Goal: Task Accomplishment & Management: Complete application form

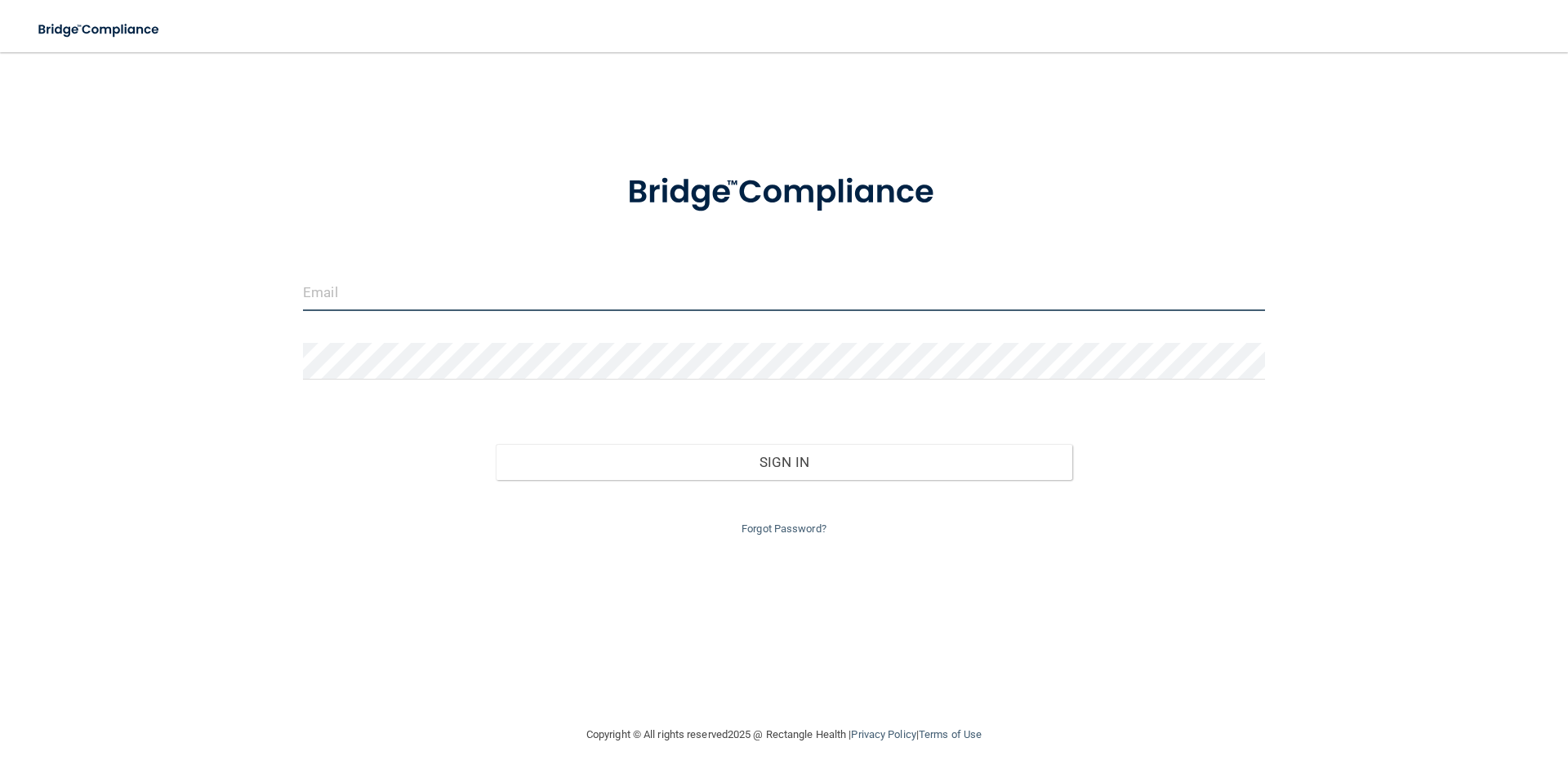
click at [990, 282] on input "email" at bounding box center [784, 293] width 961 height 36
type input "[EMAIL_ADDRESS][DOMAIN_NAME]"
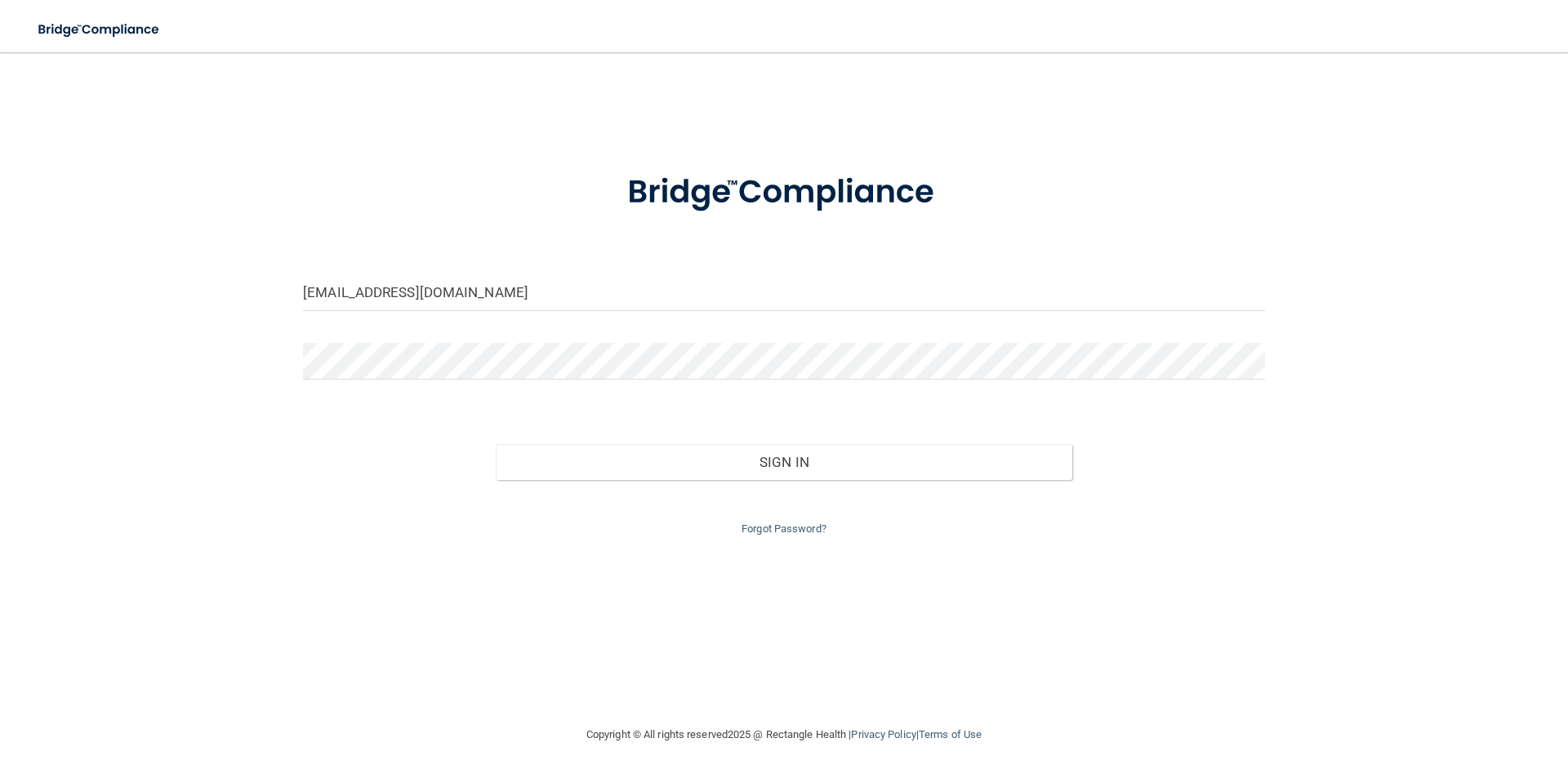
click at [944, 332] on form "[EMAIL_ADDRESS][DOMAIN_NAME] Invalid email/password. You don't have permission …" at bounding box center [784, 345] width 961 height 389
click at [911, 446] on div "Sign In" at bounding box center [784, 446] width 986 height 69
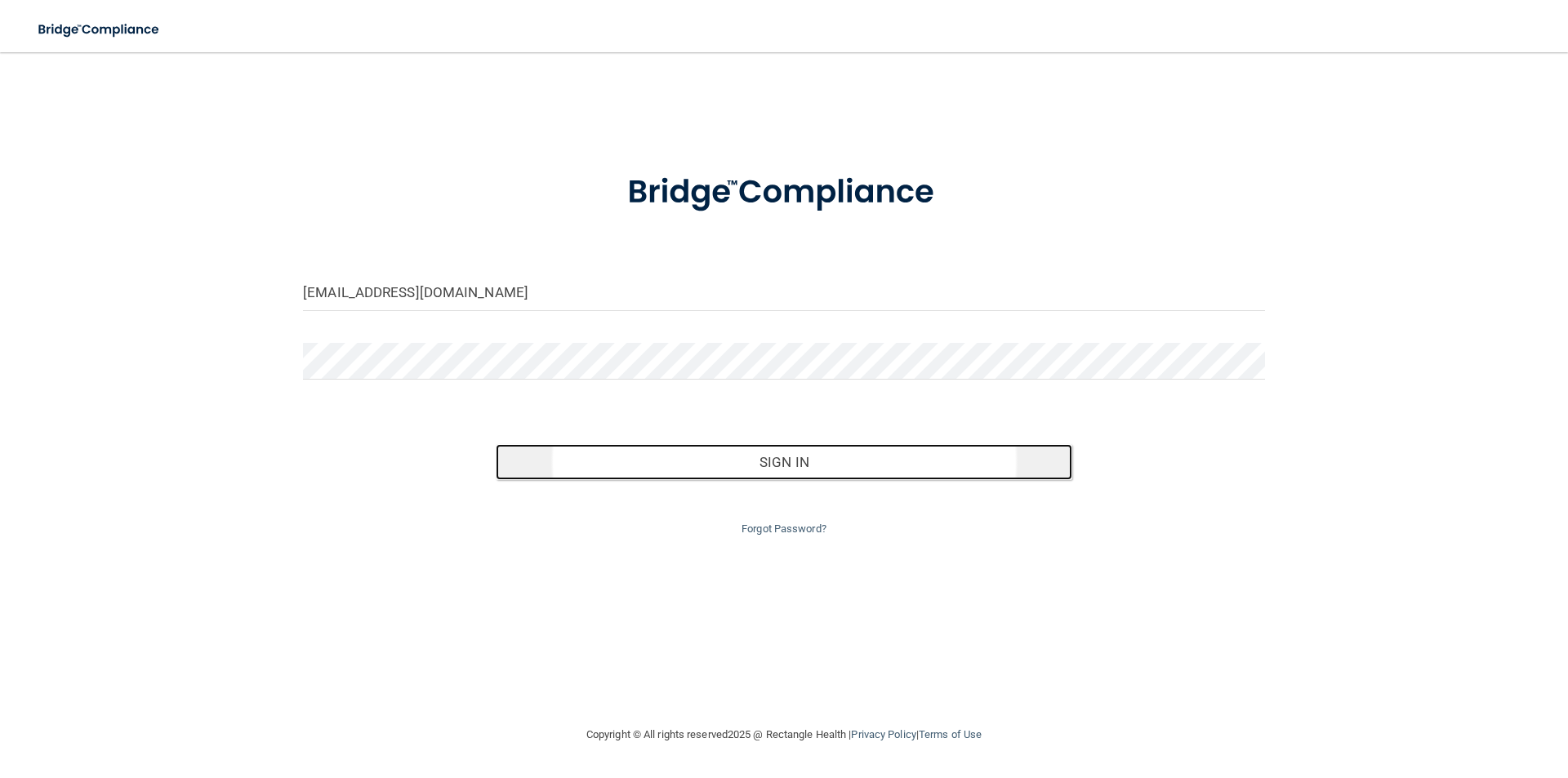
click at [911, 446] on button "Sign In" at bounding box center [784, 462] width 577 height 36
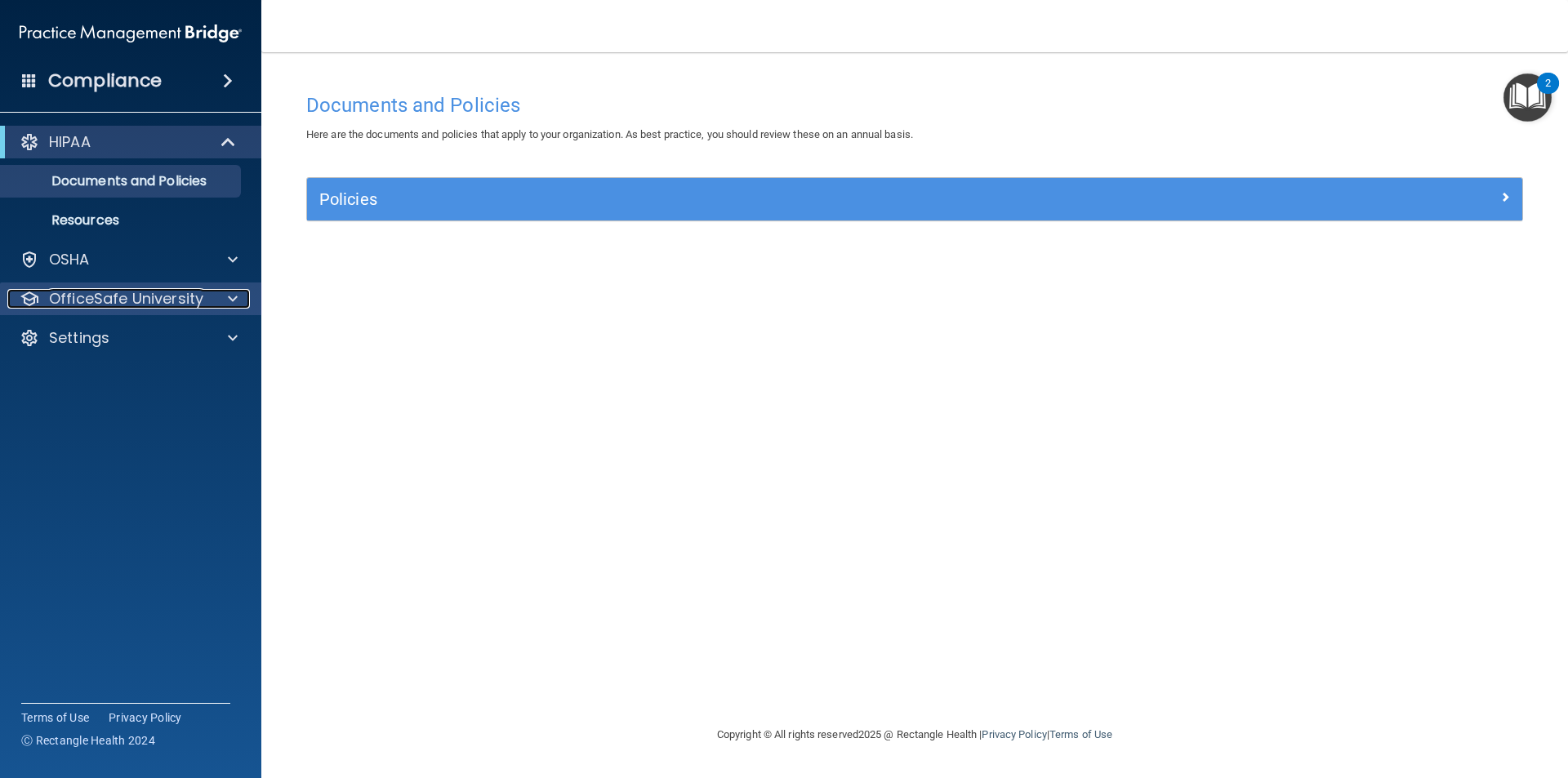
click at [218, 299] on div at bounding box center [230, 299] width 41 height 19
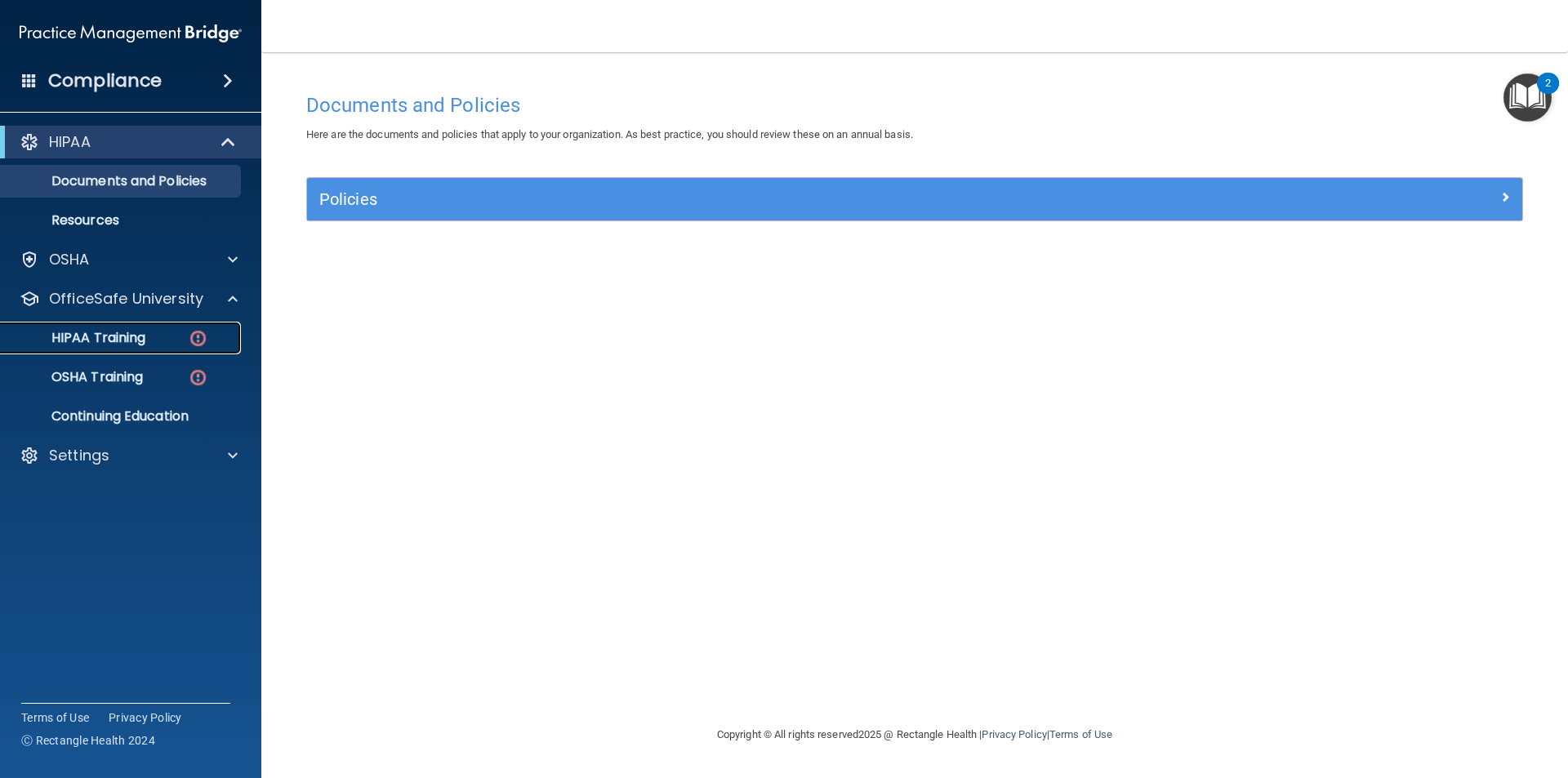
click at [145, 331] on div "HIPAA Training" at bounding box center [121, 338] width 223 height 16
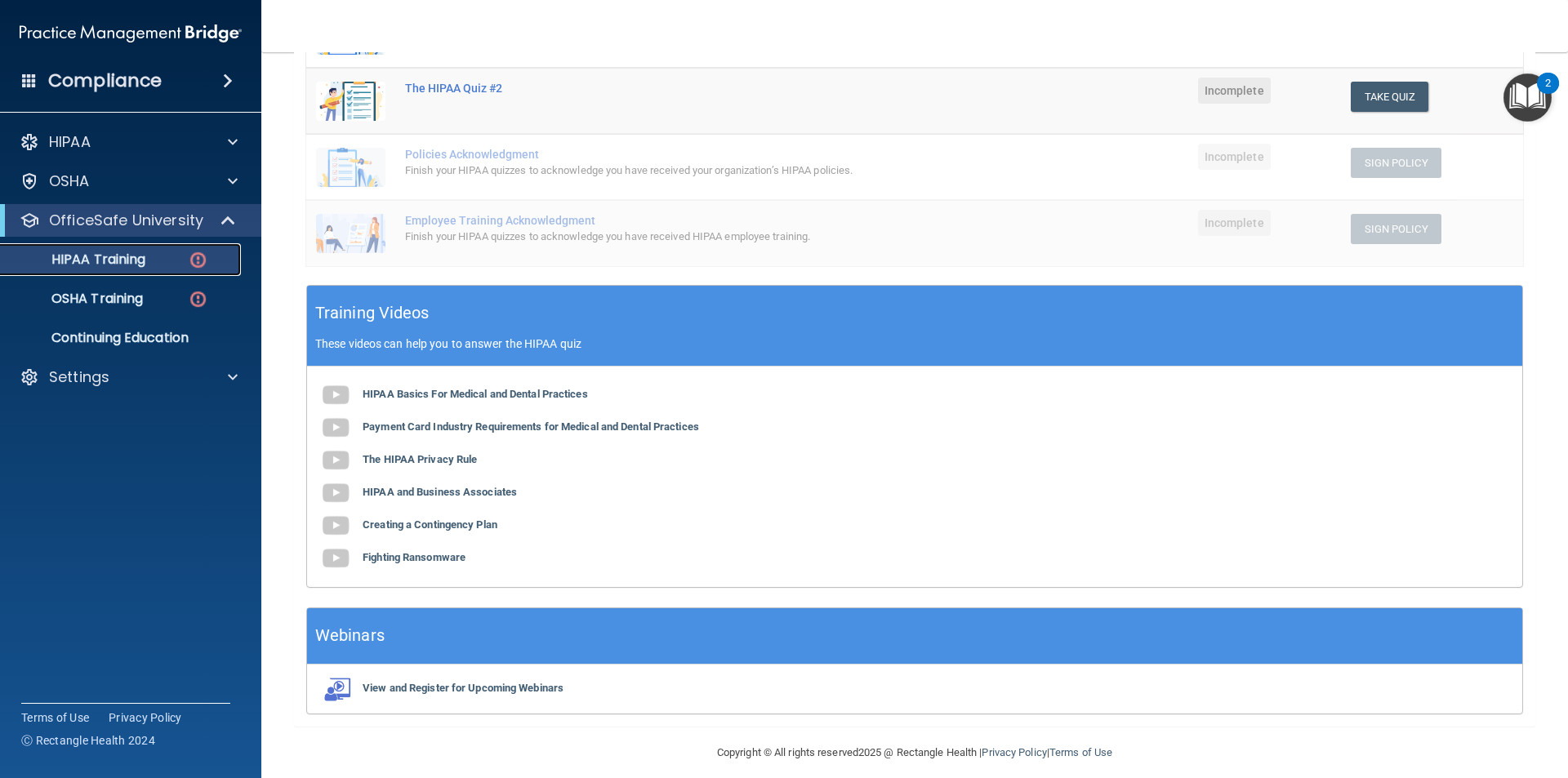
scroll to position [366, 0]
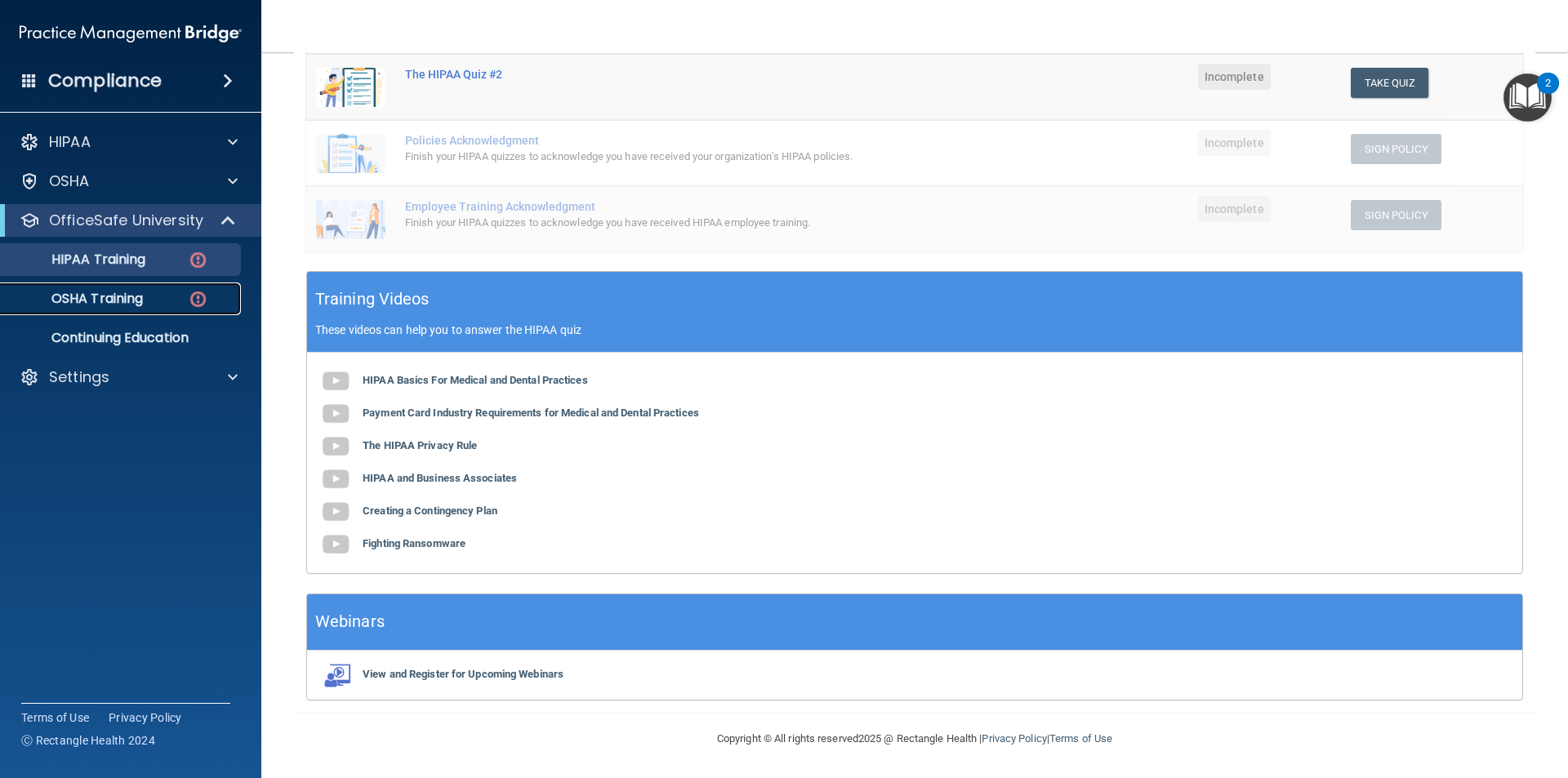
click at [165, 296] on div "OSHA Training" at bounding box center [121, 299] width 223 height 16
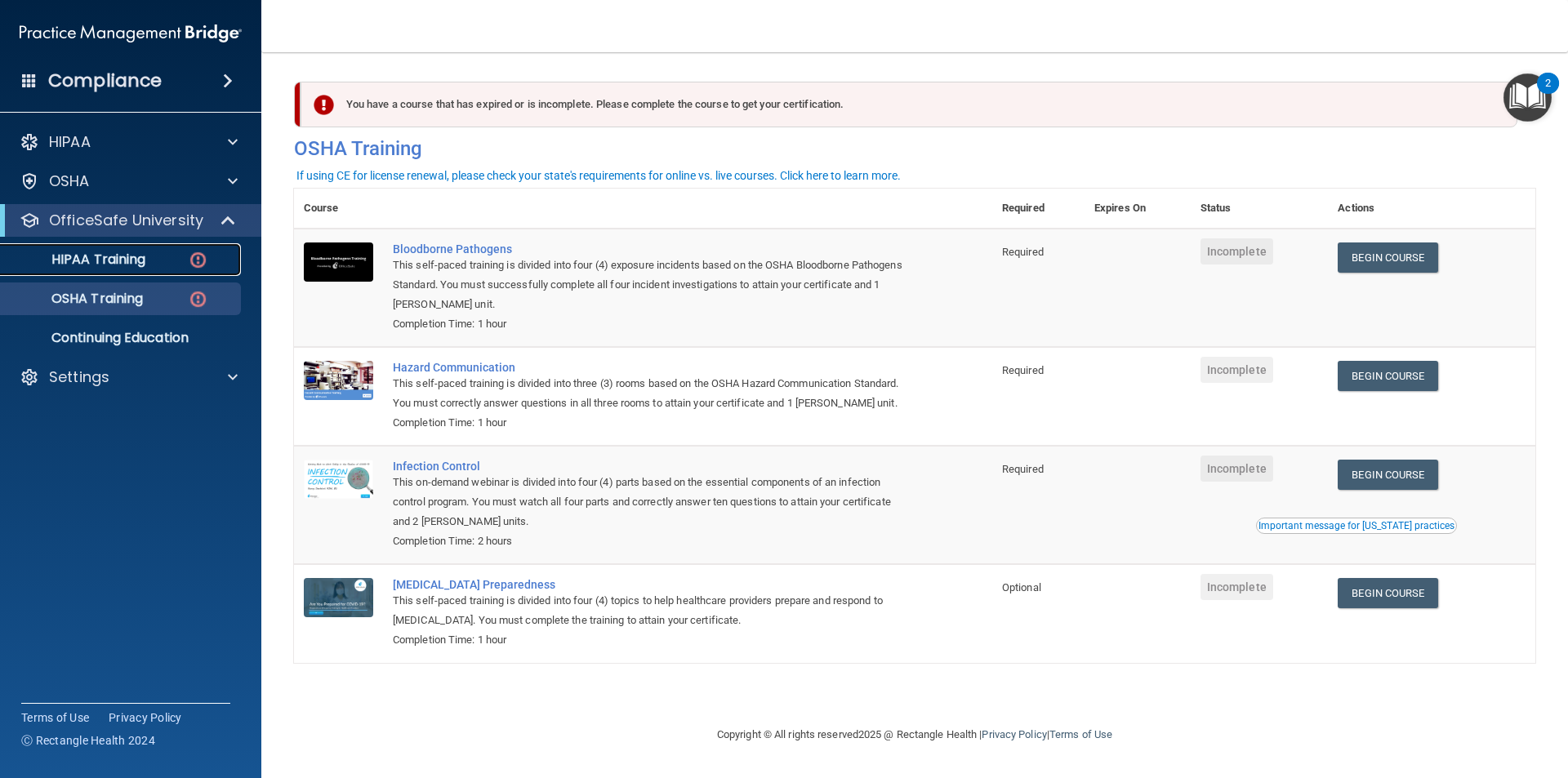
click at [135, 262] on p "HIPAA Training" at bounding box center [77, 259] width 135 height 16
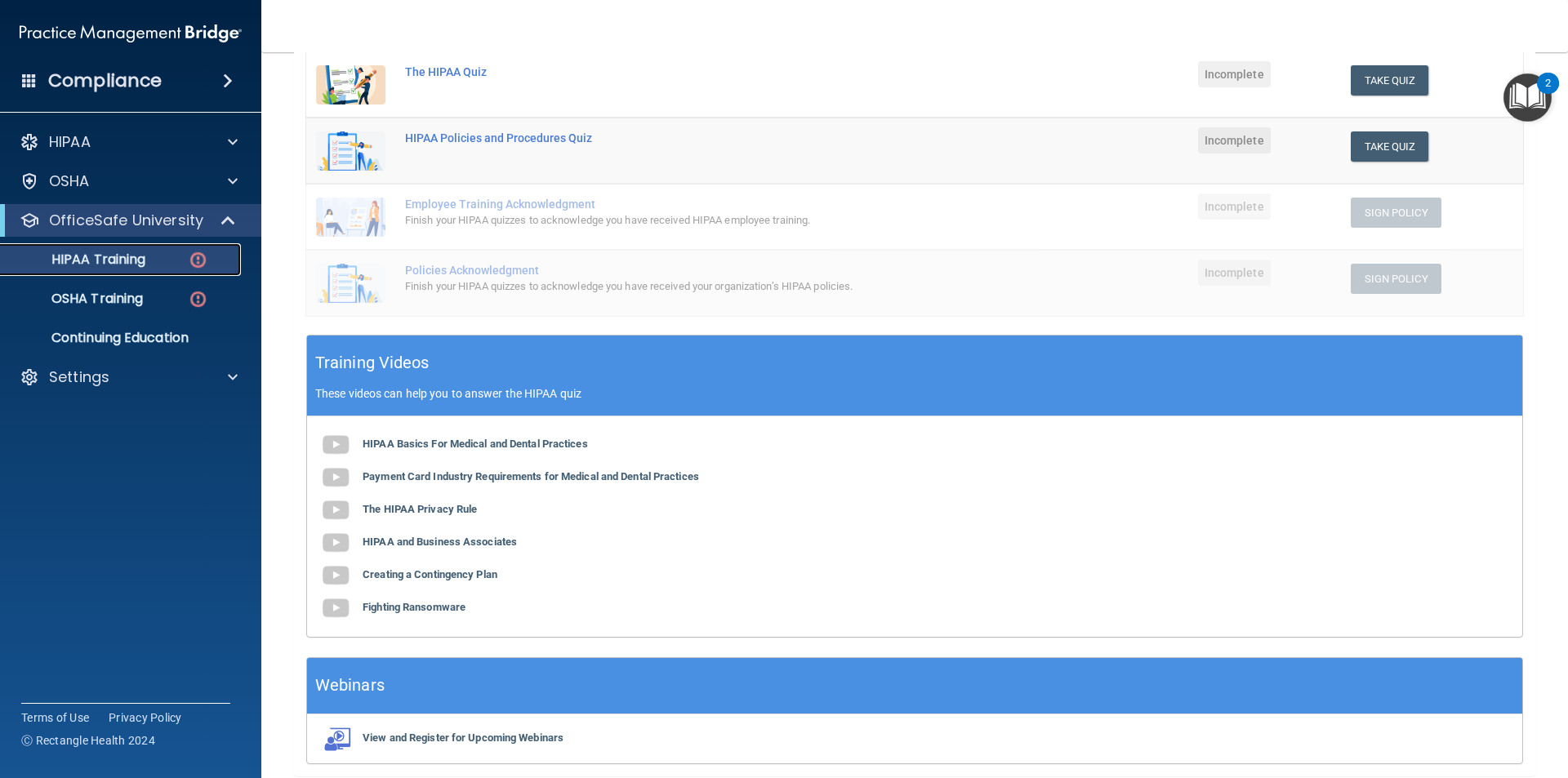
scroll to position [366, 0]
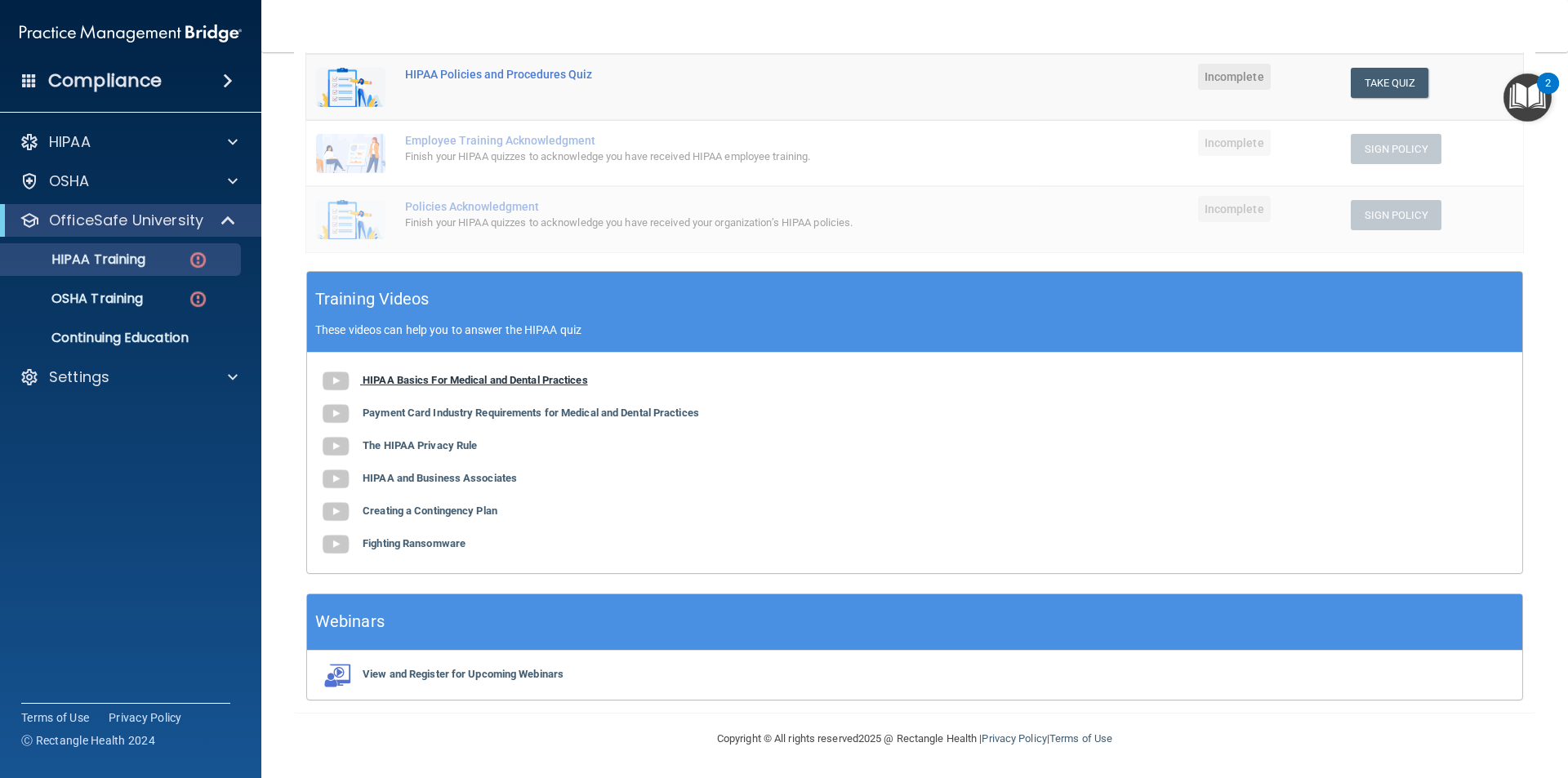
click at [487, 379] on b "HIPAA Basics For Medical and Dental Practices" at bounding box center [475, 380] width 226 height 12
click at [430, 78] on div "HIPAA Policies and Procedures Quiz" at bounding box center [696, 75] width 584 height 13
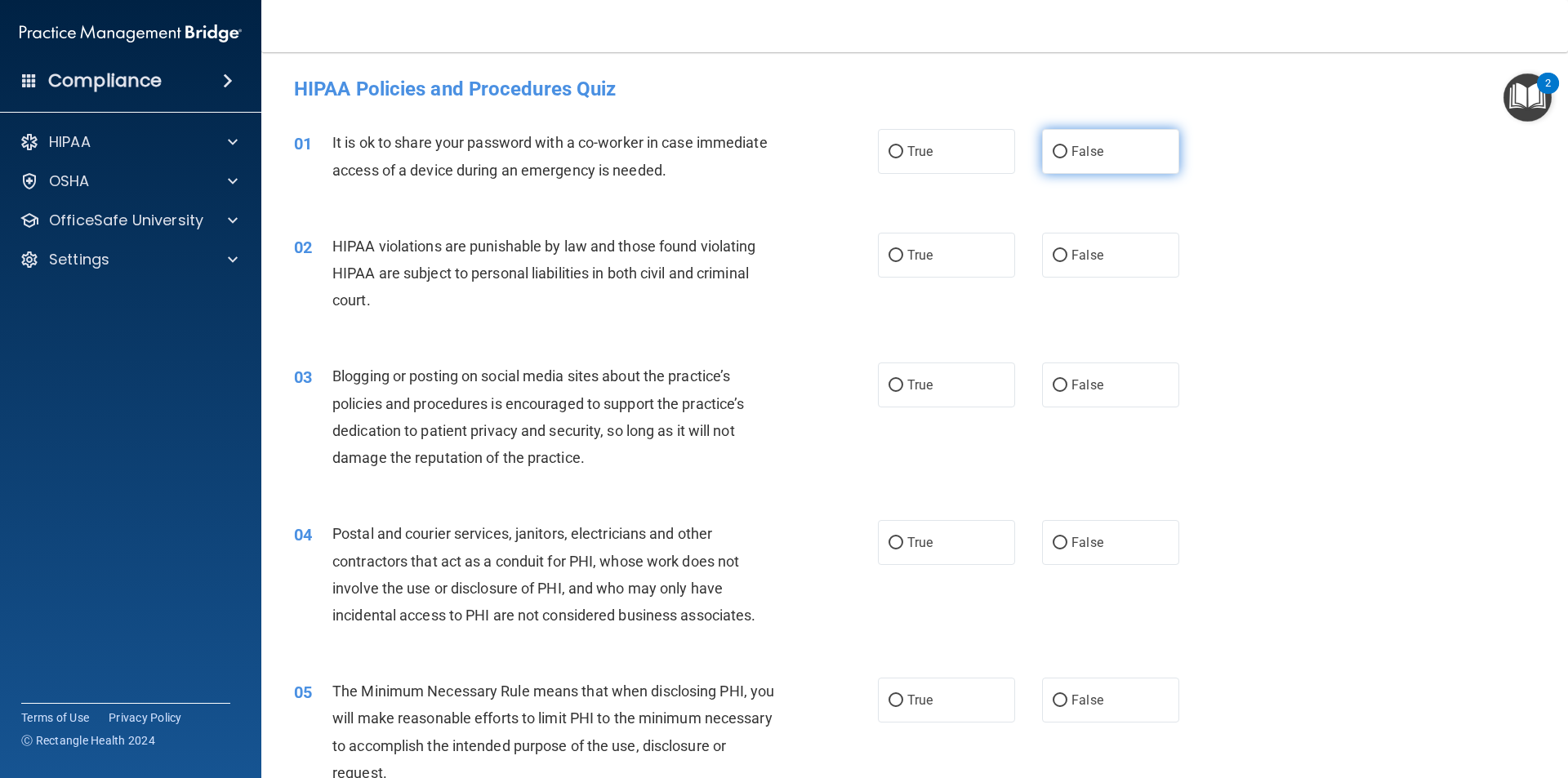
click at [1052, 146] on input "False" at bounding box center [1059, 152] width 14 height 12
radio input "true"
click at [878, 257] on label "True" at bounding box center [946, 255] width 137 height 45
click at [889, 257] on input "True" at bounding box center [895, 256] width 14 height 12
radio input "true"
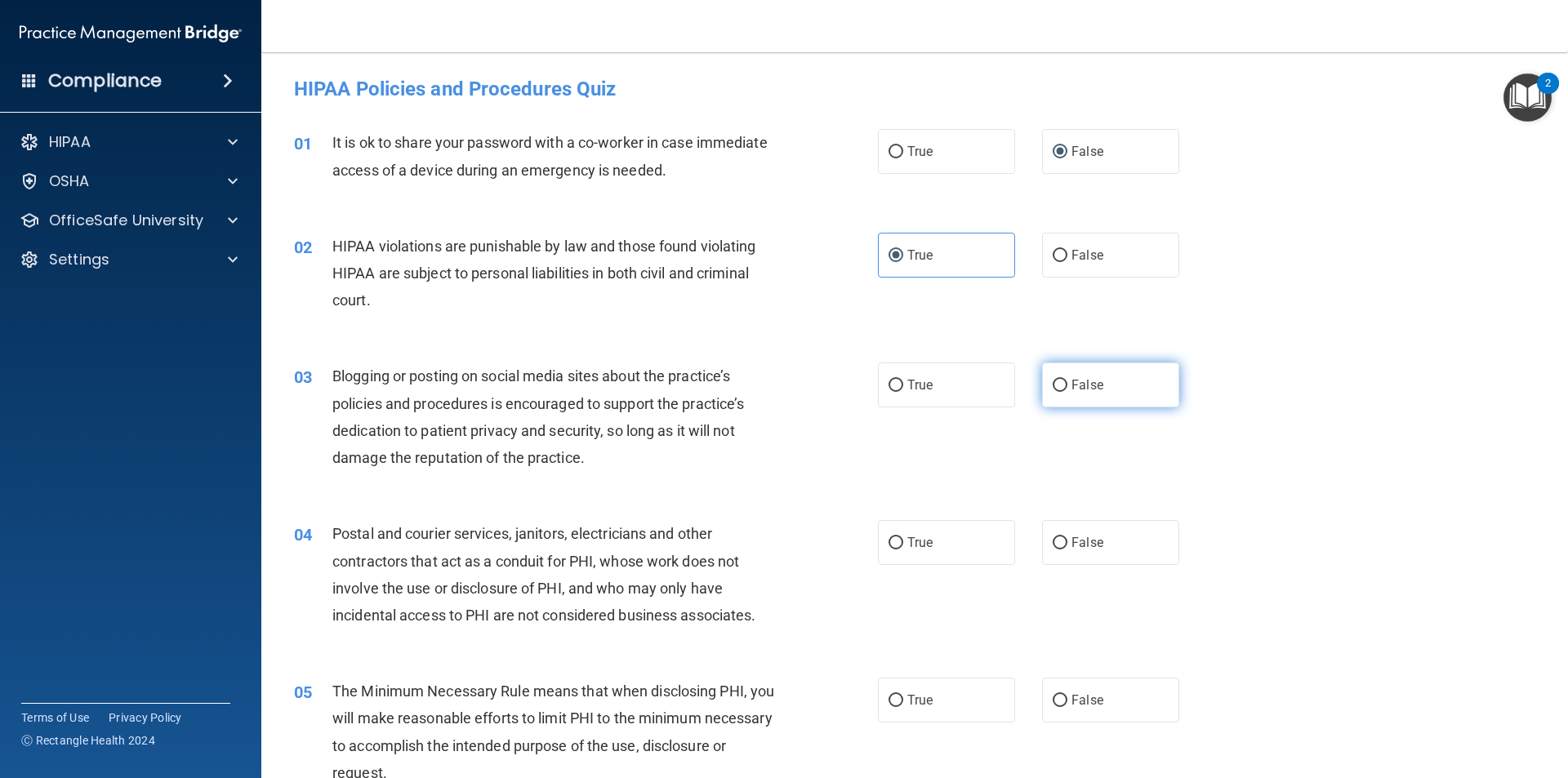
click at [1072, 387] on span "False" at bounding box center [1087, 385] width 32 height 15
click at [1068, 387] on input "False" at bounding box center [1059, 386] width 14 height 12
radio input "true"
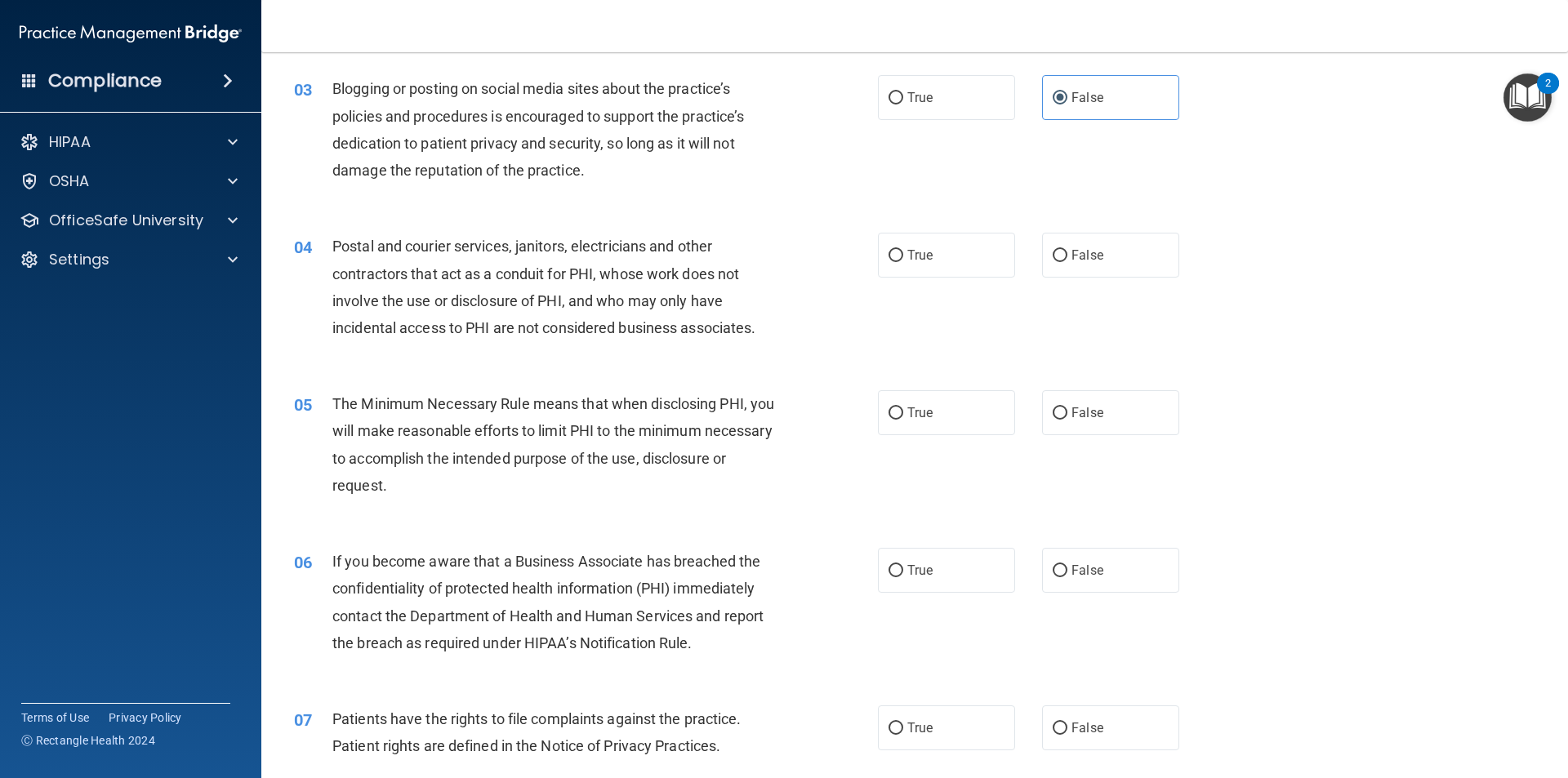
scroll to position [326, 0]
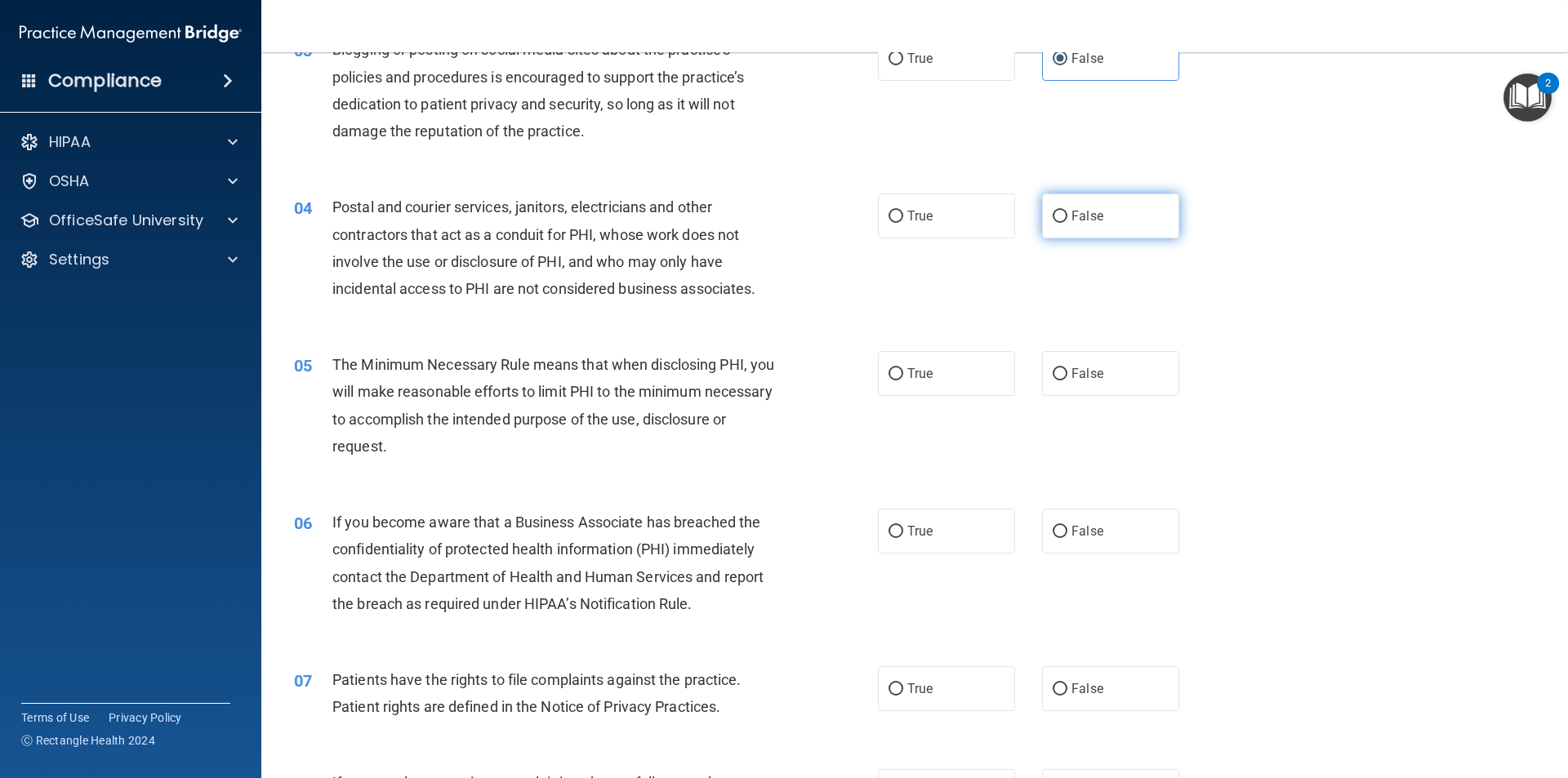
click at [1042, 227] on label "False" at bounding box center [1110, 215] width 137 height 45
click at [1052, 223] on input "False" at bounding box center [1059, 216] width 14 height 12
radio input "true"
click at [860, 383] on div "05 The Minimum Necessary Rule means that when disclosing PHI, you will make rea…" at bounding box center [585, 410] width 632 height 117
click at [878, 380] on label "True" at bounding box center [946, 373] width 137 height 45
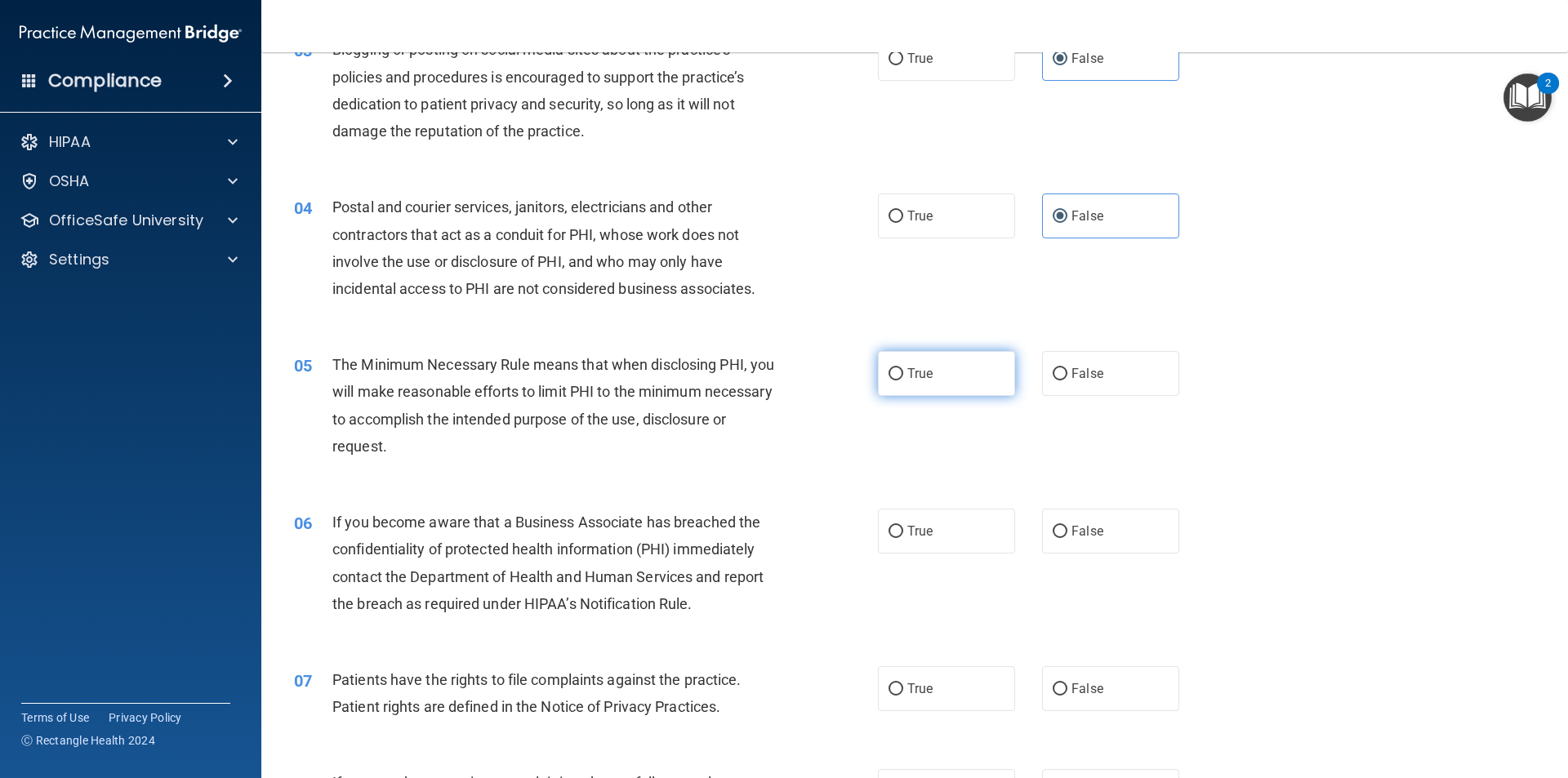
click at [889, 380] on input "True" at bounding box center [895, 374] width 14 height 12
radio input "true"
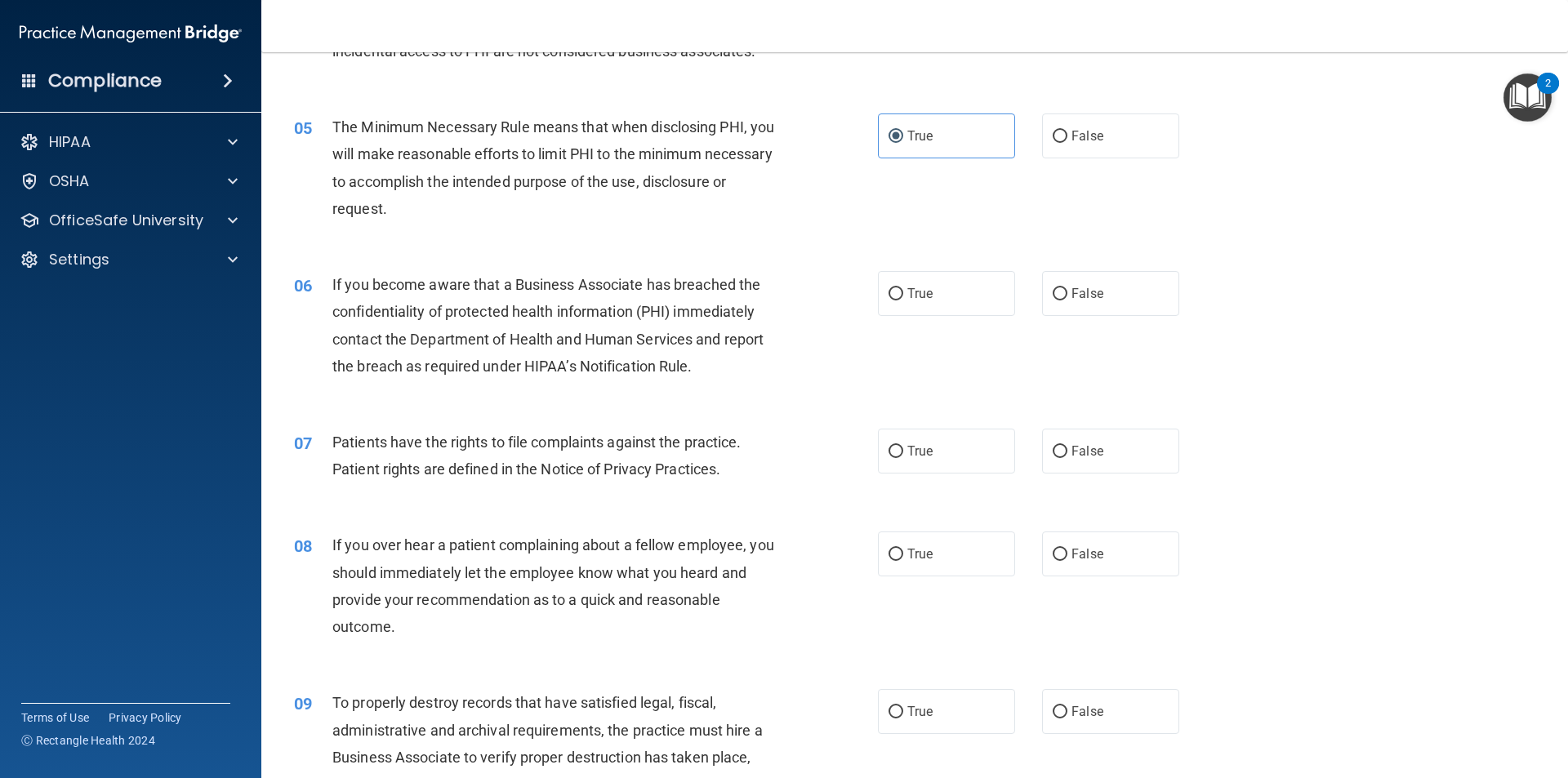
scroll to position [571, 0]
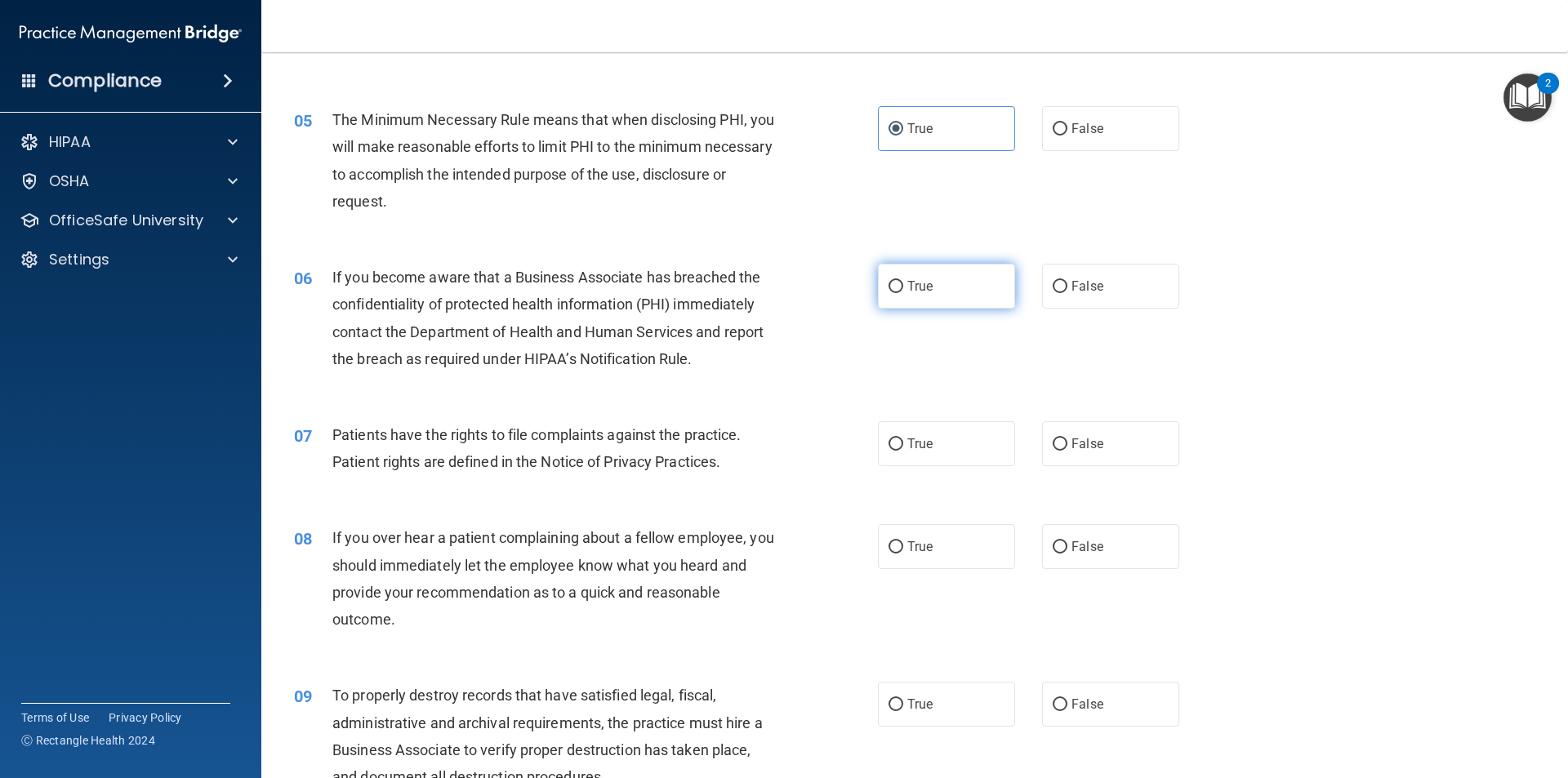
click at [965, 293] on label "True" at bounding box center [946, 286] width 137 height 45
click at [903, 293] on input "True" at bounding box center [895, 287] width 14 height 12
radio input "true"
click at [889, 438] on input "True" at bounding box center [895, 444] width 14 height 12
radio input "true"
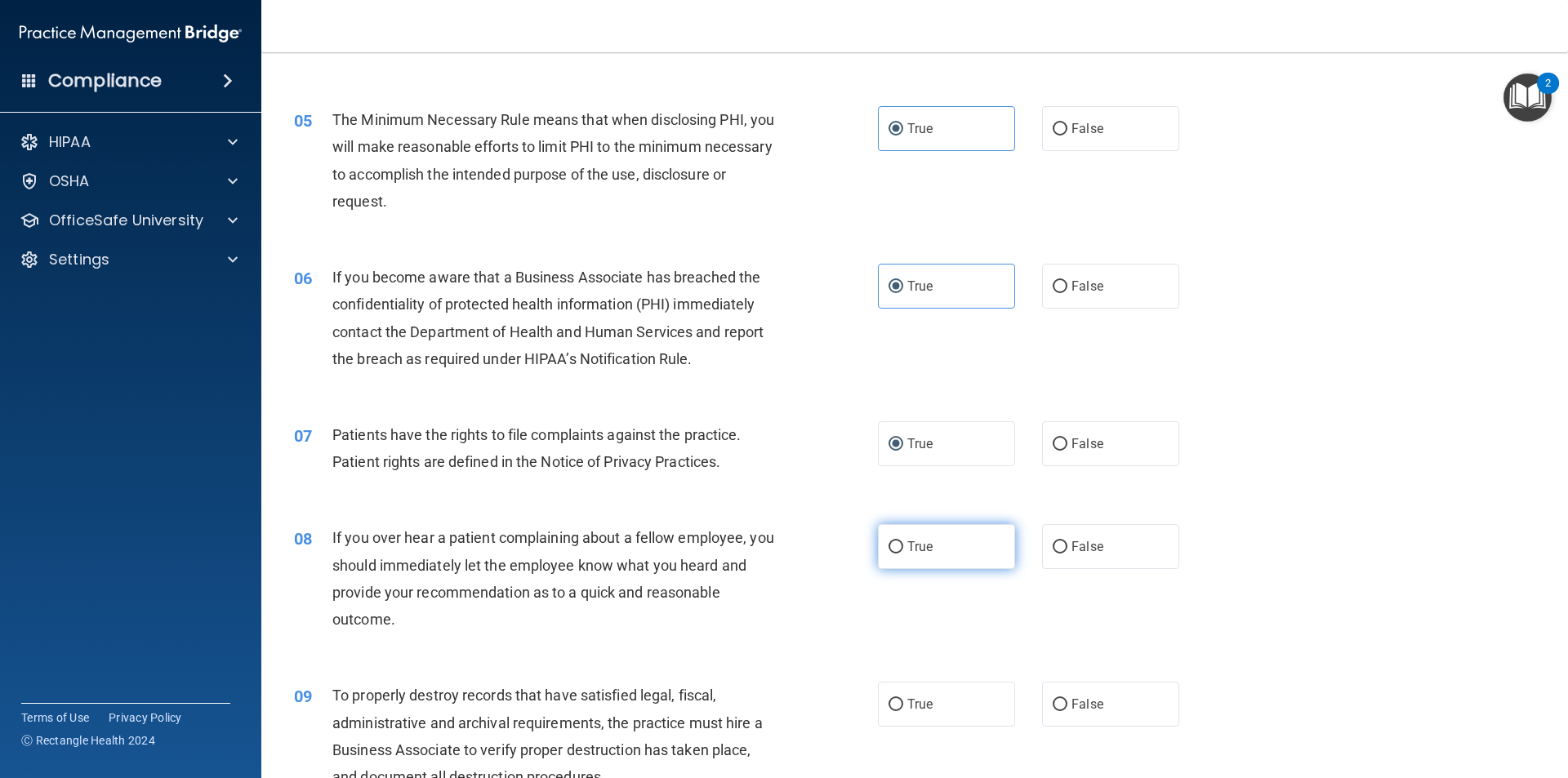
click at [894, 544] on input "True" at bounding box center [895, 547] width 14 height 12
radio input "true"
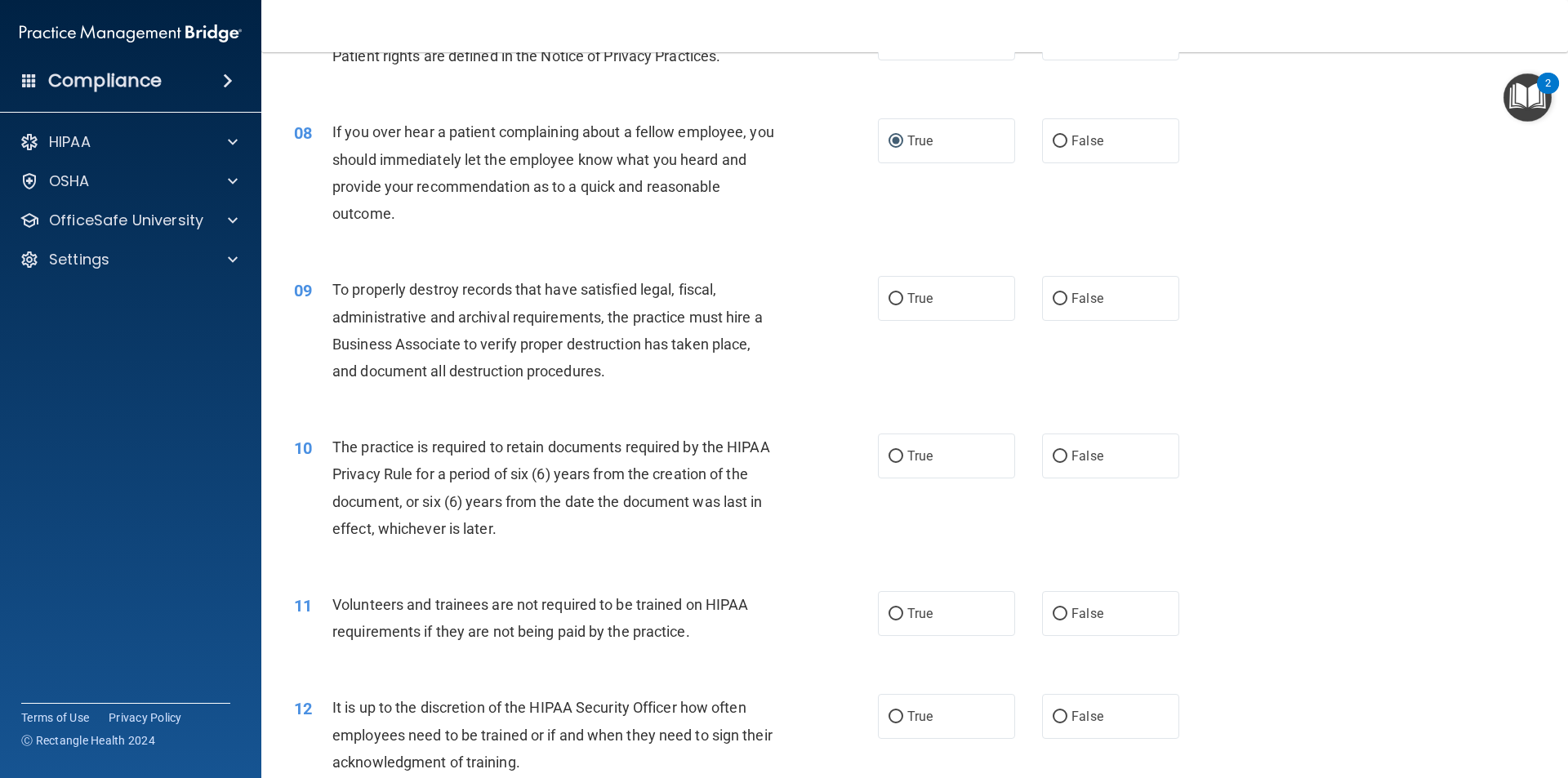
scroll to position [980, 0]
click at [952, 327] on div "09 To properly destroy records that have satisfied legal, fiscal, administrativ…" at bounding box center [914, 332] width 1266 height 158
click at [948, 310] on label "True" at bounding box center [946, 296] width 137 height 45
click at [903, 303] on input "True" at bounding box center [895, 297] width 14 height 12
radio input "true"
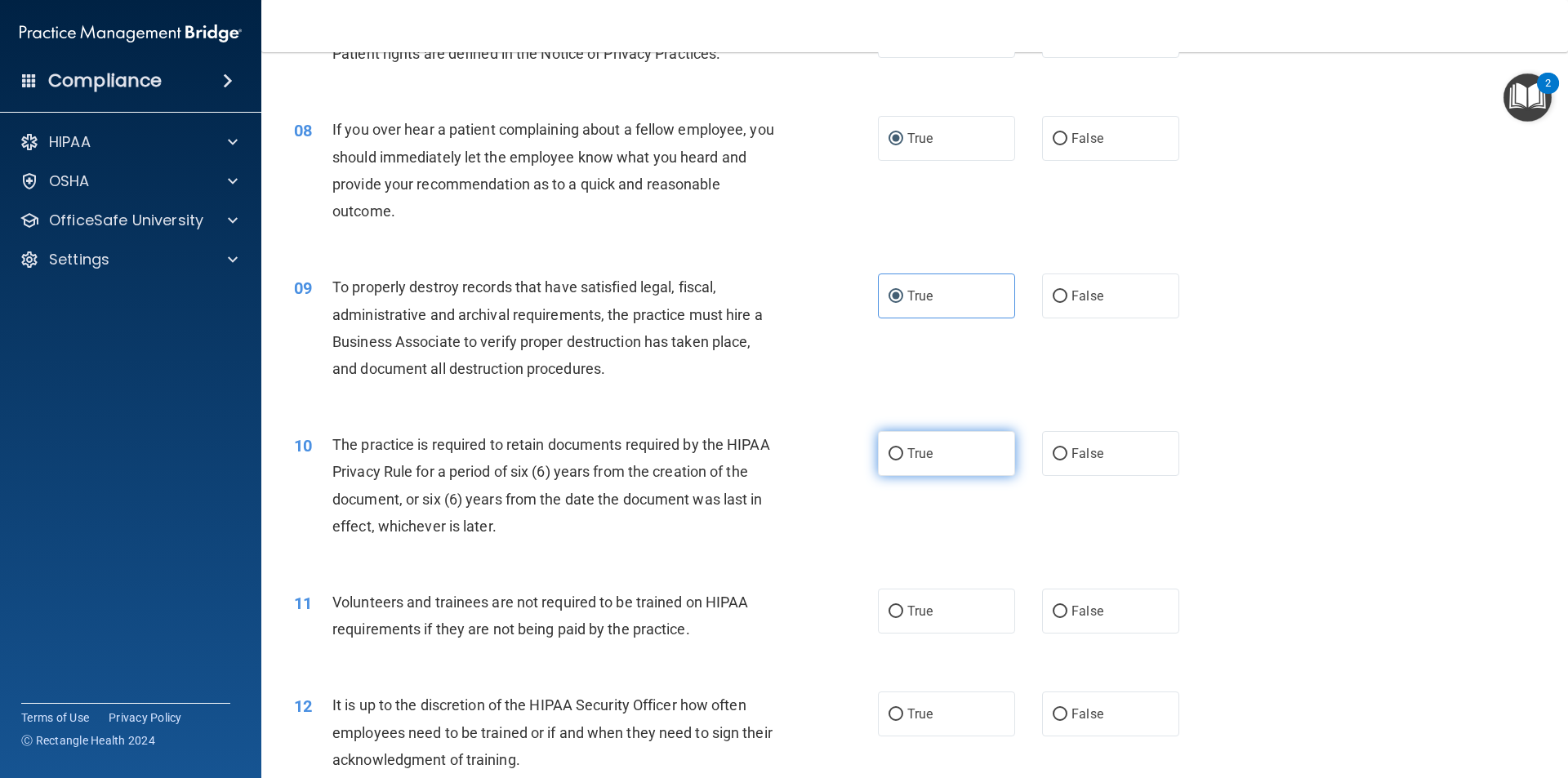
click at [939, 439] on label "True" at bounding box center [946, 454] width 137 height 45
click at [903, 449] on input "True" at bounding box center [895, 455] width 14 height 12
radio input "true"
click at [1062, 593] on label "False" at bounding box center [1110, 611] width 137 height 45
click at [1062, 606] on input "False" at bounding box center [1059, 611] width 14 height 12
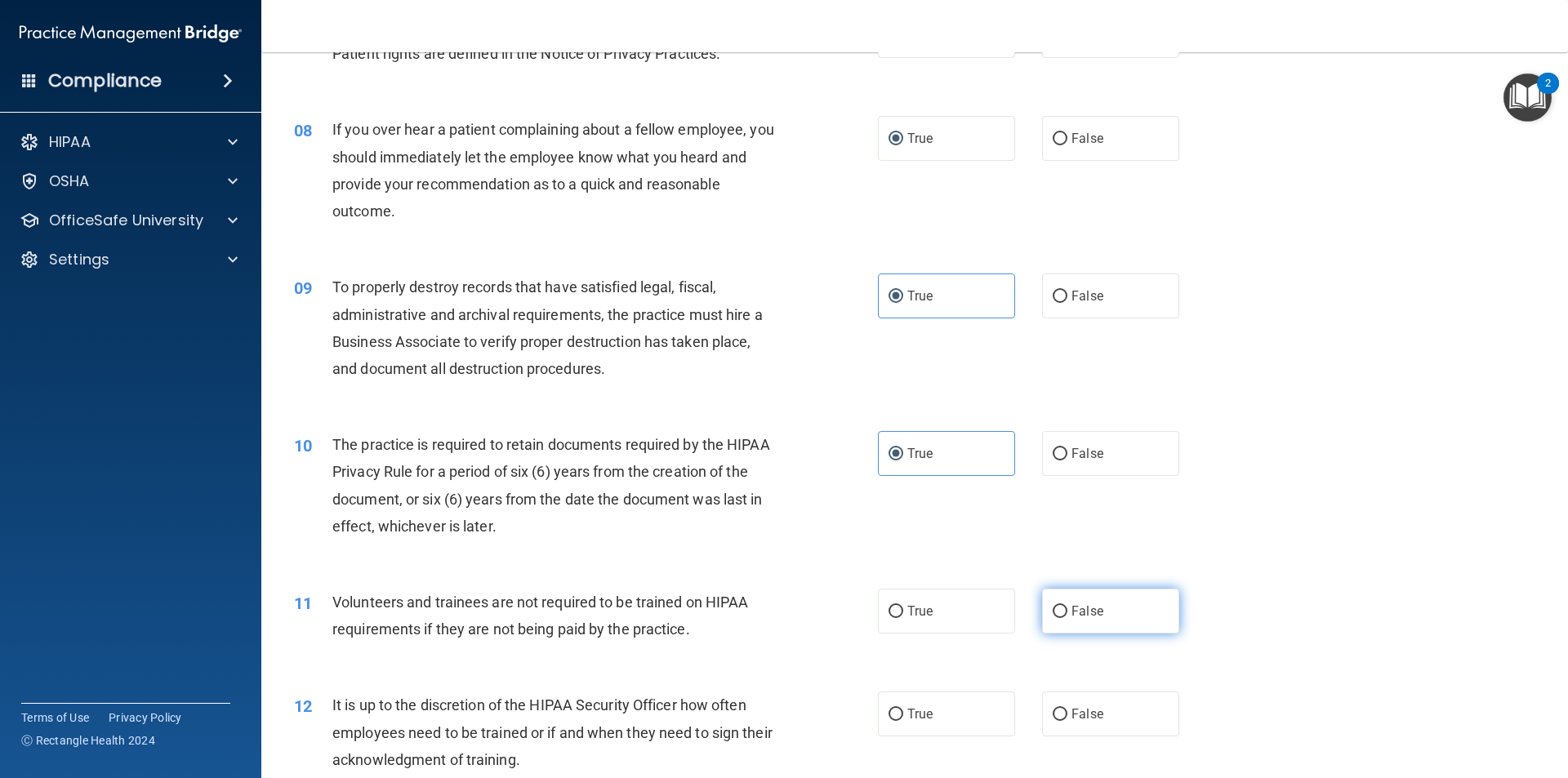
radio input "true"
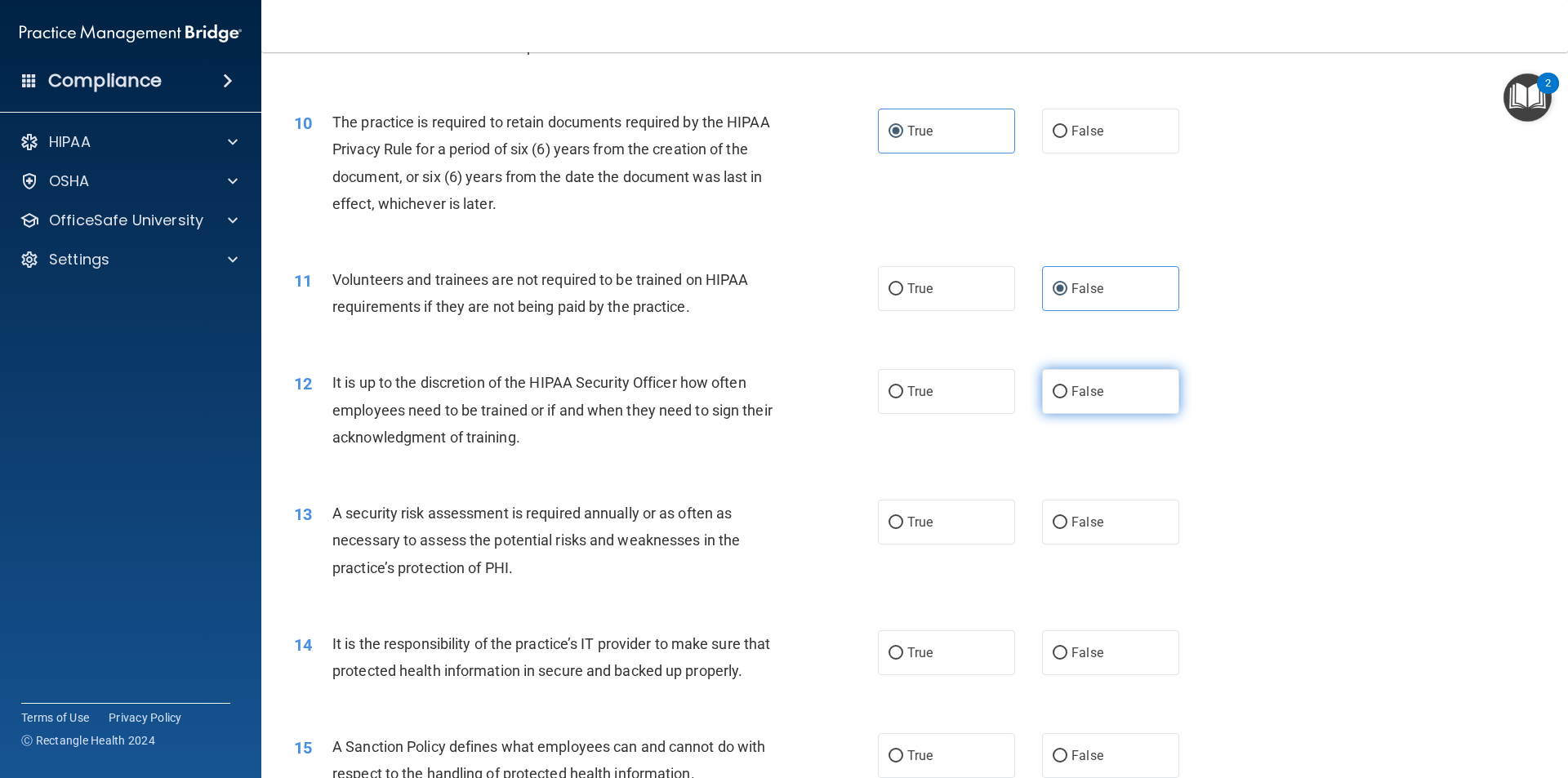
scroll to position [1307, 0]
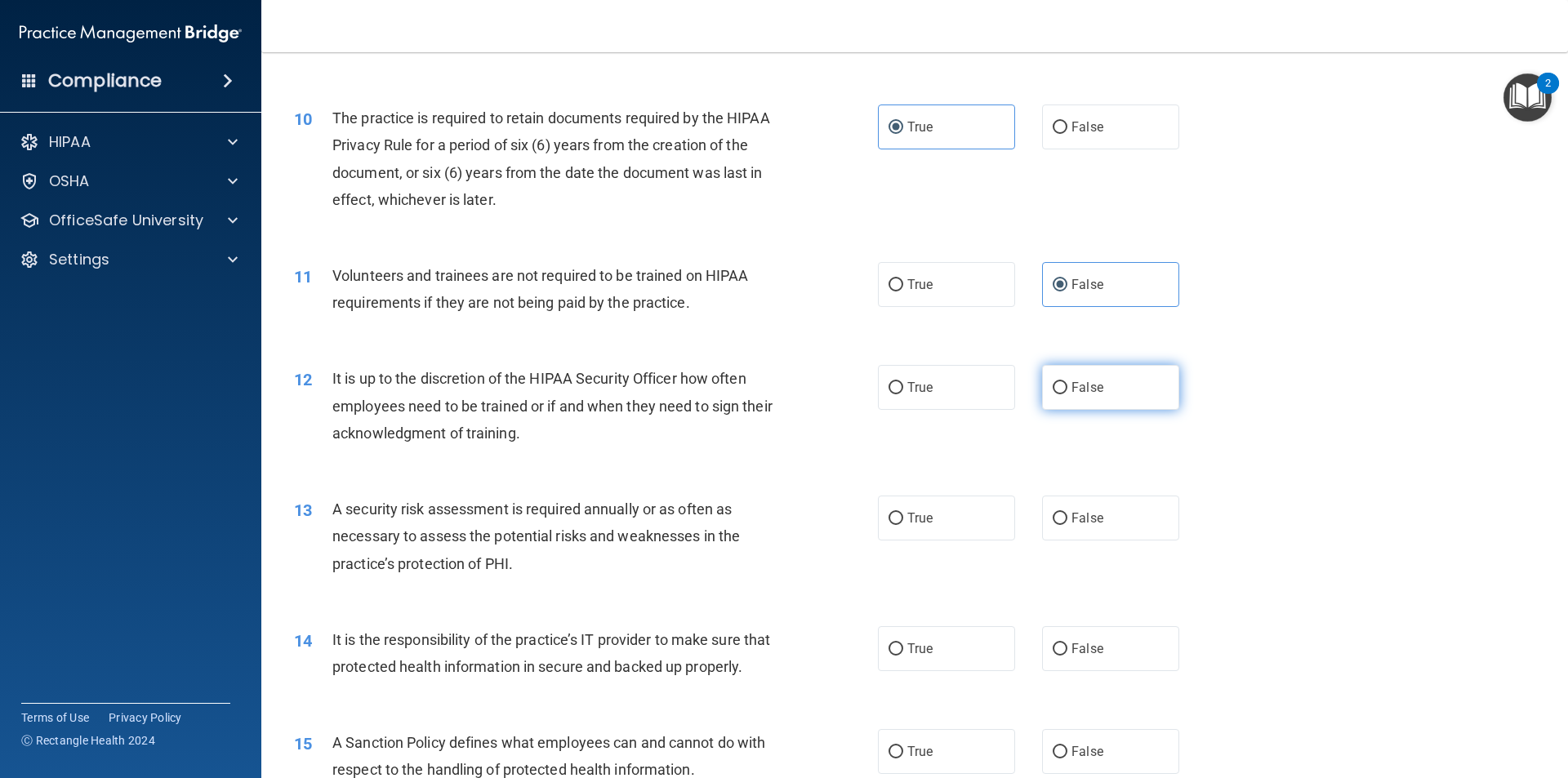
click at [1042, 399] on label "False" at bounding box center [1110, 388] width 137 height 45
click at [1052, 394] on input "False" at bounding box center [1059, 388] width 14 height 12
radio input "true"
click at [981, 380] on label "True" at bounding box center [946, 388] width 137 height 45
click at [903, 382] on input "True" at bounding box center [895, 388] width 14 height 12
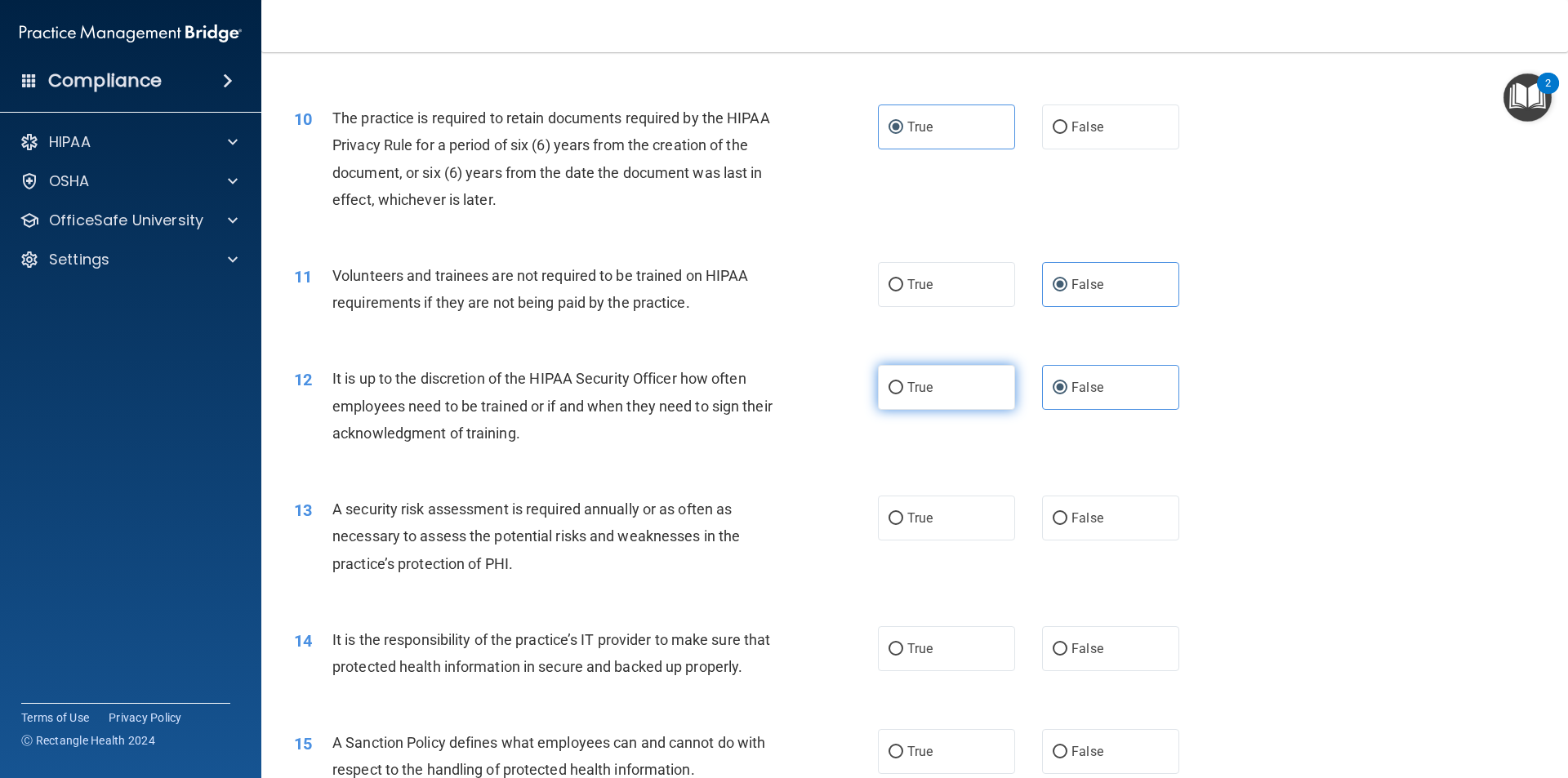
radio input "true"
radio input "false"
click at [979, 499] on label "True" at bounding box center [946, 518] width 137 height 45
click at [903, 513] on input "True" at bounding box center [895, 519] width 14 height 12
radio input "true"
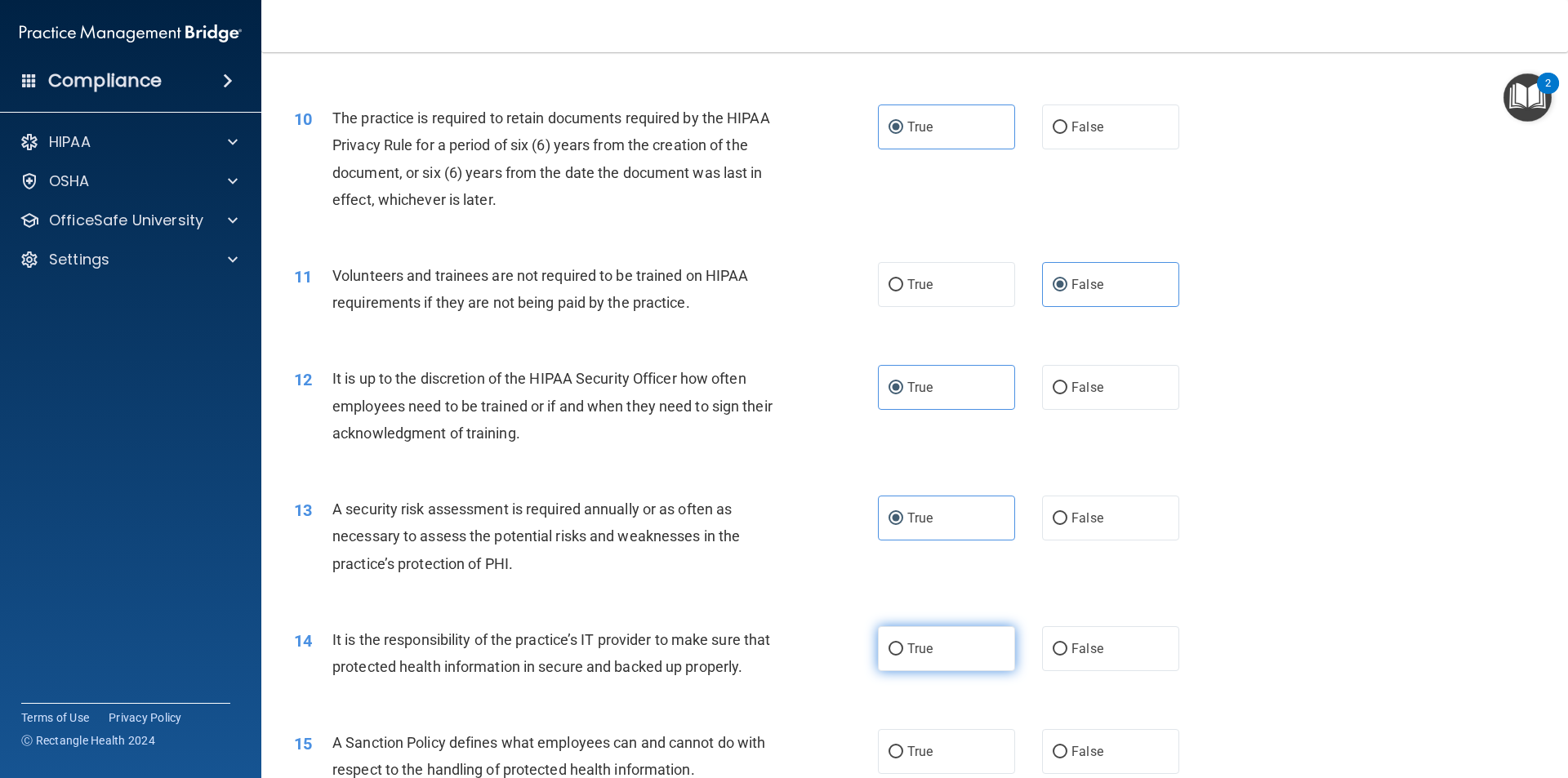
click at [893, 644] on input "True" at bounding box center [895, 650] width 14 height 12
radio input "true"
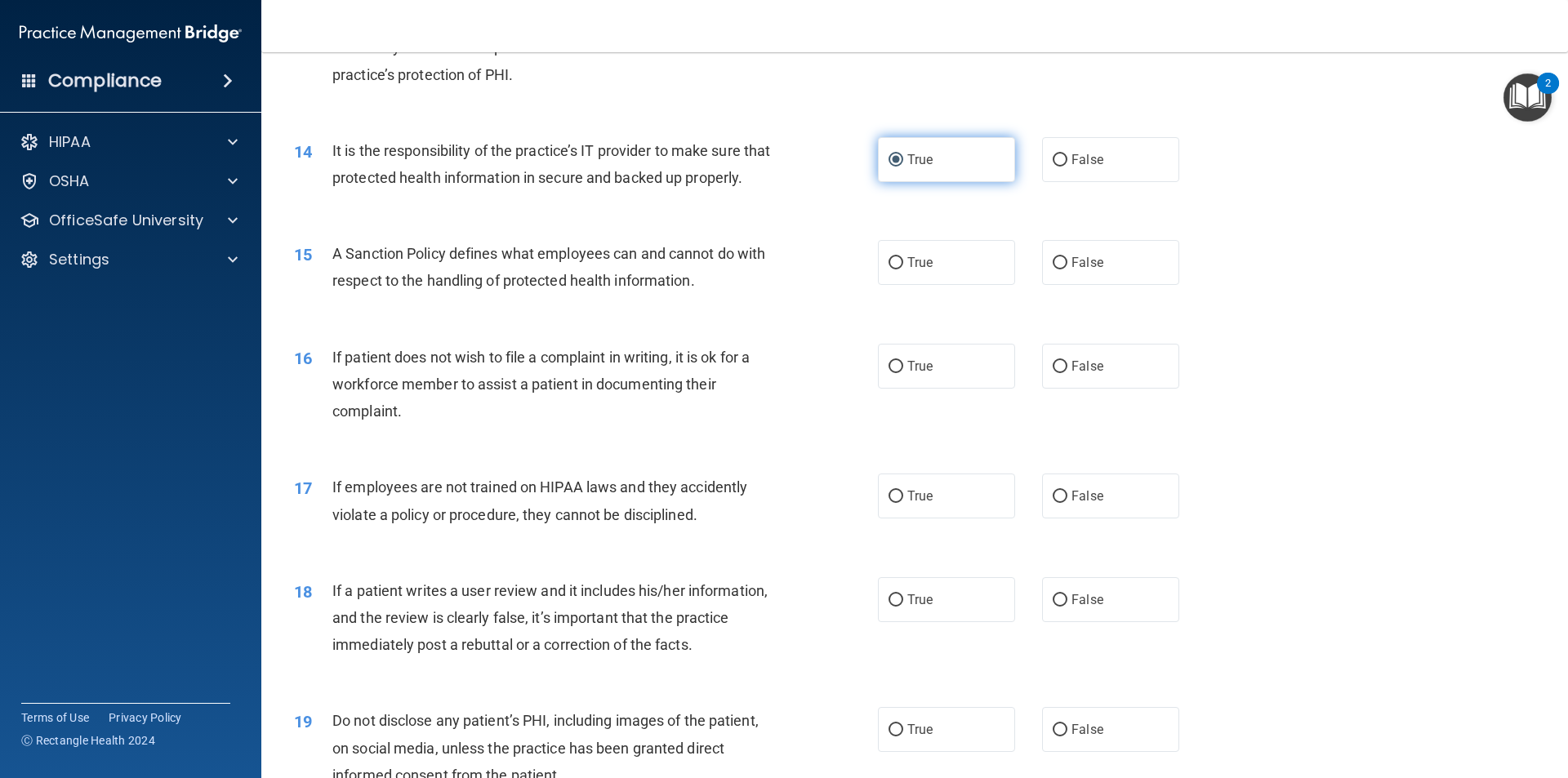
scroll to position [1797, 0]
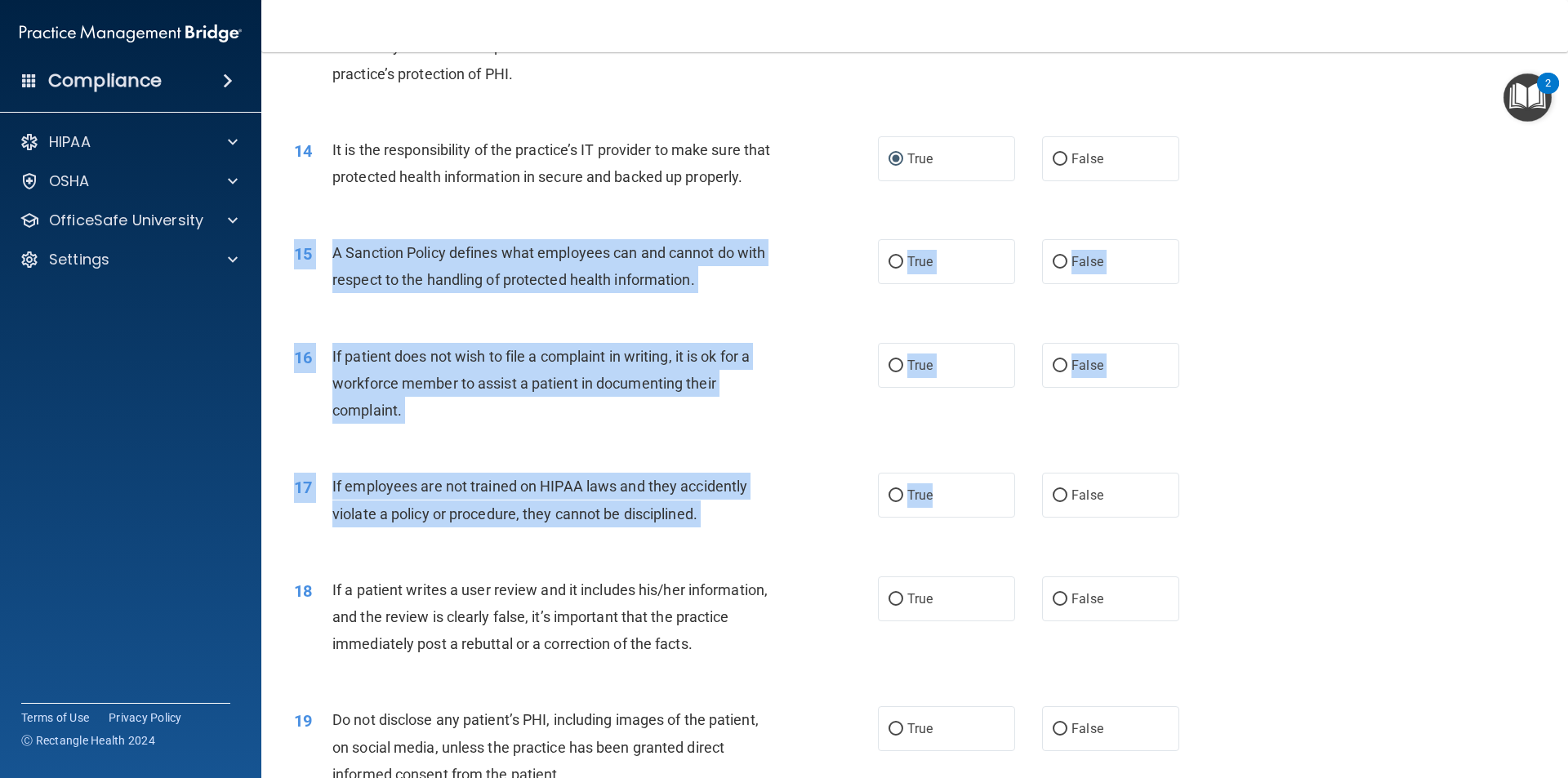
drag, startPoint x: 974, startPoint y: 529, endPoint x: 981, endPoint y: 312, distance: 217.1
click at [981, 312] on div "01 It is ok to share your password with a co-worker in case immediate access of…" at bounding box center [914, 240] width 1266 height 3857
click at [980, 284] on label "True" at bounding box center [946, 261] width 137 height 45
click at [903, 269] on input "True" at bounding box center [895, 262] width 14 height 12
radio input "true"
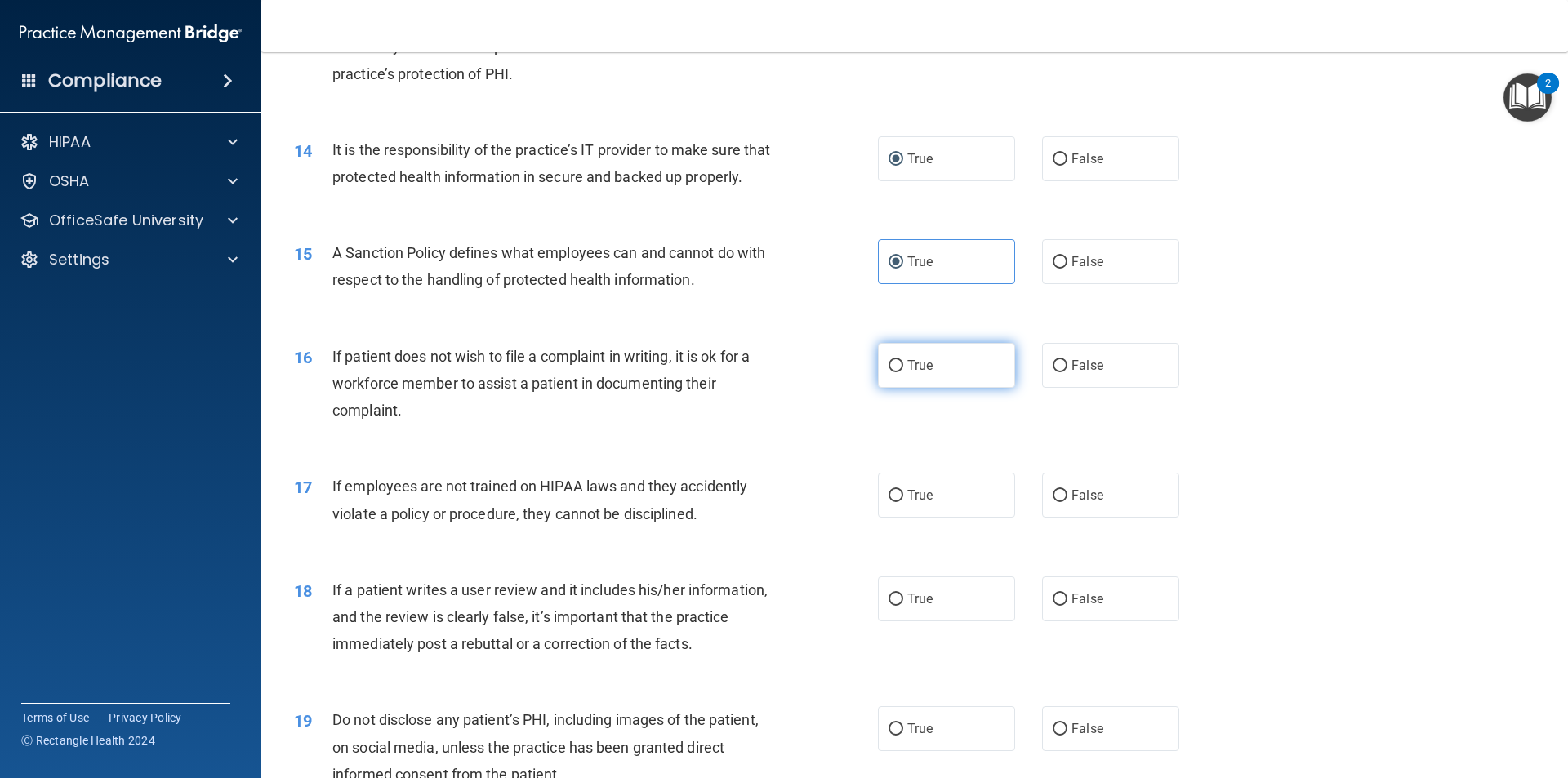
click at [973, 388] on label "True" at bounding box center [946, 365] width 137 height 45
click at [903, 372] on input "True" at bounding box center [895, 366] width 14 height 12
radio input "true"
click at [1036, 510] on div "True False" at bounding box center [1043, 495] width 329 height 45
click at [1042, 515] on label "False" at bounding box center [1110, 495] width 137 height 45
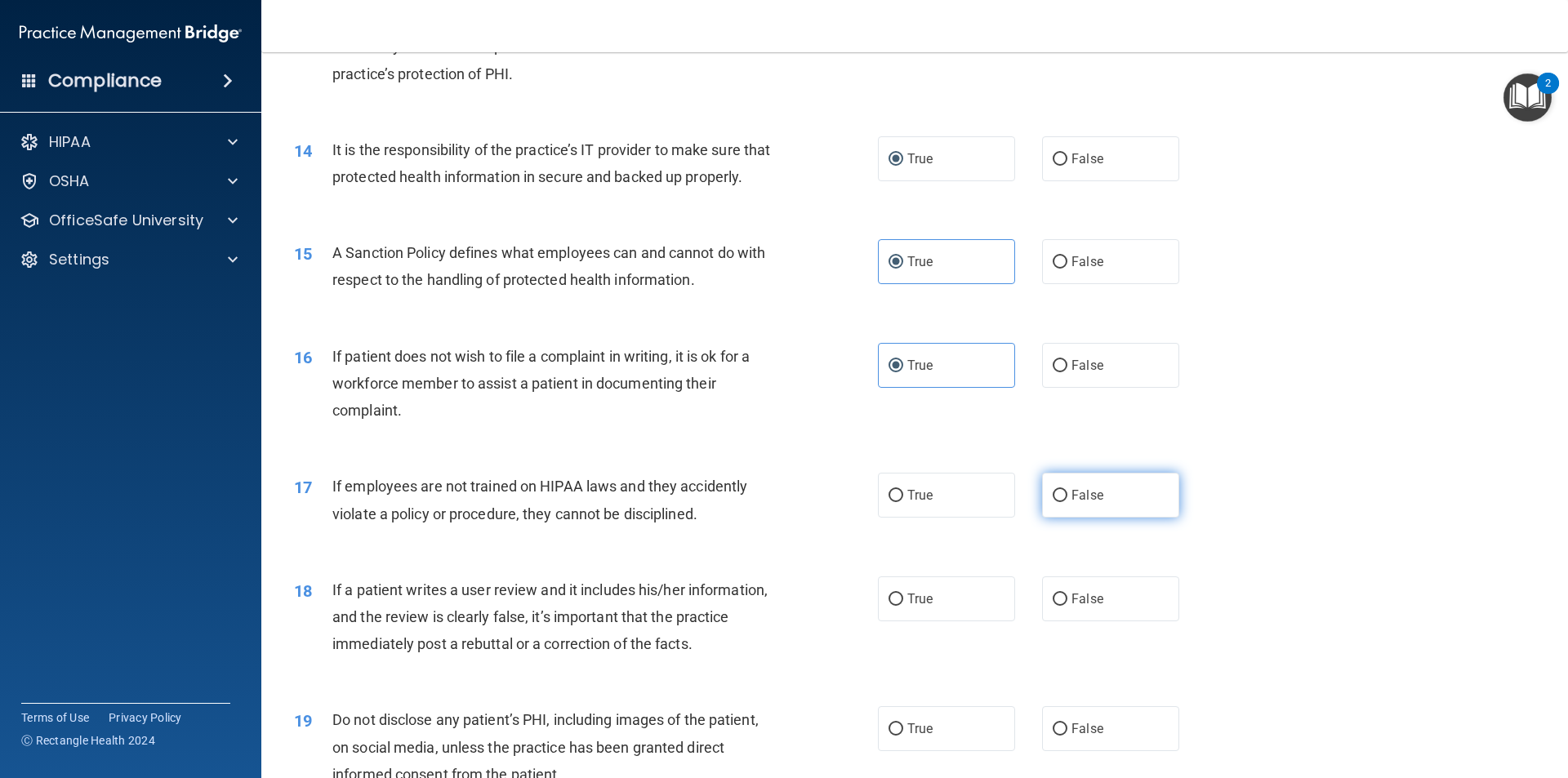
click at [1052, 502] on input "False" at bounding box center [1059, 496] width 14 height 12
radio input "true"
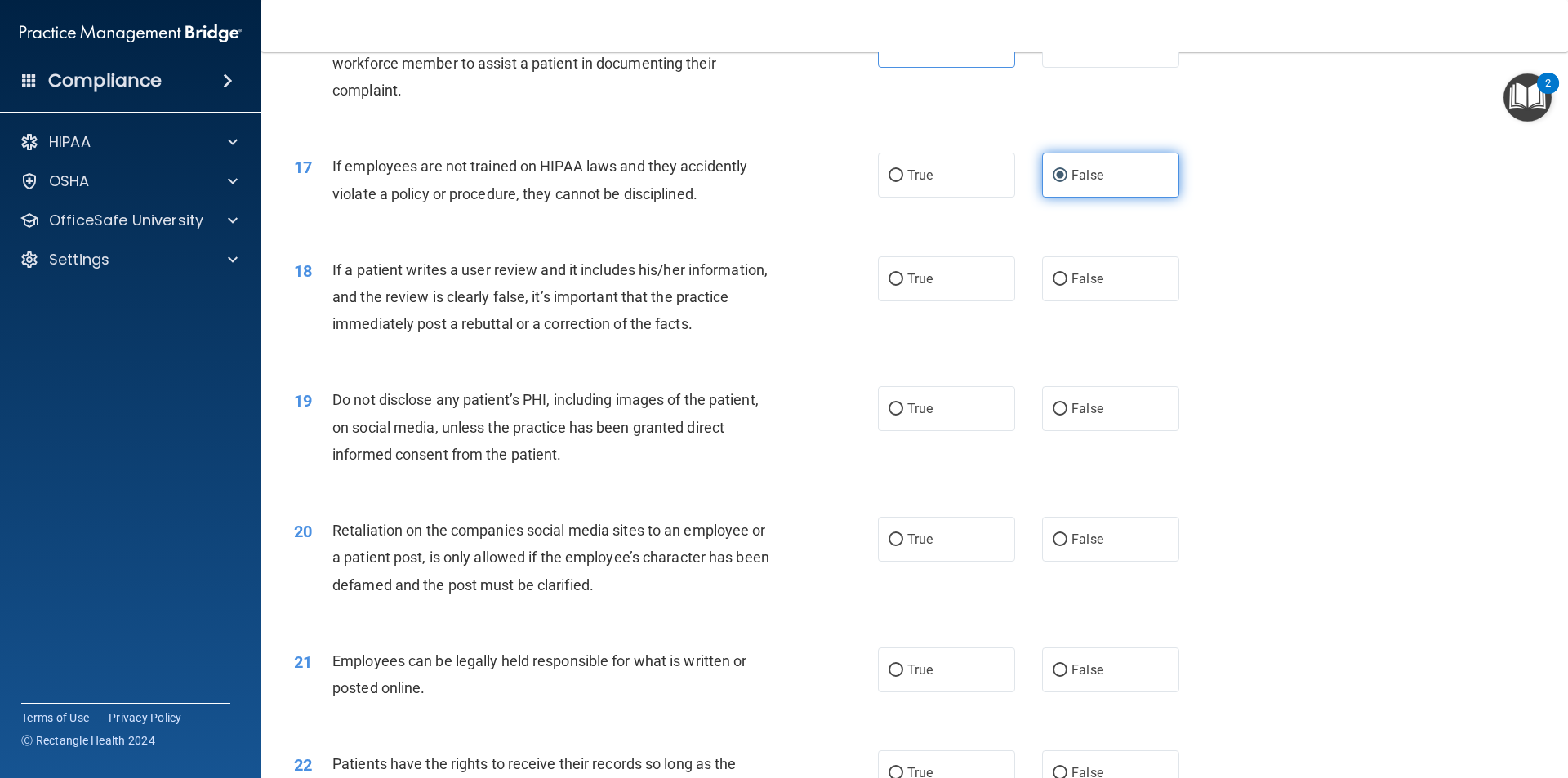
scroll to position [2123, 0]
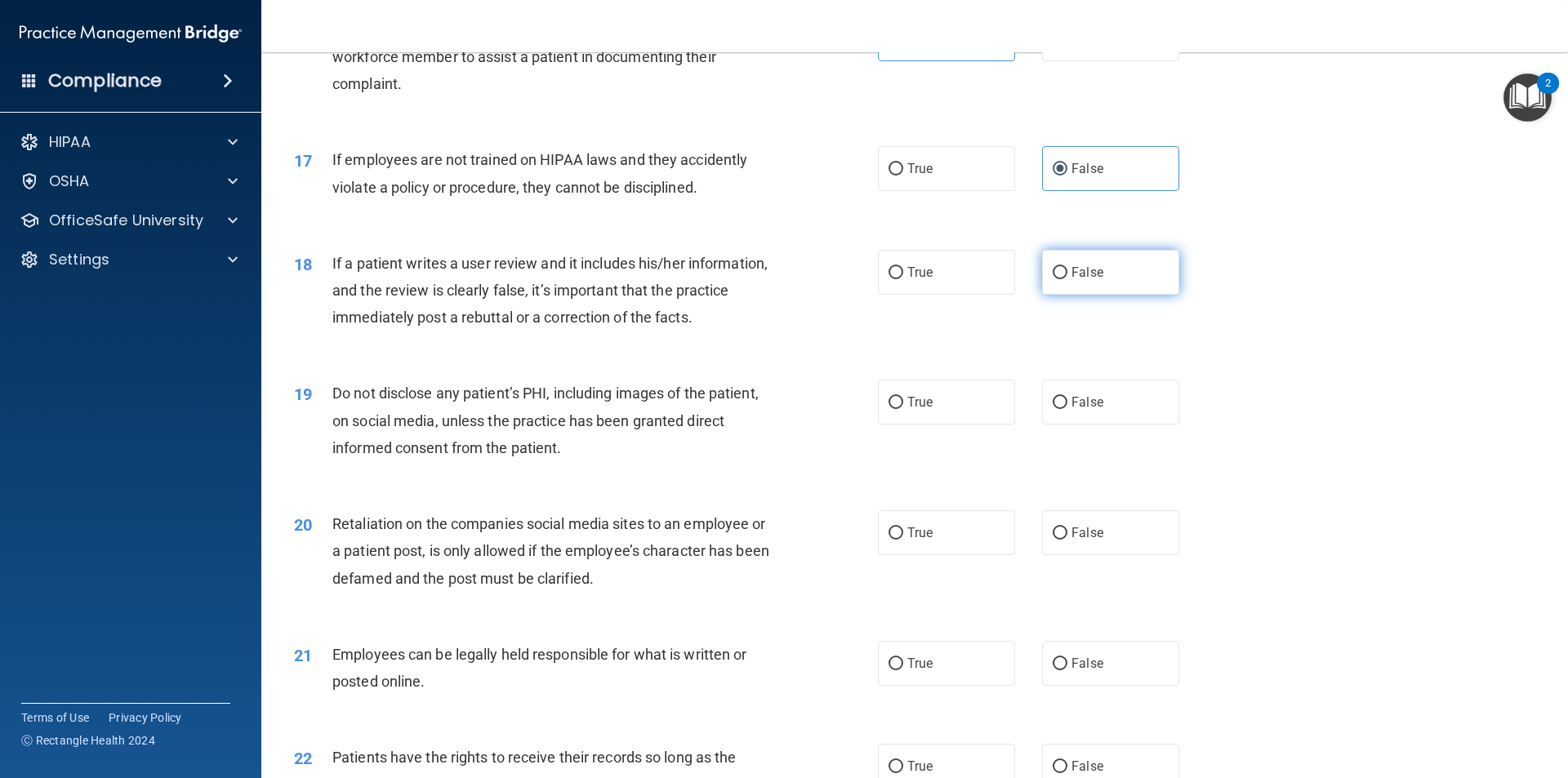
click at [1071, 280] on span "False" at bounding box center [1087, 273] width 32 height 15
click at [1068, 279] on input "False" at bounding box center [1059, 273] width 14 height 12
radio input "true"
click at [1005, 410] on label "True" at bounding box center [946, 402] width 137 height 45
click at [903, 410] on input "True" at bounding box center [895, 403] width 14 height 12
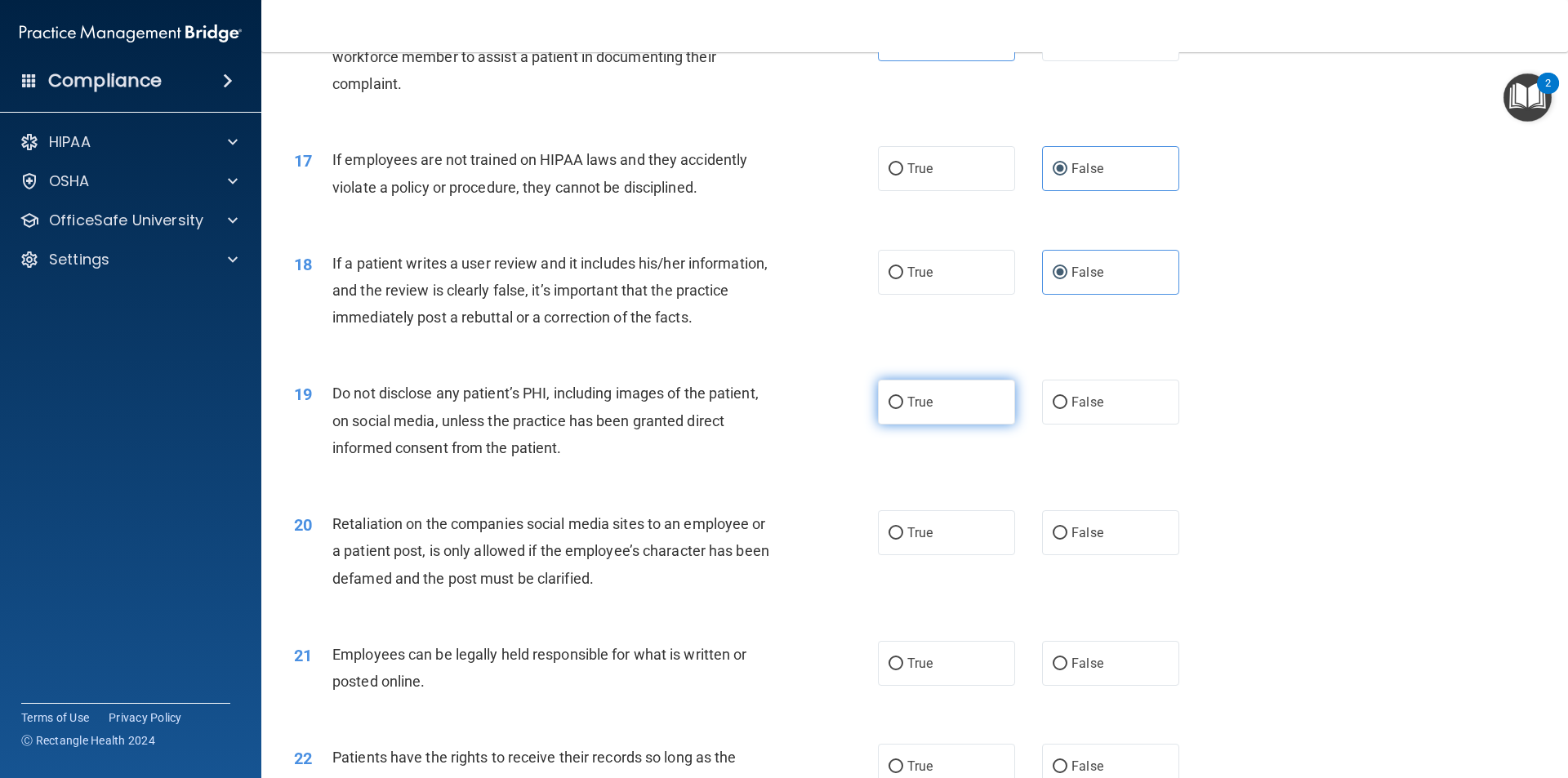
radio input "true"
click at [924, 539] on label "True" at bounding box center [946, 532] width 137 height 45
click at [903, 539] on input "True" at bounding box center [895, 533] width 14 height 12
radio input "true"
click at [889, 671] on input "True" at bounding box center [895, 664] width 14 height 12
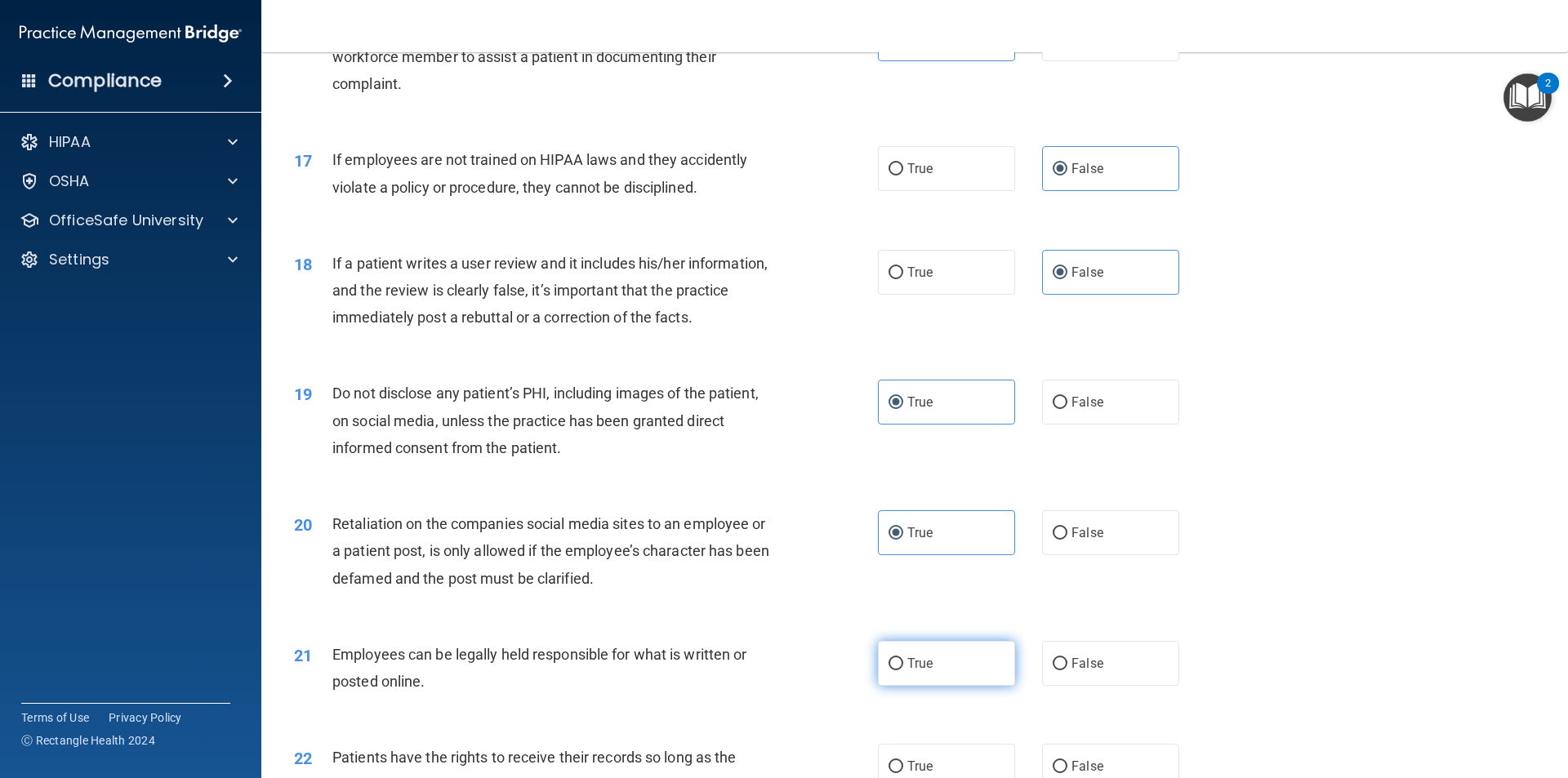
radio input "true"
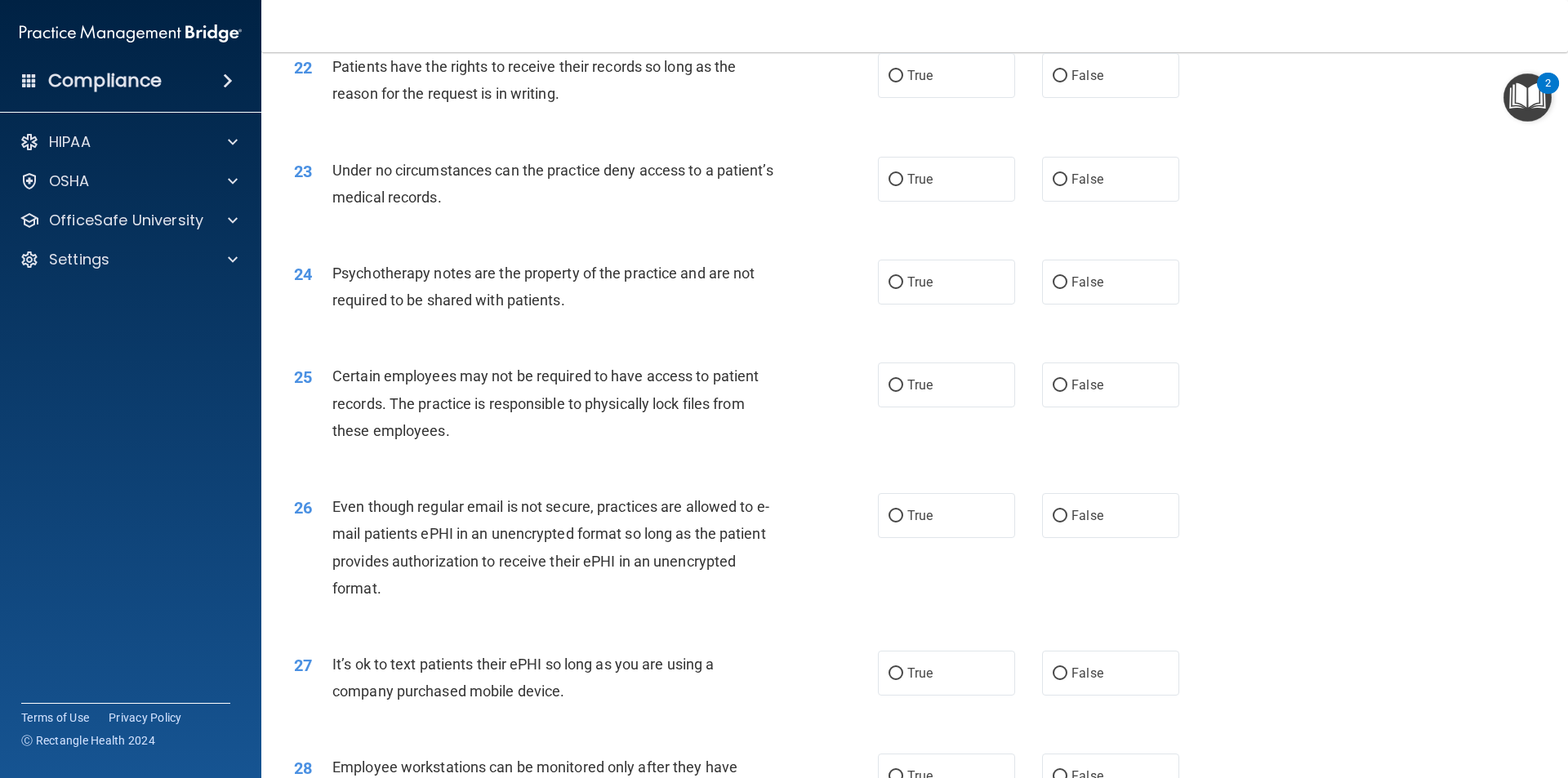
scroll to position [2777, 0]
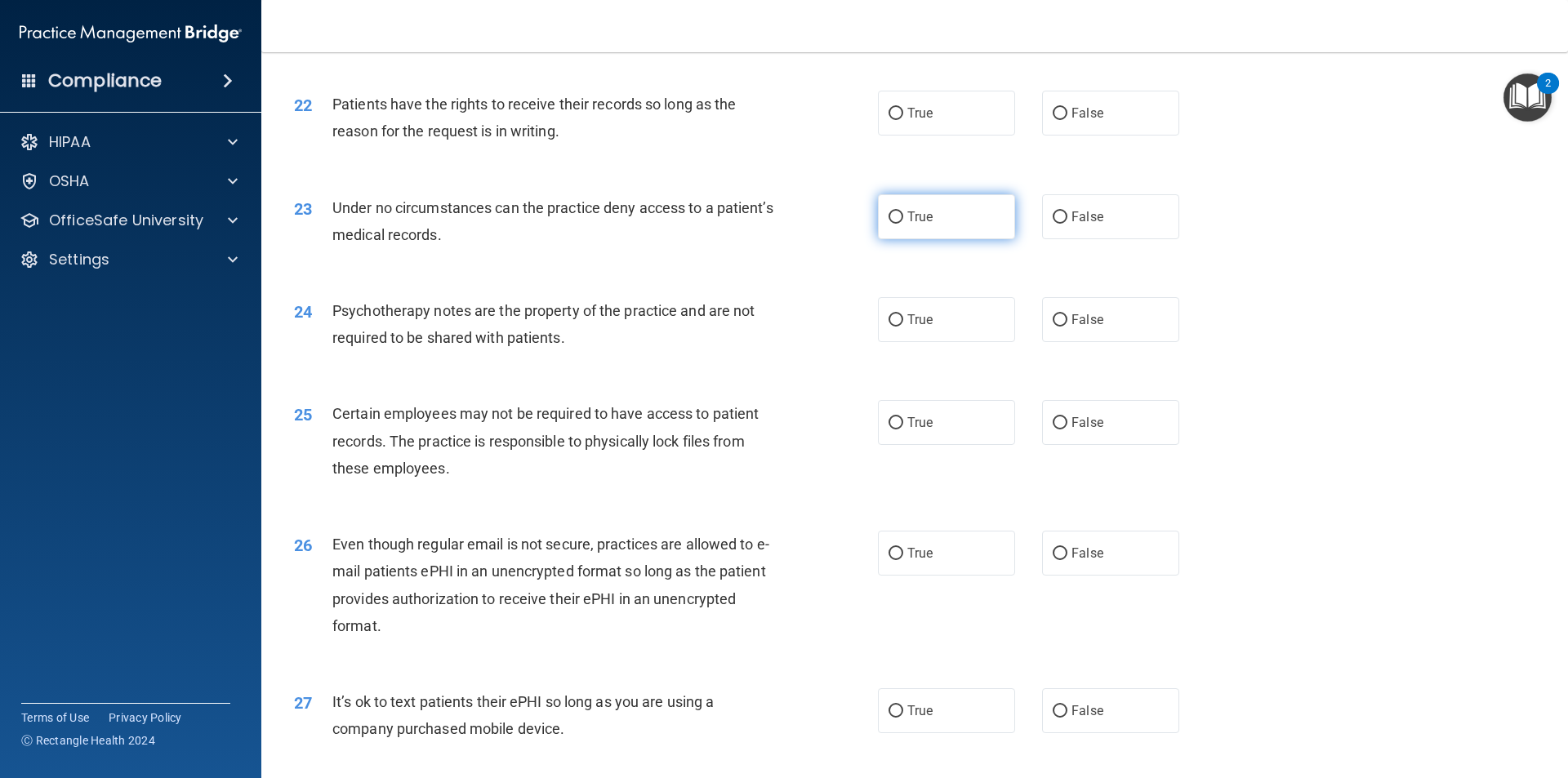
click at [951, 239] on label "True" at bounding box center [946, 216] width 137 height 45
click at [903, 224] on input "True" at bounding box center [895, 217] width 14 height 12
radio input "true"
click at [936, 173] on div "22 Patients have the rights to receive their records so long as the reason for …" at bounding box center [914, 122] width 1266 height 103
click at [934, 136] on label "True" at bounding box center [946, 113] width 137 height 45
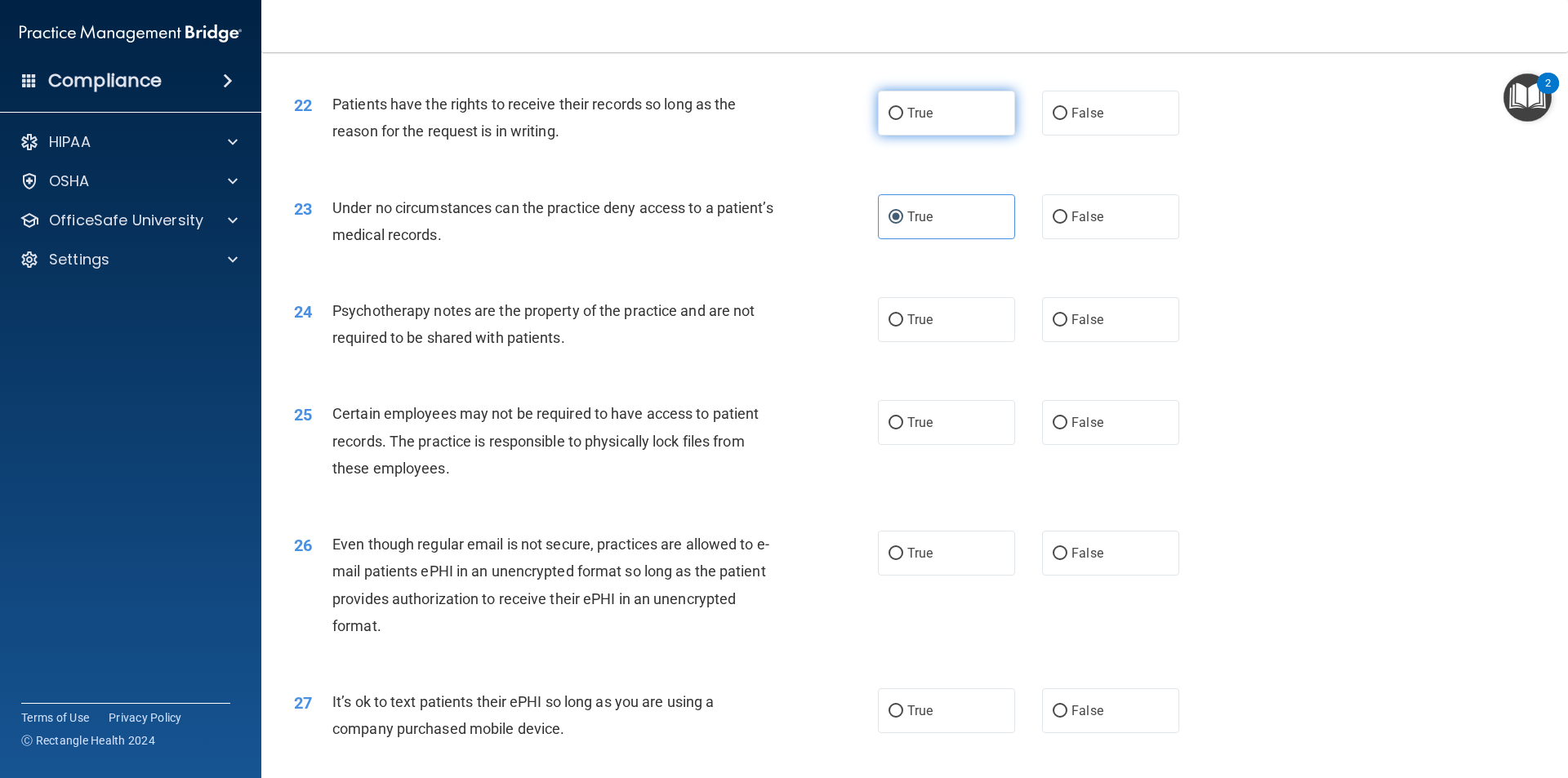
click at [903, 120] on input "True" at bounding box center [895, 114] width 14 height 12
radio input "true"
click at [1066, 232] on label "False" at bounding box center [1110, 216] width 137 height 45
click at [1066, 224] on input "False" at bounding box center [1059, 217] width 14 height 12
radio input "true"
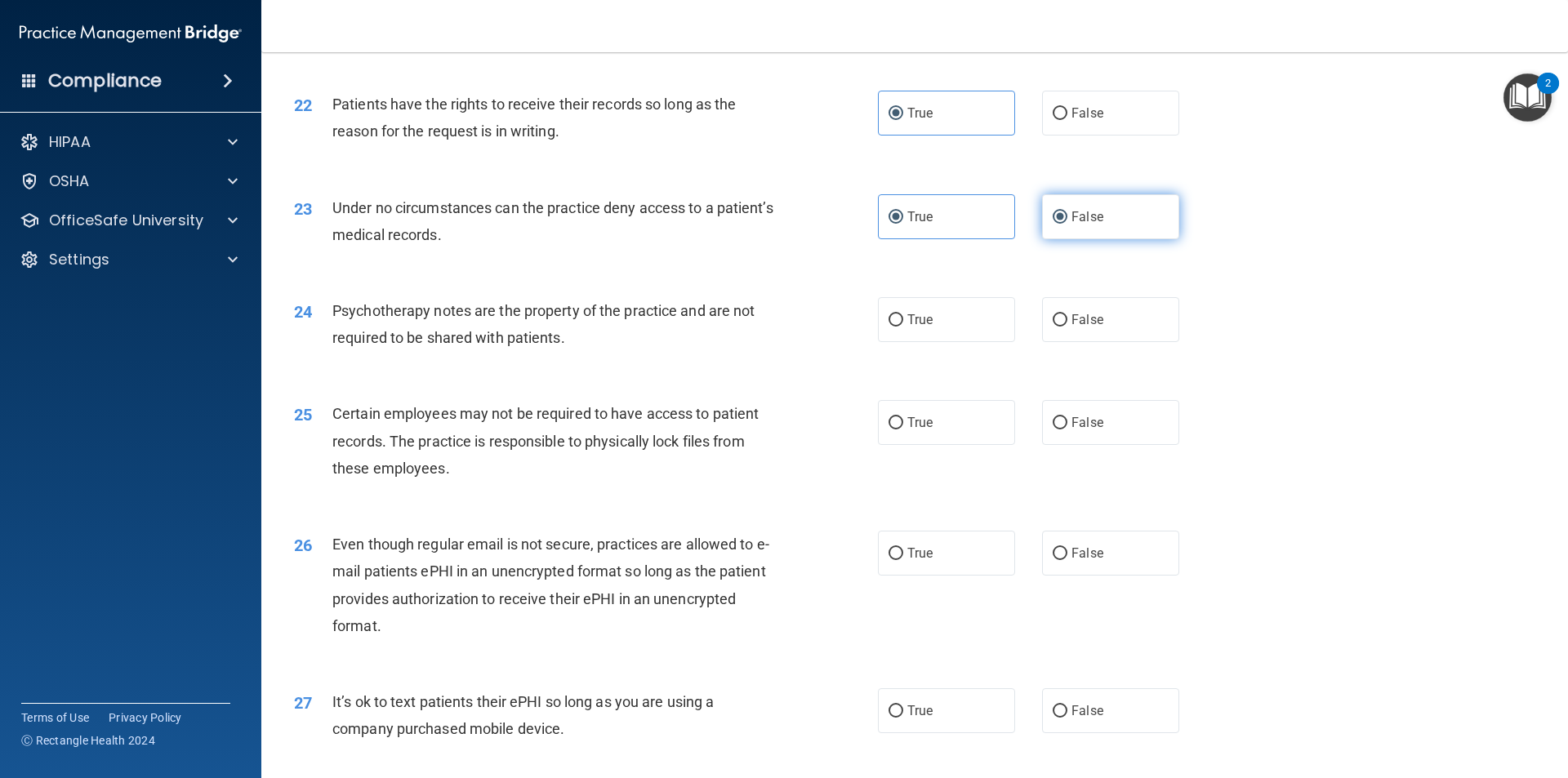
radio input "false"
click at [988, 343] on label "True" at bounding box center [946, 320] width 137 height 45
click at [903, 326] on input "True" at bounding box center [895, 321] width 14 height 12
radio input "true"
click at [970, 445] on label "True" at bounding box center [946, 422] width 137 height 45
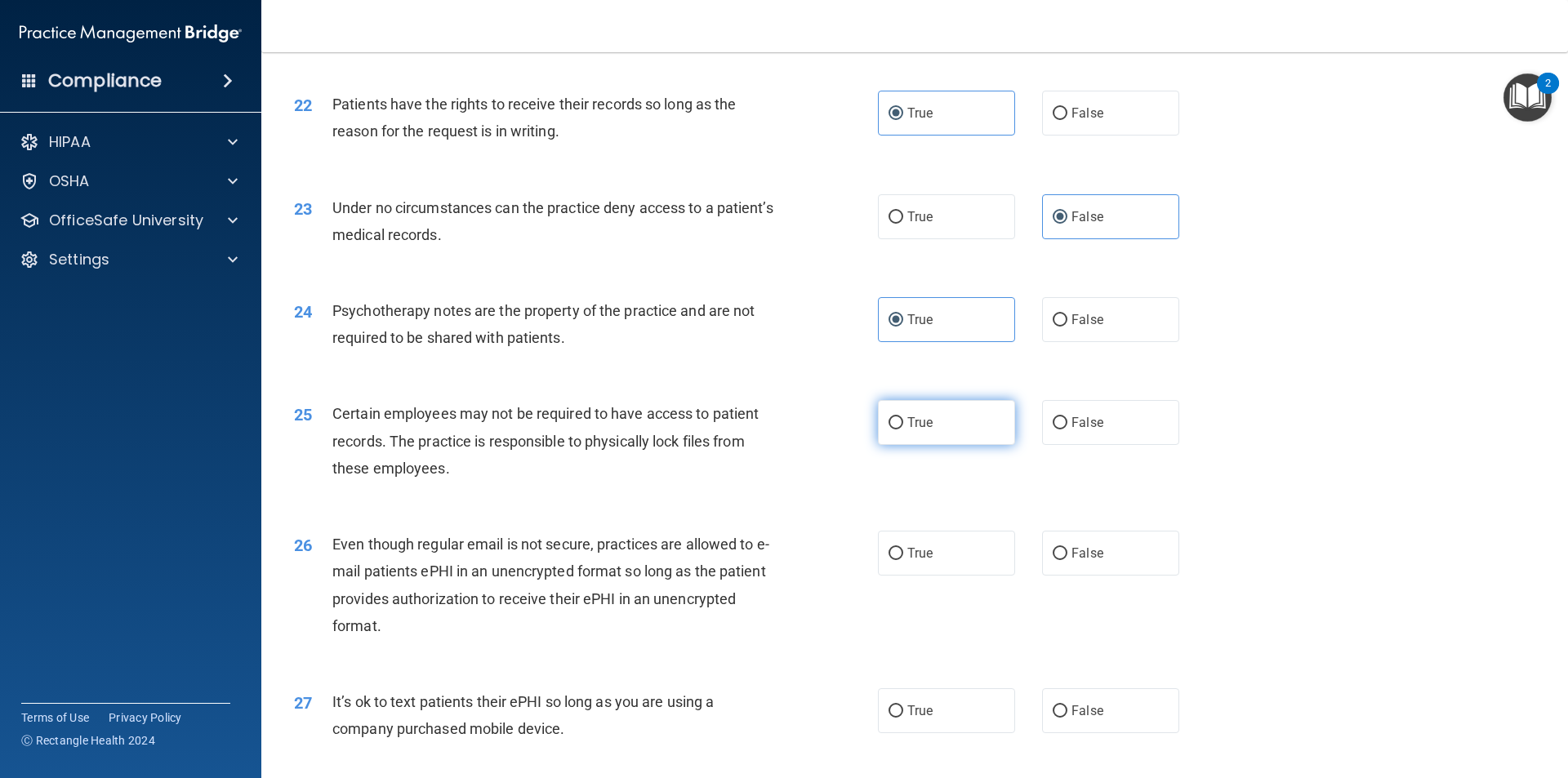
click at [903, 430] on input "True" at bounding box center [895, 423] width 14 height 12
radio input "true"
click at [928, 567] on label "True" at bounding box center [946, 553] width 137 height 45
click at [903, 561] on input "True" at bounding box center [895, 554] width 14 height 12
radio input "true"
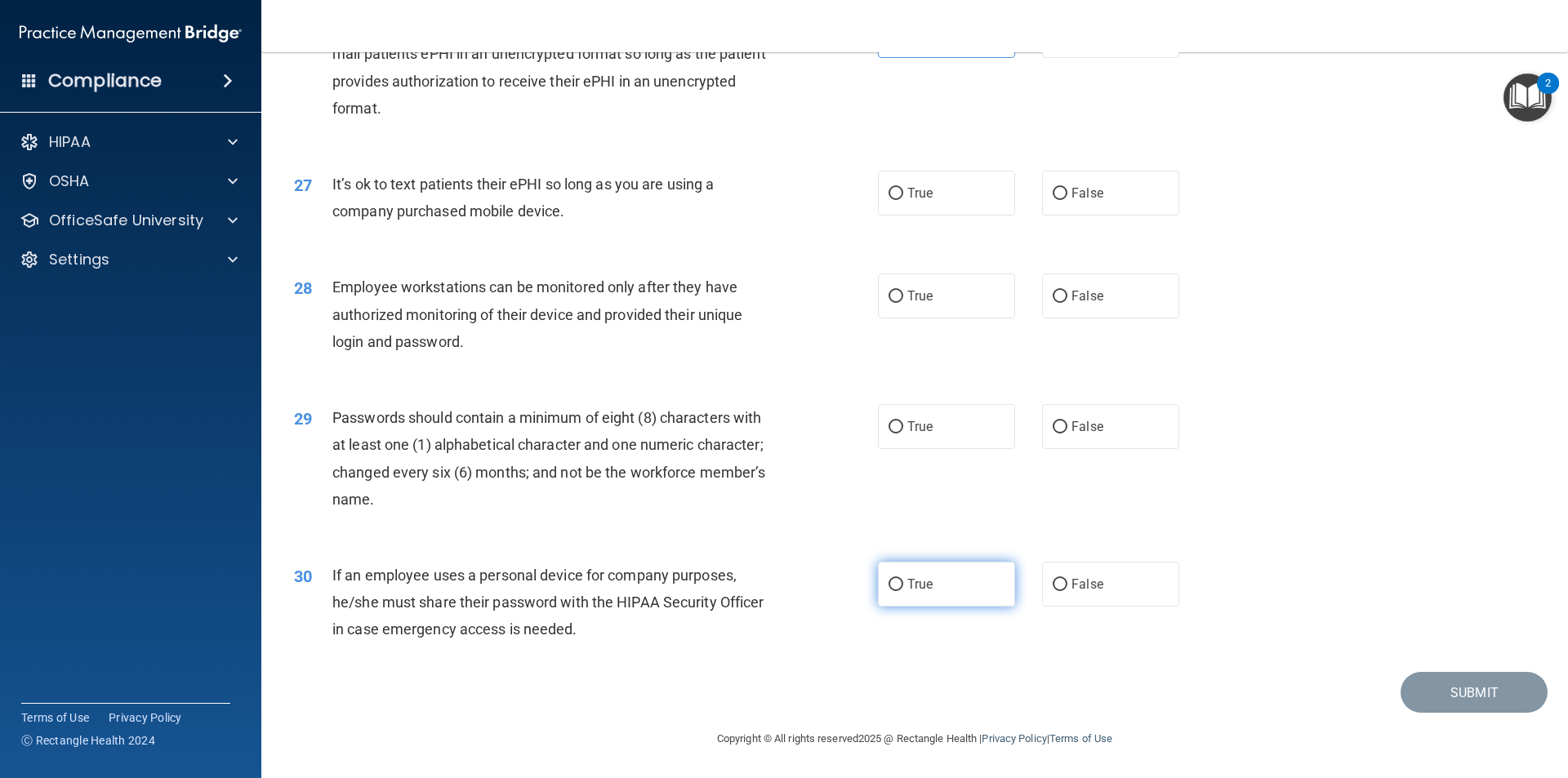
scroll to position [3322, 0]
click at [1052, 200] on input "False" at bounding box center [1059, 193] width 14 height 12
radio input "true"
click at [1042, 289] on label "False" at bounding box center [1110, 296] width 137 height 45
click at [1052, 291] on input "False" at bounding box center [1059, 297] width 14 height 12
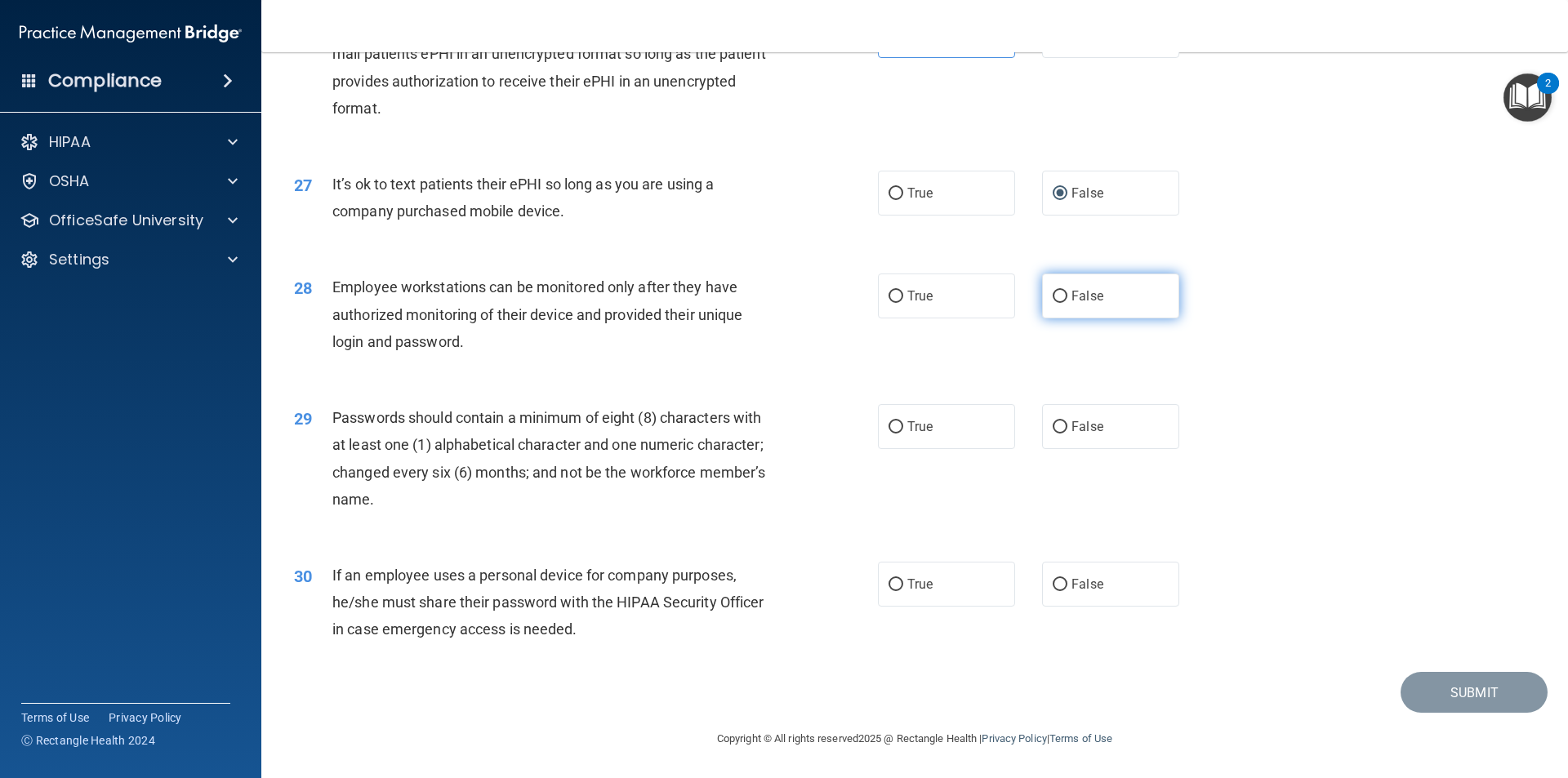
radio input "true"
drag, startPoint x: 926, startPoint y: 410, endPoint x: 912, endPoint y: 394, distance: 21.3
click at [913, 394] on div "29 Passwords should contain a minimum of eight (8) characters with at least one…" at bounding box center [914, 462] width 1266 height 158
click at [849, 426] on div "29 Passwords should contain a minimum of eight (8) characters with at least one…" at bounding box center [585, 462] width 632 height 117
click at [864, 421] on div "29 Passwords should contain a minimum of eight (8) characters with at least one…" at bounding box center [585, 462] width 632 height 117
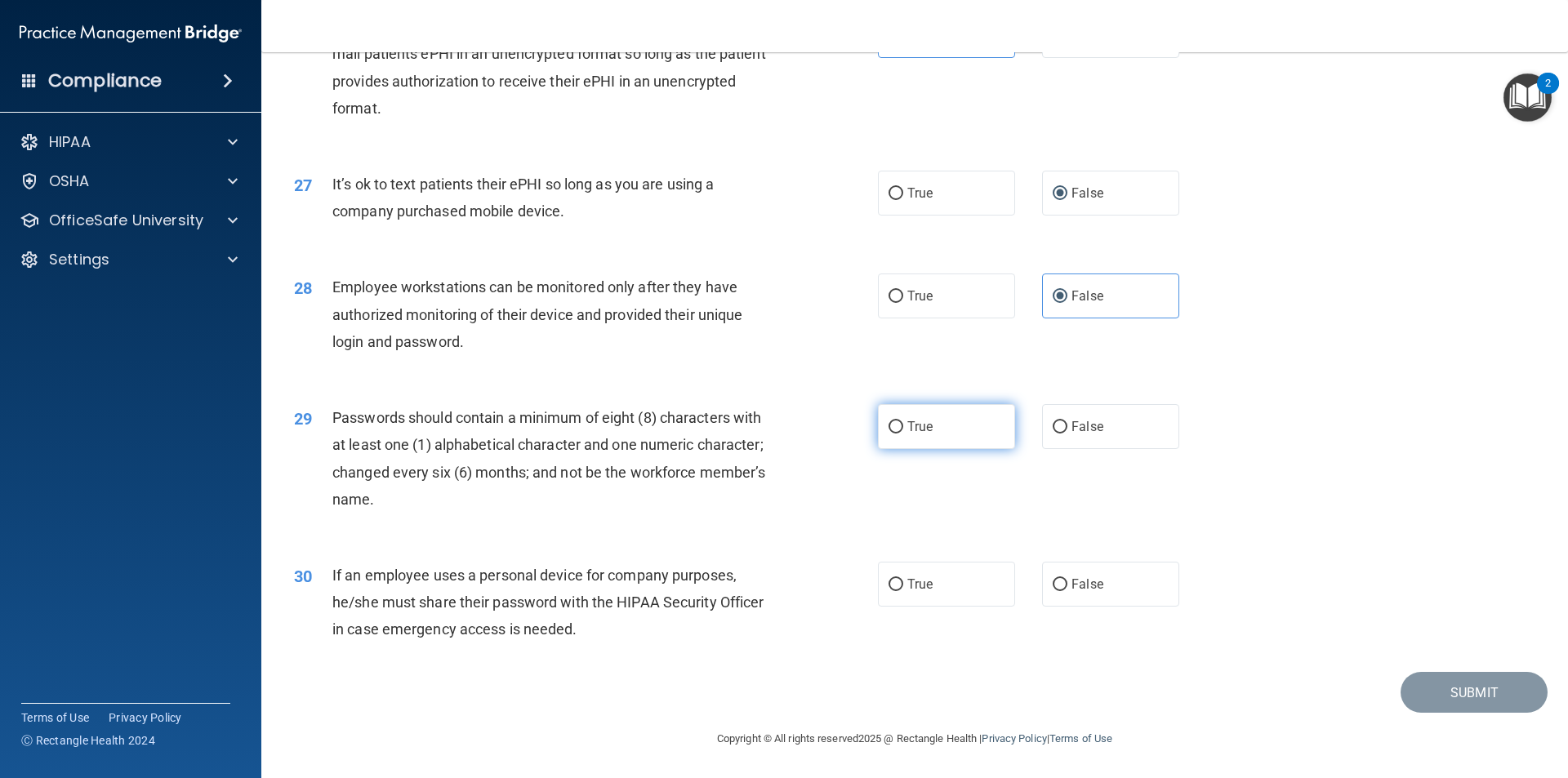
click at [889, 421] on input "True" at bounding box center [895, 427] width 14 height 12
radio input "true"
click at [1069, 567] on label "False" at bounding box center [1110, 584] width 137 height 45
click at [1068, 579] on input "False" at bounding box center [1059, 585] width 14 height 12
radio input "true"
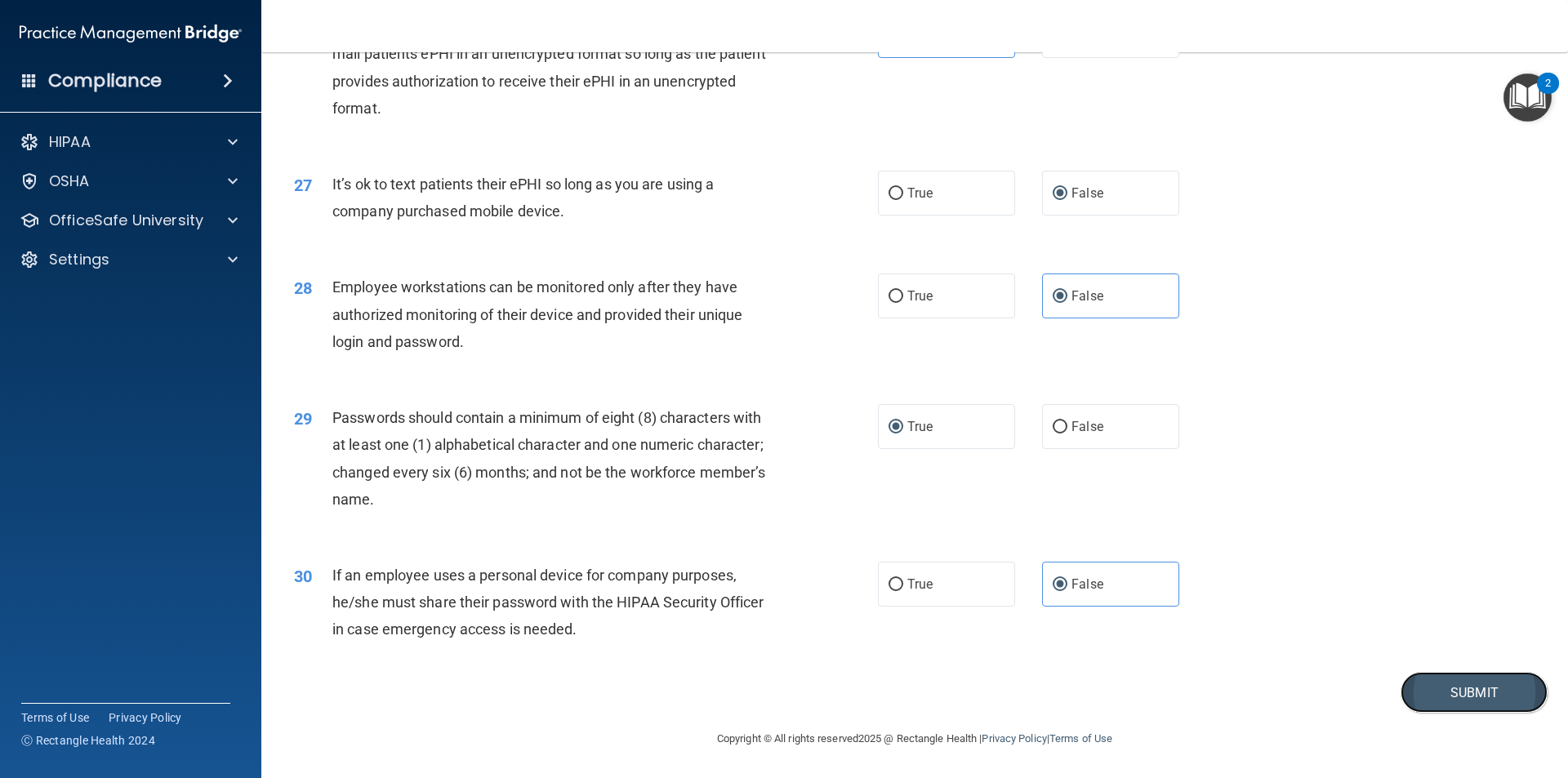
click at [1465, 686] on button "Submit" at bounding box center [1474, 693] width 147 height 42
click at [1168, 478] on div "29 Passwords should contain a minimum of eight (8) characters with at least one…" at bounding box center [914, 462] width 1266 height 158
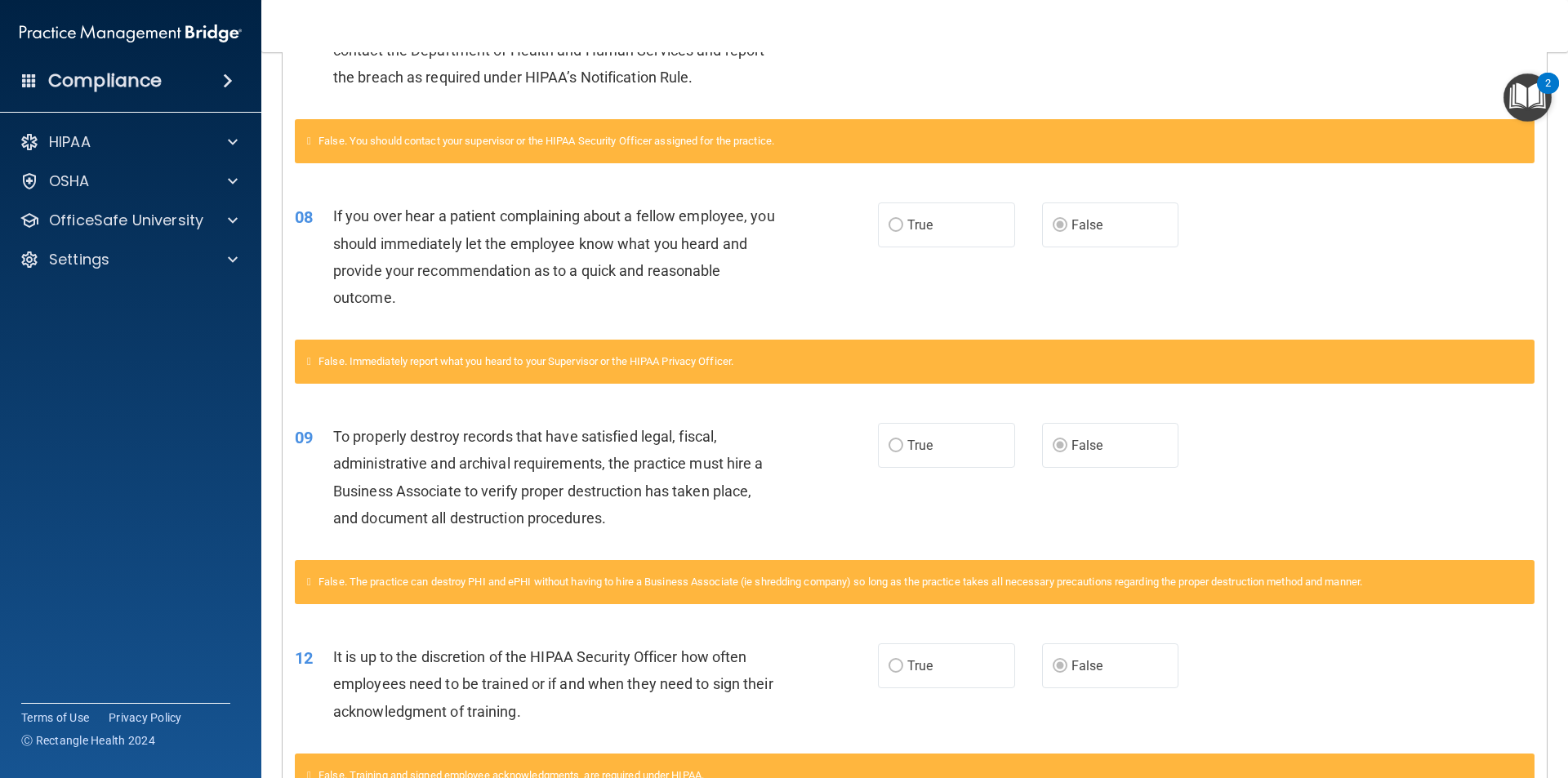
scroll to position [735, 0]
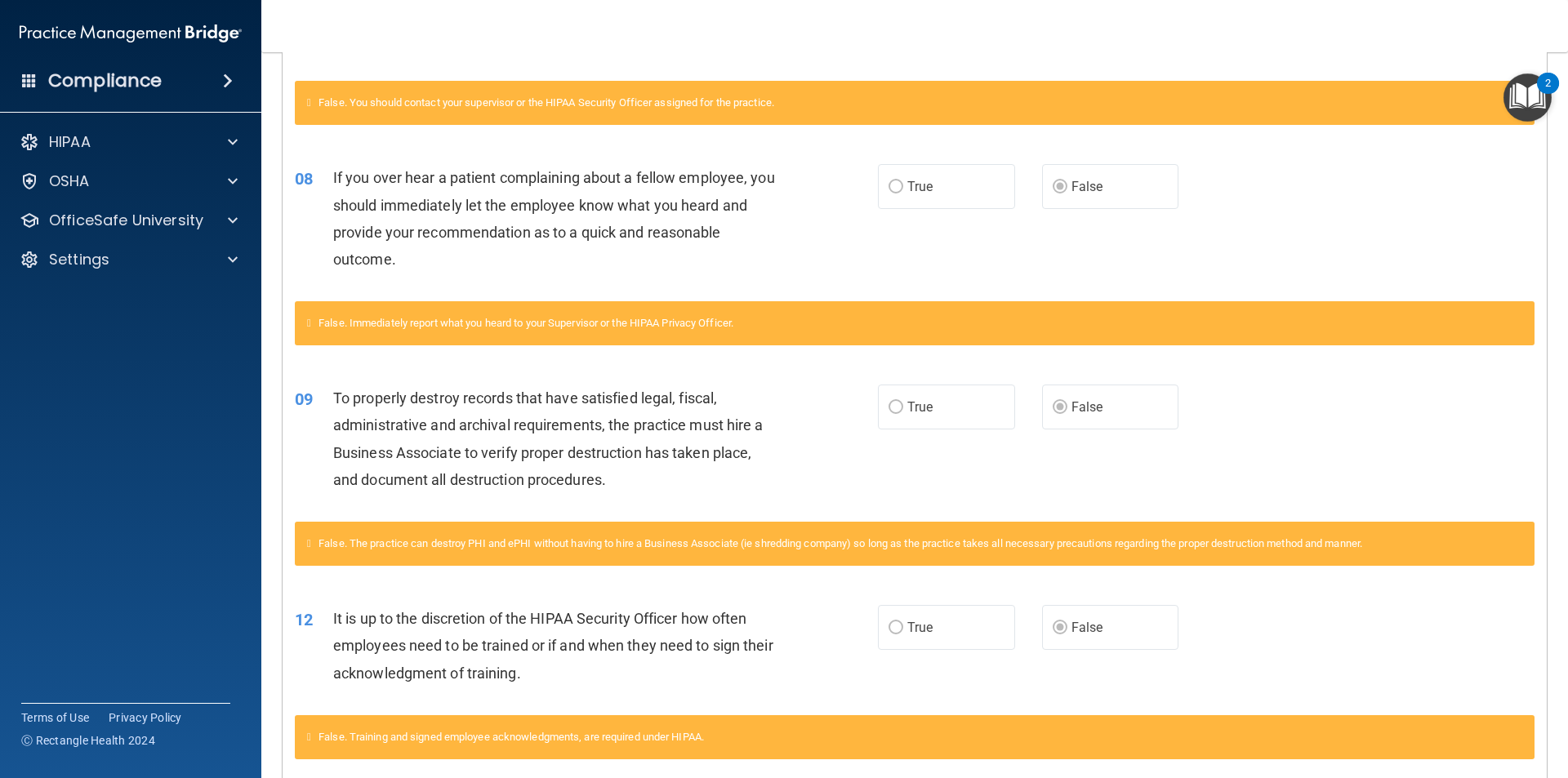
click at [1182, 468] on div "09 To properly destroy records that have satisfied legal, fiscal, administrativ…" at bounding box center [914, 443] width 1264 height 158
click at [1336, 179] on div "08 If you over hear a patient complaining about a fellow employee, you should i…" at bounding box center [914, 222] width 1264 height 158
click at [1191, 440] on div "09 To properly destroy records that have satisfied legal, fiscal, administrativ…" at bounding box center [914, 443] width 1264 height 158
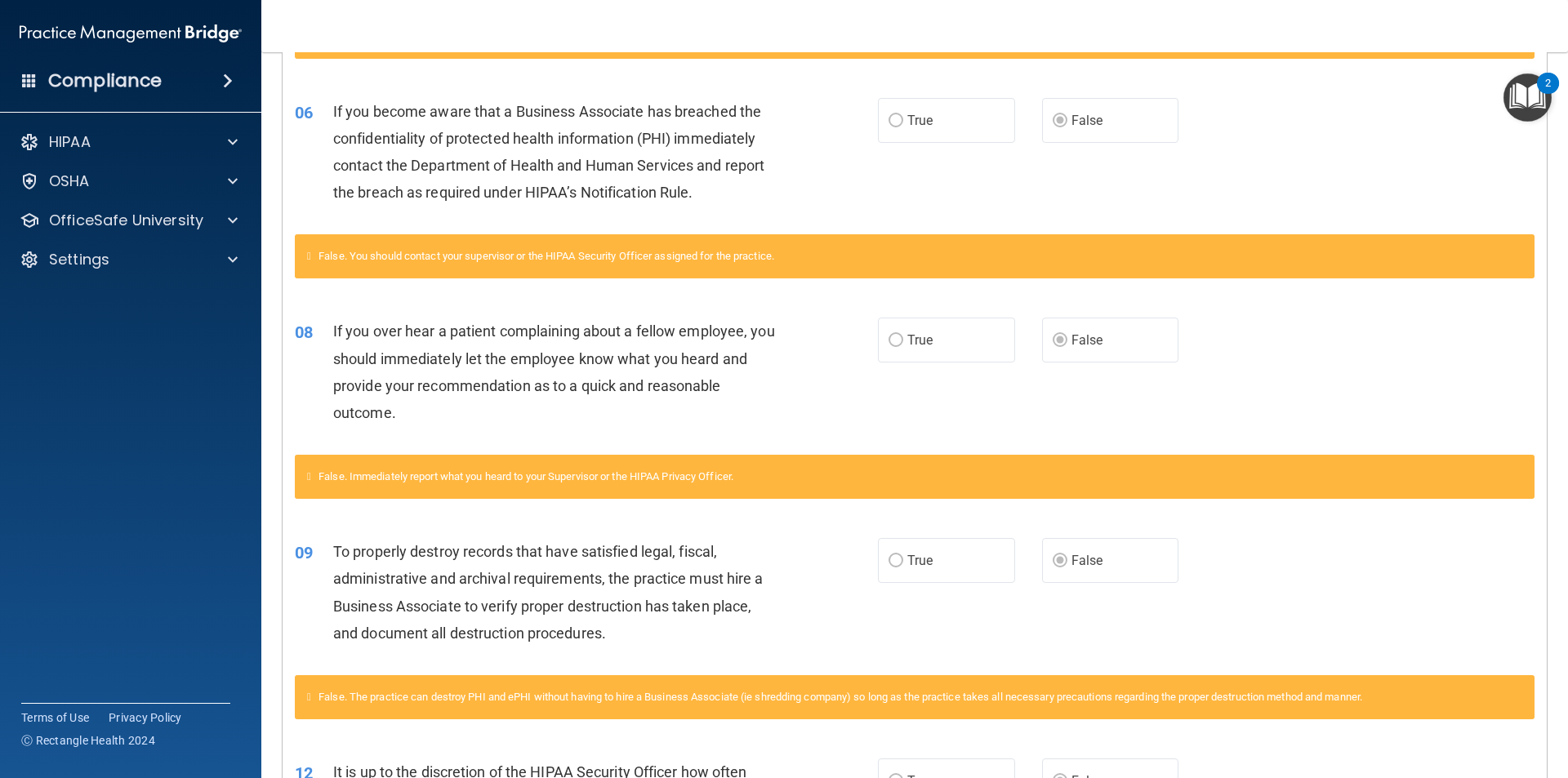
scroll to position [552, 0]
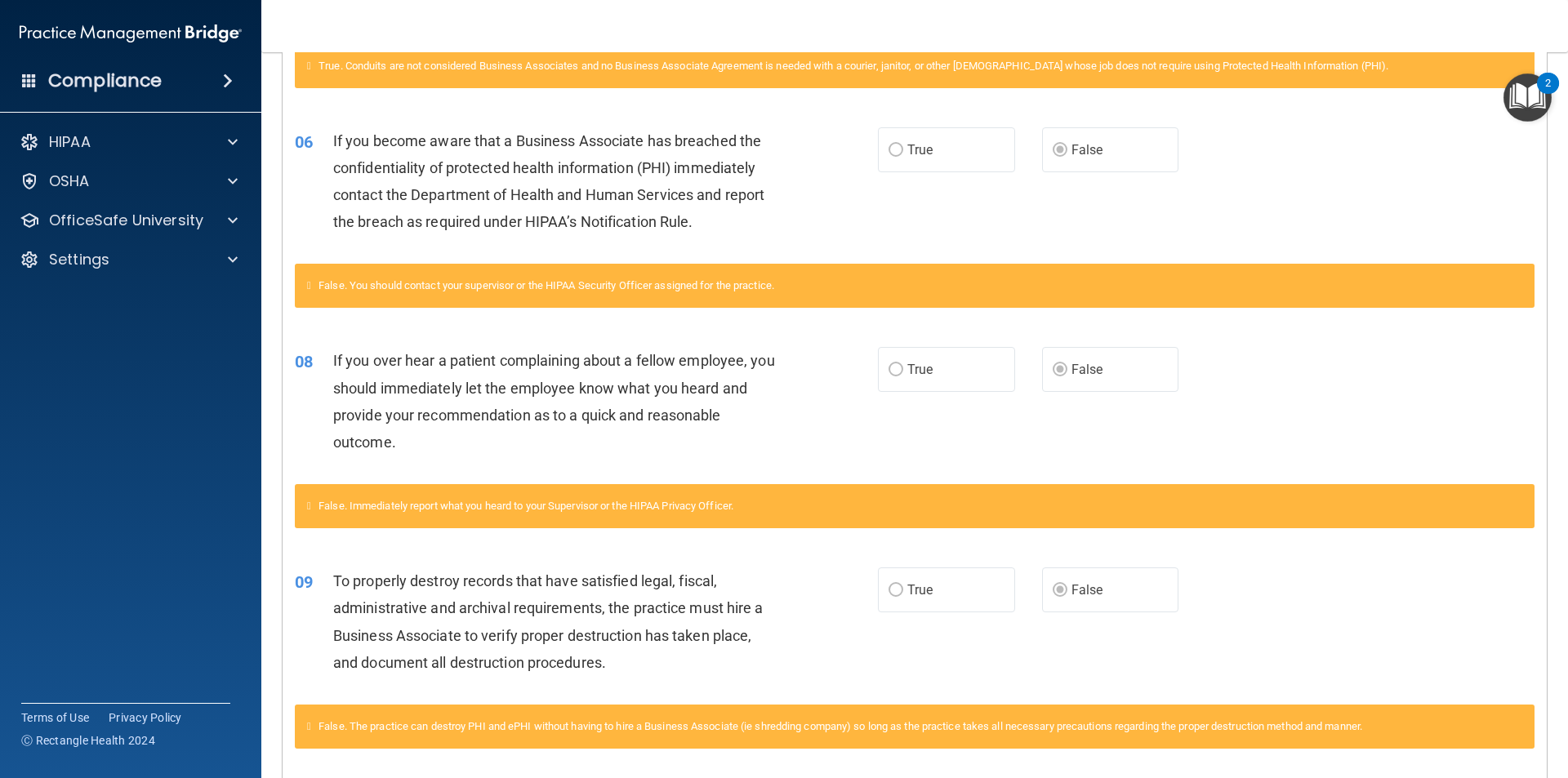
click at [1179, 488] on div "False. Immediately report what you heard to your Supervisor or the HIPAA Privac…" at bounding box center [915, 506] width 1240 height 44
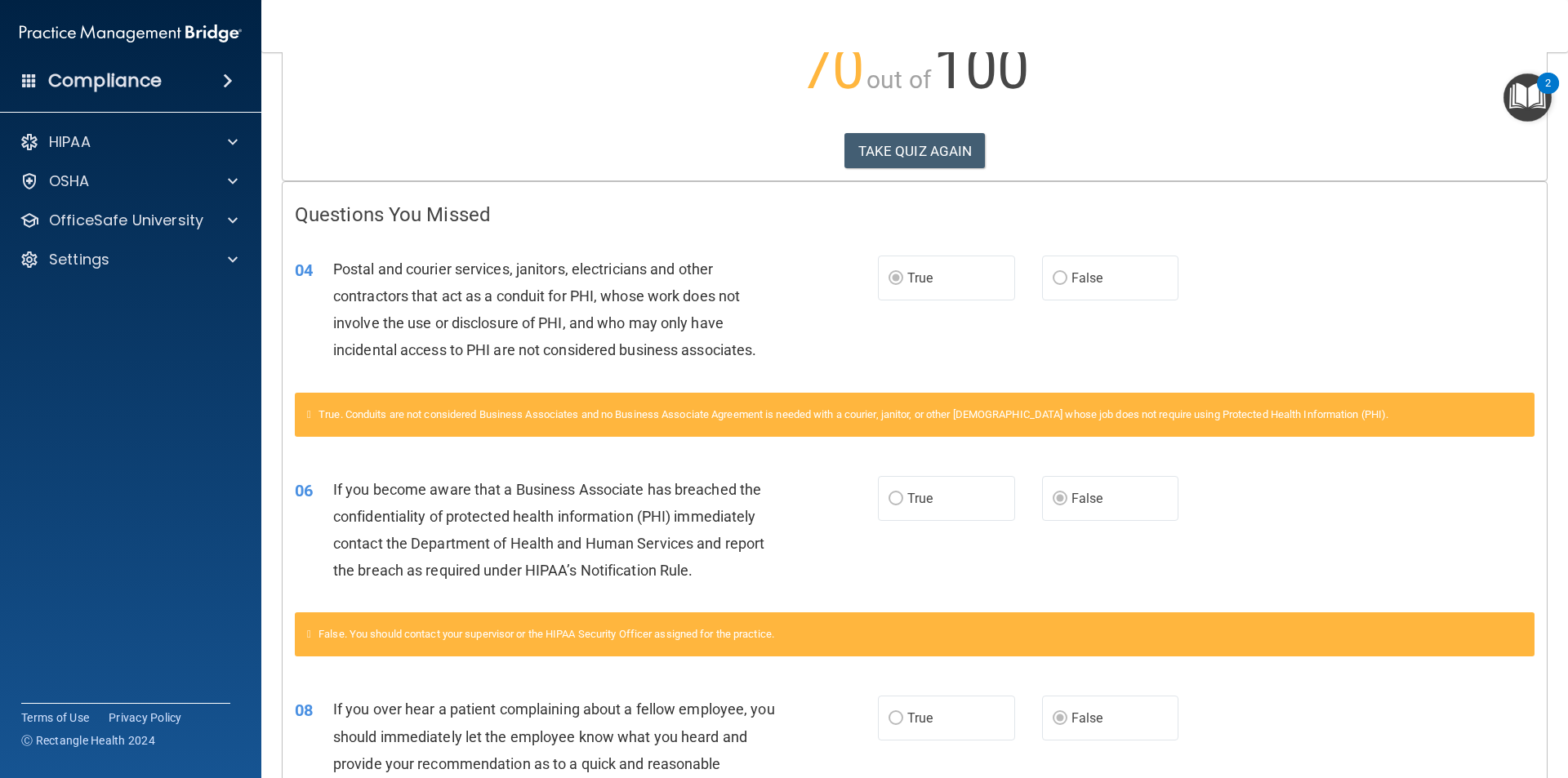
scroll to position [0, 0]
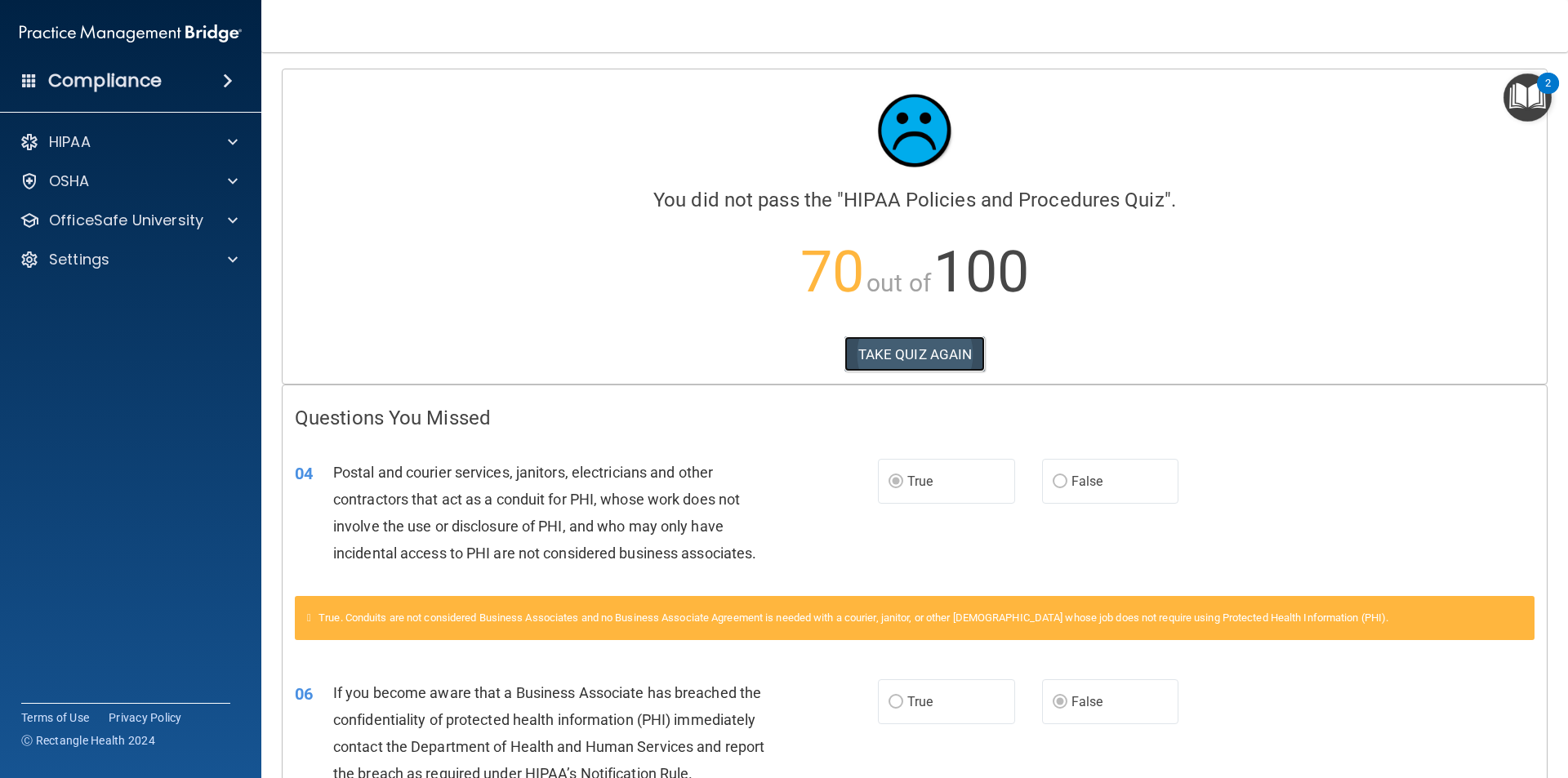
click at [944, 354] on button "TAKE QUIZ AGAIN" at bounding box center [916, 355] width 142 height 36
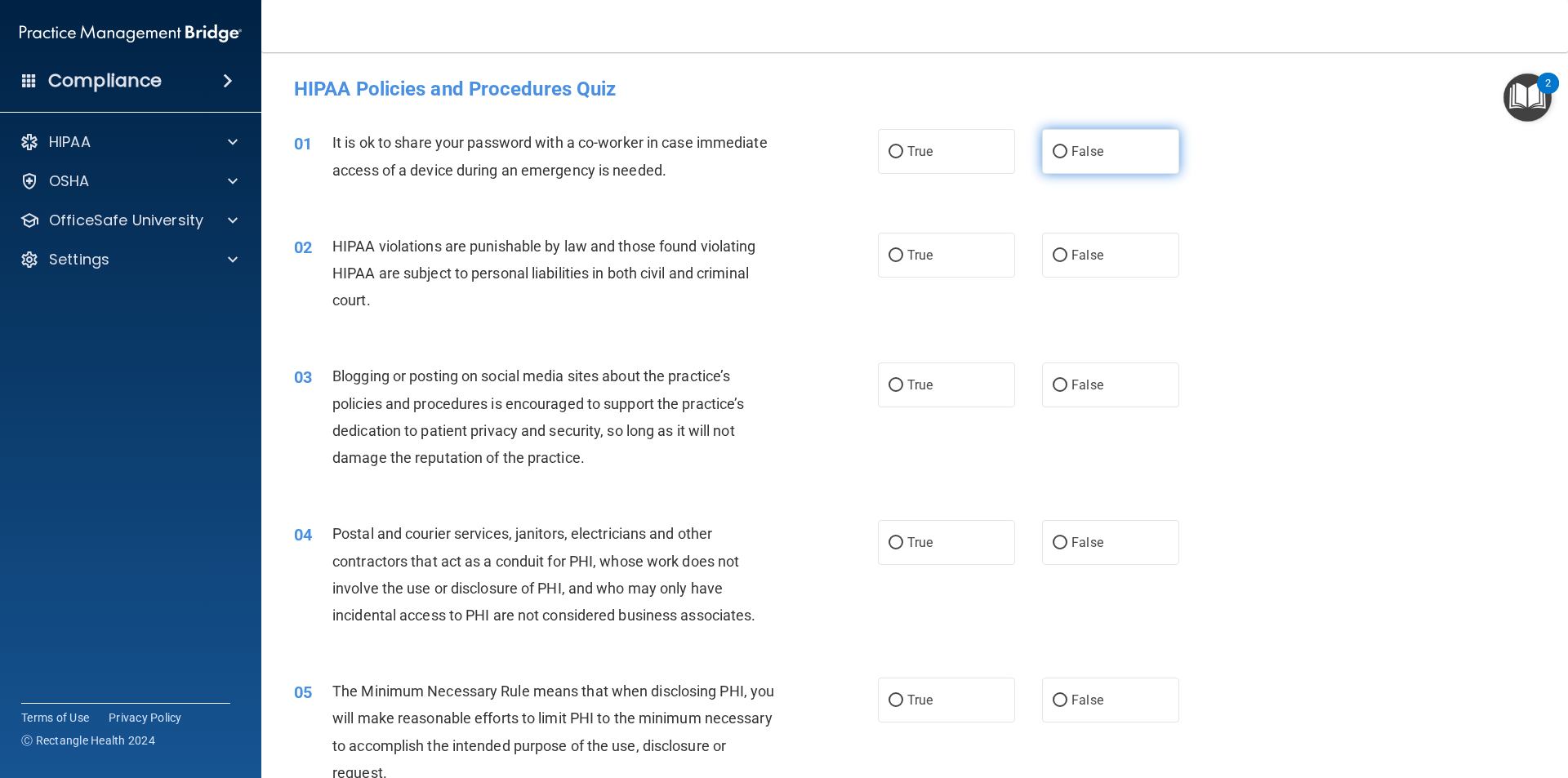
click at [1061, 159] on label "False" at bounding box center [1110, 151] width 137 height 45
click at [1061, 159] on input "False" at bounding box center [1059, 152] width 14 height 12
radio input "true"
click at [962, 241] on label "True" at bounding box center [946, 255] width 137 height 45
click at [903, 250] on input "True" at bounding box center [895, 256] width 14 height 12
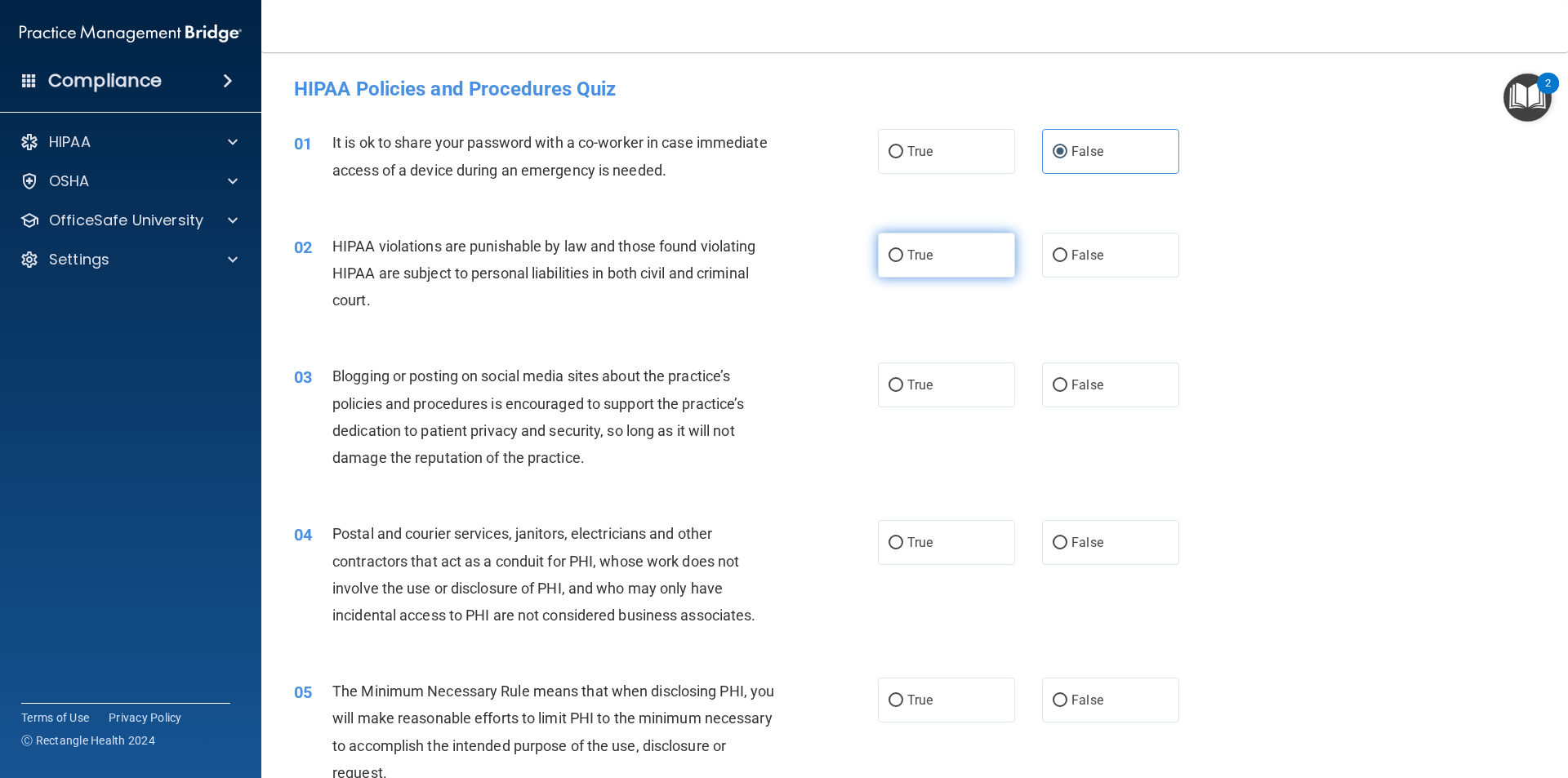
radio input "true"
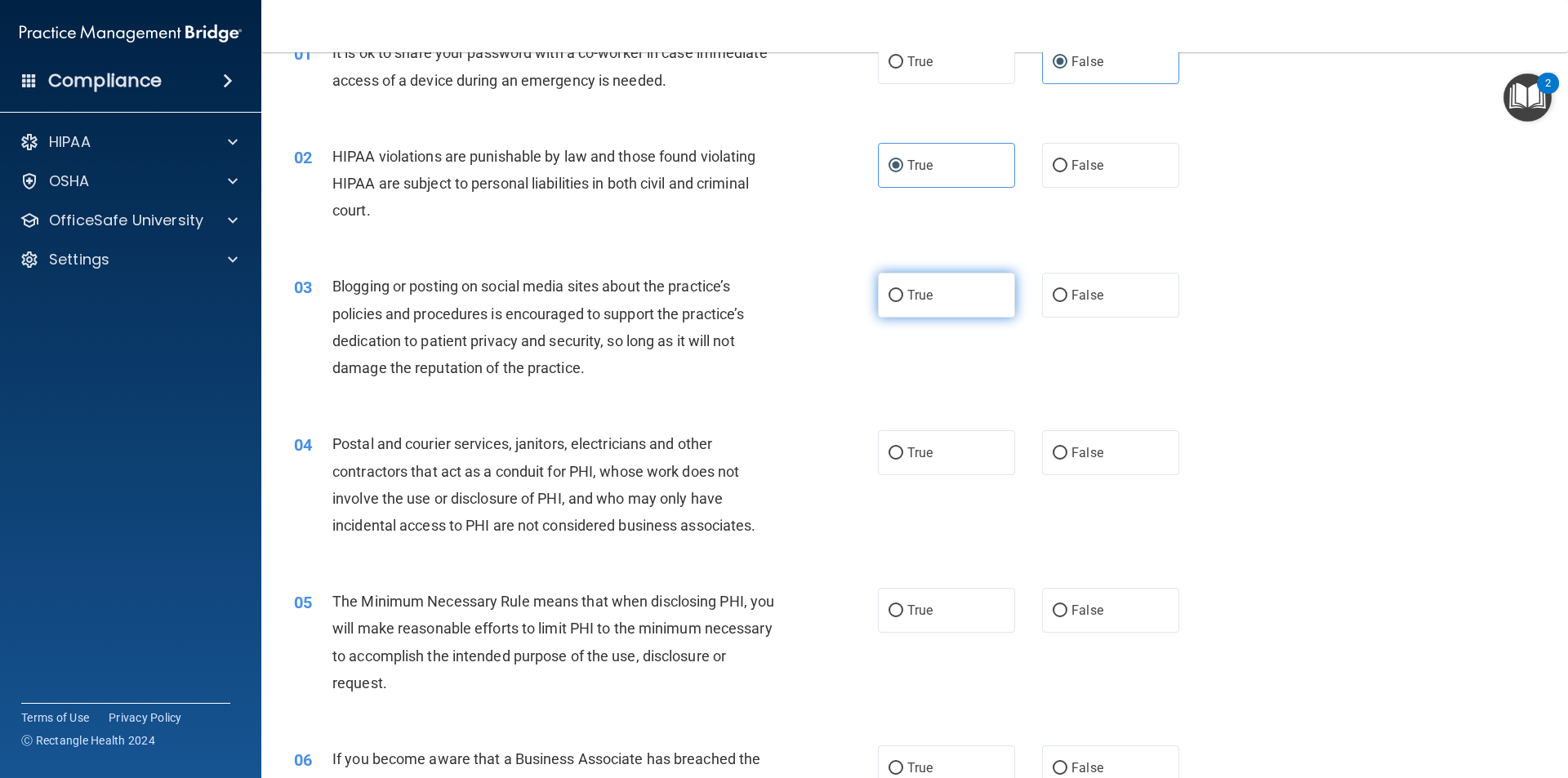
scroll to position [164, 0]
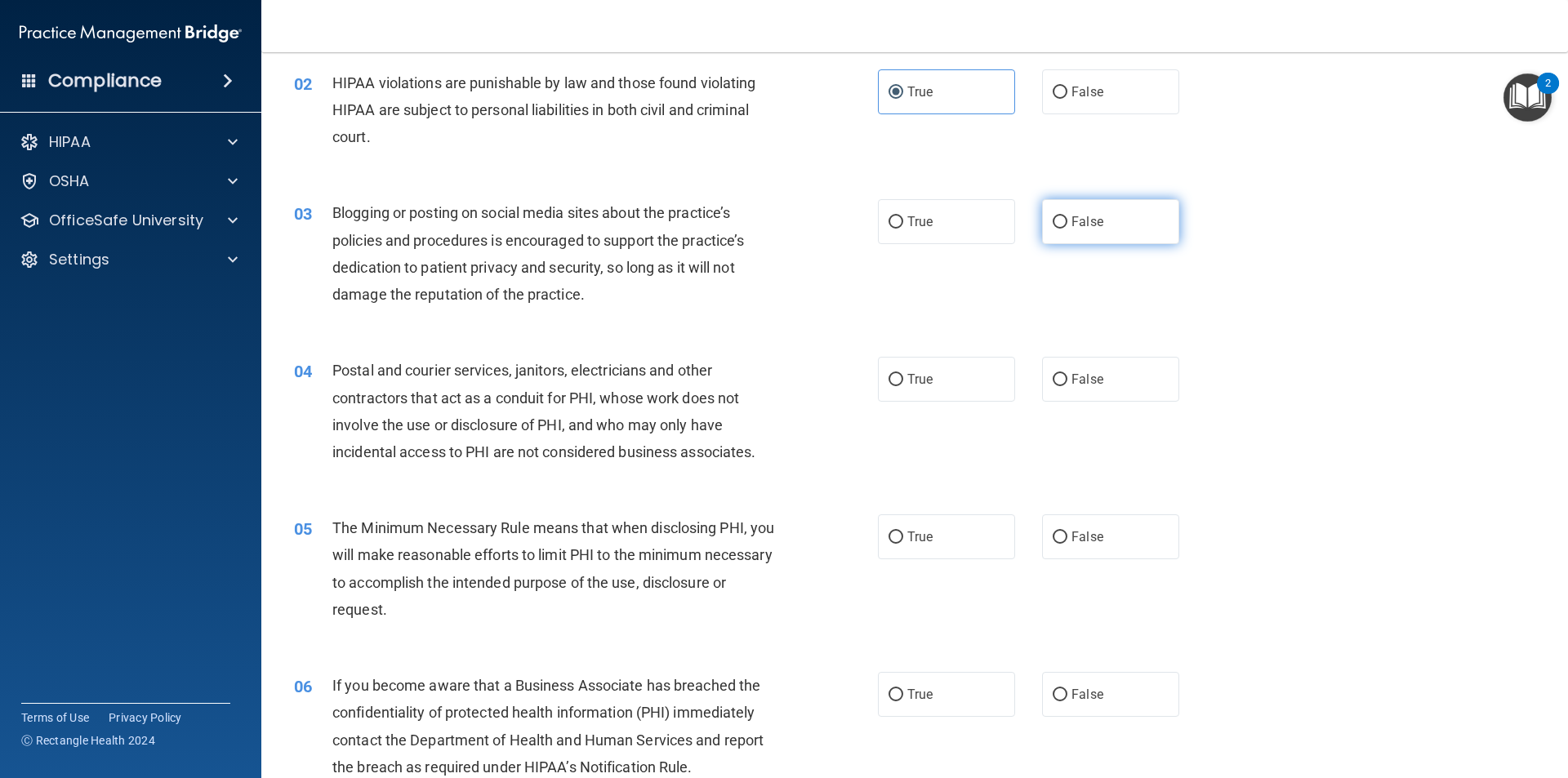
click at [1042, 230] on label "False" at bounding box center [1110, 221] width 137 height 45
click at [1052, 229] on input "False" at bounding box center [1059, 222] width 14 height 12
radio input "true"
click at [907, 382] on span "True" at bounding box center [919, 379] width 25 height 15
click at [903, 382] on input "True" at bounding box center [895, 380] width 14 height 12
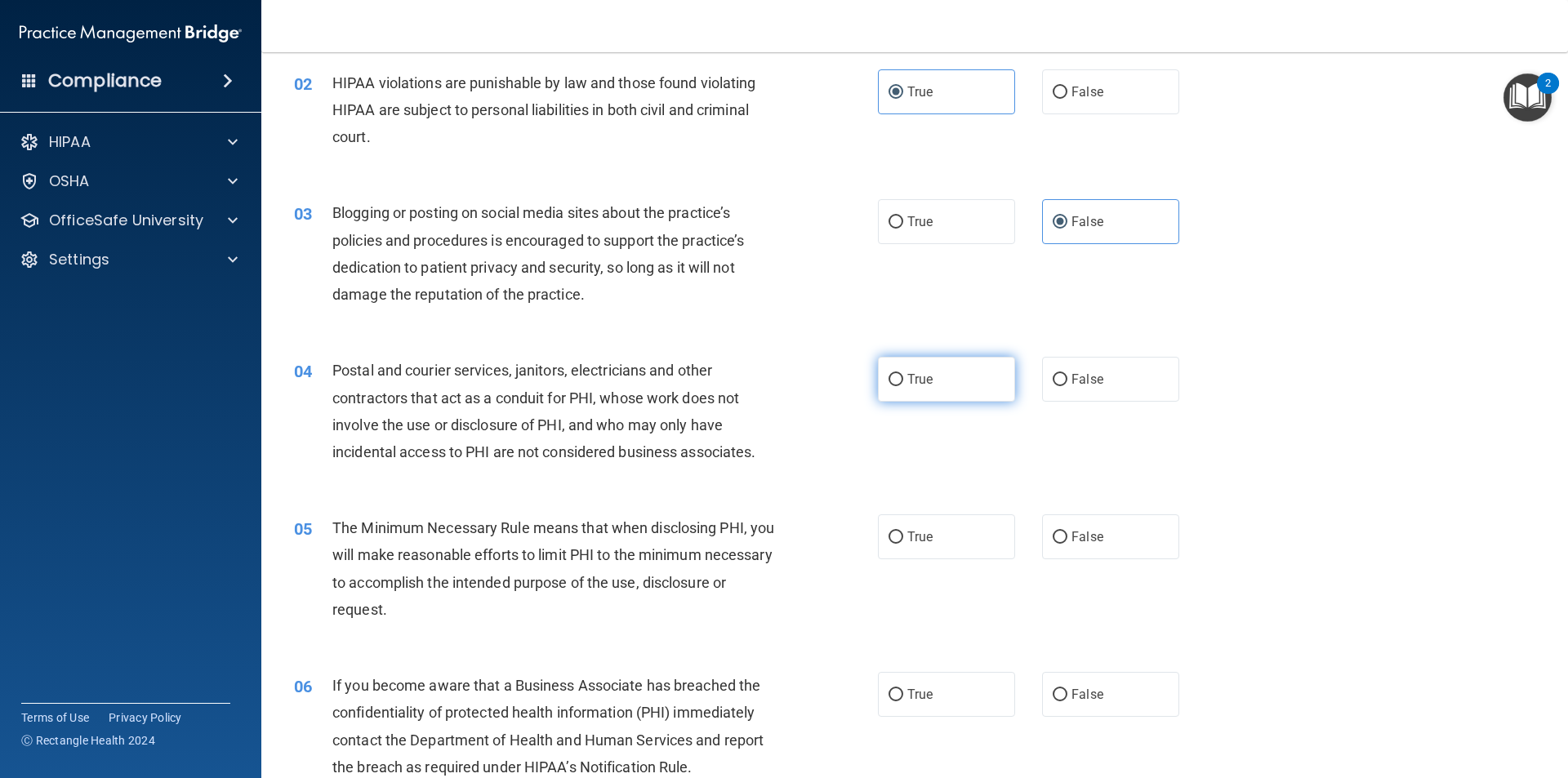
radio input "true"
click at [889, 521] on label "True" at bounding box center [946, 537] width 137 height 45
click at [889, 532] on input "True" at bounding box center [895, 538] width 14 height 12
radio input "true"
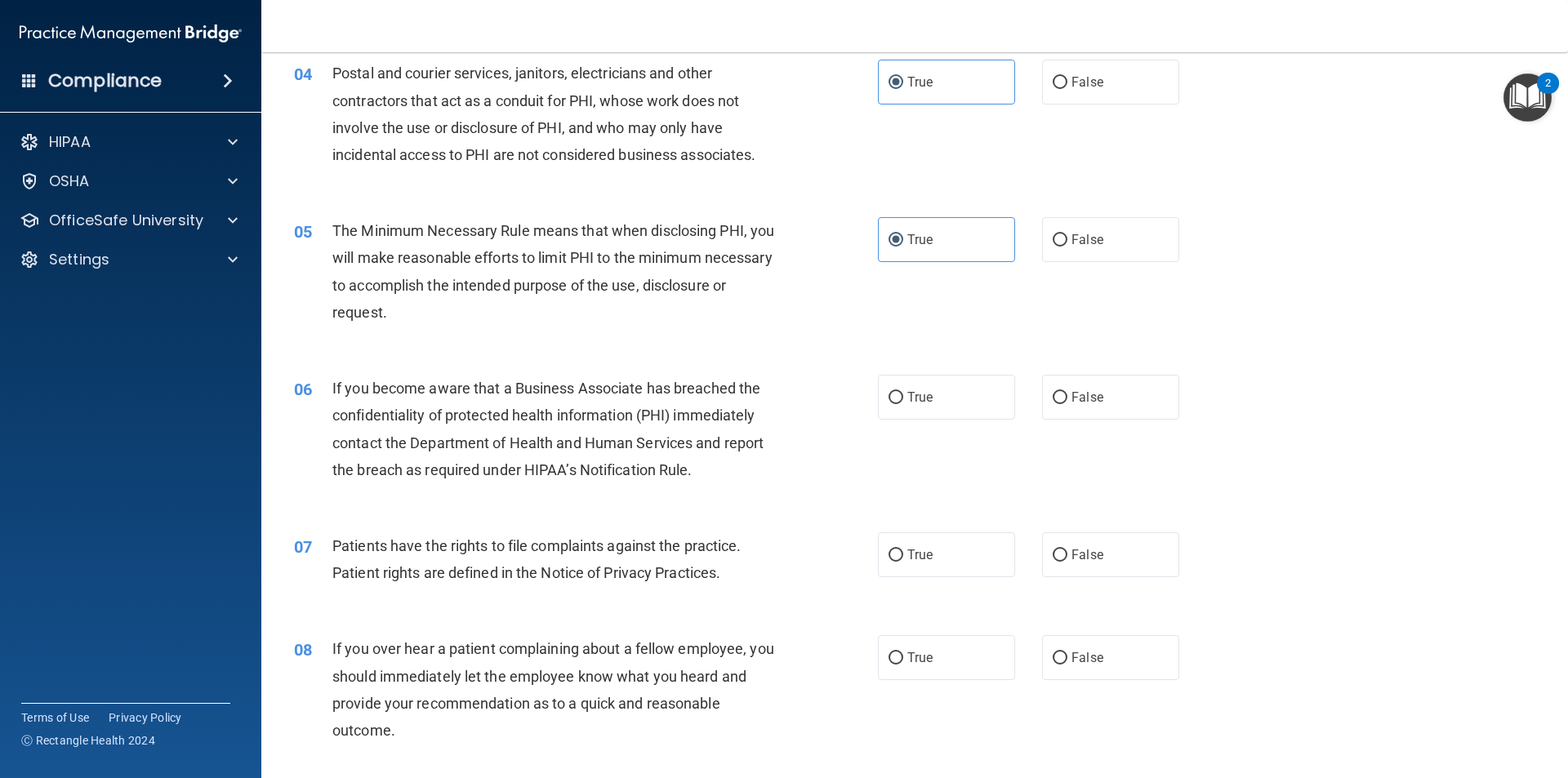
scroll to position [490, 0]
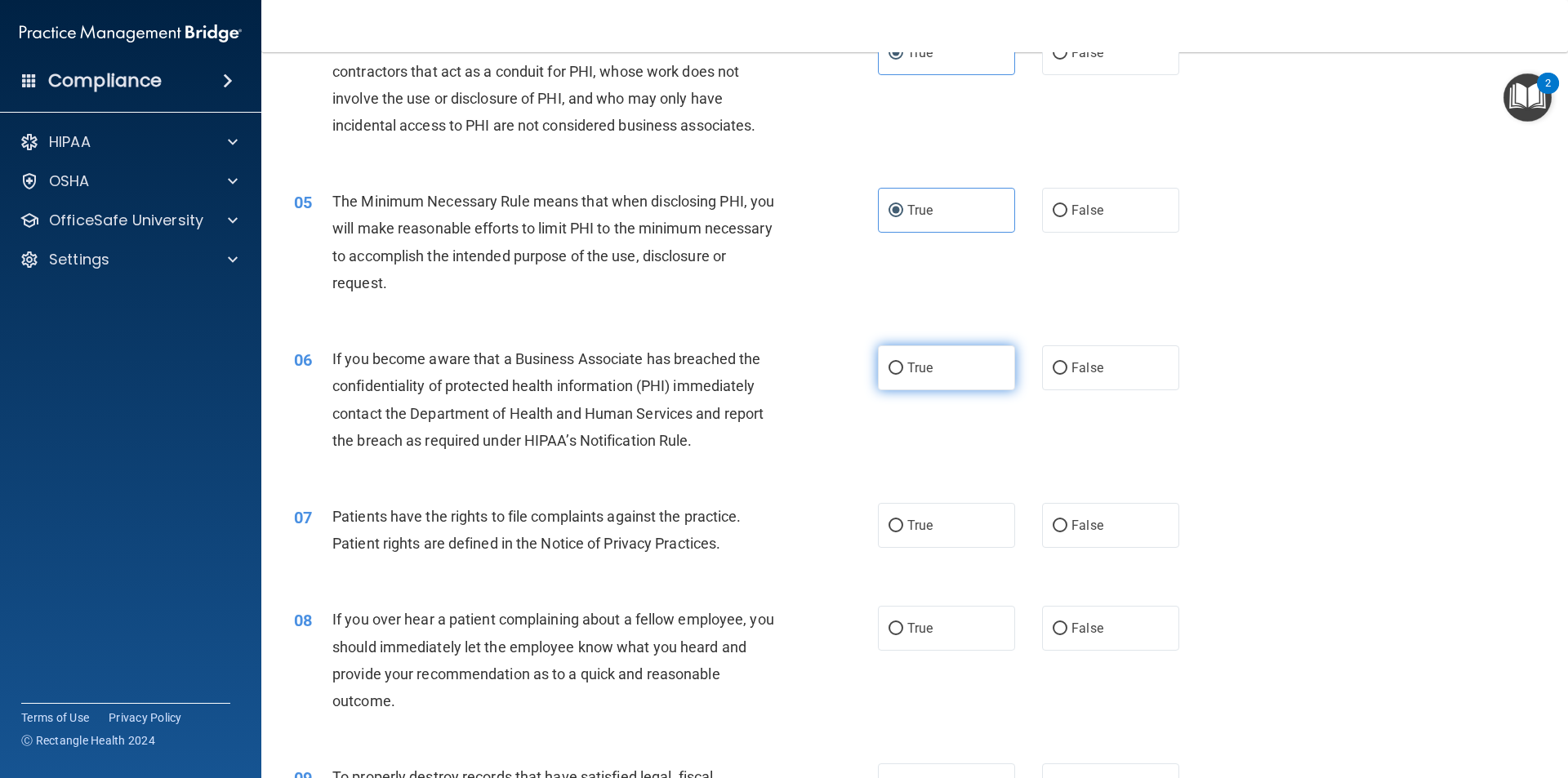
click at [915, 376] on label "True" at bounding box center [946, 367] width 137 height 45
click at [903, 375] on input "True" at bounding box center [895, 368] width 14 height 12
radio input "true"
click at [889, 522] on input "True" at bounding box center [895, 526] width 14 height 12
radio input "true"
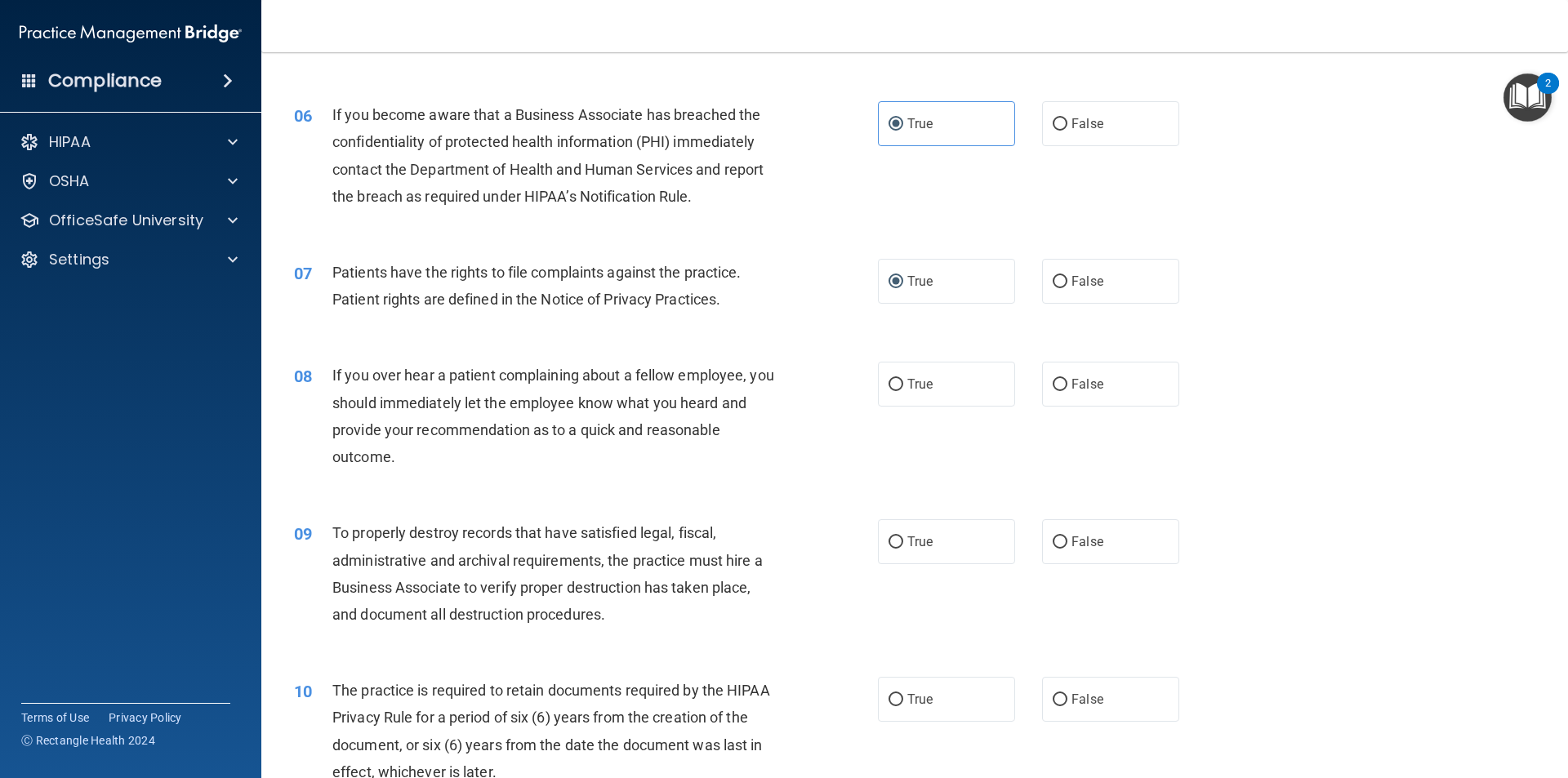
scroll to position [735, 0]
click at [943, 386] on label "True" at bounding box center [946, 383] width 137 height 45
click at [903, 386] on input "True" at bounding box center [895, 384] width 14 height 12
radio input "true"
click at [907, 543] on span "True" at bounding box center [919, 541] width 25 height 15
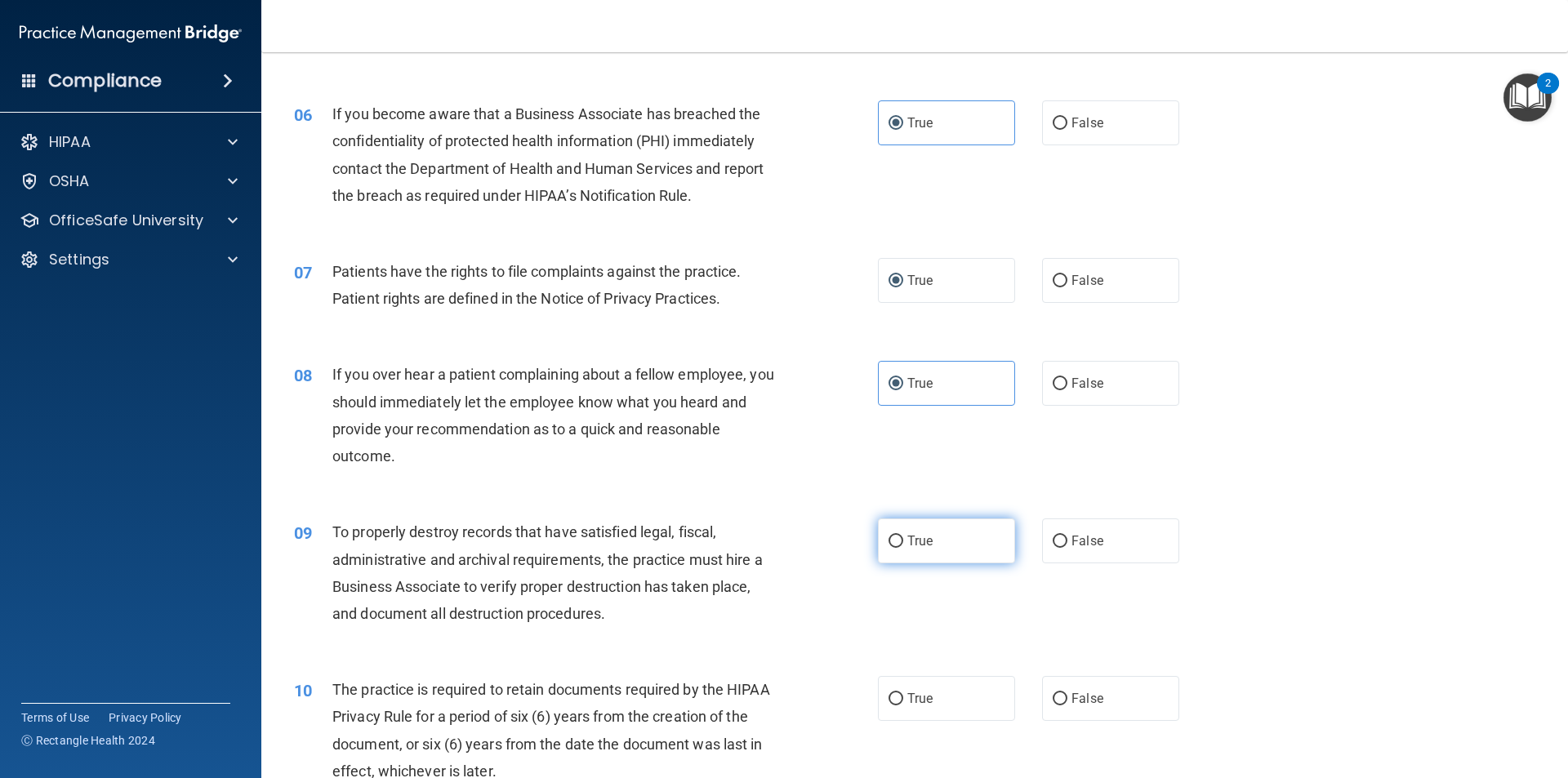
click at [903, 543] on input "True" at bounding box center [895, 542] width 14 height 12
radio input "true"
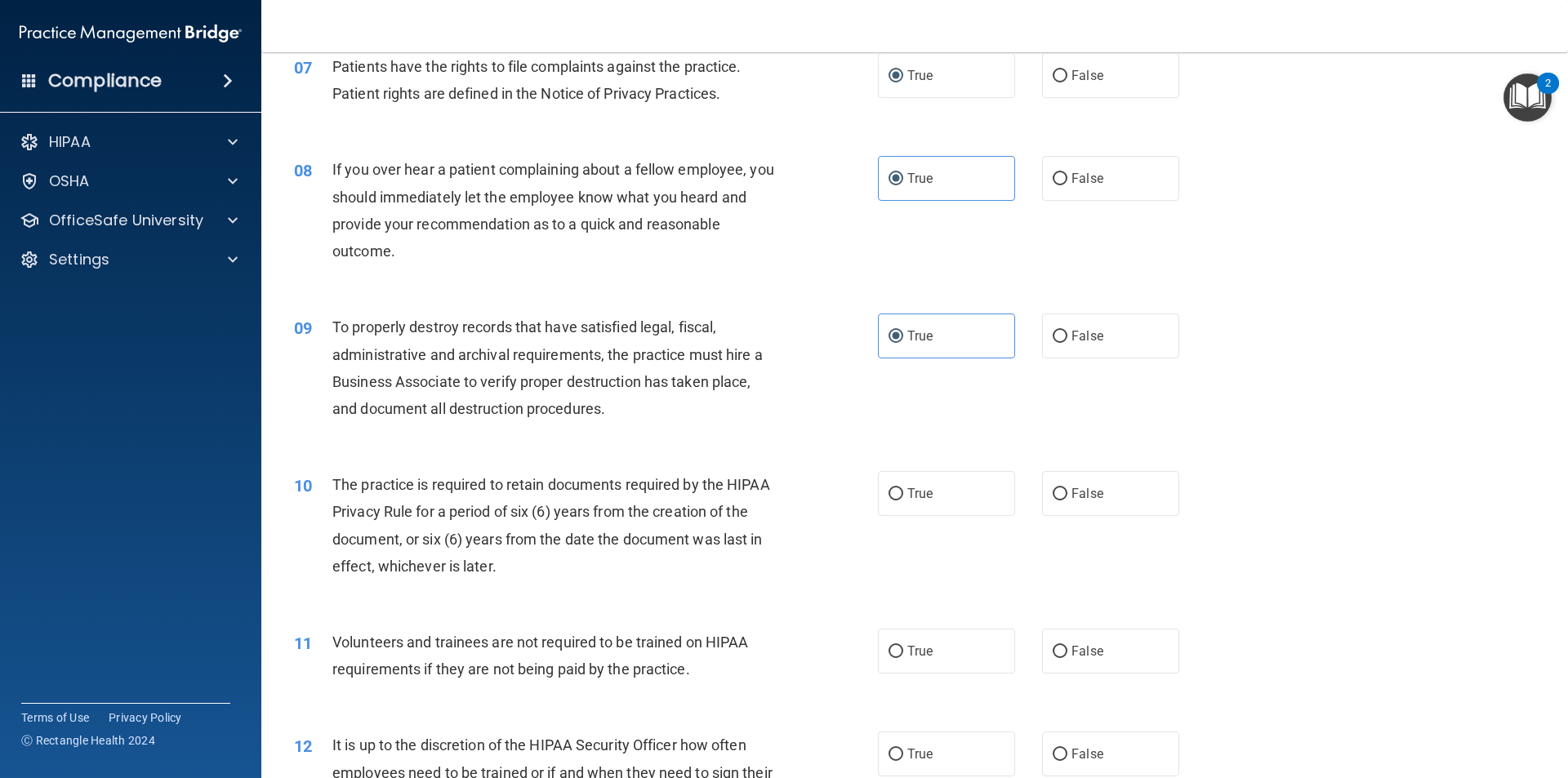
scroll to position [980, 0]
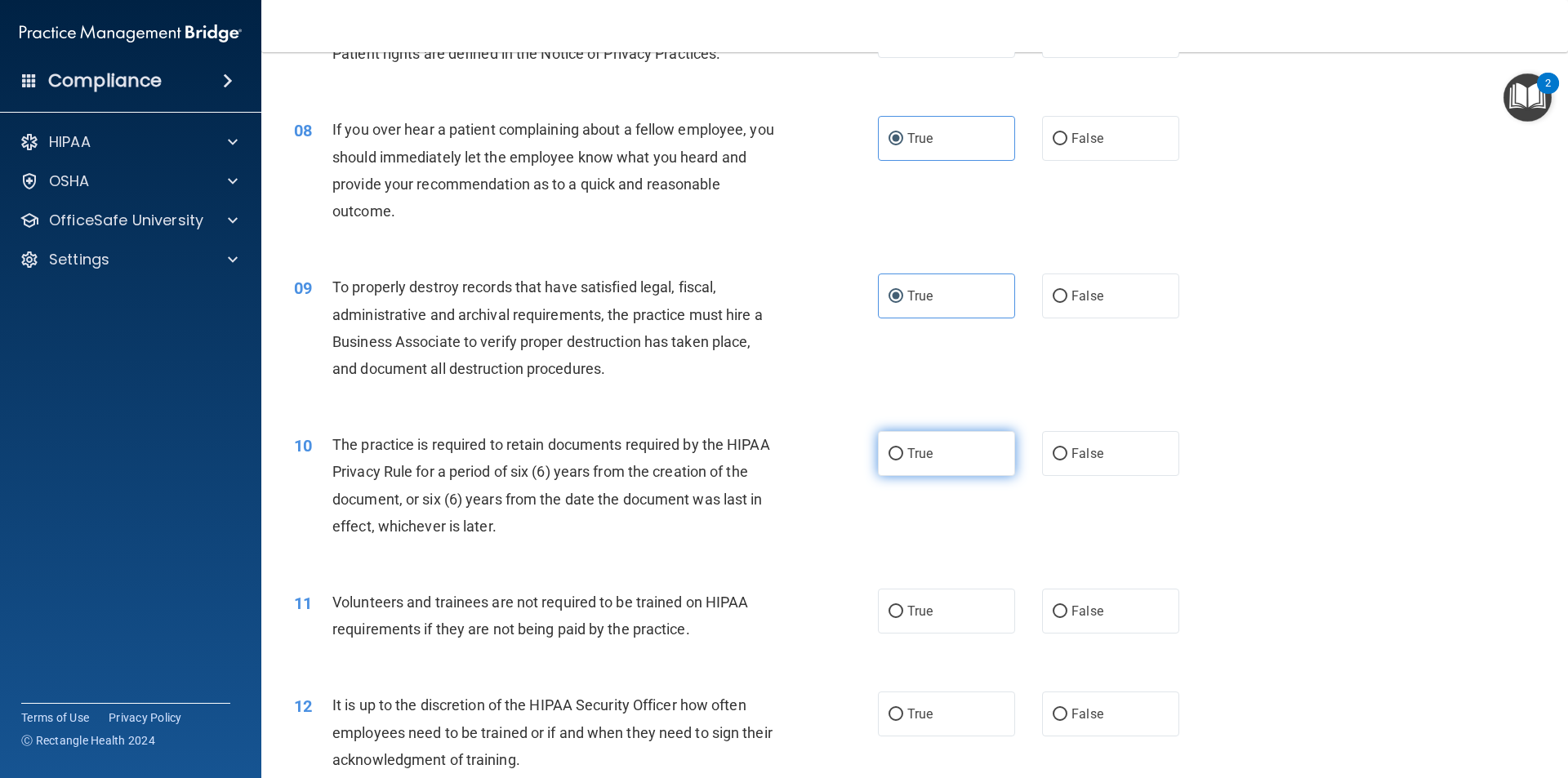
click at [933, 467] on label "True" at bounding box center [946, 454] width 137 height 45
click at [903, 460] on input "True" at bounding box center [895, 455] width 14 height 12
radio input "true"
click at [918, 599] on label "True" at bounding box center [946, 611] width 137 height 45
click at [903, 606] on input "True" at bounding box center [895, 611] width 14 height 12
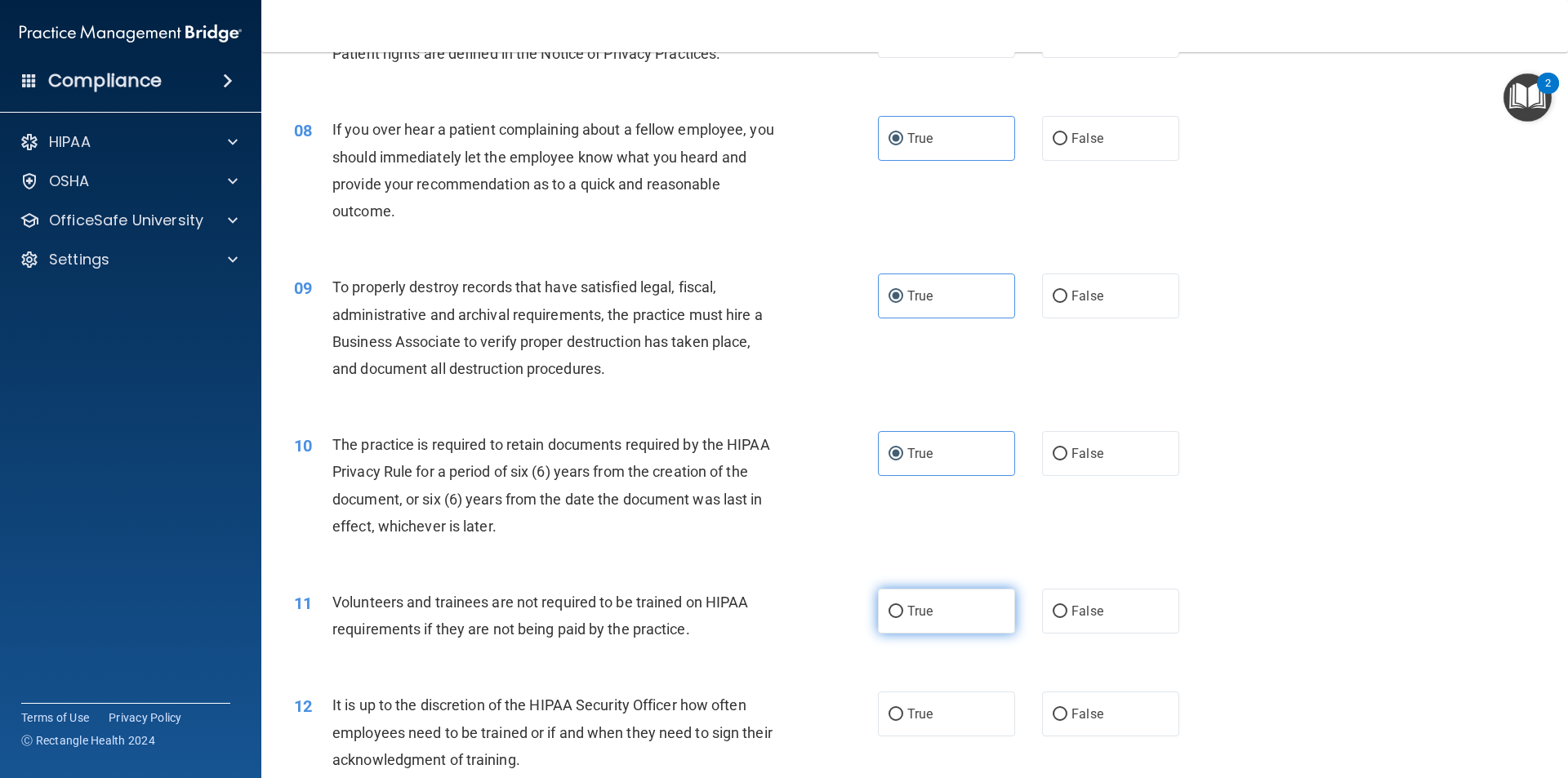
radio input "true"
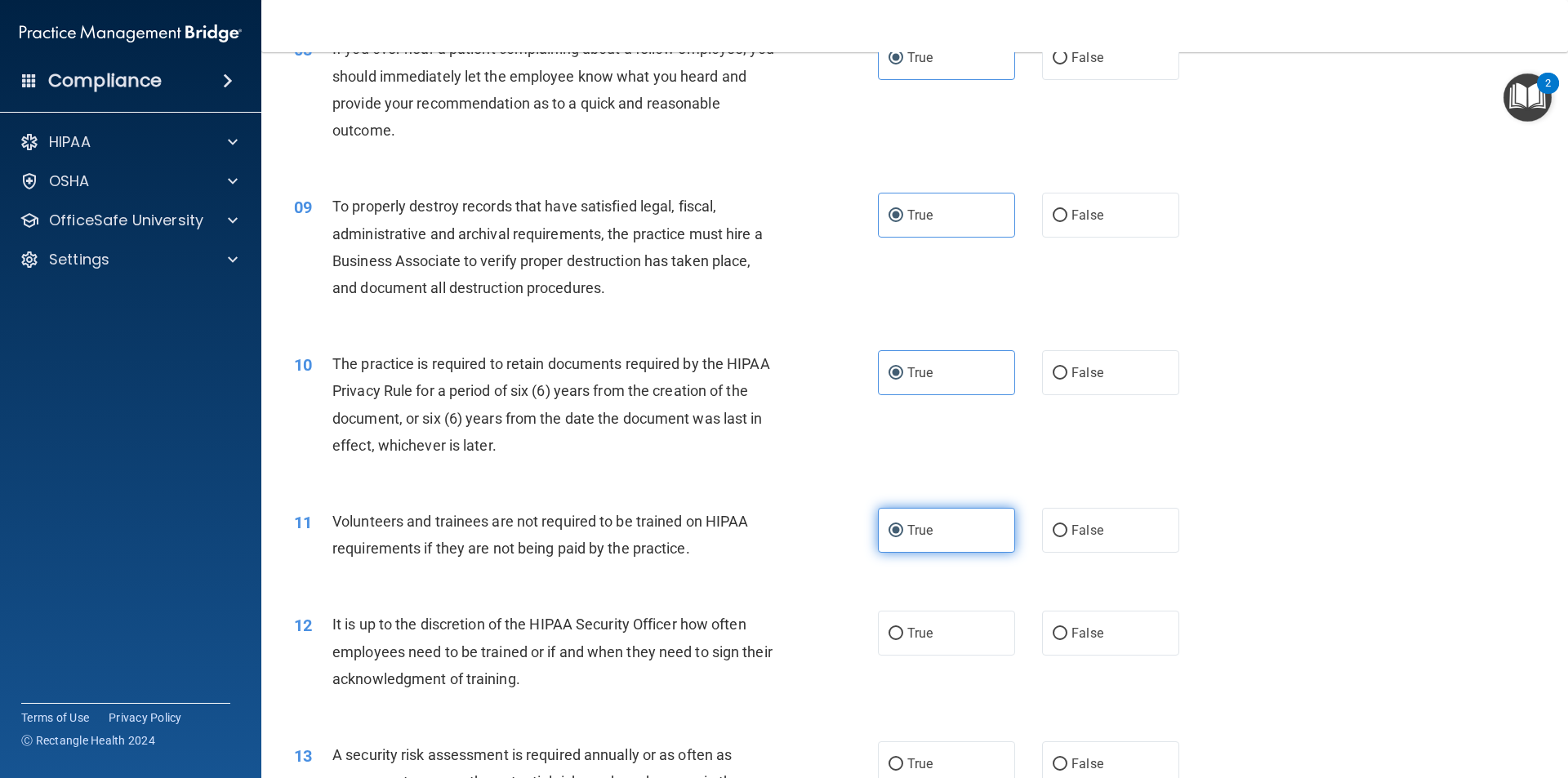
scroll to position [1307, 0]
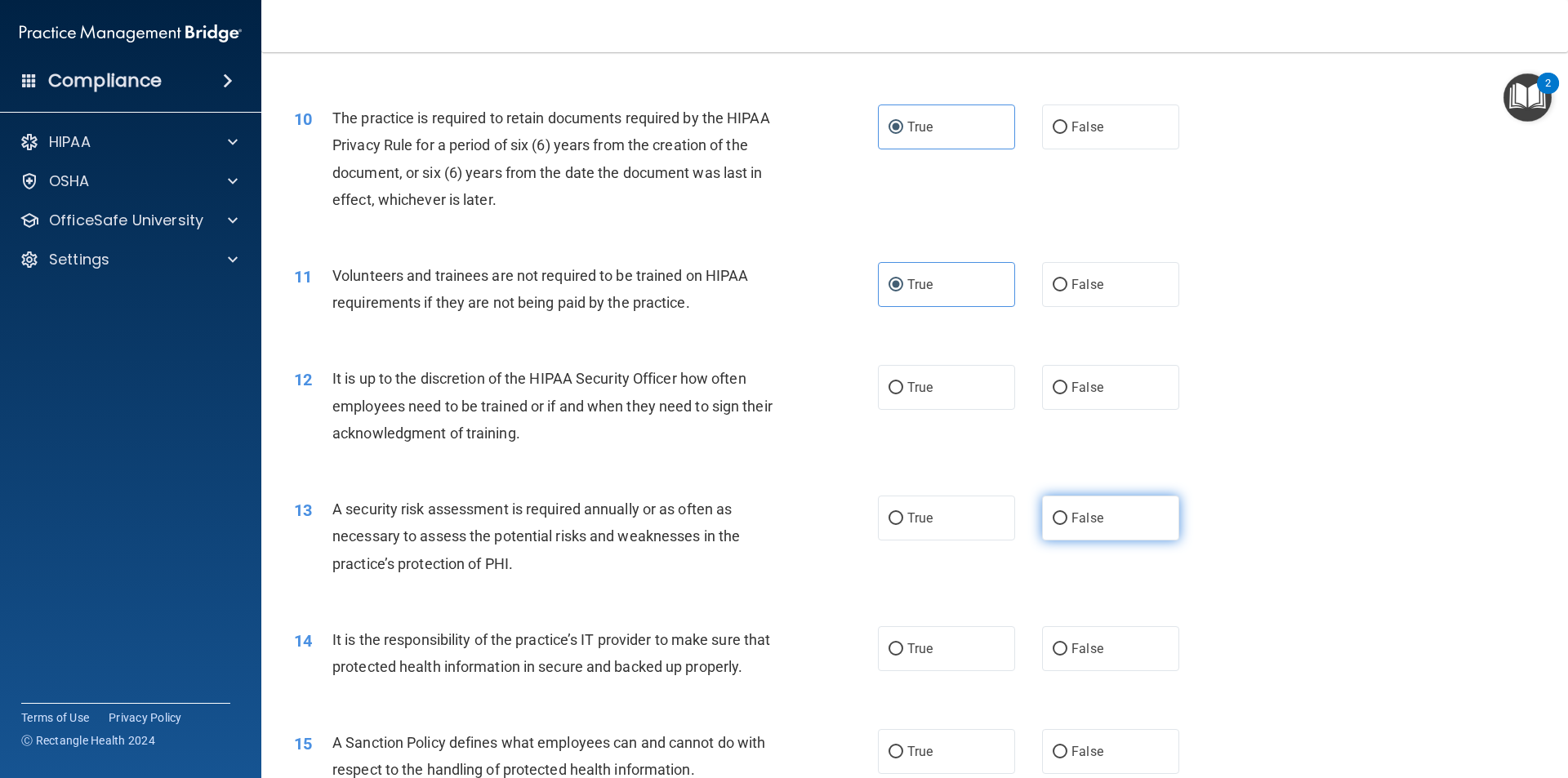
click at [1052, 525] on input "False" at bounding box center [1059, 519] width 14 height 12
radio input "true"
click at [1042, 381] on label "False" at bounding box center [1110, 388] width 137 height 45
click at [1052, 382] on input "False" at bounding box center [1059, 388] width 14 height 12
radio input "true"
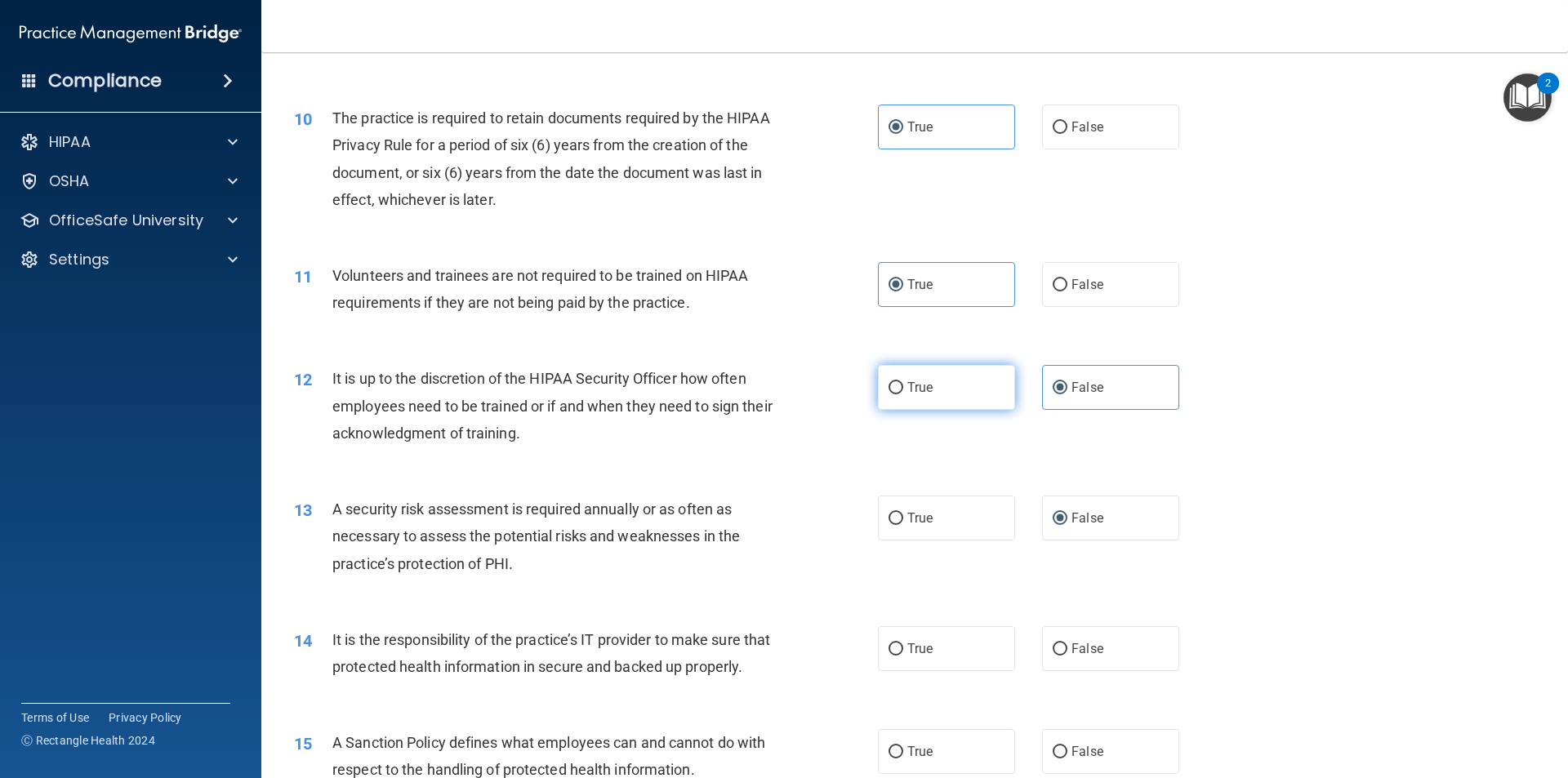
click at [989, 382] on label "True" at bounding box center [946, 388] width 137 height 45
click at [903, 382] on input "True" at bounding box center [895, 388] width 14 height 12
radio input "true"
radio input "false"
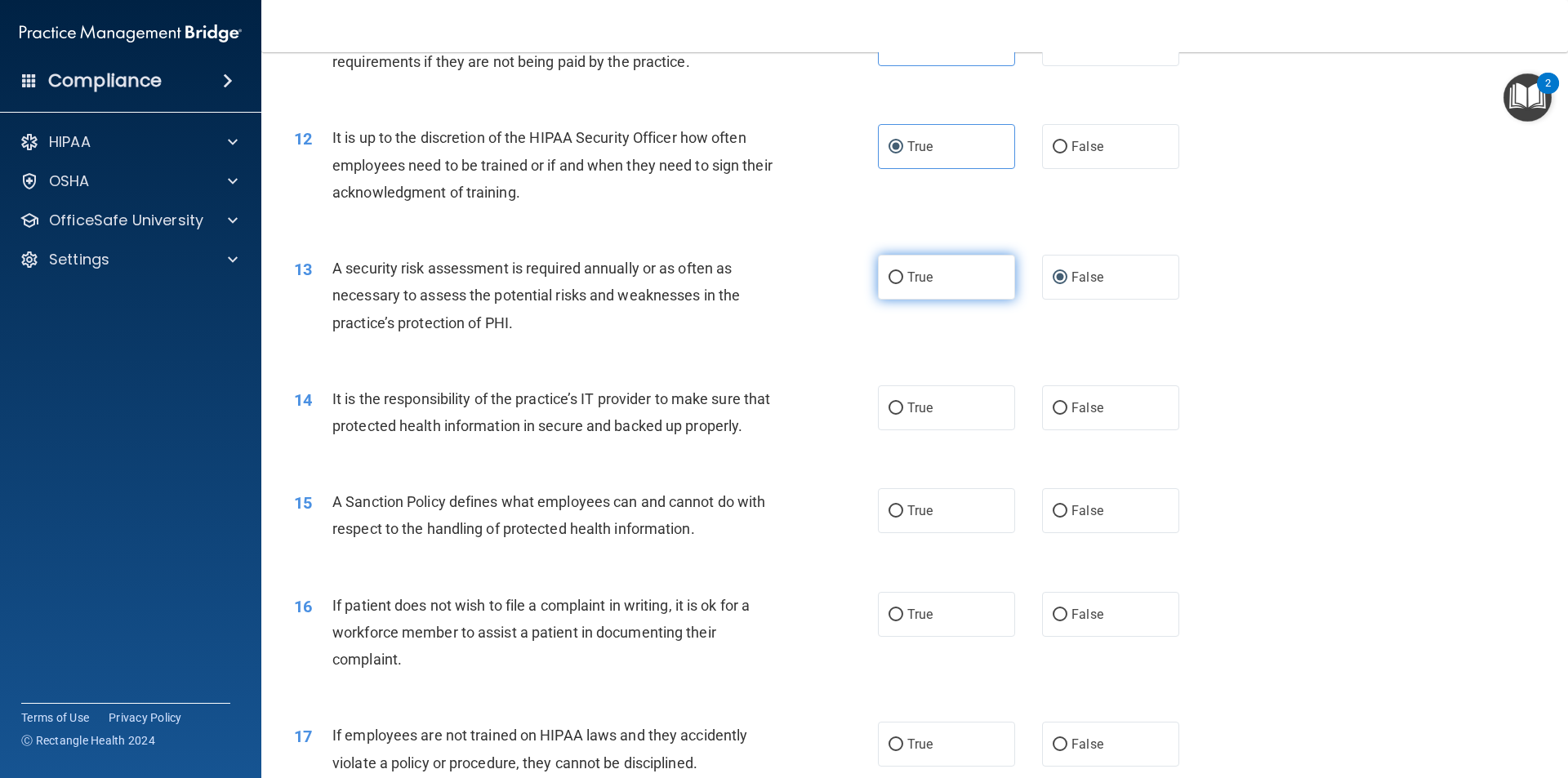
scroll to position [1552, 0]
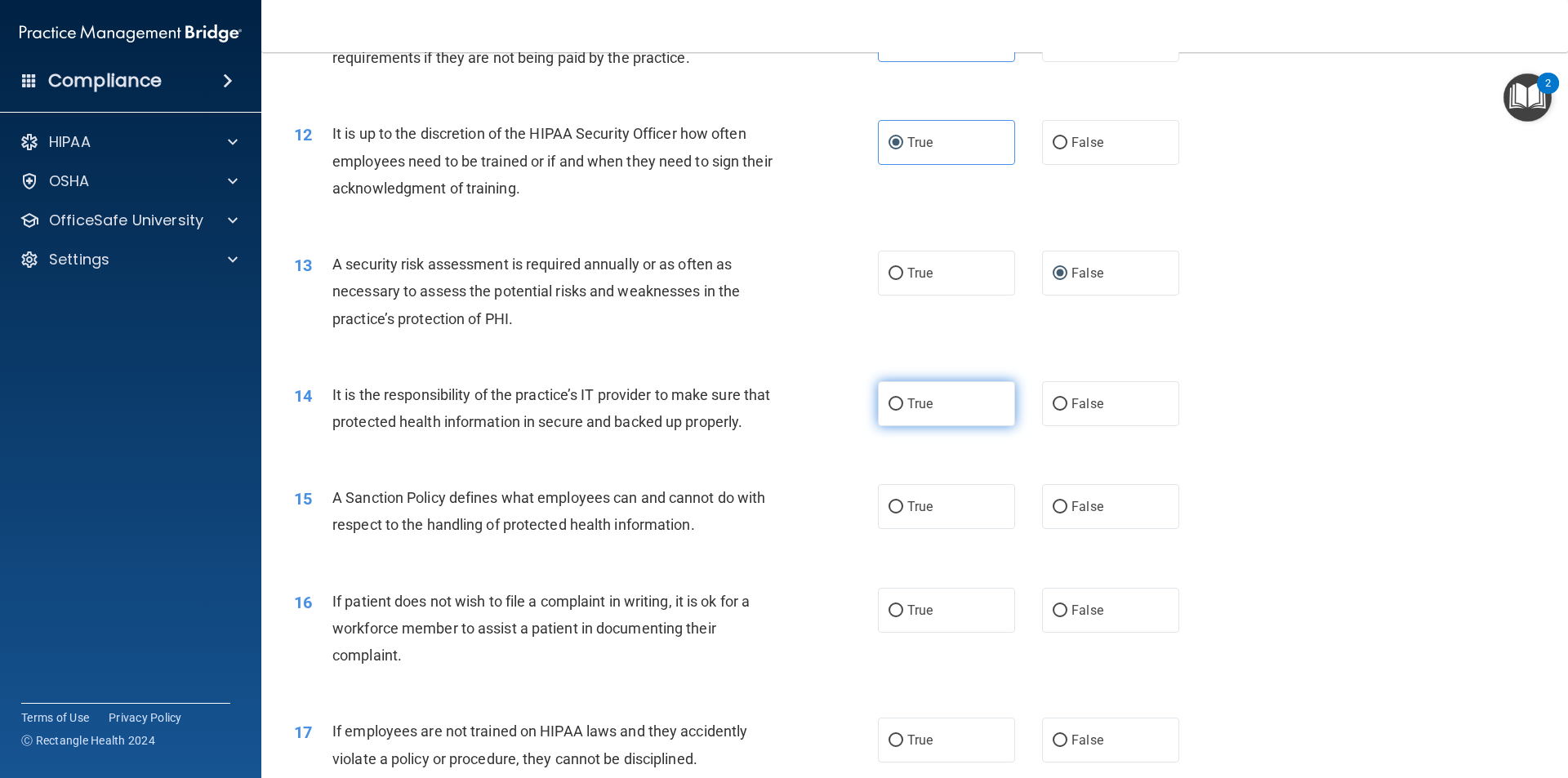
click at [958, 421] on label "True" at bounding box center [946, 404] width 137 height 45
click at [903, 411] on input "True" at bounding box center [895, 405] width 14 height 12
radio input "true"
click at [1062, 529] on label "False" at bounding box center [1110, 506] width 137 height 45
click at [1062, 514] on input "False" at bounding box center [1059, 507] width 14 height 12
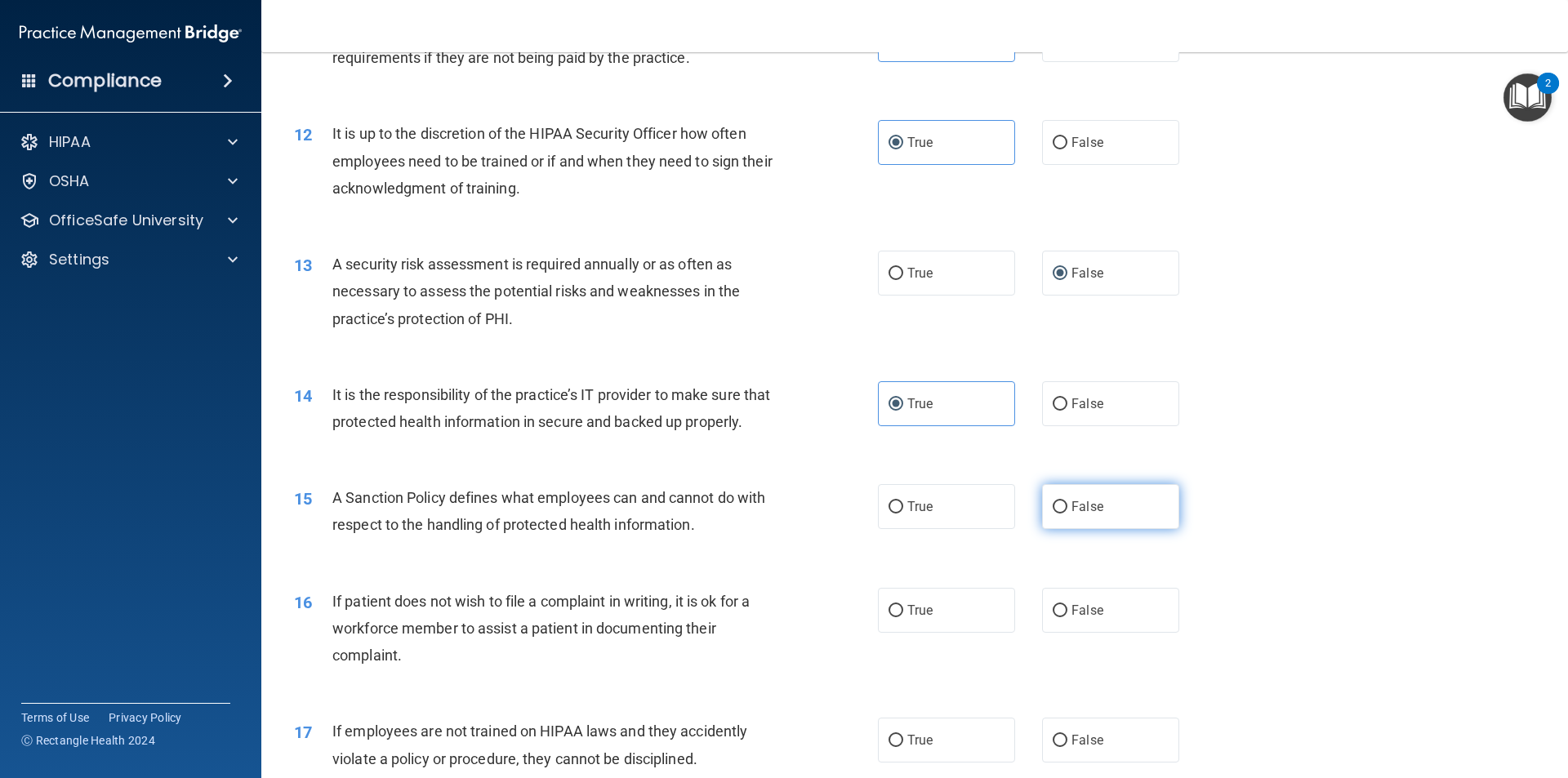
radio input "true"
click at [979, 616] on label "True" at bounding box center [946, 611] width 137 height 45
click at [903, 616] on input "True" at bounding box center [895, 611] width 14 height 12
radio input "true"
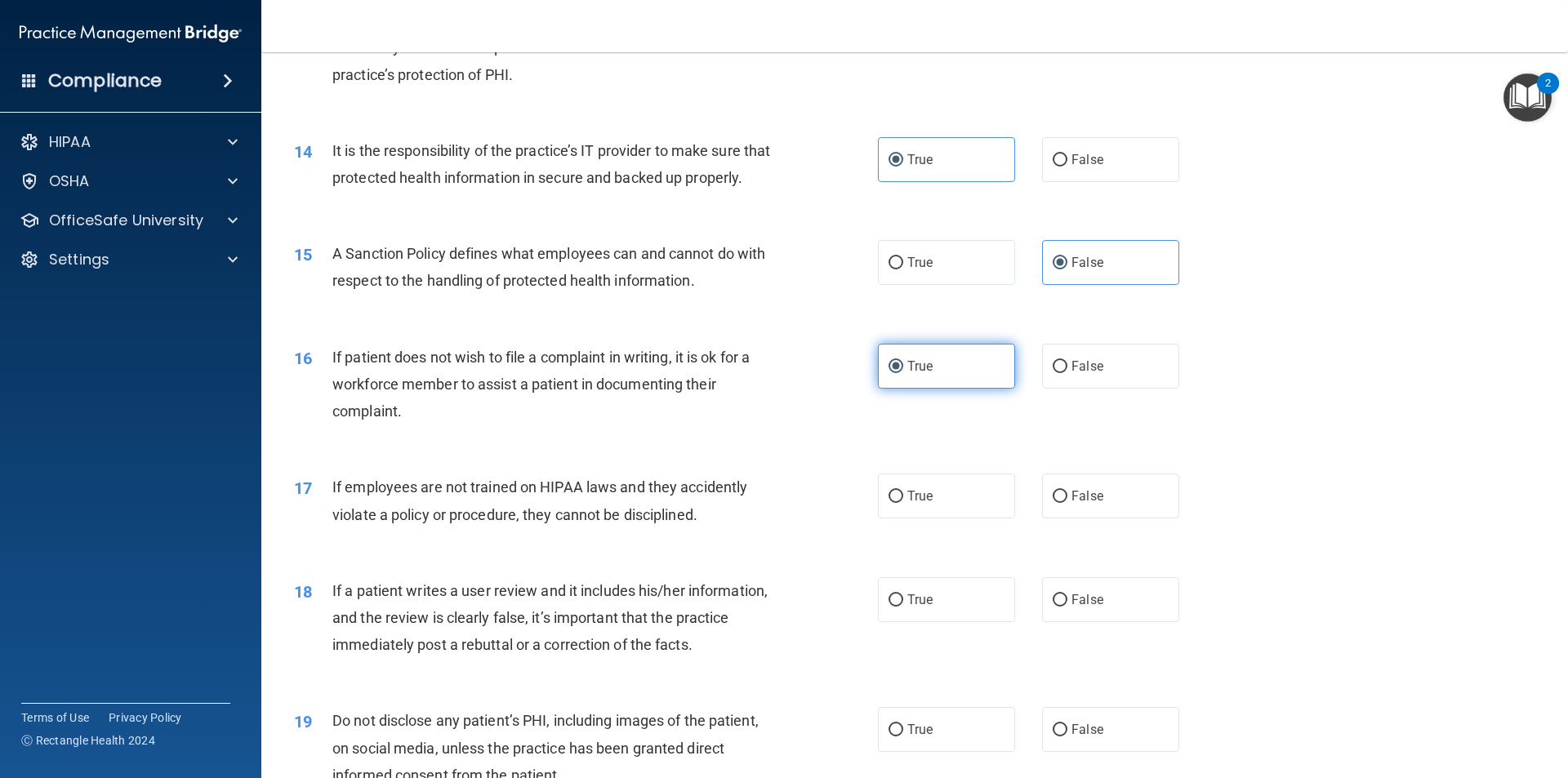
scroll to position [1797, 0]
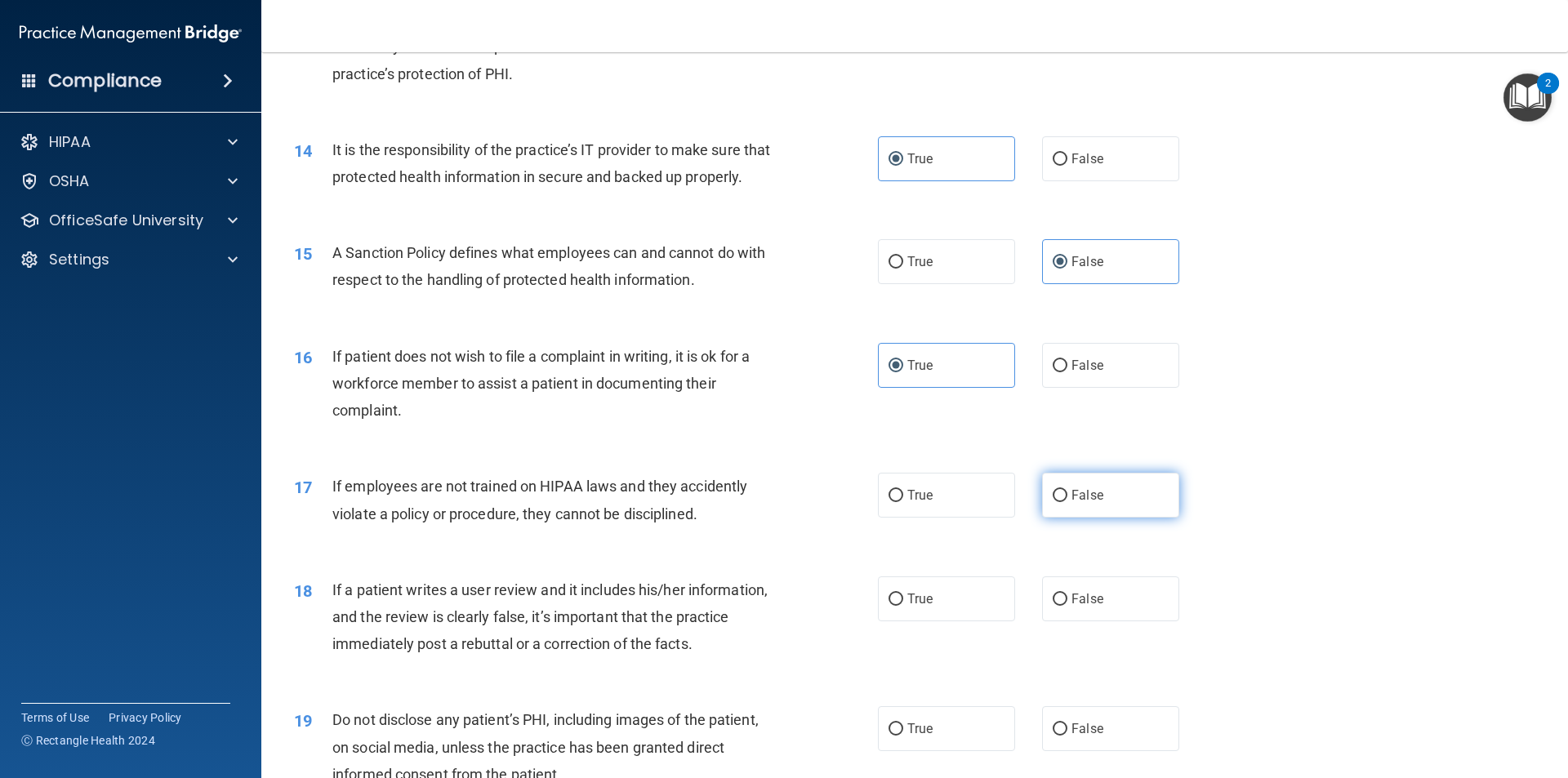
click at [1052, 518] on label "False" at bounding box center [1110, 495] width 137 height 45
click at [1052, 502] on input "False" at bounding box center [1059, 496] width 14 height 12
radio input "true"
click at [974, 608] on label "True" at bounding box center [946, 599] width 137 height 45
click at [903, 606] on input "True" at bounding box center [895, 600] width 14 height 12
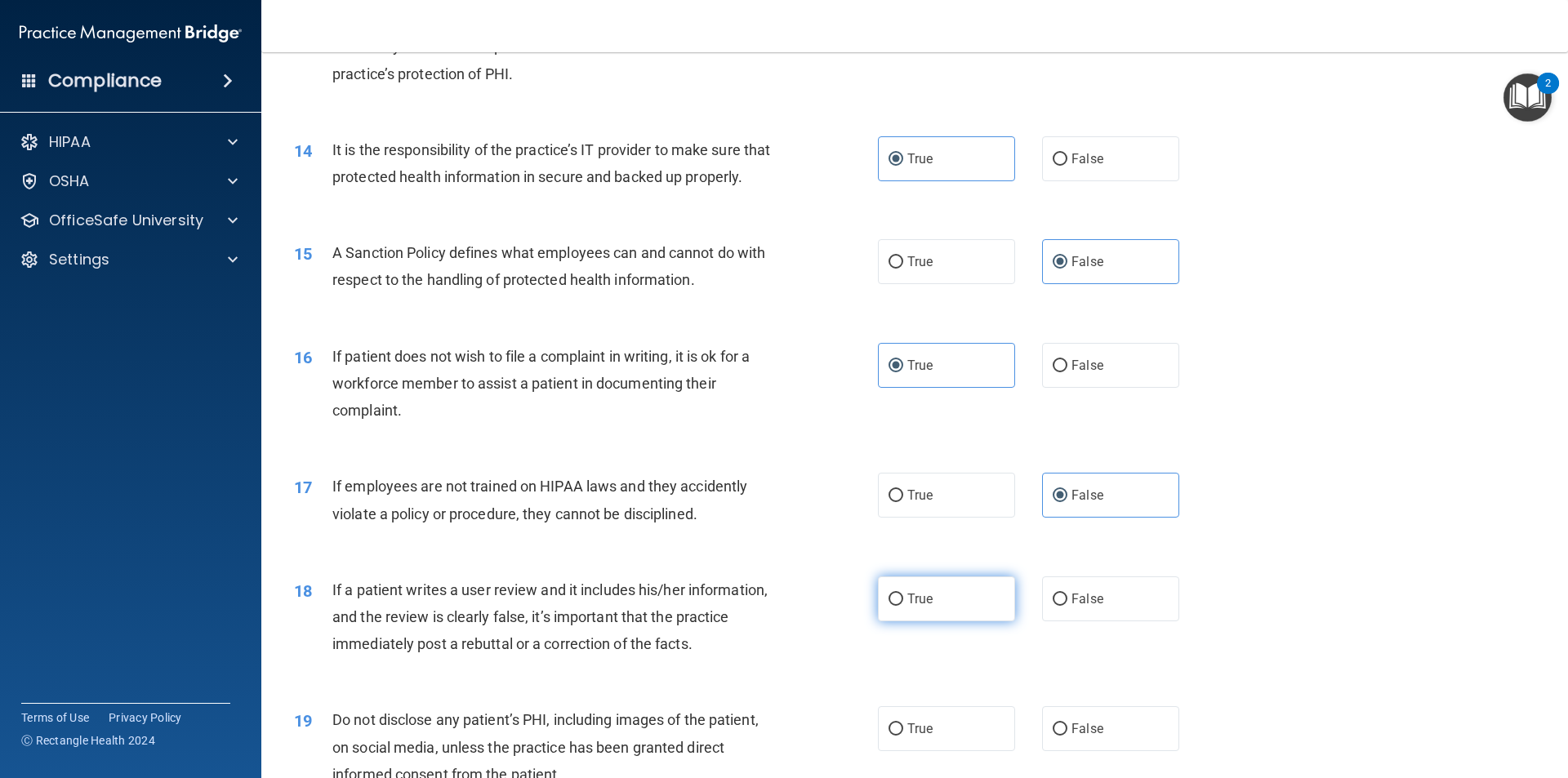
radio input "true"
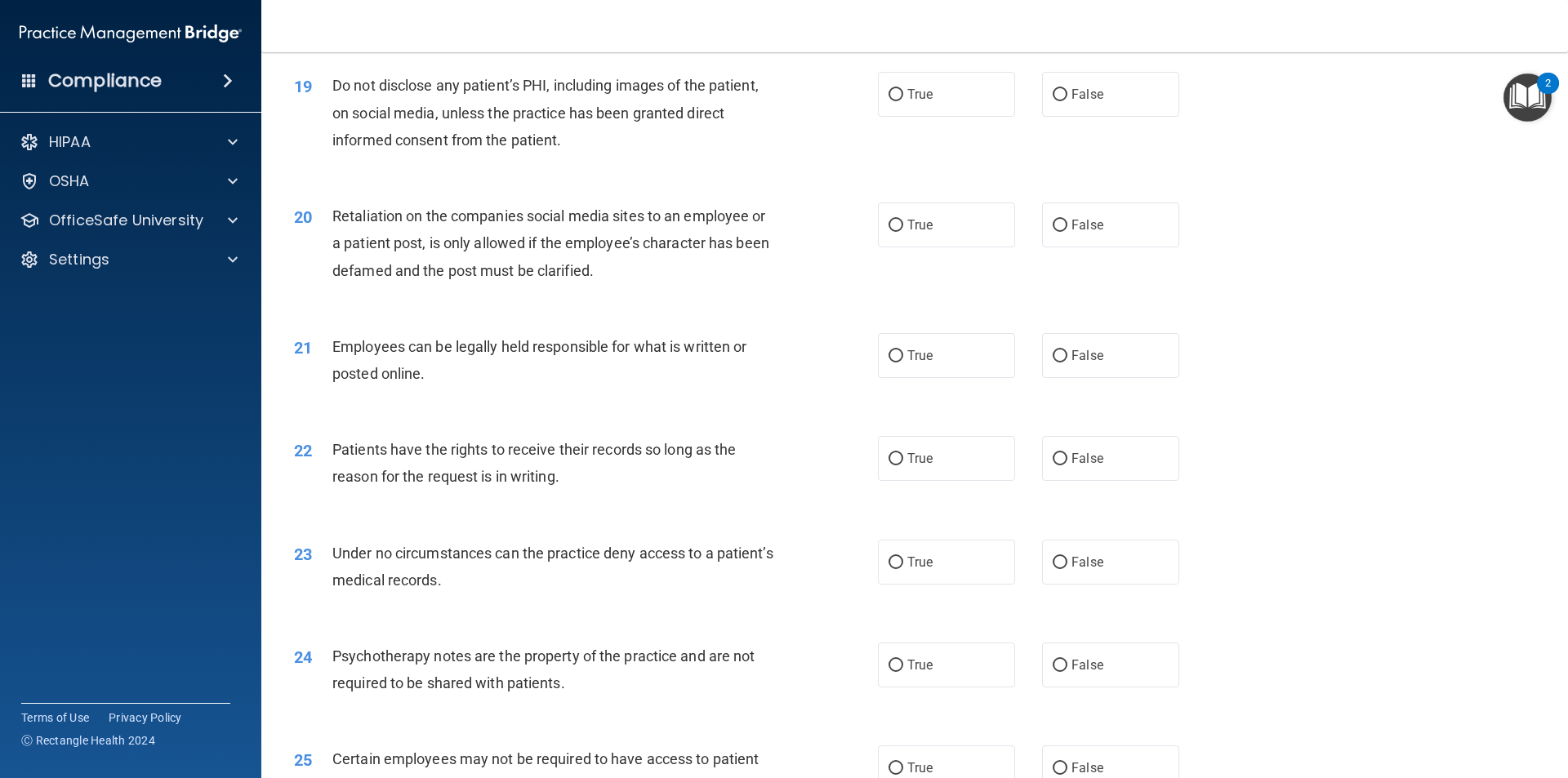
scroll to position [2451, 0]
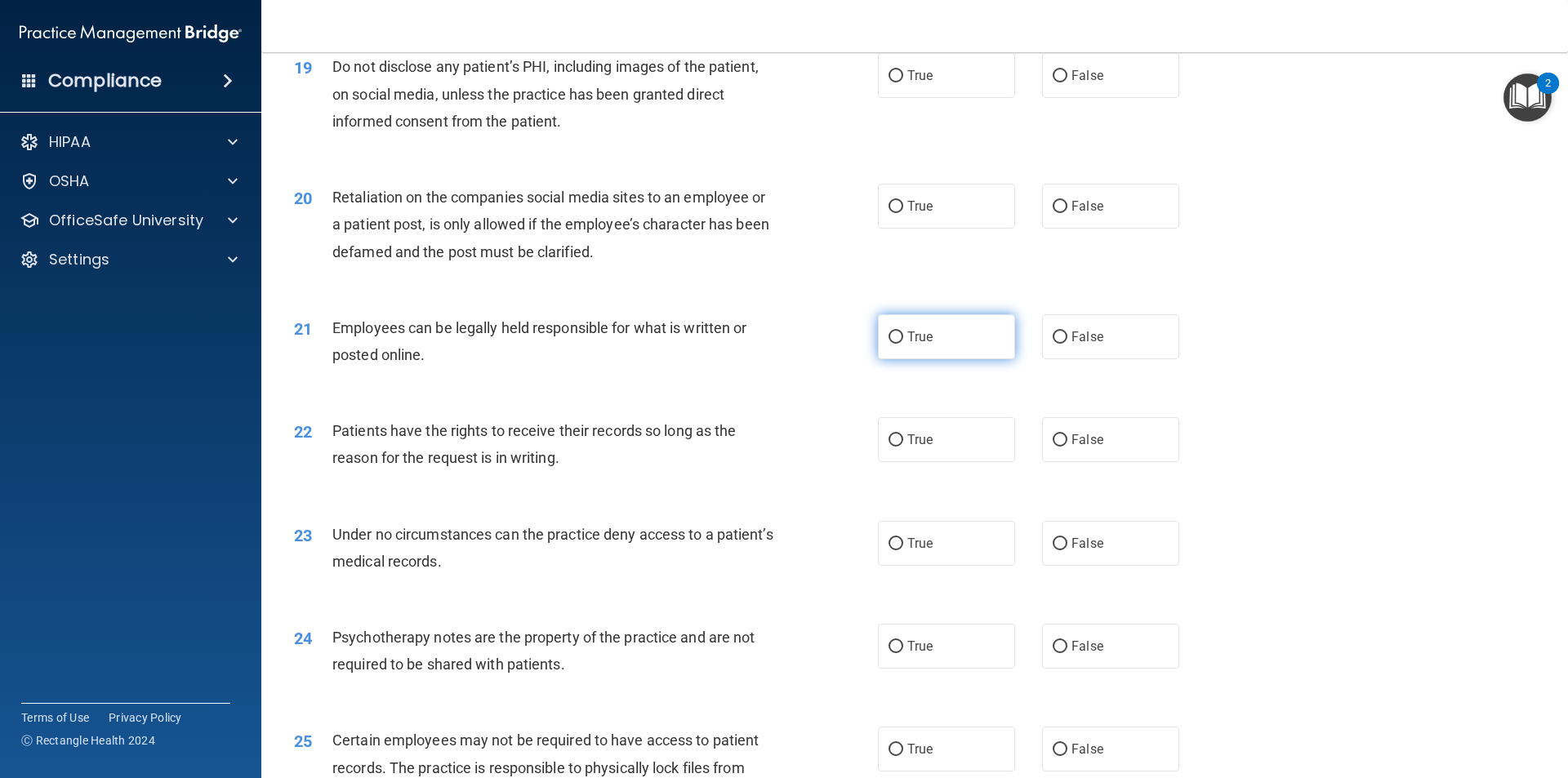
click at [947, 343] on label "True" at bounding box center [946, 337] width 137 height 45
click at [903, 343] on input "True" at bounding box center [895, 338] width 14 height 12
radio input "true"
click at [963, 658] on label "True" at bounding box center [946, 646] width 137 height 45
click at [903, 654] on input "True" at bounding box center [895, 647] width 14 height 12
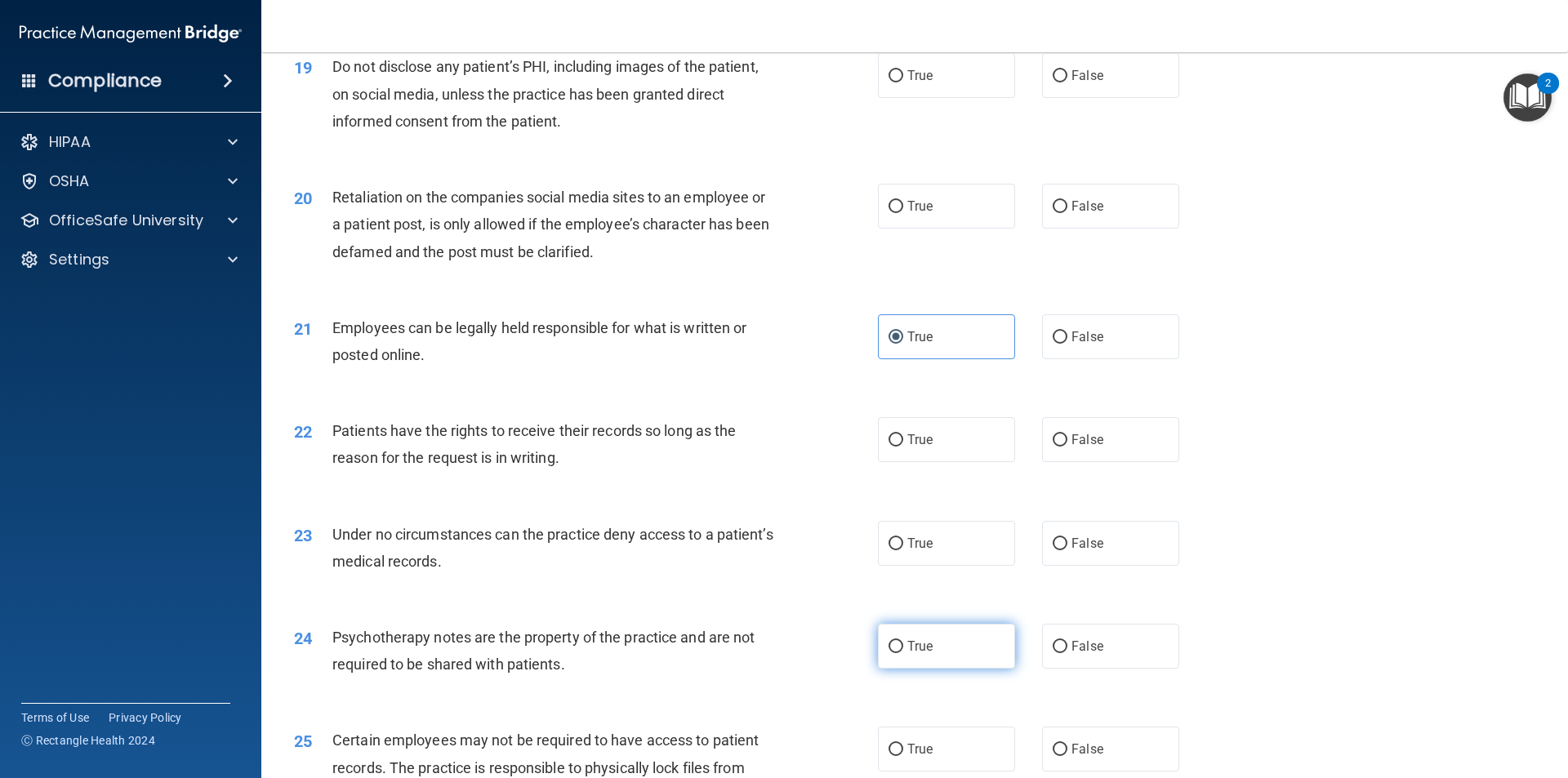
radio input "true"
click at [1062, 566] on label "False" at bounding box center [1110, 544] width 137 height 45
click at [1062, 550] on input "False" at bounding box center [1059, 544] width 14 height 12
radio input "true"
click at [956, 462] on label "True" at bounding box center [946, 439] width 137 height 45
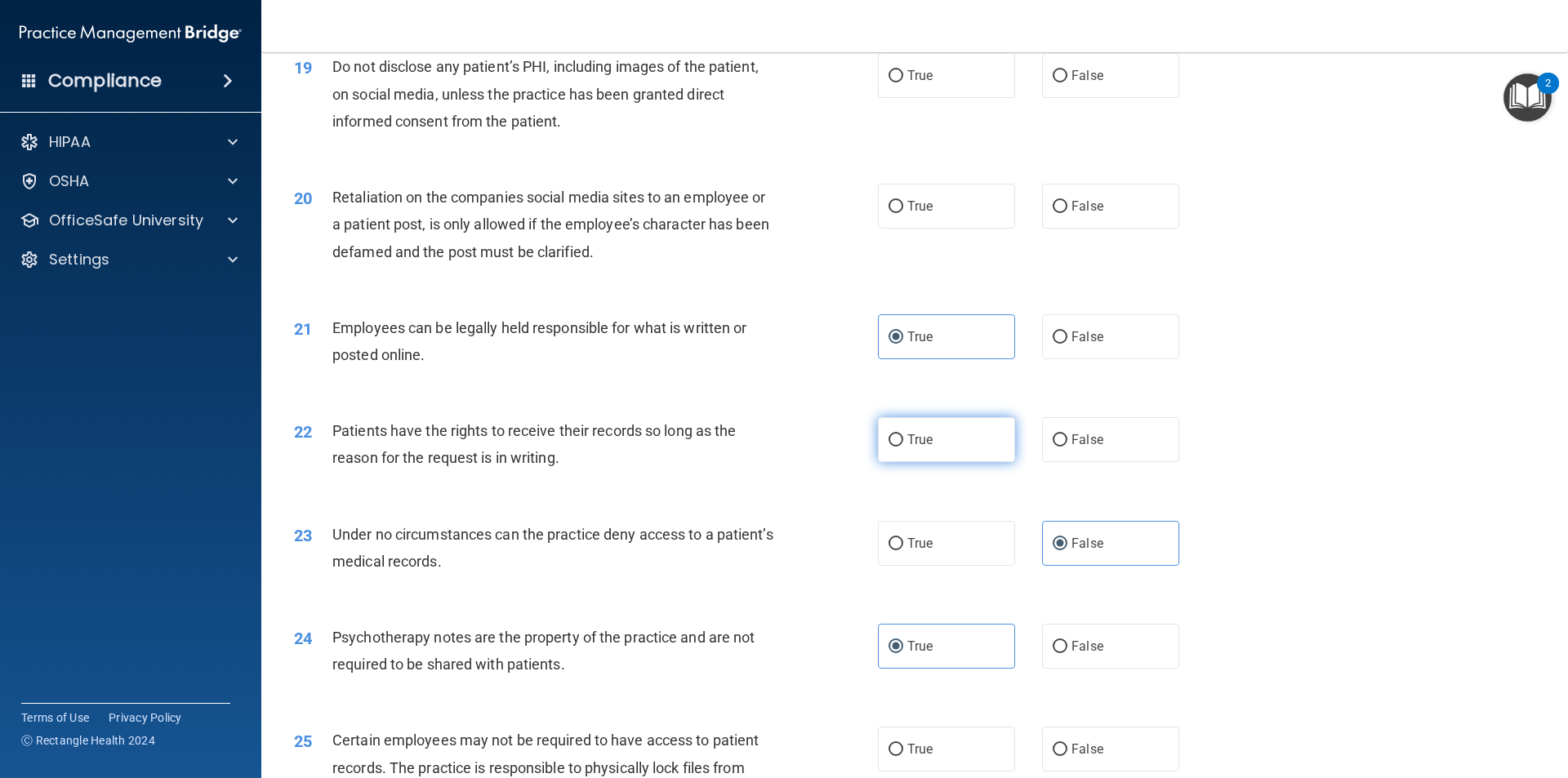
click at [903, 447] on input "True" at bounding box center [895, 440] width 14 height 12
radio input "true"
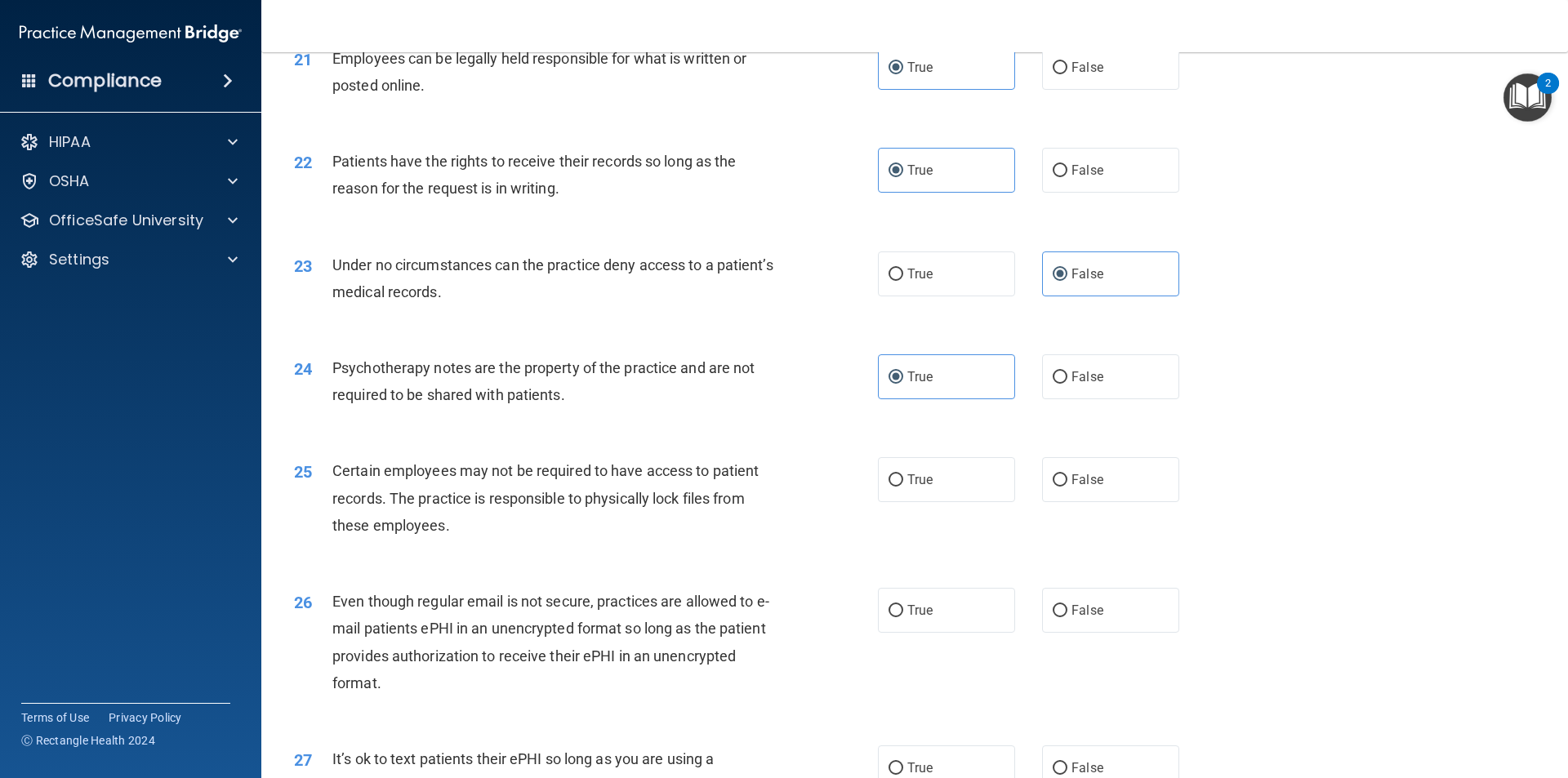
scroll to position [2777, 0]
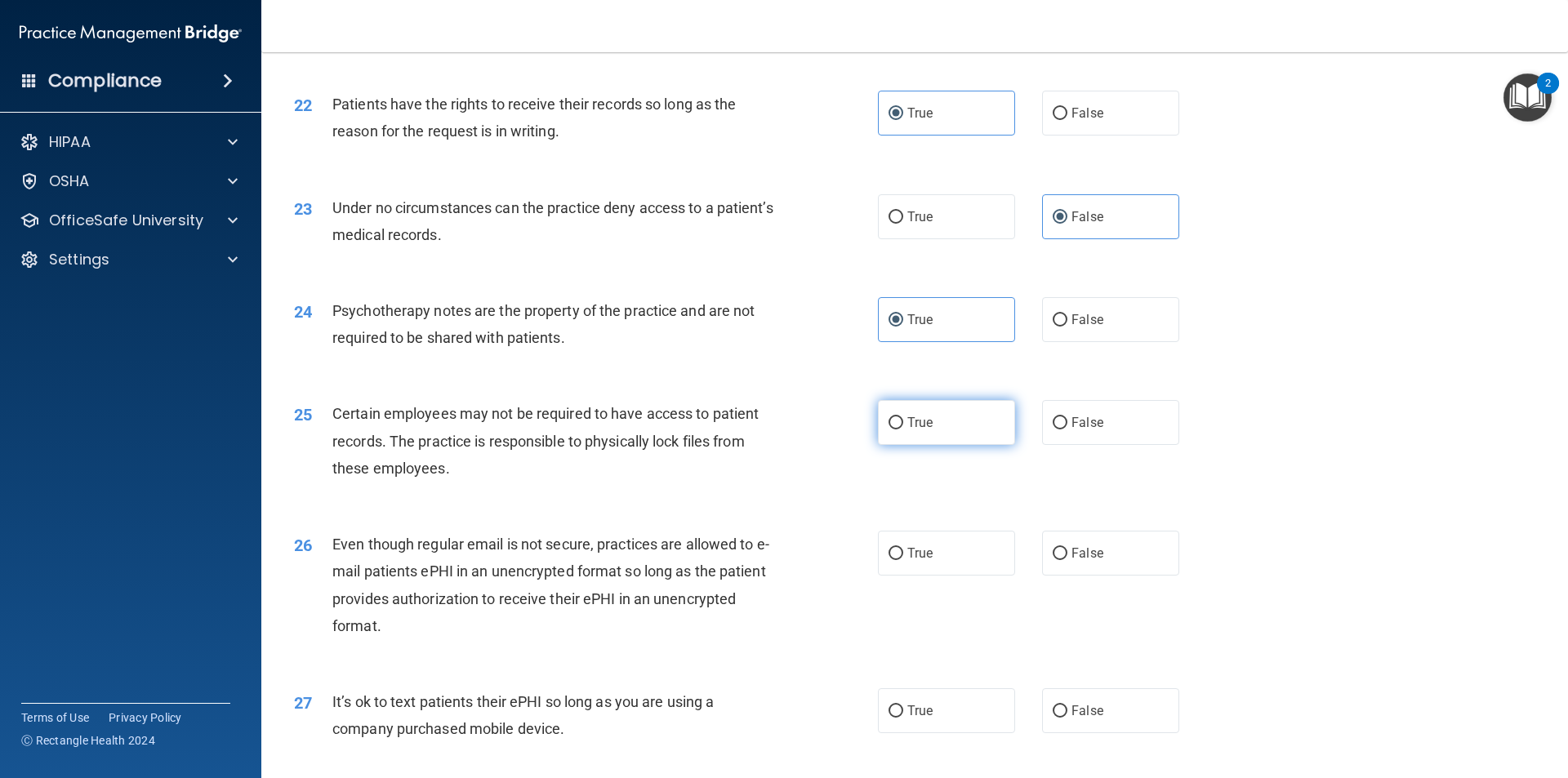
click at [970, 445] on label "True" at bounding box center [946, 422] width 137 height 45
click at [903, 430] on input "True" at bounding box center [895, 423] width 14 height 12
radio input "true"
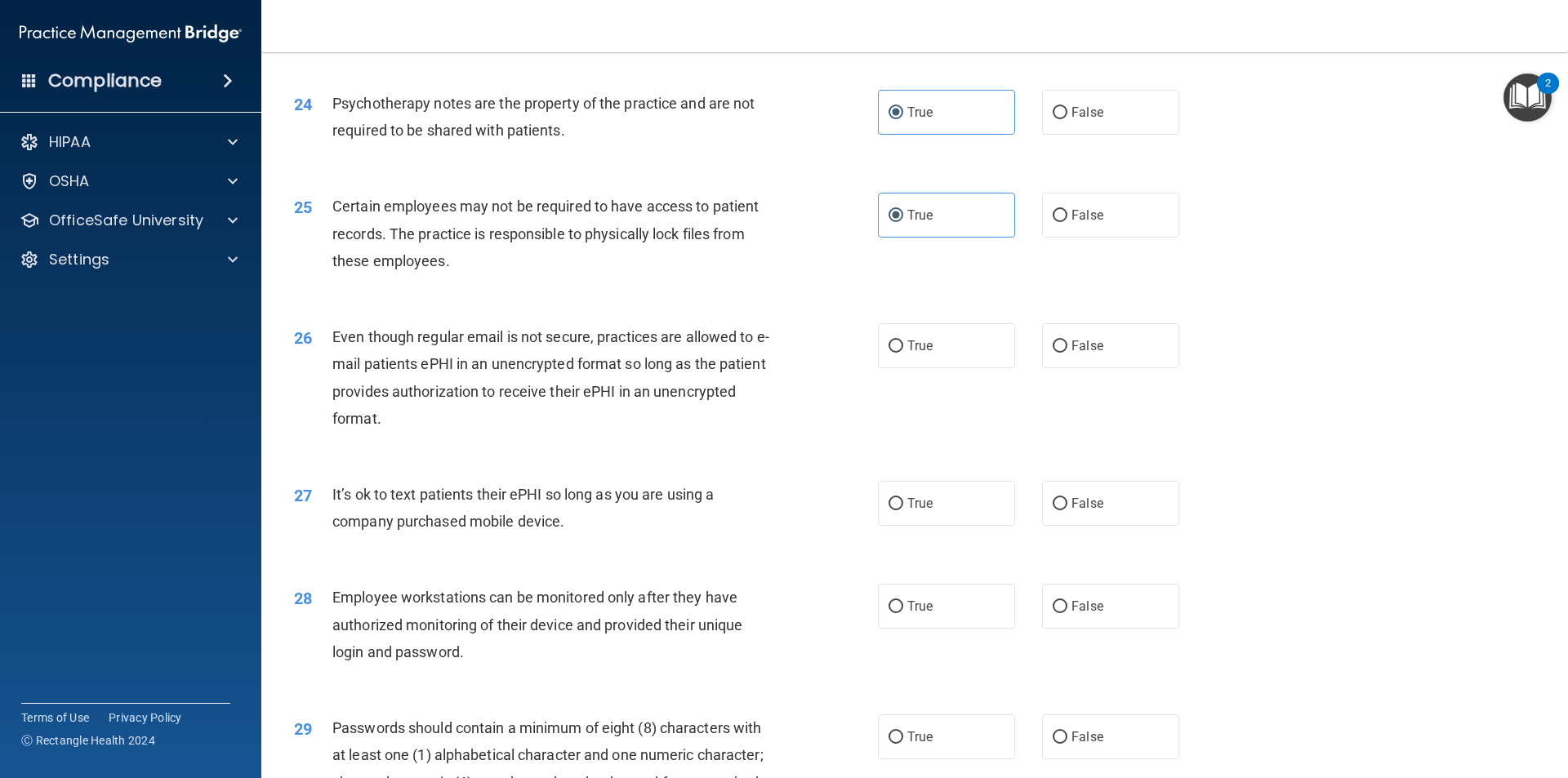
scroll to position [3022, 0]
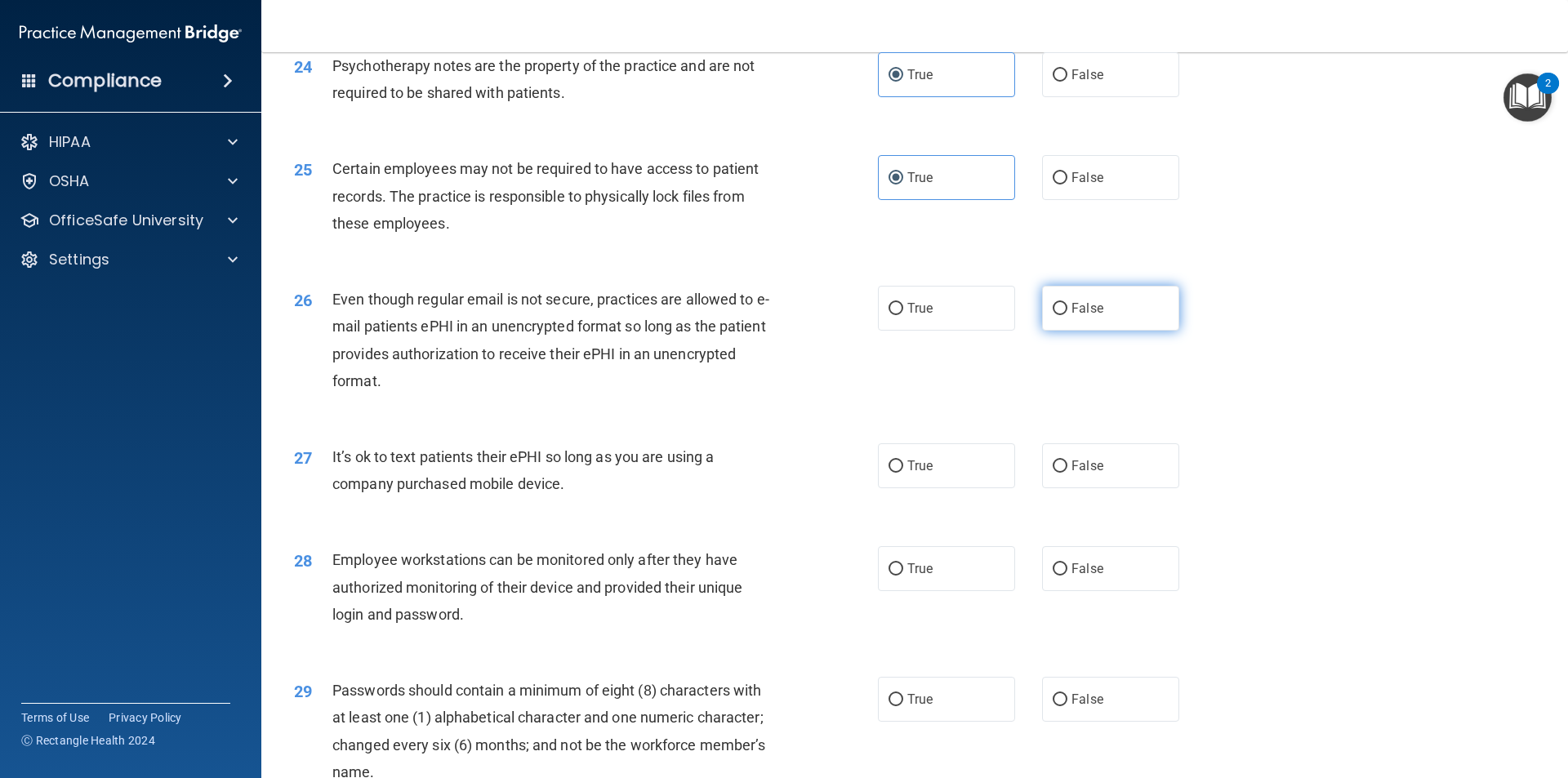
click at [1071, 316] on span "False" at bounding box center [1087, 308] width 32 height 15
click at [1068, 315] on input "False" at bounding box center [1059, 309] width 14 height 12
radio input "true"
click at [942, 479] on label "True" at bounding box center [946, 465] width 137 height 45
click at [903, 473] on input "True" at bounding box center [895, 466] width 14 height 12
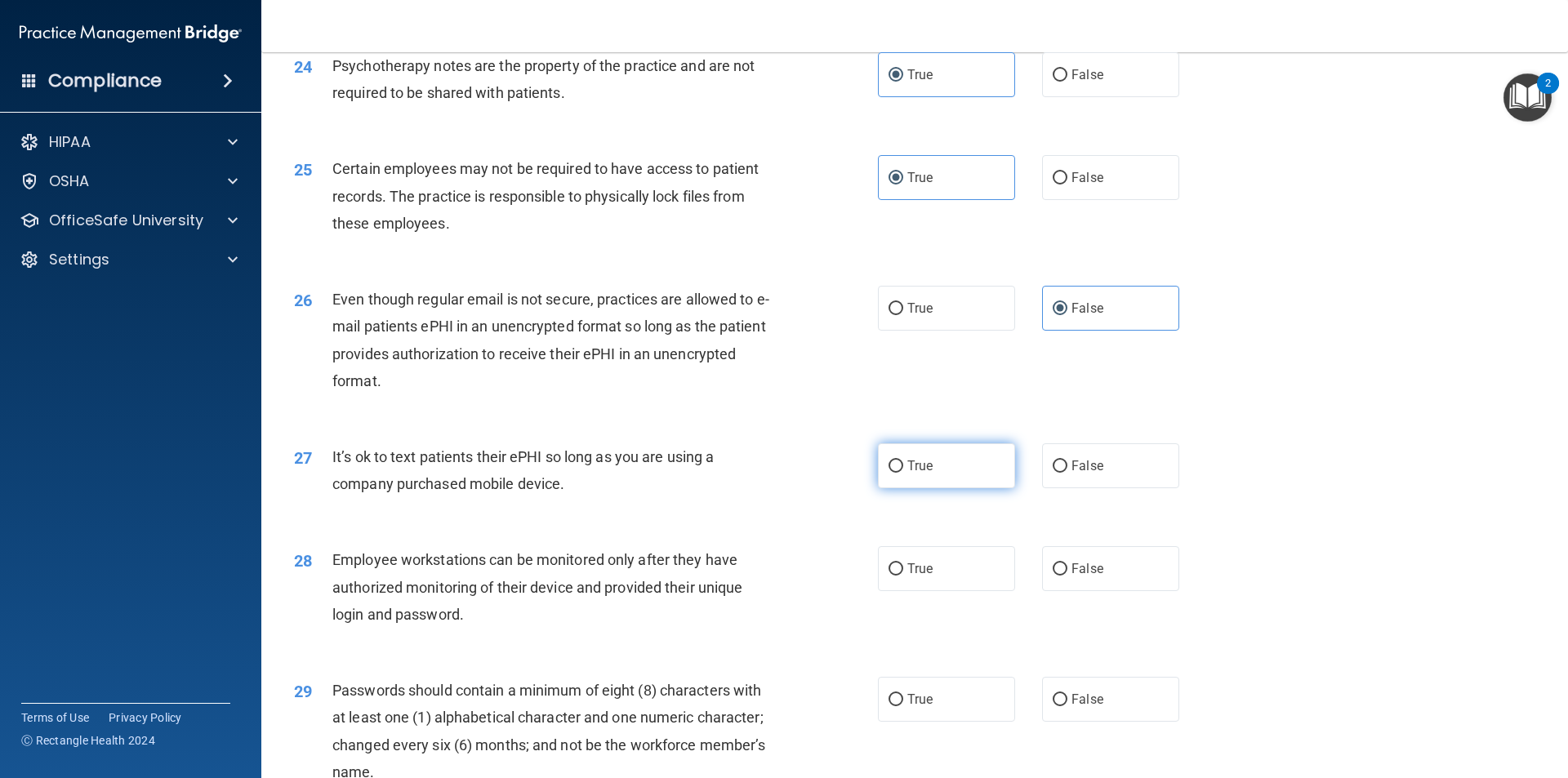
radio input "true"
click at [915, 588] on label "True" at bounding box center [946, 568] width 137 height 45
click at [903, 576] on input "True" at bounding box center [895, 569] width 14 height 12
radio input "true"
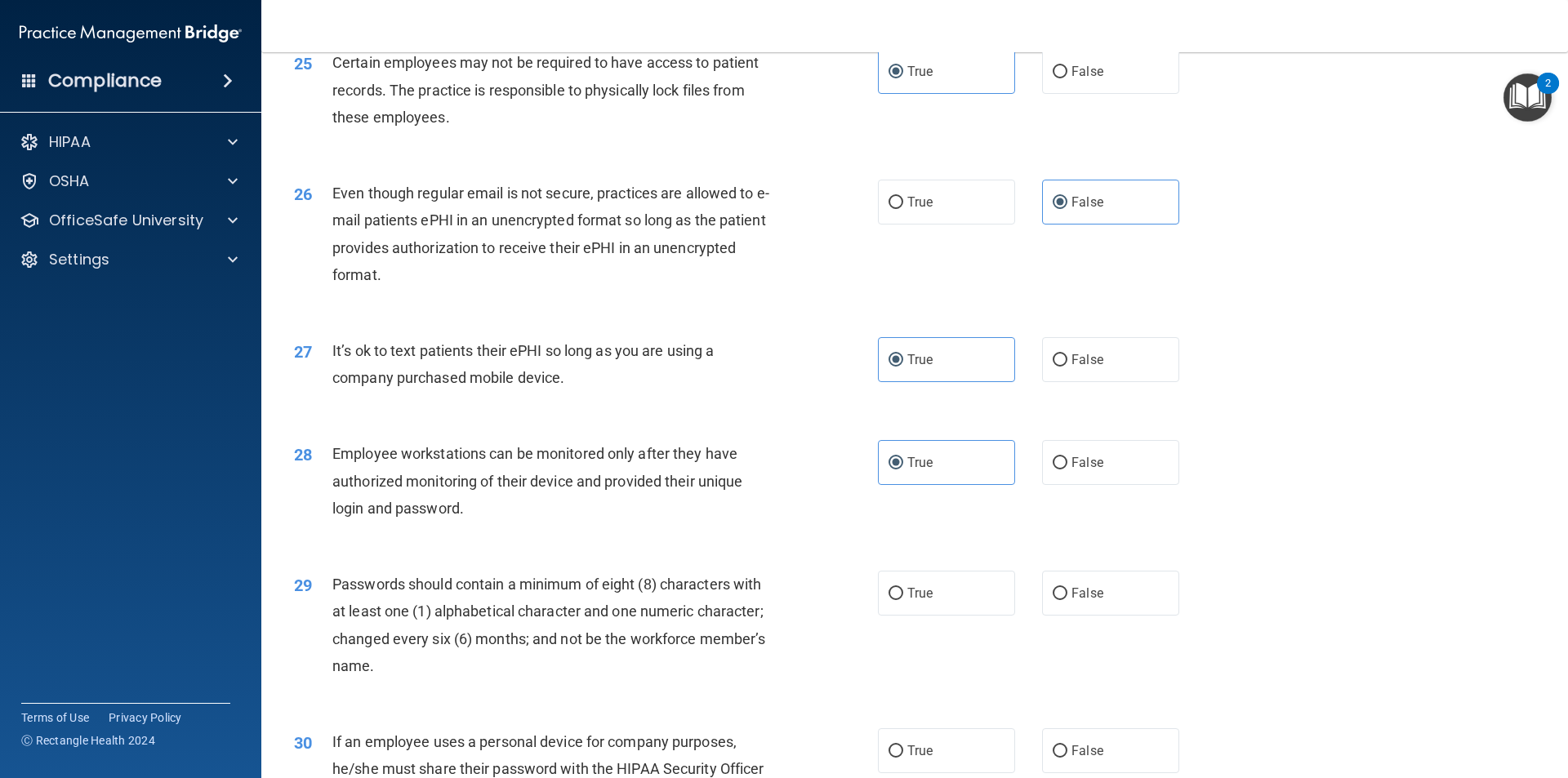
scroll to position [3186, 0]
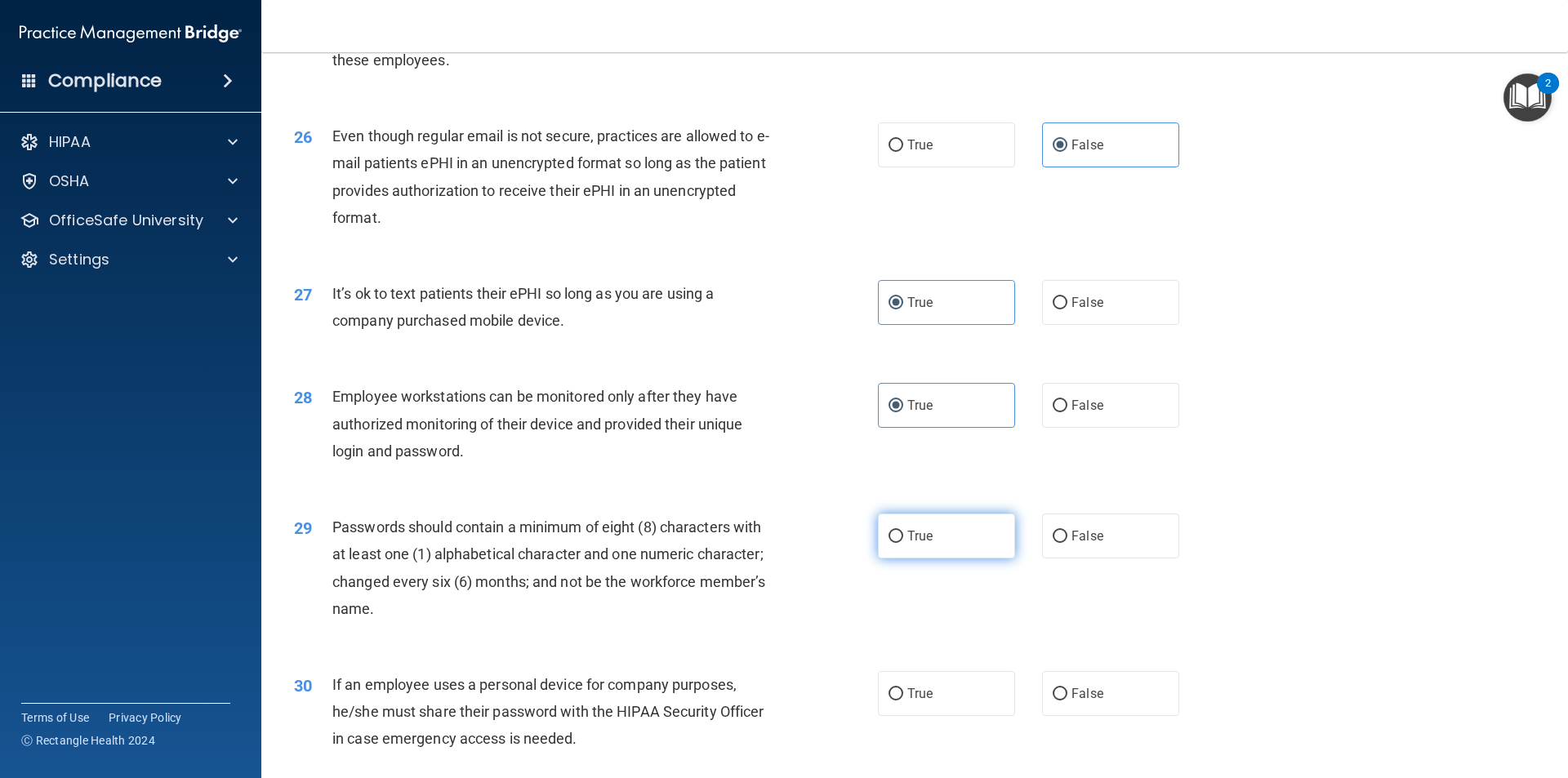
click at [961, 559] on label "True" at bounding box center [946, 536] width 137 height 45
click at [903, 544] on input "True" at bounding box center [895, 537] width 14 height 12
radio input "true"
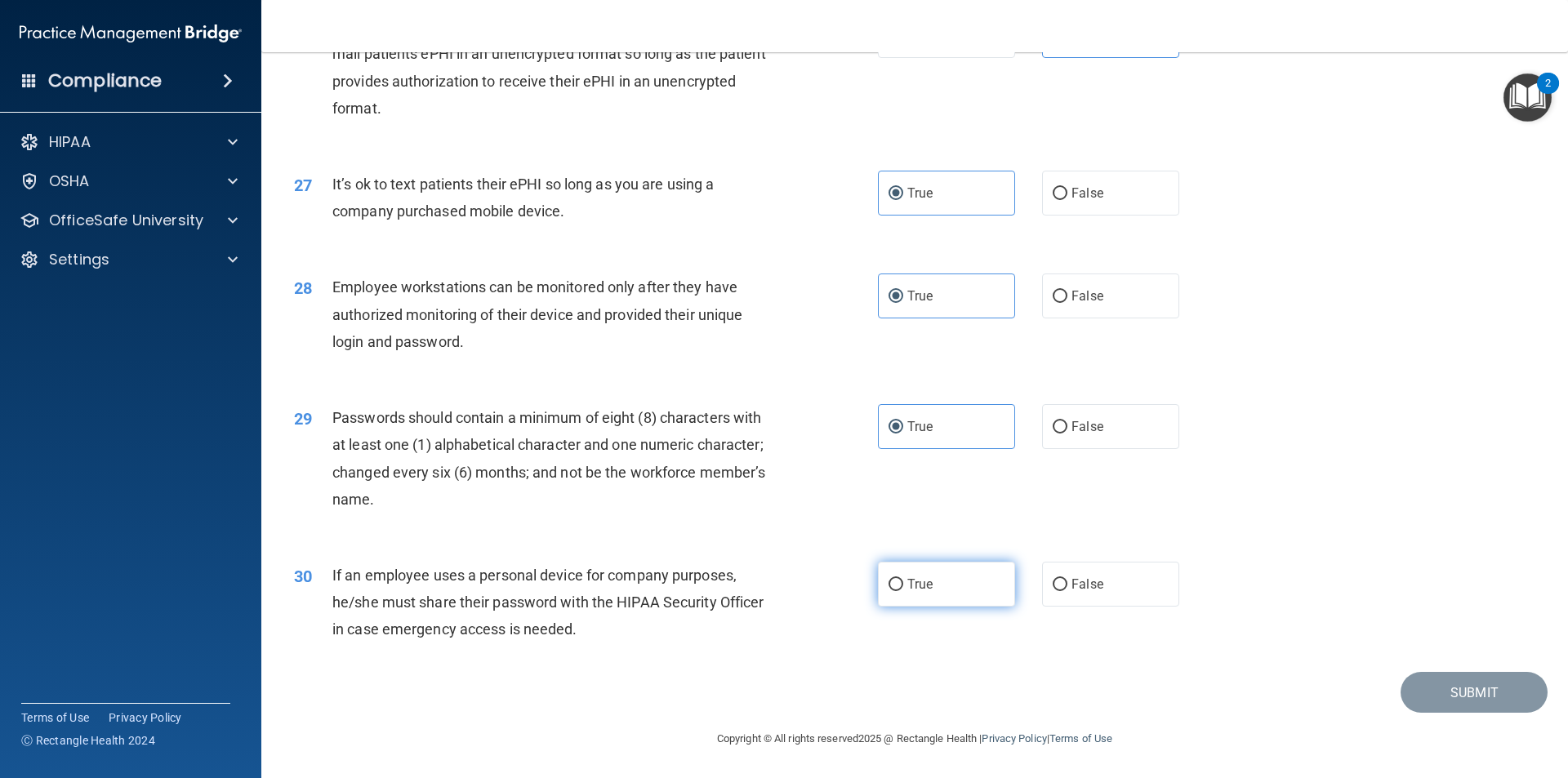
scroll to position [3322, 0]
click at [995, 595] on label "True" at bounding box center [946, 584] width 137 height 45
click at [903, 591] on input "True" at bounding box center [895, 585] width 14 height 12
radio input "true"
click at [1431, 670] on div "30 If an employee uses a personal device for company purposes, he/she must shar…" at bounding box center [914, 607] width 1266 height 131
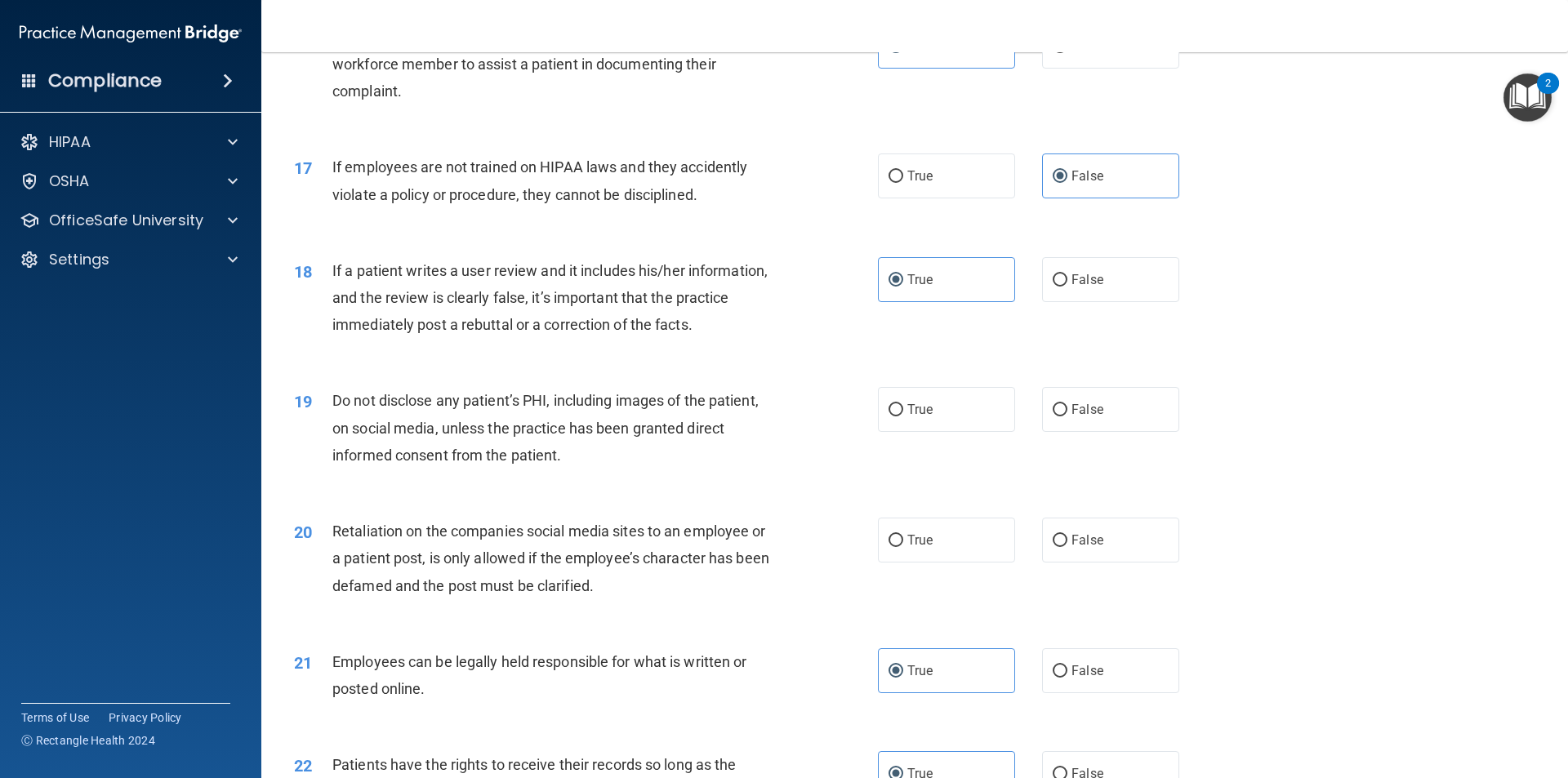
scroll to position [2123, 0]
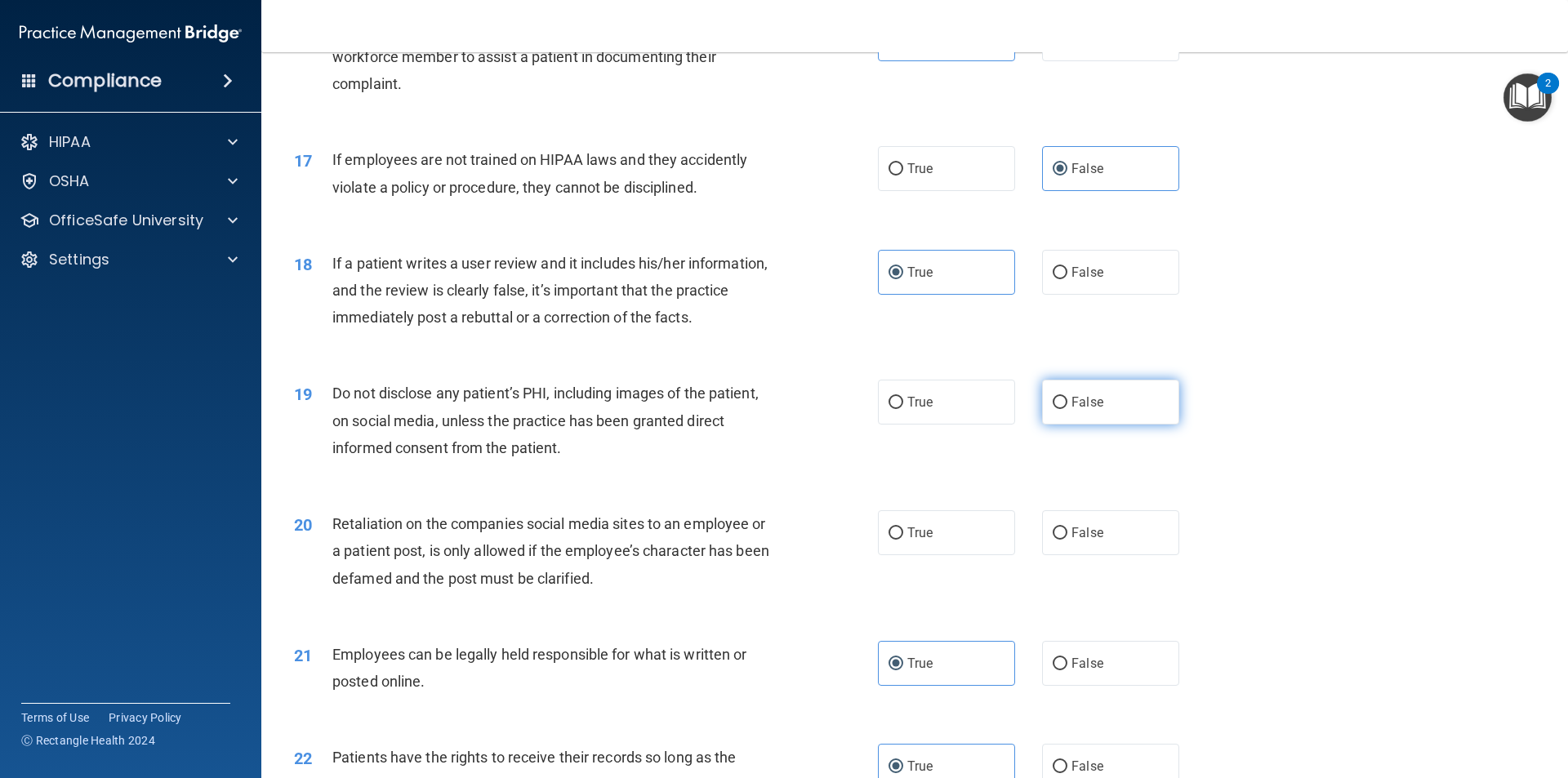
drag, startPoint x: 983, startPoint y: 411, endPoint x: 1093, endPoint y: 436, distance: 112.8
click at [1082, 425] on div "True False" at bounding box center [1043, 402] width 329 height 45
click at [995, 425] on label "True" at bounding box center [946, 402] width 137 height 45
click at [903, 410] on input "True" at bounding box center [895, 403] width 14 height 12
radio input "true"
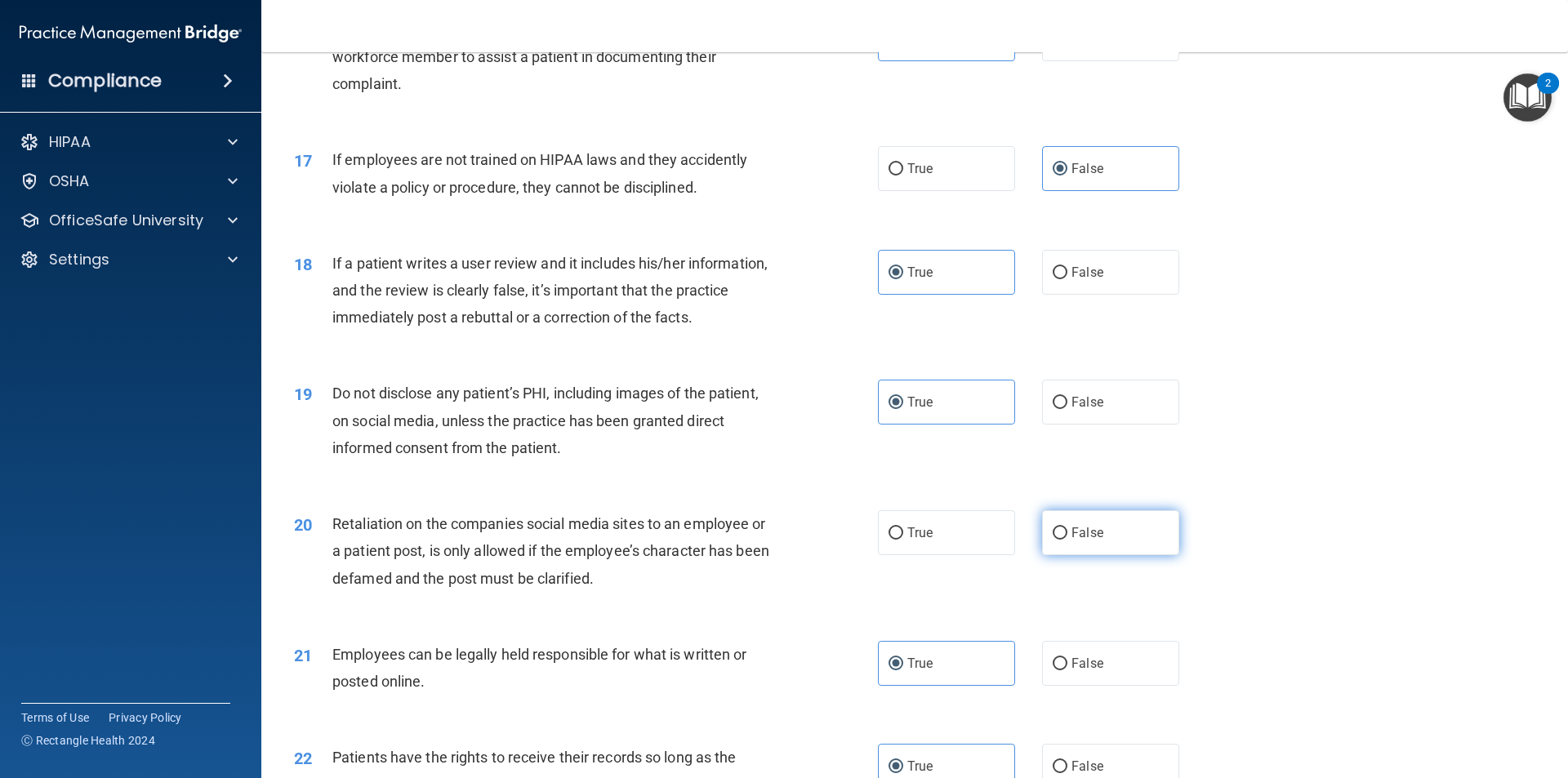
click at [1059, 546] on label "False" at bounding box center [1110, 532] width 137 height 45
click at [1059, 540] on input "False" at bounding box center [1059, 533] width 14 height 12
radio input "true"
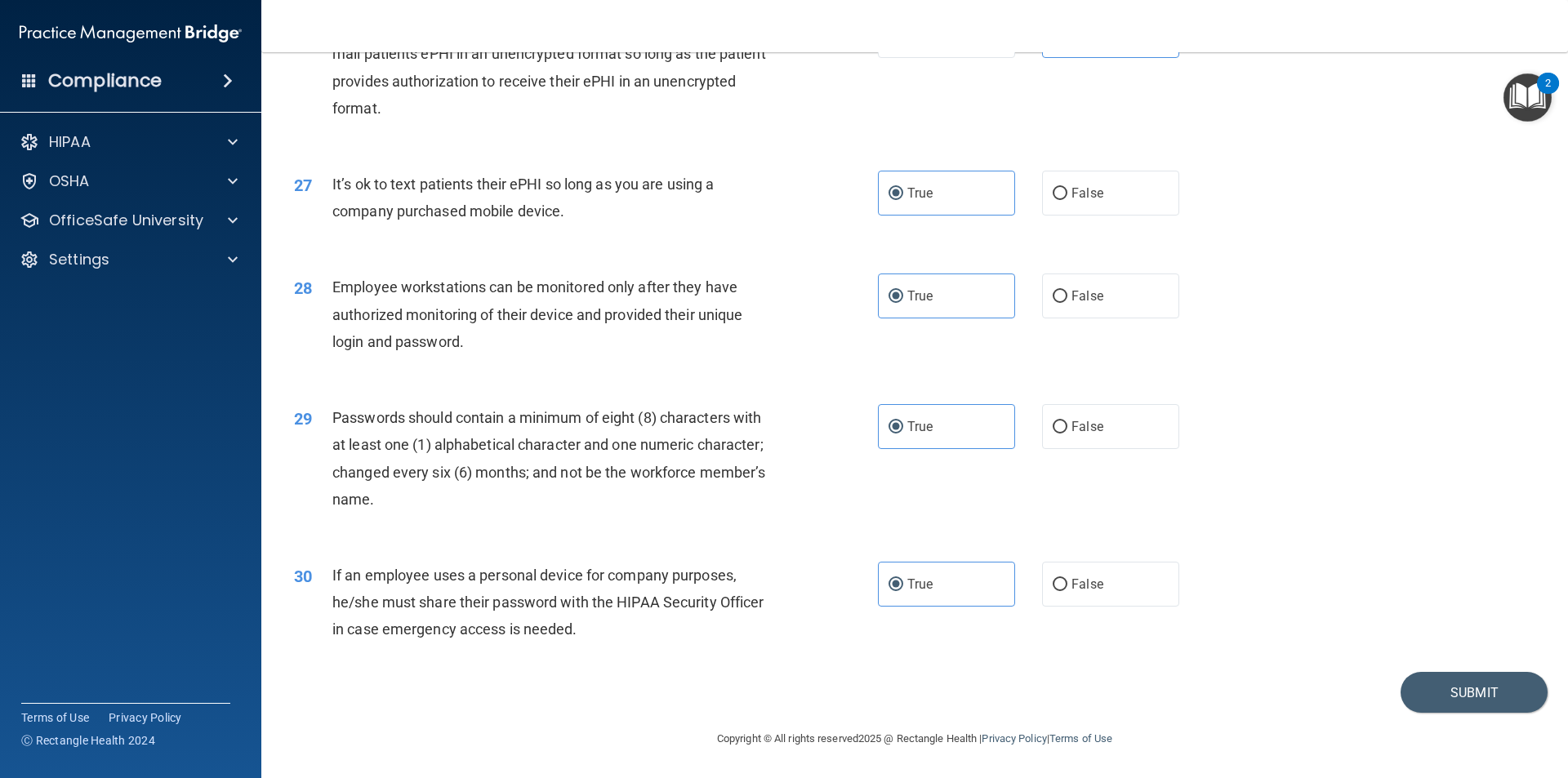
scroll to position [3322, 0]
click at [1418, 689] on button "Submit" at bounding box center [1474, 693] width 147 height 42
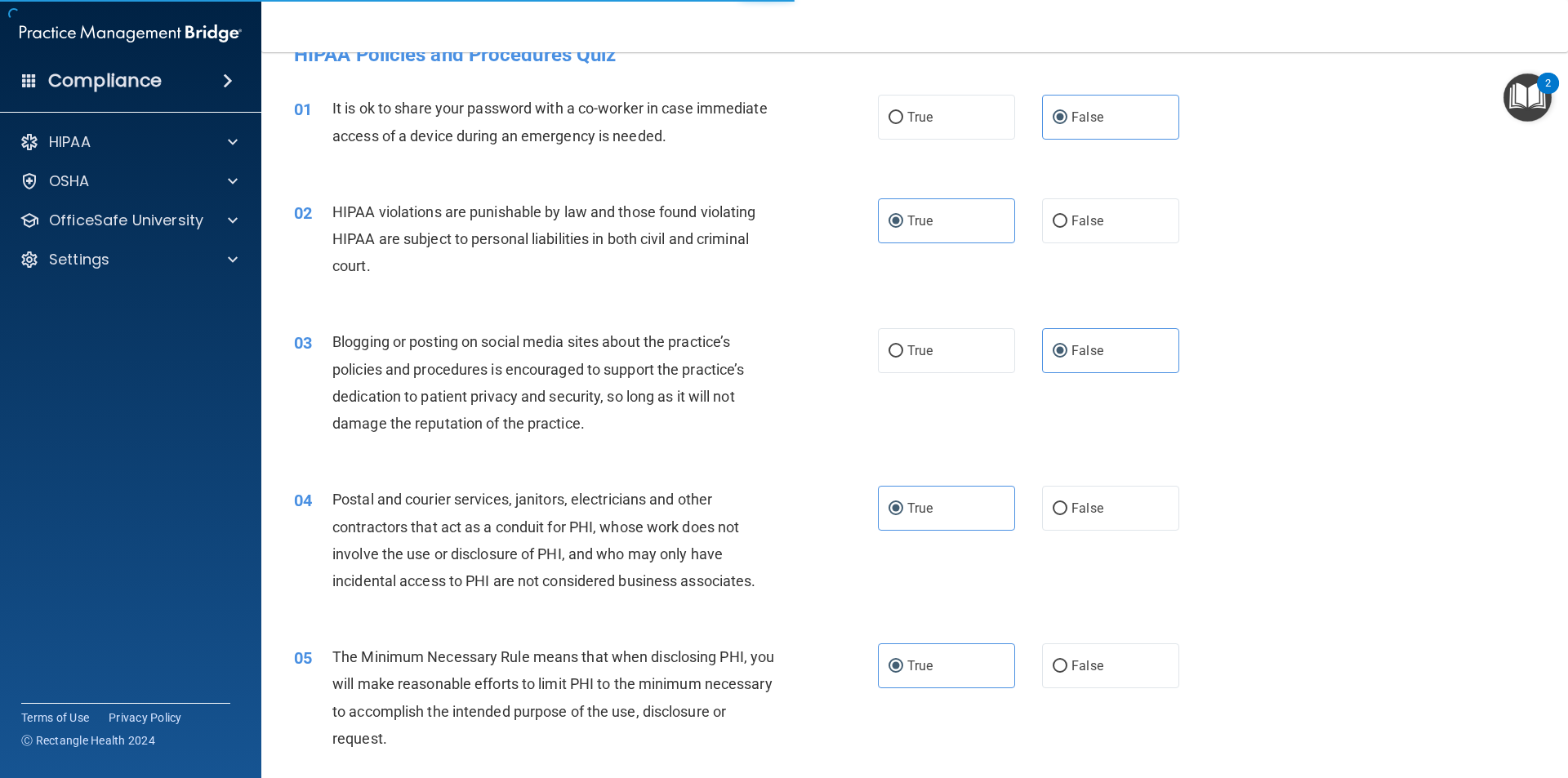
scroll to position [0, 0]
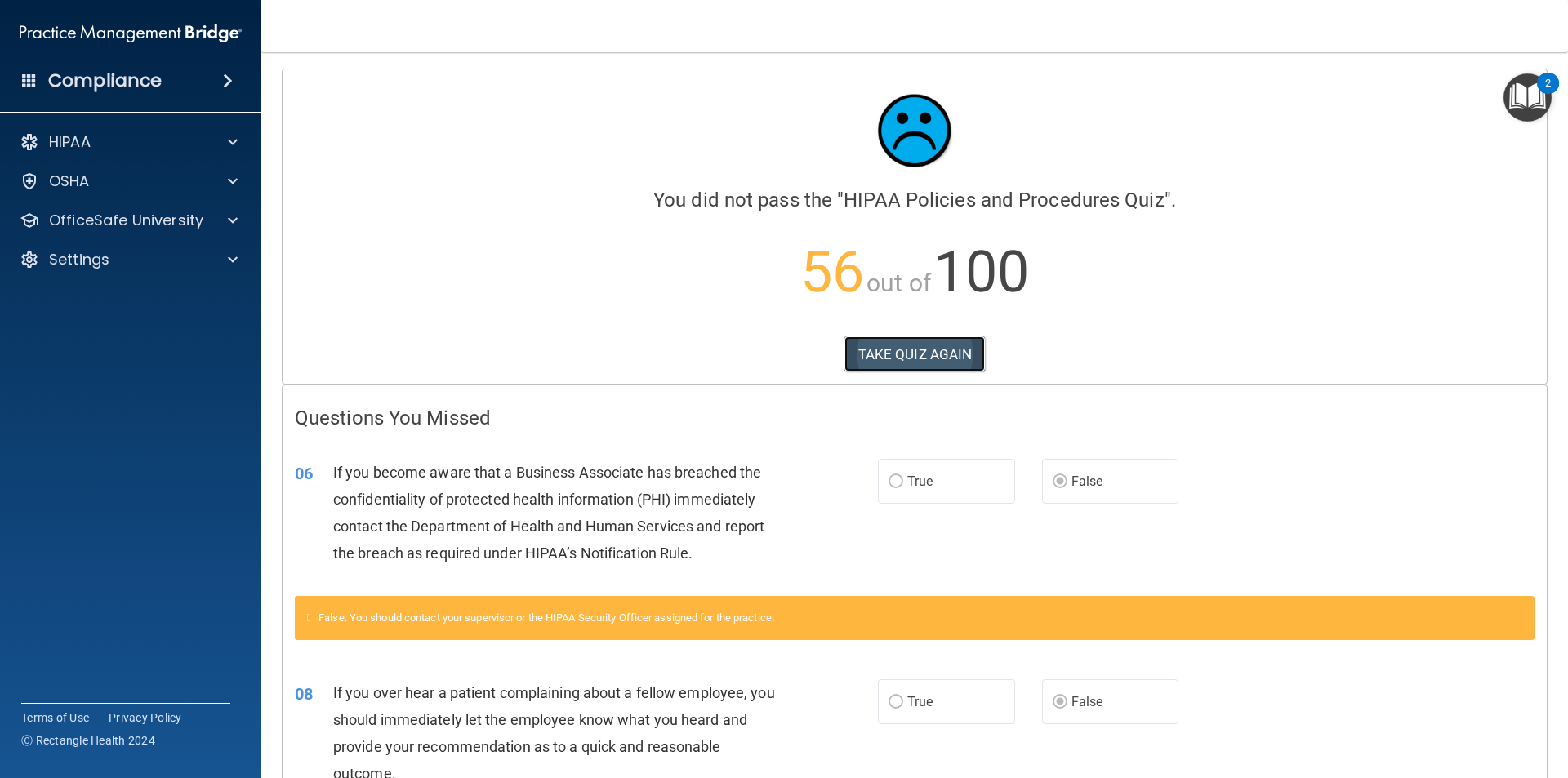
click at [956, 340] on button "TAKE QUIZ AGAIN" at bounding box center [916, 355] width 142 height 36
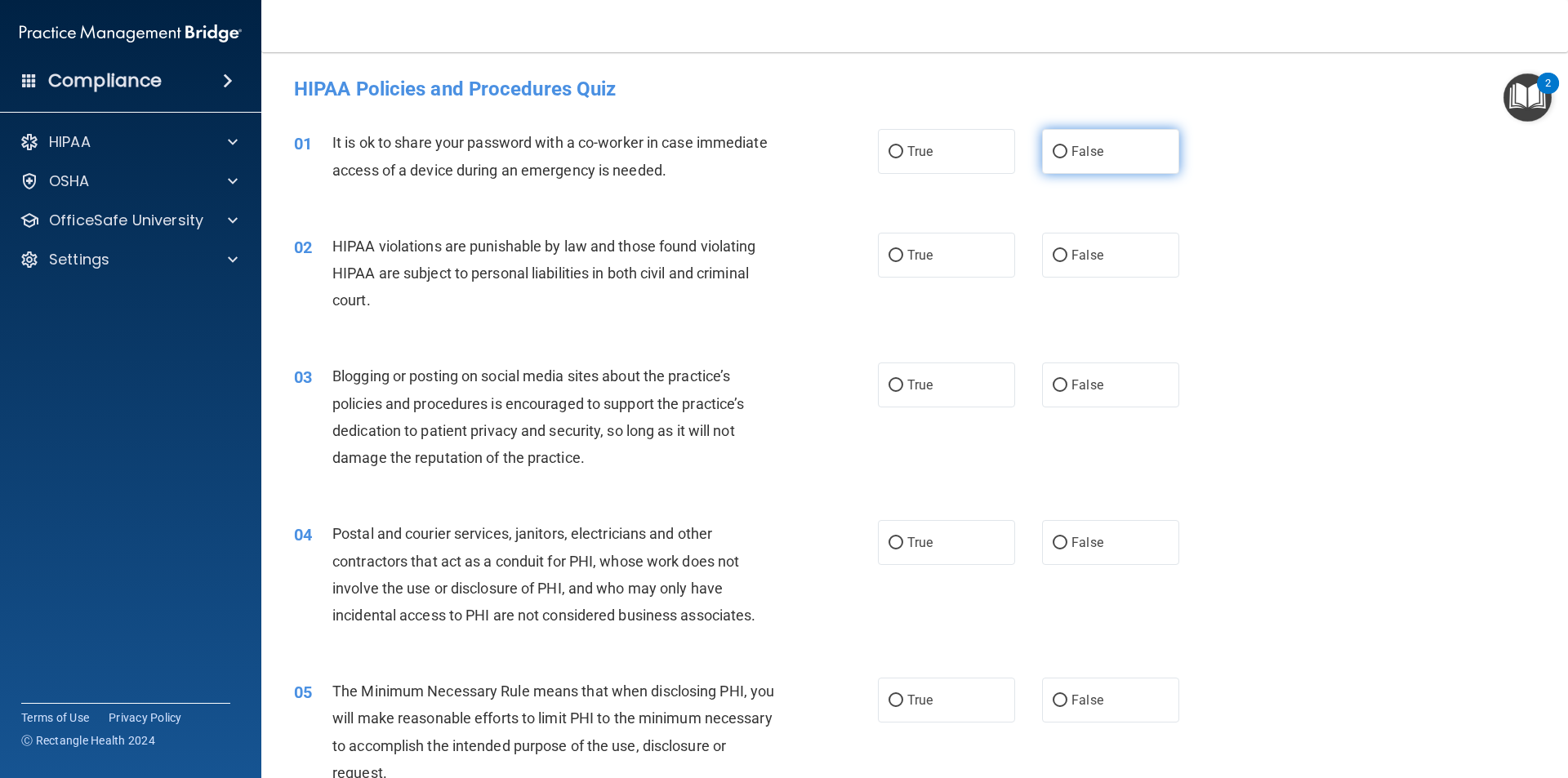
click at [1065, 166] on label "False" at bounding box center [1110, 151] width 137 height 45
click at [1065, 159] on input "False" at bounding box center [1059, 152] width 14 height 12
radio input "true"
drag, startPoint x: 978, startPoint y: 233, endPoint x: 979, endPoint y: 247, distance: 14.0
click at [978, 244] on label "True" at bounding box center [946, 255] width 137 height 45
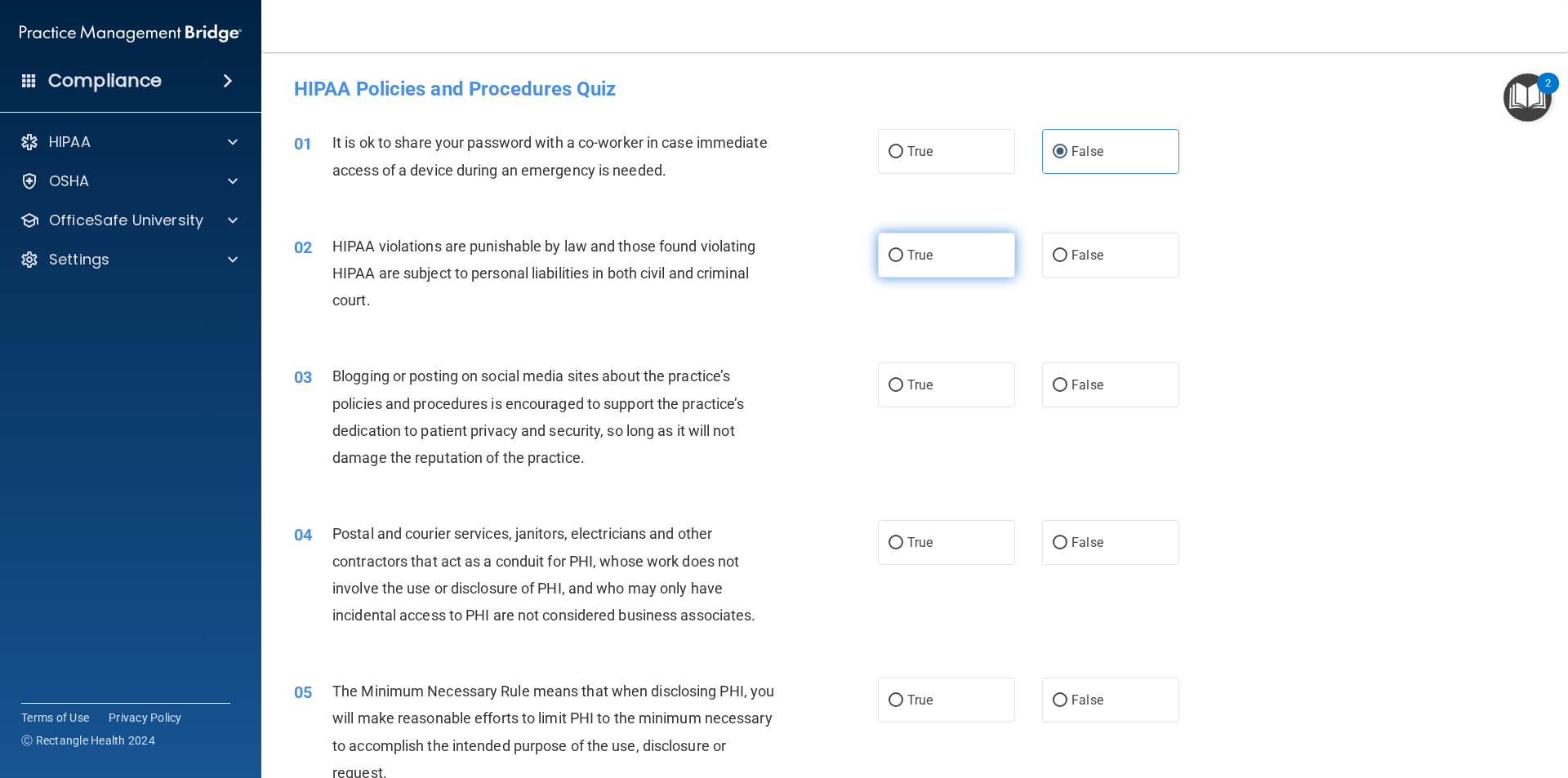
click at [903, 250] on input "True" at bounding box center [895, 256] width 14 height 12
radio input "true"
click at [939, 361] on div "03 Blogging or posting on social media sites about the practice’s policies and …" at bounding box center [914, 421] width 1266 height 158
click at [934, 373] on label "True" at bounding box center [946, 385] width 137 height 45
click at [903, 380] on input "True" at bounding box center [895, 386] width 14 height 12
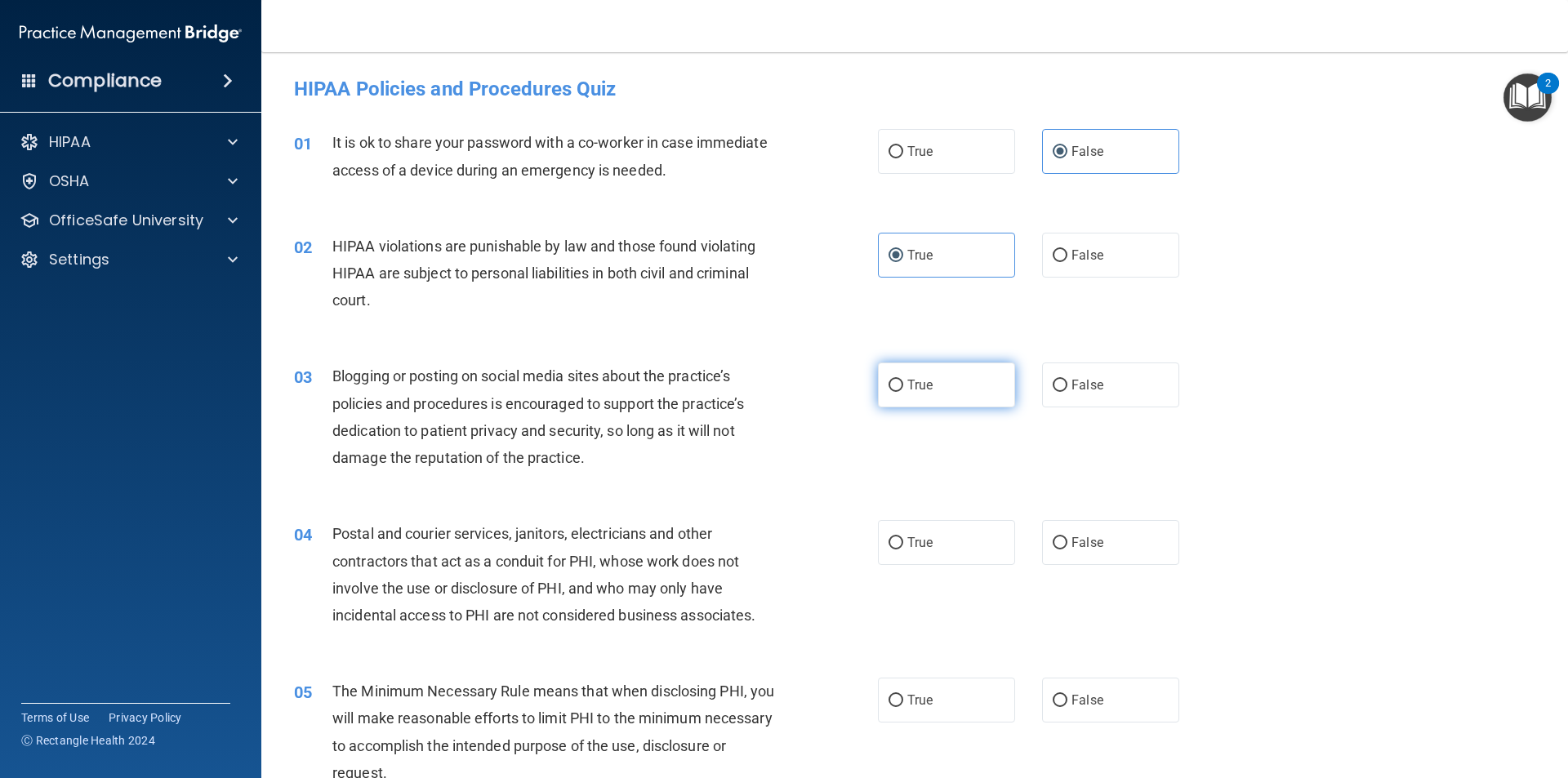
radio input "true"
click at [1058, 531] on label "False" at bounding box center [1110, 543] width 137 height 45
click at [1058, 538] on input "False" at bounding box center [1059, 544] width 14 height 12
radio input "true"
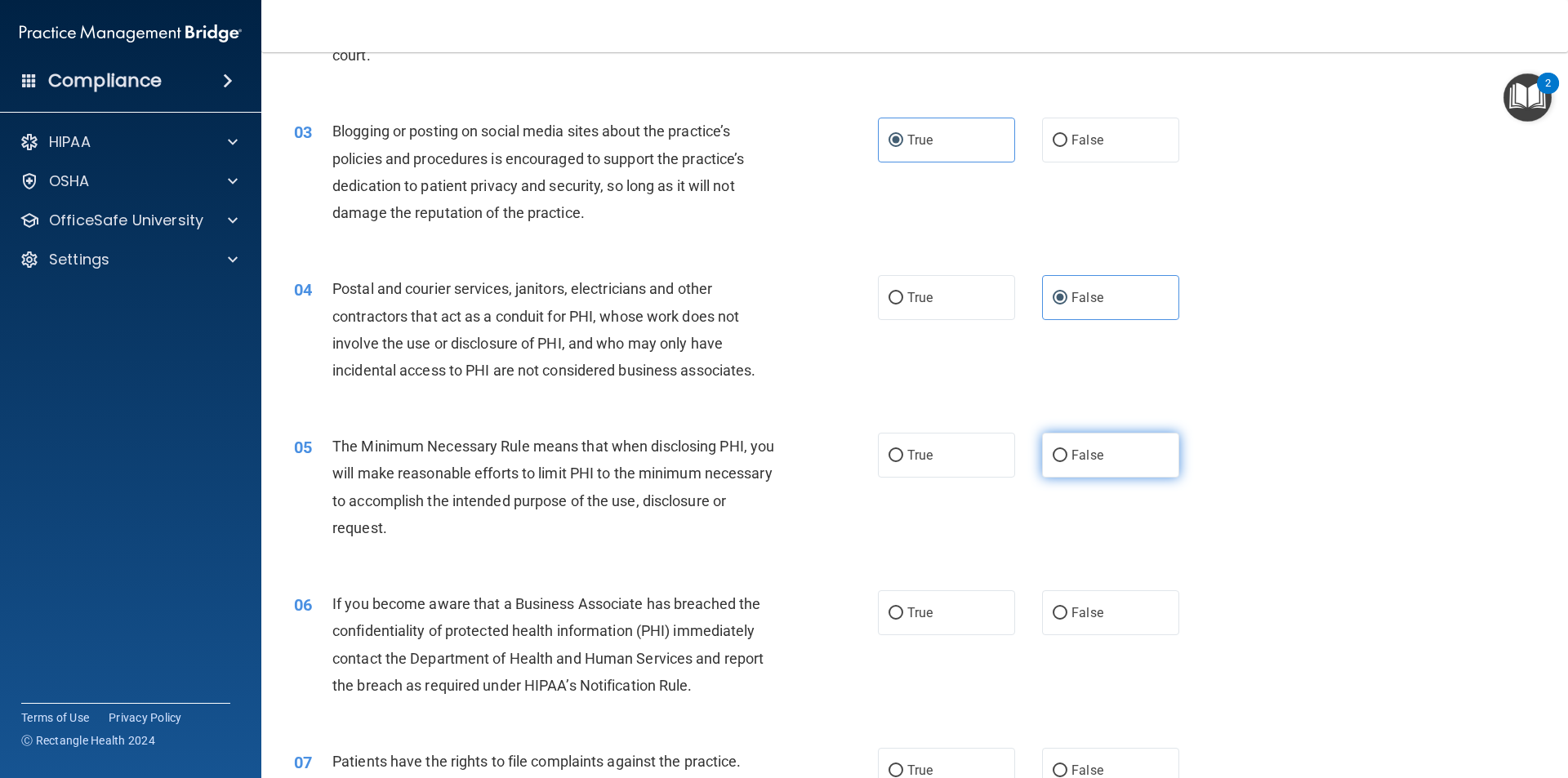
scroll to position [326, 0]
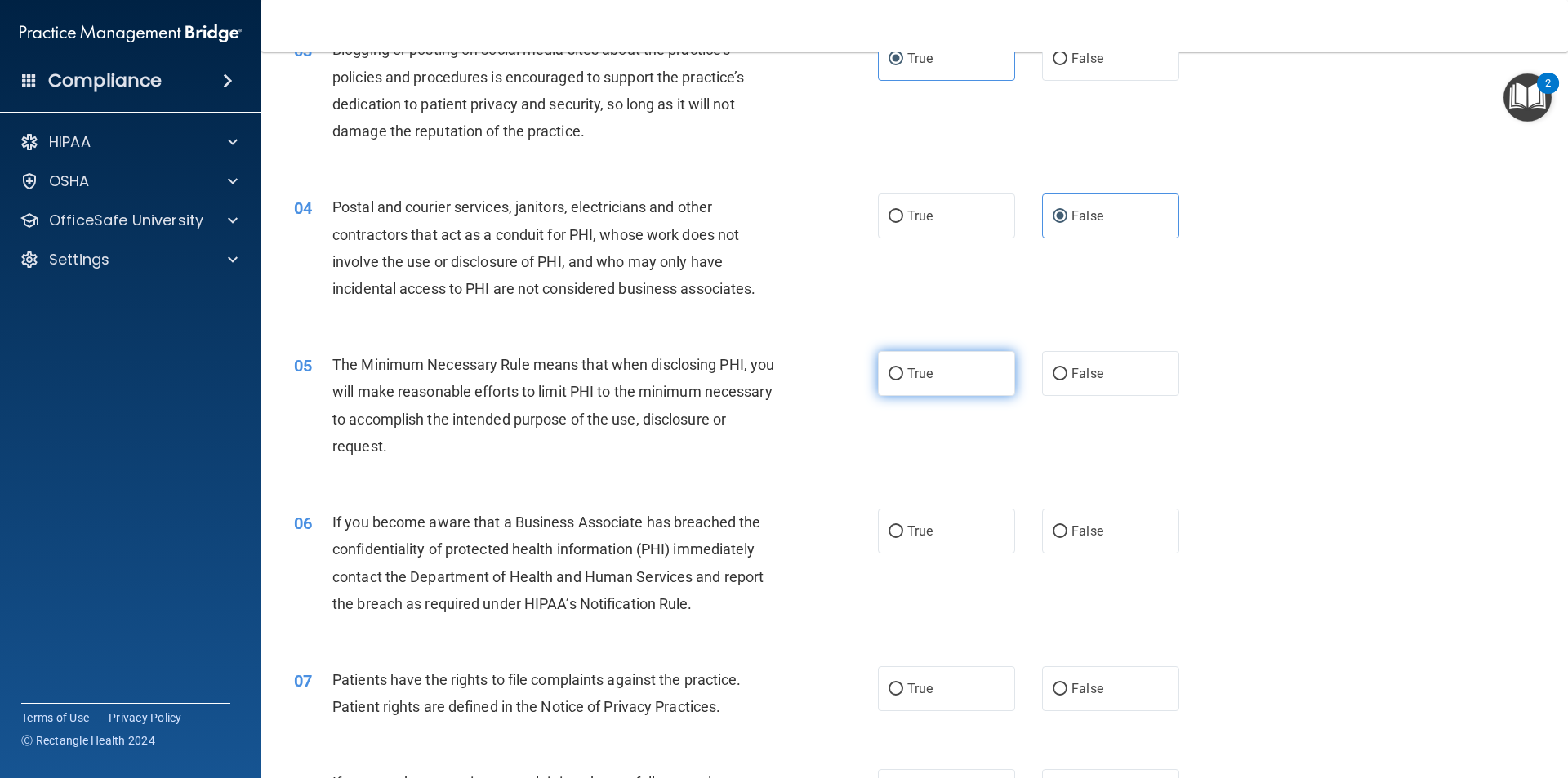
click at [1003, 385] on label "True" at bounding box center [946, 373] width 137 height 45
click at [903, 381] on input "True" at bounding box center [895, 374] width 14 height 12
radio input "true"
click at [961, 520] on label "True" at bounding box center [946, 531] width 137 height 45
click at [903, 526] on input "True" at bounding box center [895, 532] width 14 height 12
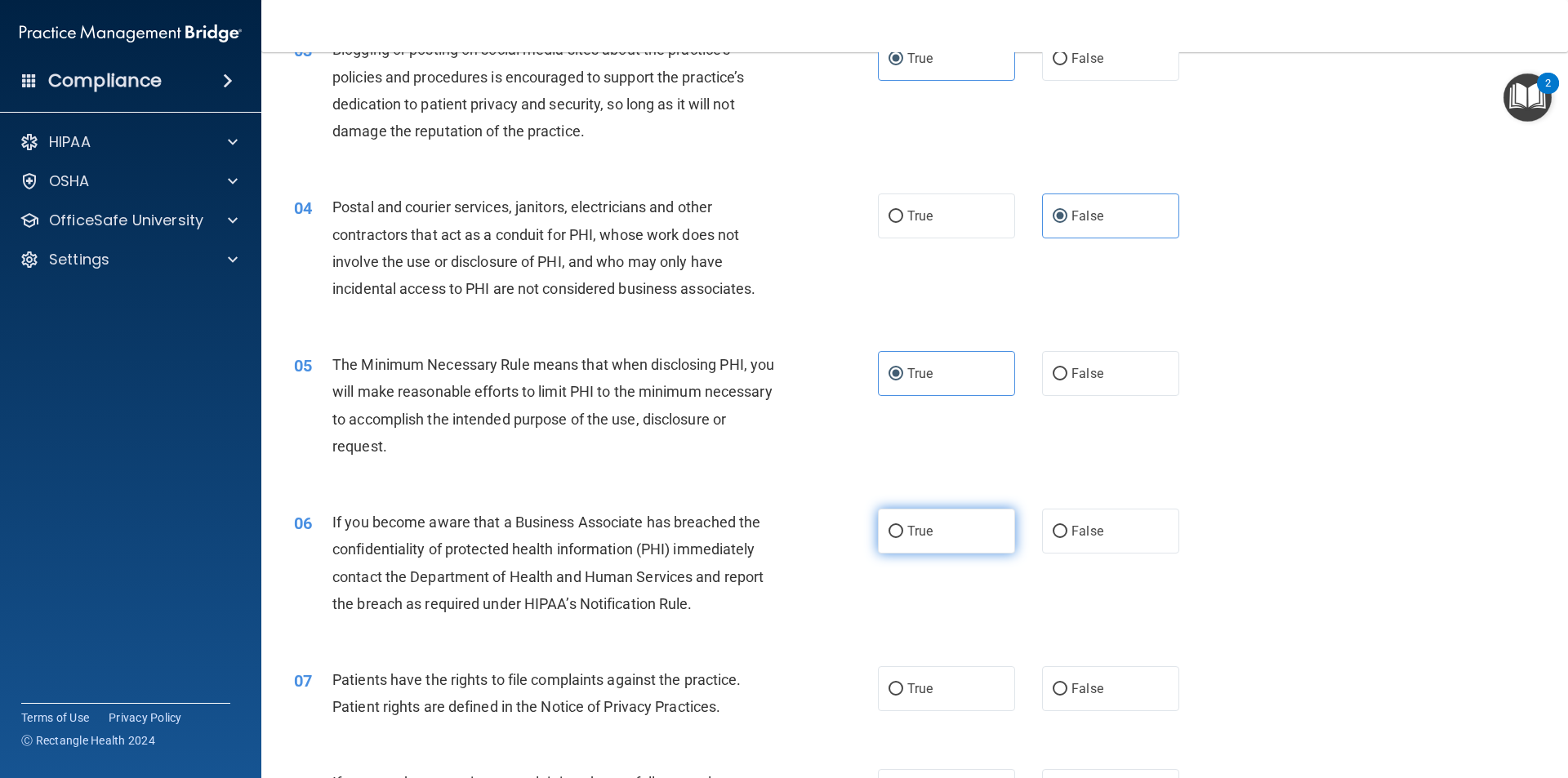
radio input "true"
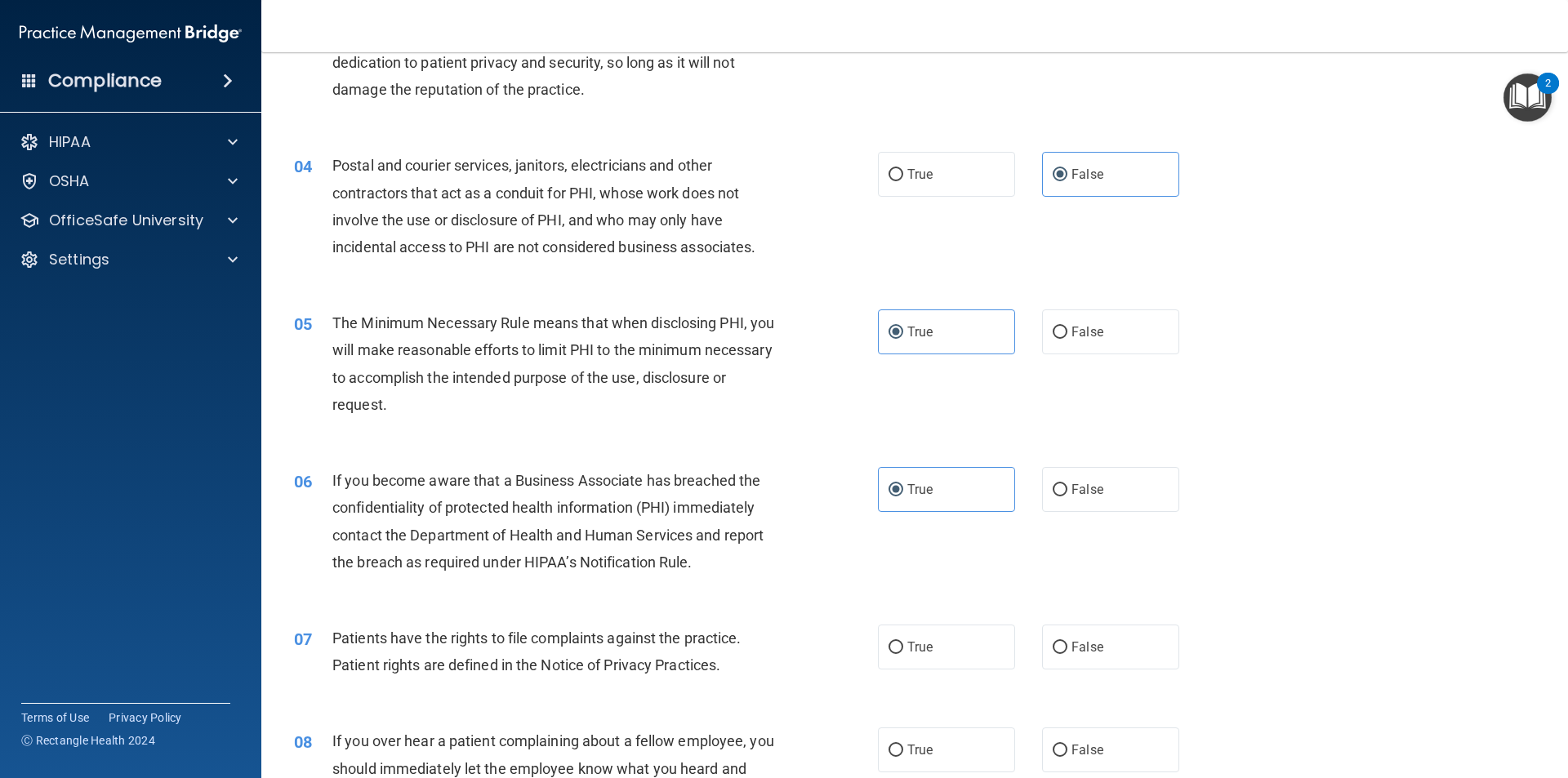
scroll to position [409, 0]
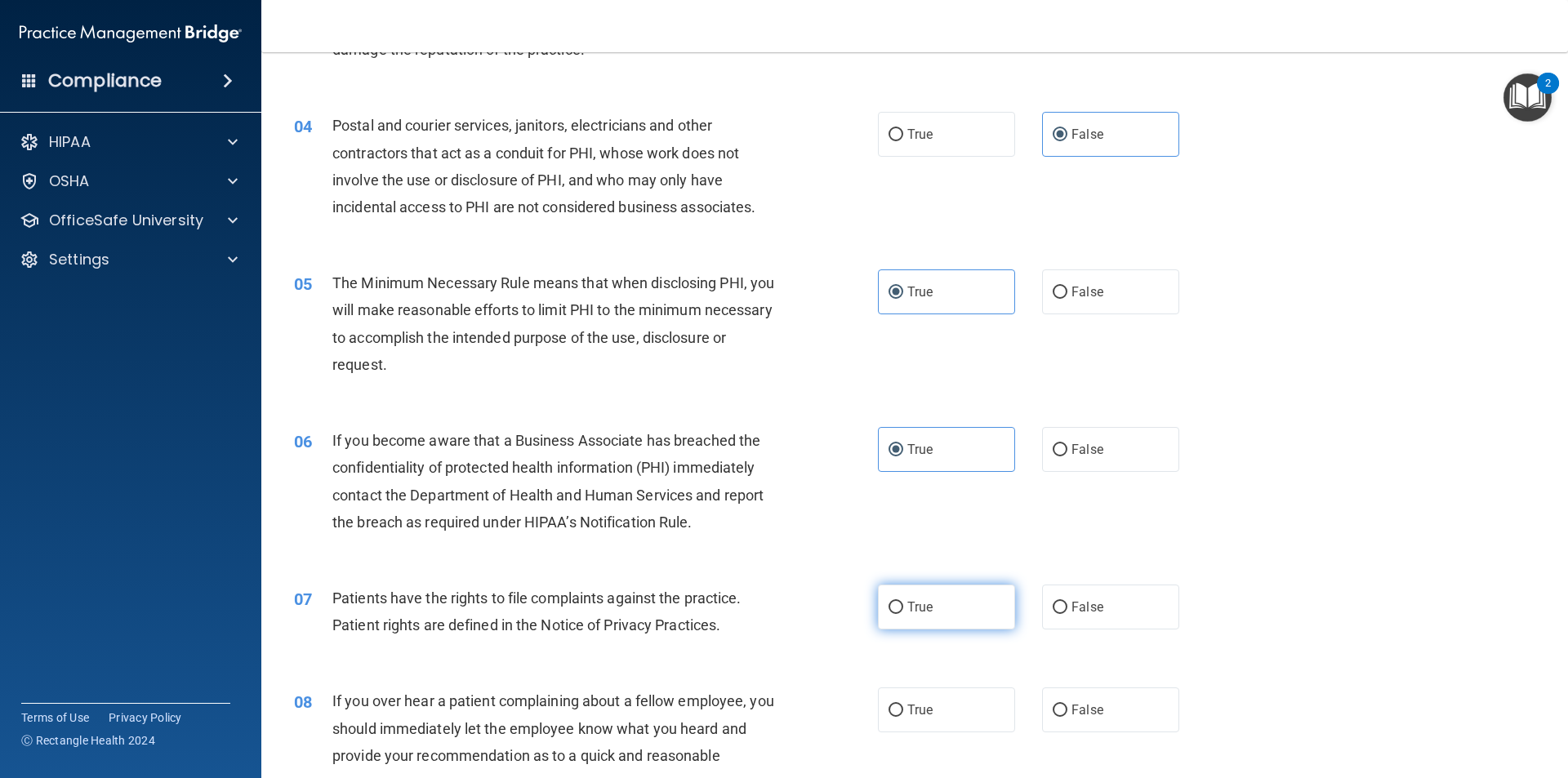
click at [951, 594] on label "True" at bounding box center [946, 607] width 137 height 45
click at [903, 602] on input "True" at bounding box center [895, 608] width 14 height 12
radio input "true"
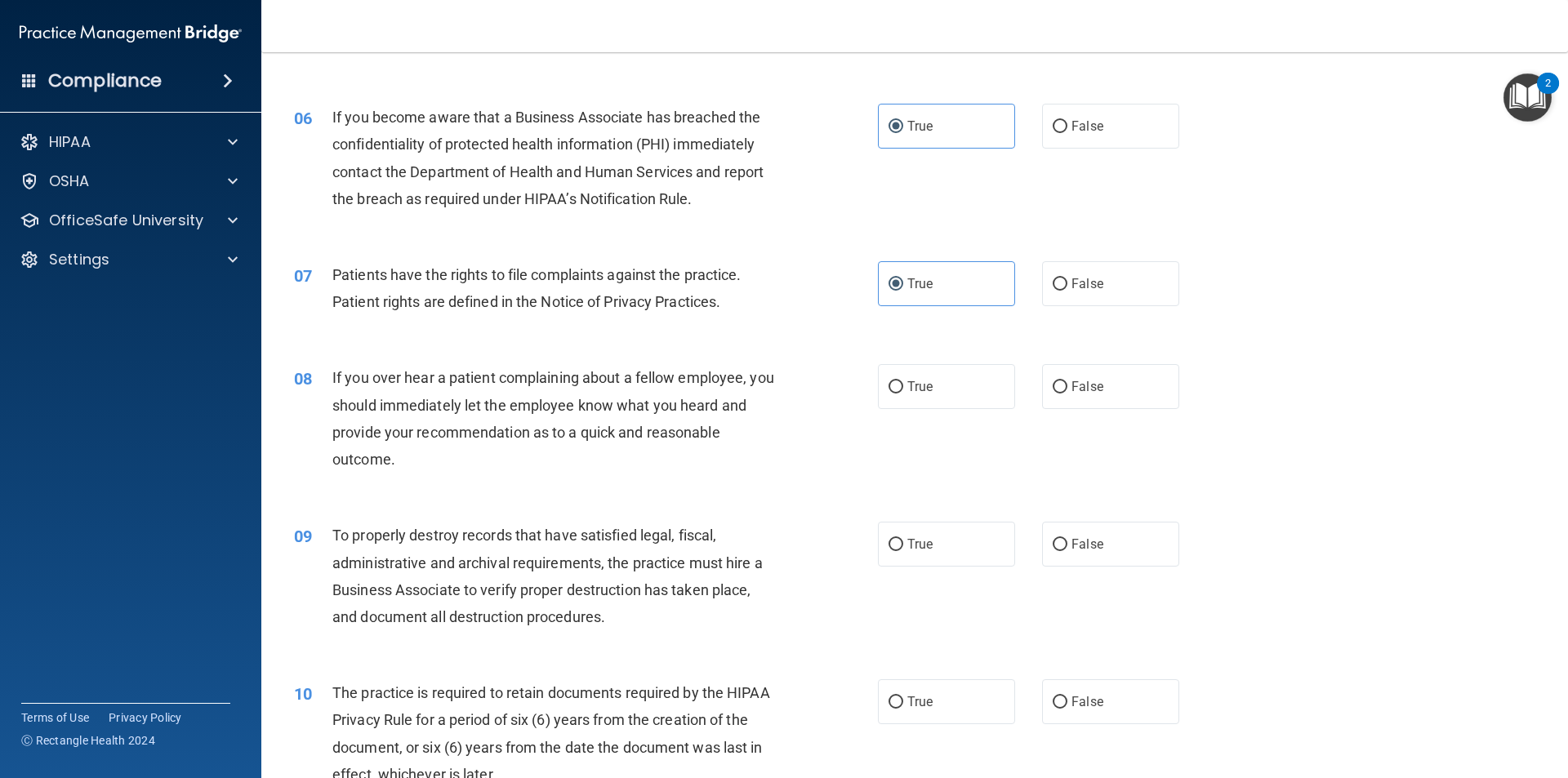
scroll to position [735, 0]
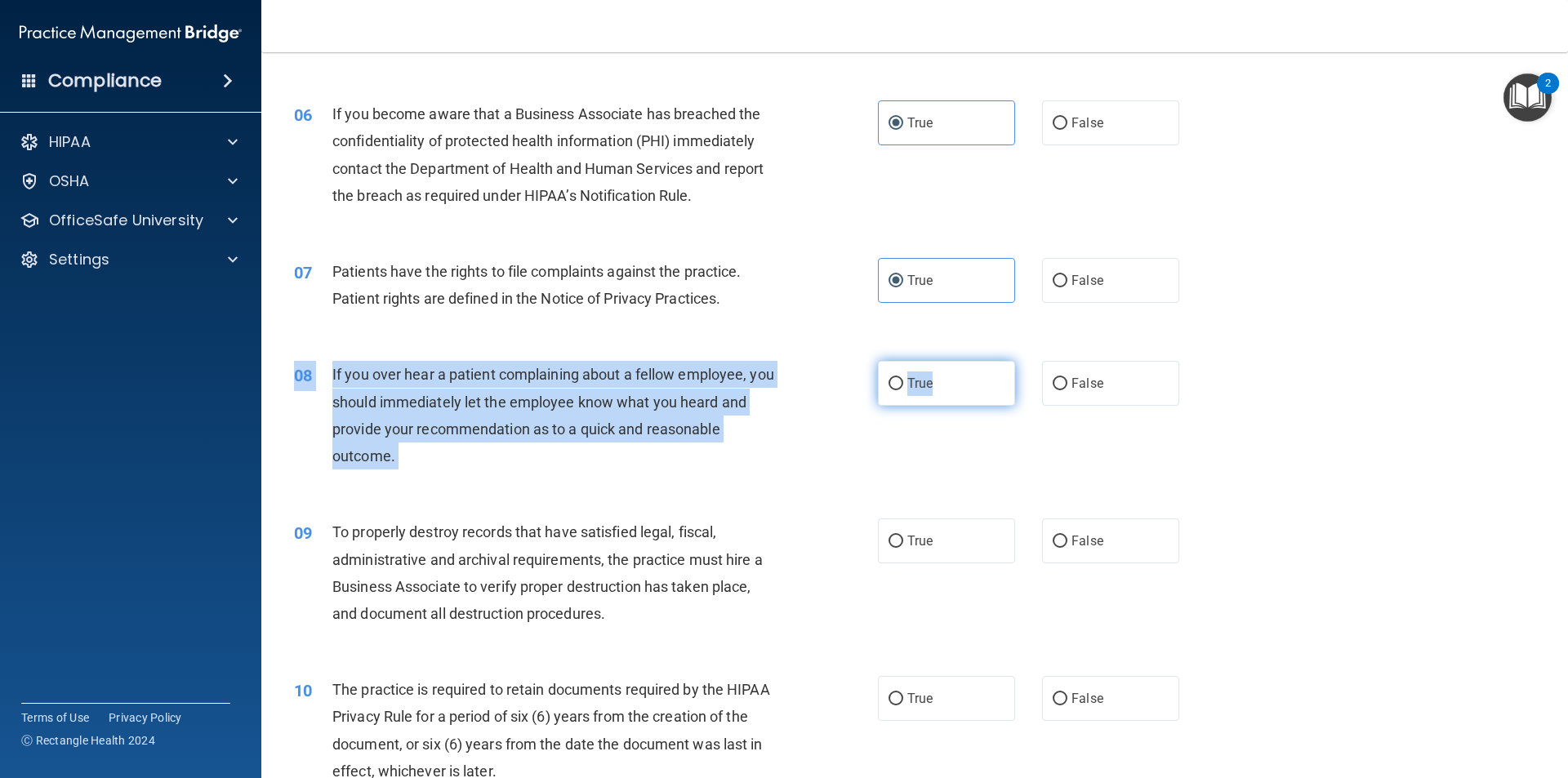
click at [960, 405] on div "08 If you over hear a patient complaining about a fellow employee, you should i…" at bounding box center [914, 419] width 1266 height 158
click at [959, 393] on label "True" at bounding box center [946, 383] width 137 height 45
click at [903, 390] on input "True" at bounding box center [895, 384] width 14 height 12
radio input "true"
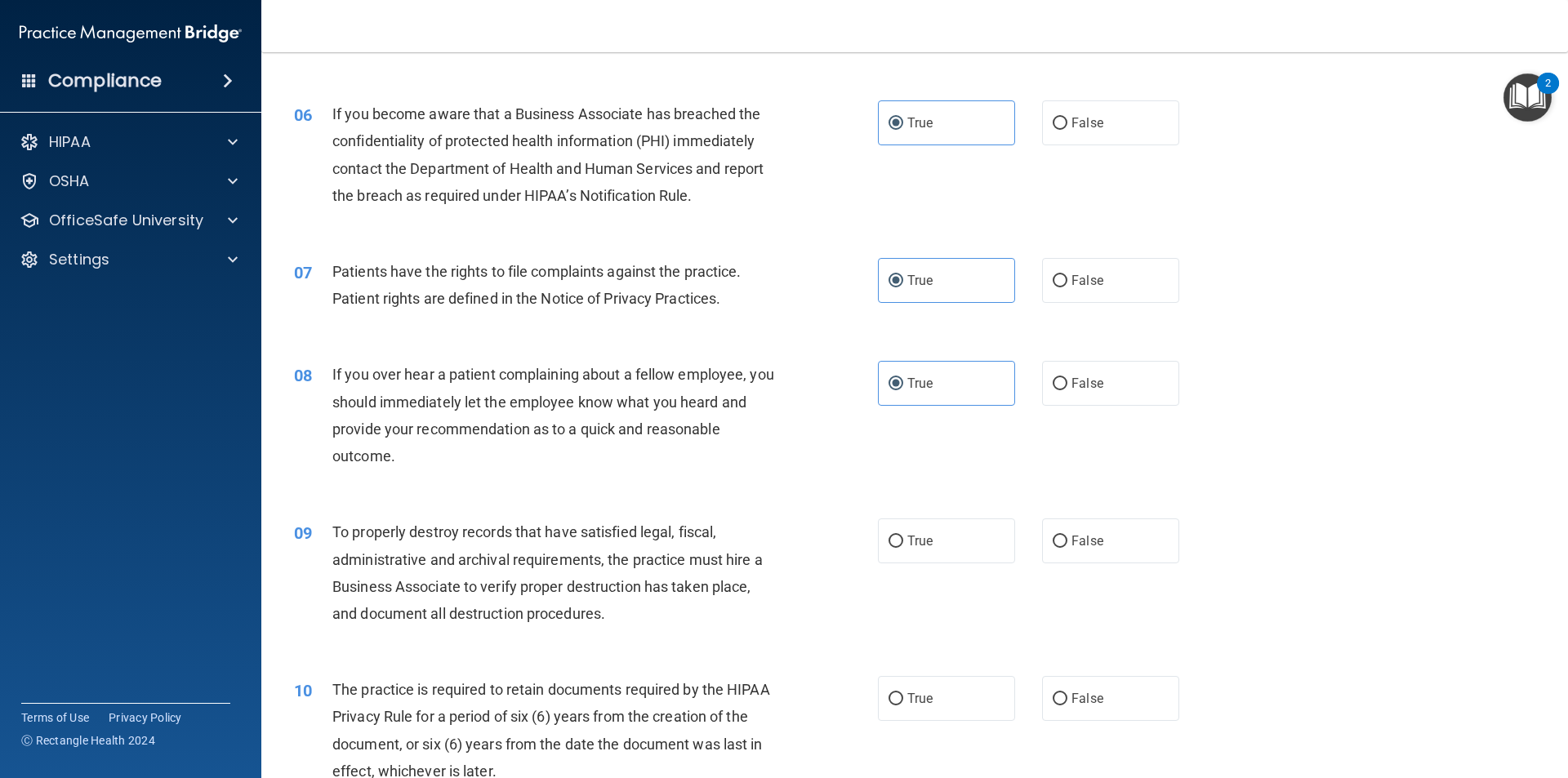
click at [960, 515] on div "09 To properly destroy records that have satisfied legal, fiscal, administrativ…" at bounding box center [914, 577] width 1266 height 158
drag, startPoint x: 961, startPoint y: 527, endPoint x: 961, endPoint y: 537, distance: 10.0
click at [961, 527] on label "True" at bounding box center [946, 541] width 137 height 45
click at [903, 536] on input "True" at bounding box center [895, 542] width 14 height 12
radio input "true"
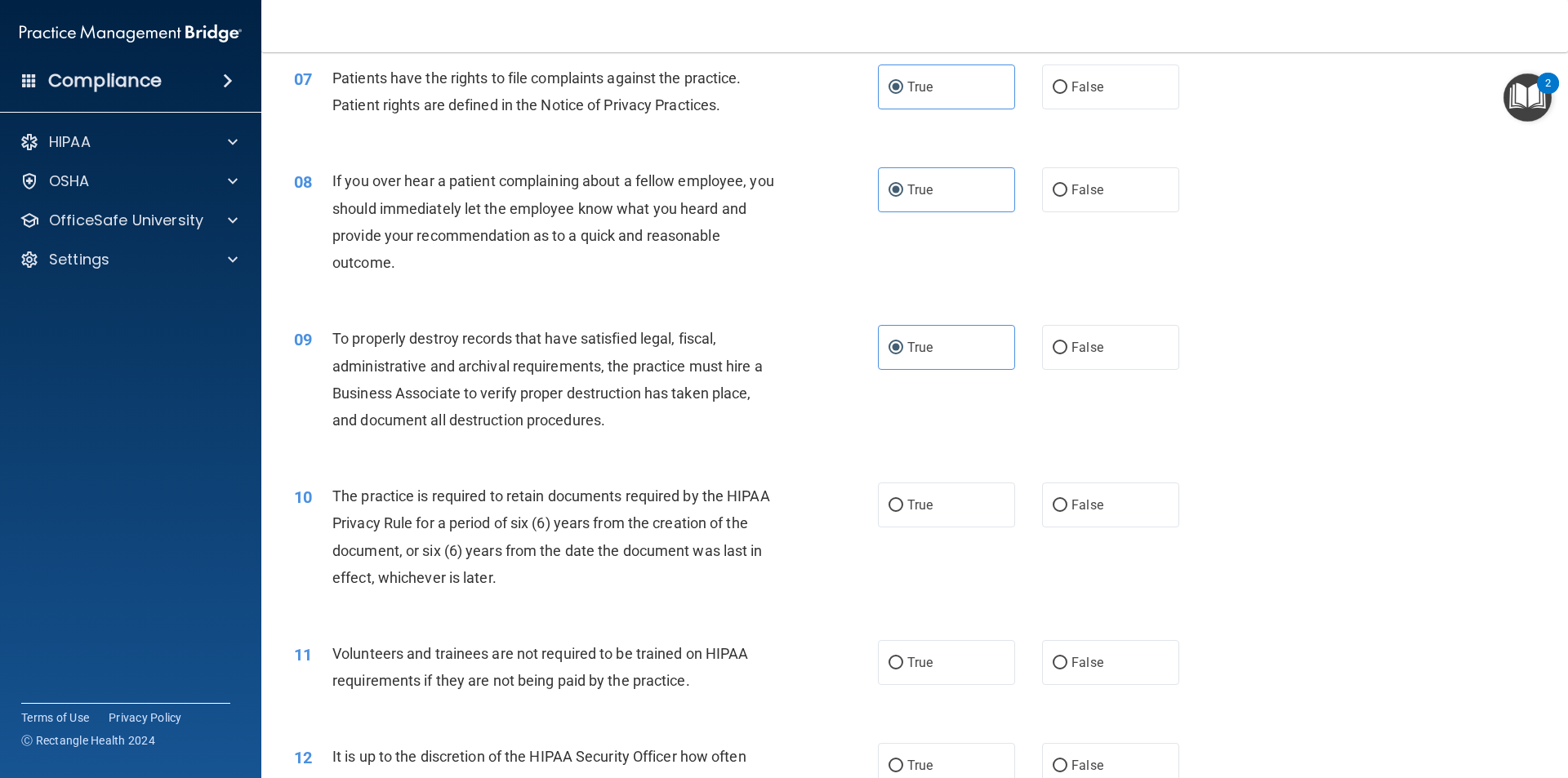
scroll to position [1062, 0]
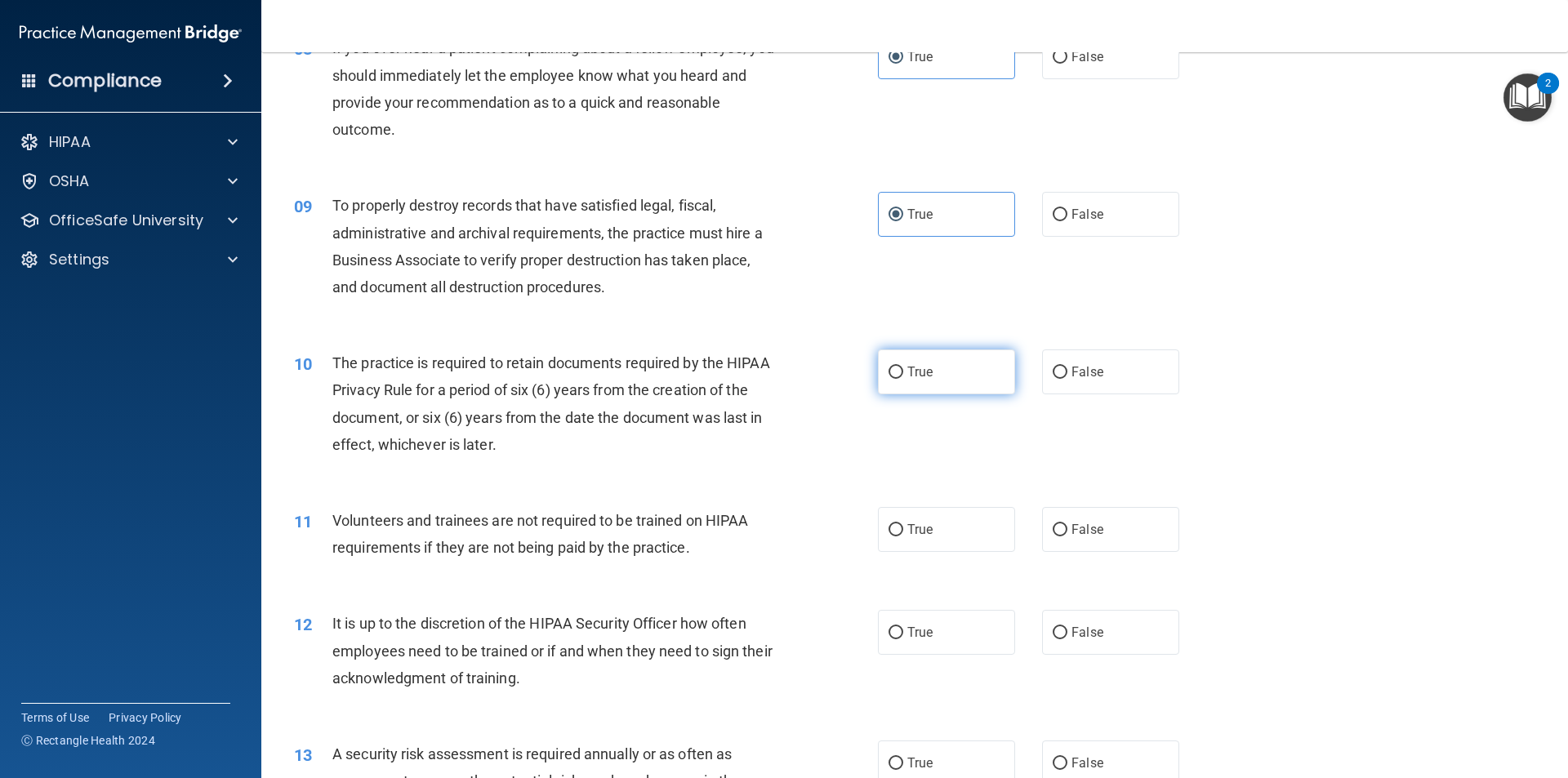
click at [985, 375] on label "True" at bounding box center [946, 371] width 137 height 45
click at [903, 375] on input "True" at bounding box center [895, 372] width 14 height 12
radio input "true"
click at [976, 513] on label "True" at bounding box center [946, 529] width 137 height 45
click at [903, 524] on input "True" at bounding box center [895, 530] width 14 height 12
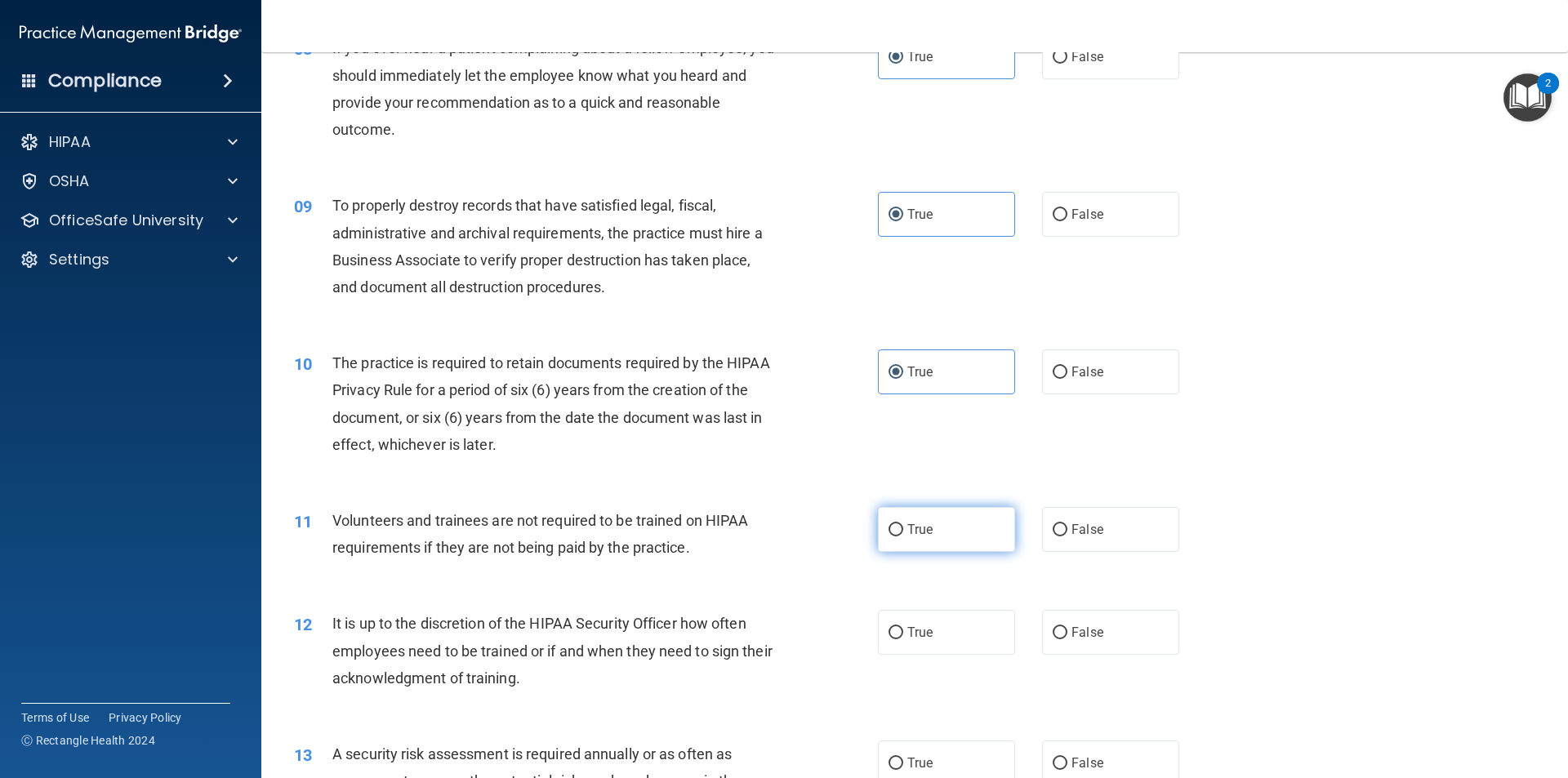
radio input "true"
click at [1123, 532] on label "False" at bounding box center [1110, 529] width 137 height 45
click at [1068, 532] on input "False" at bounding box center [1059, 530] width 14 height 12
radio input "true"
radio input "false"
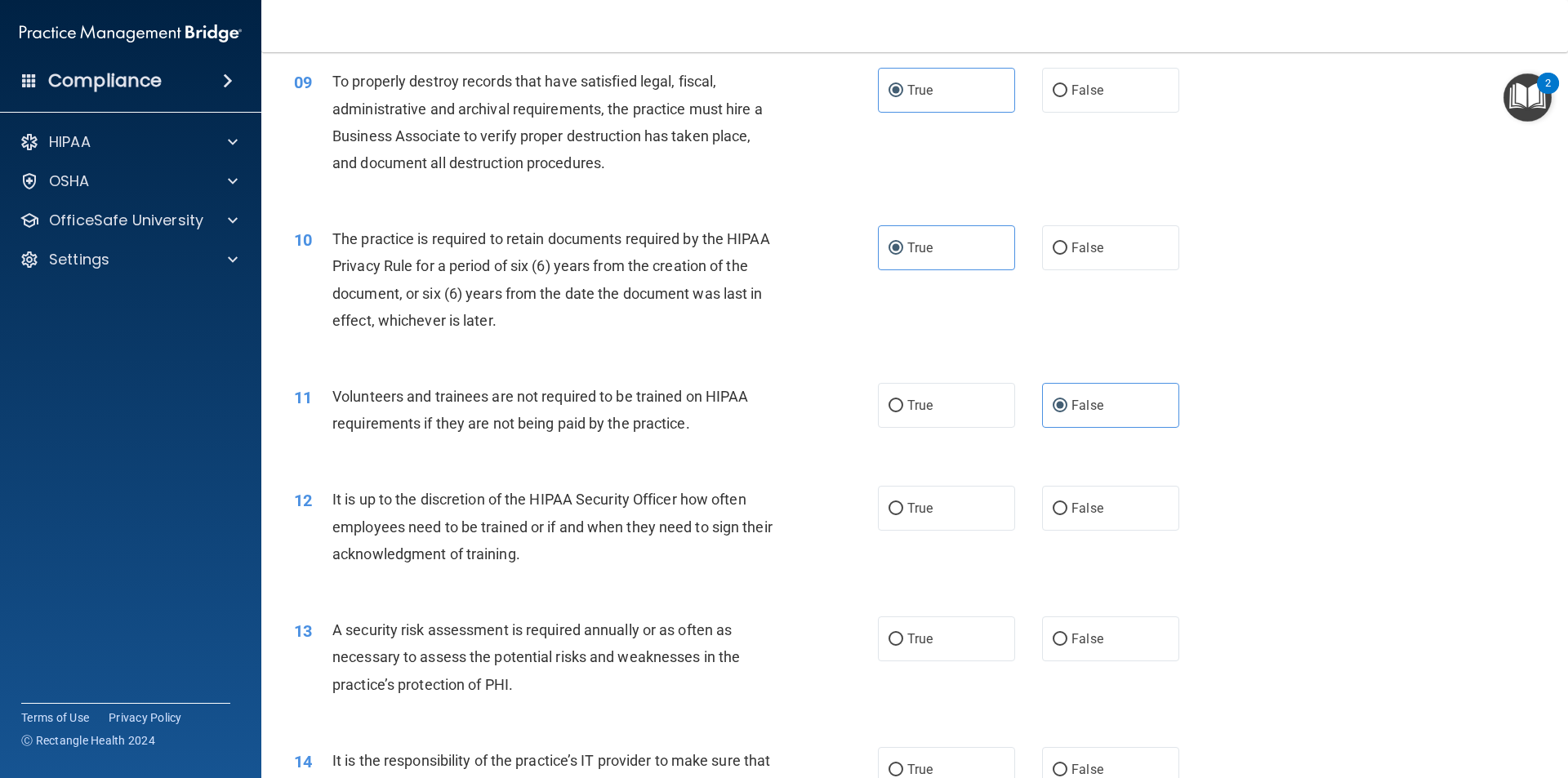
scroll to position [1225, 0]
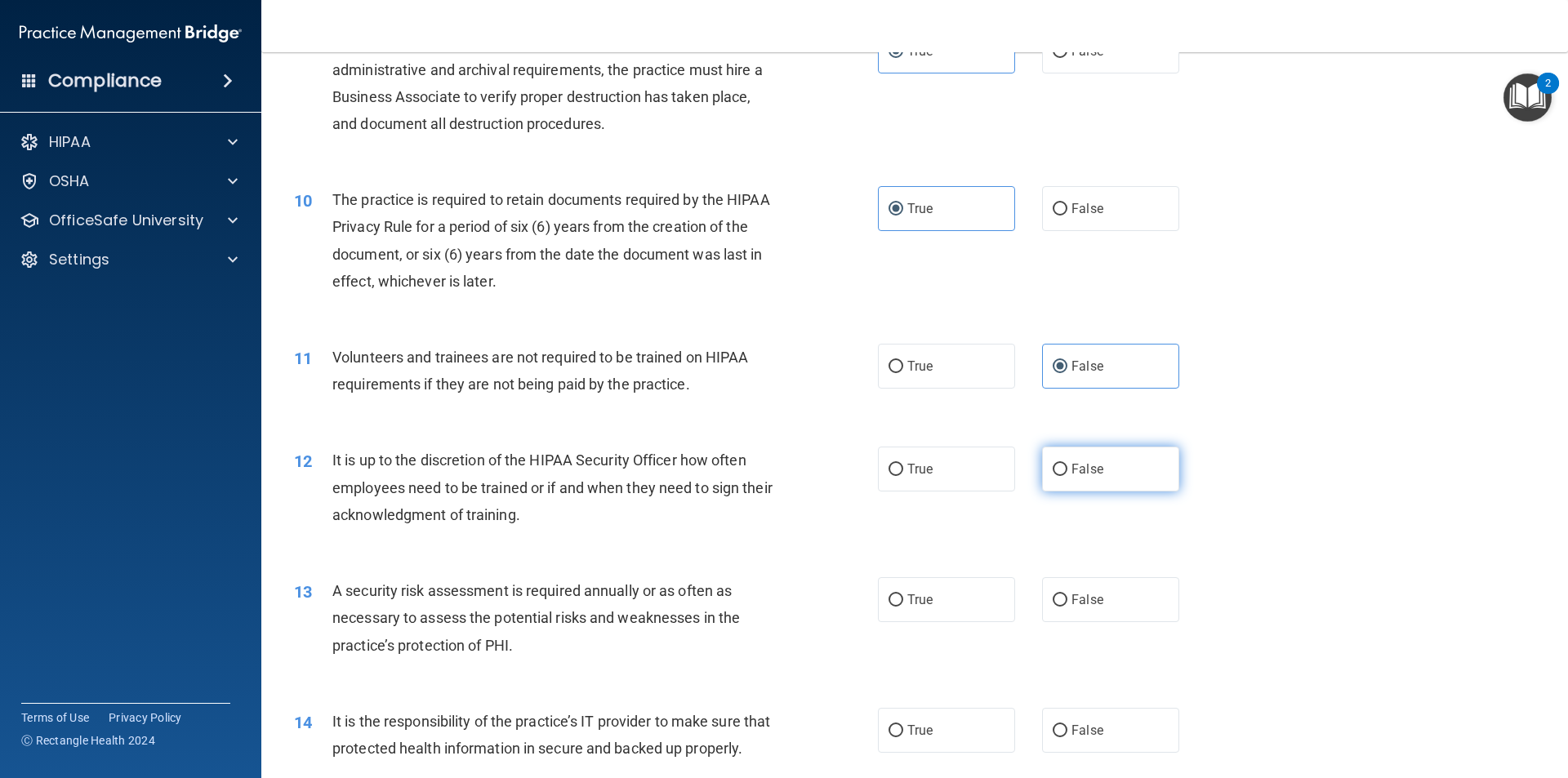
click at [1118, 486] on label "False" at bounding box center [1110, 469] width 137 height 45
click at [1068, 477] on input "False" at bounding box center [1059, 470] width 14 height 12
radio input "true"
click at [979, 589] on label "True" at bounding box center [946, 599] width 137 height 45
click at [903, 594] on input "True" at bounding box center [895, 600] width 14 height 12
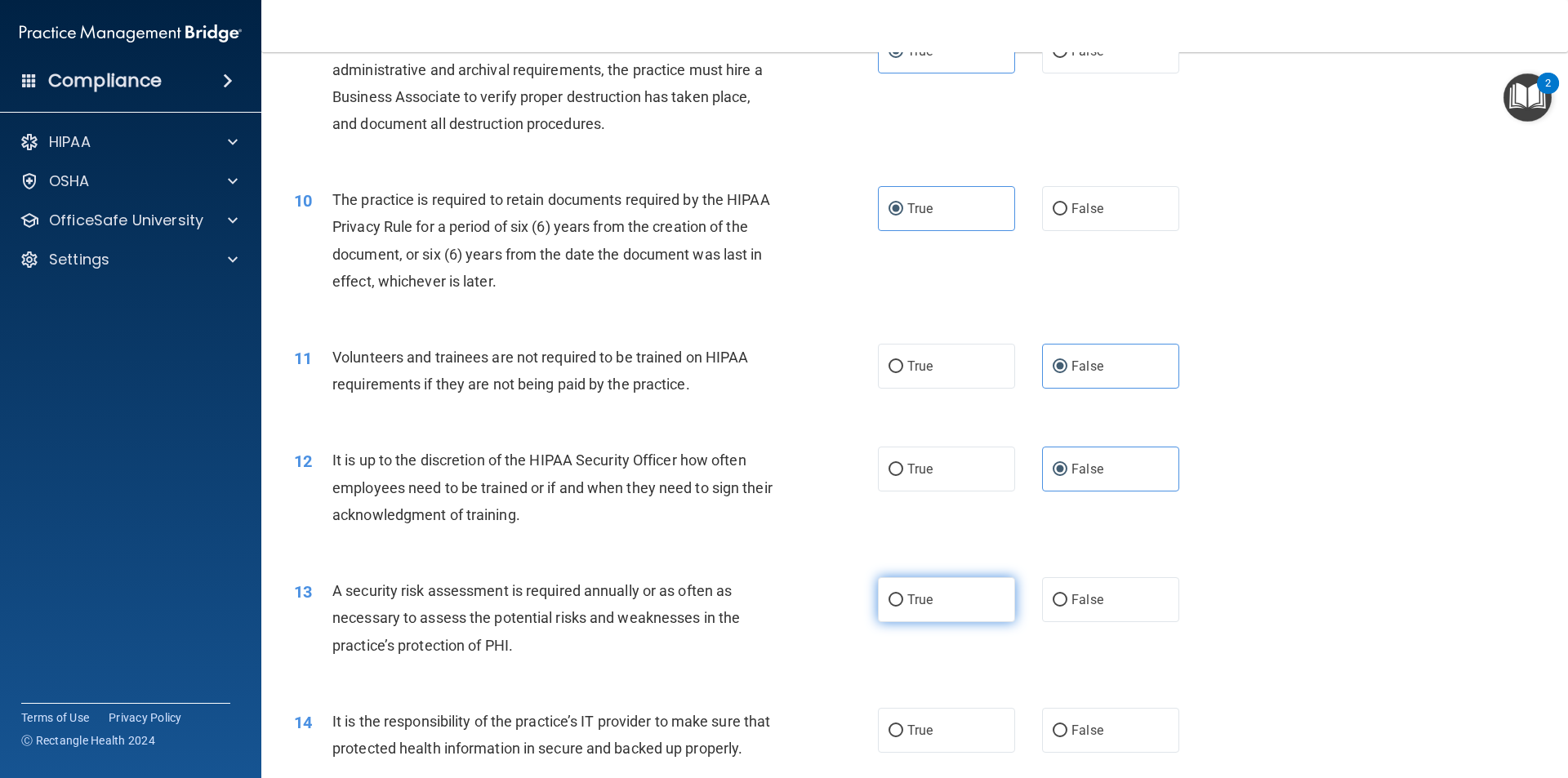
radio input "true"
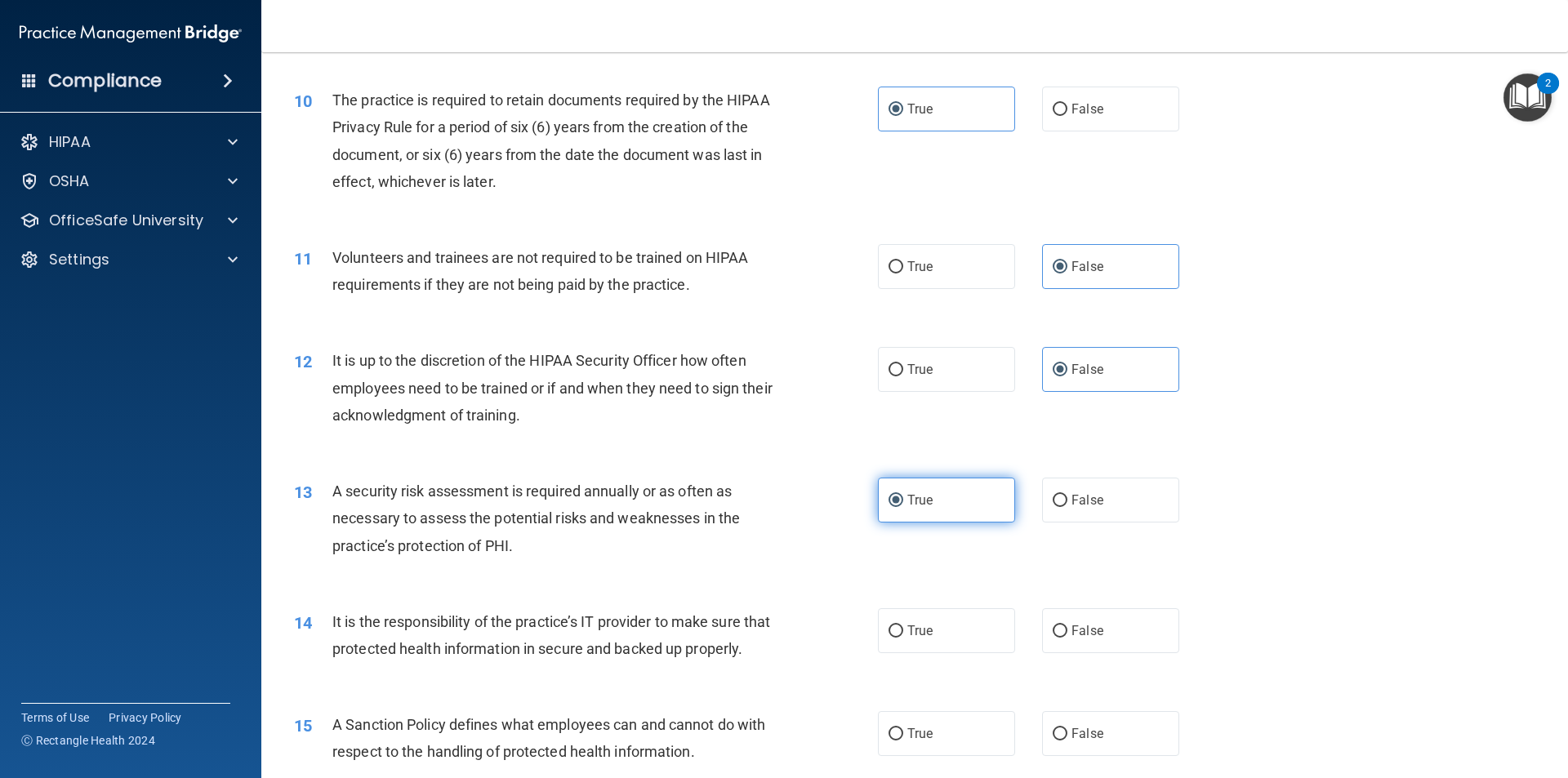
scroll to position [1389, 0]
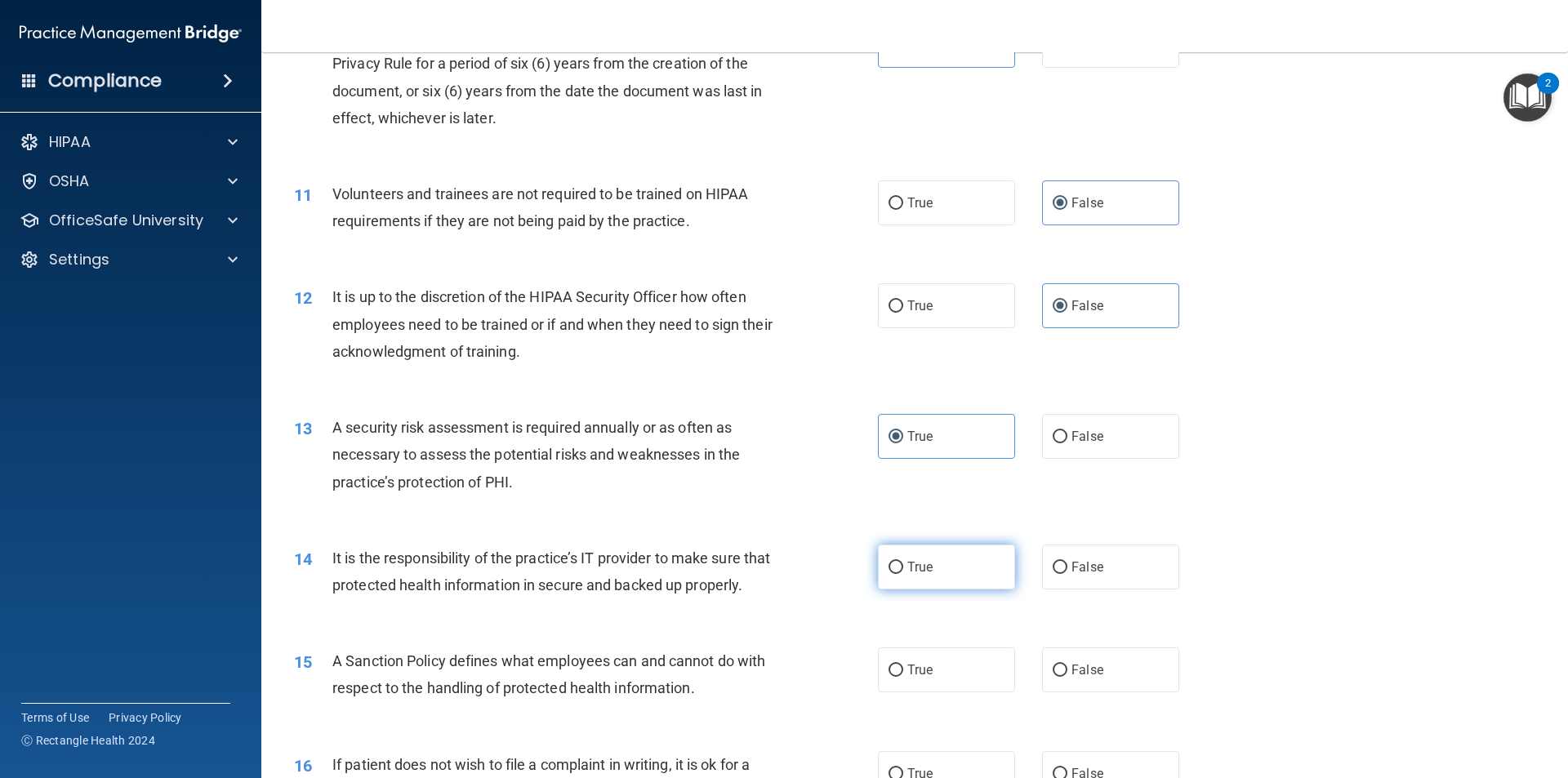
click at [973, 568] on label "True" at bounding box center [946, 567] width 137 height 45
click at [903, 568] on input "True" at bounding box center [895, 567] width 14 height 12
radio input "true"
click at [956, 678] on label "True" at bounding box center [946, 670] width 137 height 45
click at [903, 678] on input "True" at bounding box center [895, 671] width 14 height 12
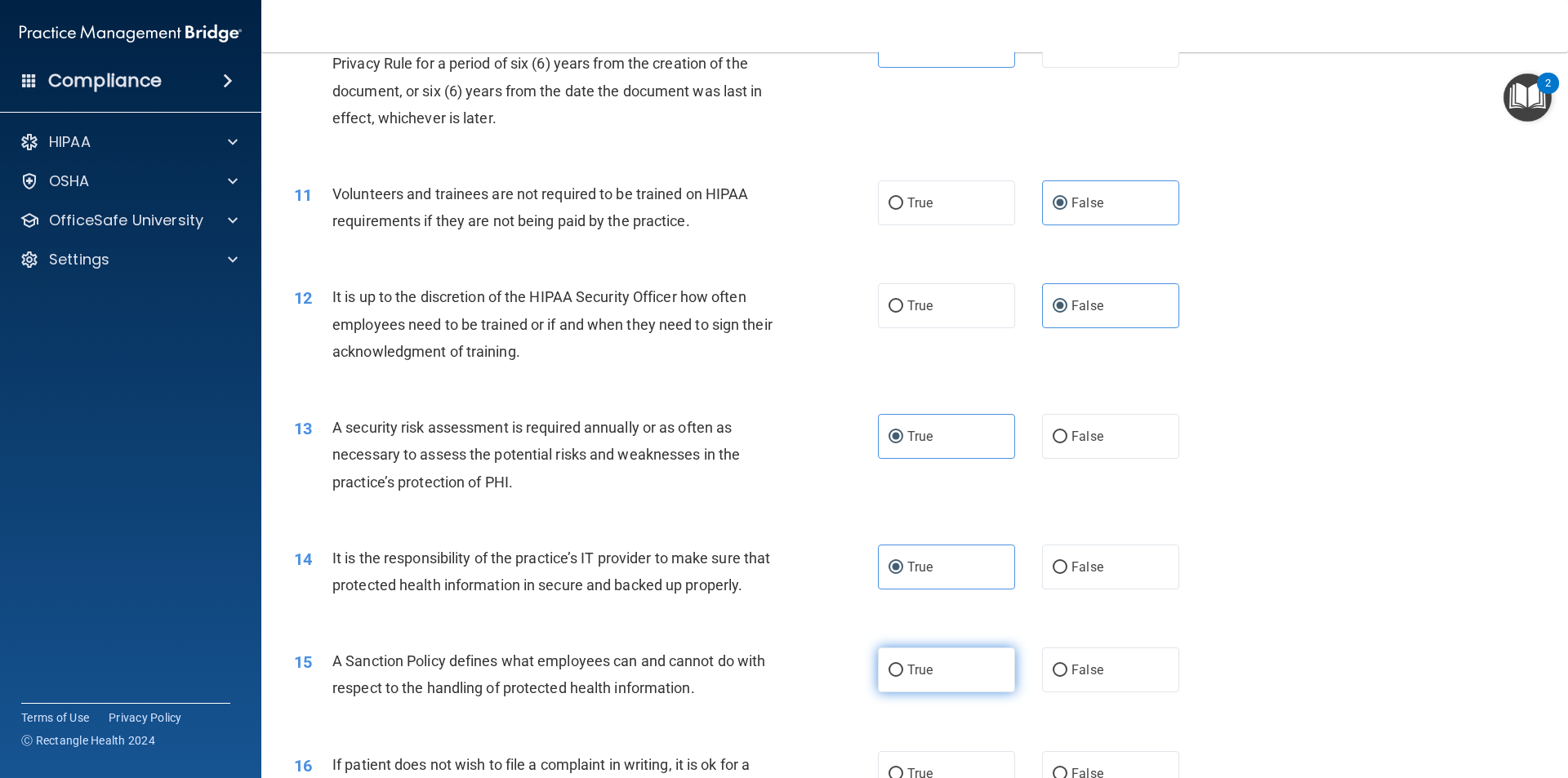
radio input "true"
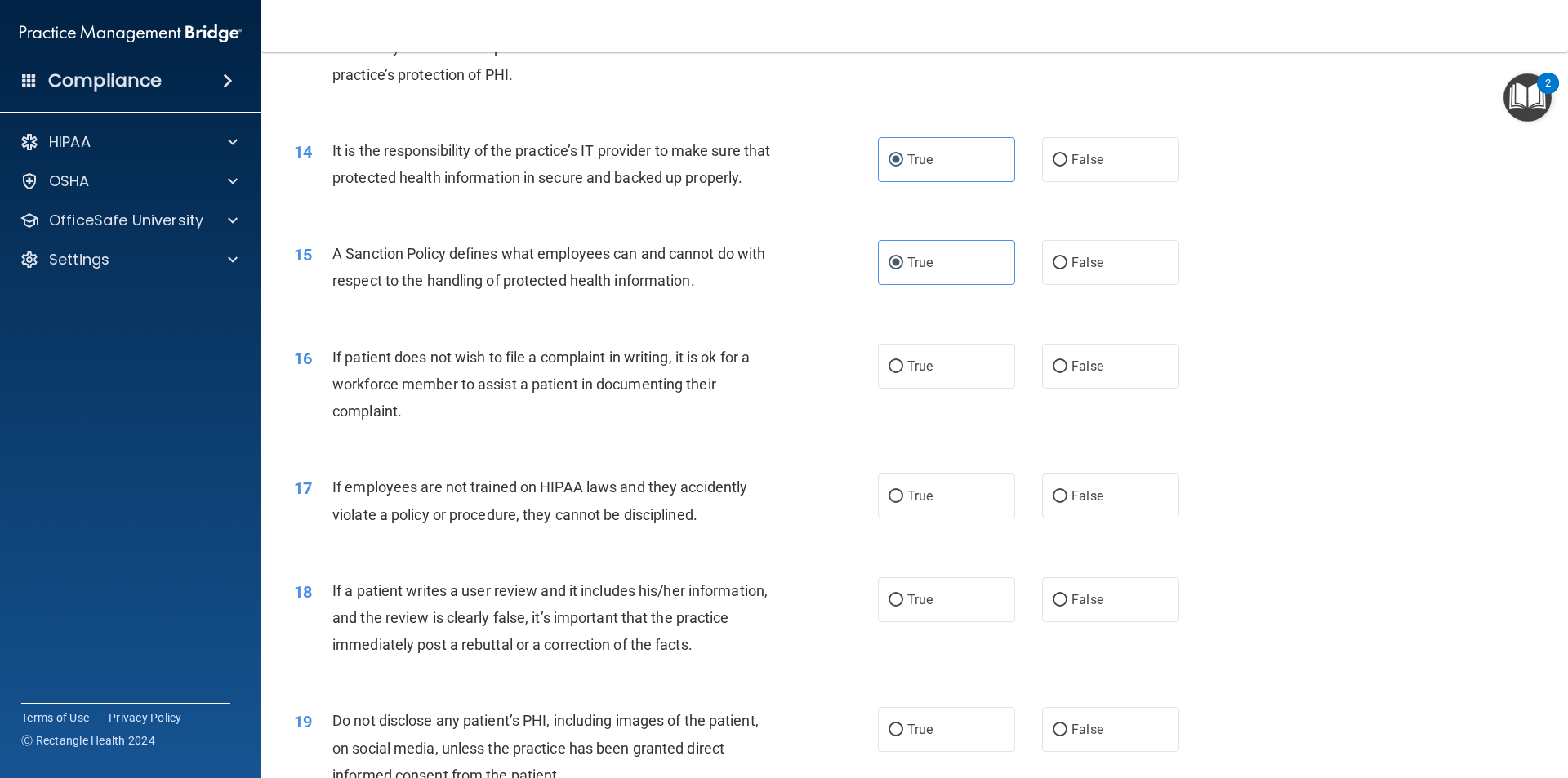
scroll to position [1797, 0]
click at [954, 388] on label "True" at bounding box center [946, 365] width 137 height 45
click at [903, 372] on input "True" at bounding box center [895, 366] width 14 height 12
radio input "true"
click at [1060, 518] on label "False" at bounding box center [1110, 495] width 137 height 45
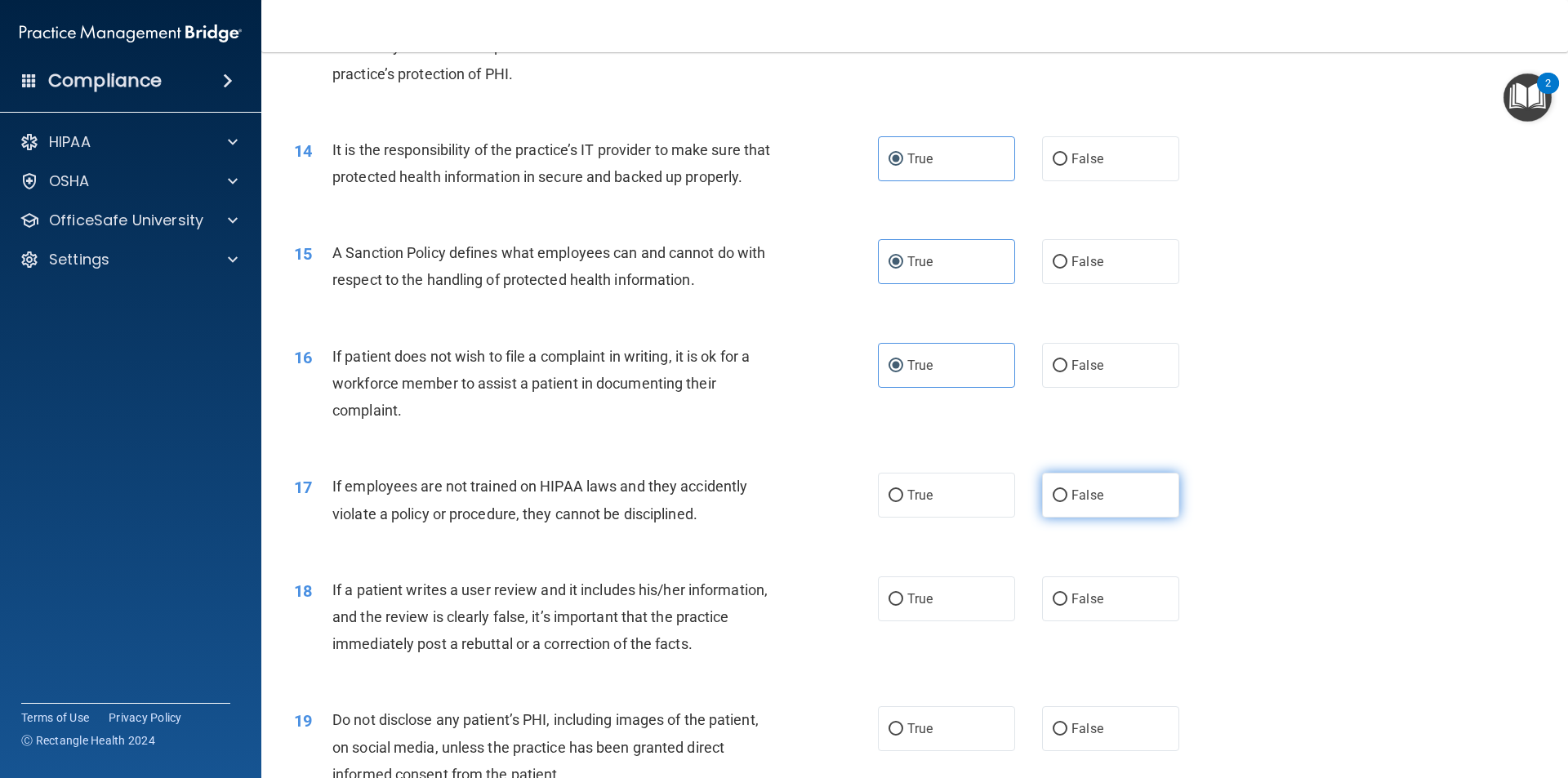
click at [1060, 502] on input "False" at bounding box center [1059, 496] width 14 height 12
radio input "true"
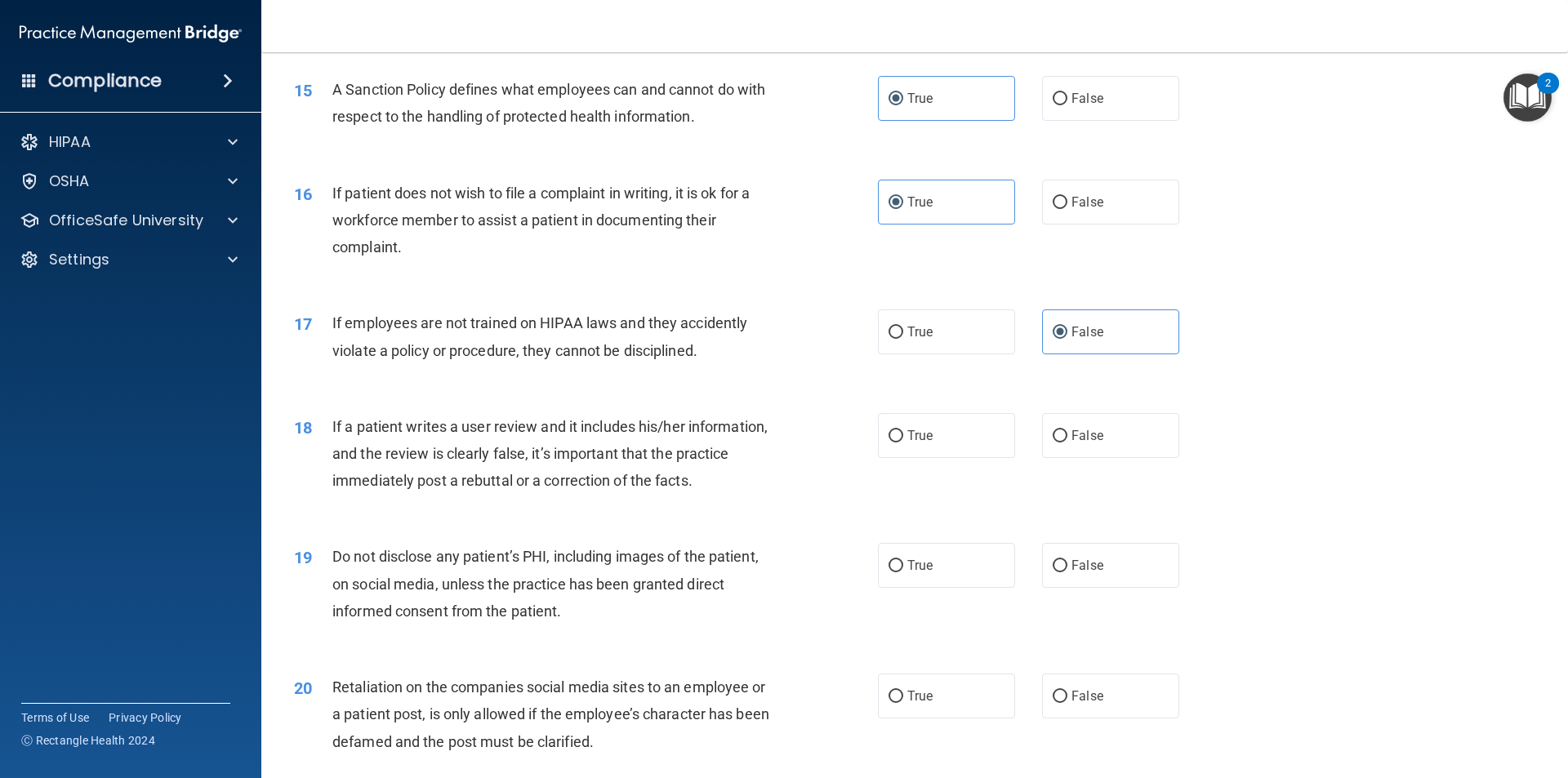
scroll to position [2042, 0]
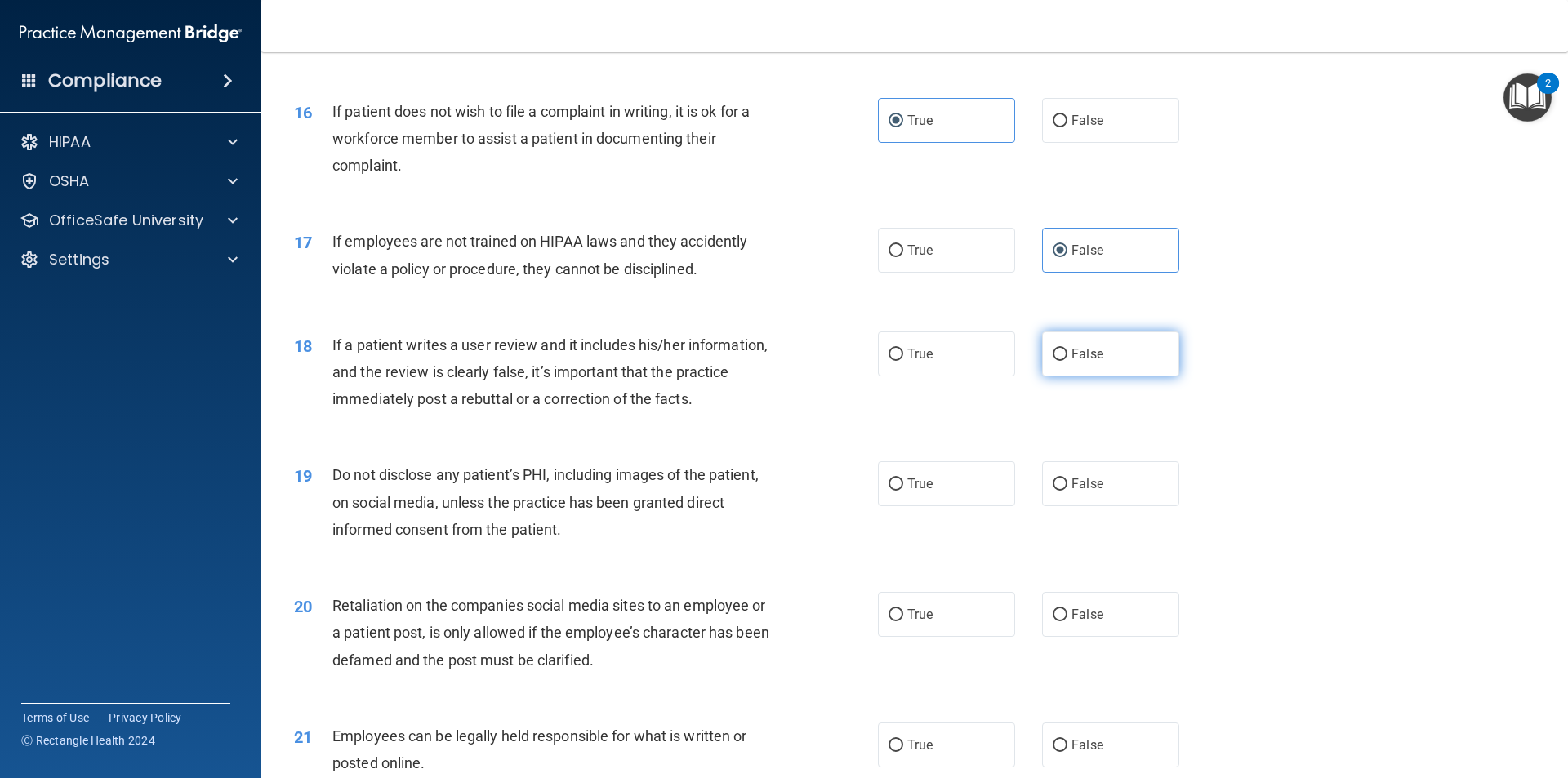
click at [1074, 376] on label "False" at bounding box center [1110, 354] width 137 height 45
click at [1068, 361] on input "False" at bounding box center [1059, 354] width 14 height 12
radio input "true"
click at [967, 499] on label "True" at bounding box center [946, 483] width 137 height 45
click at [903, 491] on input "True" at bounding box center [895, 484] width 14 height 12
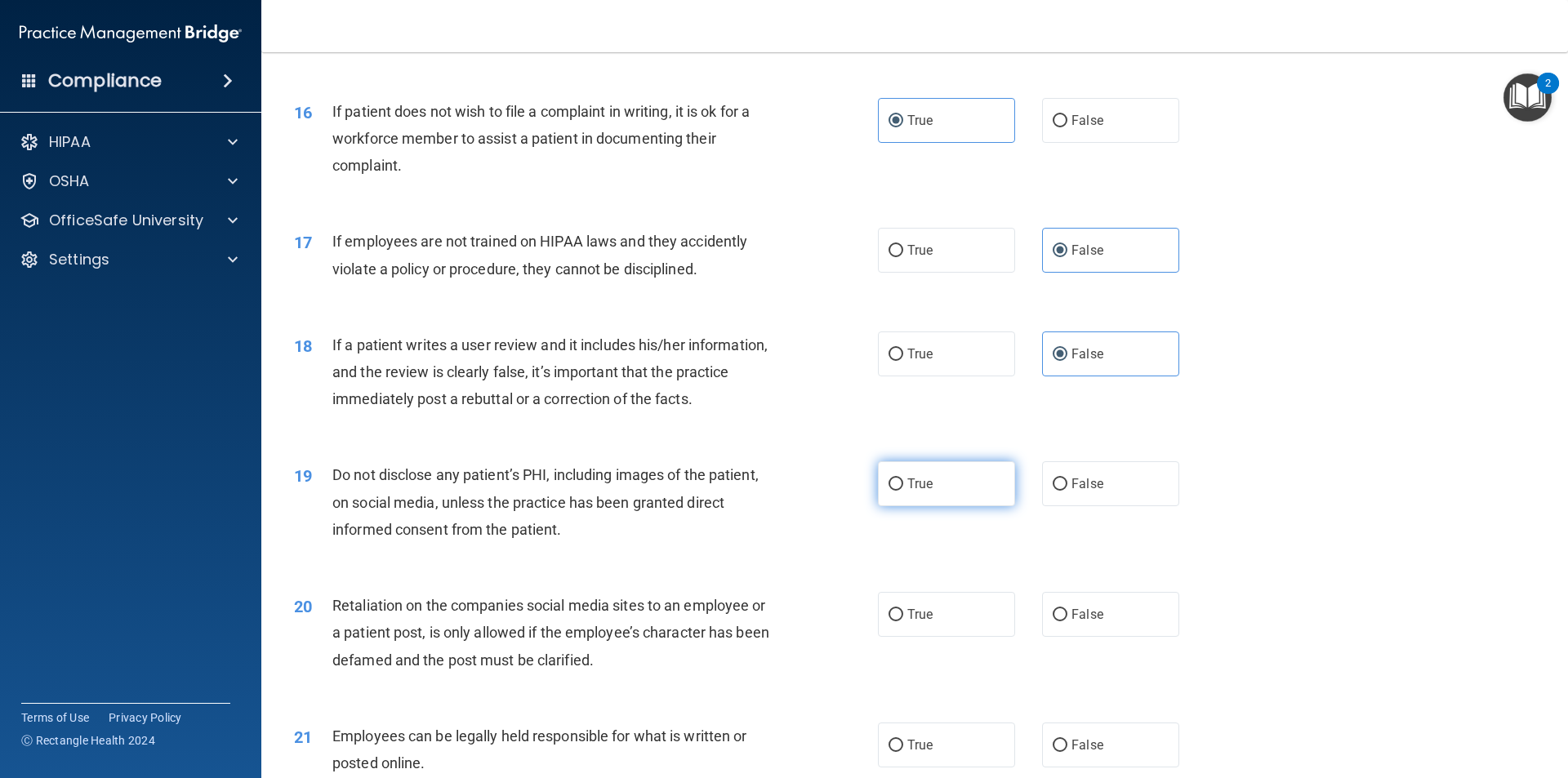
radio input "true"
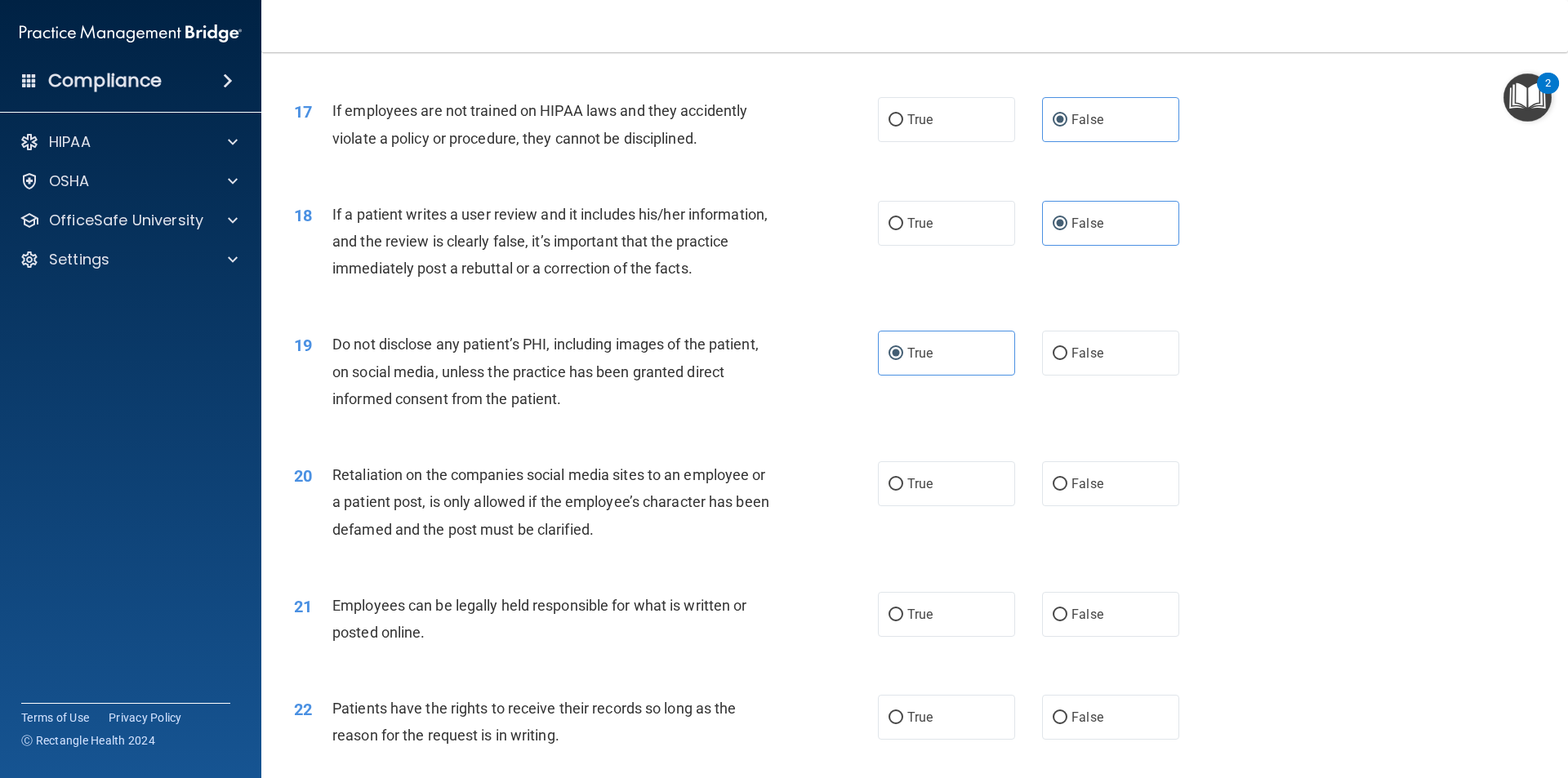
scroll to position [2206, 0]
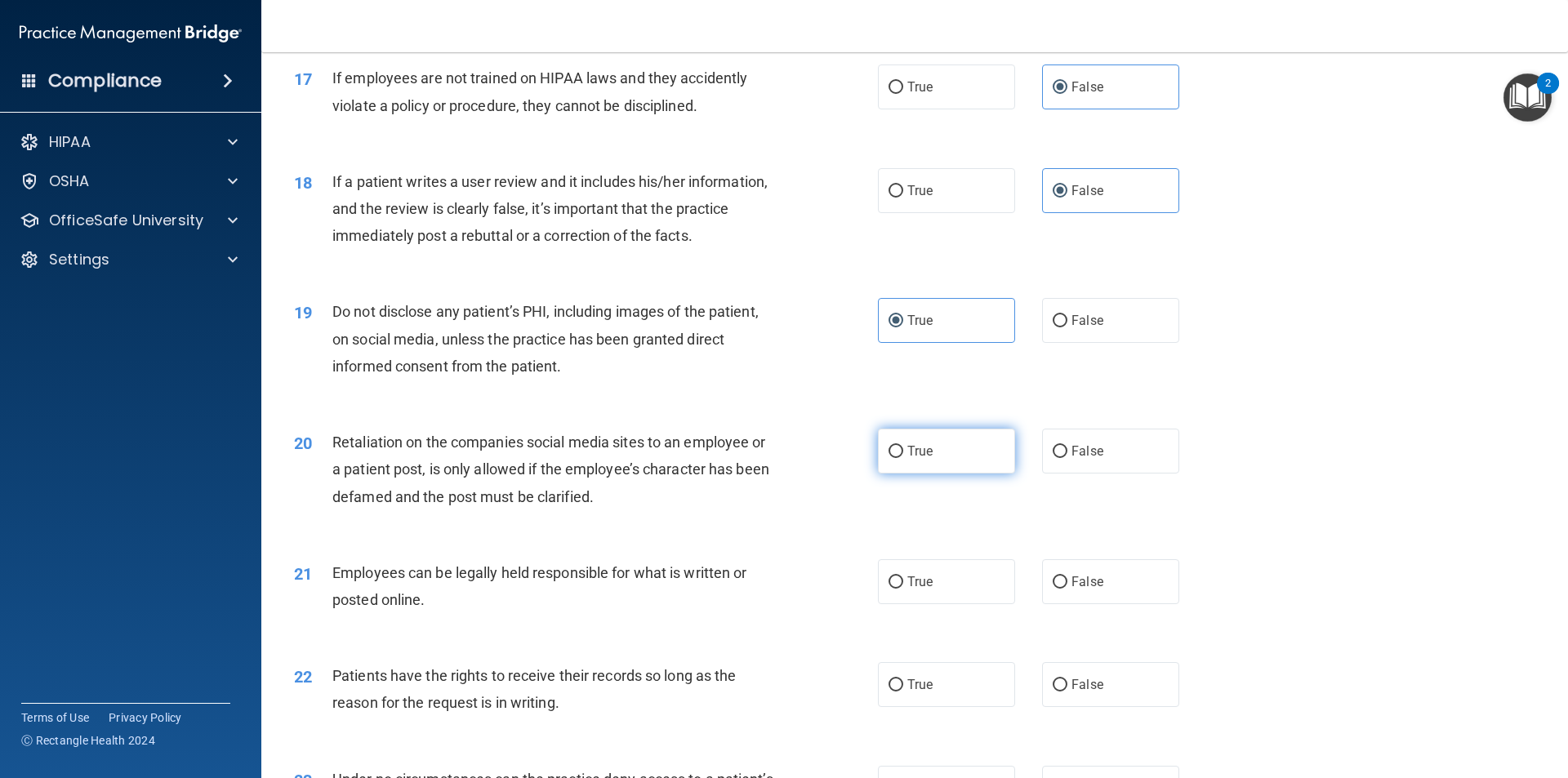
click at [994, 474] on label "True" at bounding box center [946, 451] width 137 height 45
click at [903, 458] on input "True" at bounding box center [895, 452] width 14 height 12
radio input "true"
click at [959, 594] on label "True" at bounding box center [946, 582] width 137 height 45
click at [903, 589] on input "True" at bounding box center [895, 583] width 14 height 12
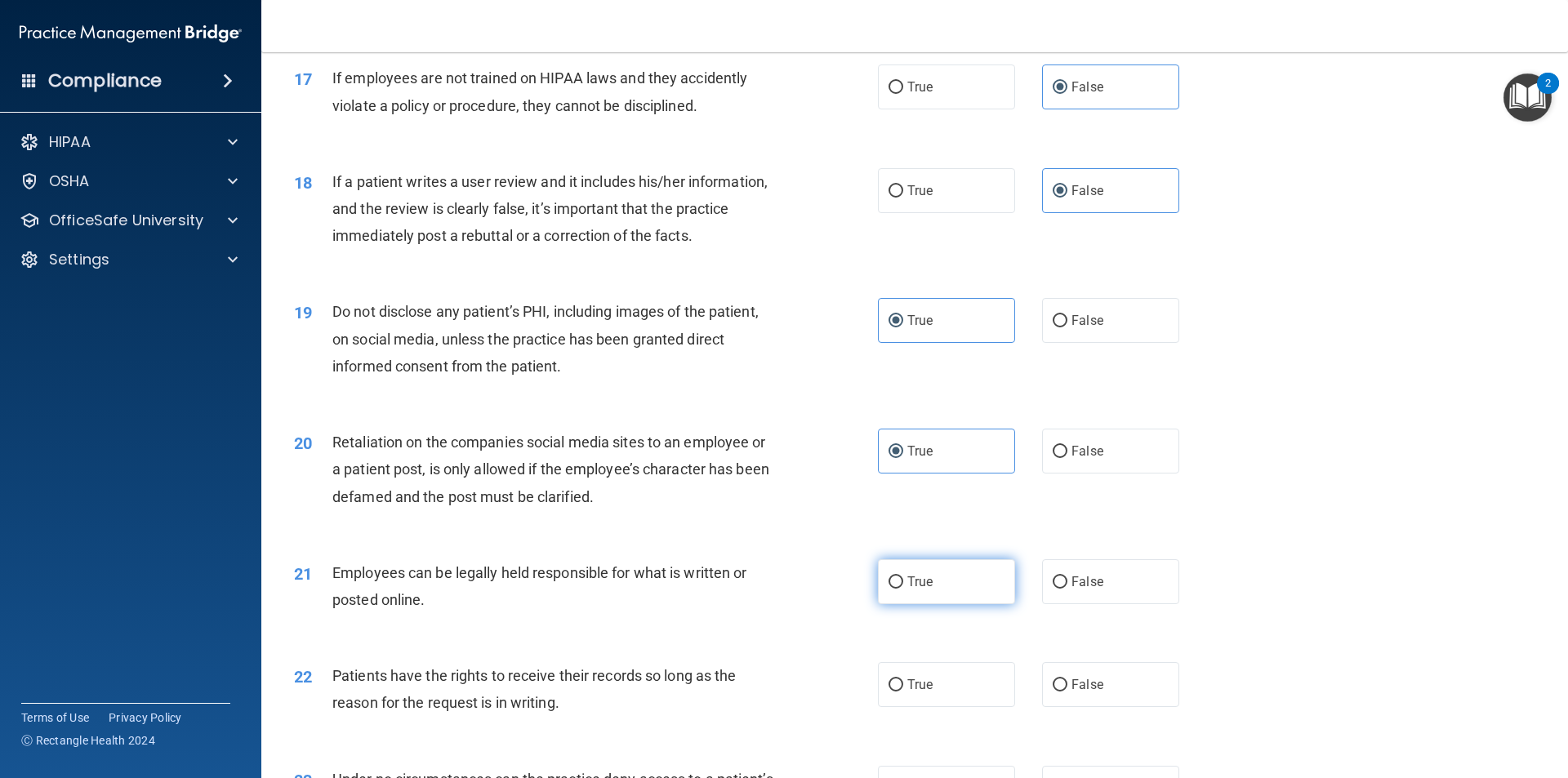
radio input "true"
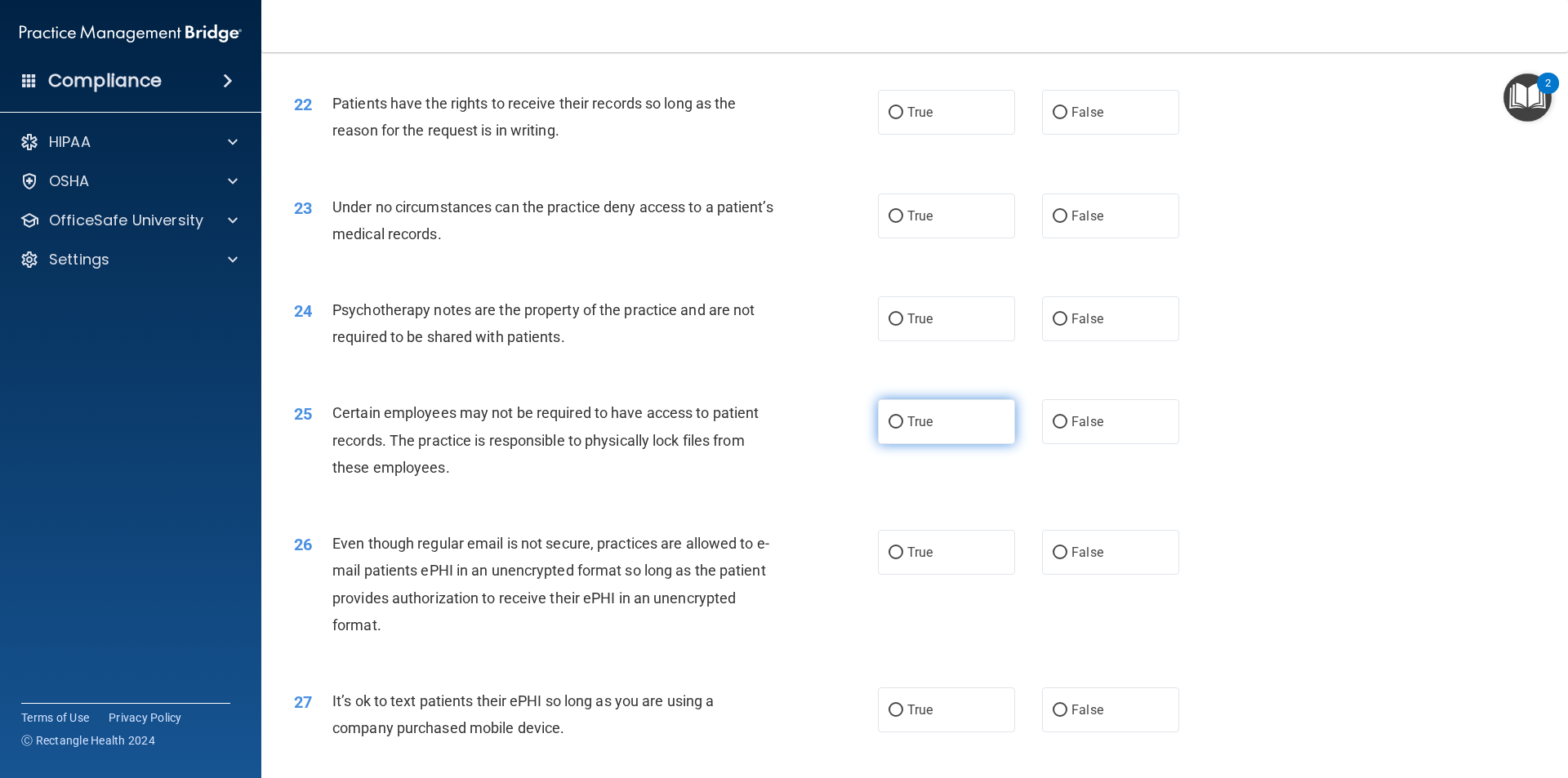
scroll to position [2777, 0]
click at [991, 136] on label "True" at bounding box center [946, 113] width 137 height 45
click at [903, 120] on input "True" at bounding box center [895, 114] width 14 height 12
radio input "true"
click at [1071, 225] on span "False" at bounding box center [1087, 217] width 32 height 15
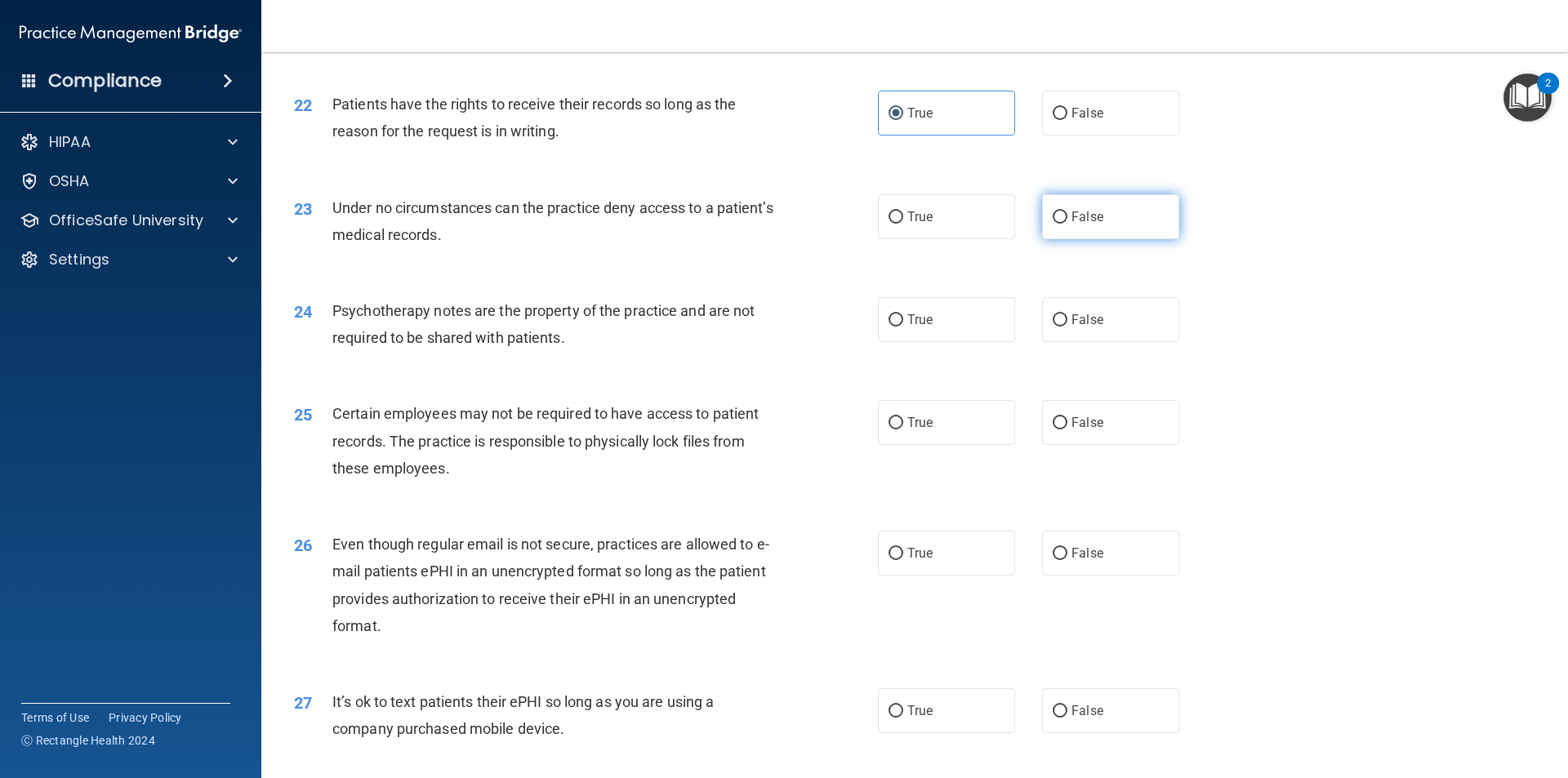
click at [1066, 224] on input "False" at bounding box center [1059, 217] width 14 height 12
radio input "true"
click at [975, 335] on label "True" at bounding box center [946, 320] width 137 height 45
click at [903, 326] on input "True" at bounding box center [895, 321] width 14 height 12
radio input "true"
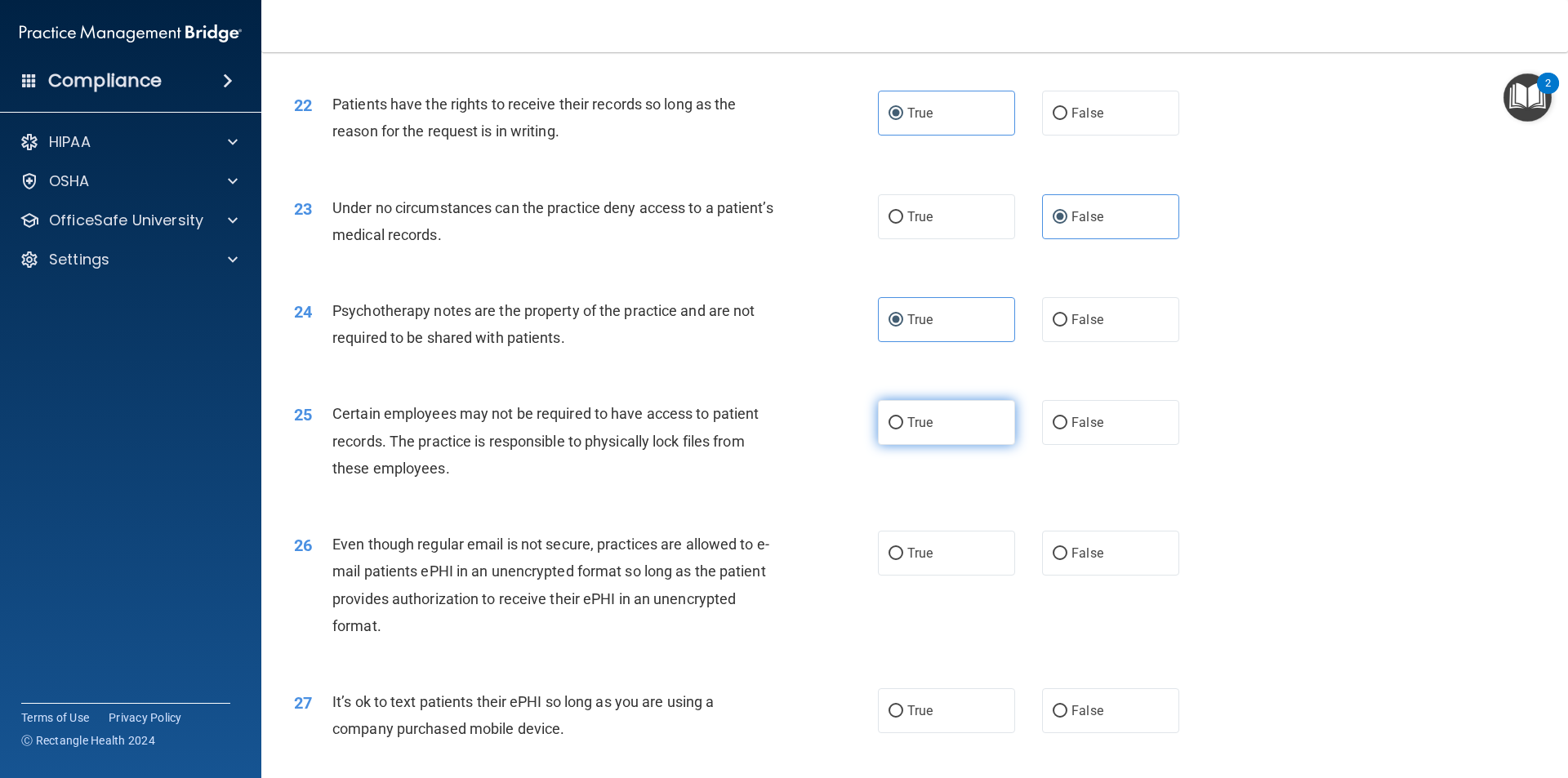
click at [989, 445] on label "True" at bounding box center [946, 422] width 137 height 45
click at [903, 430] on input "True" at bounding box center [895, 423] width 14 height 12
radio input "true"
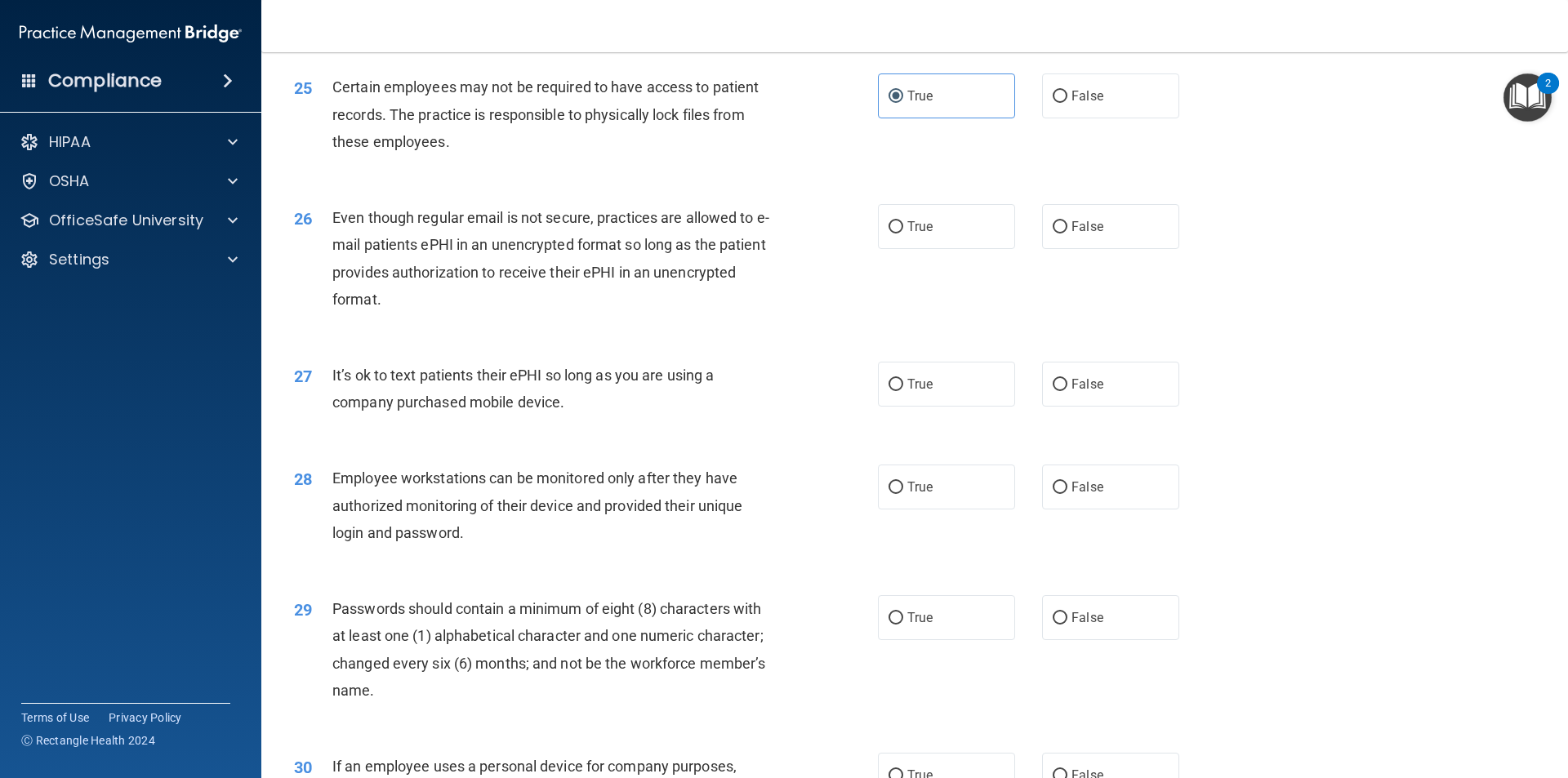
scroll to position [3267, 0]
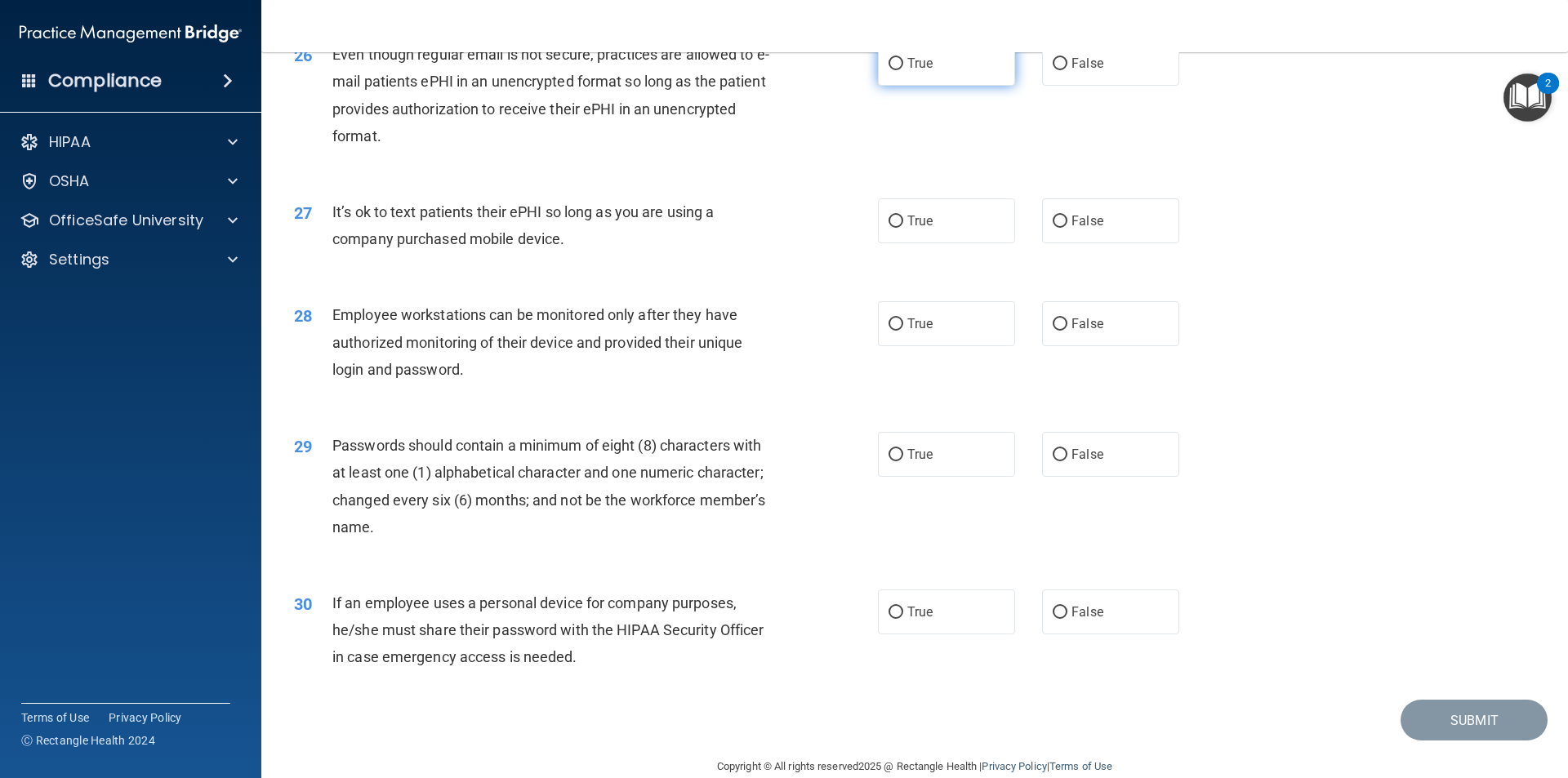
click at [984, 78] on label "True" at bounding box center [946, 63] width 137 height 45
click at [903, 70] on input "True" at bounding box center [895, 64] width 14 height 12
radio input "true"
click at [975, 236] on label "True" at bounding box center [946, 220] width 137 height 45
click at [903, 228] on input "True" at bounding box center [895, 221] width 14 height 12
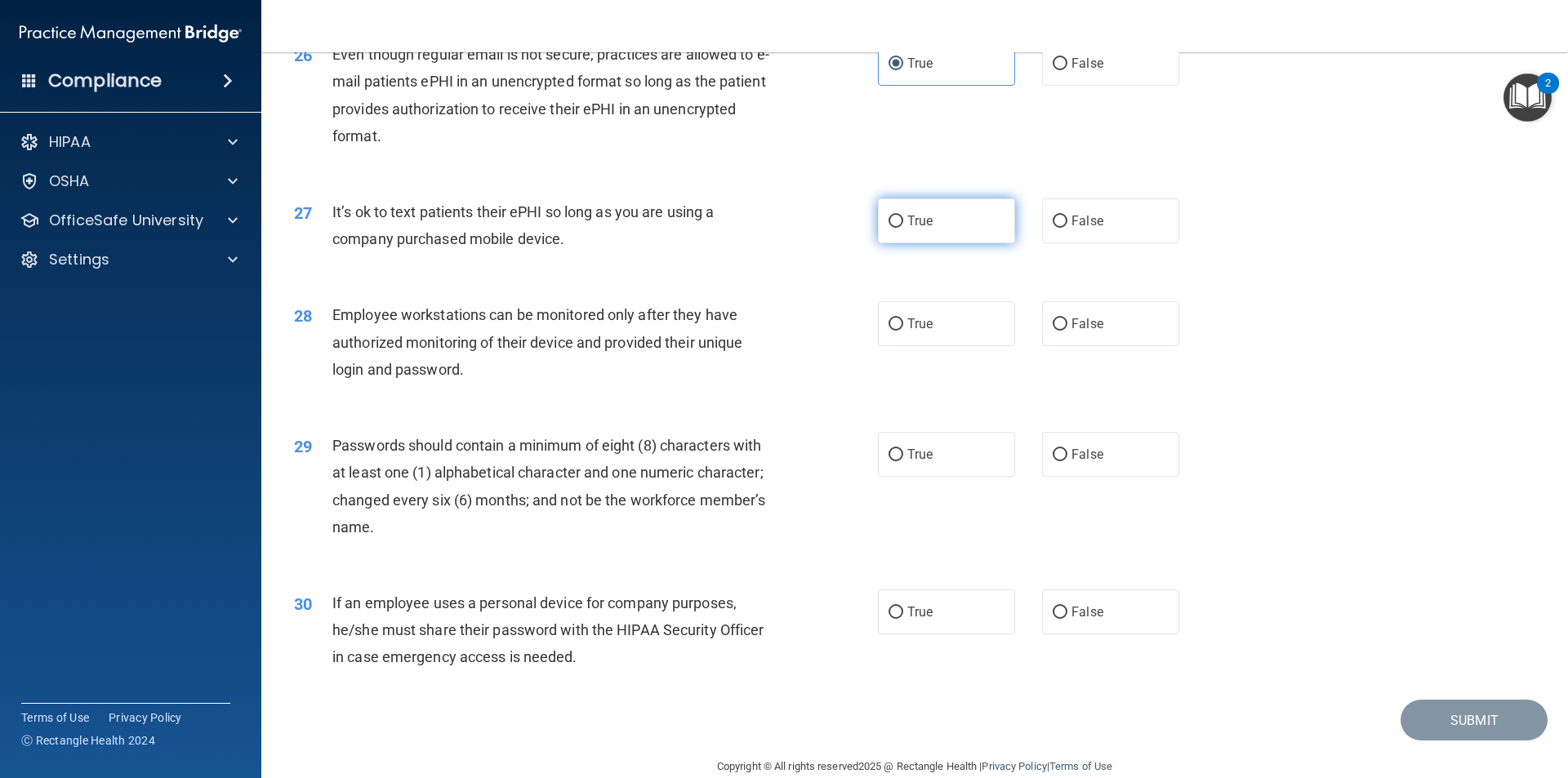
radio input "true"
click at [987, 346] on label "True" at bounding box center [946, 323] width 137 height 45
click at [903, 331] on input "True" at bounding box center [895, 324] width 14 height 12
radio input "true"
click at [976, 477] on label "True" at bounding box center [946, 455] width 137 height 45
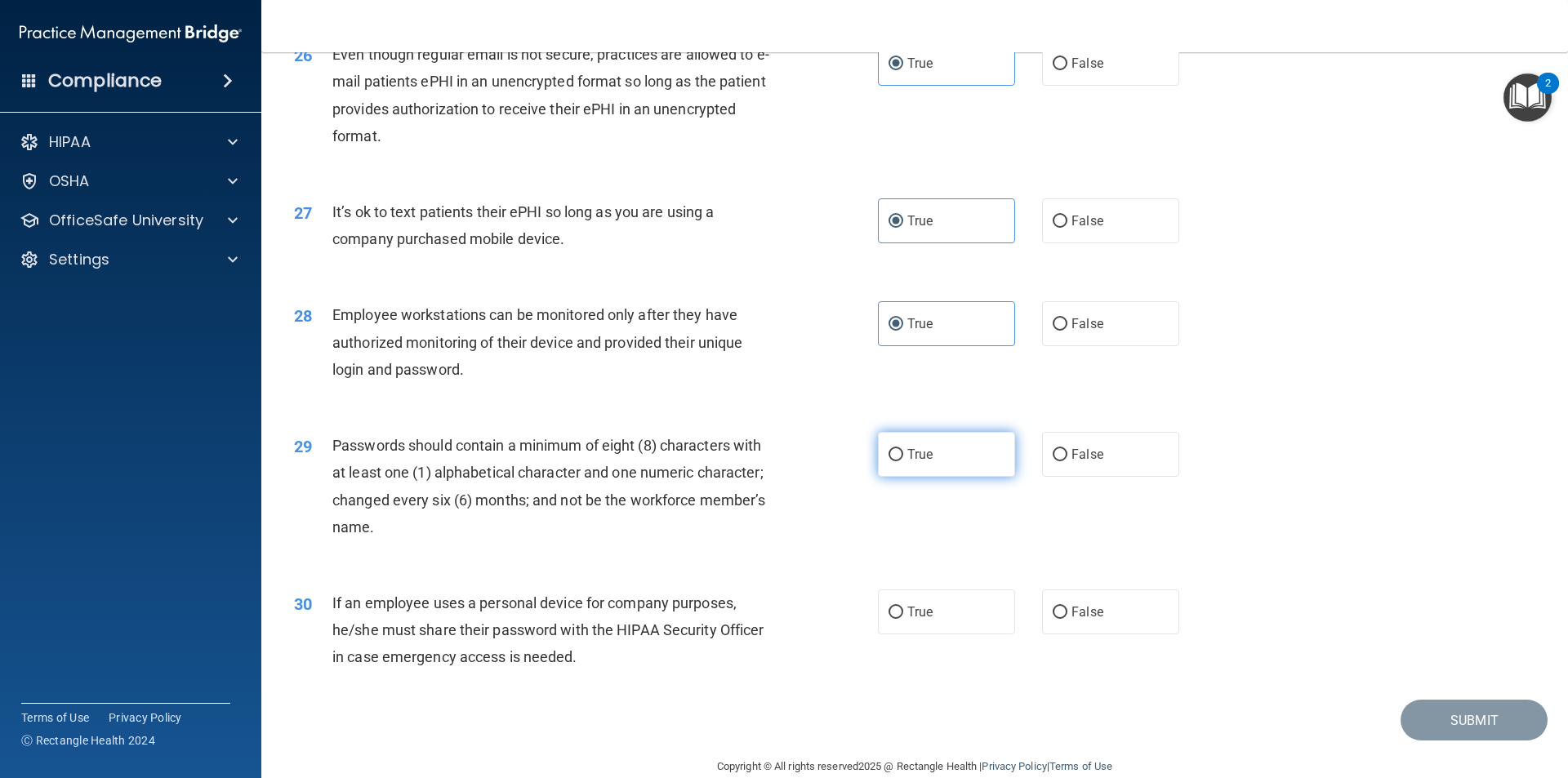
click at [903, 461] on input "True" at bounding box center [895, 455] width 14 height 12
radio input "true"
click at [1073, 631] on label "False" at bounding box center [1110, 611] width 137 height 45
click at [1068, 619] on input "False" at bounding box center [1059, 612] width 14 height 12
radio input "true"
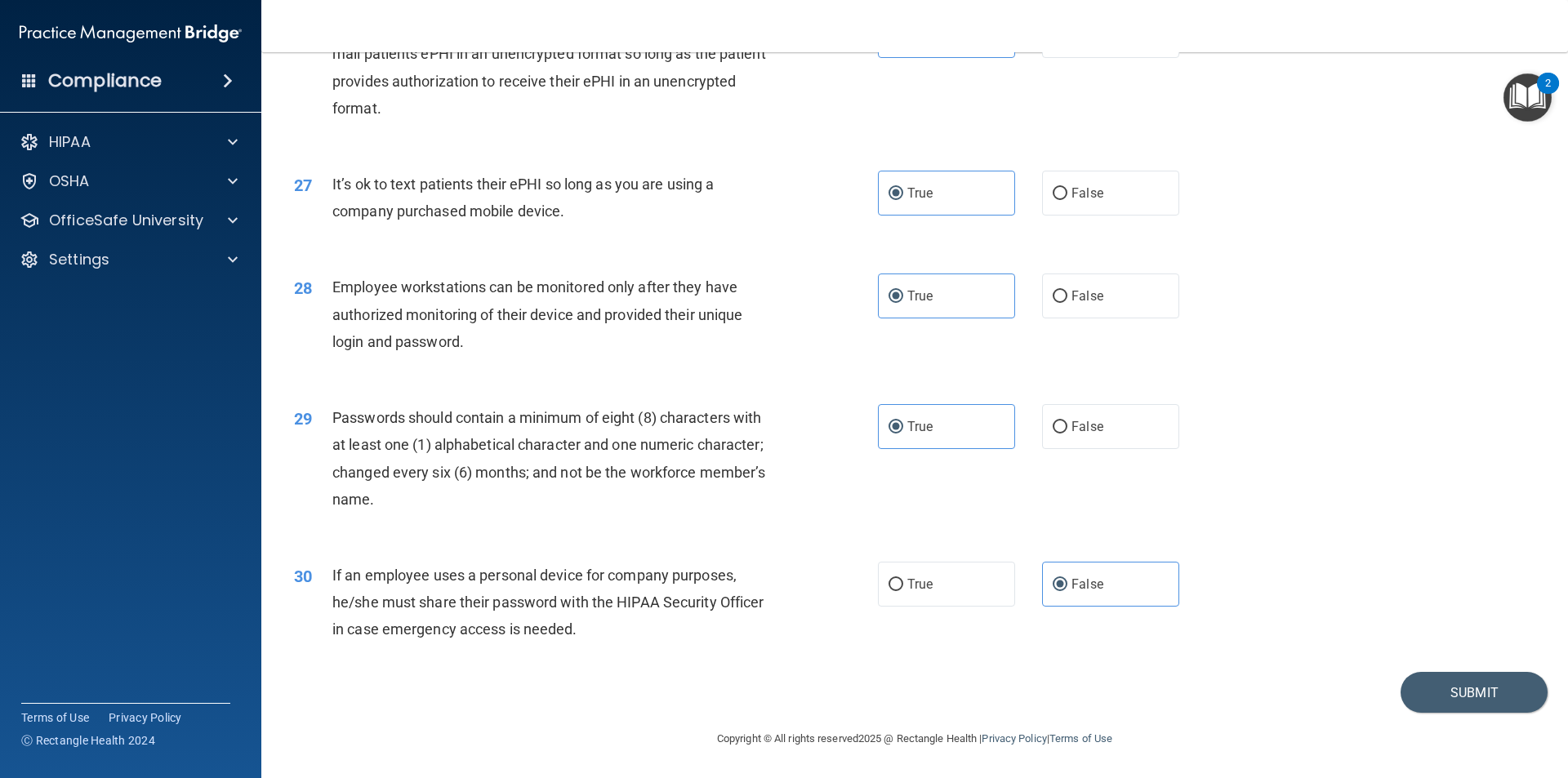
scroll to position [3322, 0]
click at [1415, 691] on button "Submit" at bounding box center [1474, 693] width 147 height 42
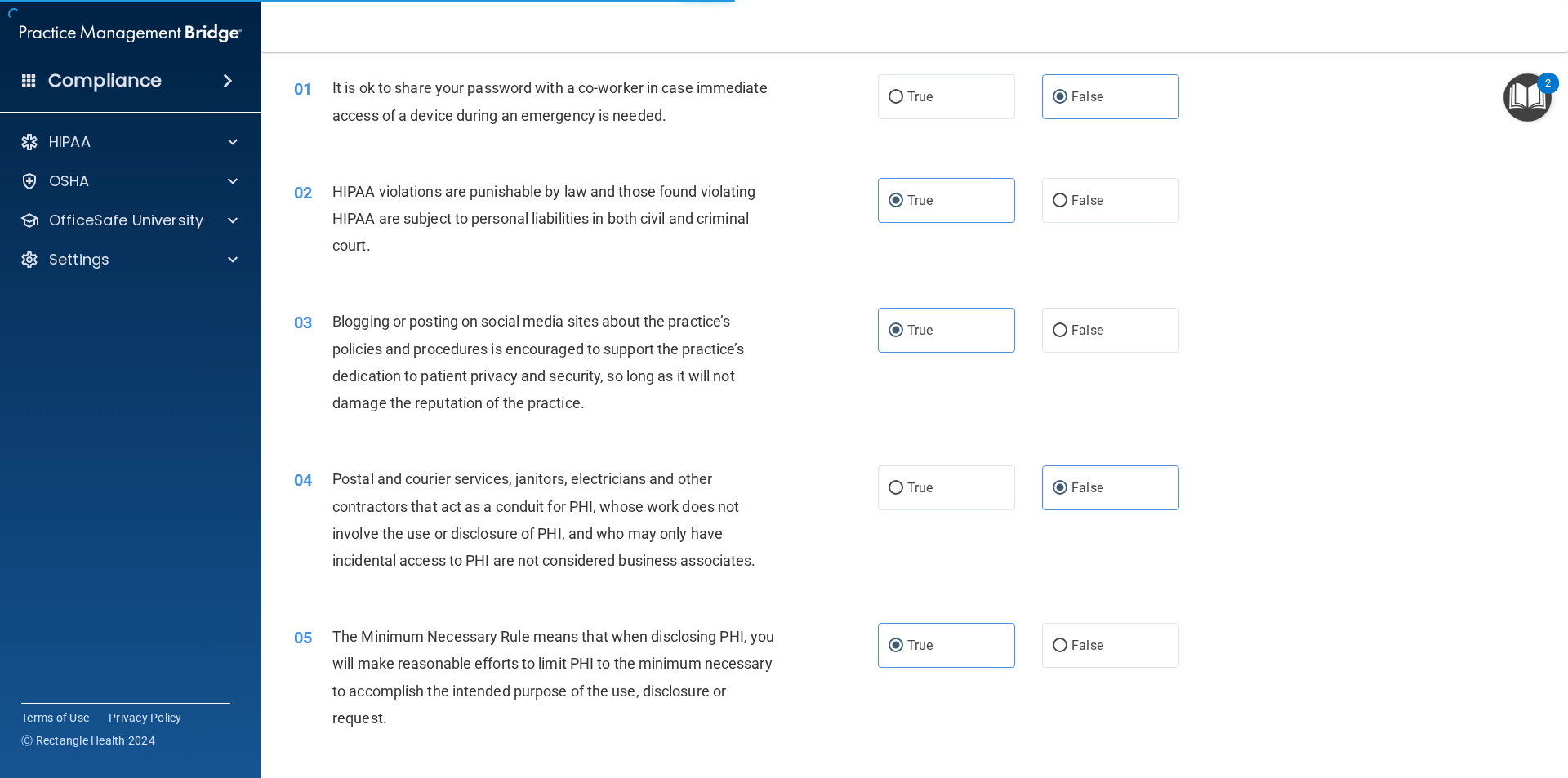
scroll to position [0, 0]
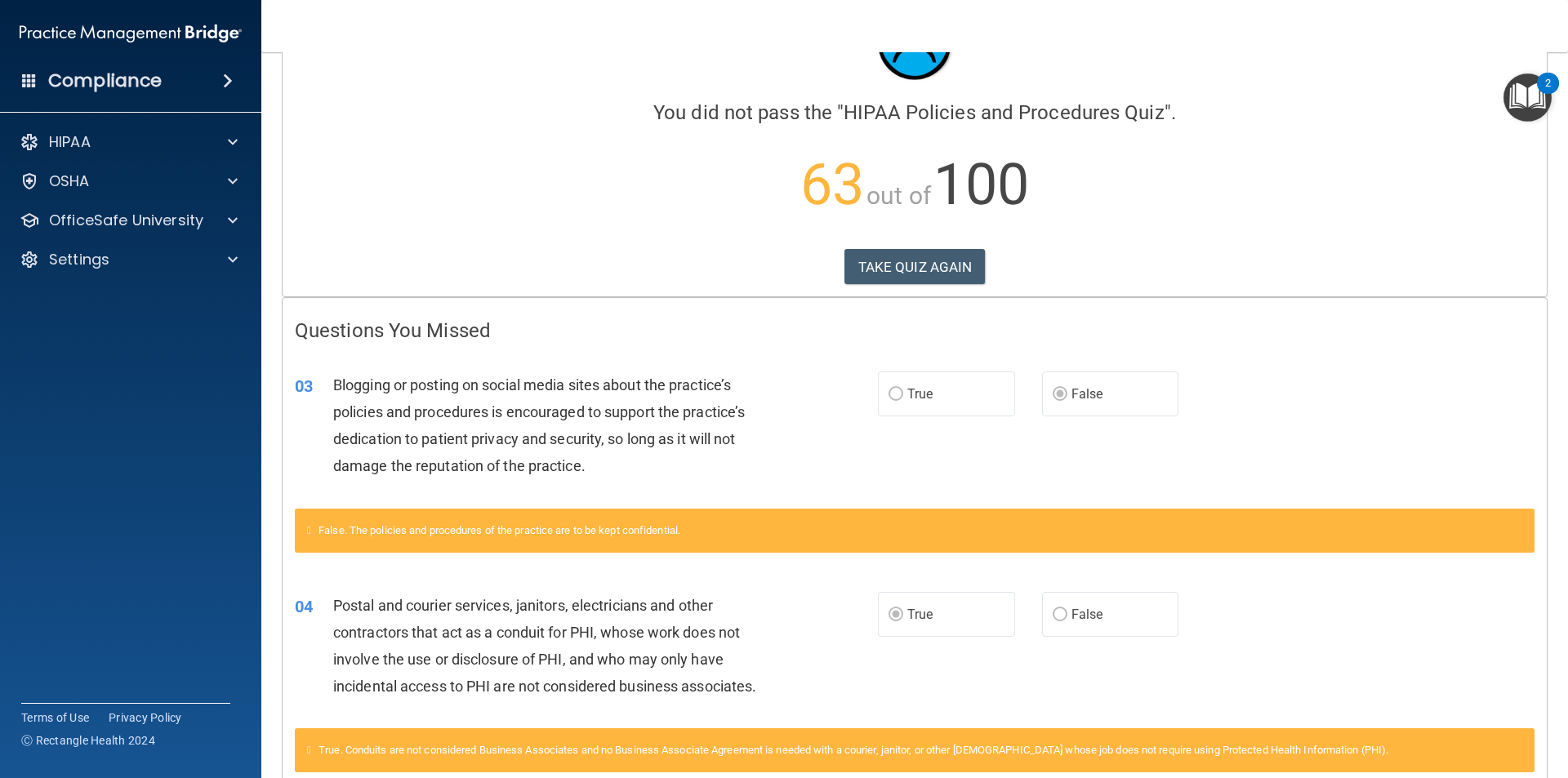
scroll to position [40, 0]
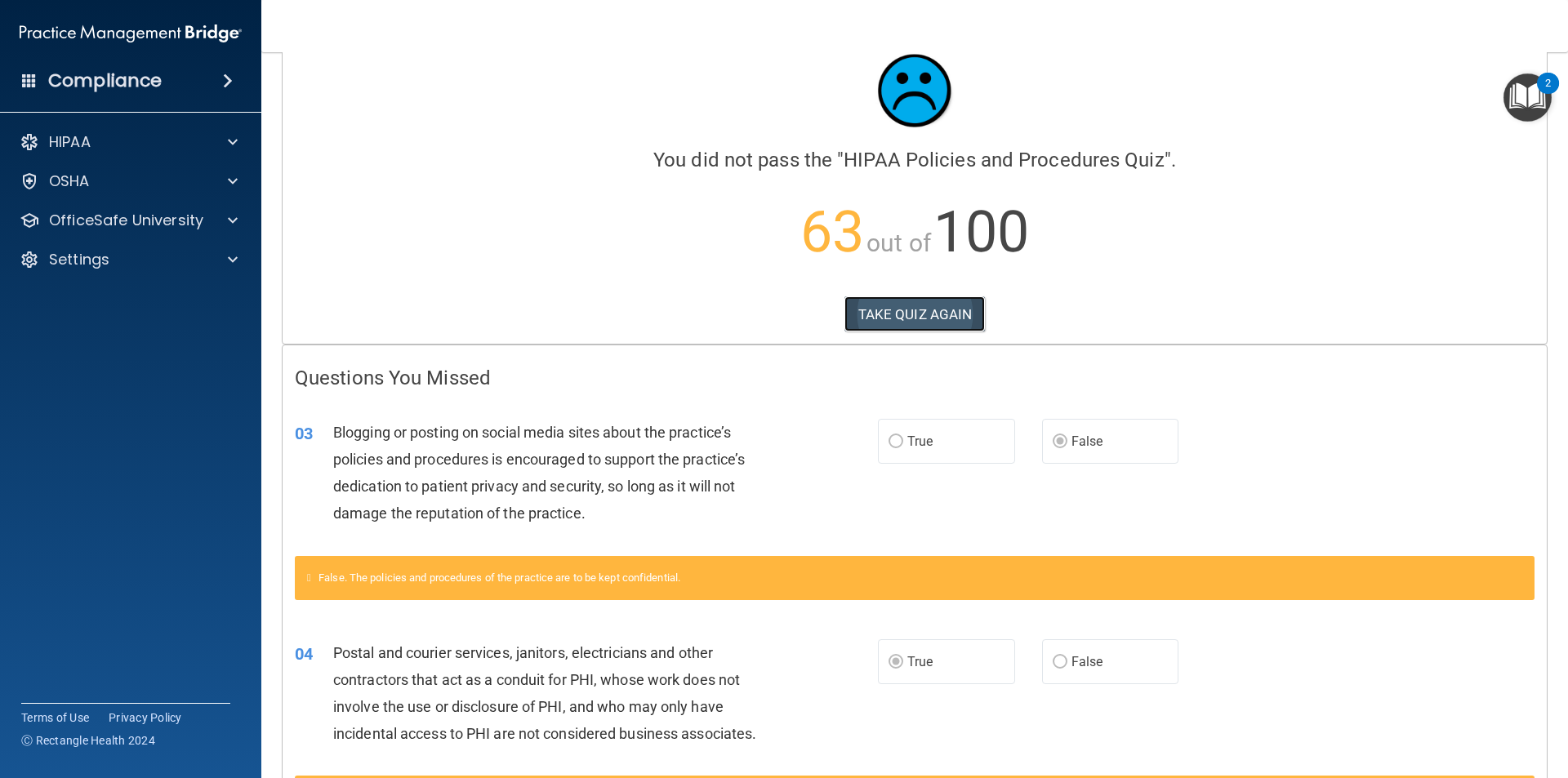
click at [957, 314] on button "TAKE QUIZ AGAIN" at bounding box center [916, 315] width 142 height 36
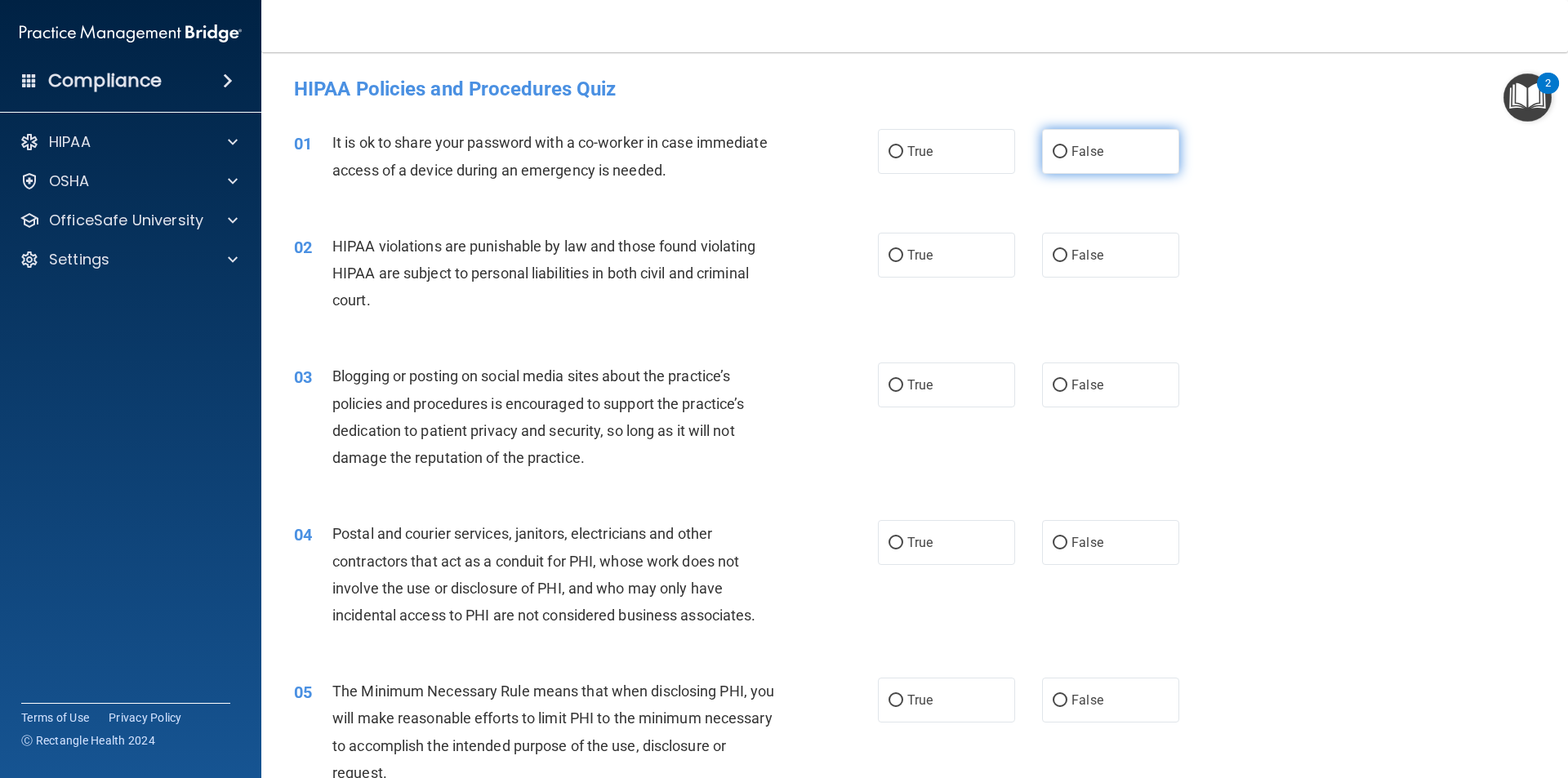
click at [1073, 159] on span "False" at bounding box center [1087, 151] width 32 height 15
click at [1068, 159] on input "False" at bounding box center [1059, 152] width 14 height 12
radio input "true"
click at [982, 241] on label "True" at bounding box center [946, 255] width 137 height 45
click at [903, 250] on input "True" at bounding box center [895, 256] width 14 height 12
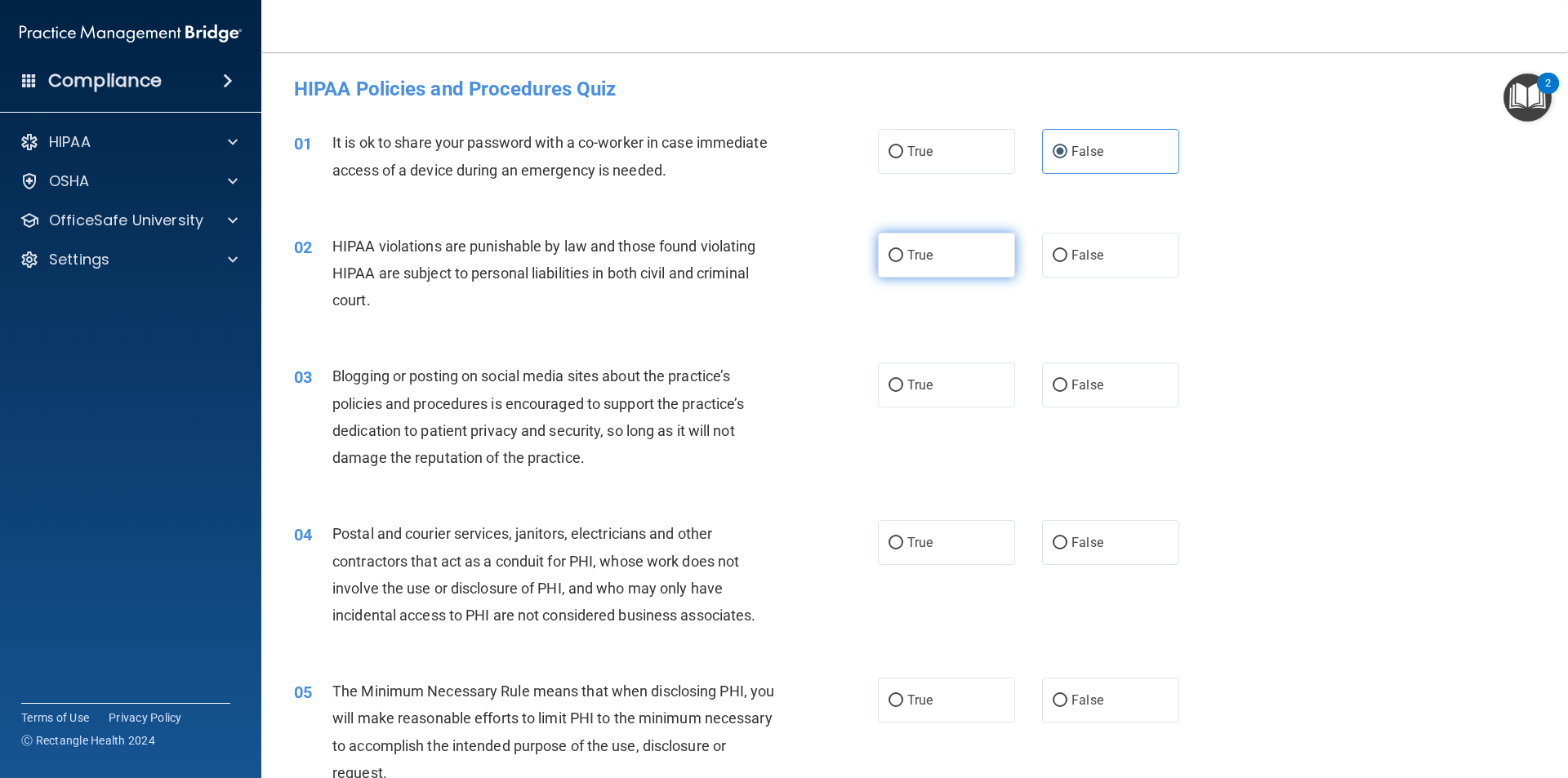
radio input "true"
click at [1046, 372] on label "False" at bounding box center [1110, 385] width 137 height 45
click at [1052, 380] on input "False" at bounding box center [1059, 386] width 14 height 12
radio input "true"
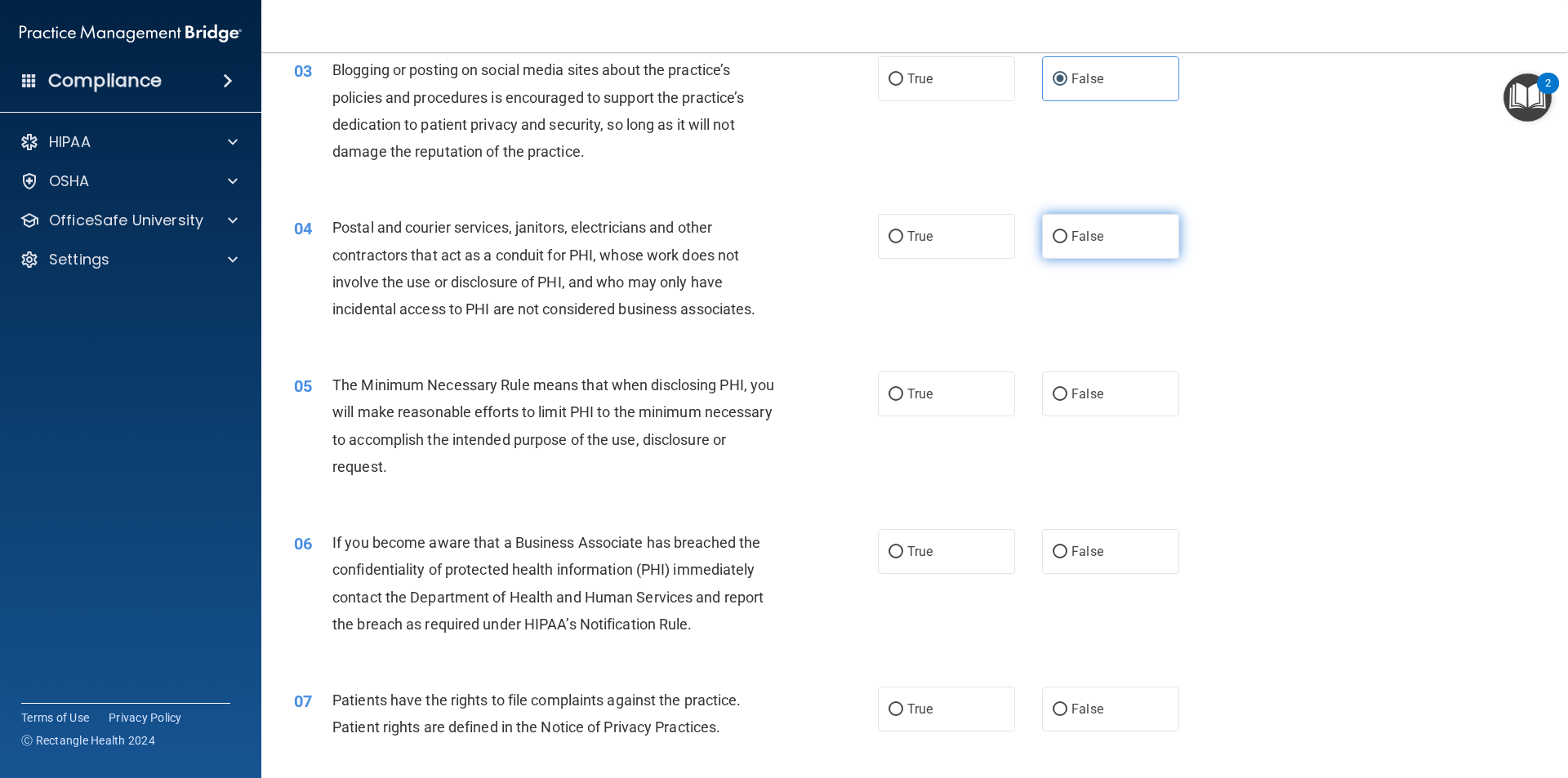
scroll to position [326, 0]
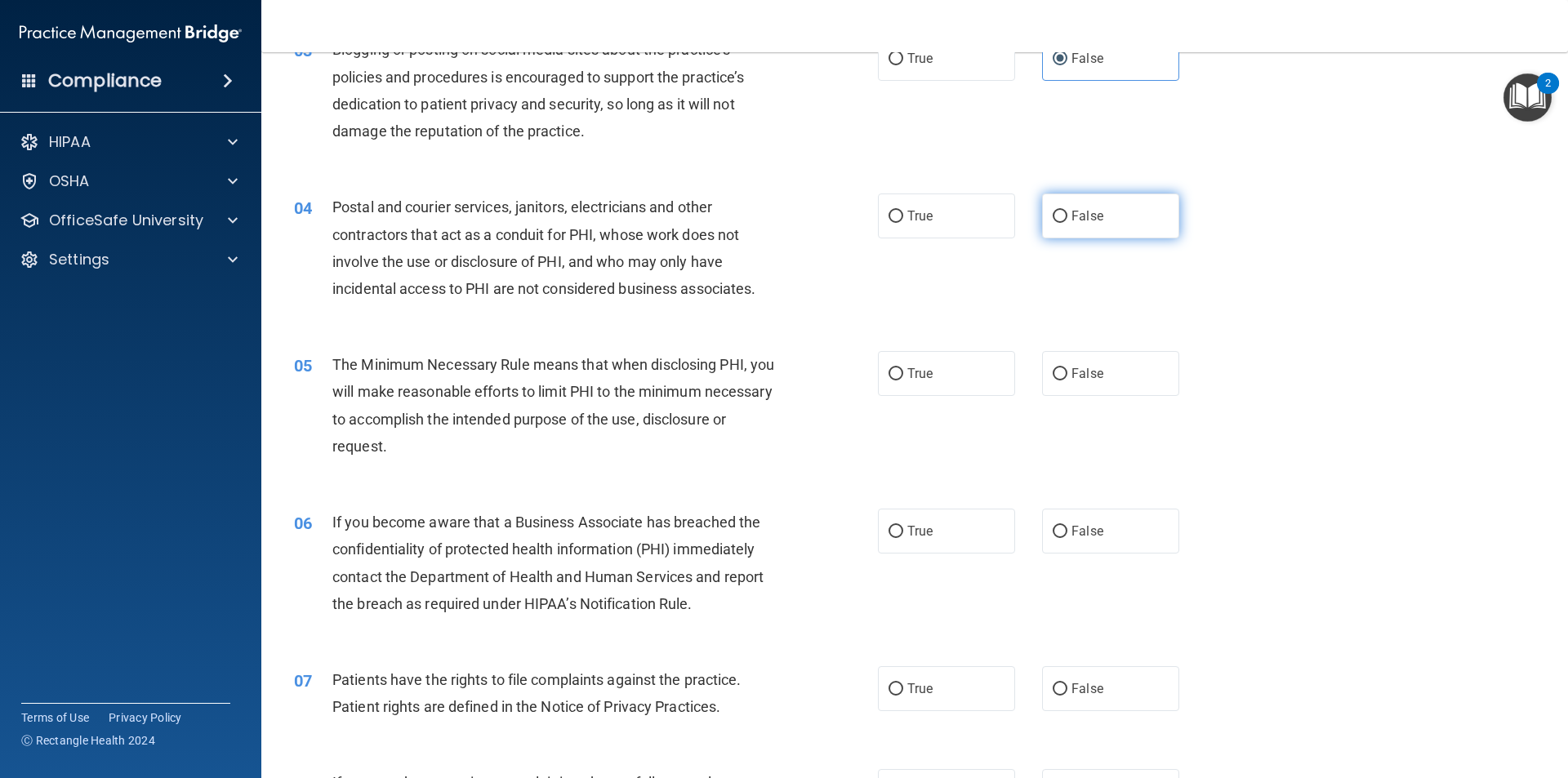
click at [1067, 234] on label "False" at bounding box center [1110, 215] width 137 height 45
click at [1067, 223] on input "False" at bounding box center [1059, 216] width 14 height 12
radio input "true"
click at [973, 369] on label "True" at bounding box center [946, 373] width 137 height 45
click at [903, 369] on input "True" at bounding box center [895, 374] width 14 height 12
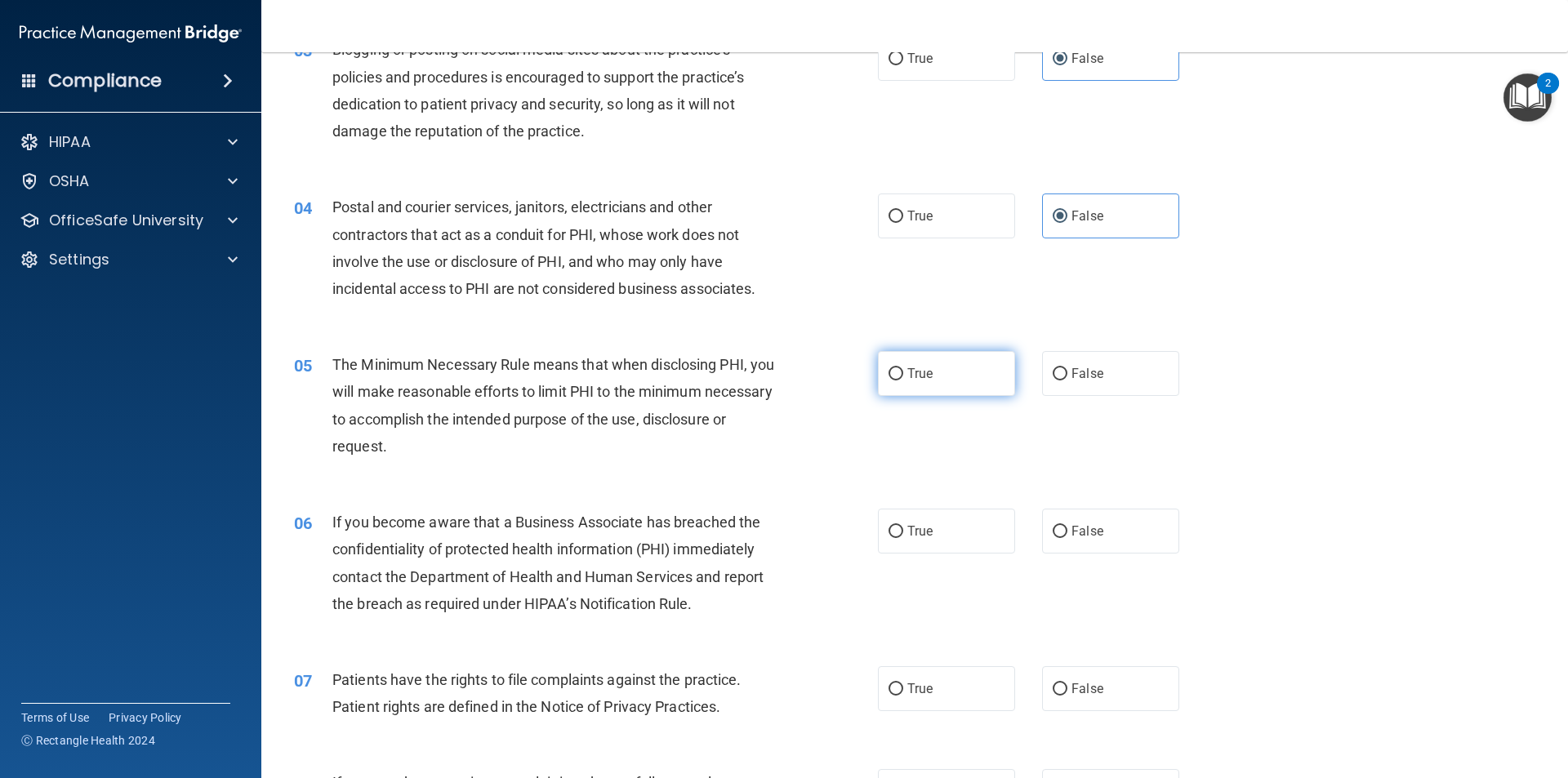
radio input "true"
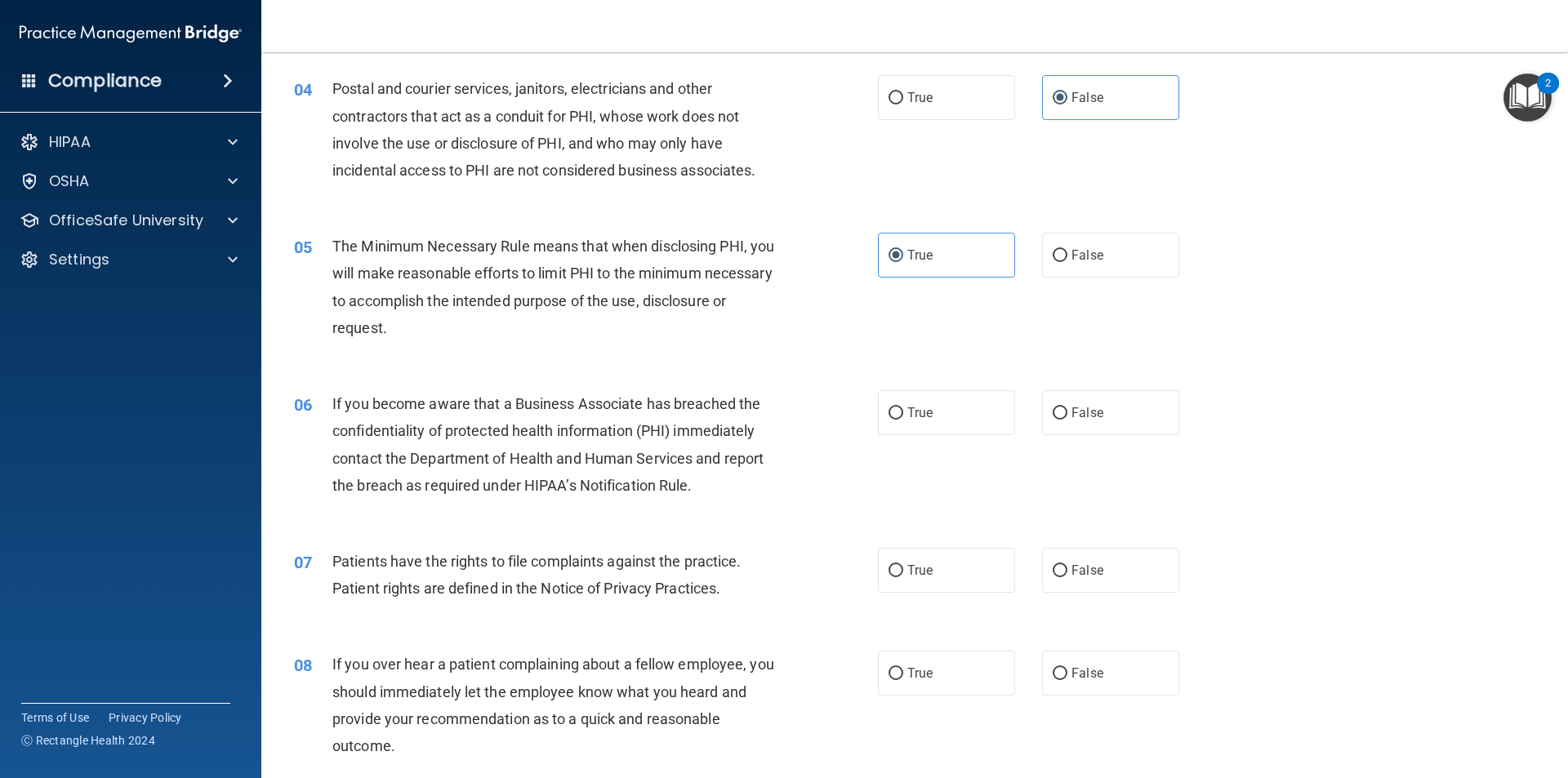
scroll to position [490, 0]
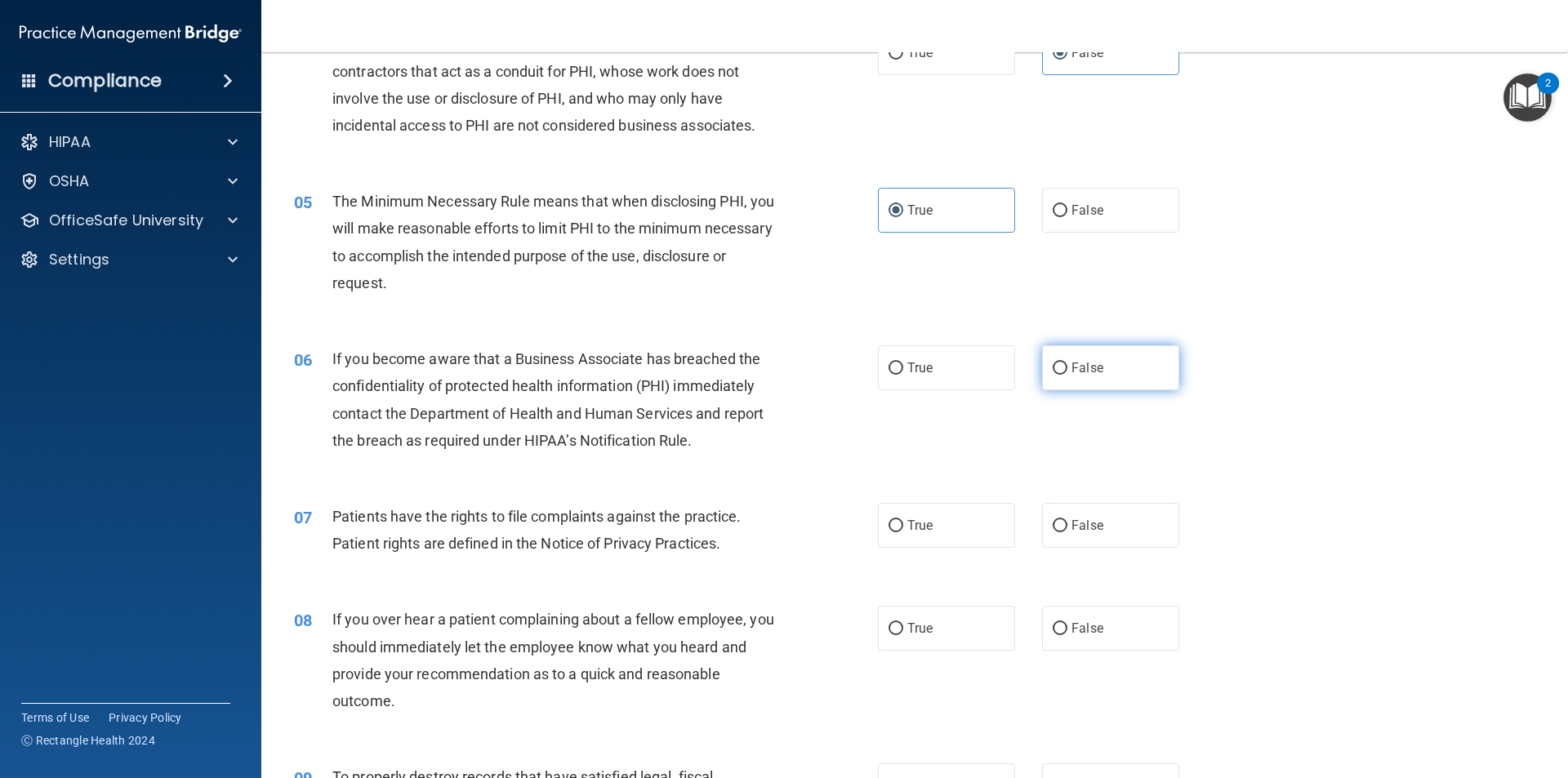
click at [1052, 363] on input "False" at bounding box center [1059, 368] width 14 height 12
radio input "true"
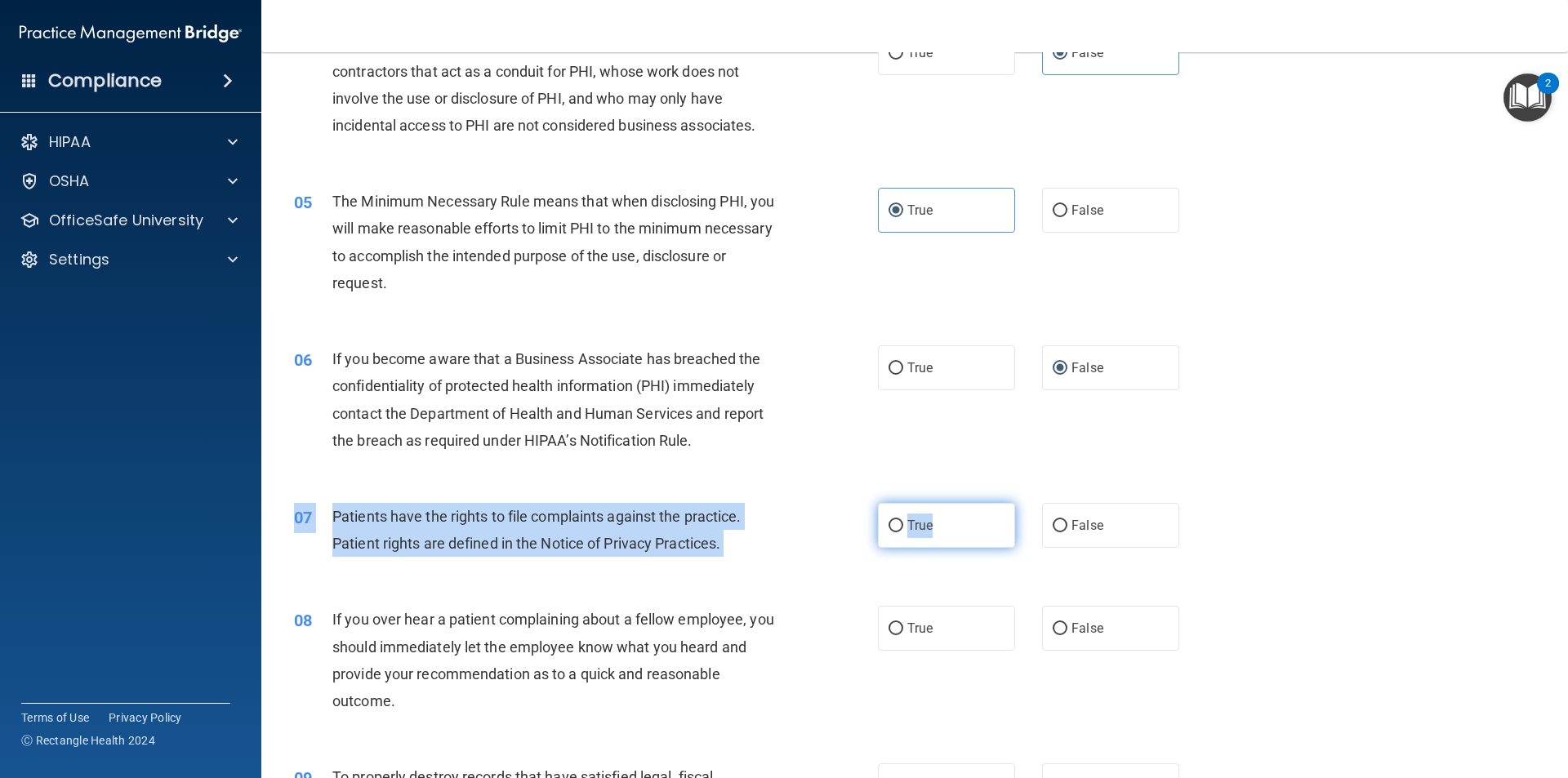
click at [994, 506] on div "07 Patients have the rights to file complaints against the practice. Patient ri…" at bounding box center [914, 534] width 1266 height 103
click at [994, 507] on label "True" at bounding box center [946, 525] width 137 height 45
click at [903, 521] on input "True" at bounding box center [895, 526] width 14 height 12
radio input "true"
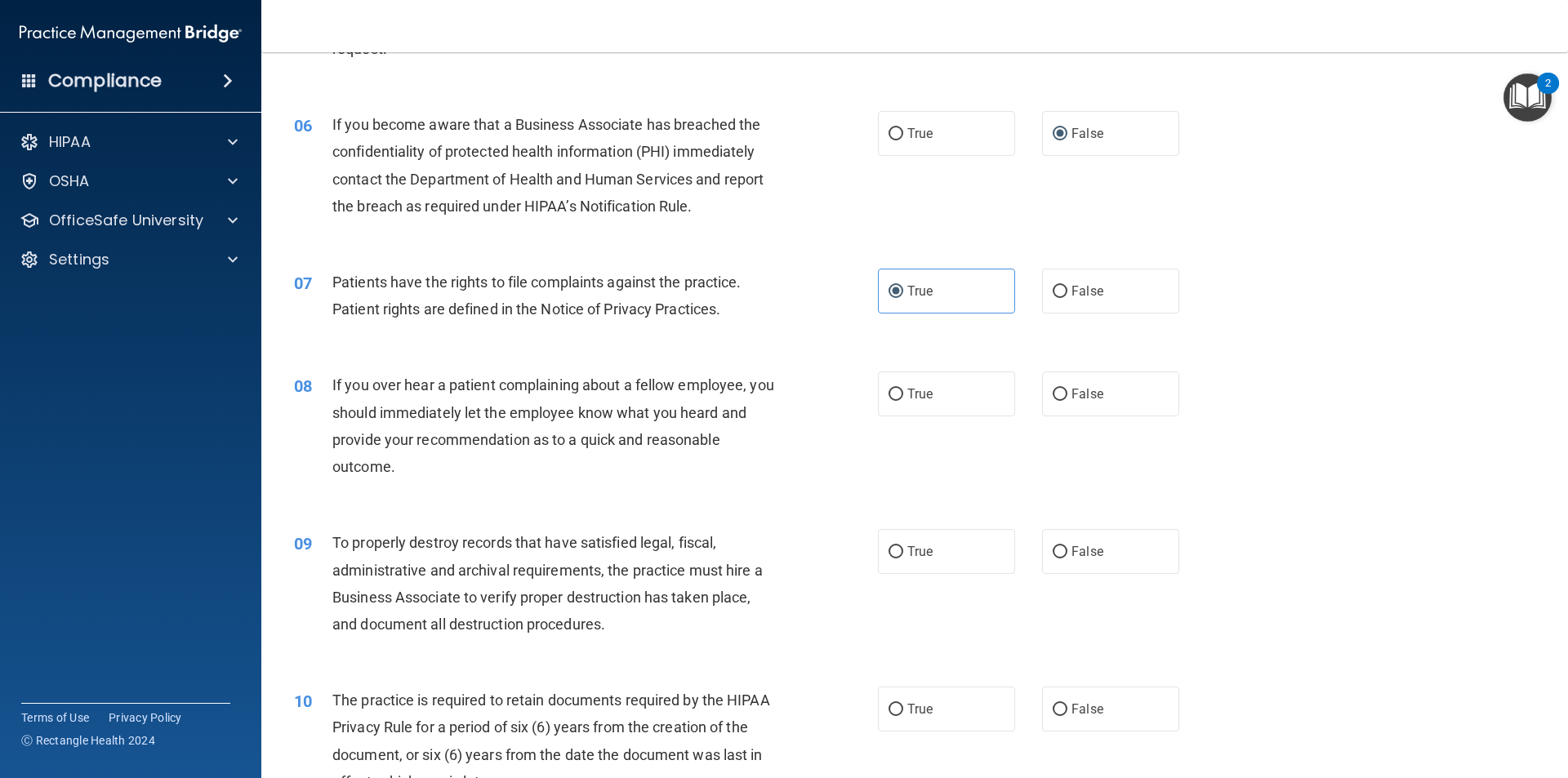
scroll to position [735, 0]
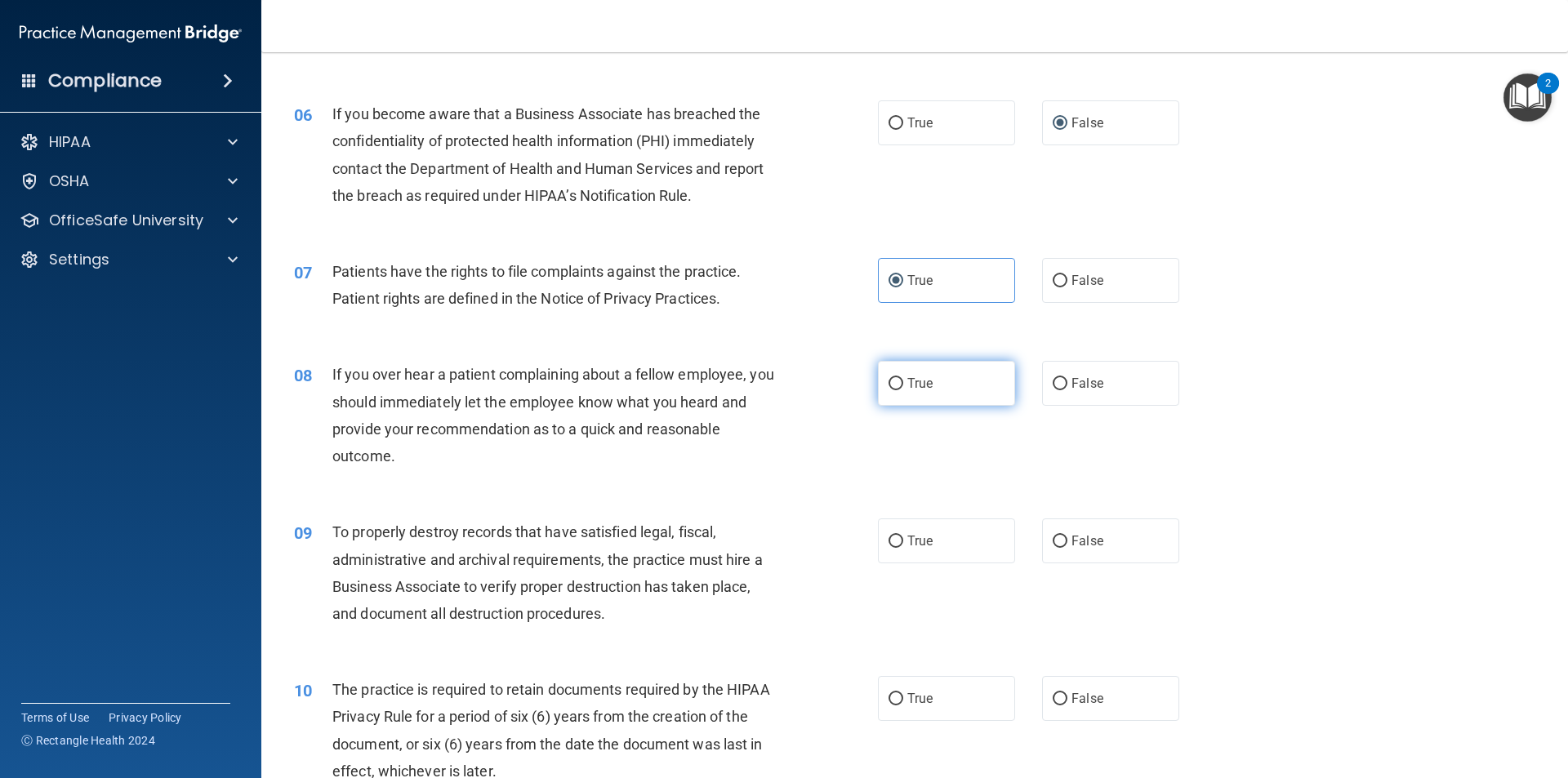
click at [995, 390] on label "True" at bounding box center [946, 383] width 137 height 45
click at [903, 390] on input "True" at bounding box center [895, 384] width 14 height 12
radio input "true"
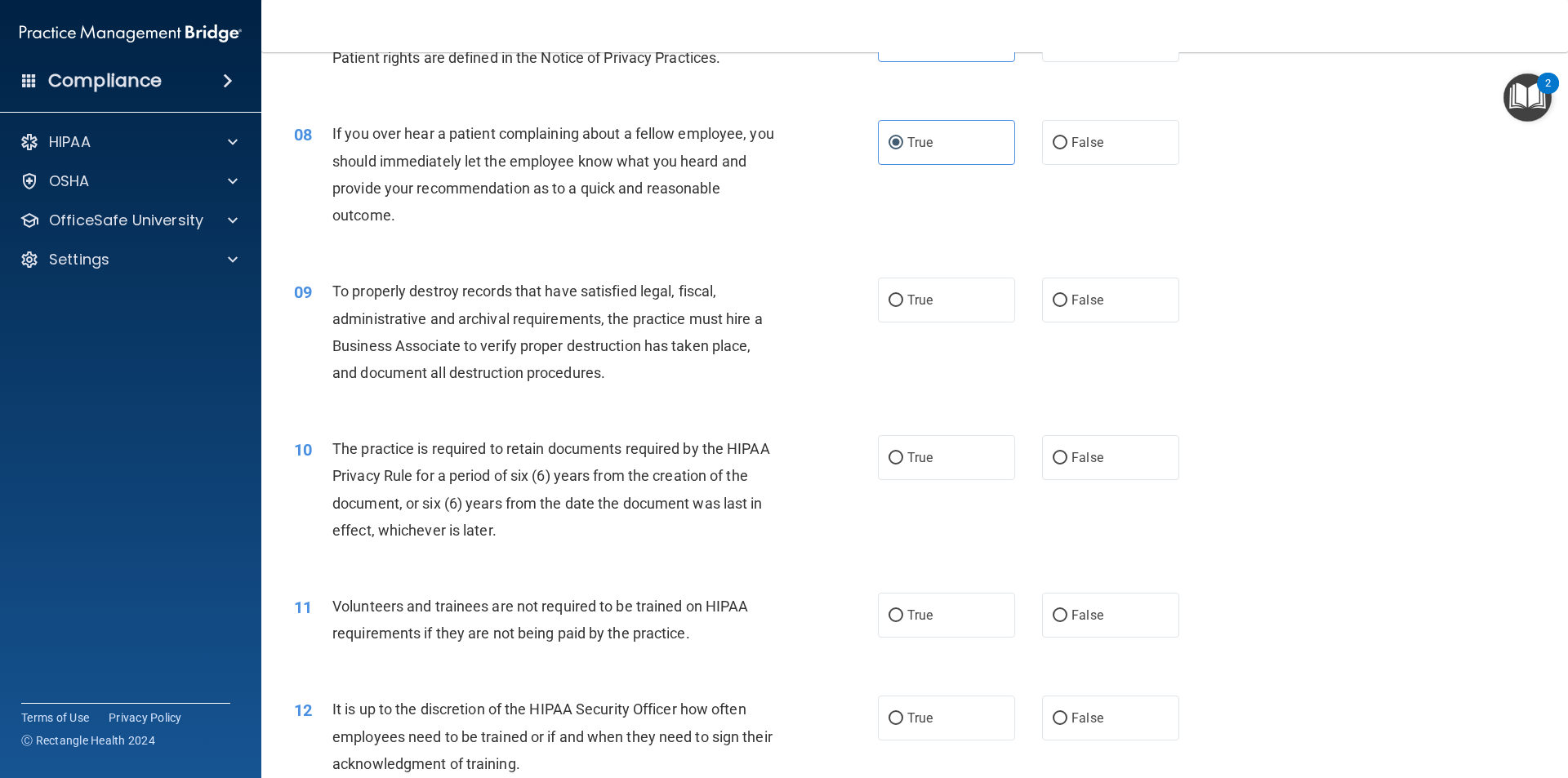
scroll to position [980, 0]
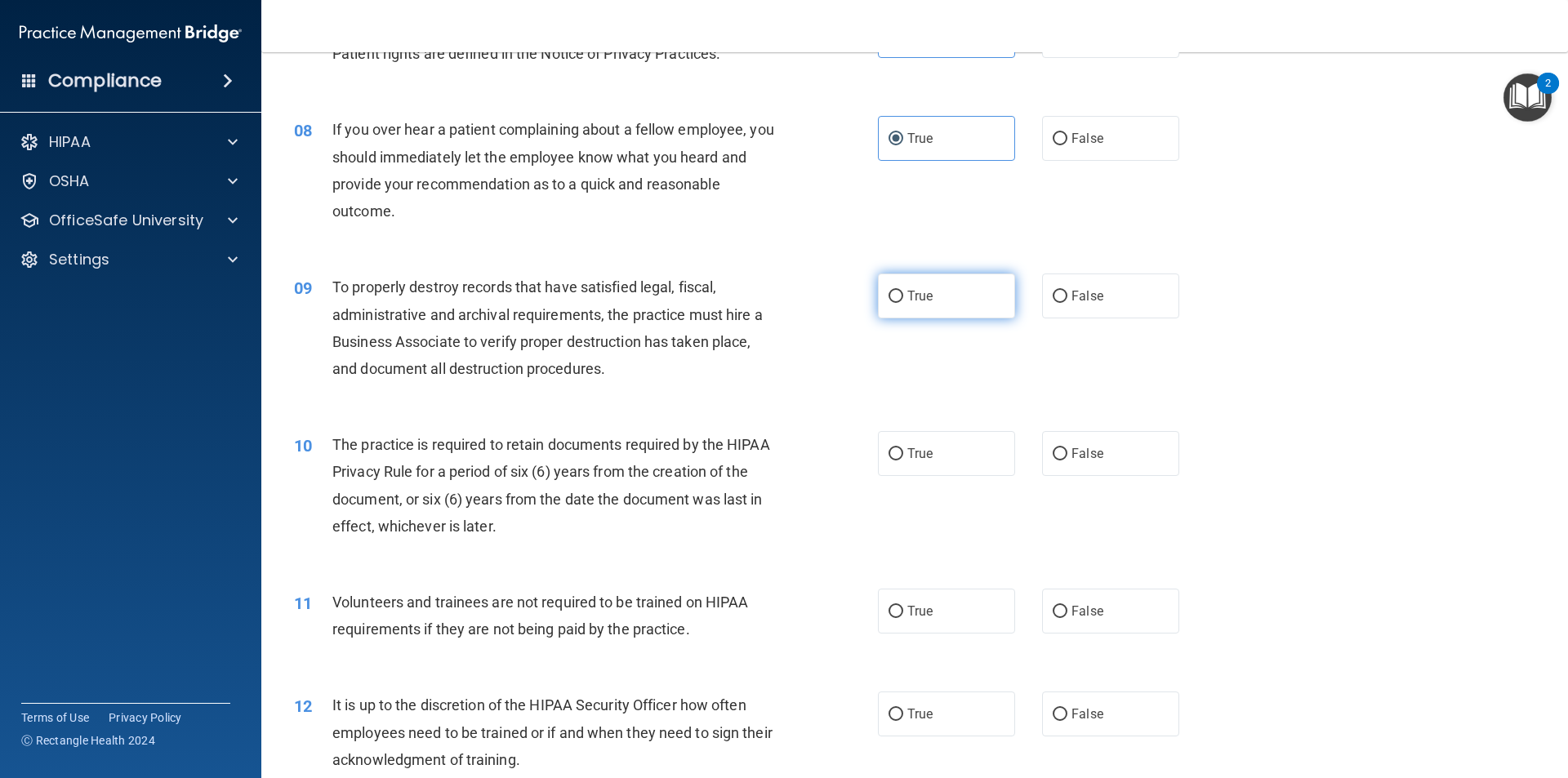
click at [938, 312] on label "True" at bounding box center [946, 296] width 137 height 45
click at [903, 303] on input "True" at bounding box center [895, 297] width 14 height 12
radio input "true"
click at [943, 454] on label "True" at bounding box center [946, 454] width 137 height 45
click at [903, 454] on input "True" at bounding box center [895, 455] width 14 height 12
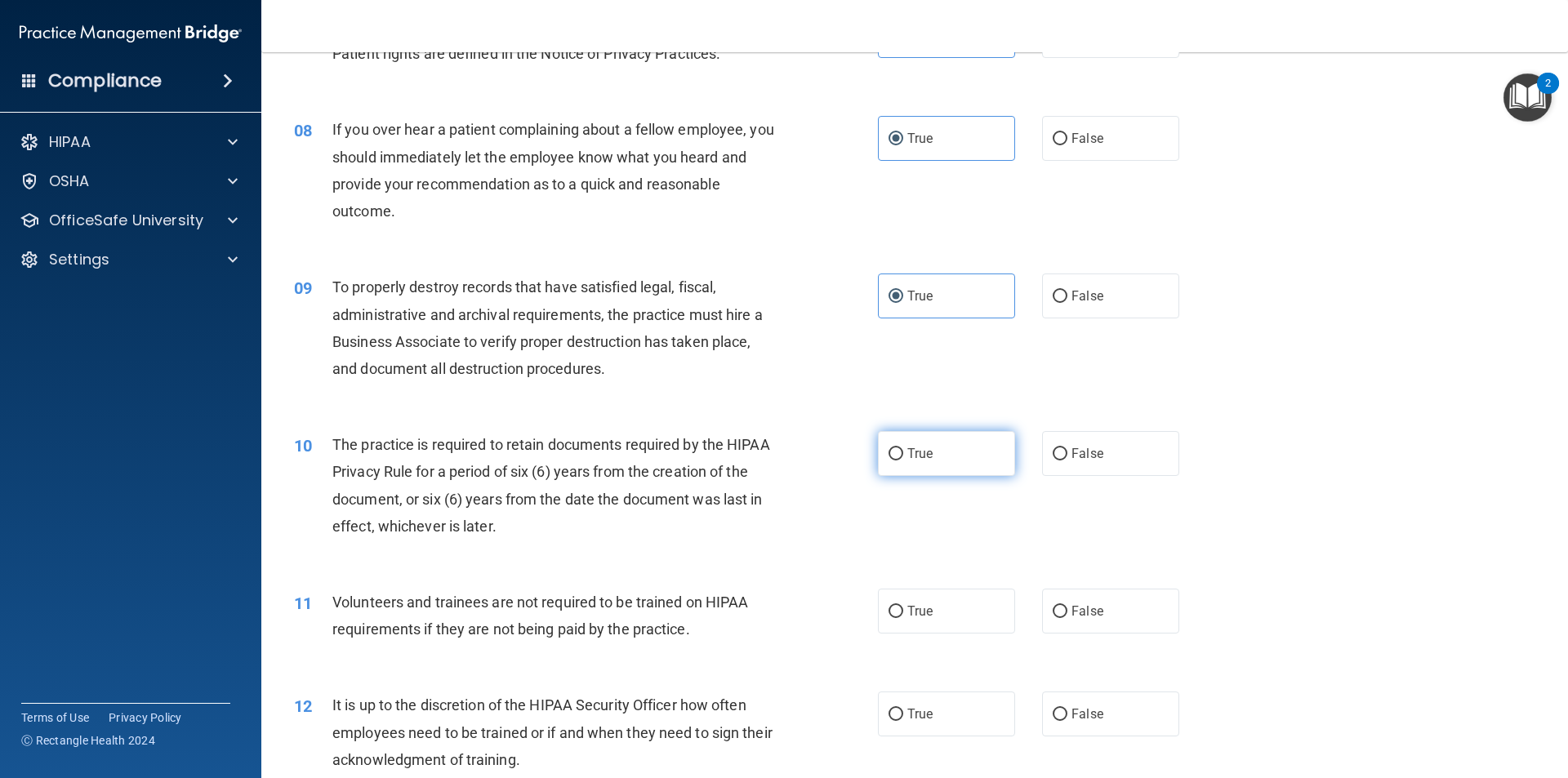
radio input "true"
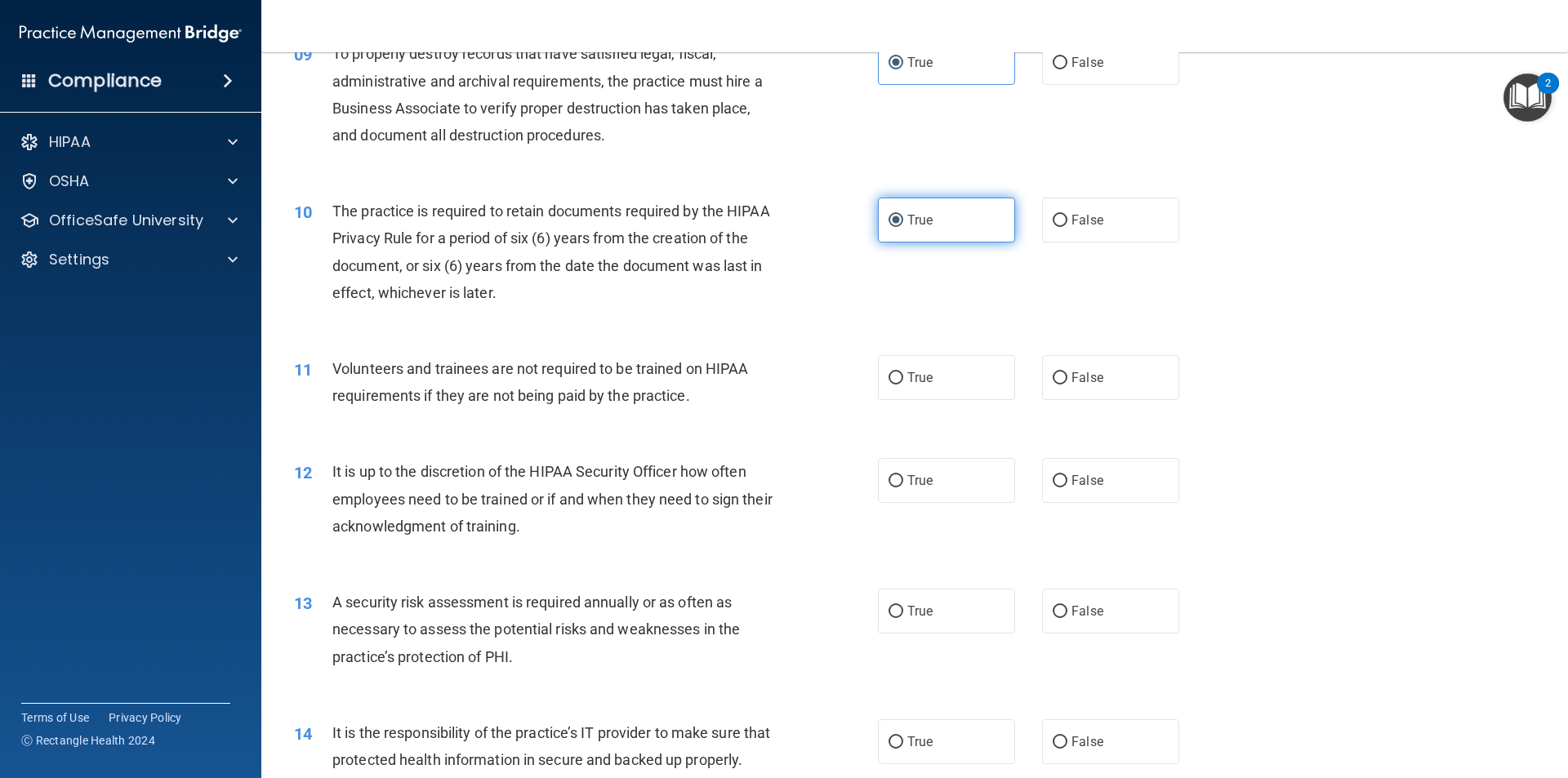
scroll to position [1225, 0]
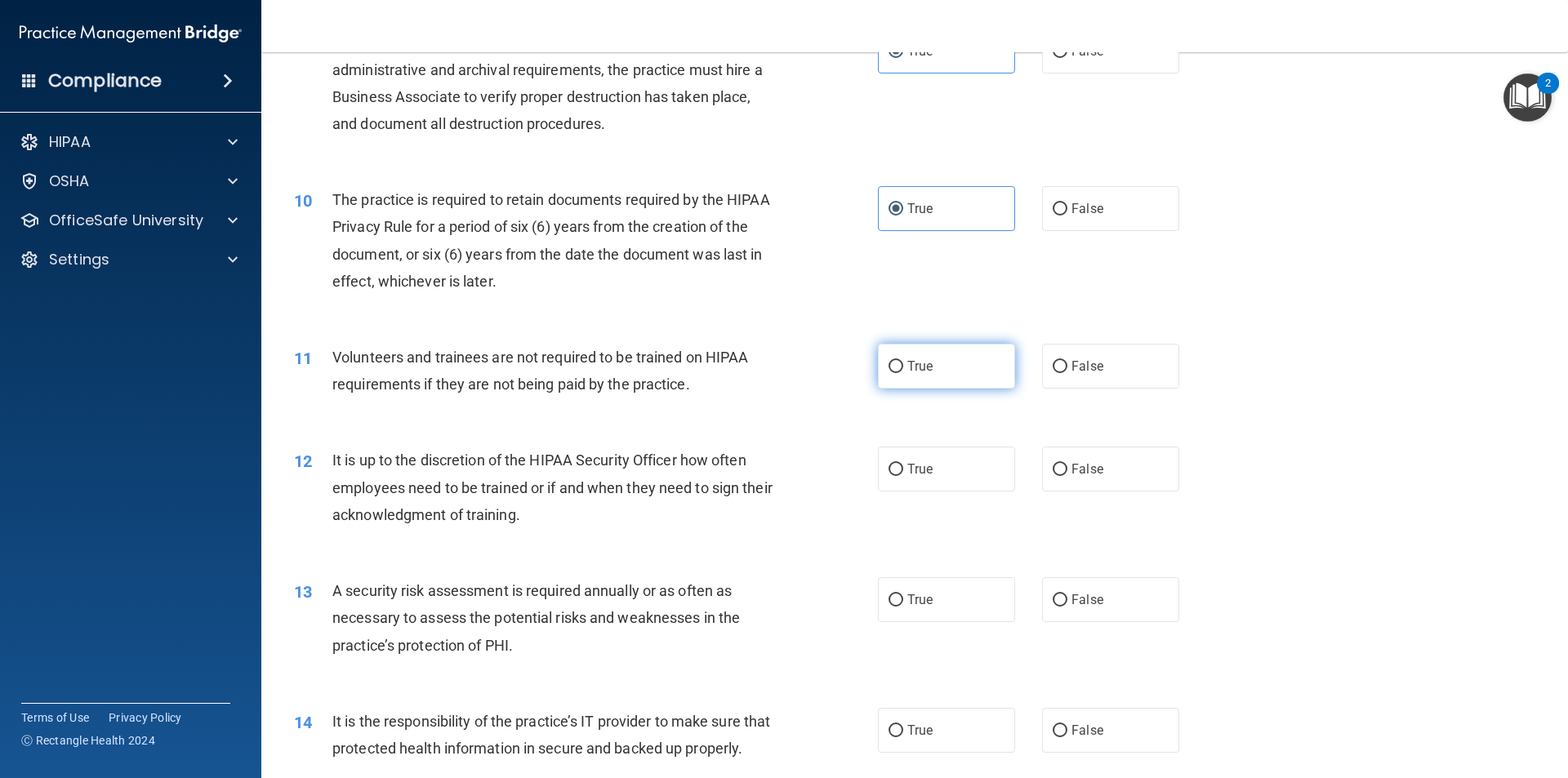
click at [951, 374] on label "True" at bounding box center [946, 366] width 137 height 45
click at [903, 373] on input "True" at bounding box center [895, 367] width 14 height 12
radio input "true"
click at [956, 459] on label "True" at bounding box center [946, 469] width 137 height 45
click at [903, 464] on input "True" at bounding box center [895, 470] width 14 height 12
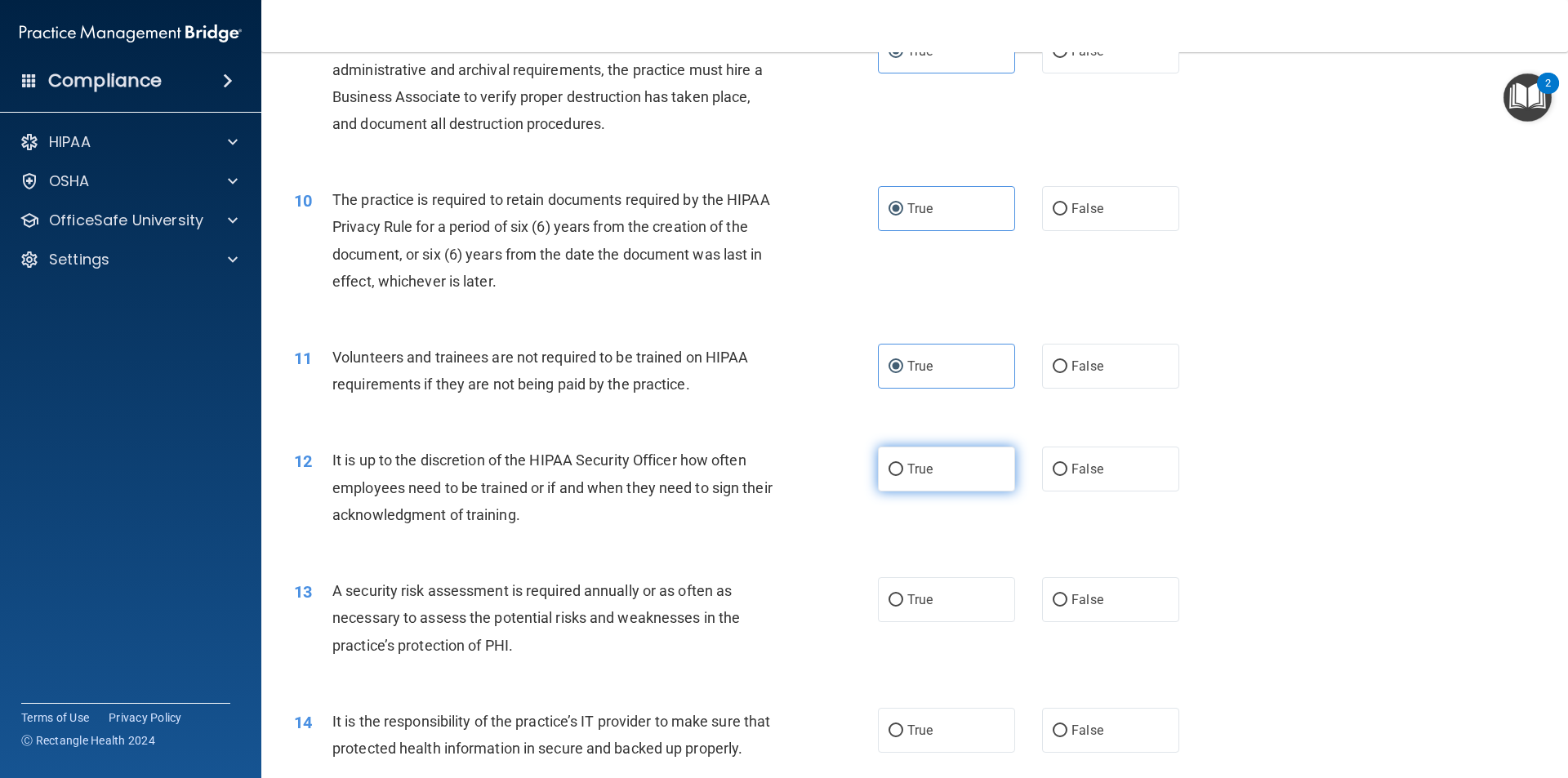
radio input "true"
click at [943, 587] on label "True" at bounding box center [946, 599] width 137 height 45
click at [903, 594] on input "True" at bounding box center [895, 600] width 14 height 12
radio input "true"
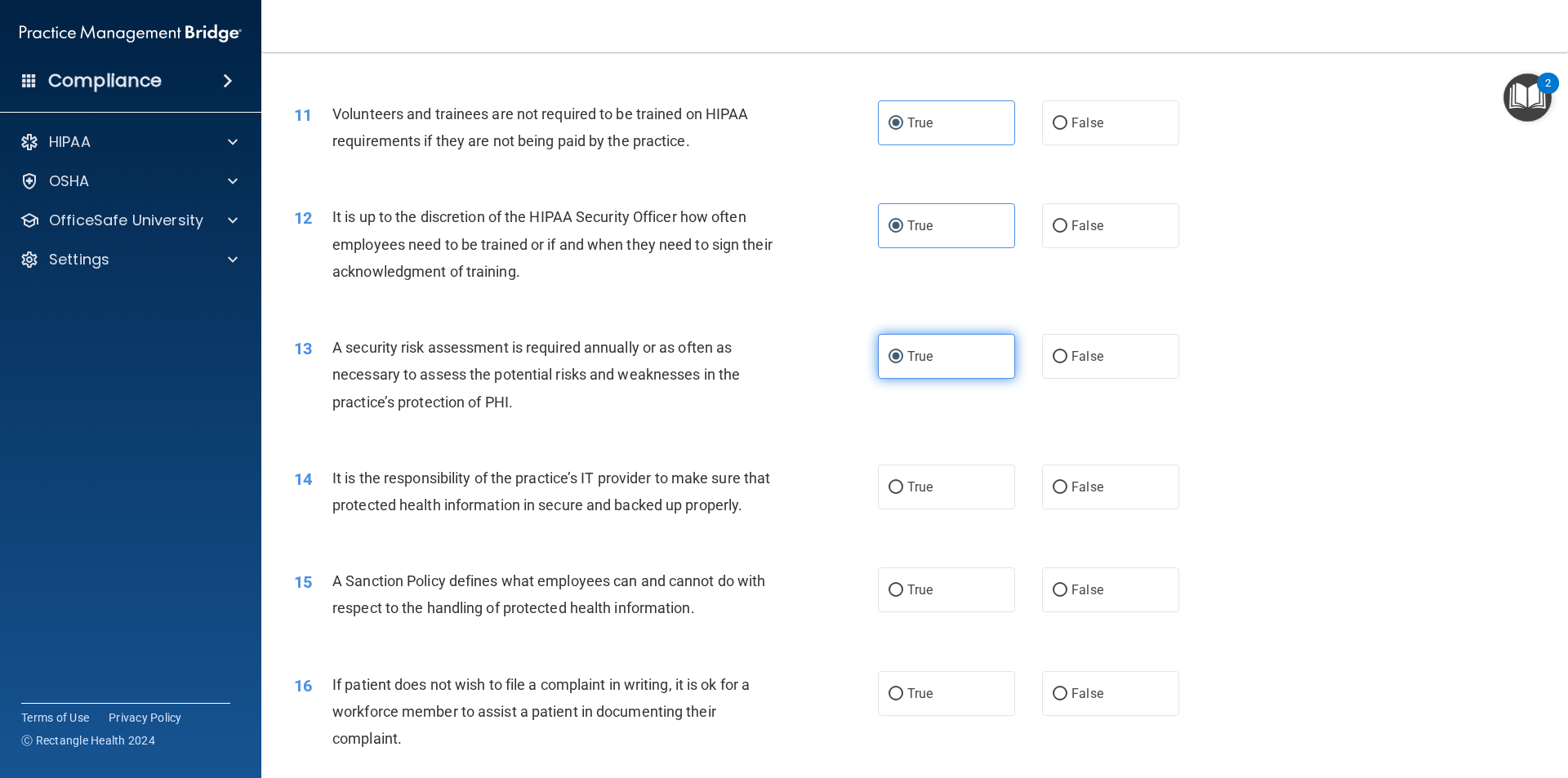
scroll to position [1470, 0]
click at [918, 499] on label "True" at bounding box center [946, 485] width 137 height 45
click at [903, 493] on input "True" at bounding box center [895, 486] width 14 height 12
radio input "true"
click at [1044, 611] on label "False" at bounding box center [1110, 588] width 137 height 45
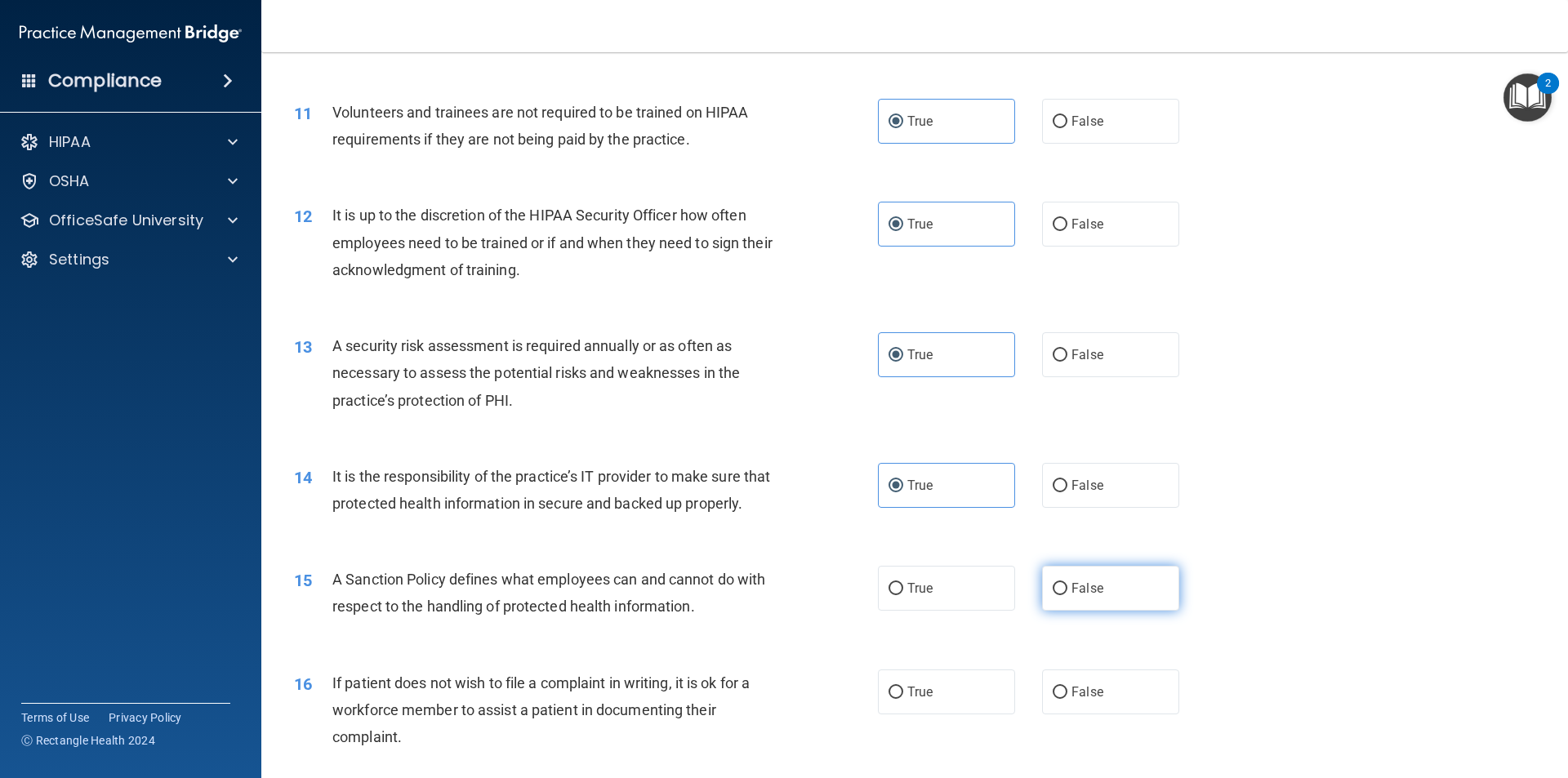
click at [1052, 595] on input "False" at bounding box center [1059, 589] width 14 height 12
radio input "true"
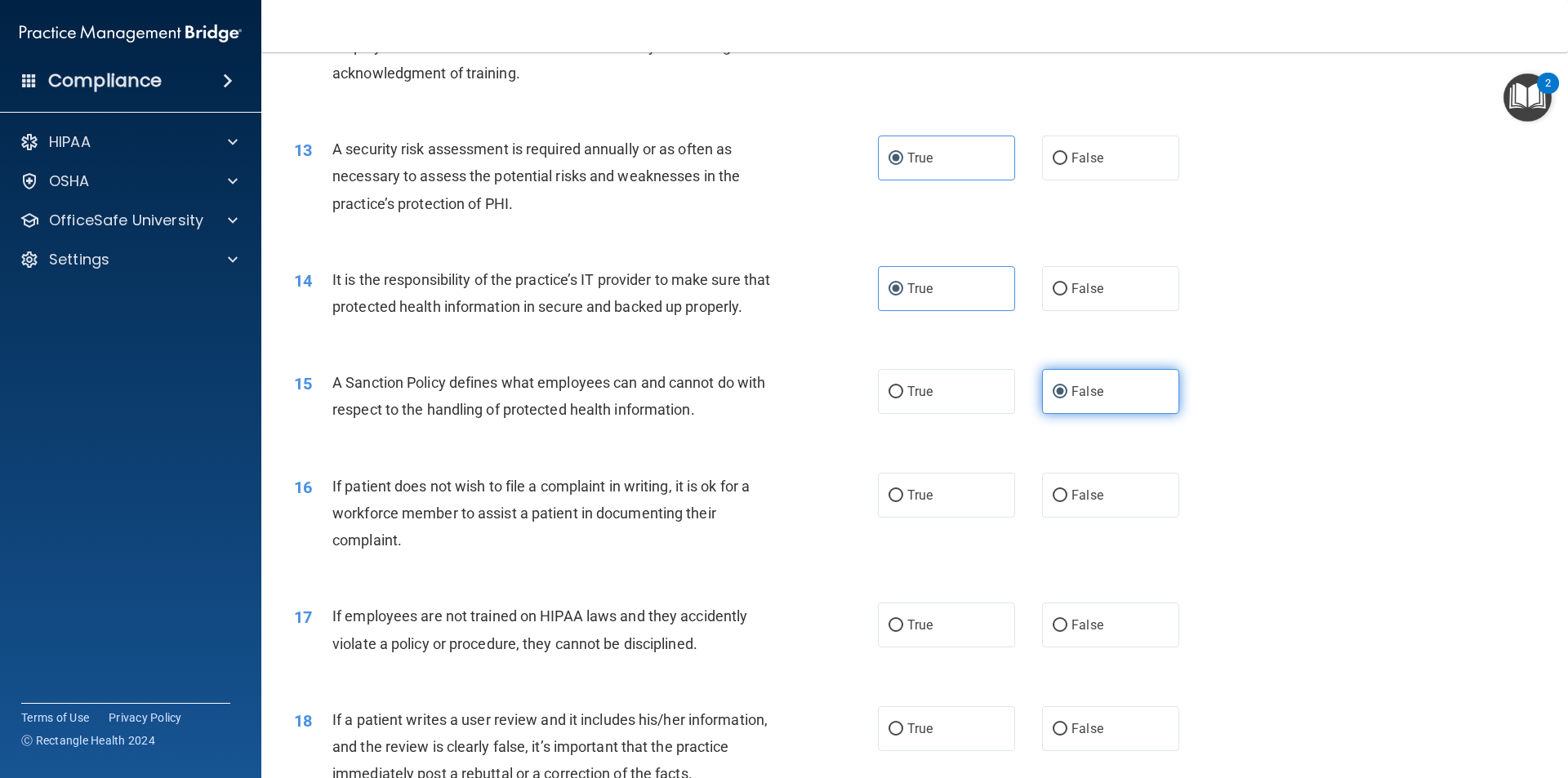
scroll to position [1715, 0]
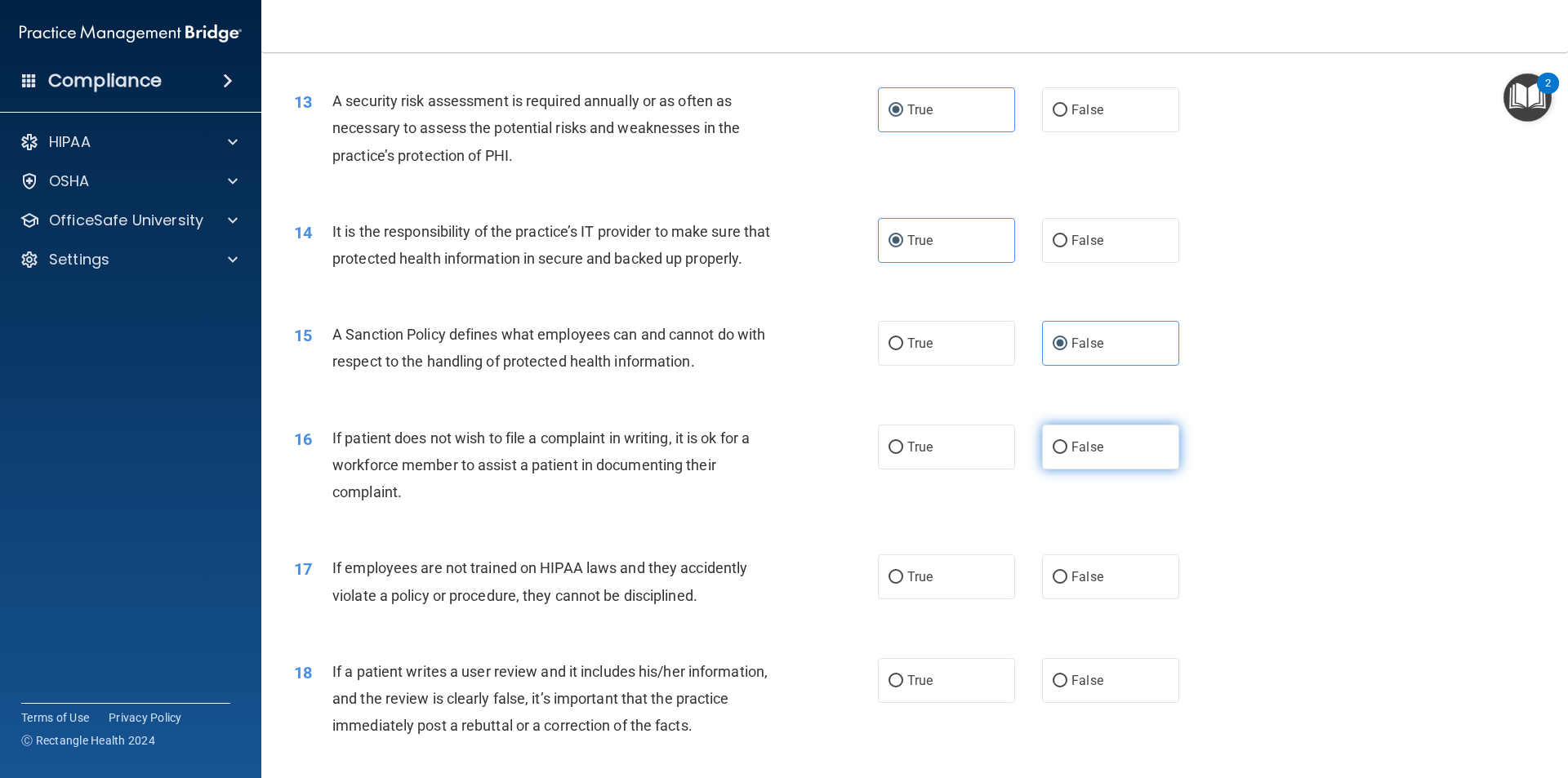
click at [1061, 470] on label "False" at bounding box center [1110, 447] width 137 height 45
click at [1061, 455] on input "False" at bounding box center [1059, 448] width 14 height 12
radio input "true"
click at [1052, 584] on input "False" at bounding box center [1059, 577] width 14 height 12
radio input "true"
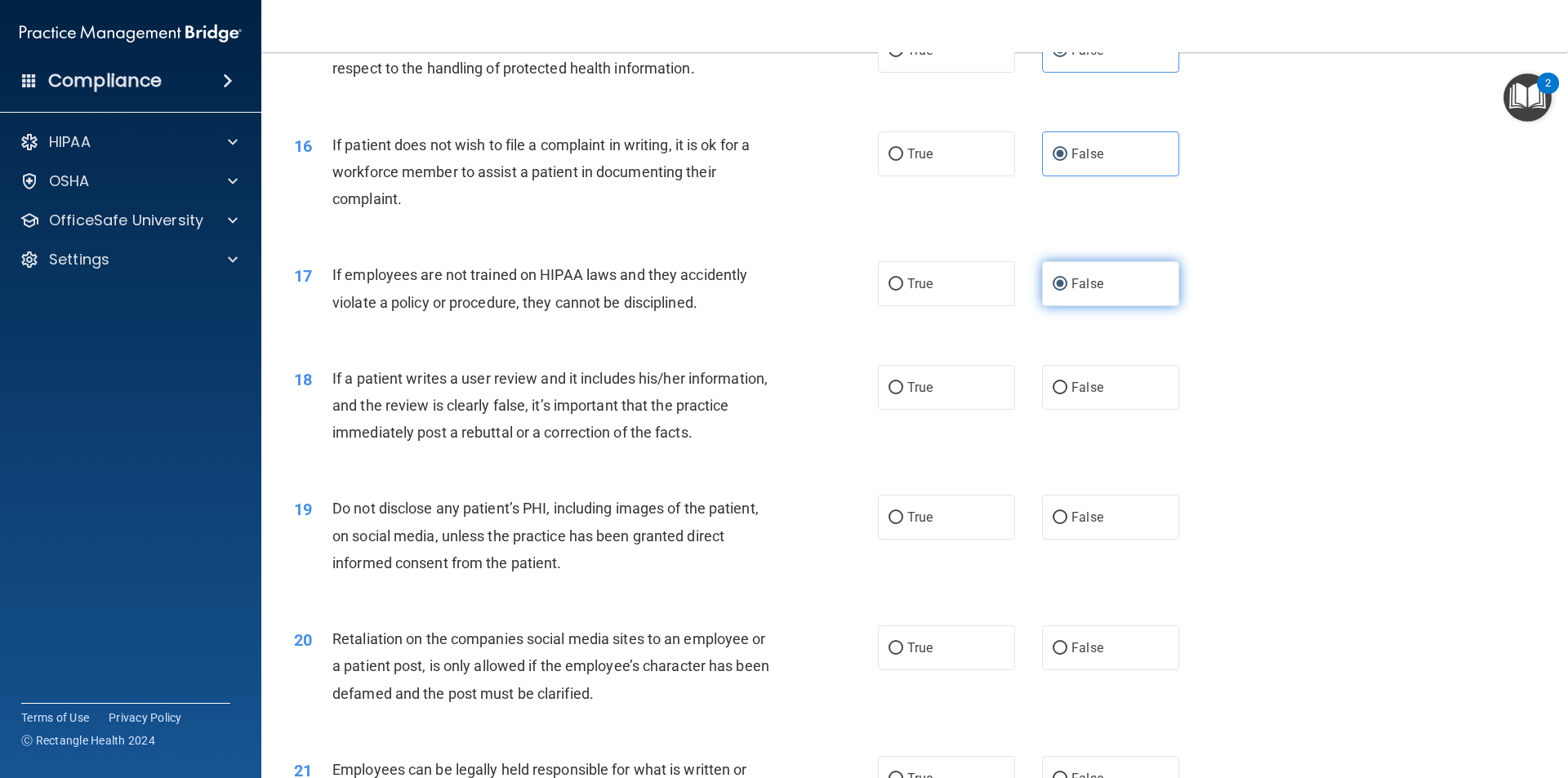
scroll to position [2042, 0]
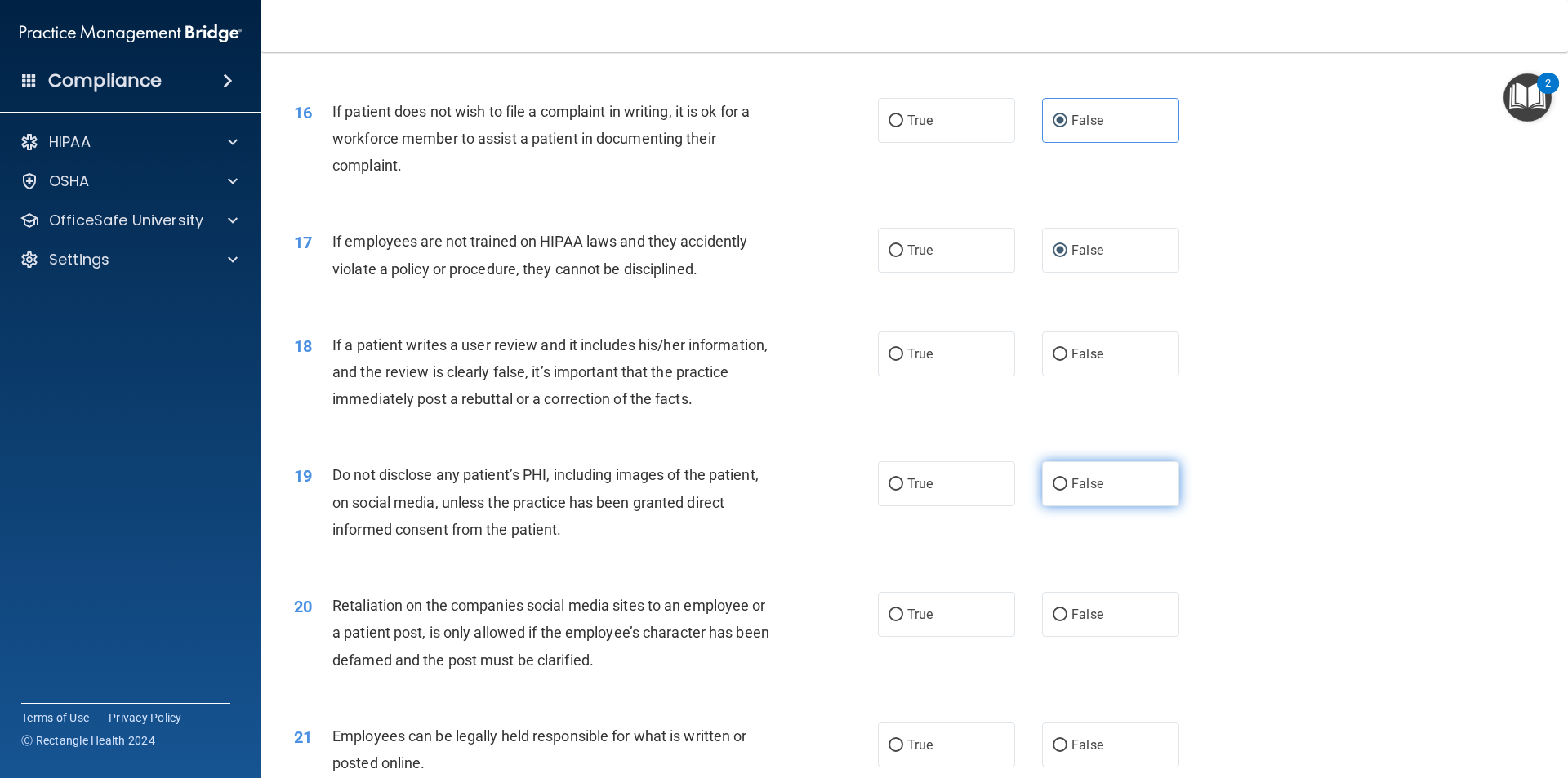
click at [1056, 506] on label "False" at bounding box center [1110, 483] width 137 height 45
click at [1056, 491] on input "False" at bounding box center [1059, 484] width 14 height 12
radio input "true"
click at [986, 538] on div "19 Do not disclose any patient’s PHI, including images of the patient, on socia…" at bounding box center [914, 506] width 1266 height 131
drag, startPoint x: 1011, startPoint y: 548, endPoint x: 972, endPoint y: 529, distance: 43.4
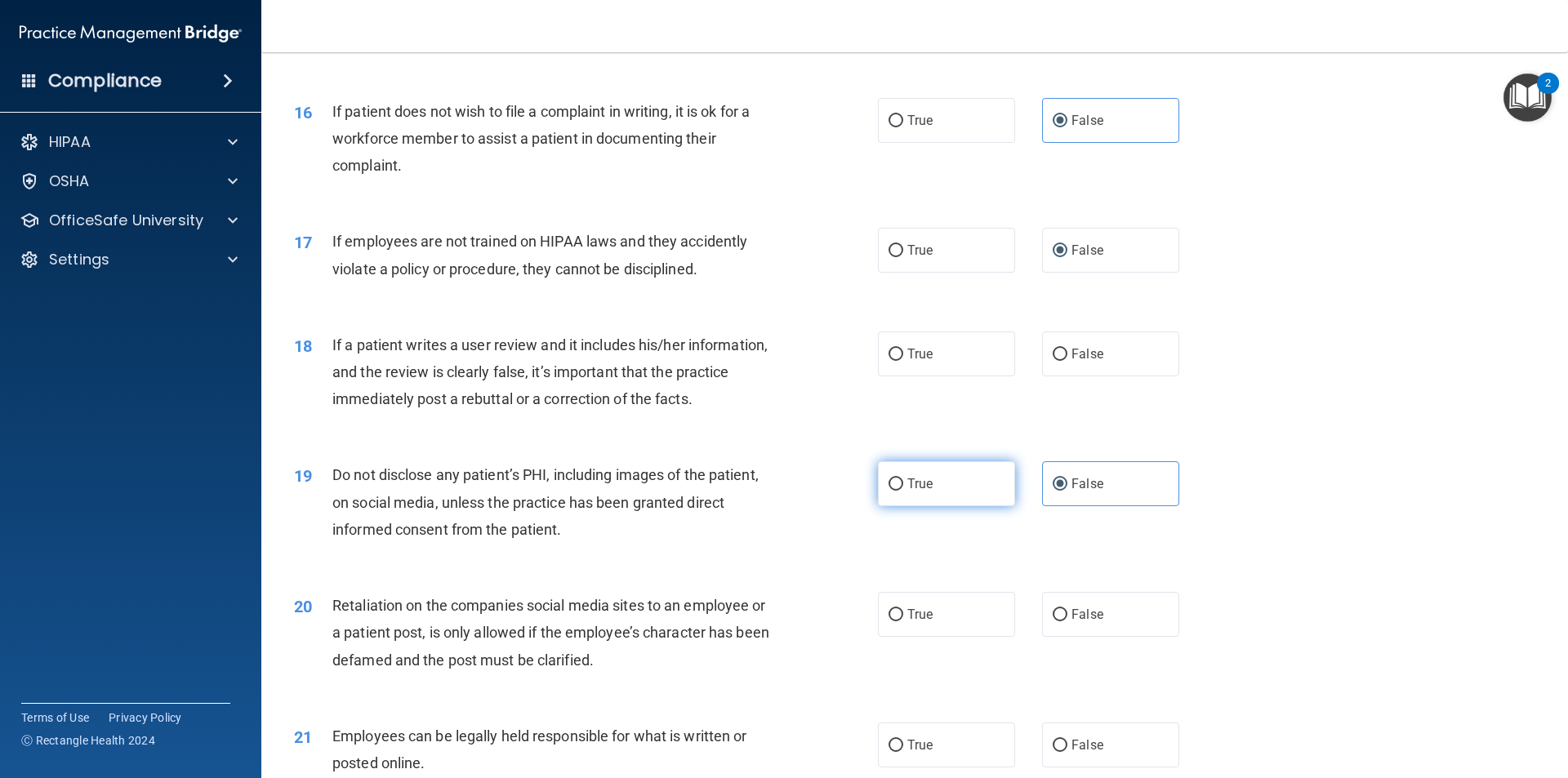
click at [1009, 548] on div "19 Do not disclose any patient’s PHI, including images of the patient, on socia…" at bounding box center [914, 506] width 1266 height 131
click at [970, 506] on label "True" at bounding box center [946, 483] width 137 height 45
click at [903, 491] on input "True" at bounding box center [895, 484] width 14 height 12
radio input "true"
radio input "false"
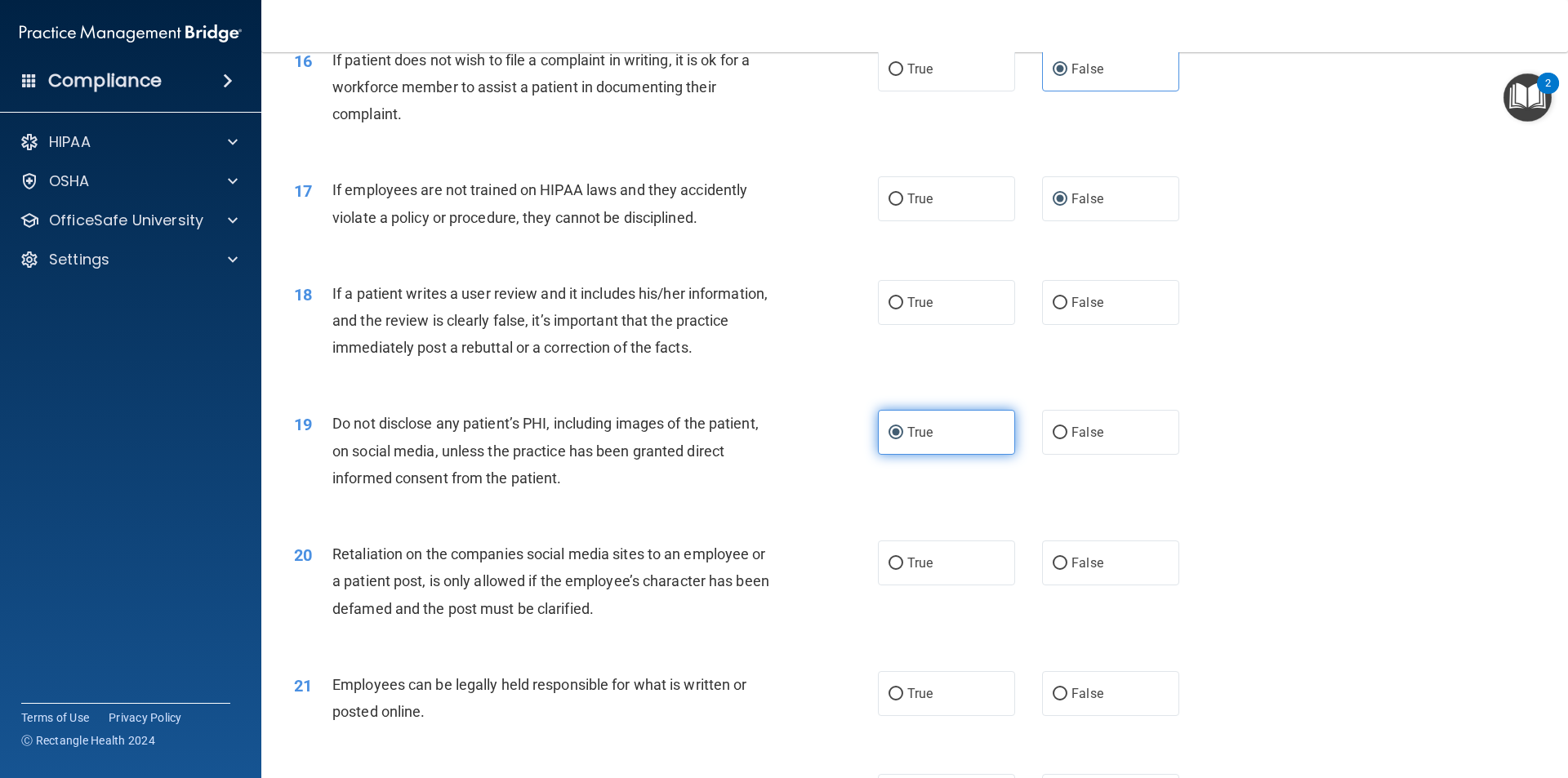
scroll to position [2287, 0]
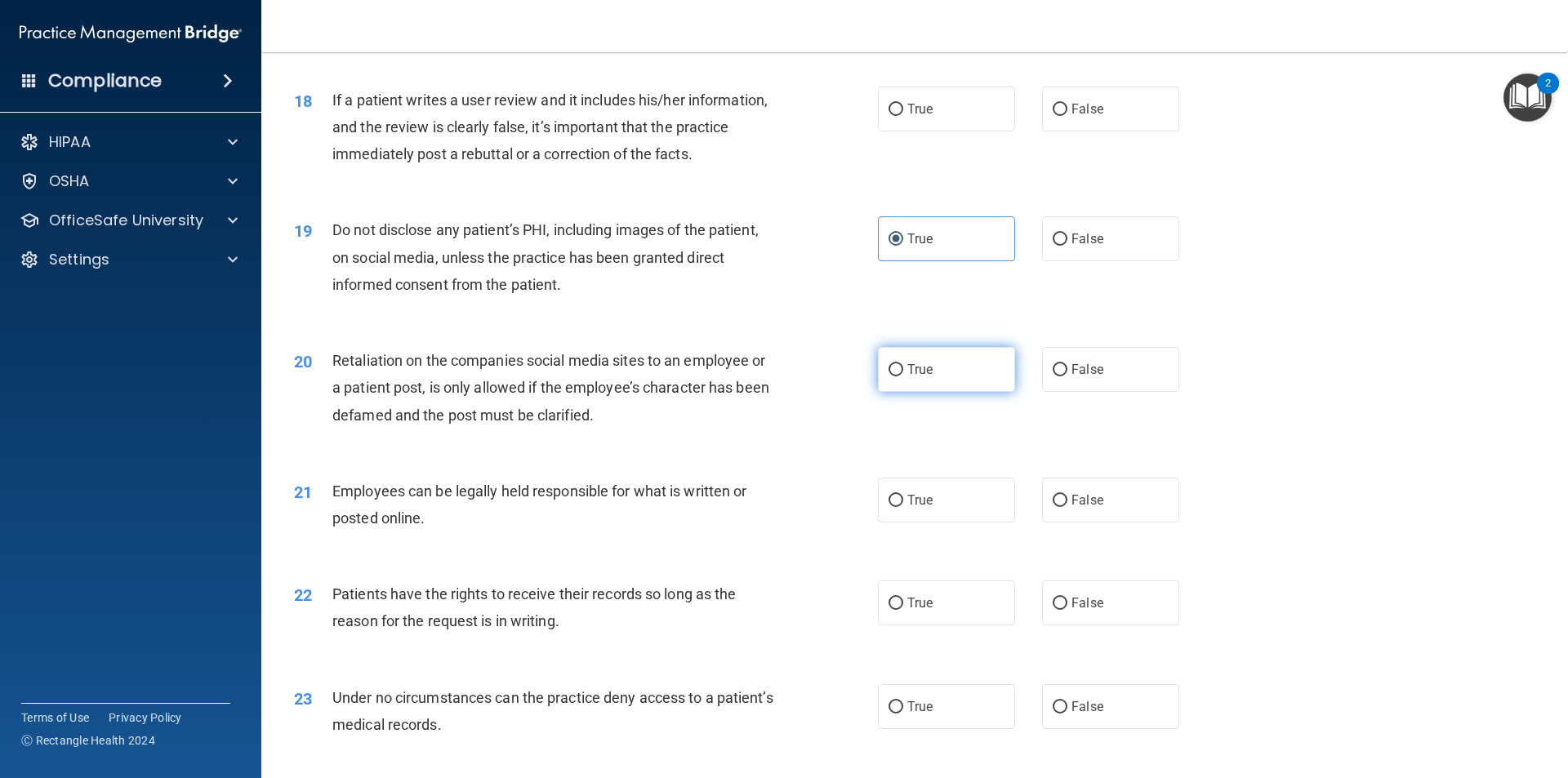
click at [972, 392] on label "True" at bounding box center [946, 369] width 137 height 45
click at [903, 376] on input "True" at bounding box center [895, 370] width 14 height 12
radio input "true"
click at [981, 522] on label "True" at bounding box center [946, 500] width 137 height 45
click at [903, 507] on input "True" at bounding box center [895, 500] width 14 height 12
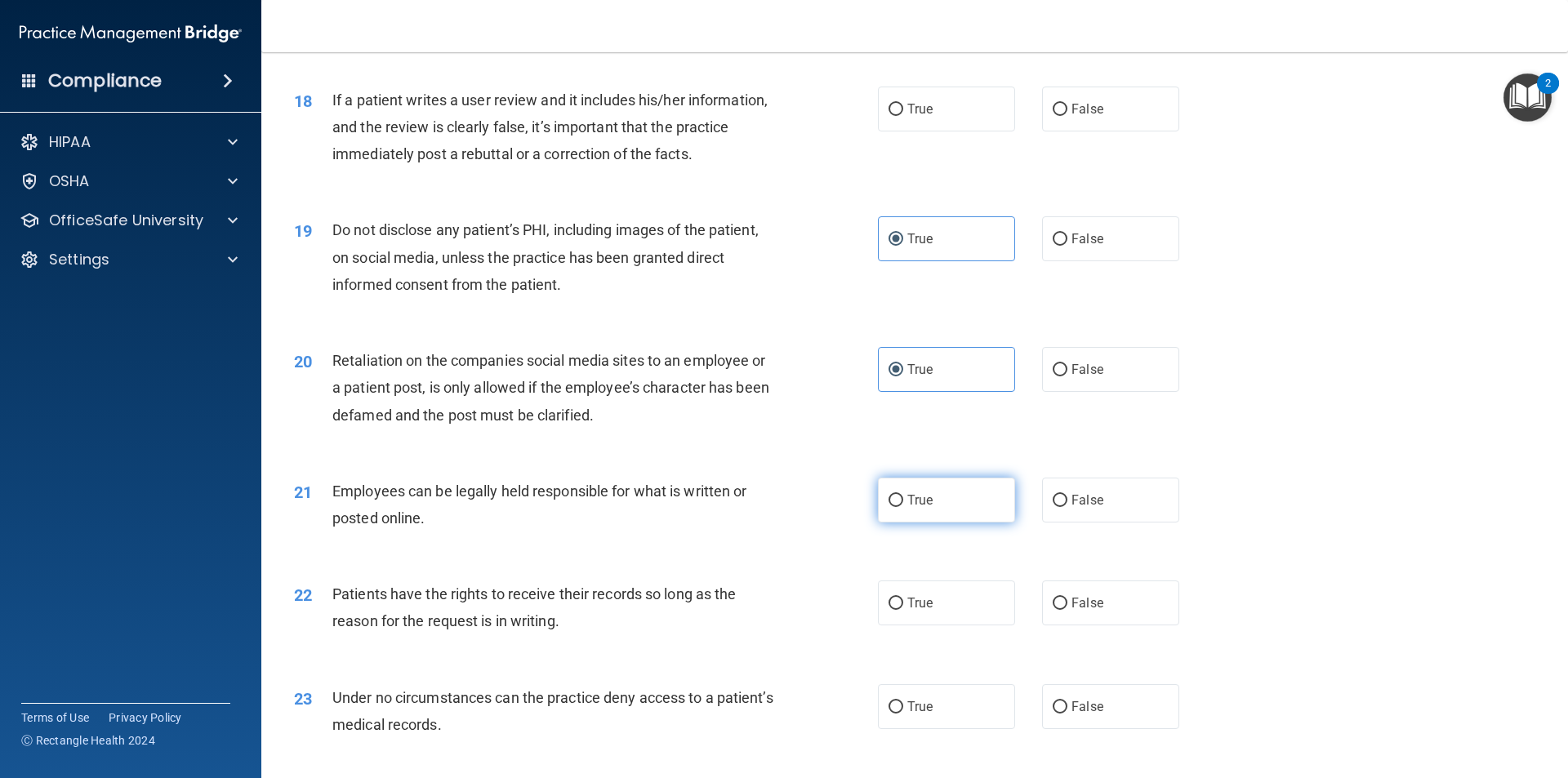
radio input "true"
click at [961, 615] on label "True" at bounding box center [946, 603] width 137 height 45
click at [903, 611] on input "True" at bounding box center [895, 604] width 14 height 12
radio input "true"
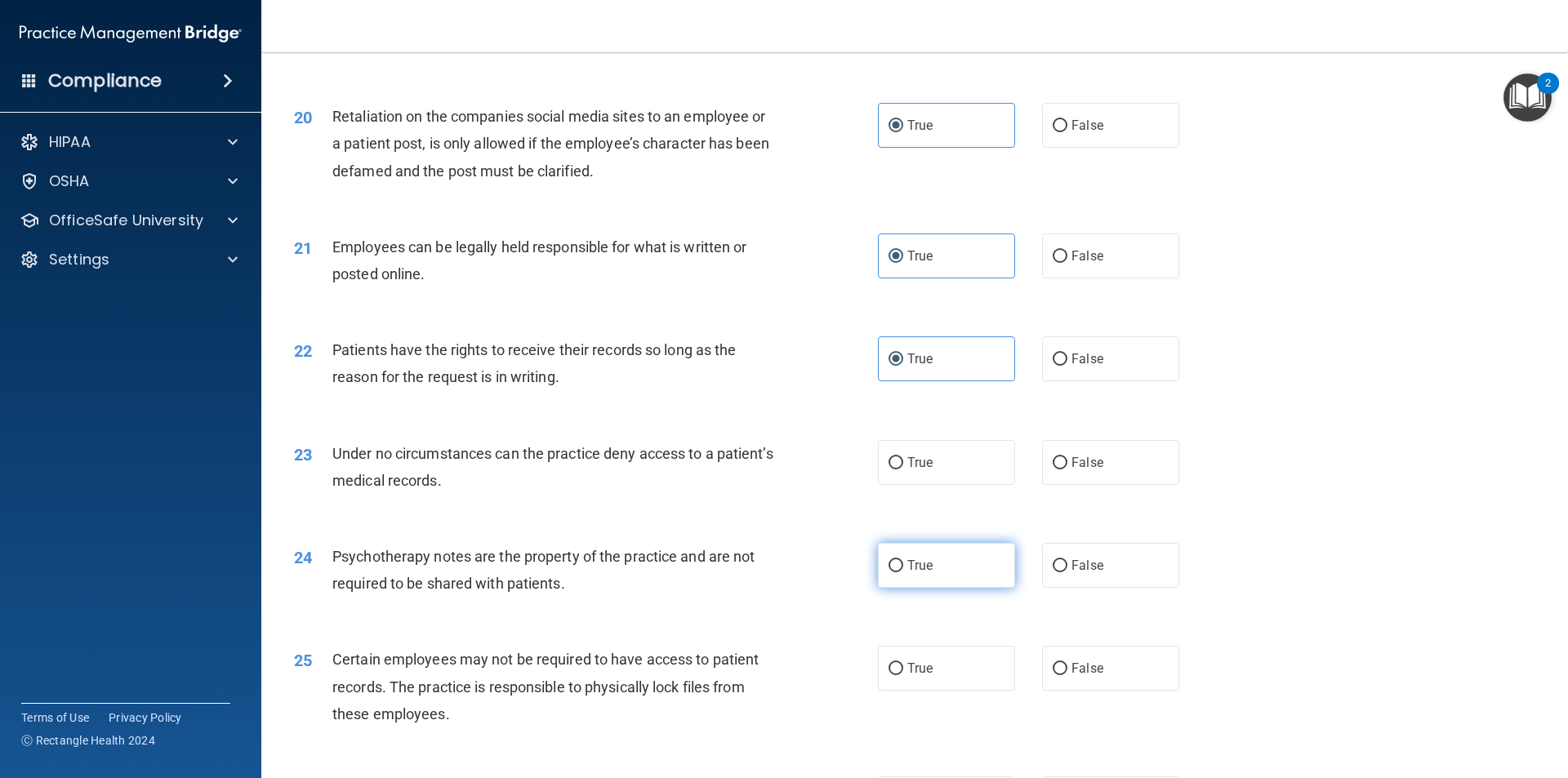
scroll to position [2532, 0]
click at [973, 484] on label "True" at bounding box center [946, 461] width 137 height 45
click at [903, 469] on input "True" at bounding box center [895, 462] width 14 height 12
radio input "true"
click at [715, 578] on span "Psychotherapy notes are the property of the practice and are not required to be…" at bounding box center [542, 569] width 422 height 44
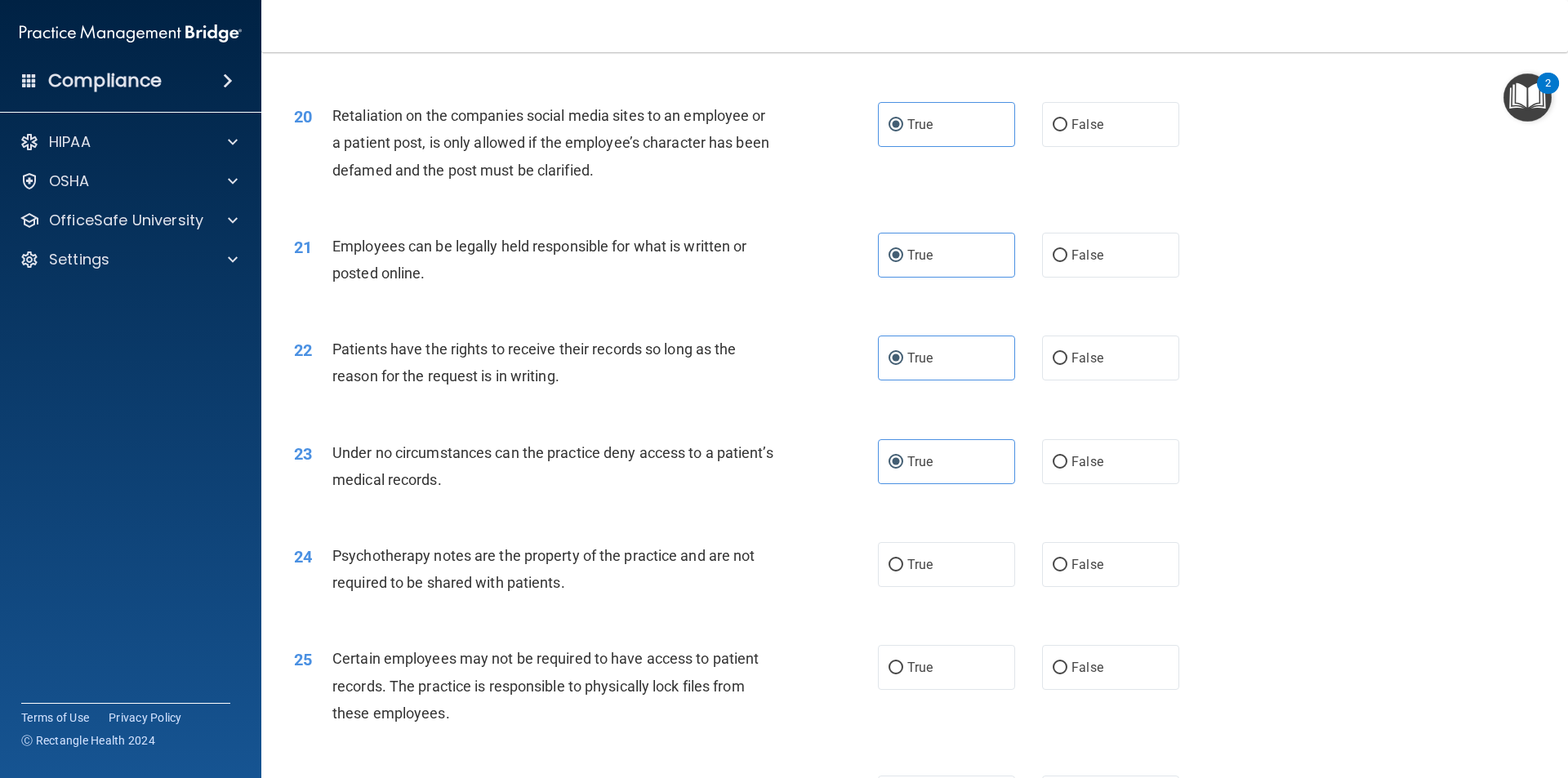
click at [651, 591] on span "Psychotherapy notes are the property of the practice and are not required to be…" at bounding box center [542, 569] width 422 height 44
click at [930, 588] on label "True" at bounding box center [946, 565] width 137 height 45
click at [903, 571] on input "True" at bounding box center [895, 566] width 14 height 12
radio input "true"
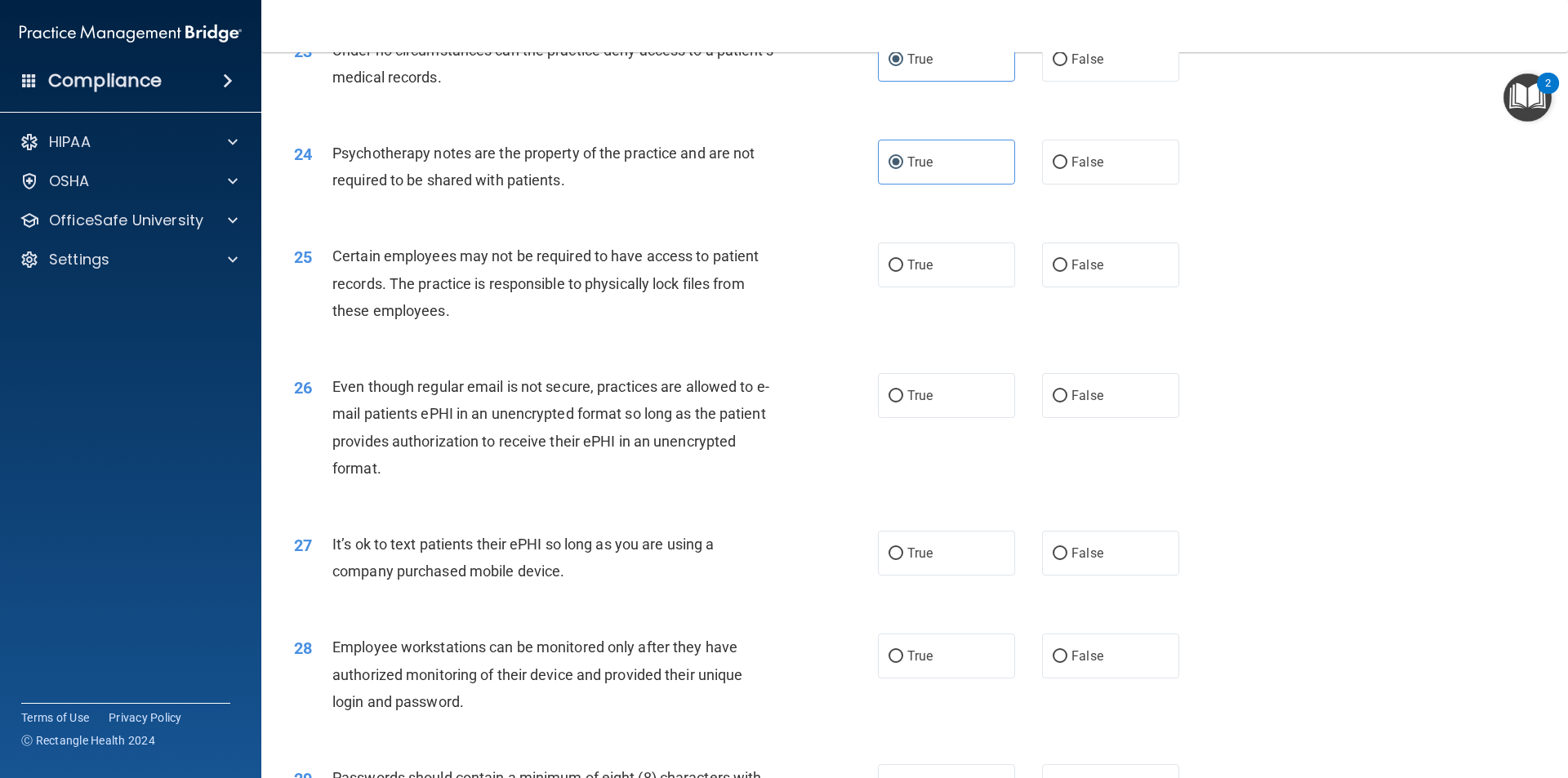
scroll to position [2941, 0]
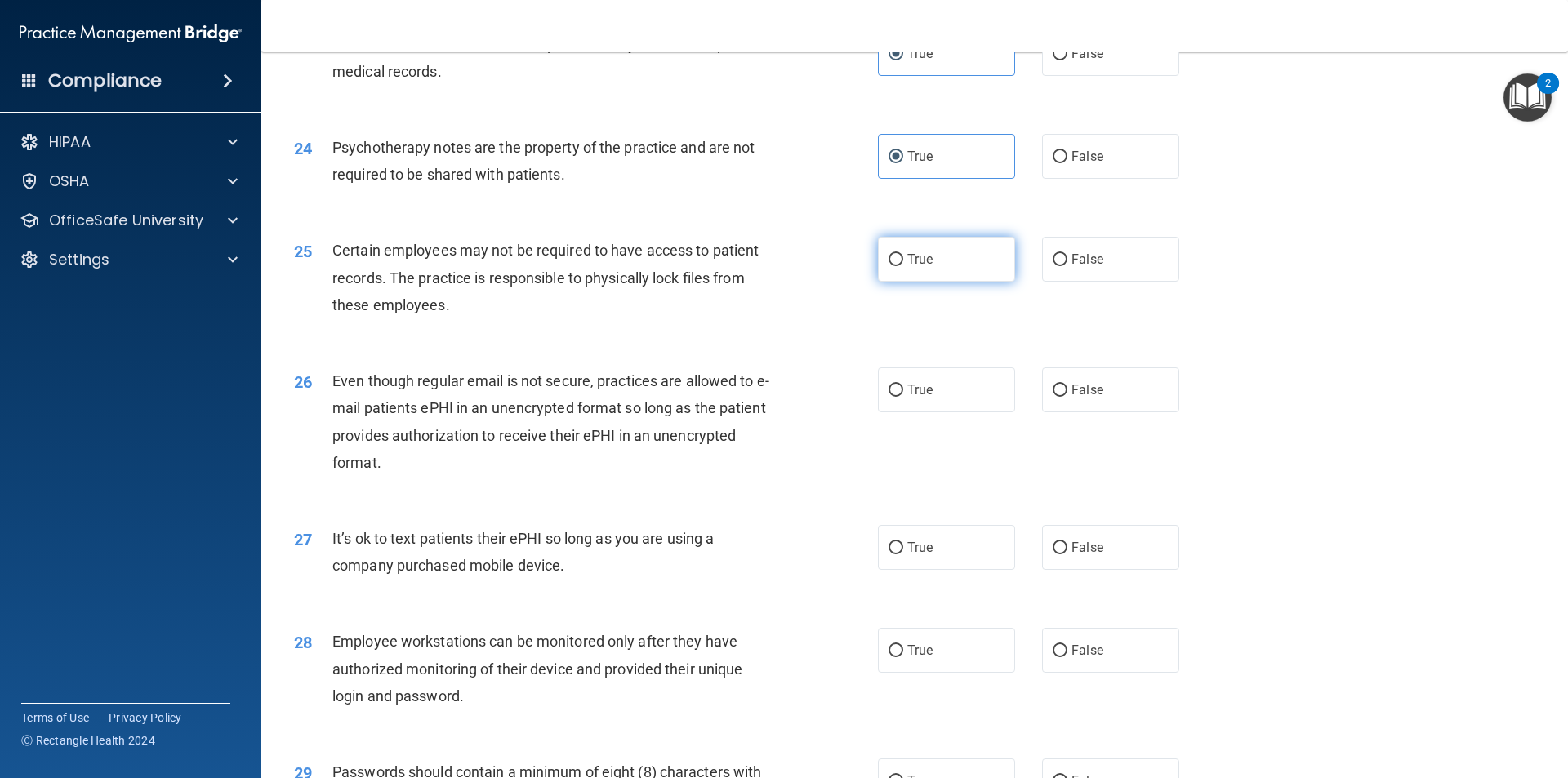
click at [972, 281] on label "True" at bounding box center [946, 259] width 137 height 45
click at [903, 266] on input "True" at bounding box center [895, 259] width 14 height 12
radio input "true"
click at [946, 406] on label "True" at bounding box center [946, 389] width 137 height 45
click at [903, 397] on input "True" at bounding box center [895, 390] width 14 height 12
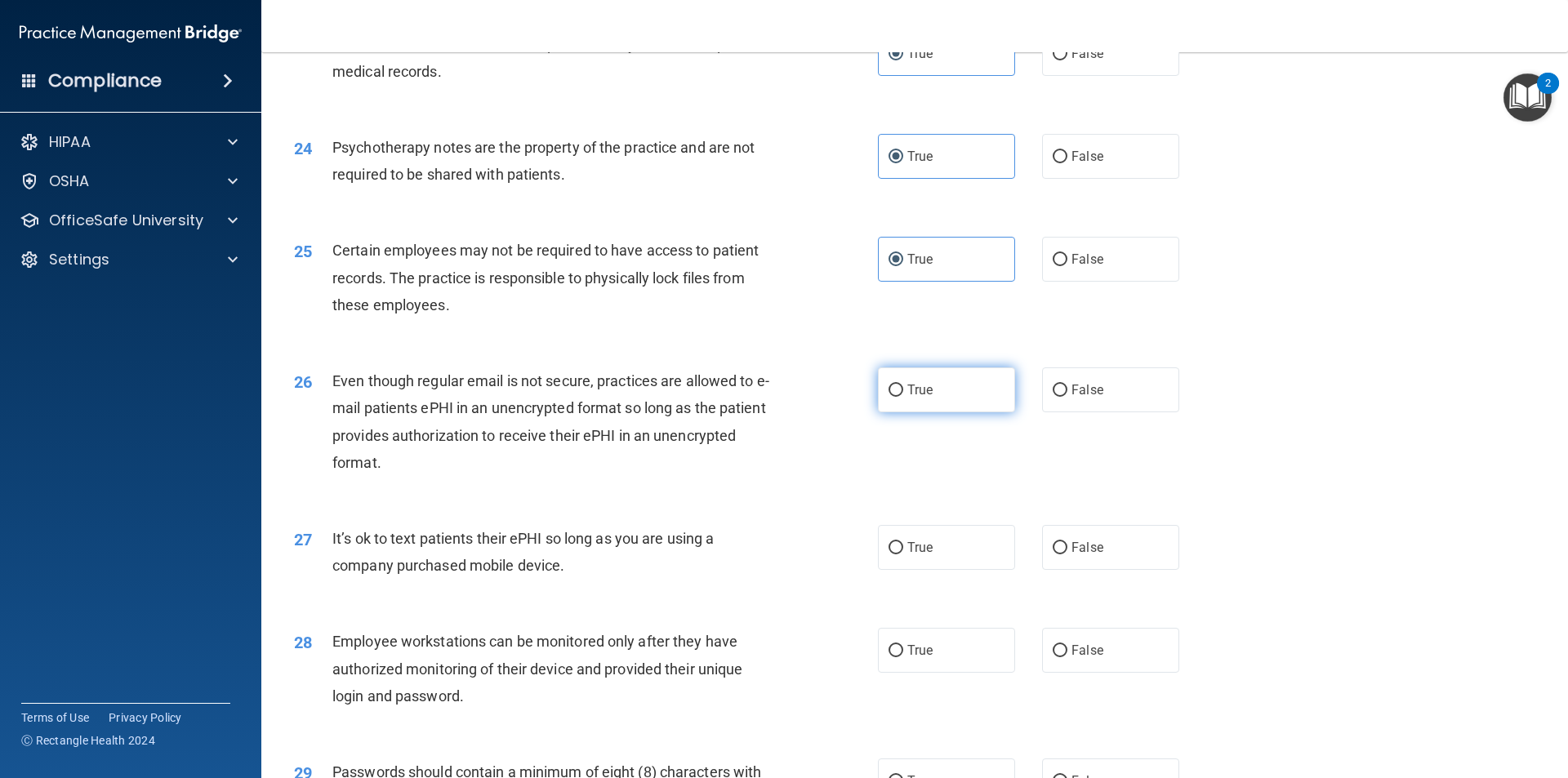
radio input "true"
click at [1071, 555] on span "False" at bounding box center [1087, 547] width 32 height 15
click at [1067, 555] on input "False" at bounding box center [1059, 548] width 14 height 12
radio input "true"
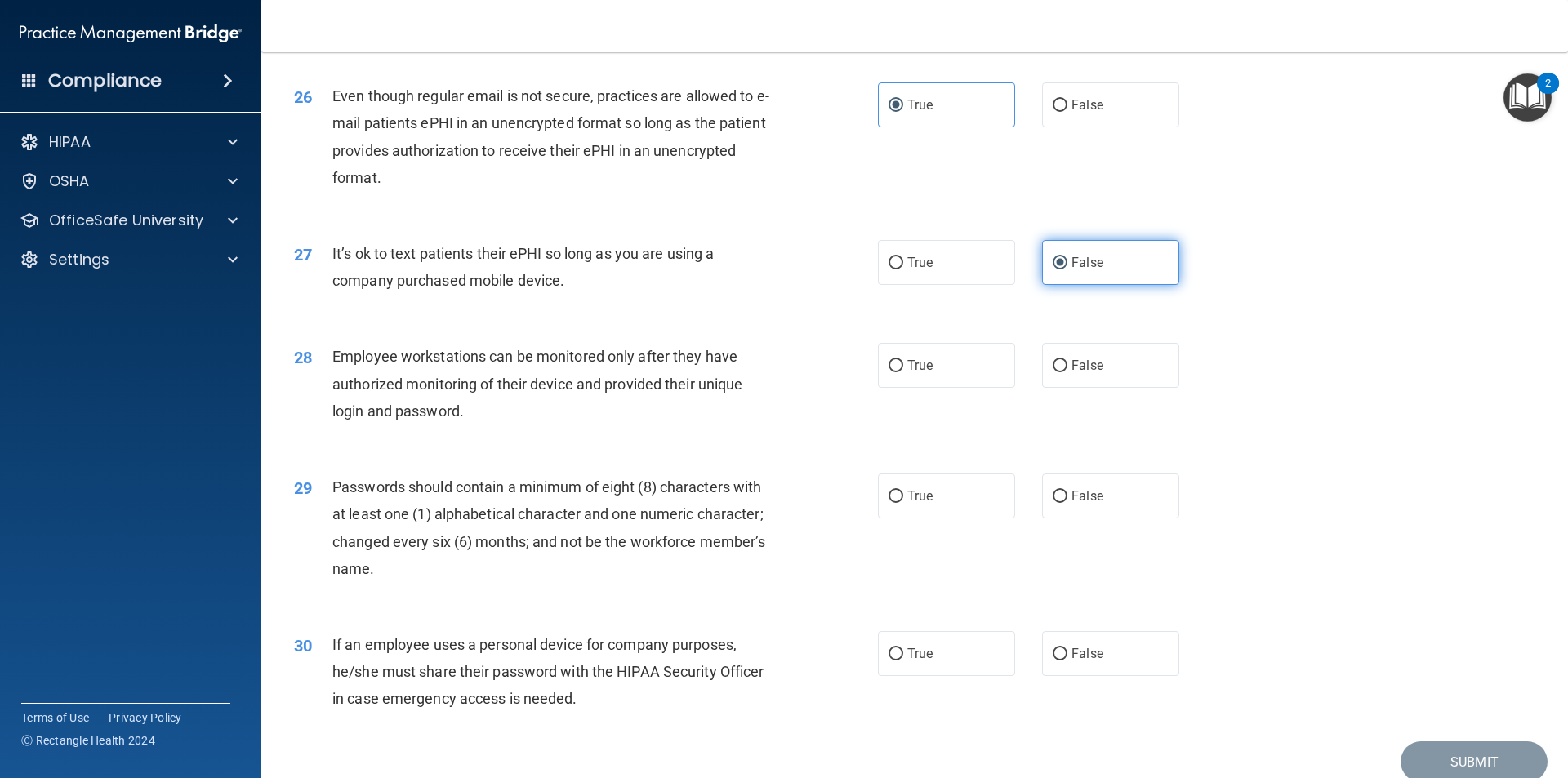
scroll to position [3267, 0]
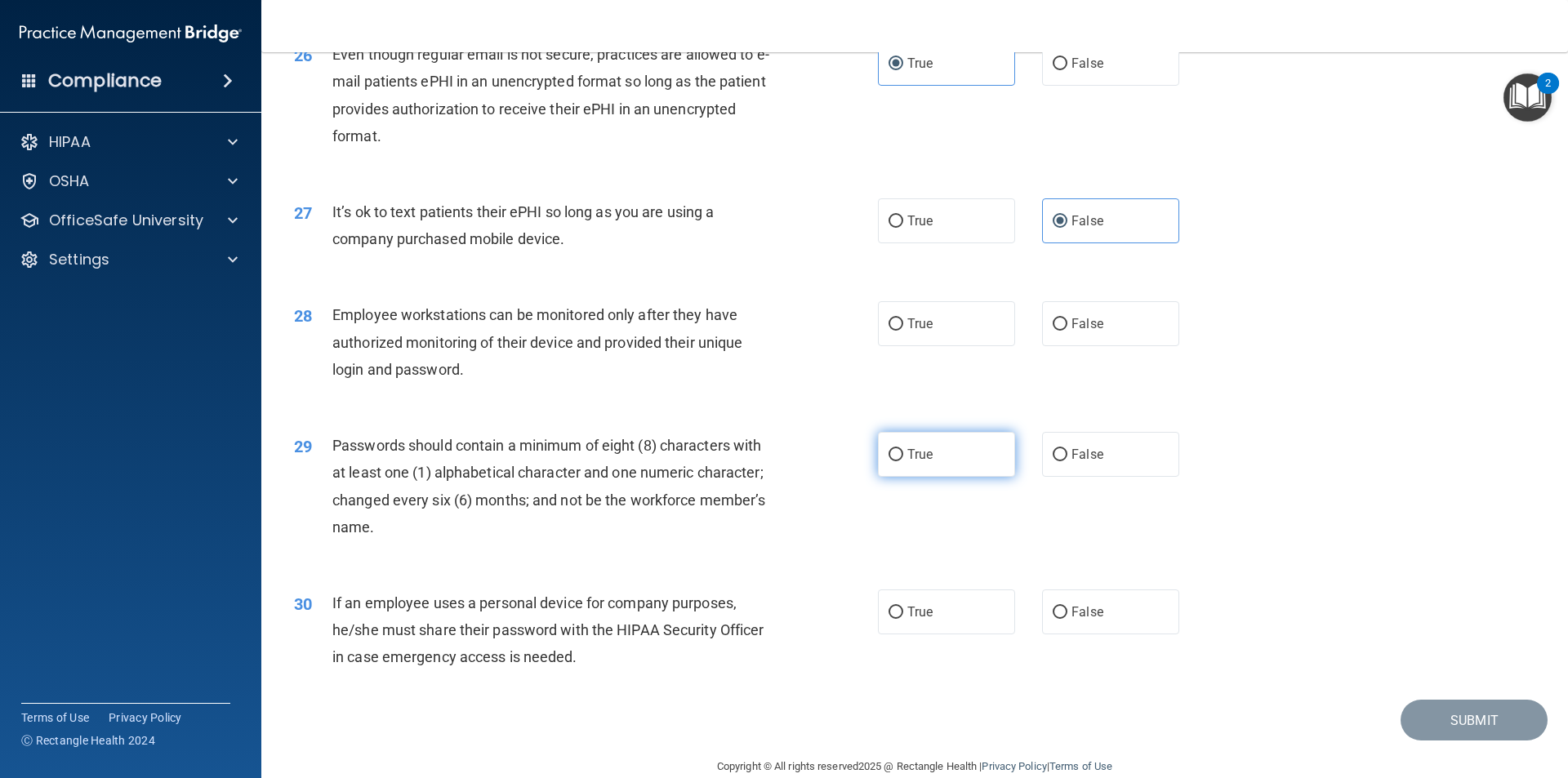
click at [994, 477] on label "True" at bounding box center [946, 455] width 137 height 45
click at [903, 461] on input "True" at bounding box center [895, 455] width 14 height 12
radio input "true"
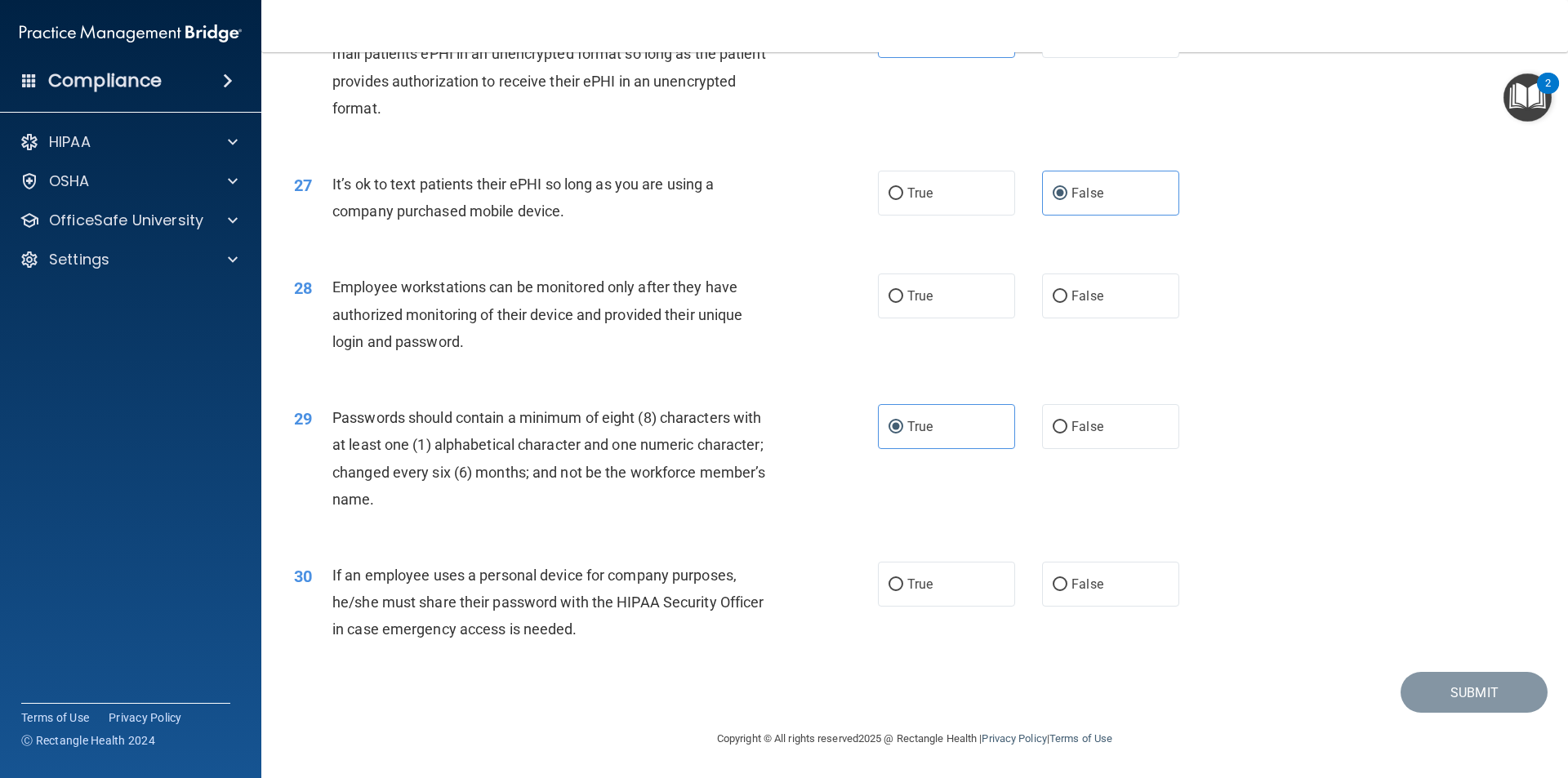
scroll to position [3322, 0]
click at [982, 572] on label "True" at bounding box center [946, 584] width 137 height 45
click at [903, 579] on input "True" at bounding box center [895, 585] width 14 height 12
radio input "true"
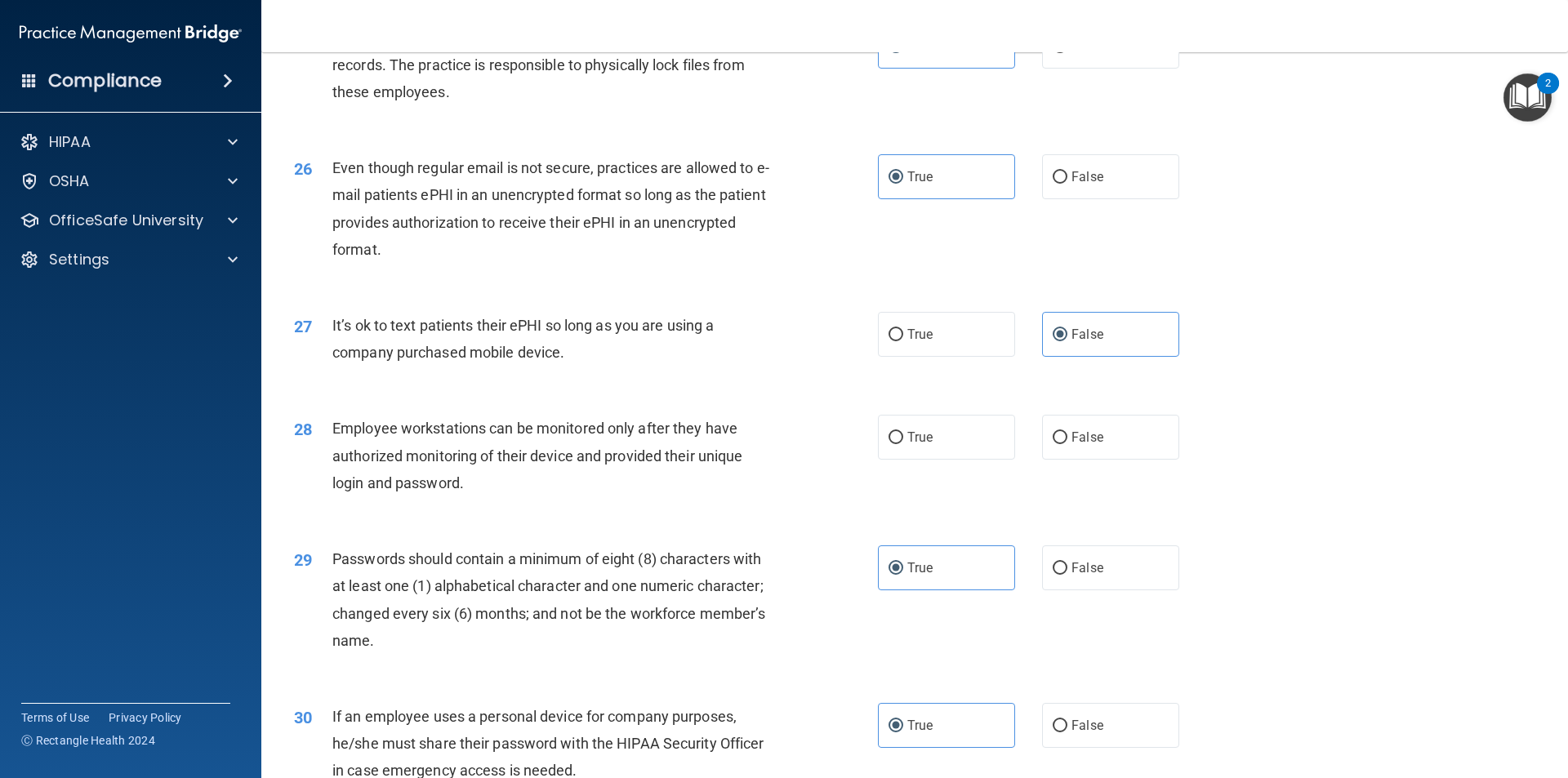
scroll to position [3159, 0]
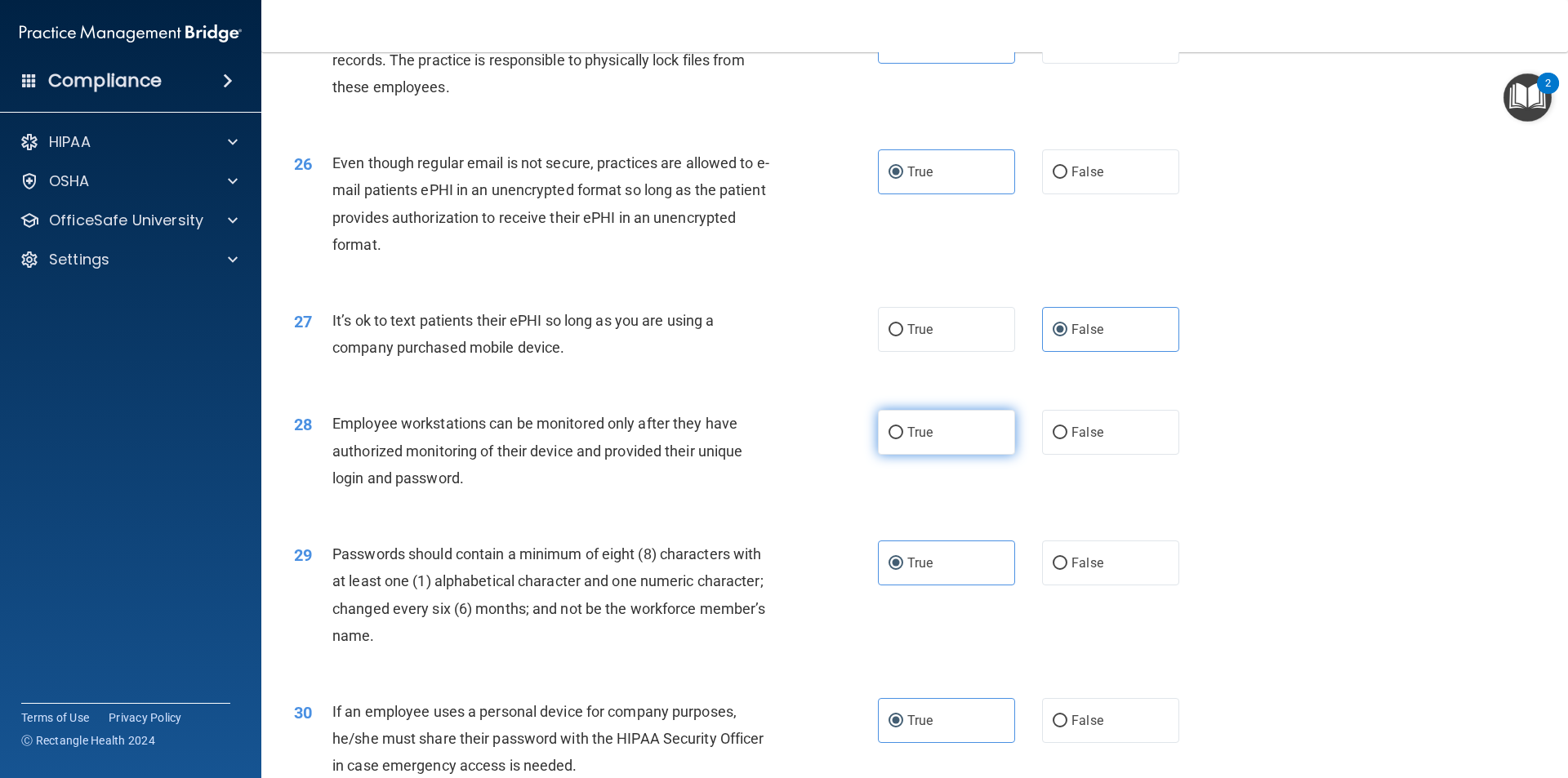
drag, startPoint x: 984, startPoint y: 456, endPoint x: 1036, endPoint y: 491, distance: 62.7
click at [985, 455] on label "True" at bounding box center [946, 432] width 137 height 45
click at [903, 439] on input "True" at bounding box center [895, 433] width 14 height 12
radio input "true"
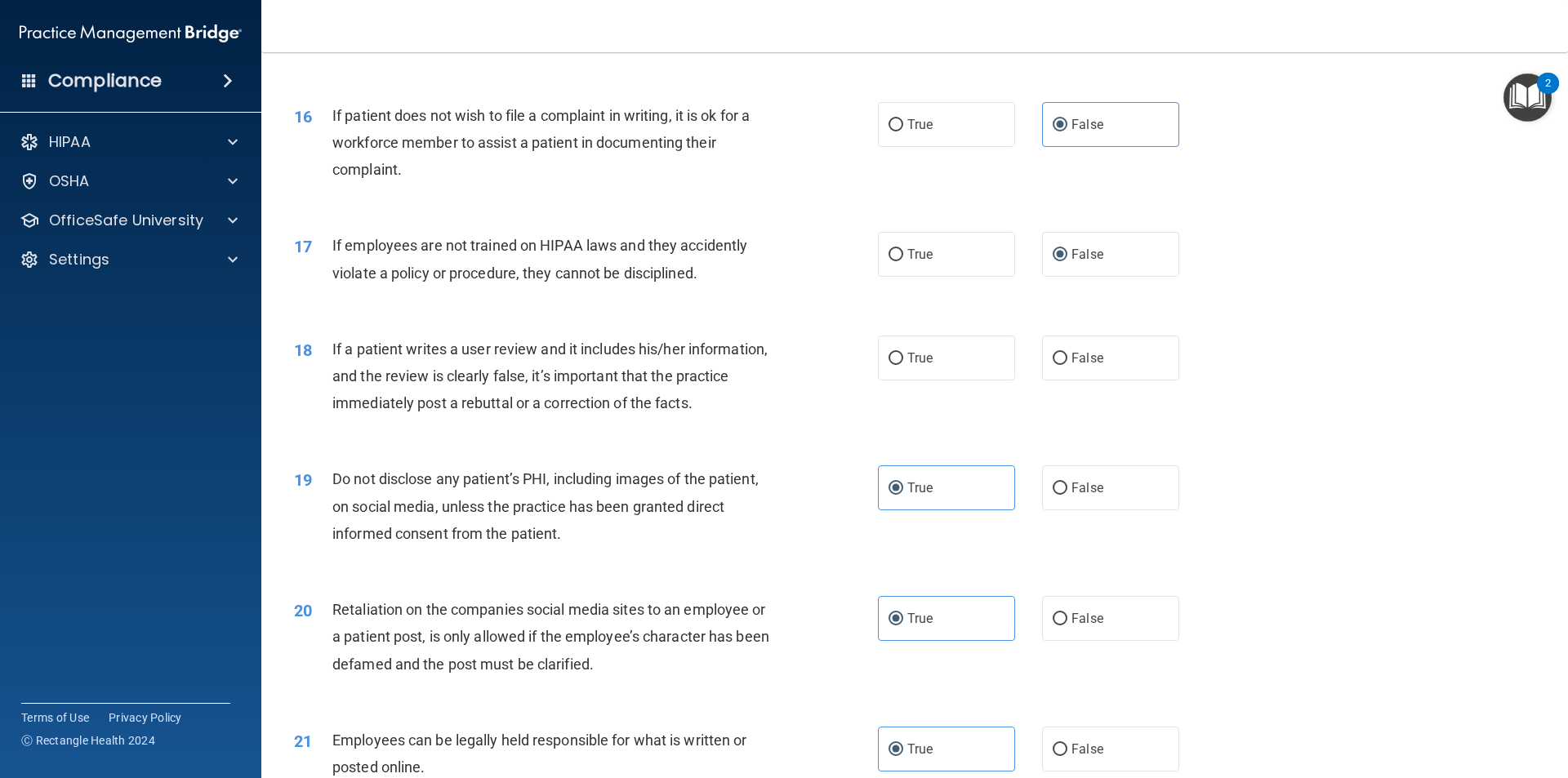
scroll to position [1933, 0]
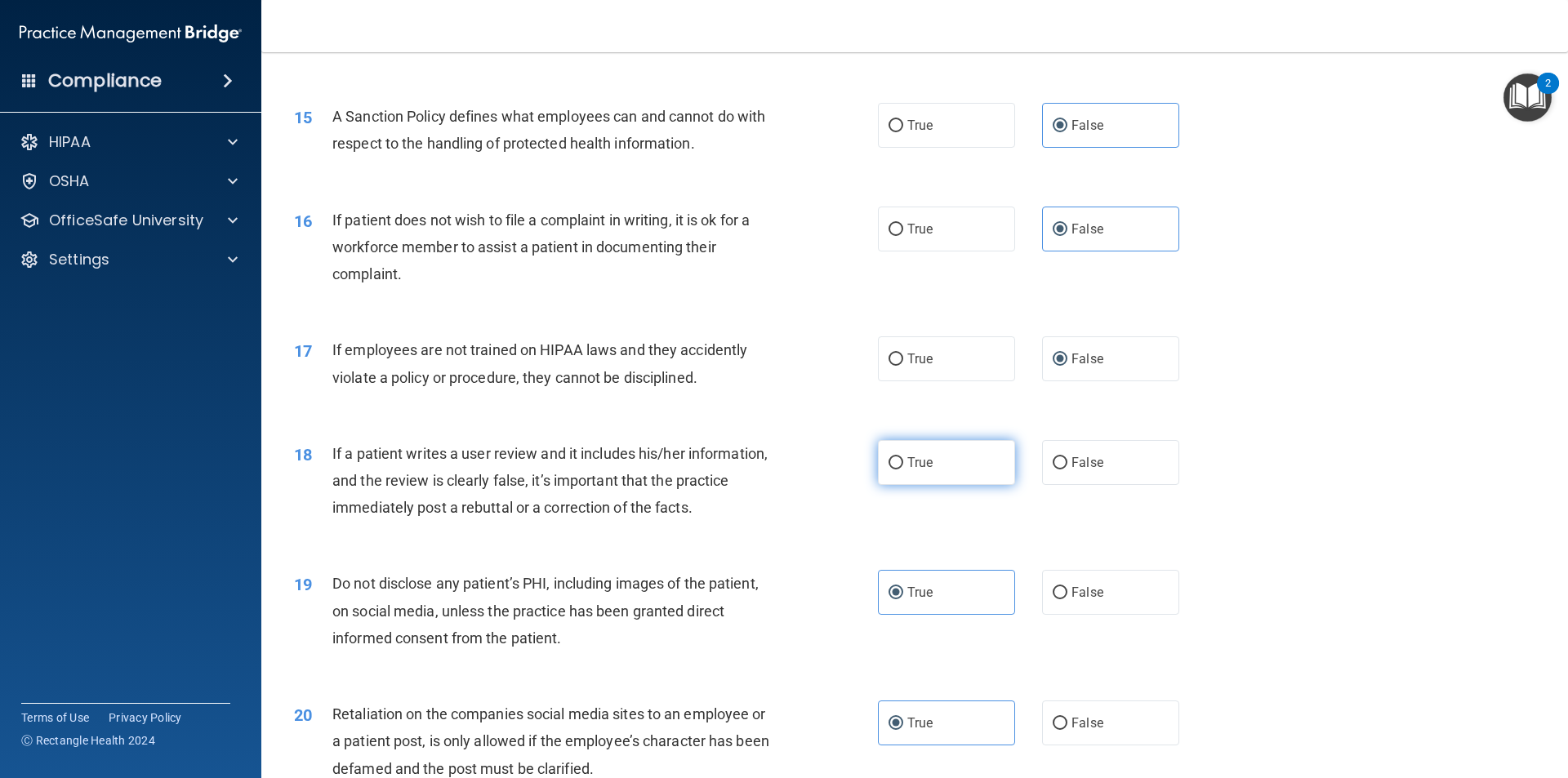
click at [995, 485] on label "True" at bounding box center [946, 462] width 137 height 45
click at [903, 470] on input "True" at bounding box center [895, 463] width 14 height 12
radio input "true"
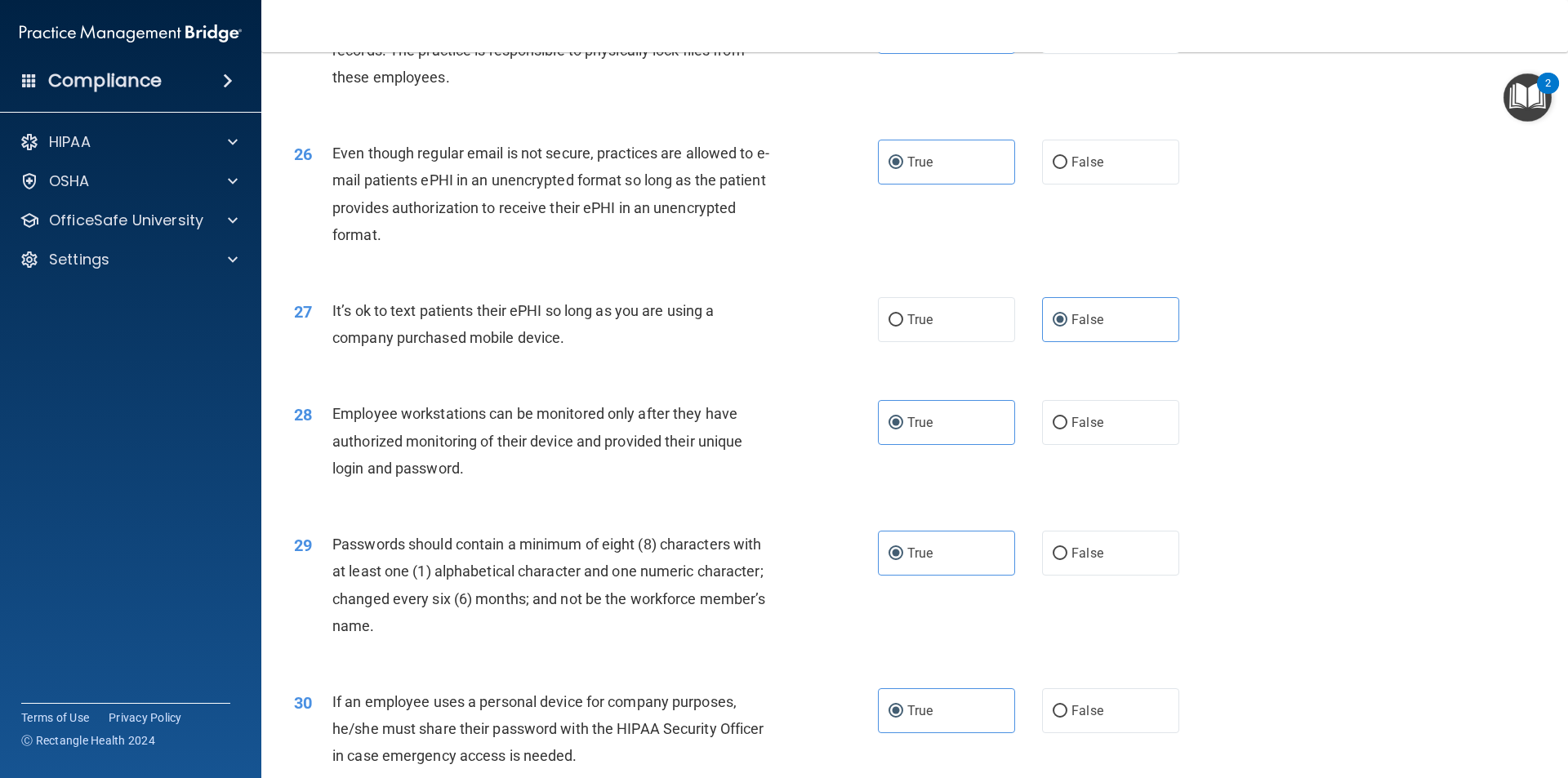
scroll to position [3322, 0]
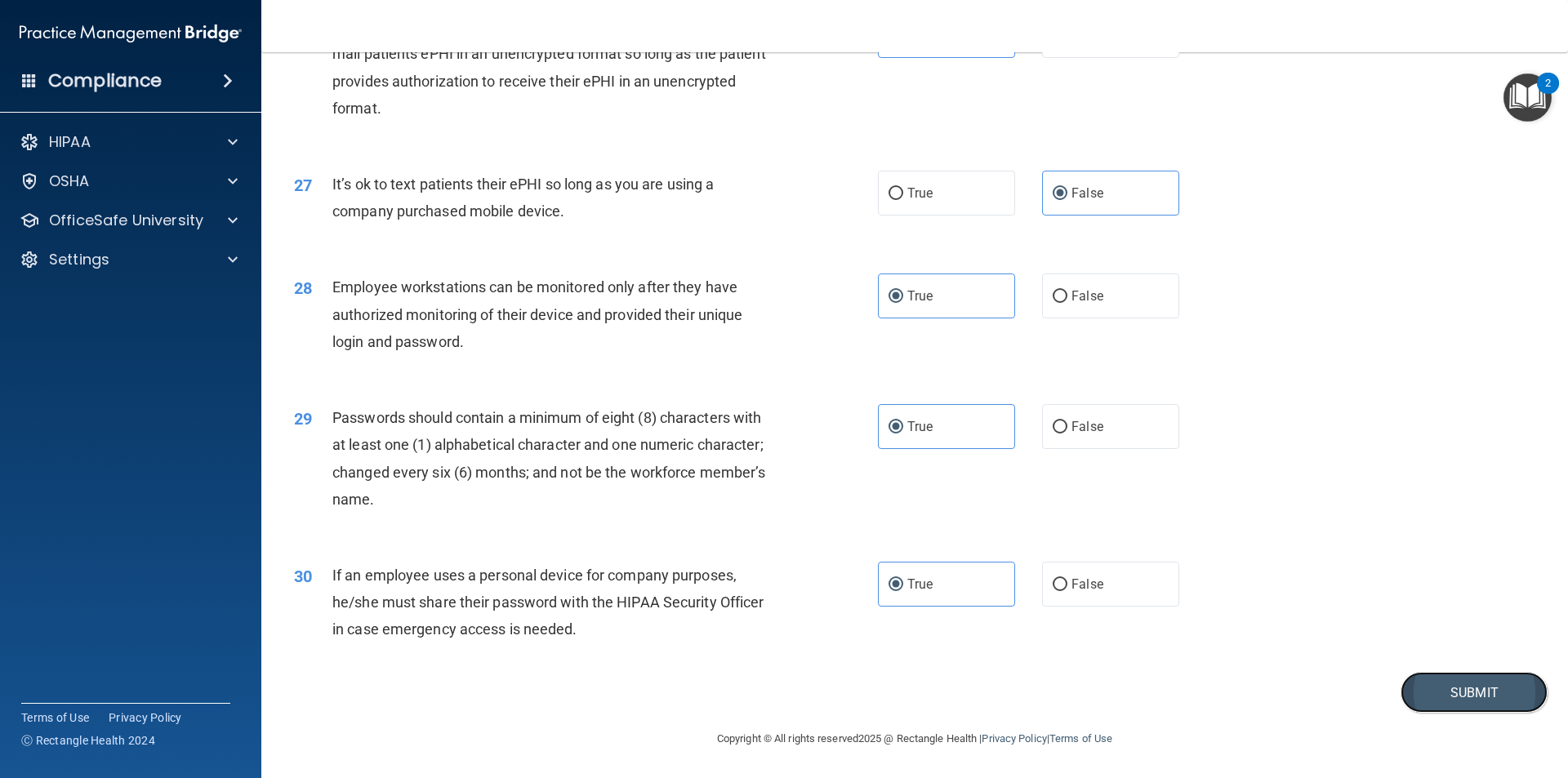
click at [1436, 694] on button "Submit" at bounding box center [1474, 693] width 147 height 42
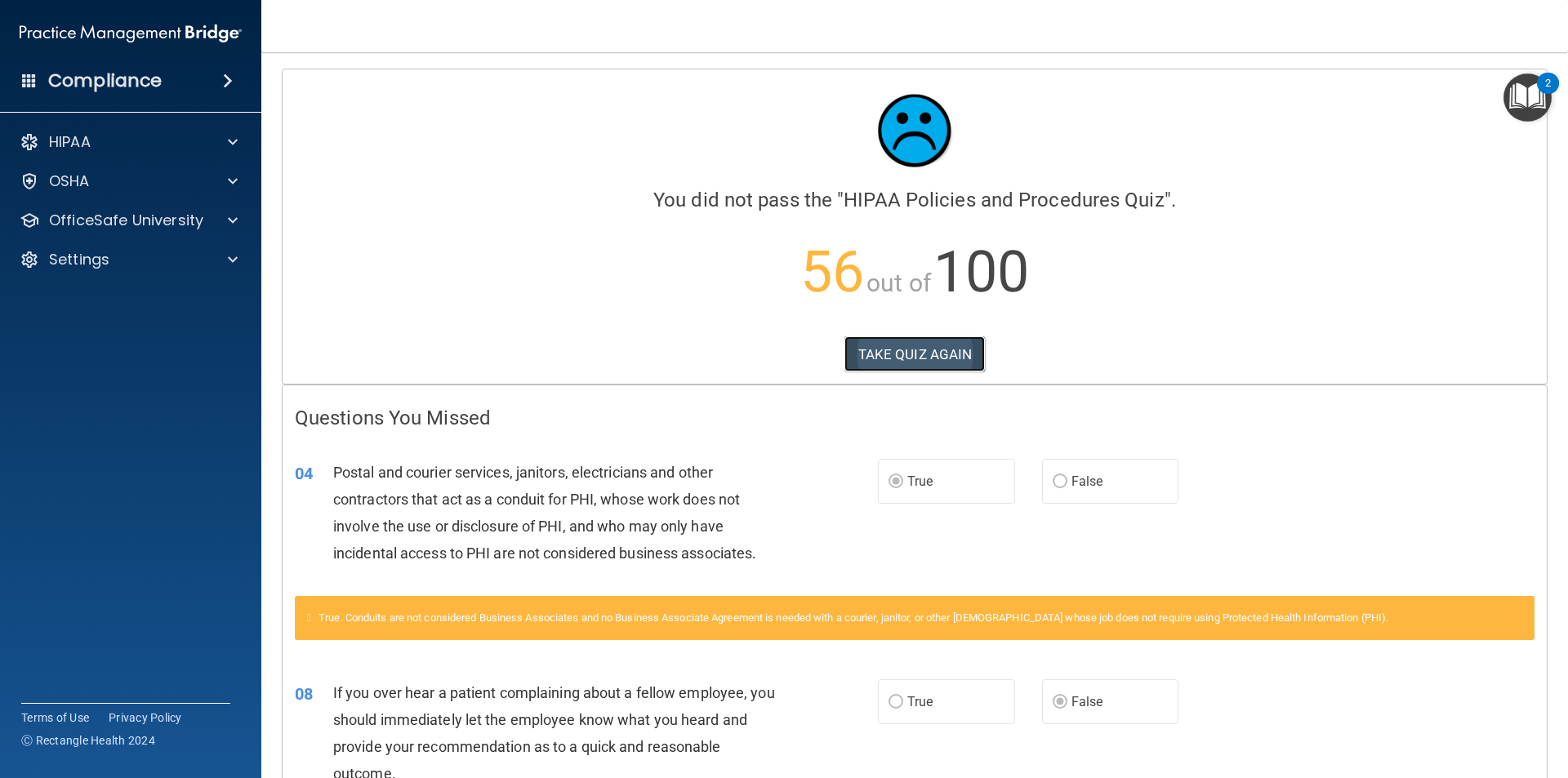
click at [895, 353] on button "TAKE QUIZ AGAIN" at bounding box center [916, 355] width 142 height 36
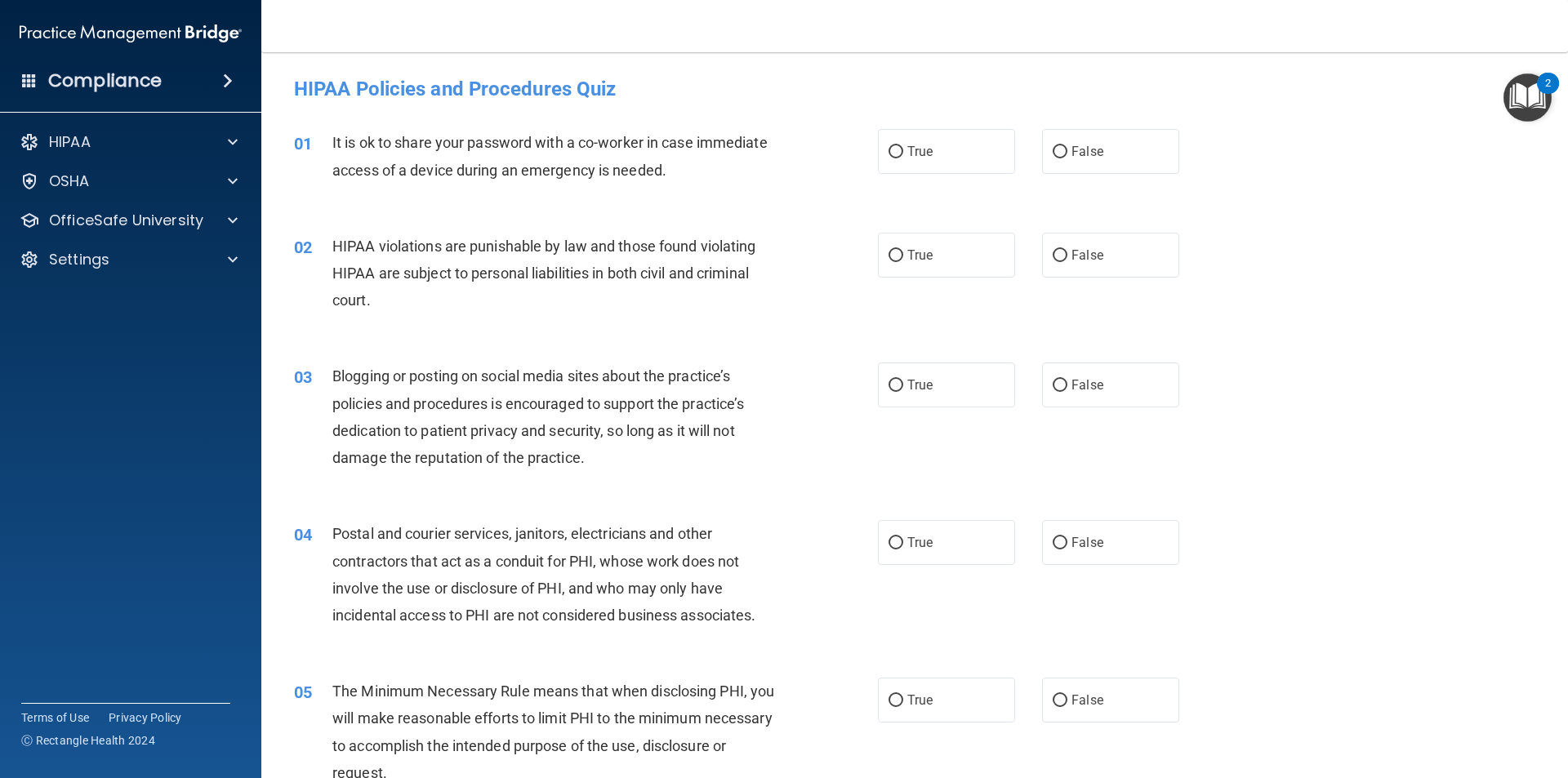
click at [1048, 176] on div "01 It is ok to share your password with a co-worker in case immediate access of…" at bounding box center [914, 161] width 1266 height 103
click at [1064, 159] on label "False" at bounding box center [1110, 151] width 137 height 45
click at [1064, 159] on input "False" at bounding box center [1059, 152] width 14 height 12
radio input "true"
click at [943, 251] on label "True" at bounding box center [946, 255] width 137 height 45
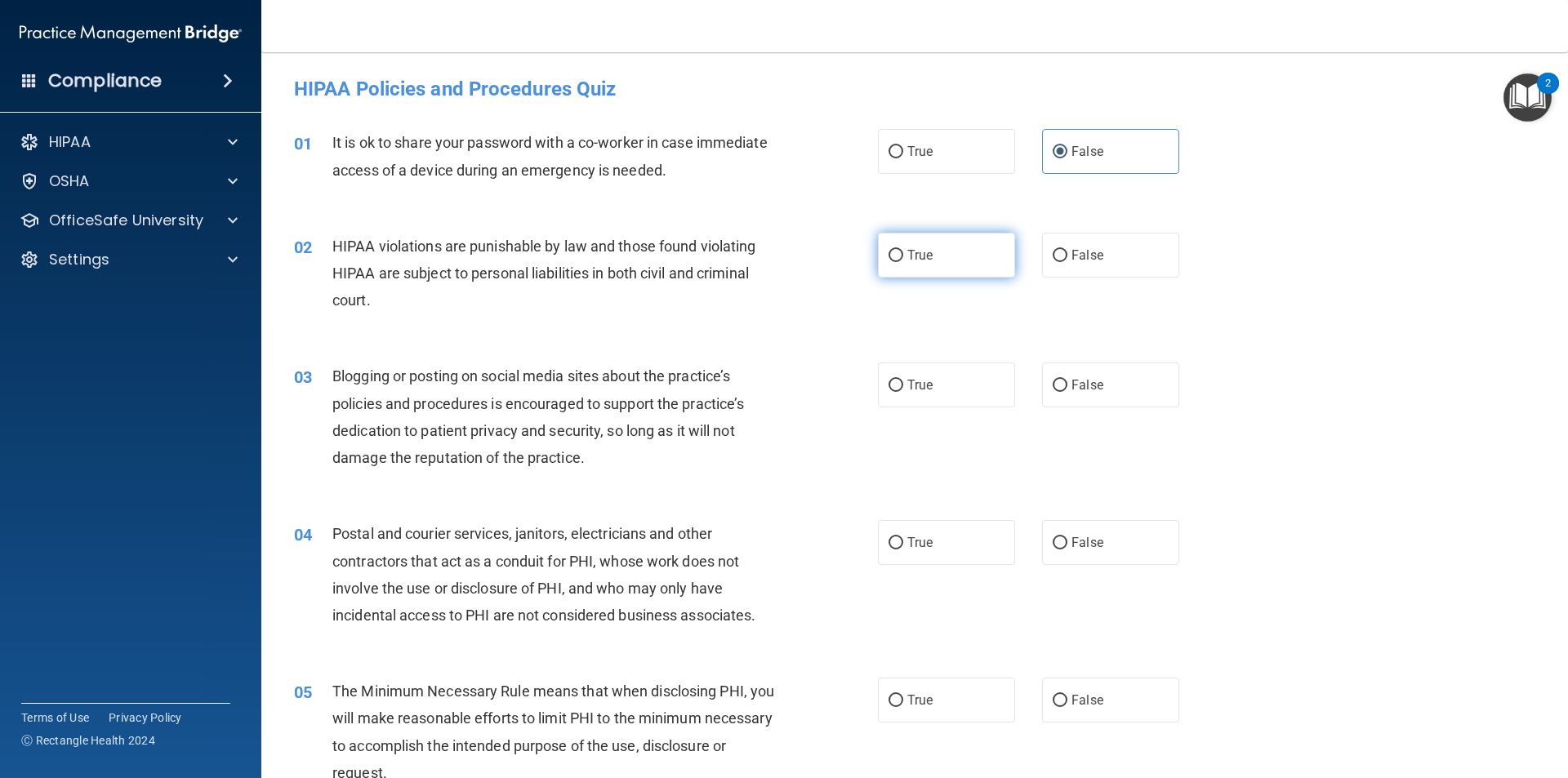
click at [903, 251] on input "True" at bounding box center [895, 256] width 14 height 12
radio input "true"
click at [945, 377] on label "True" at bounding box center [946, 385] width 137 height 45
click at [903, 380] on input "True" at bounding box center [895, 386] width 14 height 12
radio input "true"
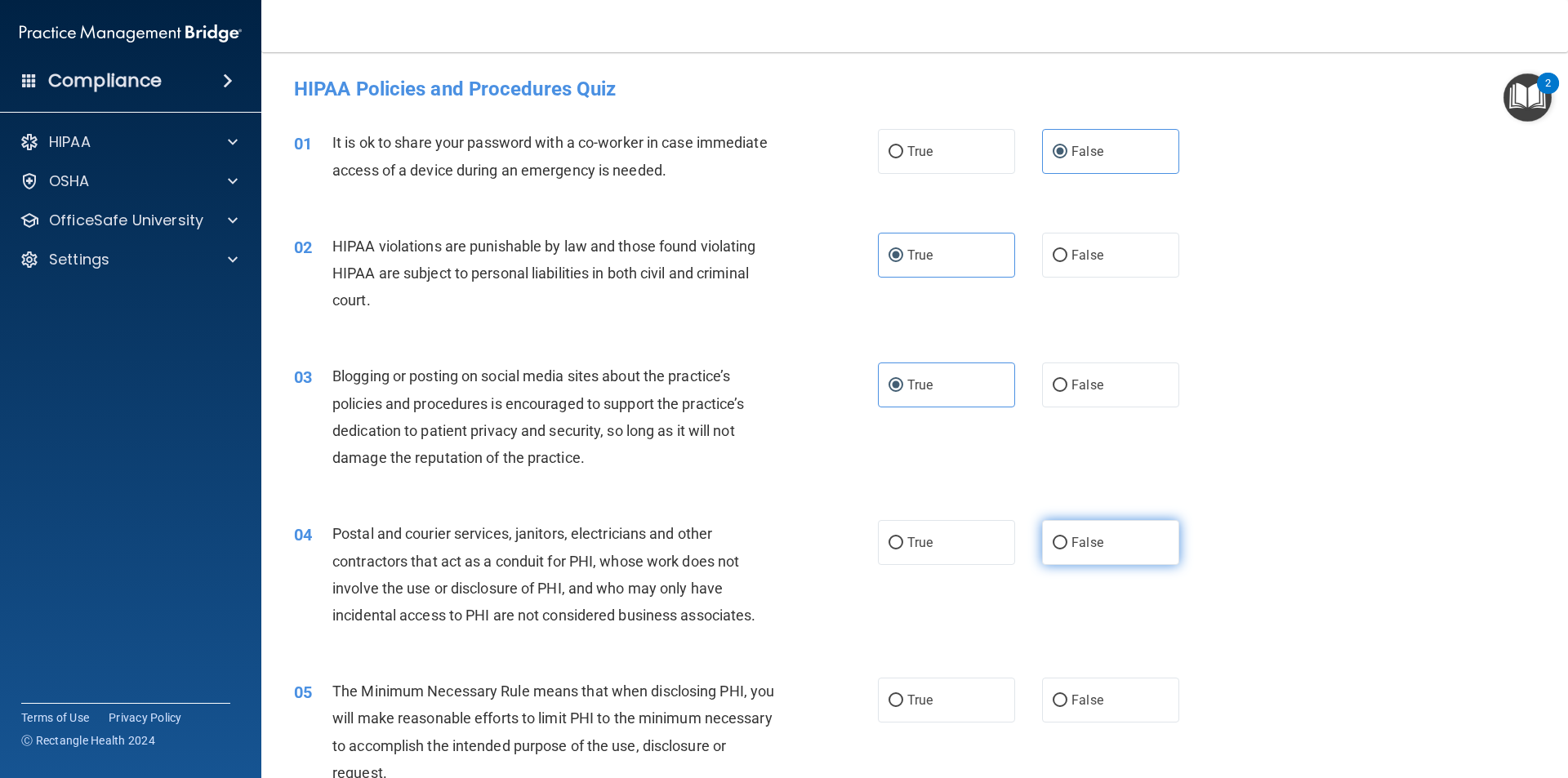
click at [1053, 522] on label "False" at bounding box center [1110, 543] width 137 height 45
click at [1053, 538] on input "False" at bounding box center [1059, 544] width 14 height 12
radio input "true"
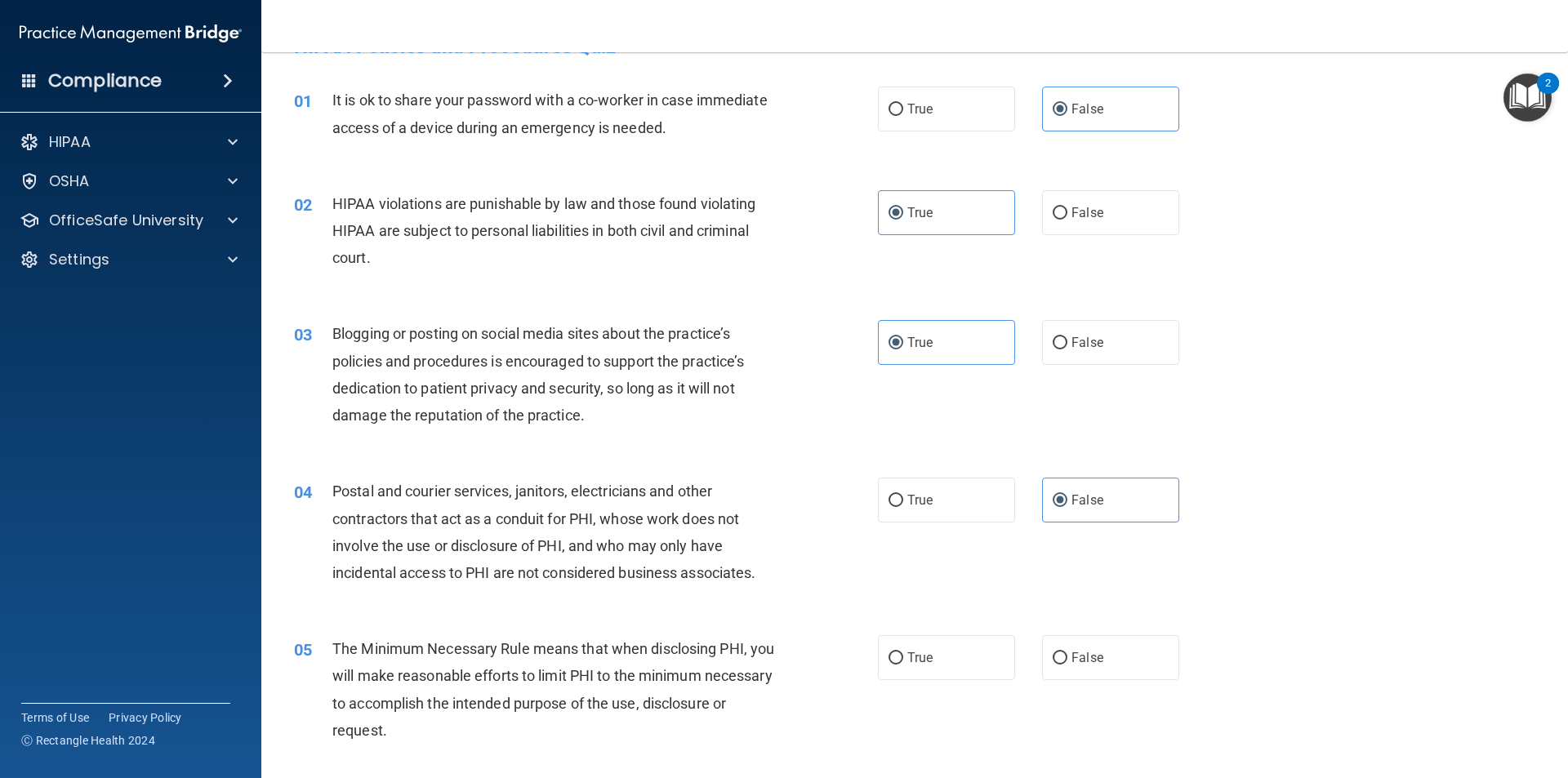
scroll to position [81, 0]
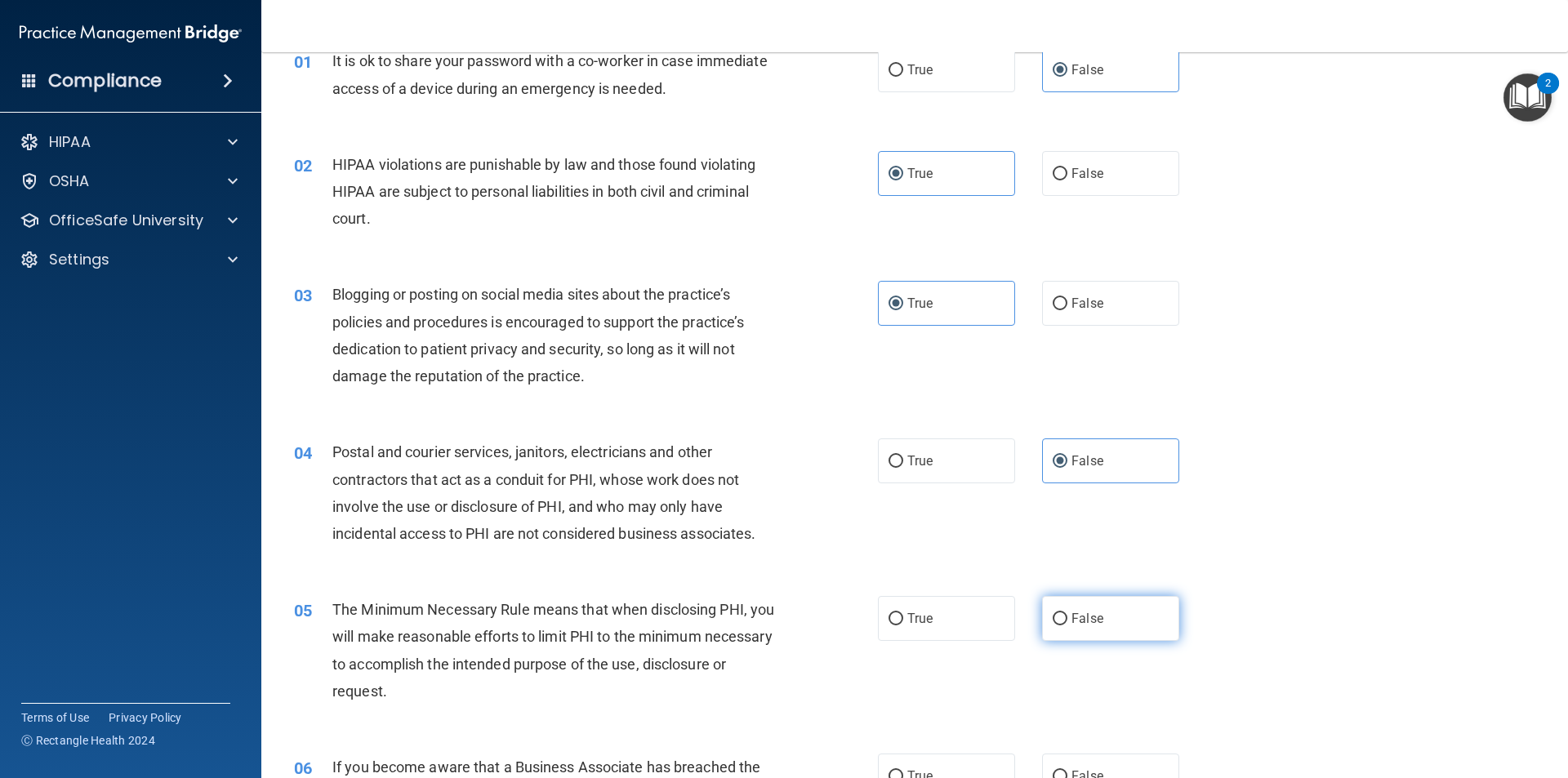
click at [1046, 604] on label "False" at bounding box center [1110, 618] width 137 height 45
click at [1052, 613] on input "False" at bounding box center [1059, 619] width 14 height 12
radio input "true"
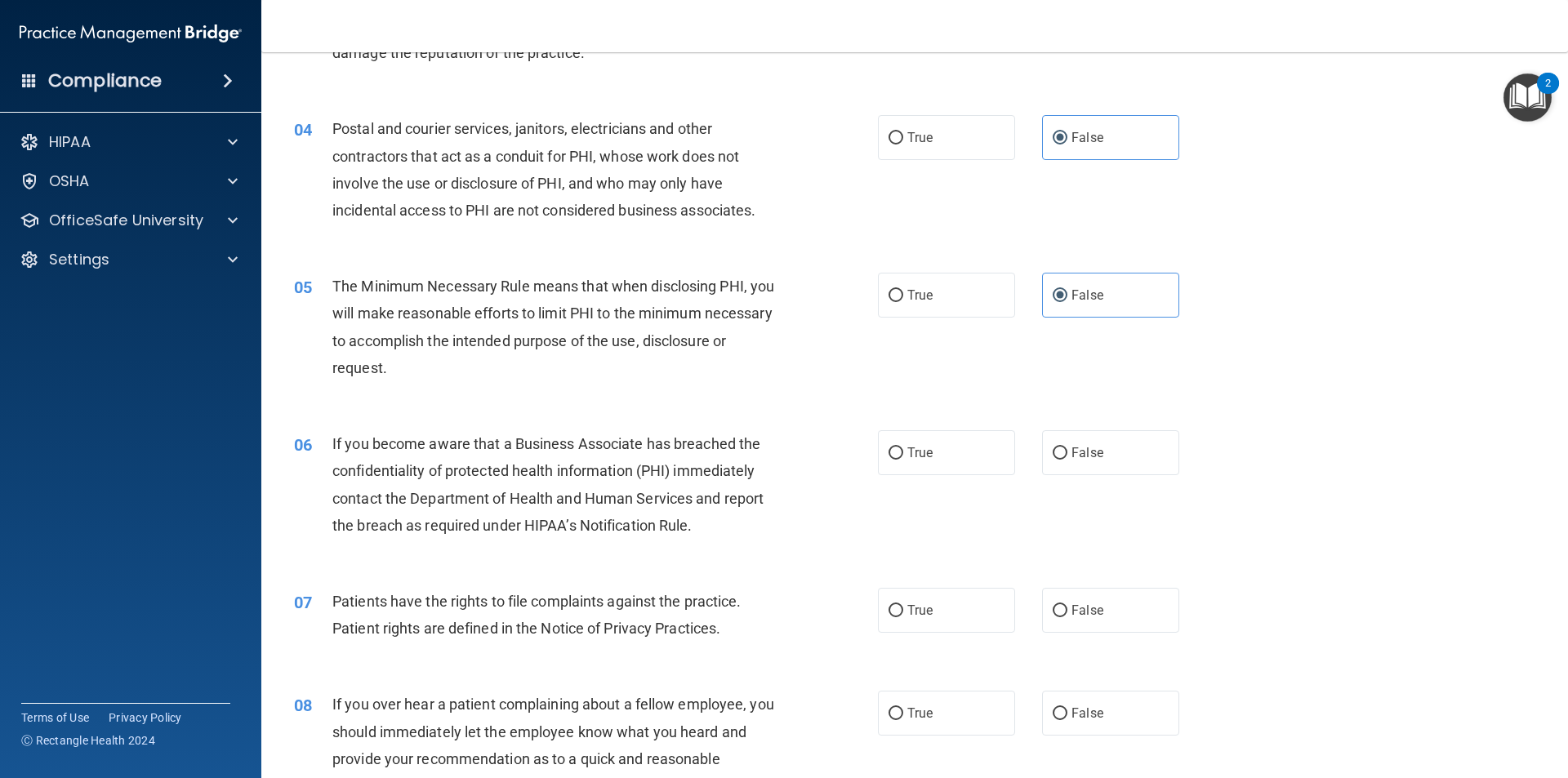
scroll to position [409, 0]
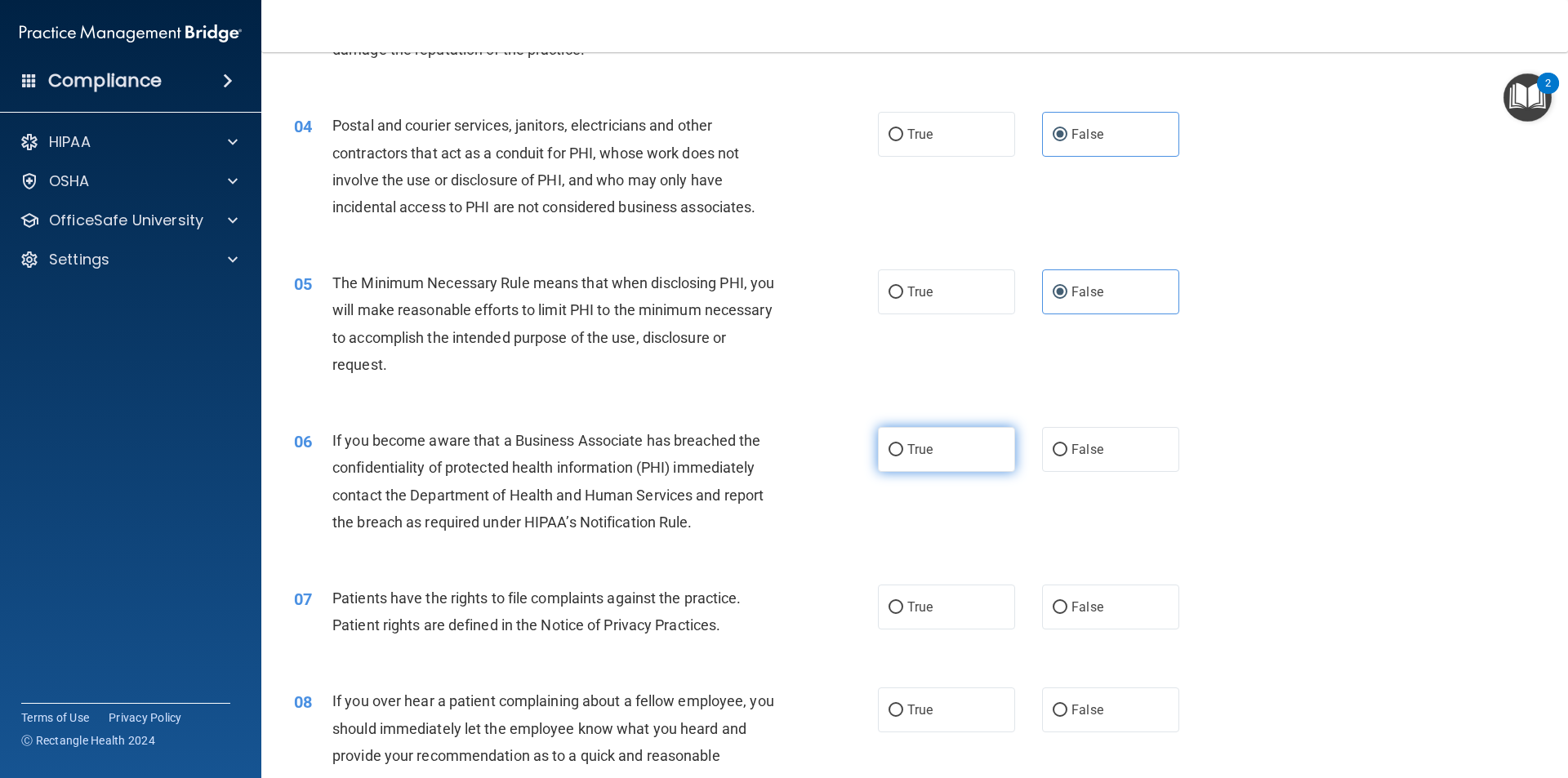
click at [979, 465] on label "True" at bounding box center [946, 449] width 137 height 45
click at [903, 456] on input "True" at bounding box center [895, 450] width 14 height 12
radio input "true"
click at [945, 588] on label "True" at bounding box center [946, 607] width 137 height 45
click at [903, 602] on input "True" at bounding box center [895, 608] width 14 height 12
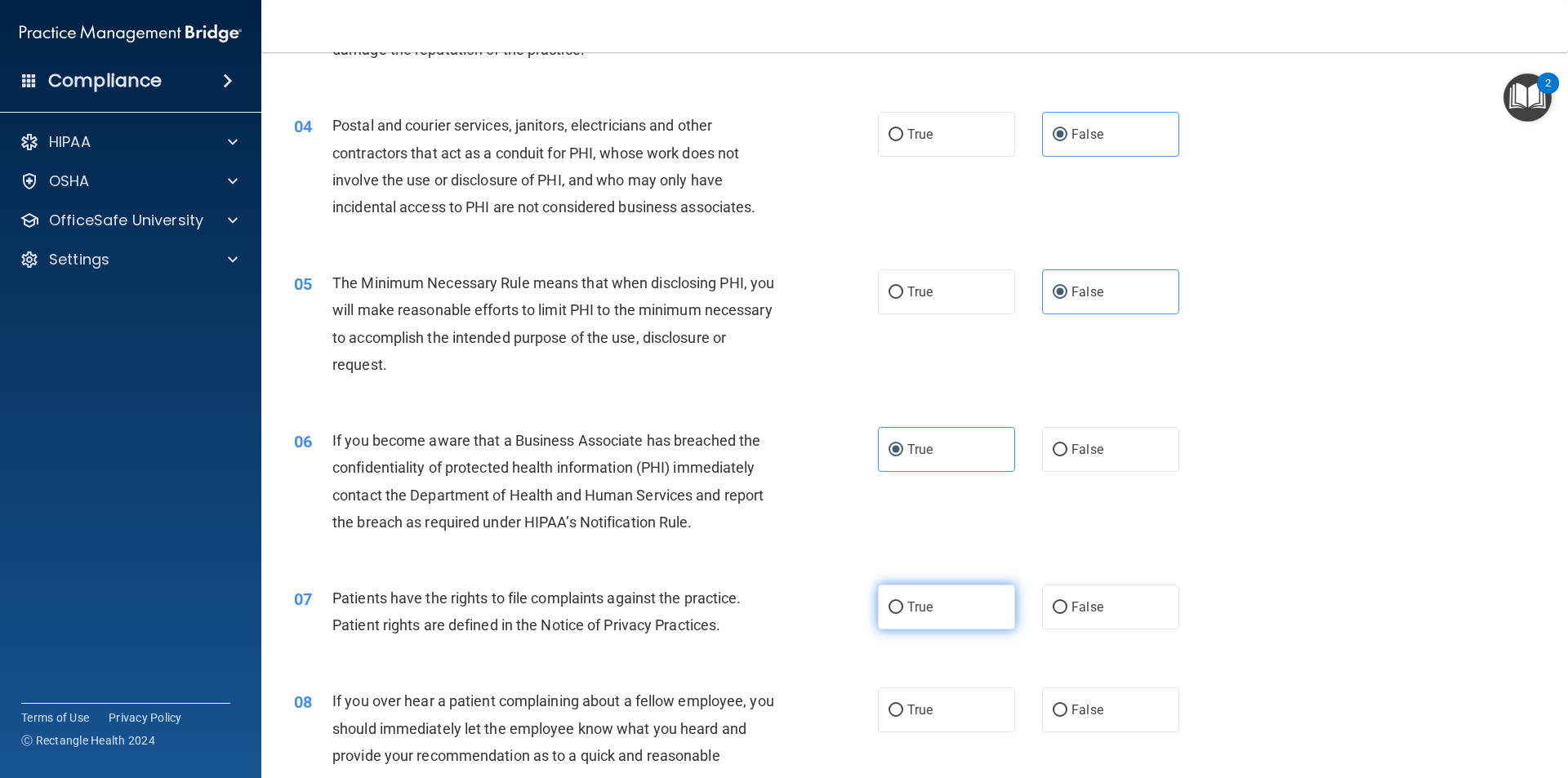
radio input "true"
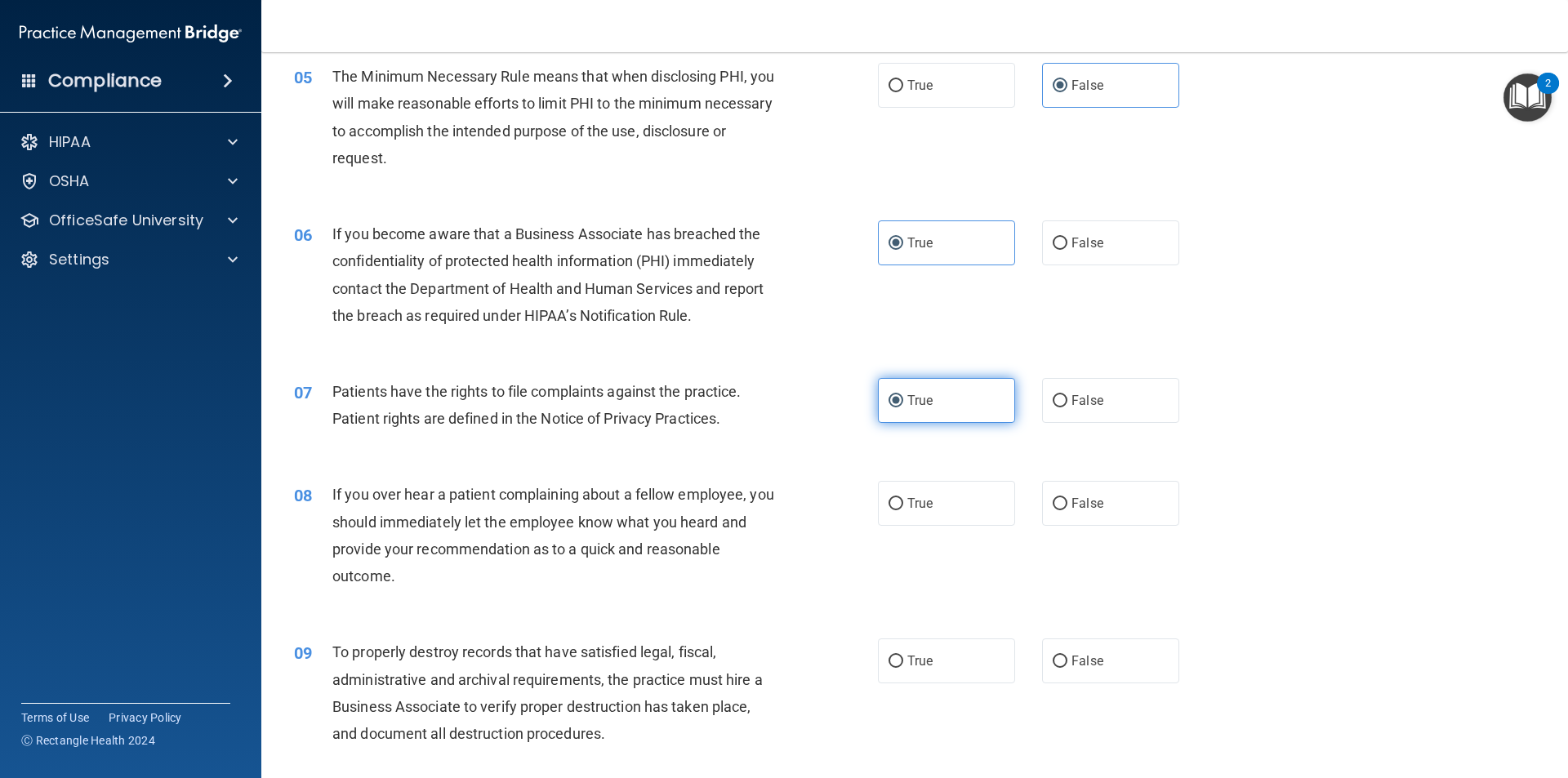
scroll to position [654, 0]
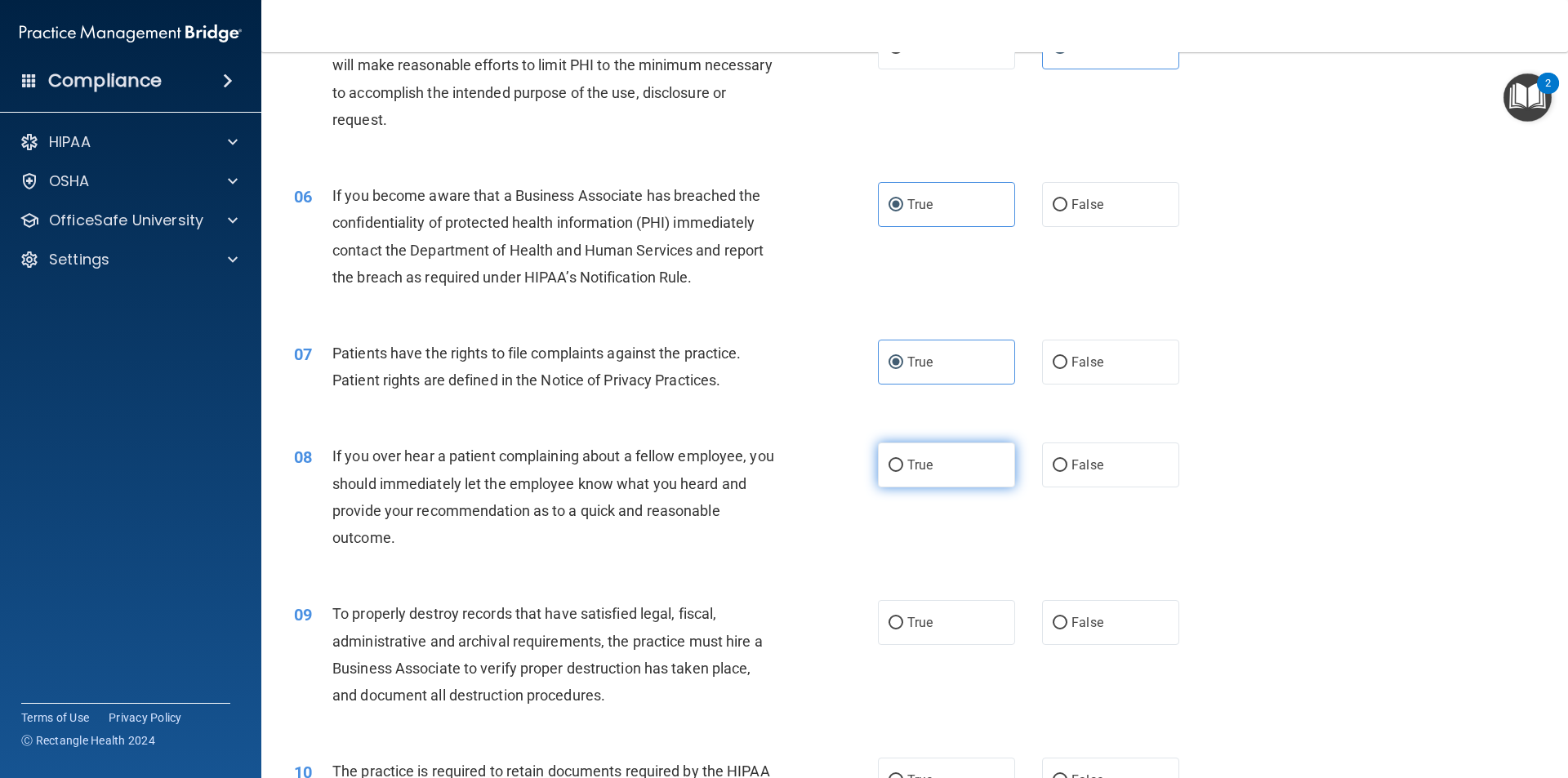
click at [935, 472] on label "True" at bounding box center [946, 465] width 137 height 45
click at [903, 472] on input "True" at bounding box center [895, 466] width 14 height 12
radio input "true"
click at [986, 621] on label "True" at bounding box center [946, 622] width 137 height 45
click at [903, 621] on input "True" at bounding box center [895, 623] width 14 height 12
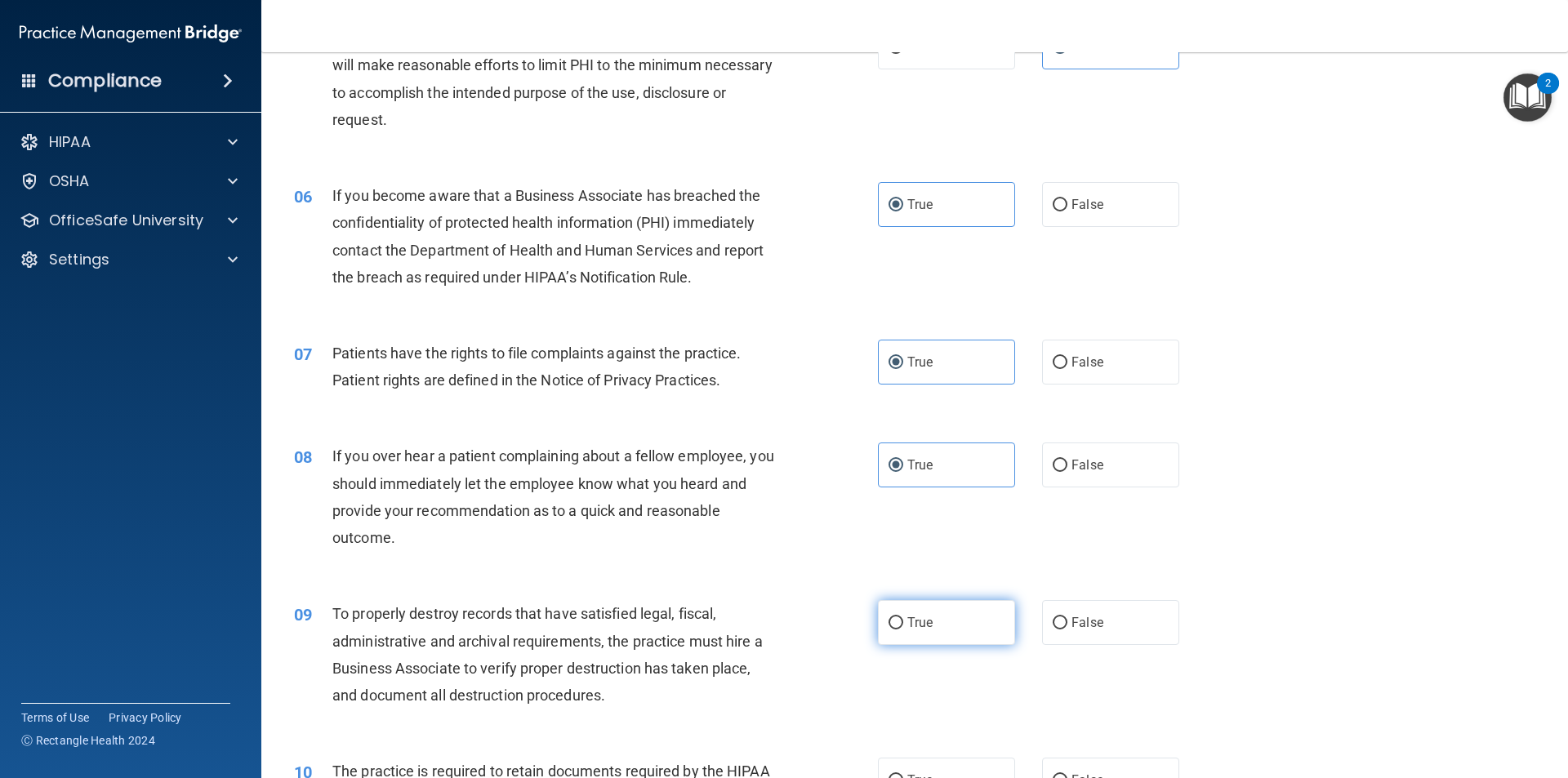
radio input "true"
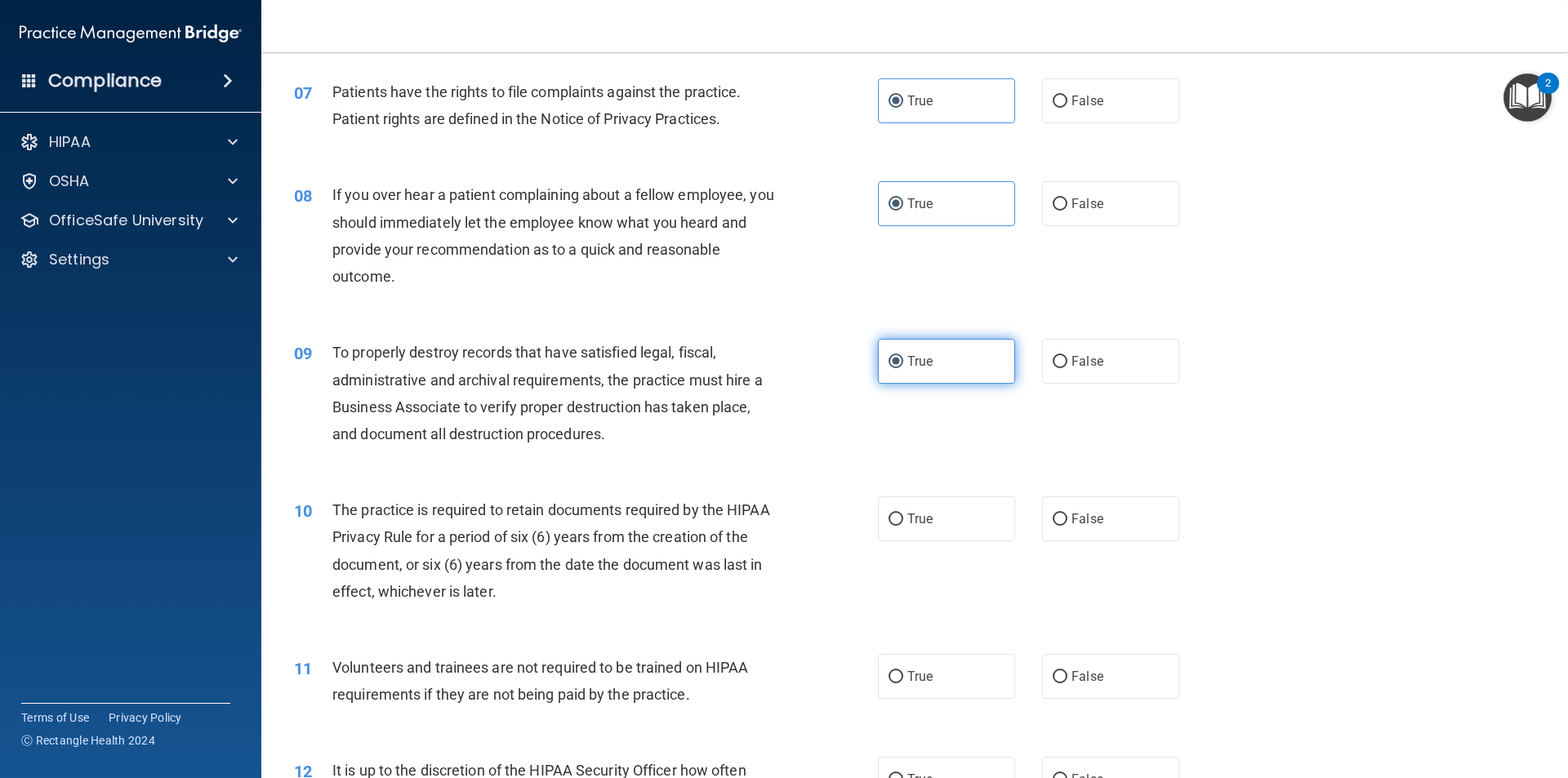
scroll to position [980, 0]
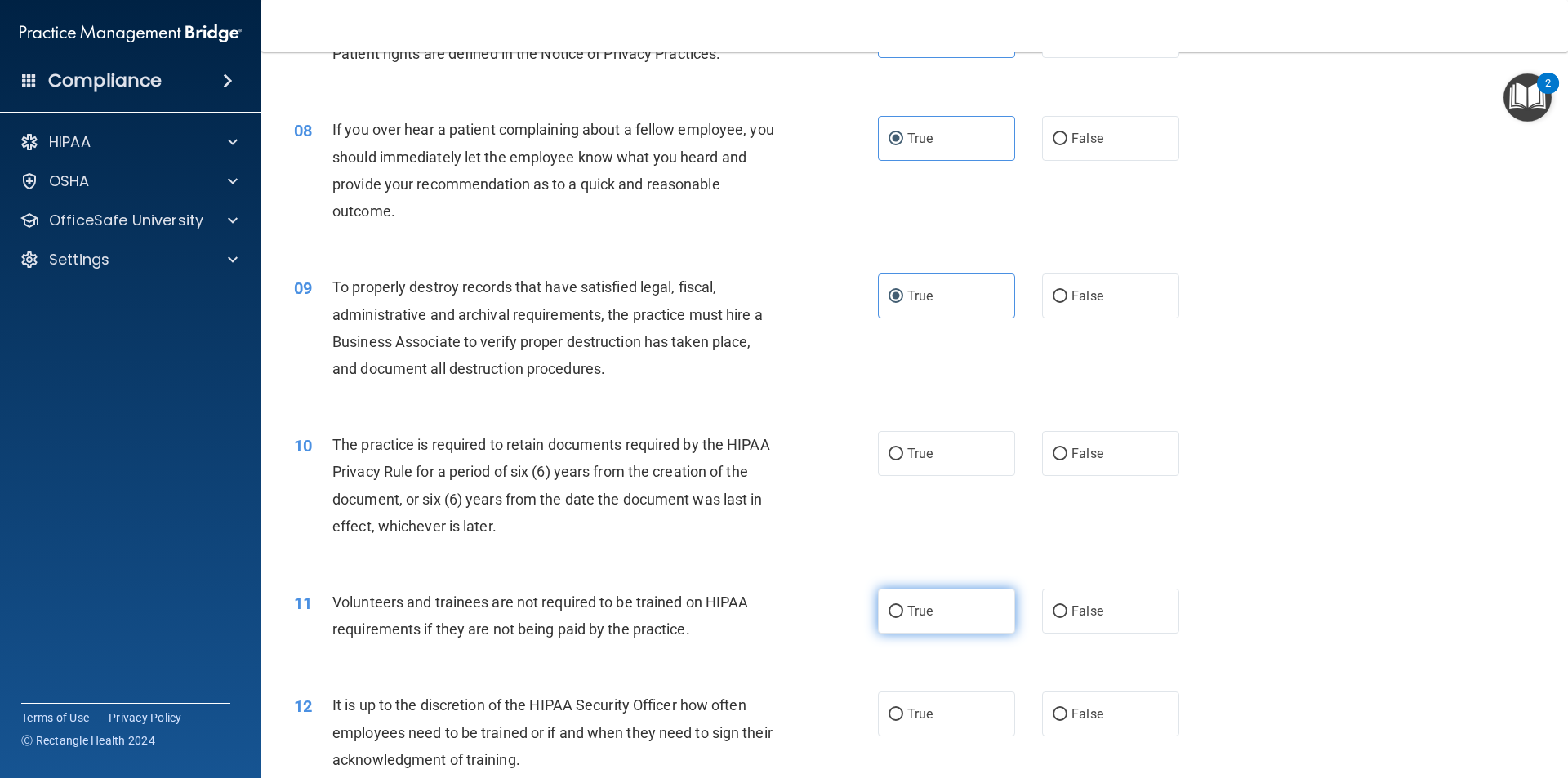
click at [929, 597] on label "True" at bounding box center [946, 611] width 137 height 45
click at [903, 606] on input "True" at bounding box center [895, 611] width 14 height 12
radio input "true"
click at [1052, 456] on input "False" at bounding box center [1059, 455] width 14 height 12
radio input "true"
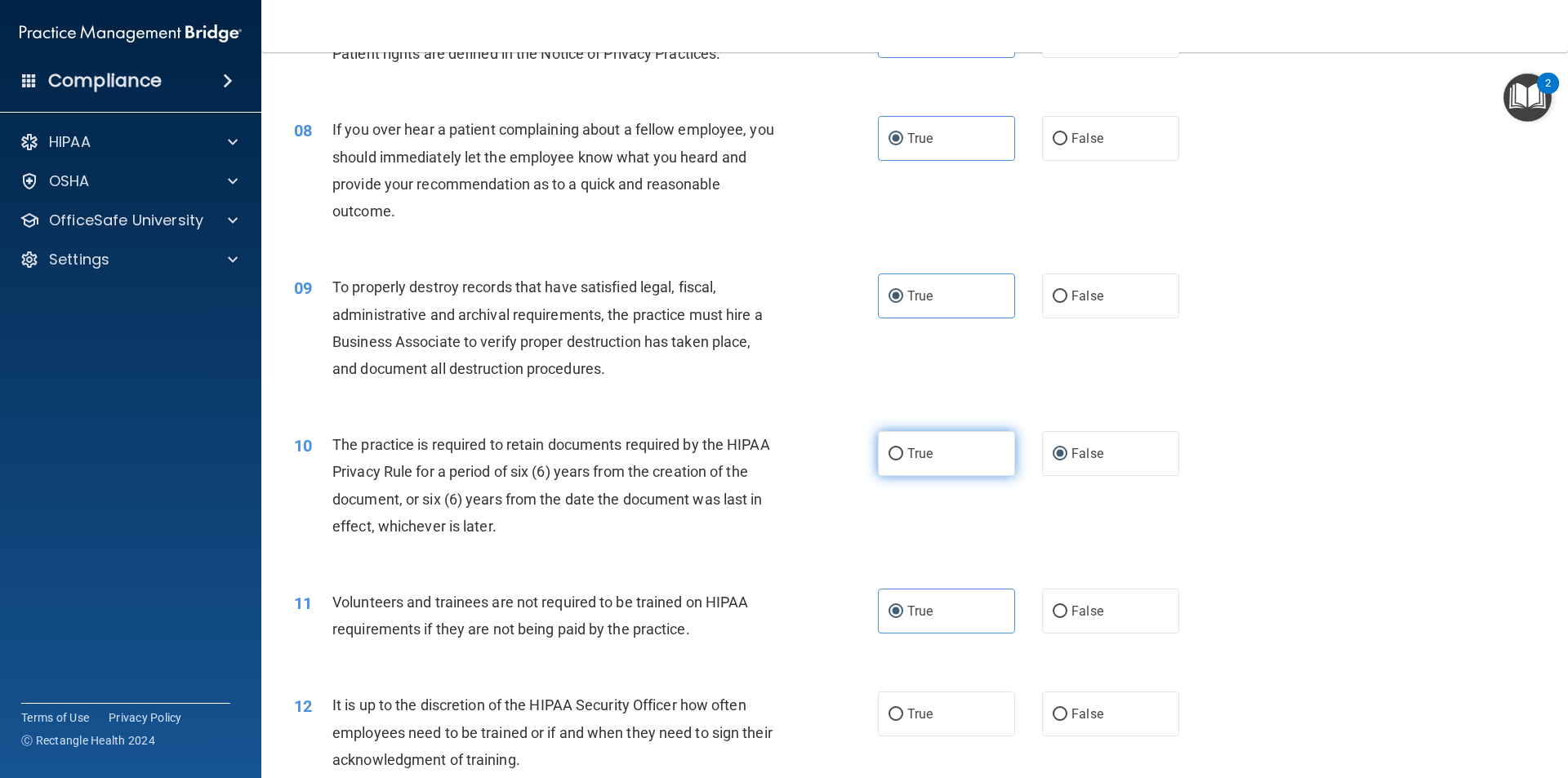
click at [972, 456] on label "True" at bounding box center [946, 454] width 137 height 45
click at [903, 456] on input "True" at bounding box center [895, 455] width 14 height 12
radio input "true"
radio input "false"
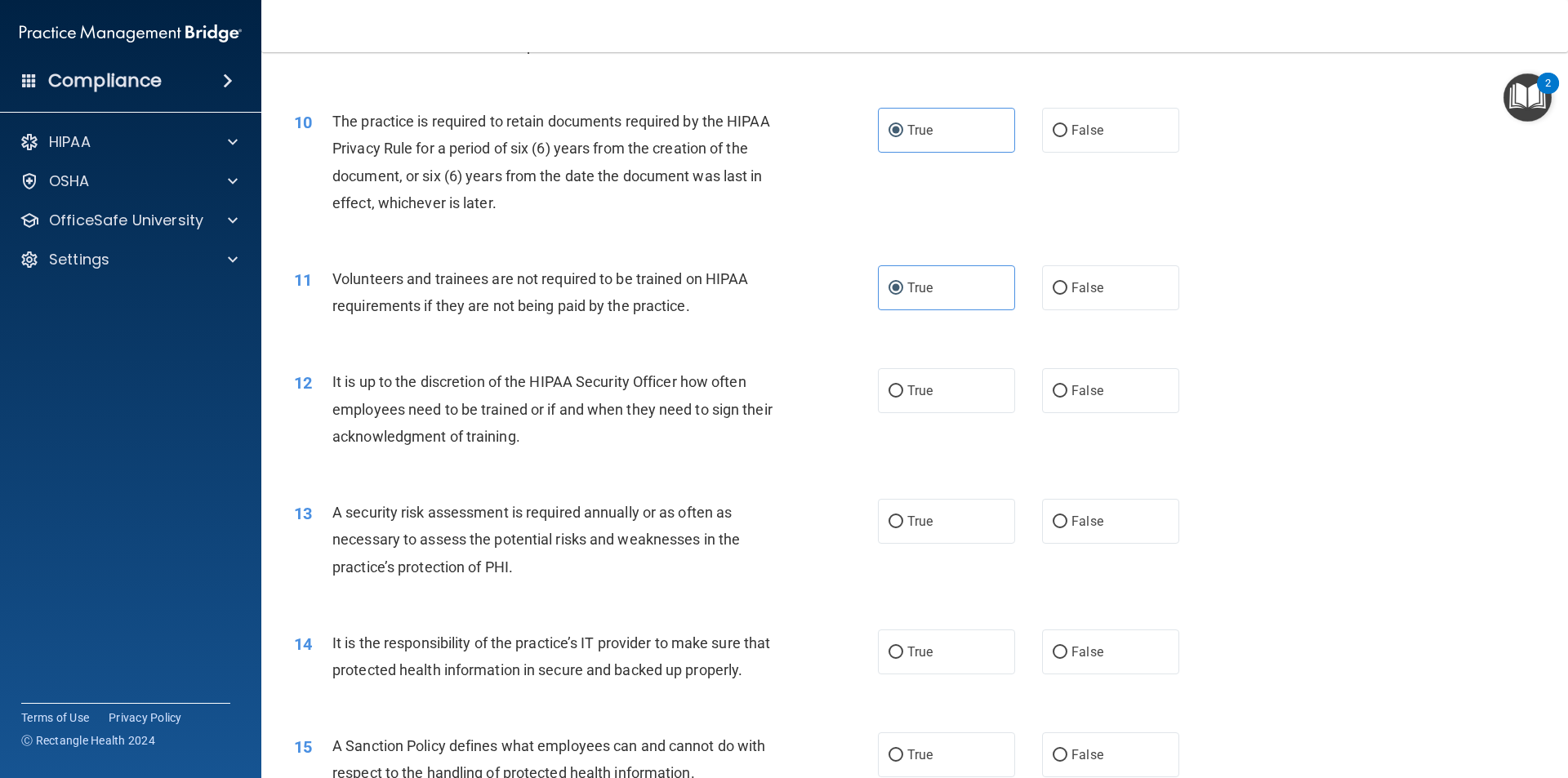
scroll to position [1307, 0]
click at [968, 404] on label "True" at bounding box center [946, 388] width 137 height 45
click at [903, 394] on input "True" at bounding box center [895, 388] width 14 height 12
radio input "true"
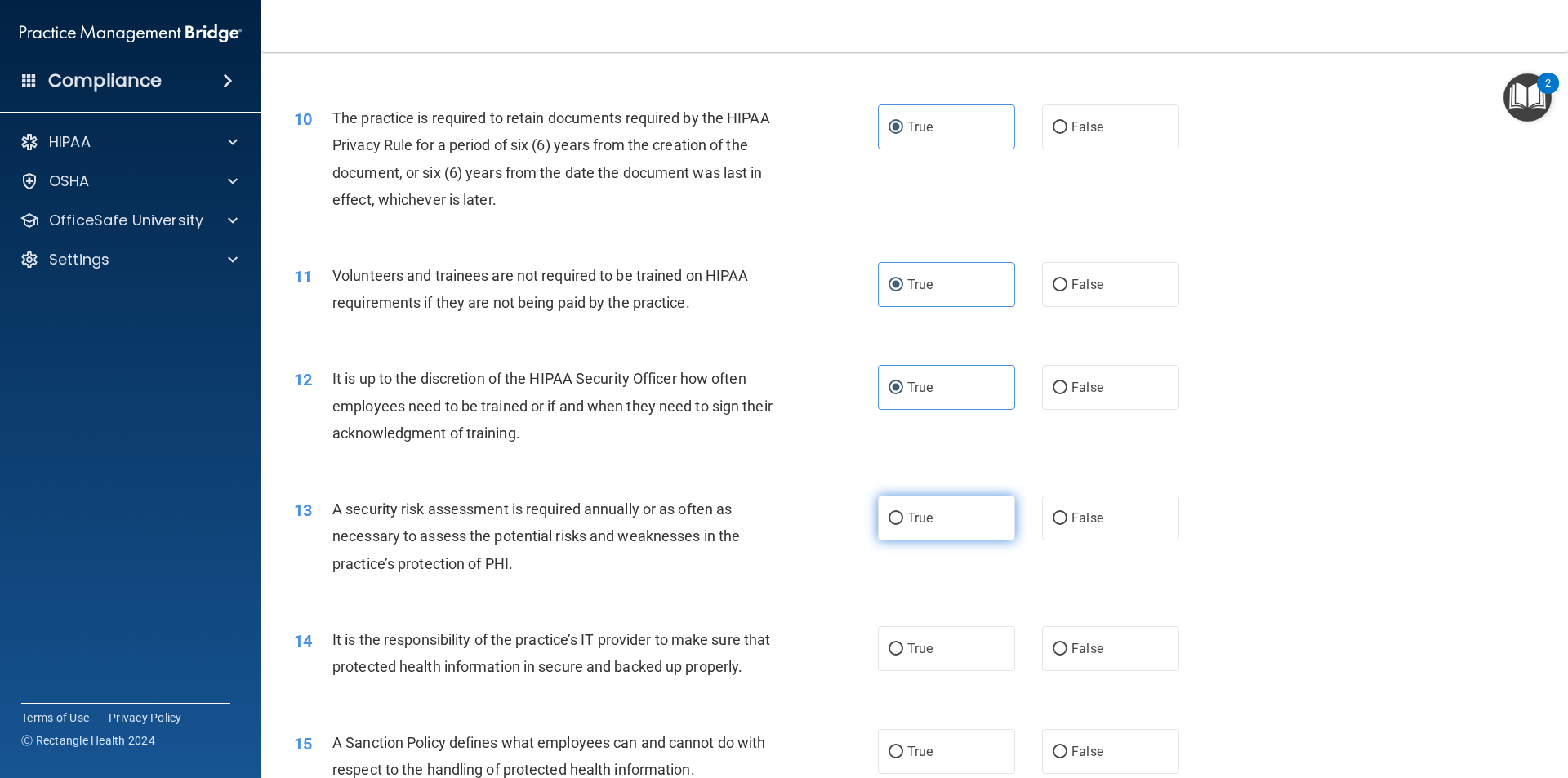
click at [951, 506] on label "True" at bounding box center [946, 518] width 137 height 45
click at [903, 513] on input "True" at bounding box center [895, 519] width 14 height 12
radio input "true"
click at [910, 633] on label "True" at bounding box center [946, 649] width 137 height 45
click at [903, 644] on input "True" at bounding box center [895, 650] width 14 height 12
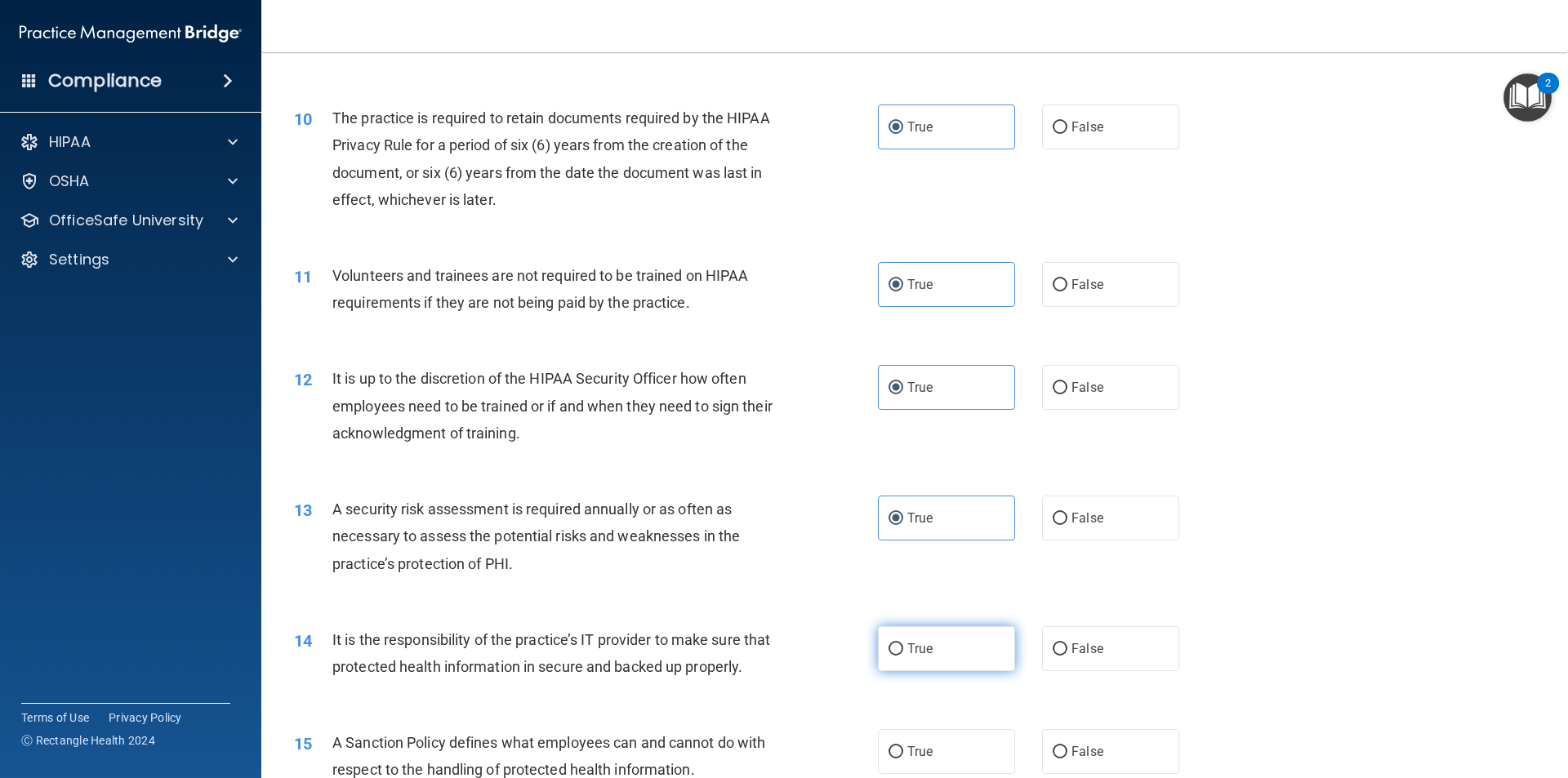
radio input "true"
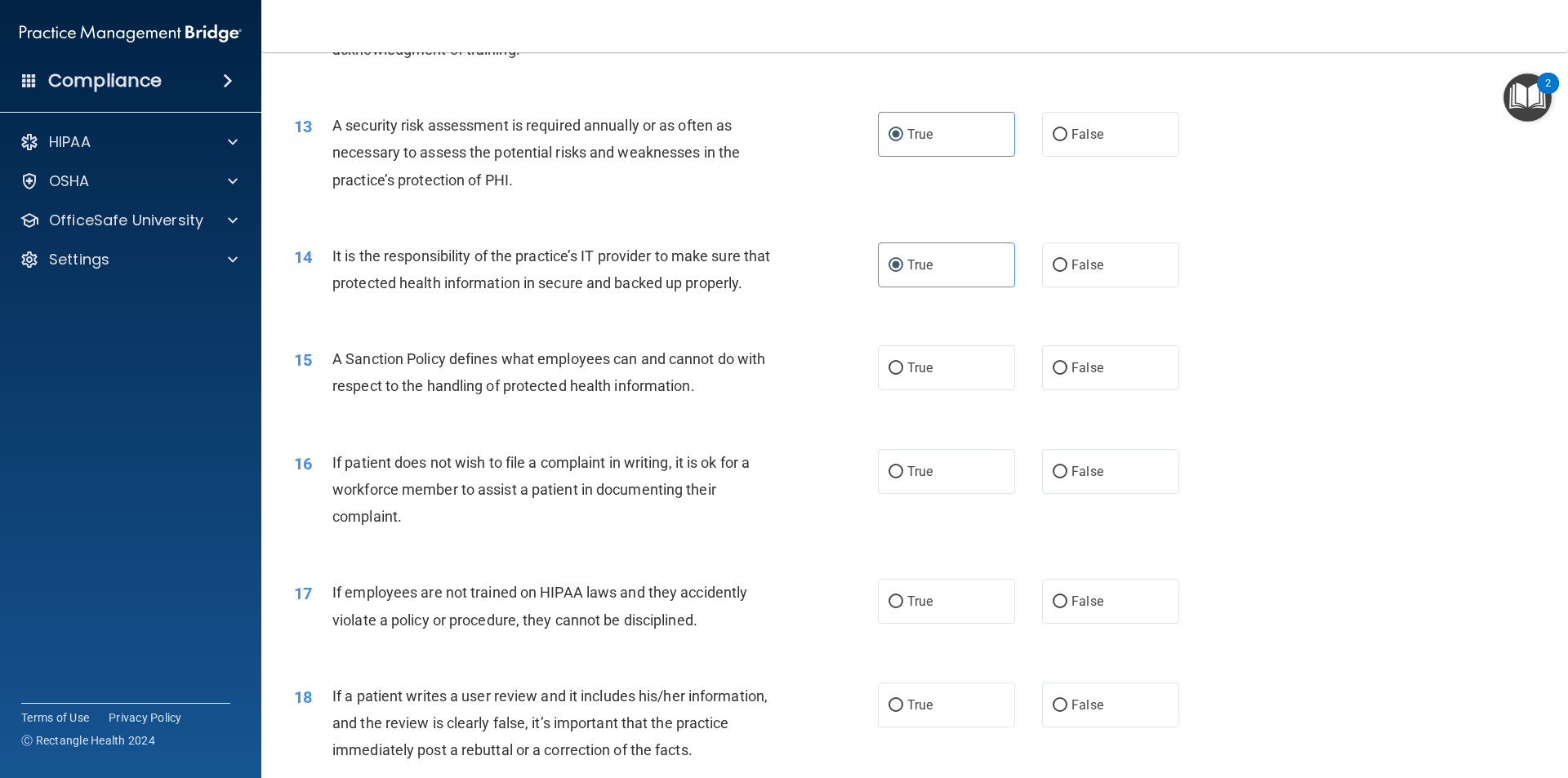
scroll to position [1715, 0]
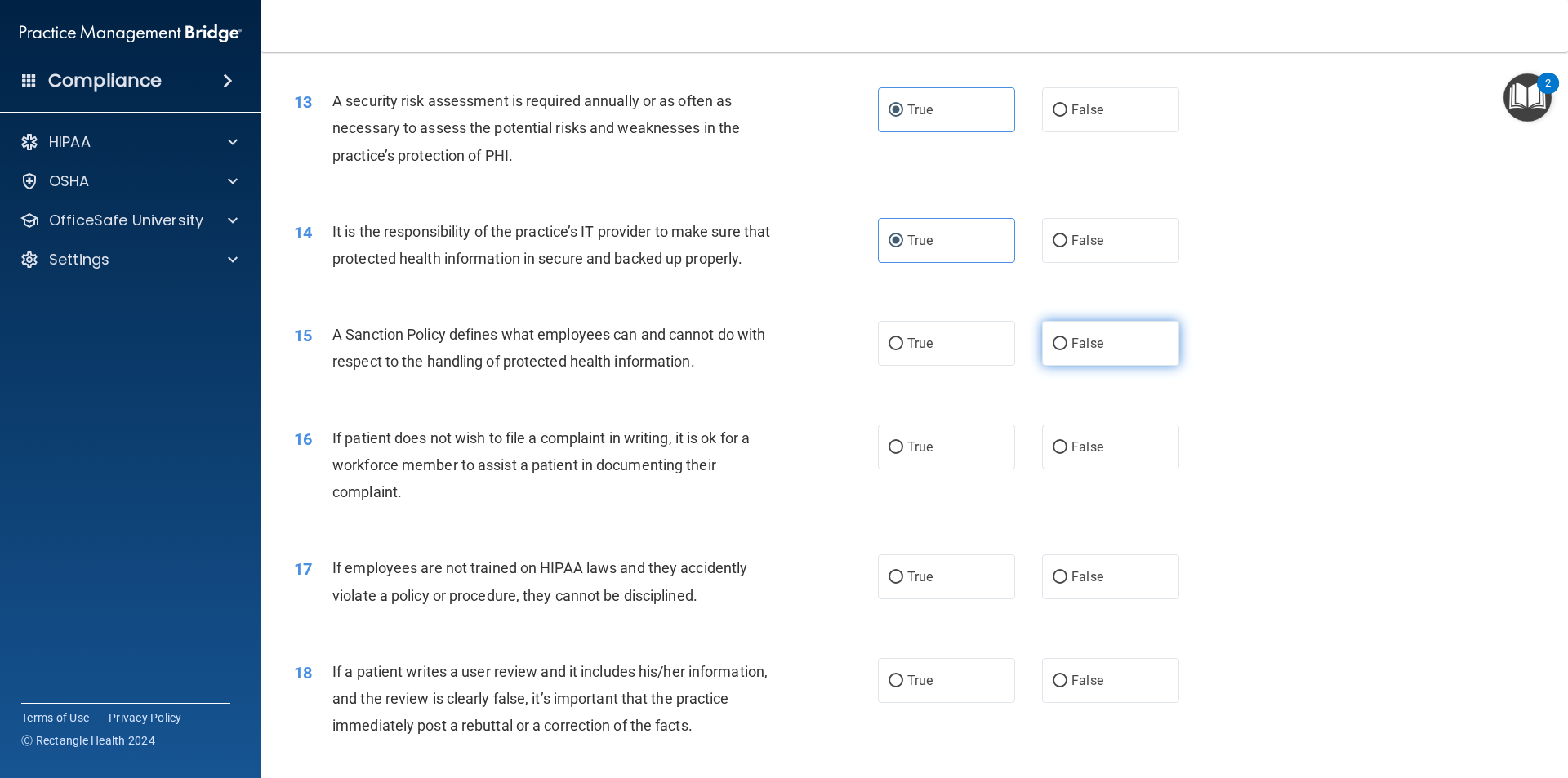
click at [1073, 351] on span "False" at bounding box center [1087, 344] width 32 height 15
click at [1068, 350] on input "False" at bounding box center [1059, 344] width 14 height 12
radio input "true"
click at [1053, 466] on label "False" at bounding box center [1110, 447] width 137 height 45
click at [1053, 455] on input "False" at bounding box center [1059, 448] width 14 height 12
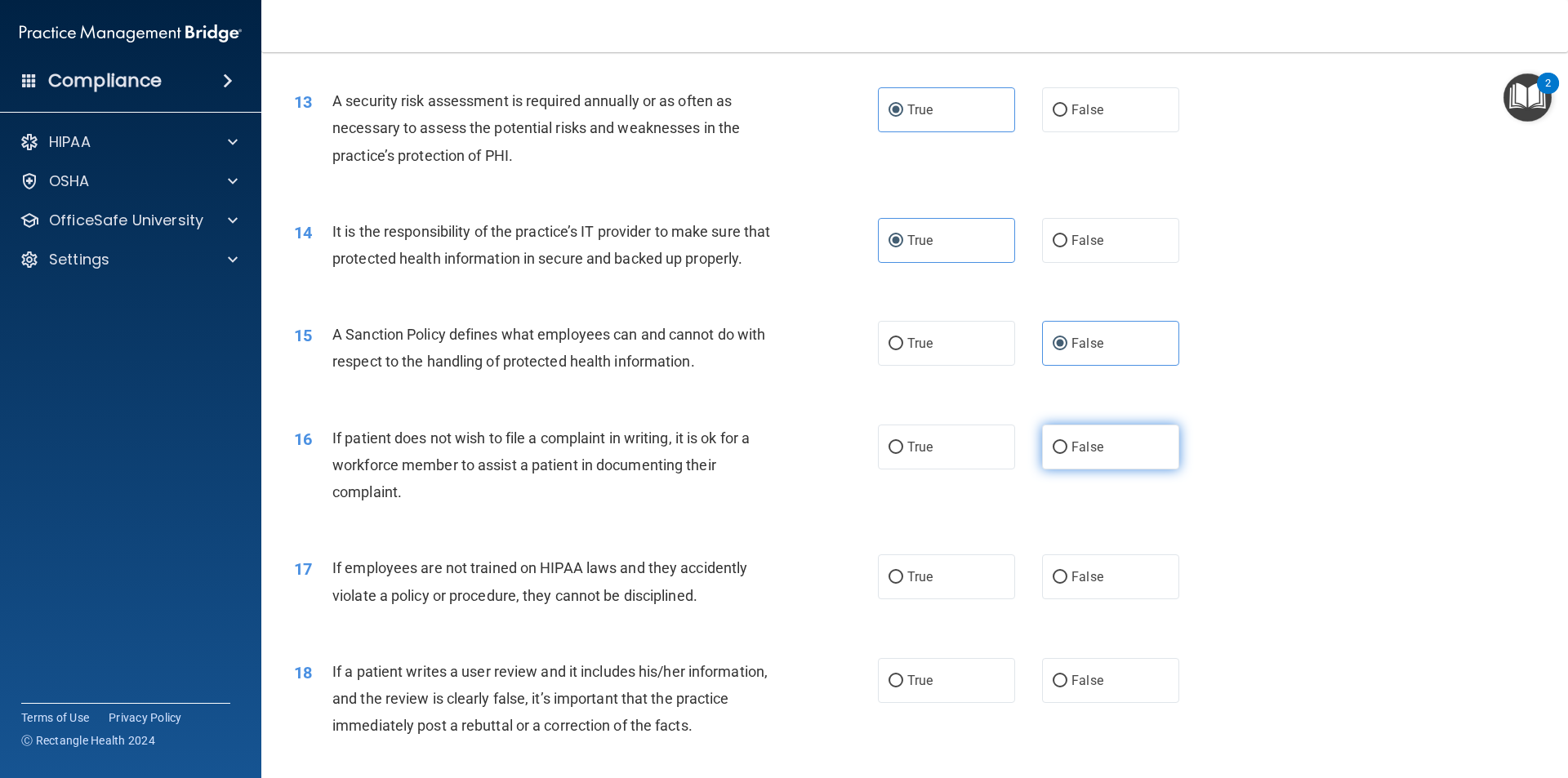
radio input "true"
click at [1042, 599] on label "False" at bounding box center [1110, 577] width 137 height 45
click at [1052, 584] on input "False" at bounding box center [1059, 577] width 14 height 12
radio input "true"
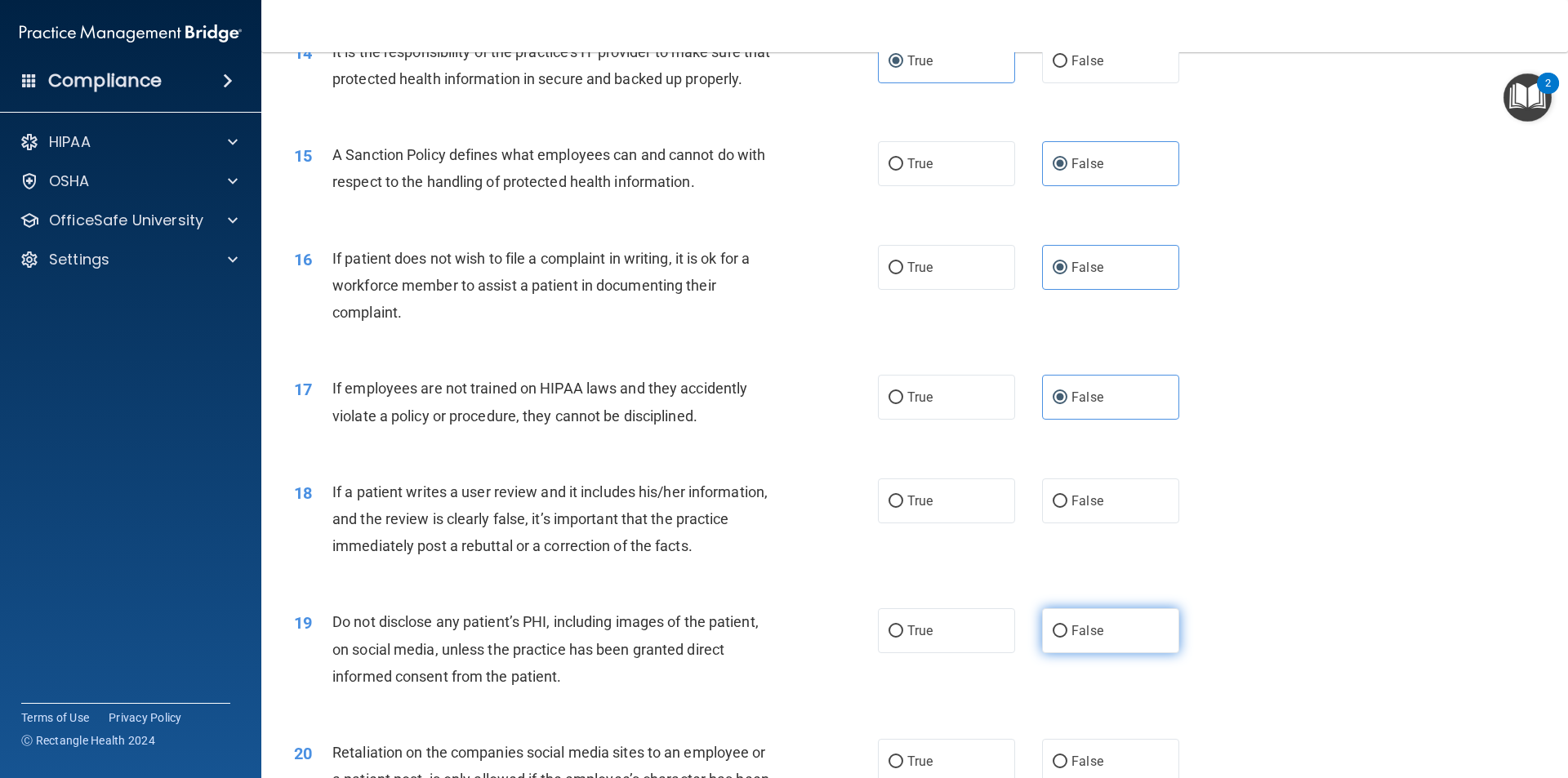
scroll to position [1960, 0]
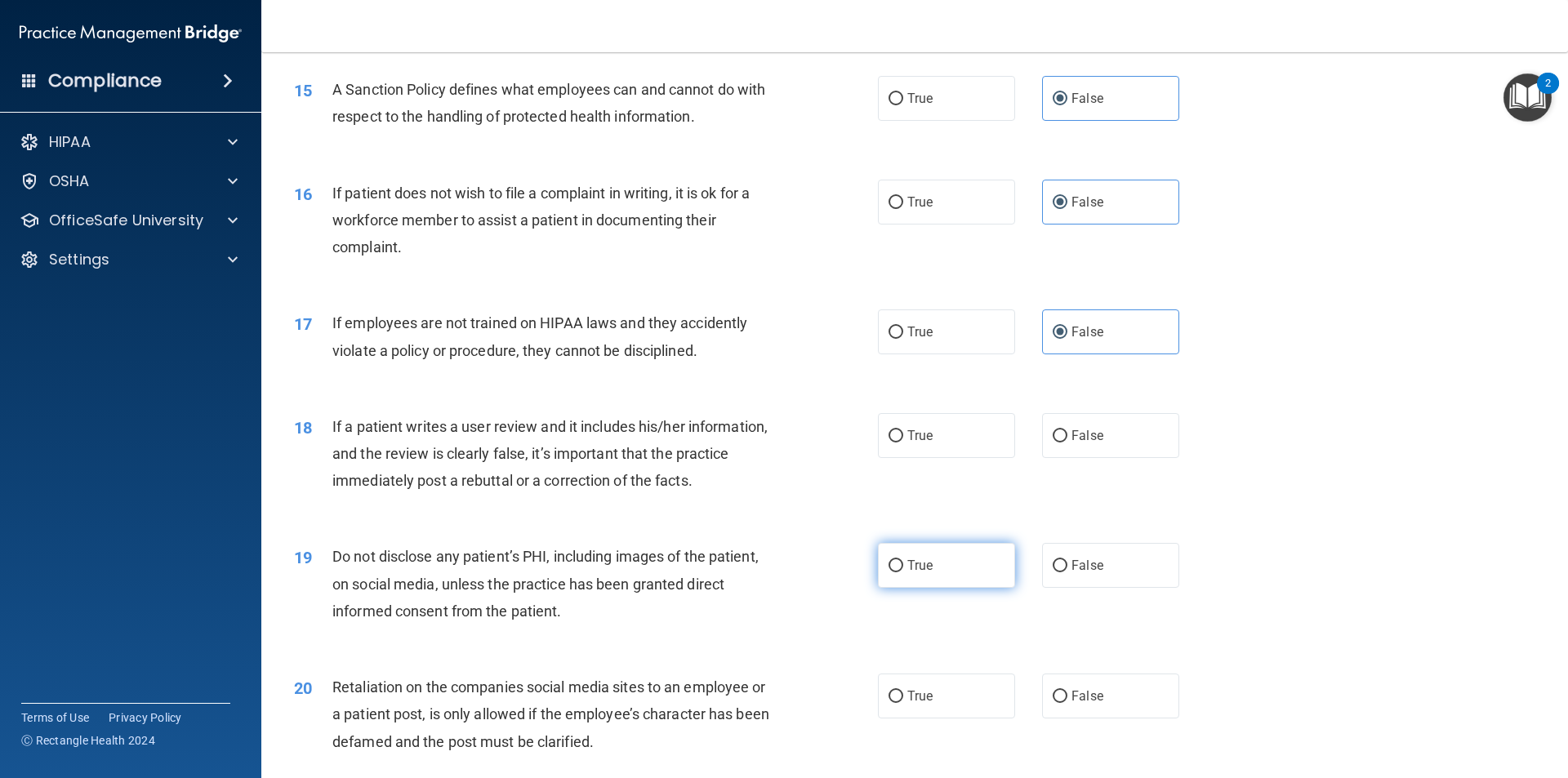
click at [956, 589] on label "True" at bounding box center [946, 566] width 137 height 45
click at [903, 572] on input "True" at bounding box center [895, 567] width 14 height 12
radio input "true"
click at [1065, 458] on label "False" at bounding box center [1110, 435] width 137 height 45
click at [1065, 443] on input "False" at bounding box center [1059, 436] width 14 height 12
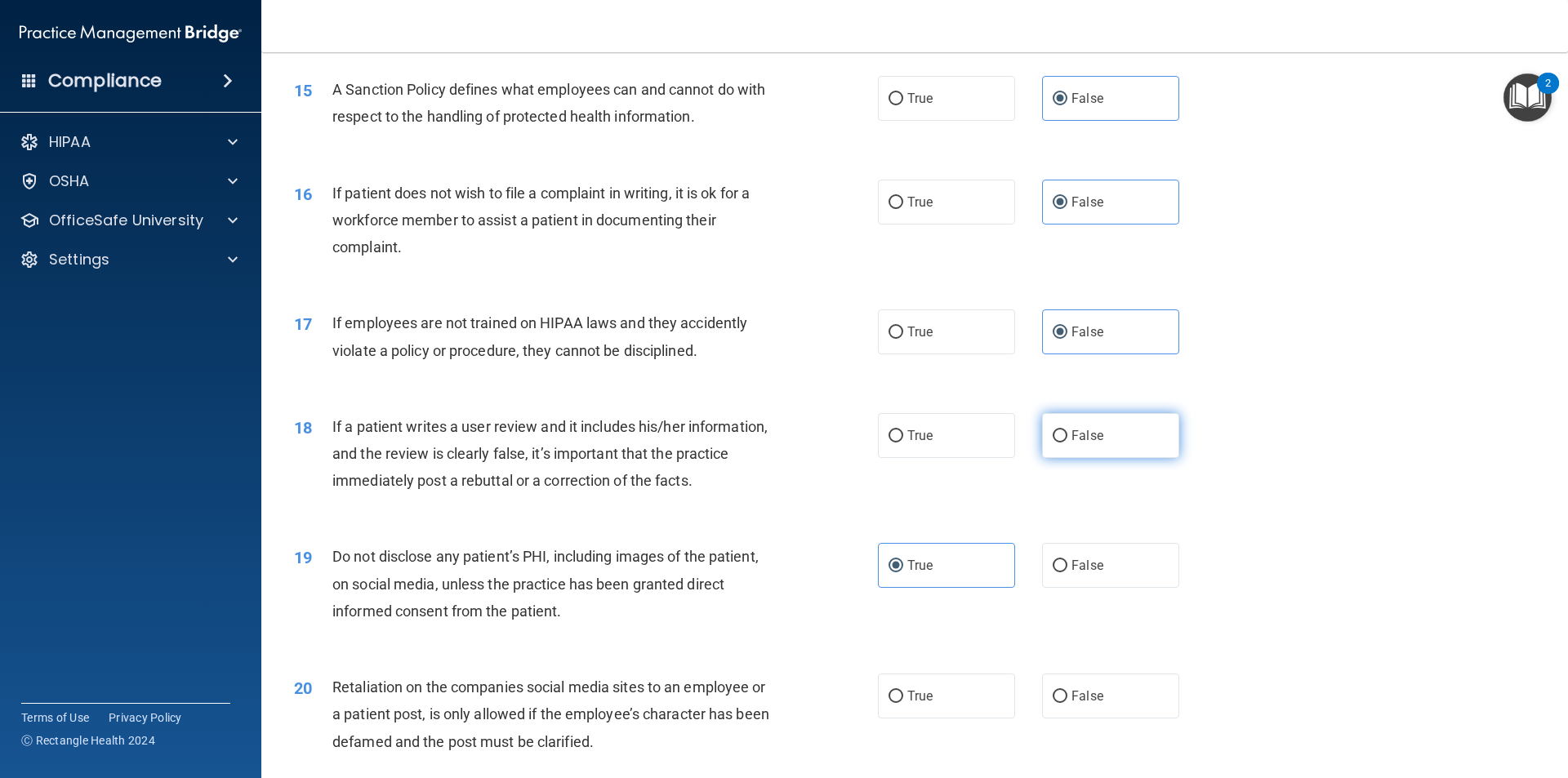
radio input "true"
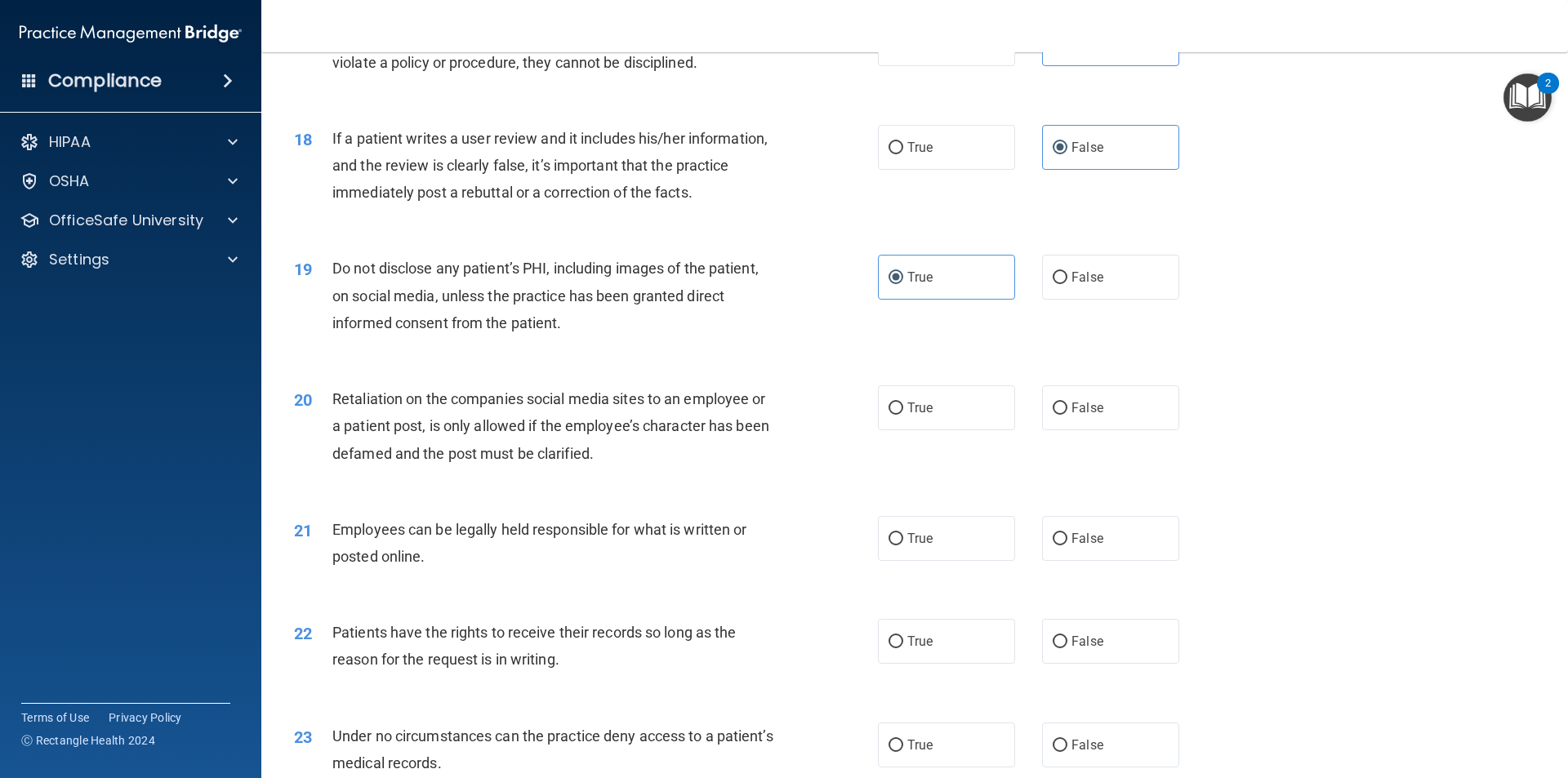
scroll to position [2368, 0]
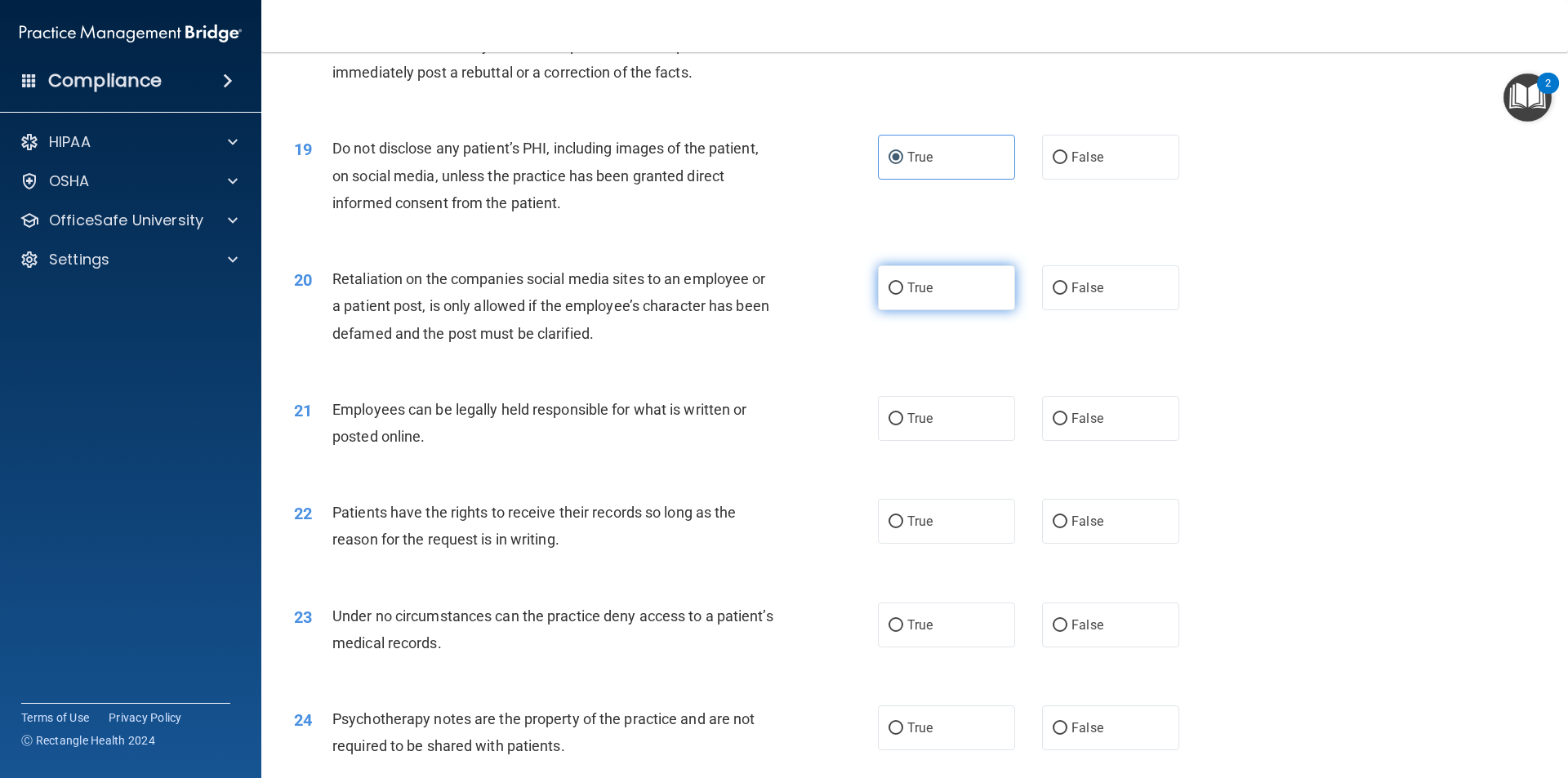
click at [968, 310] on label "True" at bounding box center [946, 287] width 137 height 45
click at [903, 295] on input "True" at bounding box center [895, 288] width 14 height 12
radio input "true"
click at [951, 441] on label "True" at bounding box center [946, 418] width 137 height 45
click at [903, 426] on input "True" at bounding box center [895, 419] width 14 height 12
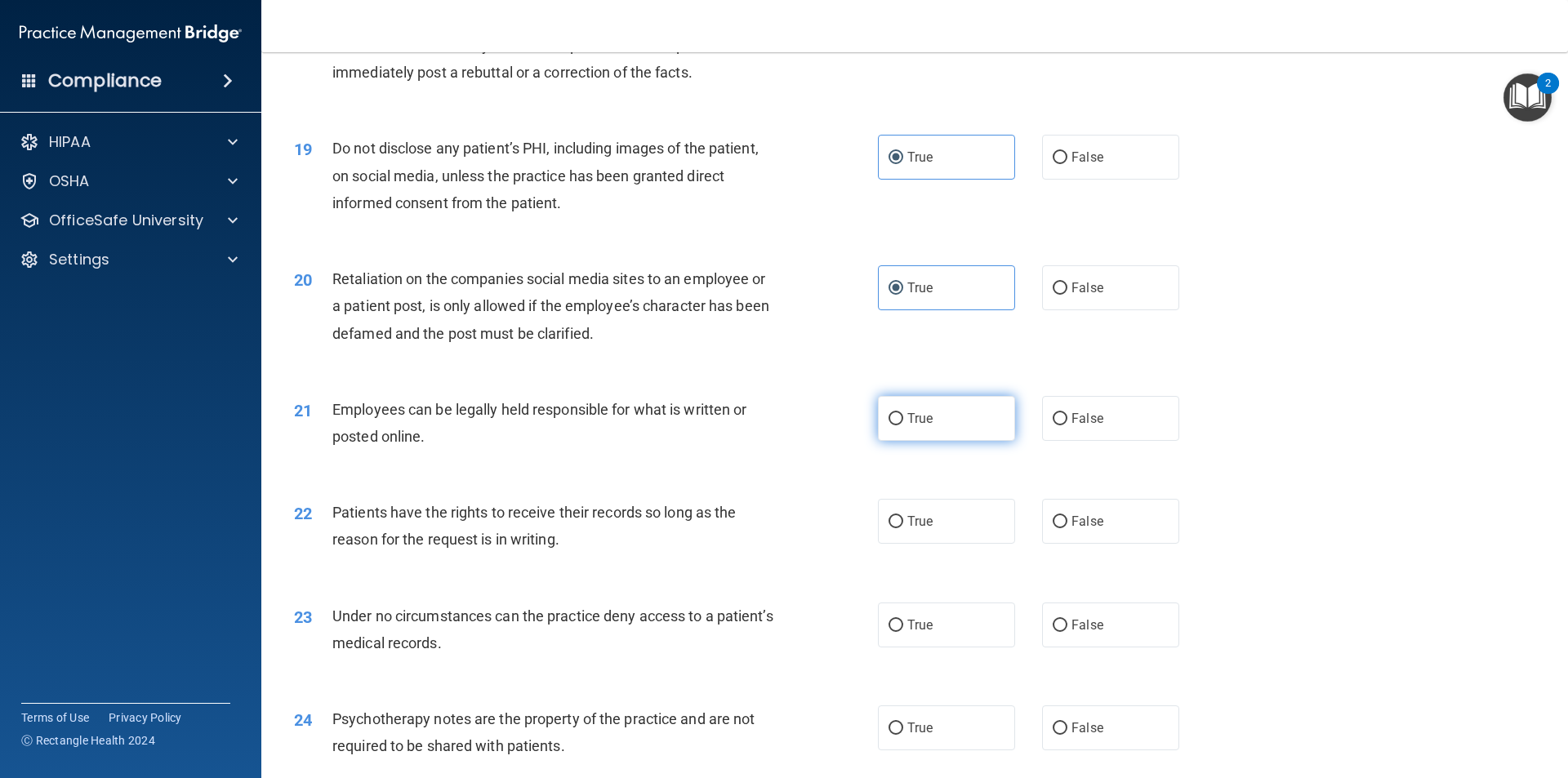
radio input "true"
click at [931, 539] on label "True" at bounding box center [946, 522] width 137 height 45
click at [903, 528] on input "True" at bounding box center [895, 522] width 14 height 12
radio input "true"
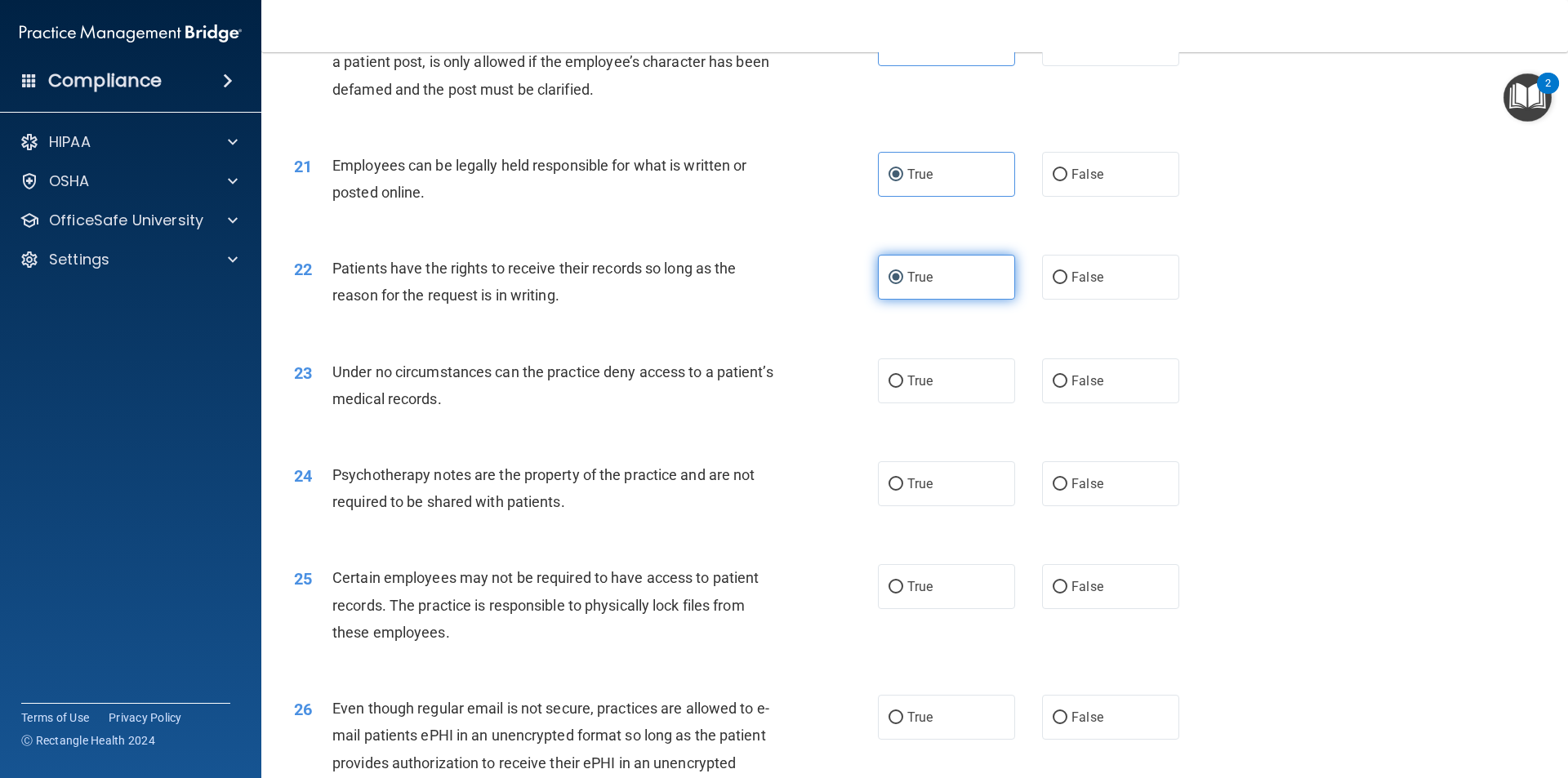
scroll to position [2613, 0]
click at [1107, 403] on label "False" at bounding box center [1110, 380] width 137 height 45
click at [1068, 388] on input "False" at bounding box center [1059, 381] width 14 height 12
radio input "true"
click at [983, 403] on label "True" at bounding box center [946, 380] width 137 height 45
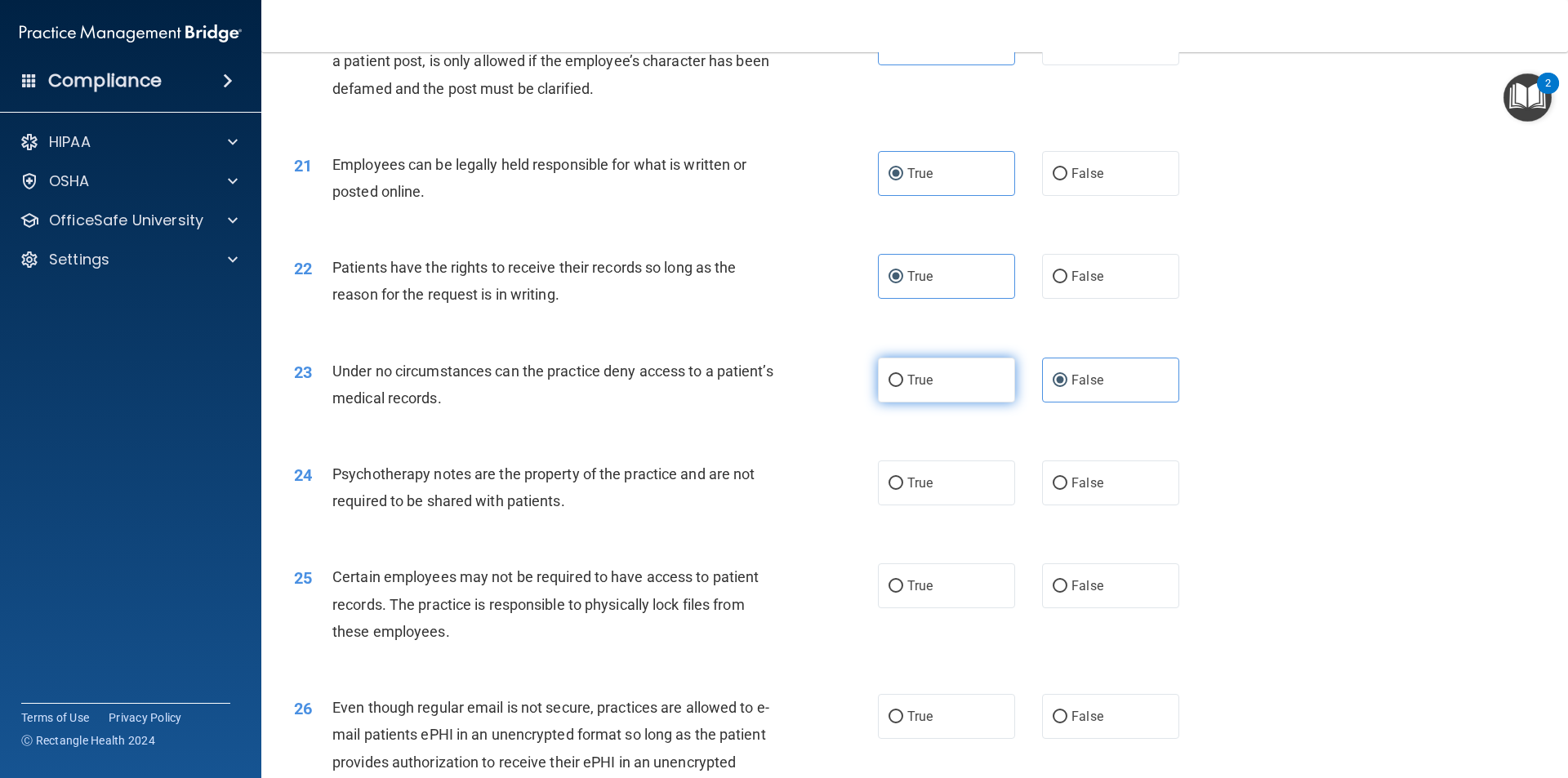
click at [903, 388] on input "True" at bounding box center [895, 381] width 14 height 12
radio input "true"
radio input "false"
click at [1074, 491] on span "False" at bounding box center [1087, 483] width 32 height 15
click at [1068, 490] on input "False" at bounding box center [1059, 483] width 14 height 12
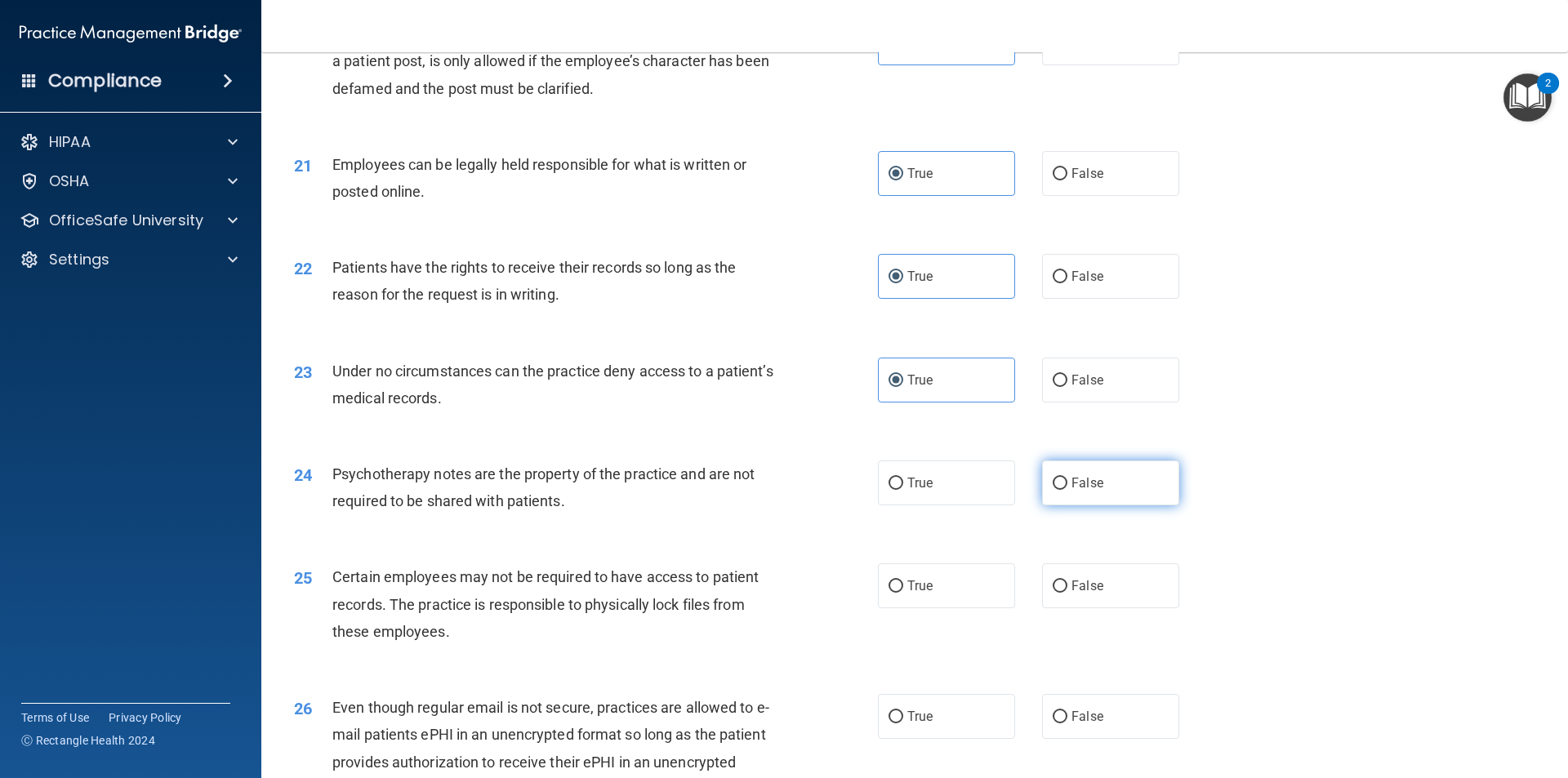
radio input "true"
click at [997, 505] on label "True" at bounding box center [946, 482] width 137 height 45
click at [903, 490] on input "True" at bounding box center [895, 483] width 14 height 12
radio input "true"
radio input "false"
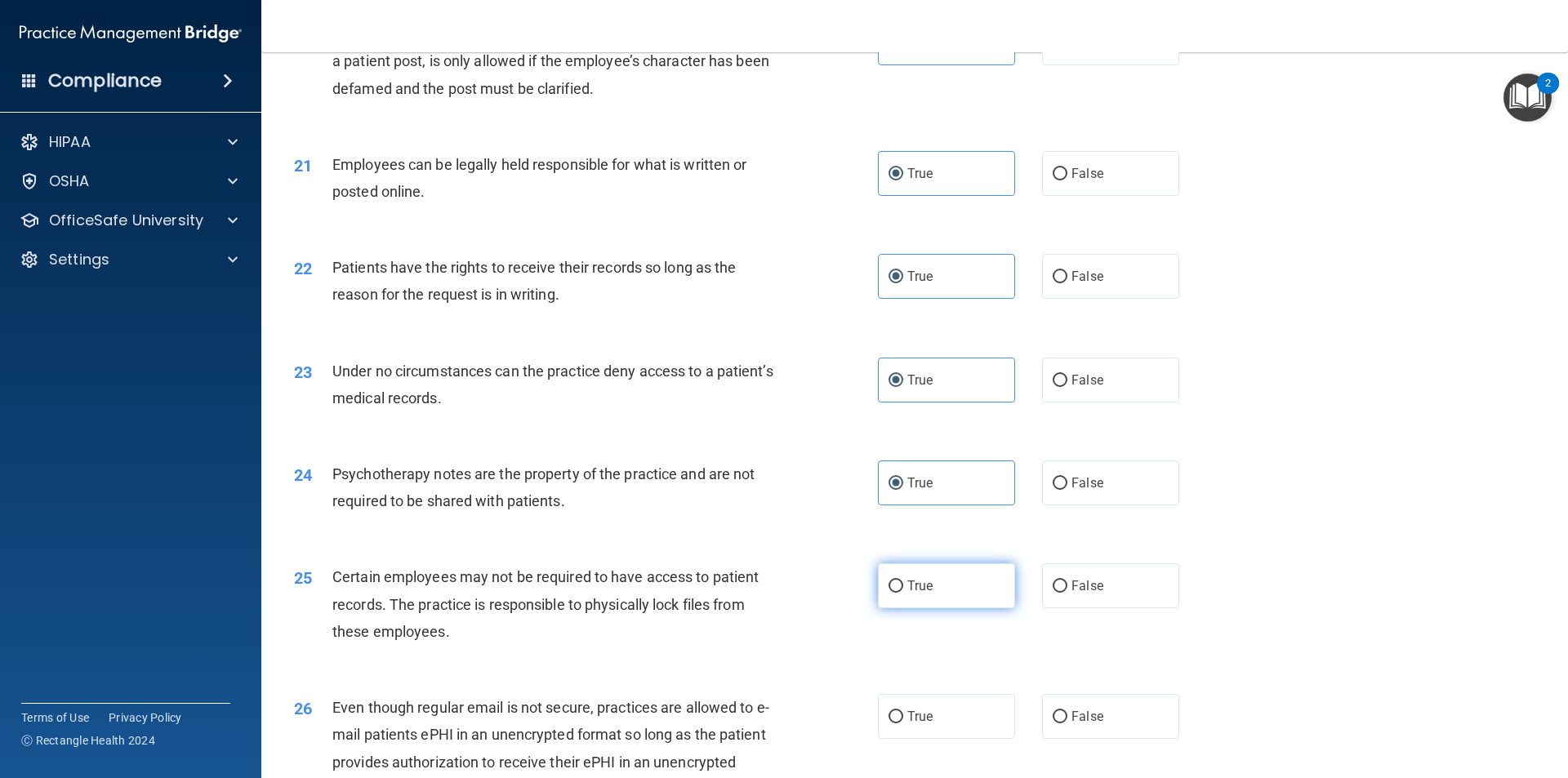
click at [1000, 609] on label "True" at bounding box center [946, 586] width 137 height 45
click at [903, 593] on input "True" at bounding box center [895, 587] width 14 height 12
radio input "true"
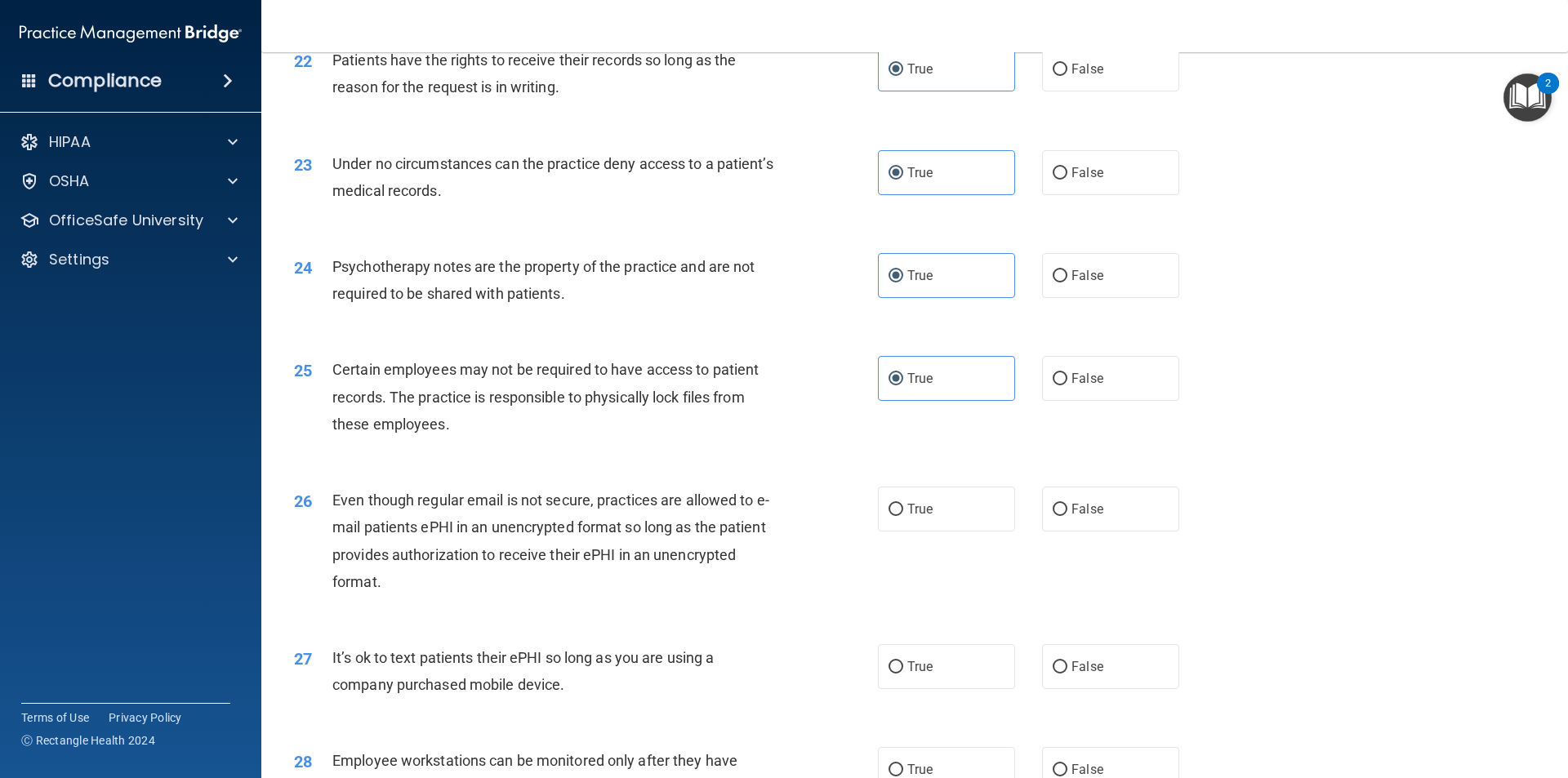
scroll to position [2858, 0]
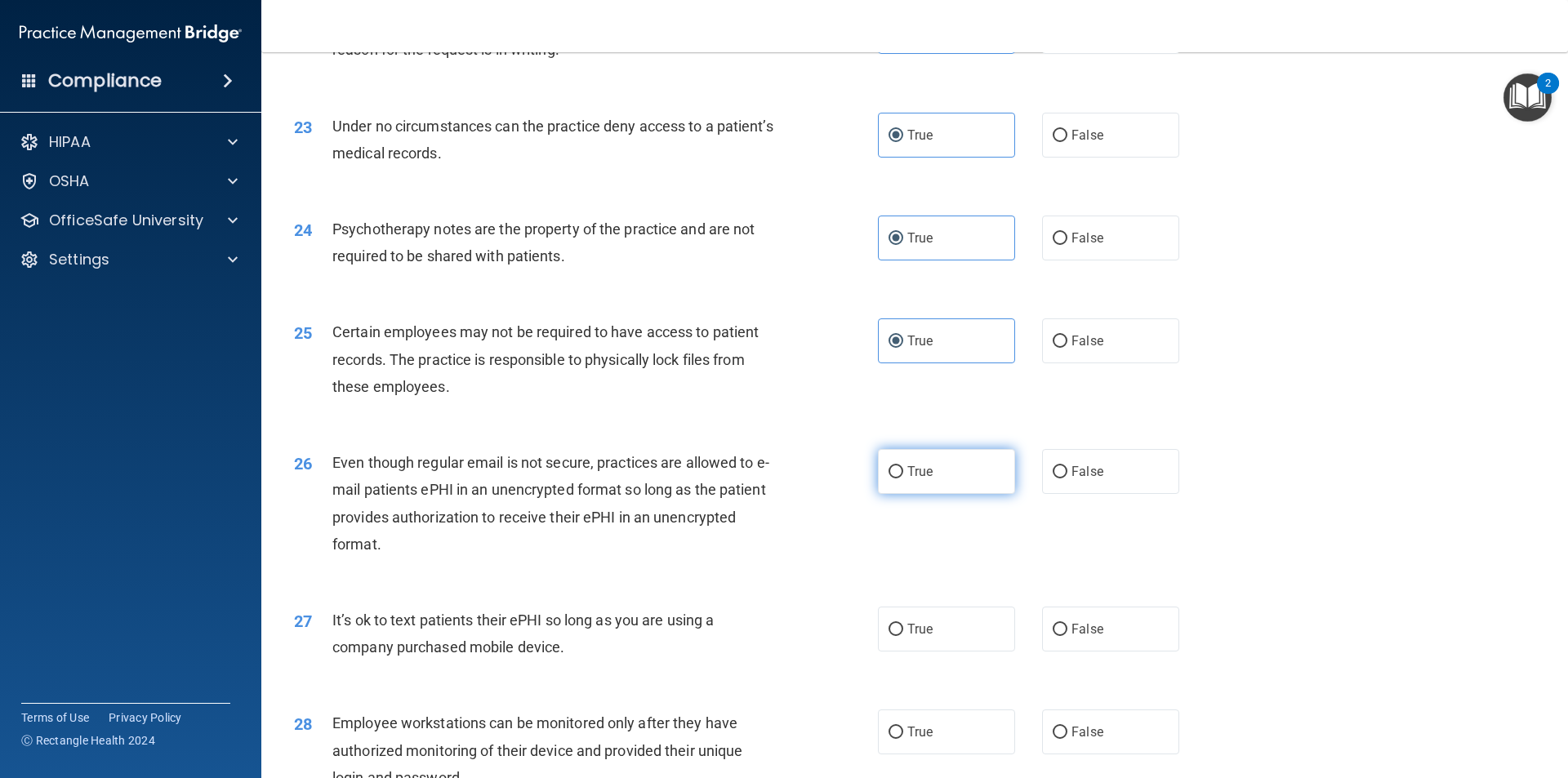
click at [951, 494] on label "True" at bounding box center [946, 471] width 137 height 45
click at [903, 478] on input "True" at bounding box center [895, 472] width 14 height 12
radio input "true"
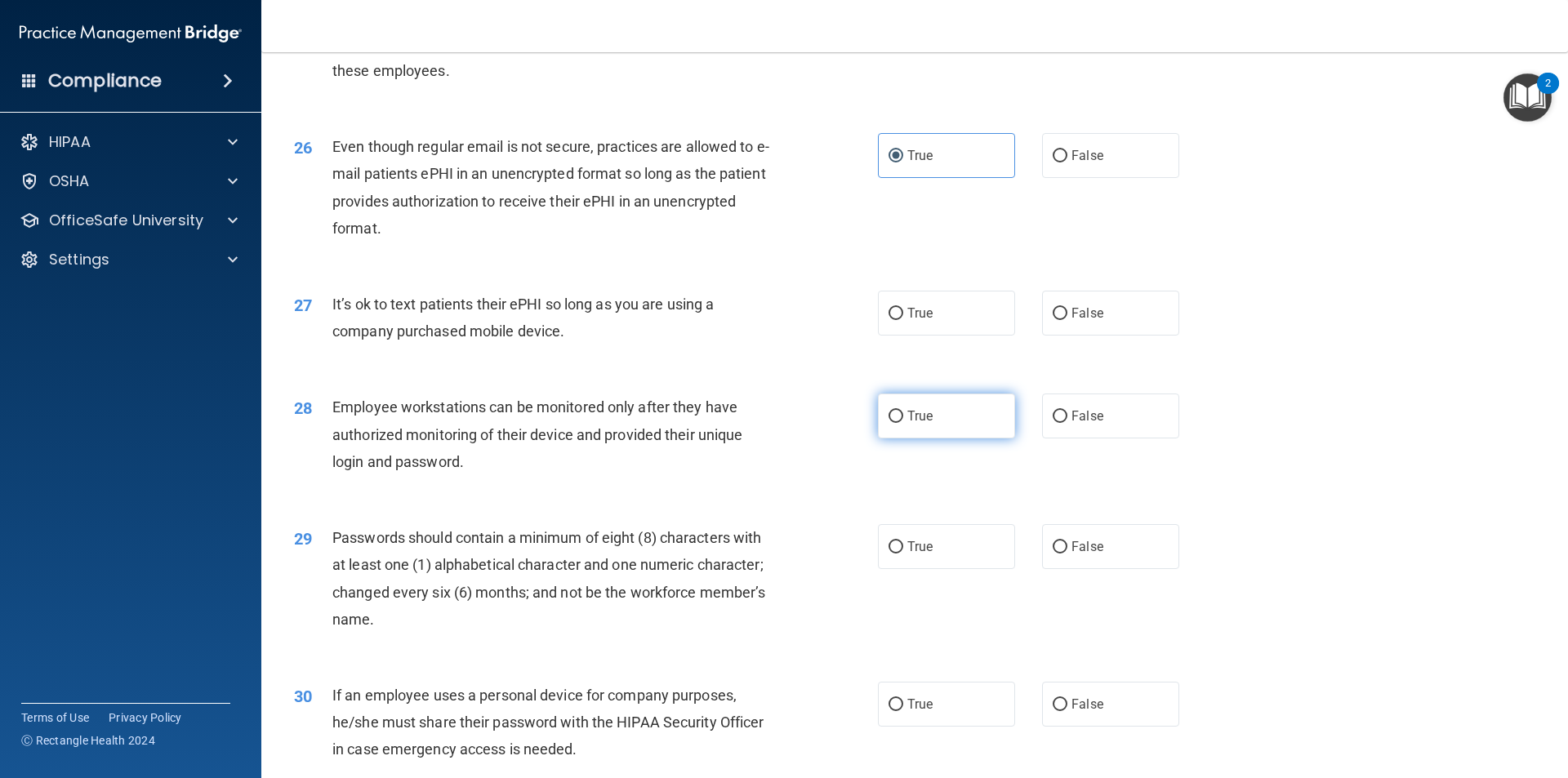
scroll to position [3186, 0]
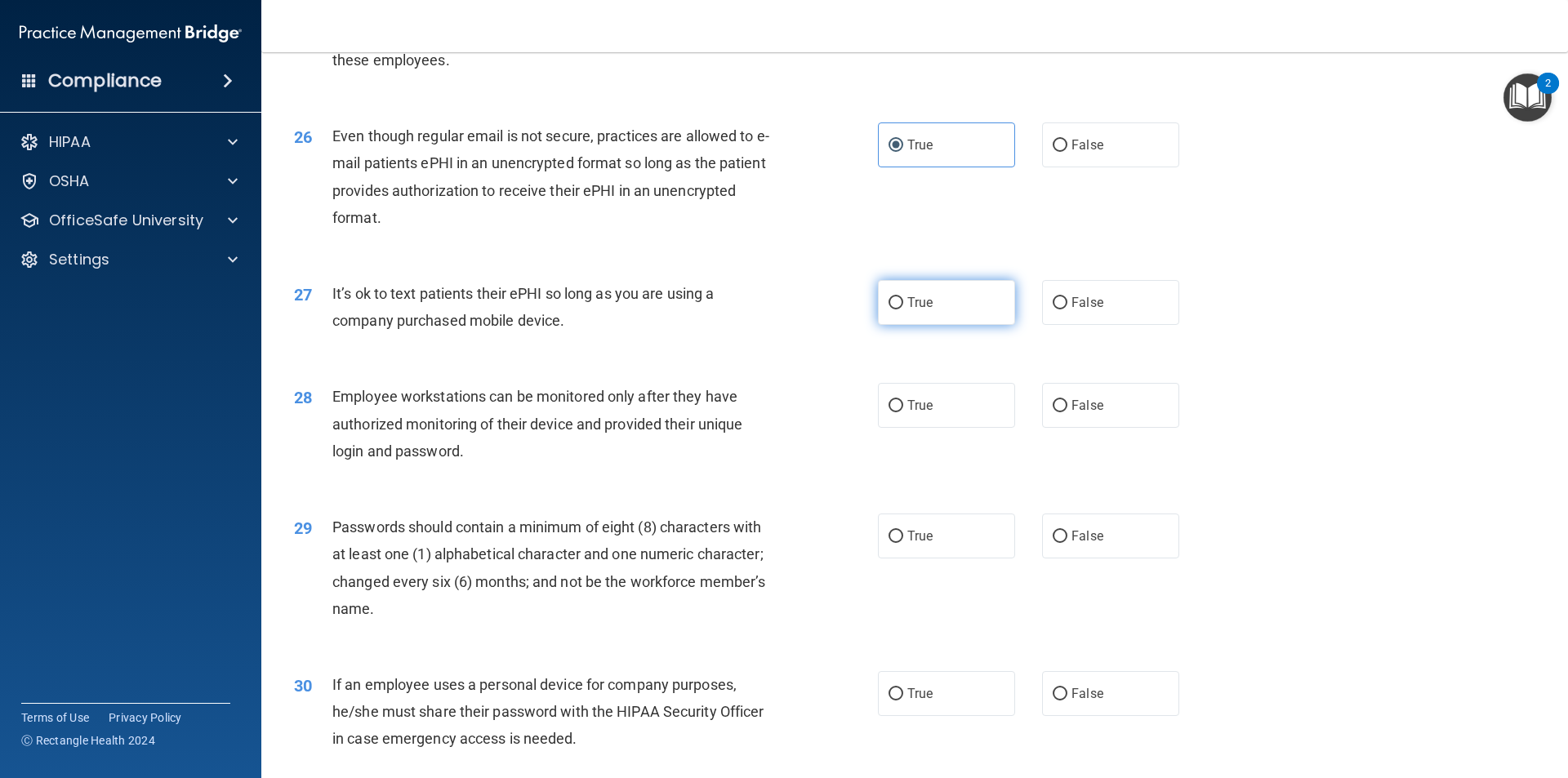
click at [898, 325] on label "True" at bounding box center [946, 302] width 137 height 45
click at [898, 309] on input "True" at bounding box center [895, 303] width 14 height 12
radio input "true"
click at [902, 416] on label "True" at bounding box center [946, 405] width 137 height 45
click at [902, 412] on input "True" at bounding box center [895, 406] width 14 height 12
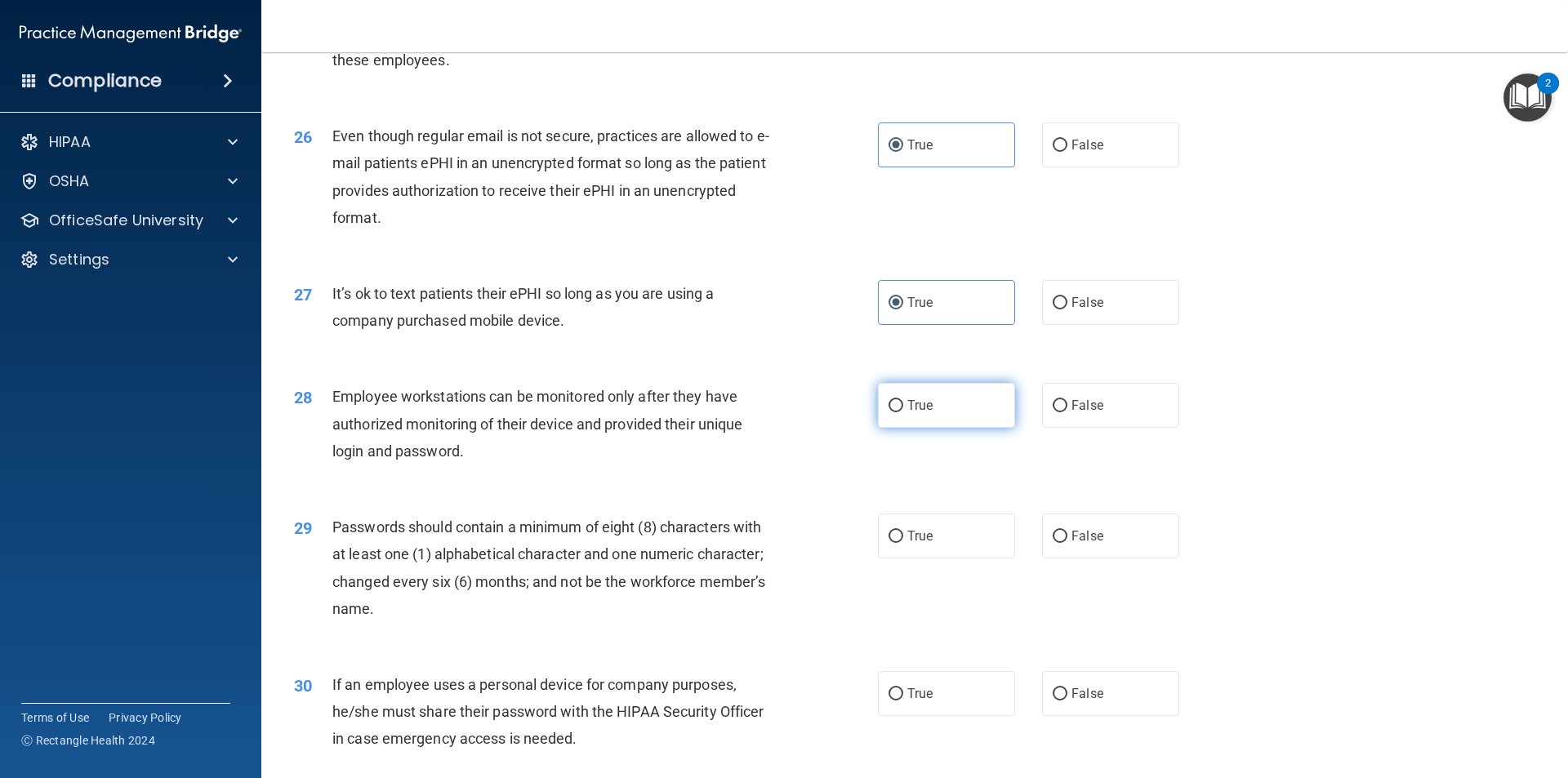
radio input "true"
click at [951, 545] on label "True" at bounding box center [946, 536] width 137 height 45
click at [903, 544] on input "True" at bounding box center [895, 537] width 14 height 12
radio input "true"
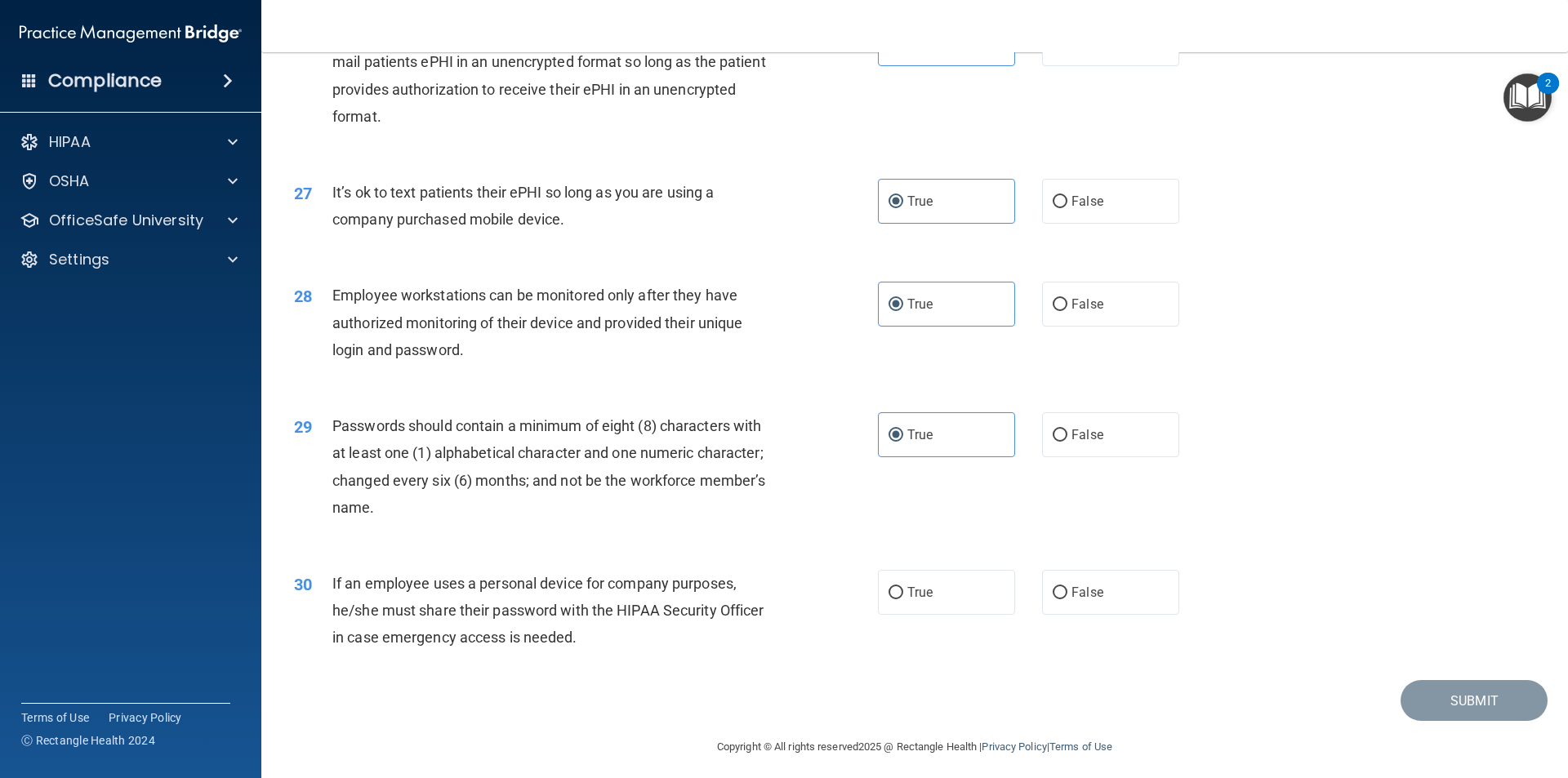
scroll to position [3322, 0]
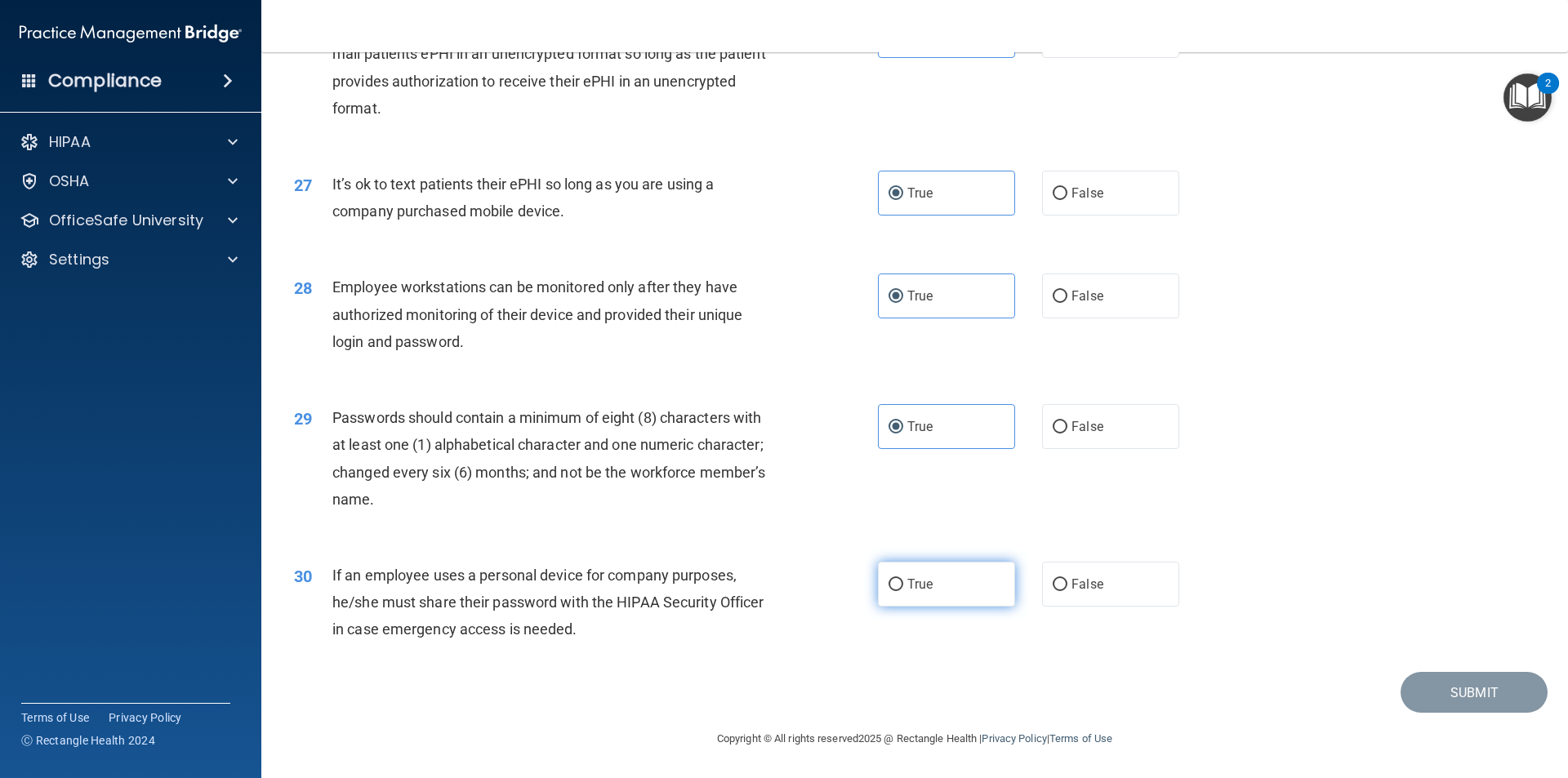
click at [964, 595] on label "True" at bounding box center [946, 584] width 137 height 45
click at [903, 591] on input "True" at bounding box center [895, 585] width 14 height 12
radio input "true"
drag, startPoint x: 982, startPoint y: 594, endPoint x: 1028, endPoint y: 603, distance: 46.9
click at [989, 597] on label "True" at bounding box center [946, 584] width 137 height 45
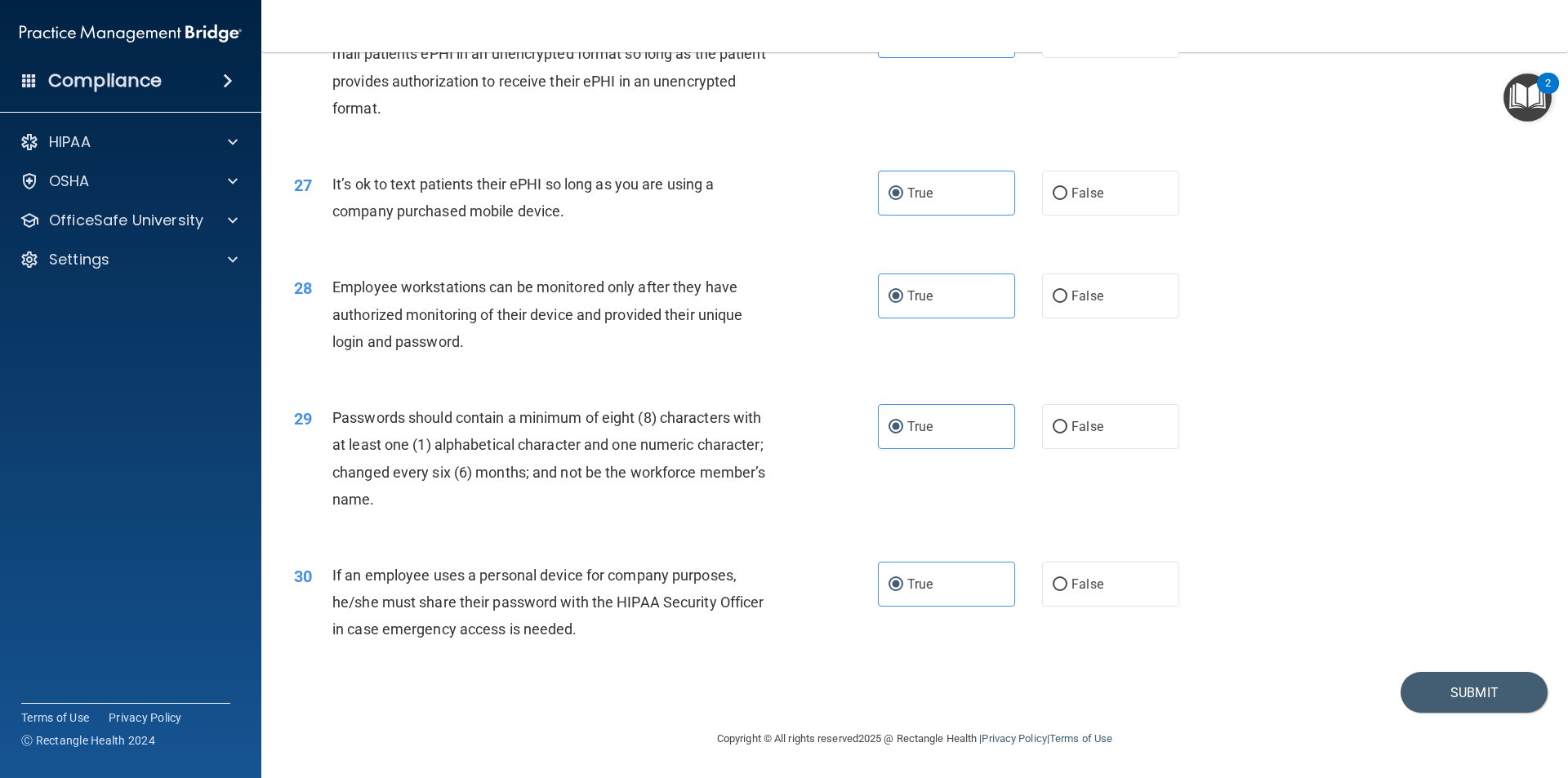
click at [903, 591] on input "True" at bounding box center [895, 585] width 14 height 12
click at [1046, 592] on label "False" at bounding box center [1110, 584] width 137 height 45
click at [1052, 591] on input "False" at bounding box center [1059, 585] width 14 height 12
radio input "true"
radio input "false"
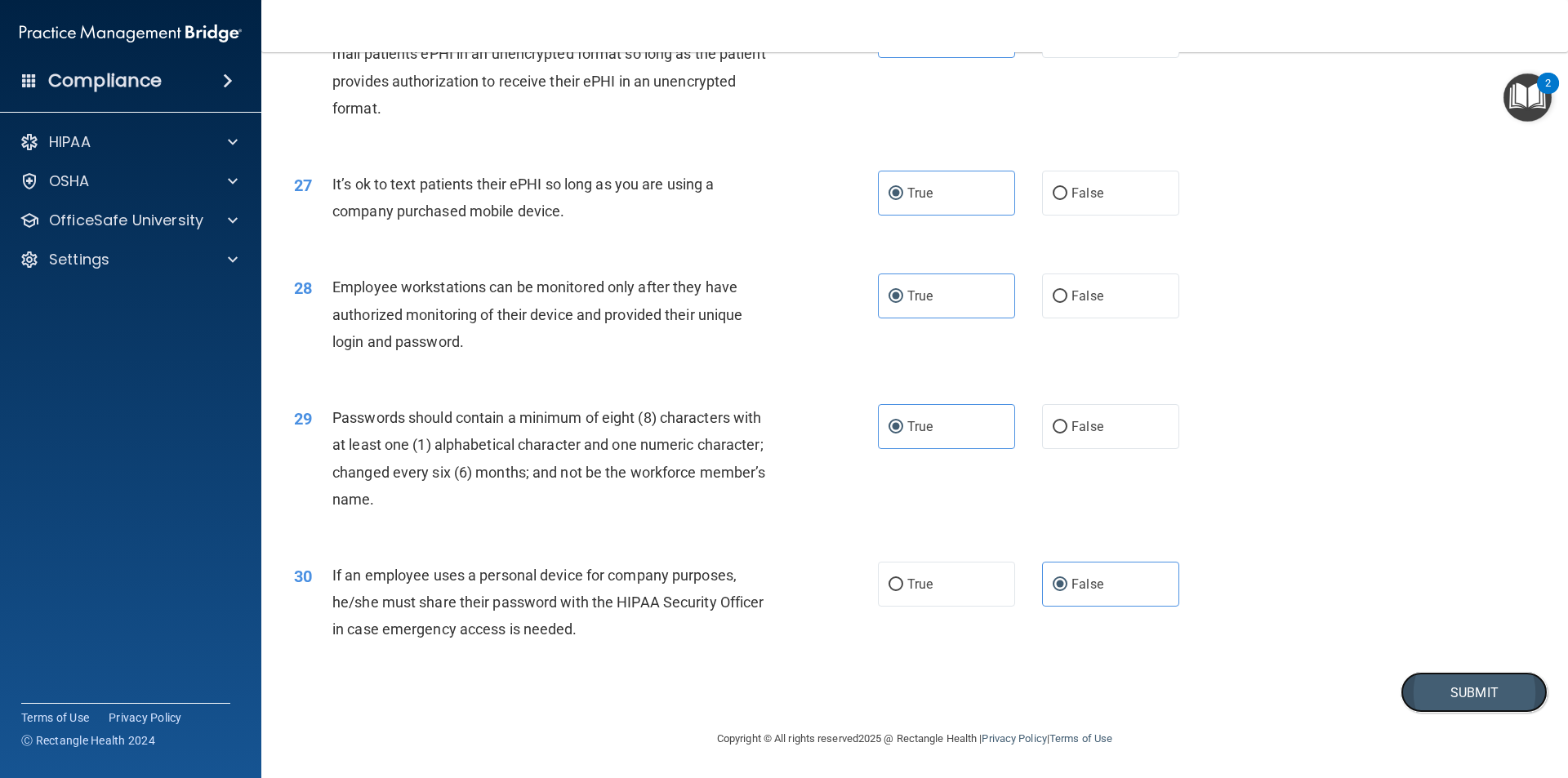
click at [1413, 683] on button "Submit" at bounding box center [1474, 693] width 147 height 42
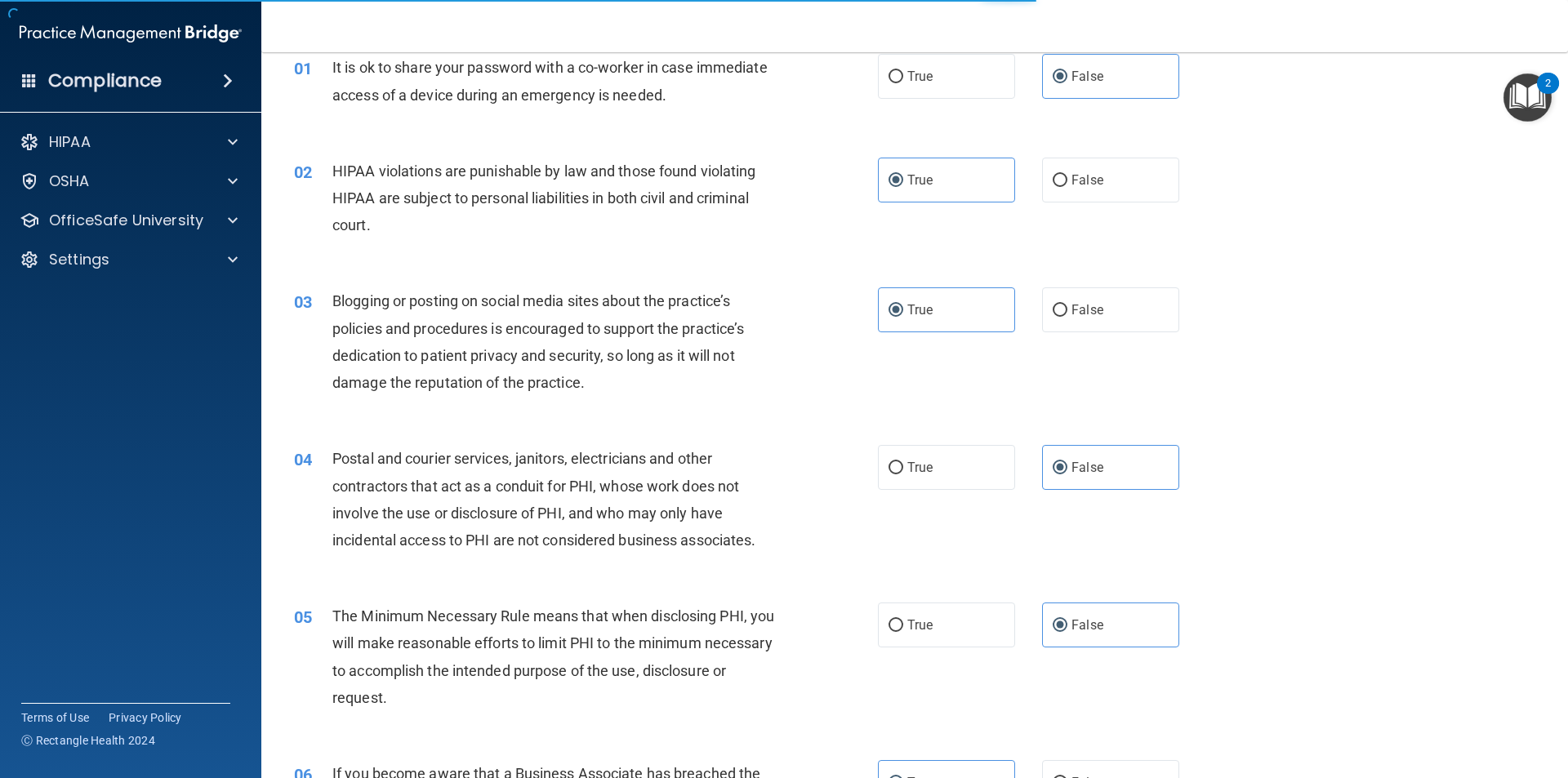
scroll to position [0, 0]
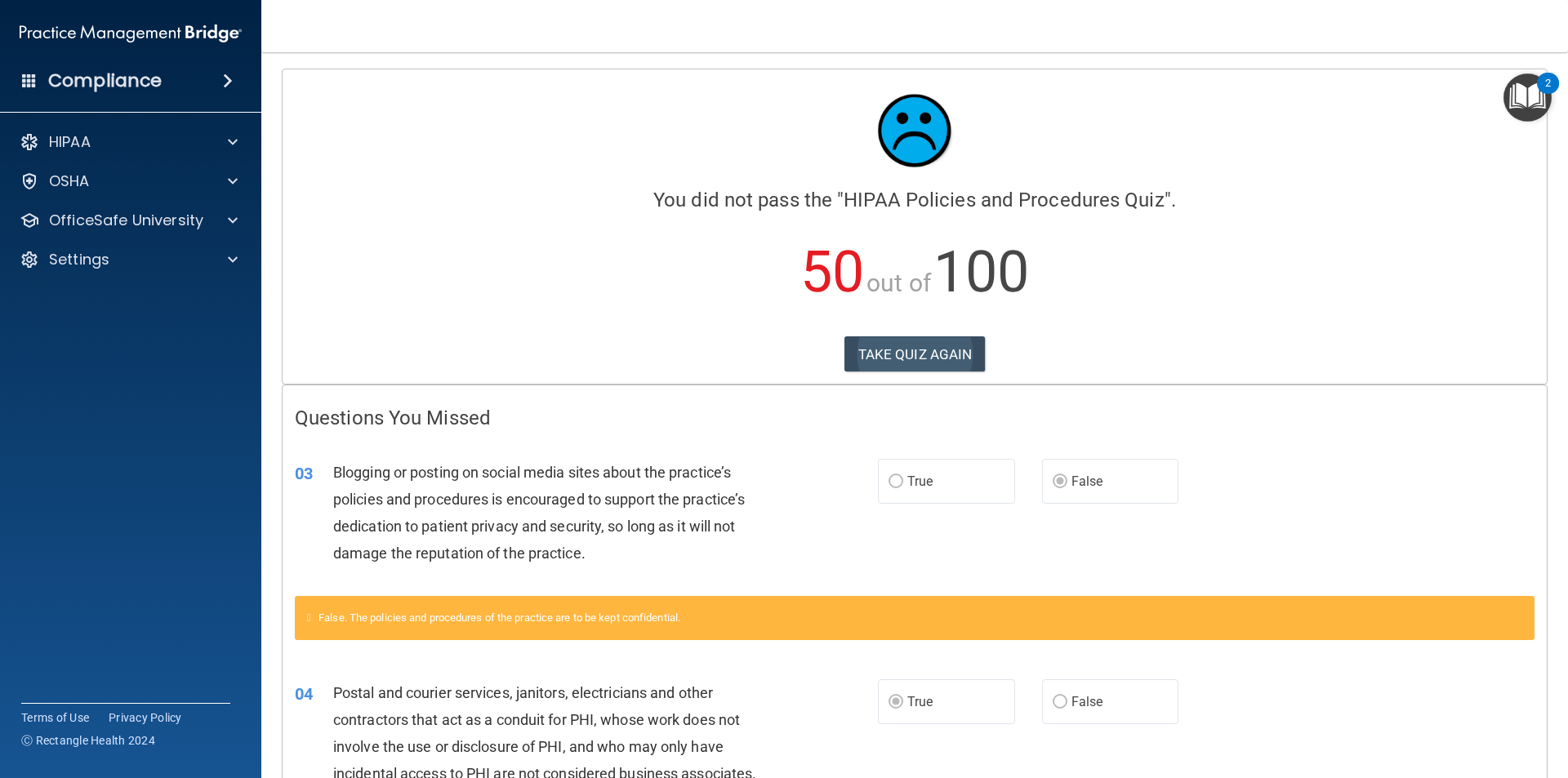
click at [977, 360] on div "TAKE QUIZ AGAIN" at bounding box center [915, 355] width 1240 height 36
click at [972, 359] on button "TAKE QUIZ AGAIN" at bounding box center [916, 355] width 142 height 36
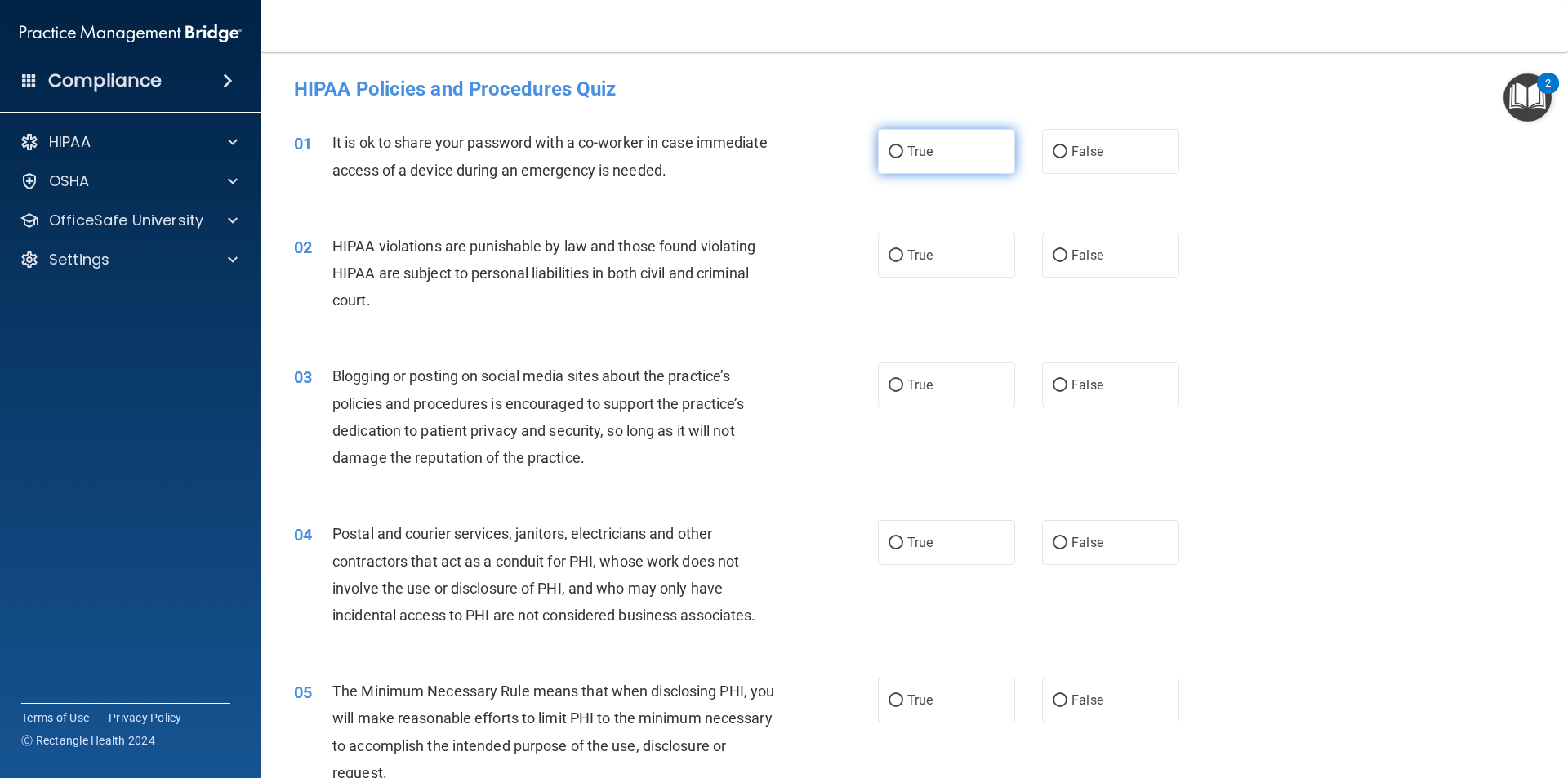
click at [907, 144] on span "True" at bounding box center [919, 151] width 25 height 15
click at [903, 146] on input "True" at bounding box center [895, 152] width 14 height 12
radio input "true"
click at [907, 262] on span "True" at bounding box center [919, 256] width 25 height 15
click at [902, 262] on input "True" at bounding box center [895, 256] width 14 height 12
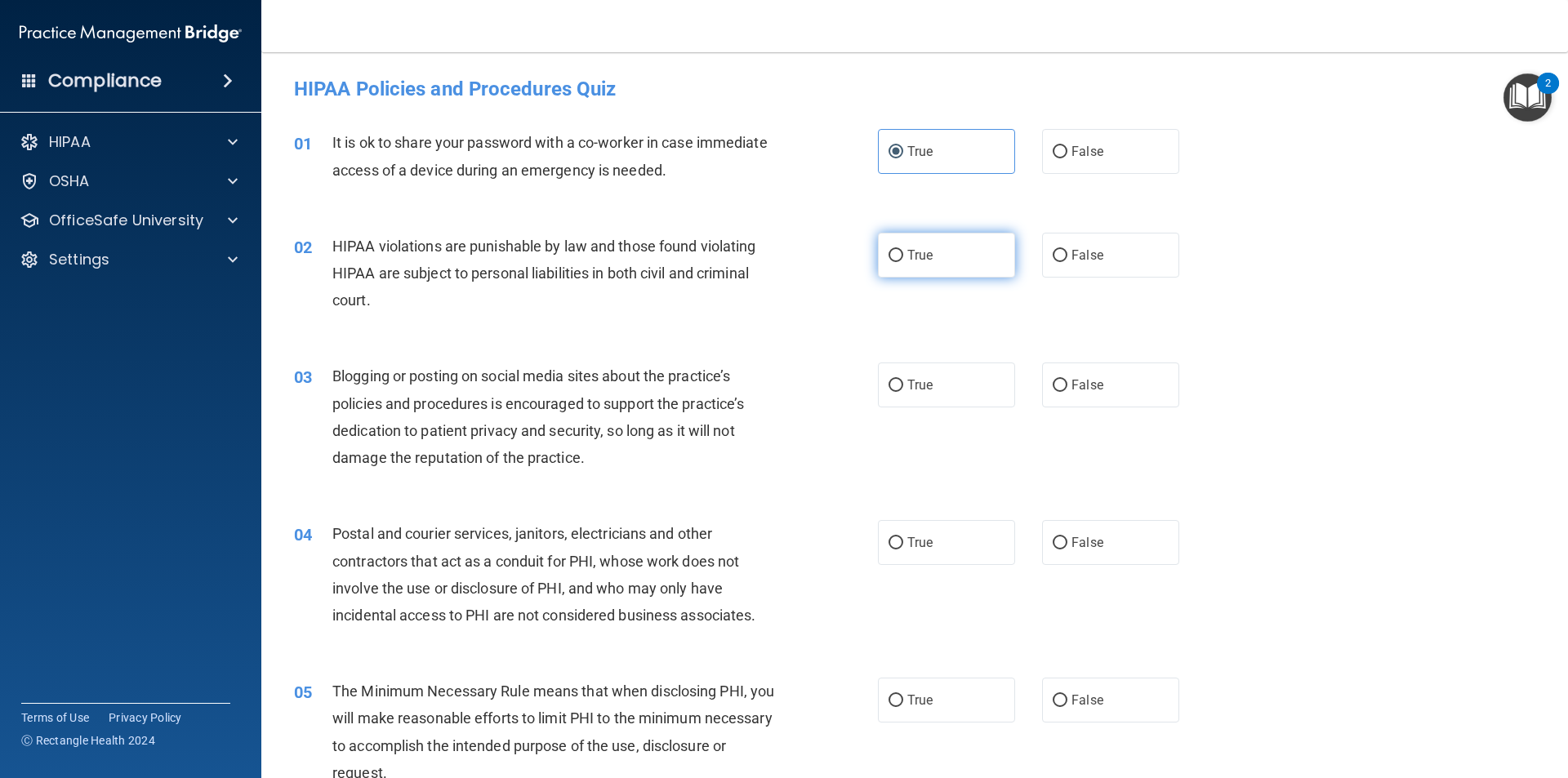
radio input "true"
click at [1042, 389] on label "False" at bounding box center [1110, 385] width 137 height 45
click at [1052, 389] on input "False" at bounding box center [1059, 386] width 14 height 12
radio input "true"
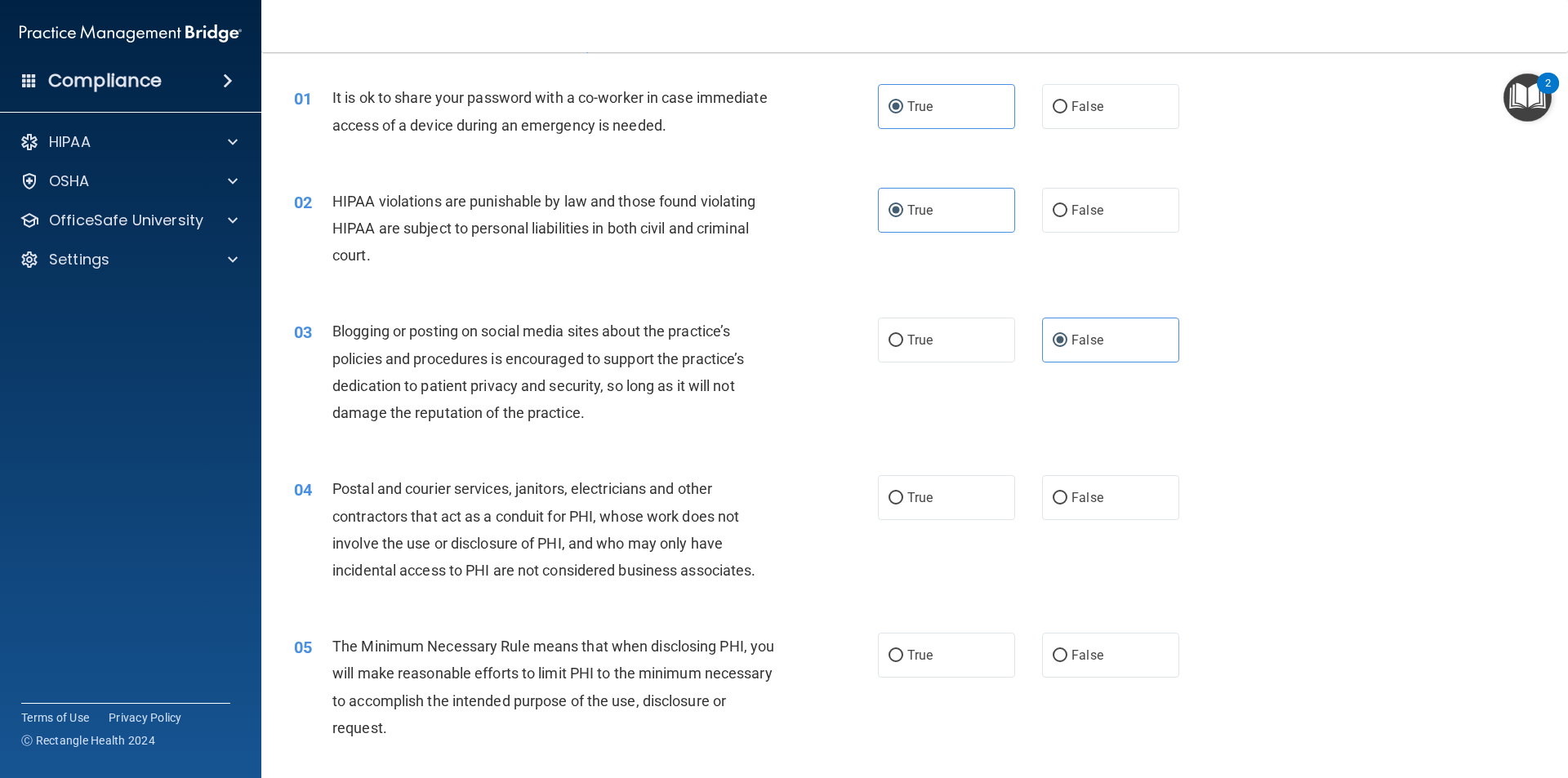
scroll to position [81, 0]
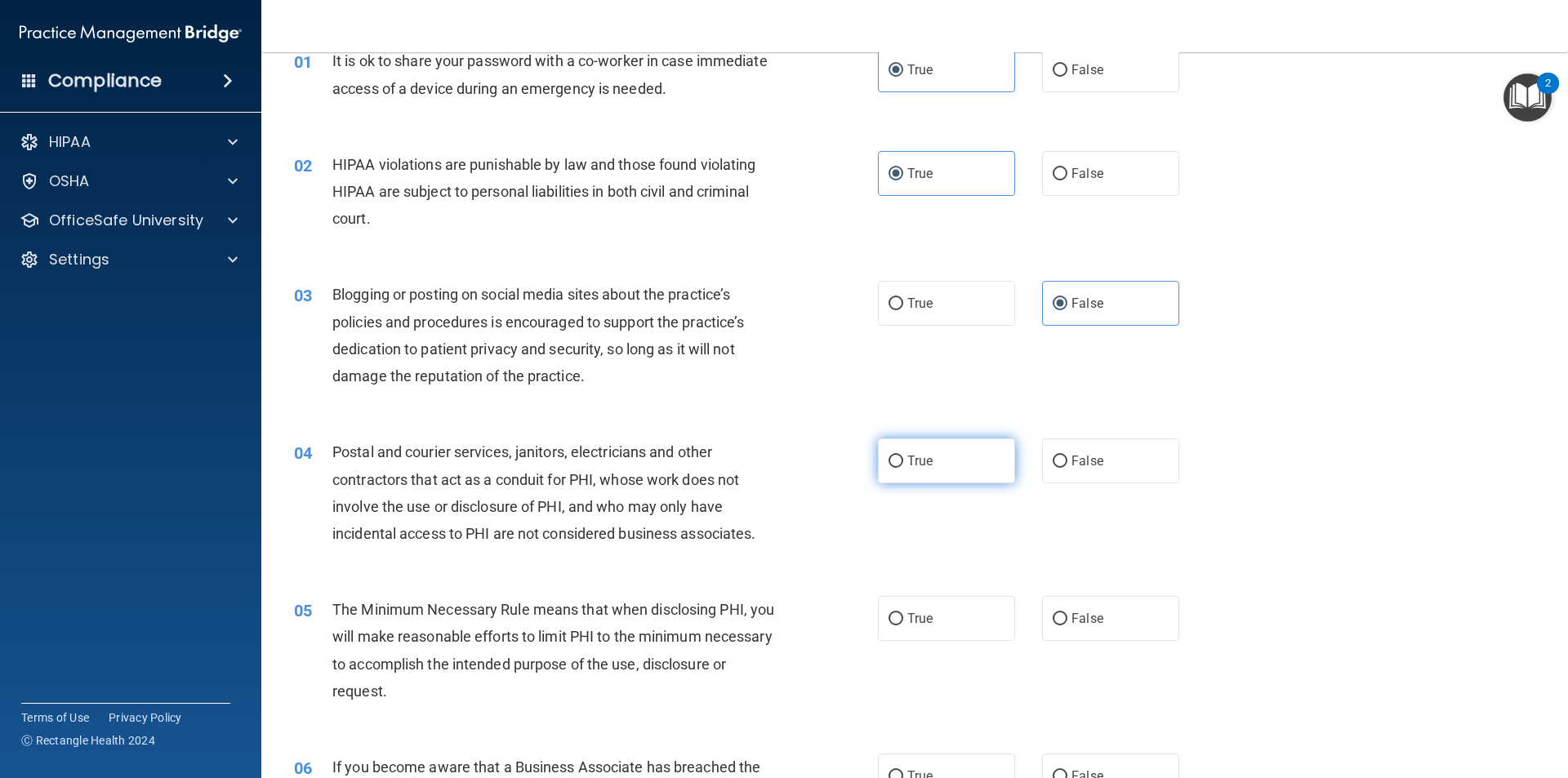
click at [956, 477] on label "True" at bounding box center [946, 460] width 137 height 45
click at [903, 468] on input "True" at bounding box center [895, 461] width 14 height 12
radio input "true"
click at [1056, 597] on label "False" at bounding box center [1110, 618] width 137 height 45
click at [1056, 613] on input "False" at bounding box center [1059, 619] width 14 height 12
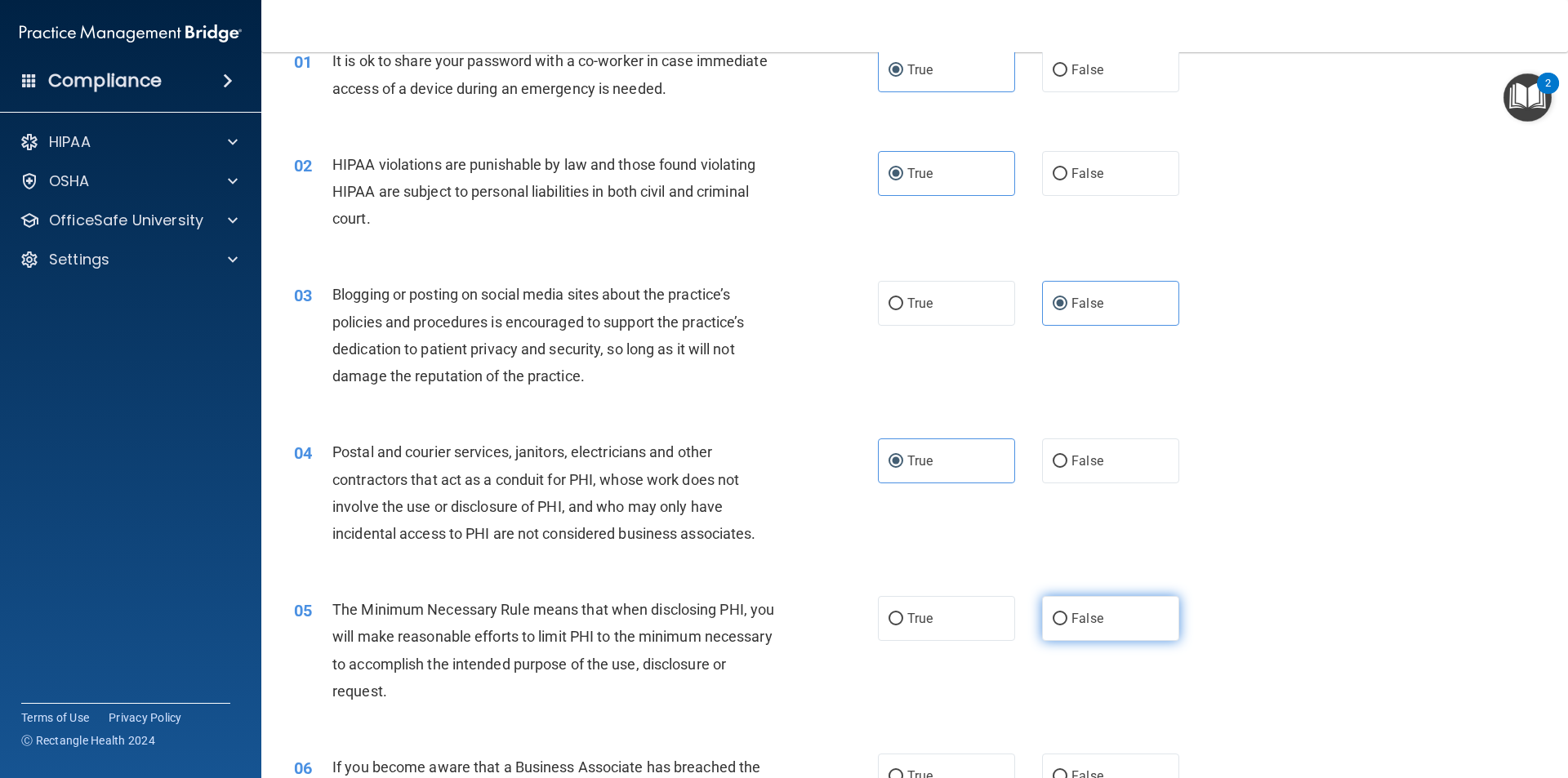
radio input "true"
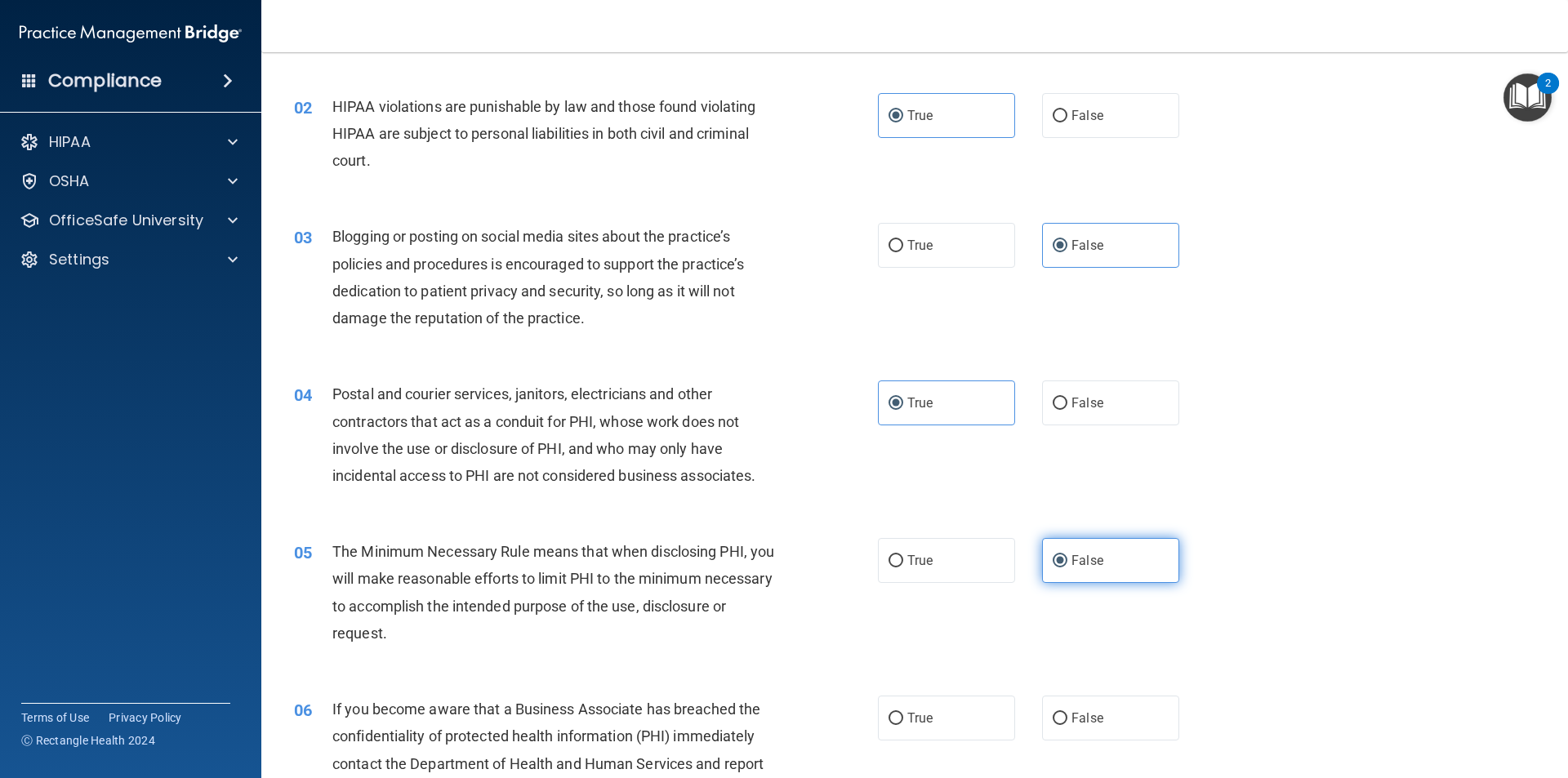
scroll to position [490, 0]
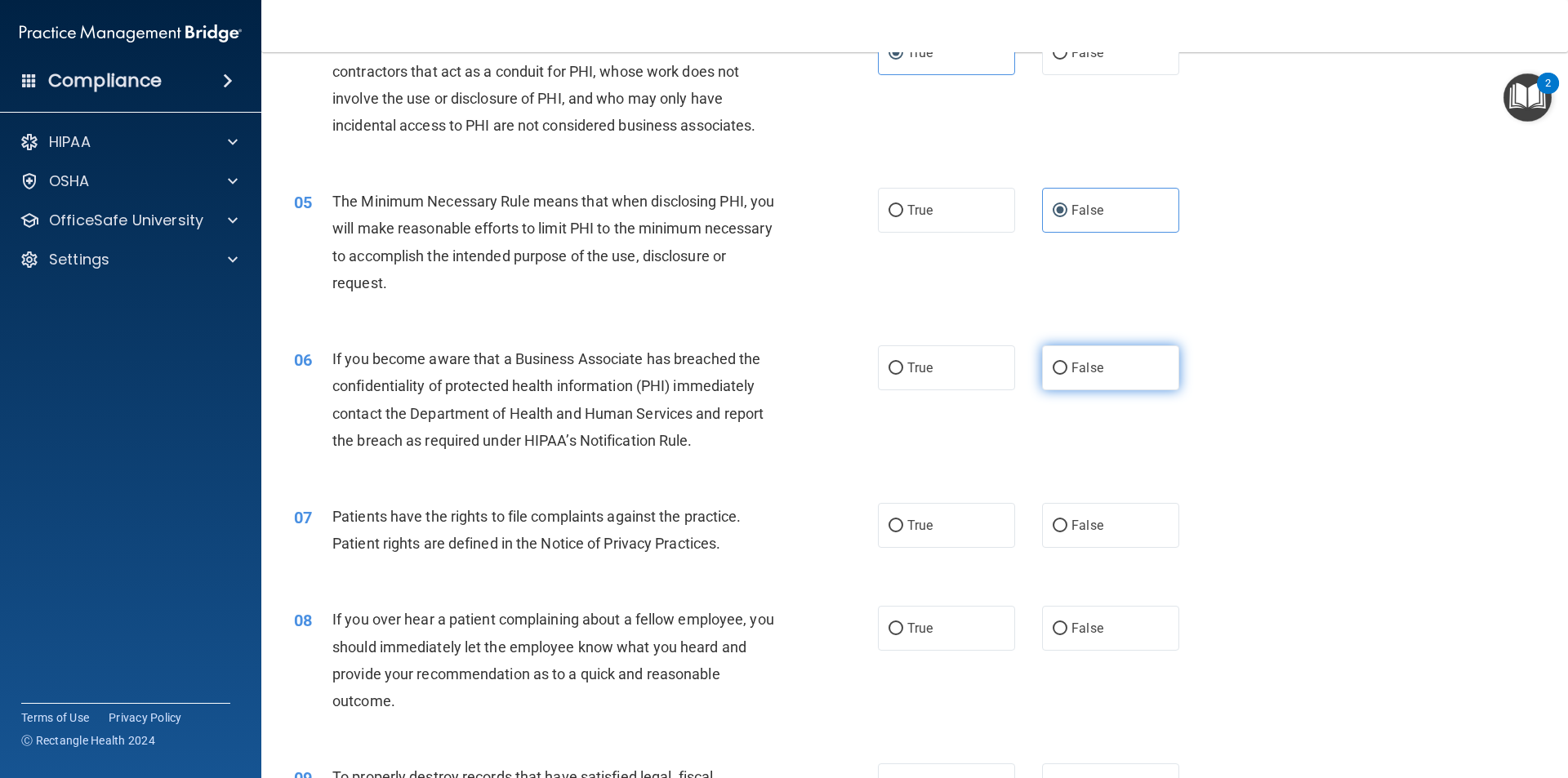
click at [1066, 376] on label "False" at bounding box center [1110, 367] width 137 height 45
click at [1066, 375] on input "False" at bounding box center [1059, 368] width 14 height 12
radio input "true"
click at [961, 522] on label "True" at bounding box center [946, 525] width 137 height 45
click at [903, 522] on input "True" at bounding box center [895, 526] width 14 height 12
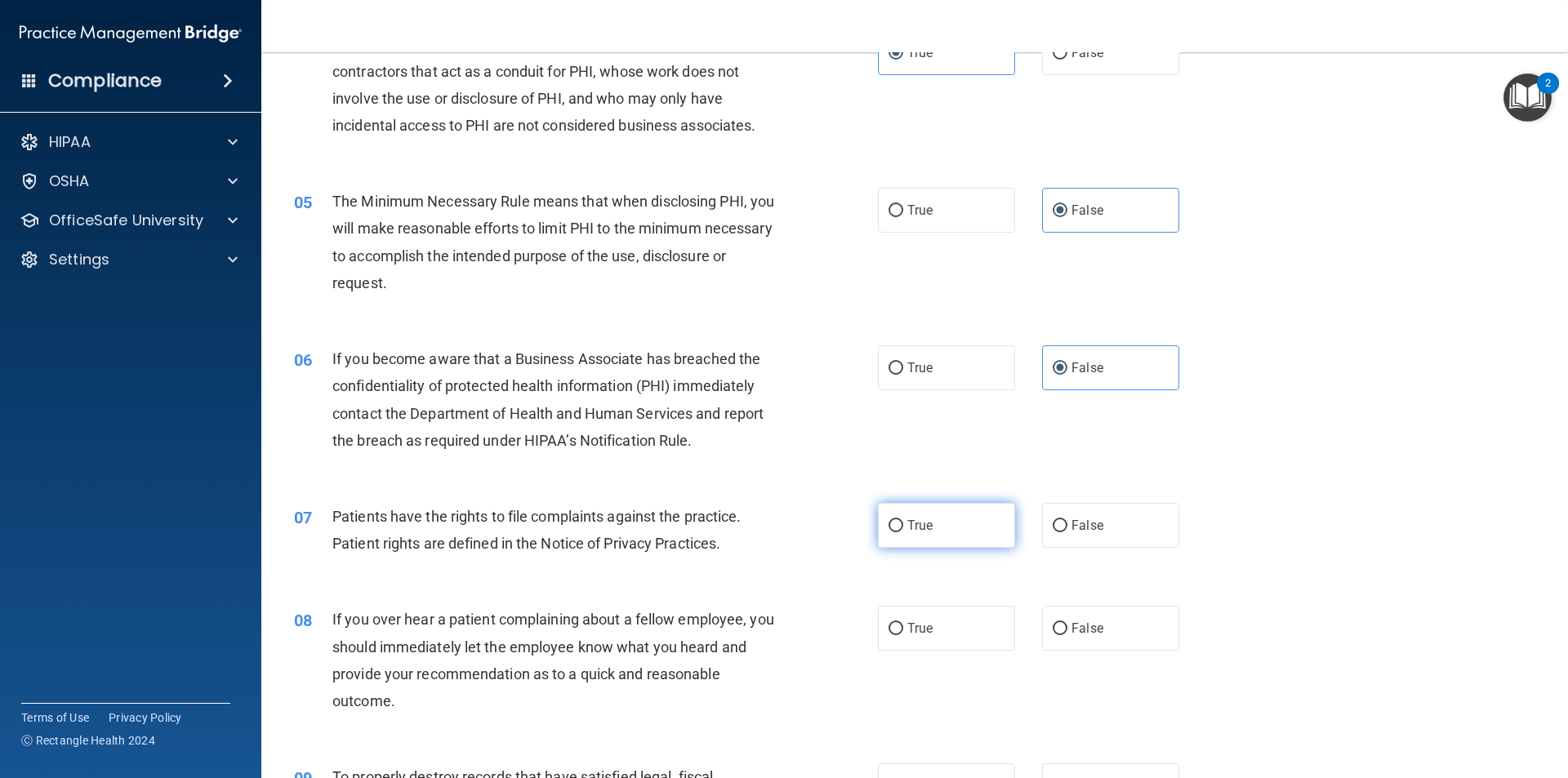
radio input "true"
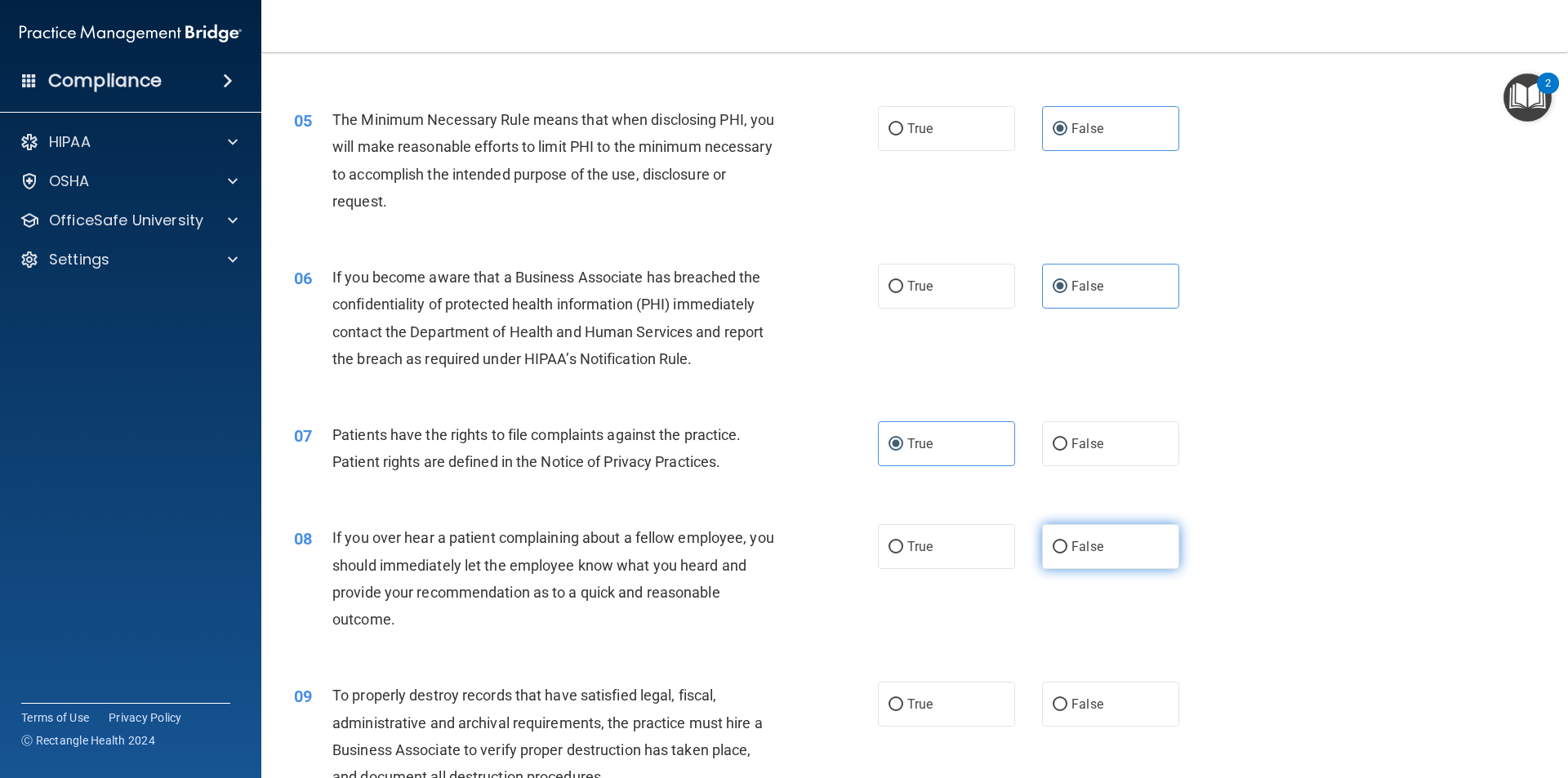
click at [1043, 548] on label "False" at bounding box center [1110, 546] width 137 height 45
click at [1052, 548] on input "False" at bounding box center [1059, 547] width 14 height 12
radio input "true"
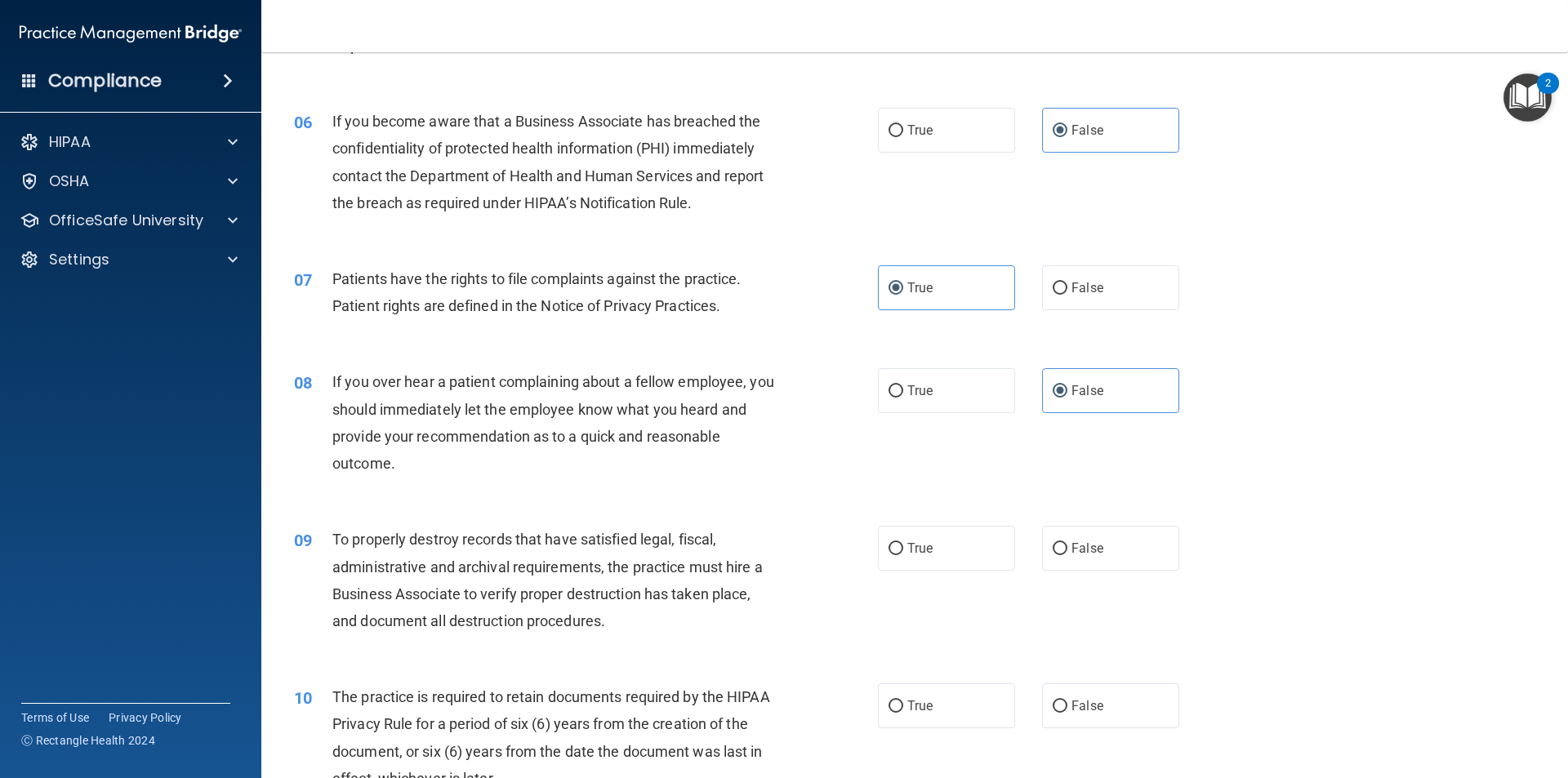
scroll to position [735, 0]
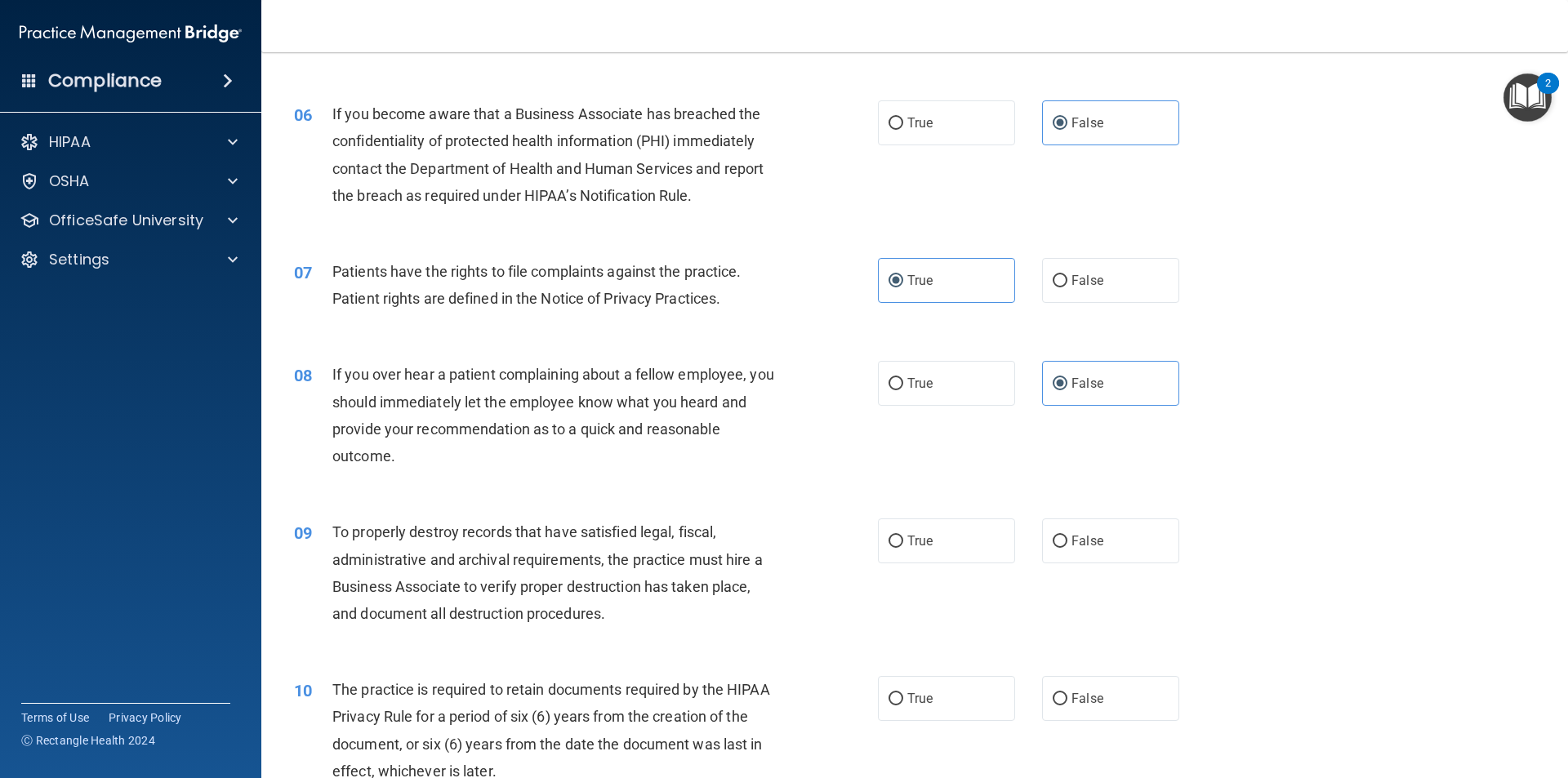
click at [939, 565] on div "09 To properly destroy records that have satisfied legal, fiscal, administrativ…" at bounding box center [914, 577] width 1266 height 158
click at [937, 549] on label "True" at bounding box center [946, 541] width 137 height 45
click at [903, 548] on input "True" at bounding box center [895, 542] width 14 height 12
radio input "true"
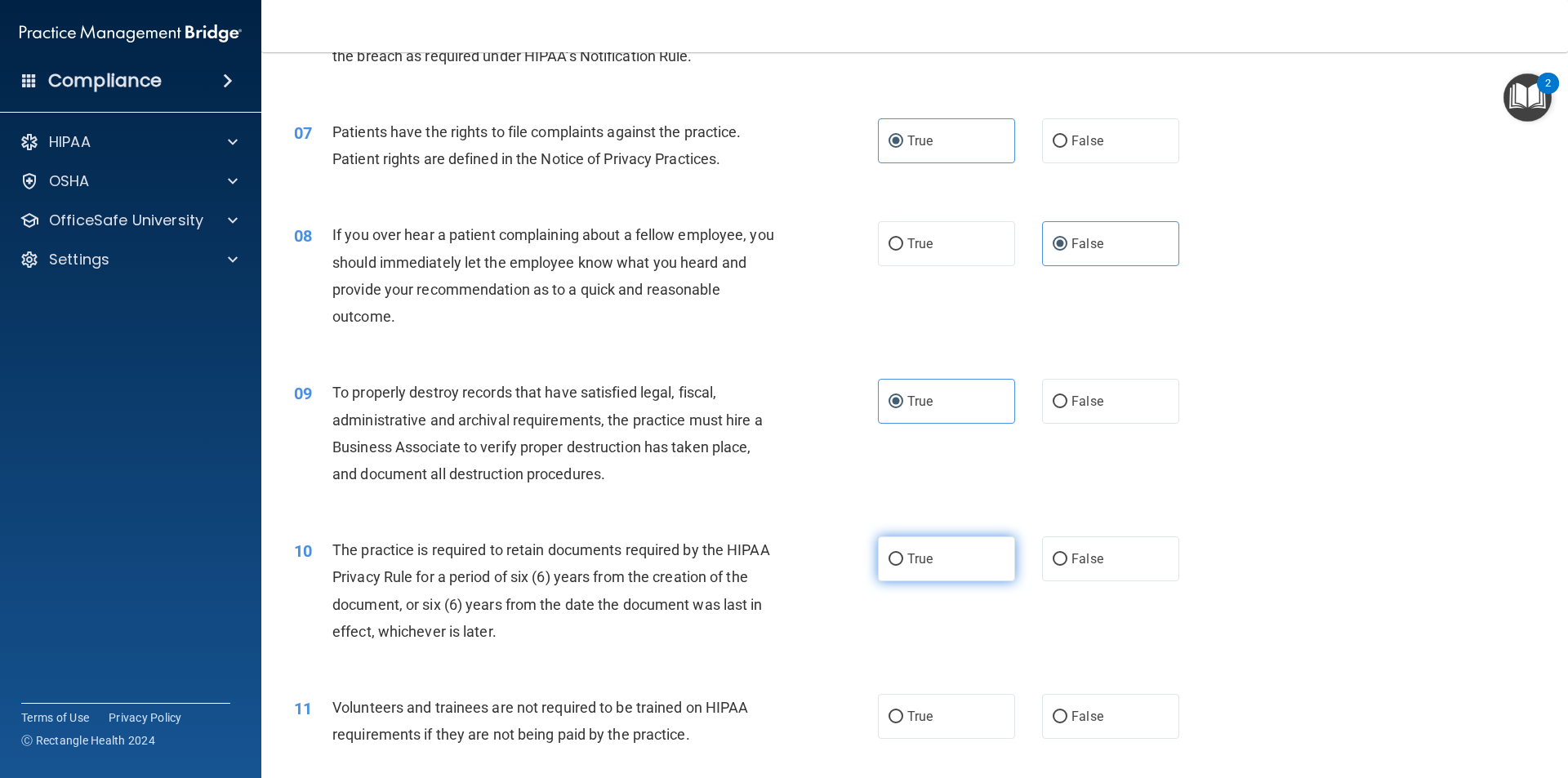
scroll to position [899, 0]
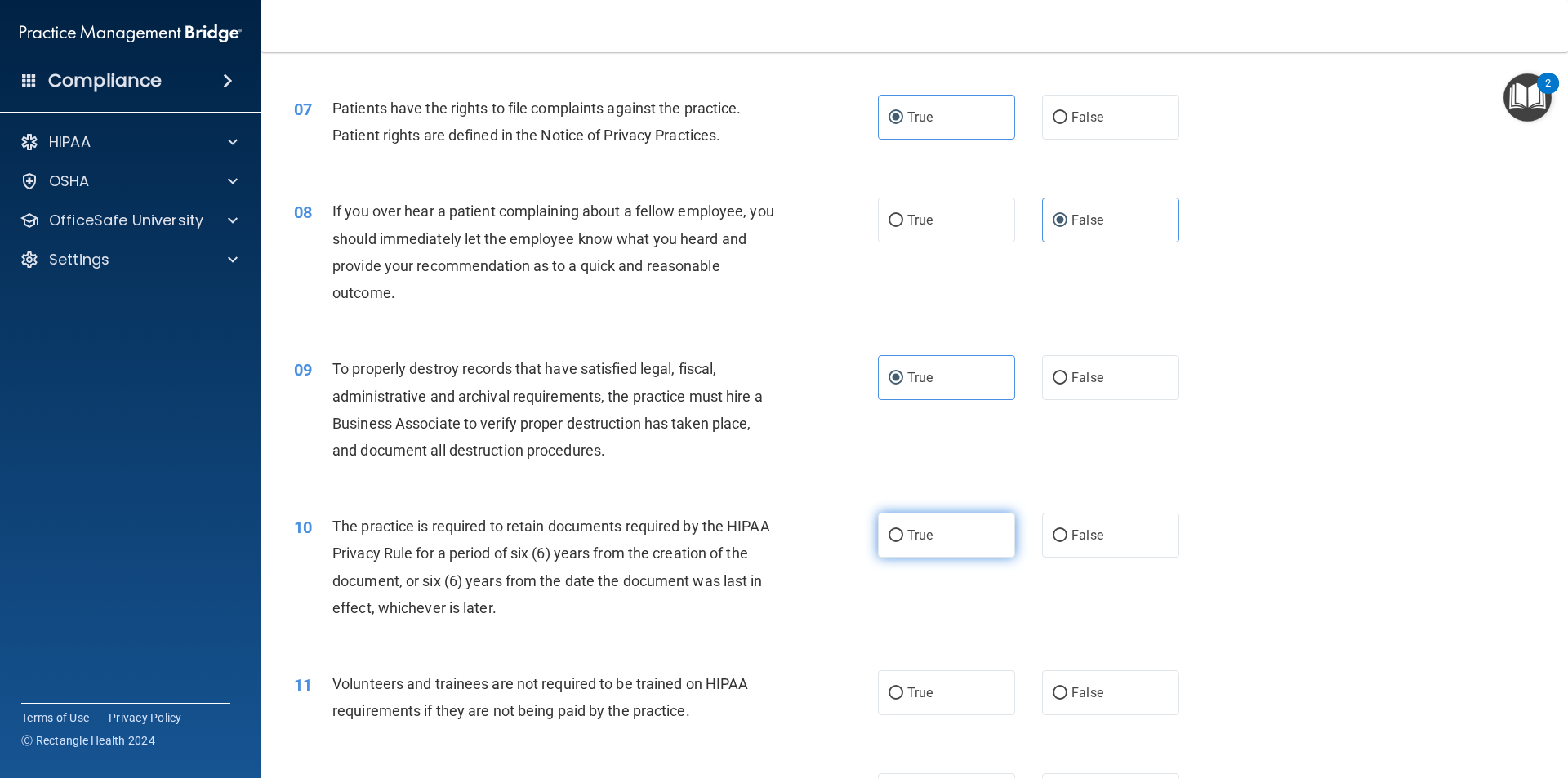
click at [941, 541] on label "True" at bounding box center [946, 535] width 137 height 45
click at [903, 541] on input "True" at bounding box center [895, 536] width 14 height 12
radio input "true"
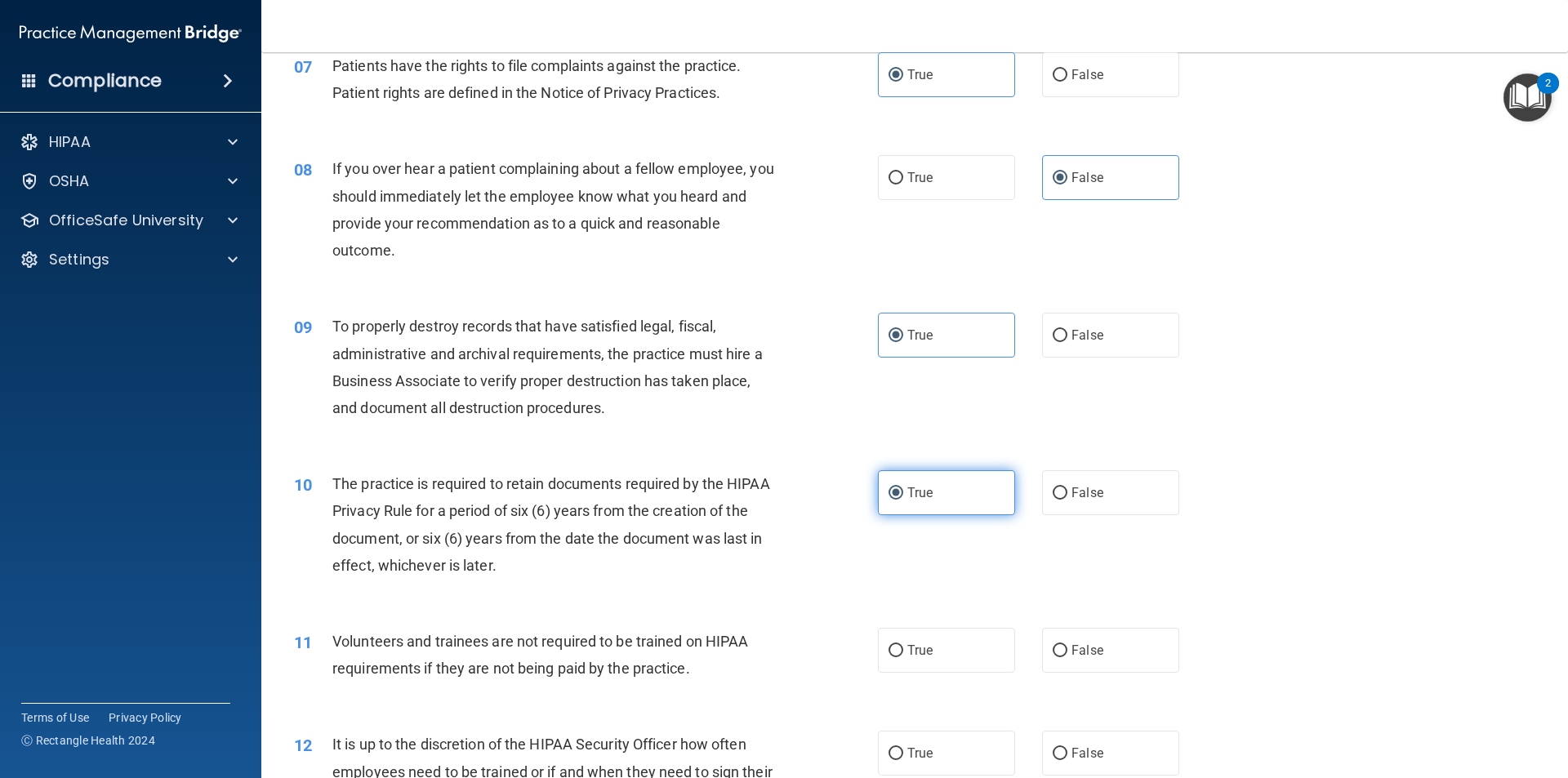
scroll to position [980, 0]
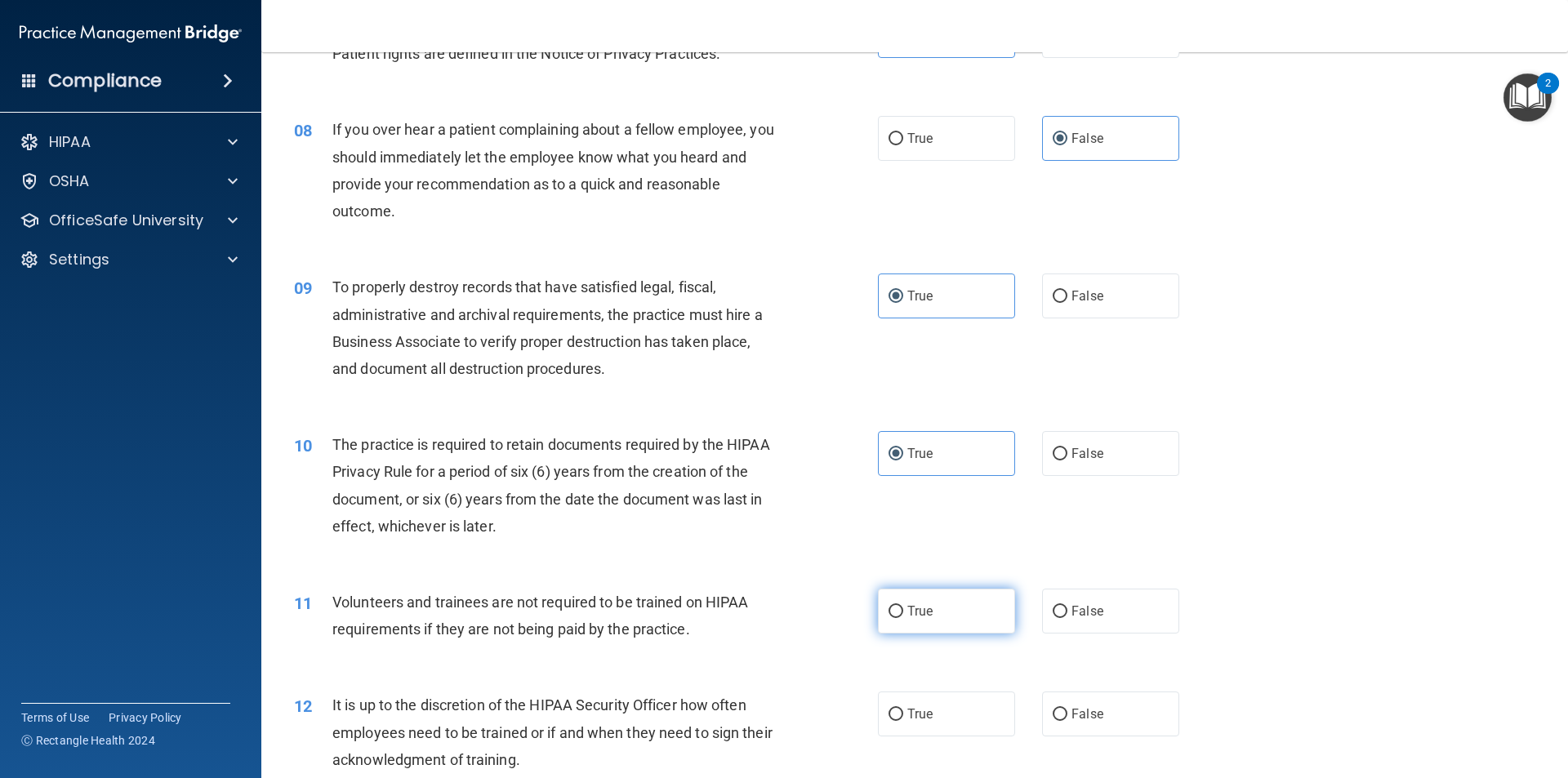
click at [934, 606] on label "True" at bounding box center [946, 611] width 137 height 45
click at [903, 606] on input "True" at bounding box center [895, 611] width 14 height 12
radio input "true"
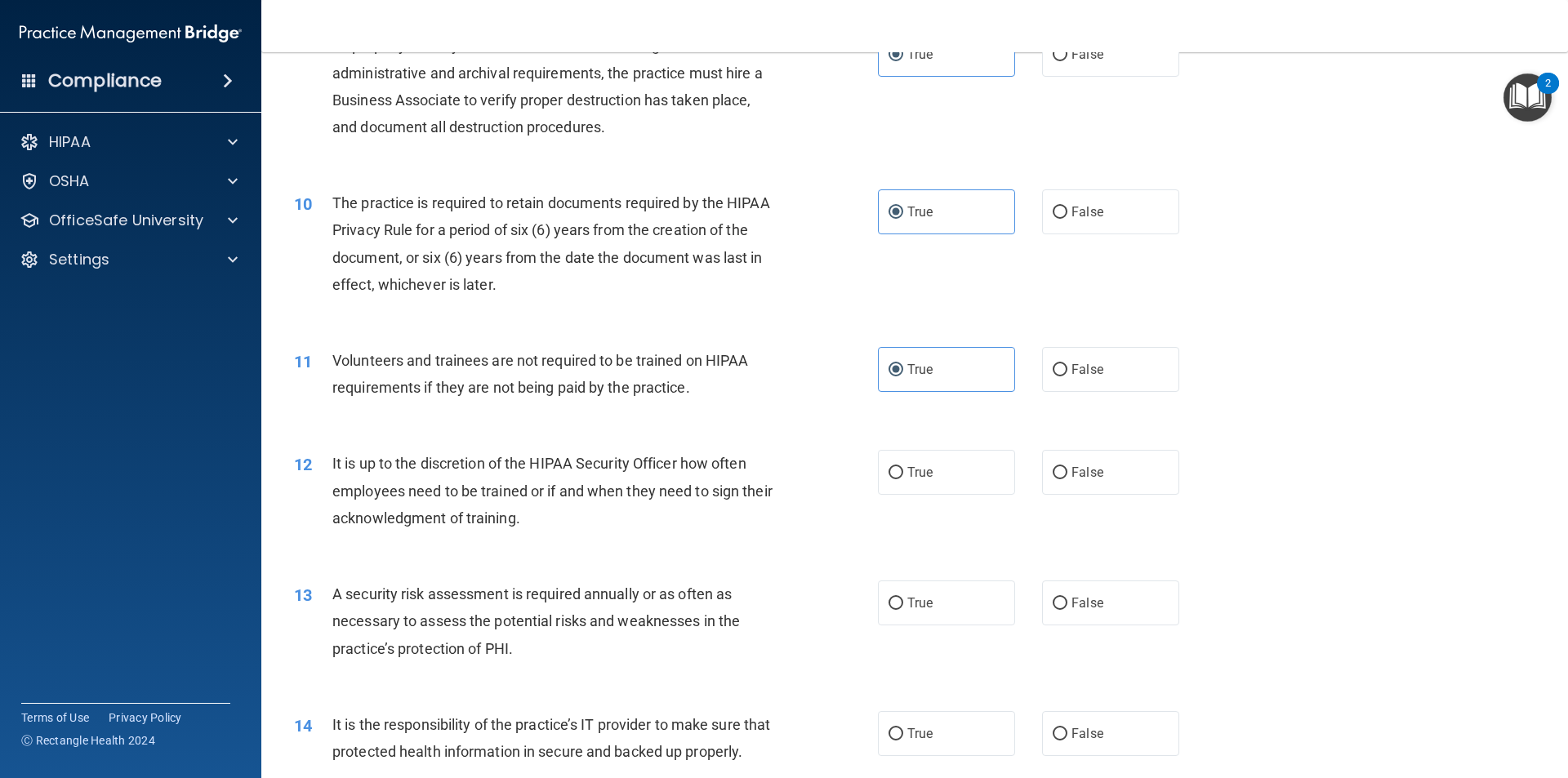
scroll to position [1225, 0]
click at [987, 487] on label "True" at bounding box center [946, 469] width 137 height 45
click at [903, 477] on input "True" at bounding box center [895, 470] width 14 height 12
radio input "true"
click at [992, 594] on label "True" at bounding box center [946, 599] width 137 height 45
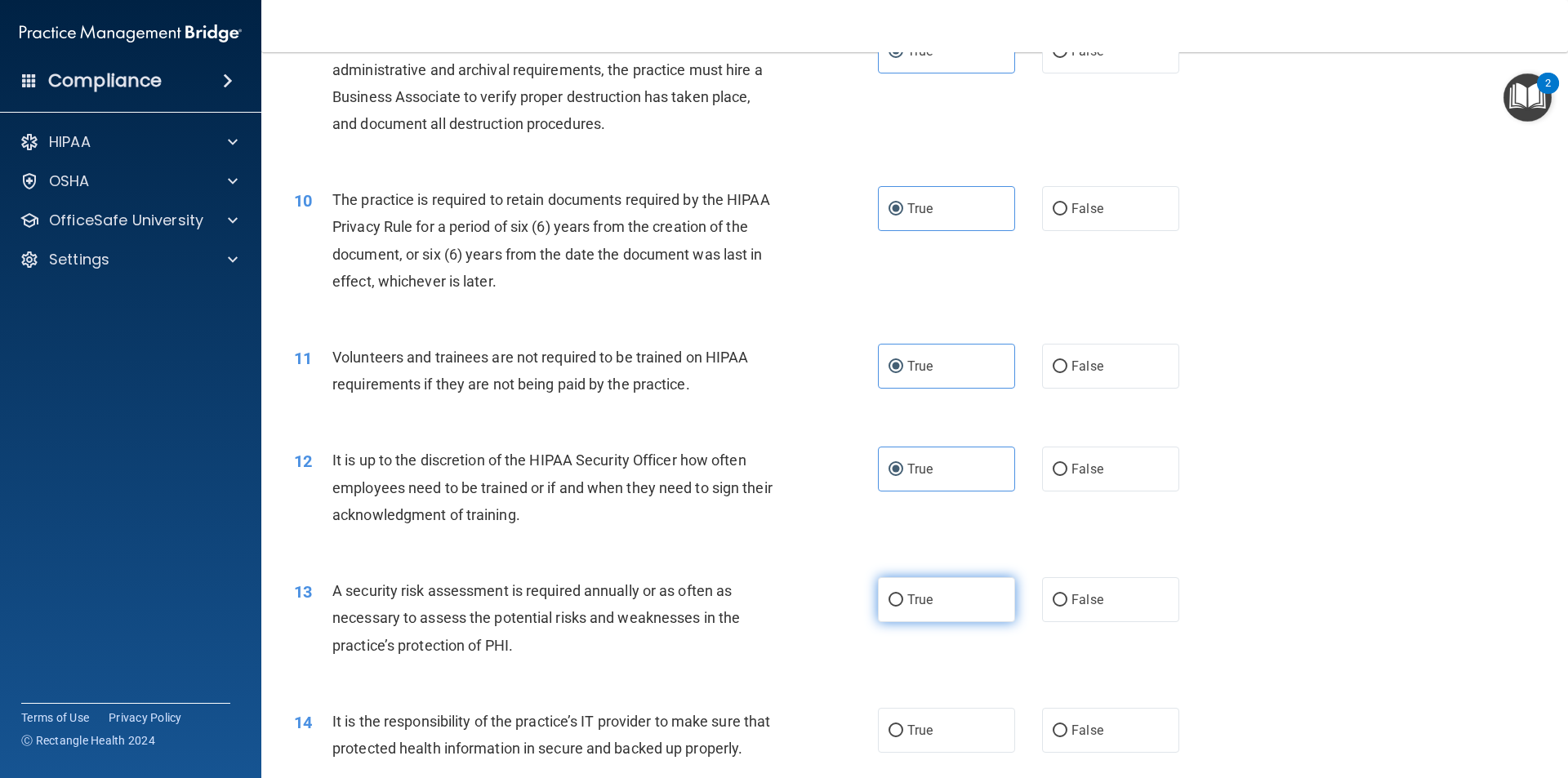
click at [903, 594] on input "True" at bounding box center [895, 600] width 14 height 12
radio input "true"
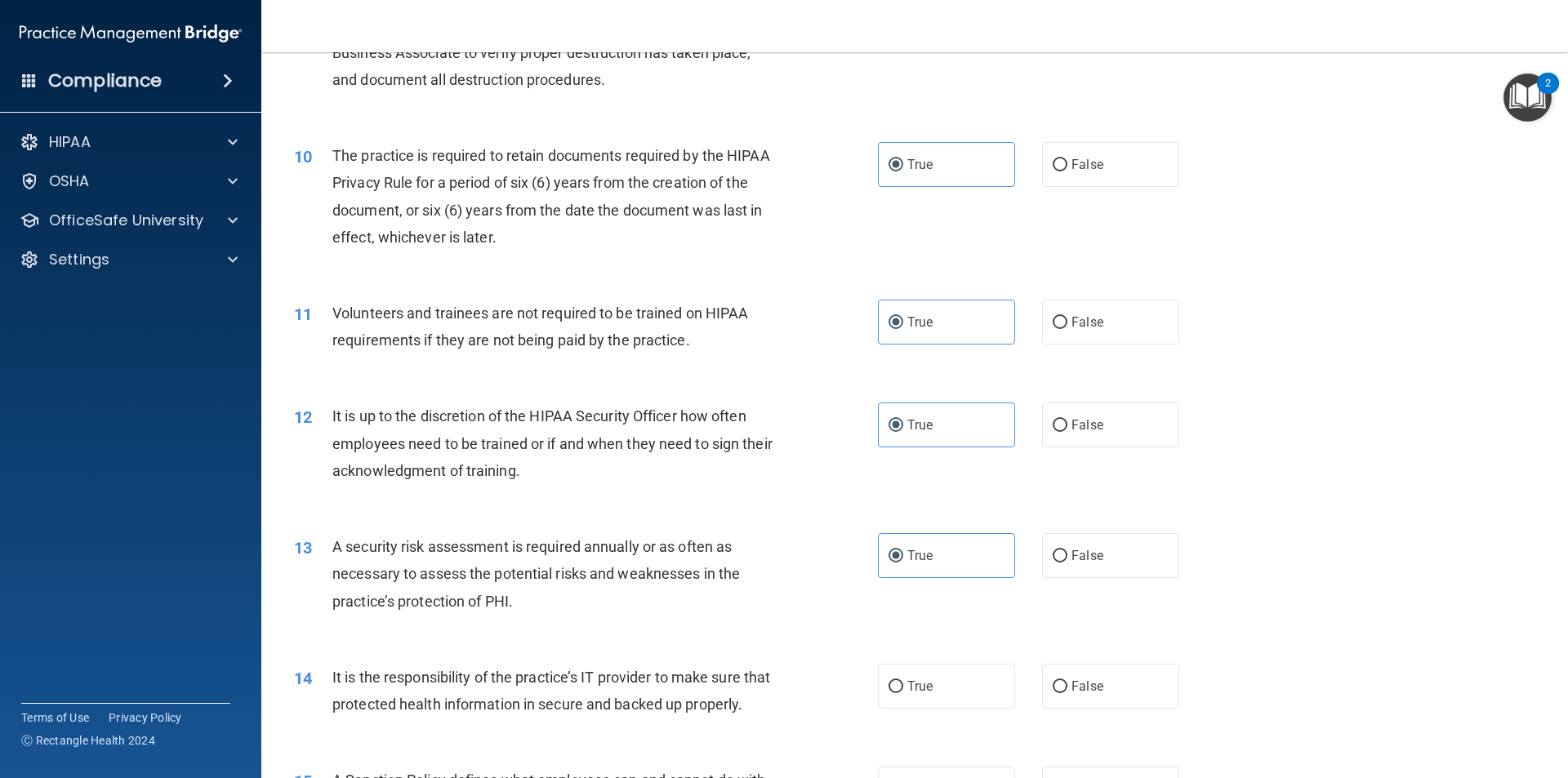
scroll to position [1389, 0]
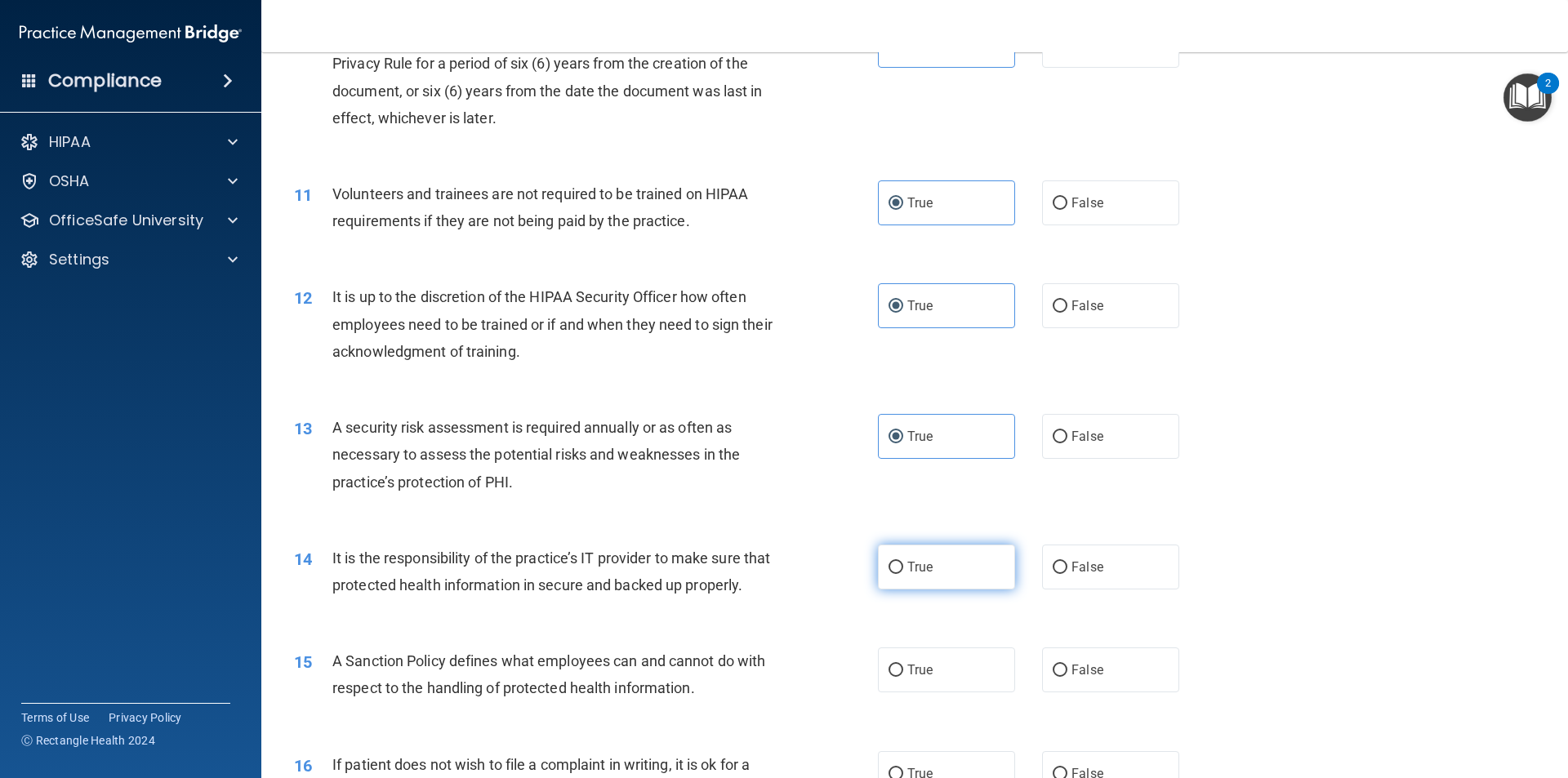
click at [970, 585] on label "True" at bounding box center [946, 567] width 137 height 45
click at [903, 574] on input "True" at bounding box center [895, 567] width 14 height 12
radio input "true"
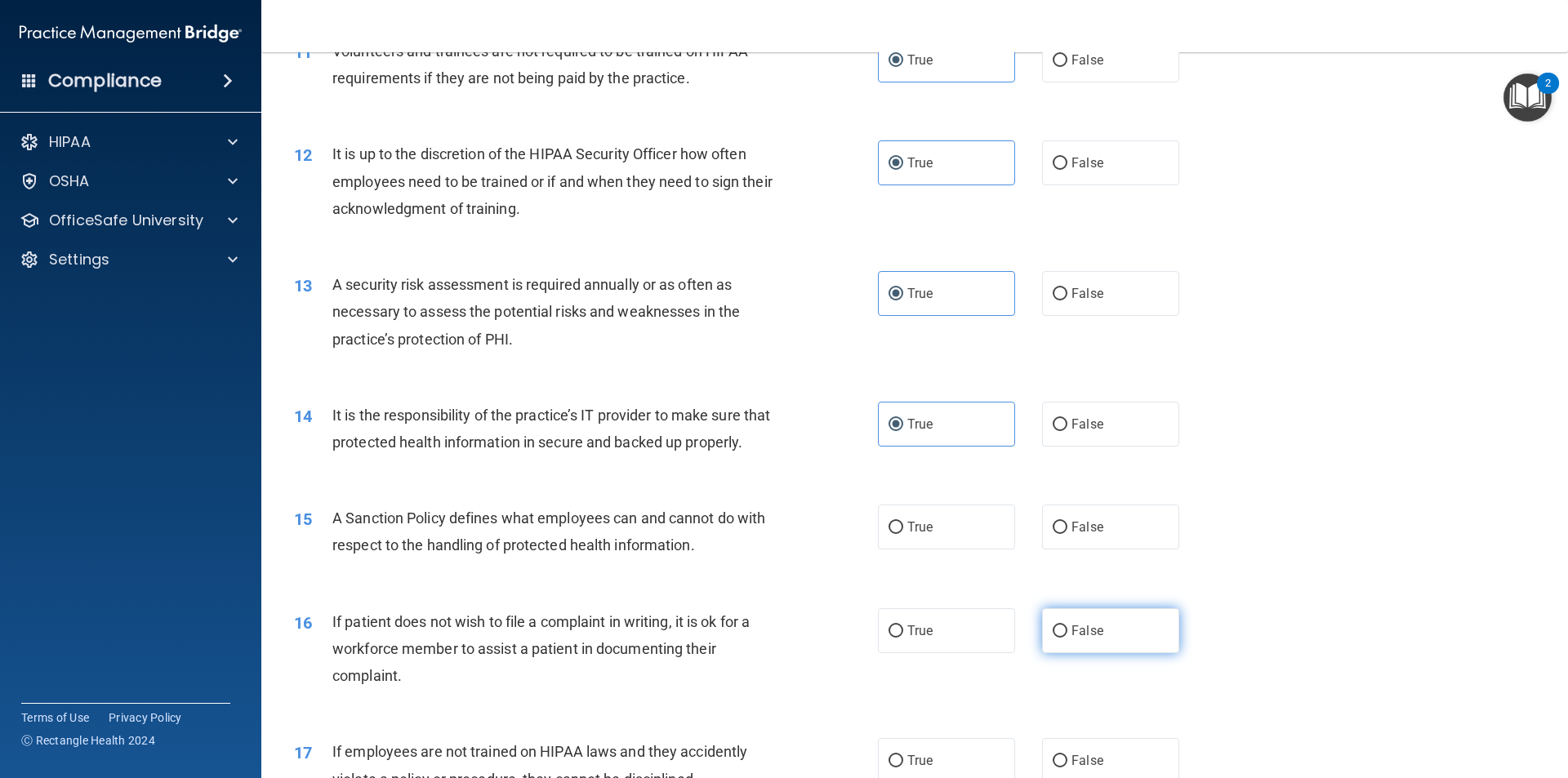
scroll to position [1552, 0]
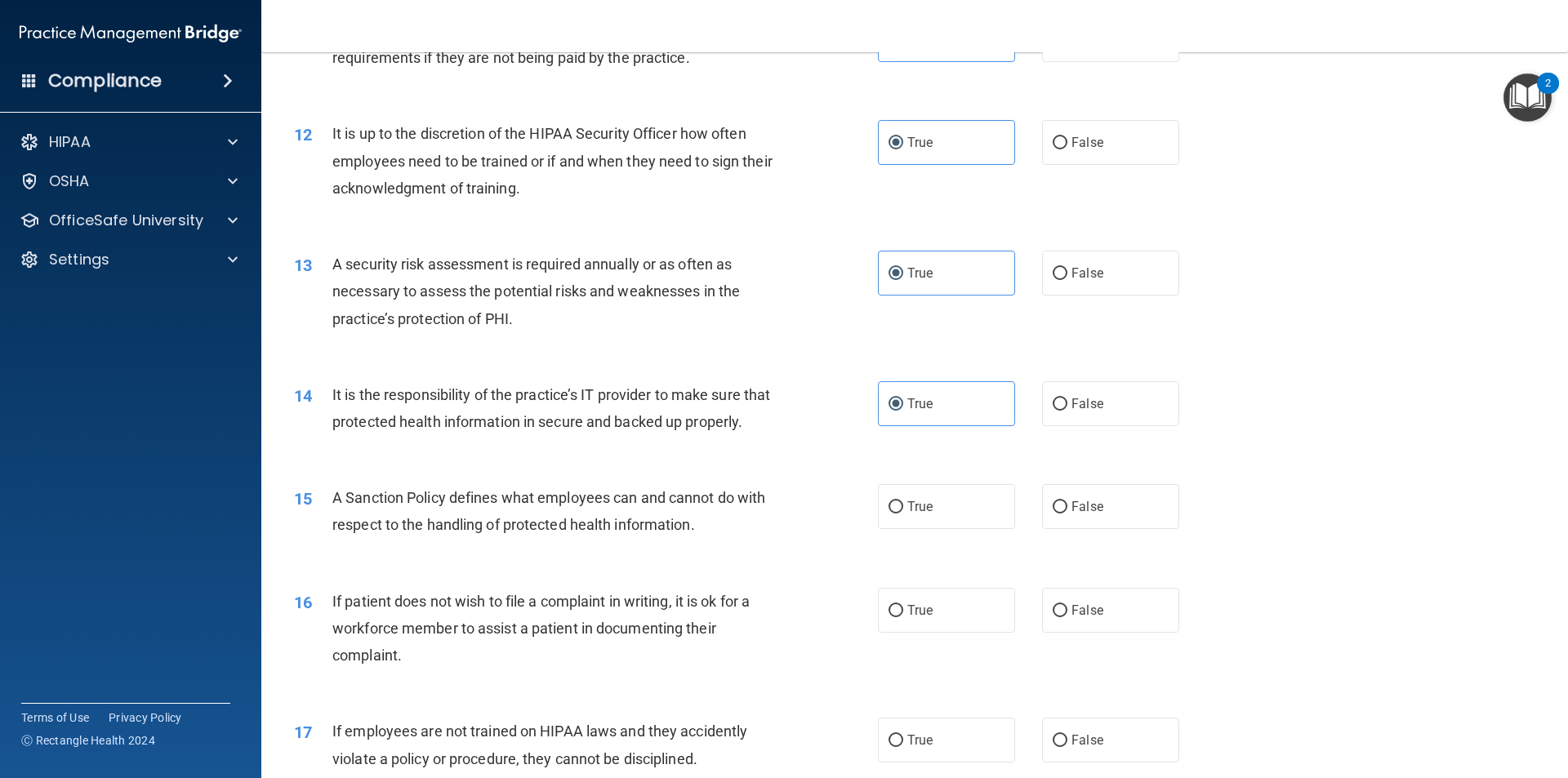
click at [1035, 567] on div "15 A Sanction Policy defines what employees can and cannot do with respect to t…" at bounding box center [914, 516] width 1266 height 103
click at [1042, 529] on label "False" at bounding box center [1110, 506] width 137 height 45
click at [1052, 514] on input "False" at bounding box center [1059, 507] width 14 height 12
radio input "true"
click at [1052, 617] on input "False" at bounding box center [1059, 611] width 14 height 12
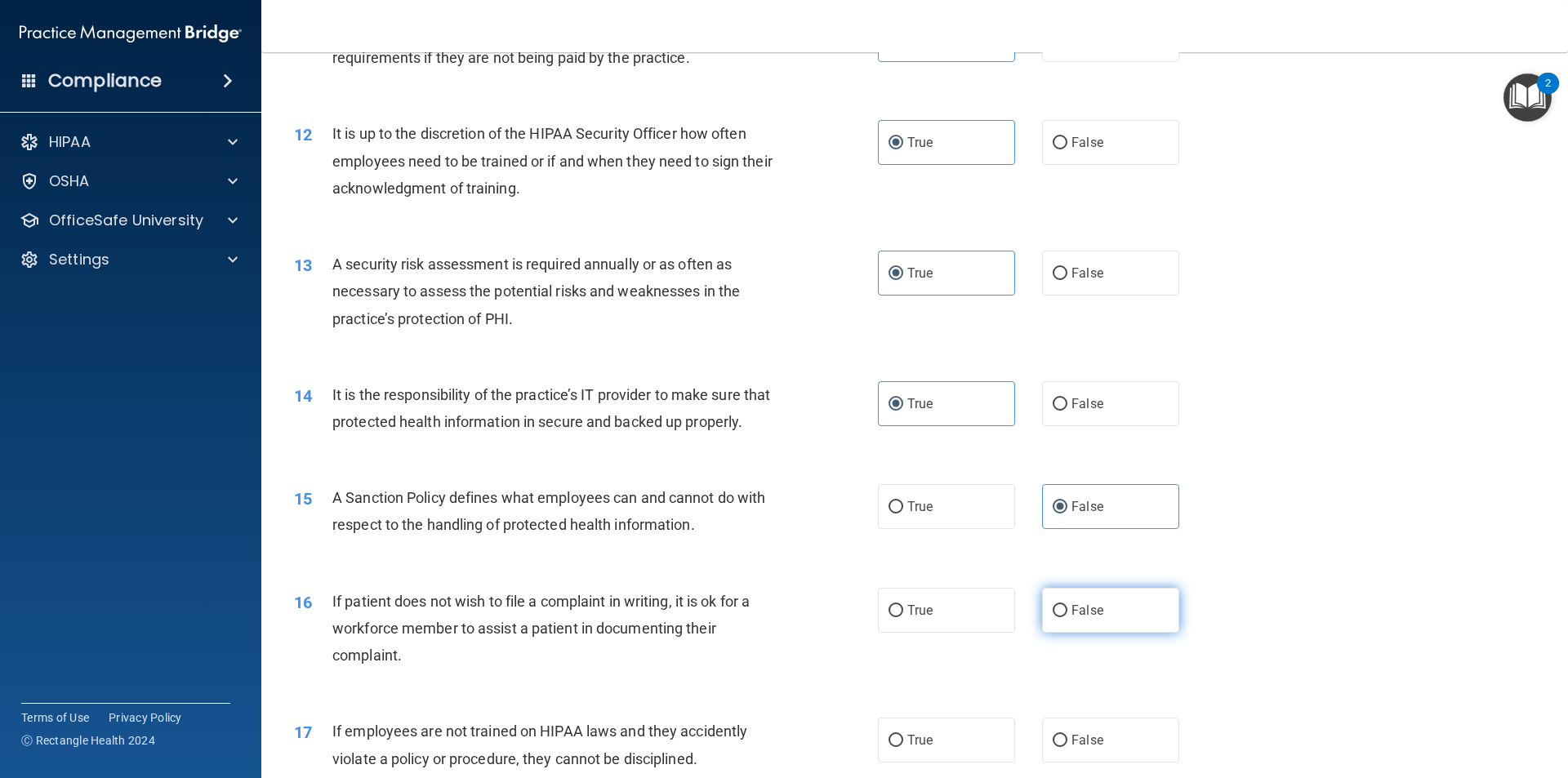
radio input "true"
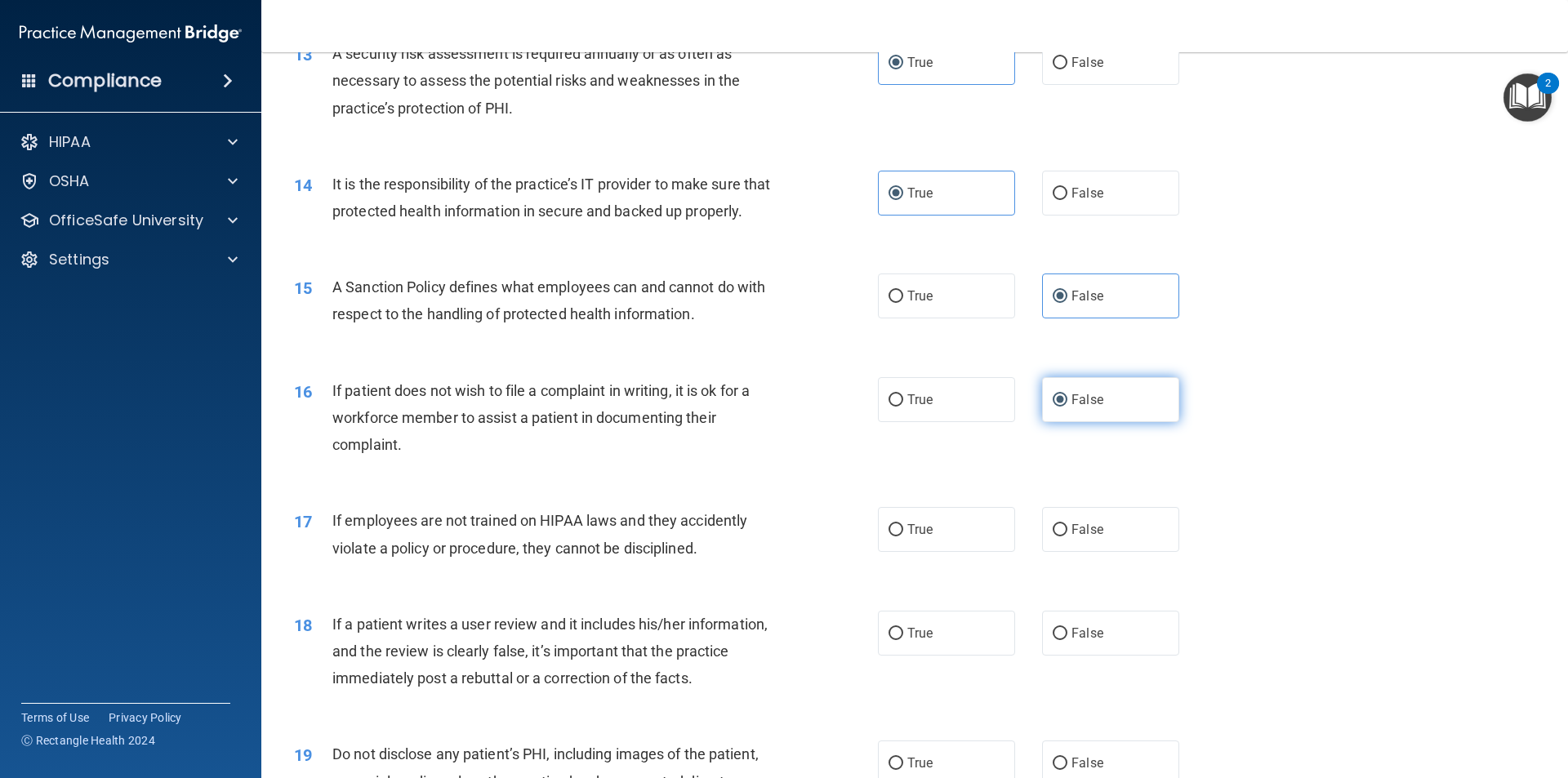
scroll to position [1797, 0]
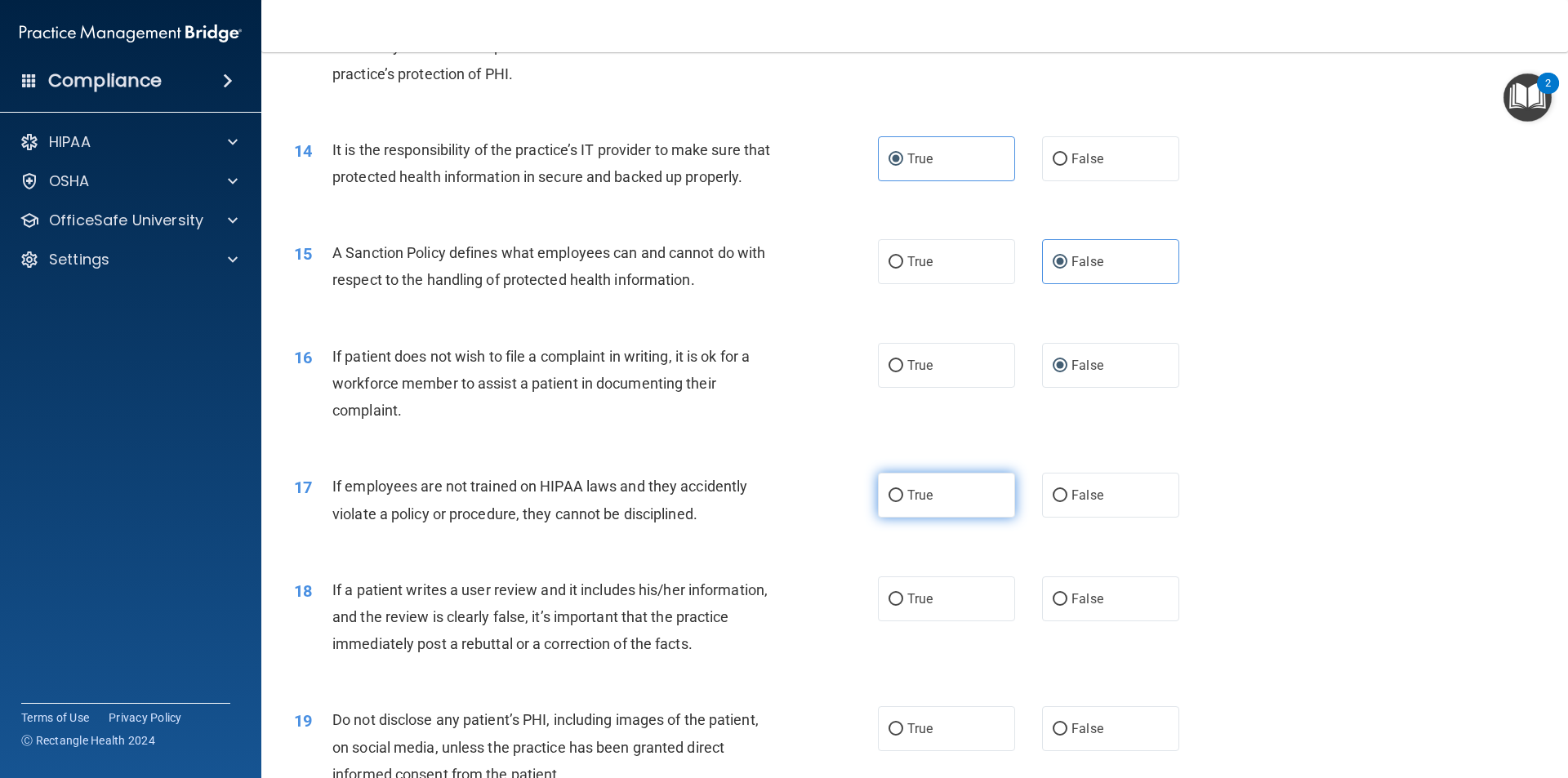
click at [972, 518] on label "True" at bounding box center [946, 495] width 137 height 45
click at [903, 502] on input "True" at bounding box center [895, 496] width 14 height 12
radio input "true"
click at [943, 620] on label "True" at bounding box center [946, 599] width 137 height 45
click at [903, 606] on input "True" at bounding box center [895, 600] width 14 height 12
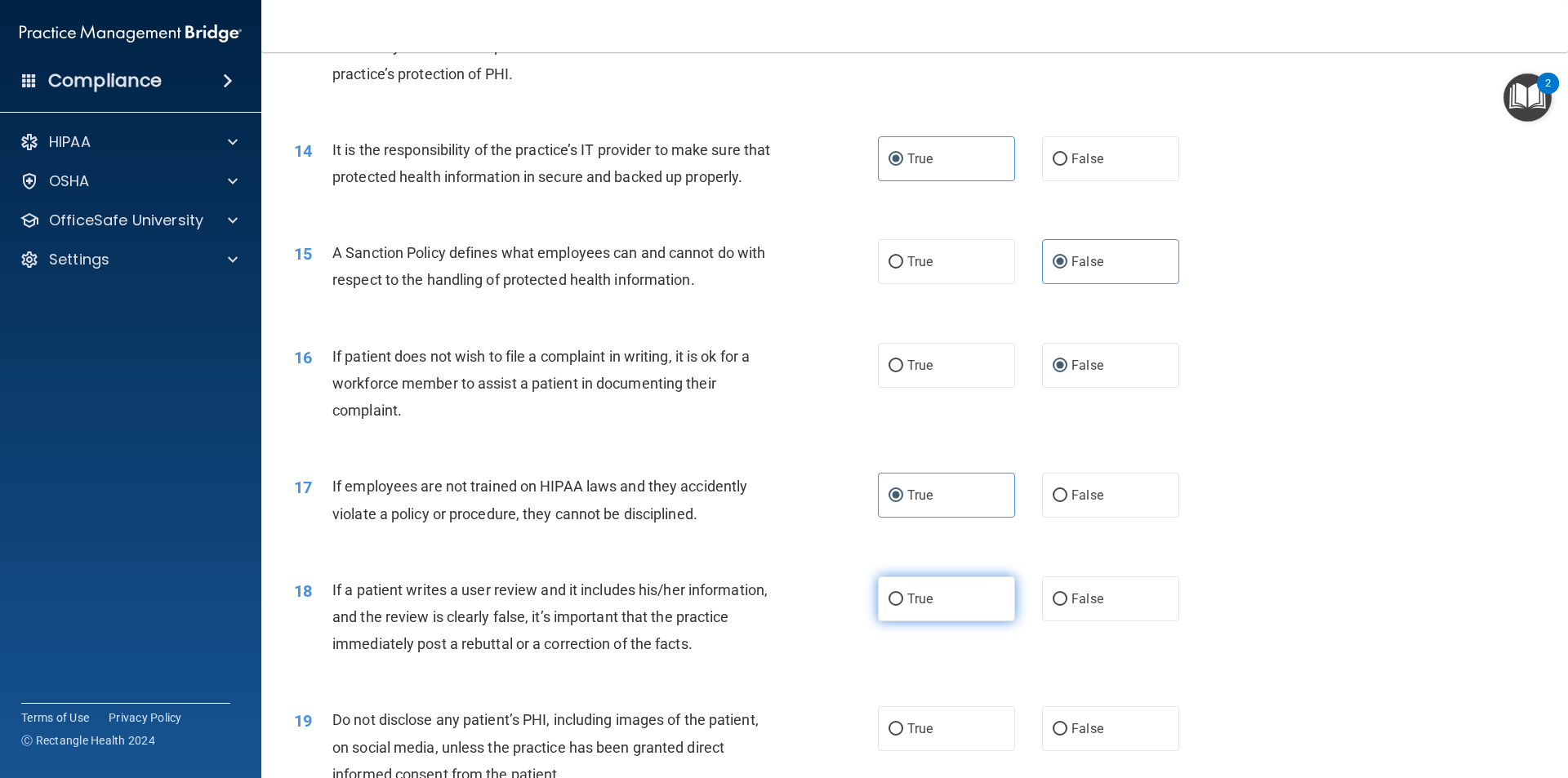
radio input "true"
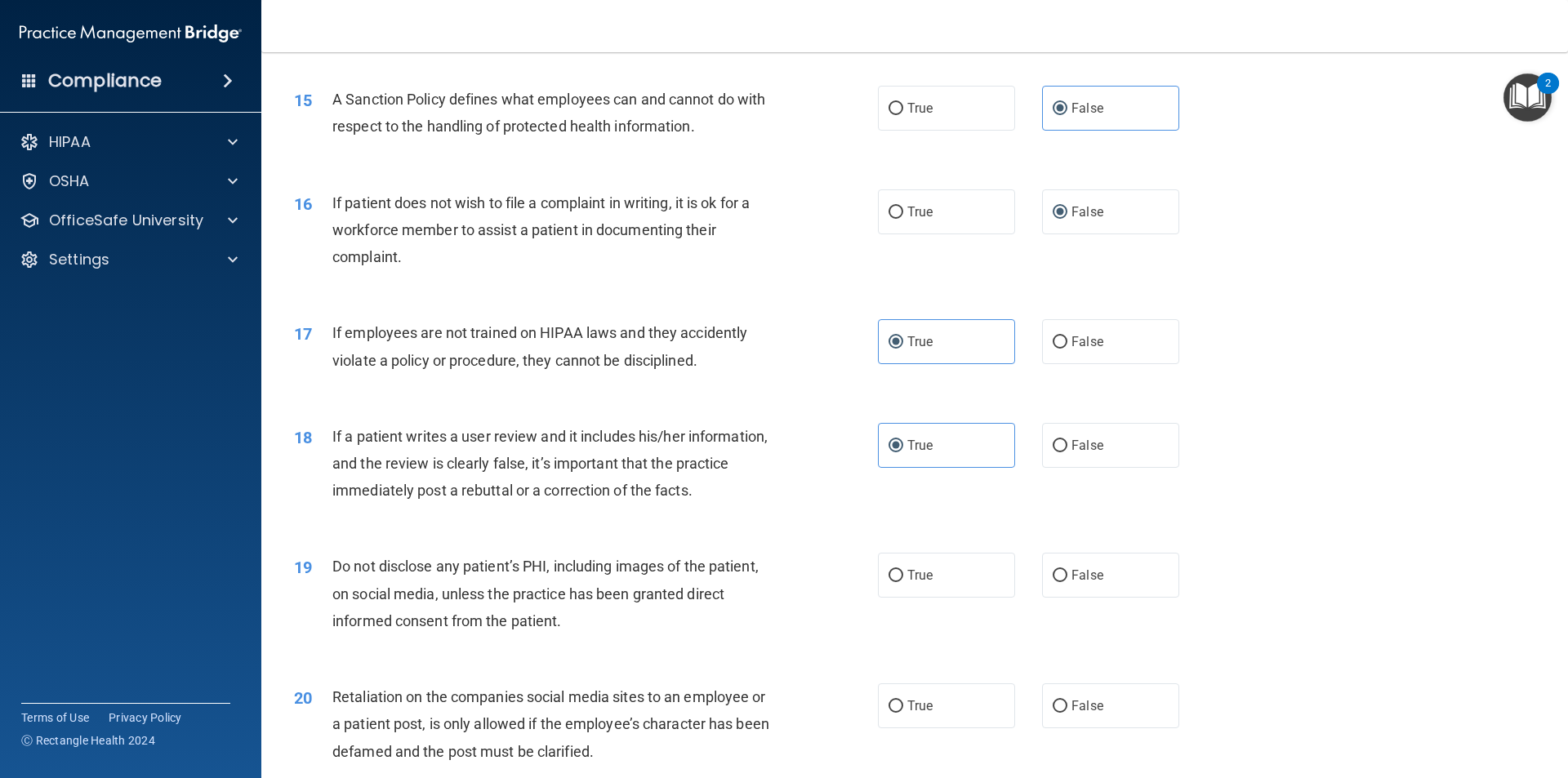
scroll to position [1960, 0]
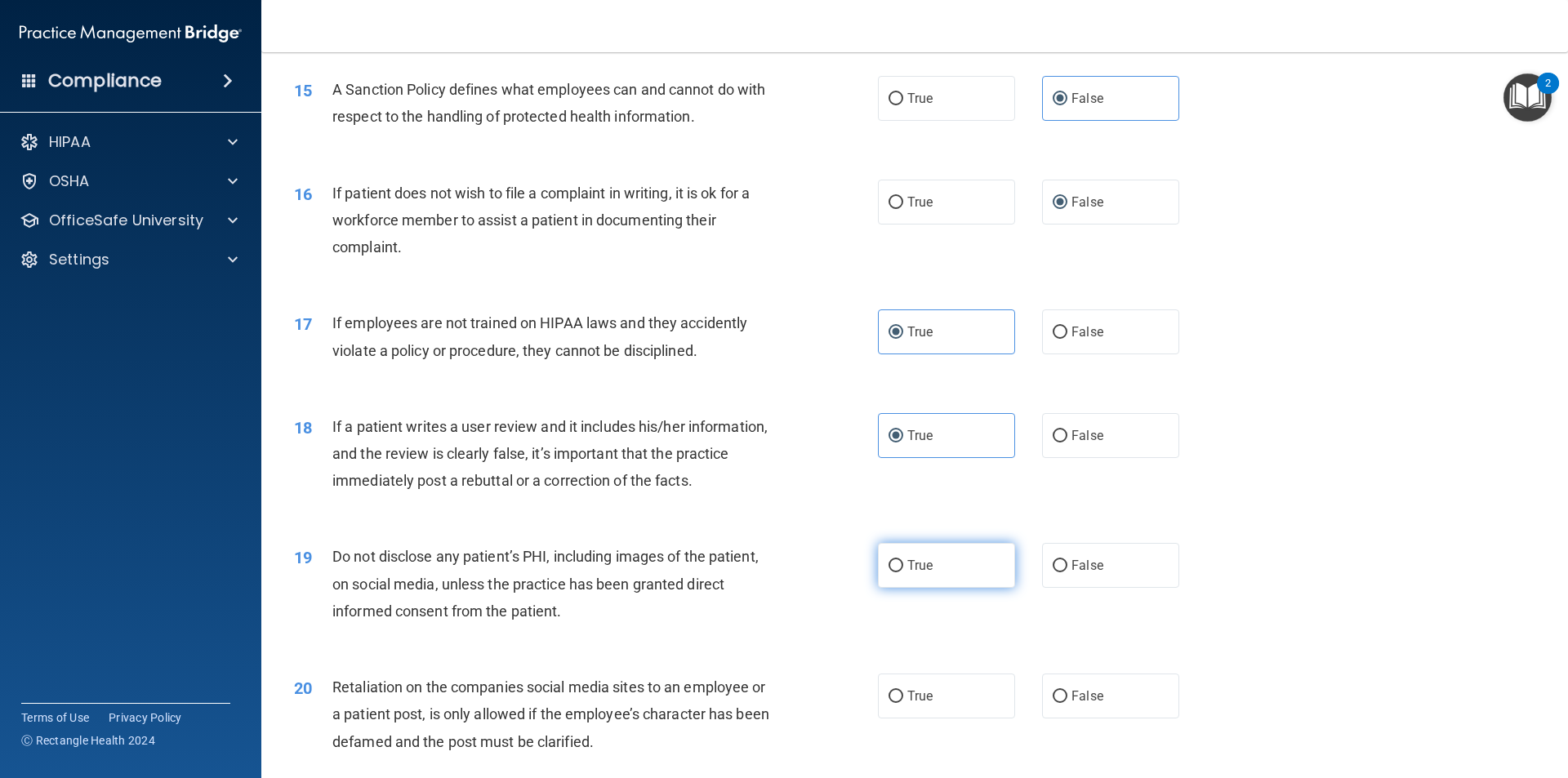
click at [927, 573] on span "True" at bounding box center [919, 566] width 25 height 15
click at [903, 572] on input "True" at bounding box center [895, 567] width 14 height 12
radio input "true"
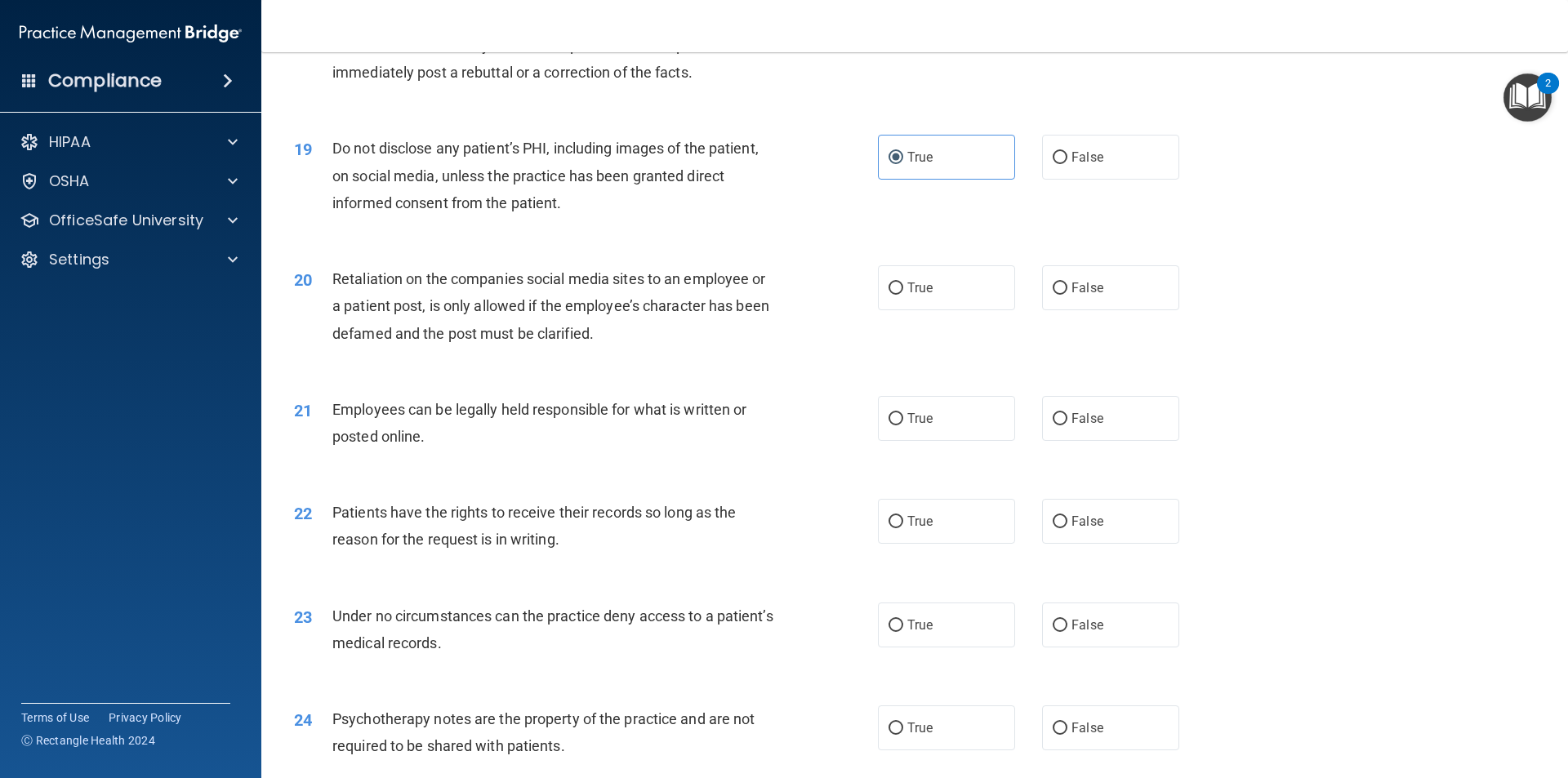
scroll to position [2451, 0]
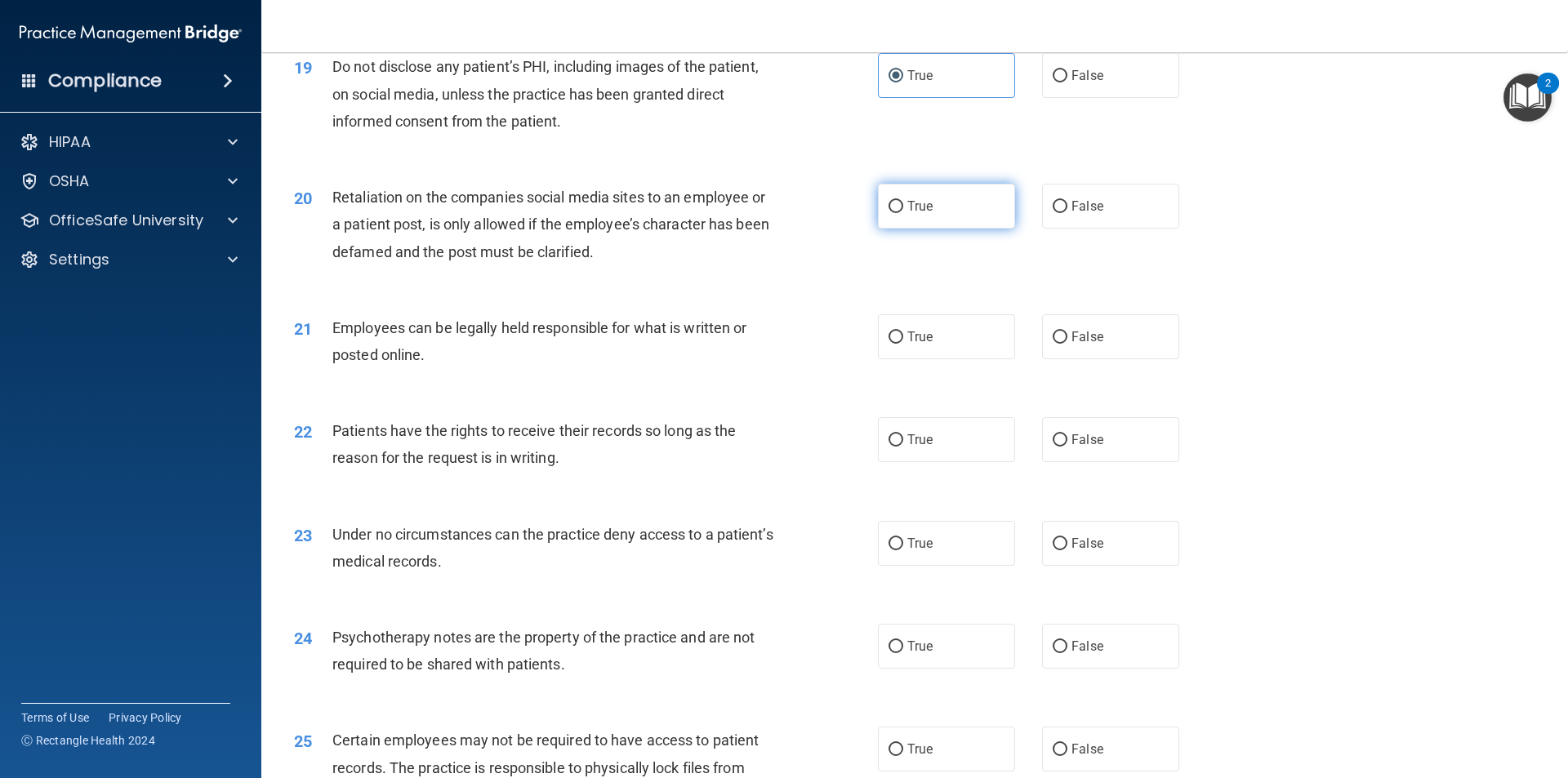
click at [957, 229] on label "True" at bounding box center [946, 206] width 137 height 45
click at [903, 213] on input "True" at bounding box center [895, 207] width 14 height 12
radio input "true"
click at [926, 354] on label "True" at bounding box center [946, 337] width 137 height 45
click at [903, 344] on input "True" at bounding box center [895, 338] width 14 height 12
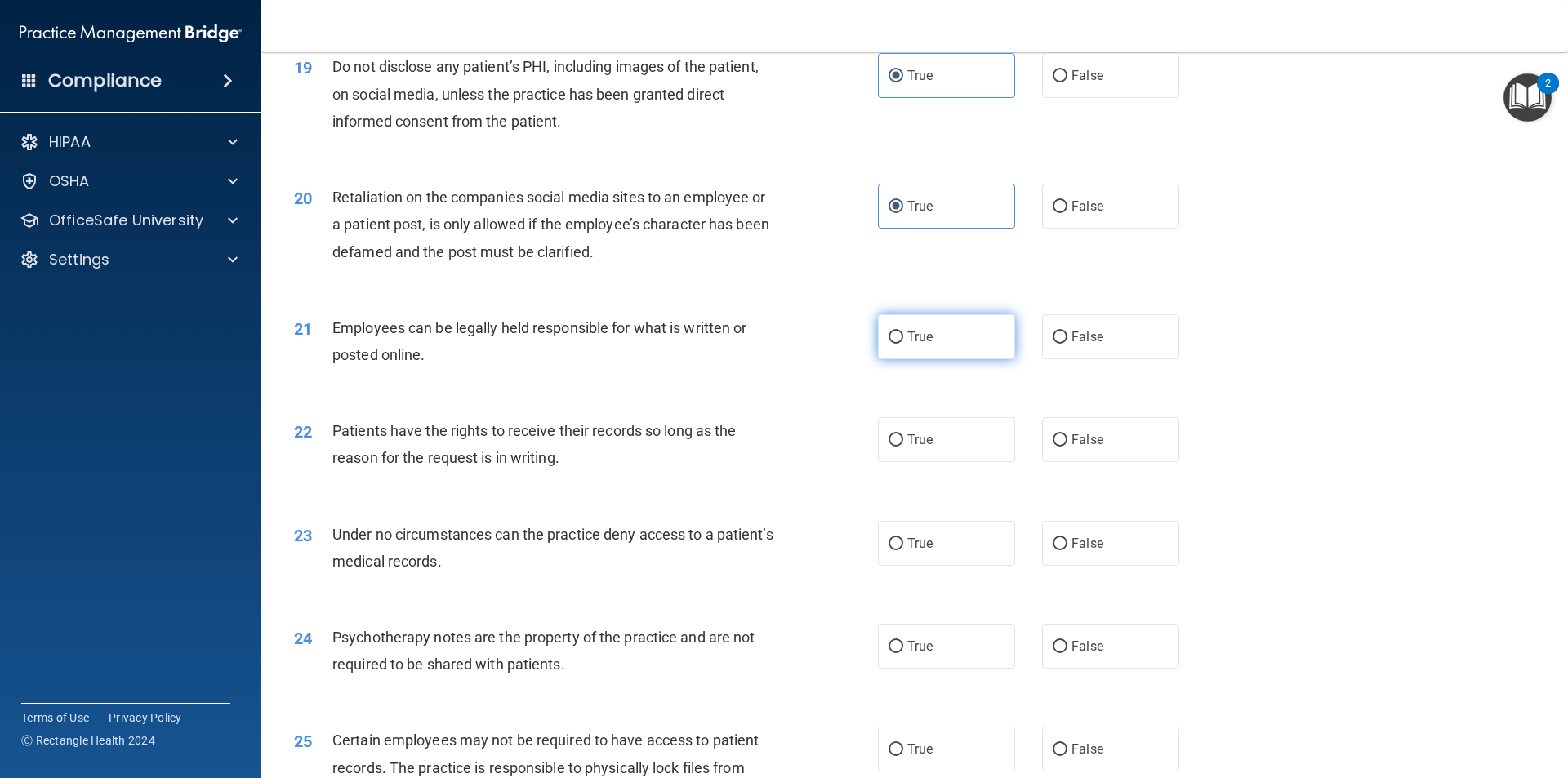
radio input "true"
click at [941, 462] on label "True" at bounding box center [946, 439] width 137 height 45
click at [903, 447] on input "True" at bounding box center [895, 440] width 14 height 12
radio input "true"
click at [1079, 551] on span "False" at bounding box center [1087, 544] width 32 height 15
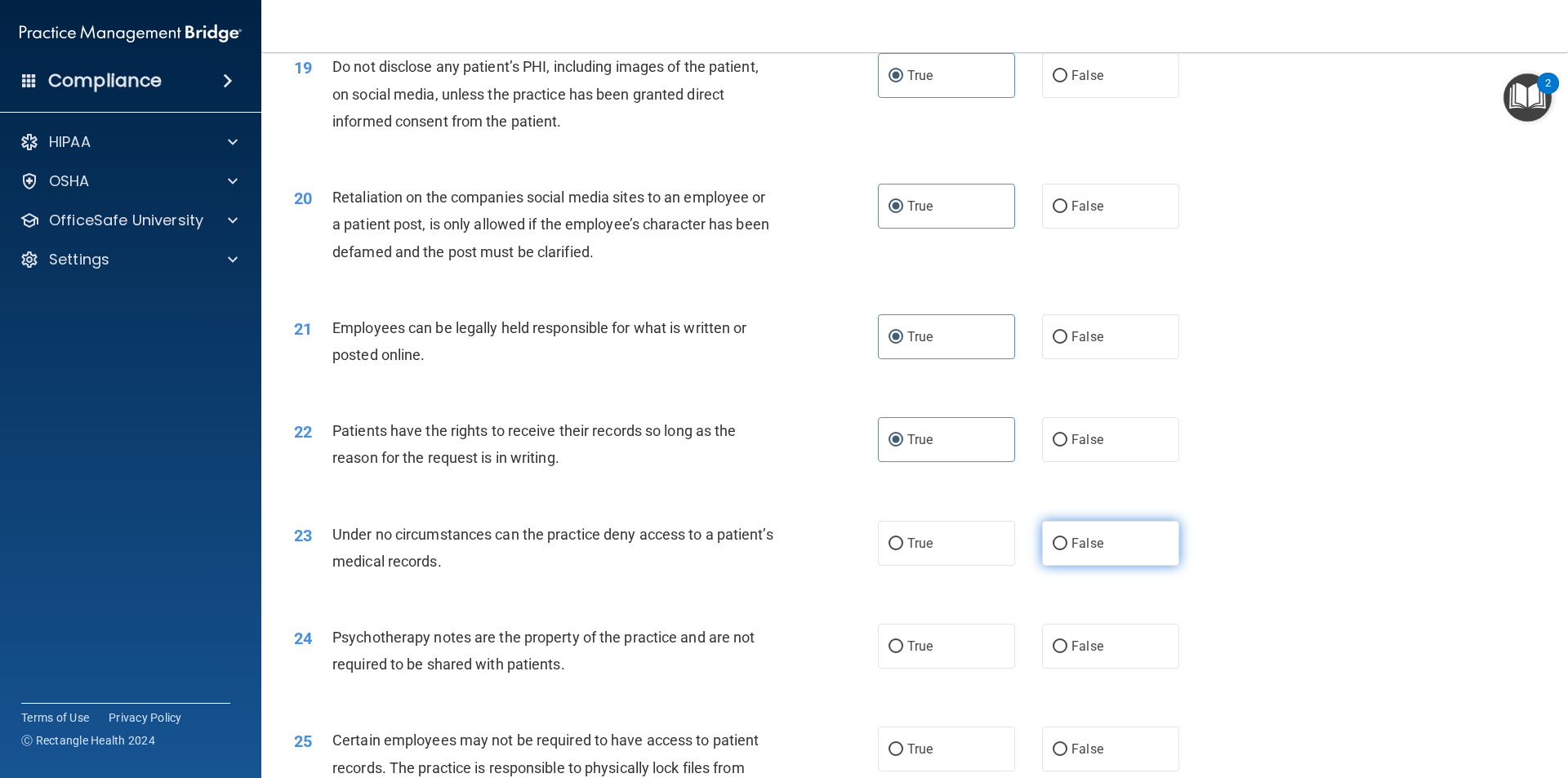
click at [1068, 550] on input "False" at bounding box center [1059, 544] width 14 height 12
radio input "true"
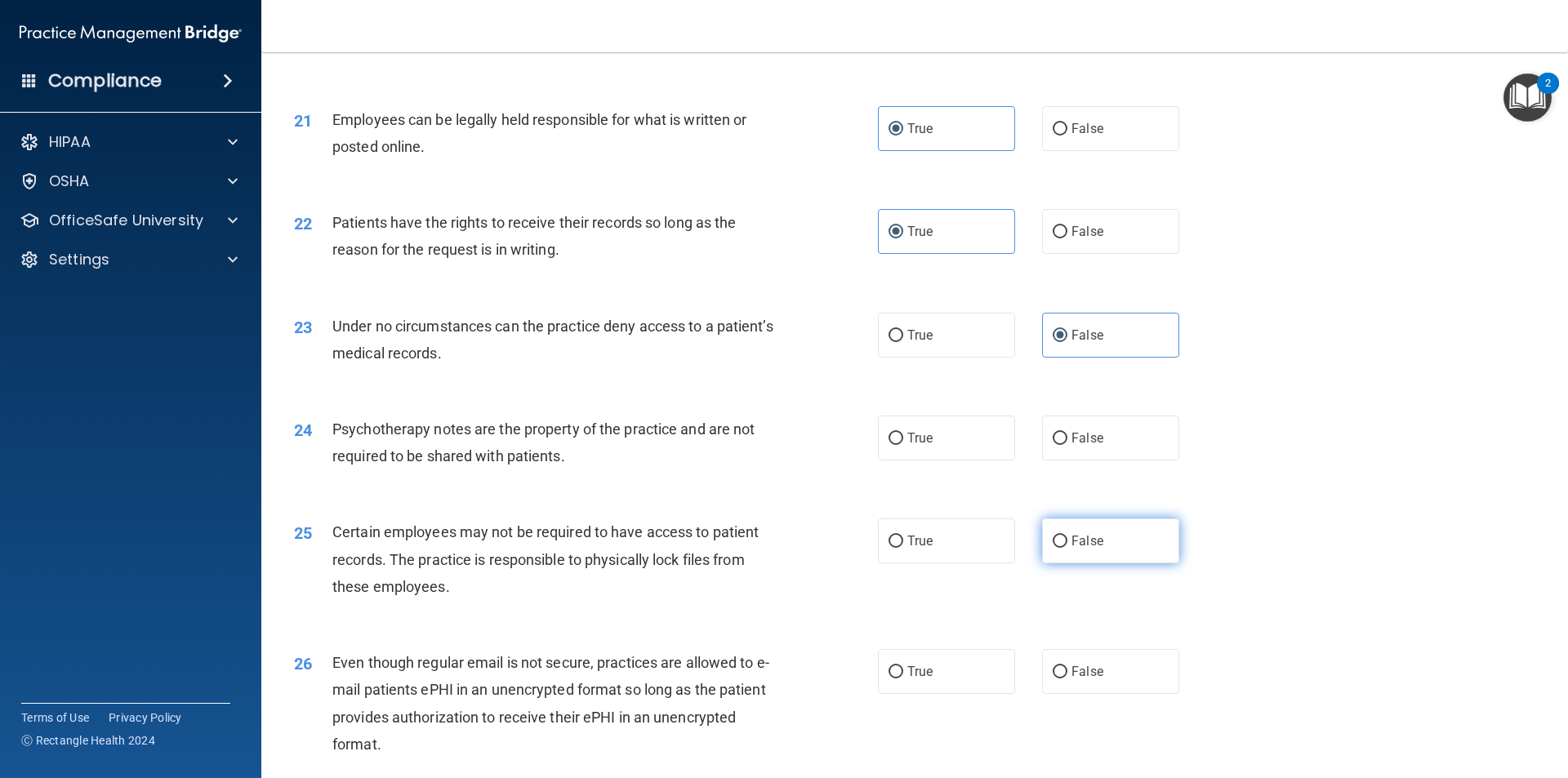
scroll to position [2696, 0]
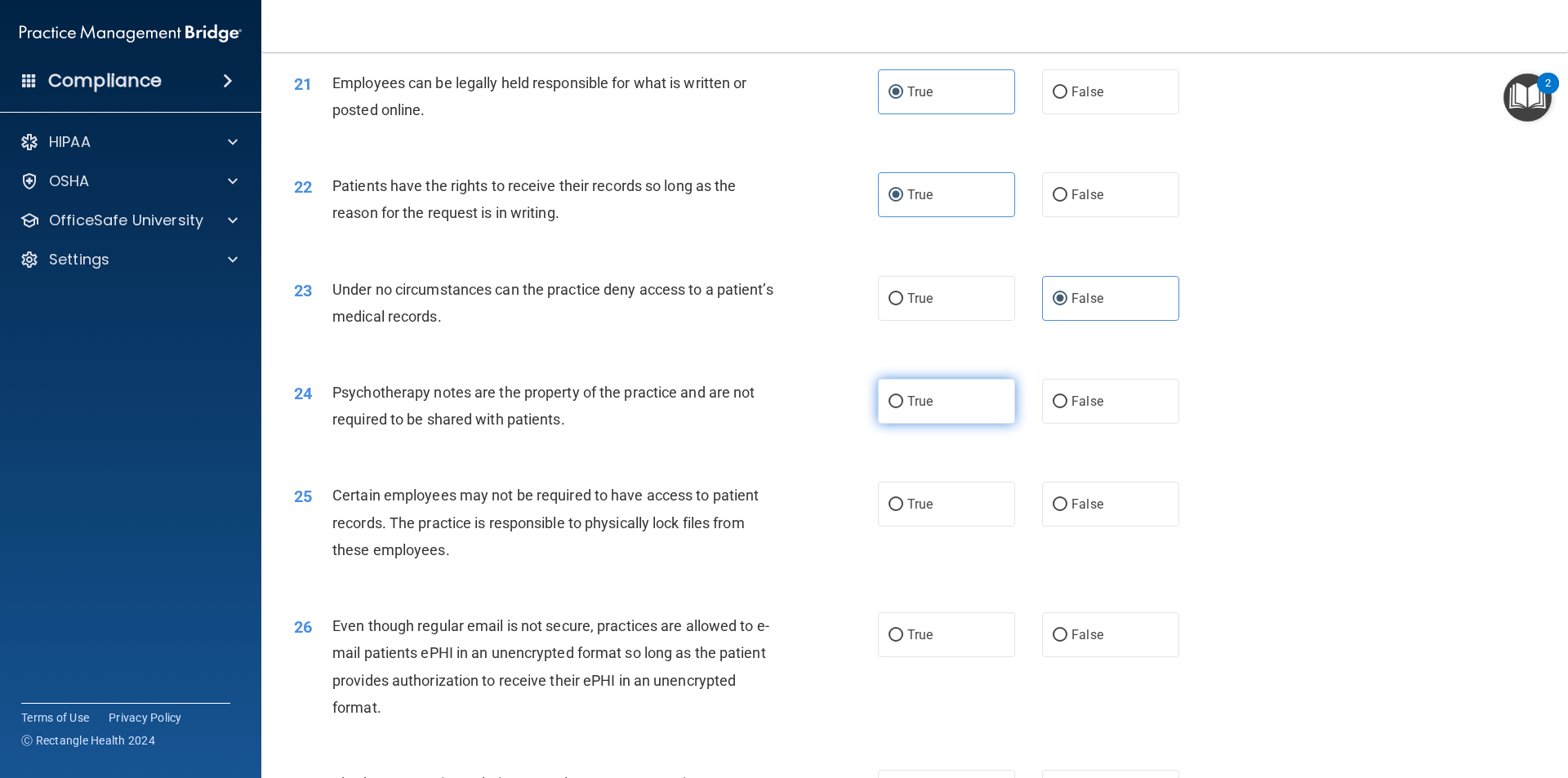
click at [971, 417] on label "True" at bounding box center [946, 401] width 137 height 45
click at [903, 409] on input "True" at bounding box center [895, 402] width 14 height 12
radio input "true"
click at [962, 522] on label "True" at bounding box center [946, 504] width 137 height 45
click at [903, 511] on input "True" at bounding box center [895, 505] width 14 height 12
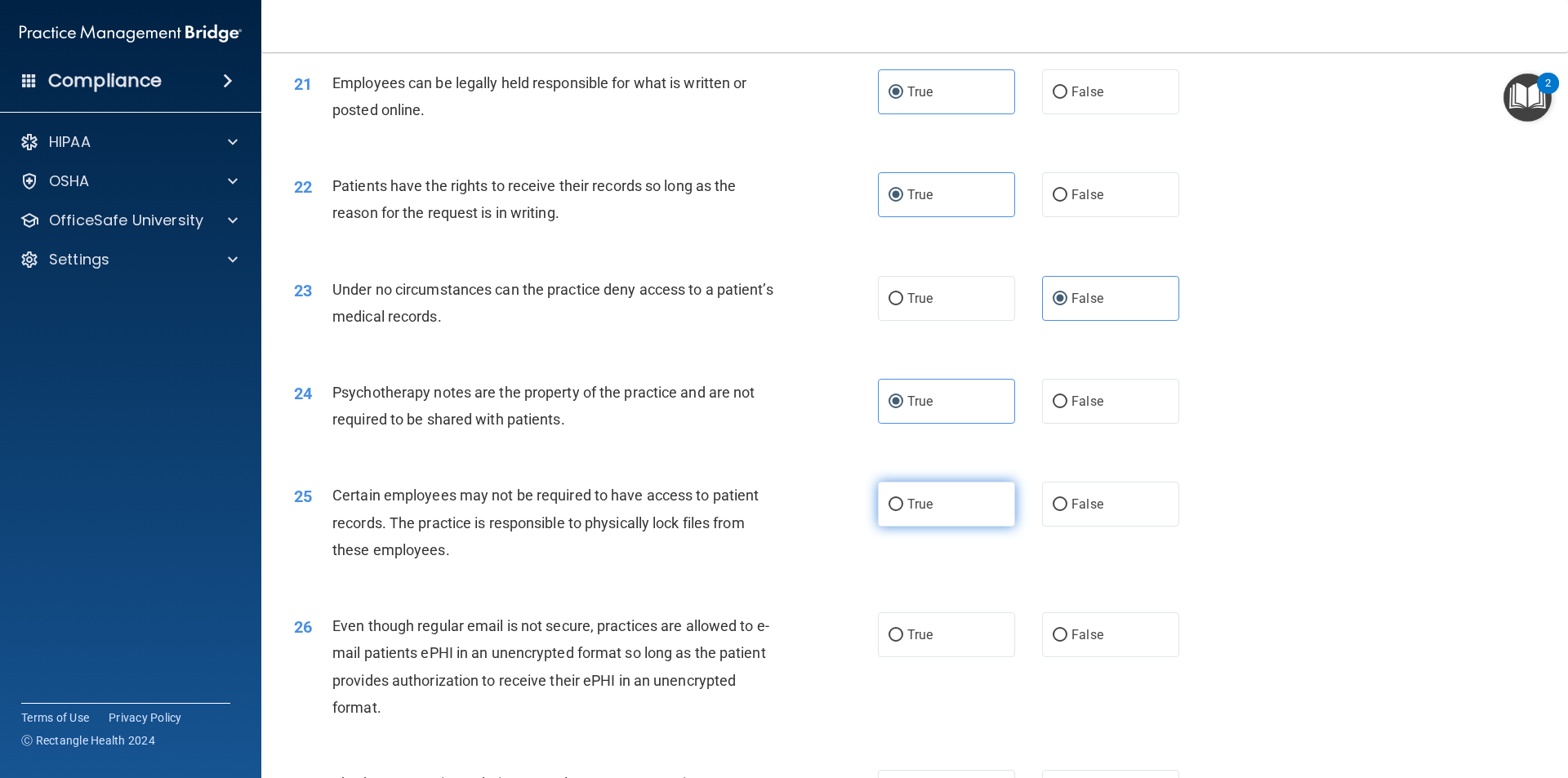
radio input "true"
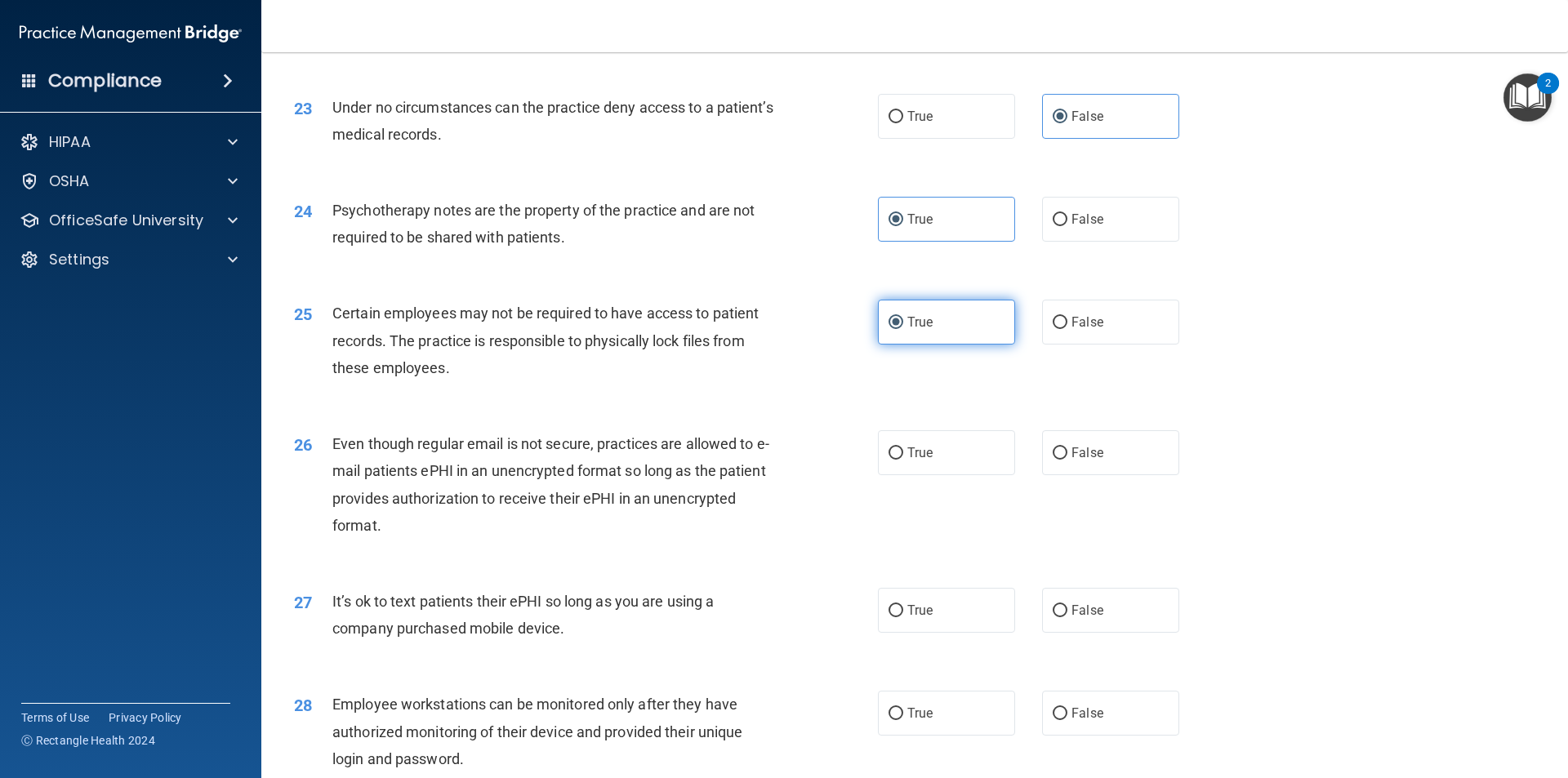
scroll to position [2941, 0]
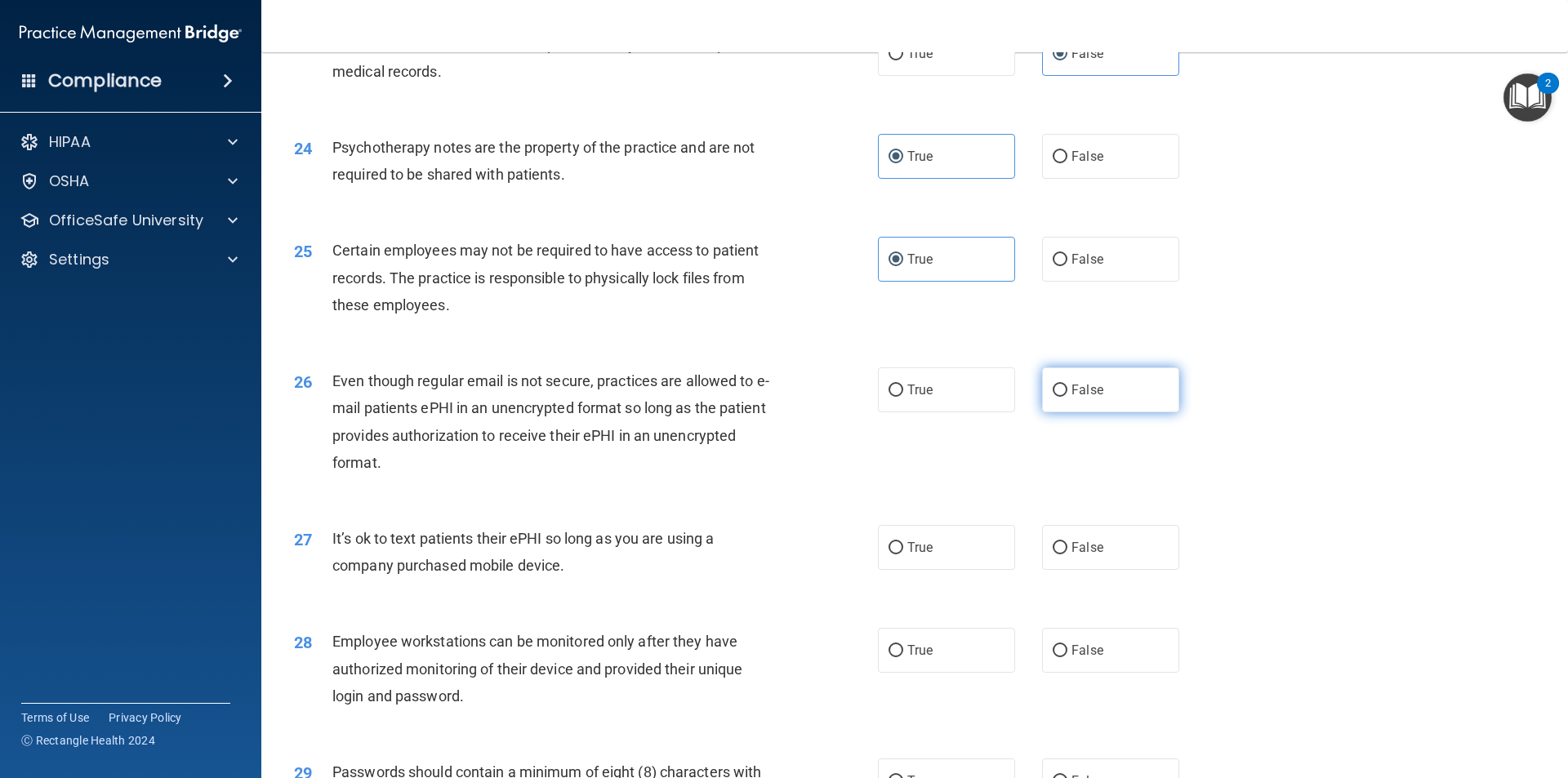
click at [1081, 398] on span "False" at bounding box center [1087, 389] width 32 height 15
click at [1068, 397] on input "False" at bounding box center [1059, 390] width 14 height 12
radio input "true"
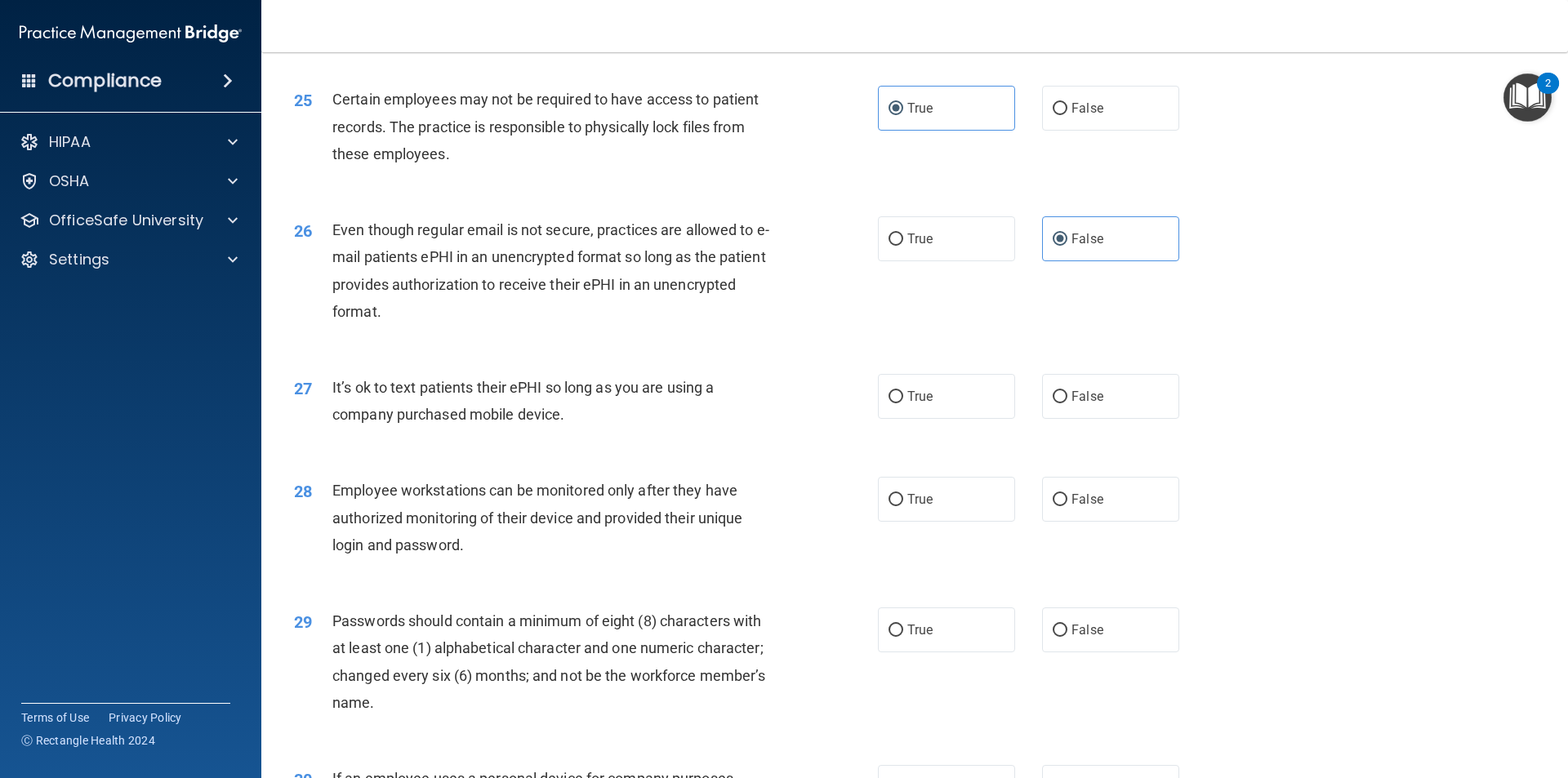
scroll to position [3103, 0]
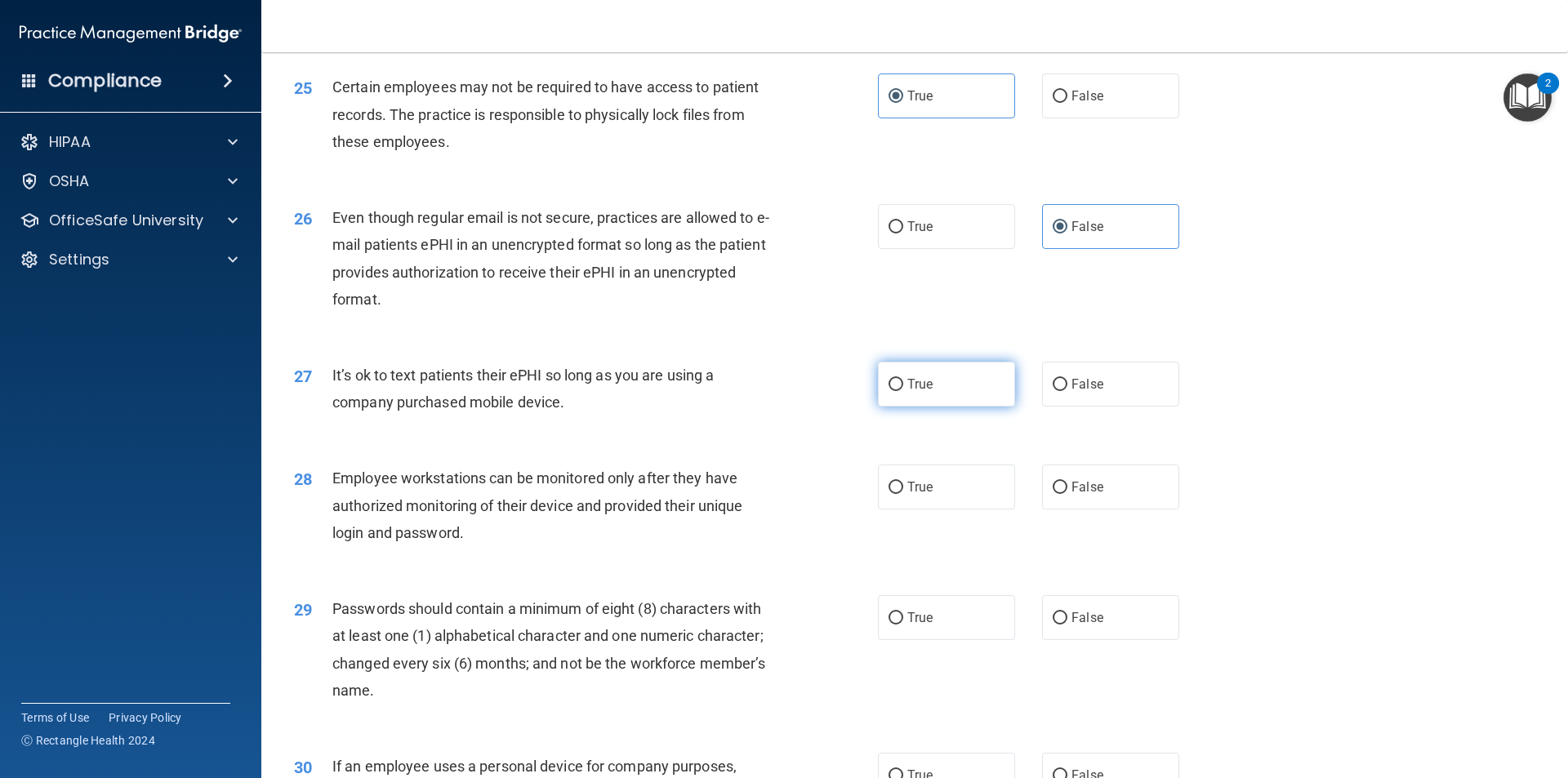
click at [976, 407] on label "True" at bounding box center [946, 384] width 137 height 45
click at [903, 391] on input "True" at bounding box center [895, 385] width 14 height 12
radio input "true"
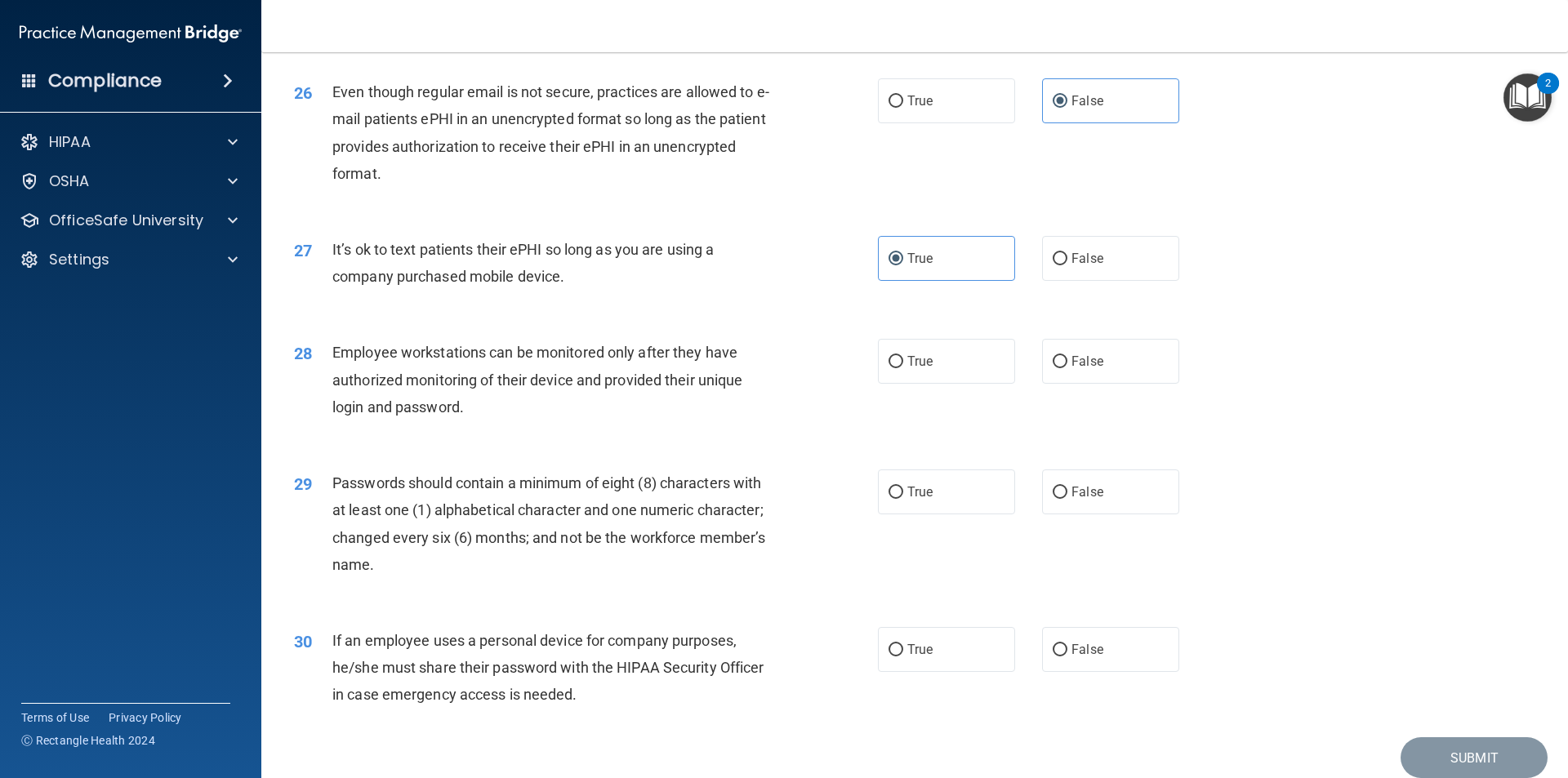
scroll to position [3267, 0]
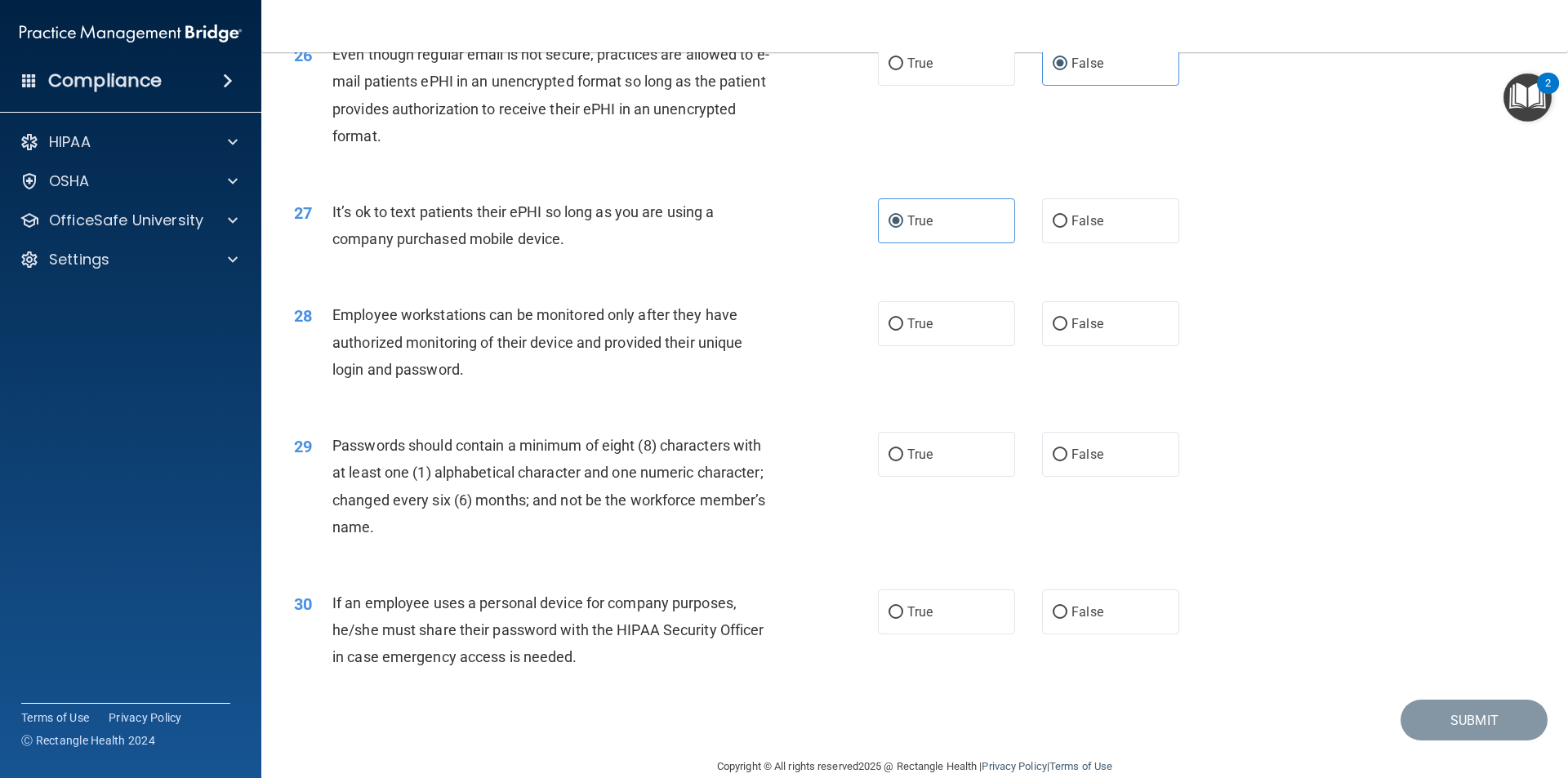
click at [979, 376] on div "28 Employee workstations can be monitored only after they have authorized monit…" at bounding box center [914, 346] width 1266 height 131
click at [977, 346] on label "True" at bounding box center [946, 323] width 137 height 45
click at [903, 331] on input "True" at bounding box center [895, 324] width 14 height 12
radio input "true"
click at [962, 465] on label "True" at bounding box center [946, 455] width 137 height 45
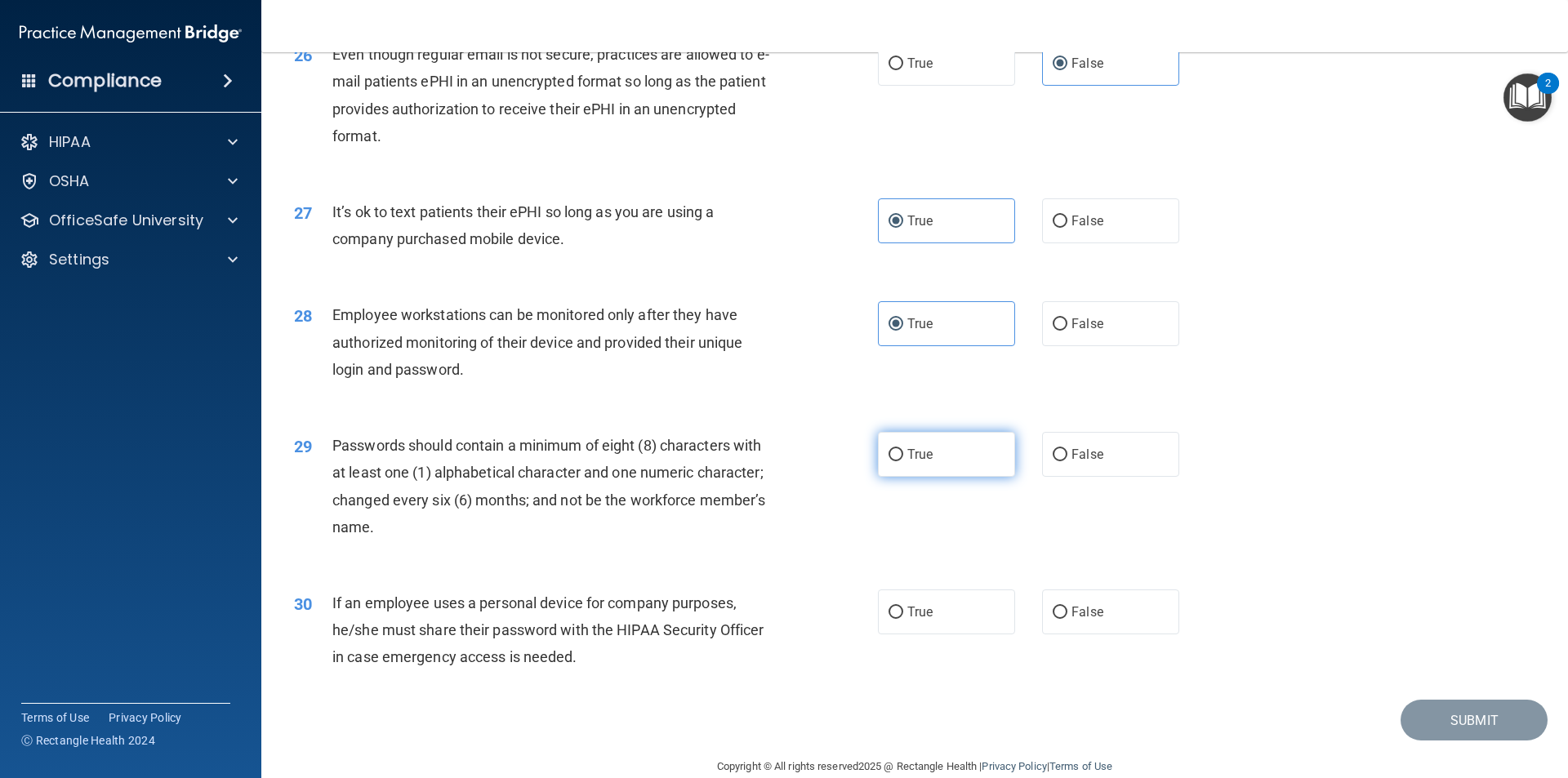
click at [903, 461] on input "True" at bounding box center [895, 455] width 14 height 12
radio input "true"
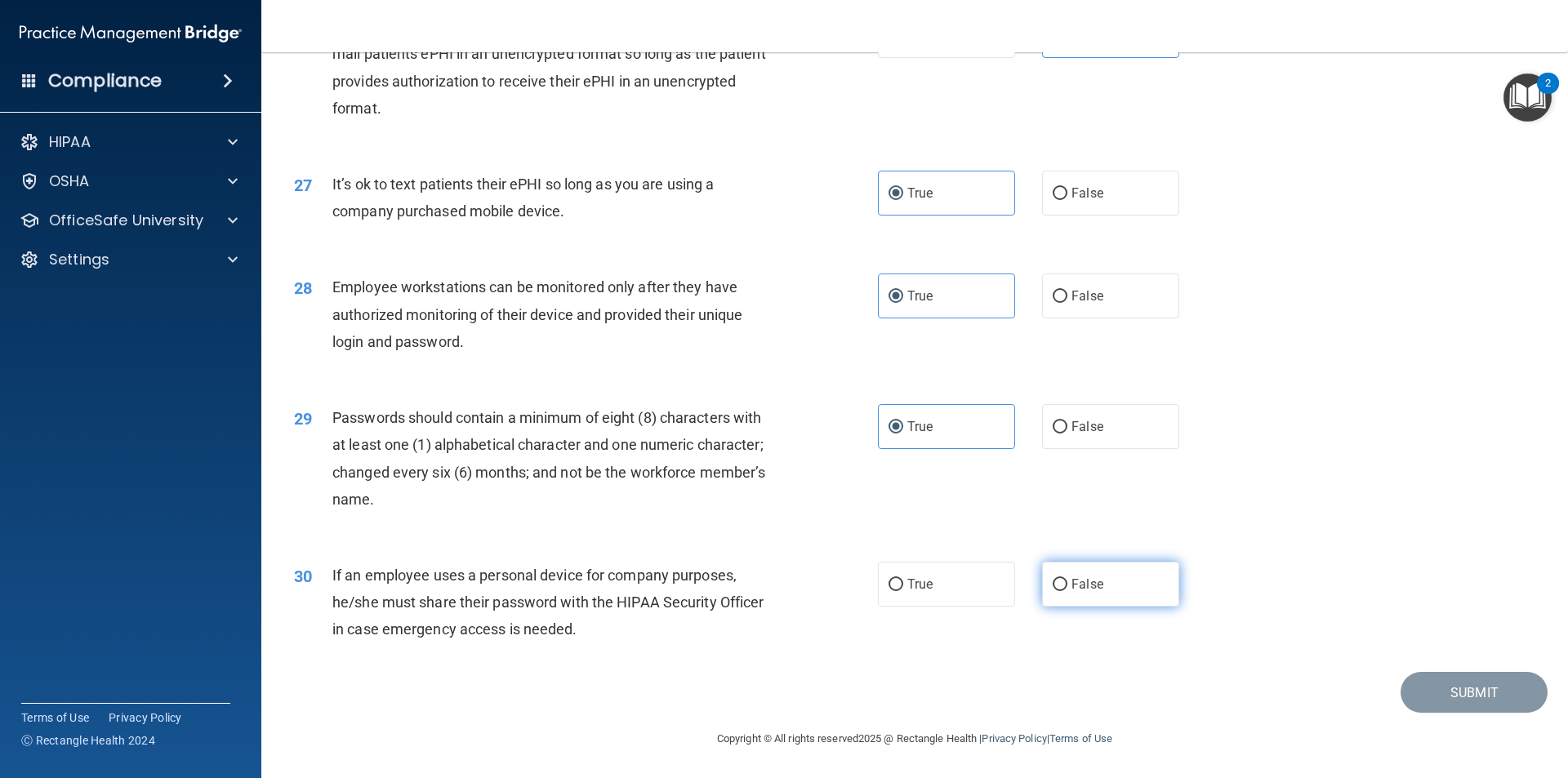
click at [1073, 589] on span "False" at bounding box center [1087, 585] width 32 height 15
click at [1068, 589] on input "False" at bounding box center [1059, 585] width 14 height 12
radio input "true"
click at [1327, 635] on div "30 If an employee uses a personal device for company purposes, he/she must shar…" at bounding box center [914, 607] width 1266 height 131
click at [1427, 683] on button "Submit" at bounding box center [1474, 693] width 147 height 42
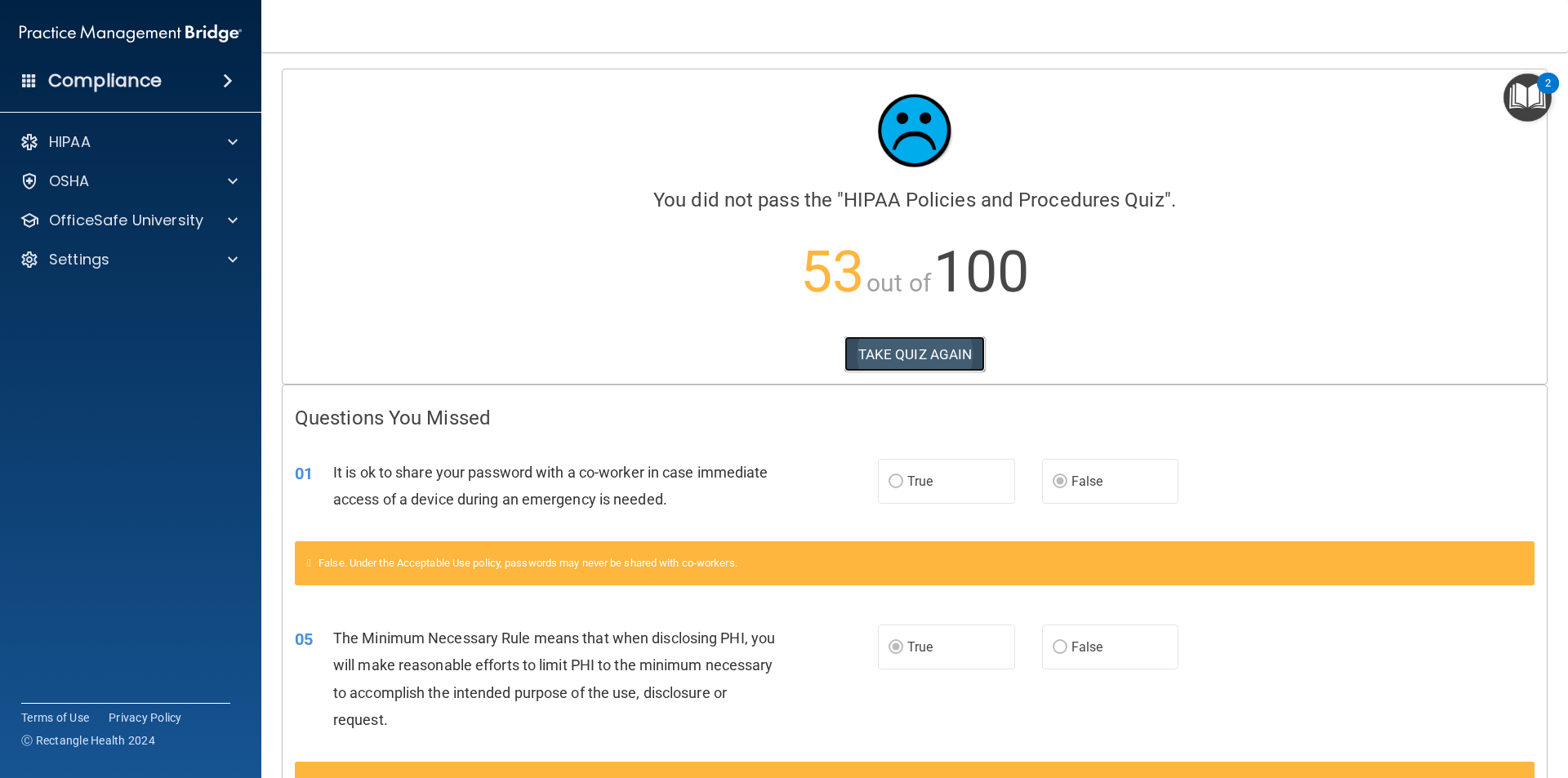
click at [942, 343] on button "TAKE QUIZ AGAIN" at bounding box center [916, 355] width 142 height 36
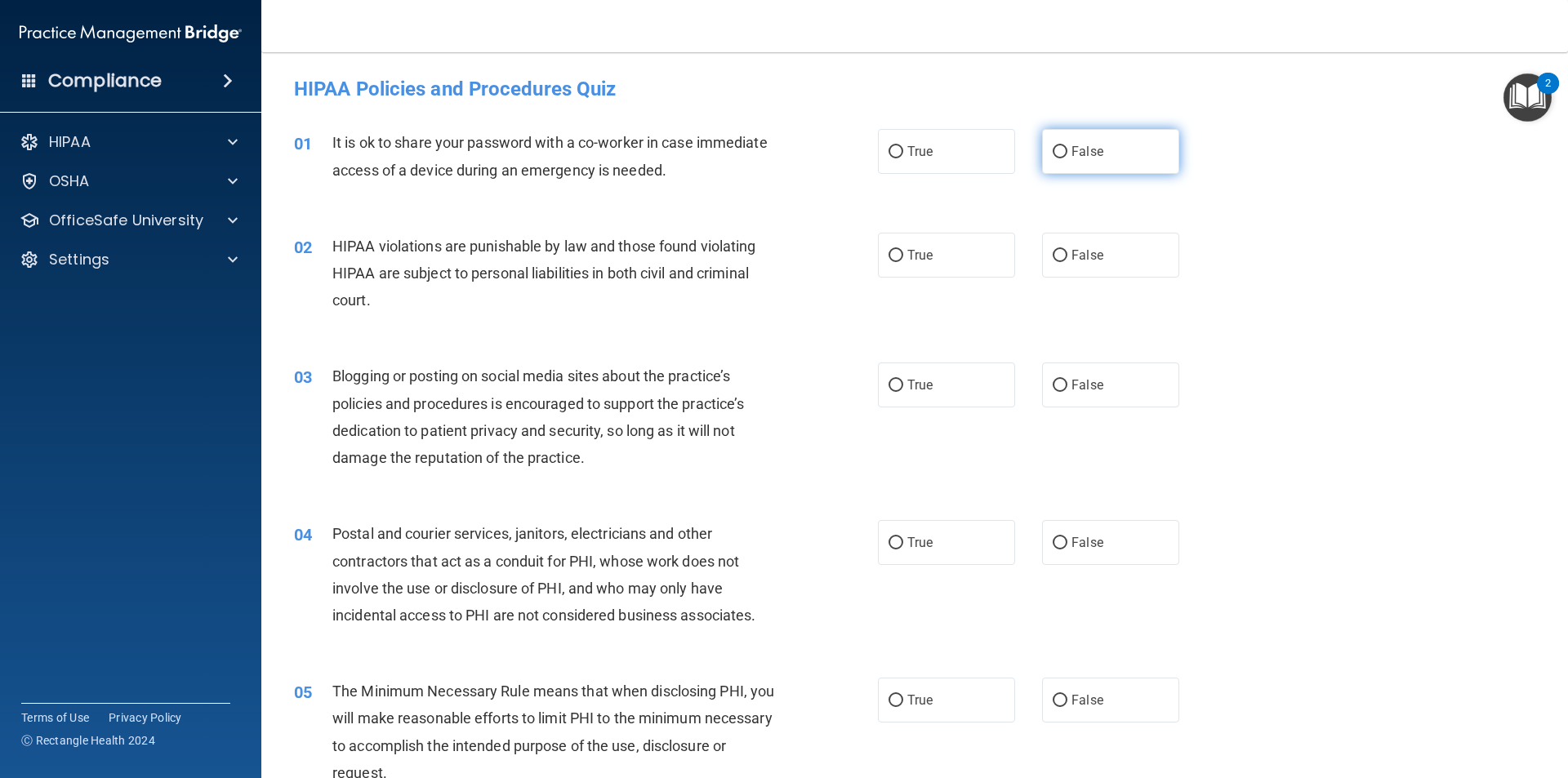
click at [1093, 159] on label "False" at bounding box center [1110, 151] width 137 height 45
click at [1068, 159] on input "False" at bounding box center [1059, 152] width 14 height 12
radio input "true"
click at [975, 237] on label "True" at bounding box center [946, 255] width 137 height 45
click at [903, 250] on input "True" at bounding box center [895, 256] width 14 height 12
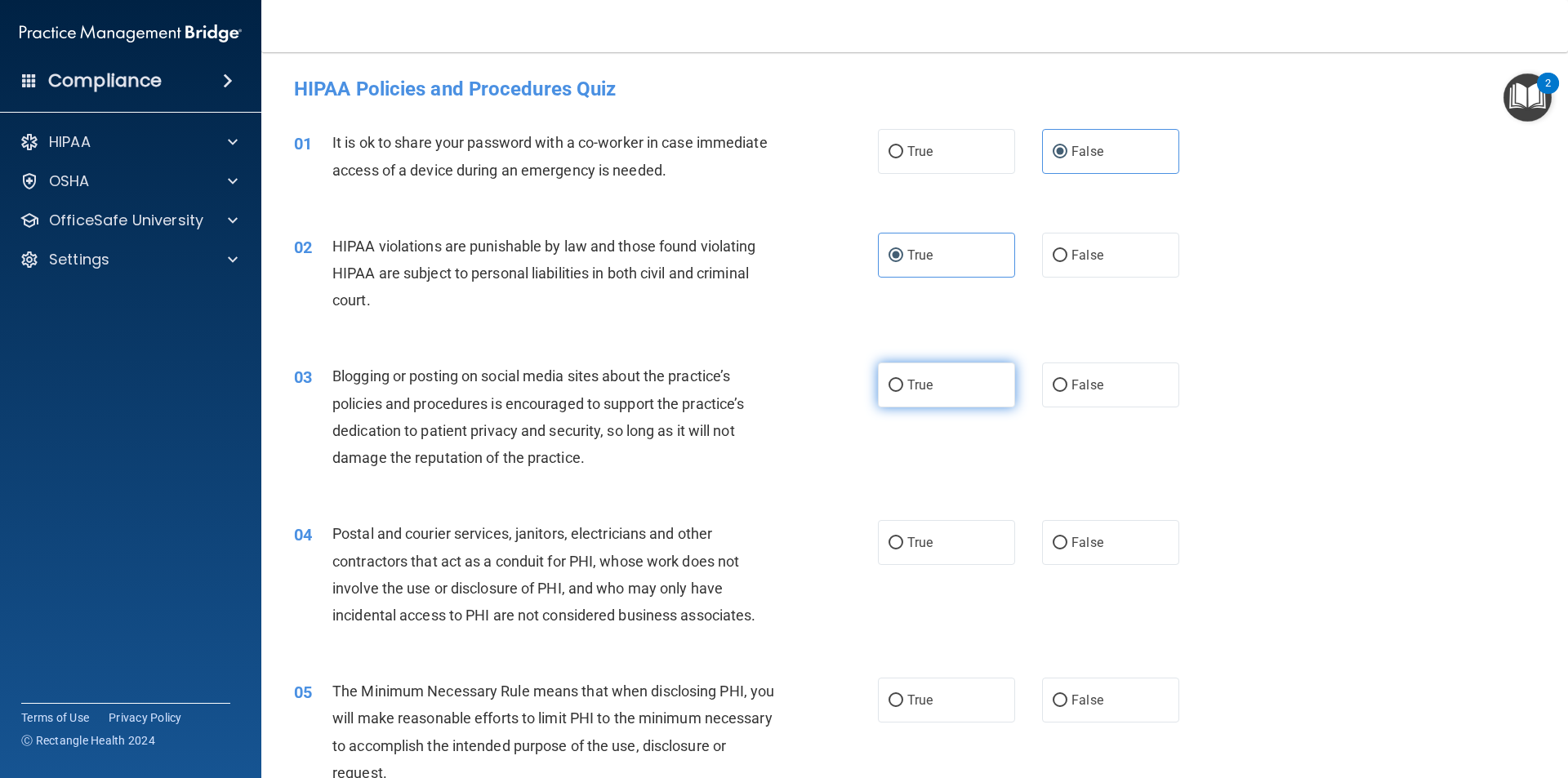
click at [970, 370] on label "True" at bounding box center [946, 385] width 137 height 45
click at [903, 380] on input "True" at bounding box center [895, 386] width 14 height 12
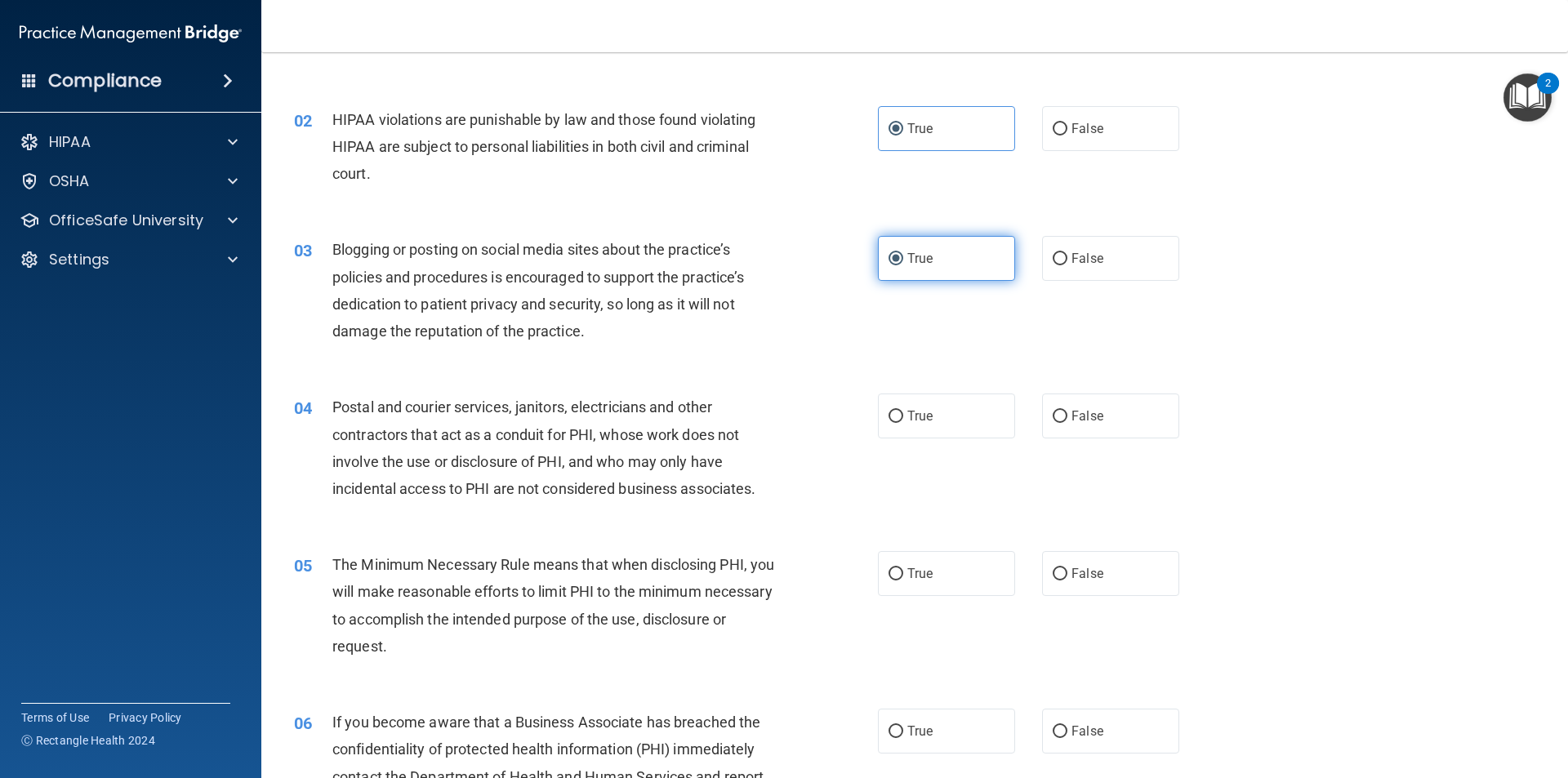
scroll to position [164, 0]
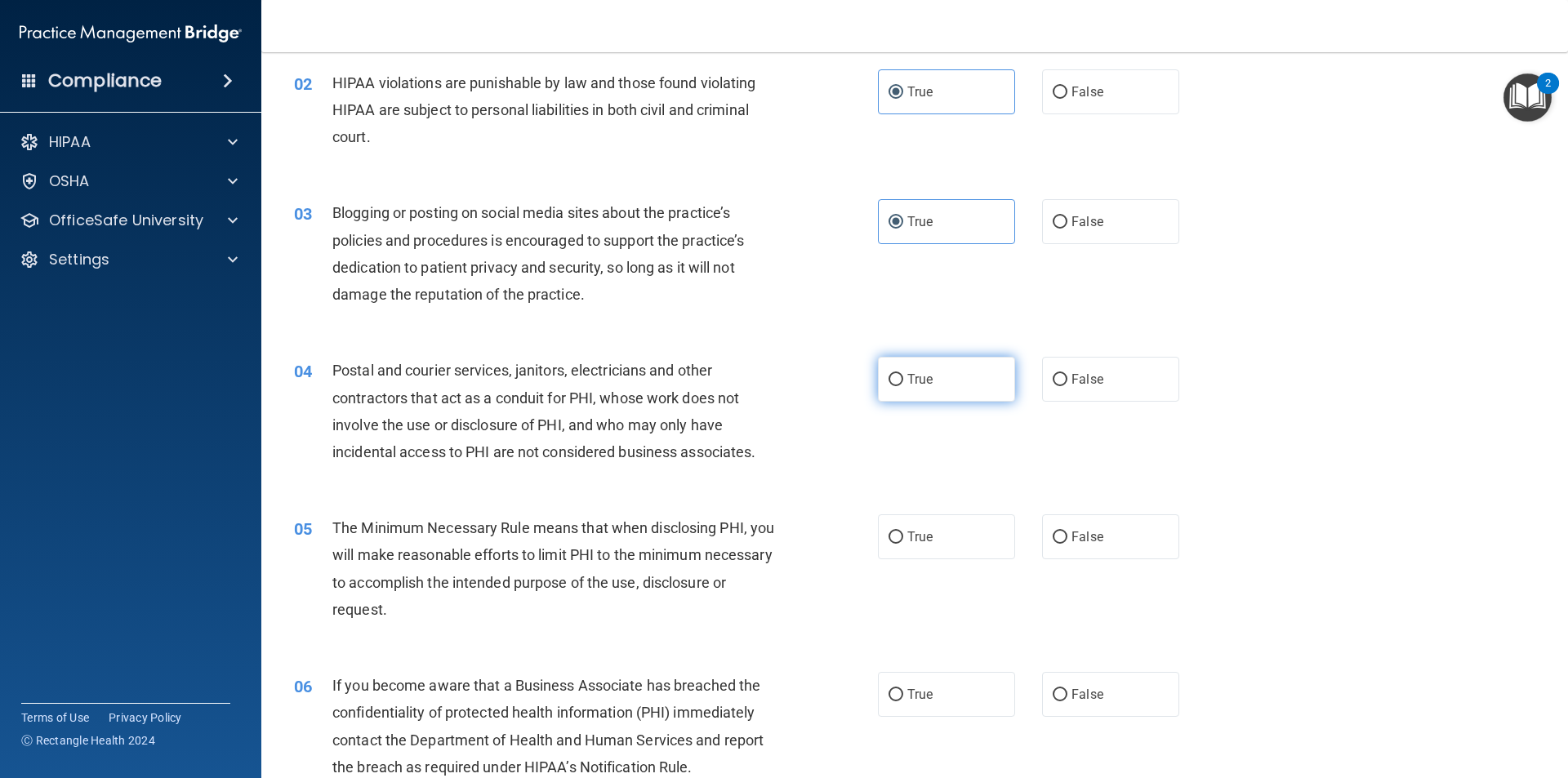
click at [953, 361] on label "True" at bounding box center [946, 379] width 137 height 45
click at [903, 374] on input "True" at bounding box center [895, 380] width 14 height 12
click at [964, 537] on label "True" at bounding box center [946, 537] width 137 height 45
click at [903, 537] on input "True" at bounding box center [895, 538] width 14 height 12
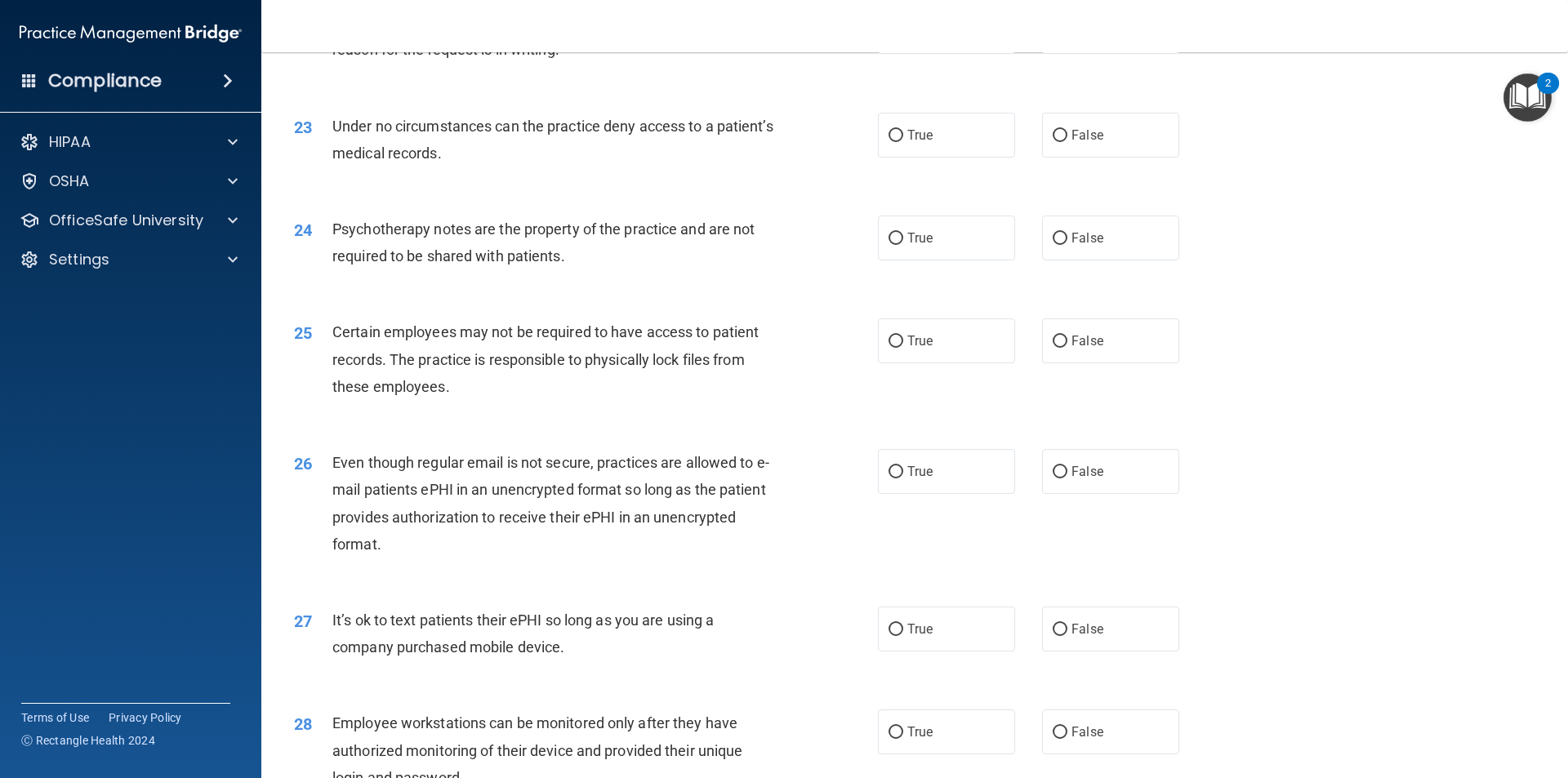
scroll to position [3322, 0]
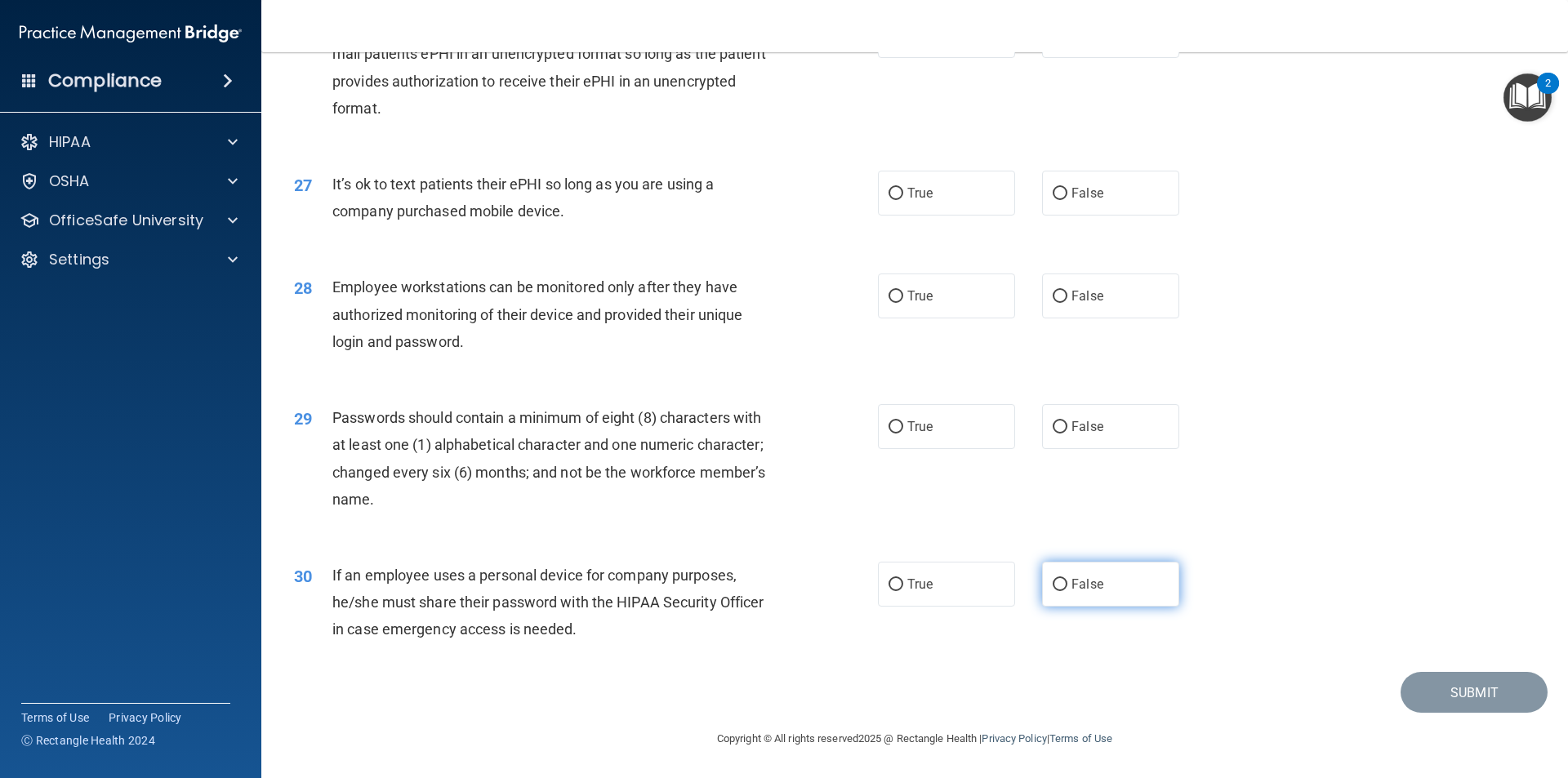
click at [1103, 592] on label "False" at bounding box center [1110, 584] width 137 height 45
click at [1068, 591] on input "False" at bounding box center [1059, 585] width 14 height 12
click at [1090, 435] on label "False" at bounding box center [1110, 426] width 137 height 45
click at [1068, 433] on input "False" at bounding box center [1059, 427] width 14 height 12
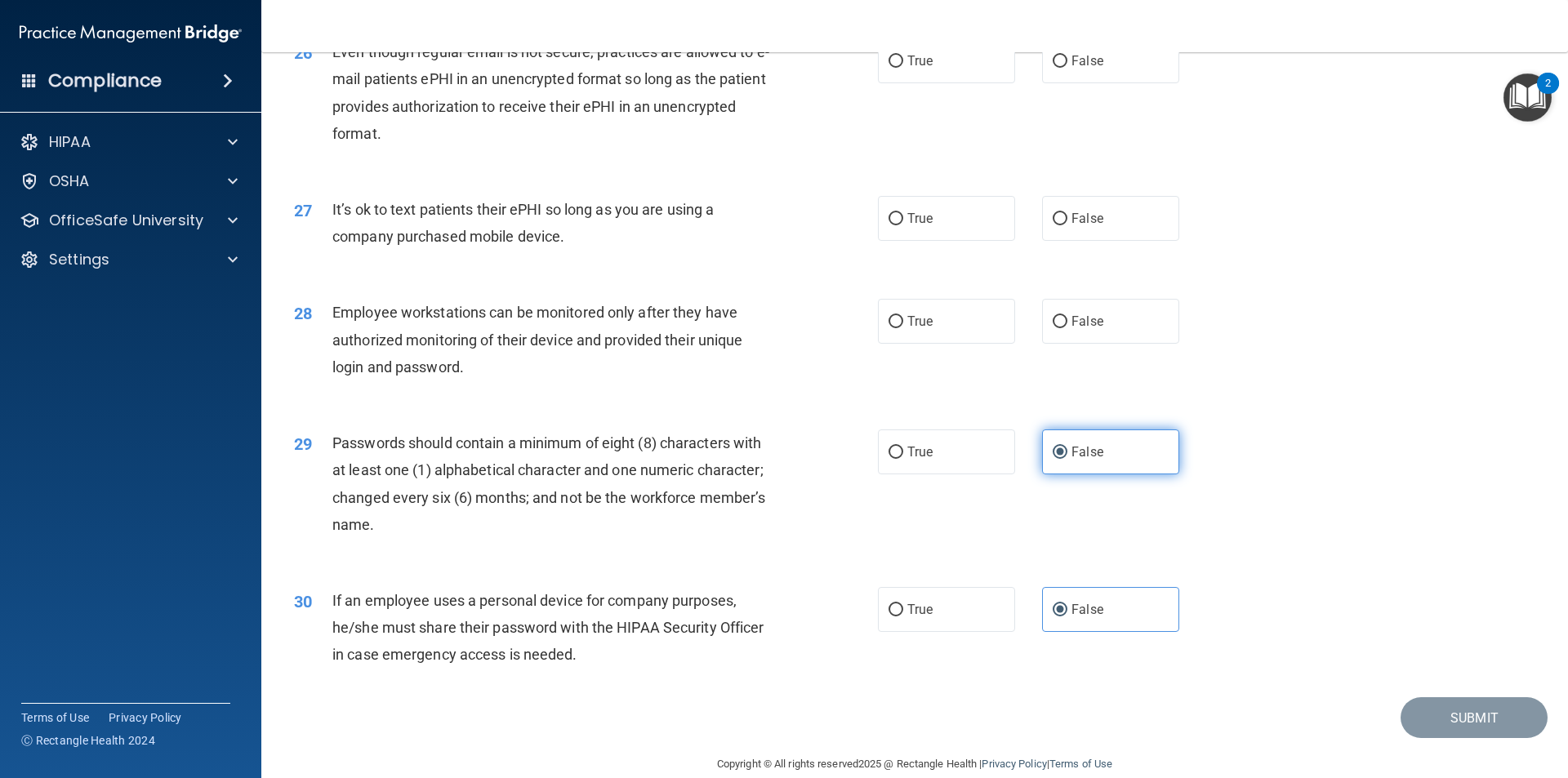
scroll to position [3240, 0]
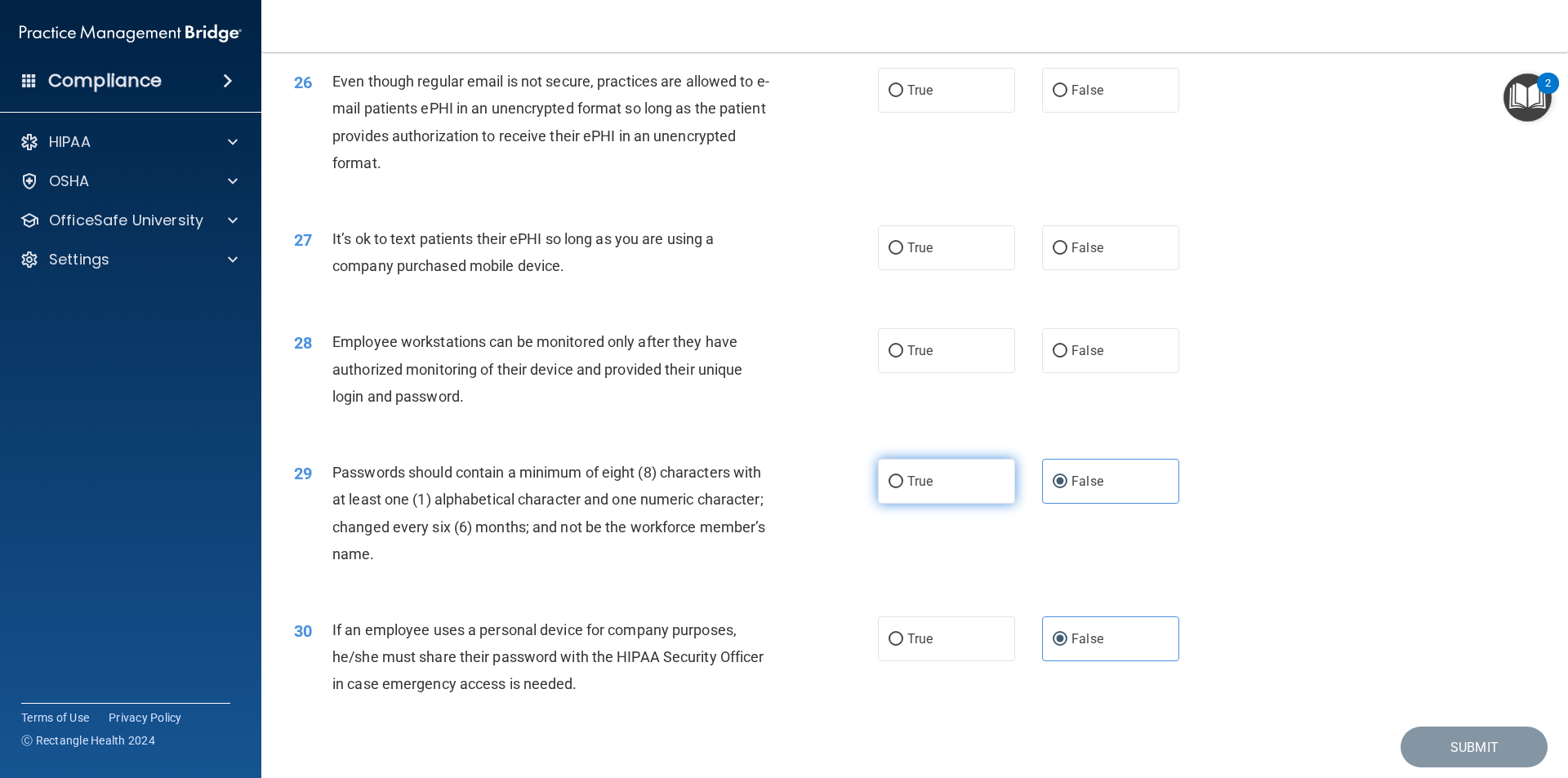
click at [1000, 504] on label "True" at bounding box center [946, 481] width 137 height 45
click at [903, 488] on input "True" at bounding box center [895, 482] width 14 height 12
click at [967, 373] on label "True" at bounding box center [946, 350] width 137 height 45
click at [903, 358] on input "True" at bounding box center [895, 351] width 14 height 12
click at [967, 403] on div "28 Employee workstations can be monitored only after they have authorized monit…" at bounding box center [914, 373] width 1266 height 131
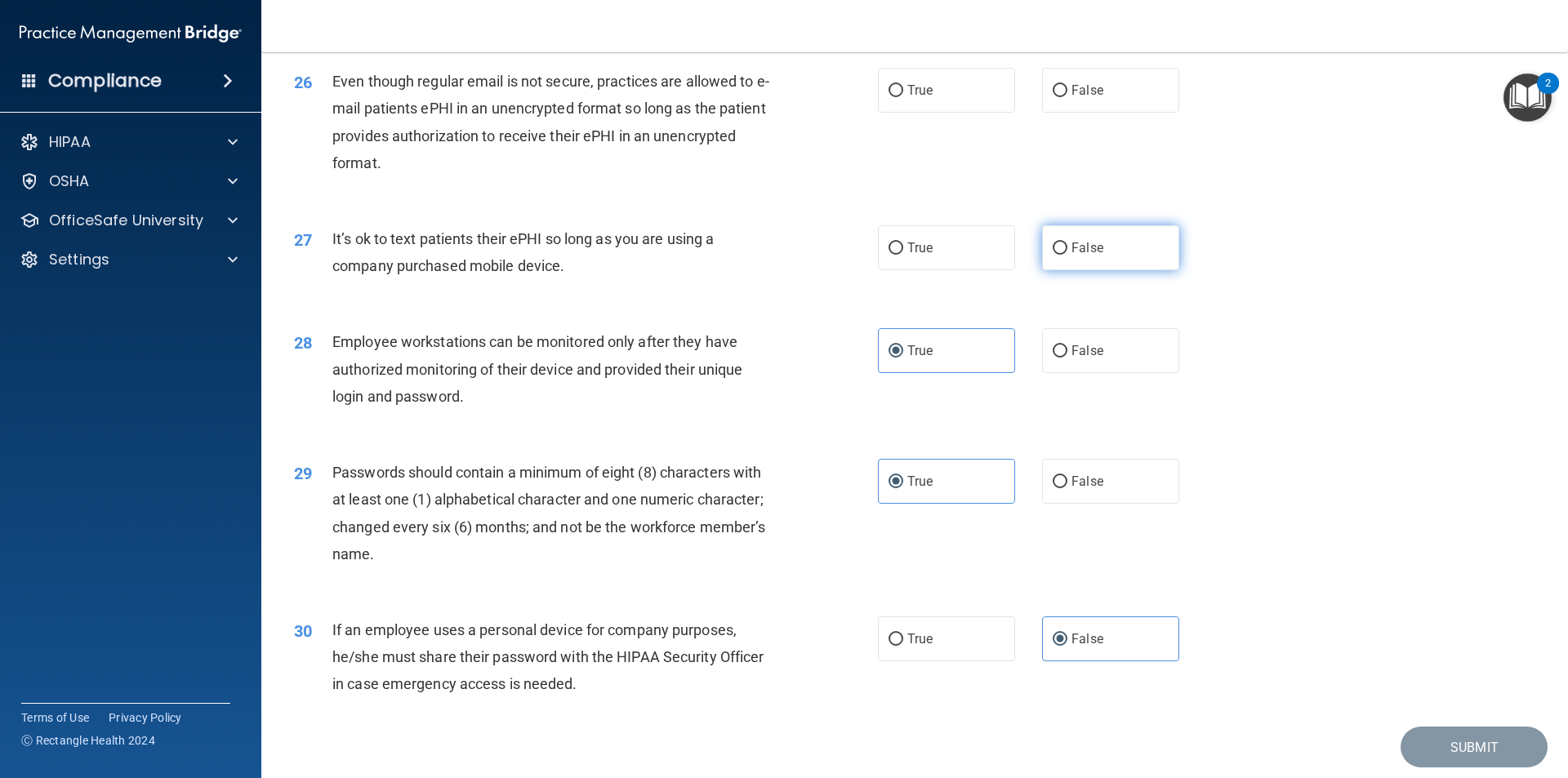
click at [1052, 271] on label "False" at bounding box center [1110, 248] width 137 height 45
click at [1052, 255] on input "False" at bounding box center [1059, 248] width 14 height 12
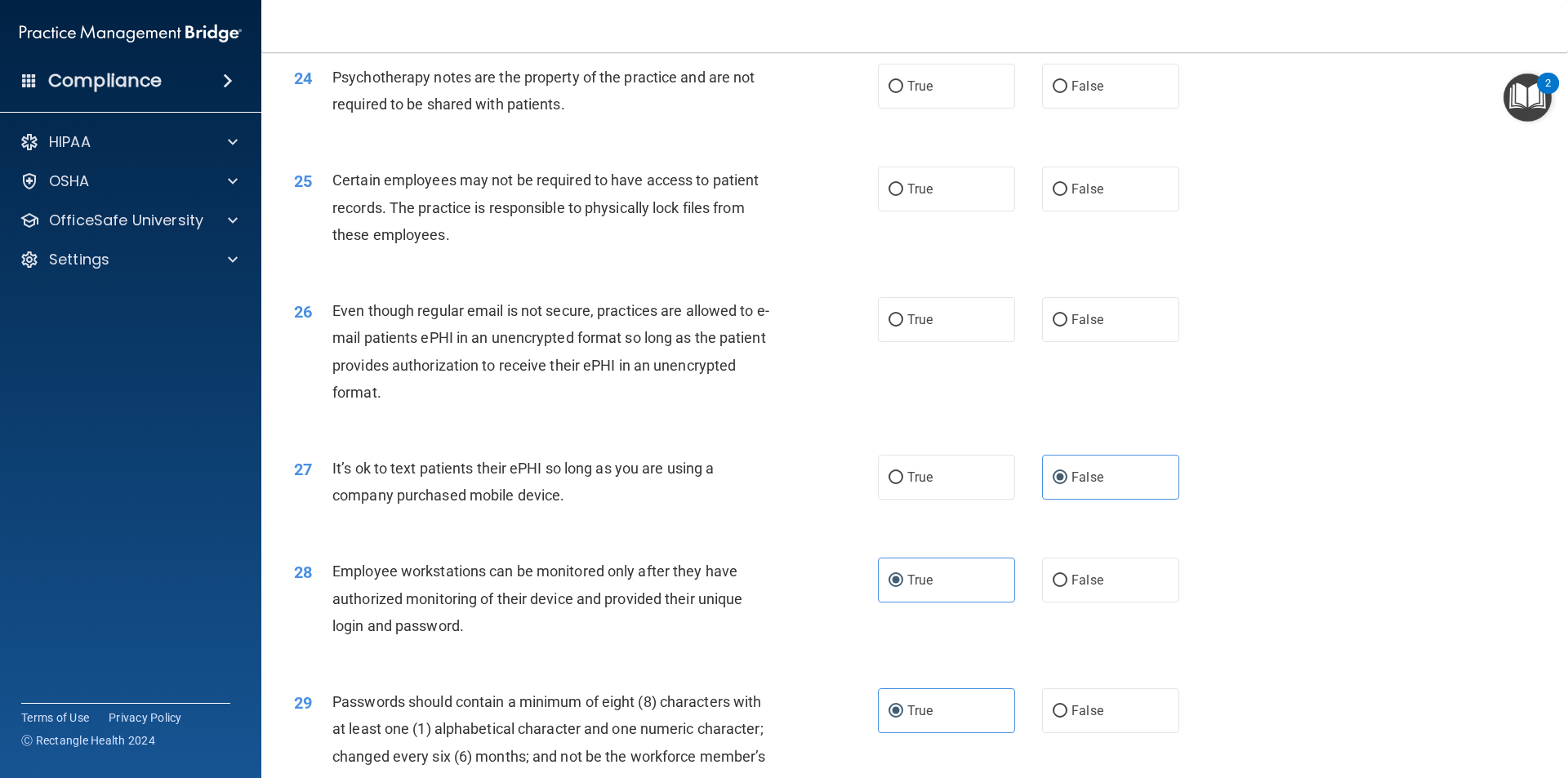
scroll to position [2995, 0]
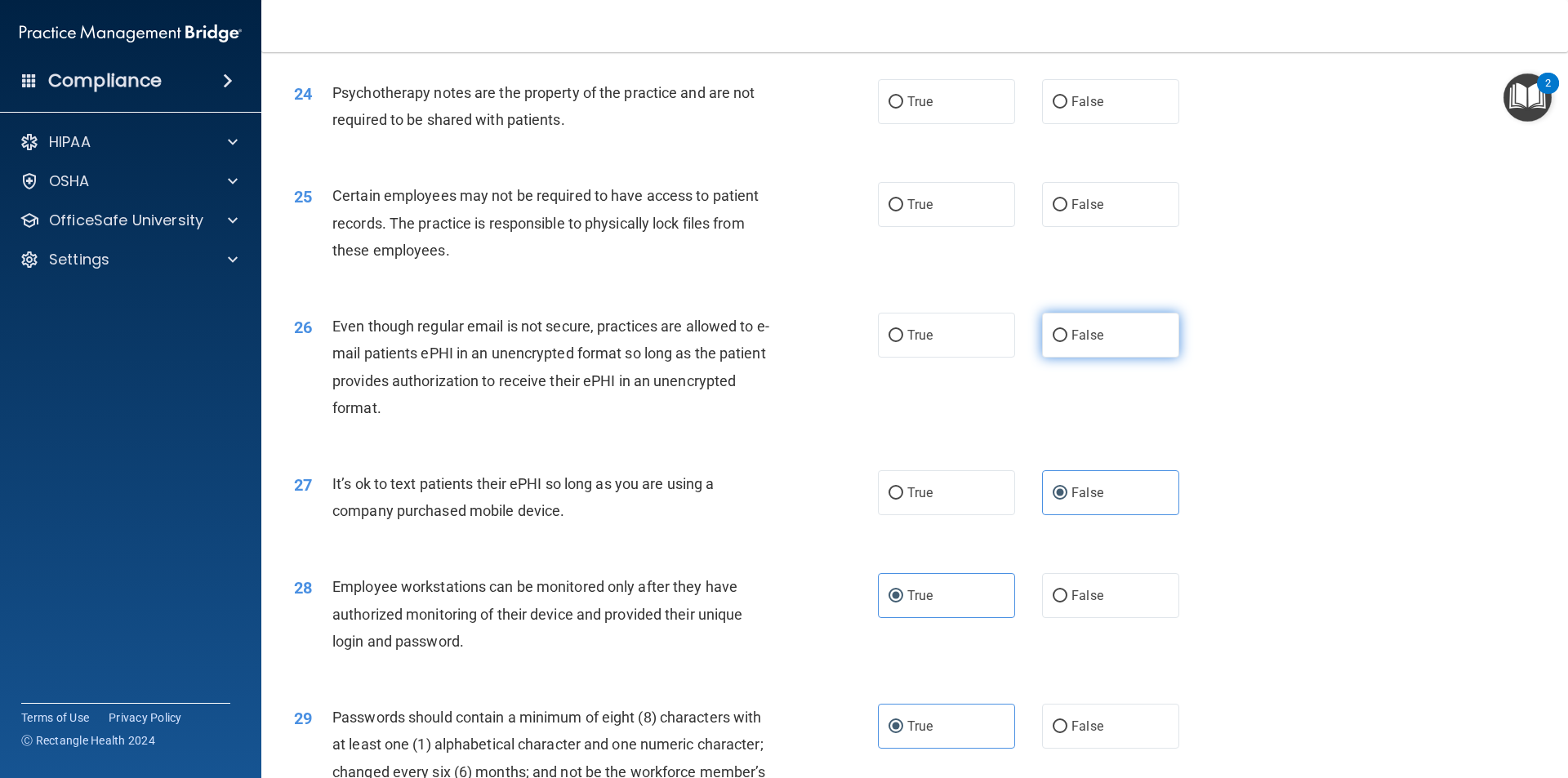
click at [1049, 350] on label "False" at bounding box center [1110, 335] width 137 height 45
click at [1052, 343] on input "False" at bounding box center [1059, 336] width 14 height 12
click at [894, 211] on input "True" at bounding box center [895, 205] width 14 height 12
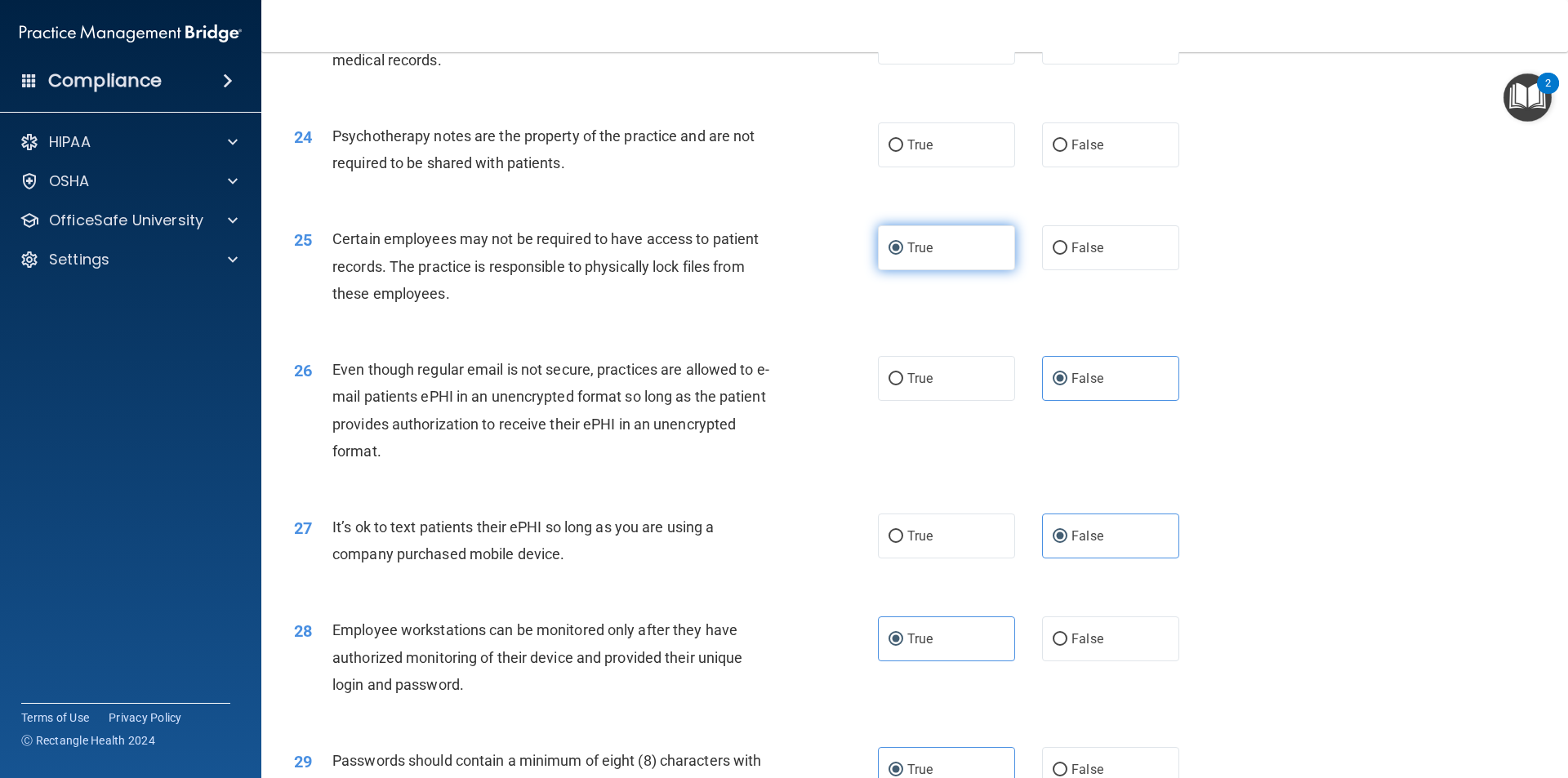
scroll to position [2914, 0]
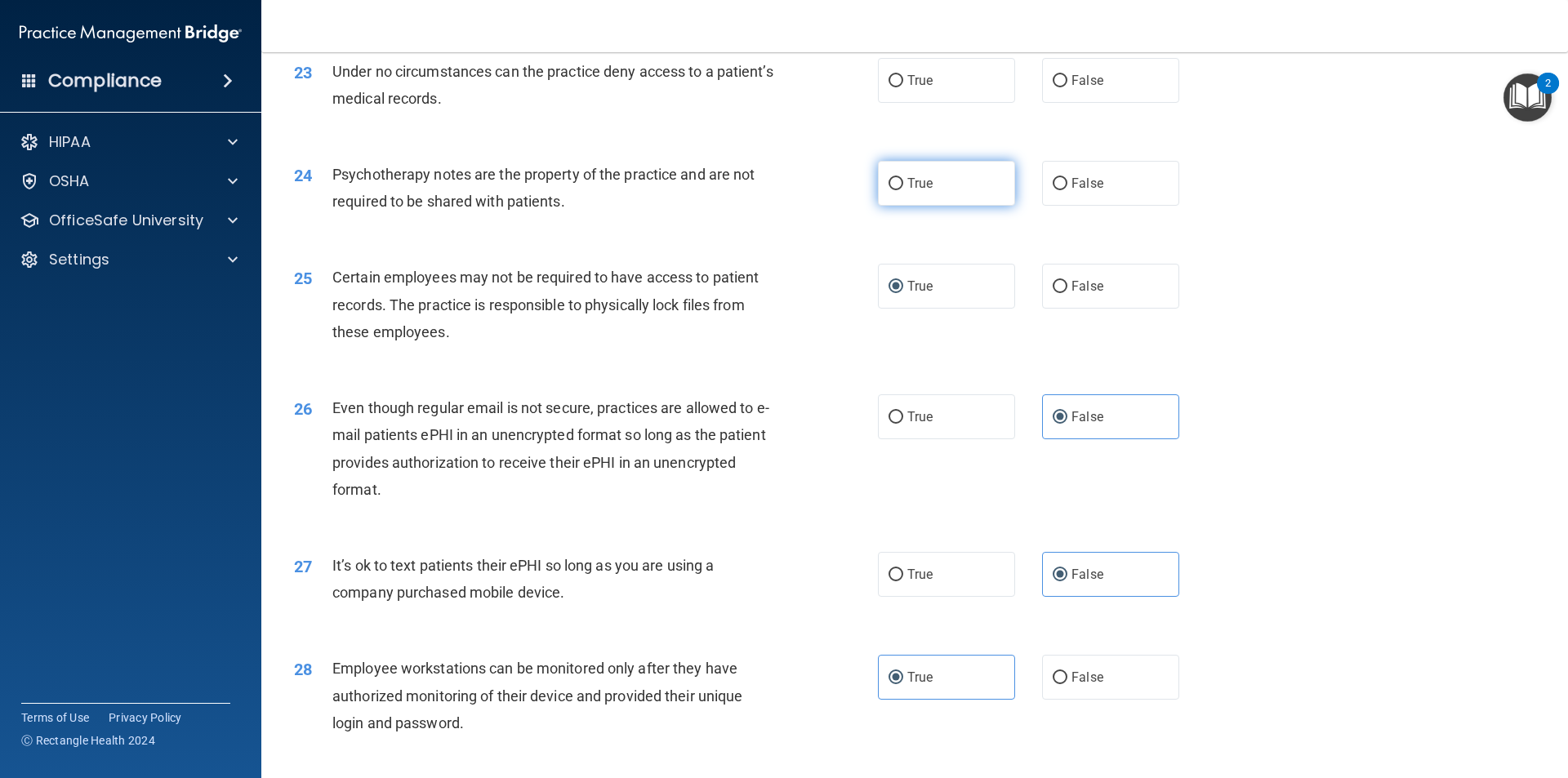
click at [927, 206] on label "True" at bounding box center [946, 183] width 137 height 45
click at [903, 190] on input "True" at bounding box center [895, 184] width 14 height 12
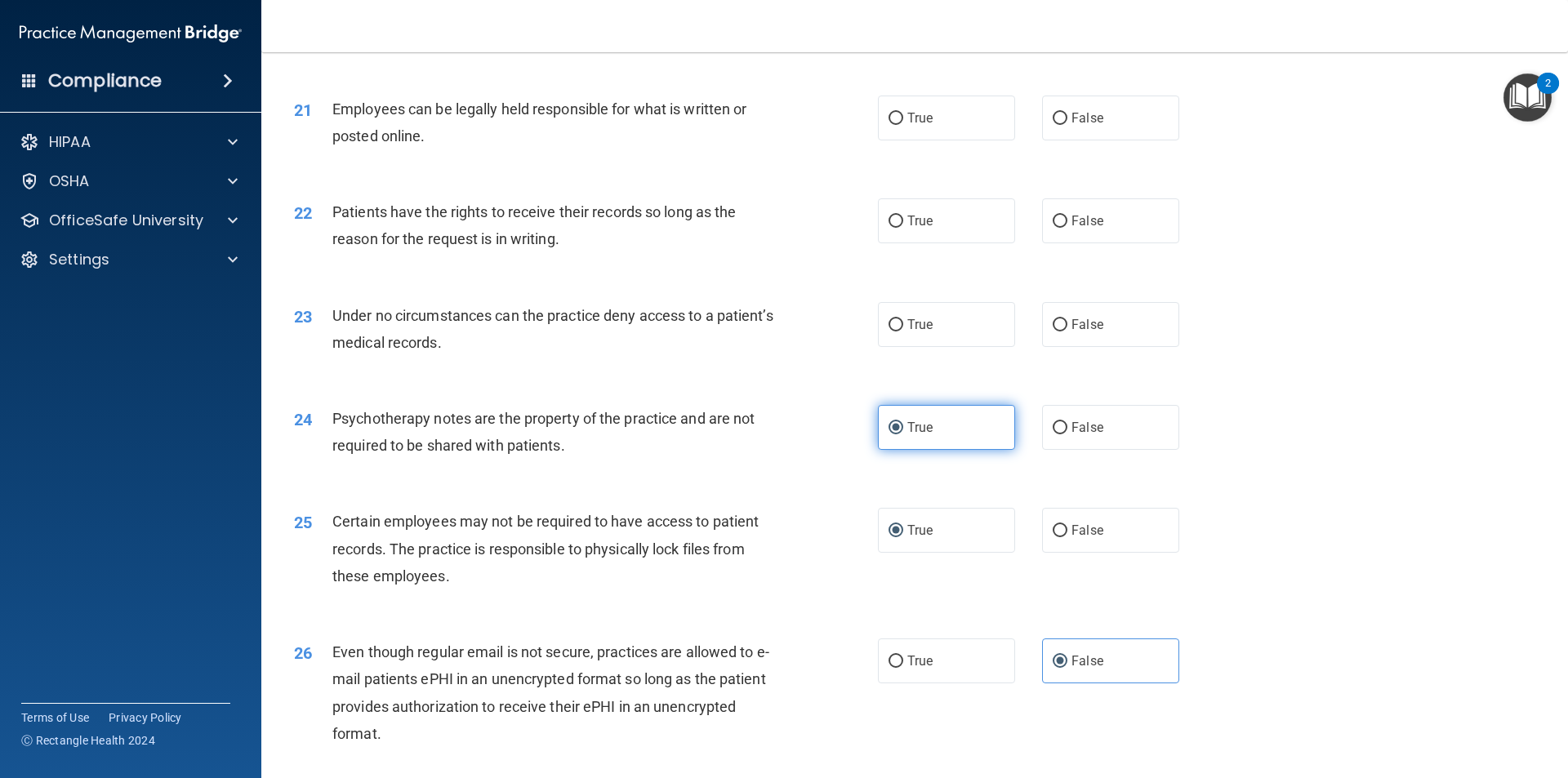
scroll to position [2668, 0]
click at [1168, 244] on label "False" at bounding box center [1110, 221] width 137 height 45
click at [1068, 229] on input "False" at bounding box center [1059, 222] width 14 height 12
click at [1062, 346] on label "False" at bounding box center [1110, 325] width 137 height 45
click at [1062, 332] on input "False" at bounding box center [1059, 326] width 14 height 12
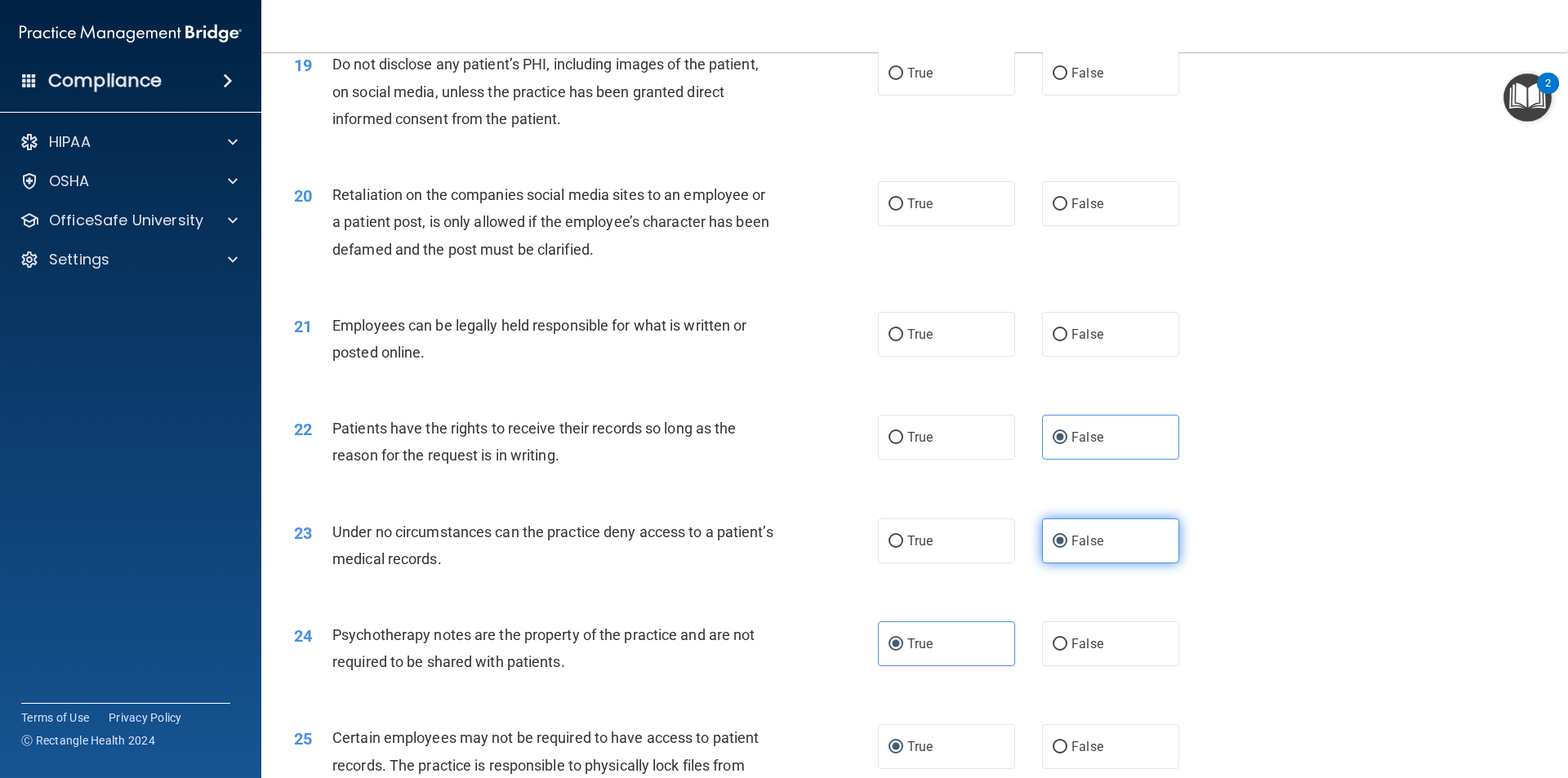
scroll to position [2423, 0]
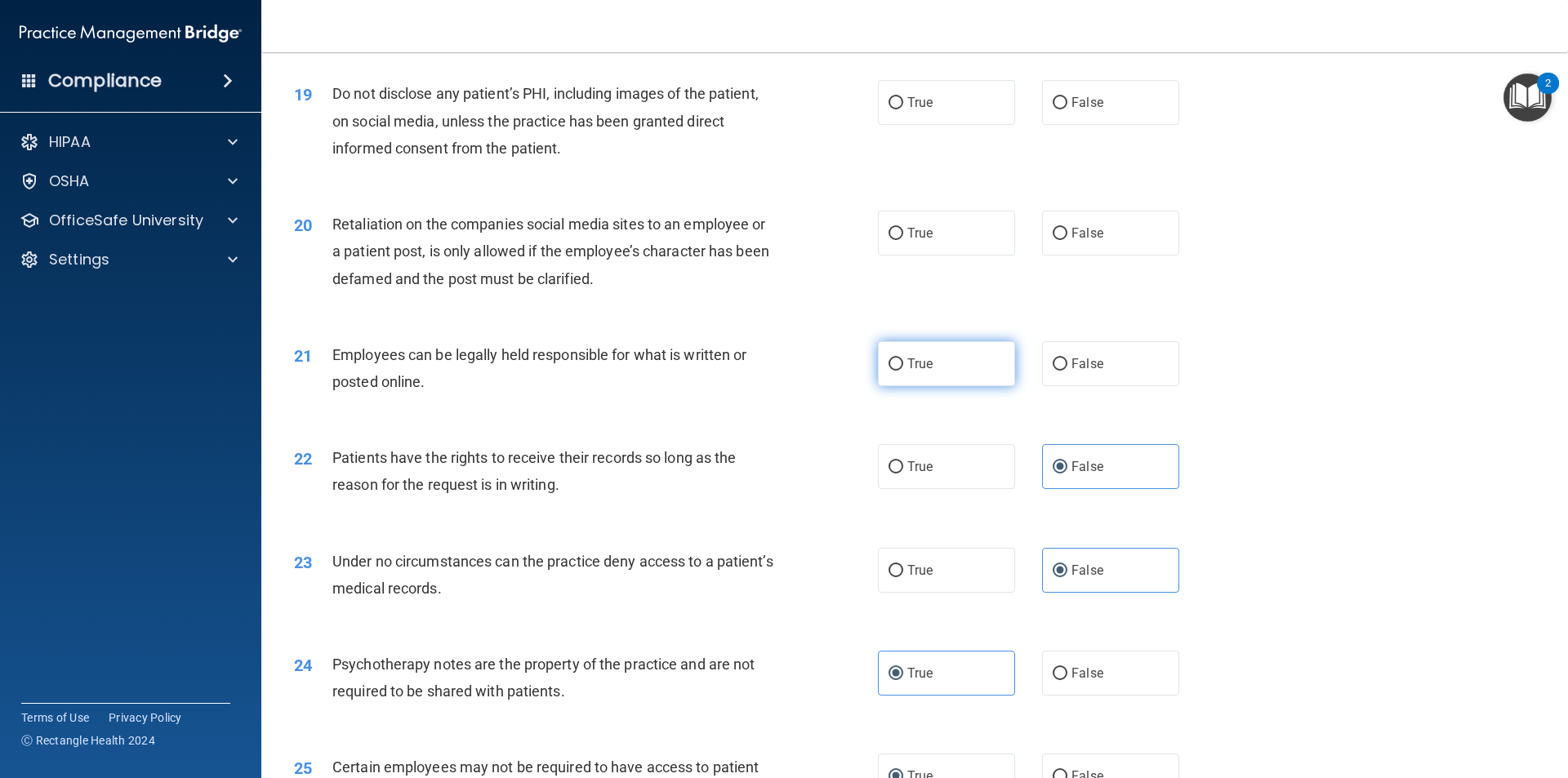
click at [1001, 387] on label "True" at bounding box center [946, 364] width 137 height 45
click at [903, 371] on input "True" at bounding box center [895, 365] width 14 height 12
click at [946, 256] on label "True" at bounding box center [946, 233] width 137 height 45
click at [903, 240] on input "True" at bounding box center [895, 233] width 14 height 12
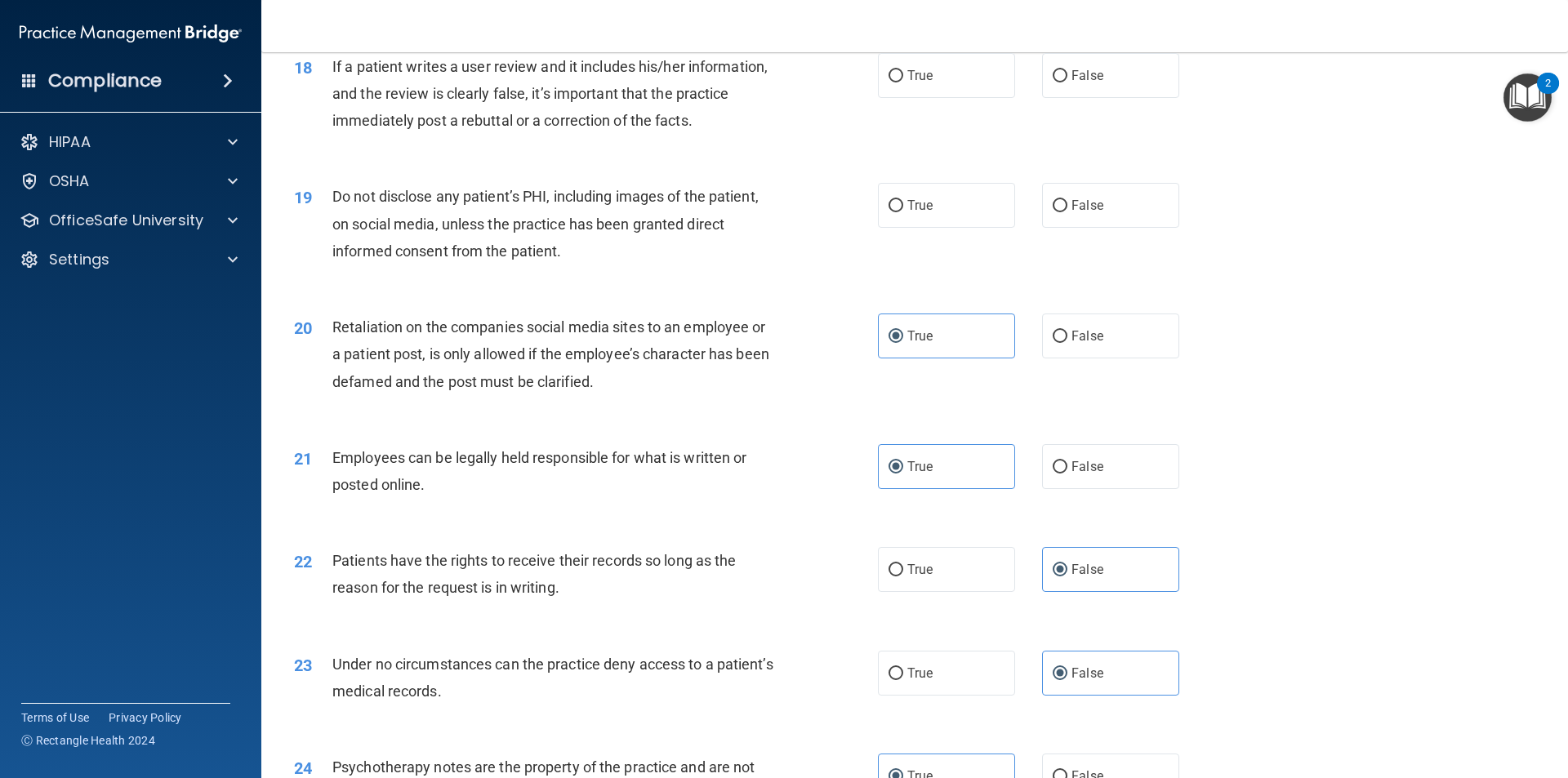
scroll to position [2260, 0]
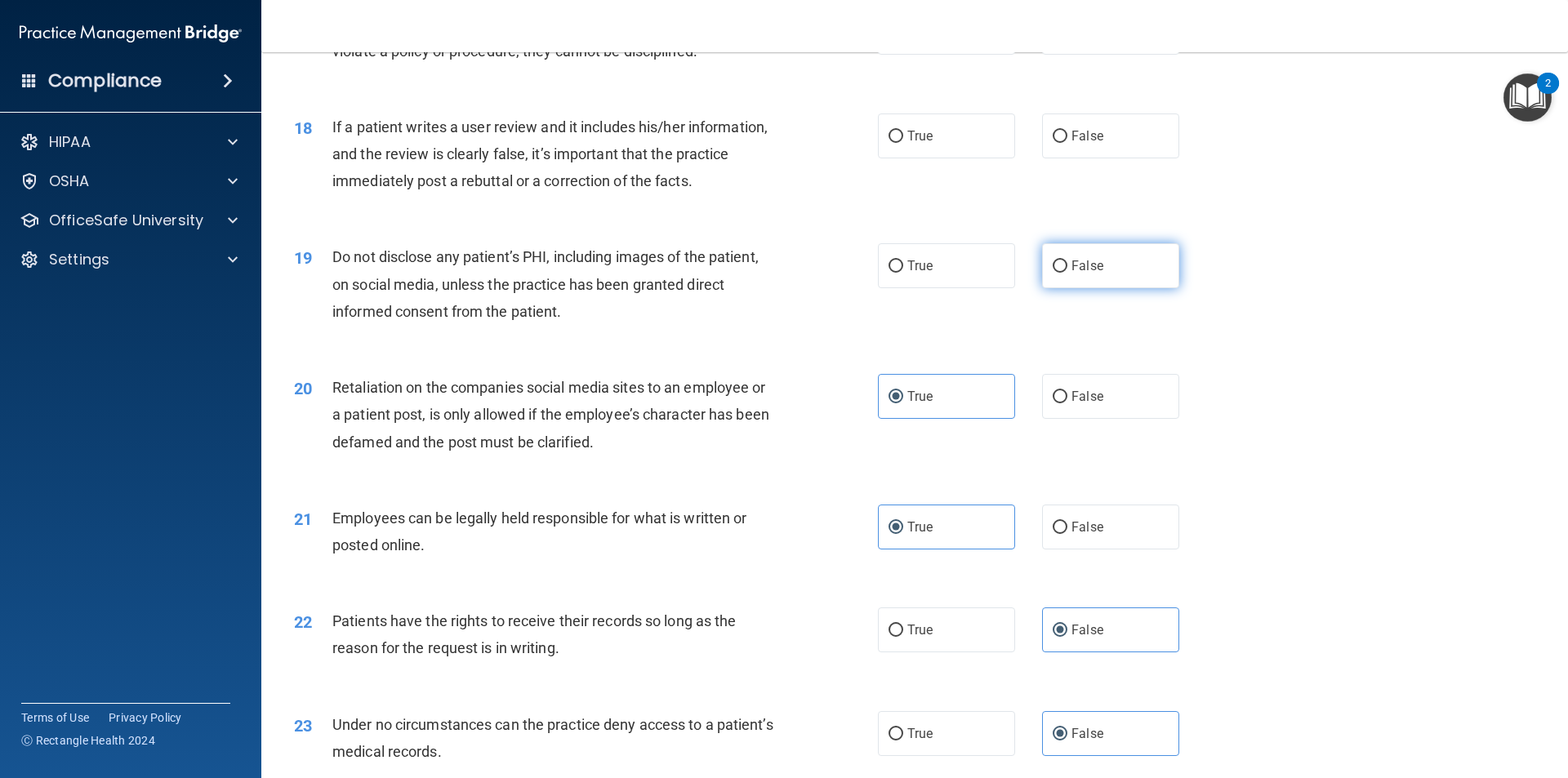
click at [1051, 277] on label "False" at bounding box center [1110, 265] width 137 height 45
click at [1052, 273] on input "False" at bounding box center [1059, 266] width 14 height 12
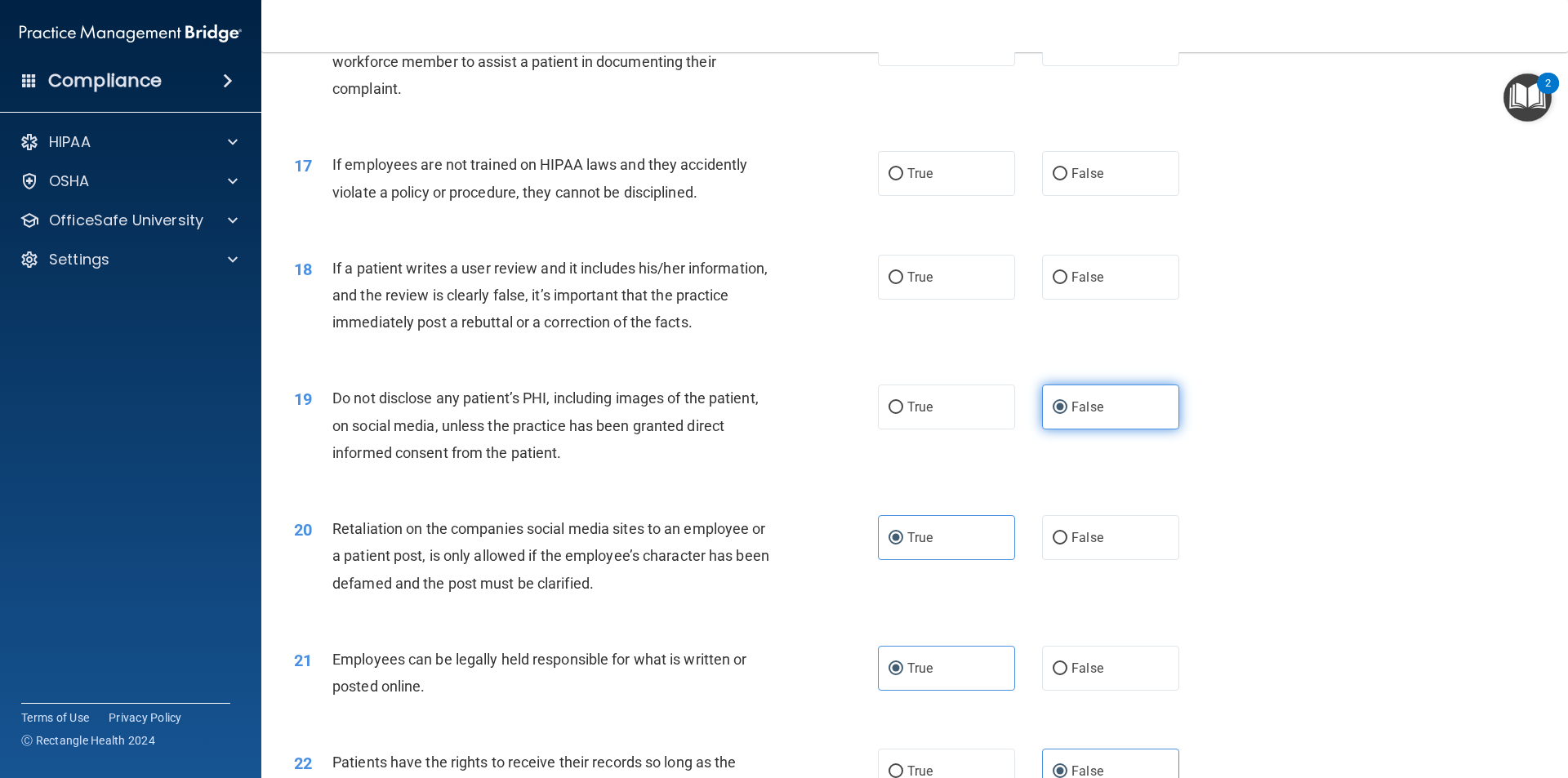
scroll to position [2097, 0]
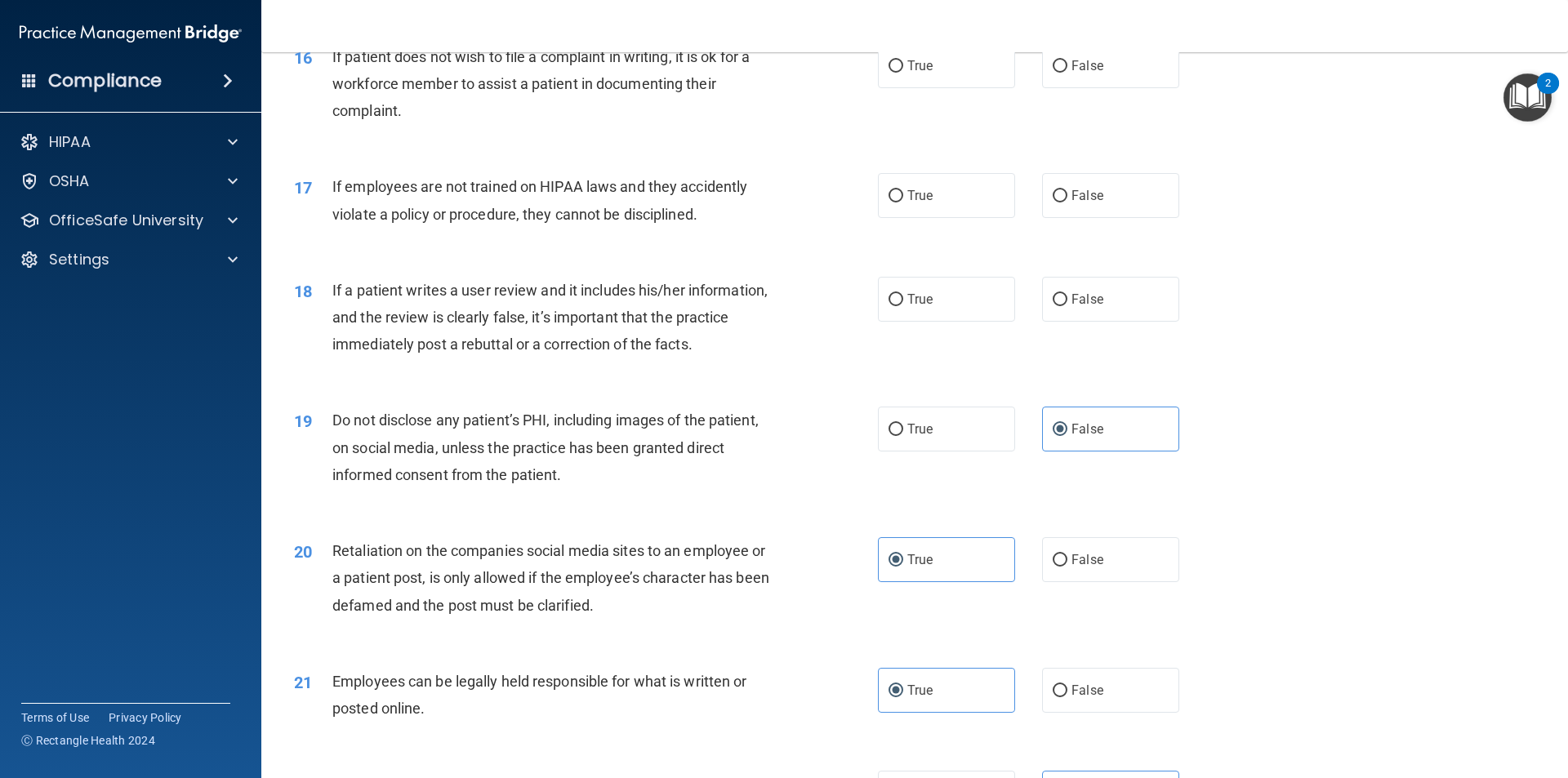
drag, startPoint x: 1052, startPoint y: 263, endPoint x: 999, endPoint y: 297, distance: 63.0
click at [999, 297] on div "18 If a patient writes a user review and it includes his/her information, and t…" at bounding box center [914, 322] width 1266 height 131
click at [1052, 306] on input "False" at bounding box center [1059, 300] width 14 height 12
click at [1072, 248] on div "17 If employees are not trained on HIPAA laws and they accidently violate a pol…" at bounding box center [914, 205] width 1266 height 103
click at [1071, 204] on span "False" at bounding box center [1087, 195] width 32 height 15
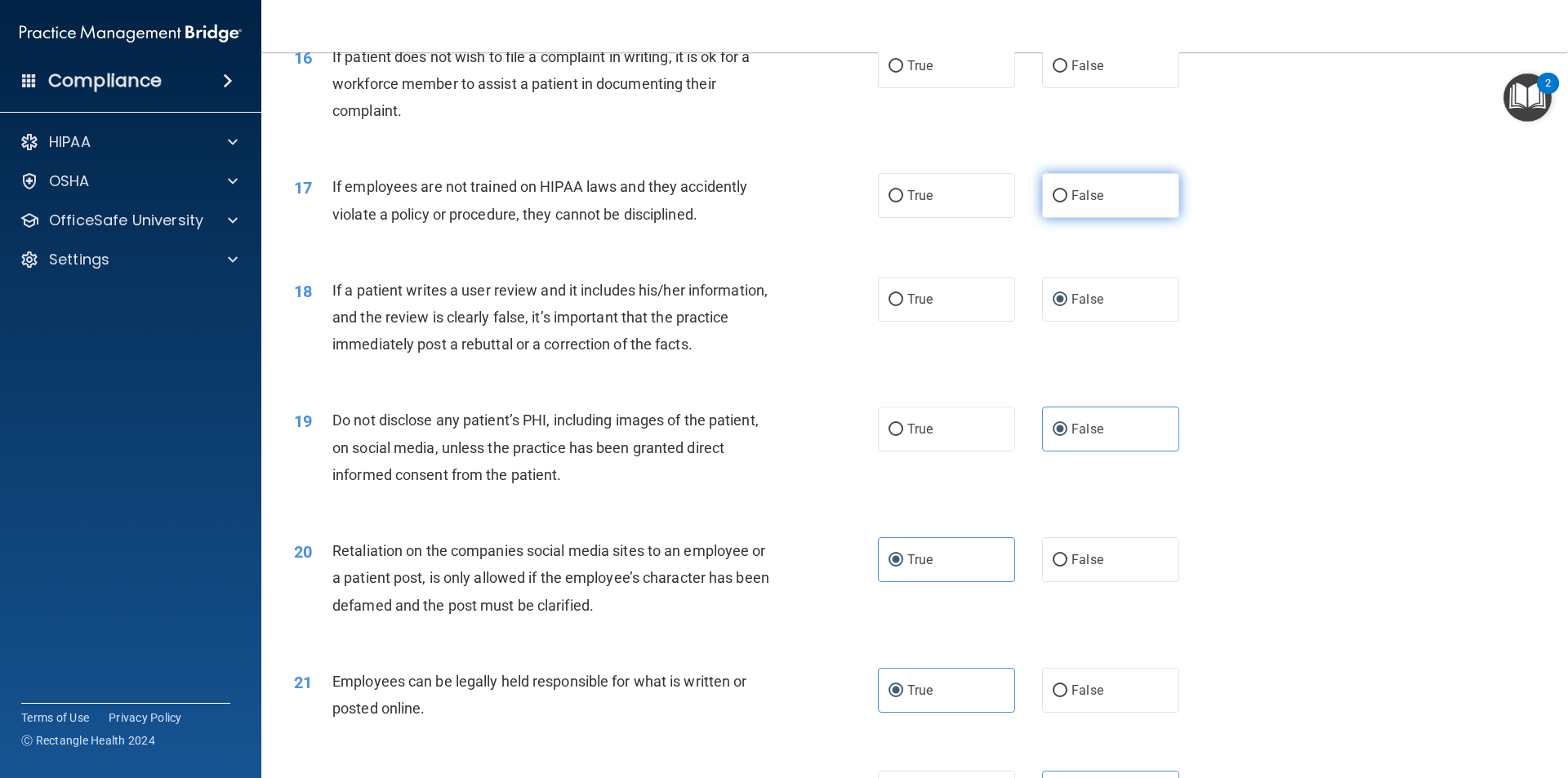
click at [1068, 203] on input "False" at bounding box center [1059, 196] width 14 height 12
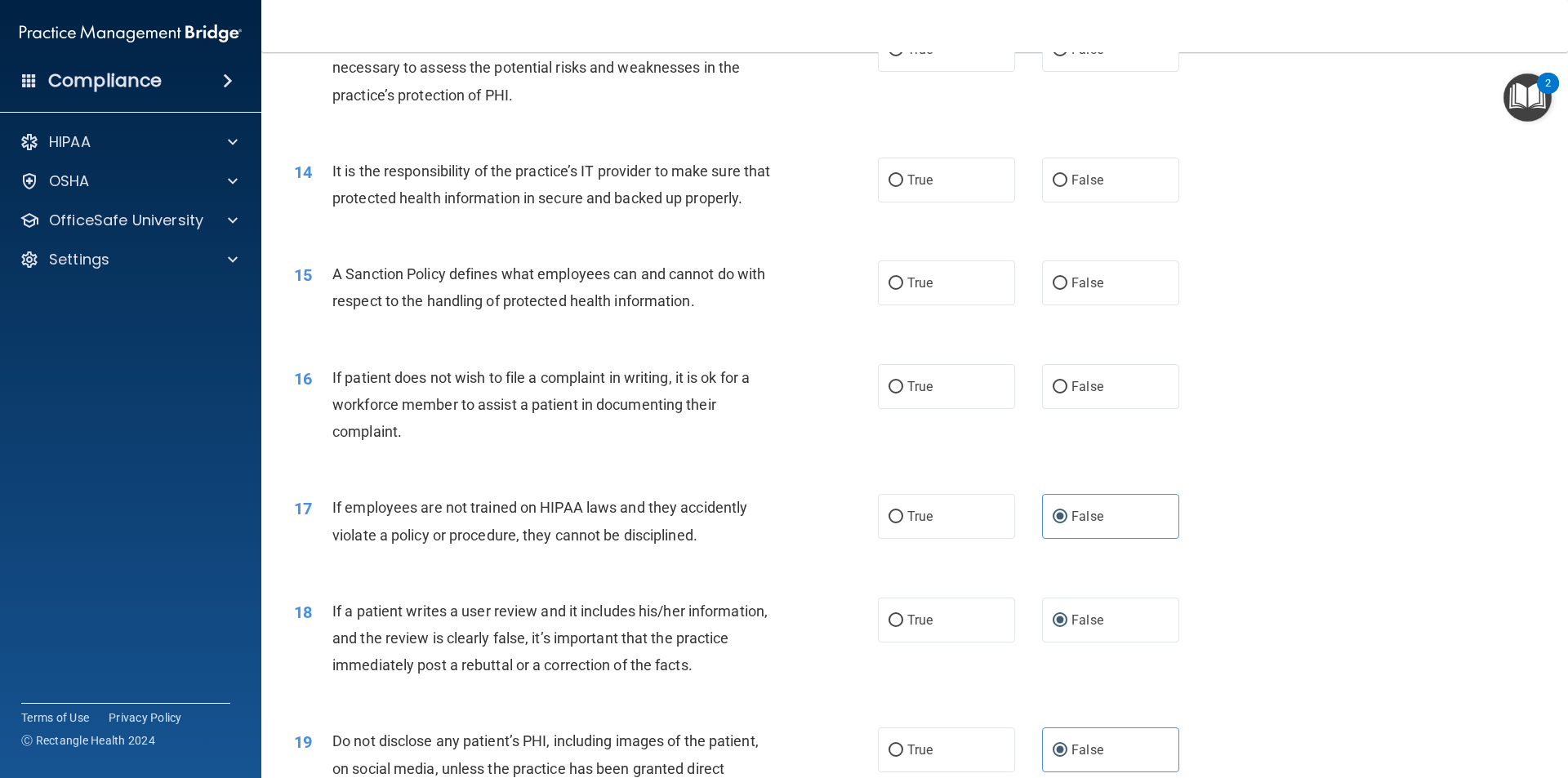
scroll to position [1688, 0]
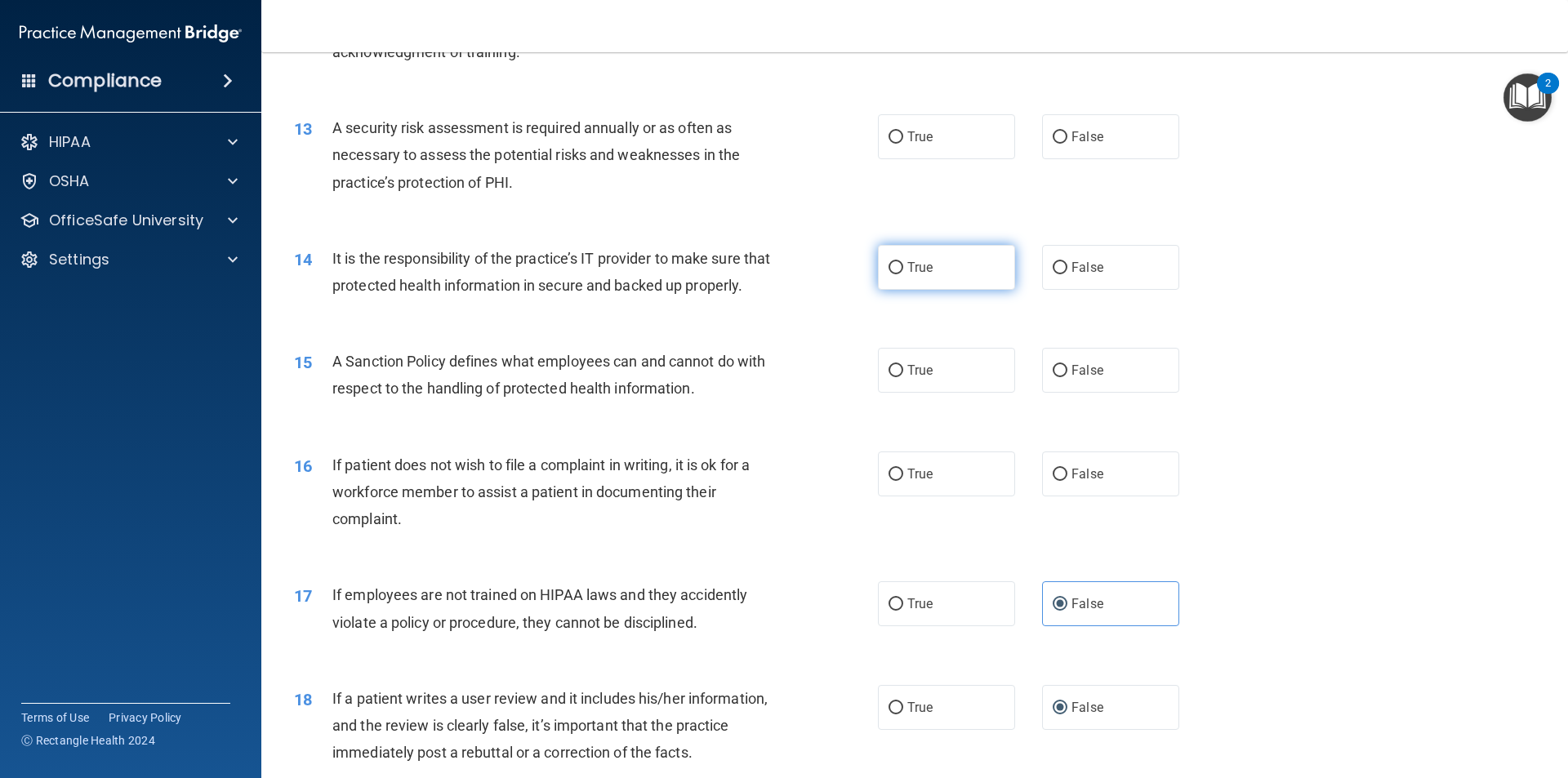
drag, startPoint x: 1071, startPoint y: 235, endPoint x: 995, endPoint y: 254, distance: 78.3
click at [995, 253] on label "True" at bounding box center [946, 267] width 137 height 45
click at [903, 262] on input "True" at bounding box center [895, 268] width 14 height 12
click at [967, 393] on label "True" at bounding box center [946, 370] width 137 height 45
click at [903, 377] on input "True" at bounding box center [895, 371] width 14 height 12
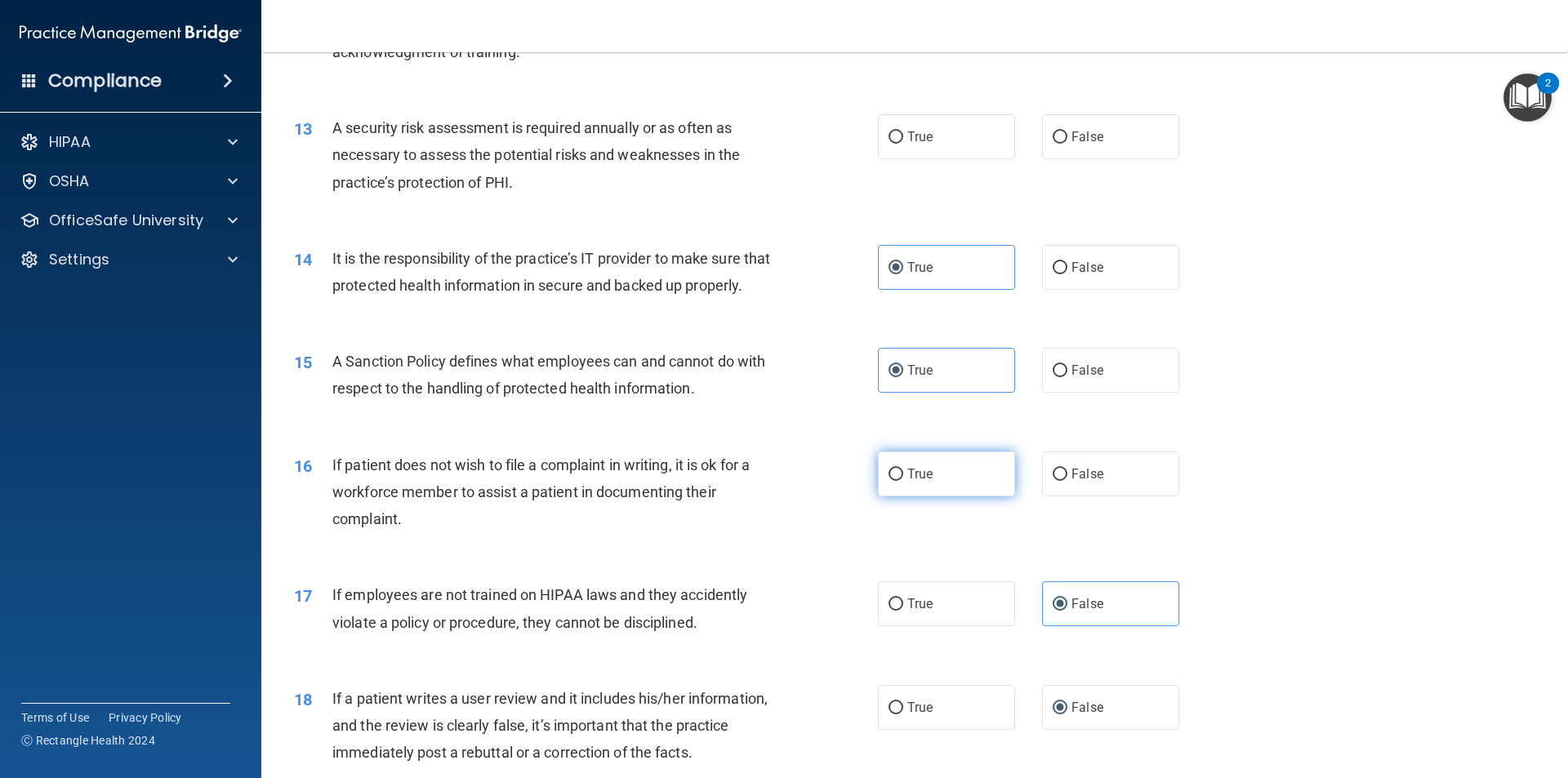
click at [980, 494] on label "True" at bounding box center [946, 474] width 137 height 45
click at [903, 481] on input "True" at bounding box center [895, 475] width 14 height 12
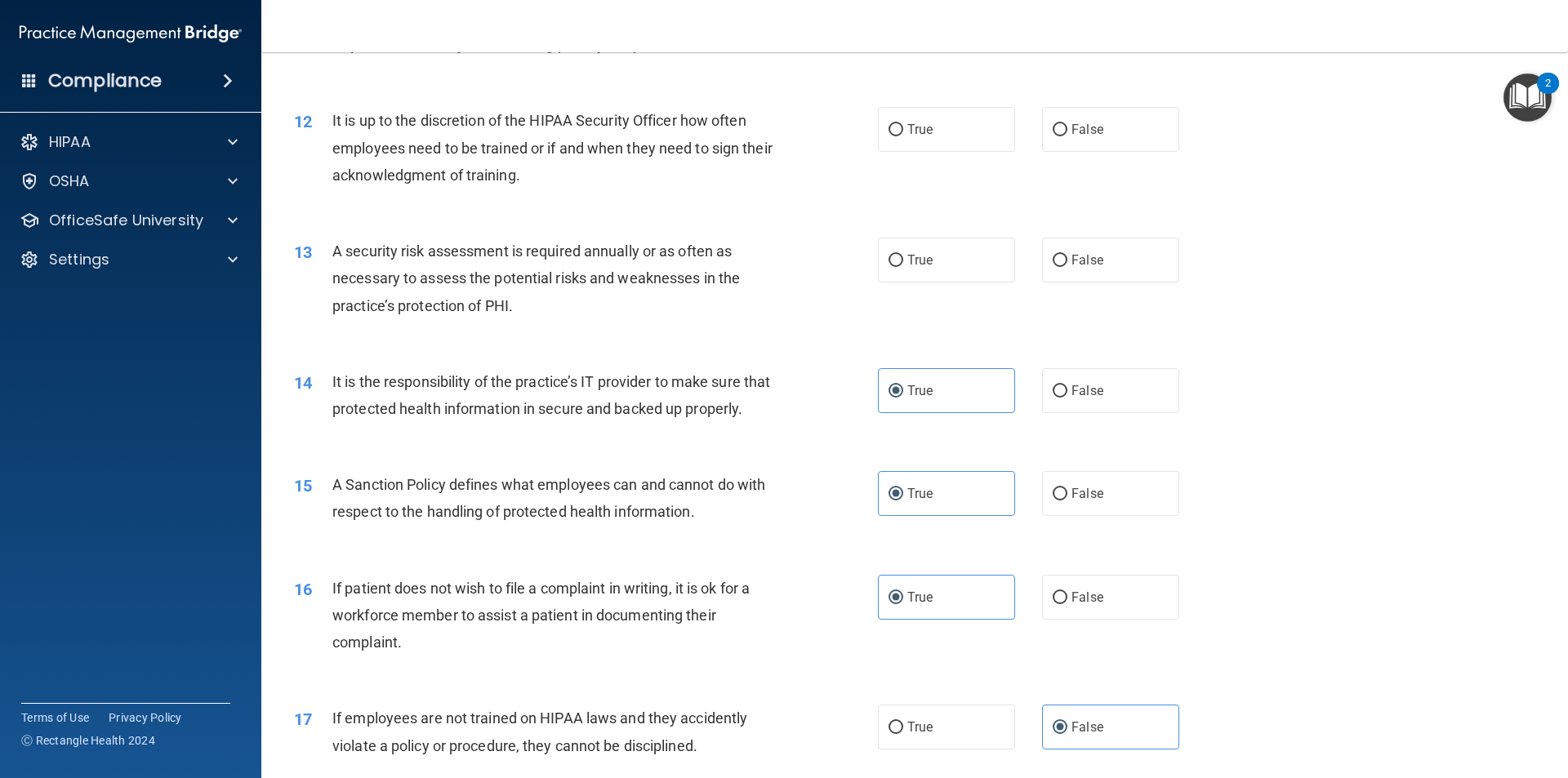
scroll to position [1525, 0]
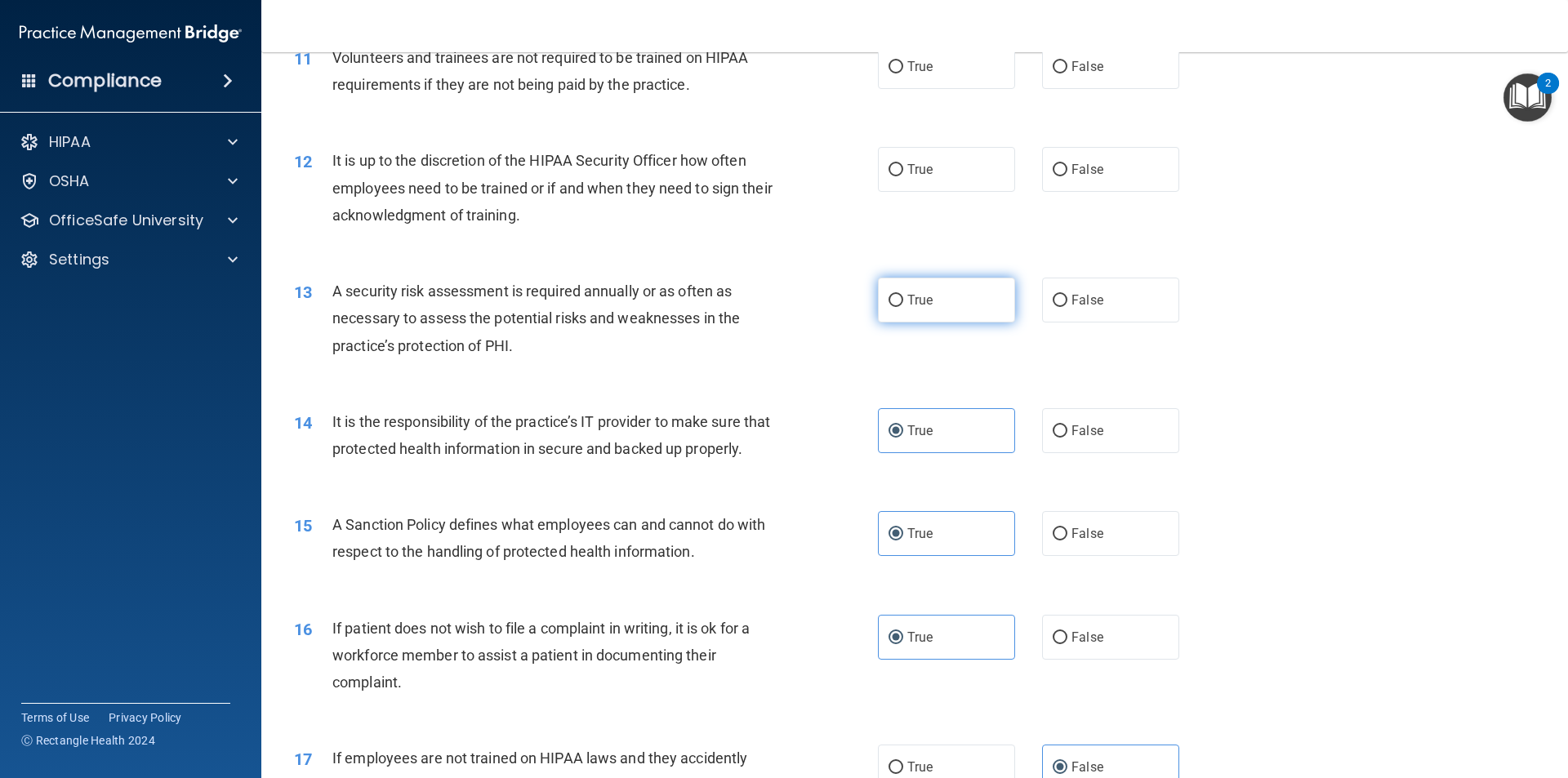
click at [972, 307] on label "True" at bounding box center [946, 300] width 137 height 45
click at [903, 307] on input "True" at bounding box center [895, 300] width 14 height 12
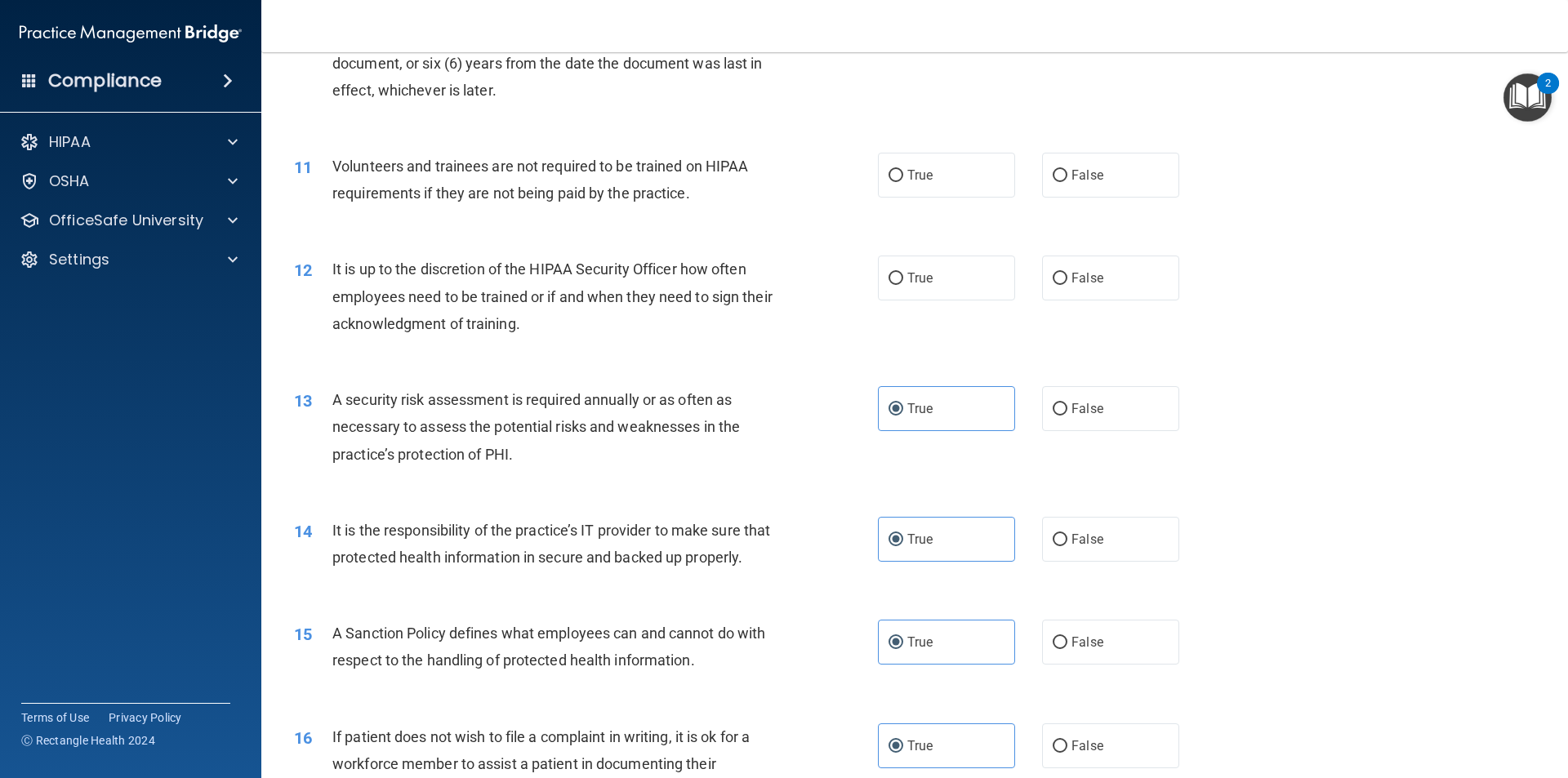
scroll to position [1279, 0]
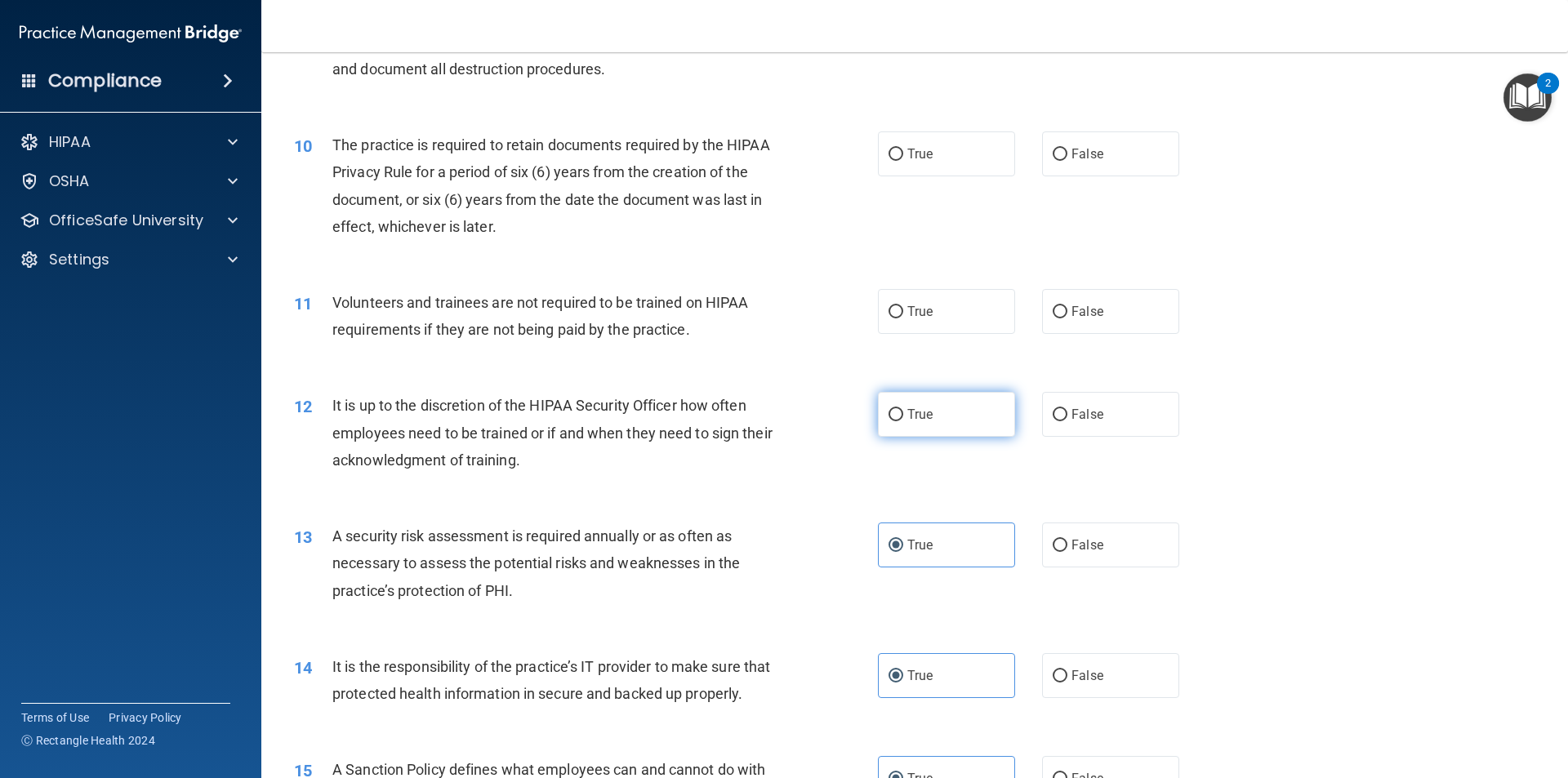
click at [966, 399] on label "True" at bounding box center [946, 414] width 137 height 45
click at [903, 410] on input "True" at bounding box center [895, 415] width 14 height 12
click at [1089, 332] on label "False" at bounding box center [1110, 311] width 137 height 45
click at [1068, 319] on input "False" at bounding box center [1059, 312] width 14 height 12
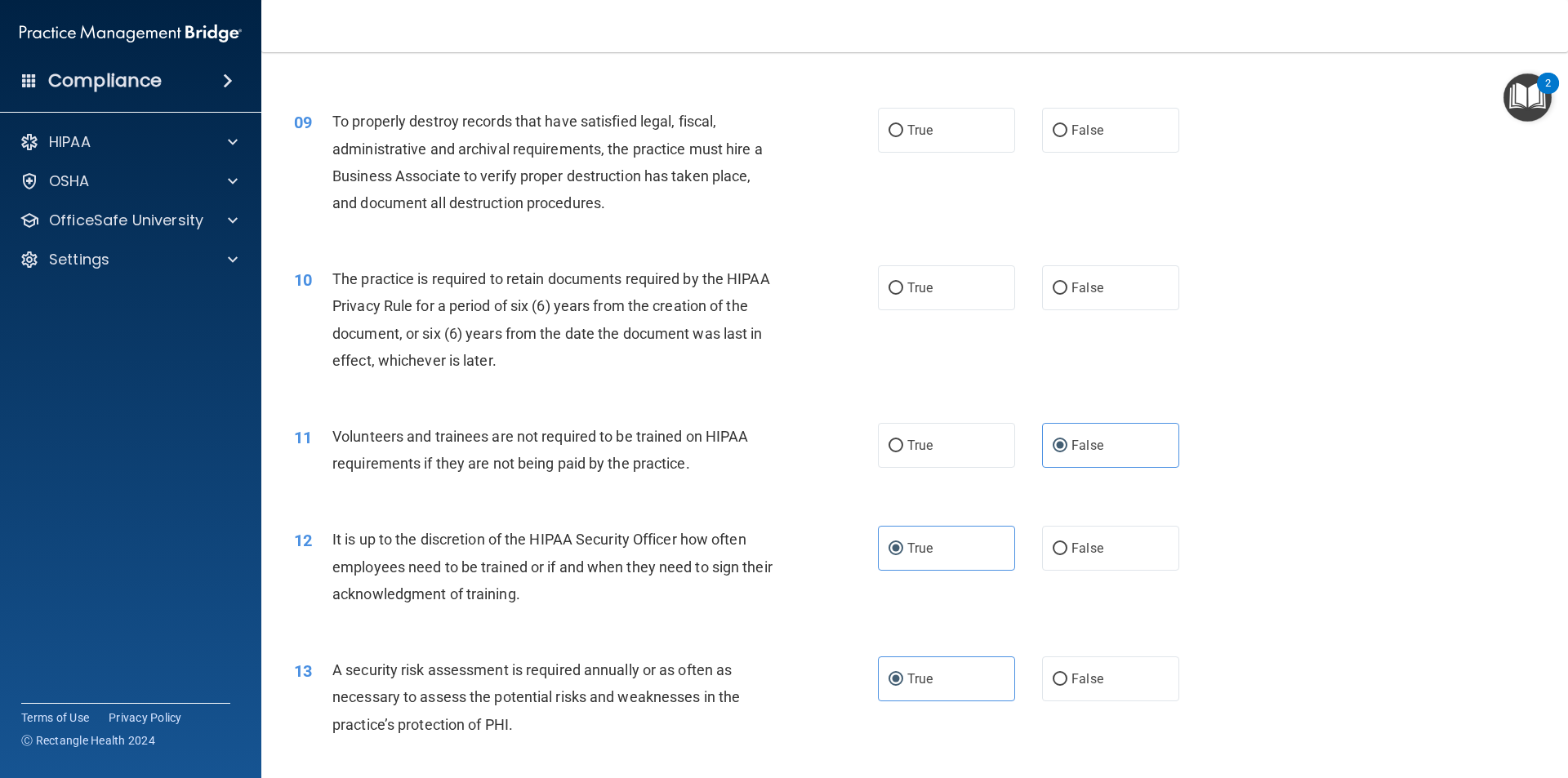
scroll to position [1117, 0]
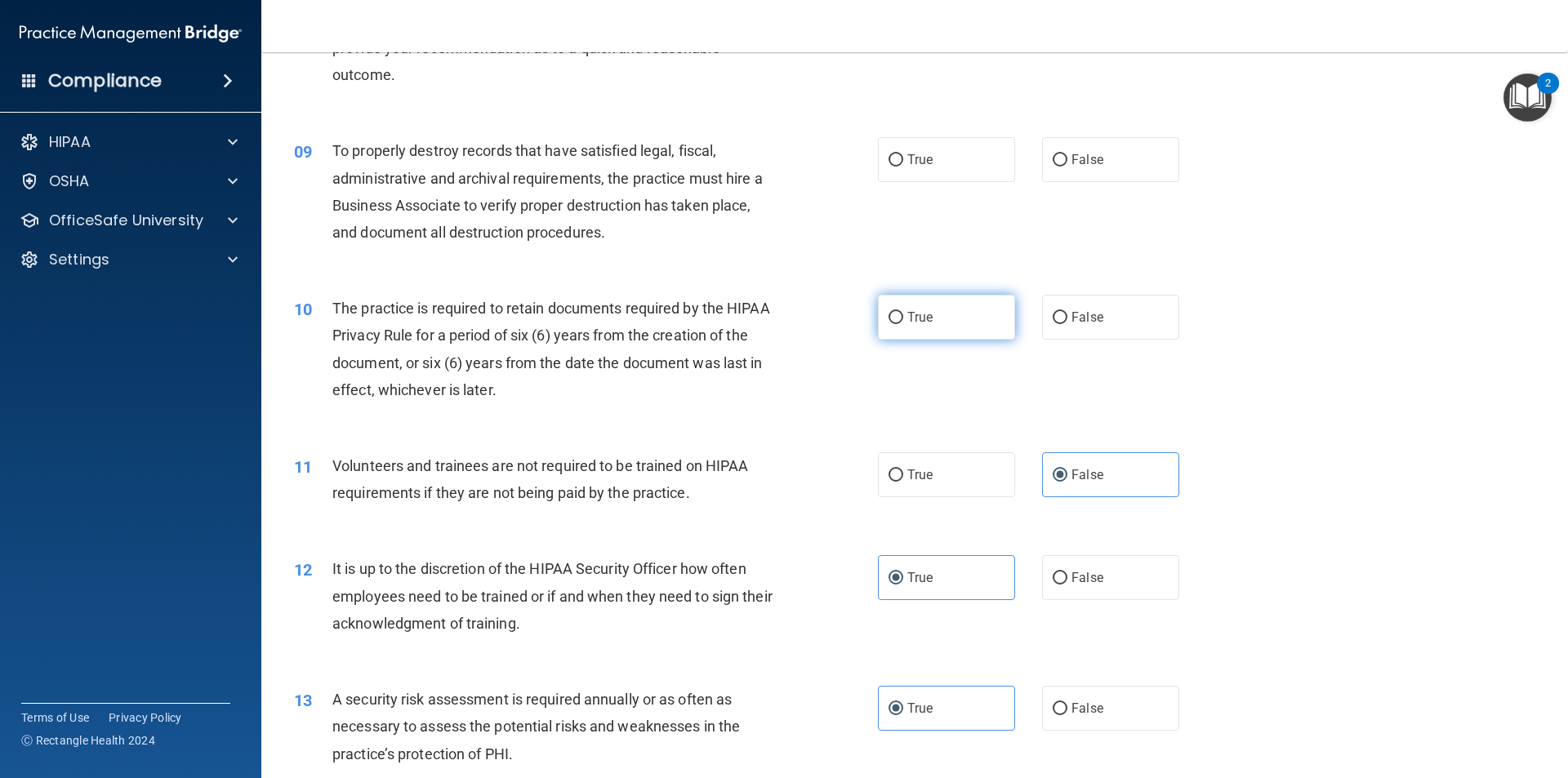
click at [919, 328] on label "True" at bounding box center [946, 317] width 137 height 45
click at [903, 324] on input "True" at bounding box center [895, 318] width 14 height 12
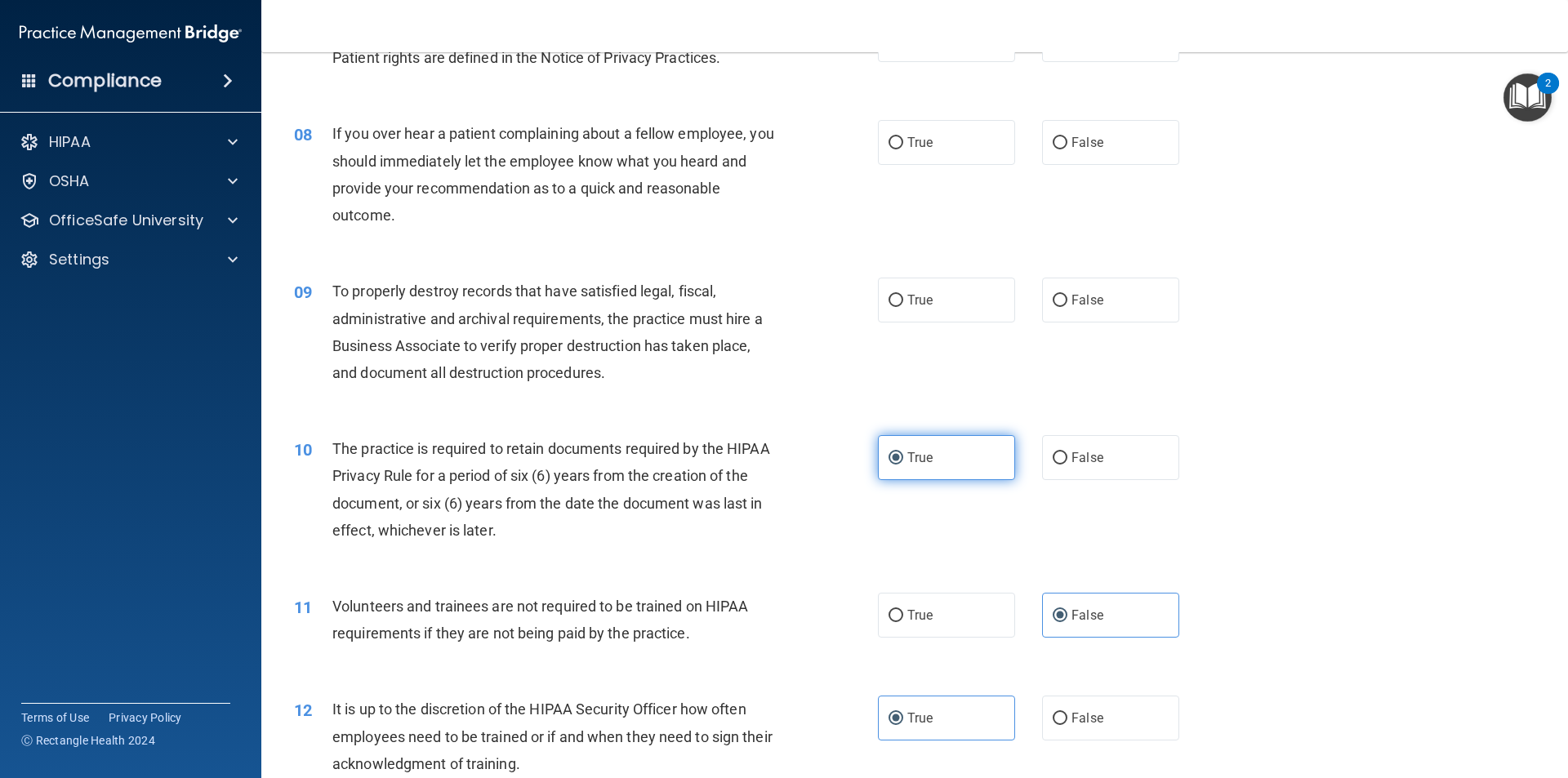
scroll to position [953, 0]
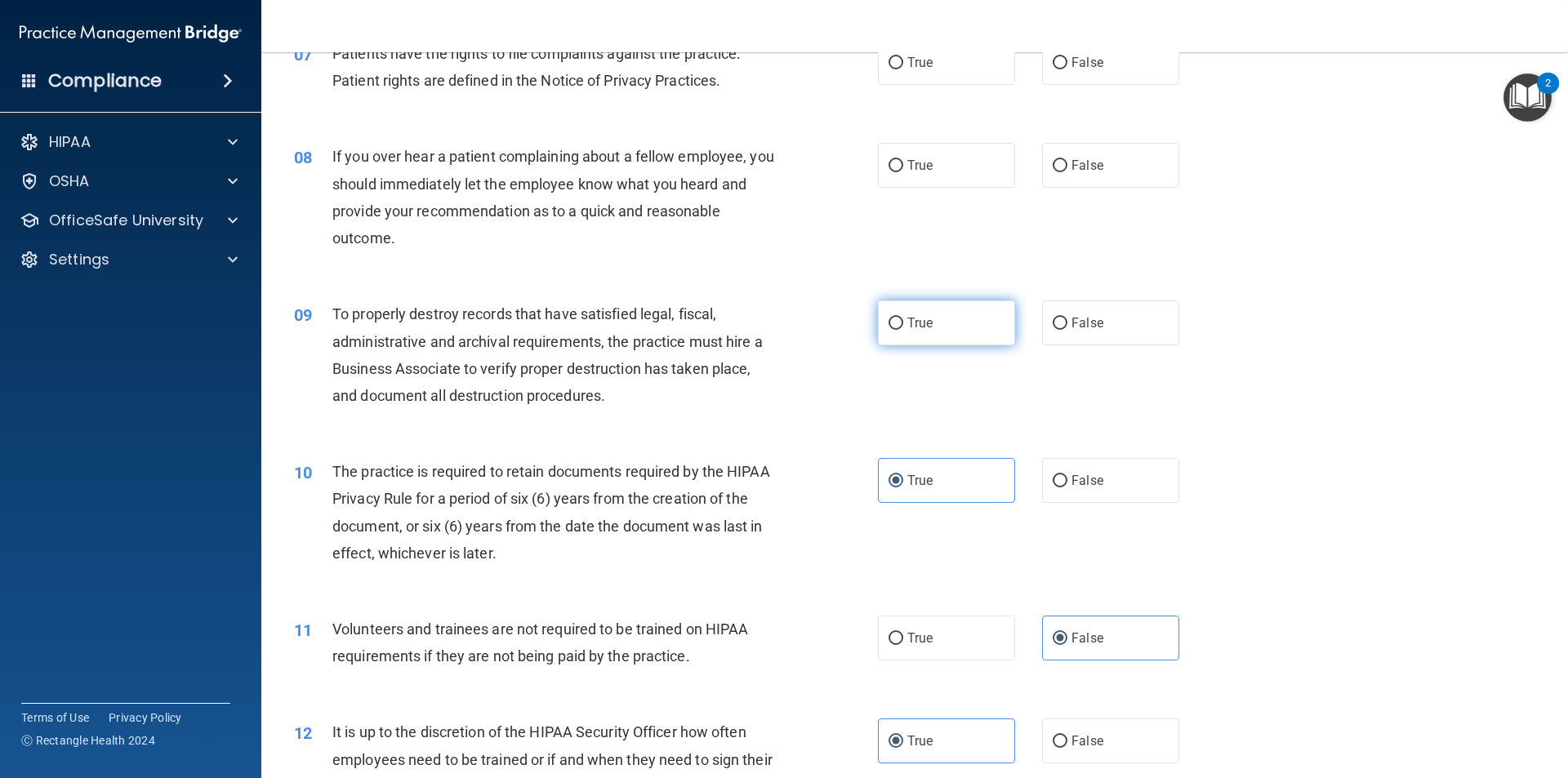
click at [911, 321] on span "True" at bounding box center [919, 322] width 25 height 15
click at [903, 321] on input "True" at bounding box center [895, 323] width 14 height 12
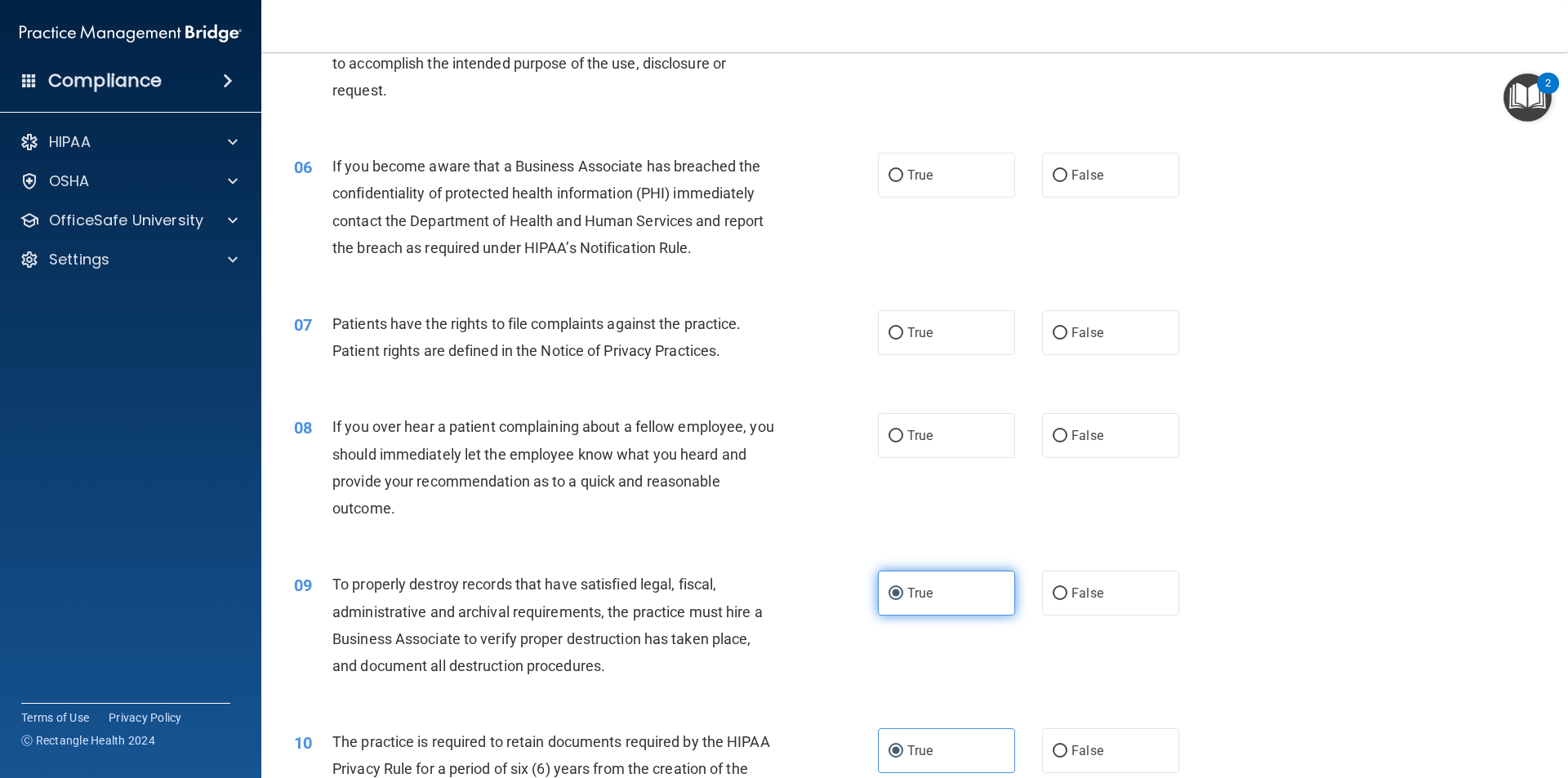
scroll to position [545, 0]
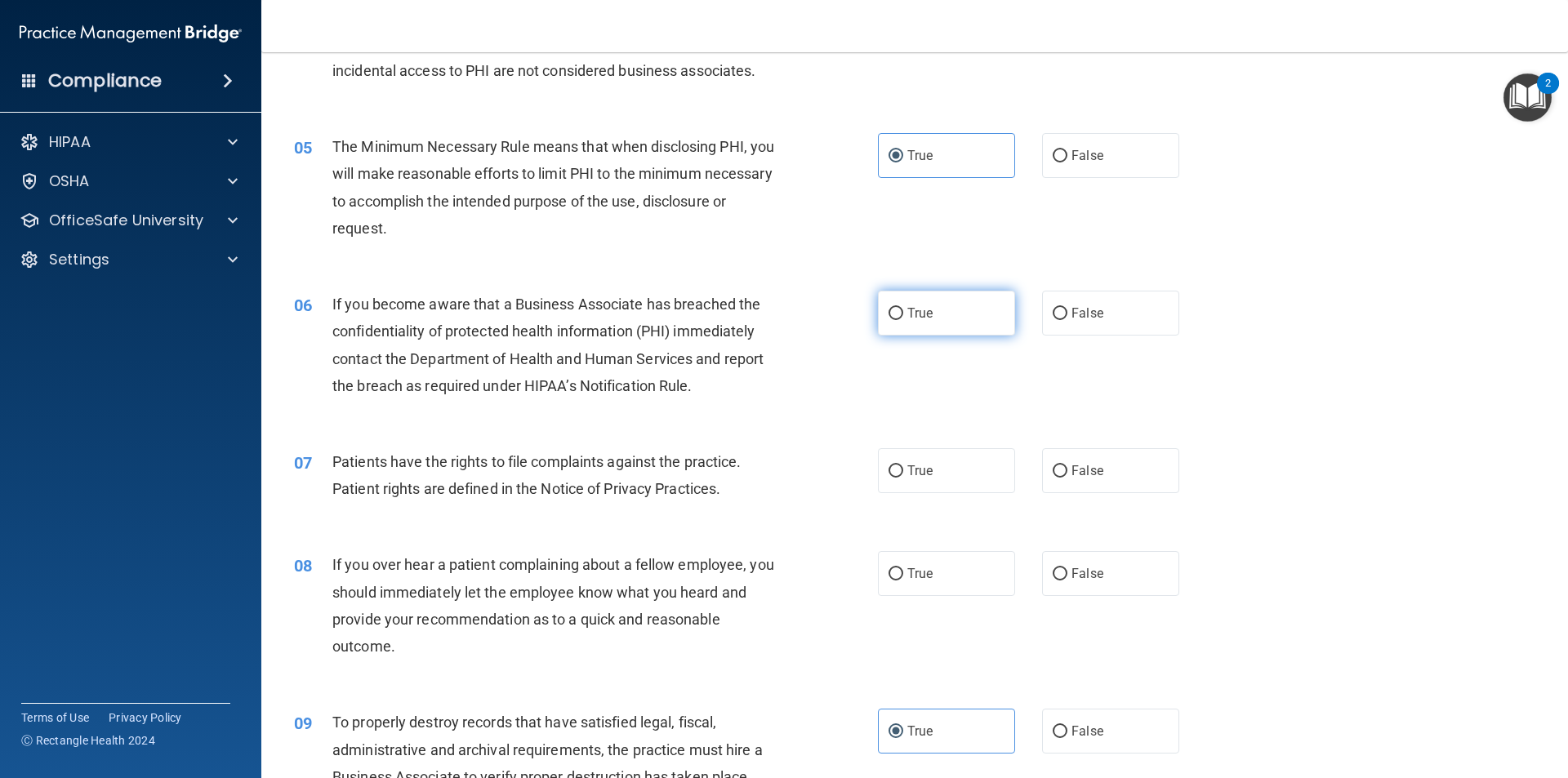
click at [911, 322] on label "True" at bounding box center [946, 313] width 137 height 45
click at [903, 321] on input "True" at bounding box center [895, 314] width 14 height 12
click at [930, 466] on label "True" at bounding box center [946, 471] width 137 height 45
click at [903, 466] on input "True" at bounding box center [895, 472] width 14 height 12
click at [939, 552] on label "True" at bounding box center [946, 573] width 137 height 45
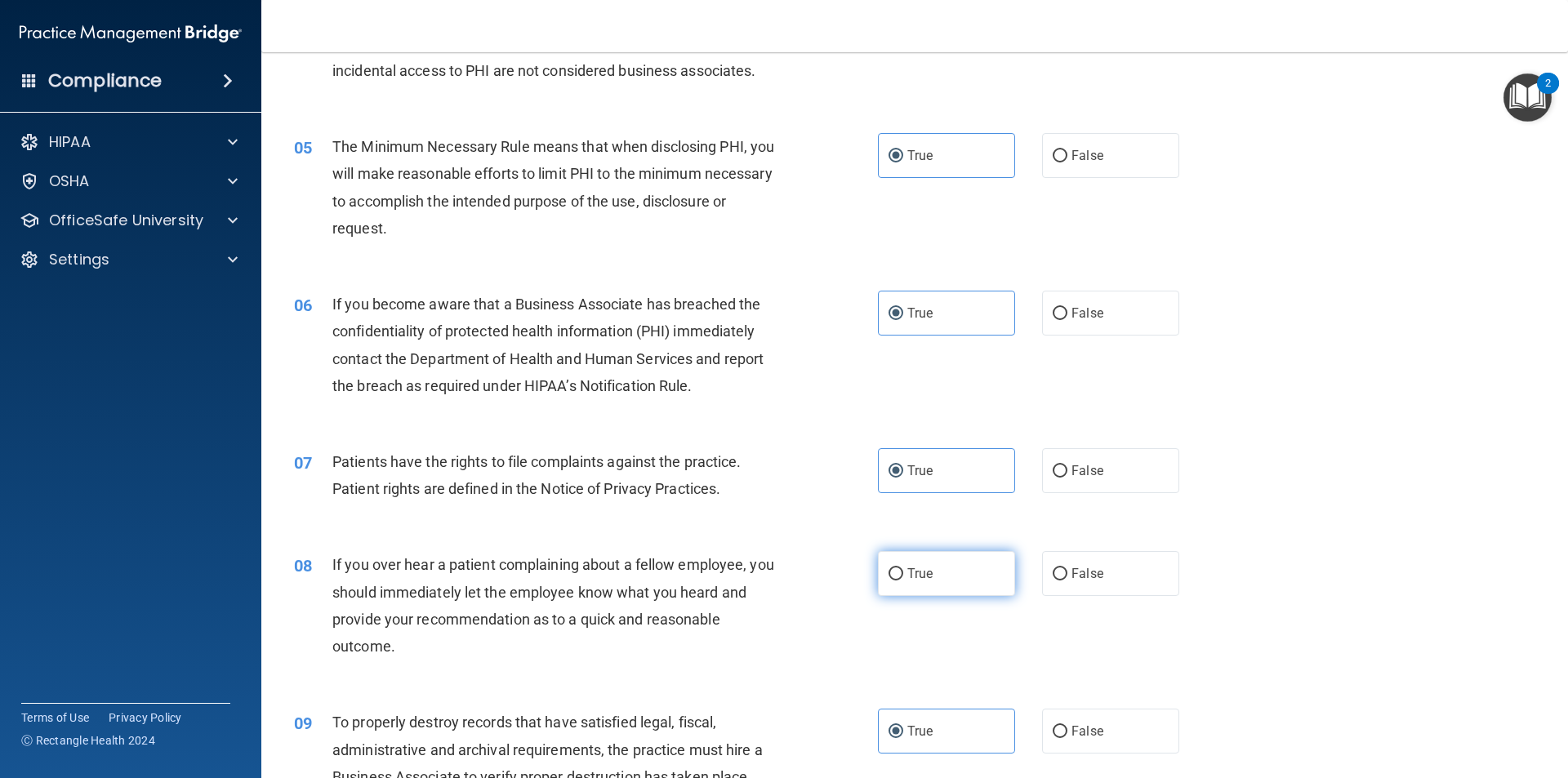
click at [903, 568] on input "True" at bounding box center [895, 574] width 14 height 12
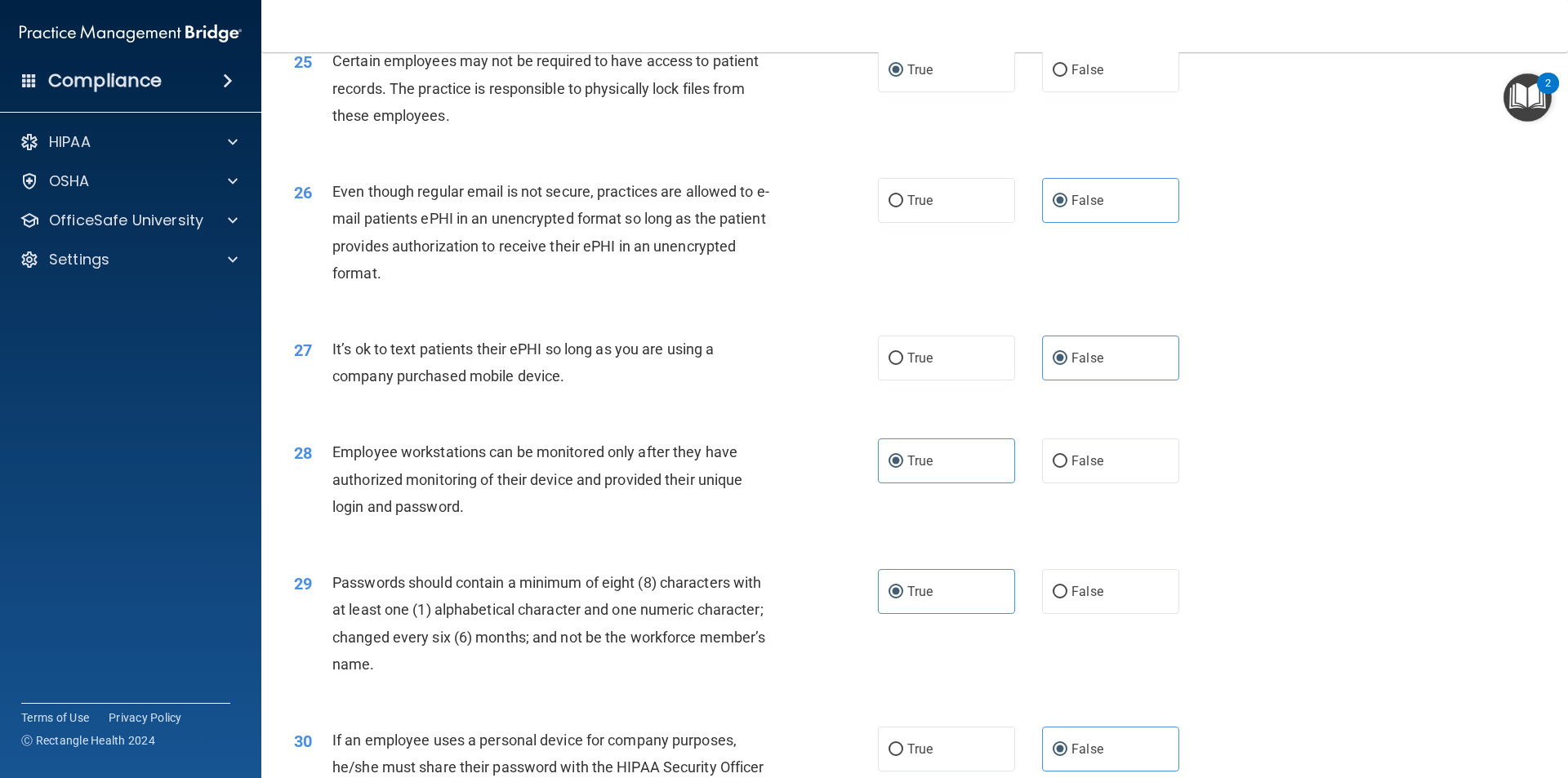
scroll to position [3322, 0]
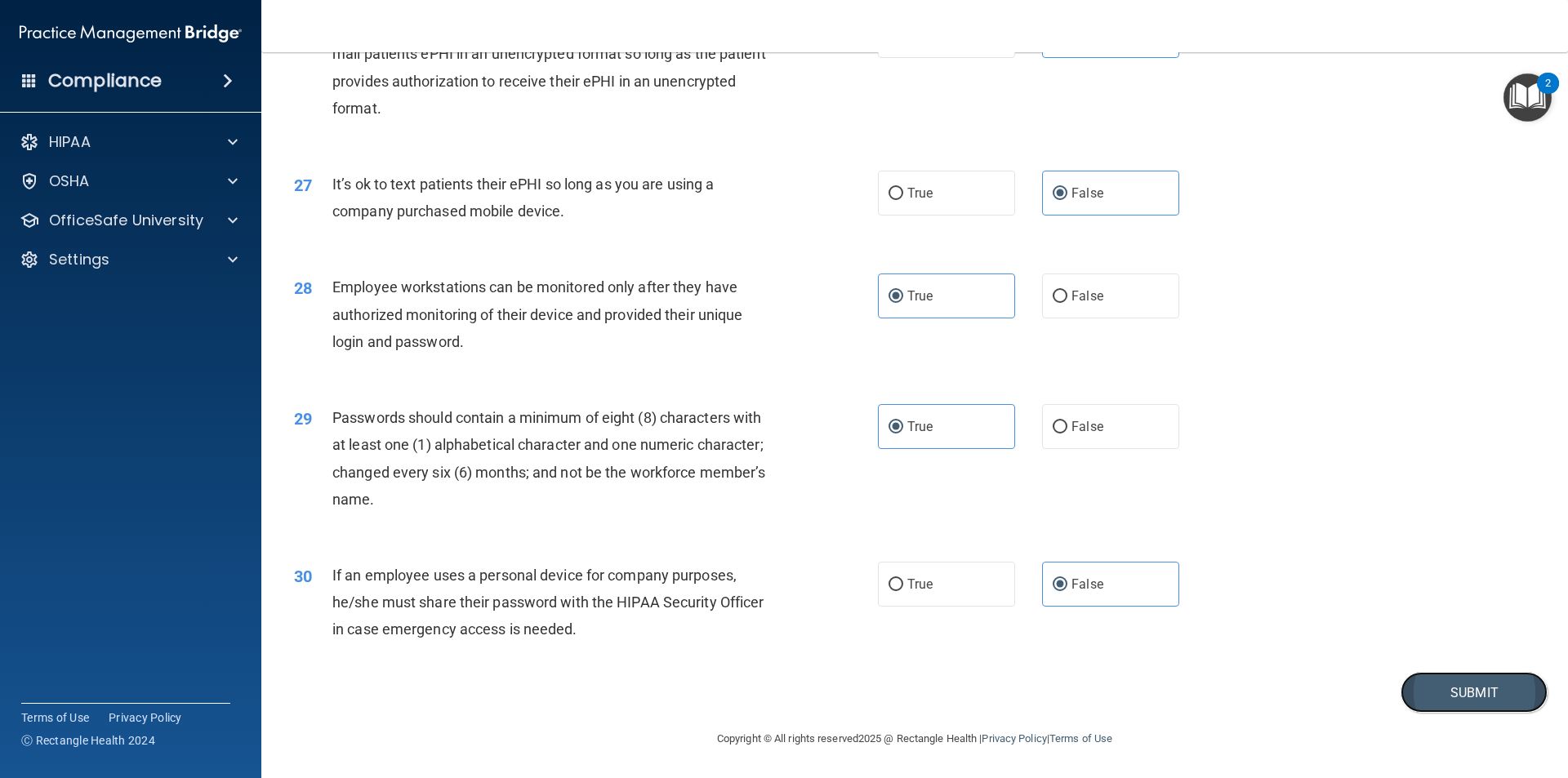
click at [1404, 680] on button "Submit" at bounding box center [1474, 693] width 147 height 42
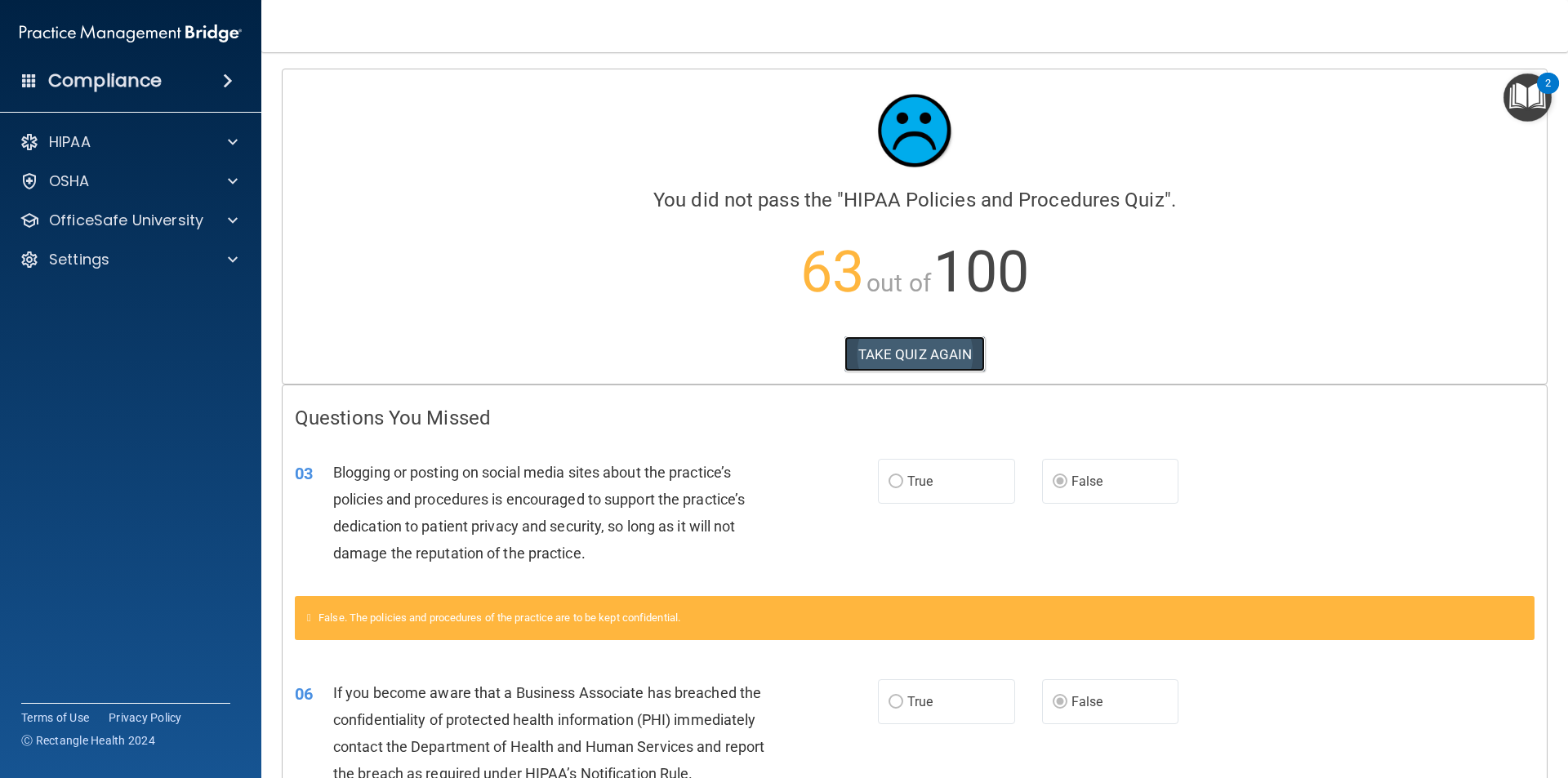
click at [917, 338] on button "TAKE QUIZ AGAIN" at bounding box center [916, 355] width 142 height 36
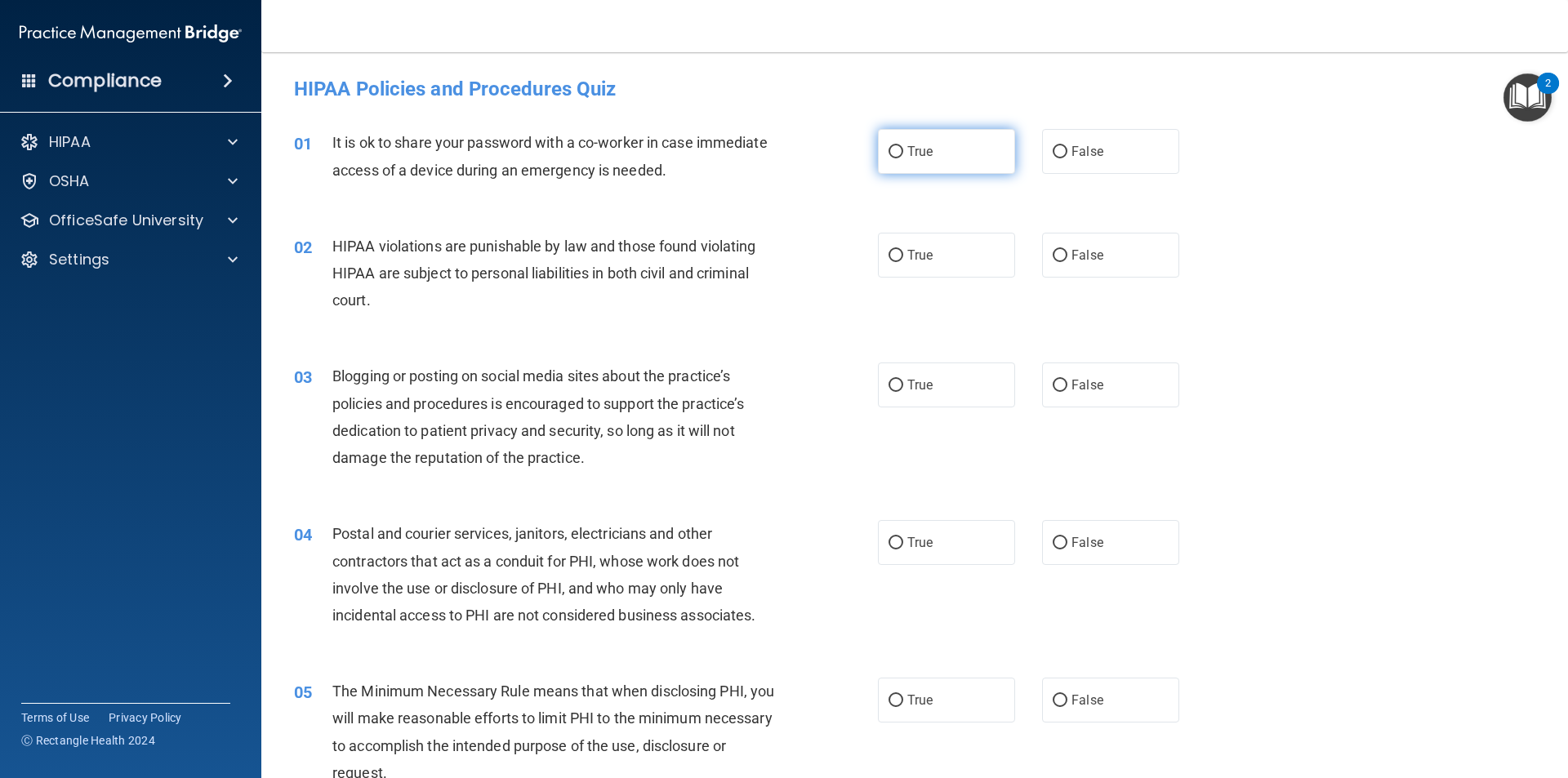
click at [912, 166] on label "True" at bounding box center [946, 151] width 137 height 45
click at [903, 159] on input "True" at bounding box center [895, 152] width 14 height 12
click at [928, 237] on label "True" at bounding box center [946, 255] width 137 height 45
click at [903, 250] on input "True" at bounding box center [895, 256] width 14 height 12
click at [1079, 397] on label "False" at bounding box center [1110, 385] width 137 height 45
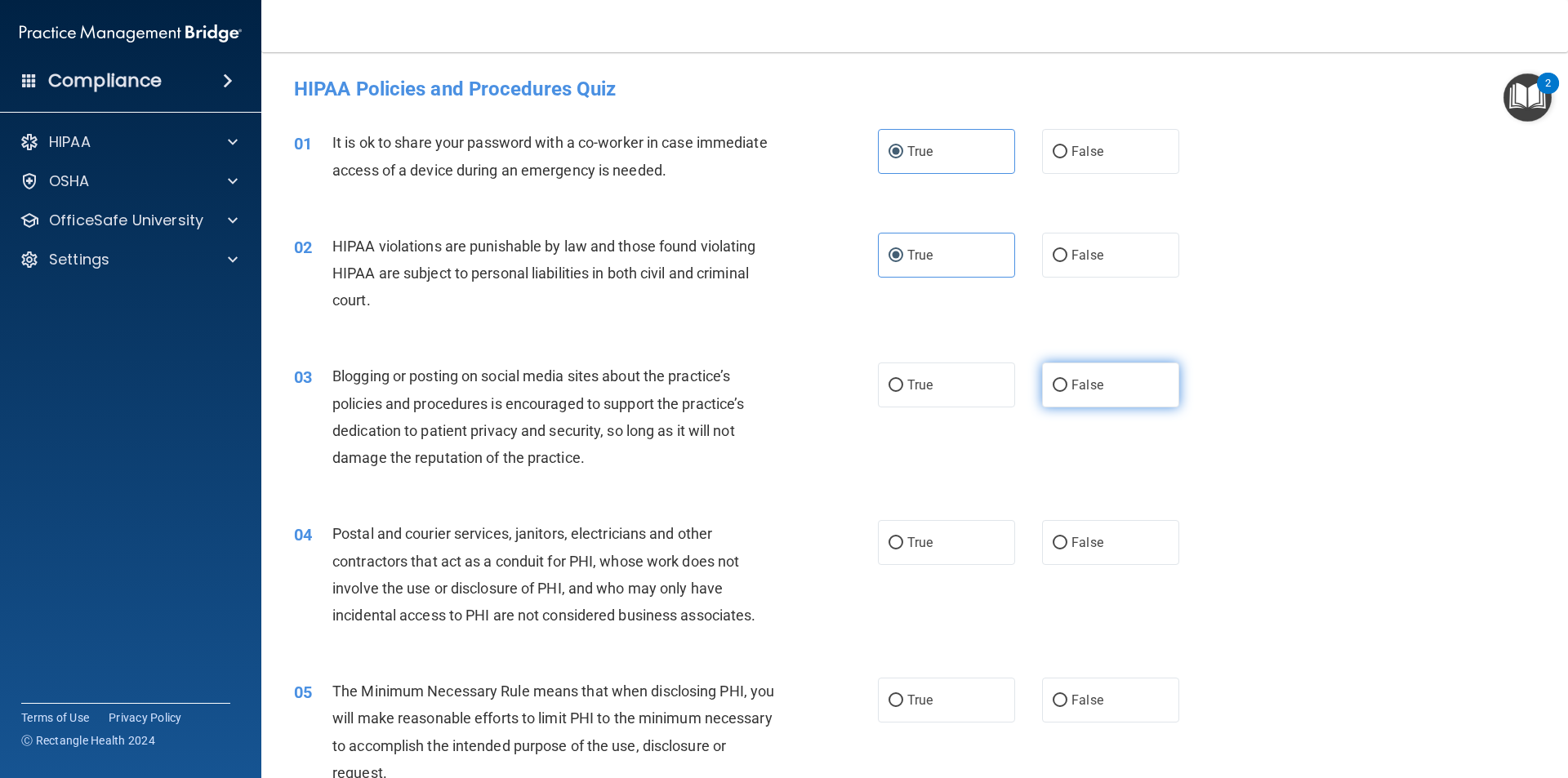
click at [1068, 392] on input "False" at bounding box center [1059, 386] width 14 height 12
click at [975, 532] on label "True" at bounding box center [946, 543] width 137 height 45
click at [903, 538] on input "True" at bounding box center [895, 544] width 14 height 12
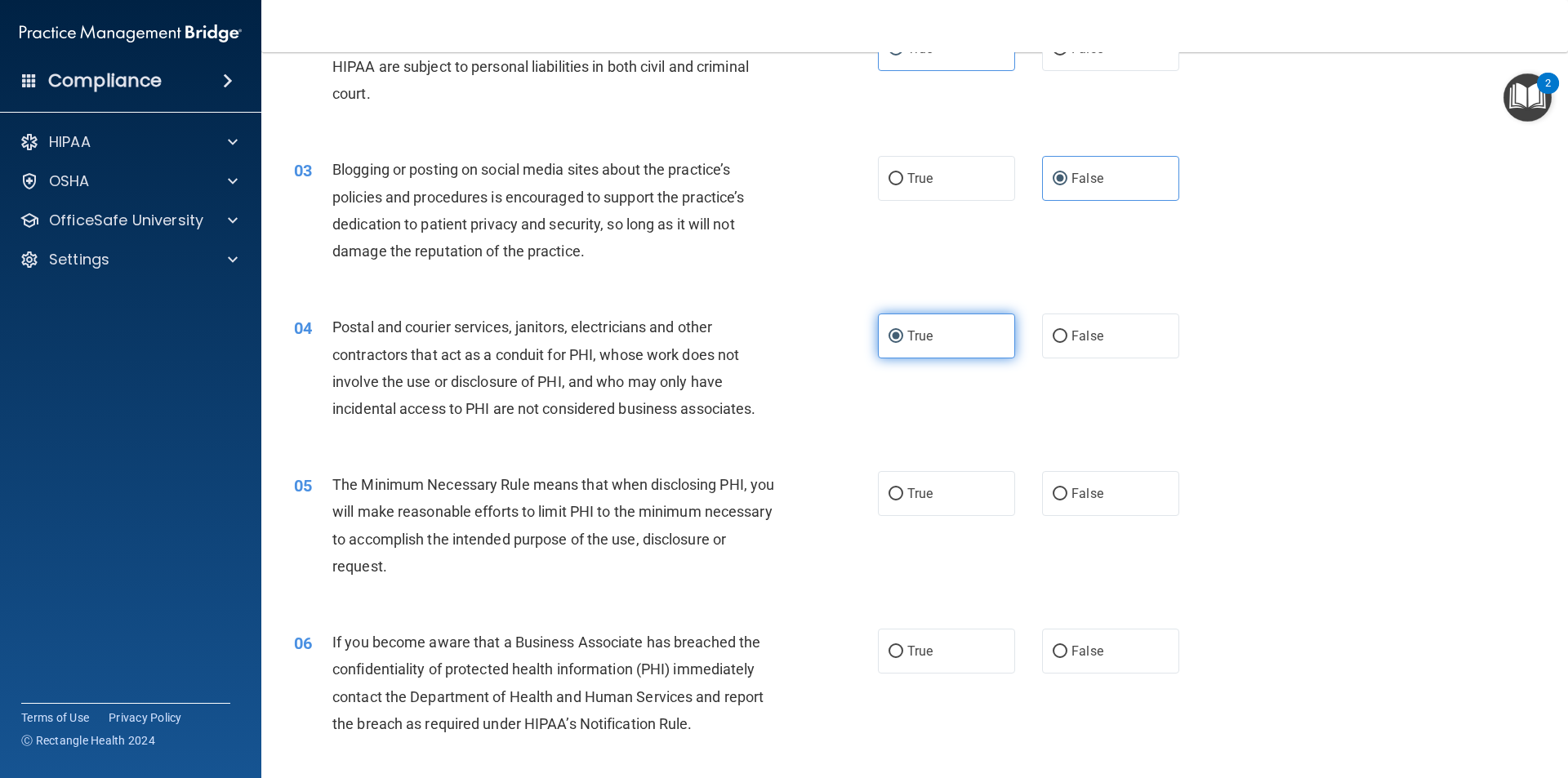
scroll to position [245, 0]
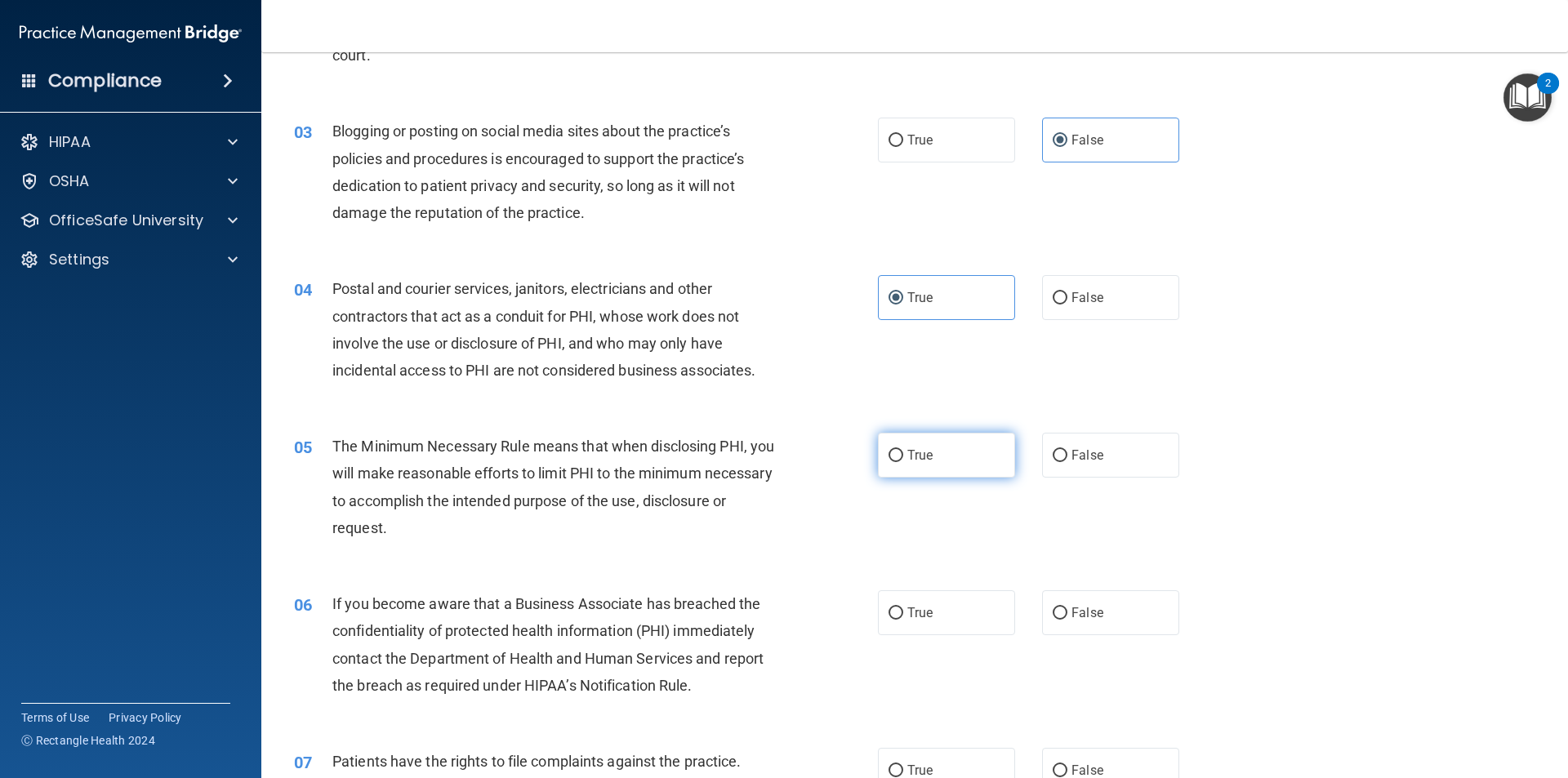
click at [915, 441] on label "True" at bounding box center [946, 455] width 137 height 45
click at [903, 450] on input "True" at bounding box center [895, 456] width 14 height 12
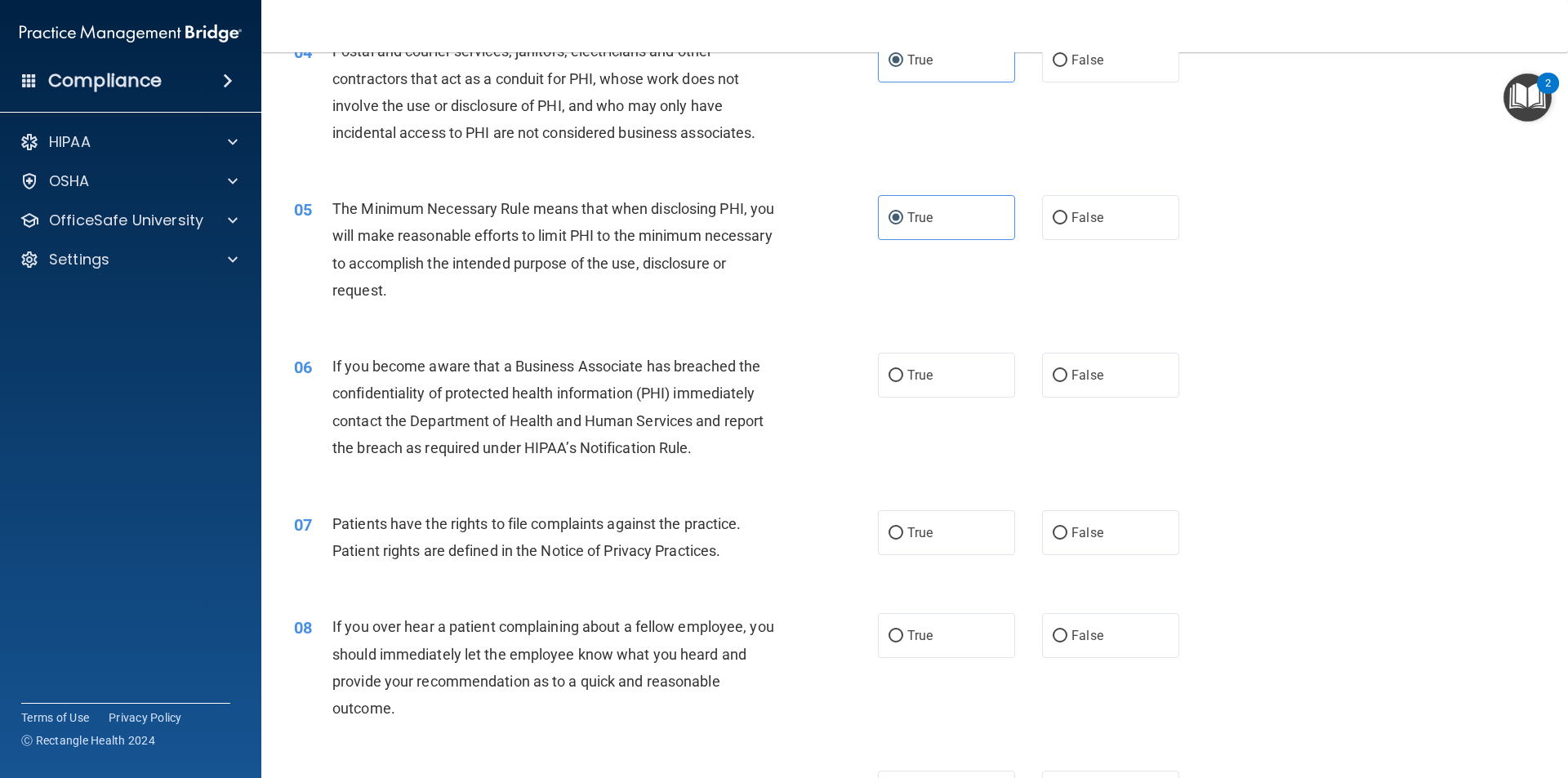
scroll to position [490, 0]
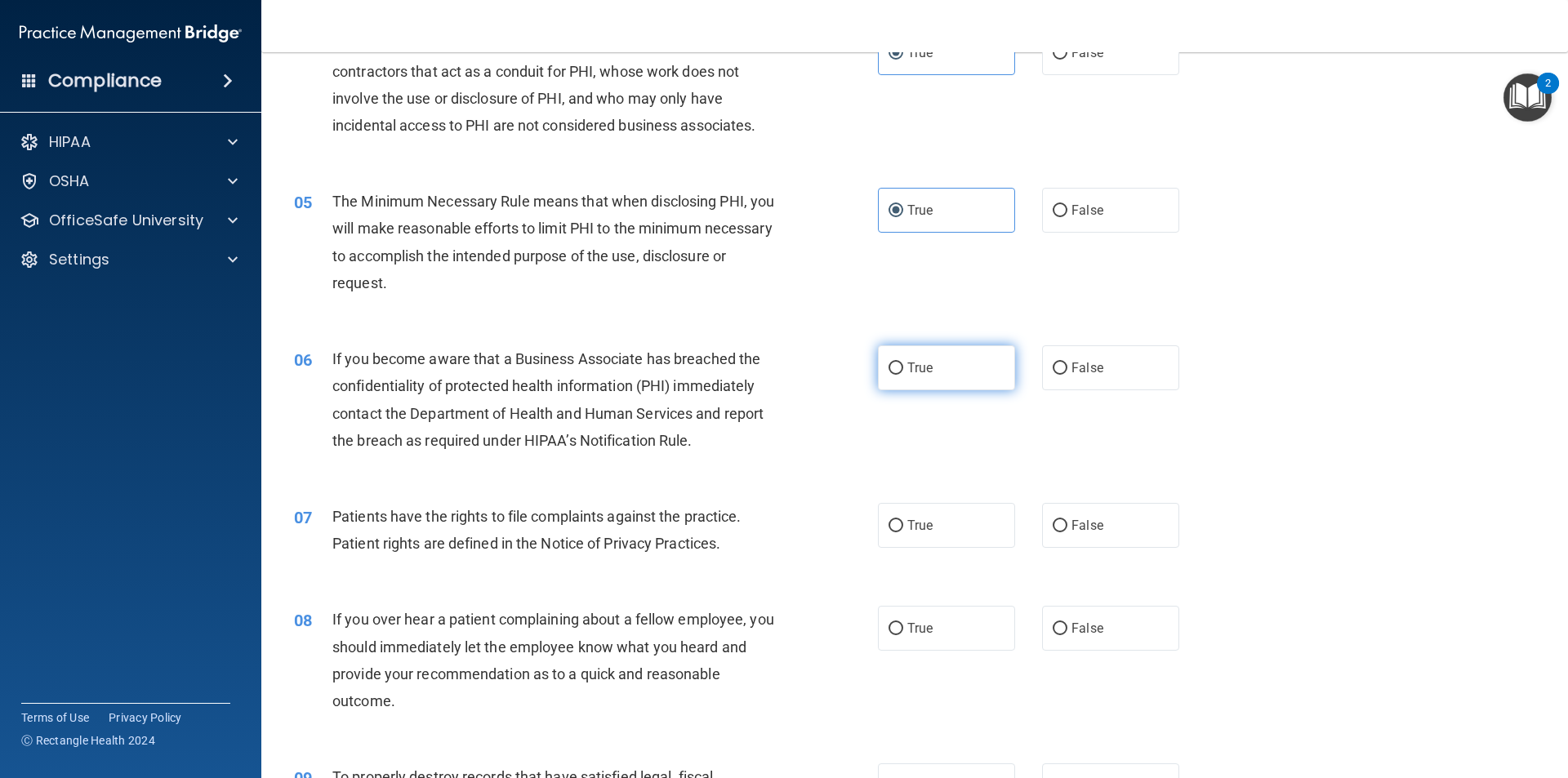
click at [921, 375] on span "True" at bounding box center [919, 367] width 25 height 15
click at [903, 375] on input "True" at bounding box center [895, 368] width 14 height 12
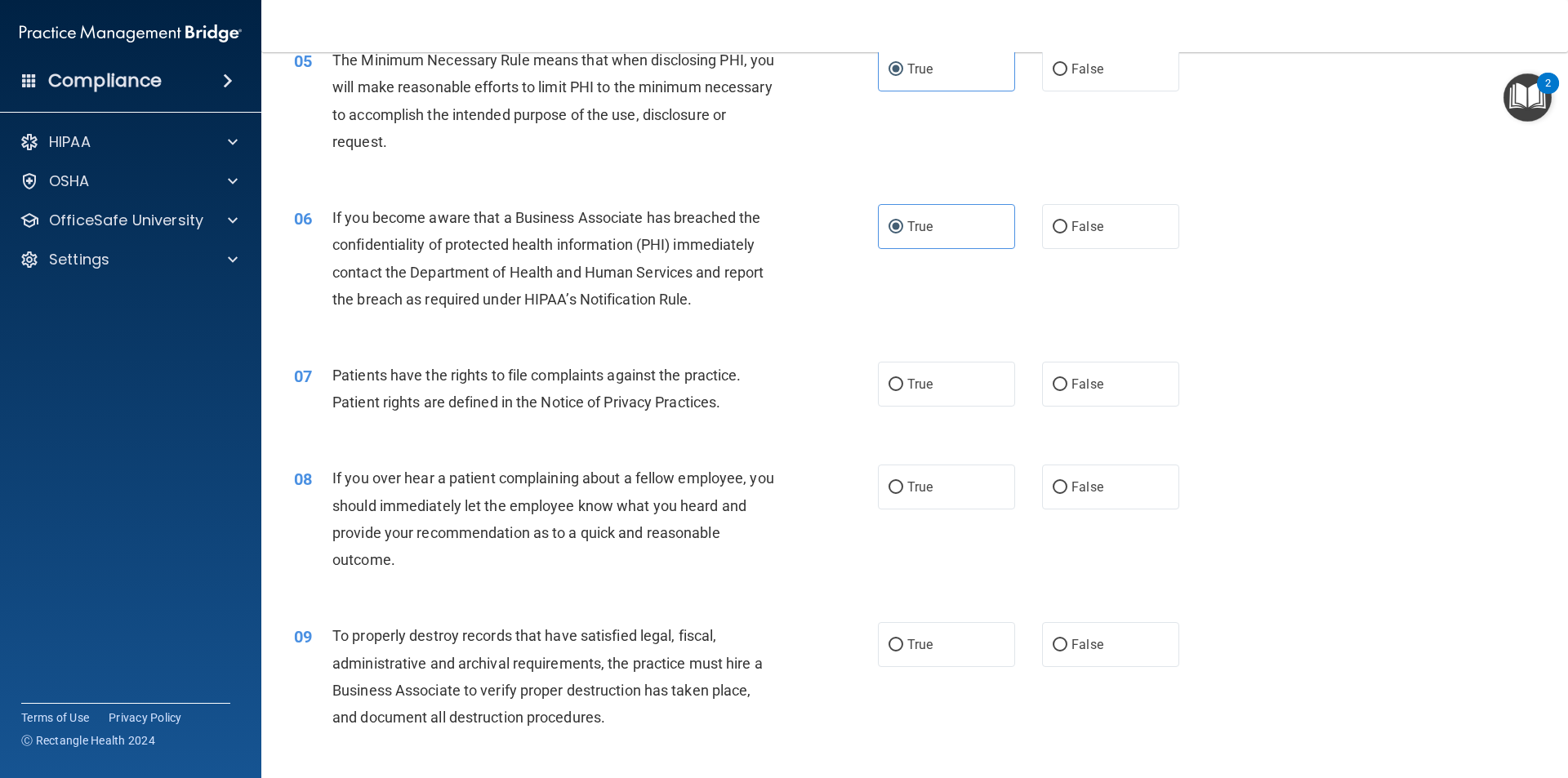
scroll to position [654, 0]
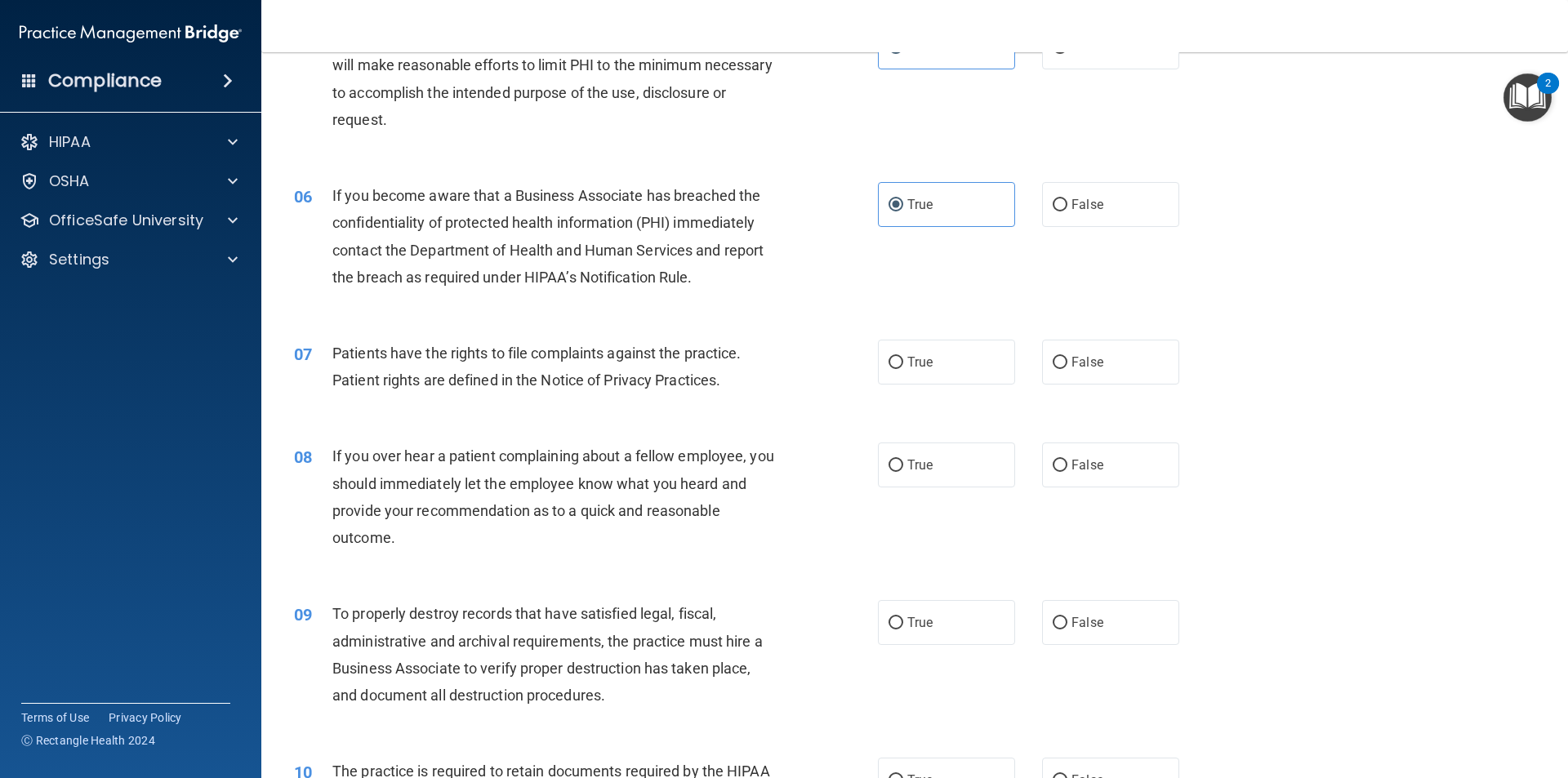
click at [955, 385] on div "07 Patients have the rights to file complaints against the practice. Patient ri…" at bounding box center [914, 371] width 1266 height 103
click at [946, 369] on label "True" at bounding box center [946, 362] width 137 height 45
click at [903, 369] on input "True" at bounding box center [895, 363] width 14 height 12
click at [948, 440] on div "08 If you over hear a patient complaining about a fellow employee, you should i…" at bounding box center [914, 500] width 1266 height 158
click at [966, 465] on label "True" at bounding box center [946, 465] width 137 height 45
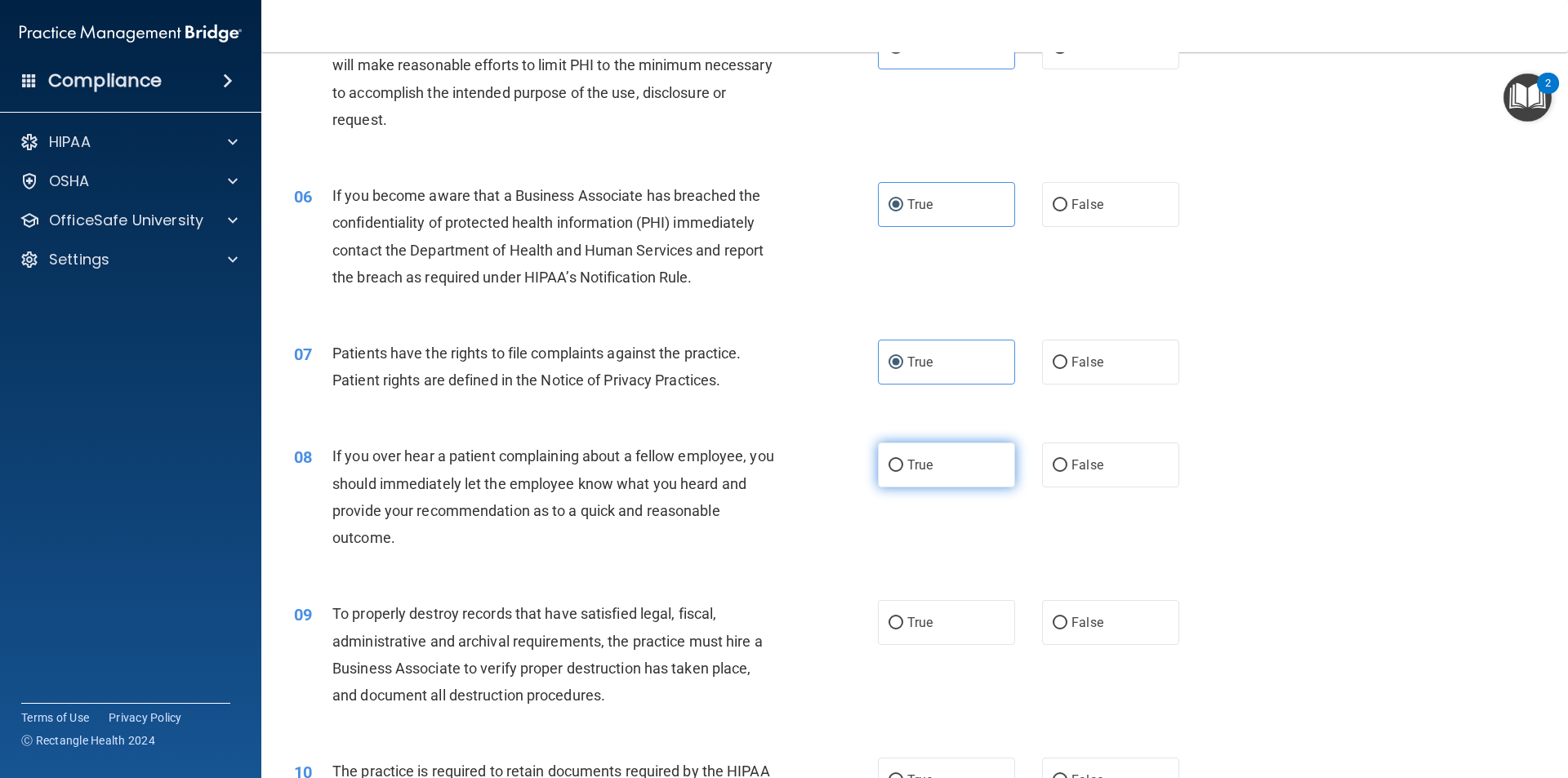
click at [903, 465] on input "True" at bounding box center [895, 466] width 14 height 12
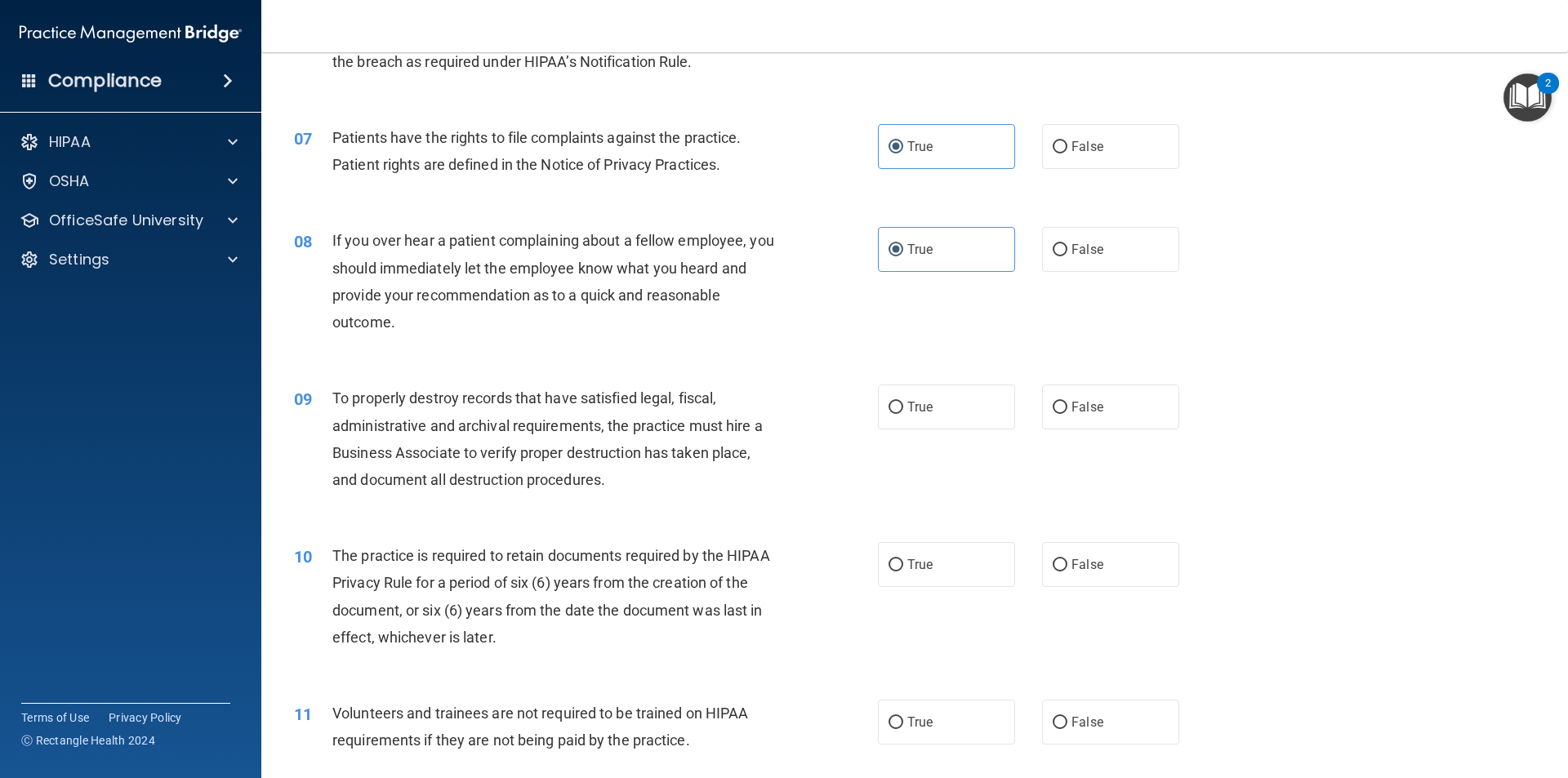
scroll to position [899, 0]
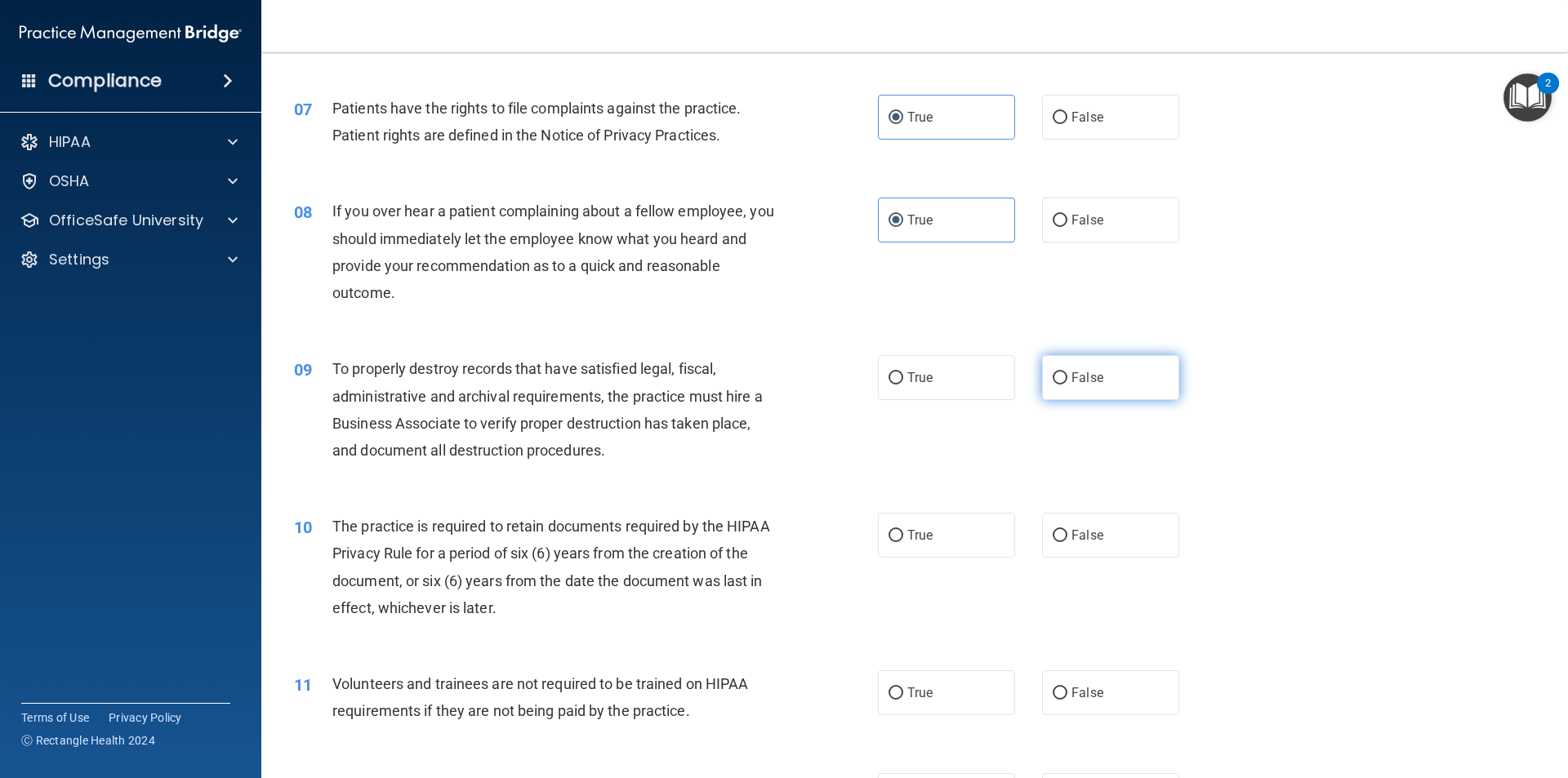
click at [1056, 388] on label "False" at bounding box center [1110, 377] width 137 height 45
click at [1056, 385] on input "False" at bounding box center [1059, 378] width 14 height 12
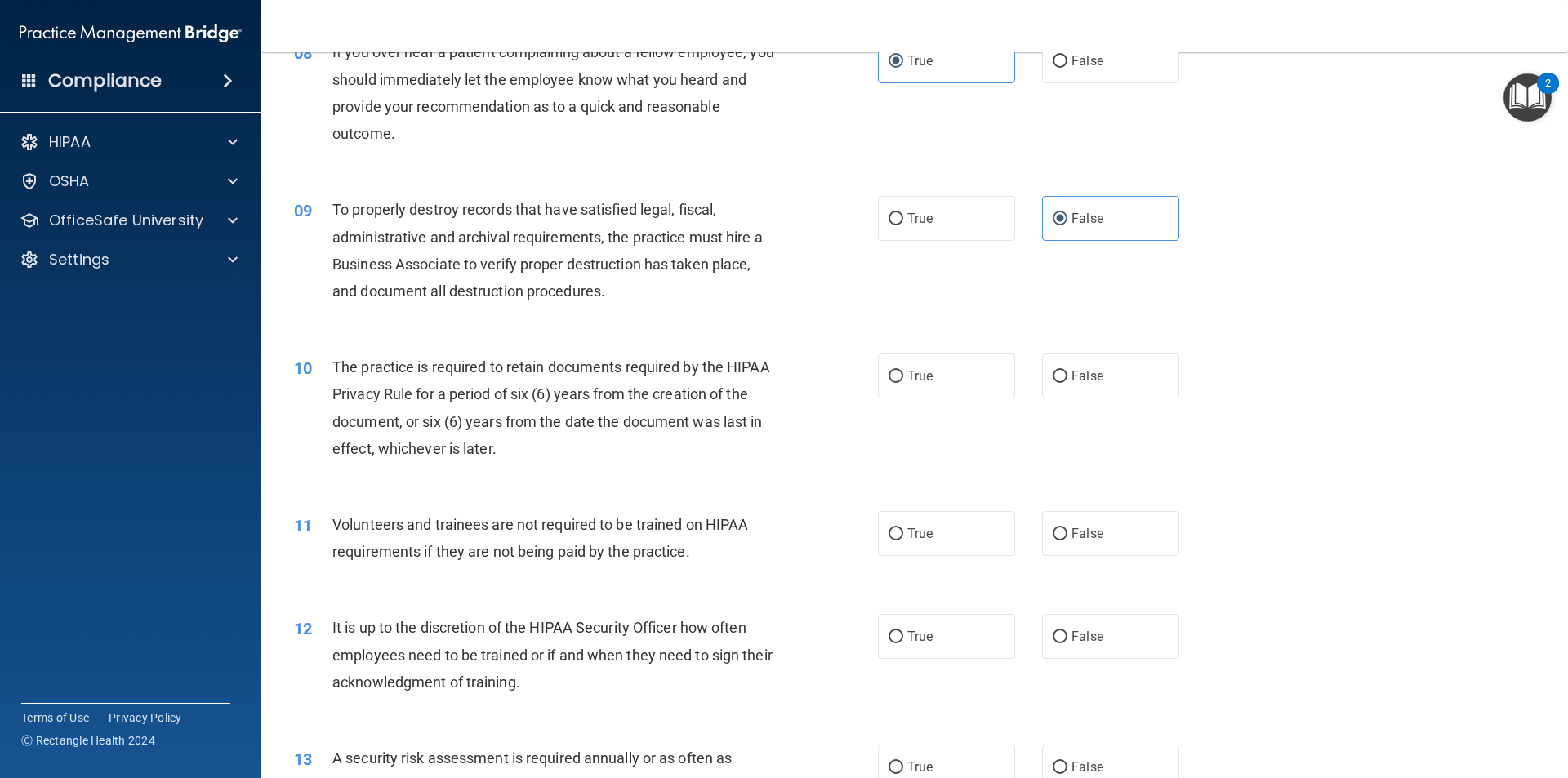
scroll to position [1144, 0]
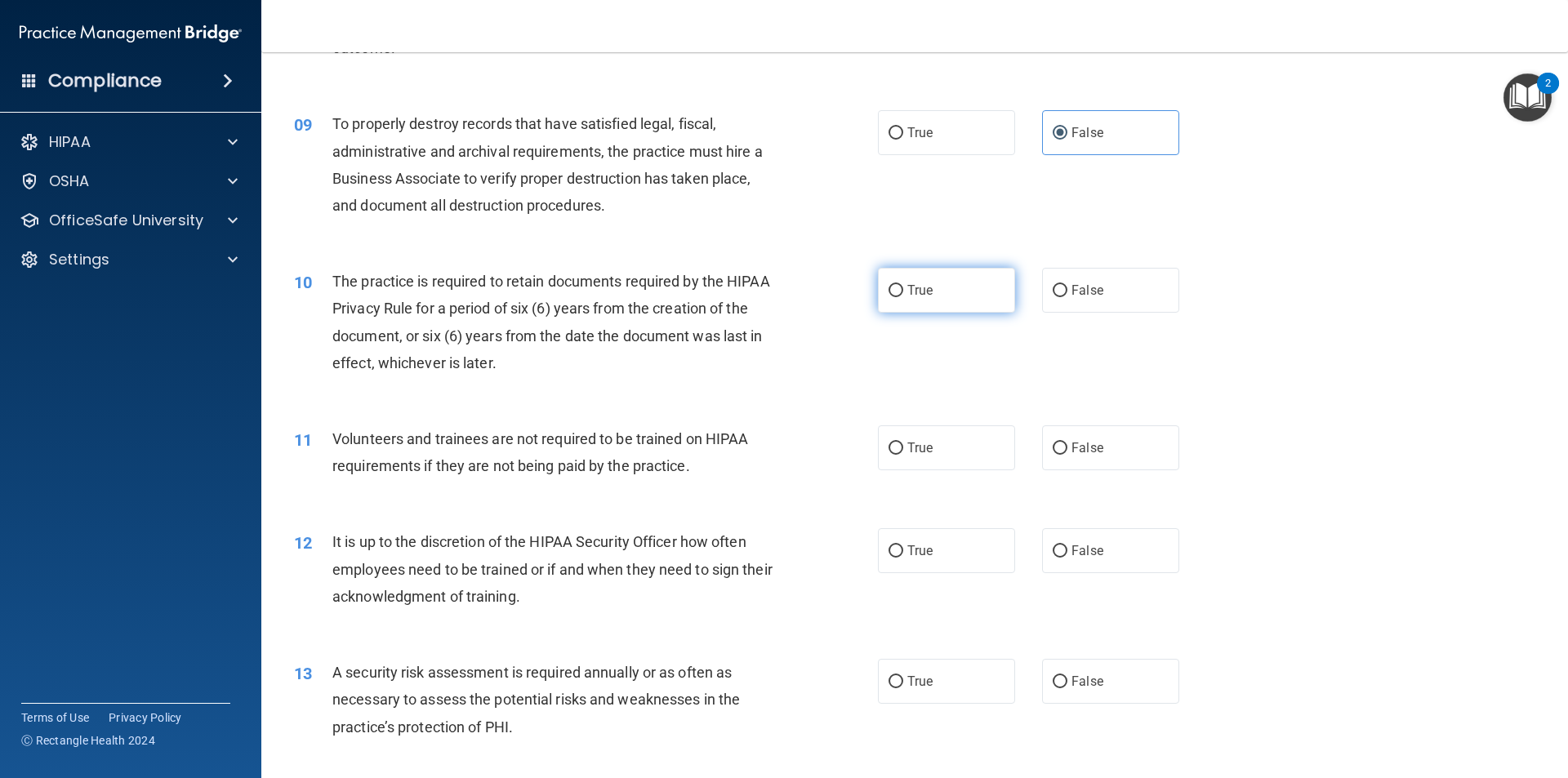
click at [960, 309] on label "True" at bounding box center [946, 290] width 137 height 45
click at [903, 298] on input "True" at bounding box center [895, 291] width 14 height 12
click at [1040, 418] on div "11 Volunteers and trainees are not required to be trained on HIPAA requirements…" at bounding box center [914, 456] width 1266 height 103
click at [1049, 435] on label "False" at bounding box center [1110, 448] width 137 height 45
click at [1052, 443] on input "False" at bounding box center [1059, 449] width 14 height 12
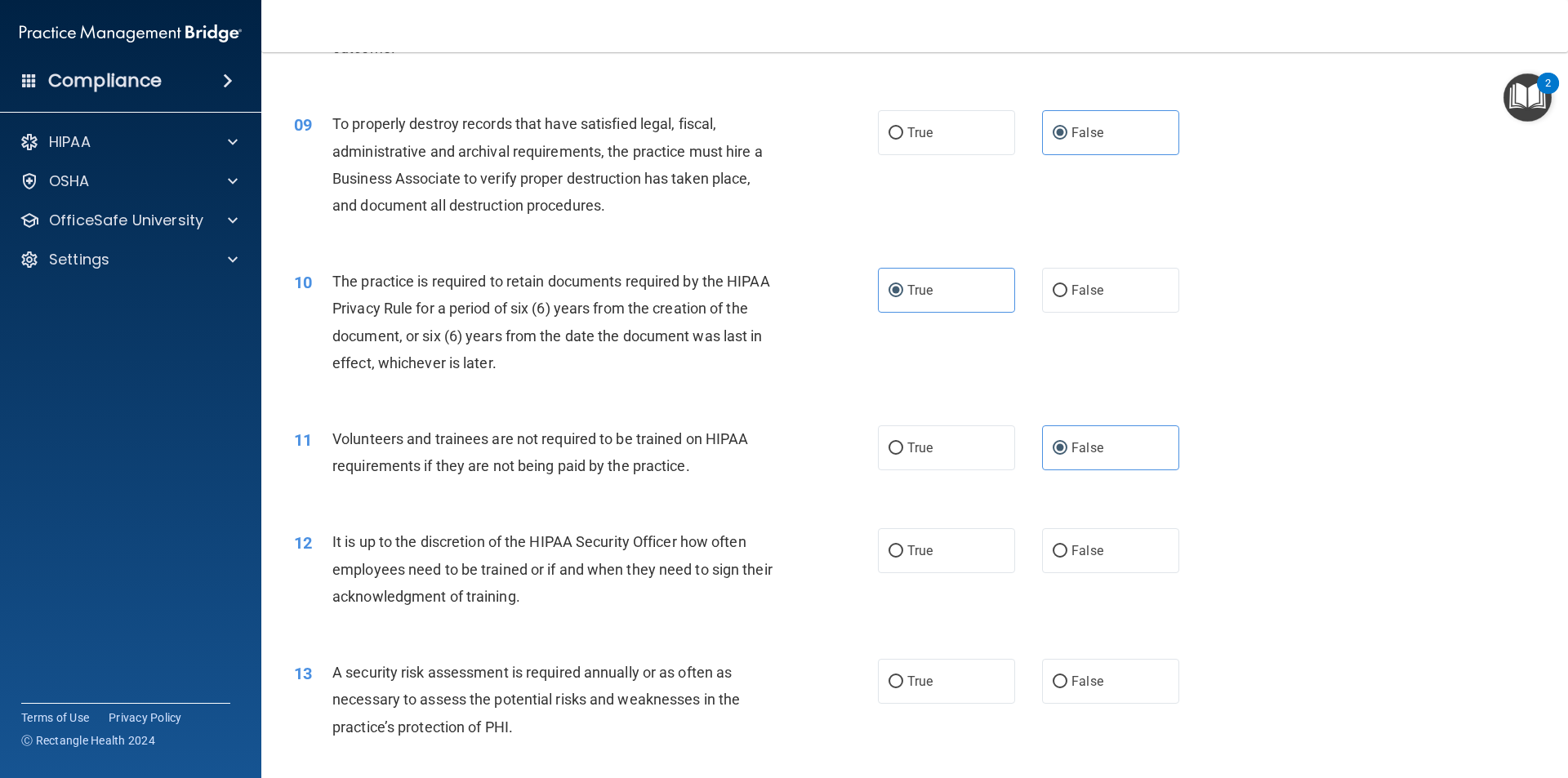
click at [974, 512] on div "12 It is up to the discretion of the HIPAA Security Officer how often employees…" at bounding box center [914, 573] width 1266 height 131
click at [973, 537] on label "True" at bounding box center [946, 550] width 137 height 45
click at [903, 545] on input "True" at bounding box center [895, 551] width 14 height 12
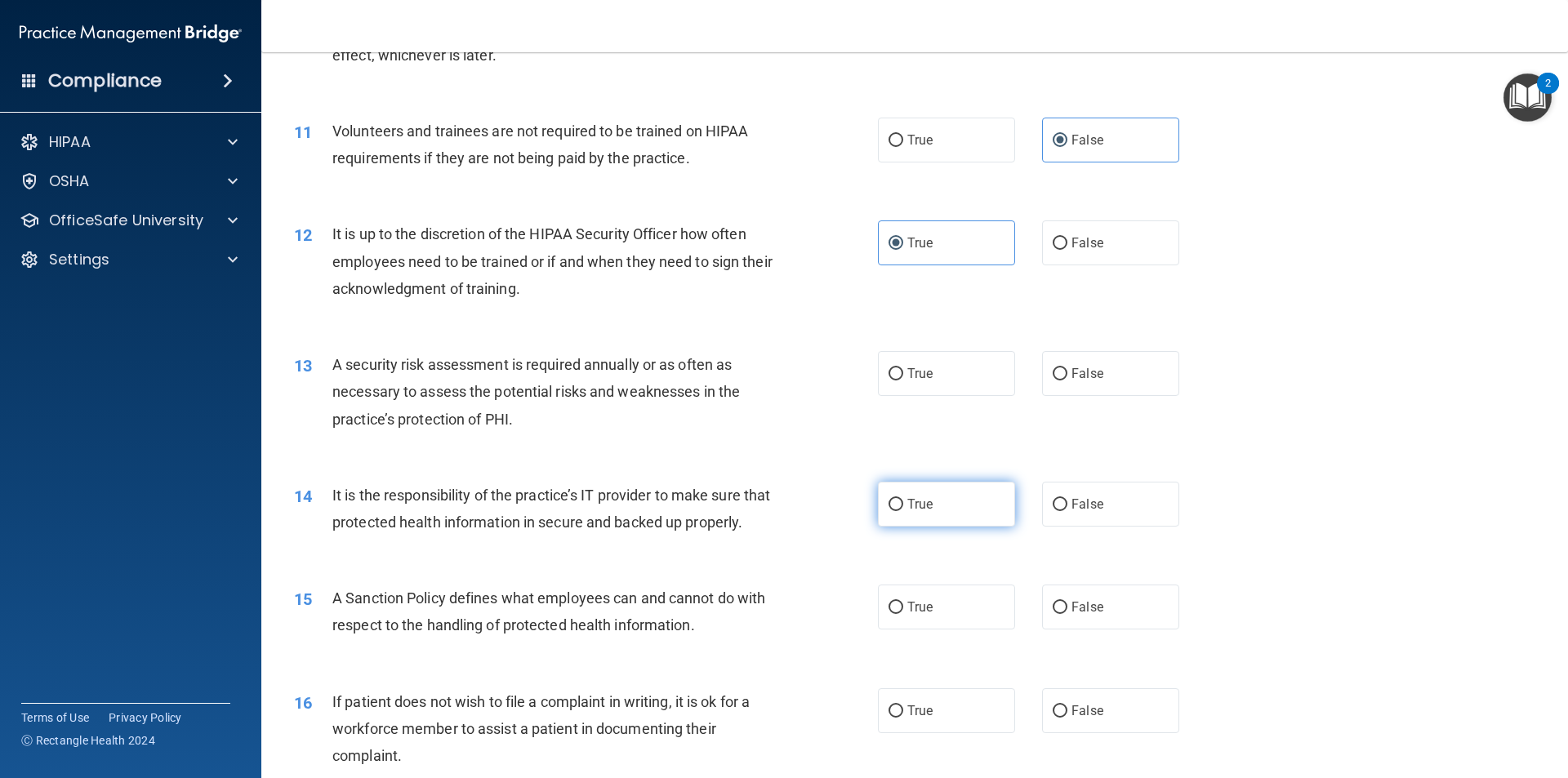
scroll to position [1470, 0]
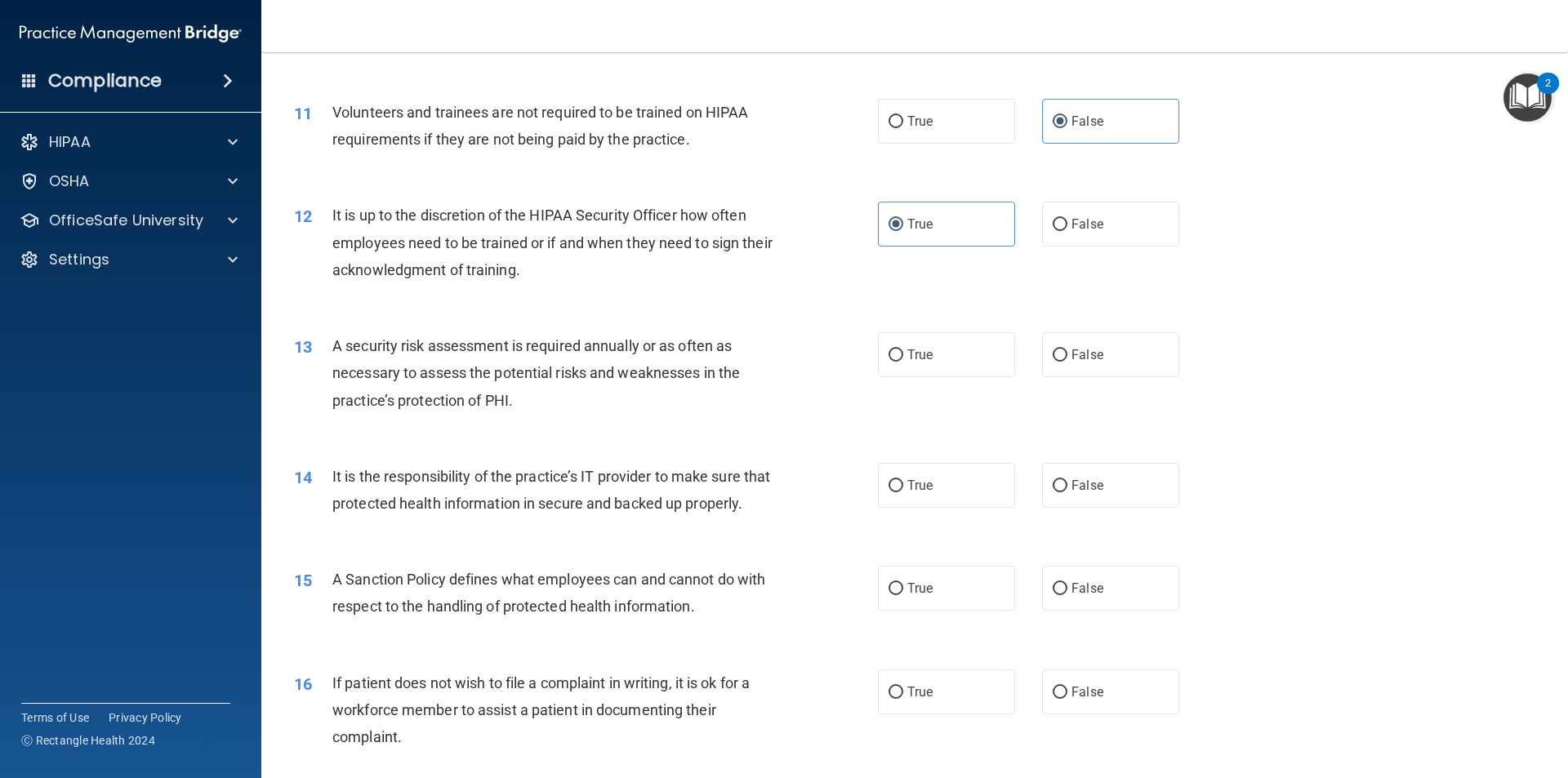
click at [943, 382] on div "13 A security risk assessment is required annually or as often as necessary to …" at bounding box center [914, 377] width 1266 height 131
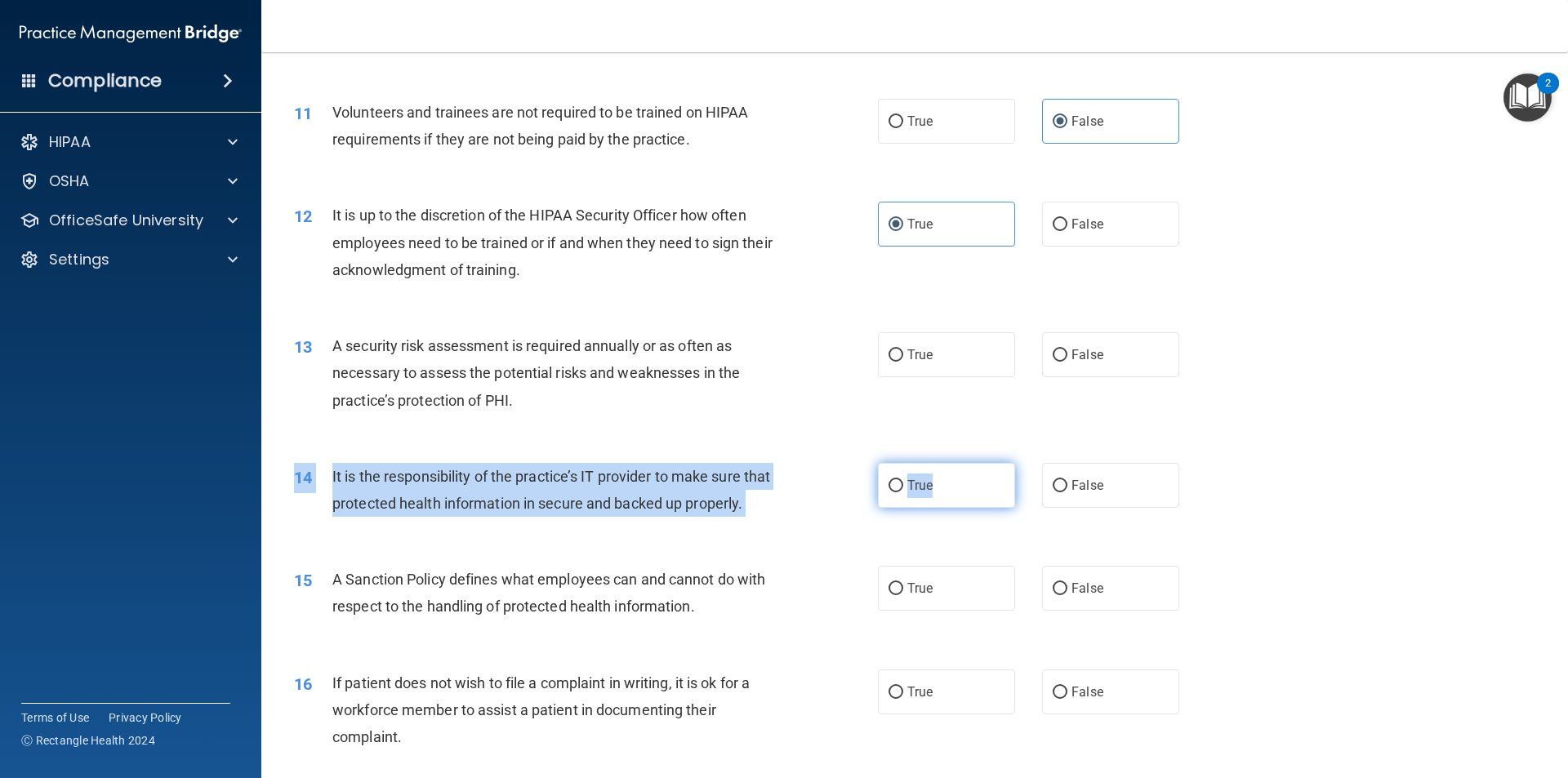
click at [946, 462] on div "14 It is the responsibility of the practice’s IT provider to make sure that pro…" at bounding box center [914, 495] width 1266 height 103
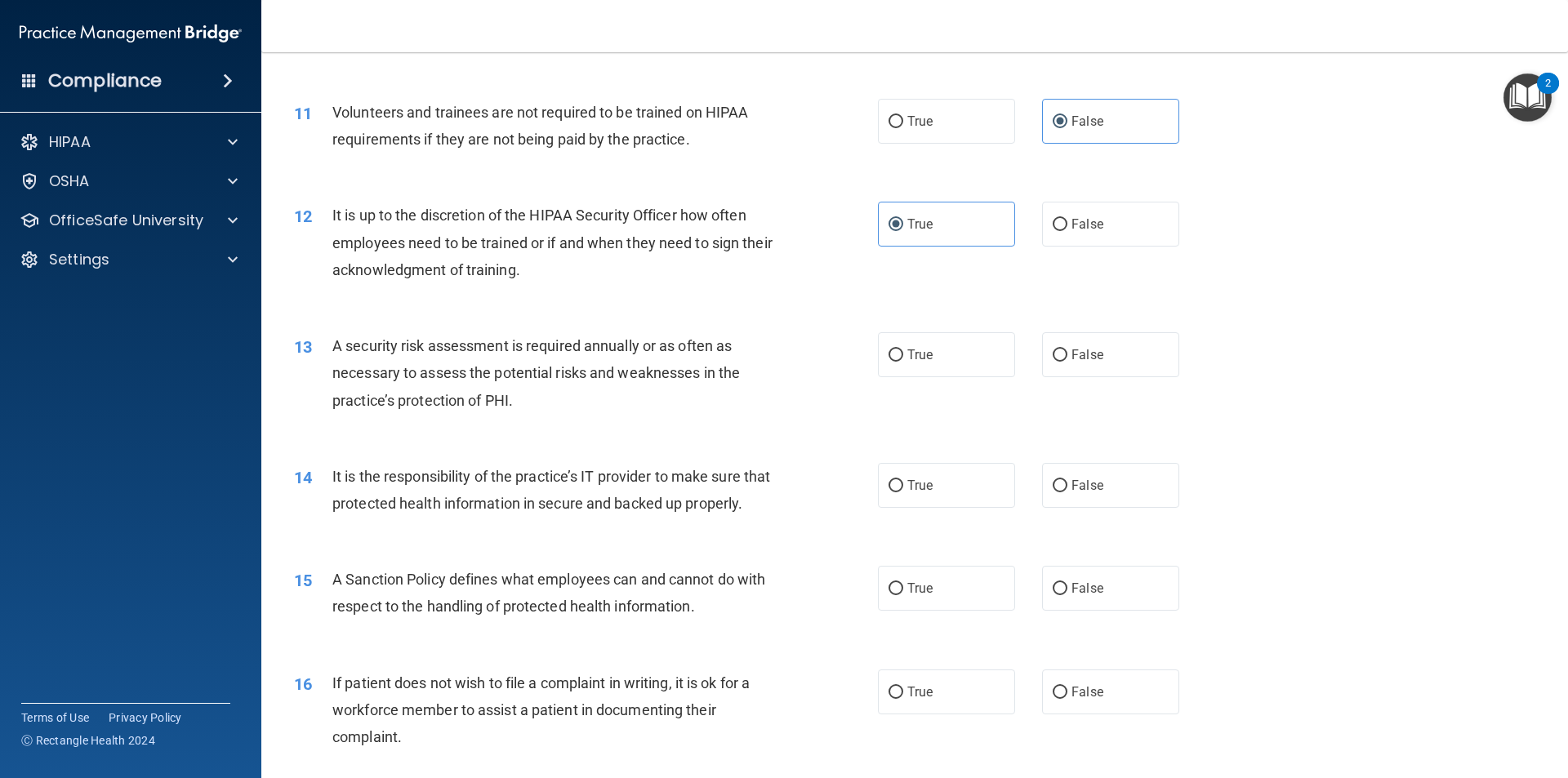
drag, startPoint x: 943, startPoint y: 407, endPoint x: 940, endPoint y: 379, distance: 28.2
click at [943, 404] on div "13 A security risk assessment is required annually or as often as necessary to …" at bounding box center [914, 377] width 1266 height 131
drag, startPoint x: 939, startPoint y: 378, endPoint x: 930, endPoint y: 355, distance: 24.7
click at [936, 372] on div "13 A security risk assessment is required annually or as often as necessary to …" at bounding box center [914, 377] width 1266 height 131
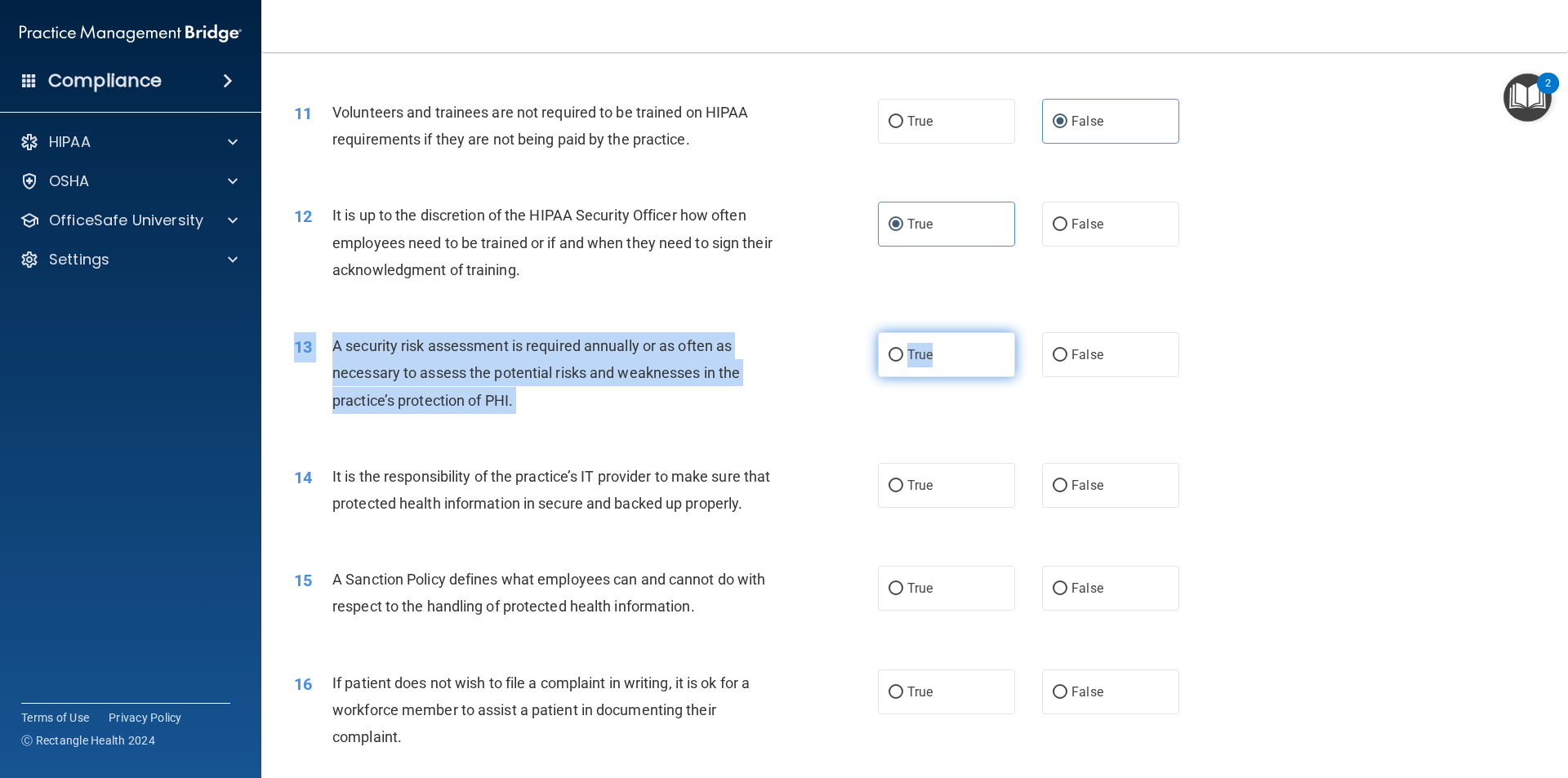
click at [929, 354] on label "True" at bounding box center [946, 354] width 137 height 45
click at [903, 354] on input "True" at bounding box center [895, 355] width 14 height 12
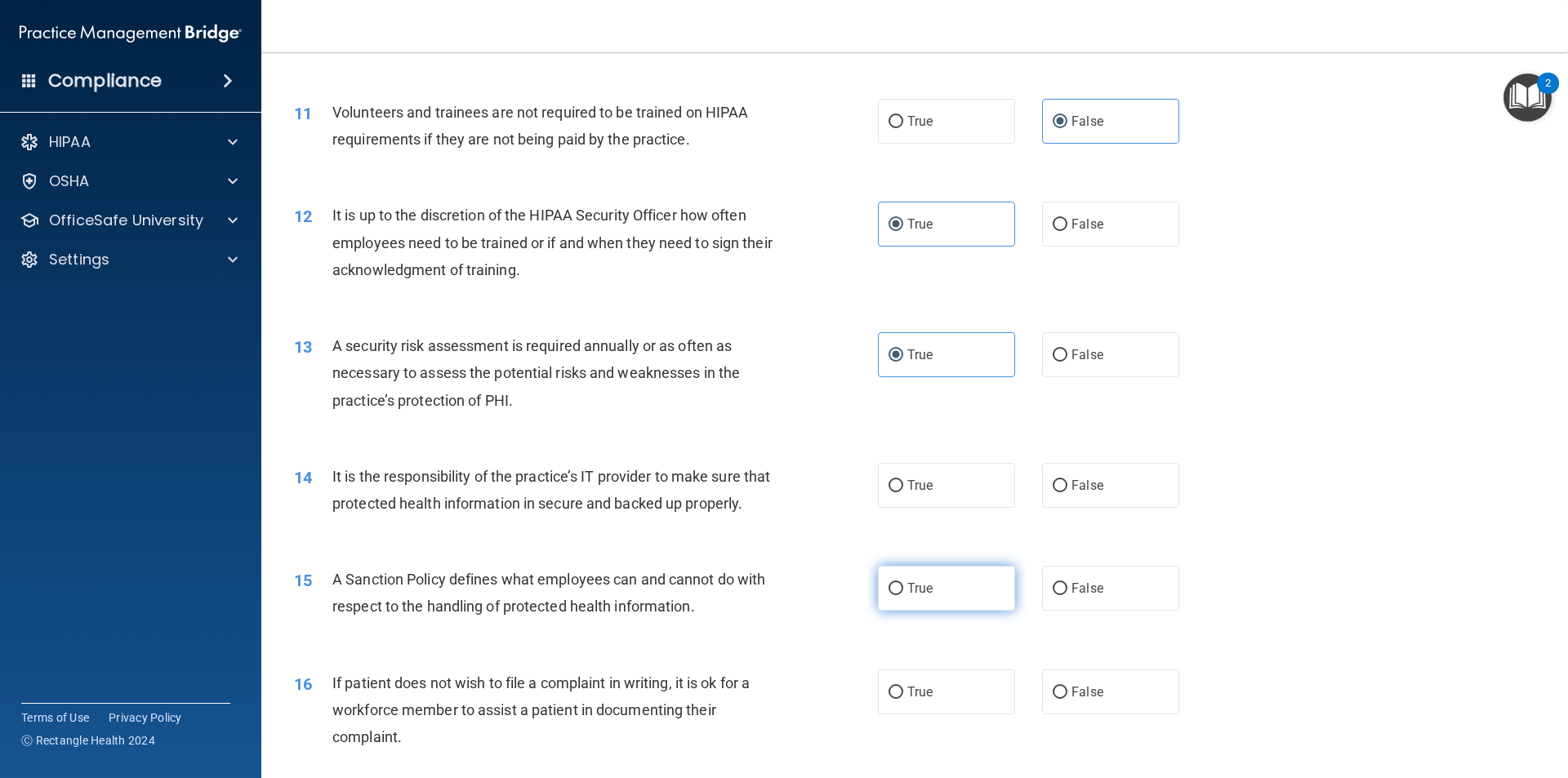
drag, startPoint x: 960, startPoint y: 600, endPoint x: 968, endPoint y: 601, distance: 8.1
click at [960, 601] on label "True" at bounding box center [946, 588] width 137 height 45
click at [903, 595] on input "True" at bounding box center [895, 589] width 14 height 12
click at [1056, 611] on label "False" at bounding box center [1110, 588] width 137 height 45
click at [1056, 595] on input "False" at bounding box center [1059, 589] width 14 height 12
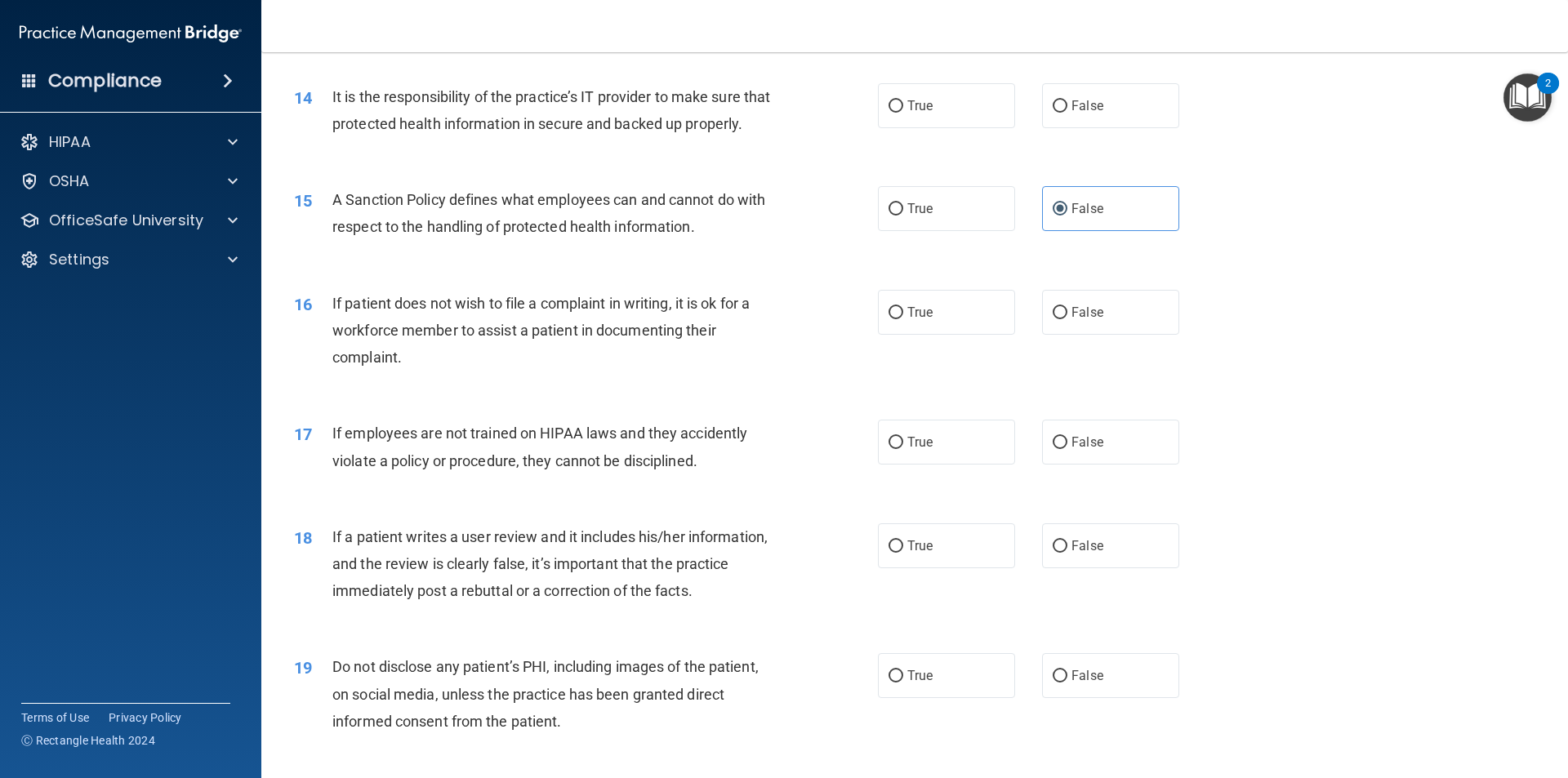
scroll to position [1878, 0]
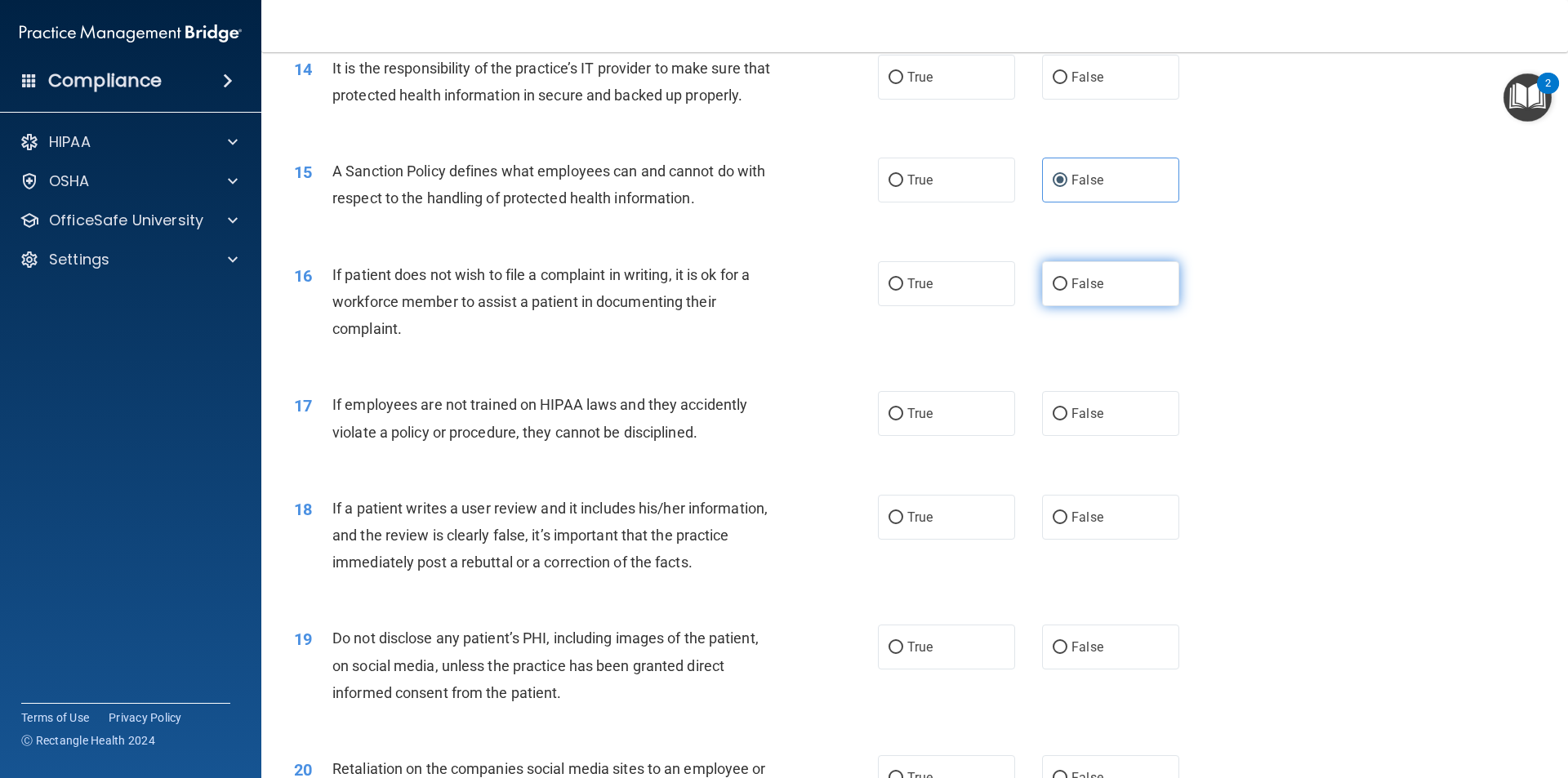
click at [1106, 306] on label "False" at bounding box center [1110, 283] width 137 height 45
click at [1068, 291] on input "False" at bounding box center [1059, 284] width 14 height 12
click at [1058, 421] on input "False" at bounding box center [1059, 414] width 14 height 12
click at [983, 536] on label "True" at bounding box center [946, 517] width 137 height 45
click at [903, 524] on input "True" at bounding box center [895, 518] width 14 height 12
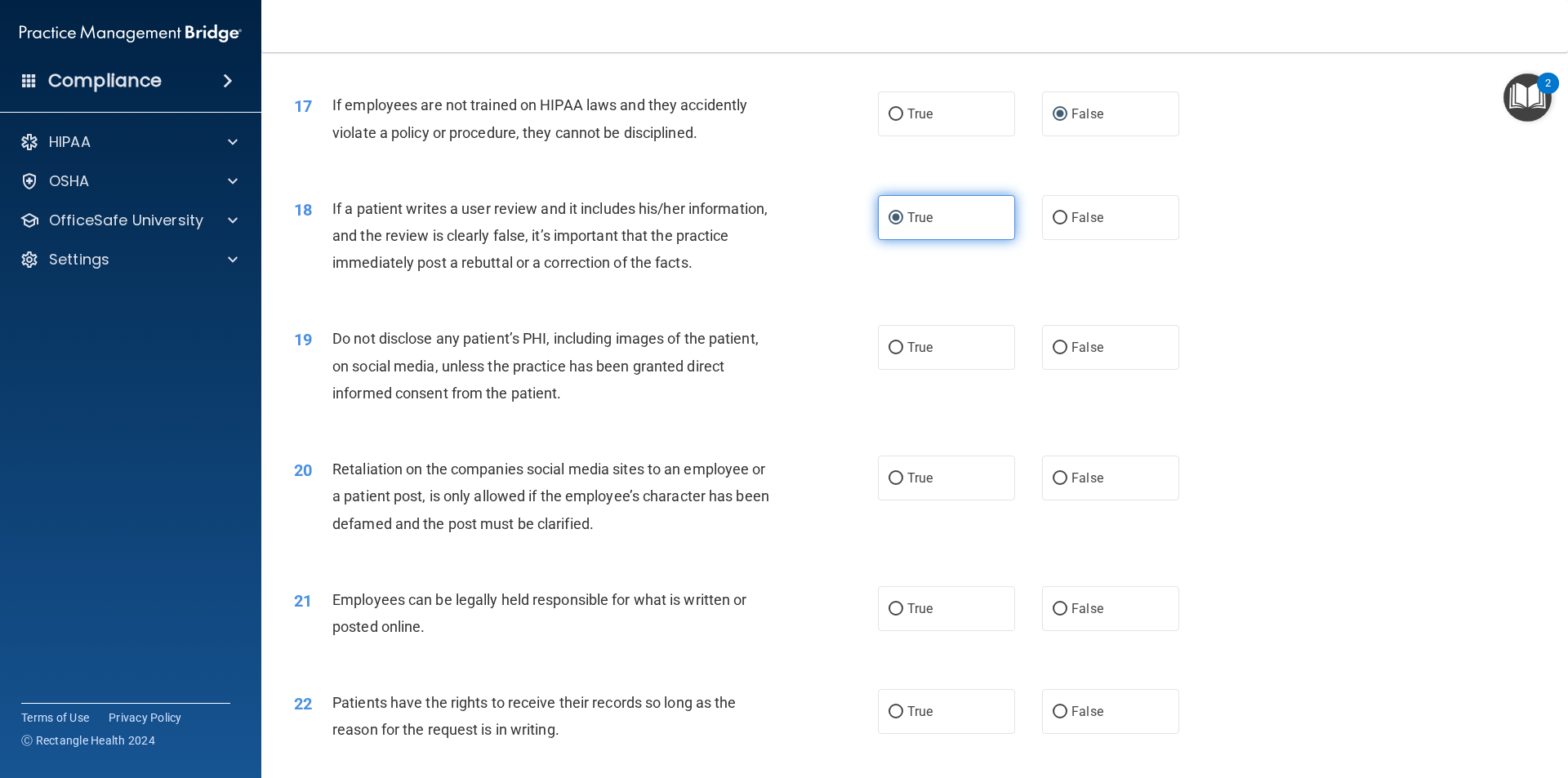
scroll to position [2206, 0]
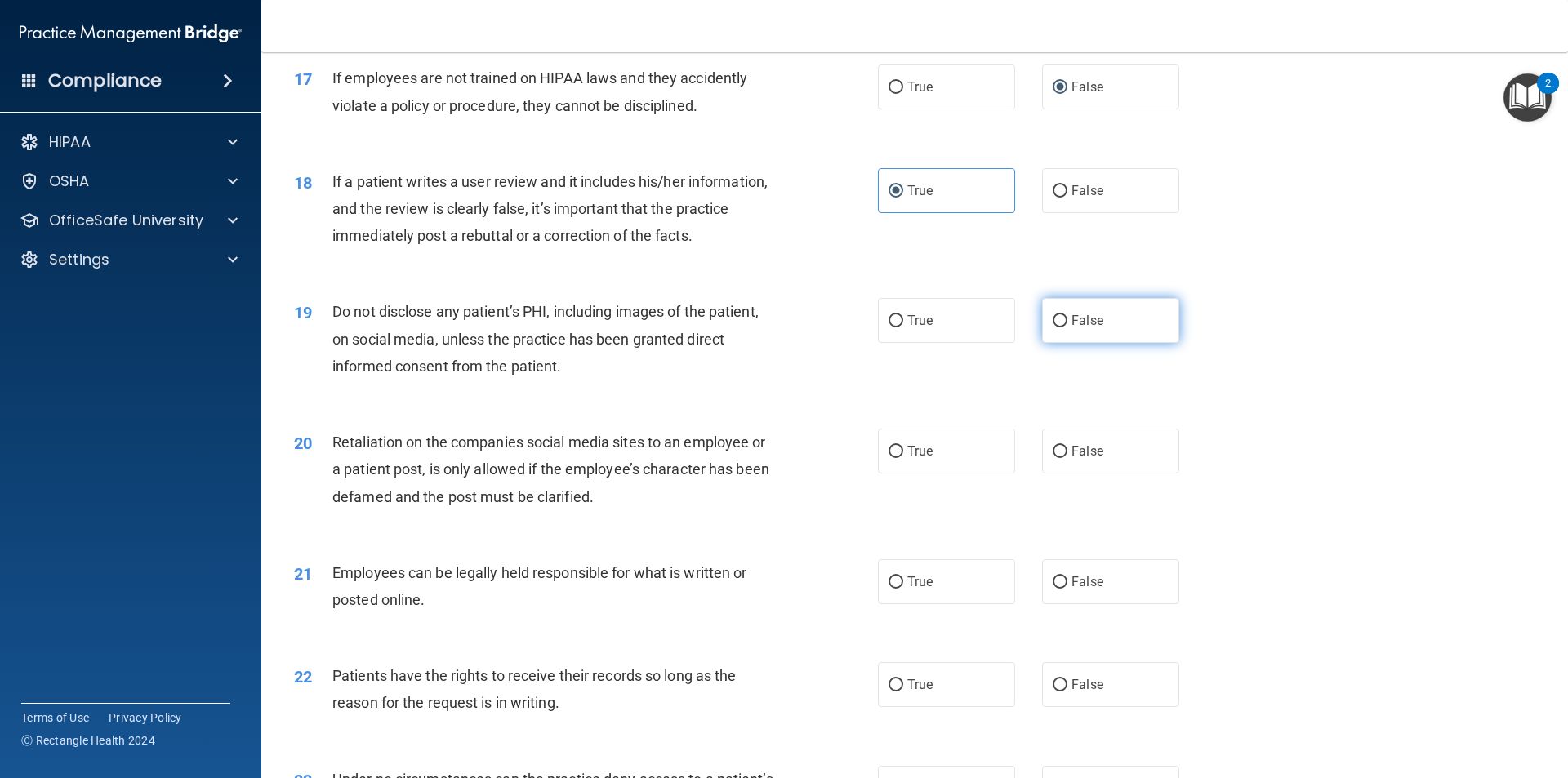
click at [1058, 343] on label "False" at bounding box center [1110, 321] width 137 height 45
click at [1058, 327] on input "False" at bounding box center [1059, 321] width 14 height 12
click at [1000, 343] on label "True" at bounding box center [946, 321] width 137 height 45
click at [903, 327] on input "True" at bounding box center [895, 321] width 14 height 12
click at [988, 474] on label "True" at bounding box center [946, 451] width 137 height 45
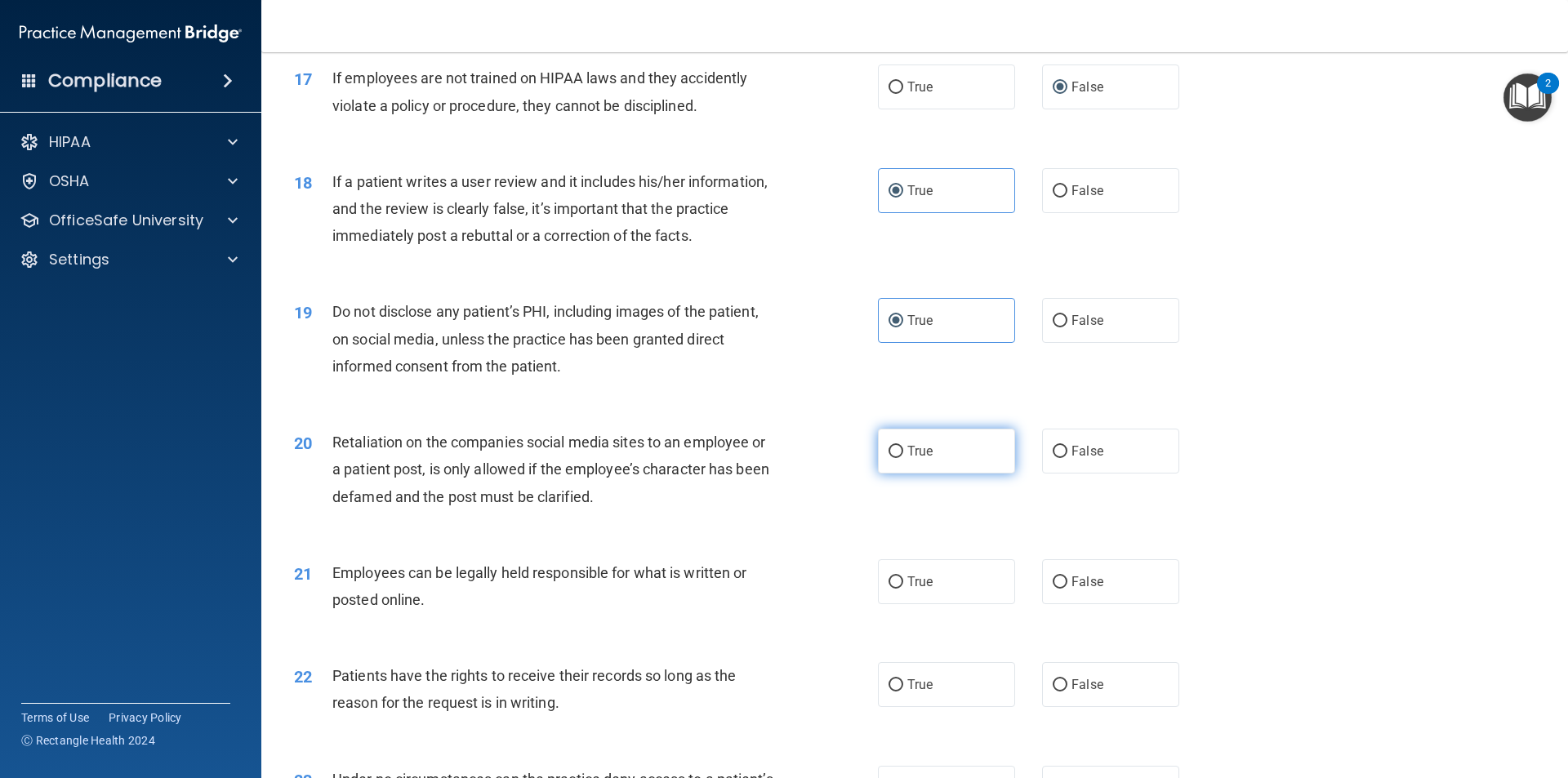
click at [903, 458] on input "True" at bounding box center [895, 452] width 14 height 12
click at [1048, 599] on label "False" at bounding box center [1110, 582] width 137 height 45
click at [1052, 589] on input "False" at bounding box center [1059, 583] width 14 height 12
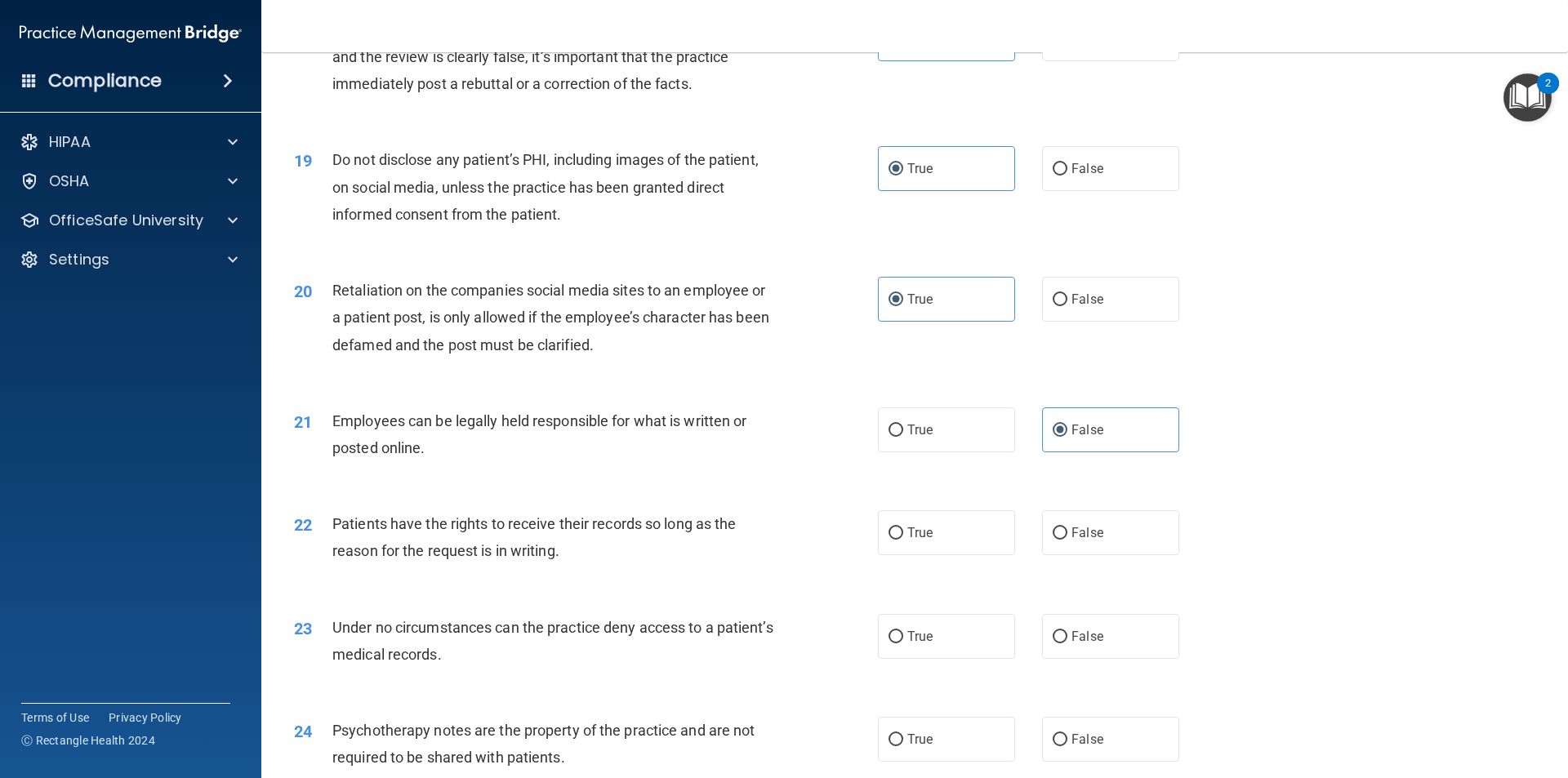
scroll to position [2451, 0]
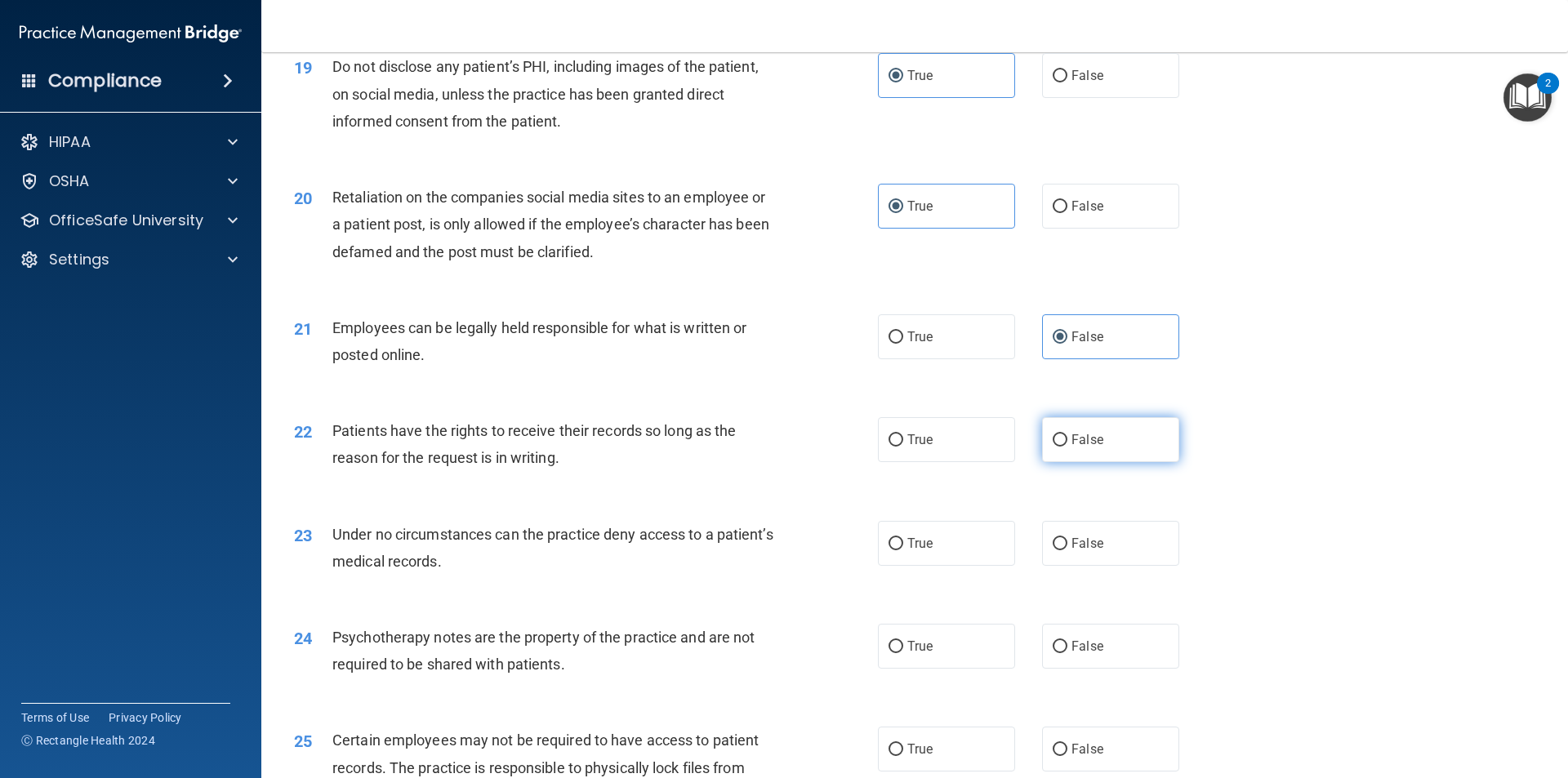
click at [1066, 462] on label "False" at bounding box center [1110, 439] width 137 height 45
click at [1066, 447] on input "False" at bounding box center [1059, 440] width 14 height 12
click at [959, 559] on label "True" at bounding box center [946, 544] width 137 height 45
click at [903, 550] on input "True" at bounding box center [895, 544] width 14 height 12
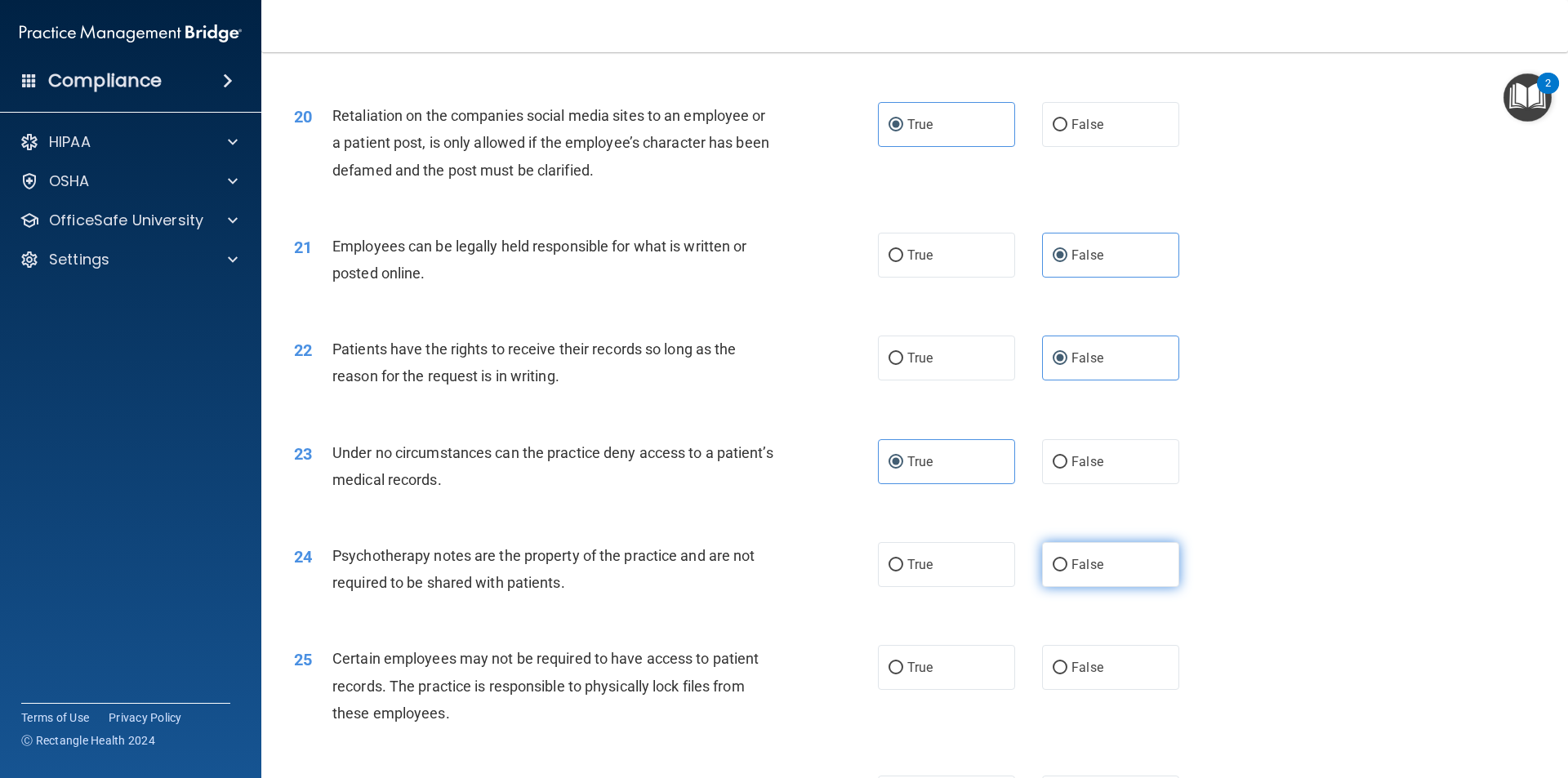
click at [1052, 571] on input "False" at bounding box center [1059, 566] width 14 height 12
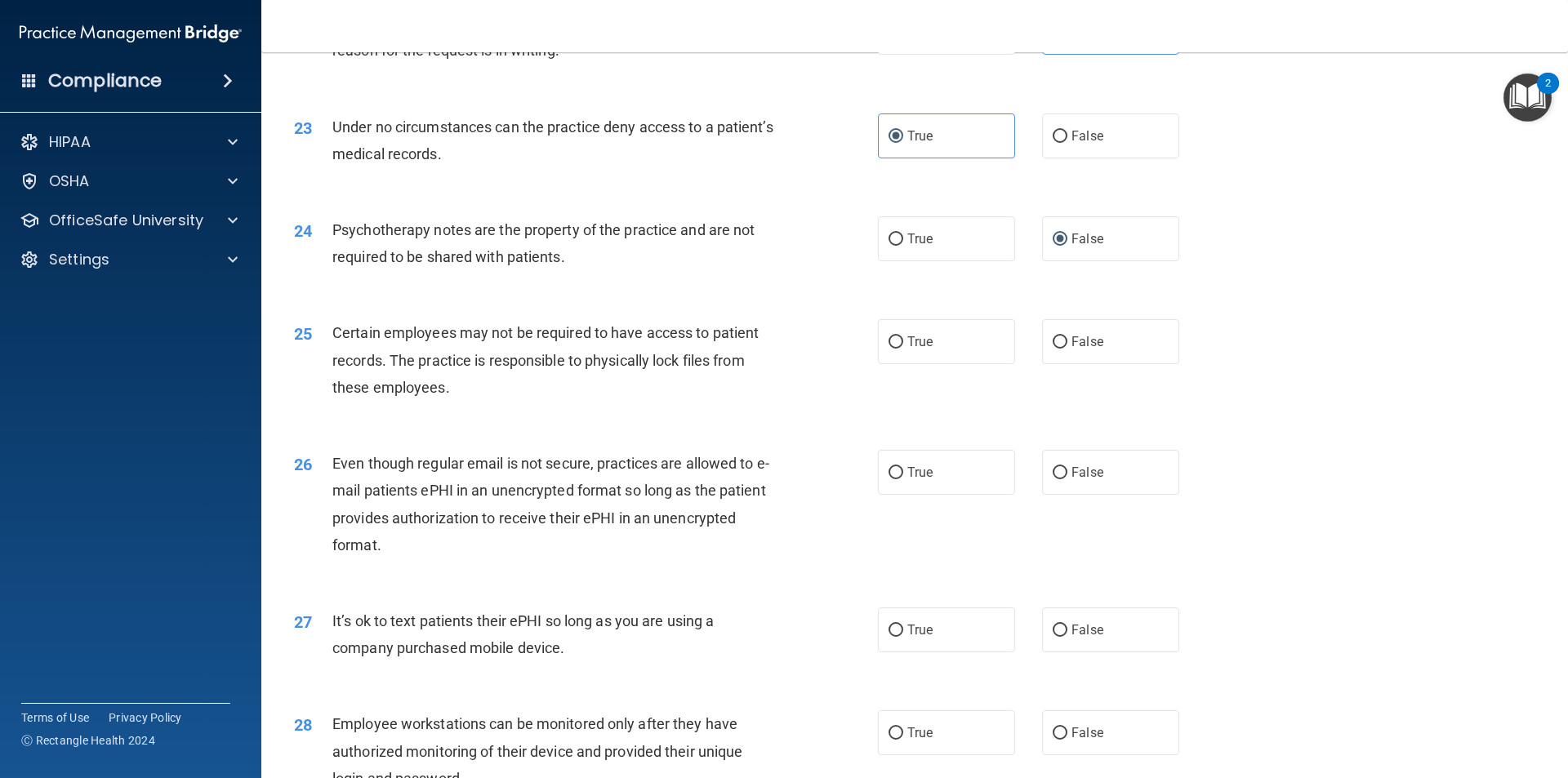
scroll to position [2858, 0]
click at [951, 364] on label "True" at bounding box center [946, 341] width 137 height 45
click at [903, 348] on input "True" at bounding box center [895, 342] width 14 height 12
click at [934, 494] on label "True" at bounding box center [946, 471] width 137 height 45
click at [903, 478] on input "True" at bounding box center [895, 472] width 14 height 12
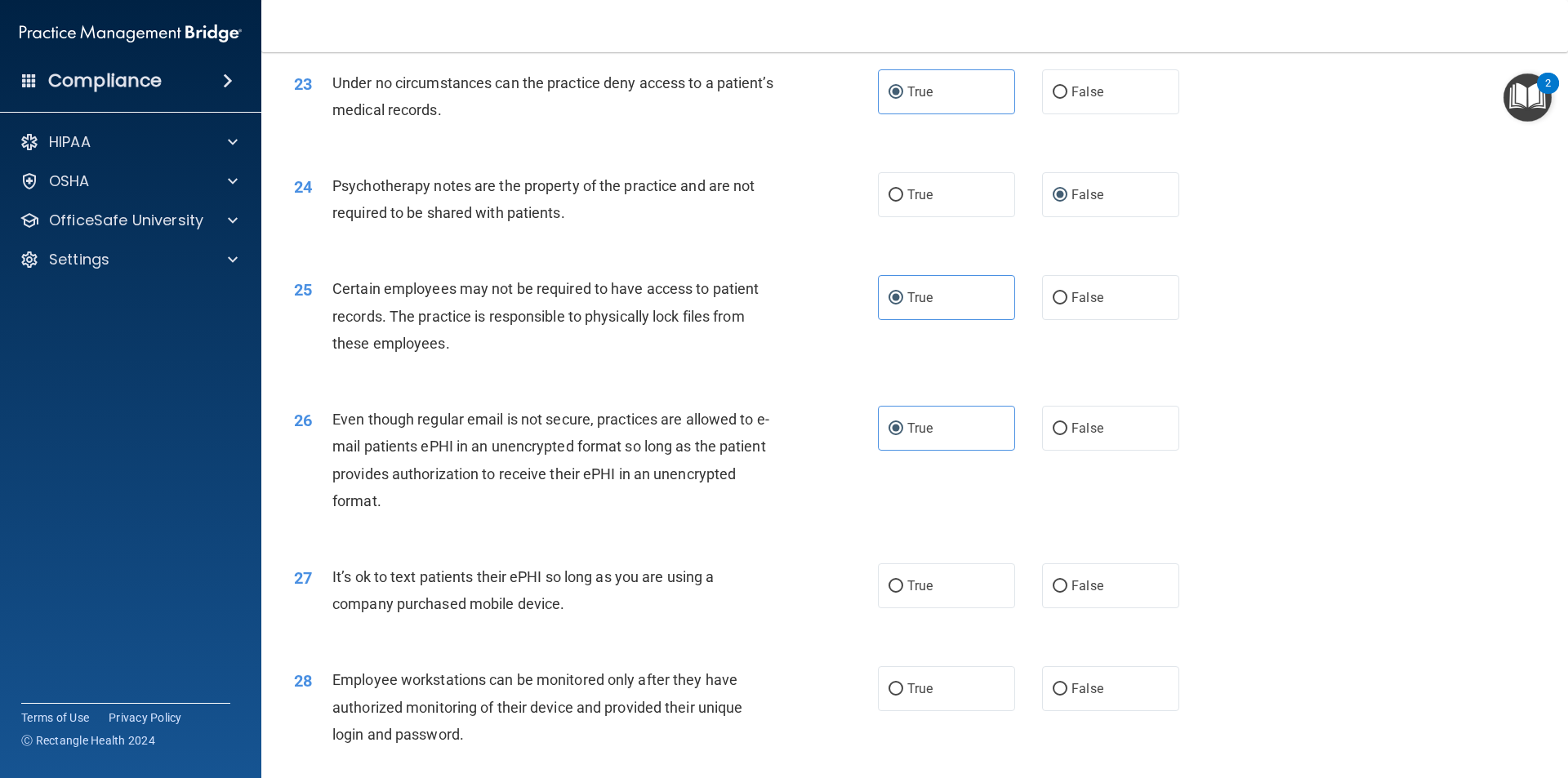
scroll to position [2941, 0]
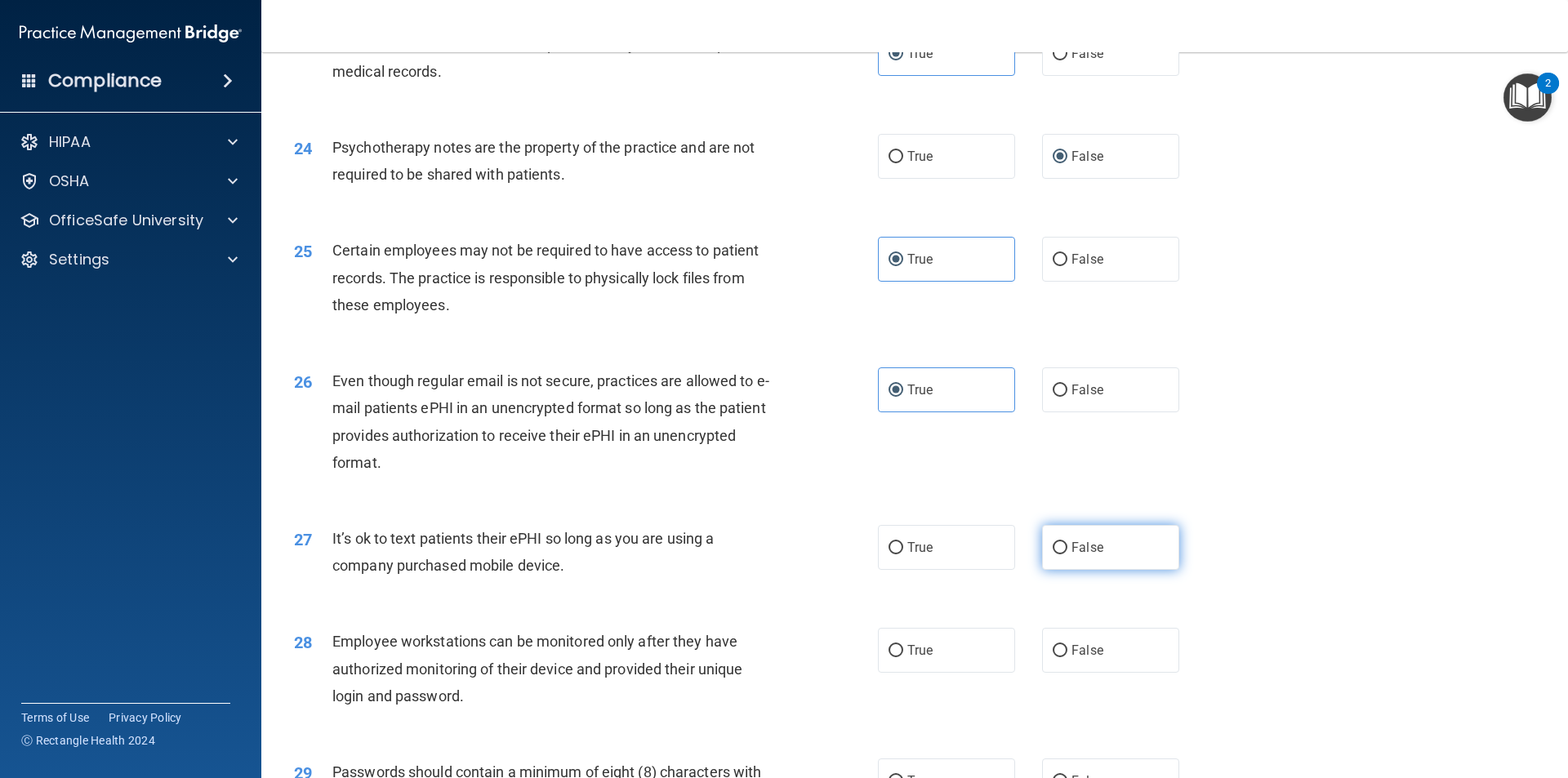
click at [1061, 570] on label "False" at bounding box center [1110, 547] width 137 height 45
click at [1061, 555] on input "False" at bounding box center [1059, 548] width 14 height 12
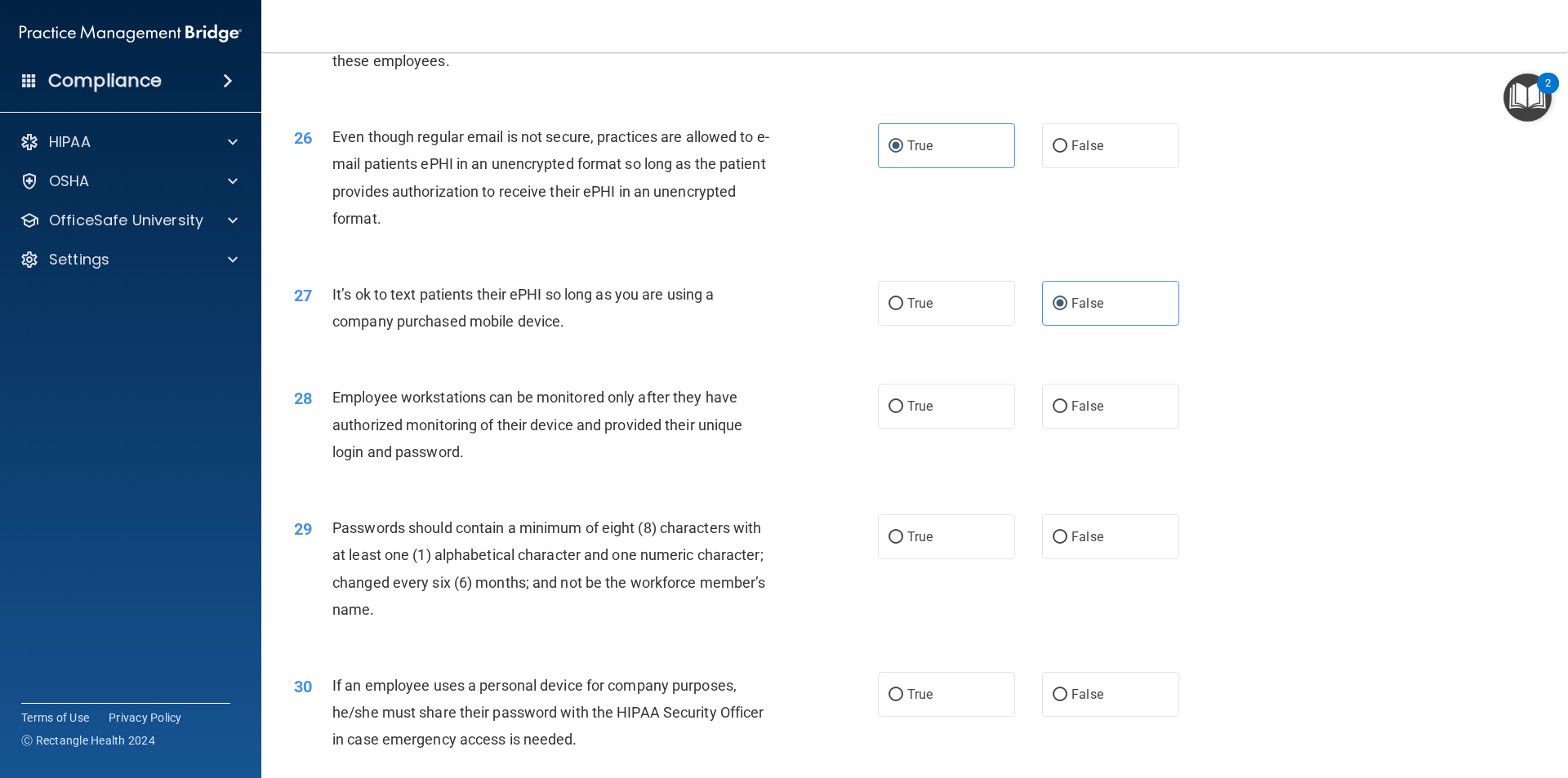
scroll to position [3186, 0]
click at [975, 428] on label "True" at bounding box center [946, 405] width 137 height 45
click at [903, 412] on input "True" at bounding box center [895, 406] width 14 height 12
click at [930, 559] on label "True" at bounding box center [946, 536] width 137 height 45
click at [903, 544] on input "True" at bounding box center [895, 537] width 14 height 12
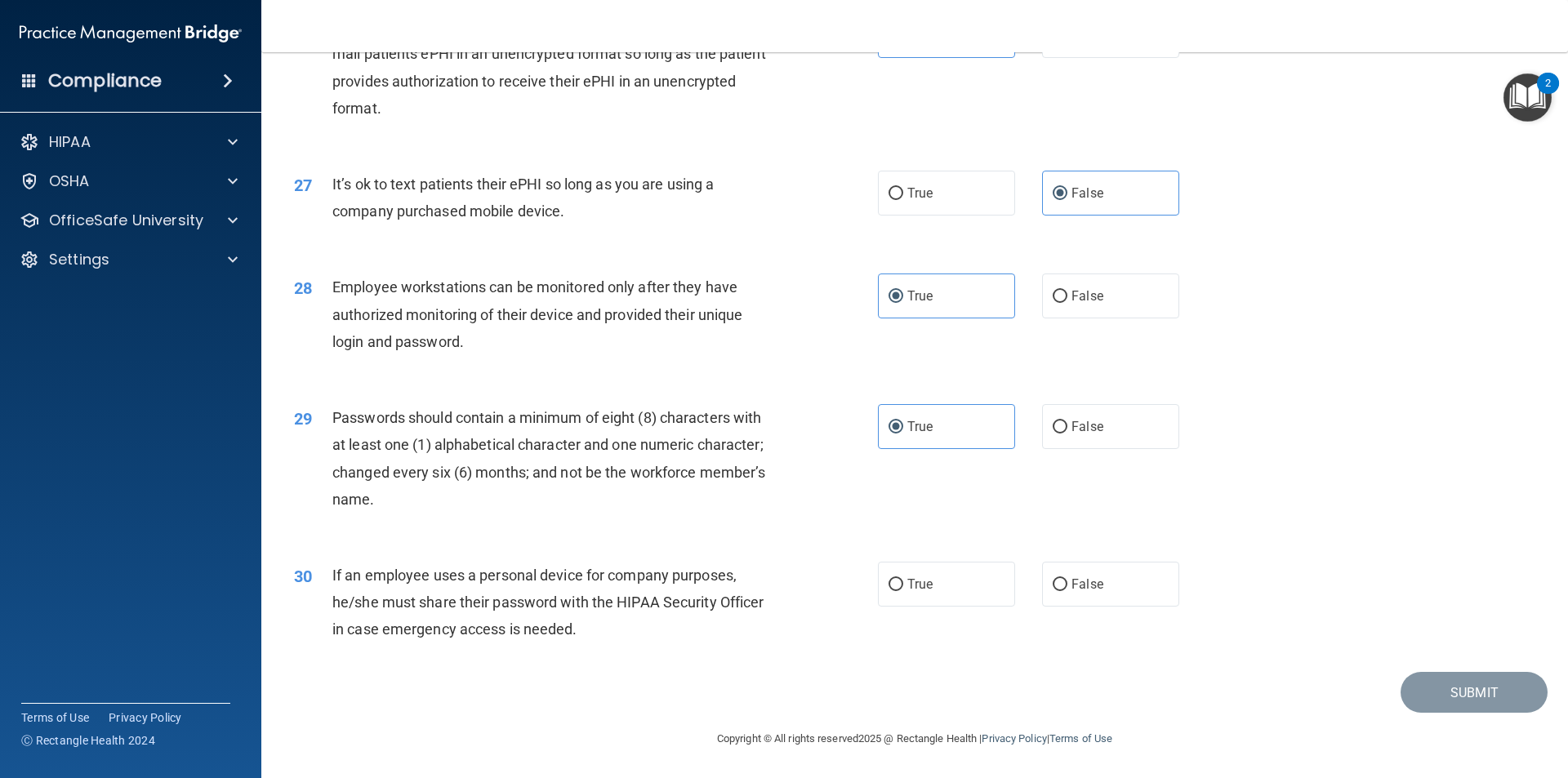
scroll to position [3322, 0]
click at [932, 593] on label "True" at bounding box center [946, 584] width 137 height 45
click at [903, 591] on input "True" at bounding box center [895, 585] width 14 height 12
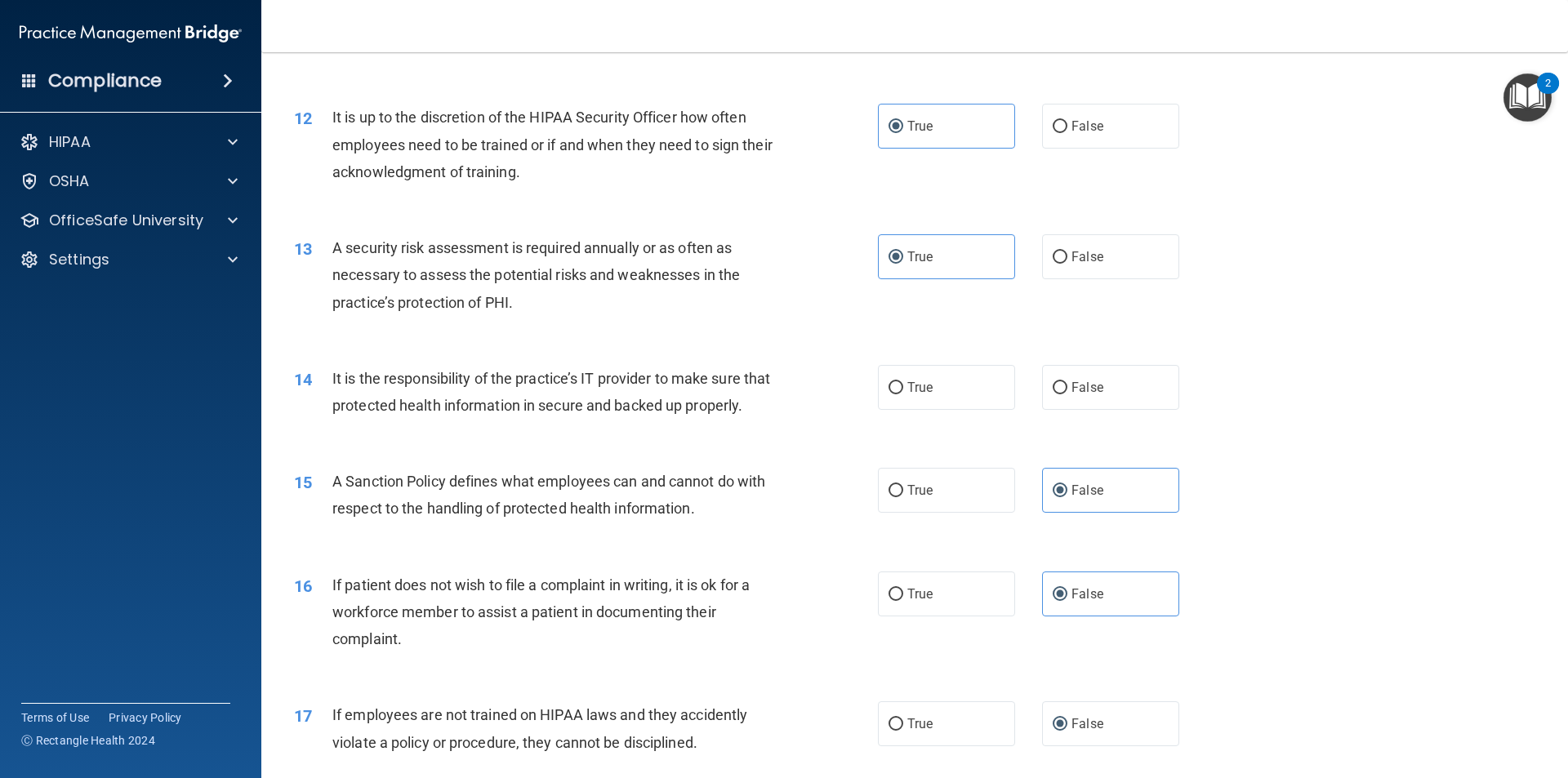
scroll to position [1525, 0]
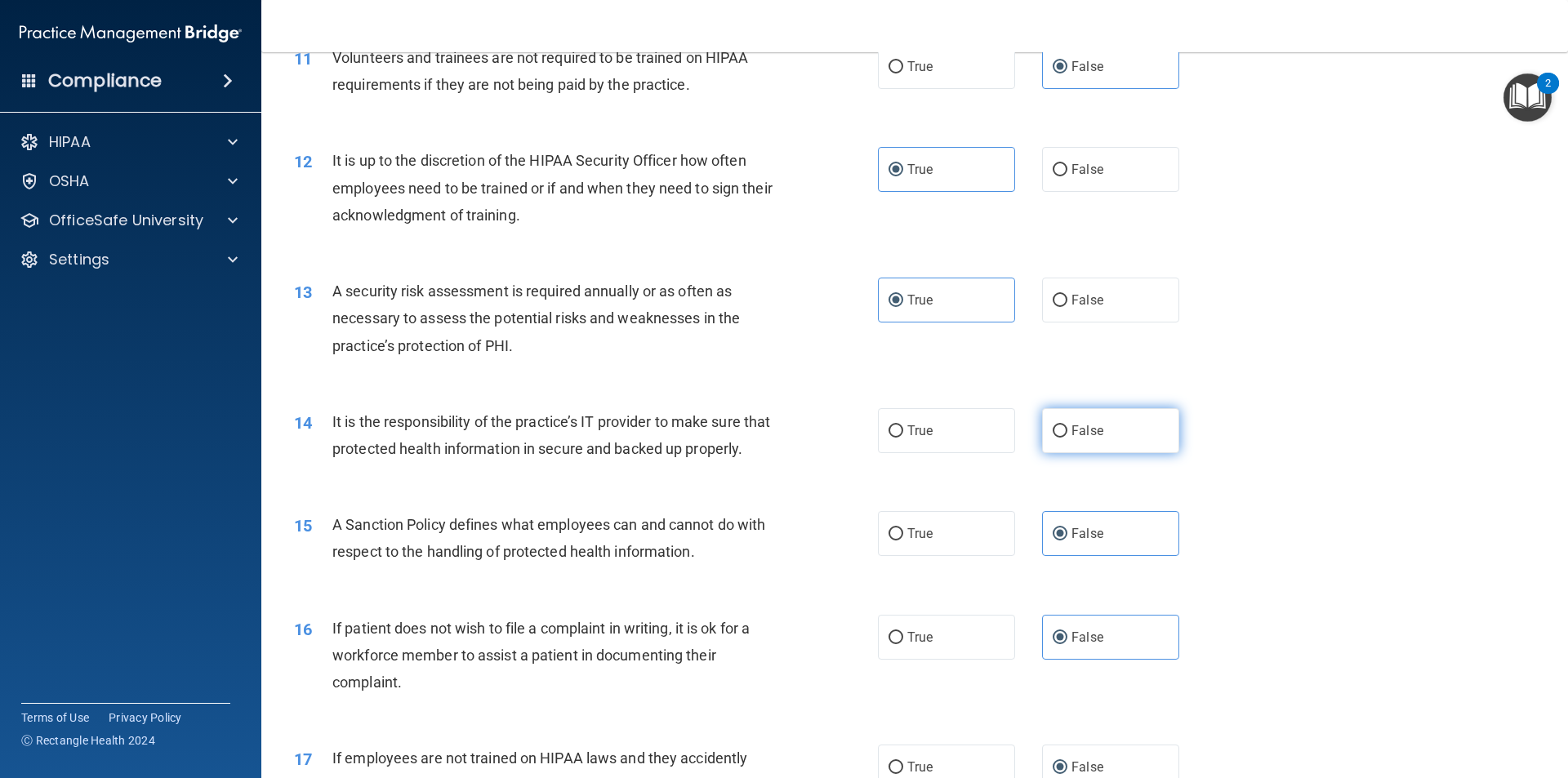
click at [1097, 436] on label "False" at bounding box center [1110, 431] width 137 height 45
click at [1068, 436] on input "False" at bounding box center [1059, 432] width 14 height 12
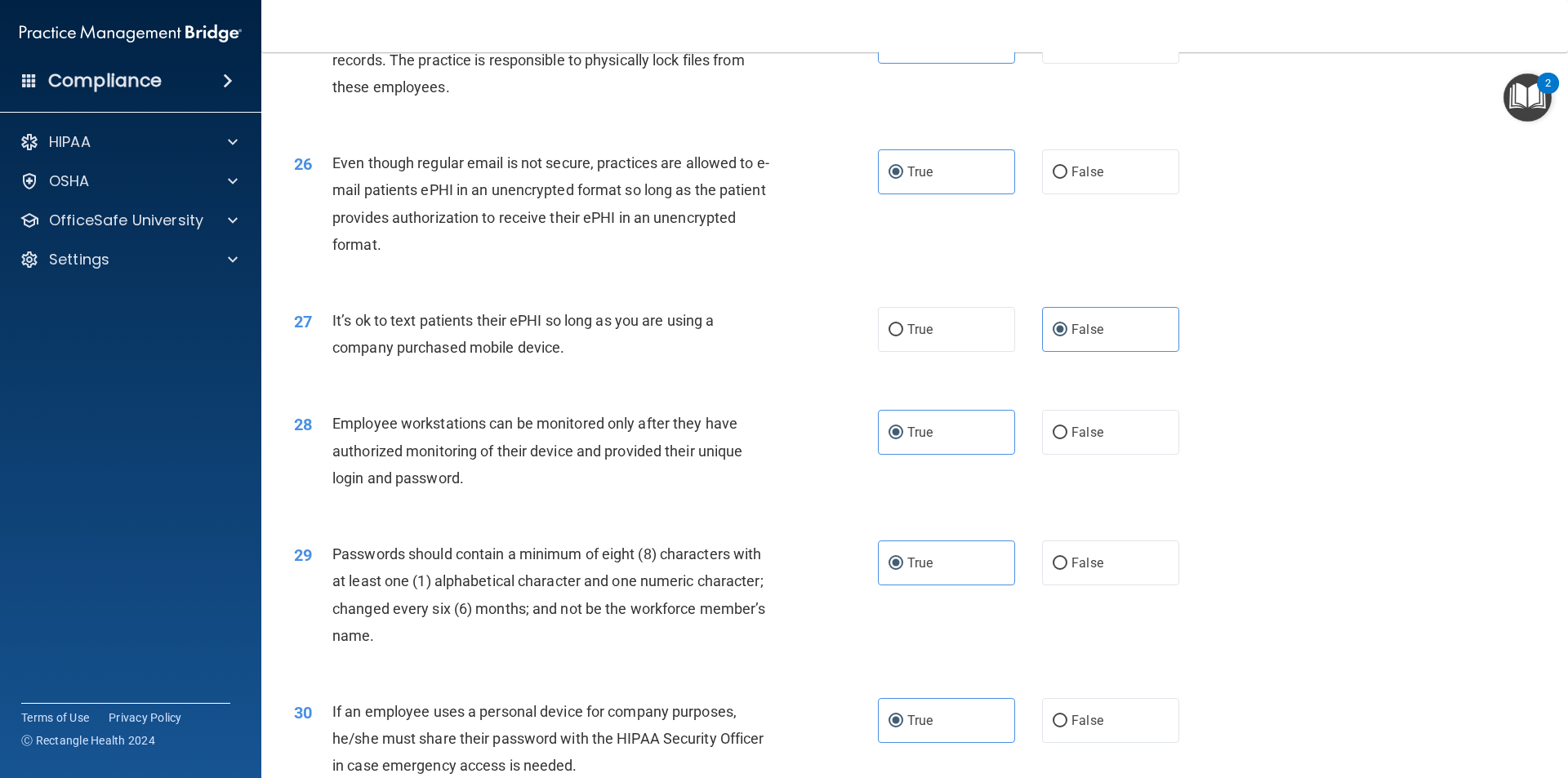
scroll to position [3322, 0]
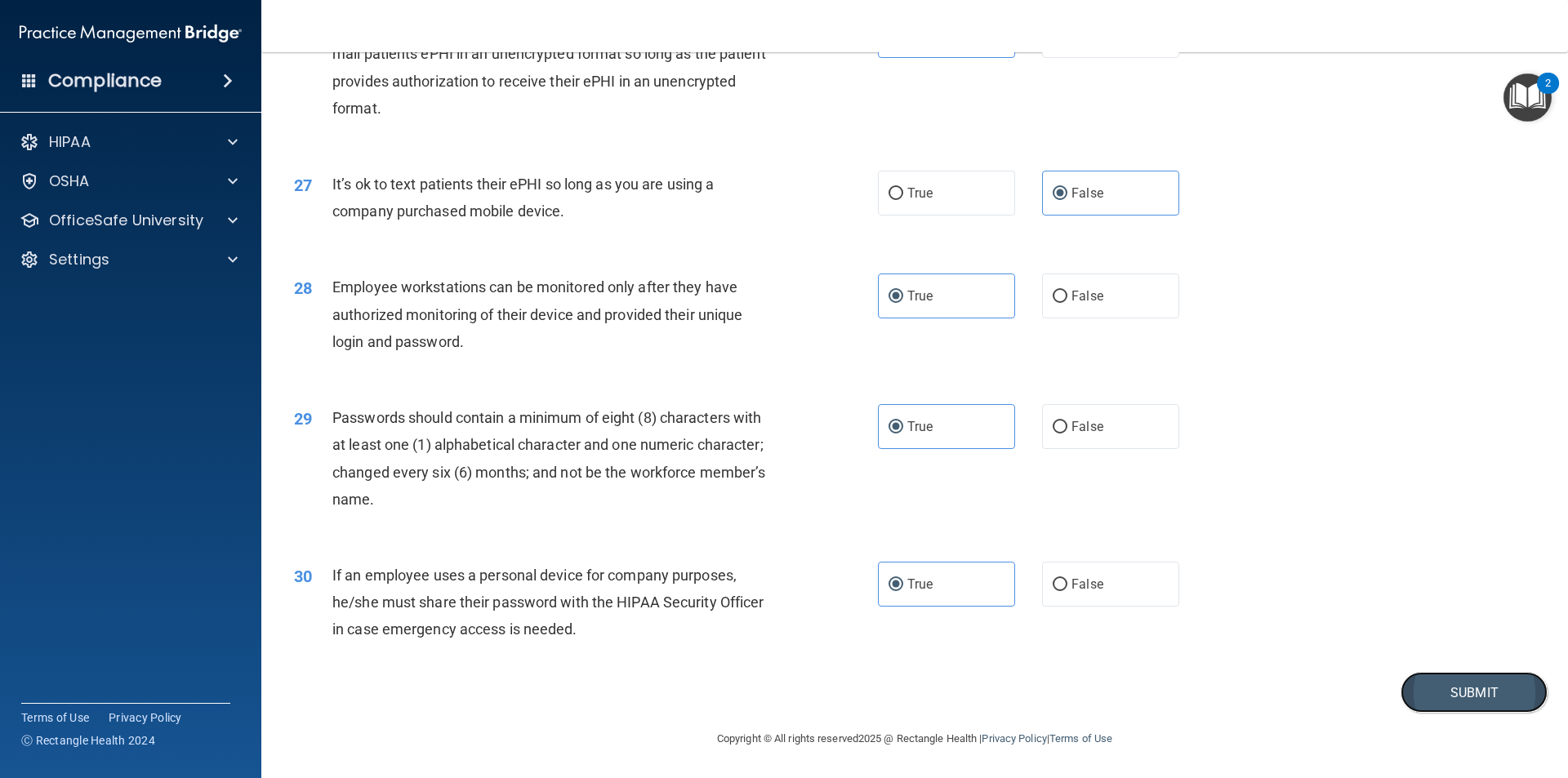
click at [1412, 683] on button "Submit" at bounding box center [1474, 693] width 147 height 42
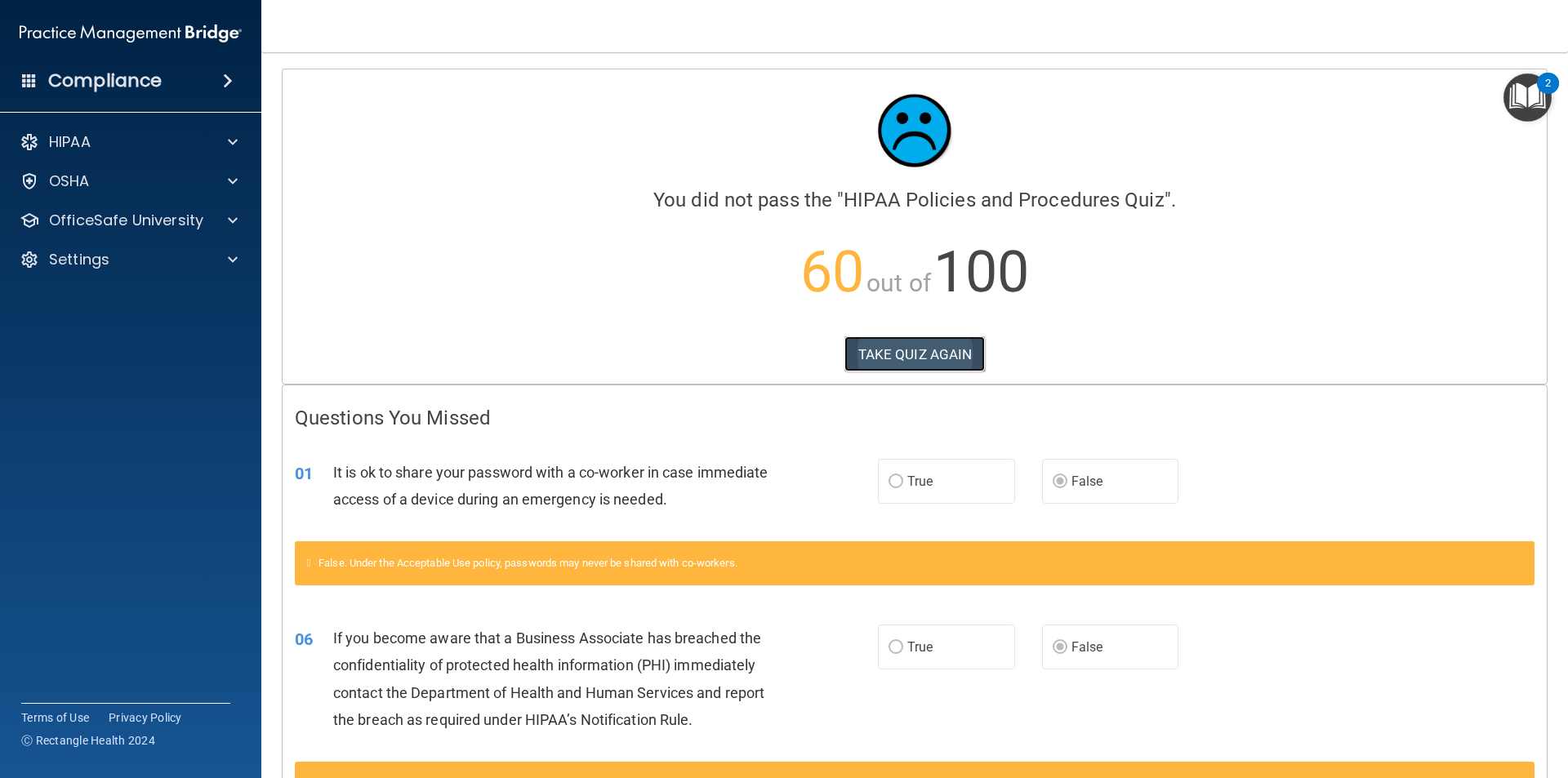
click at [850, 340] on button "TAKE QUIZ AGAIN" at bounding box center [916, 355] width 142 height 36
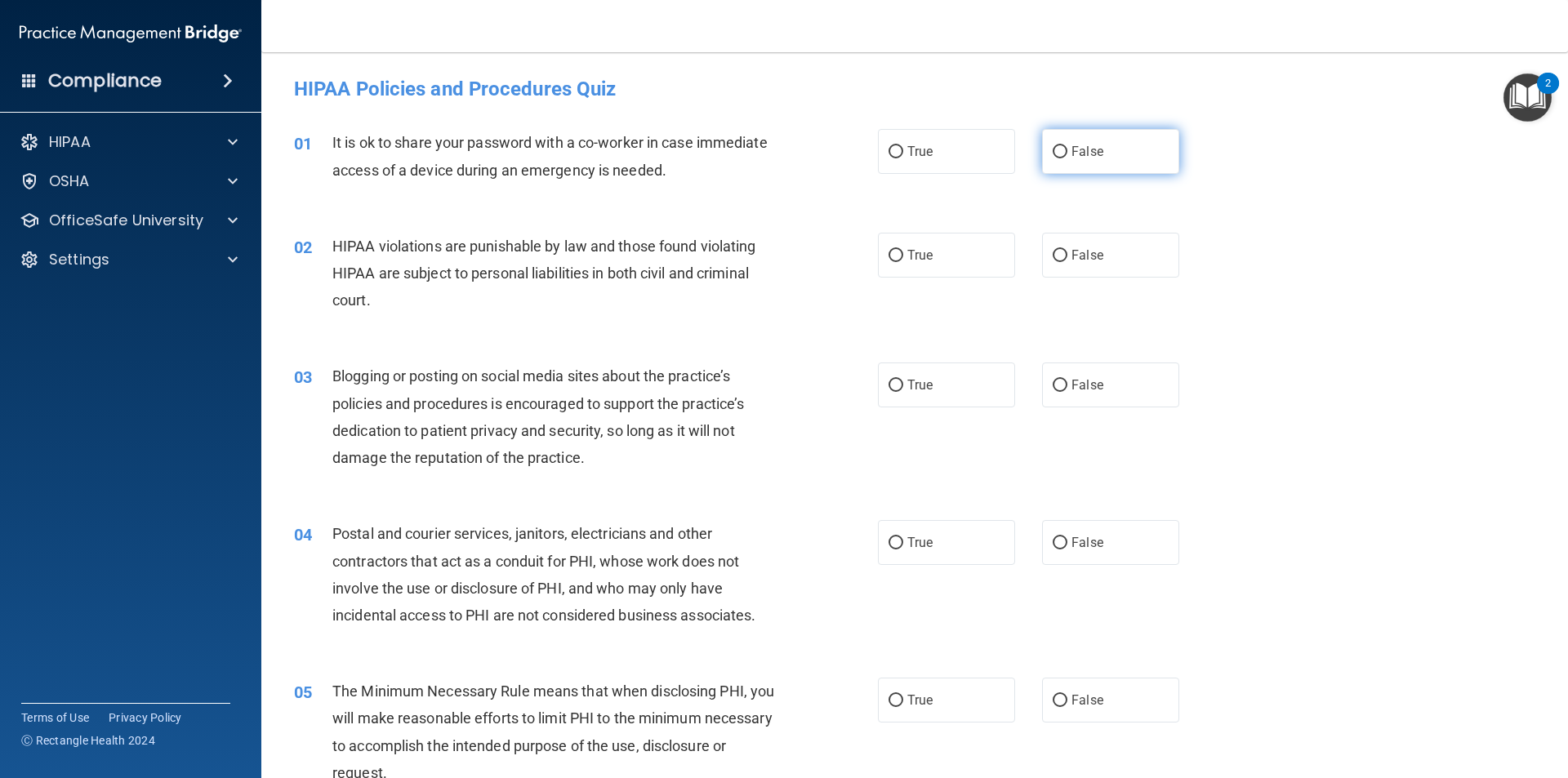
click at [1056, 148] on input "False" at bounding box center [1059, 152] width 14 height 12
click at [934, 262] on label "True" at bounding box center [946, 255] width 137 height 45
click at [903, 262] on input "True" at bounding box center [895, 256] width 14 height 12
click at [928, 366] on label "True" at bounding box center [946, 385] width 137 height 45
click at [903, 380] on input "True" at bounding box center [895, 386] width 14 height 12
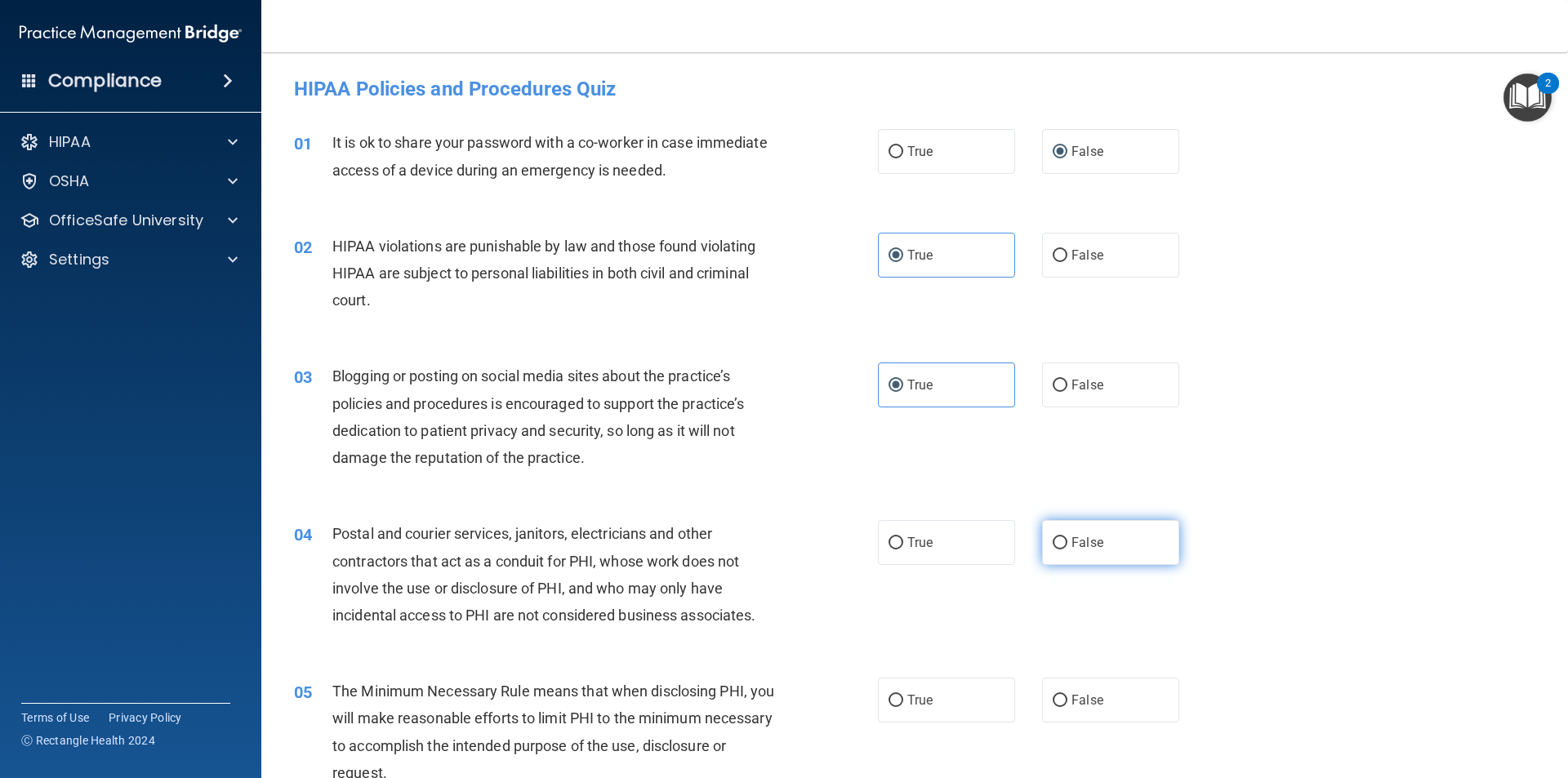
click at [1093, 556] on label "False" at bounding box center [1110, 543] width 137 height 45
click at [1068, 549] on input "False" at bounding box center [1059, 544] width 14 height 12
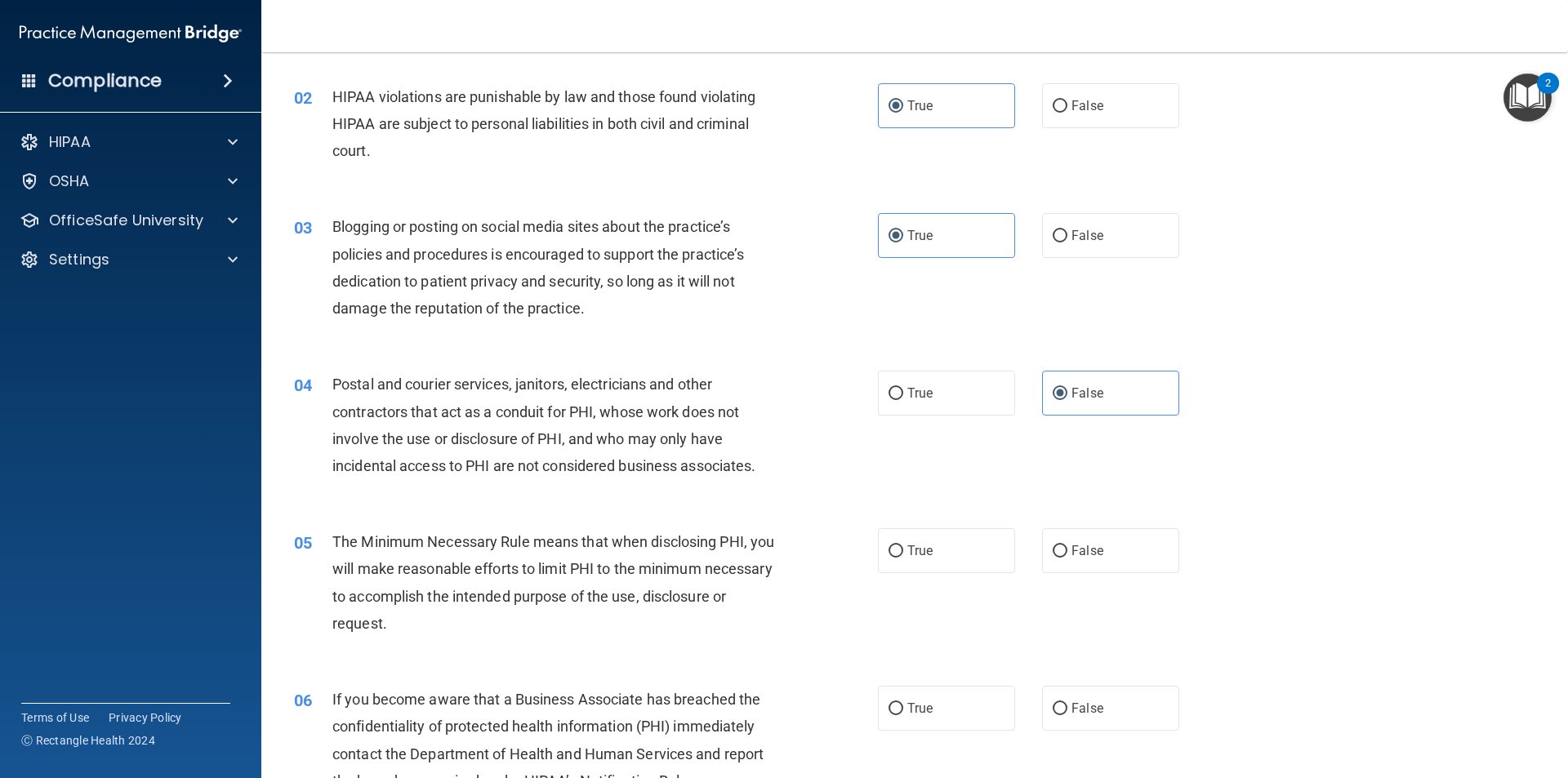
scroll to position [164, 0]
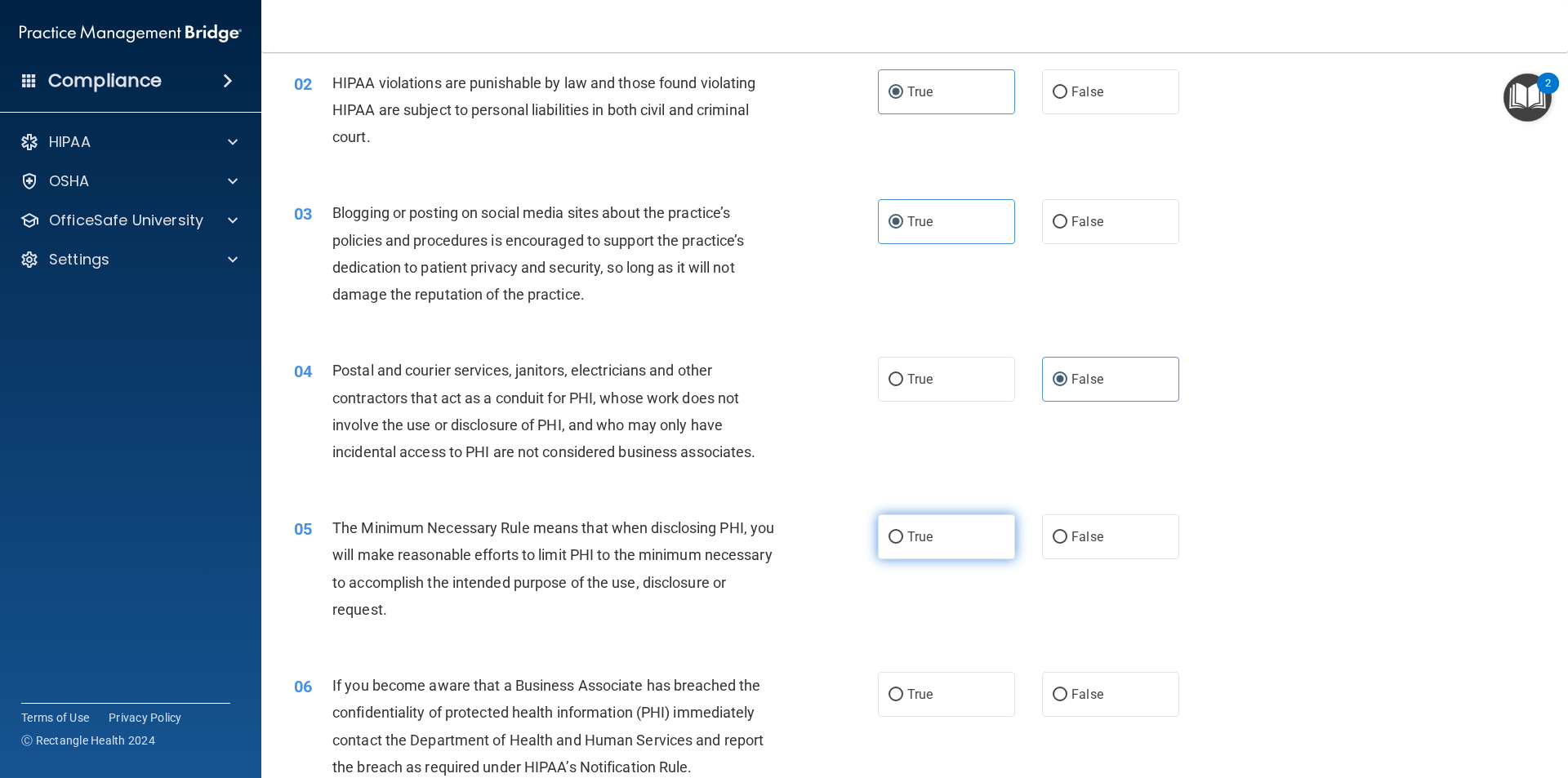
click at [959, 539] on label "True" at bounding box center [946, 537] width 137 height 45
click at [903, 539] on input "True" at bounding box center [895, 538] width 14 height 12
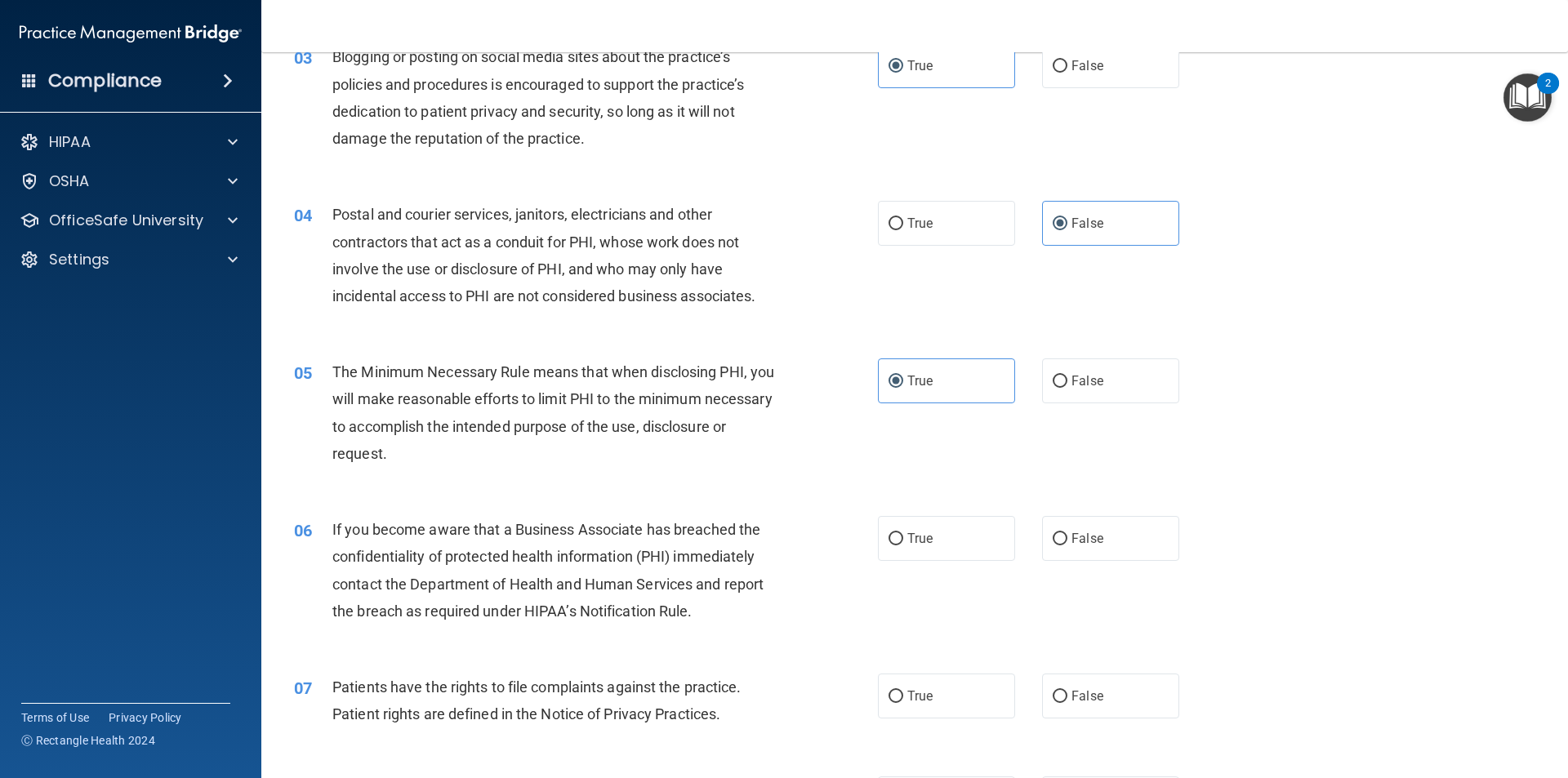
scroll to position [326, 0]
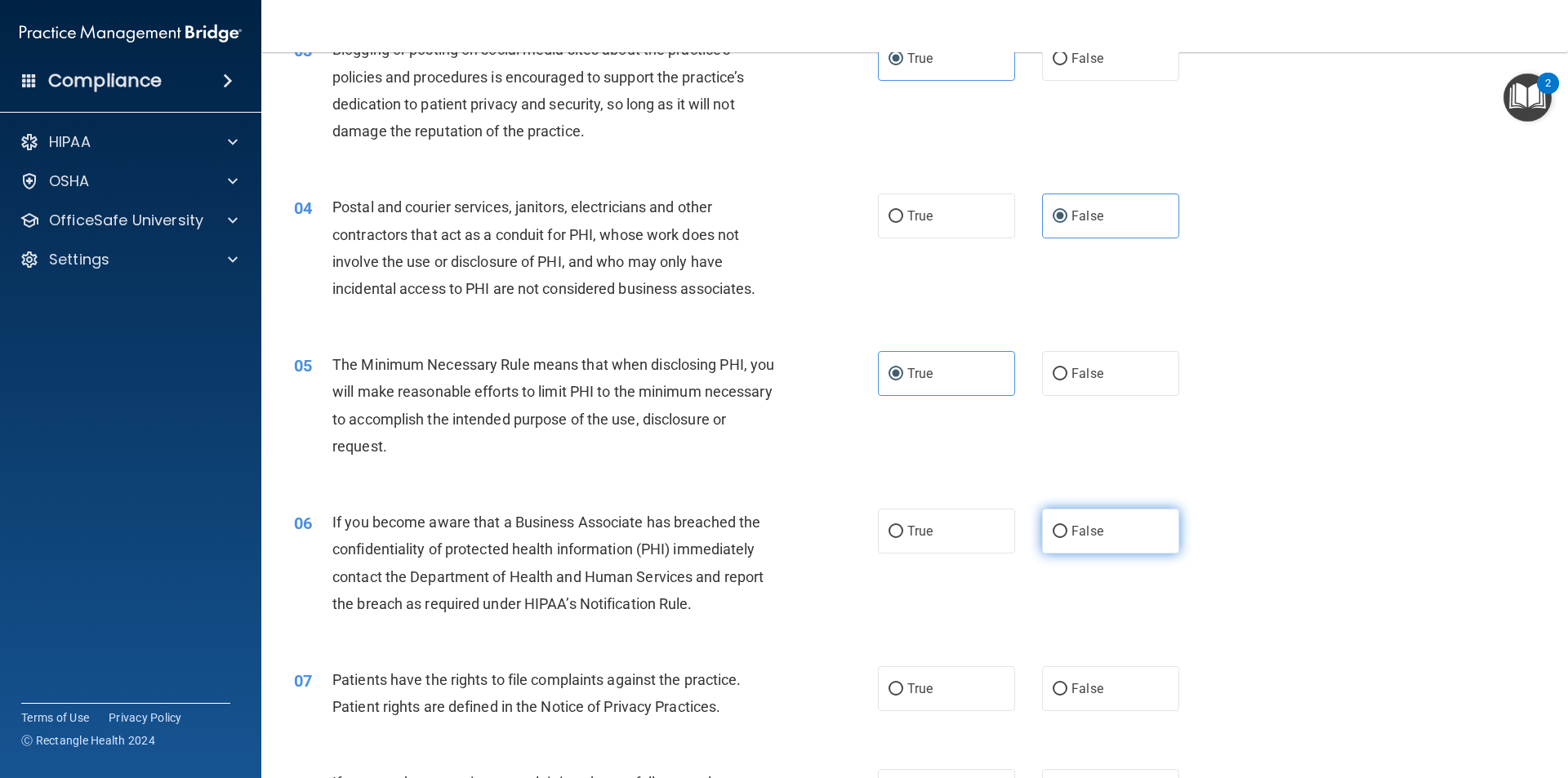
click at [1141, 540] on label "False" at bounding box center [1110, 531] width 137 height 45
click at [1068, 538] on input "False" at bounding box center [1059, 532] width 14 height 12
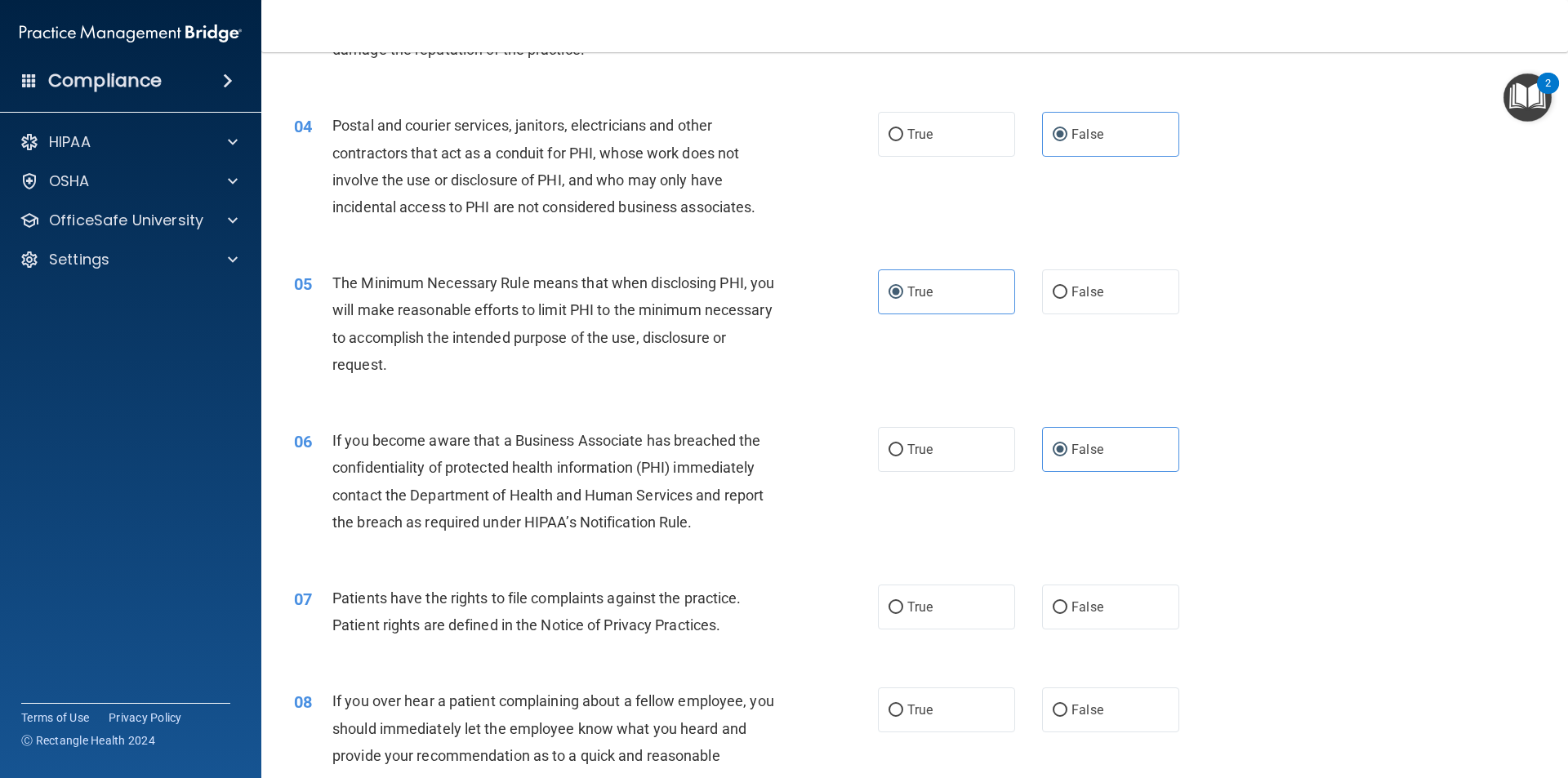
scroll to position [490, 0]
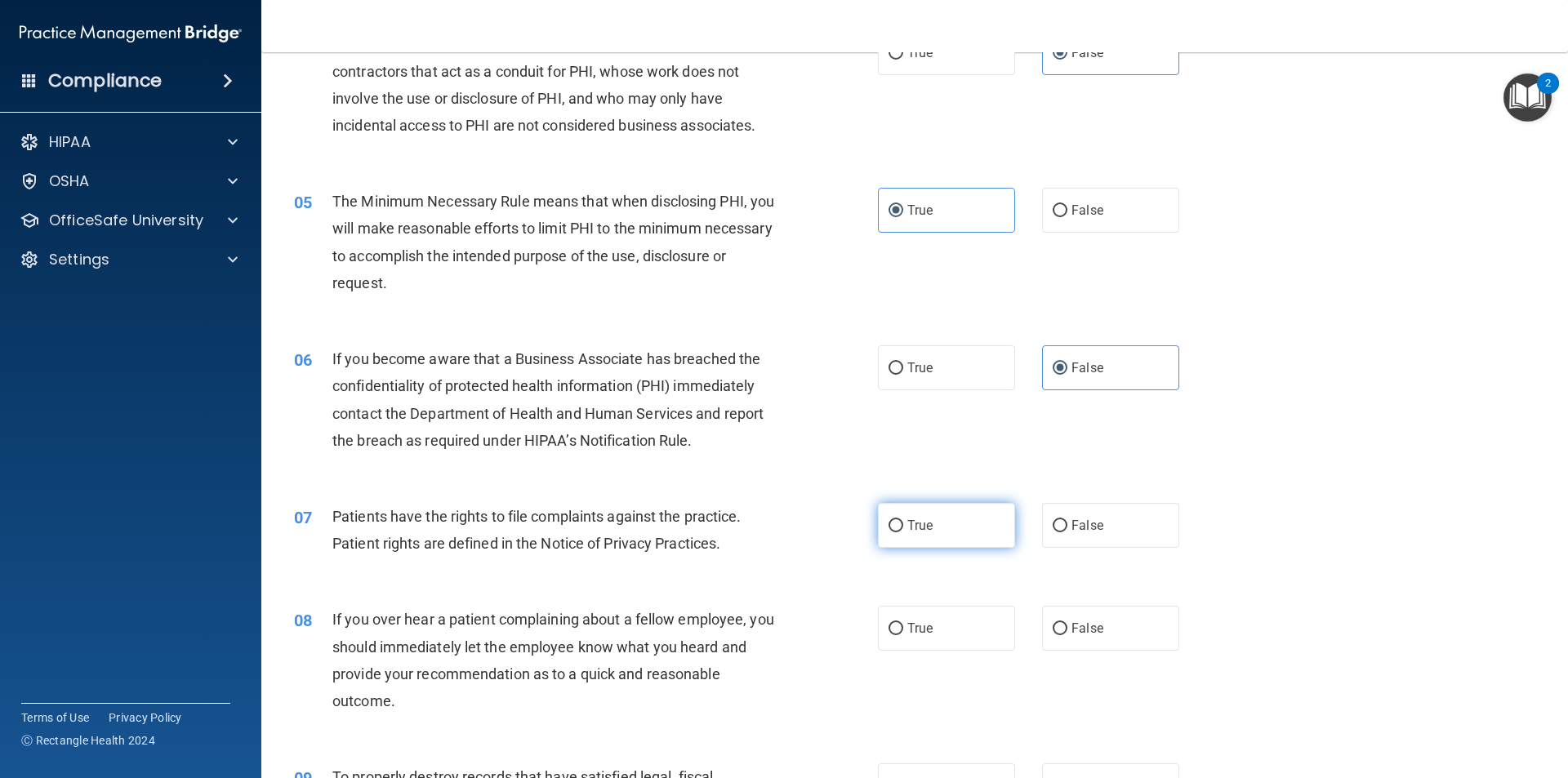
click at [938, 535] on label "True" at bounding box center [946, 525] width 137 height 45
click at [903, 532] on input "True" at bounding box center [895, 526] width 14 height 12
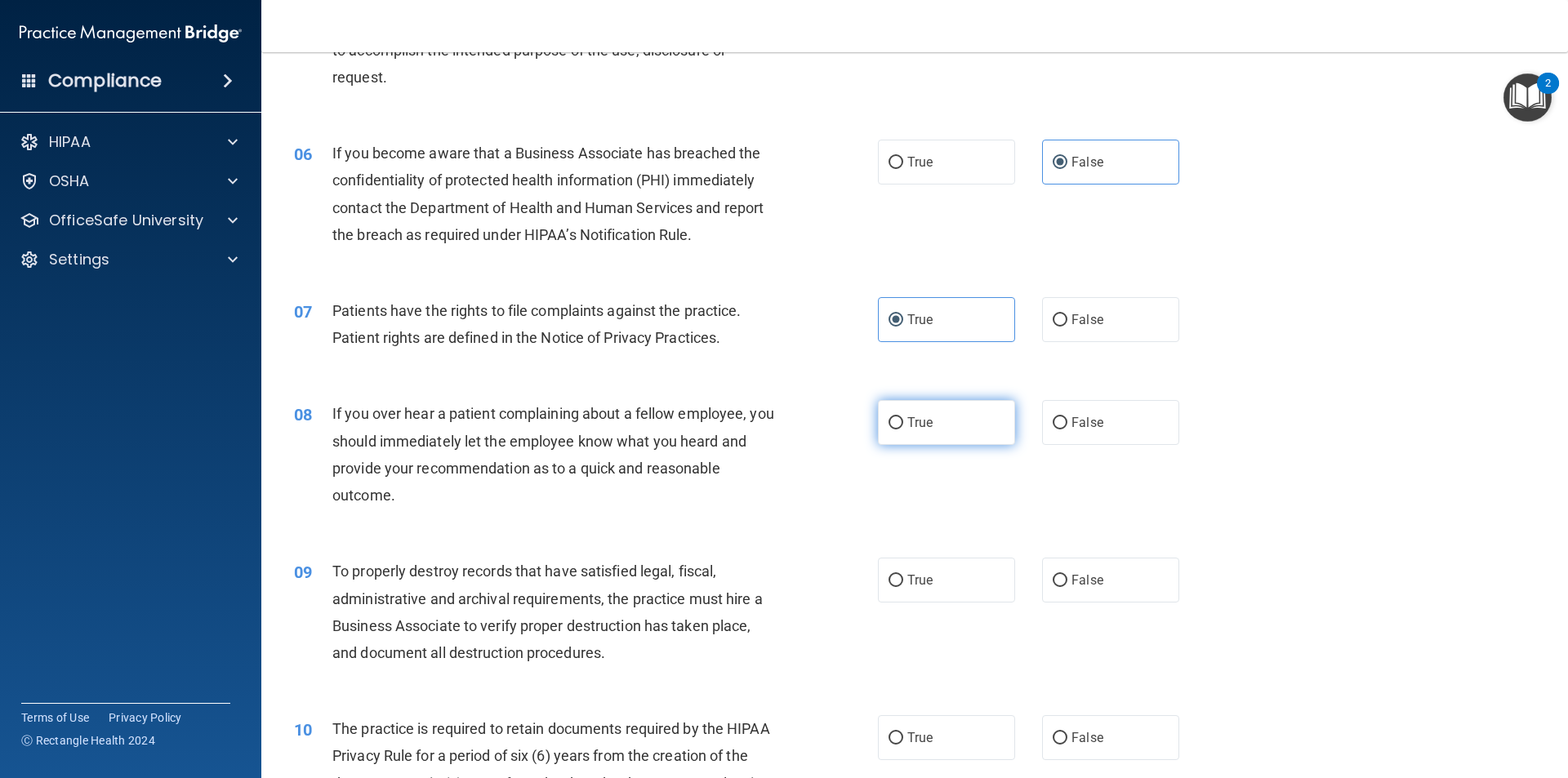
scroll to position [735, 0]
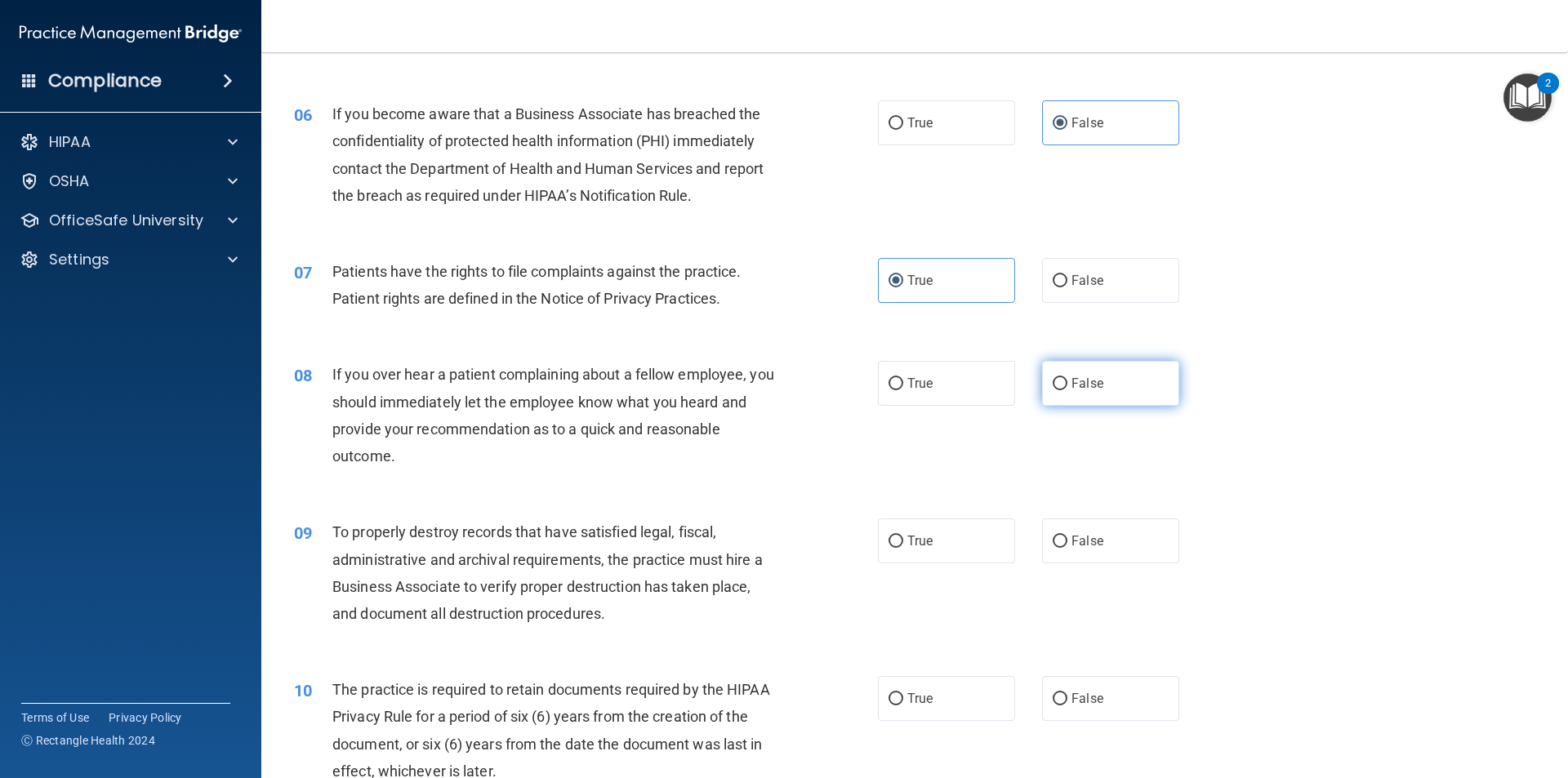
click at [1073, 387] on span "False" at bounding box center [1087, 384] width 32 height 15
click at [1068, 387] on input "False" at bounding box center [1059, 384] width 14 height 12
drag, startPoint x: 1050, startPoint y: 512, endPoint x: 983, endPoint y: 531, distance: 69.6
click at [983, 530] on label "True" at bounding box center [946, 541] width 137 height 45
click at [903, 536] on input "True" at bounding box center [895, 542] width 14 height 12
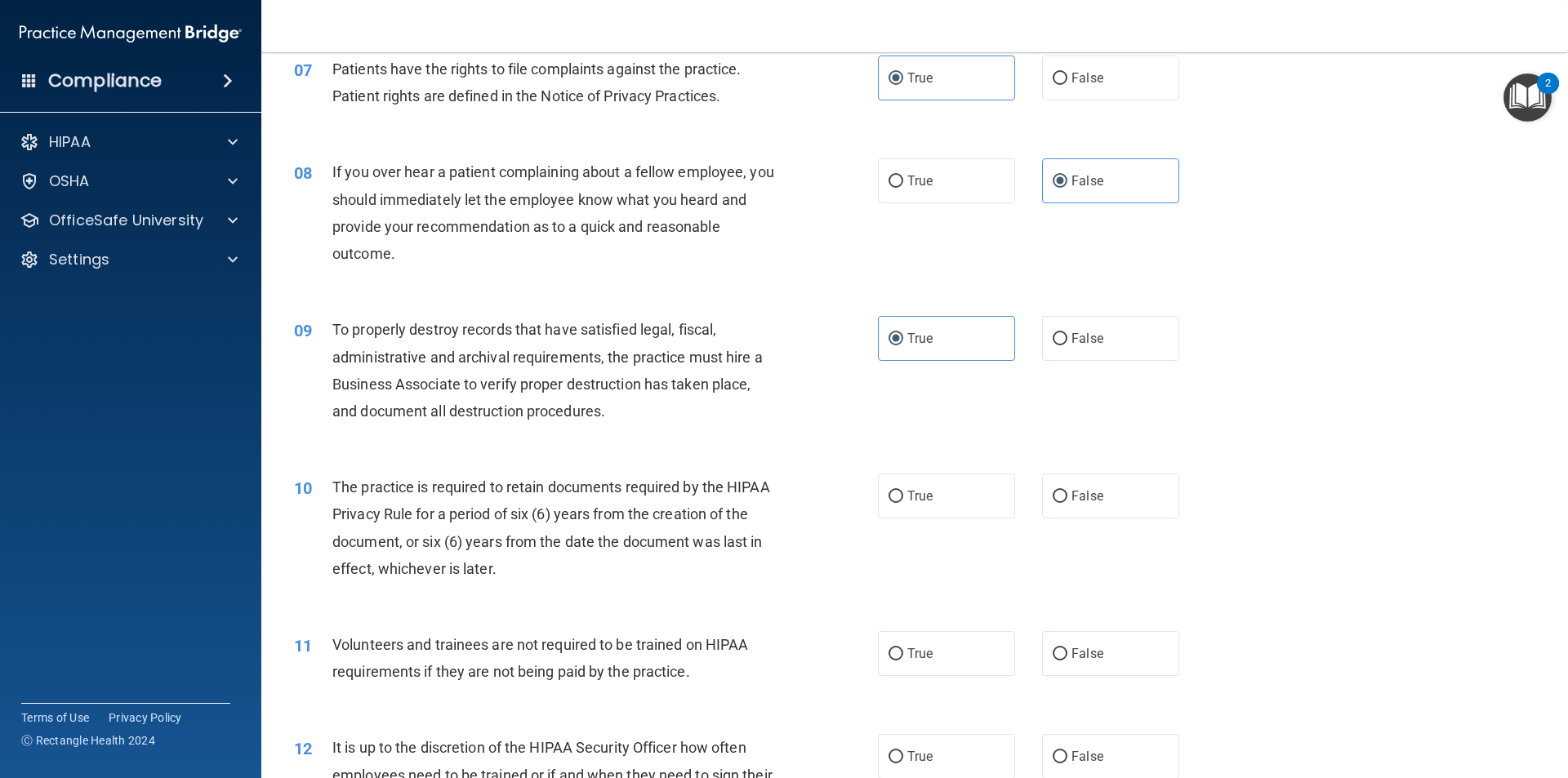
scroll to position [980, 0]
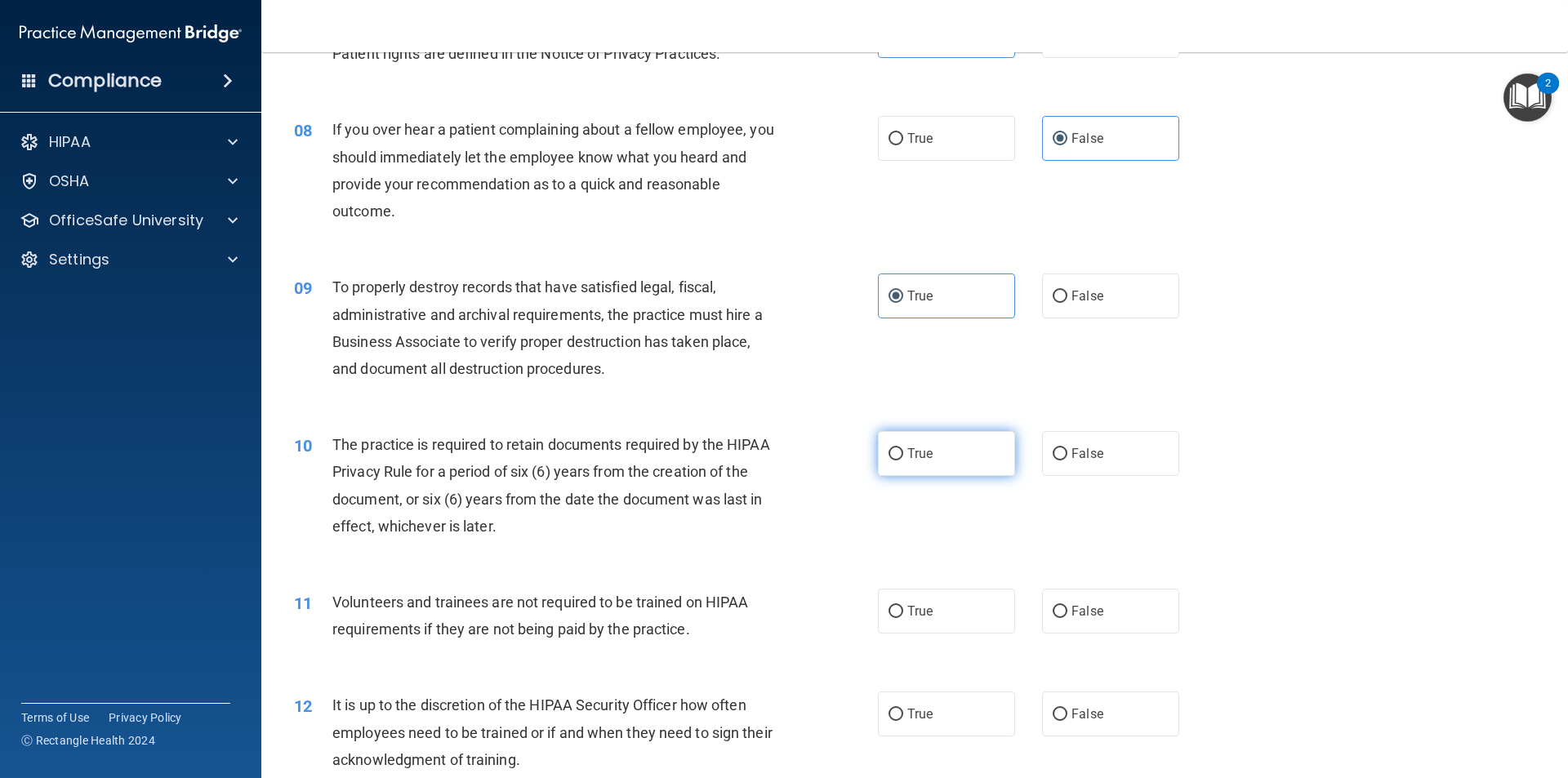
click at [972, 458] on label "True" at bounding box center [946, 454] width 137 height 45
click at [903, 458] on input "True" at bounding box center [895, 455] width 14 height 12
click at [1078, 601] on label "False" at bounding box center [1110, 611] width 137 height 45
click at [1068, 606] on input "False" at bounding box center [1059, 611] width 14 height 12
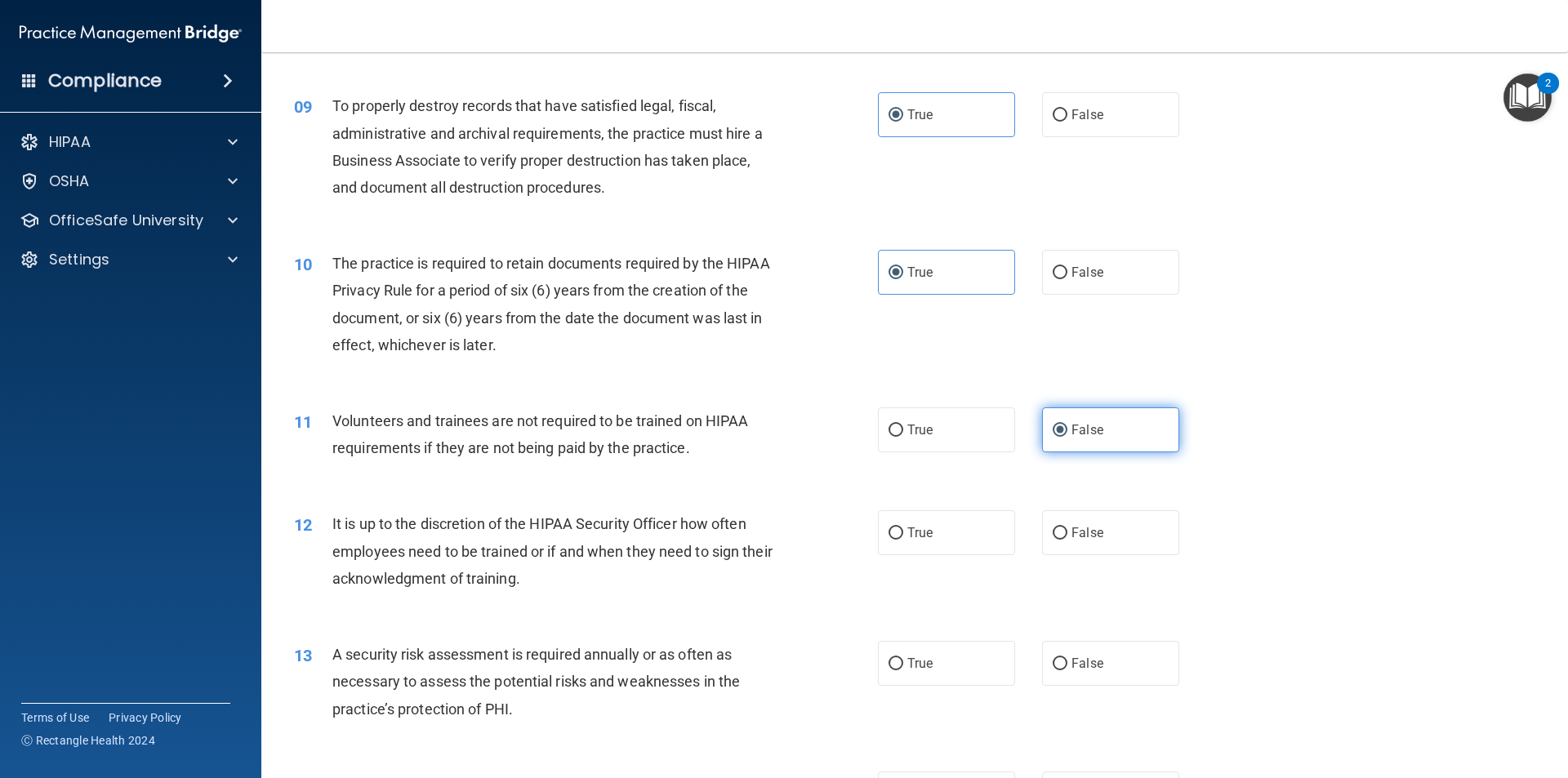
scroll to position [1225, 0]
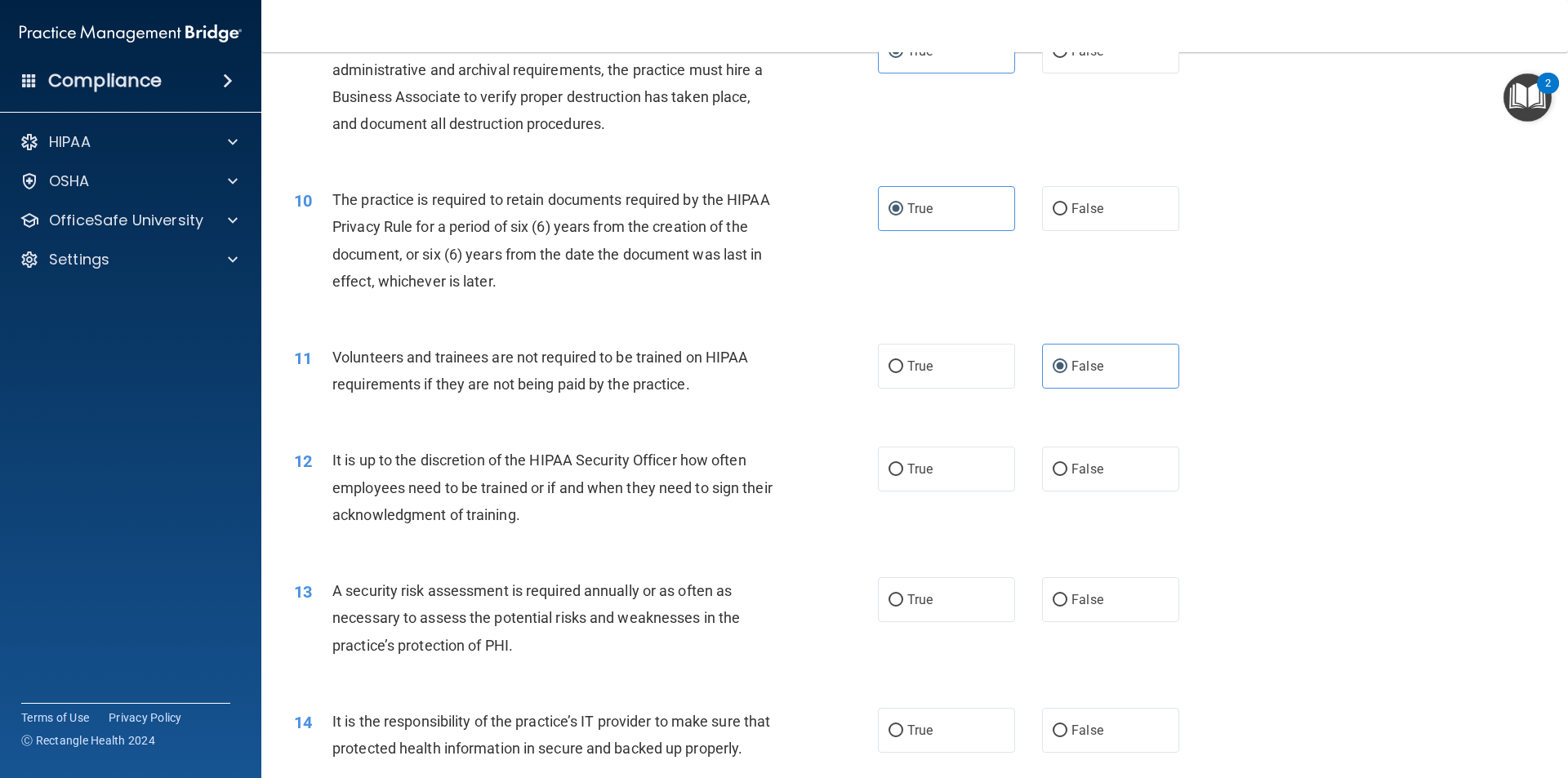
click at [1028, 481] on div "True False" at bounding box center [1043, 469] width 329 height 45
click at [938, 494] on div "12 It is up to the discretion of the HIPAA Security Officer how often employees…" at bounding box center [914, 492] width 1266 height 131
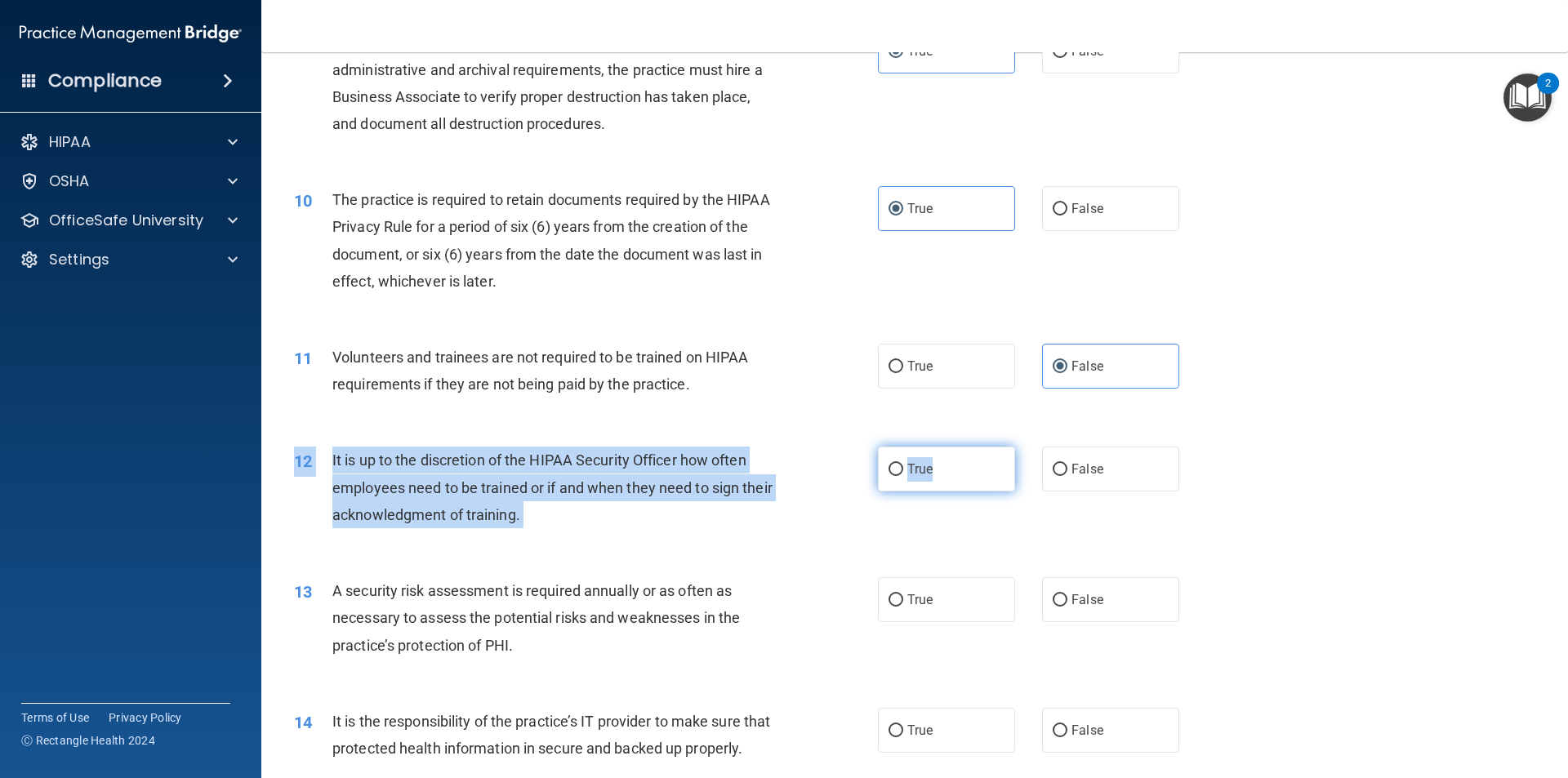
click at [935, 491] on div "12 It is up to the discretion of the HIPAA Security Officer how often employees…" at bounding box center [914, 492] width 1266 height 131
click at [935, 490] on label "True" at bounding box center [946, 469] width 137 height 45
click at [903, 477] on input "True" at bounding box center [895, 470] width 14 height 12
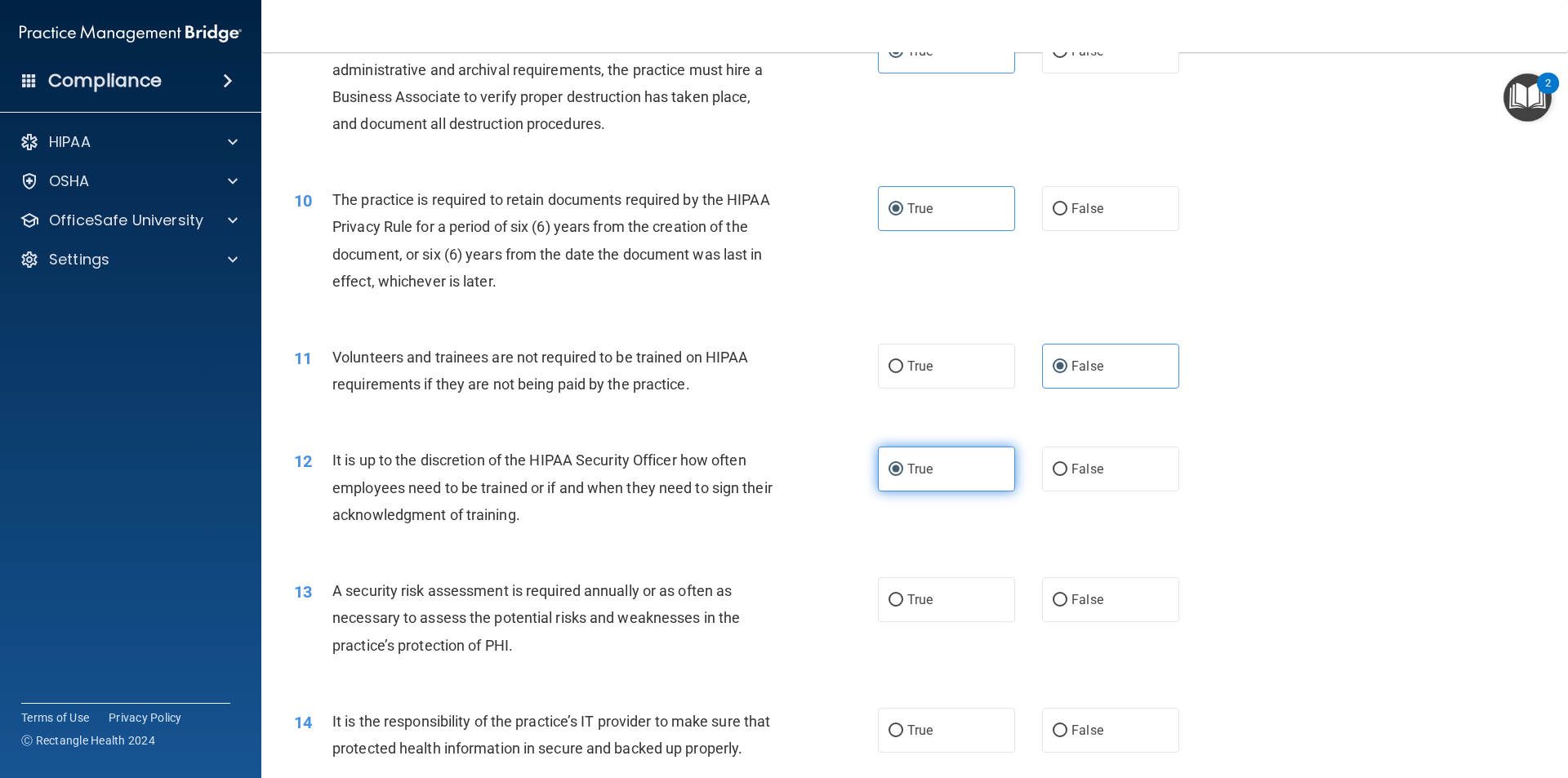
click at [935, 490] on label "True" at bounding box center [946, 469] width 137 height 45
click at [903, 477] on input "True" at bounding box center [895, 470] width 14 height 12
click at [935, 585] on label "True" at bounding box center [946, 599] width 137 height 45
click at [903, 594] on input "True" at bounding box center [895, 600] width 14 height 12
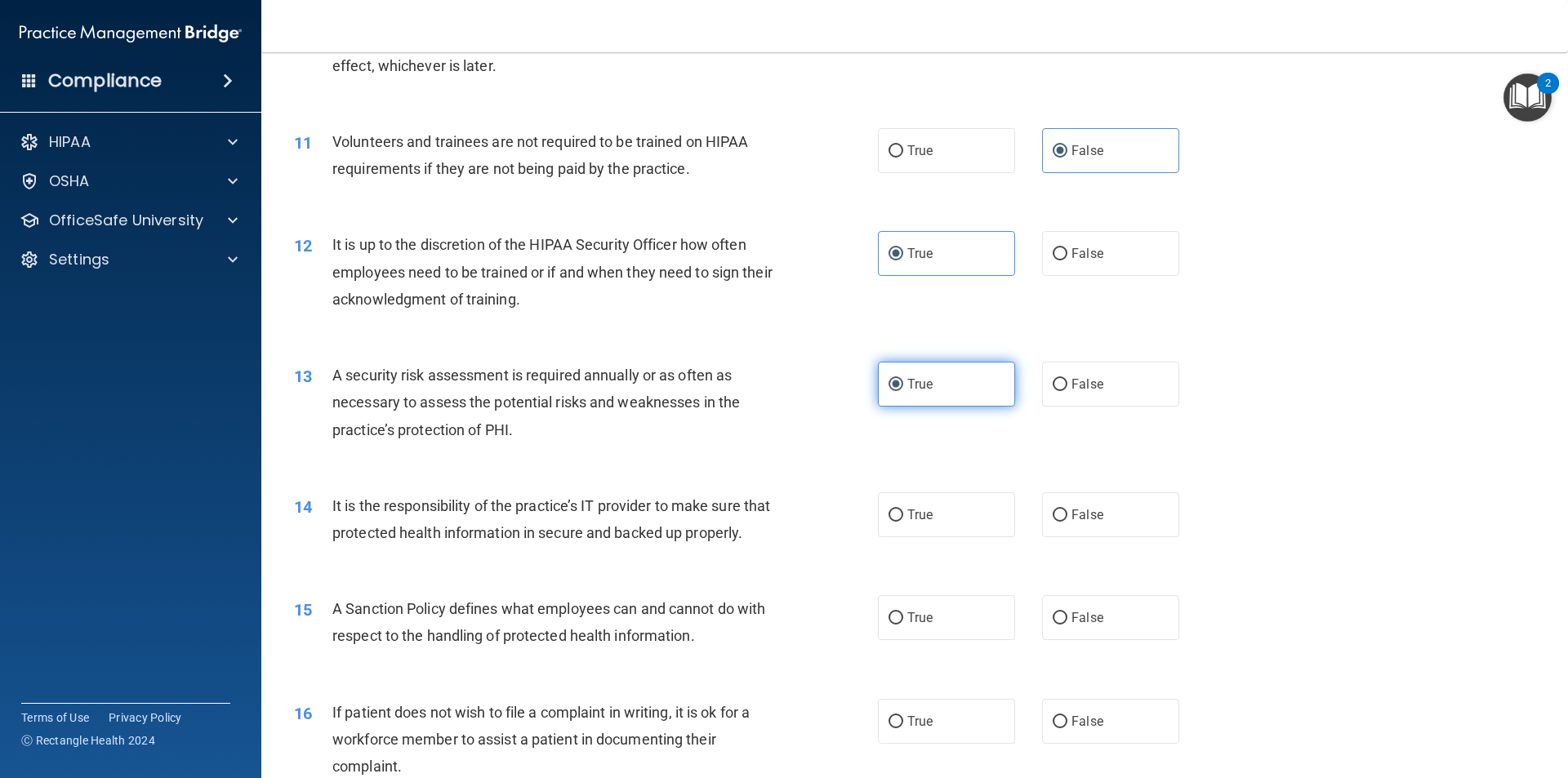
scroll to position [1470, 0]
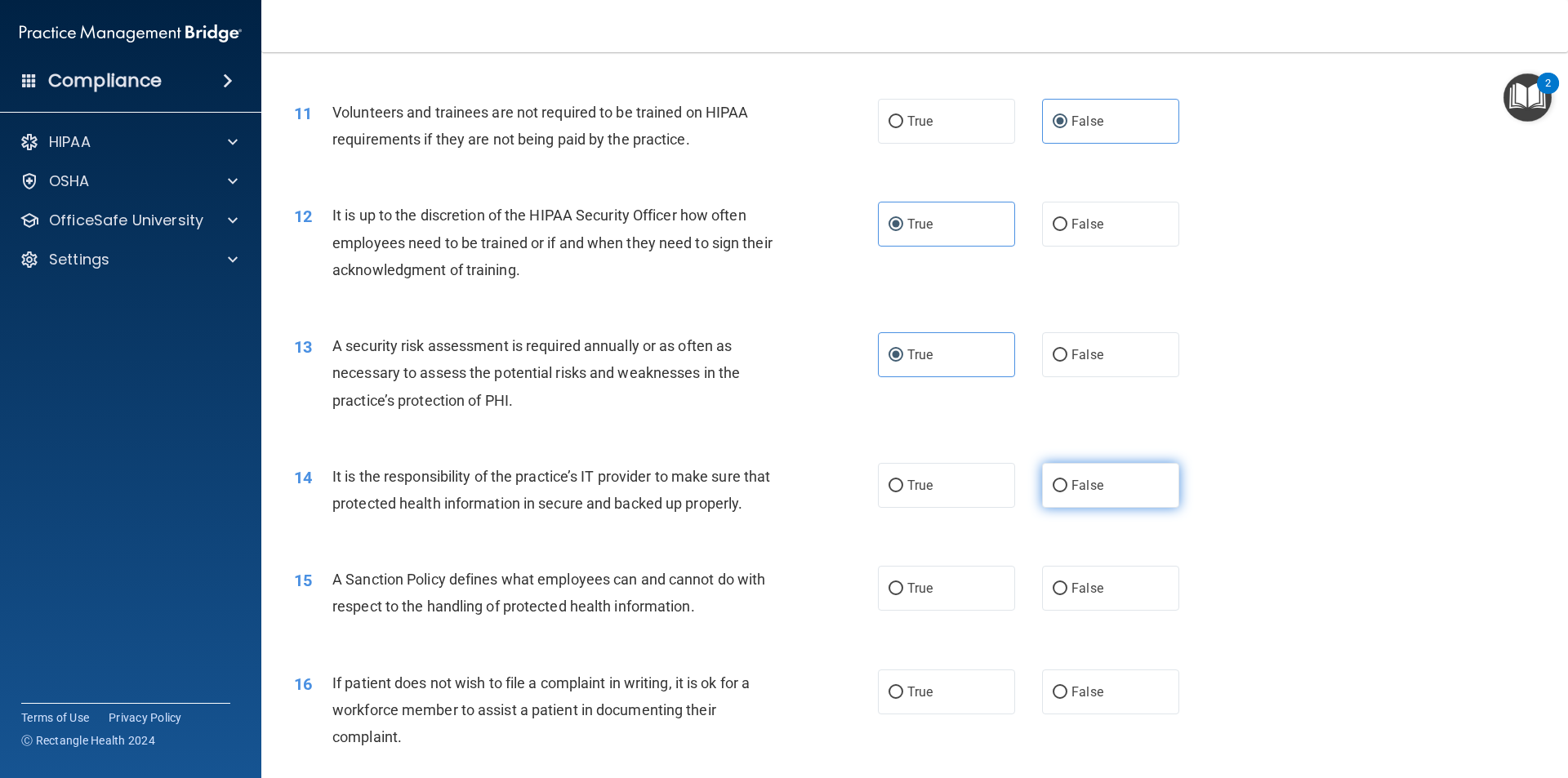
click at [1042, 489] on label "False" at bounding box center [1110, 485] width 137 height 45
click at [1052, 489] on input "False" at bounding box center [1059, 486] width 14 height 12
click at [987, 603] on label "True" at bounding box center [946, 588] width 137 height 45
click at [903, 595] on input "True" at bounding box center [895, 589] width 14 height 12
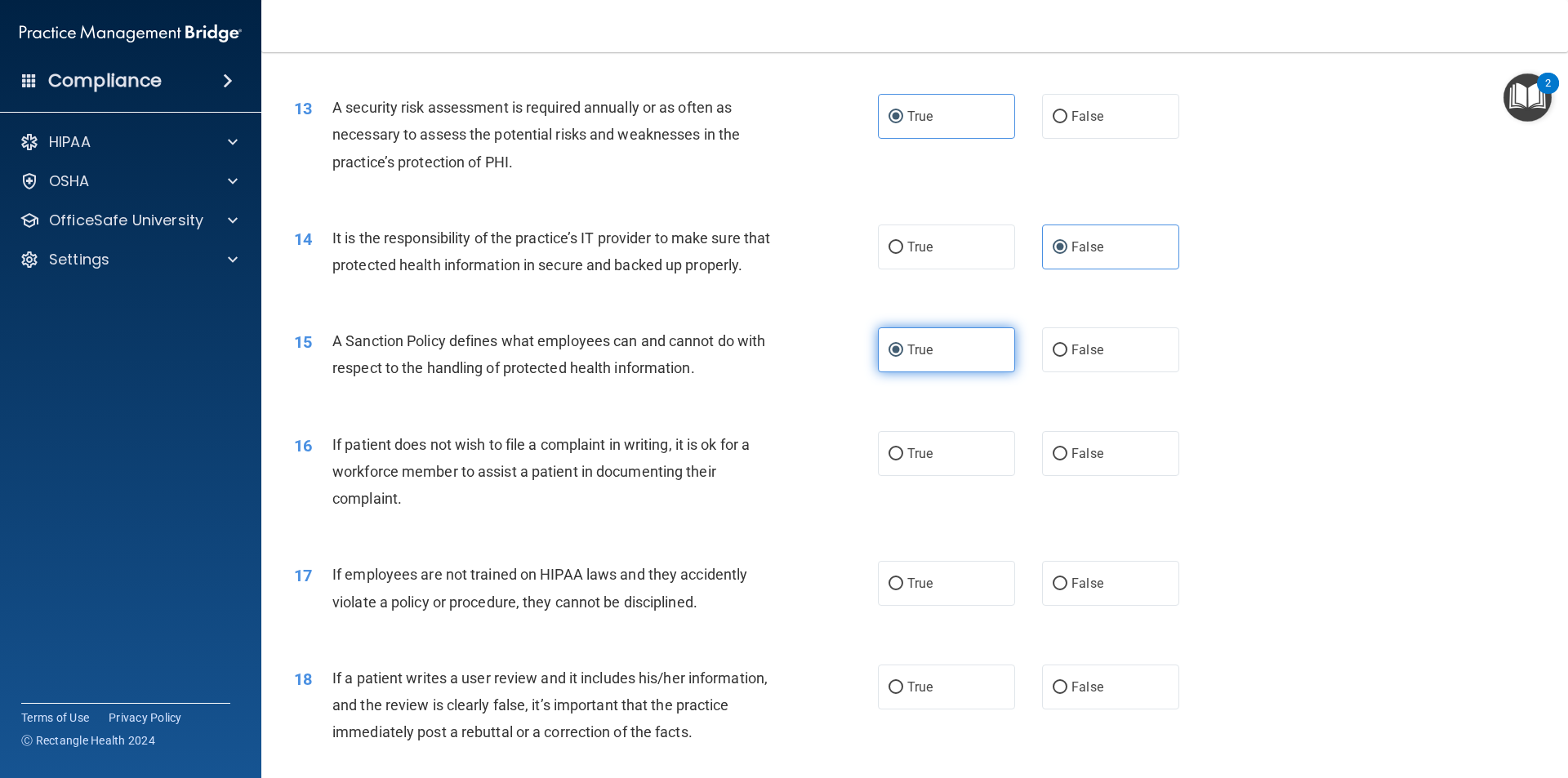
scroll to position [1715, 0]
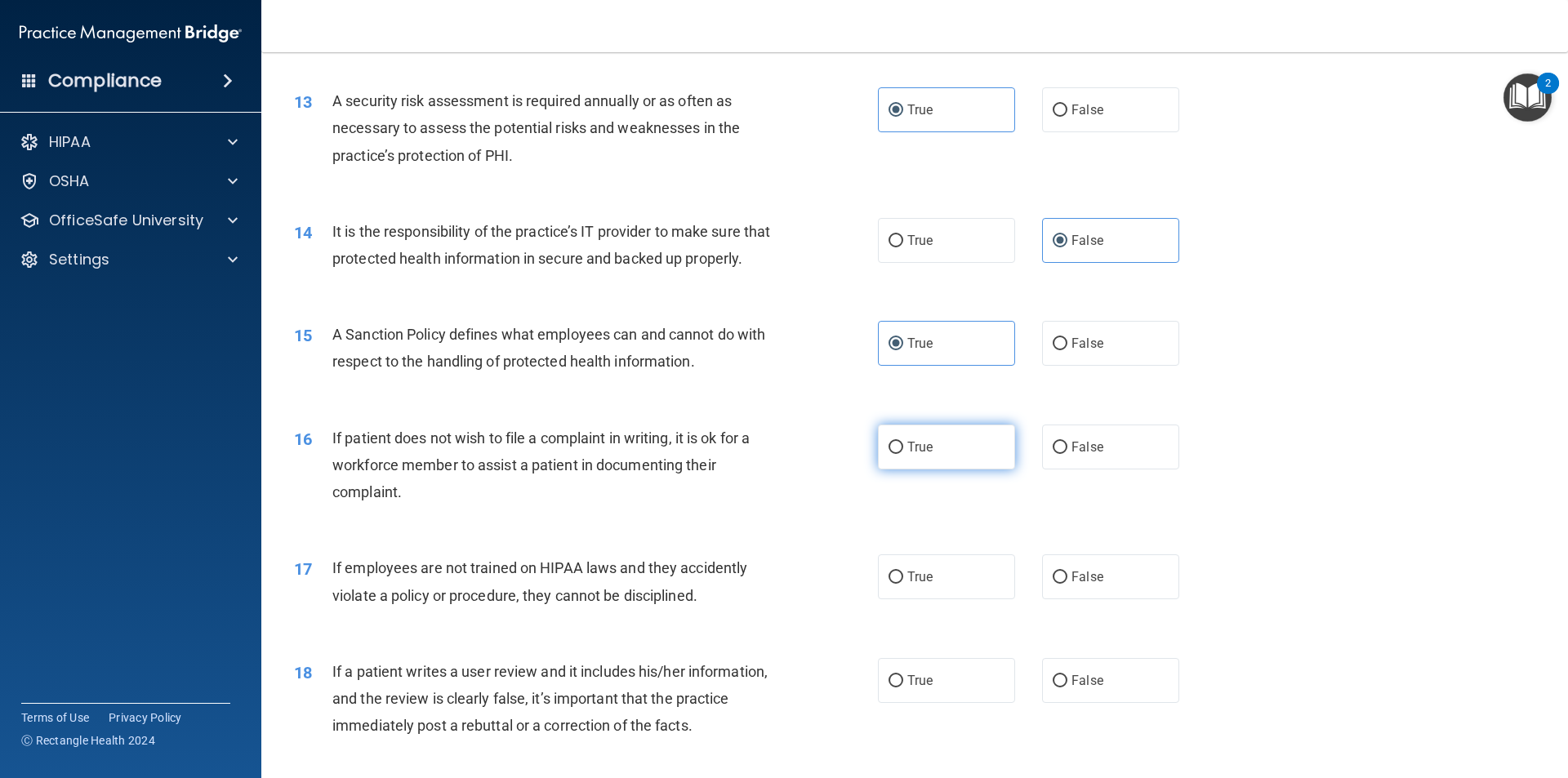
click at [957, 470] on label "True" at bounding box center [946, 447] width 137 height 45
click at [903, 455] on input "True" at bounding box center [895, 448] width 14 height 12
click at [1063, 599] on label "False" at bounding box center [1110, 577] width 137 height 45
click at [1063, 584] on input "False" at bounding box center [1059, 577] width 14 height 12
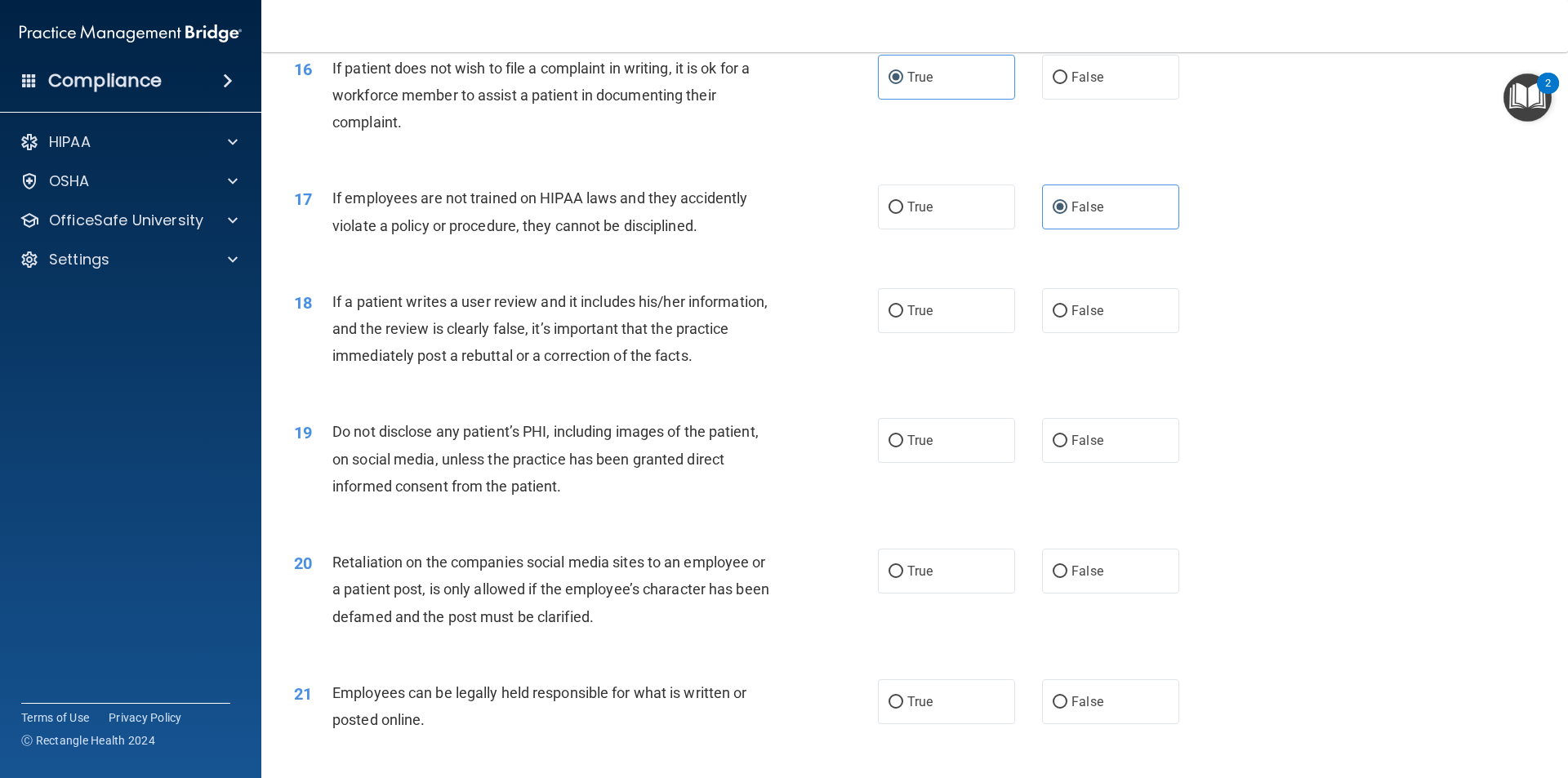
scroll to position [2123, 0]
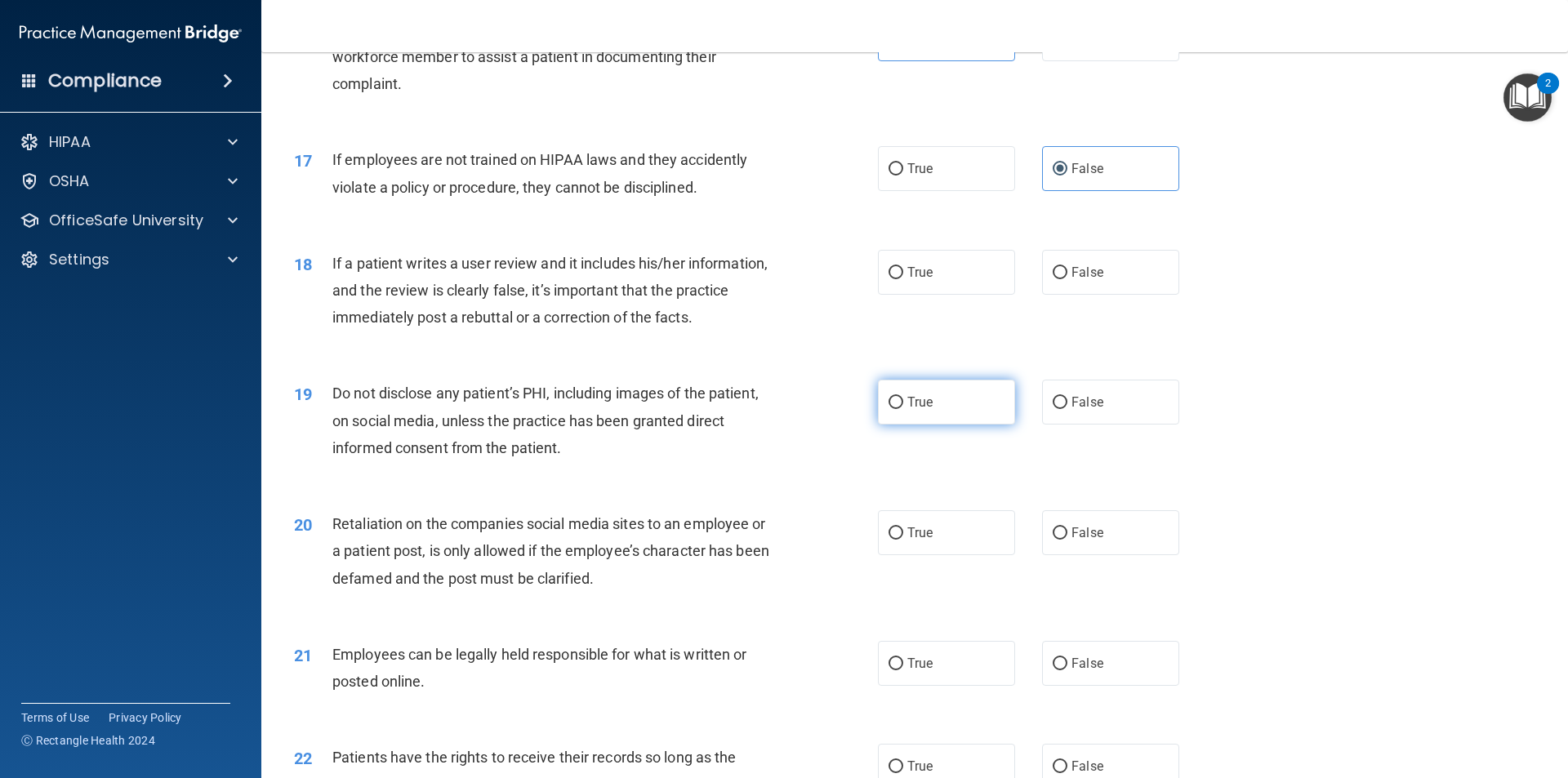
click at [950, 425] on label "True" at bounding box center [946, 402] width 137 height 45
click at [903, 410] on input "True" at bounding box center [895, 403] width 14 height 12
click at [966, 295] on label "True" at bounding box center [946, 272] width 137 height 45
click at [903, 279] on input "True" at bounding box center [895, 273] width 14 height 12
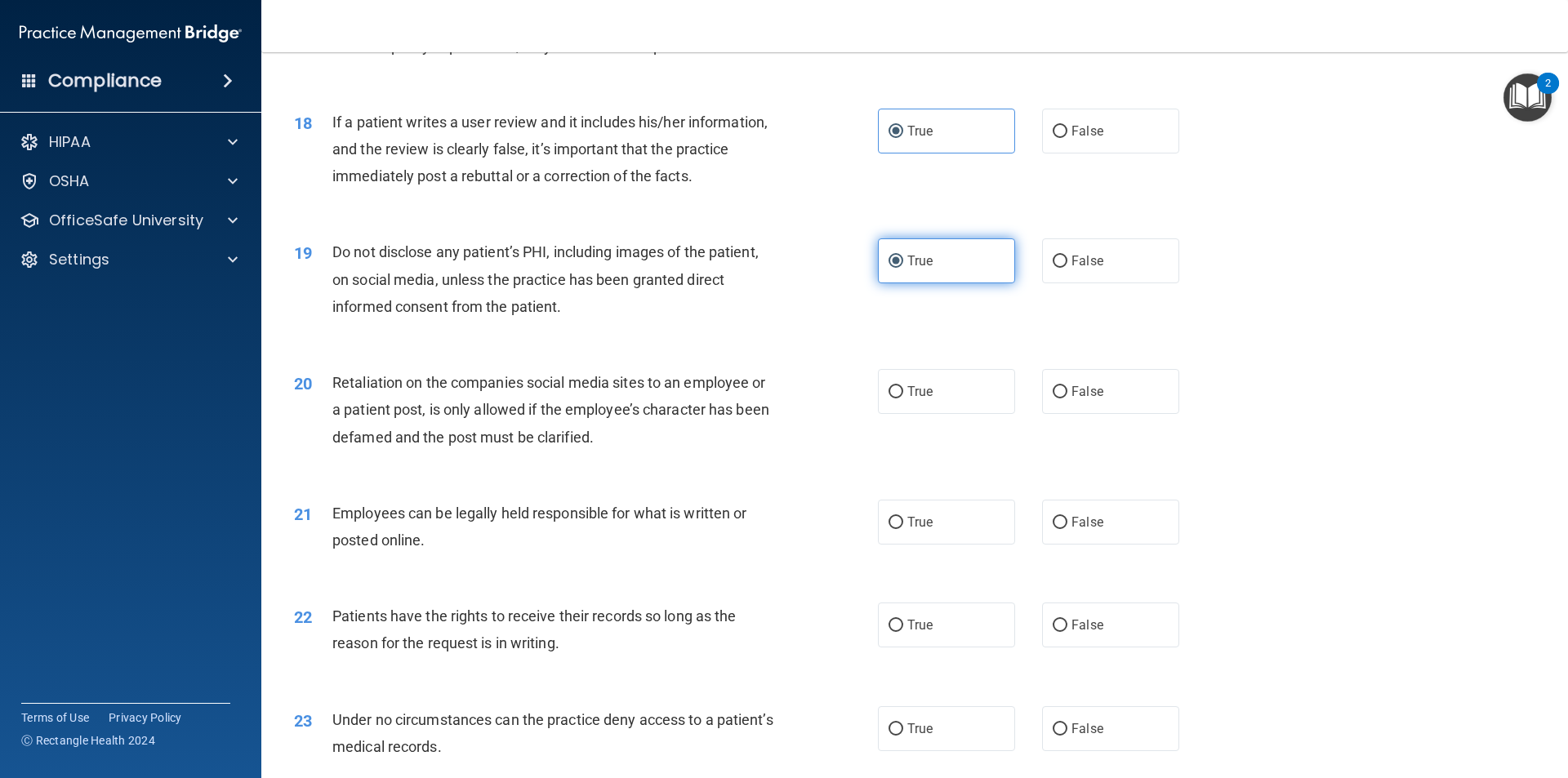
scroll to position [2287, 0]
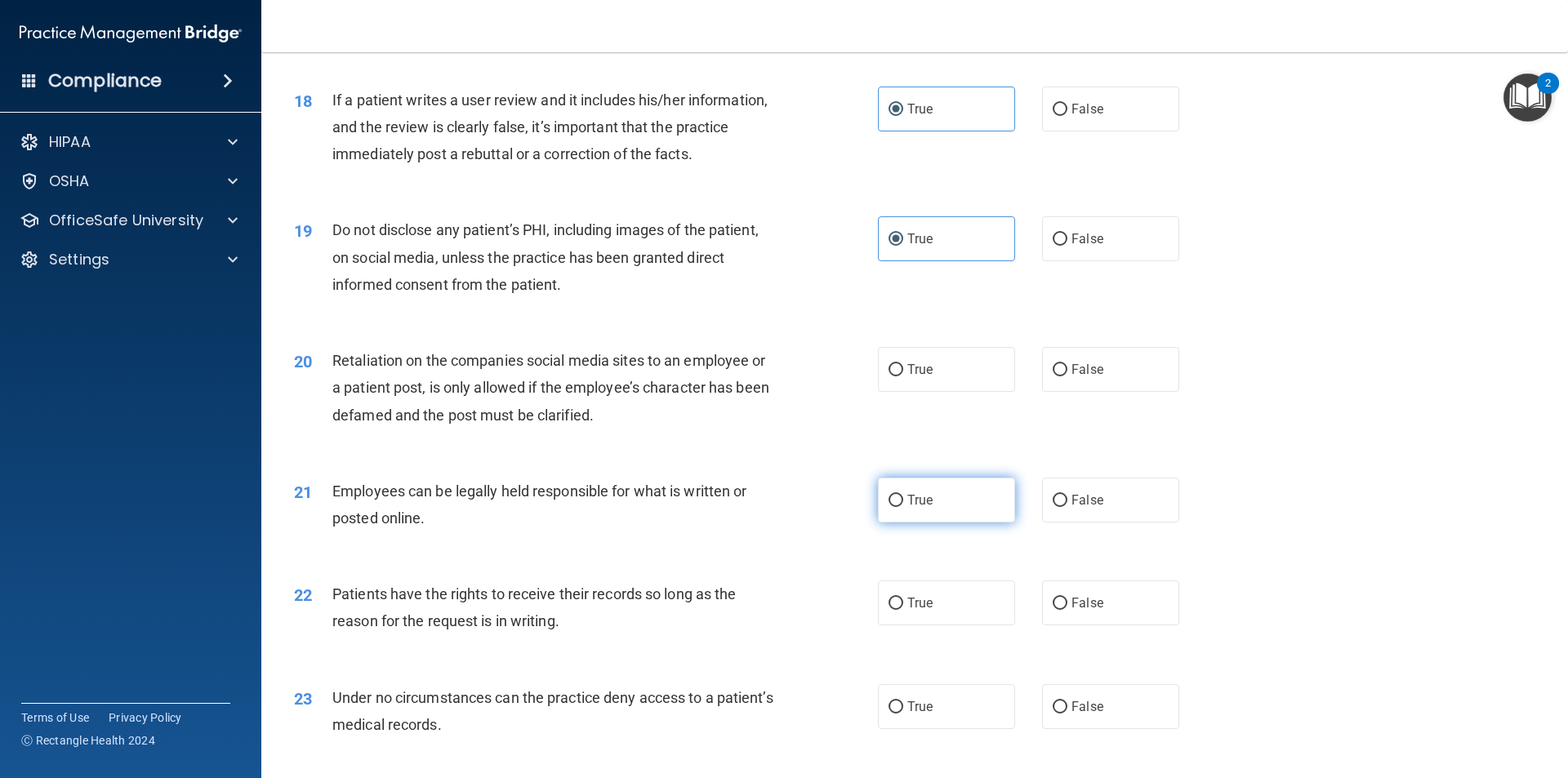
click at [973, 519] on label "True" at bounding box center [946, 500] width 137 height 45
click at [903, 507] on input "True" at bounding box center [895, 500] width 14 height 12
click at [1056, 392] on label "False" at bounding box center [1110, 369] width 137 height 45
click at [1056, 376] on input "False" at bounding box center [1059, 370] width 14 height 12
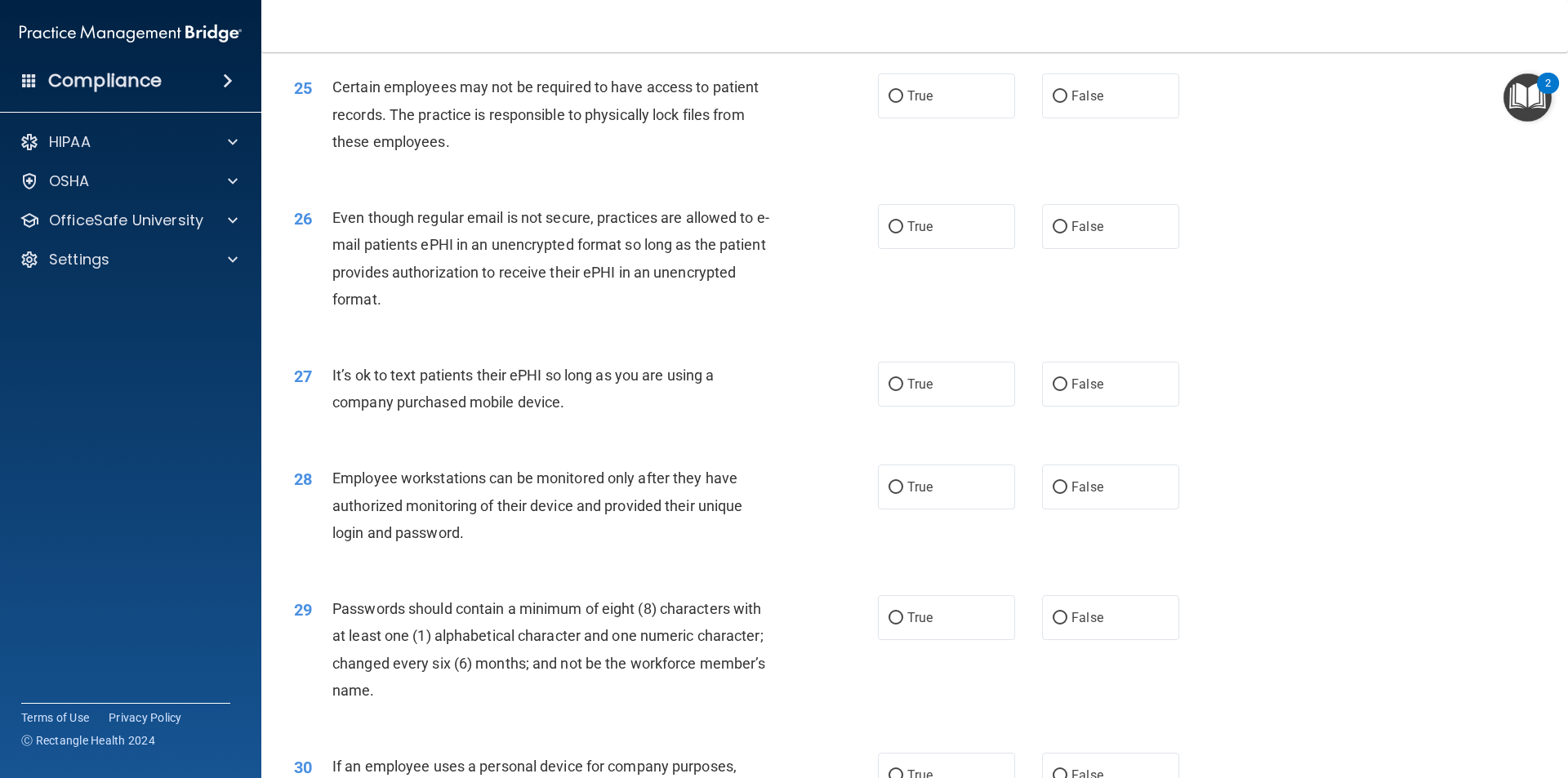
scroll to position [3322, 0]
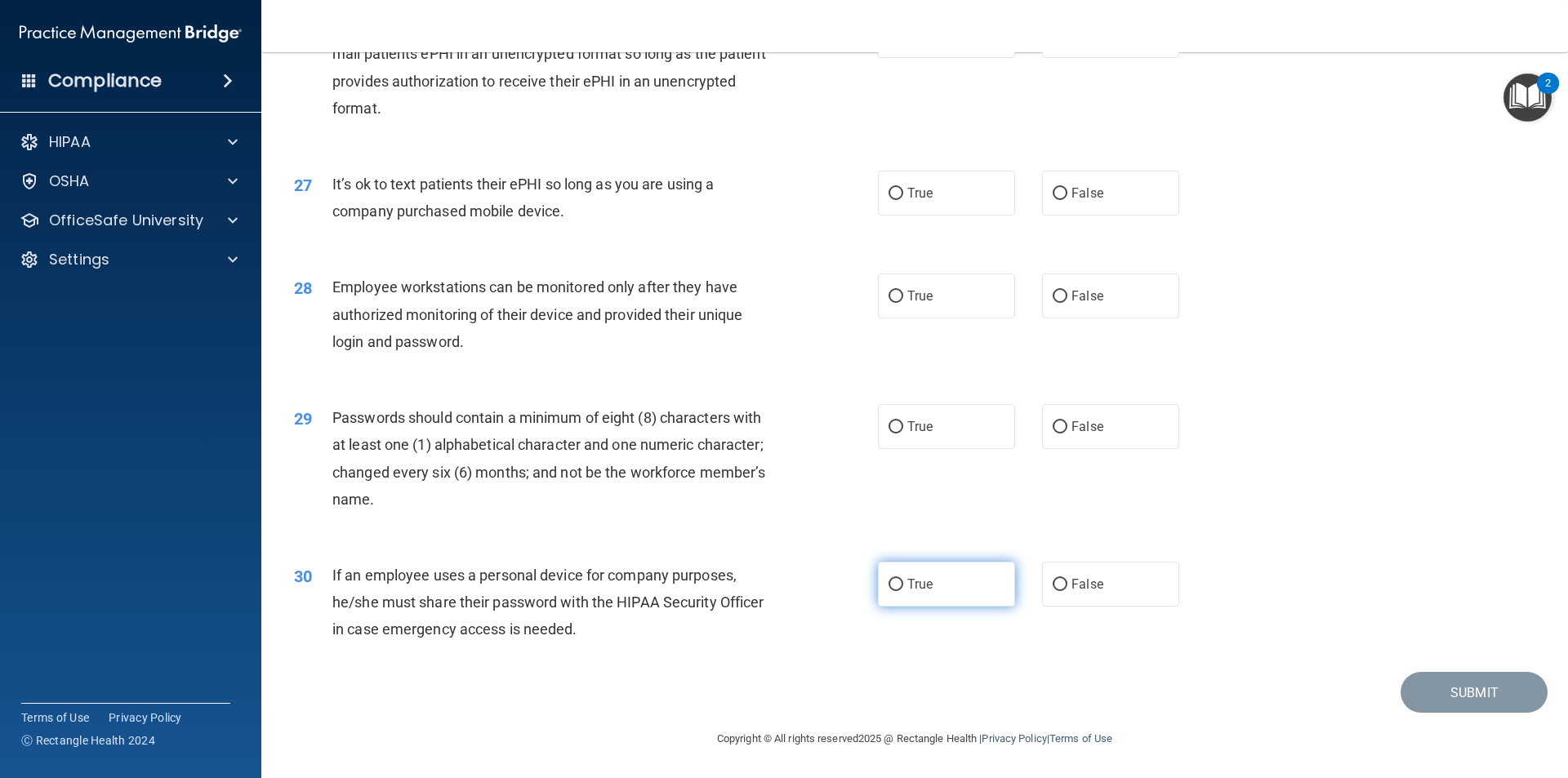
click at [959, 594] on label "True" at bounding box center [946, 584] width 137 height 45
click at [903, 591] on input "True" at bounding box center [895, 585] width 14 height 12
click at [929, 438] on label "True" at bounding box center [946, 426] width 137 height 45
click at [903, 433] on input "True" at bounding box center [895, 427] width 14 height 12
click at [949, 304] on label "True" at bounding box center [946, 296] width 137 height 45
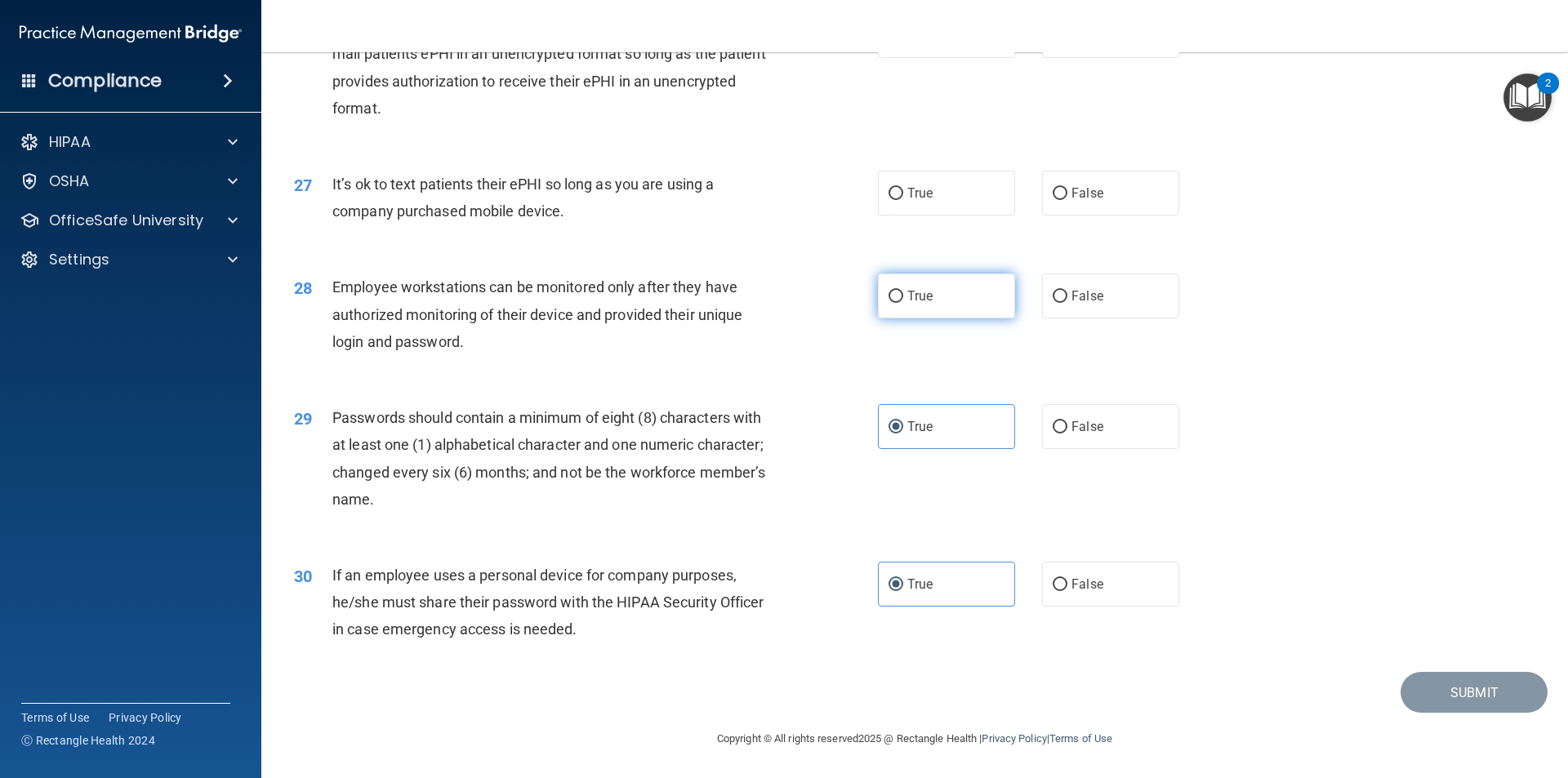
click at [903, 303] on input "True" at bounding box center [895, 297] width 14 height 12
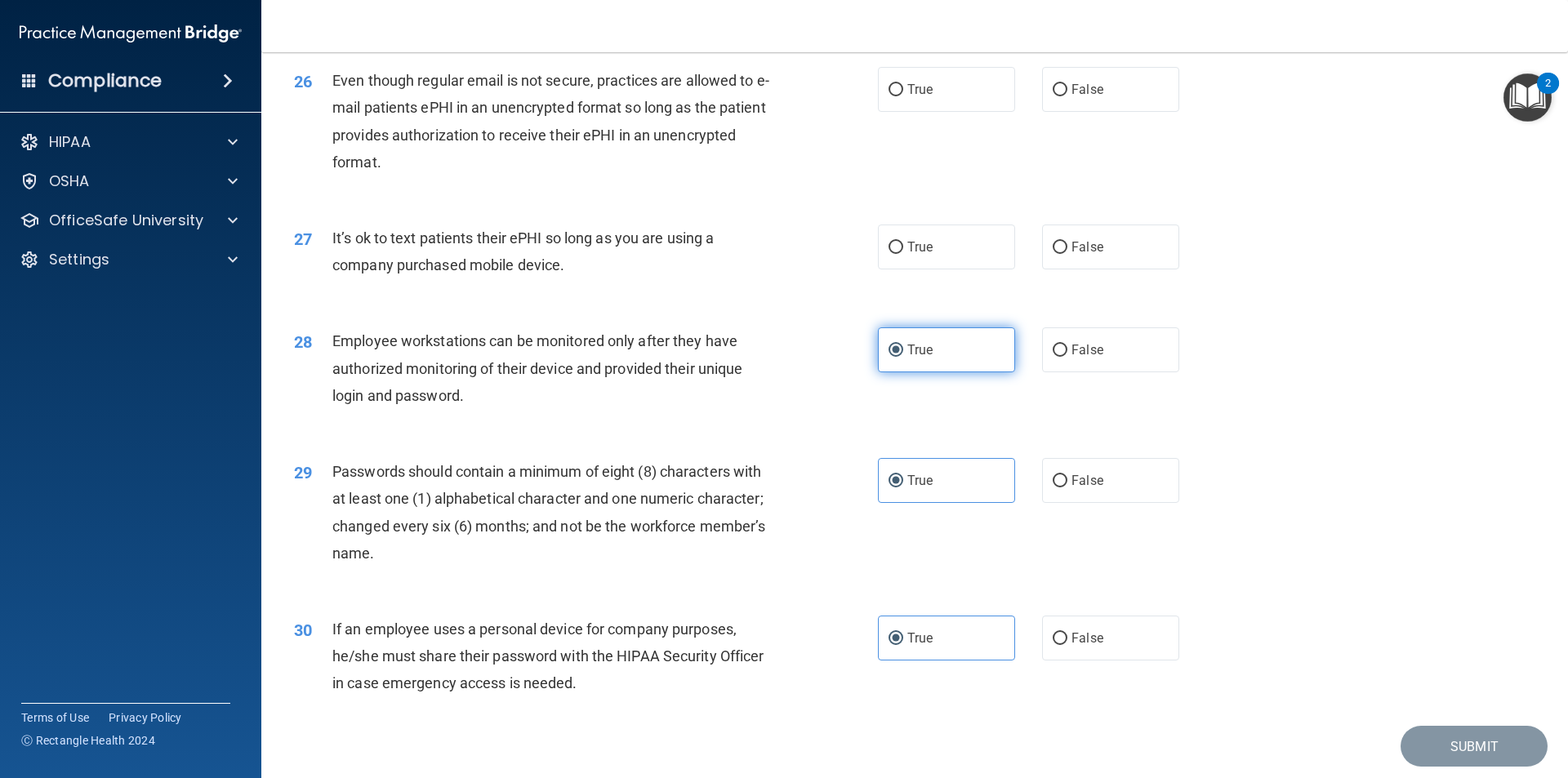
scroll to position [3240, 0]
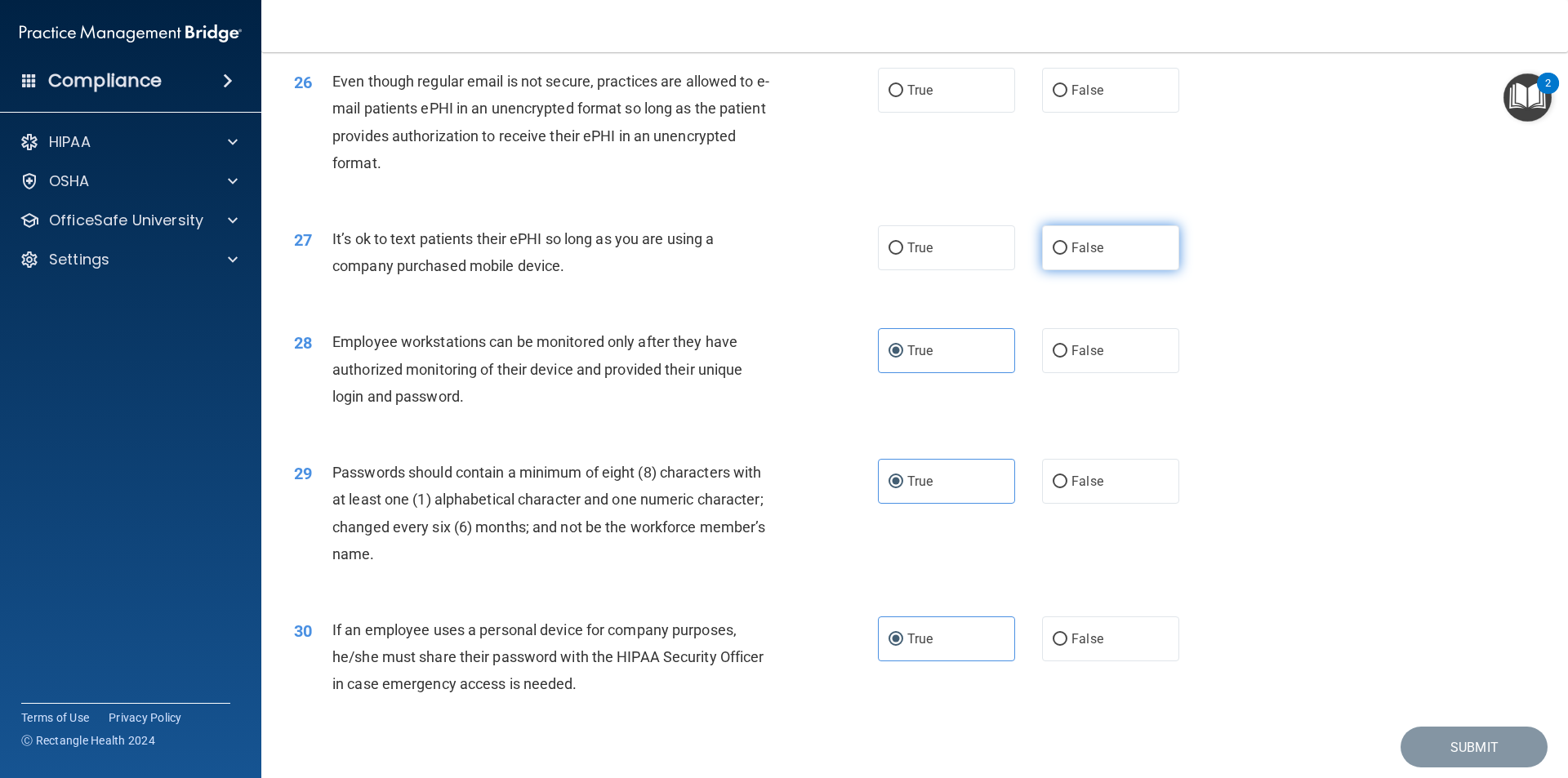
click at [1071, 271] on label "False" at bounding box center [1110, 248] width 137 height 45
click at [1068, 255] on input "False" at bounding box center [1059, 248] width 14 height 12
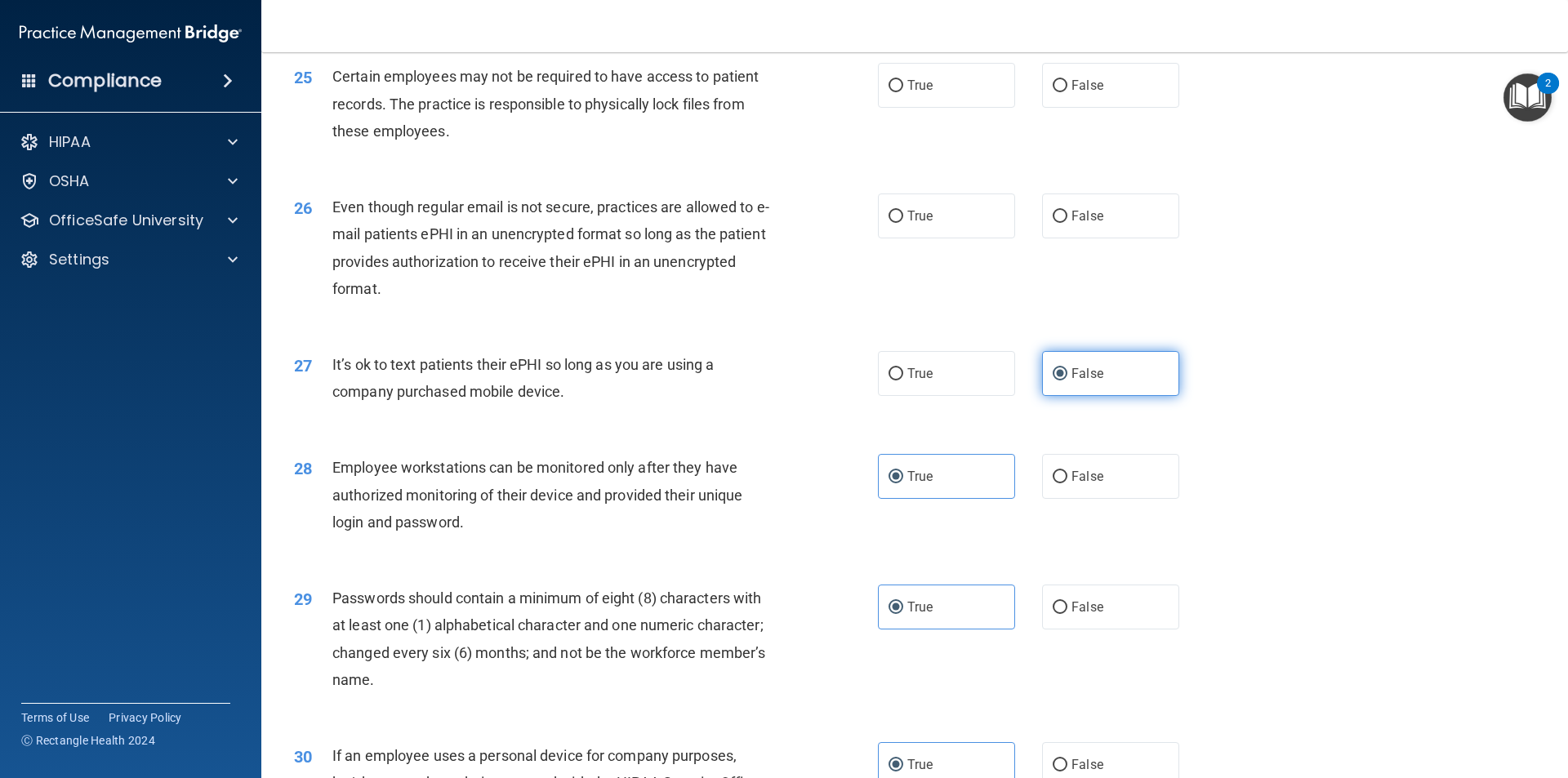
scroll to position [3077, 0]
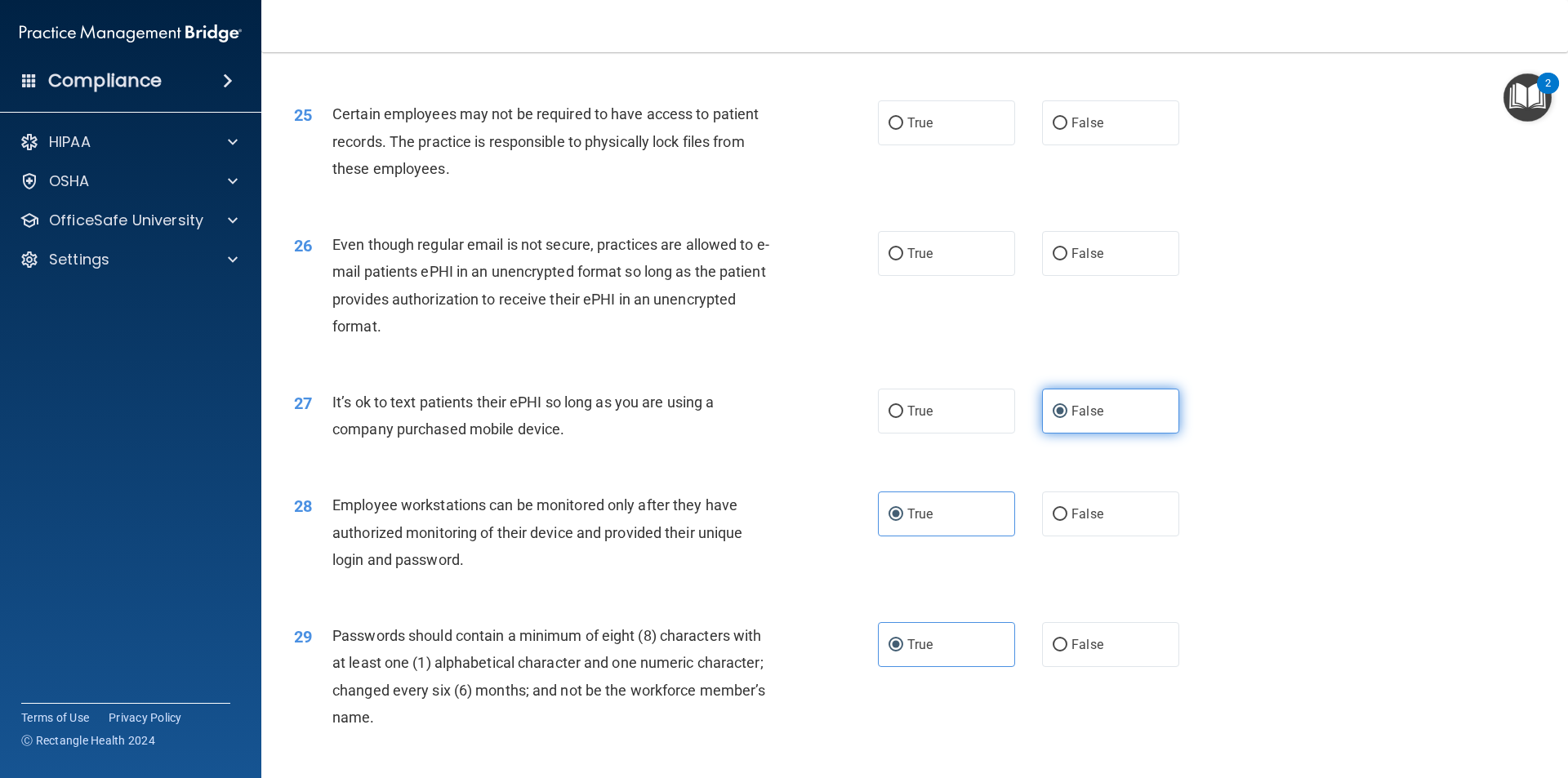
click at [1071, 261] on span "False" at bounding box center [1087, 254] width 32 height 15
click at [1068, 260] on input "False" at bounding box center [1059, 254] width 14 height 12
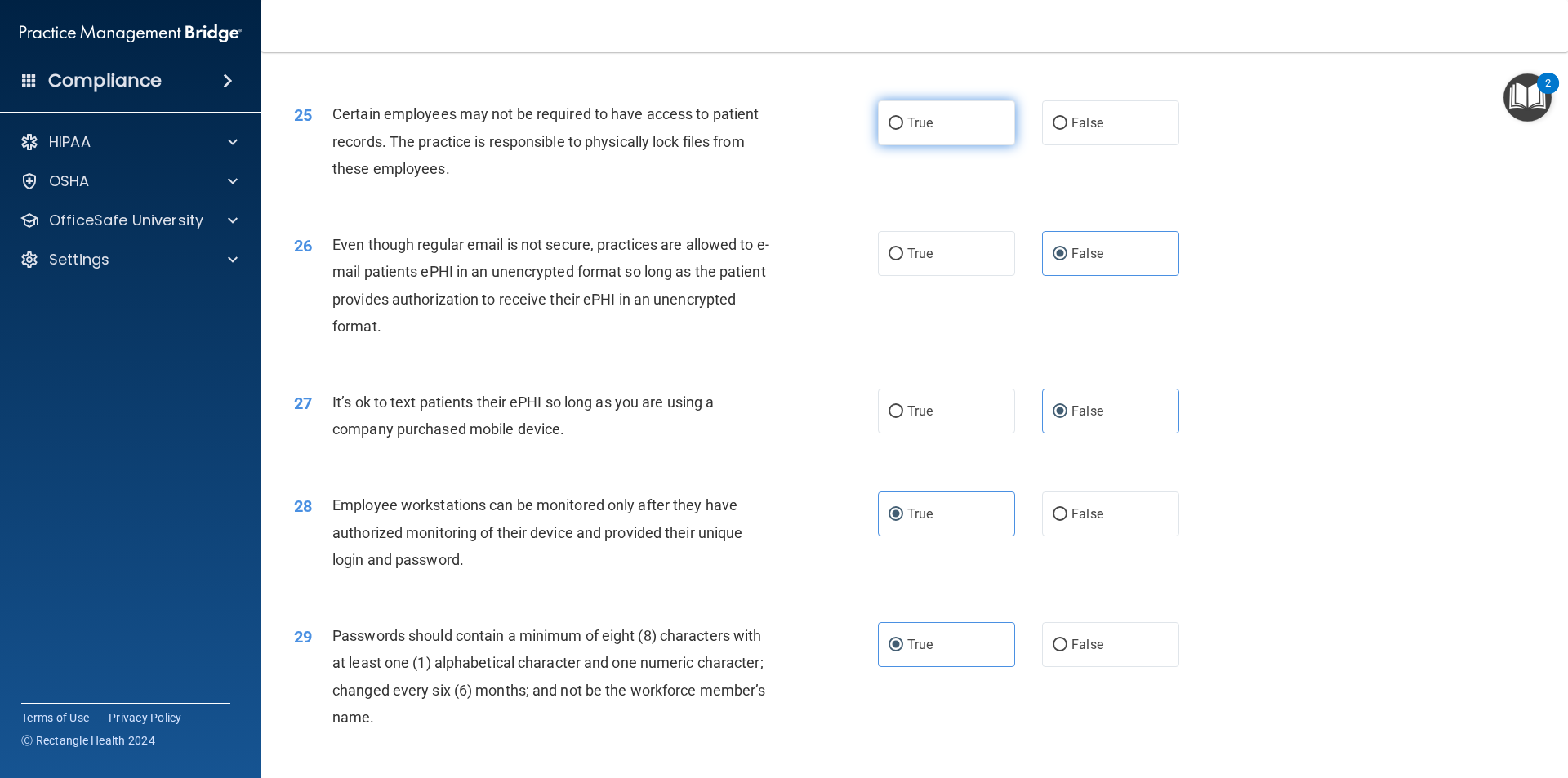
drag, startPoint x: 961, startPoint y: 144, endPoint x: 967, endPoint y: 179, distance: 35.5
click at [961, 145] on label "True" at bounding box center [946, 122] width 137 height 45
click at [903, 130] on input "True" at bounding box center [895, 123] width 14 height 12
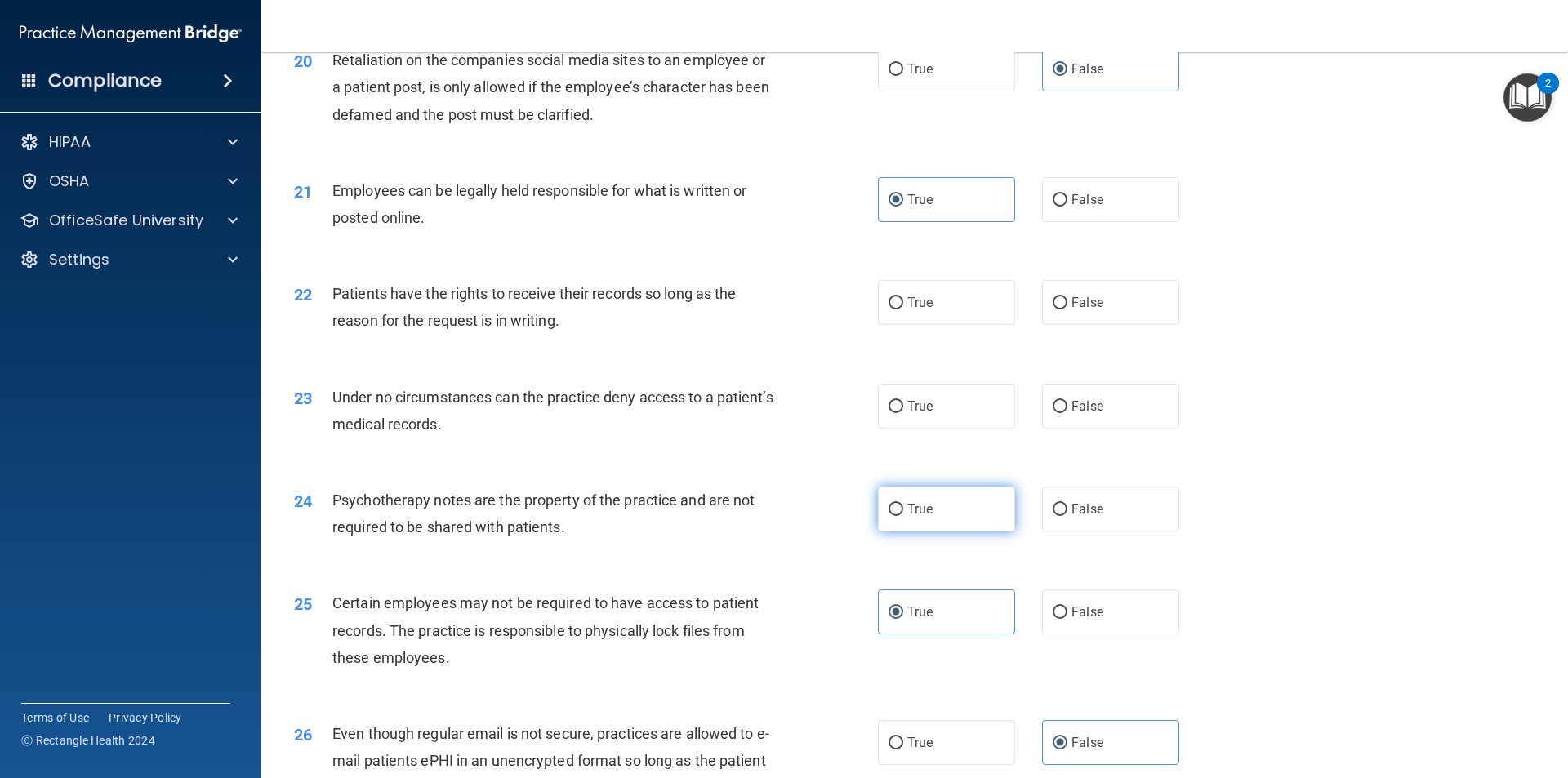
scroll to position [2587, 0]
click at [939, 532] on label "True" at bounding box center [946, 510] width 137 height 45
click at [903, 517] on input "True" at bounding box center [895, 510] width 14 height 12
click at [1095, 420] on label "False" at bounding box center [1110, 407] width 137 height 45
click at [1068, 414] on input "False" at bounding box center [1059, 408] width 14 height 12
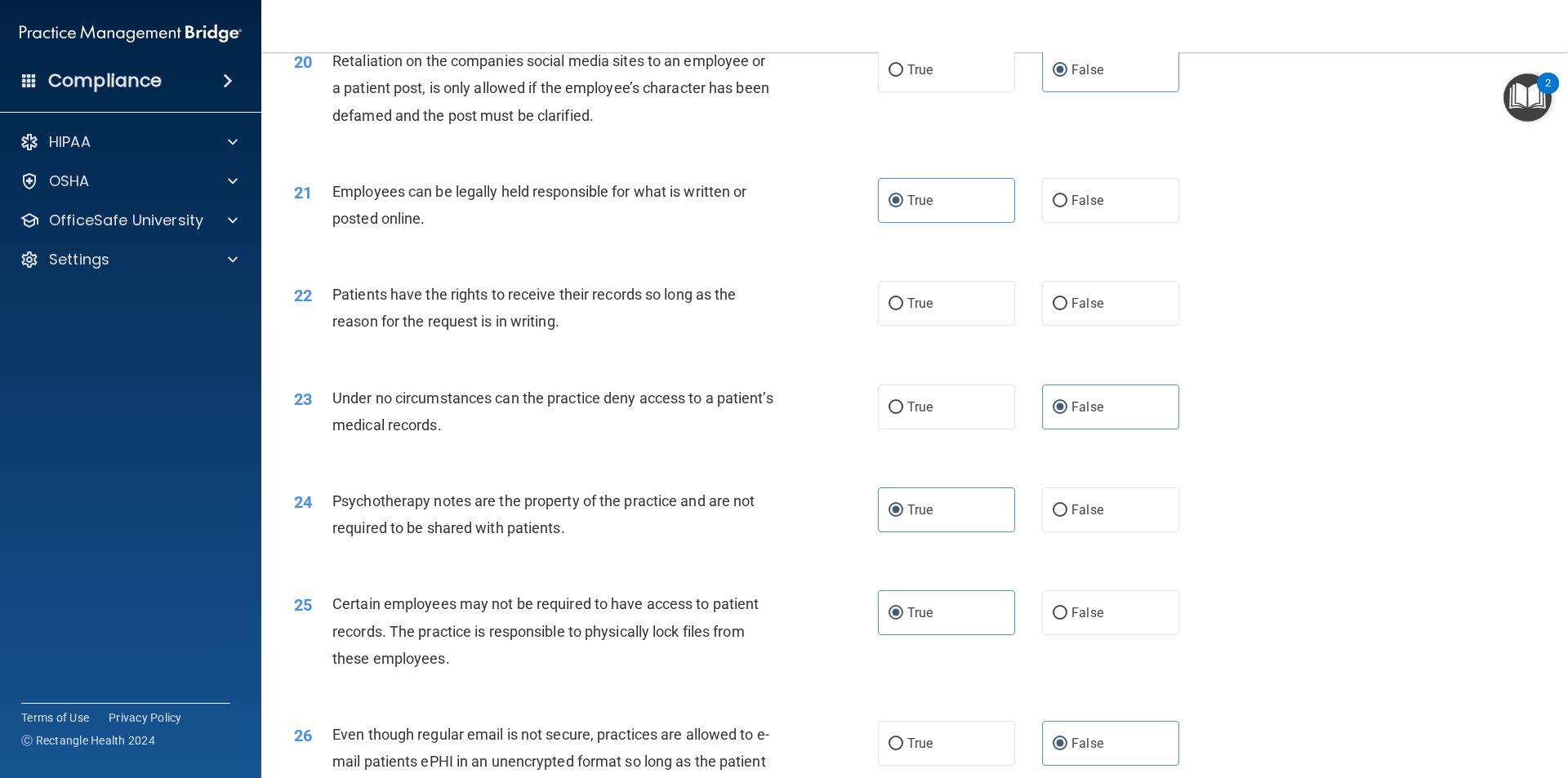
drag, startPoint x: 989, startPoint y: 321, endPoint x: 1052, endPoint y: 375, distance: 83.0
click at [989, 322] on label "True" at bounding box center [946, 303] width 137 height 45
click at [903, 310] on input "True" at bounding box center [895, 304] width 14 height 12
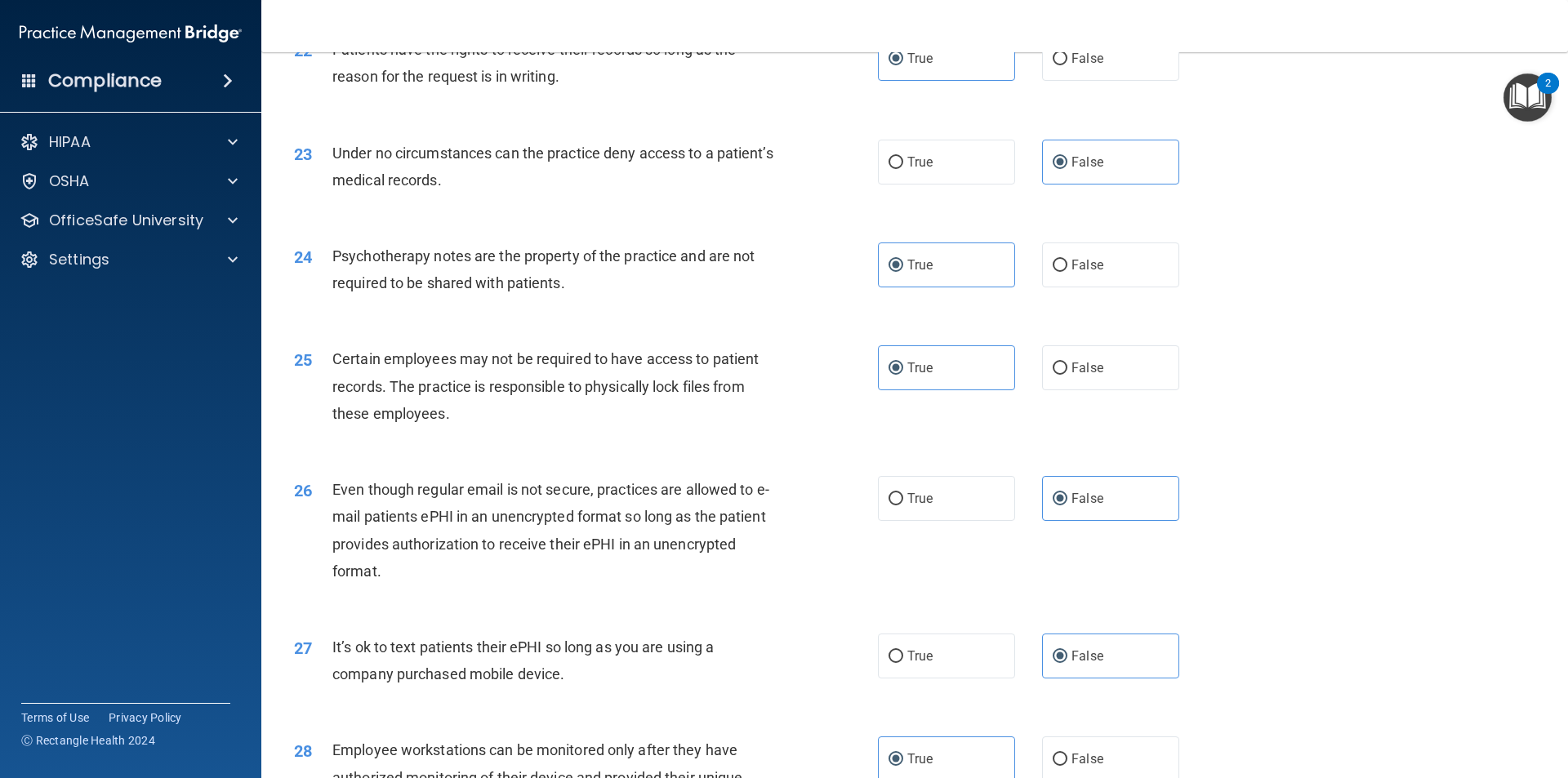
scroll to position [3322, 0]
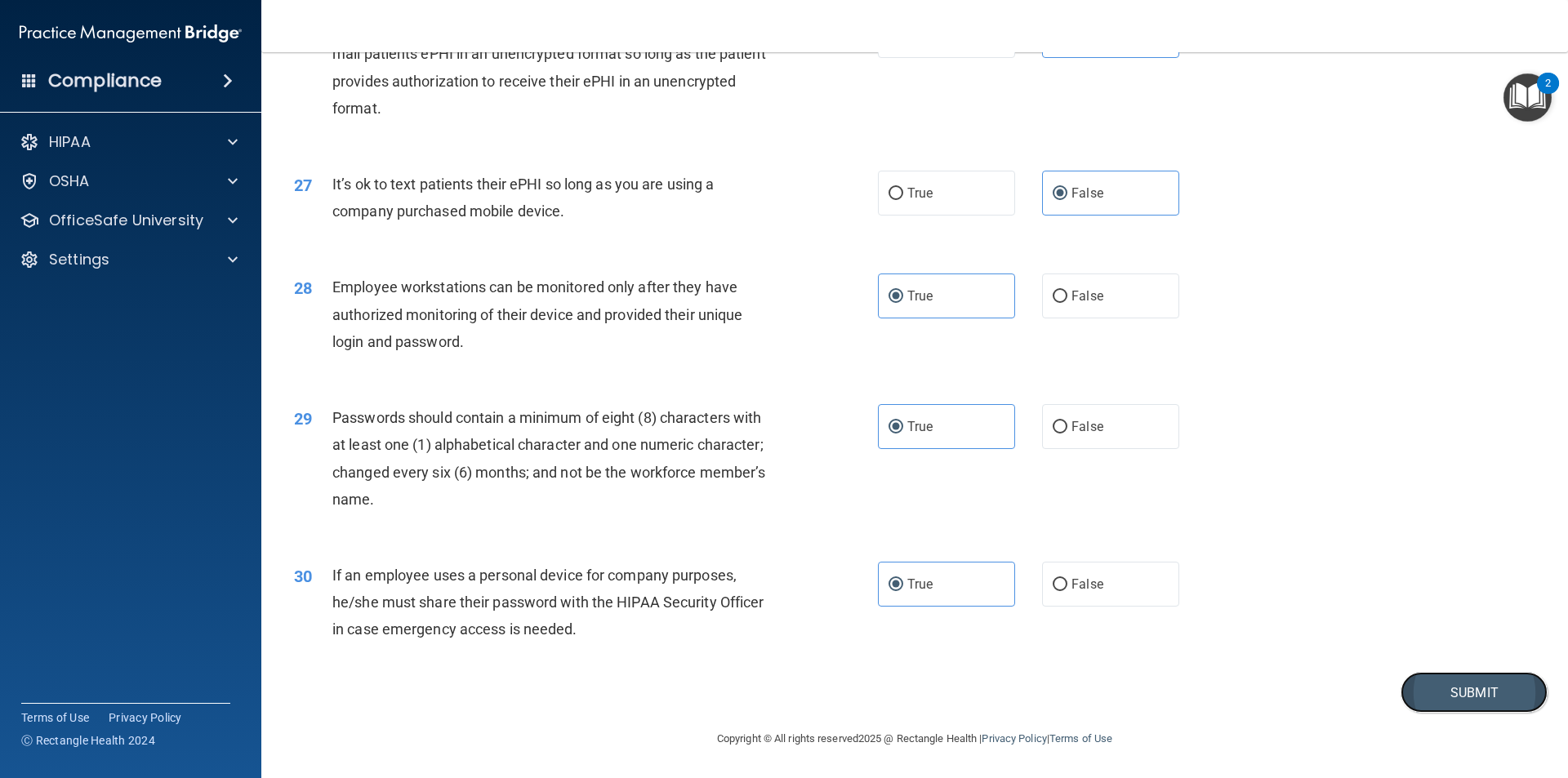
click at [1415, 690] on button "Submit" at bounding box center [1474, 693] width 147 height 42
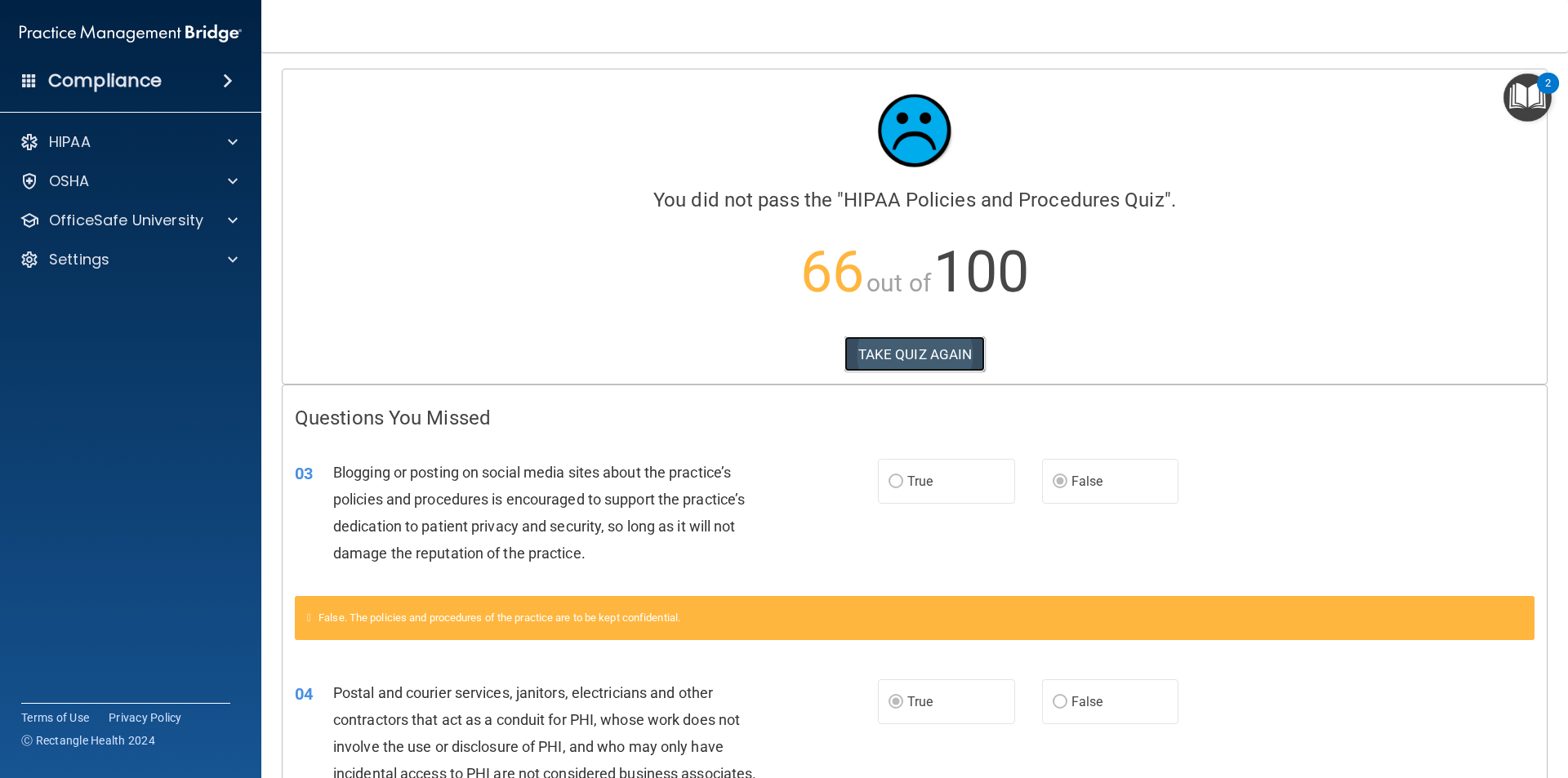
click at [894, 343] on button "TAKE QUIZ AGAIN" at bounding box center [916, 355] width 142 height 36
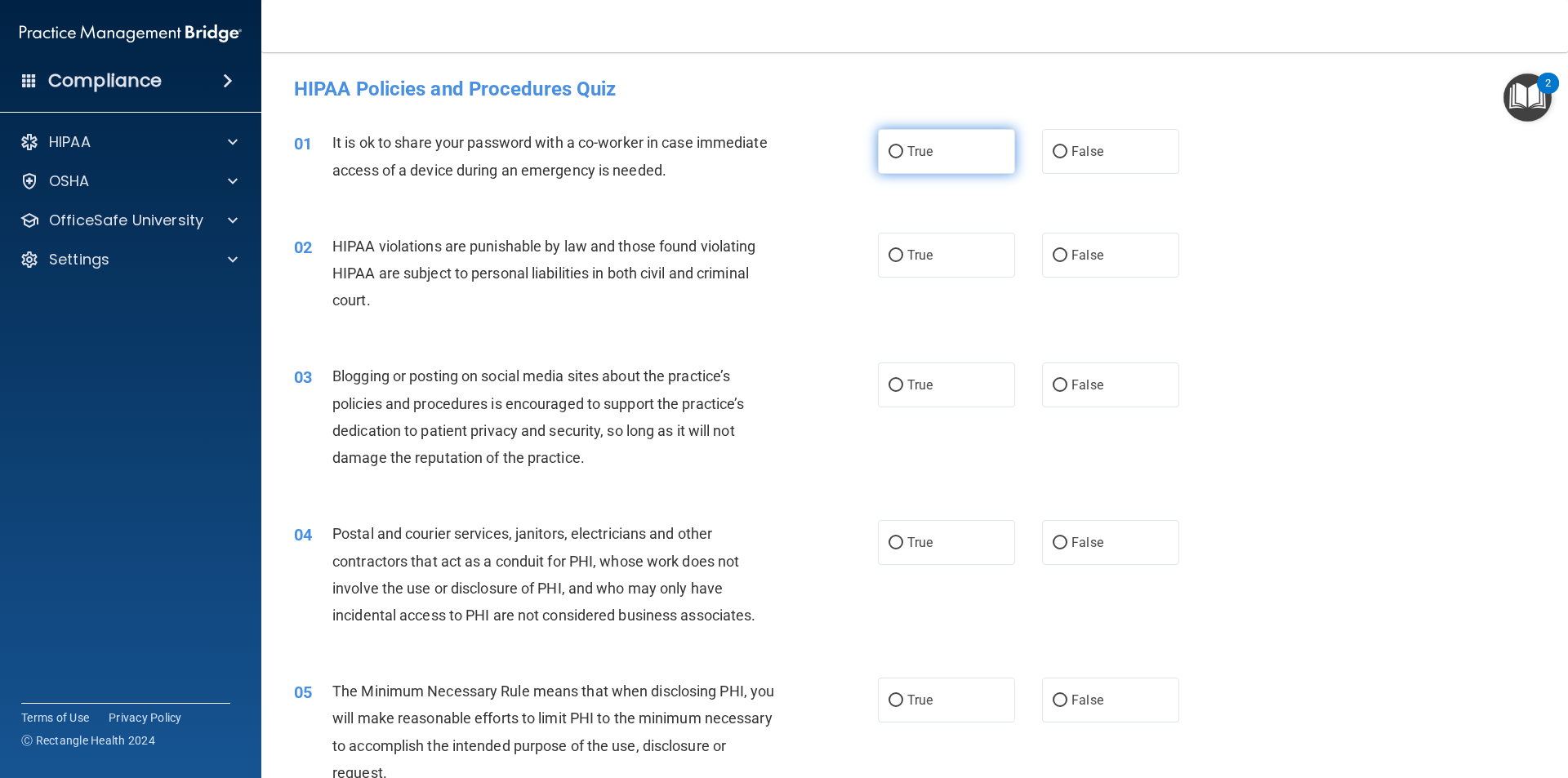
click at [919, 157] on span "True" at bounding box center [919, 151] width 25 height 15
click at [903, 157] on input "True" at bounding box center [895, 152] width 14 height 12
click at [947, 265] on label "True" at bounding box center [946, 255] width 137 height 45
click at [903, 262] on input "True" at bounding box center [895, 256] width 14 height 12
click at [967, 372] on label "True" at bounding box center [946, 385] width 137 height 45
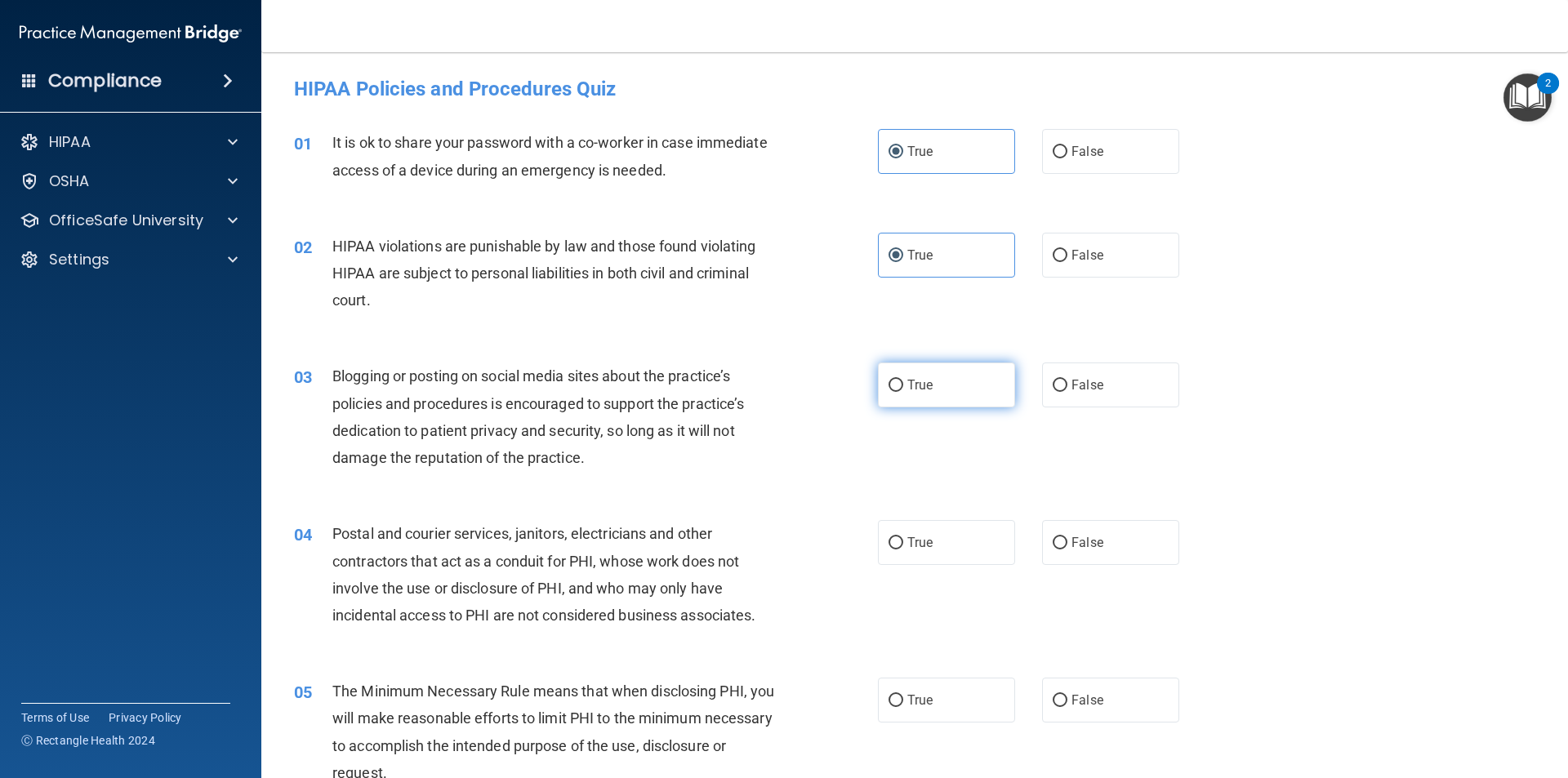
click at [903, 380] on input "True" at bounding box center [895, 386] width 14 height 12
click at [1071, 537] on span "False" at bounding box center [1087, 543] width 32 height 15
click at [1068, 538] on input "False" at bounding box center [1059, 544] width 14 height 12
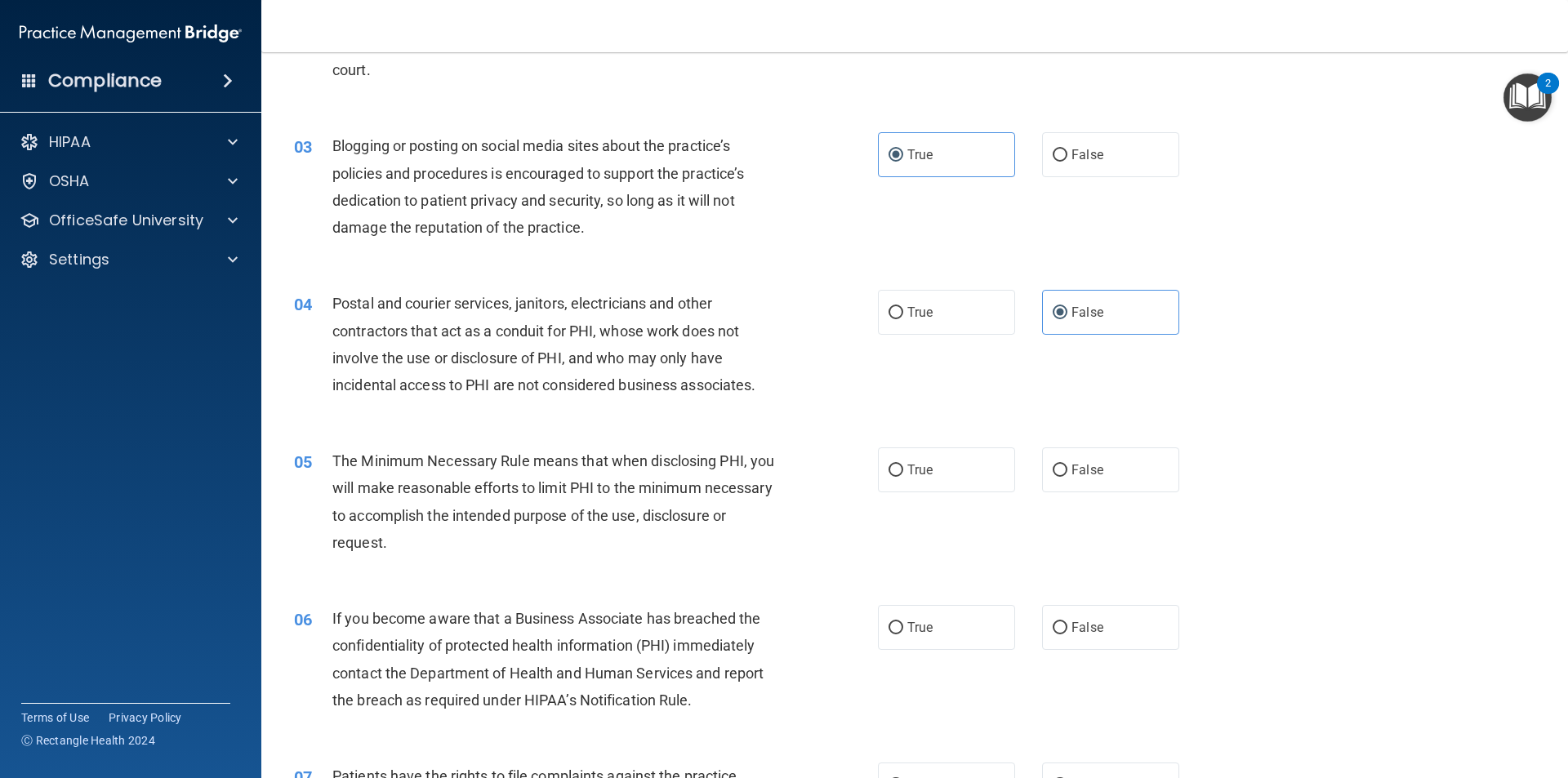
scroll to position [245, 0]
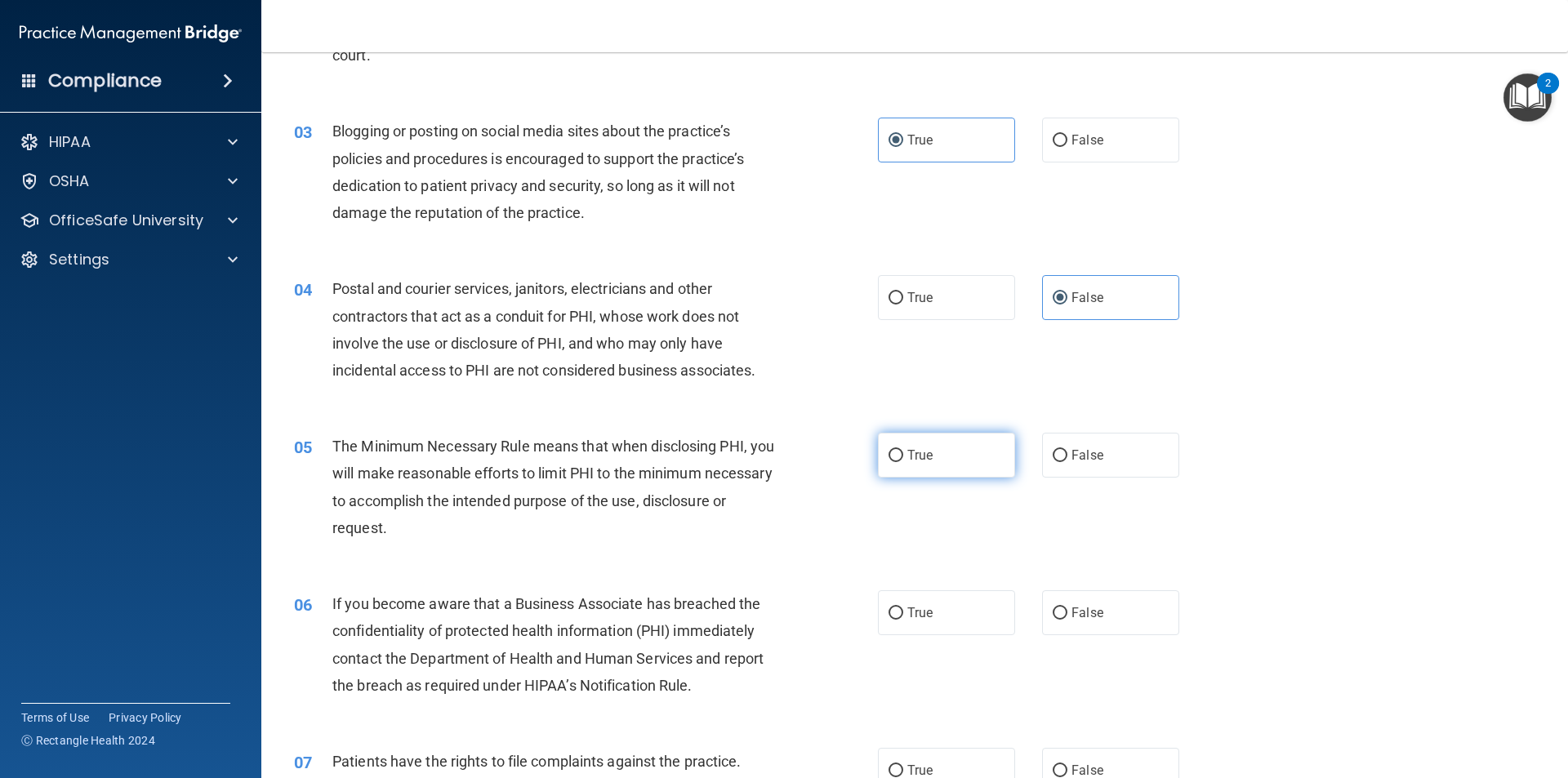
click at [976, 464] on label "True" at bounding box center [946, 455] width 137 height 45
click at [903, 462] on input "True" at bounding box center [895, 456] width 14 height 12
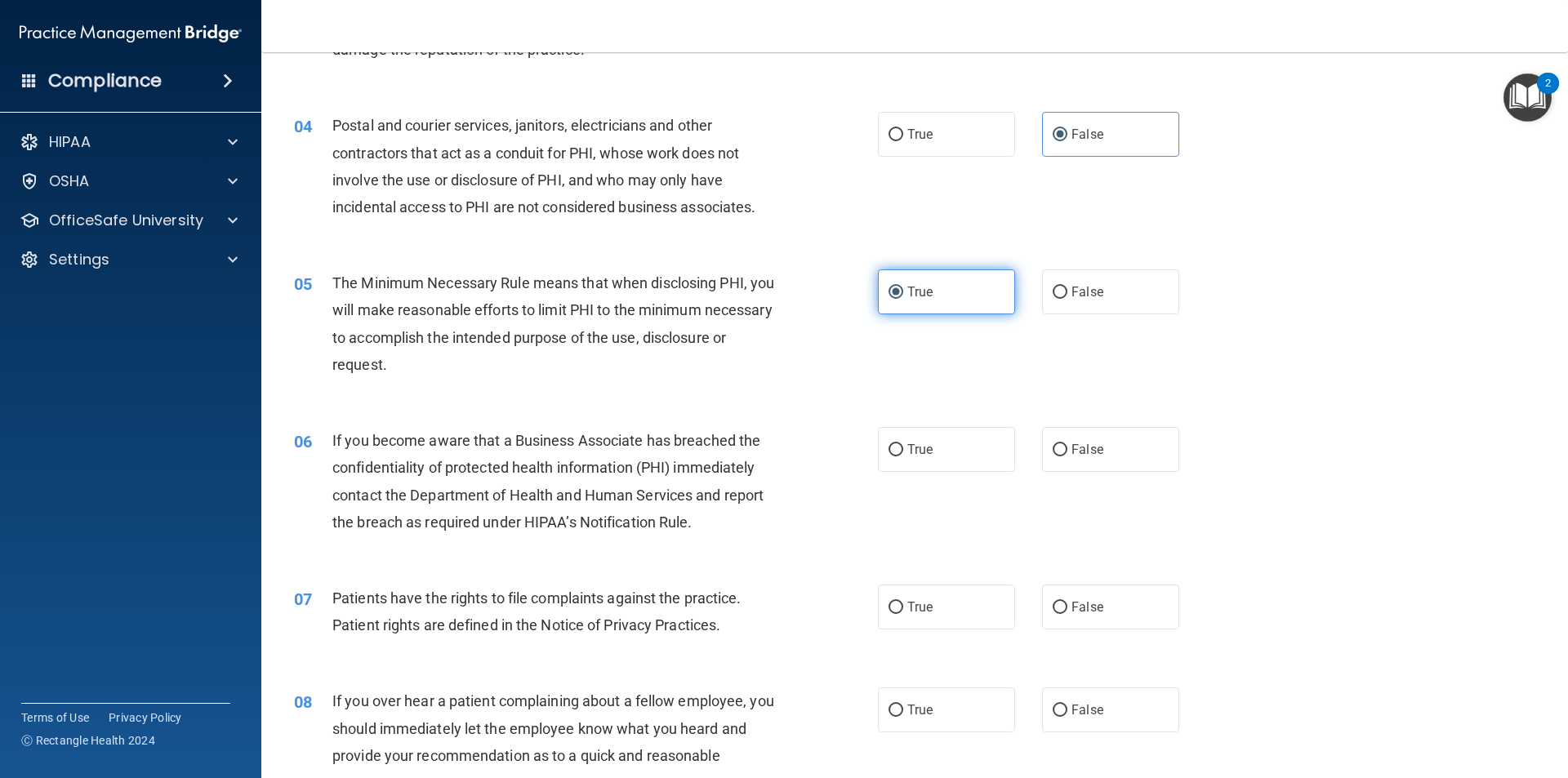
scroll to position [490, 0]
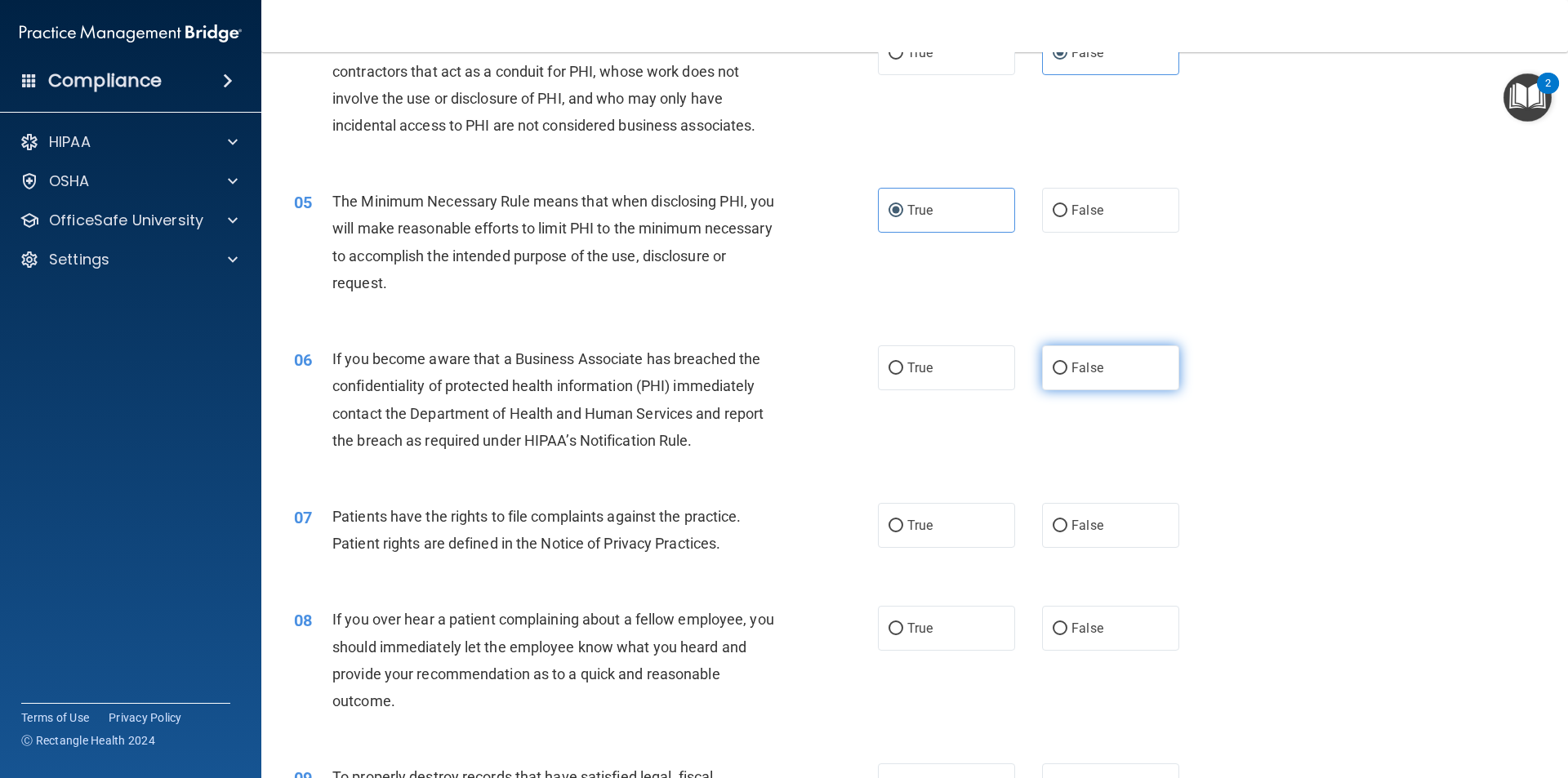
click at [1107, 379] on label "False" at bounding box center [1110, 367] width 137 height 45
click at [1068, 375] on input "False" at bounding box center [1059, 368] width 14 height 12
click at [963, 514] on label "True" at bounding box center [946, 525] width 137 height 45
click at [903, 521] on input "True" at bounding box center [895, 526] width 14 height 12
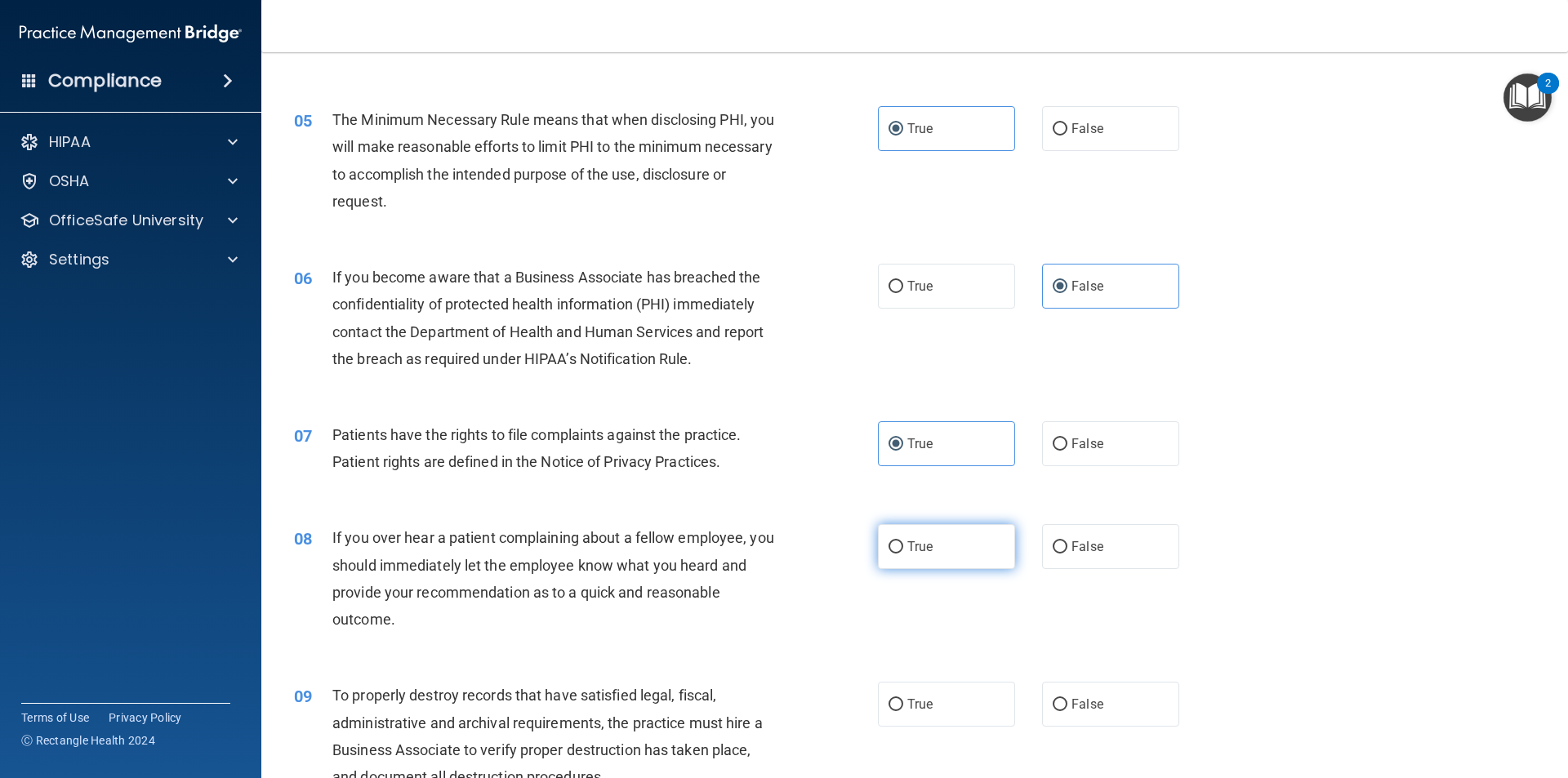
click at [954, 553] on label "True" at bounding box center [946, 546] width 137 height 45
click at [903, 553] on input "True" at bounding box center [895, 547] width 14 height 12
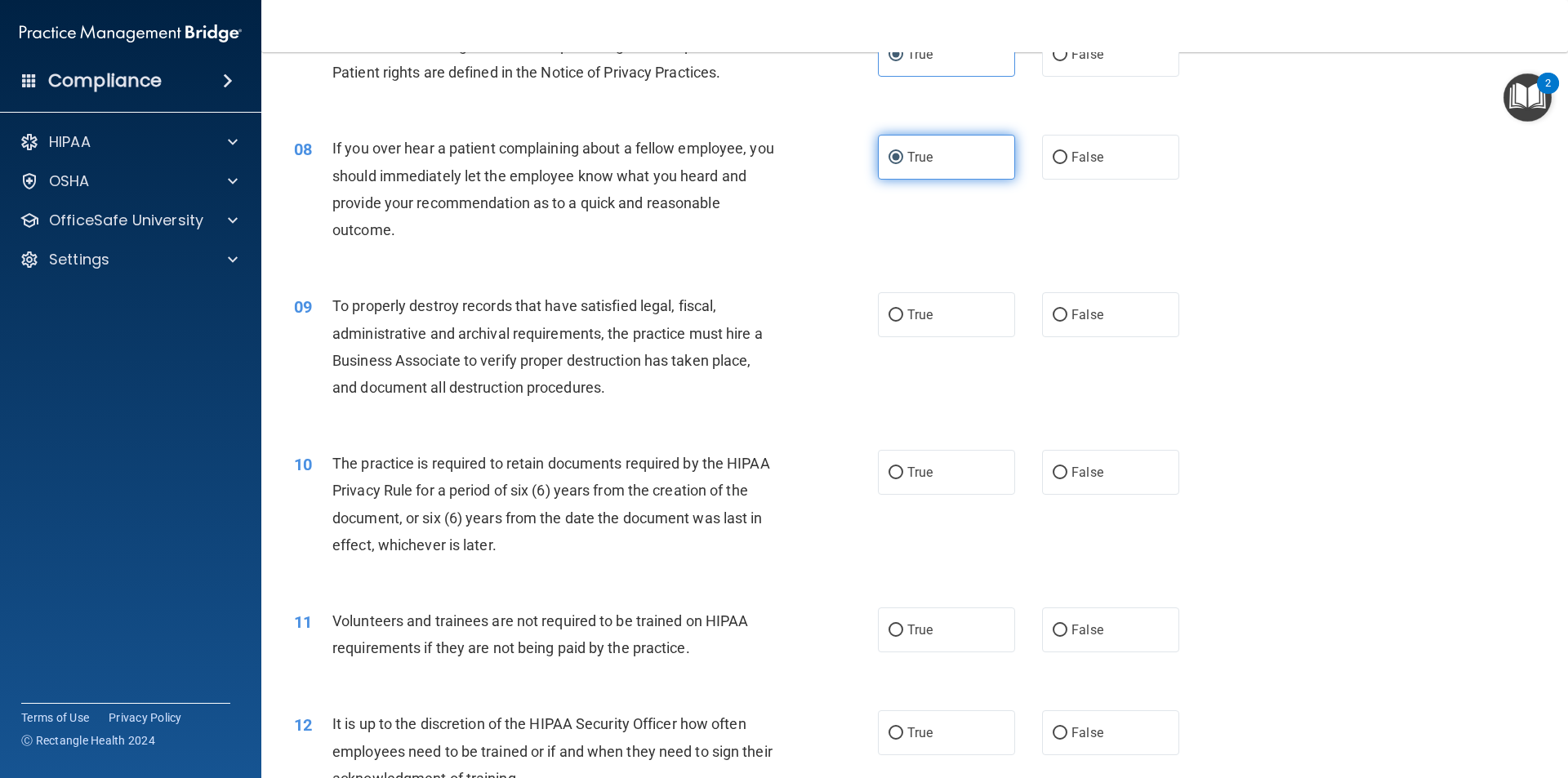
scroll to position [980, 0]
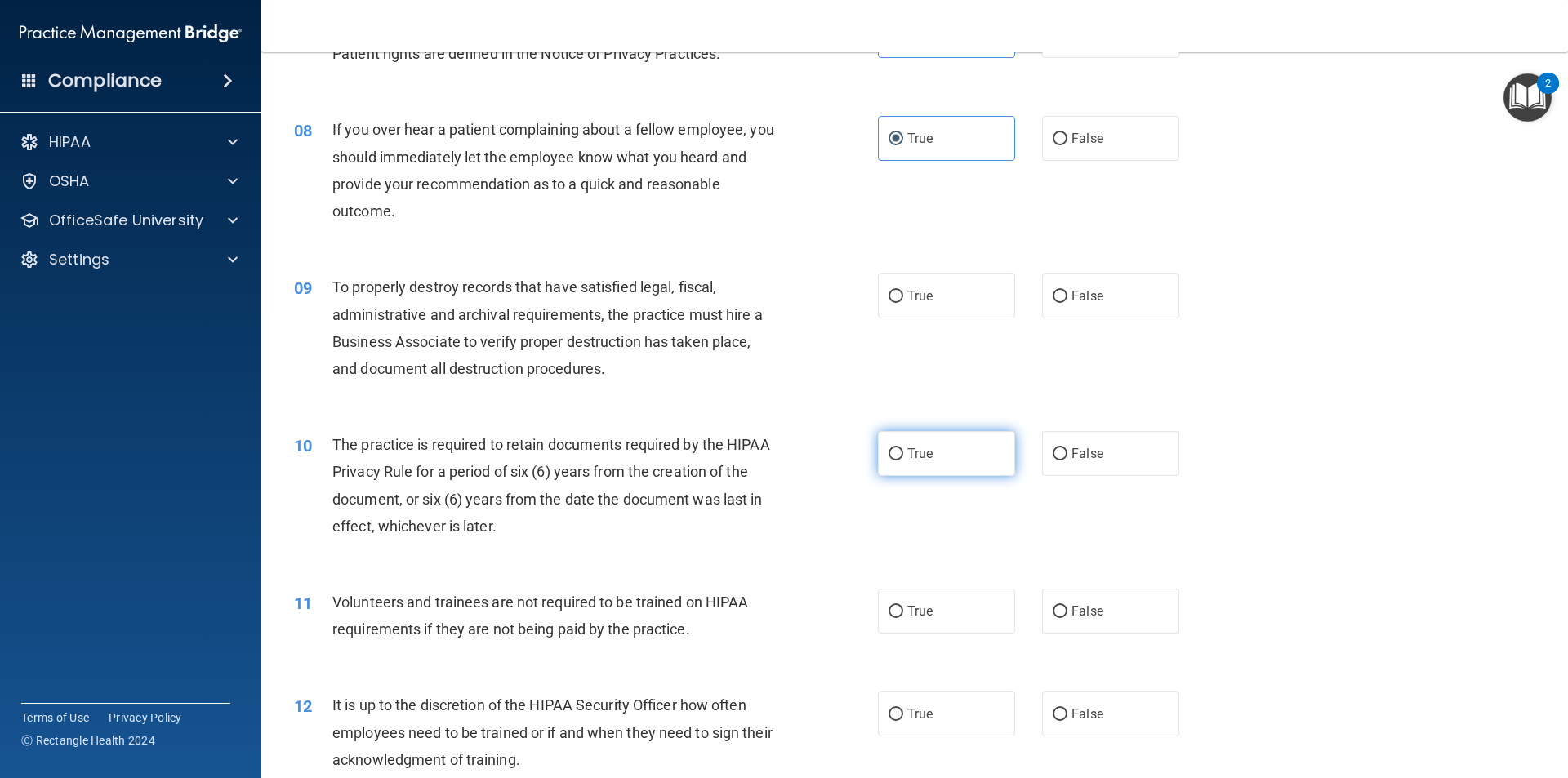
click at [933, 451] on label "True" at bounding box center [946, 454] width 137 height 45
click at [903, 451] on input "True" at bounding box center [895, 455] width 14 height 12
click at [942, 298] on label "True" at bounding box center [946, 296] width 137 height 45
click at [903, 298] on input "True" at bounding box center [895, 297] width 14 height 12
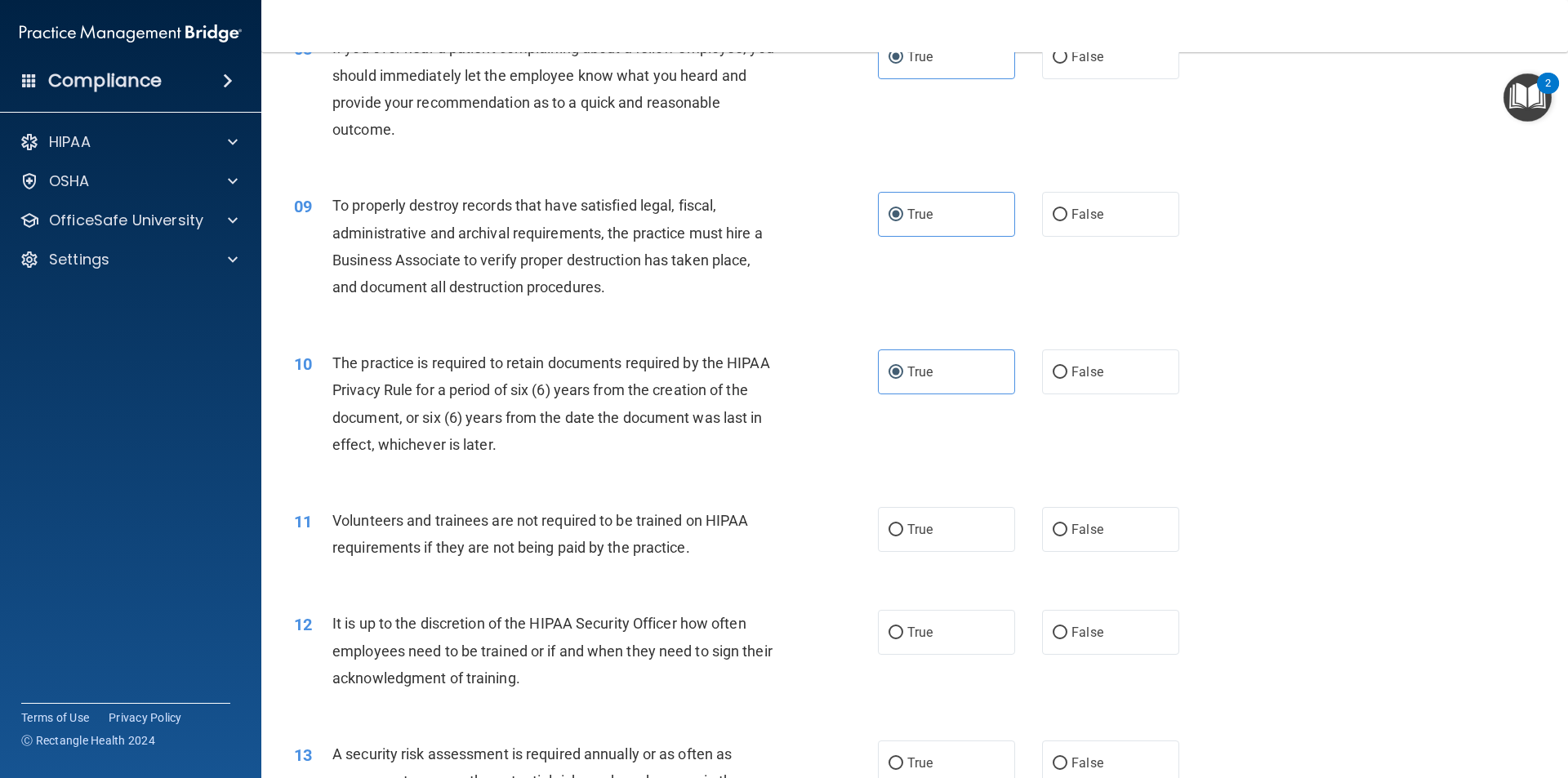
scroll to position [1144, 0]
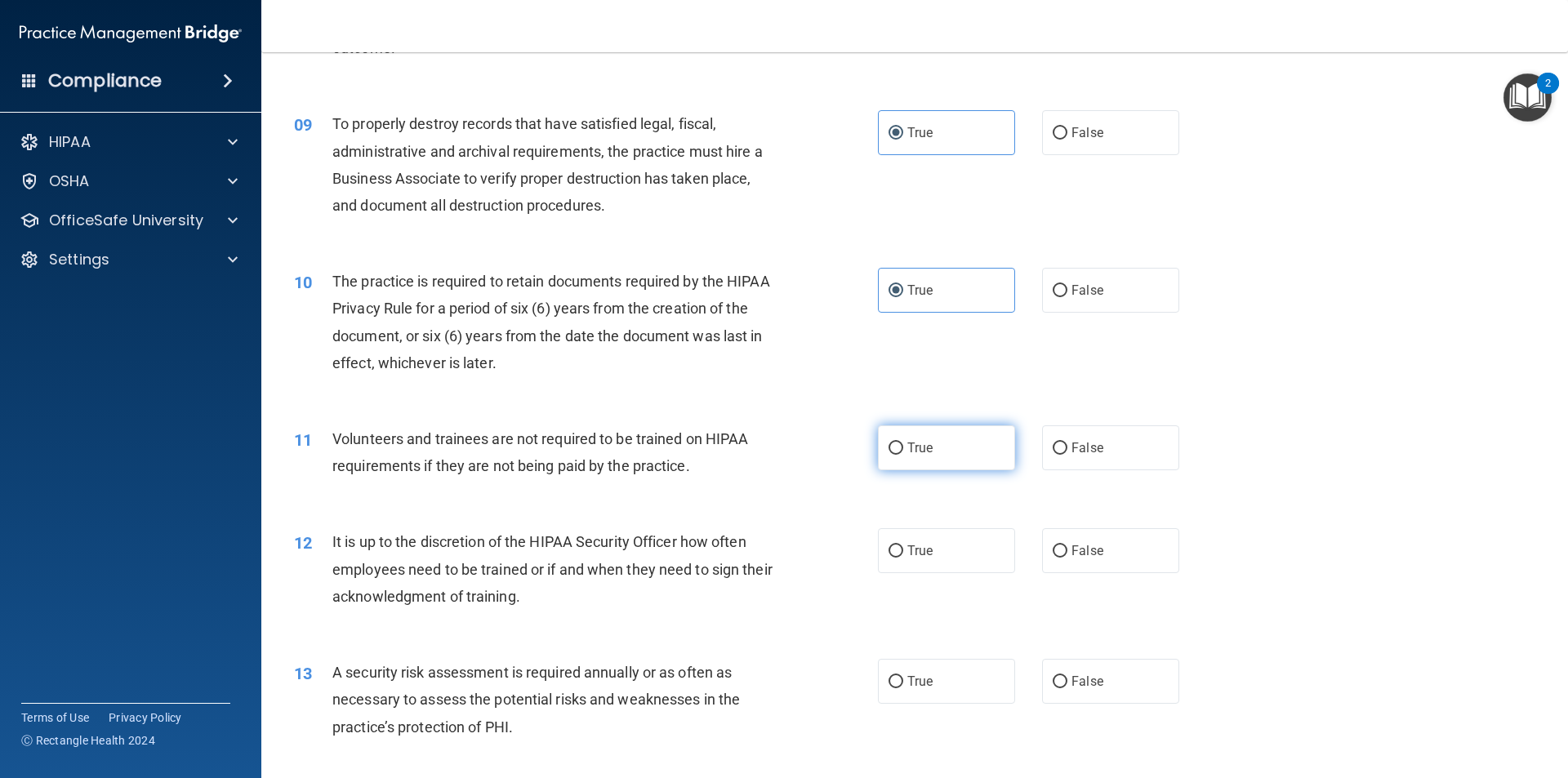
click at [978, 440] on label "True" at bounding box center [946, 448] width 137 height 45
click at [903, 443] on input "True" at bounding box center [895, 449] width 14 height 12
click at [968, 535] on label "True" at bounding box center [946, 550] width 137 height 45
click at [903, 545] on input "True" at bounding box center [895, 551] width 14 height 12
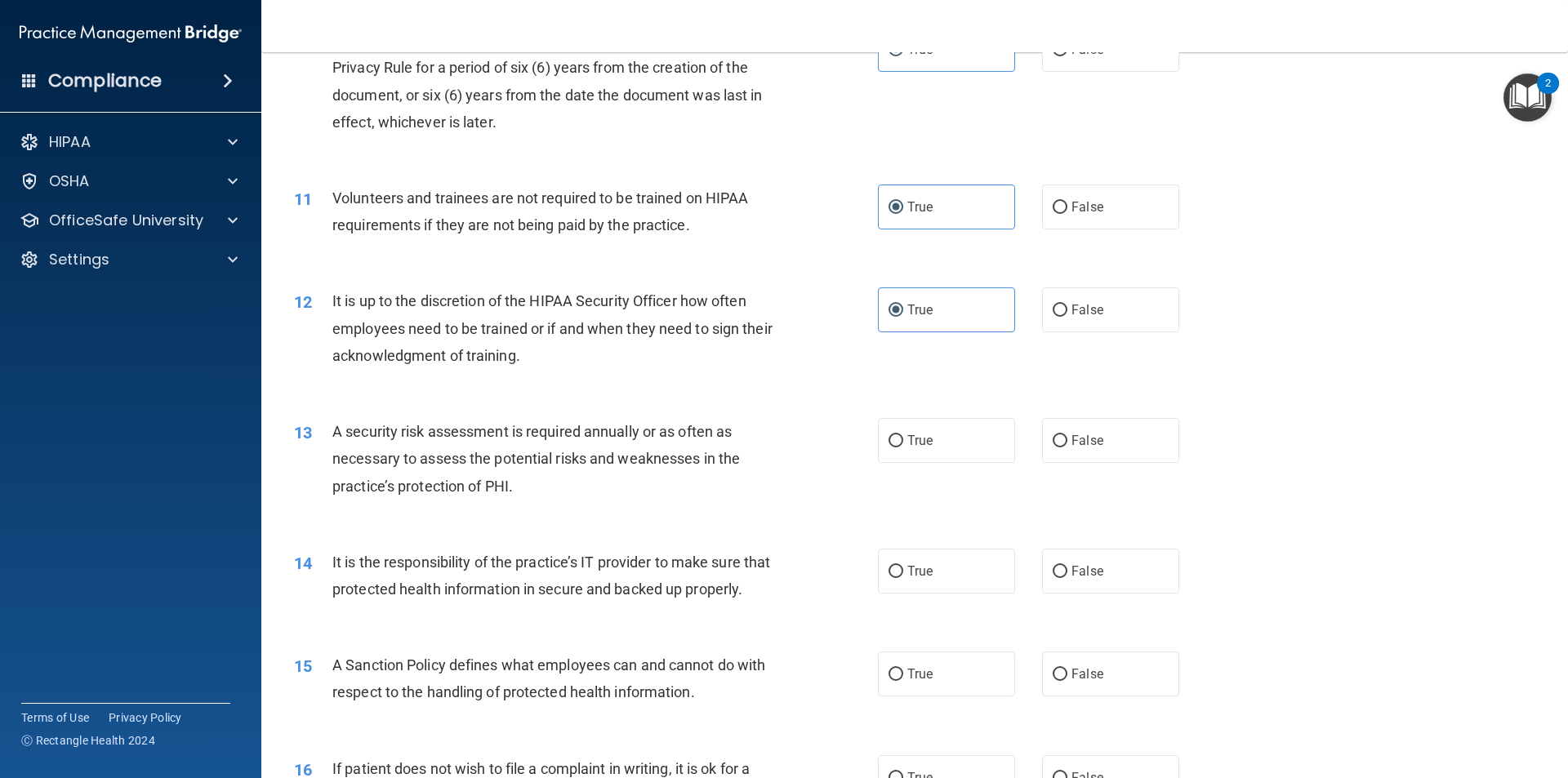
scroll to position [1389, 0]
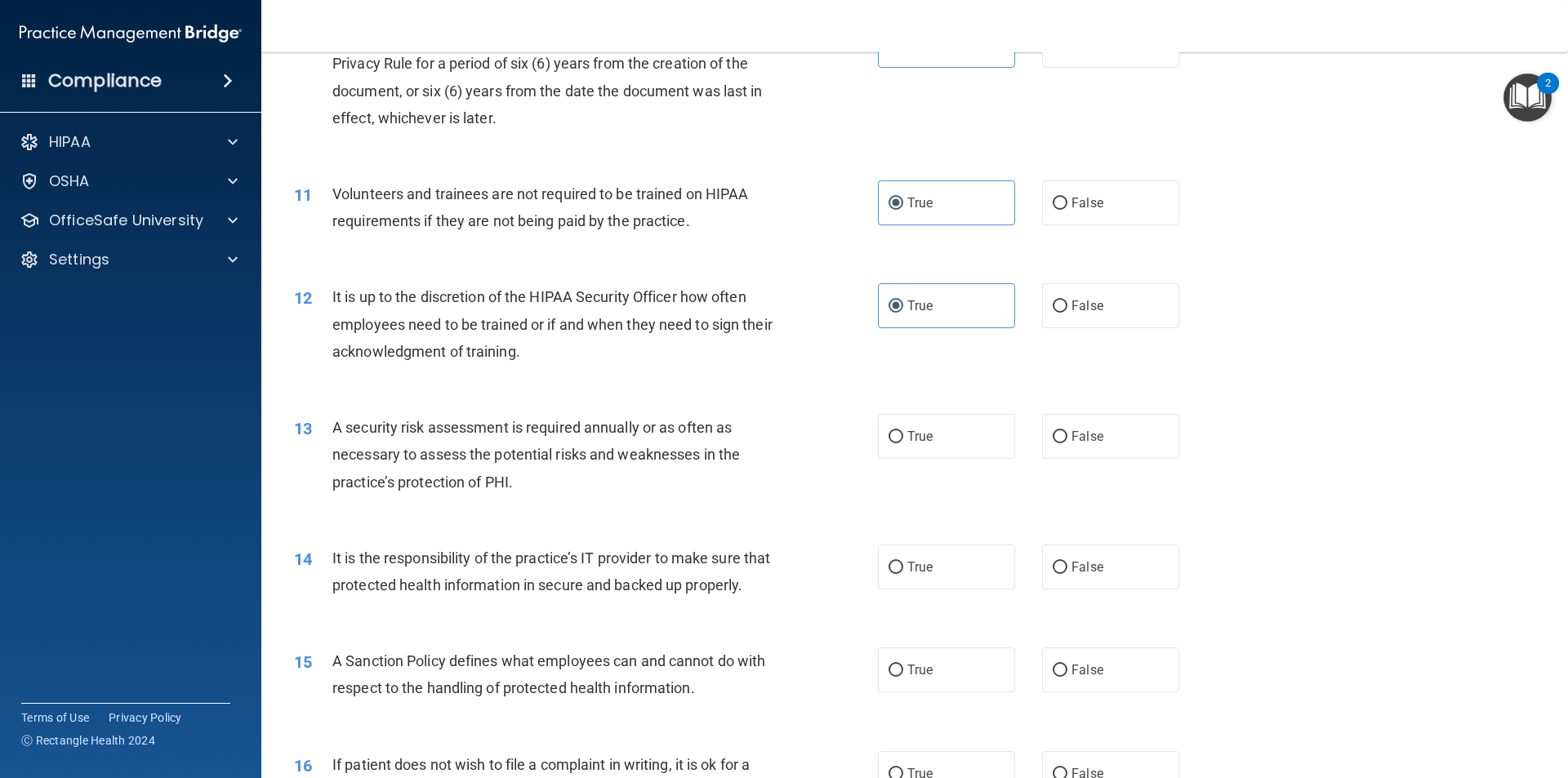
click at [1065, 332] on div "12 It is up to the discretion of the HIPAA Security Officer how often employees…" at bounding box center [914, 328] width 1266 height 131
click at [1072, 300] on span "False" at bounding box center [1087, 306] width 32 height 15
click at [1068, 300] on input "False" at bounding box center [1059, 306] width 14 height 12
click at [974, 421] on label "True" at bounding box center [946, 436] width 137 height 45
click at [903, 432] on input "True" at bounding box center [895, 437] width 14 height 12
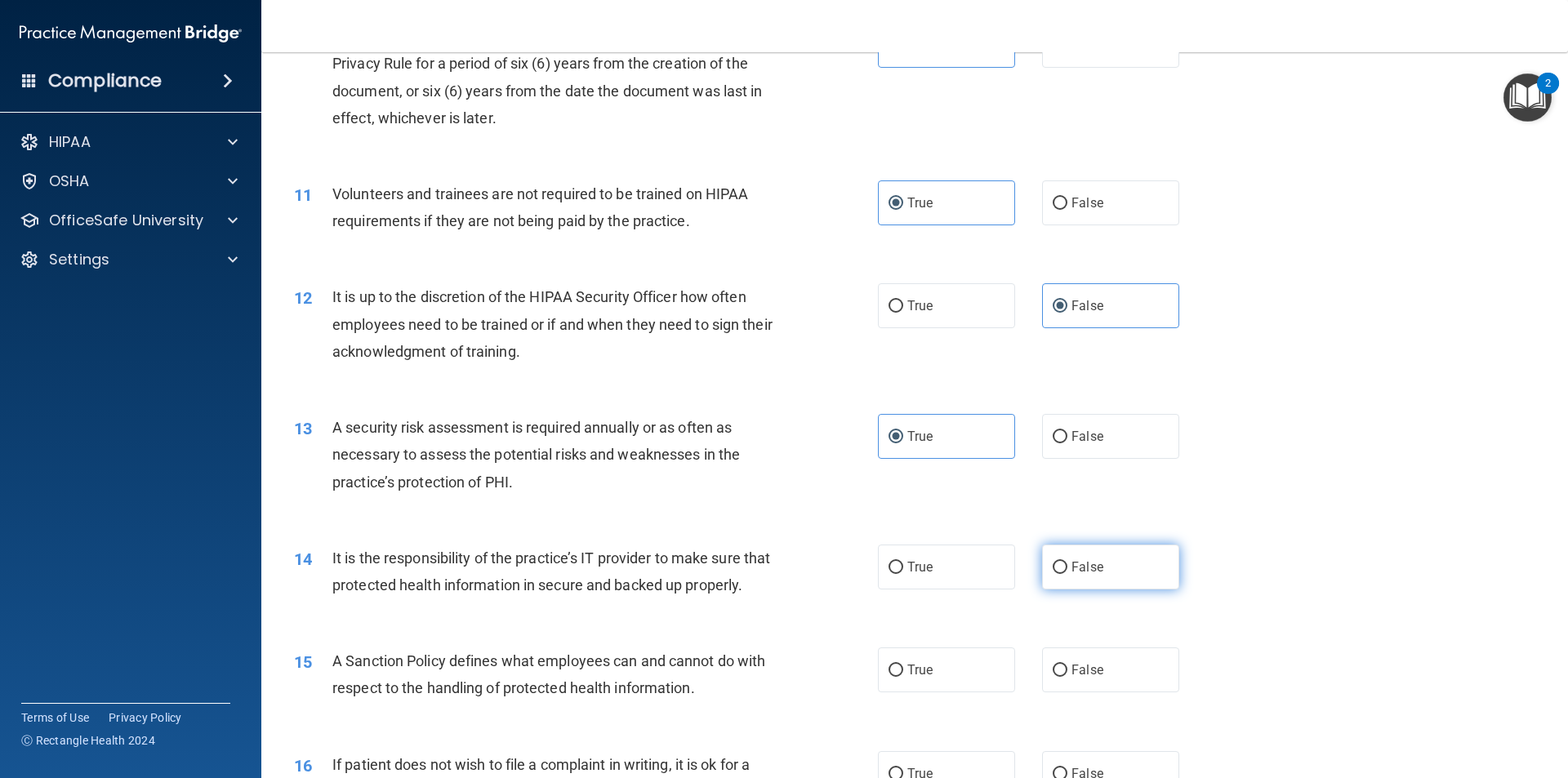
click at [1054, 562] on input "False" at bounding box center [1059, 567] width 14 height 12
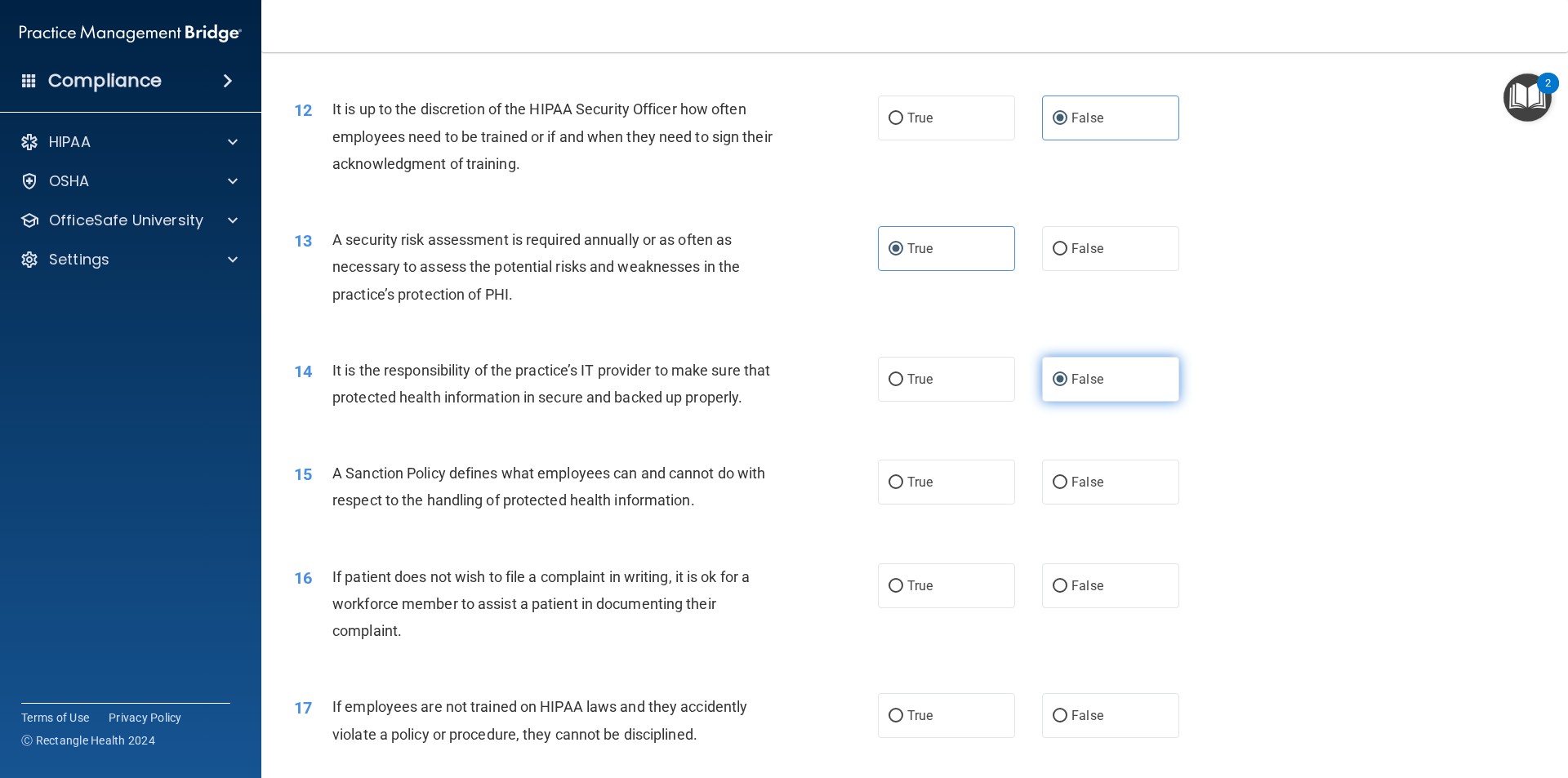
scroll to position [1634, 0]
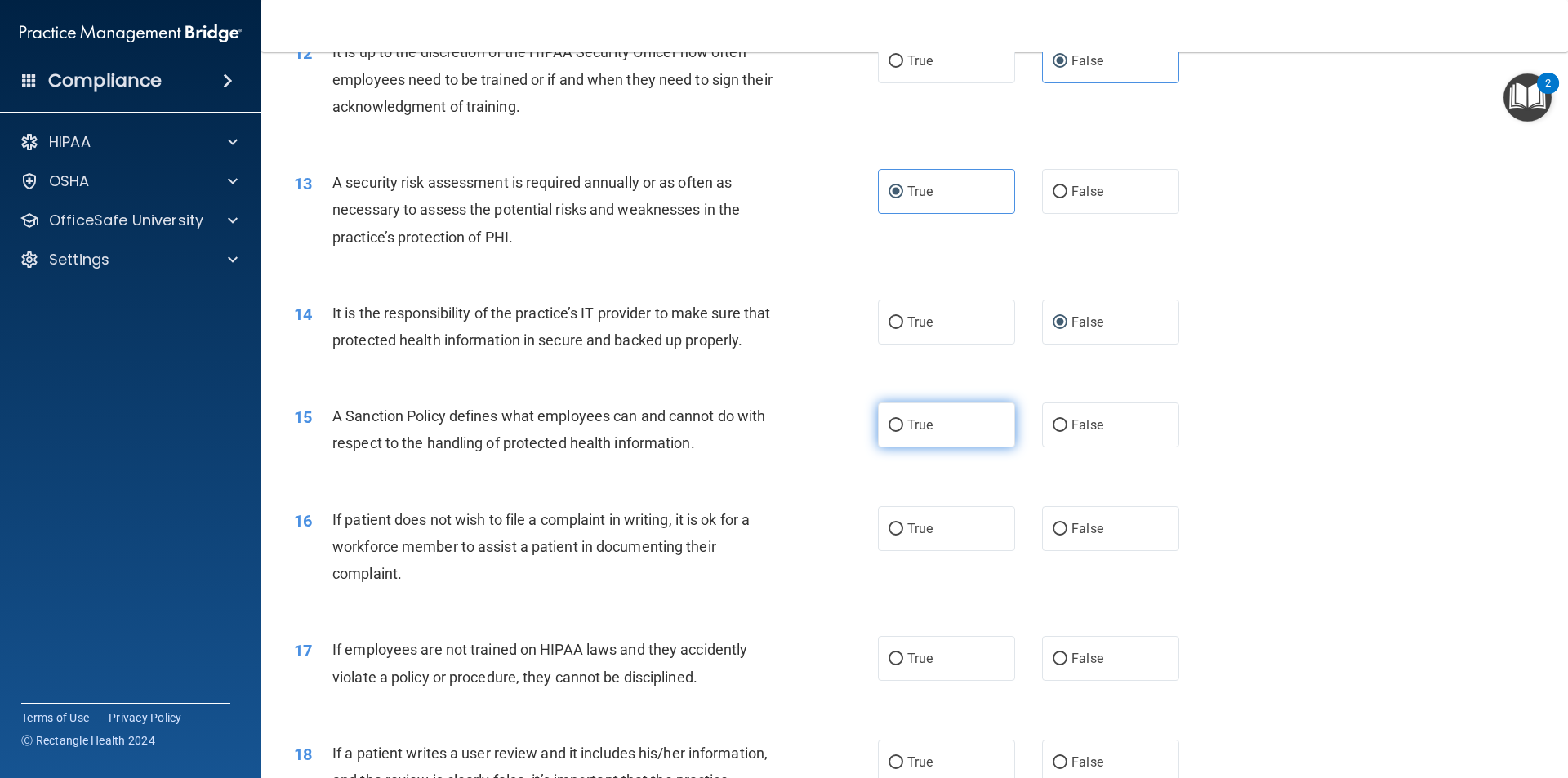
click at [952, 448] on label "True" at bounding box center [946, 425] width 137 height 45
click at [903, 433] on input "True" at bounding box center [895, 426] width 14 height 12
click at [945, 540] on label "True" at bounding box center [946, 528] width 137 height 45
click at [903, 536] on input "True" at bounding box center [895, 529] width 14 height 12
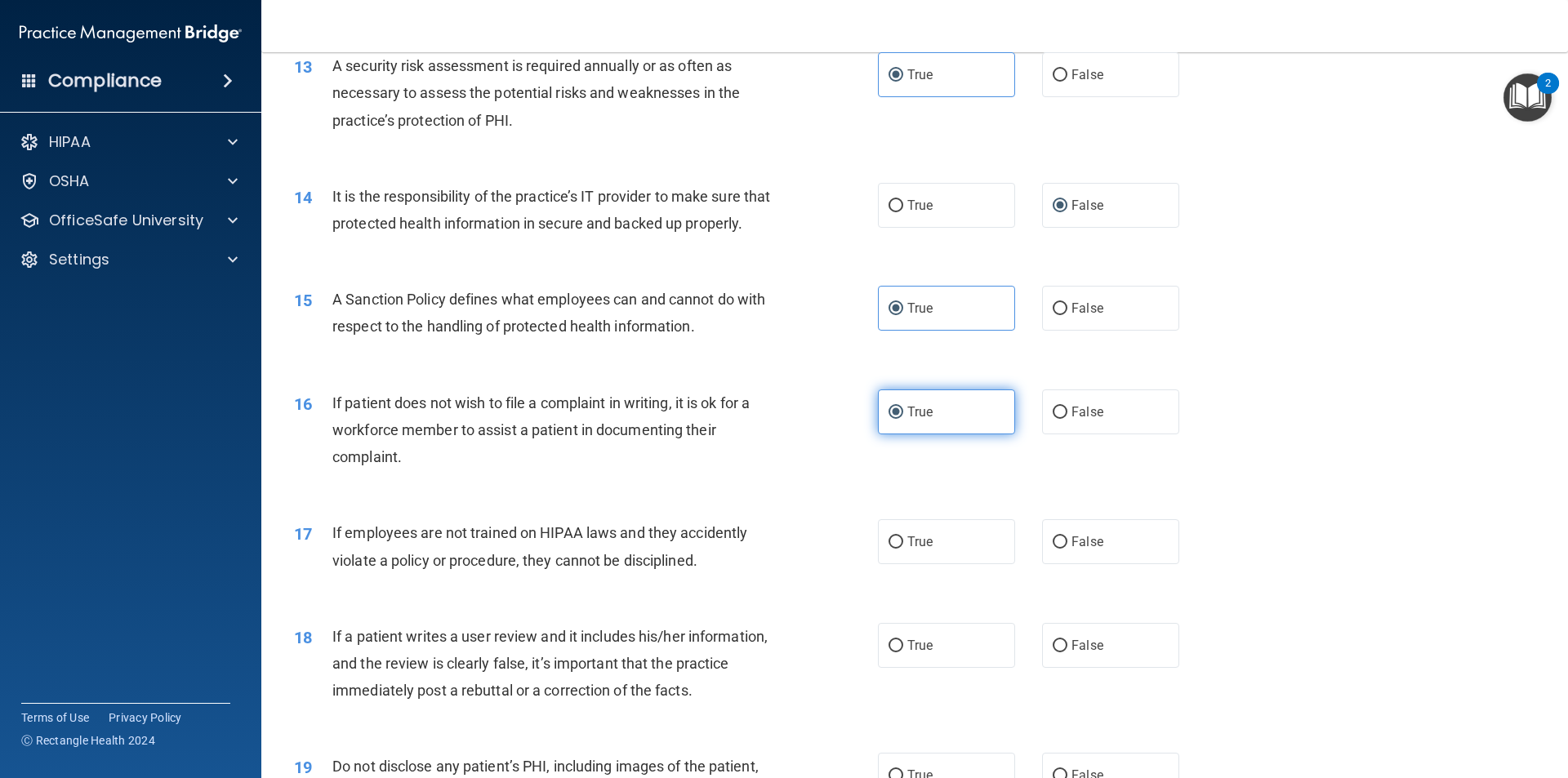
scroll to position [1797, 0]
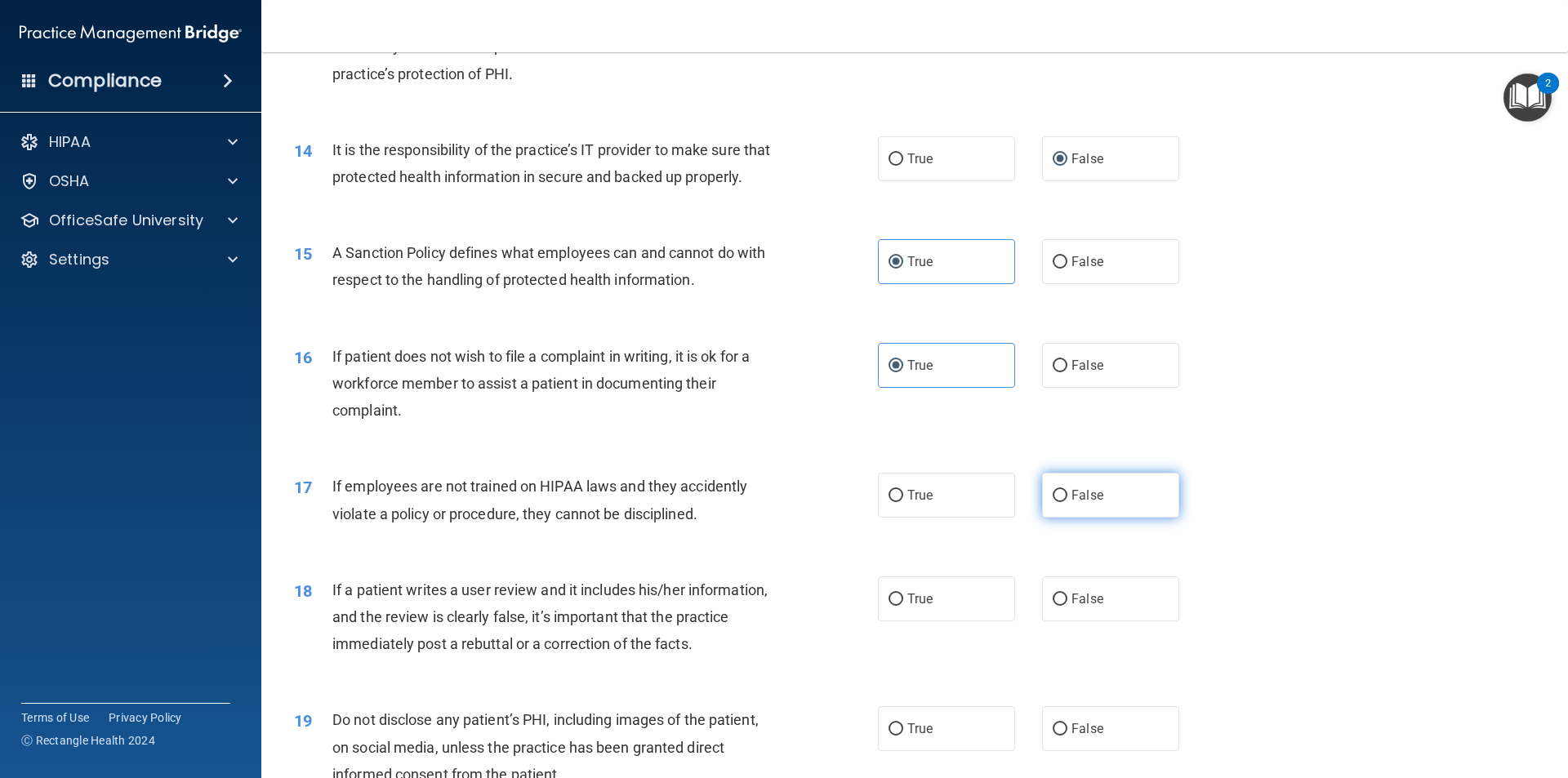
click at [1053, 502] on input "False" at bounding box center [1059, 496] width 14 height 12
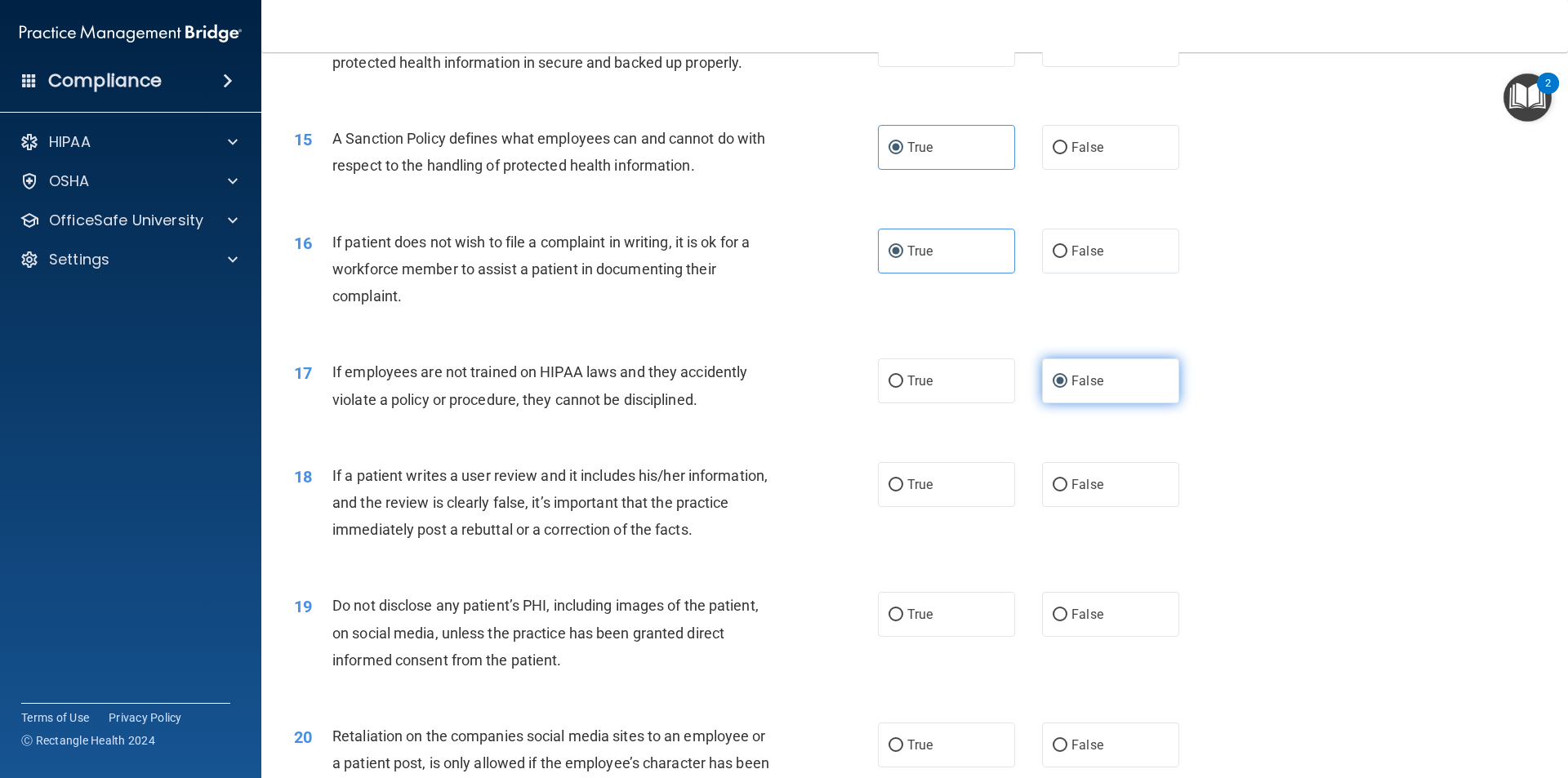
scroll to position [1960, 0]
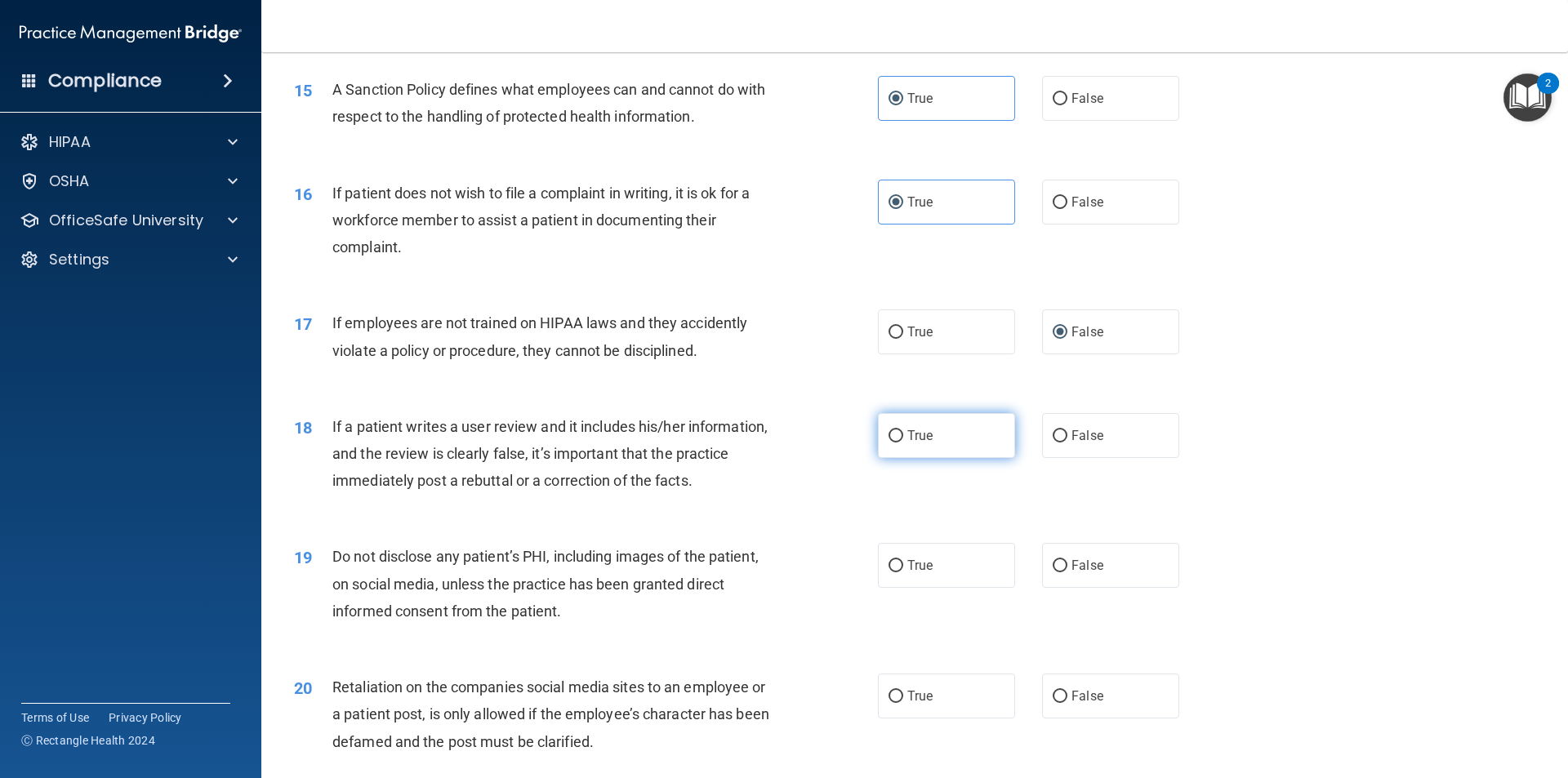
click at [945, 458] on label "True" at bounding box center [946, 435] width 137 height 45
click at [903, 443] on input "True" at bounding box center [895, 436] width 14 height 12
drag, startPoint x: 939, startPoint y: 562, endPoint x: 940, endPoint y: 570, distance: 8.1
click at [940, 569] on div "19 Do not disclose any patient’s PHI, including images of the patient, on socia…" at bounding box center [914, 588] width 1266 height 131
click at [939, 575] on label "True" at bounding box center [946, 566] width 137 height 45
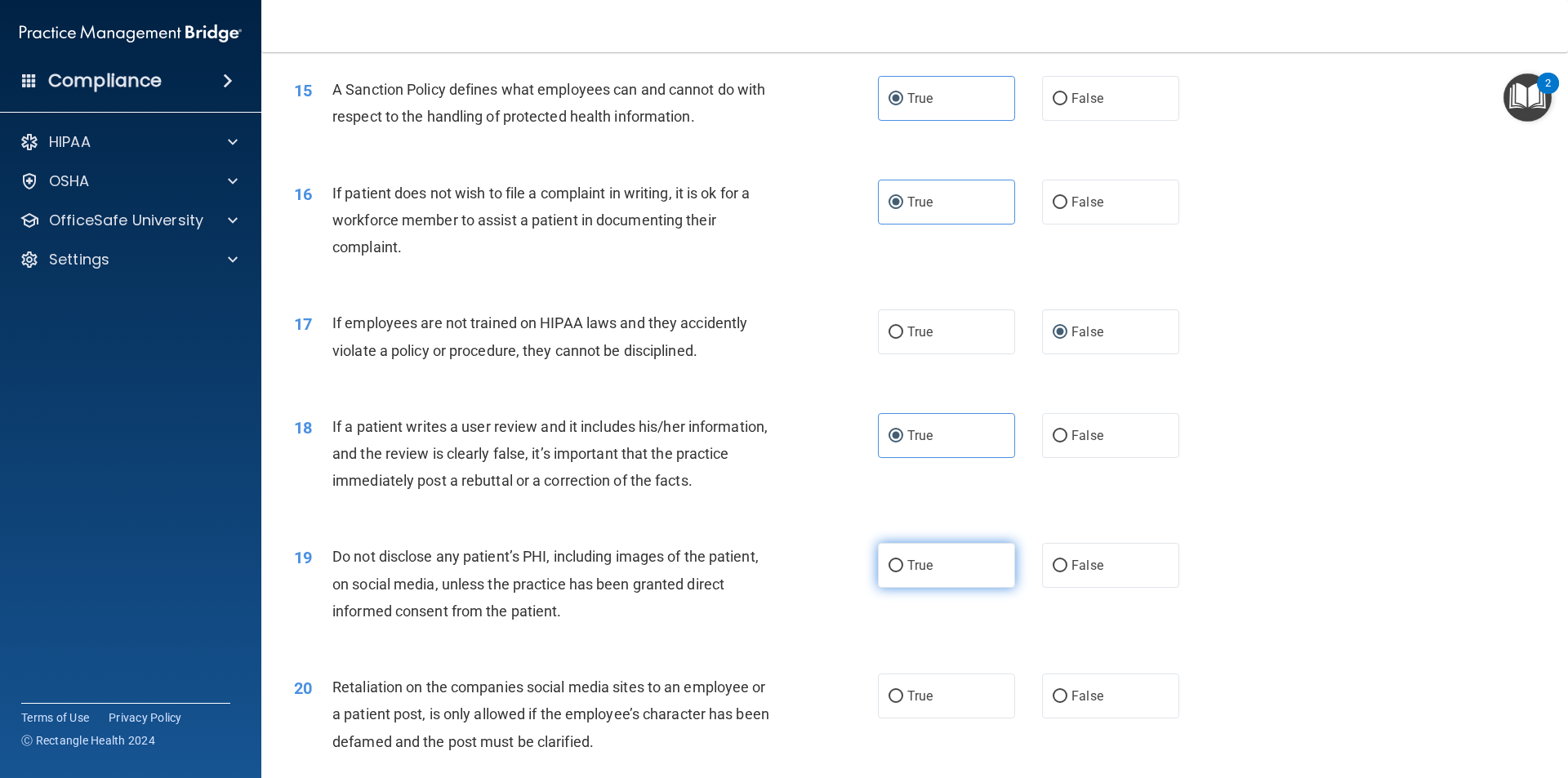
click at [903, 572] on input "True" at bounding box center [895, 567] width 14 height 12
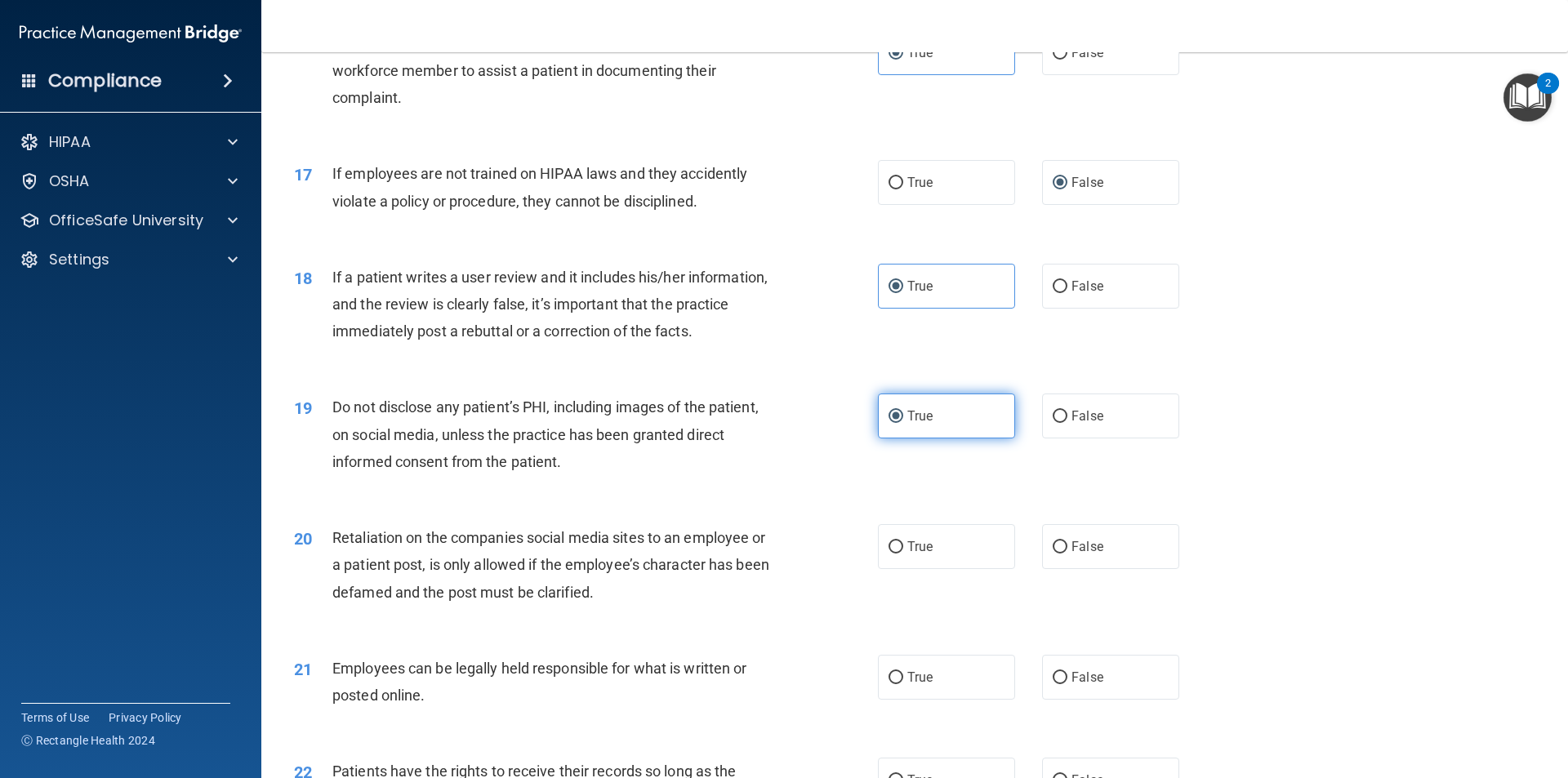
scroll to position [2123, 0]
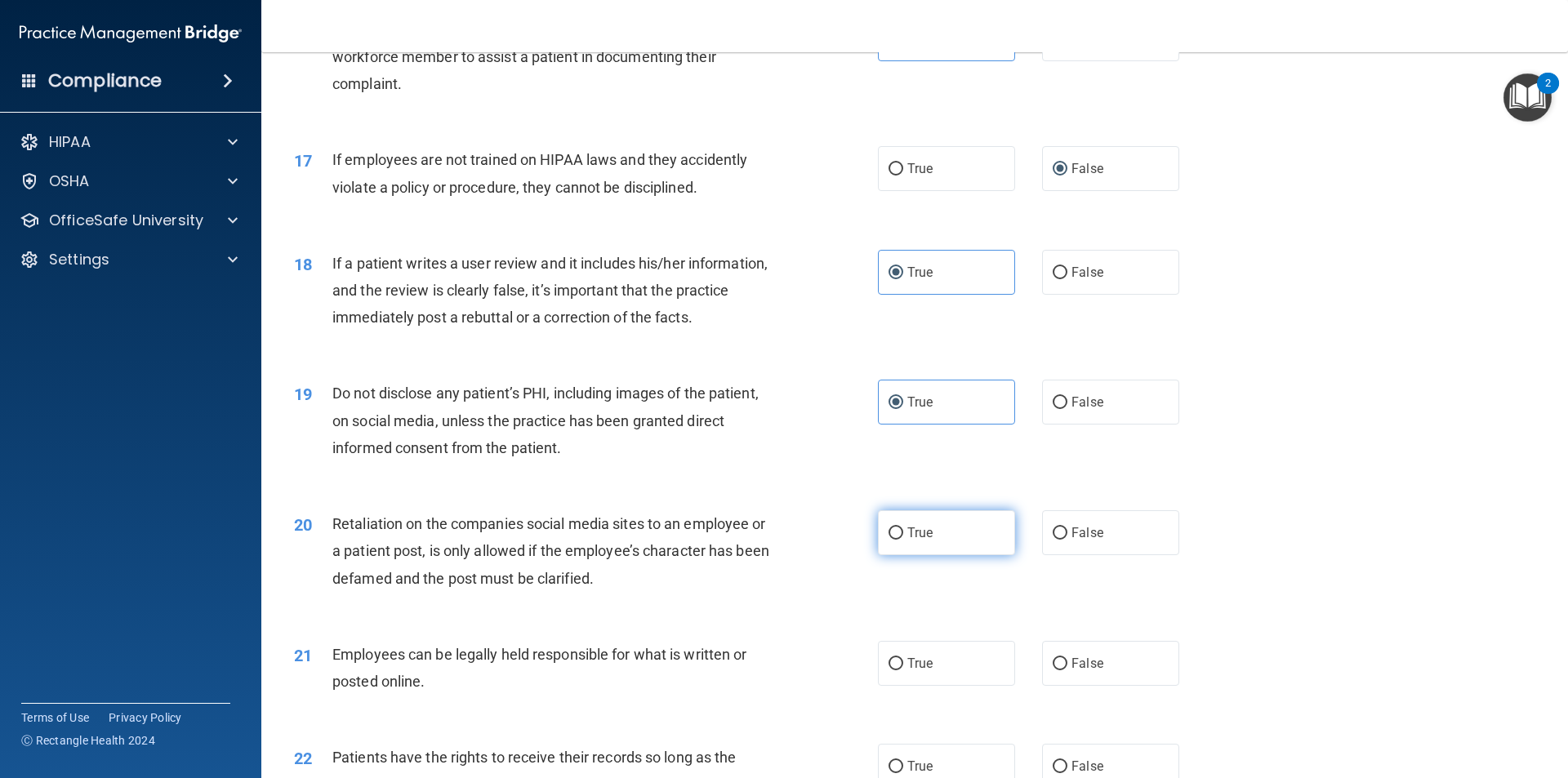
click at [935, 555] on label "True" at bounding box center [946, 532] width 137 height 45
click at [903, 540] on input "True" at bounding box center [895, 533] width 14 height 12
click at [968, 681] on label "True" at bounding box center [946, 663] width 137 height 45
click at [903, 671] on input "True" at bounding box center [895, 664] width 14 height 12
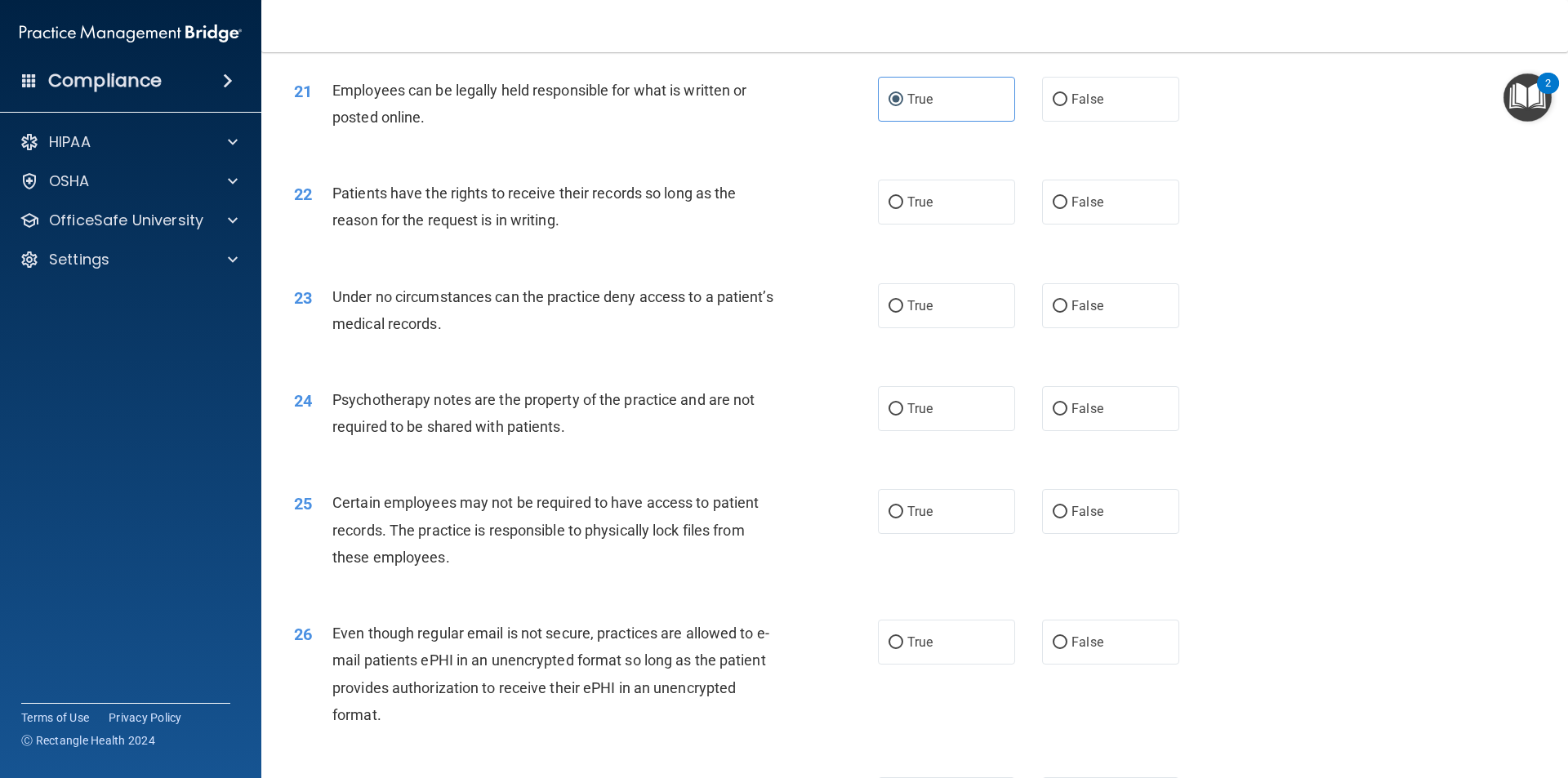
scroll to position [2696, 0]
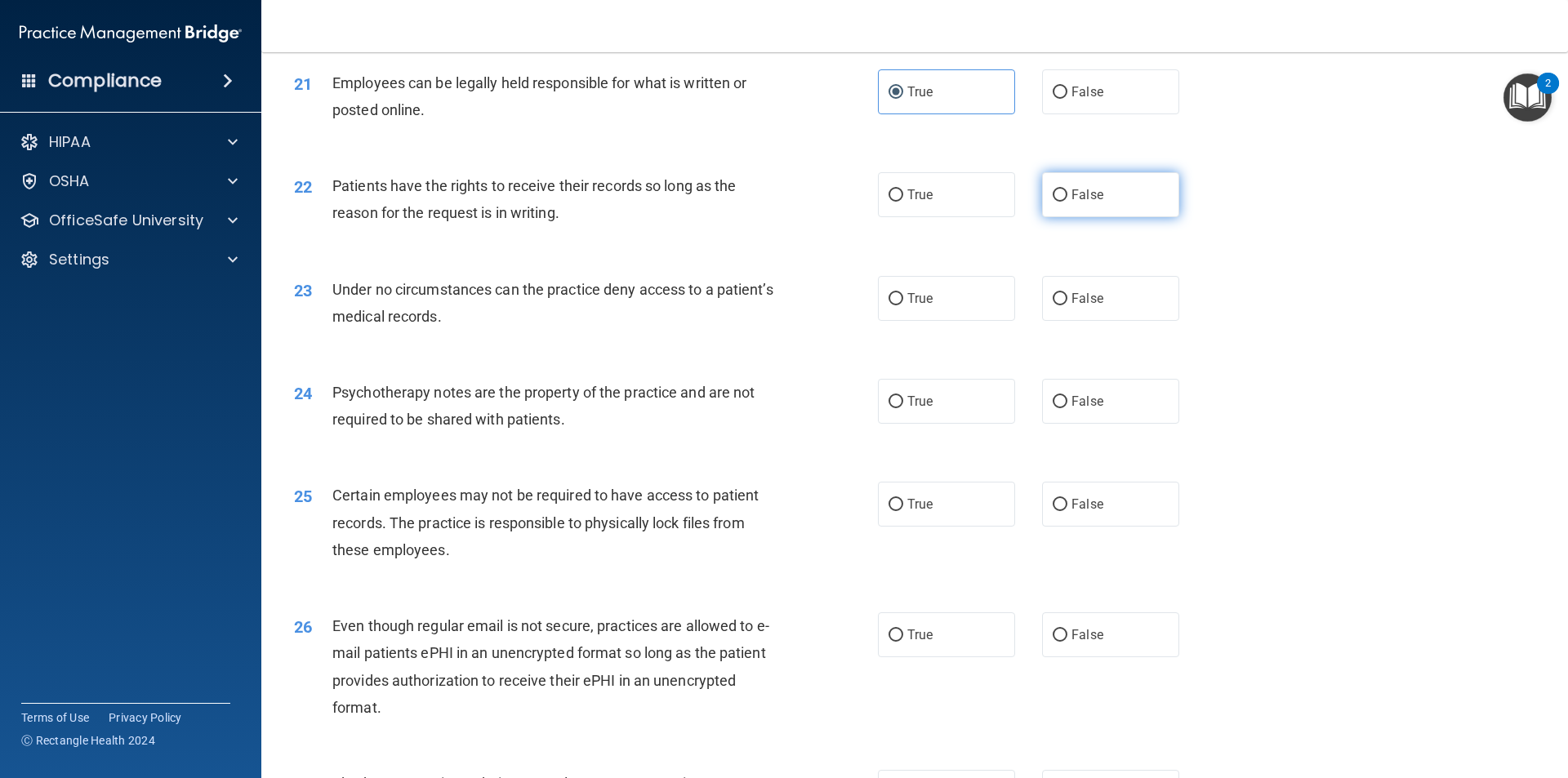
click at [1132, 217] on label "False" at bounding box center [1110, 194] width 137 height 45
click at [1068, 202] on input "False" at bounding box center [1059, 195] width 14 height 12
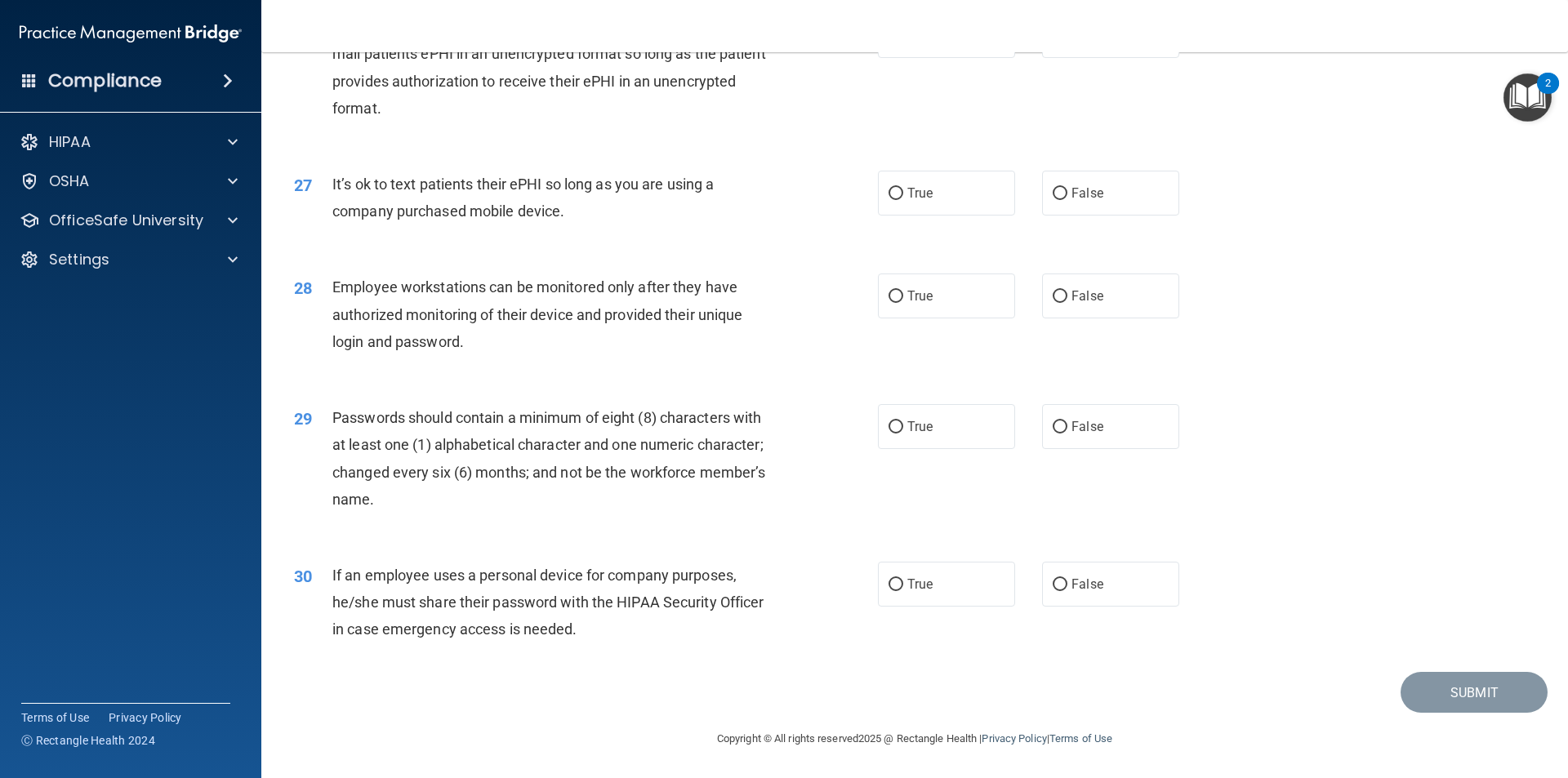
scroll to position [3322, 0]
click at [934, 424] on label "True" at bounding box center [946, 426] width 137 height 45
click at [903, 424] on input "True" at bounding box center [895, 427] width 14 height 12
click at [914, 571] on label "True" at bounding box center [946, 584] width 137 height 45
click at [903, 579] on input "True" at bounding box center [895, 585] width 14 height 12
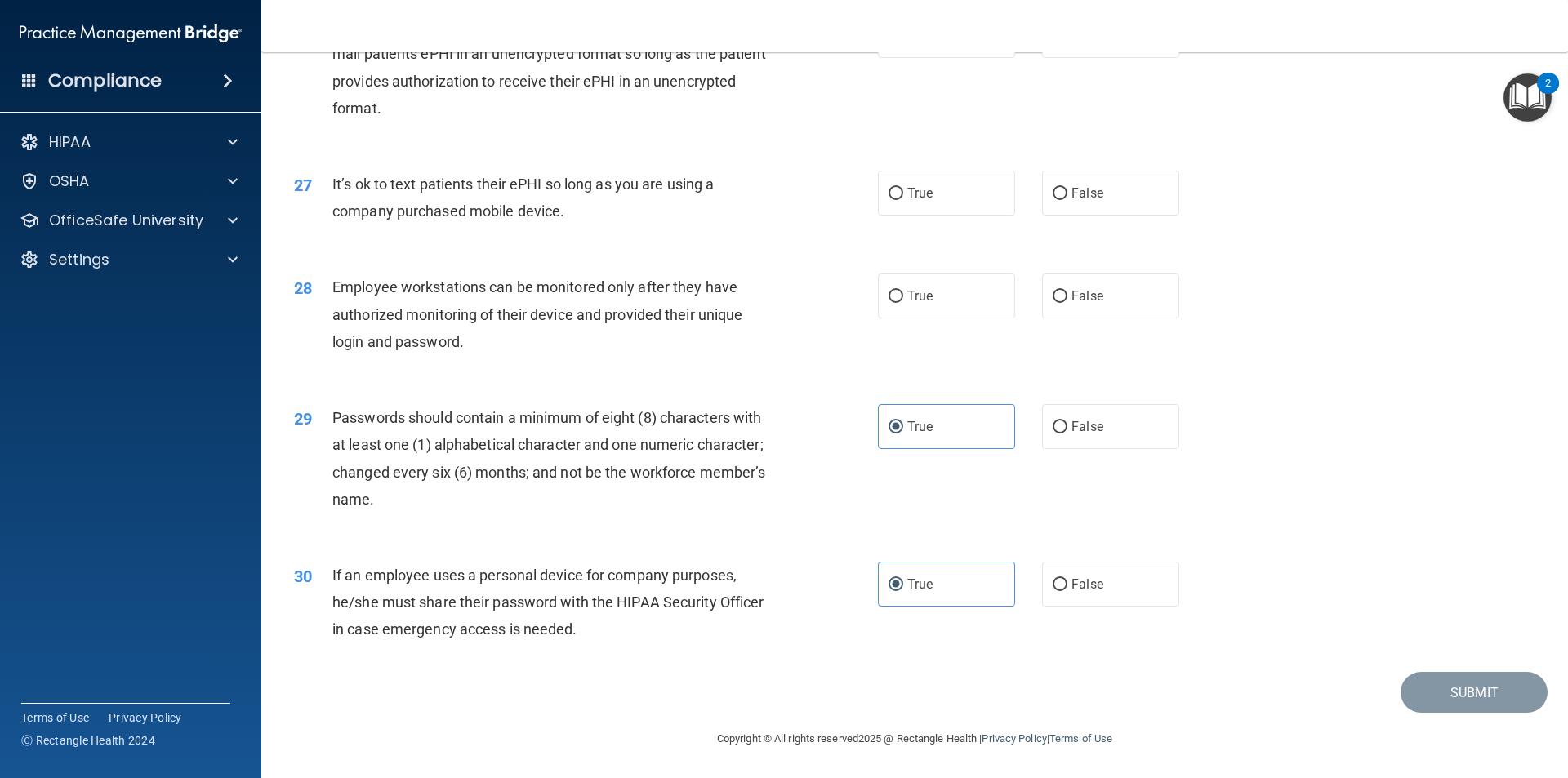
click at [932, 325] on div "28 Employee workstations can be monitored only after they have authorized monit…" at bounding box center [914, 319] width 1266 height 131
click at [935, 315] on label "True" at bounding box center [946, 296] width 137 height 45
click at [903, 303] on input "True" at bounding box center [895, 297] width 14 height 12
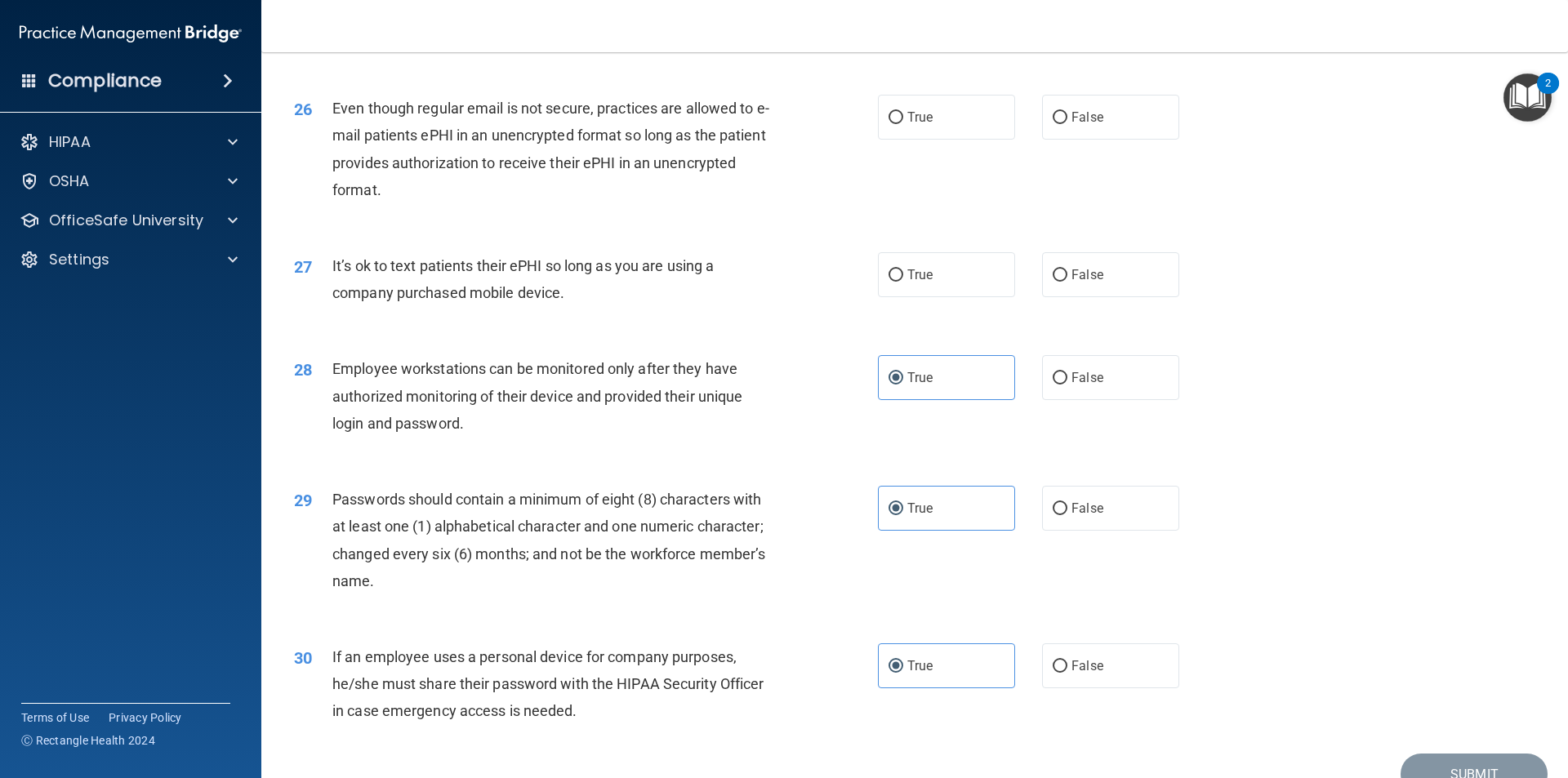
scroll to position [3077, 0]
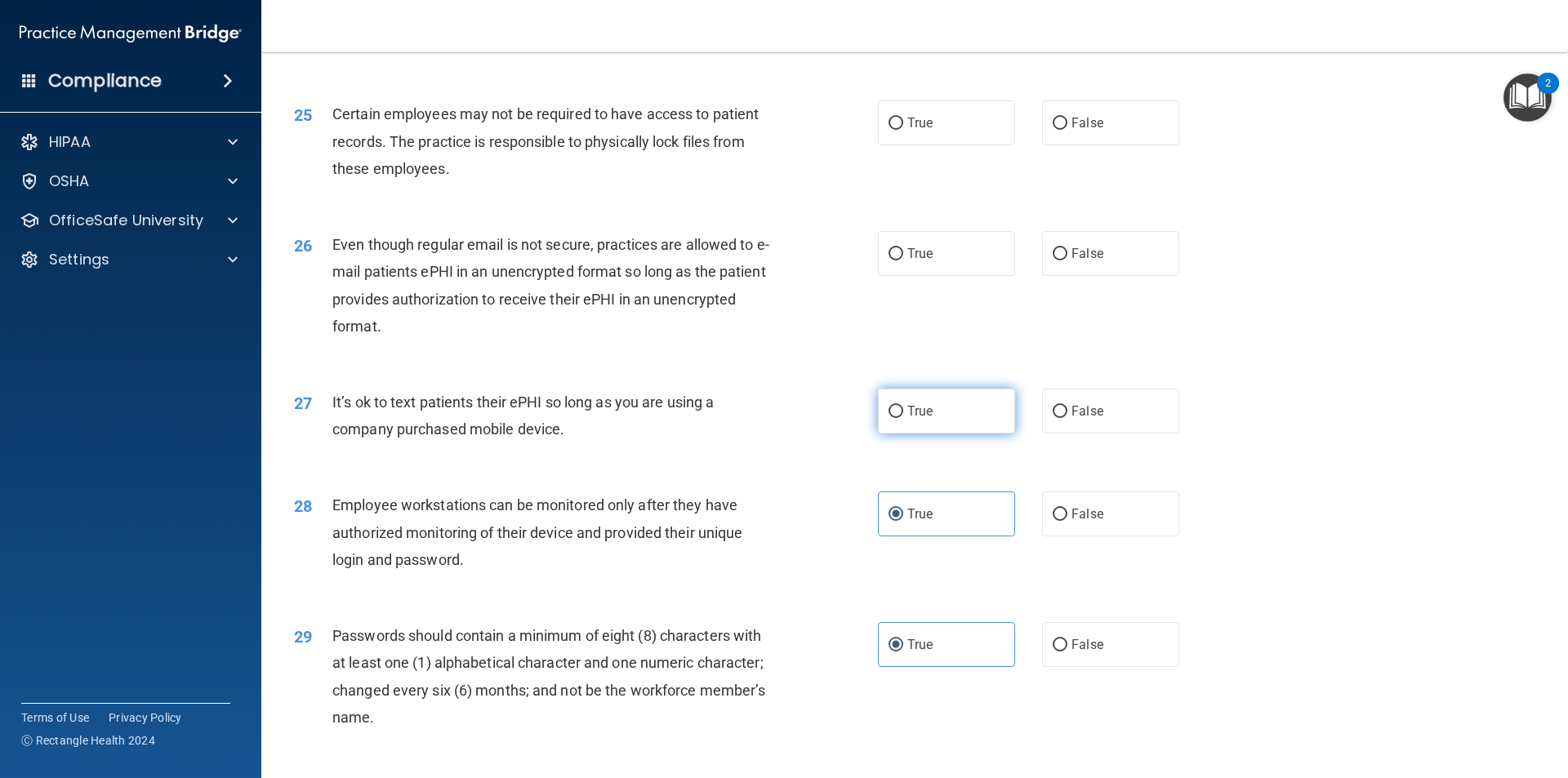
click at [992, 432] on label "True" at bounding box center [946, 411] width 137 height 45
click at [903, 418] on input "True" at bounding box center [895, 411] width 14 height 12
click at [1052, 260] on input "False" at bounding box center [1059, 254] width 14 height 12
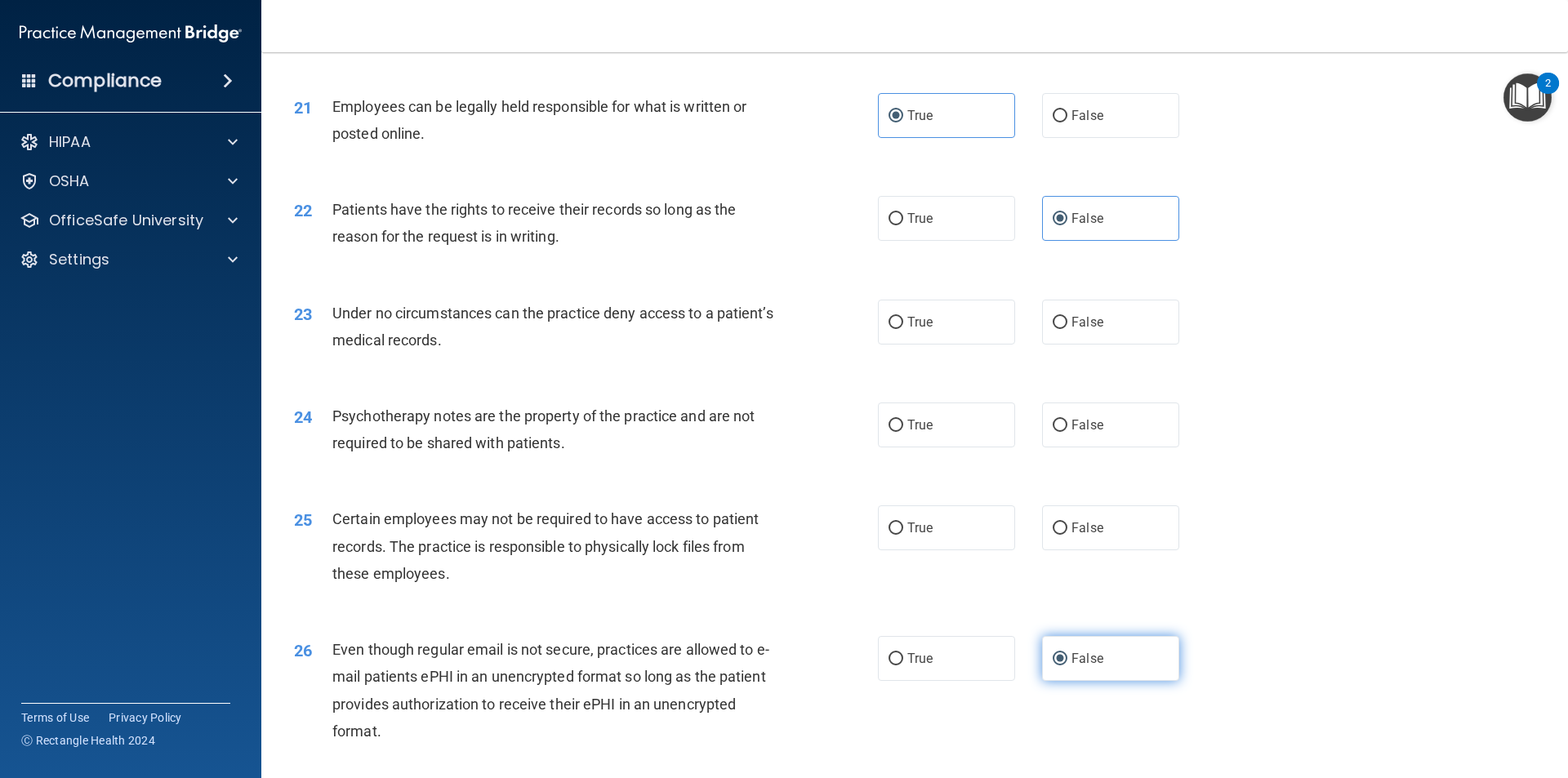
scroll to position [2668, 0]
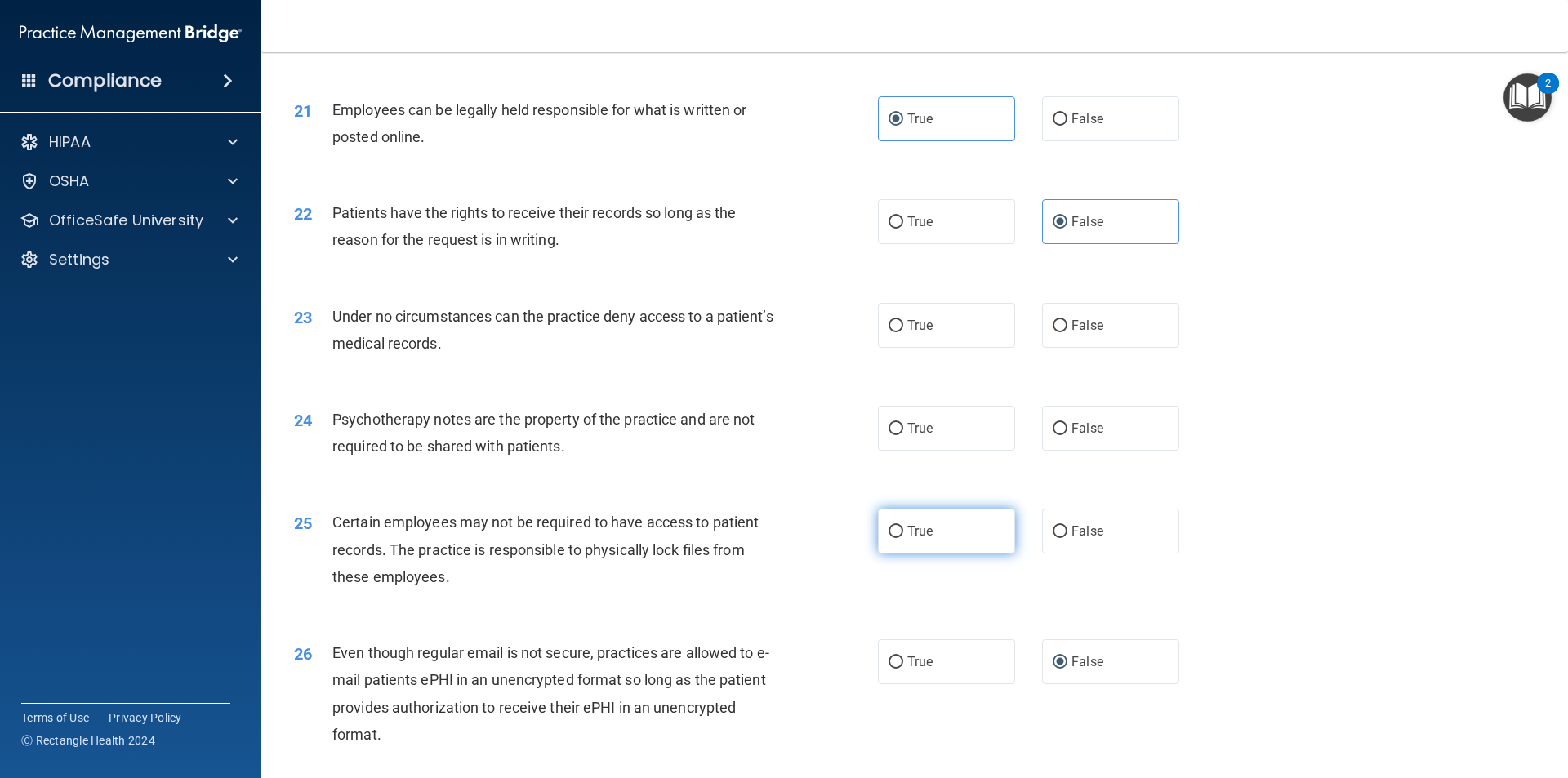
click at [926, 539] on span "True" at bounding box center [919, 531] width 25 height 15
click at [903, 538] on input "True" at bounding box center [895, 532] width 14 height 12
click at [1043, 345] on label "False" at bounding box center [1110, 325] width 137 height 45
click at [1052, 332] on input "False" at bounding box center [1059, 326] width 14 height 12
click at [923, 451] on label "True" at bounding box center [946, 428] width 137 height 45
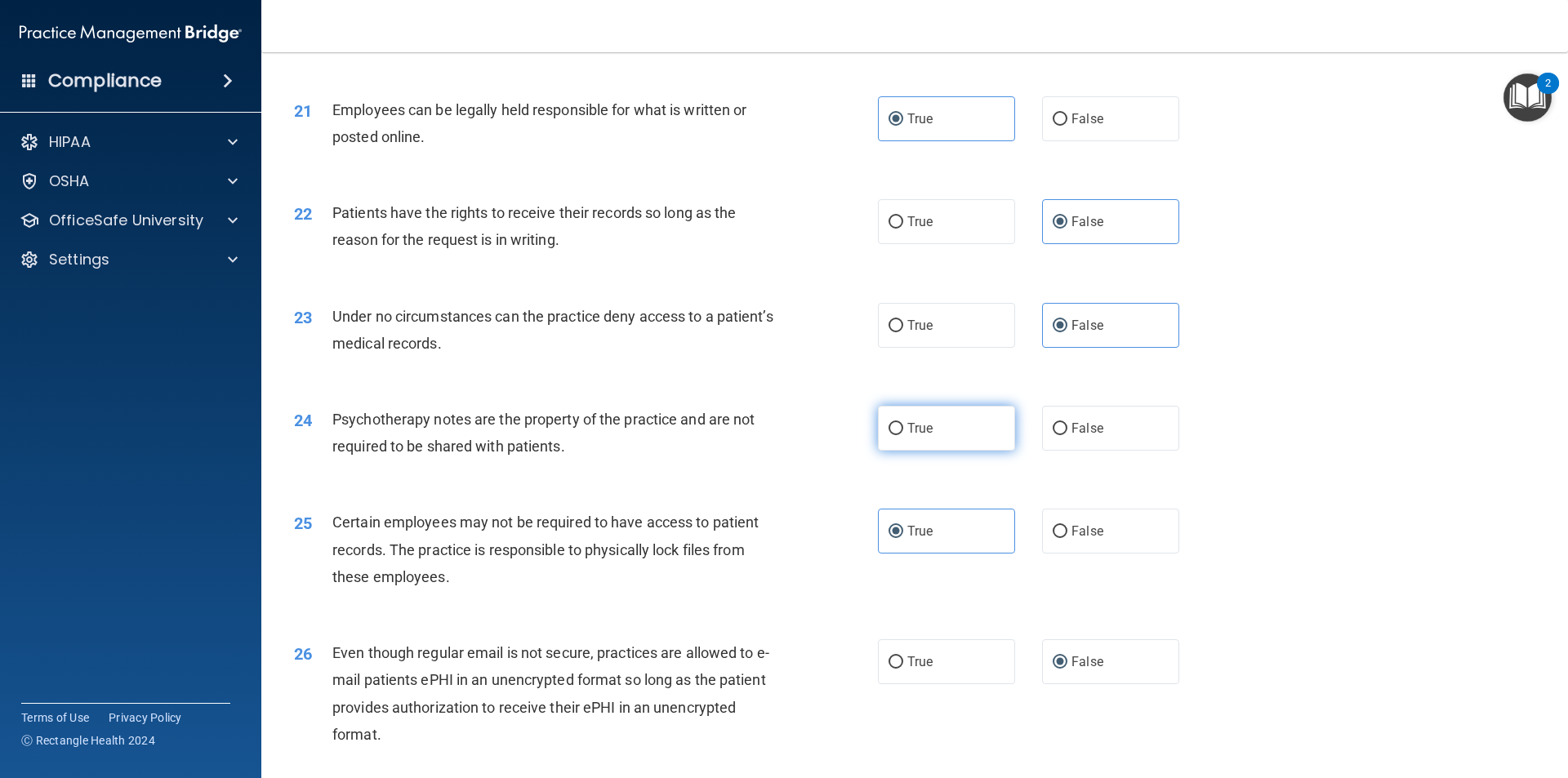
click at [903, 435] on input "True" at bounding box center [895, 429] width 14 height 12
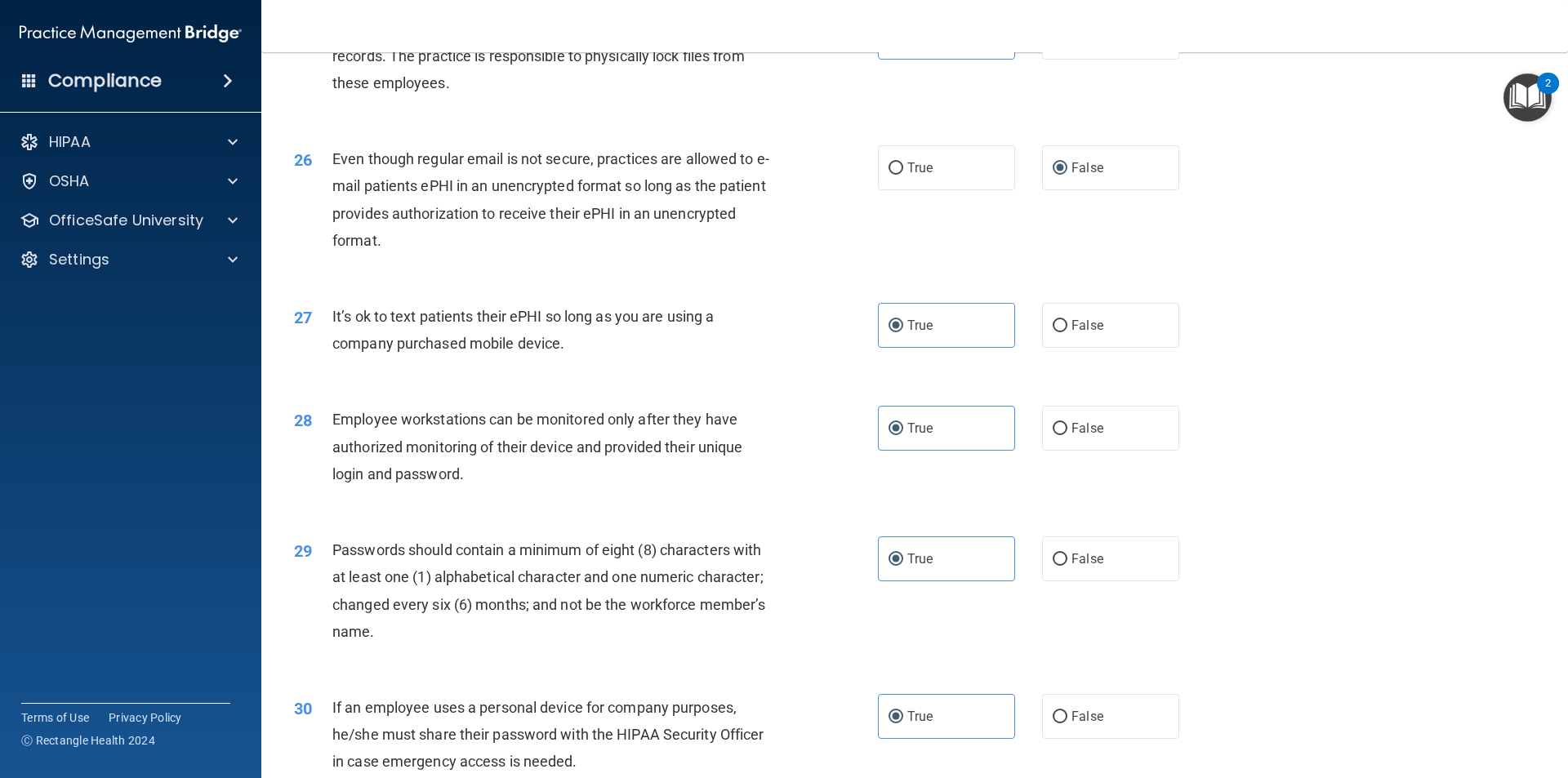
scroll to position [3322, 0]
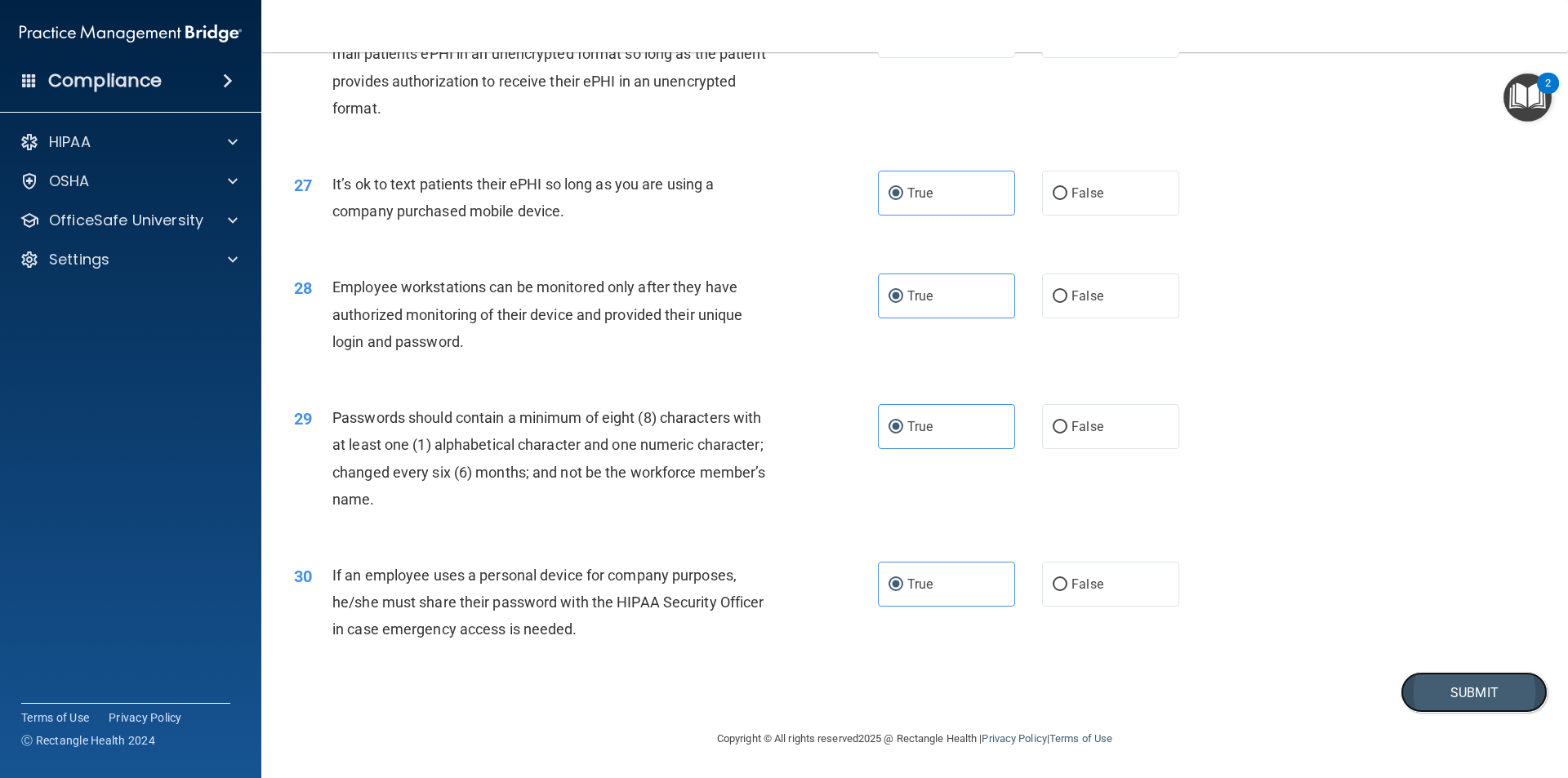
click at [1436, 689] on button "Submit" at bounding box center [1474, 693] width 147 height 42
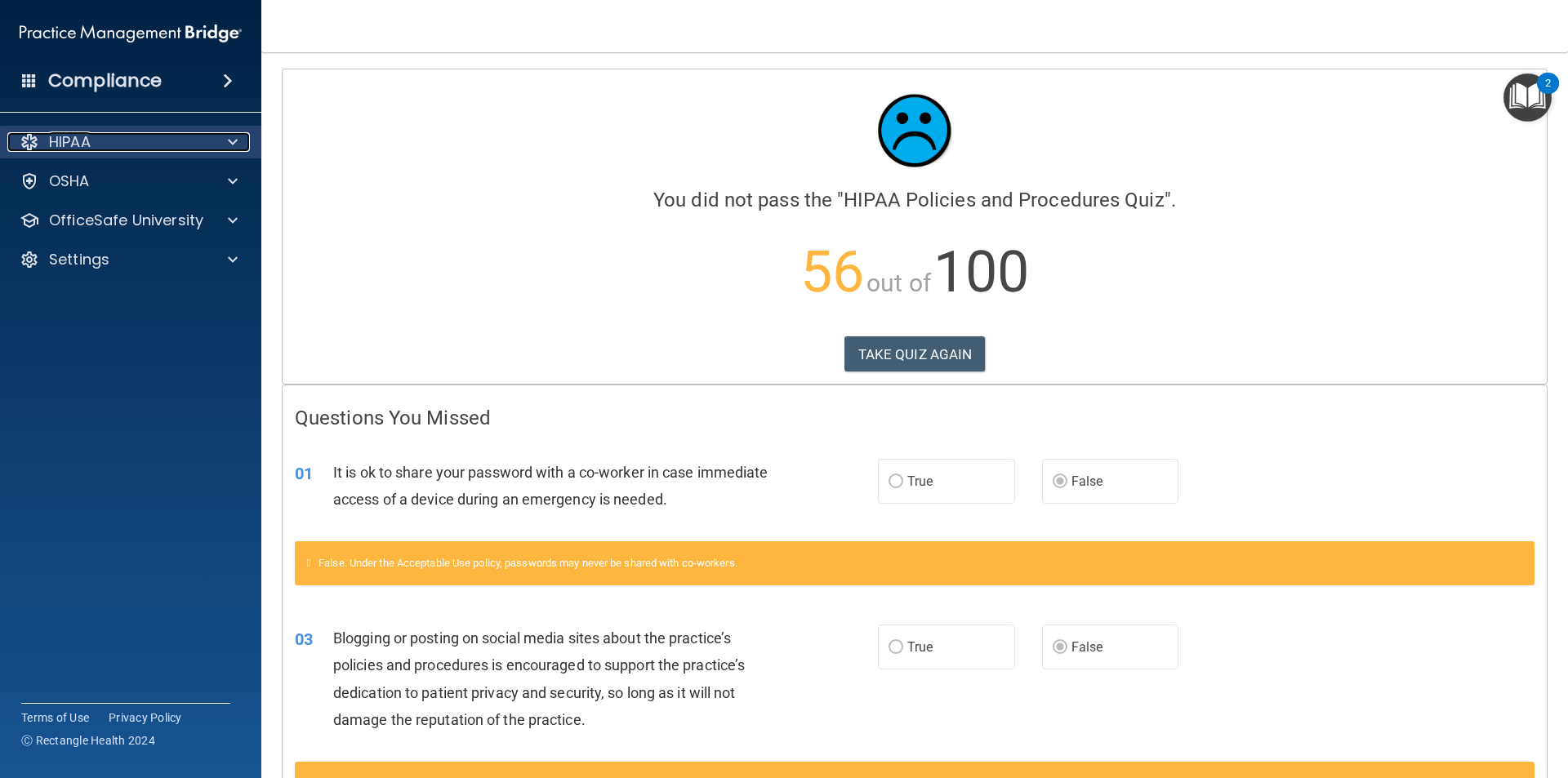
click at [97, 144] on div "HIPAA" at bounding box center [109, 142] width 203 height 19
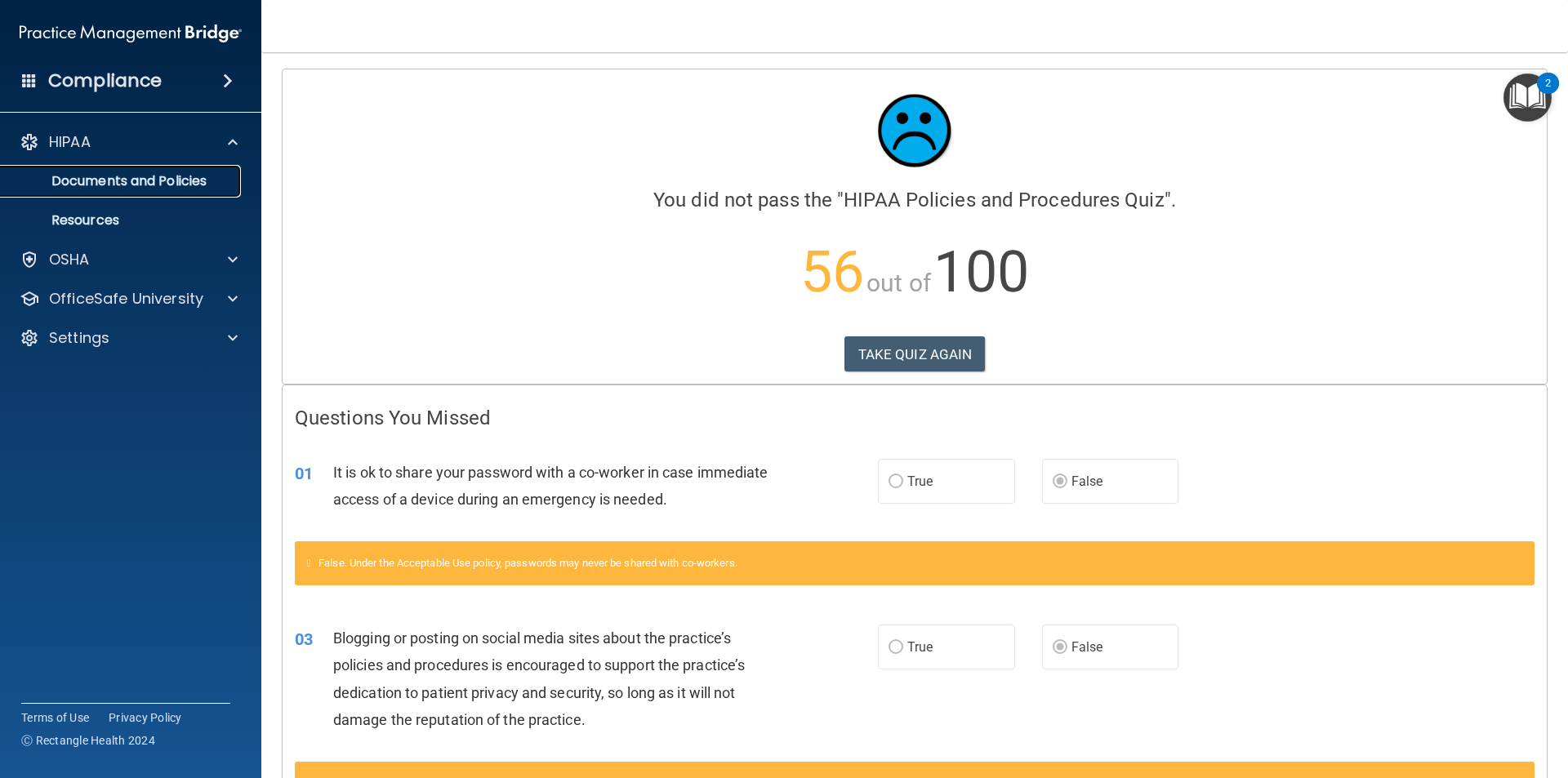
click at [164, 189] on p "Documents and Policies" at bounding box center [121, 181] width 223 height 16
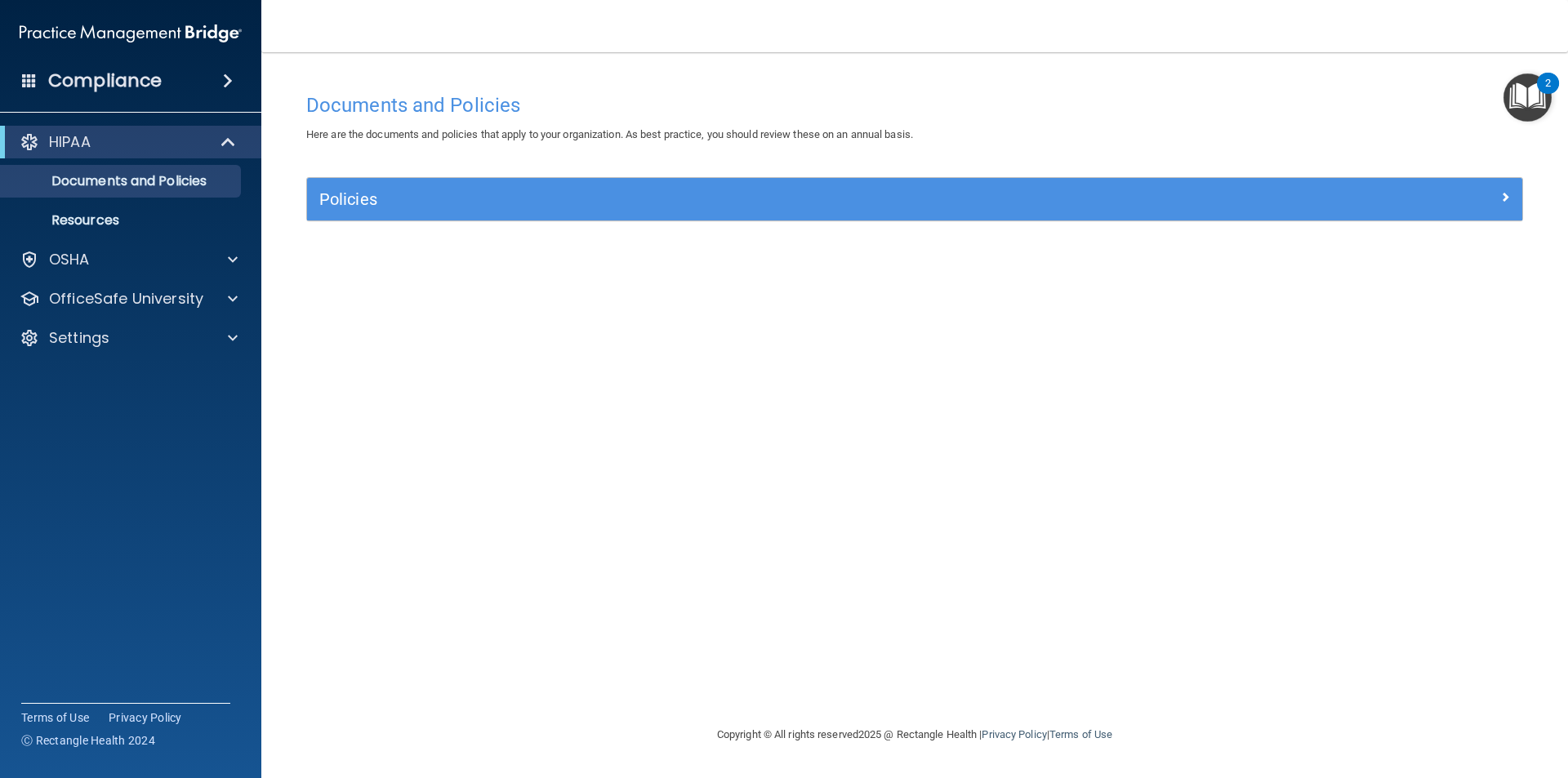
click at [144, 239] on div "HIPAA Documents and Policies Report an Incident Business Associates Emergency P…" at bounding box center [131, 243] width 262 height 248
click at [150, 252] on div "OSHA" at bounding box center [109, 259] width 203 height 19
click at [108, 130] on div "HIPAA" at bounding box center [130, 142] width 261 height 33
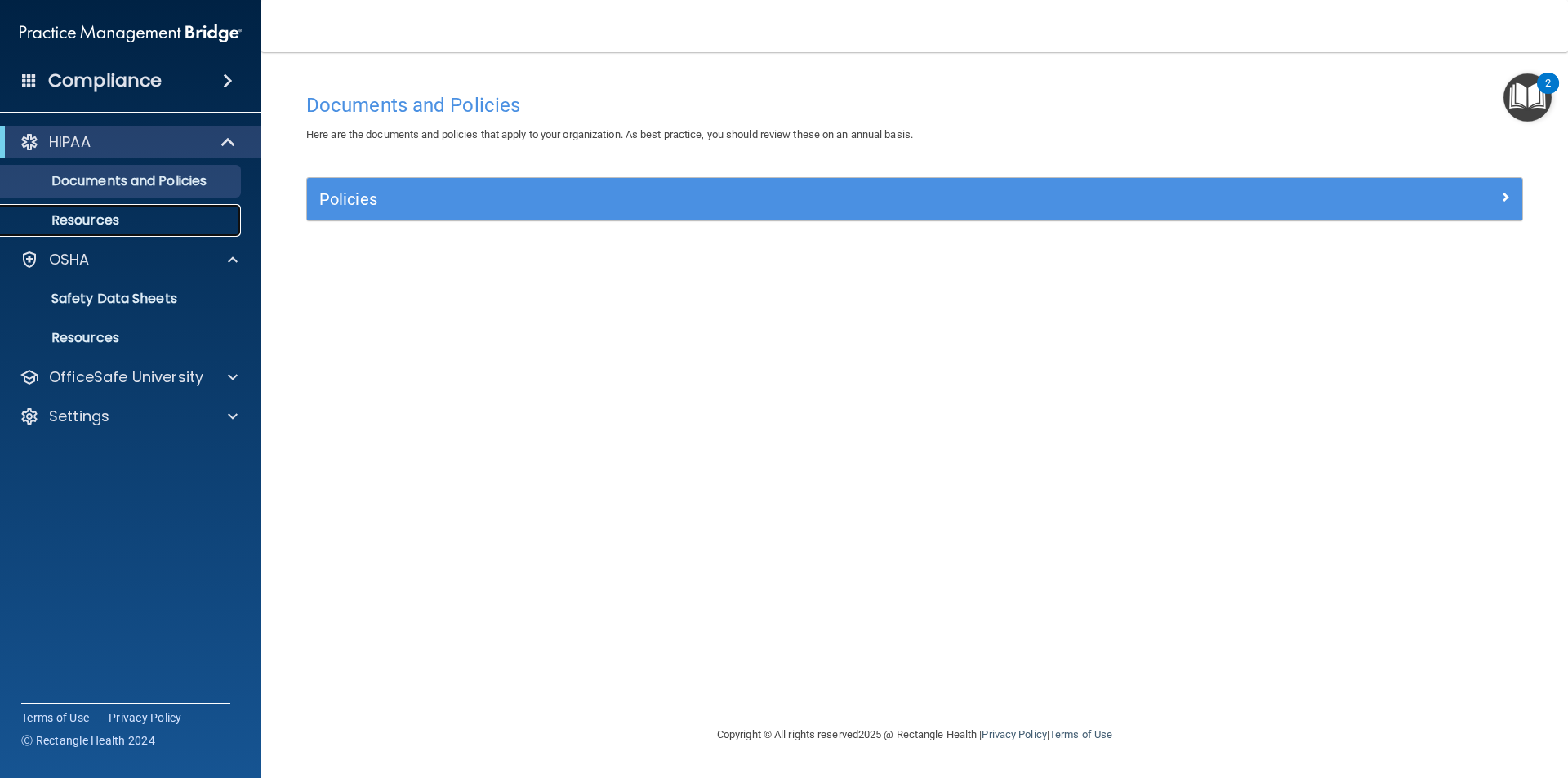
click at [113, 209] on link "Resources" at bounding box center [112, 220] width 257 height 33
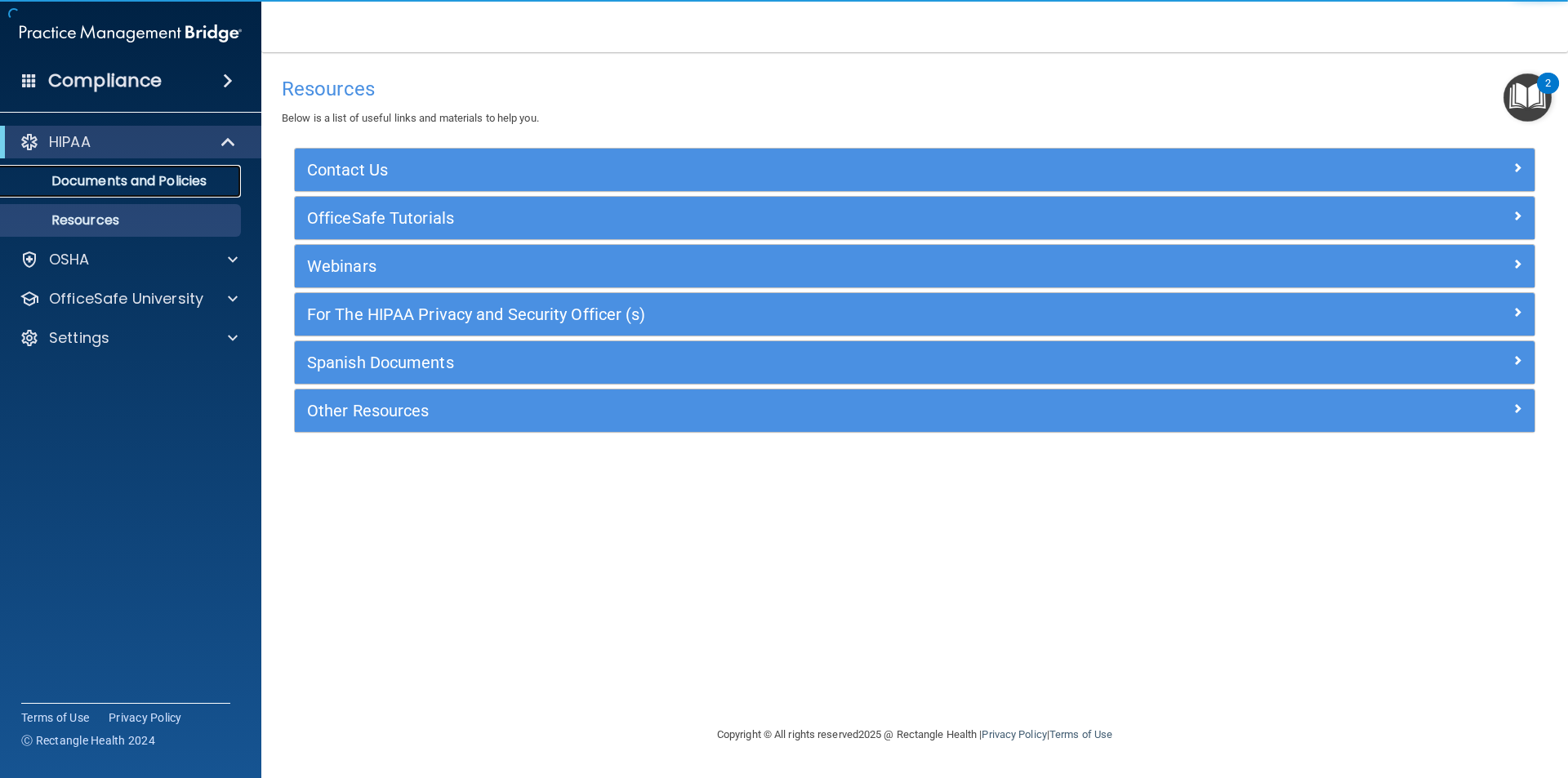
click at [118, 166] on link "Documents and Policies" at bounding box center [112, 181] width 257 height 33
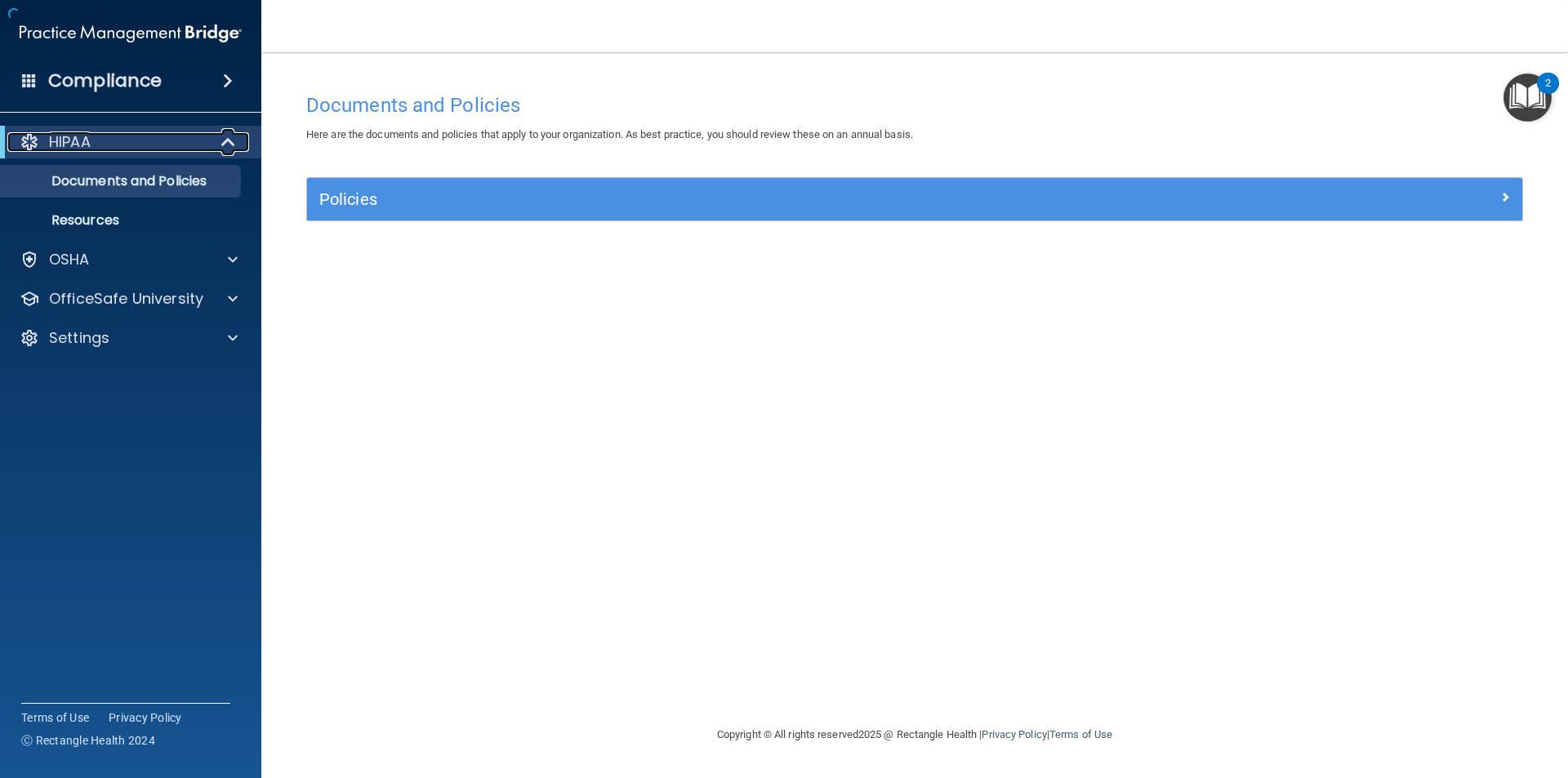
click at [104, 144] on div "HIPAA" at bounding box center [108, 142] width 202 height 19
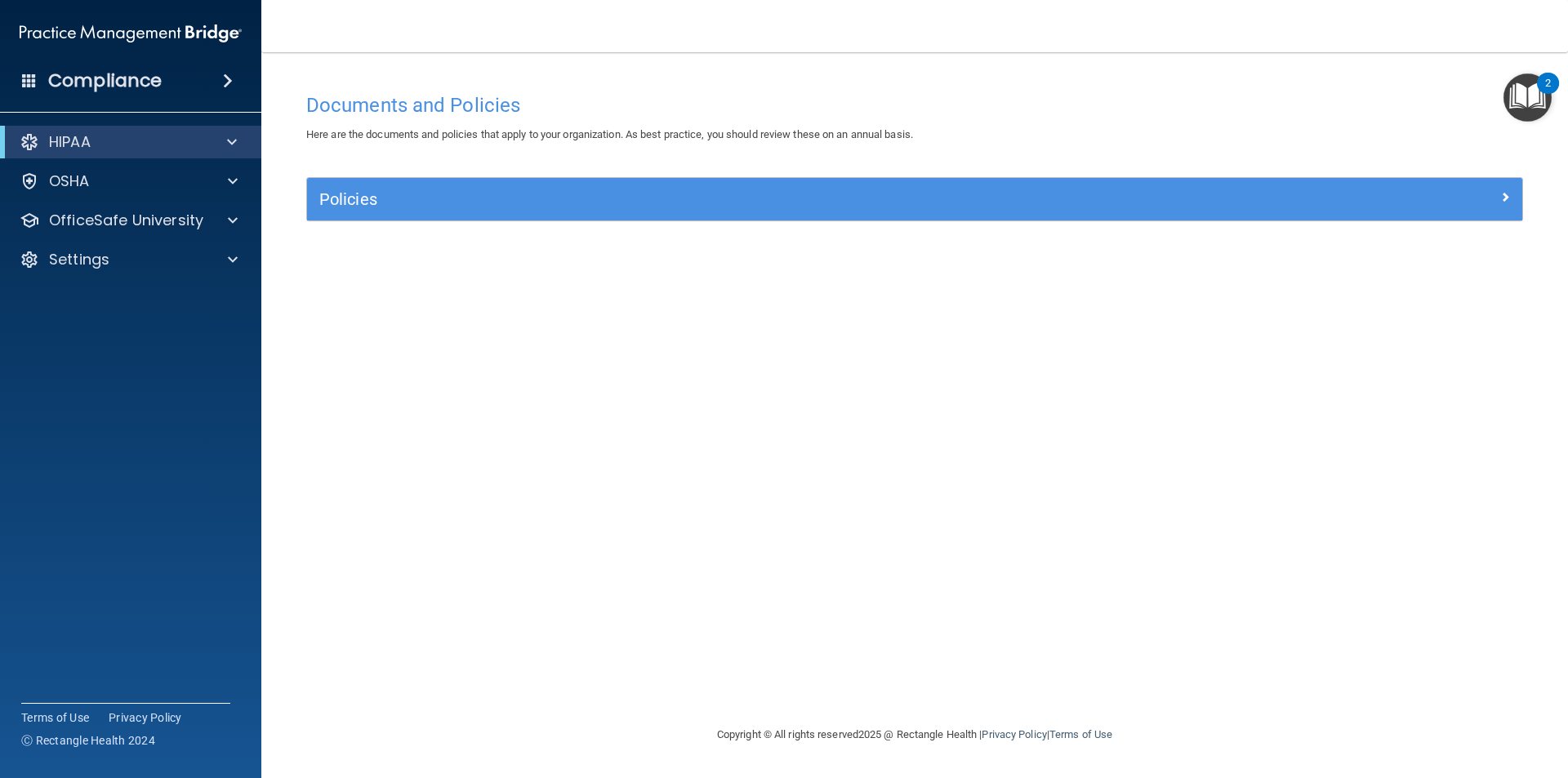
click at [1538, 90] on button "2" at bounding box center [1527, 98] width 48 height 48
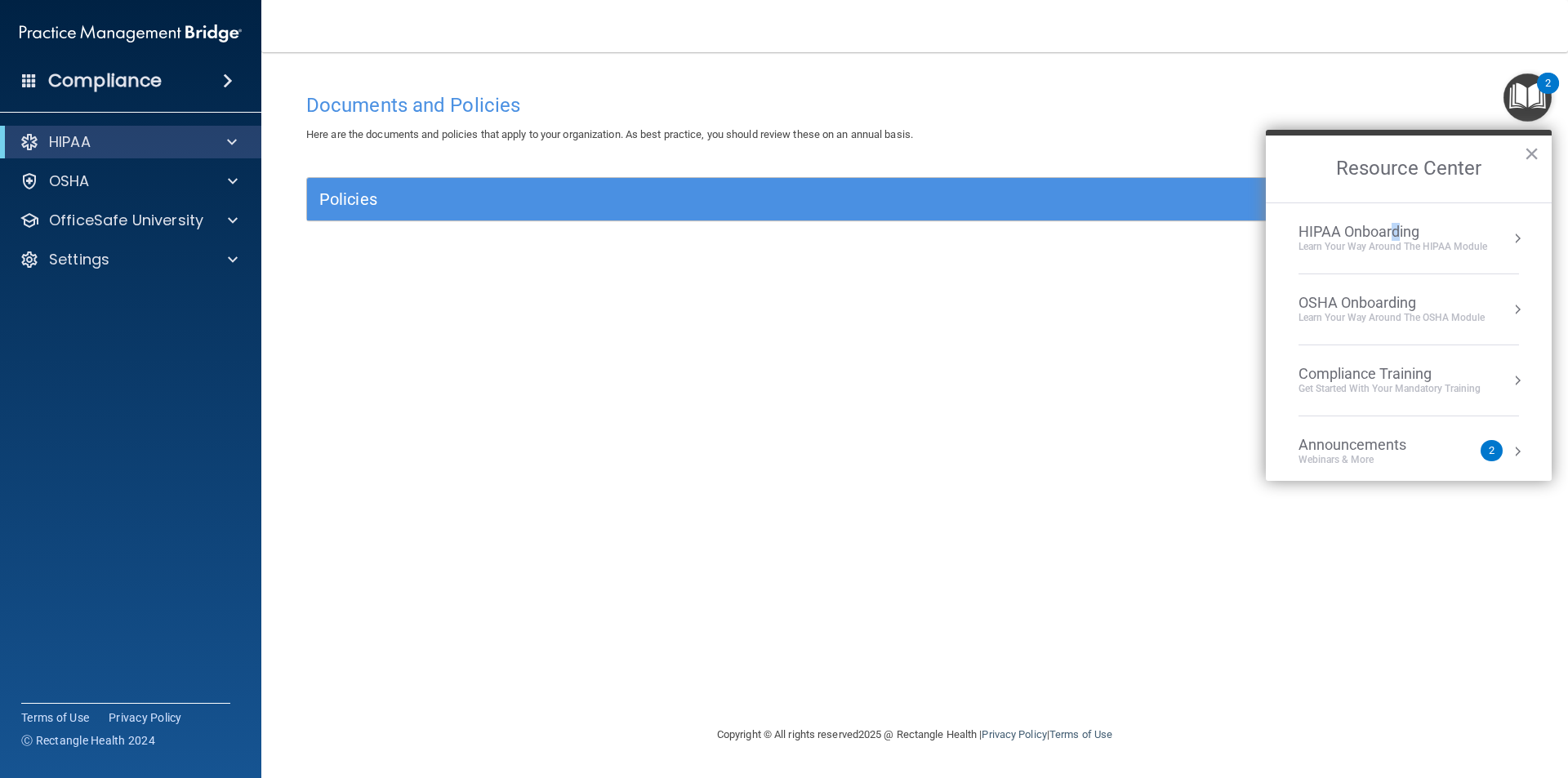
click at [1396, 237] on div "HIPAA Onboarding" at bounding box center [1392, 232] width 188 height 18
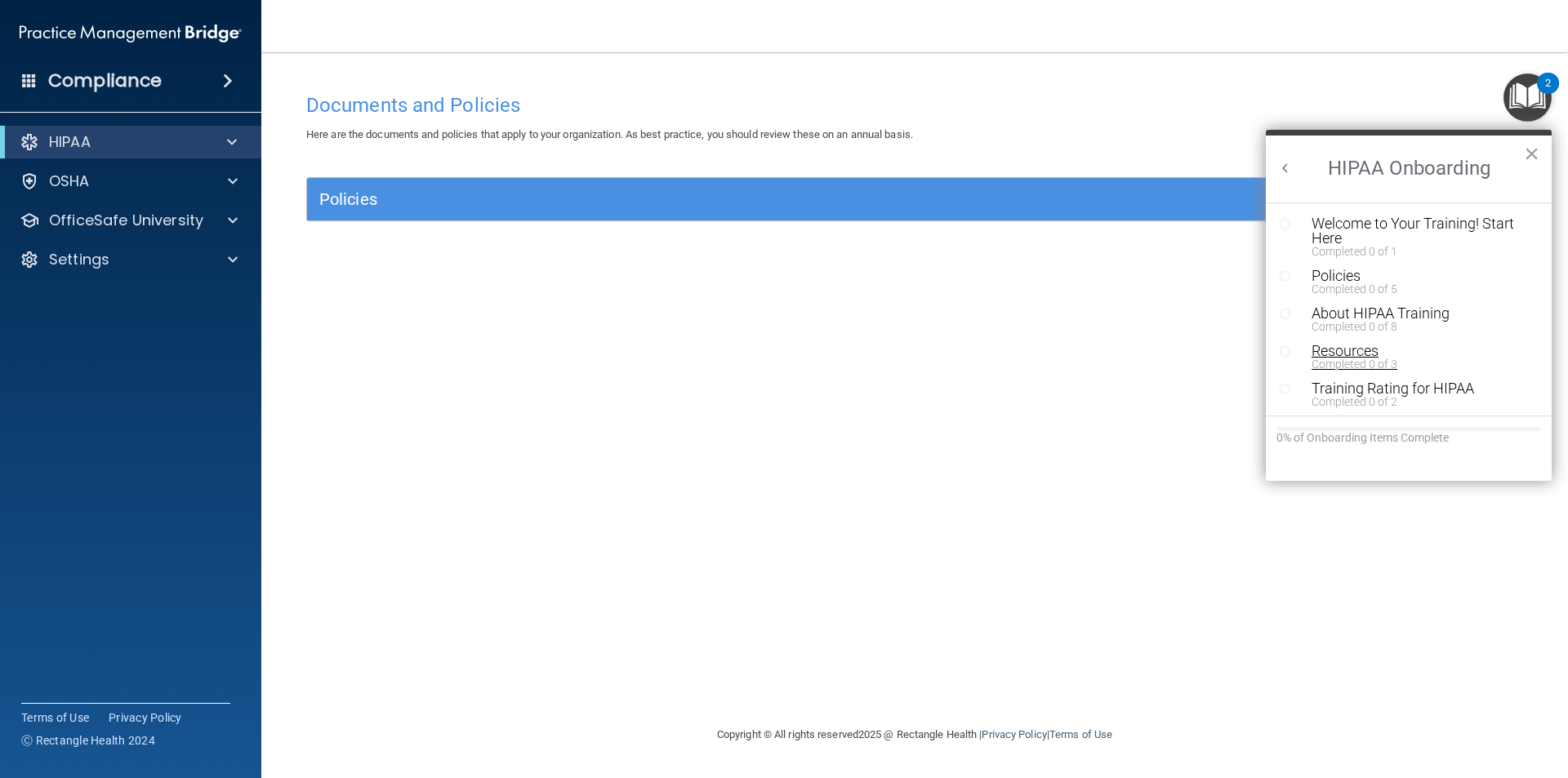
scroll to position [3, 0]
click at [1402, 224] on div "Welcome to Your Training! Start Here" at bounding box center [1415, 228] width 207 height 30
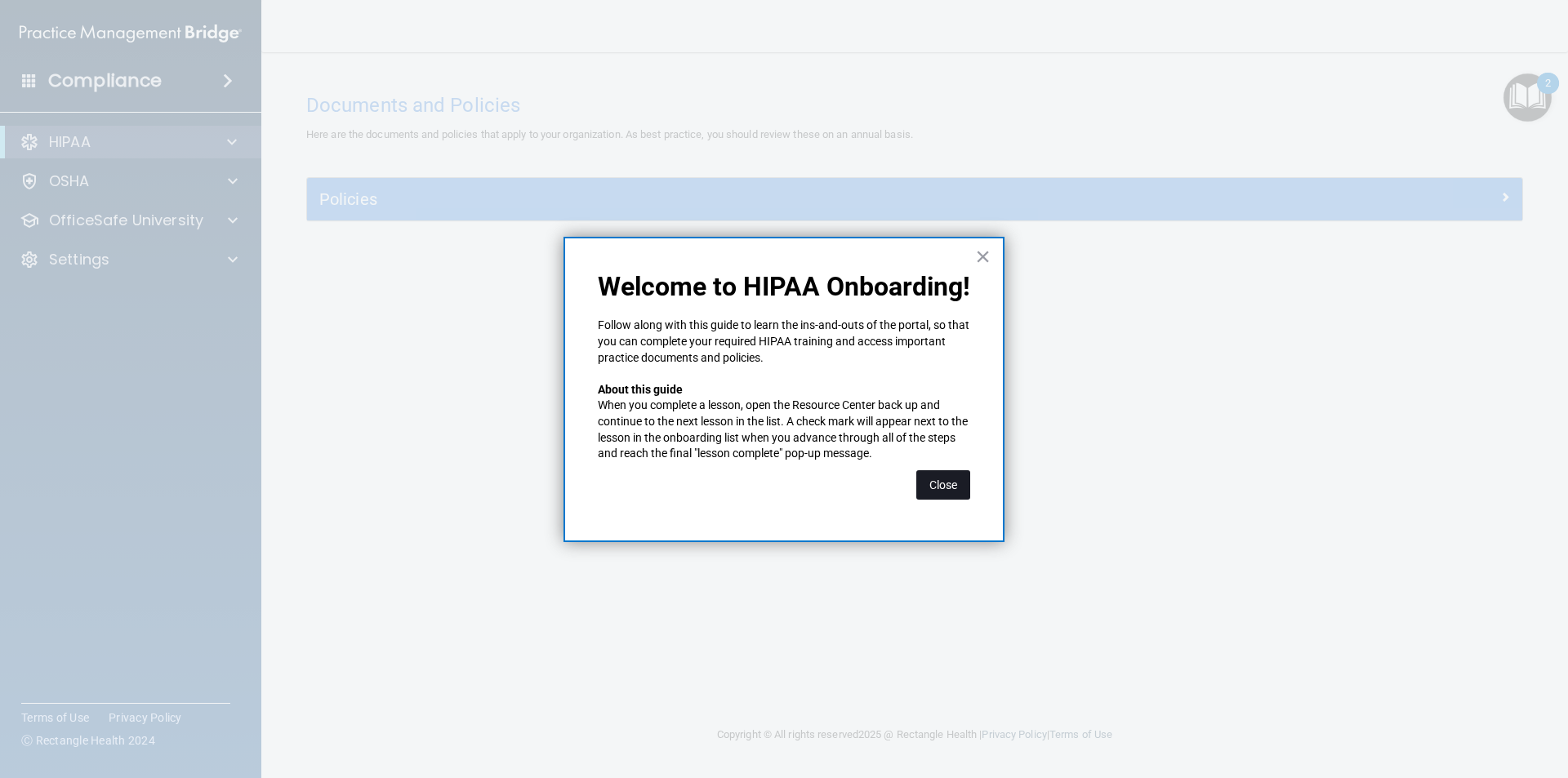
click at [947, 474] on button "Close" at bounding box center [943, 485] width 54 height 30
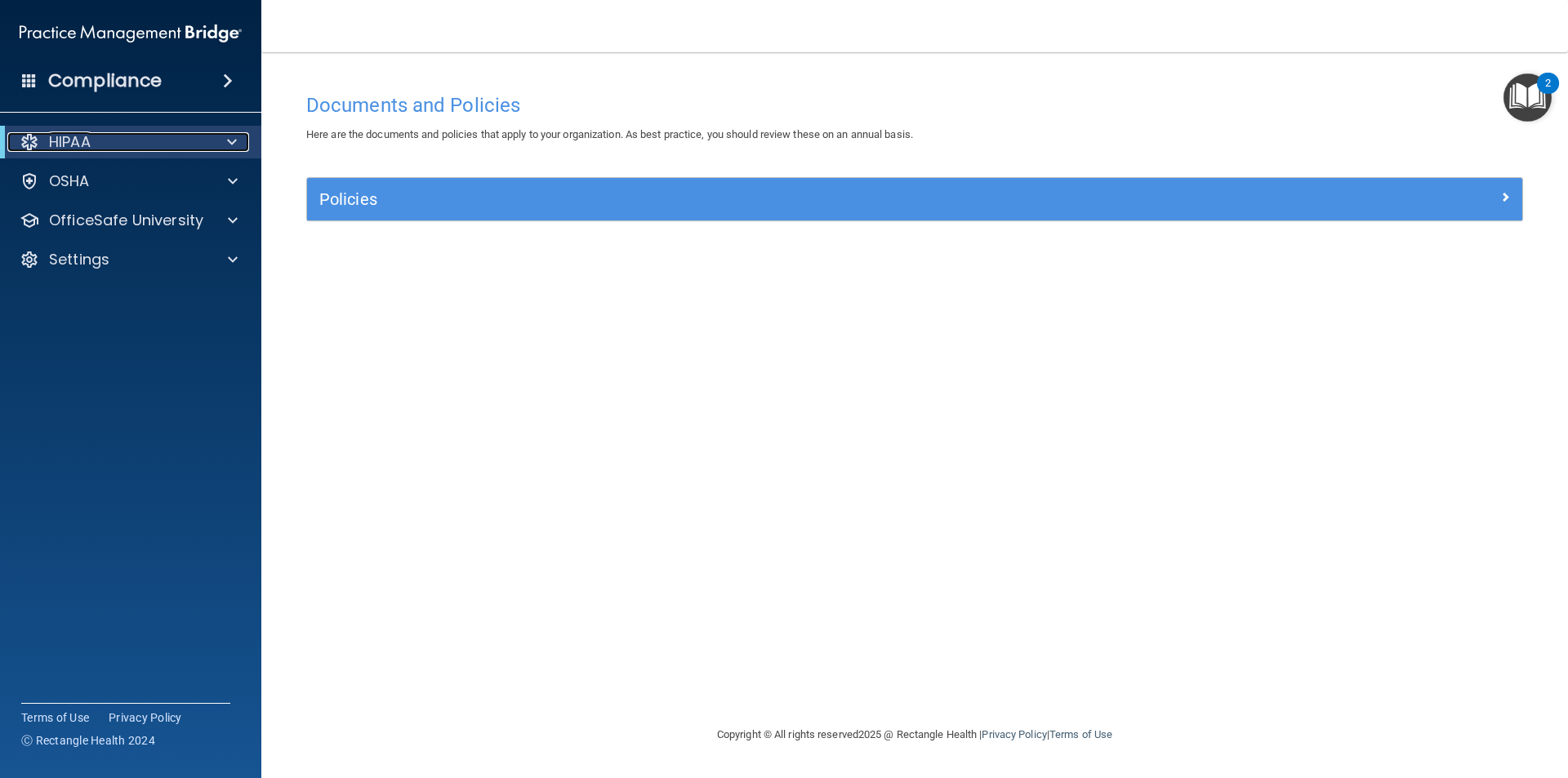
click at [95, 148] on div "HIPAA" at bounding box center [108, 142] width 202 height 19
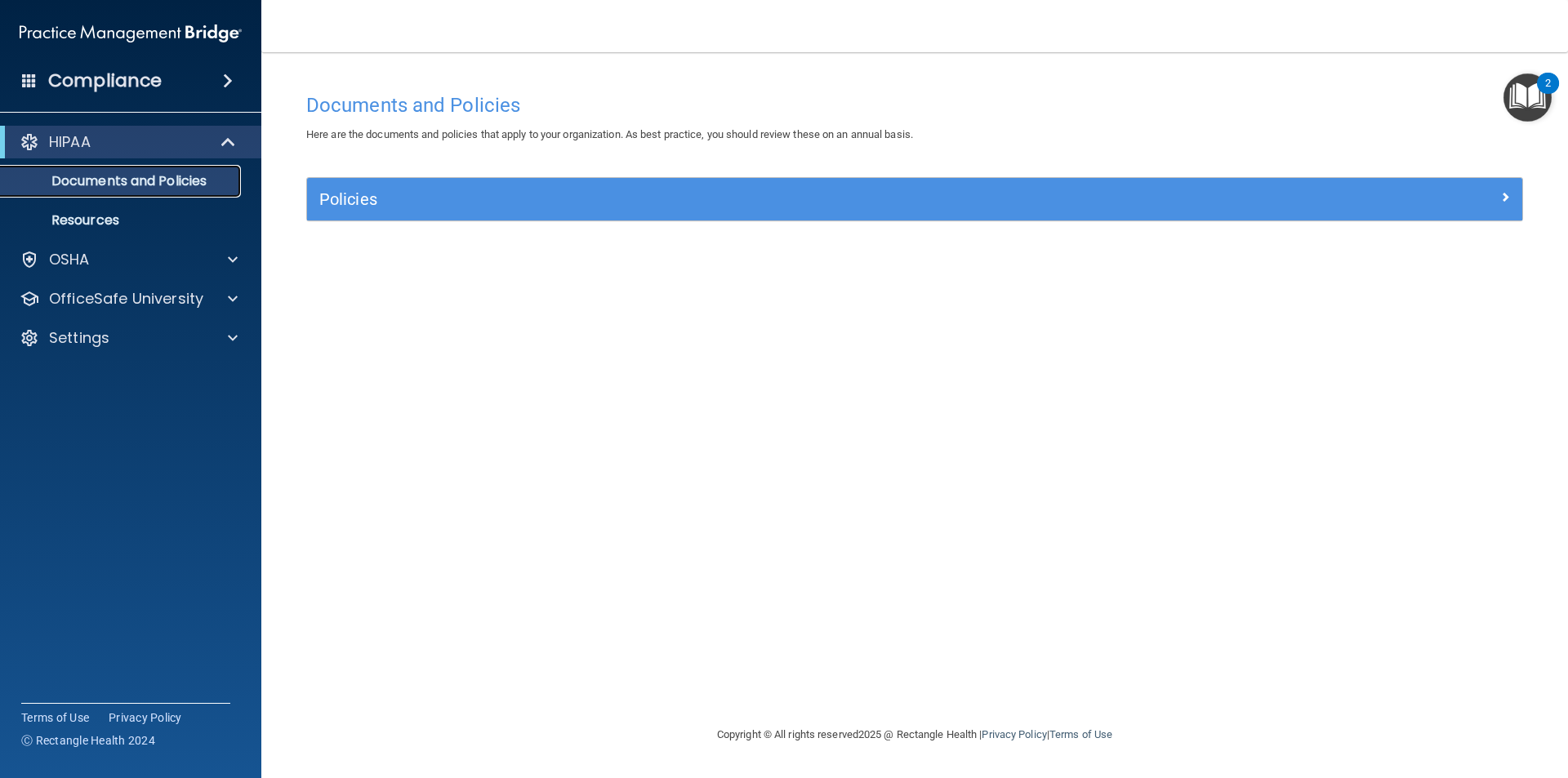
click at [114, 181] on p "Documents and Policies" at bounding box center [121, 181] width 223 height 16
click at [89, 83] on h4 "Compliance" at bounding box center [104, 81] width 114 height 23
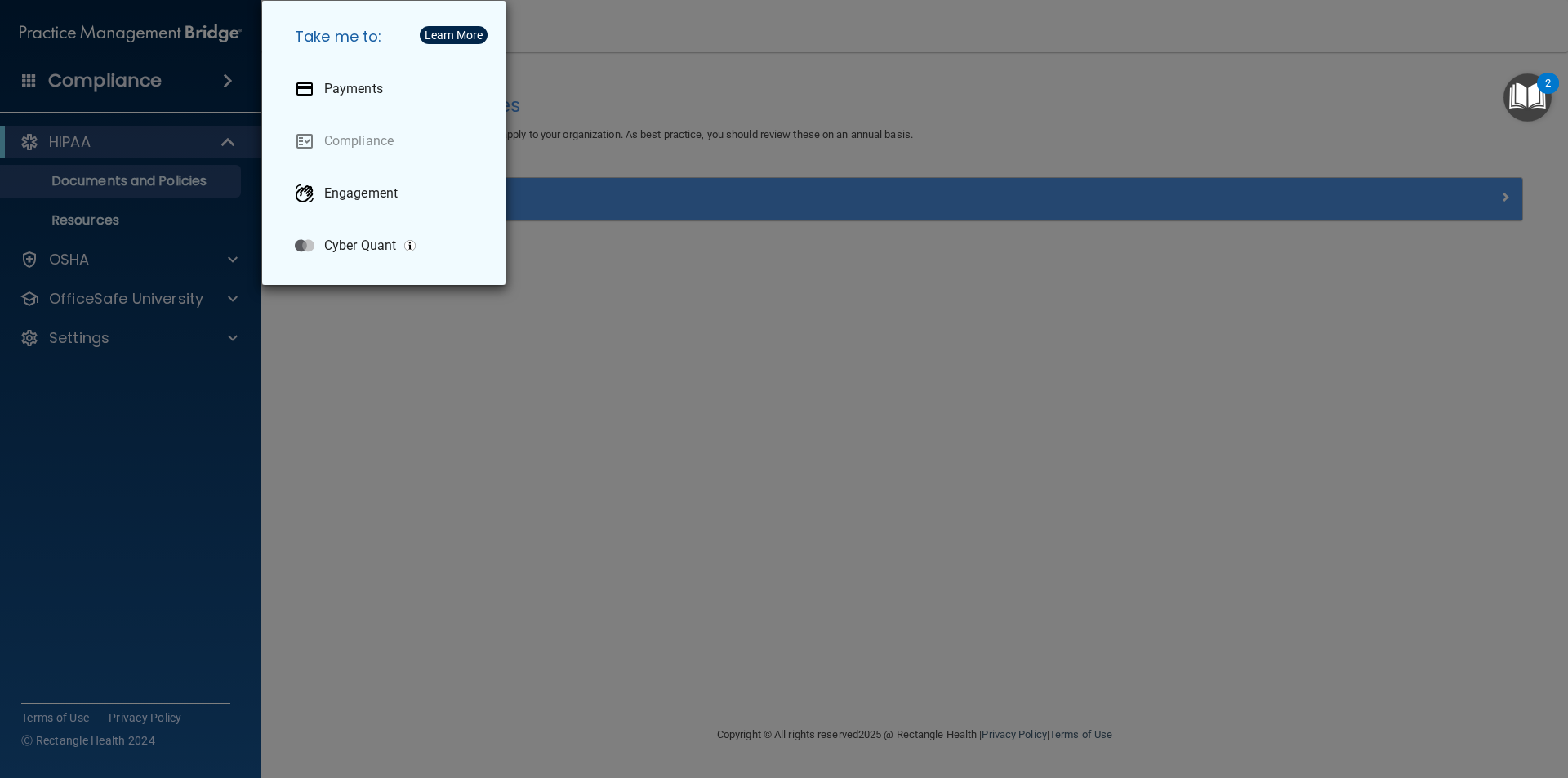
click at [93, 143] on div "Take me to: Payments Compliance Engagement Cyber Quant" at bounding box center [784, 389] width 1568 height 778
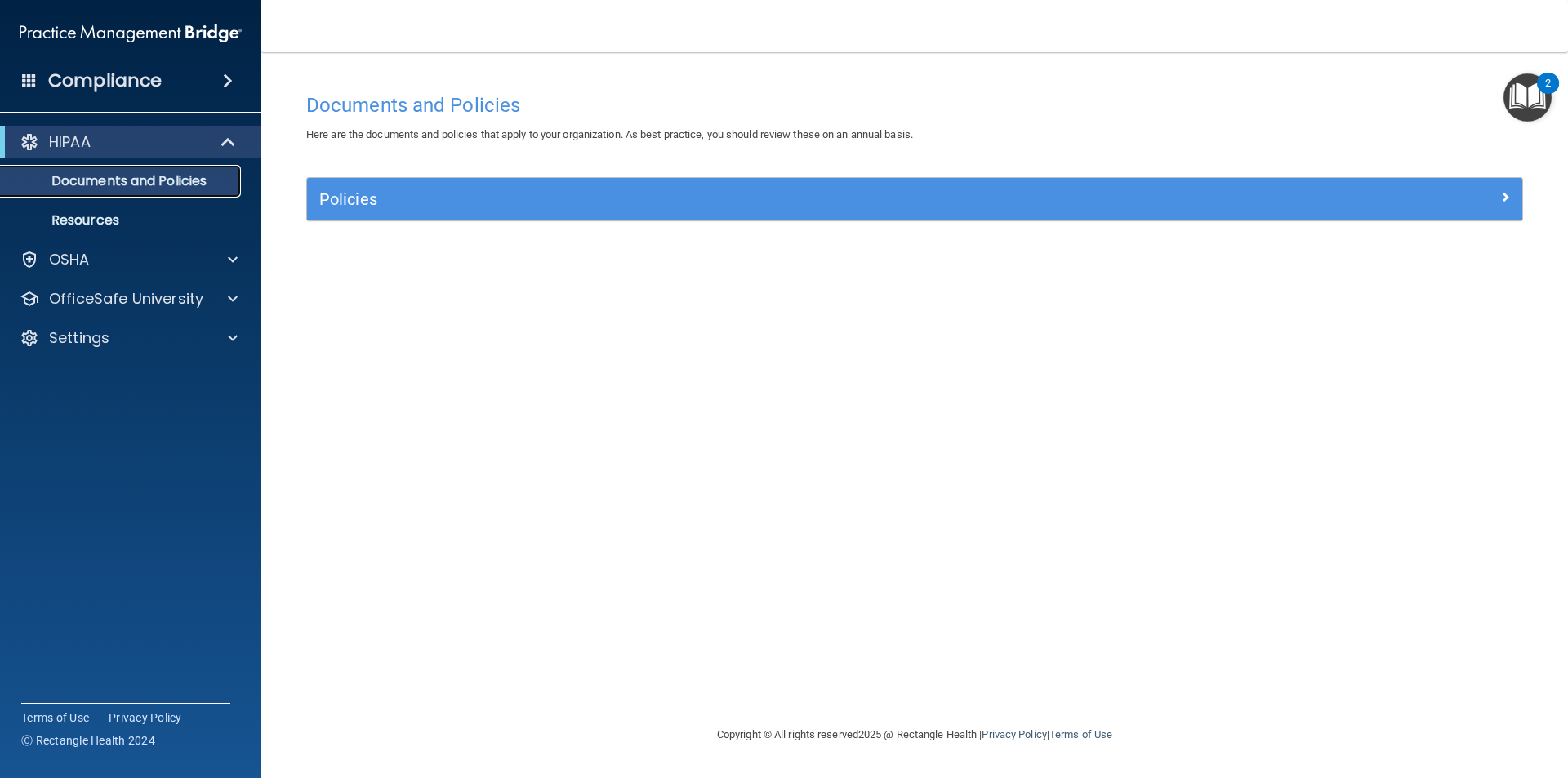
click at [99, 175] on p "Documents and Policies" at bounding box center [121, 181] width 223 height 16
click at [167, 220] on p "Resources" at bounding box center [121, 220] width 223 height 16
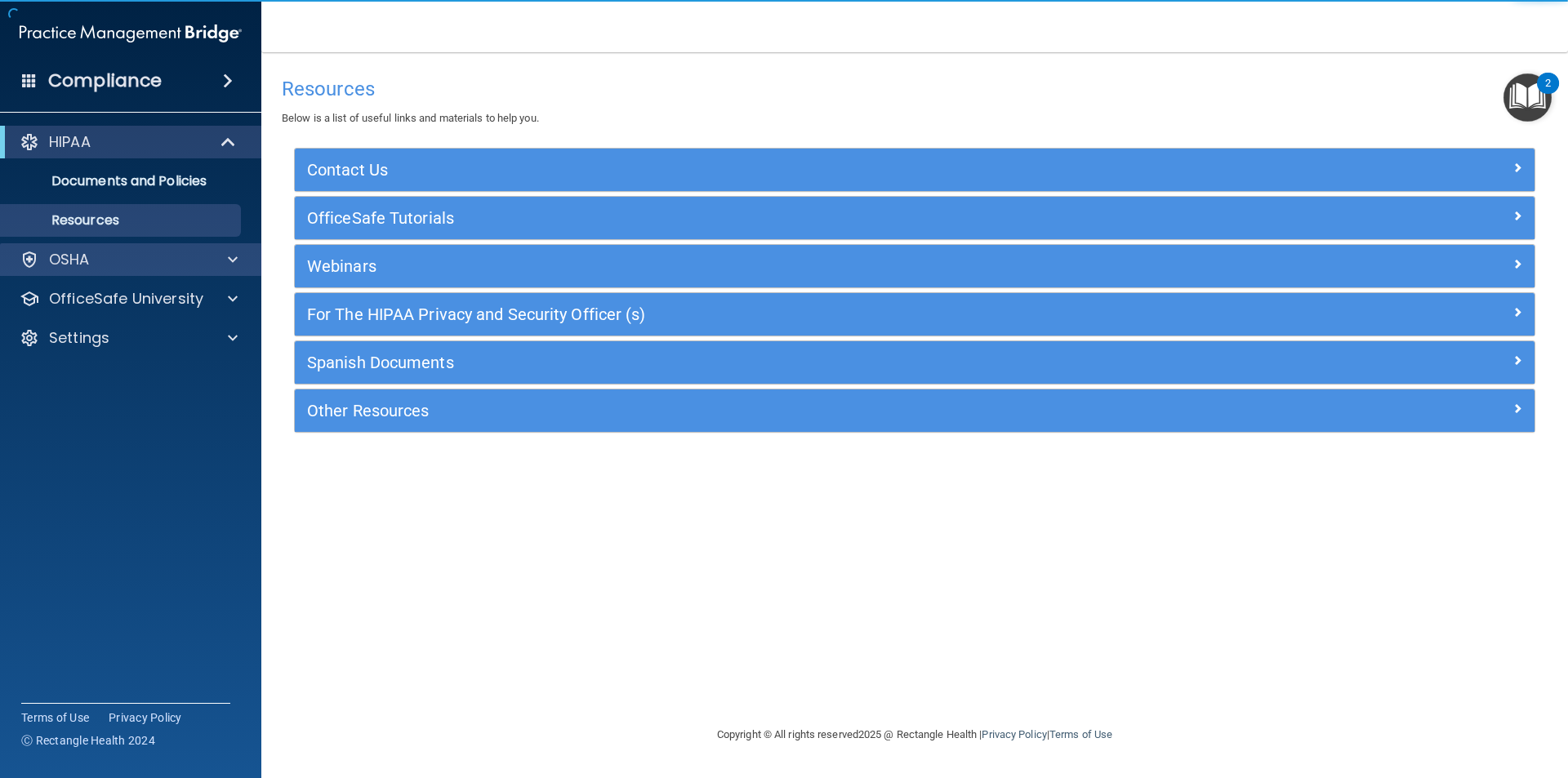
click at [164, 271] on div "OSHA" at bounding box center [131, 259] width 262 height 33
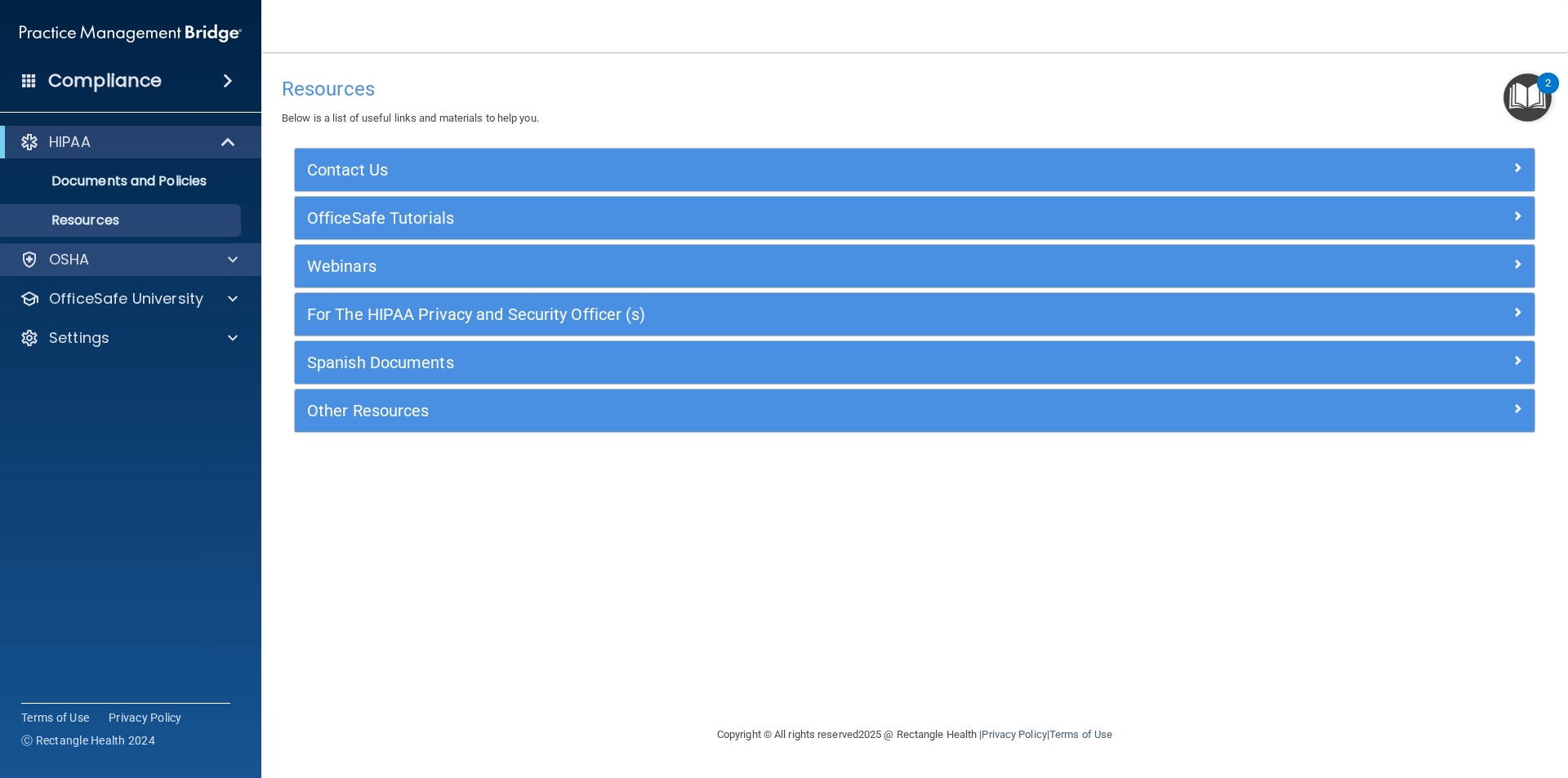
click at [164, 271] on div "OSHA" at bounding box center [131, 259] width 262 height 33
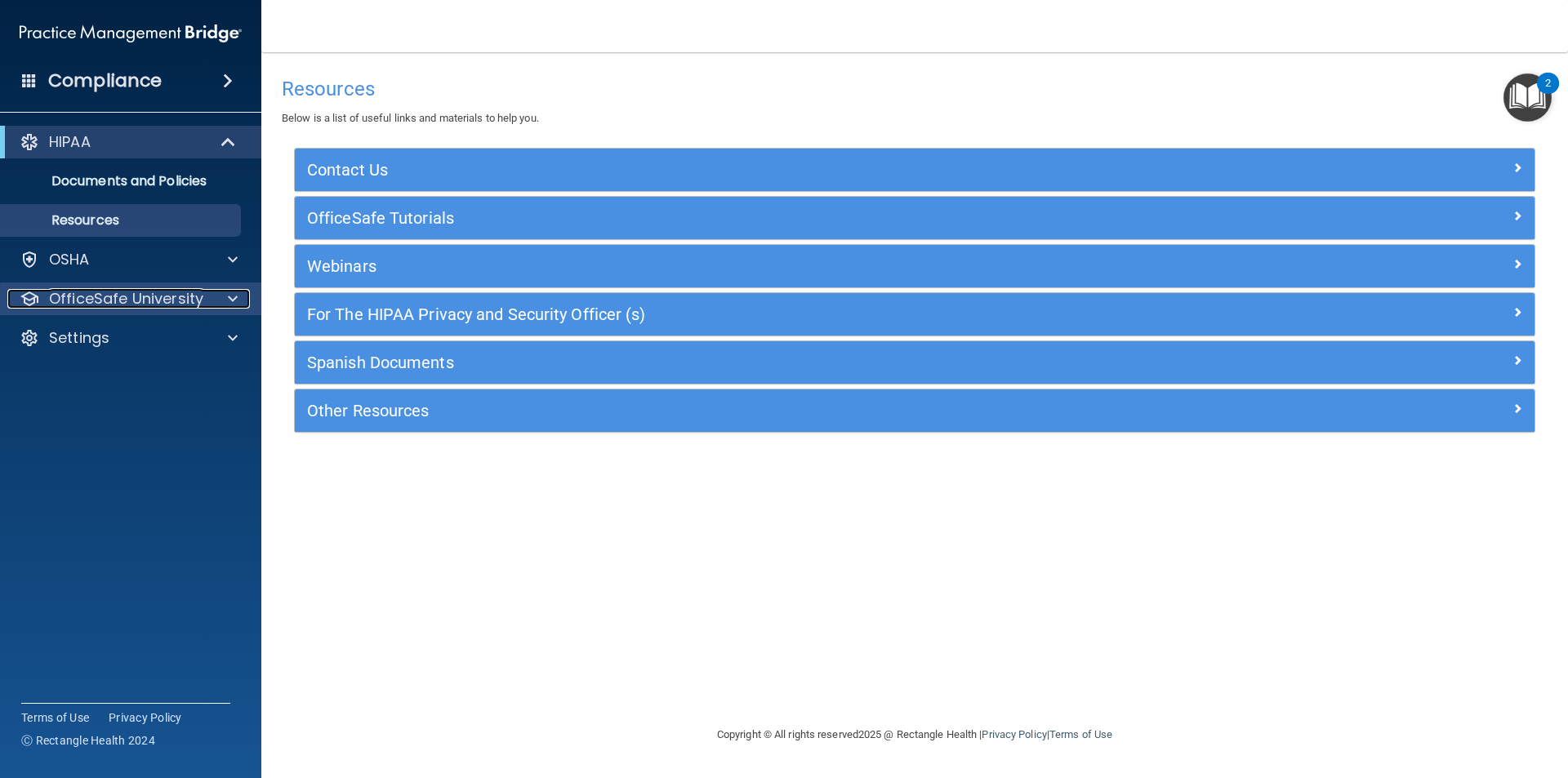
click at [162, 293] on p "OfficeSafe University" at bounding box center [125, 299] width 154 height 19
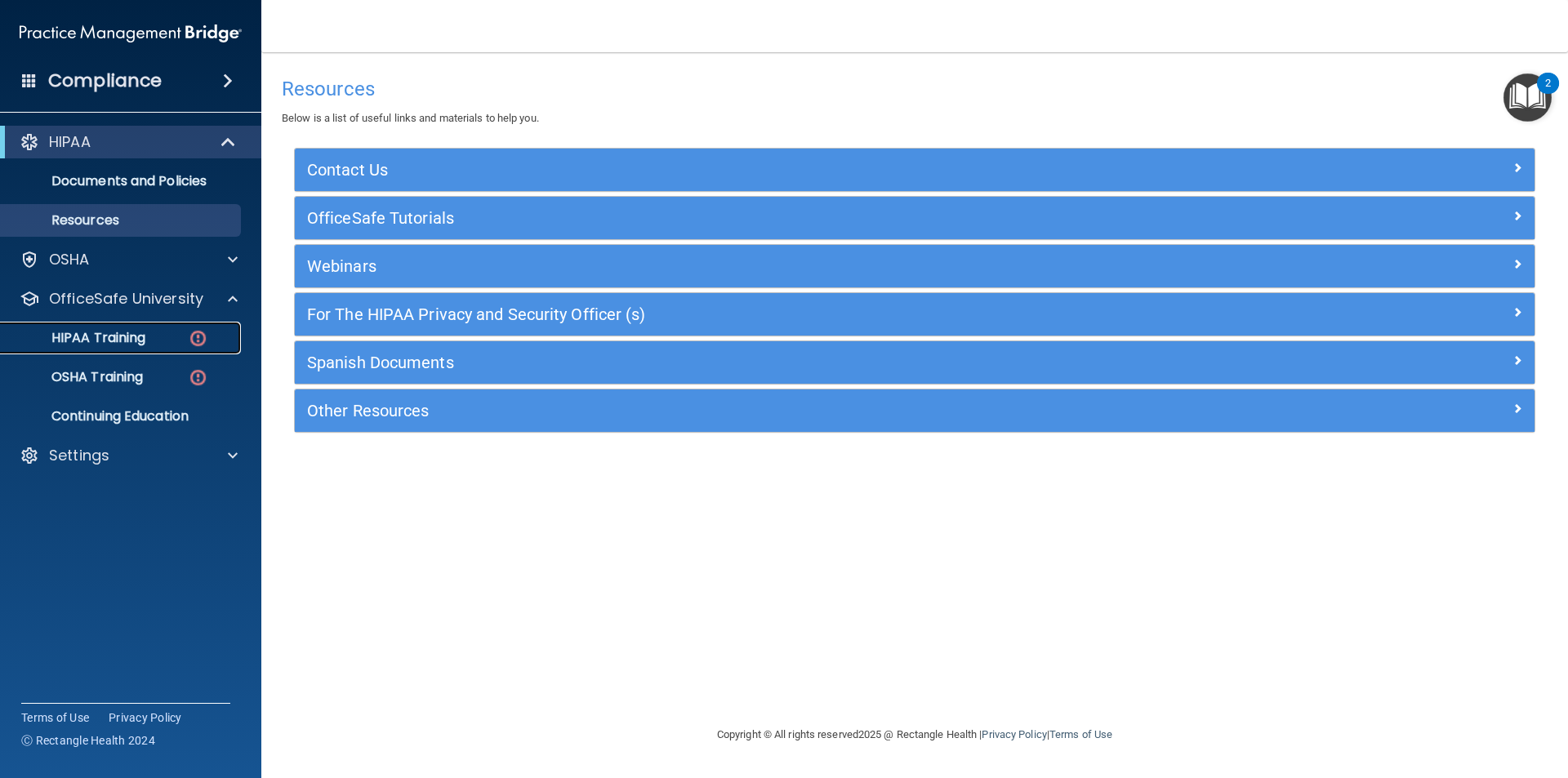
click at [144, 332] on p "HIPAA Training" at bounding box center [77, 338] width 135 height 16
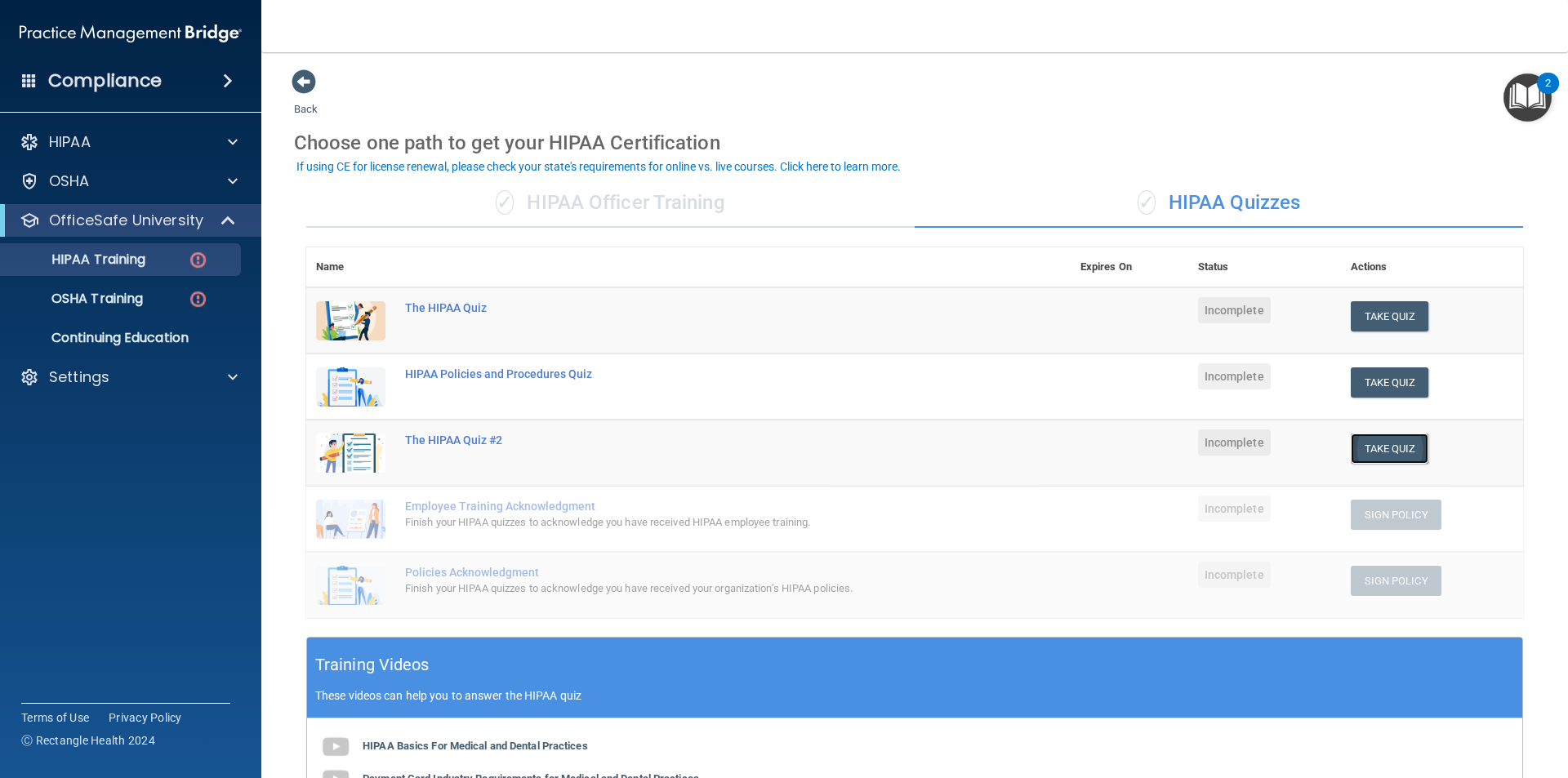
click at [1374, 439] on button "Take Quiz" at bounding box center [1390, 449] width 78 height 31
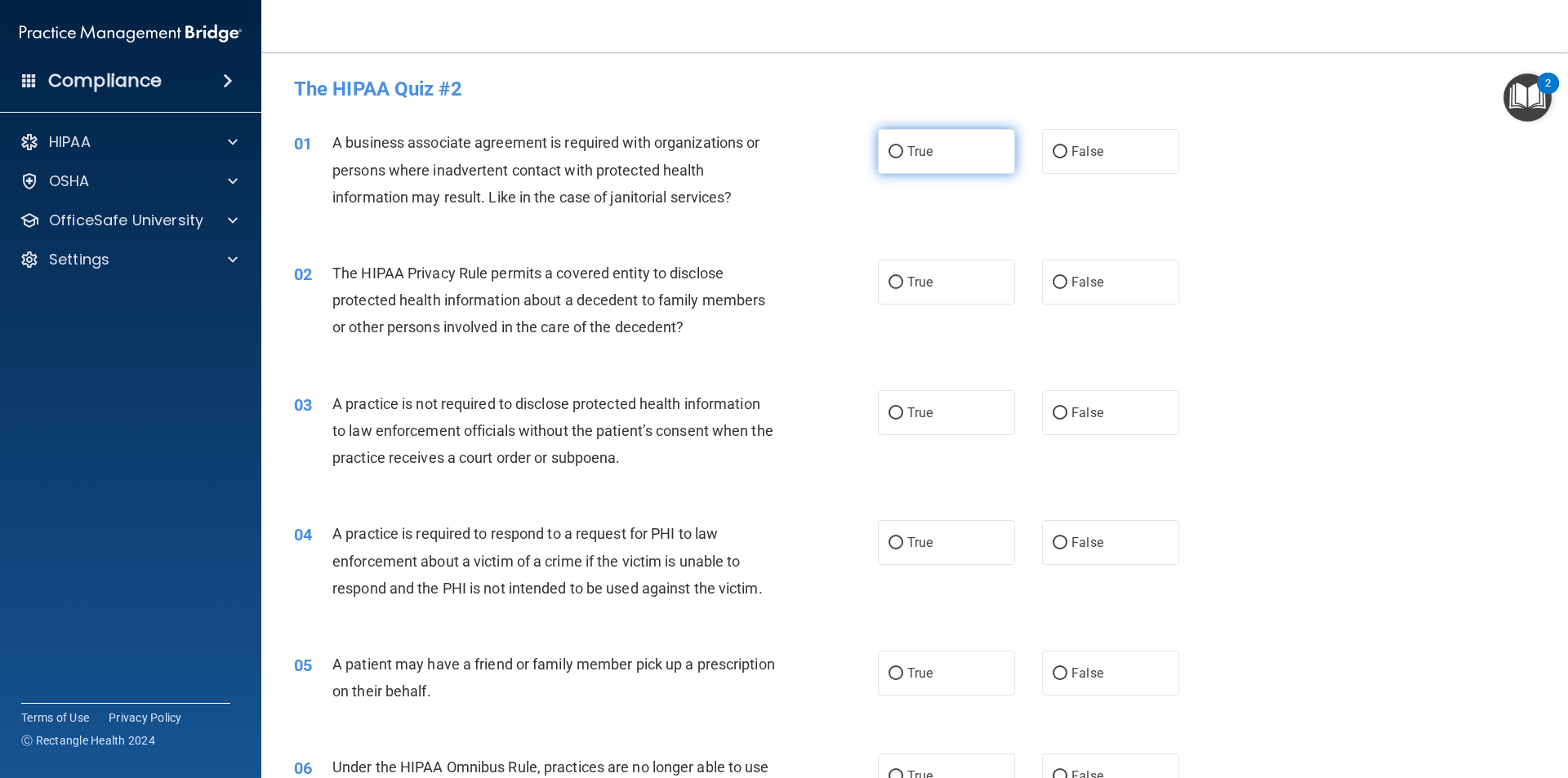
click at [907, 141] on label "True" at bounding box center [946, 151] width 137 height 45
click at [903, 146] on input "True" at bounding box center [895, 152] width 14 height 12
click at [1062, 286] on label "False" at bounding box center [1110, 281] width 137 height 45
click at [1062, 286] on input "False" at bounding box center [1059, 282] width 14 height 12
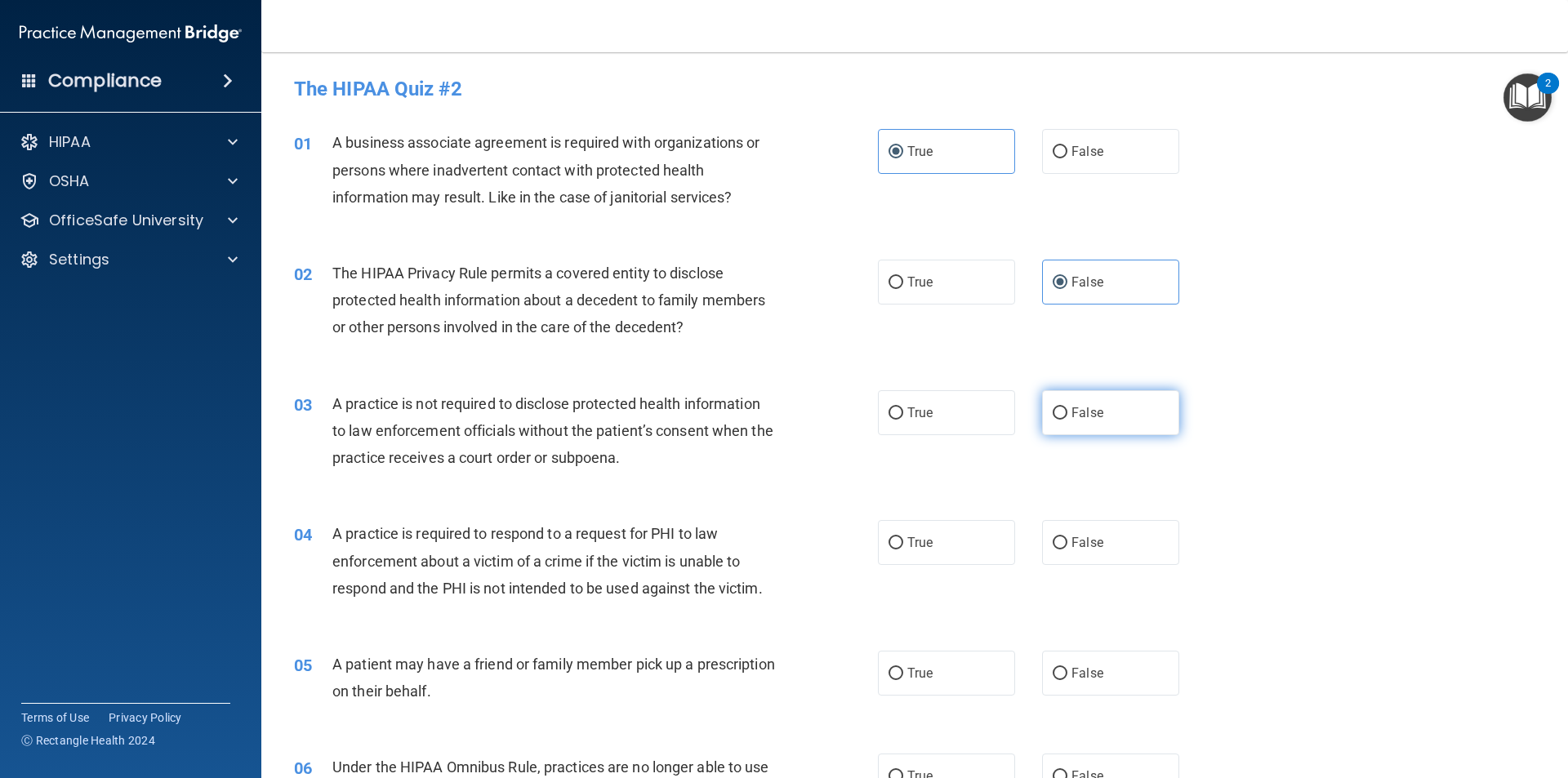
click at [1053, 408] on input "False" at bounding box center [1059, 413] width 14 height 12
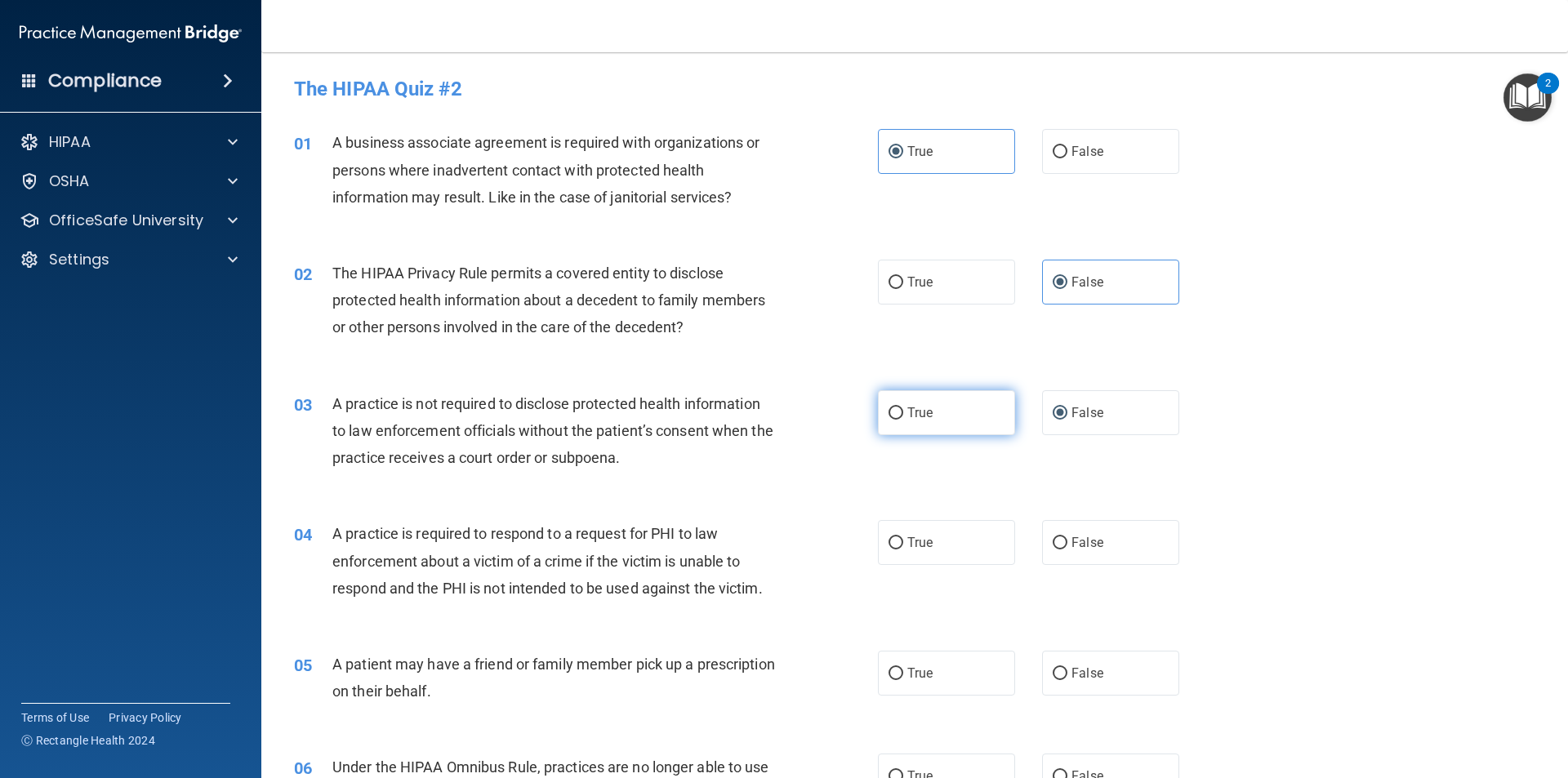
click at [967, 420] on label "True" at bounding box center [946, 412] width 137 height 45
click at [903, 420] on input "True" at bounding box center [895, 413] width 14 height 12
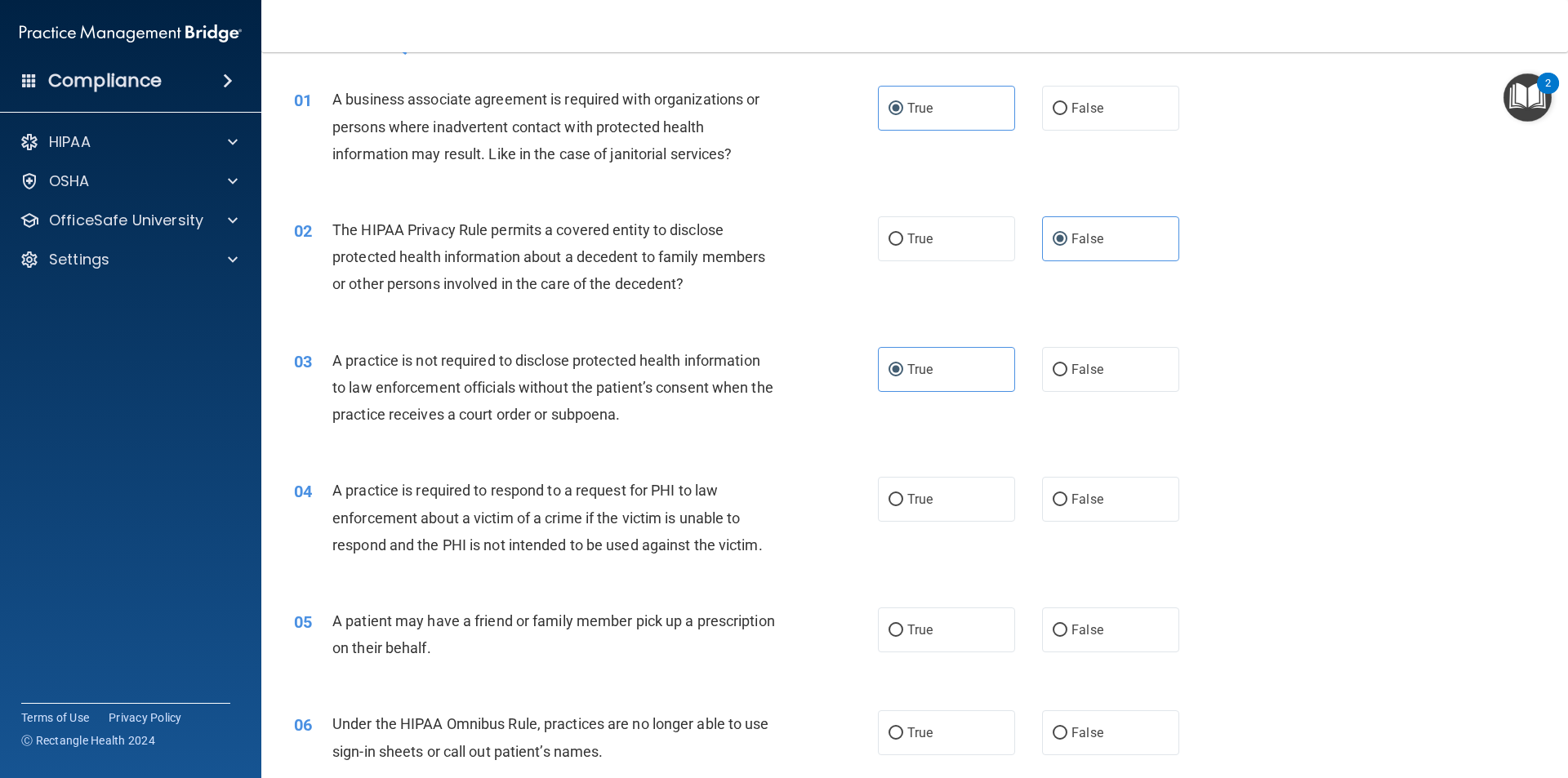
scroll to position [81, 0]
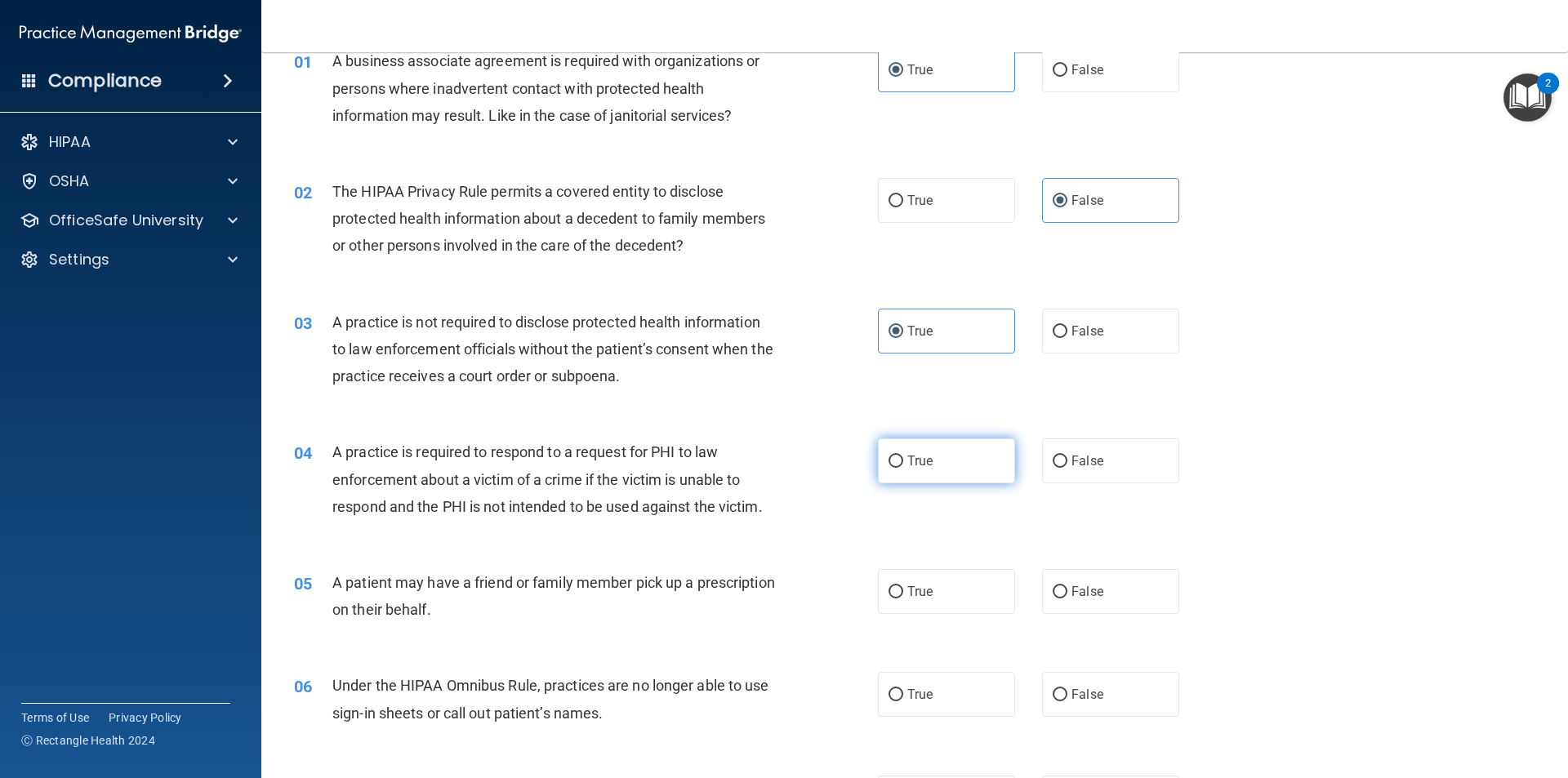
click at [917, 472] on label "True" at bounding box center [946, 460] width 137 height 45
click at [903, 468] on input "True" at bounding box center [895, 461] width 14 height 12
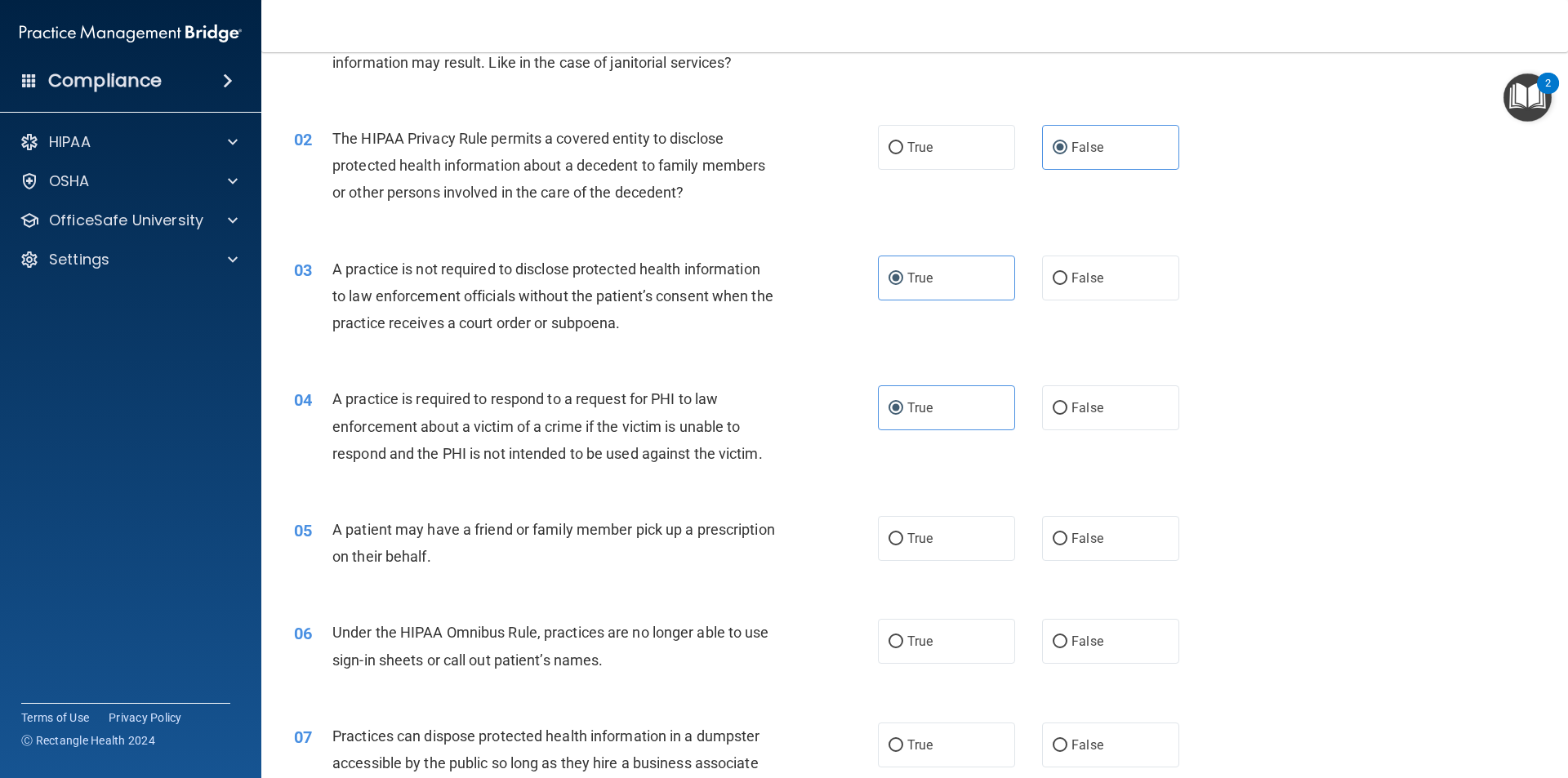
scroll to position [164, 0]
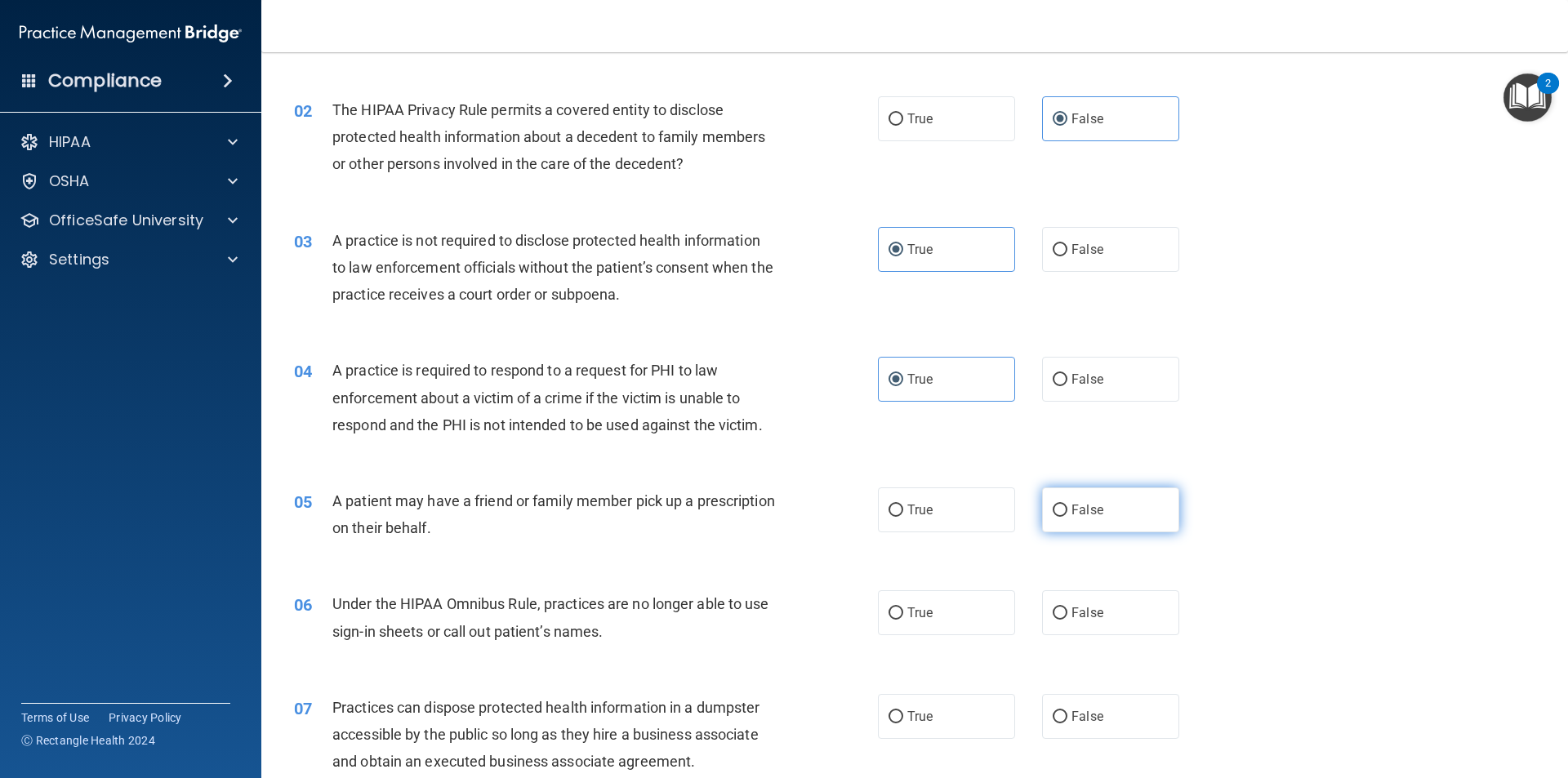
click at [1095, 521] on label "False" at bounding box center [1110, 510] width 137 height 45
click at [1068, 517] on input "False" at bounding box center [1059, 510] width 14 height 12
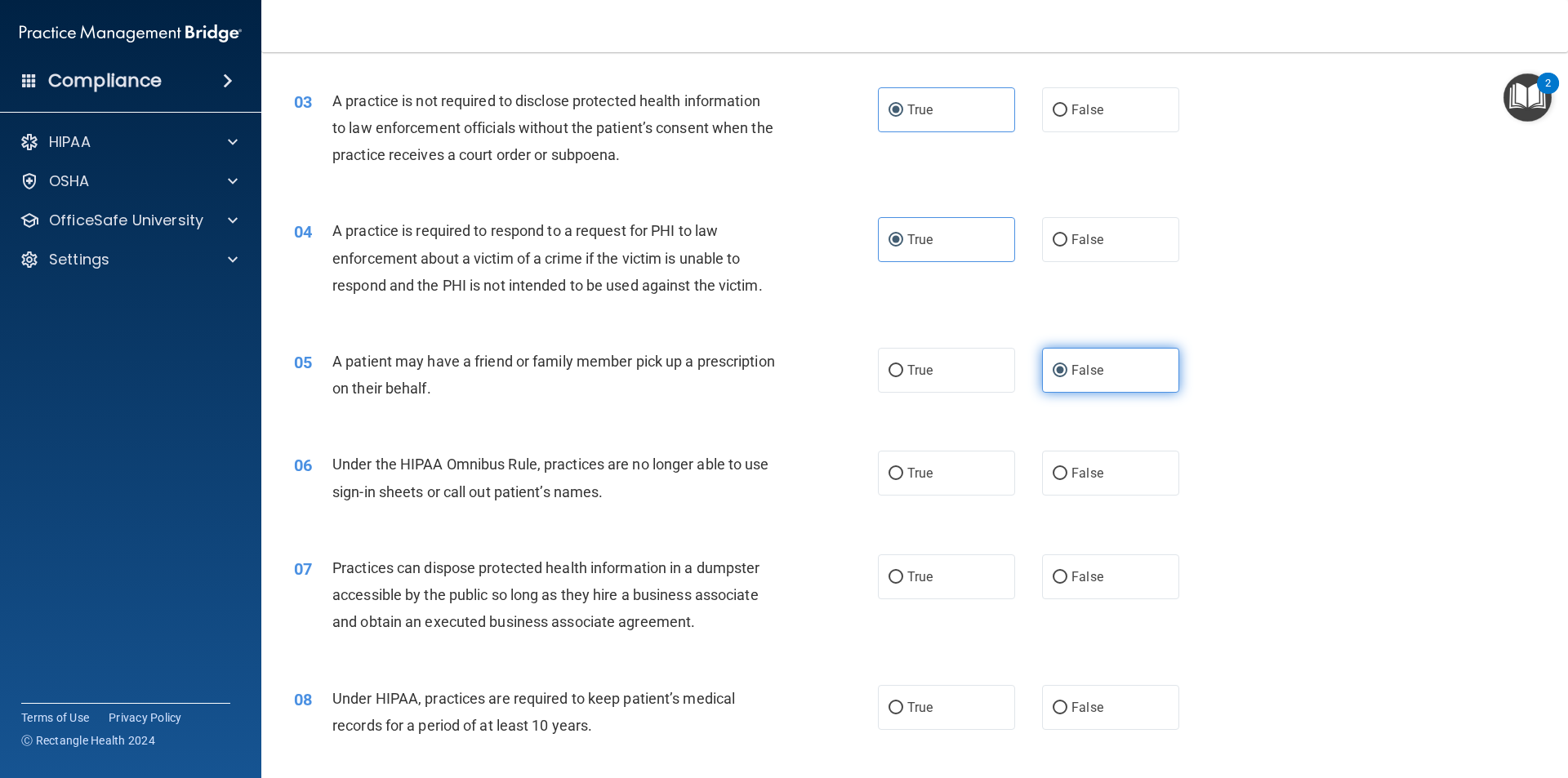
scroll to position [326, 0]
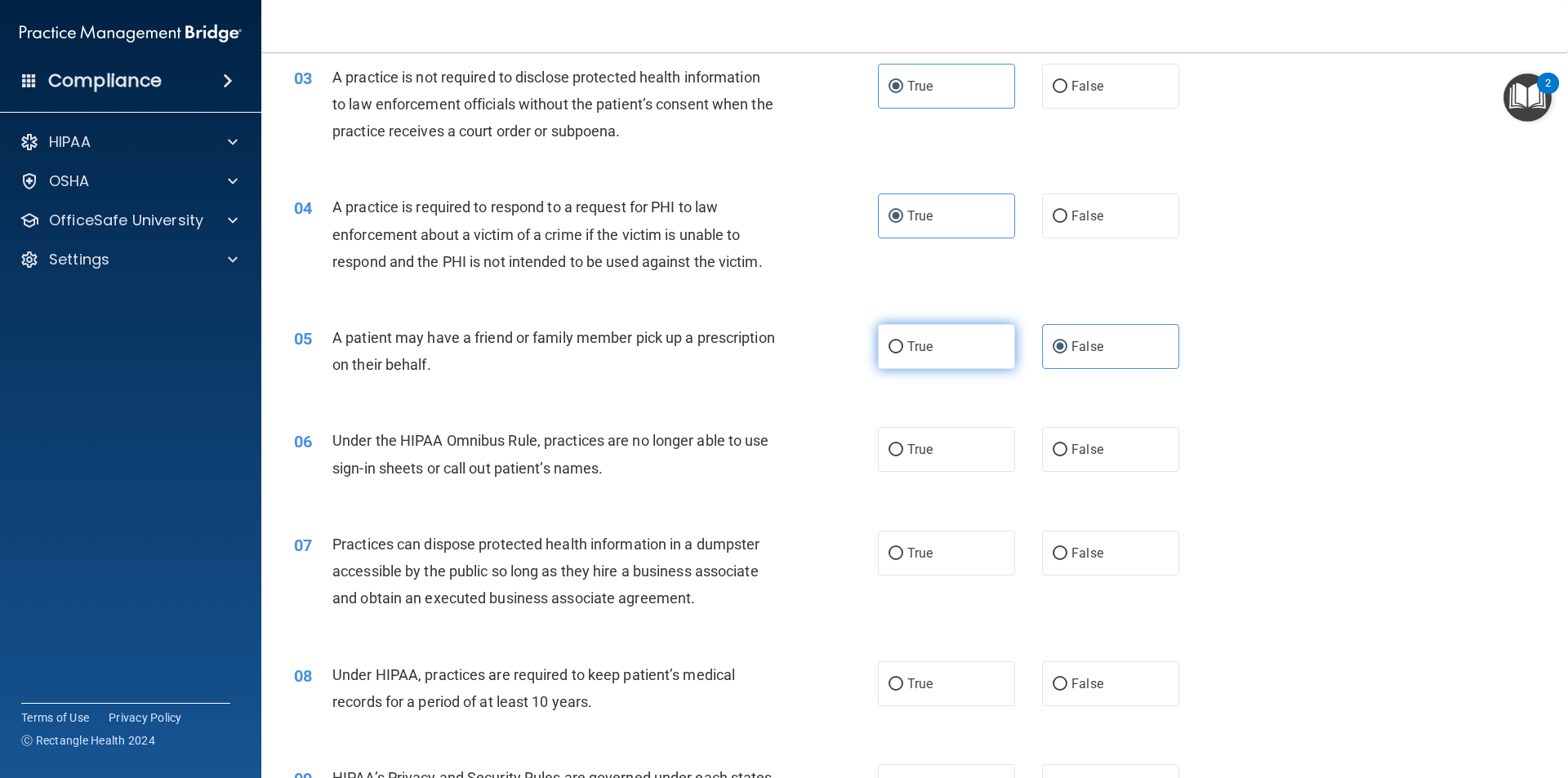
click at [981, 356] on label "True" at bounding box center [946, 346] width 137 height 45
click at [903, 354] on input "True" at bounding box center [895, 347] width 14 height 12
click at [979, 441] on label "True" at bounding box center [946, 449] width 137 height 45
click at [903, 444] on input "True" at bounding box center [895, 450] width 14 height 12
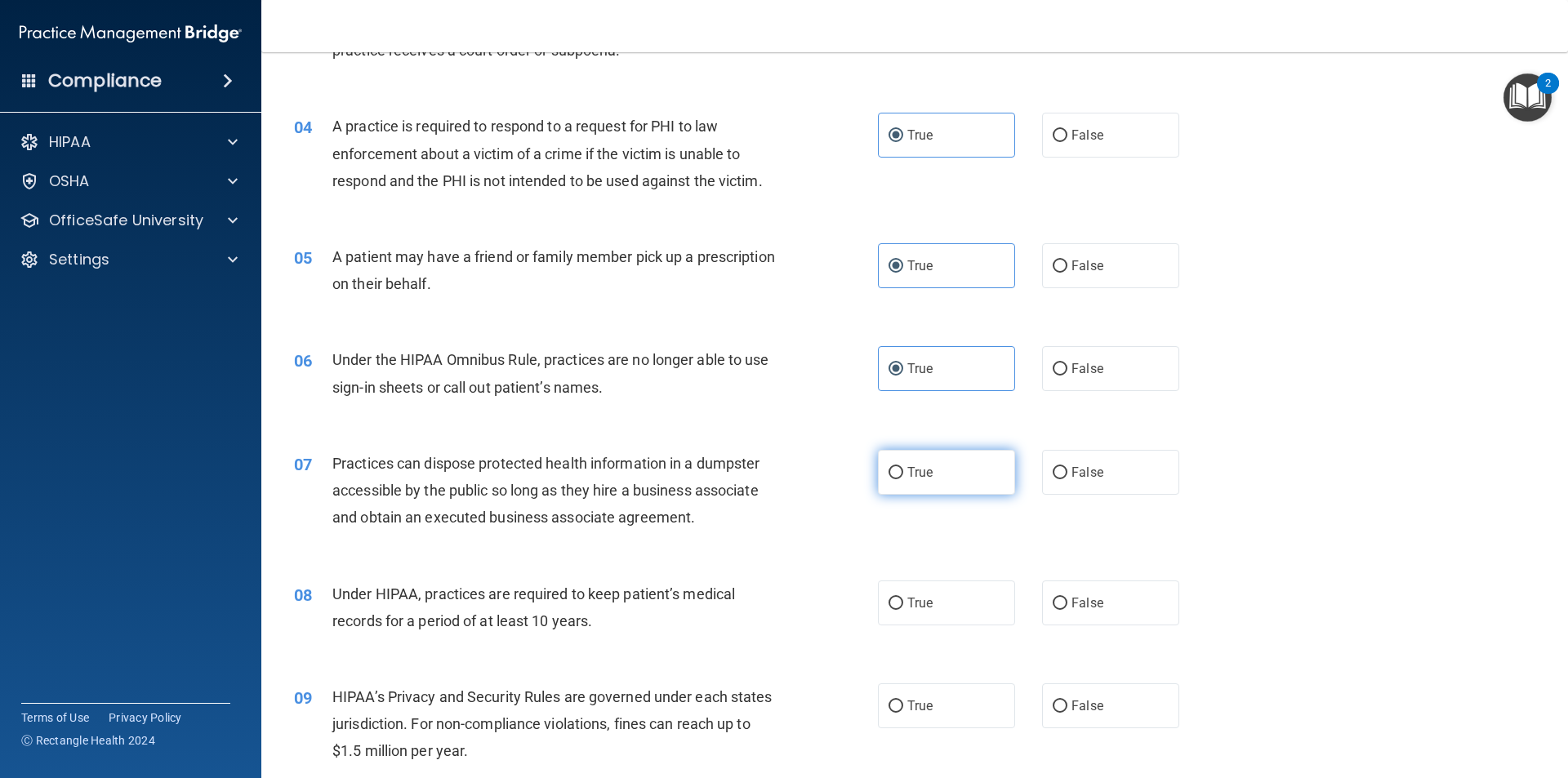
scroll to position [409, 0]
click at [1076, 476] on span "False" at bounding box center [1087, 472] width 32 height 15
click at [1068, 476] on input "False" at bounding box center [1059, 472] width 14 height 12
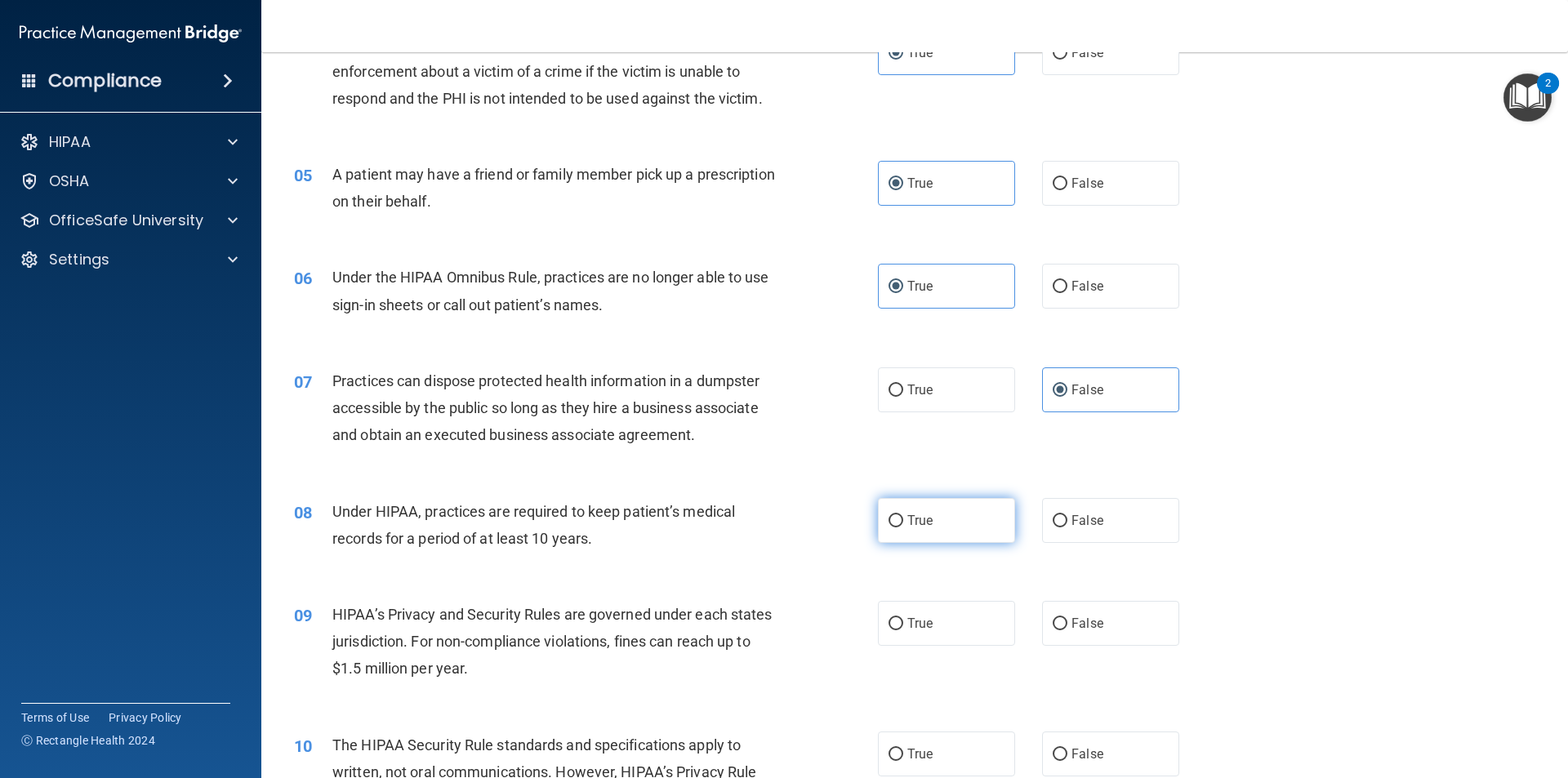
click at [955, 508] on label "True" at bounding box center [946, 521] width 137 height 45
click at [903, 516] on input "True" at bounding box center [895, 522] width 14 height 12
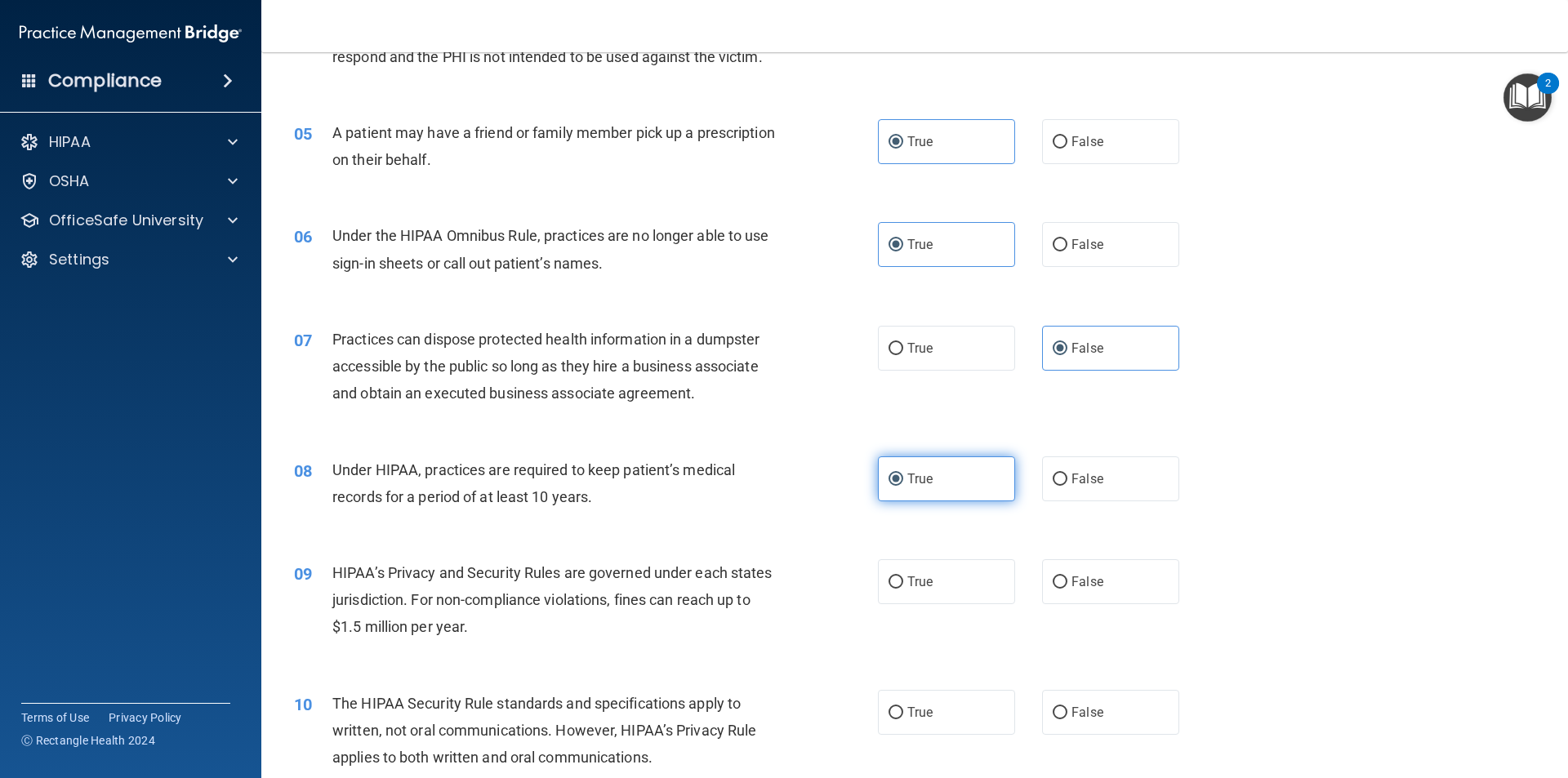
scroll to position [571, 0]
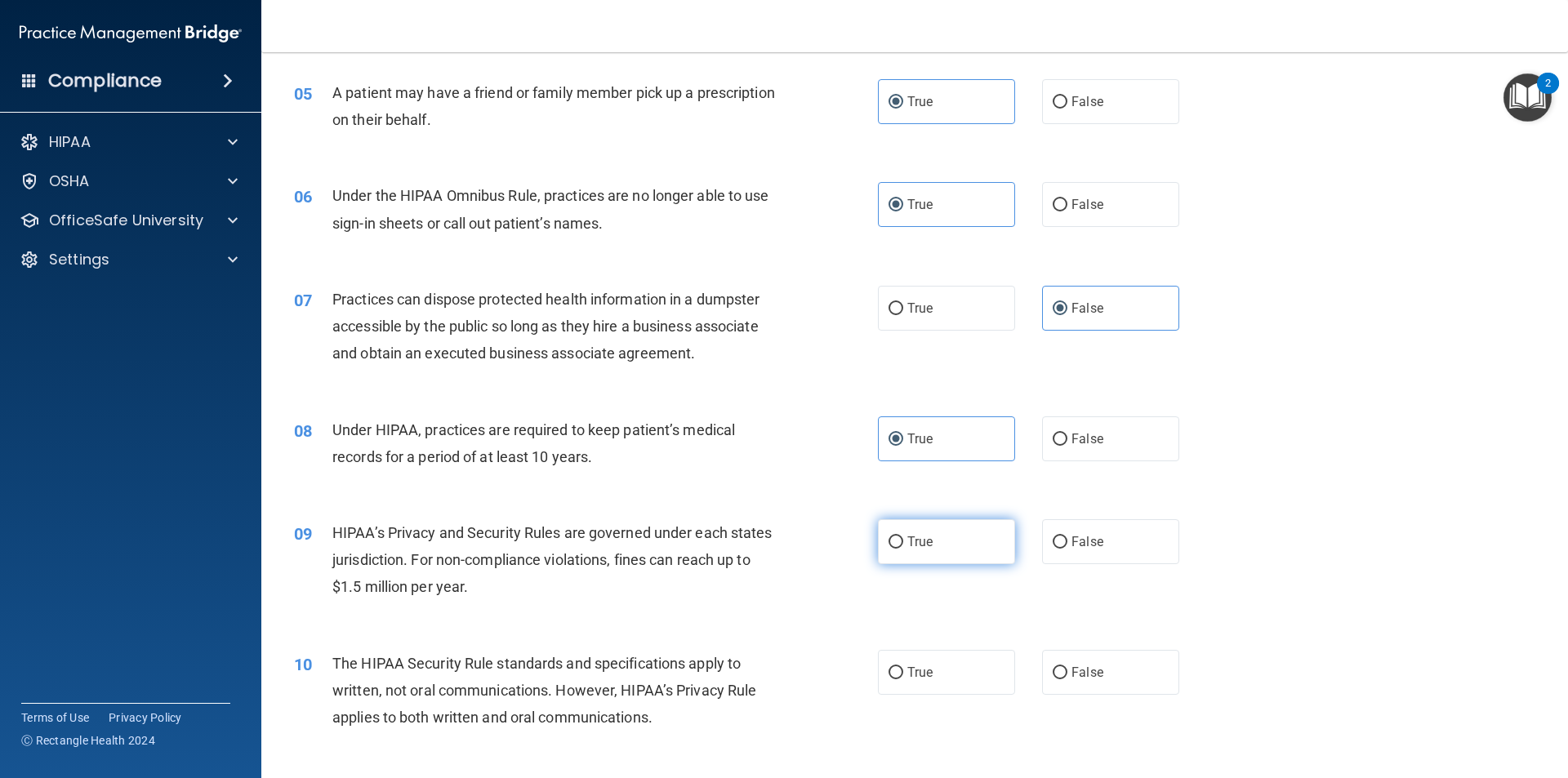
click at [957, 553] on label "True" at bounding box center [946, 542] width 137 height 45
click at [903, 549] on input "True" at bounding box center [895, 543] width 14 height 12
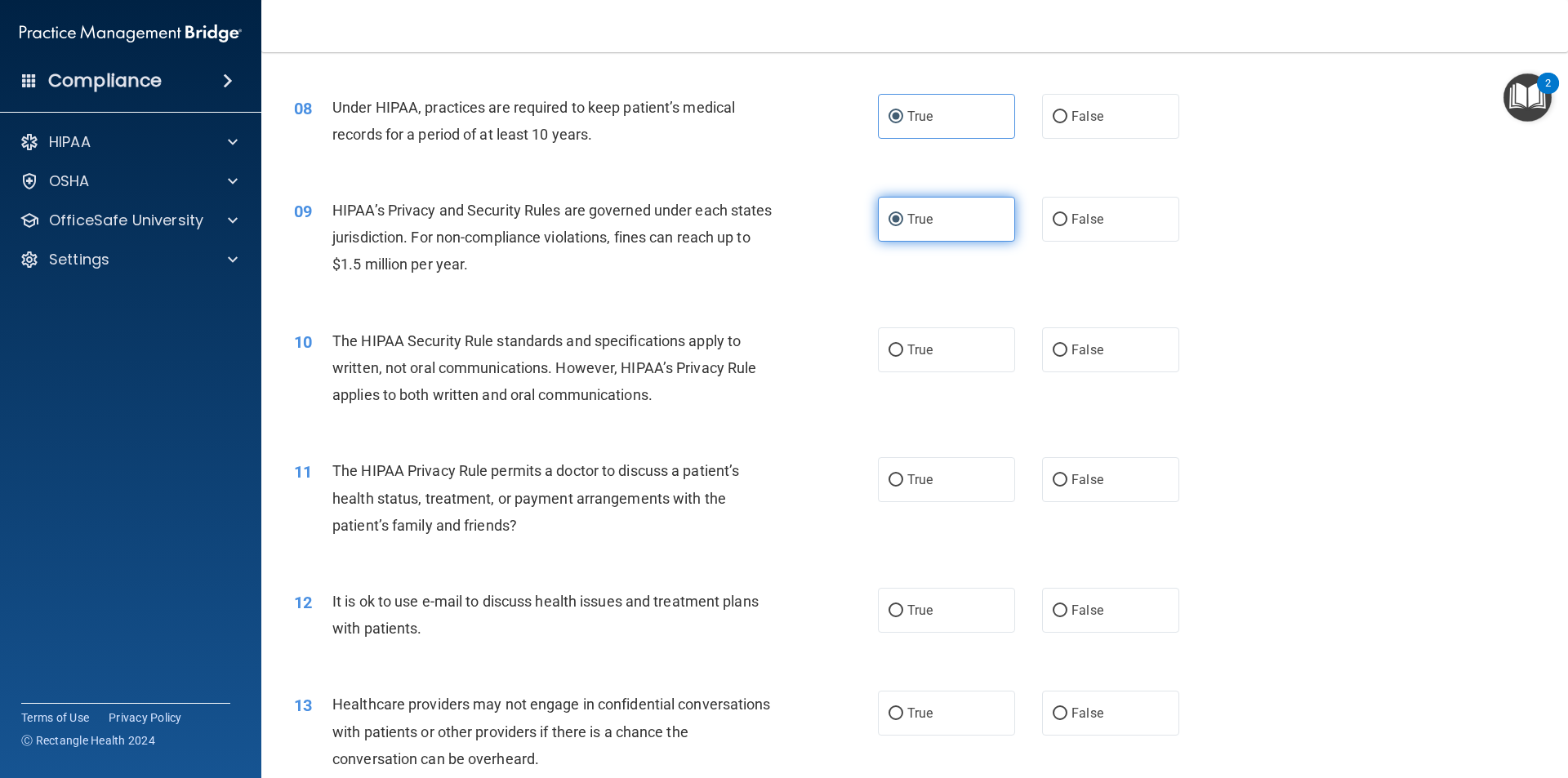
scroll to position [899, 0]
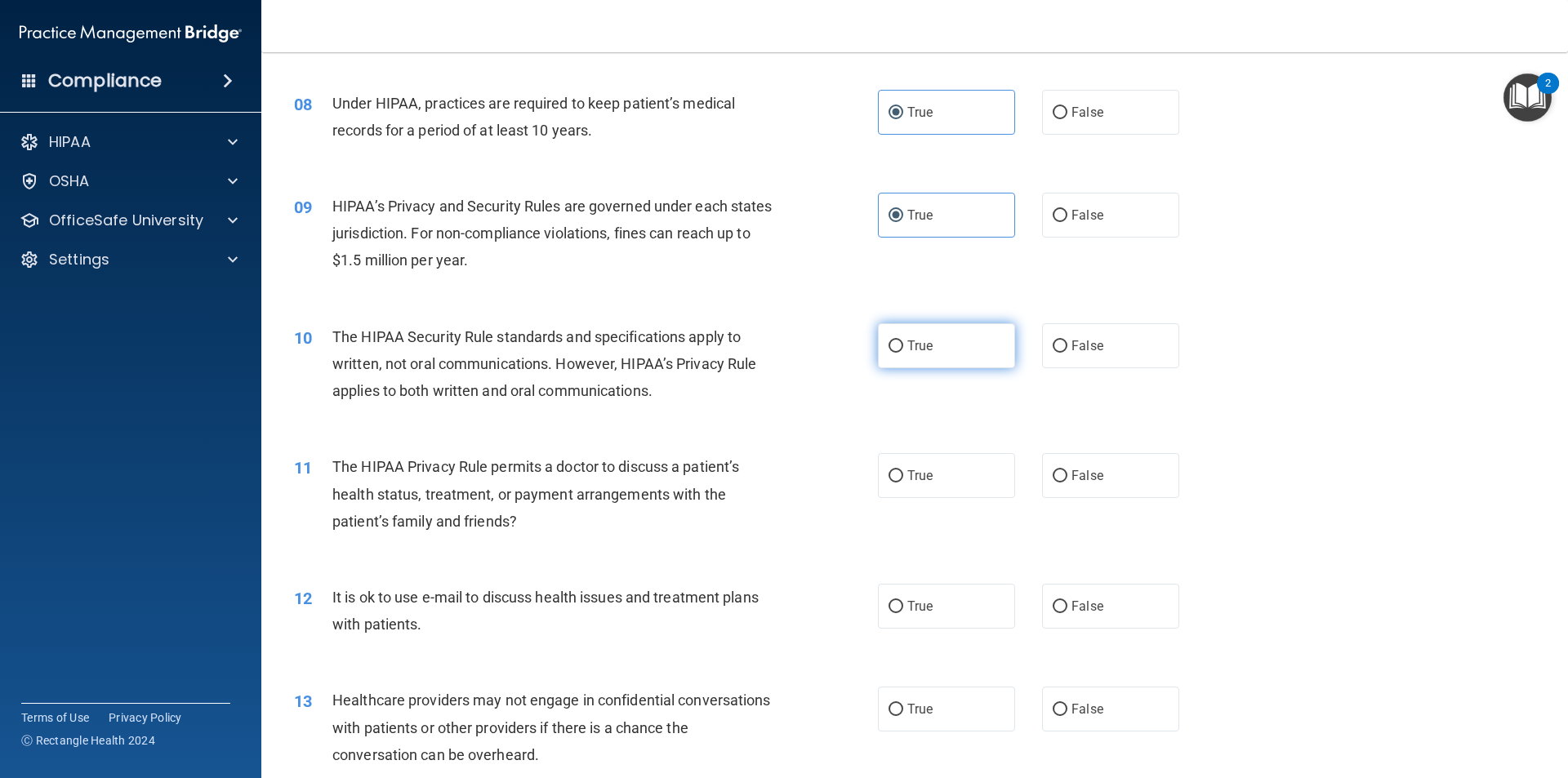
click at [961, 355] on label "True" at bounding box center [946, 345] width 137 height 45
click at [903, 353] on input "True" at bounding box center [895, 346] width 14 height 12
click at [1093, 483] on label "False" at bounding box center [1110, 476] width 137 height 45
click at [1068, 482] on input "False" at bounding box center [1059, 477] width 14 height 12
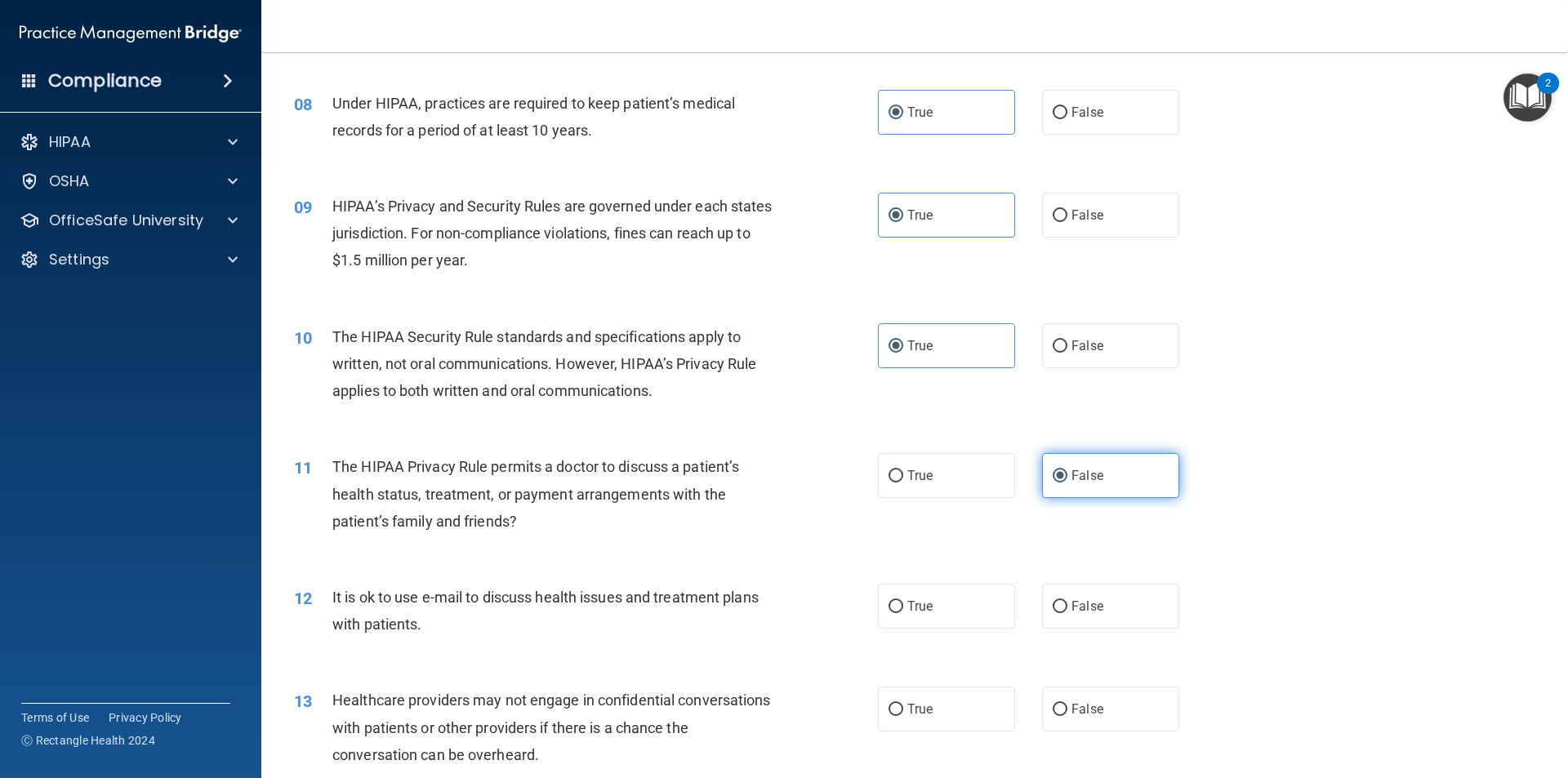
scroll to position [980, 0]
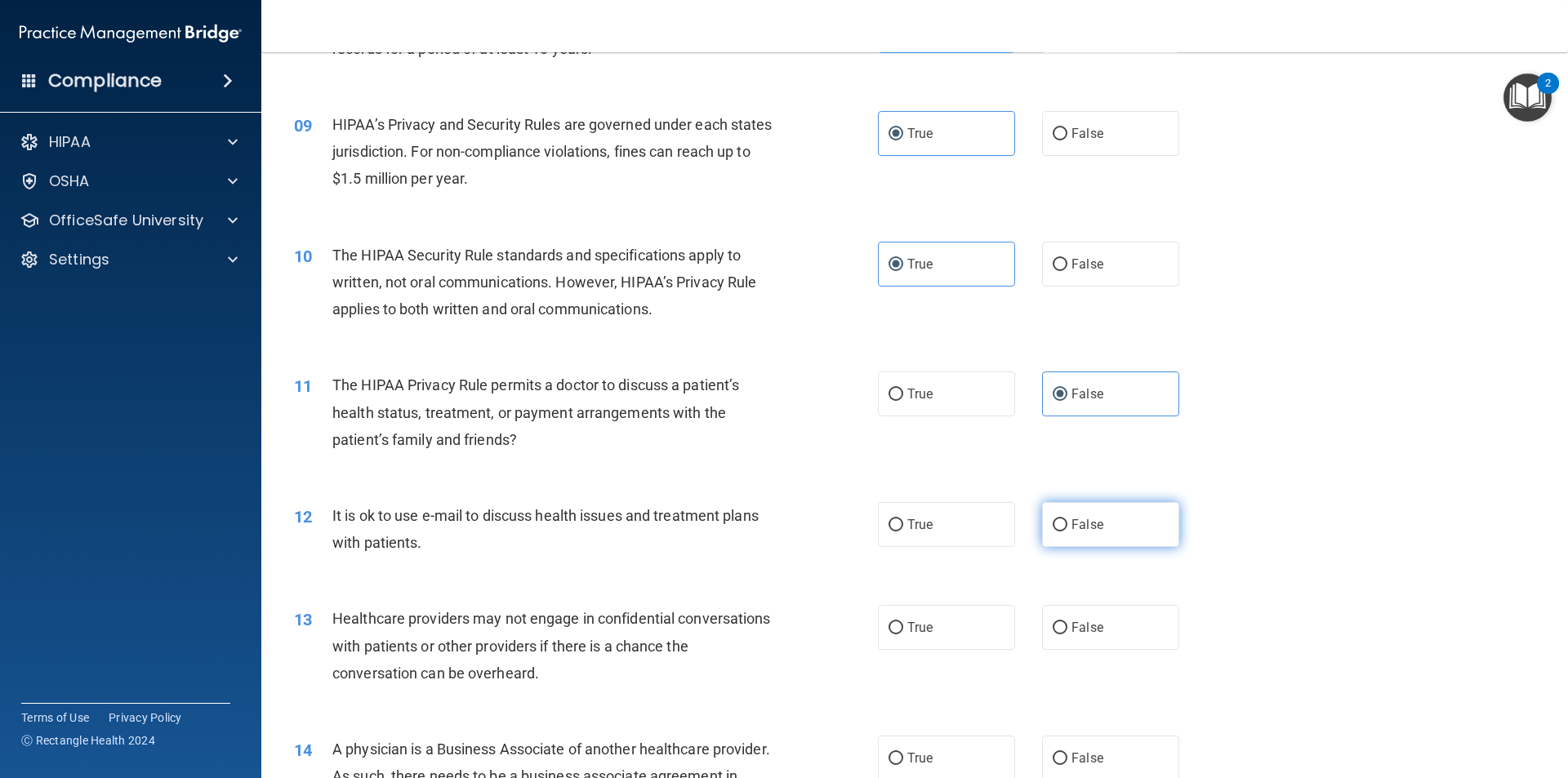
click at [1082, 518] on span "False" at bounding box center [1087, 524] width 32 height 15
click at [1068, 520] on input "False" at bounding box center [1059, 525] width 14 height 12
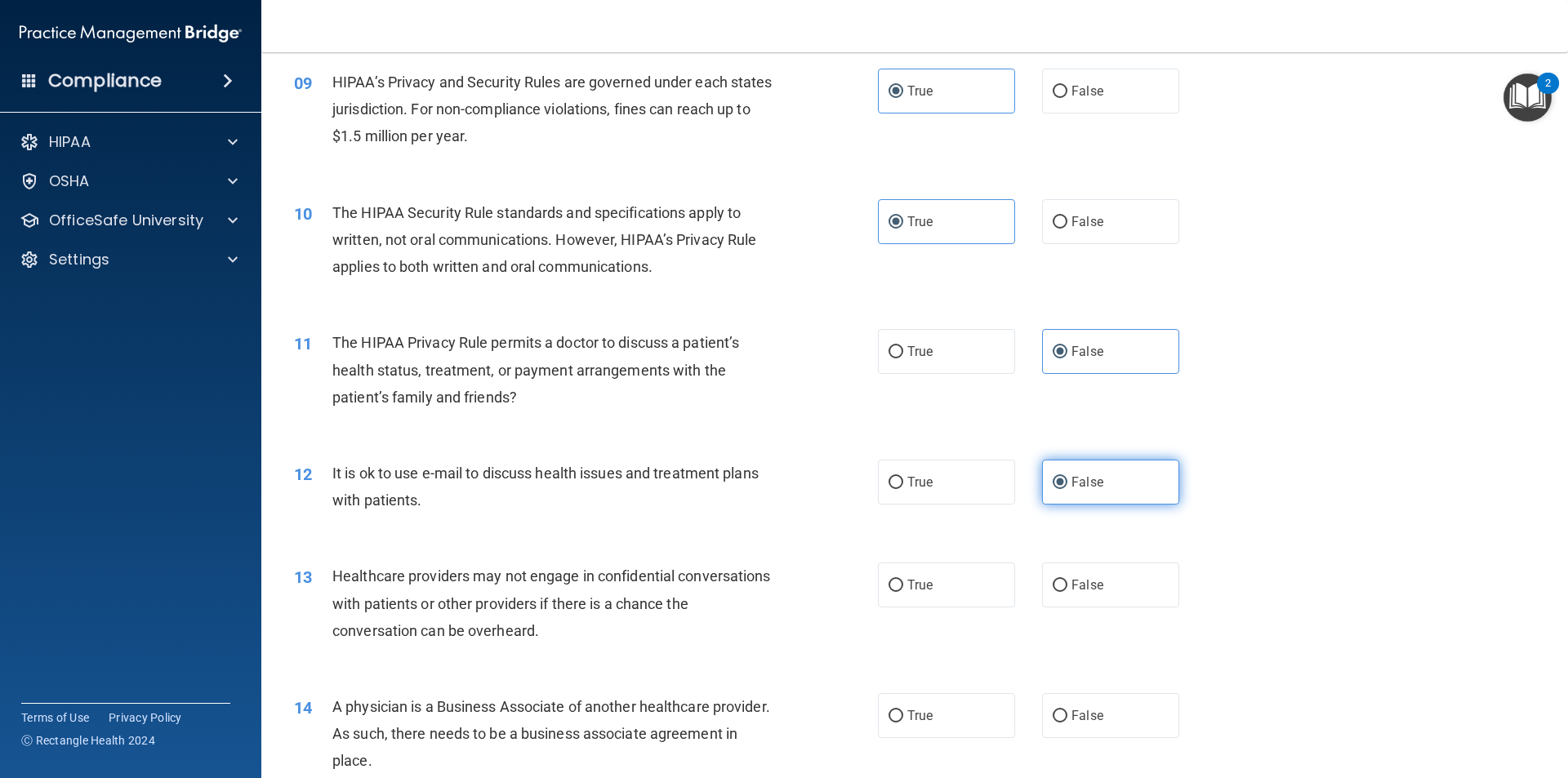
scroll to position [1062, 0]
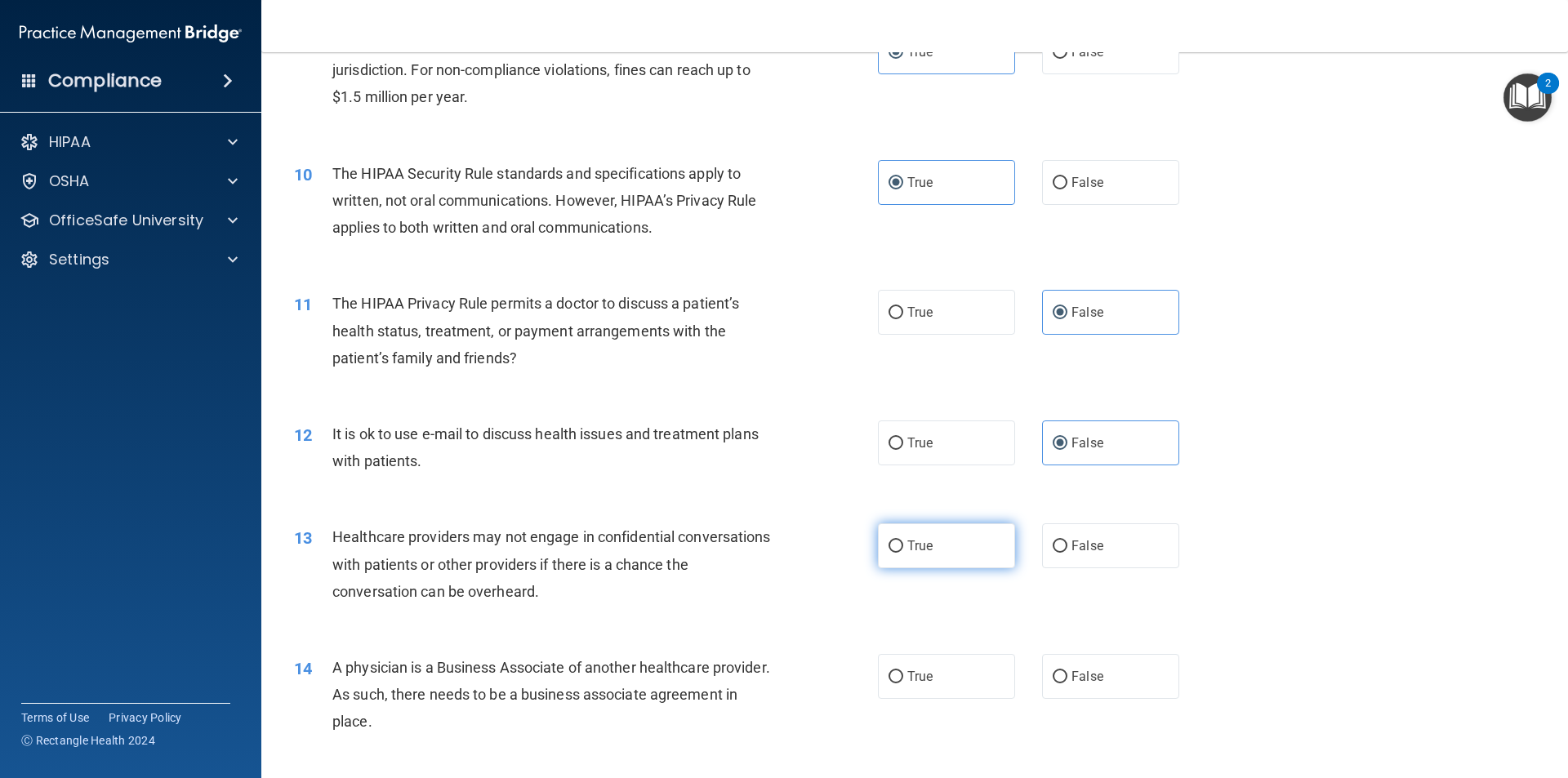
click at [1000, 542] on label "True" at bounding box center [946, 545] width 137 height 45
click at [903, 542] on input "True" at bounding box center [895, 546] width 14 height 12
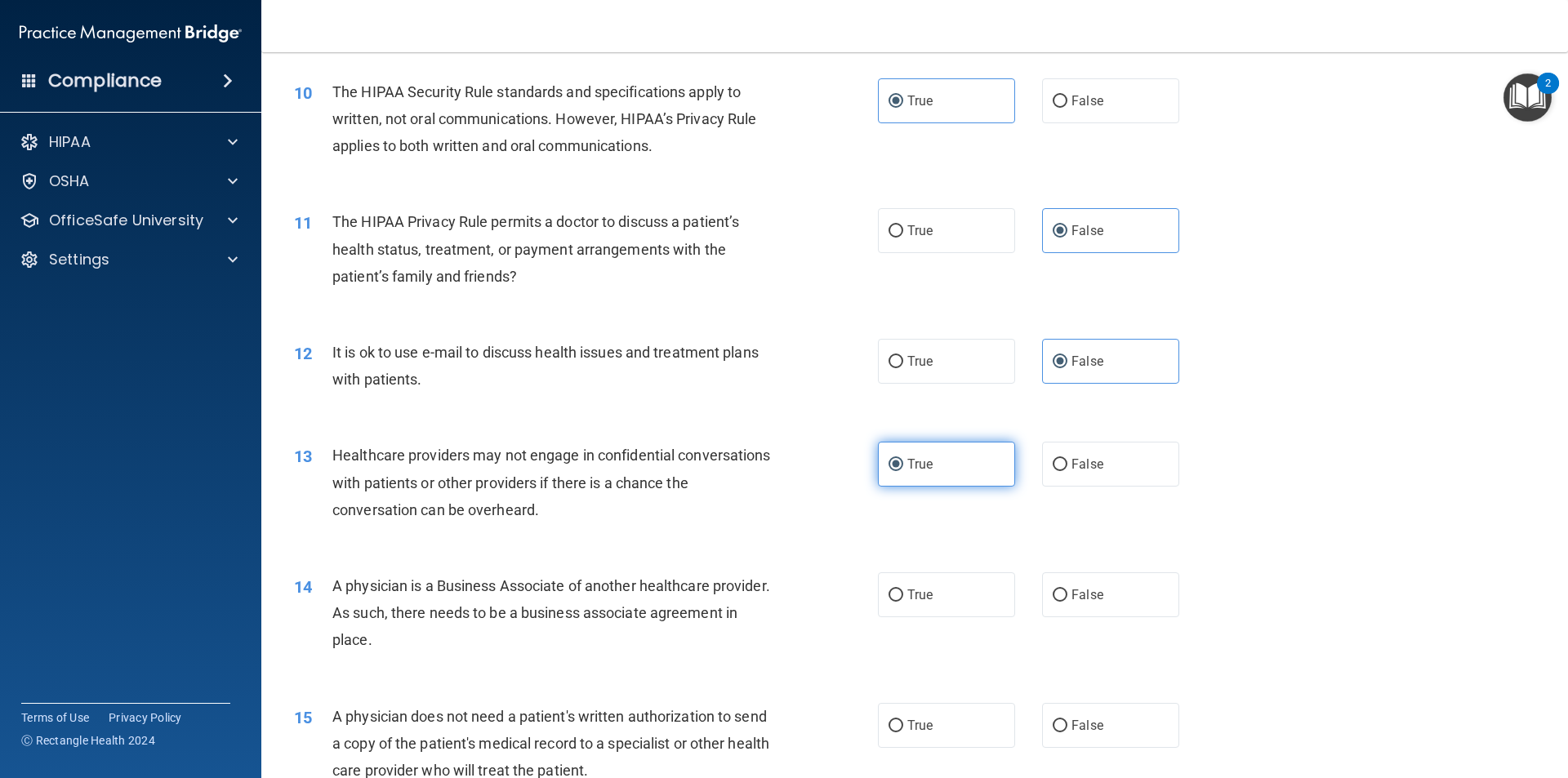
scroll to position [1225, 0]
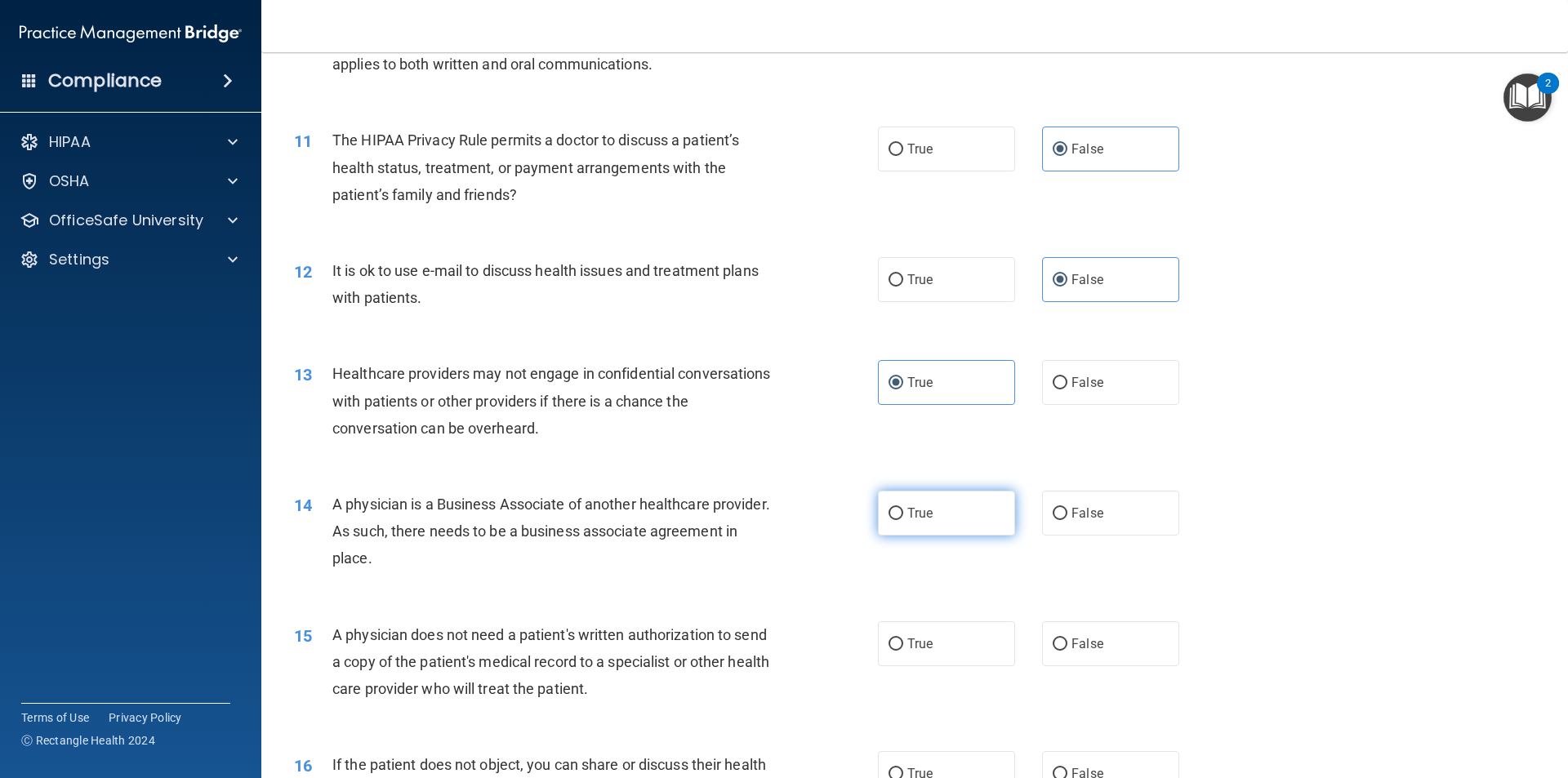
click at [967, 524] on label "True" at bounding box center [946, 513] width 137 height 45
click at [903, 521] on input "True" at bounding box center [895, 514] width 14 height 12
click at [1083, 643] on span "False" at bounding box center [1087, 644] width 32 height 15
click at [1068, 643] on input "False" at bounding box center [1059, 644] width 14 height 12
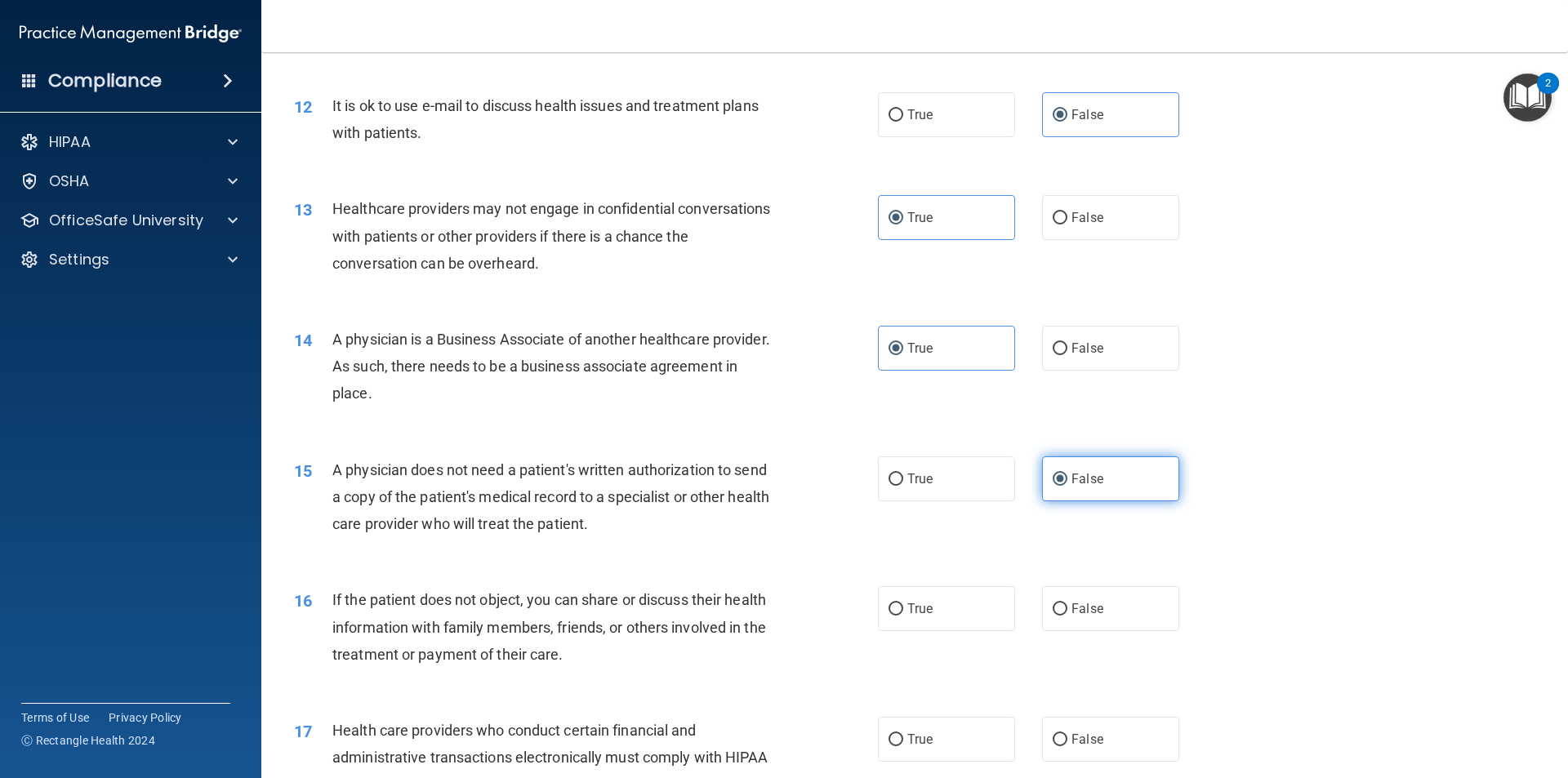
scroll to position [1470, 0]
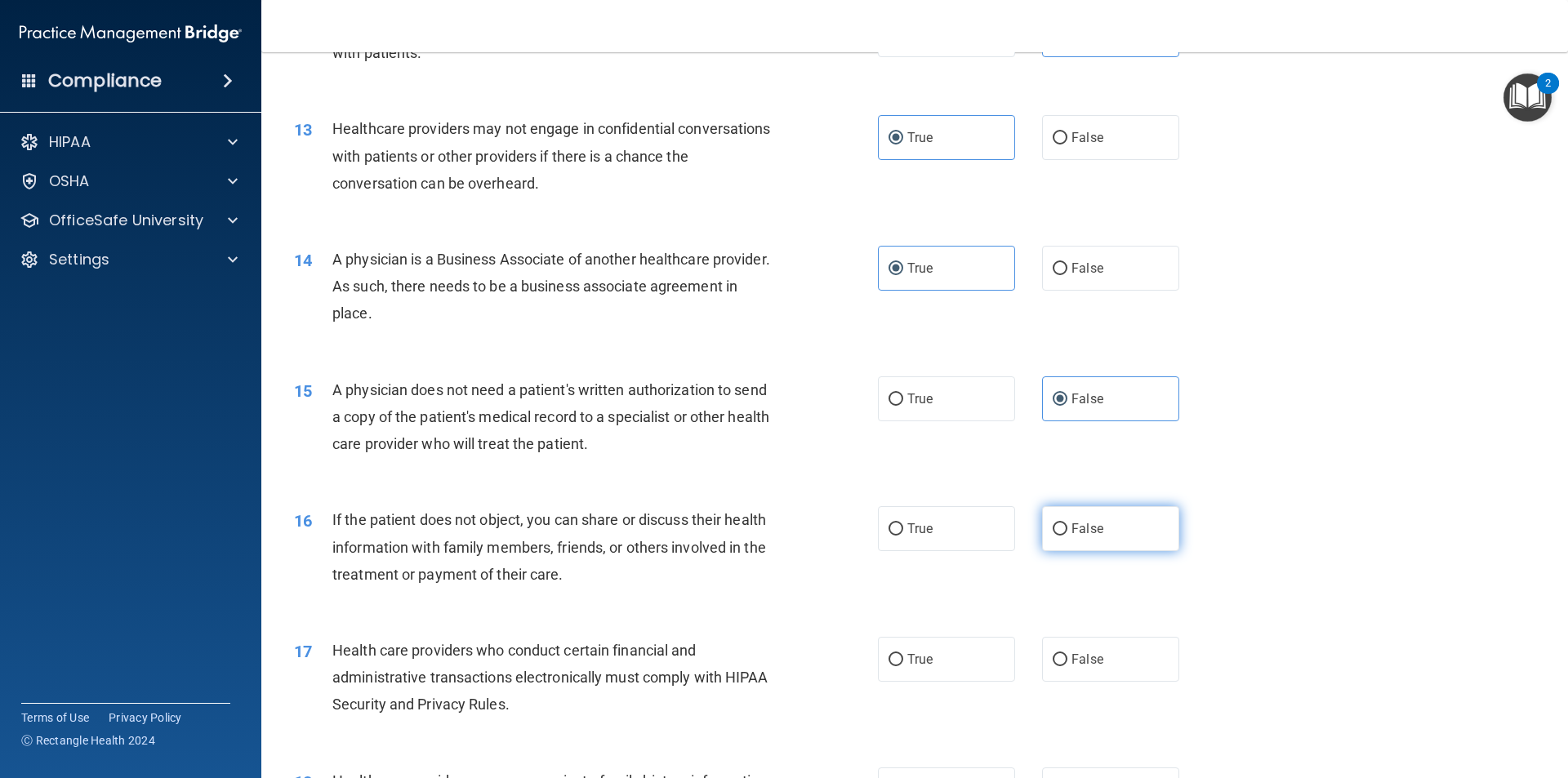
click at [1081, 523] on span "False" at bounding box center [1087, 529] width 32 height 15
click at [1068, 523] on input "False" at bounding box center [1059, 529] width 14 height 12
click at [980, 653] on label "True" at bounding box center [946, 659] width 137 height 45
click at [903, 655] on input "True" at bounding box center [895, 660] width 14 height 12
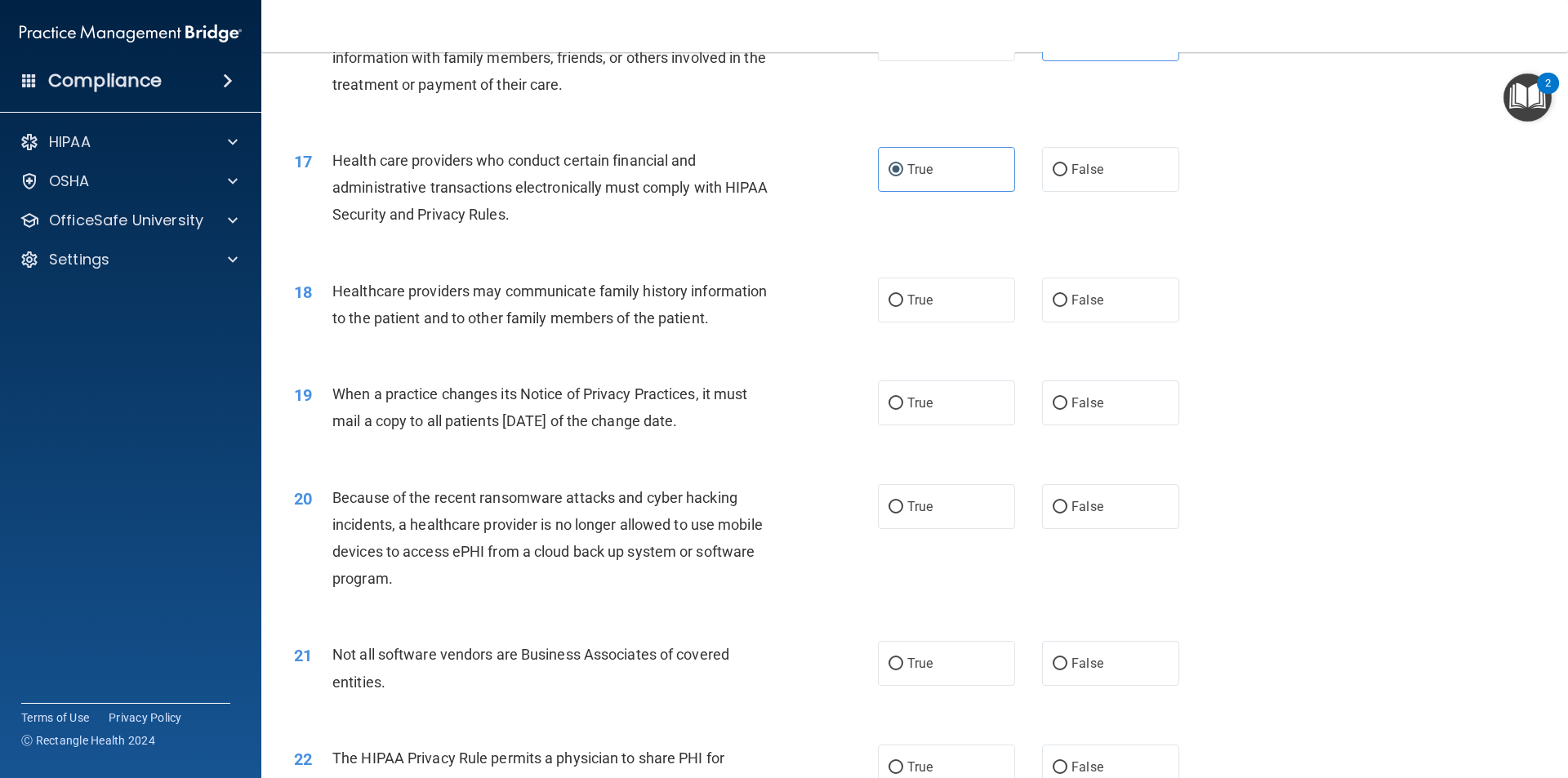
scroll to position [2042, 0]
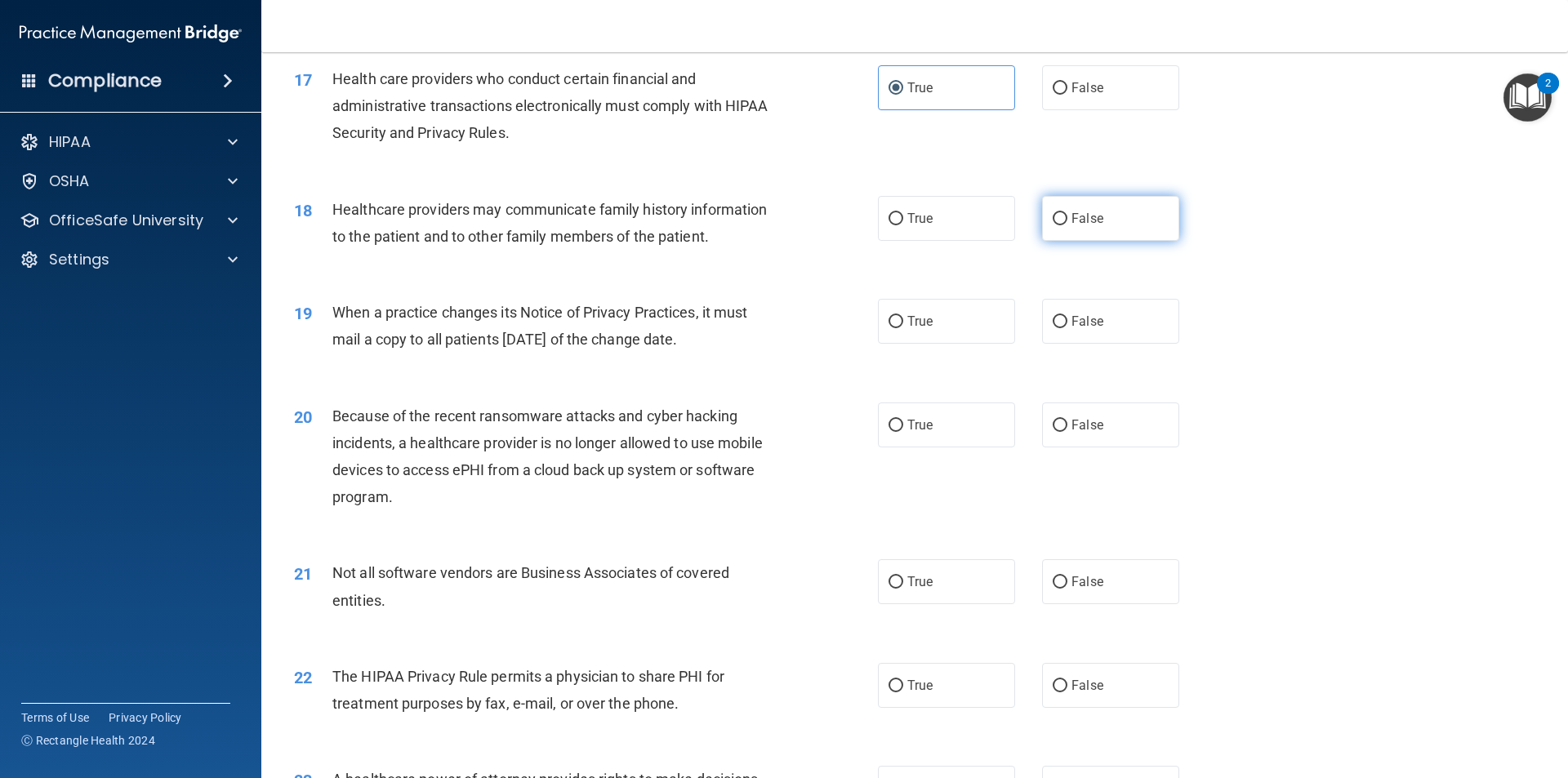
click at [1079, 234] on label "False" at bounding box center [1110, 218] width 137 height 45
click at [1068, 226] on input "False" at bounding box center [1059, 219] width 14 height 12
click at [943, 311] on label "True" at bounding box center [946, 321] width 137 height 45
click at [903, 316] on input "True" at bounding box center [895, 322] width 14 height 12
click at [995, 420] on label "True" at bounding box center [946, 425] width 137 height 45
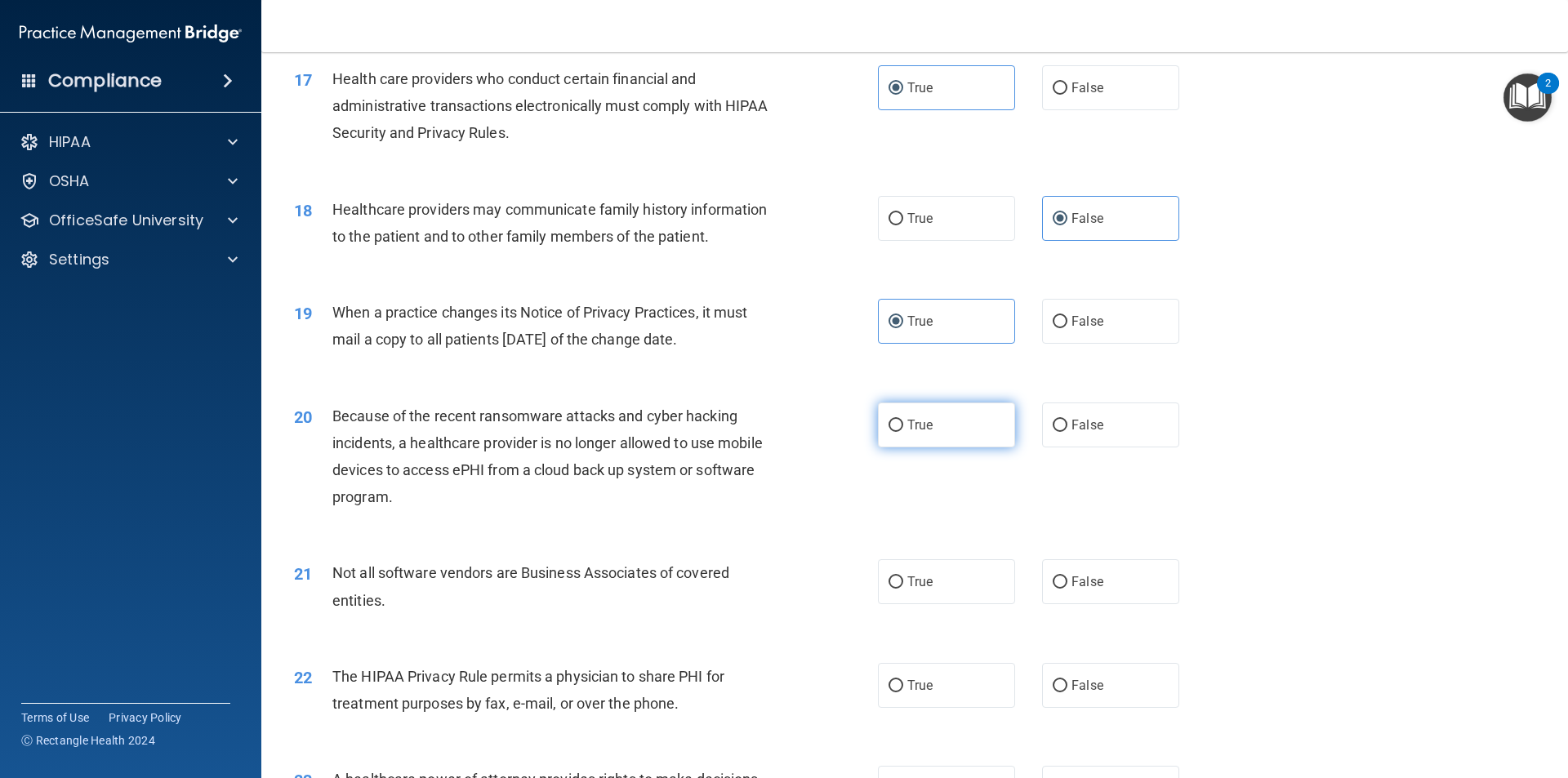
click at [903, 420] on input "True" at bounding box center [895, 426] width 14 height 12
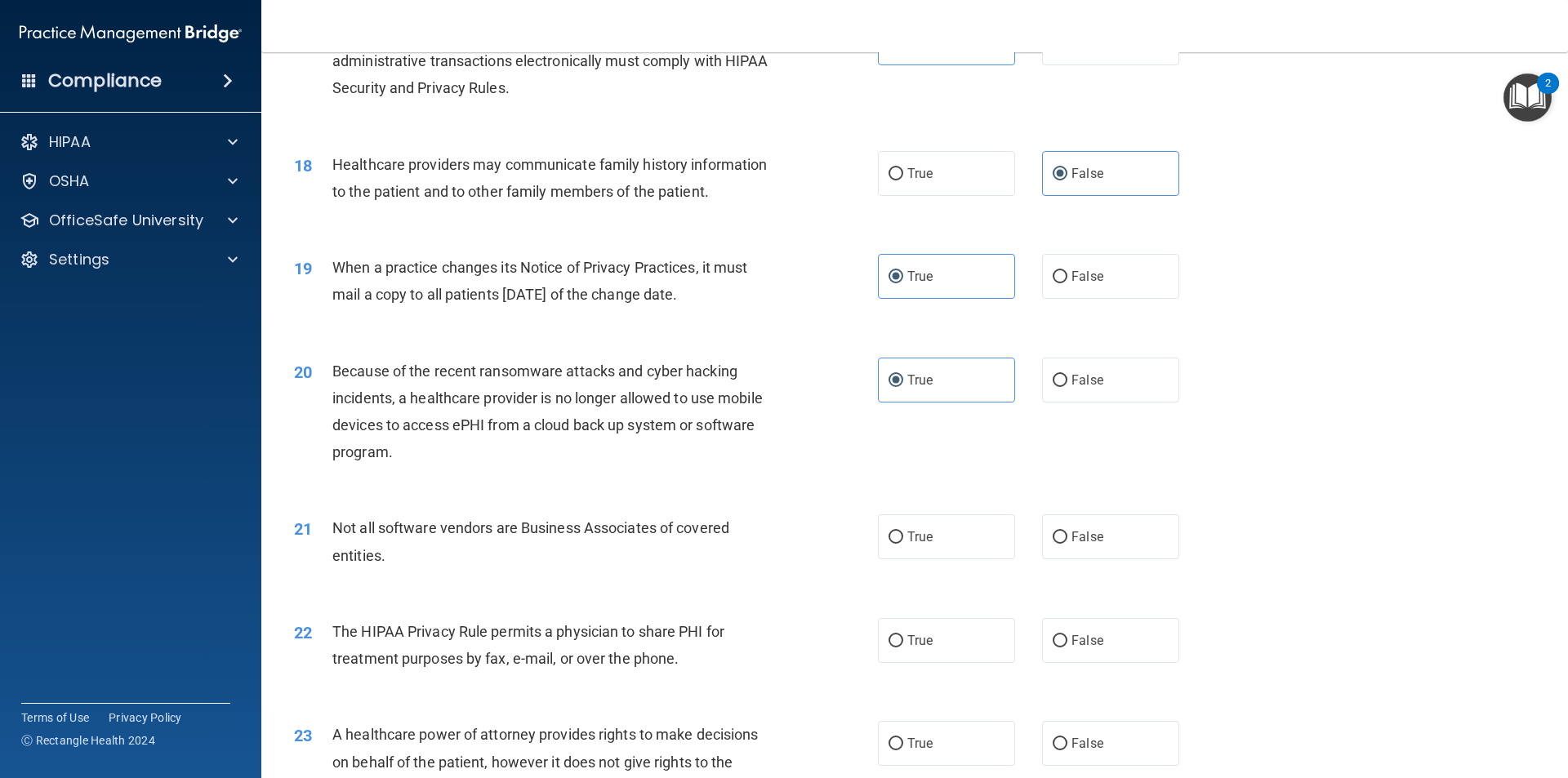
scroll to position [2123, 0]
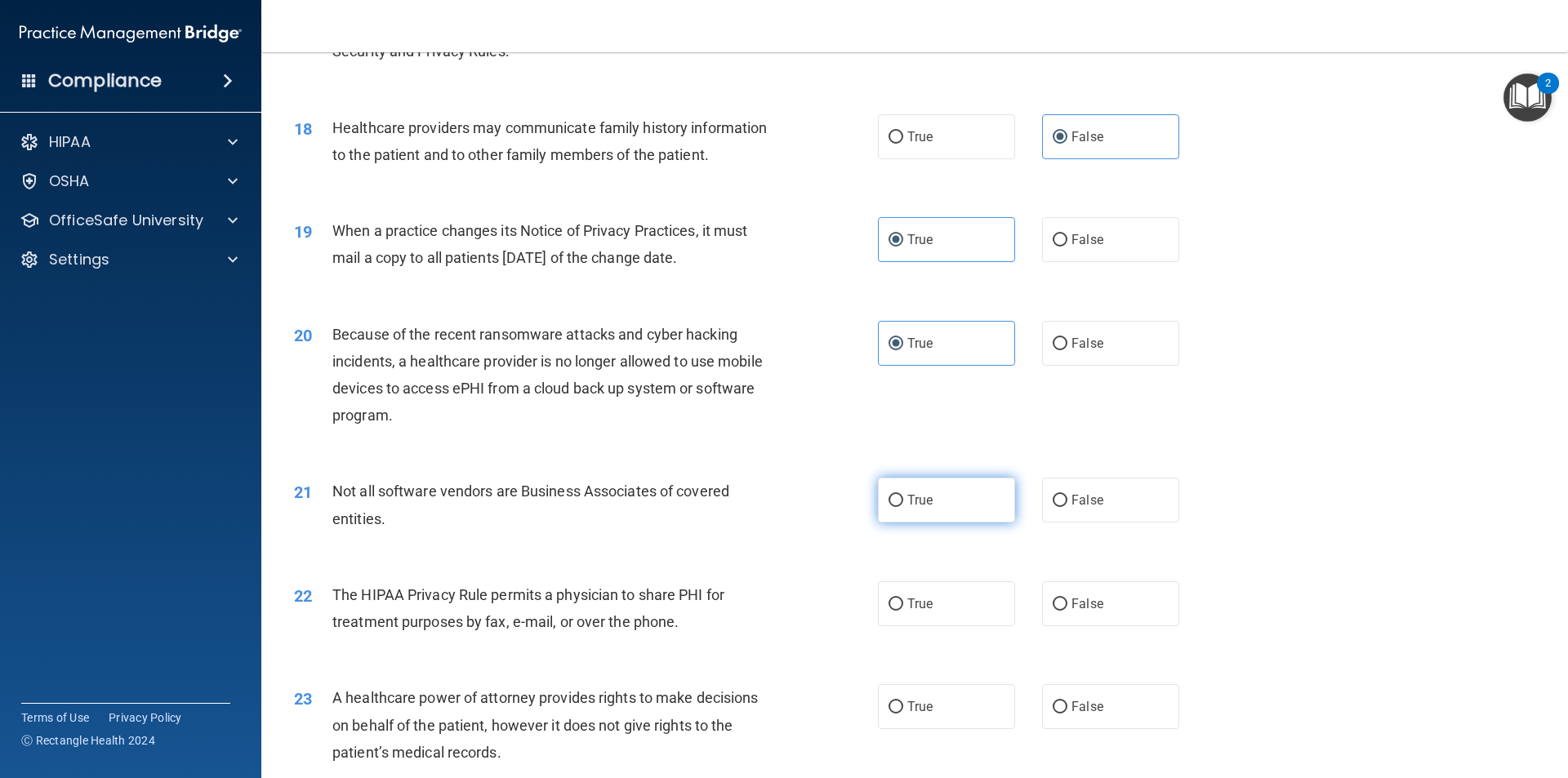
click at [970, 522] on label "True" at bounding box center [946, 500] width 137 height 45
click at [903, 507] on input "True" at bounding box center [895, 500] width 14 height 12
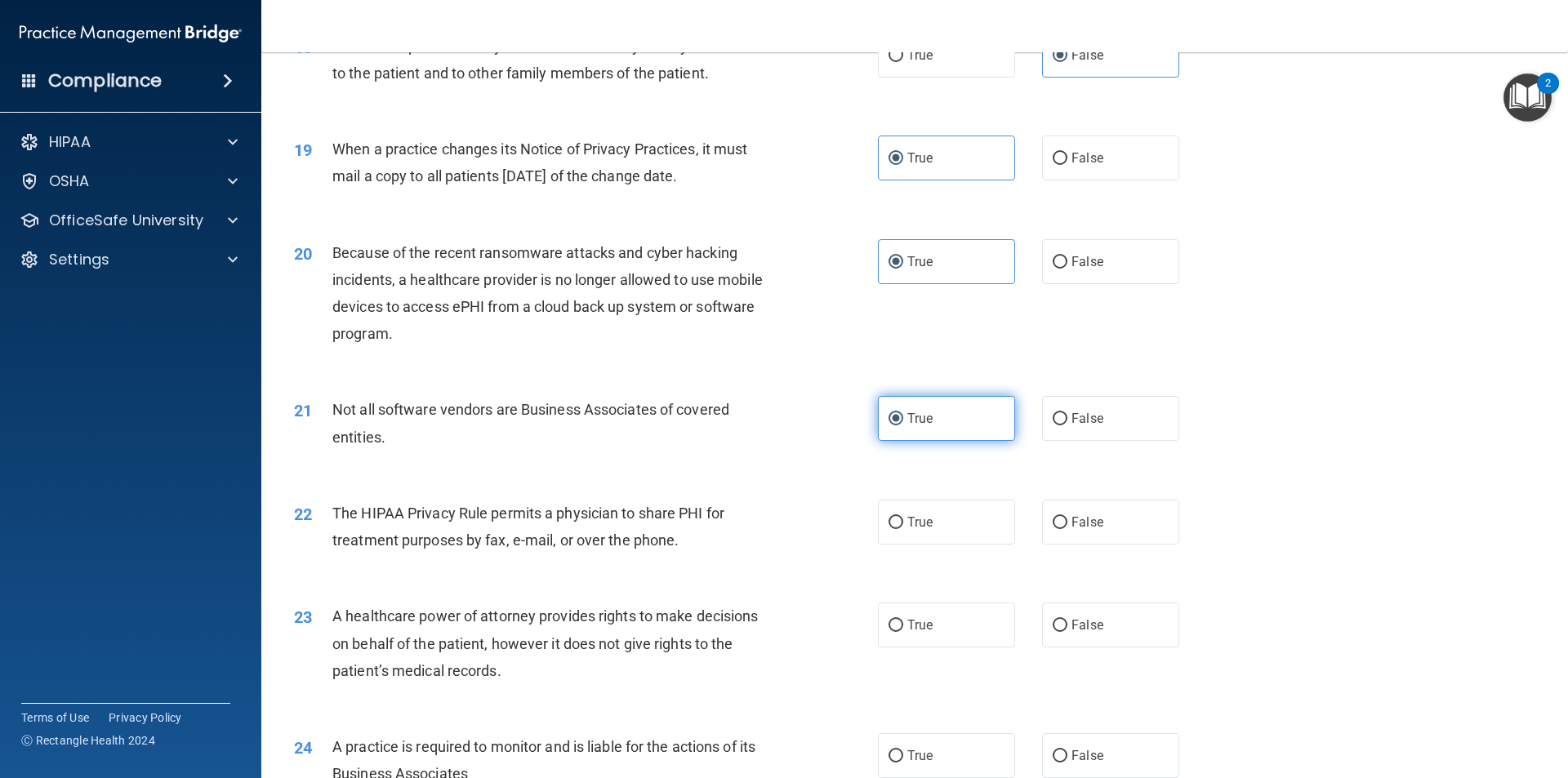
scroll to position [2287, 0]
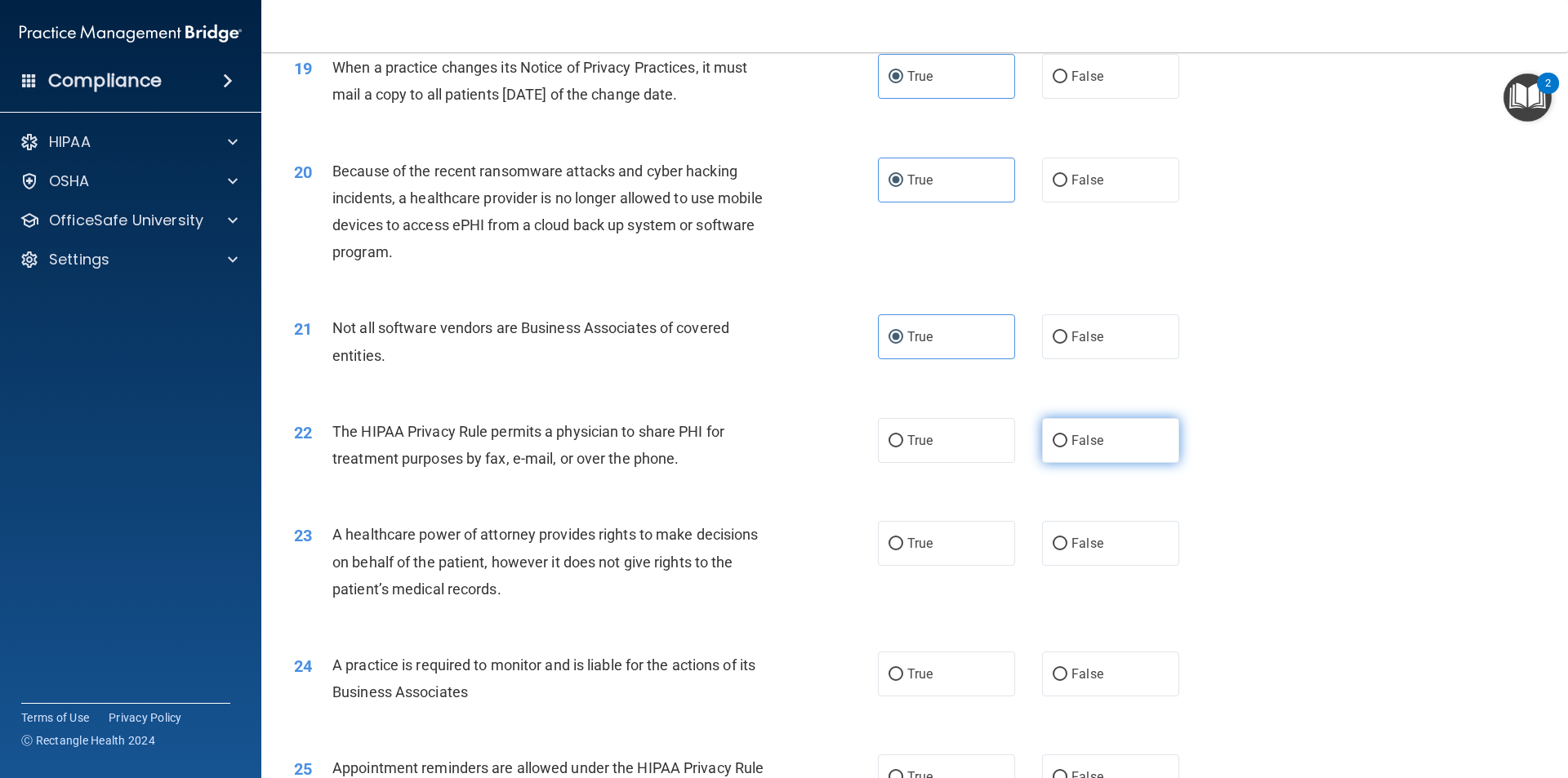
click at [1061, 444] on label "False" at bounding box center [1110, 440] width 137 height 45
click at [1061, 444] on input "False" at bounding box center [1059, 441] width 14 height 12
click at [1055, 539] on input "False" at bounding box center [1059, 544] width 14 height 12
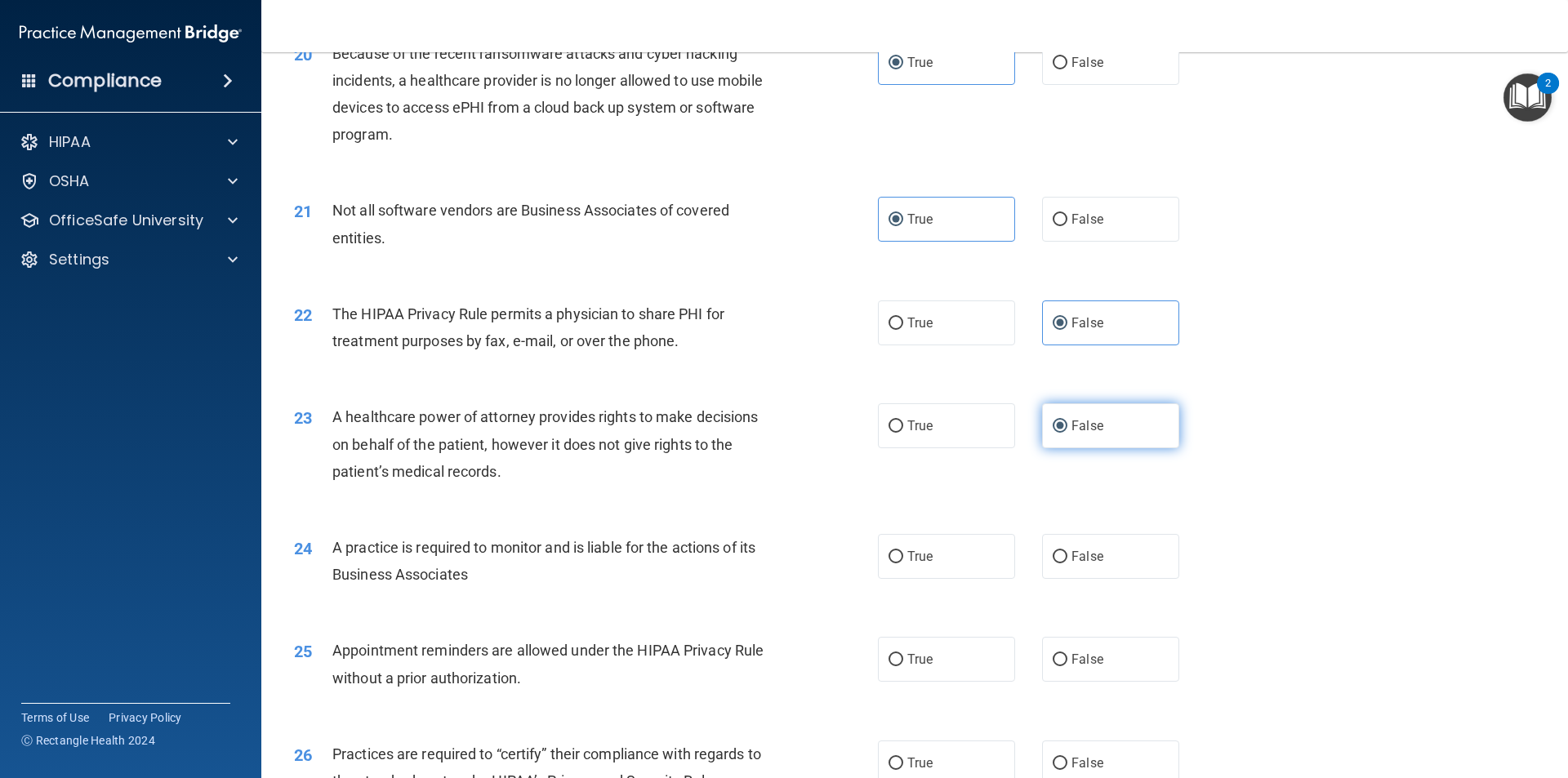
scroll to position [2451, 0]
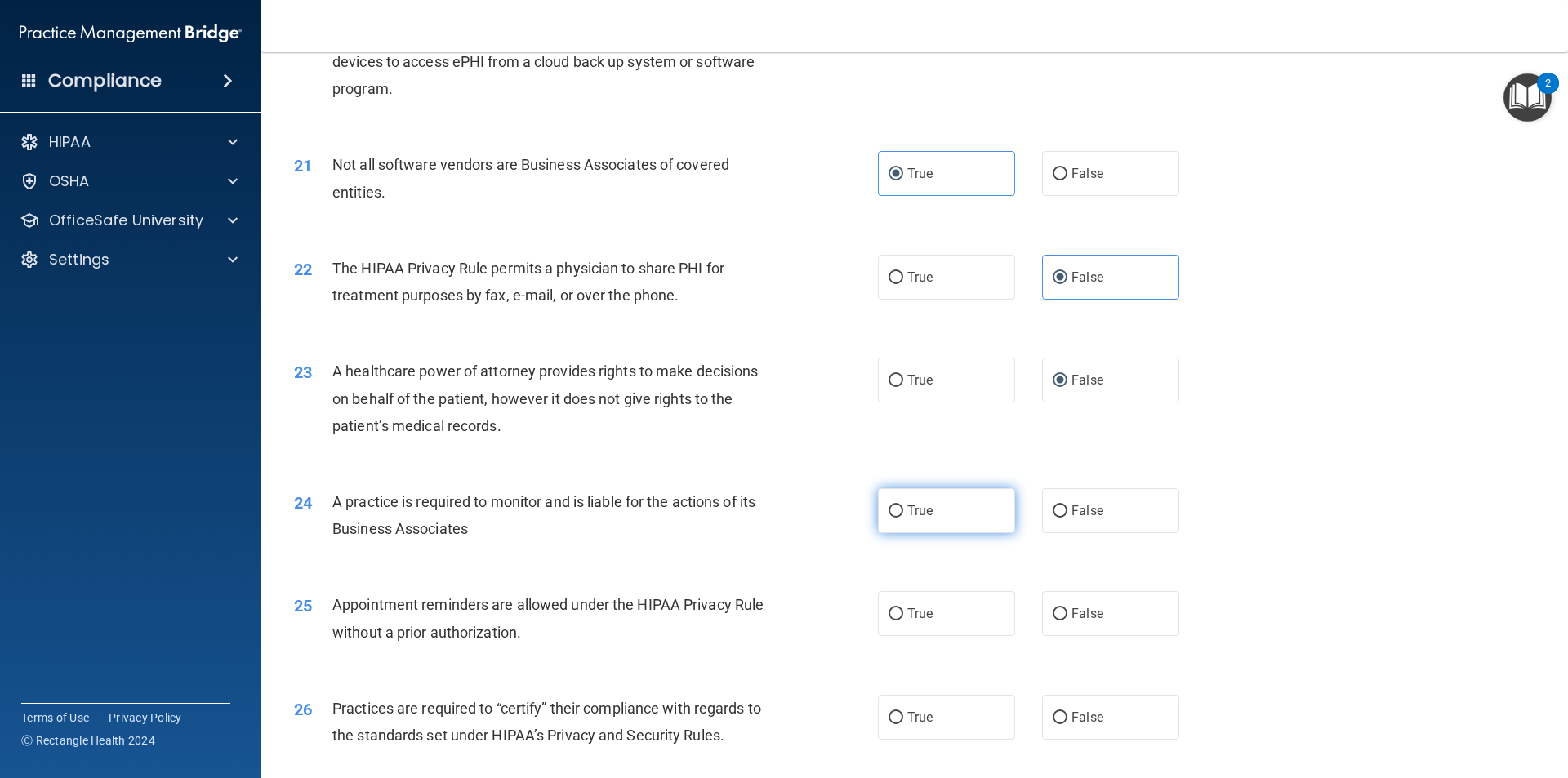
click at [962, 511] on label "True" at bounding box center [946, 510] width 137 height 45
click at [903, 511] on input "True" at bounding box center [895, 511] width 14 height 12
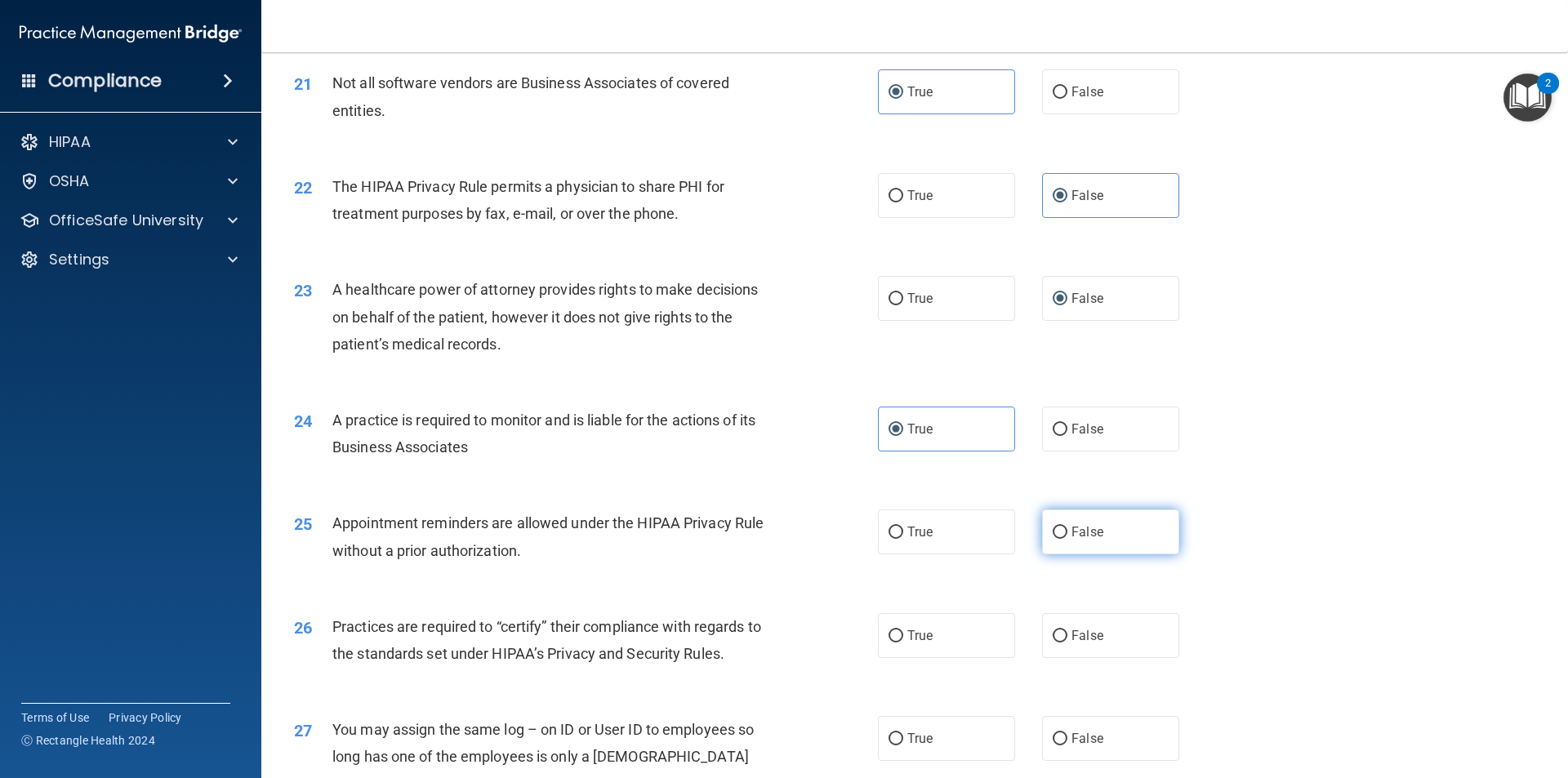
click at [1071, 531] on span "False" at bounding box center [1087, 532] width 32 height 15
click at [1066, 531] on input "False" at bounding box center [1059, 533] width 14 height 12
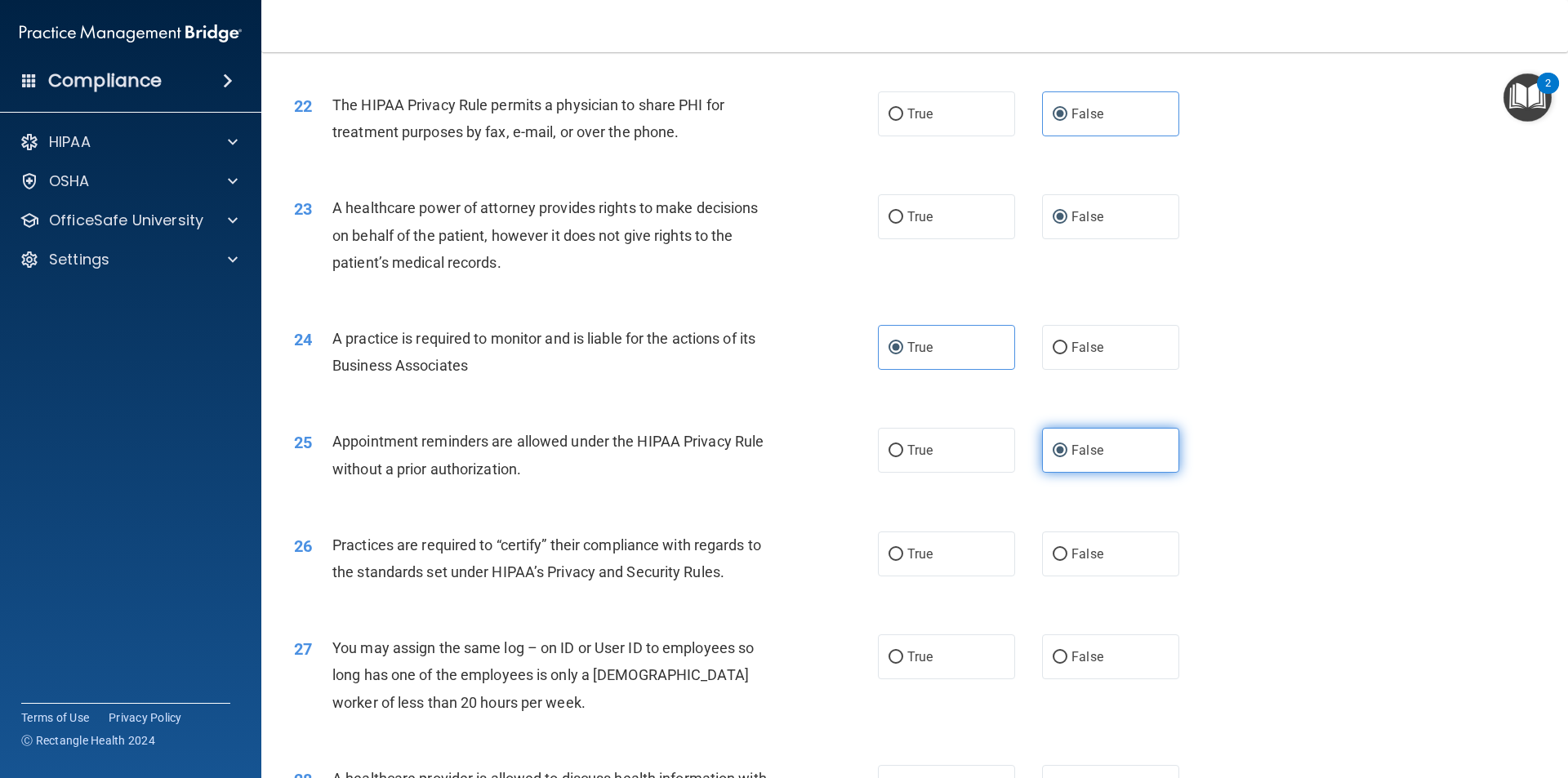
scroll to position [2696, 0]
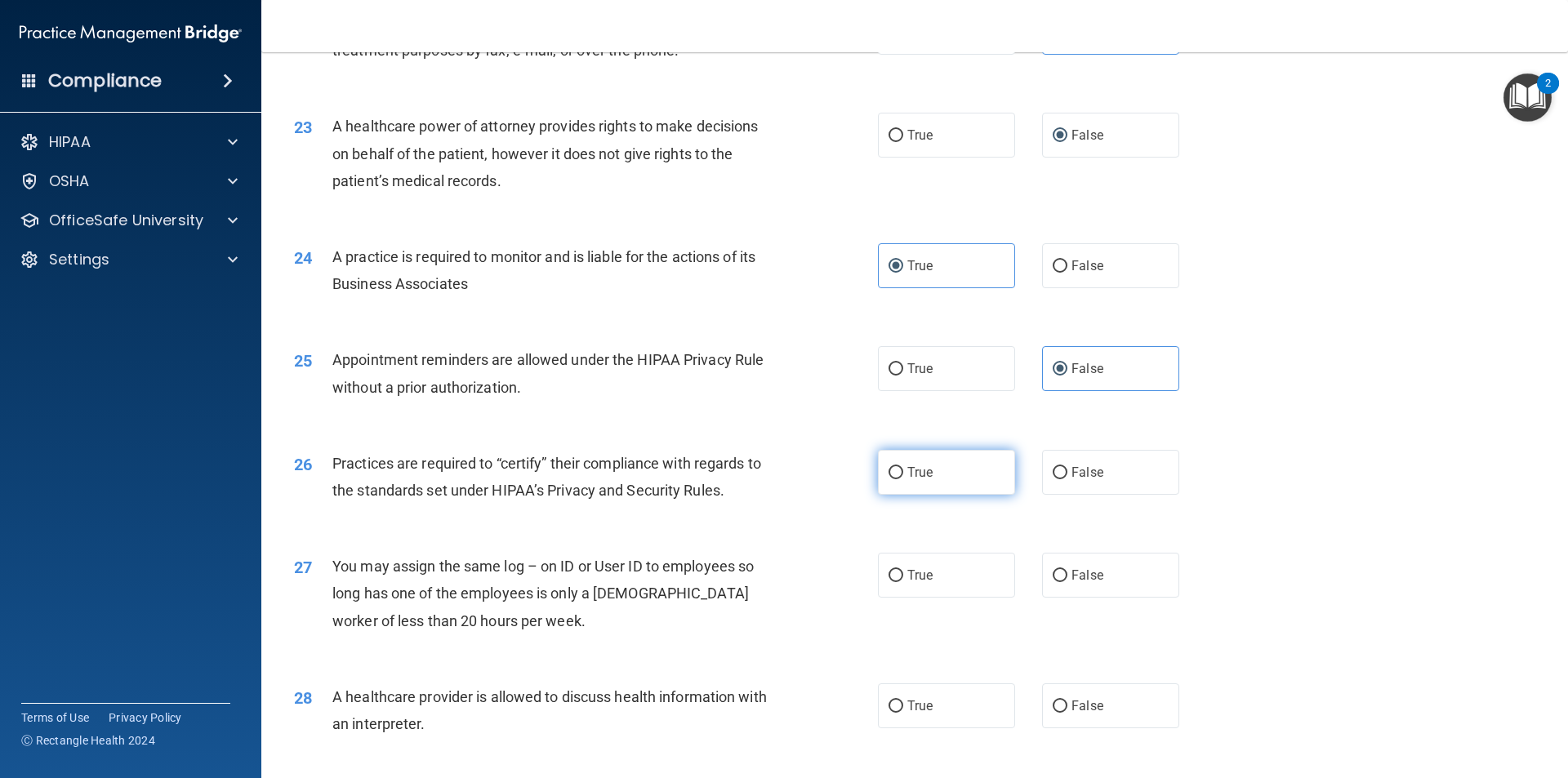
click at [983, 478] on label "True" at bounding box center [946, 472] width 137 height 45
click at [903, 478] on input "True" at bounding box center [895, 473] width 14 height 12
click at [963, 581] on label "True" at bounding box center [946, 575] width 137 height 45
click at [903, 581] on input "True" at bounding box center [895, 576] width 14 height 12
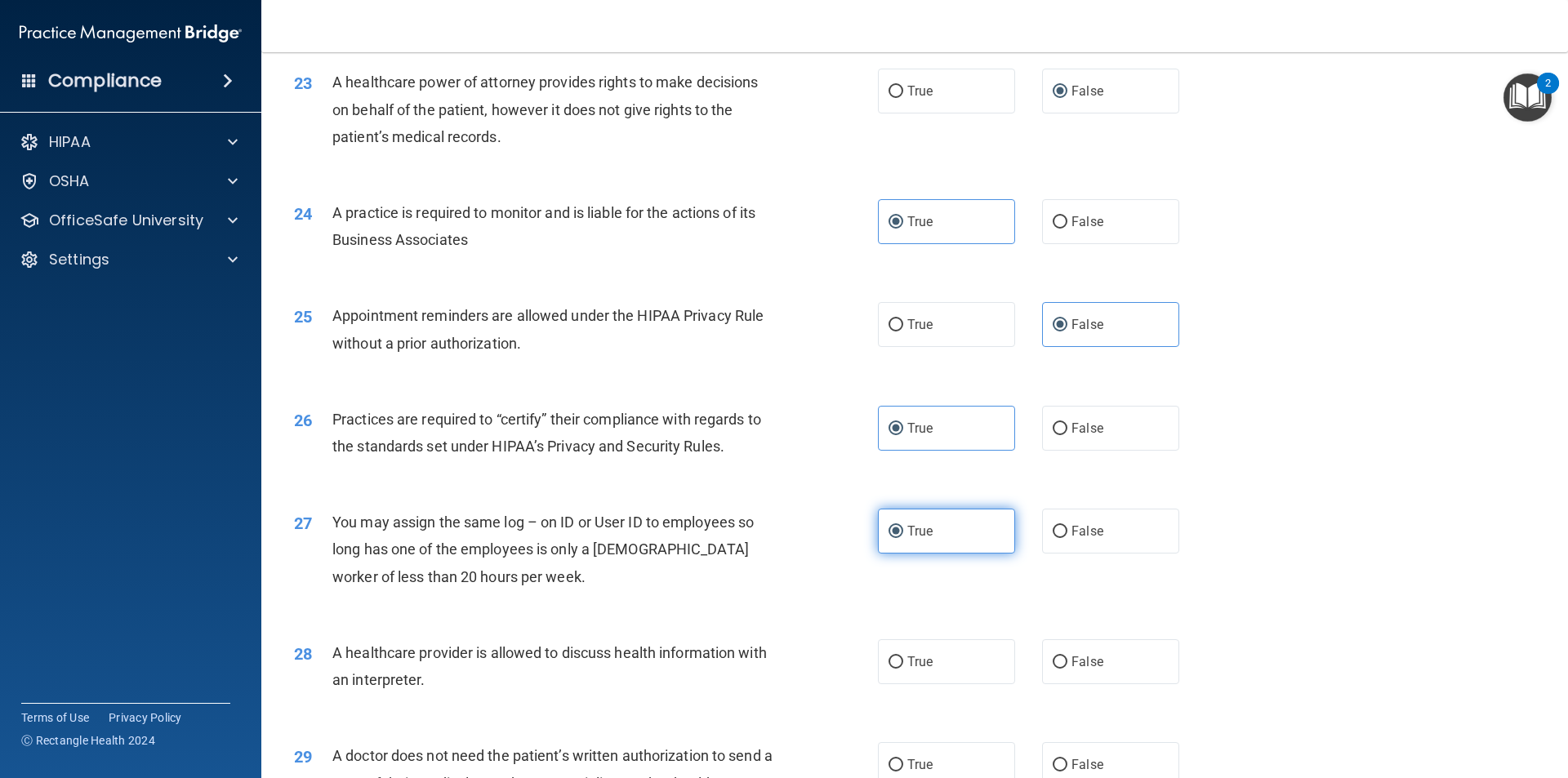
scroll to position [2777, 0]
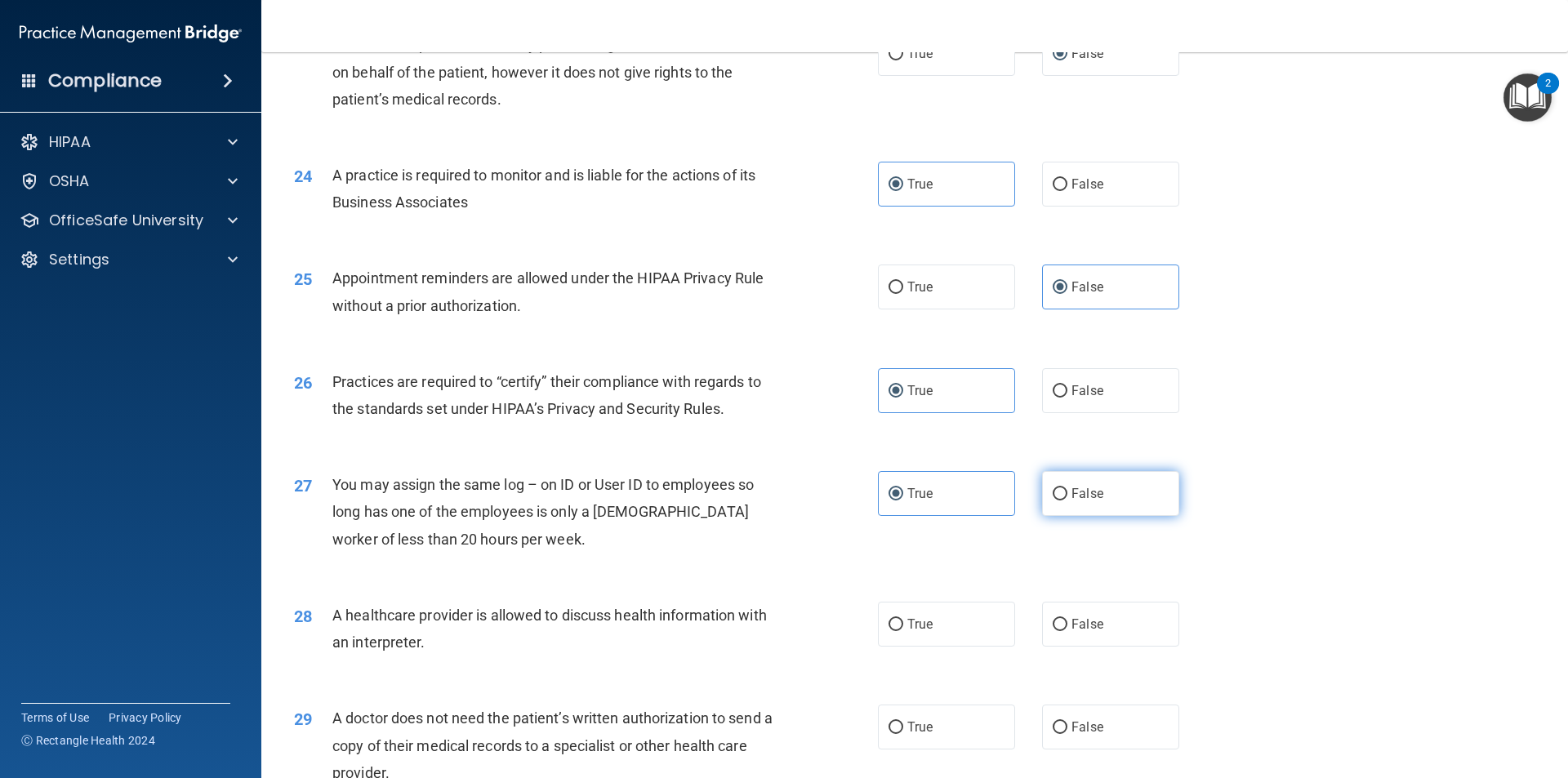
click at [1058, 505] on label "False" at bounding box center [1110, 493] width 137 height 45
click at [1058, 500] on input "False" at bounding box center [1059, 494] width 14 height 12
click at [1052, 630] on input "False" at bounding box center [1059, 625] width 14 height 12
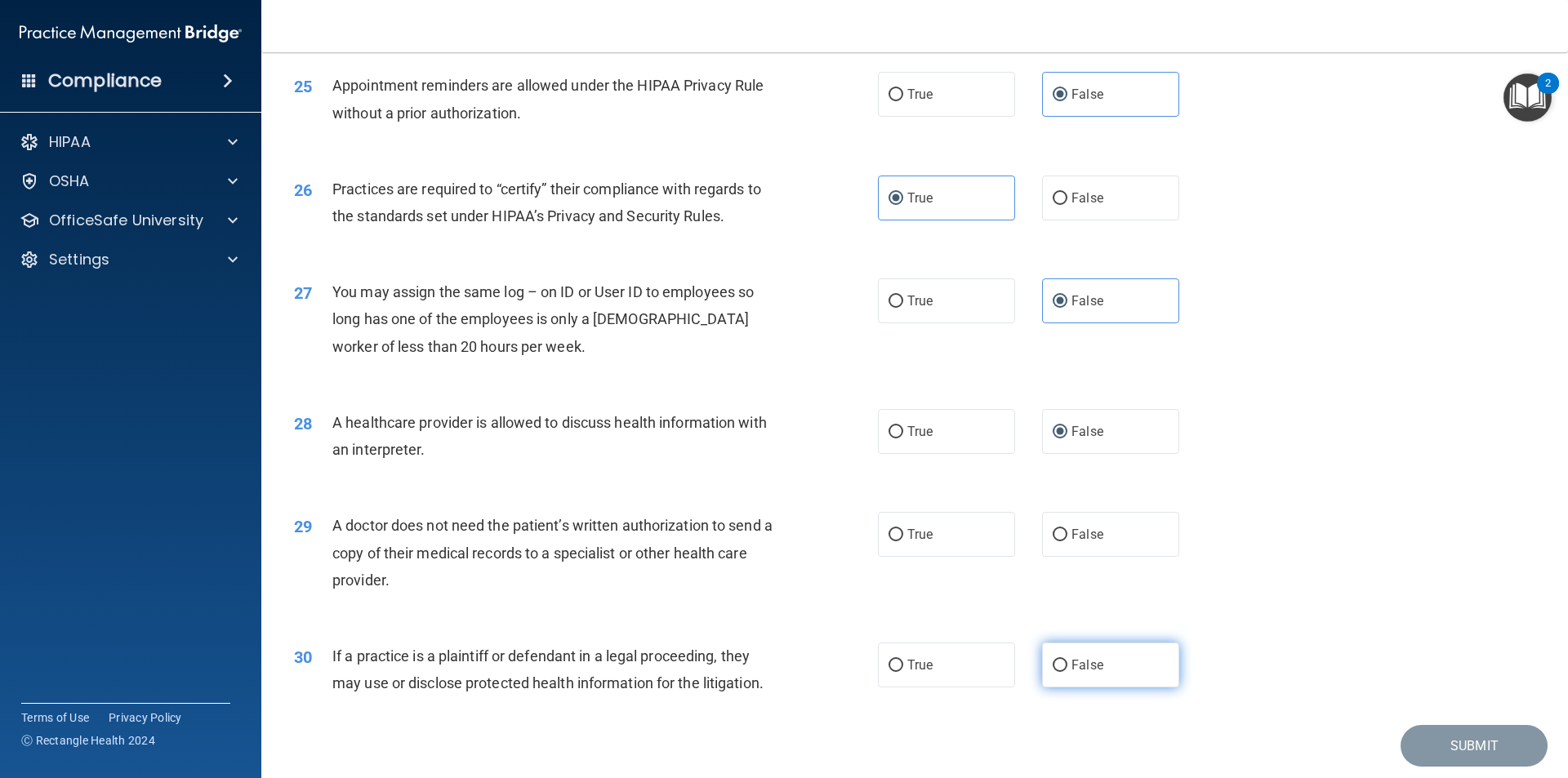
scroll to position [3024, 0]
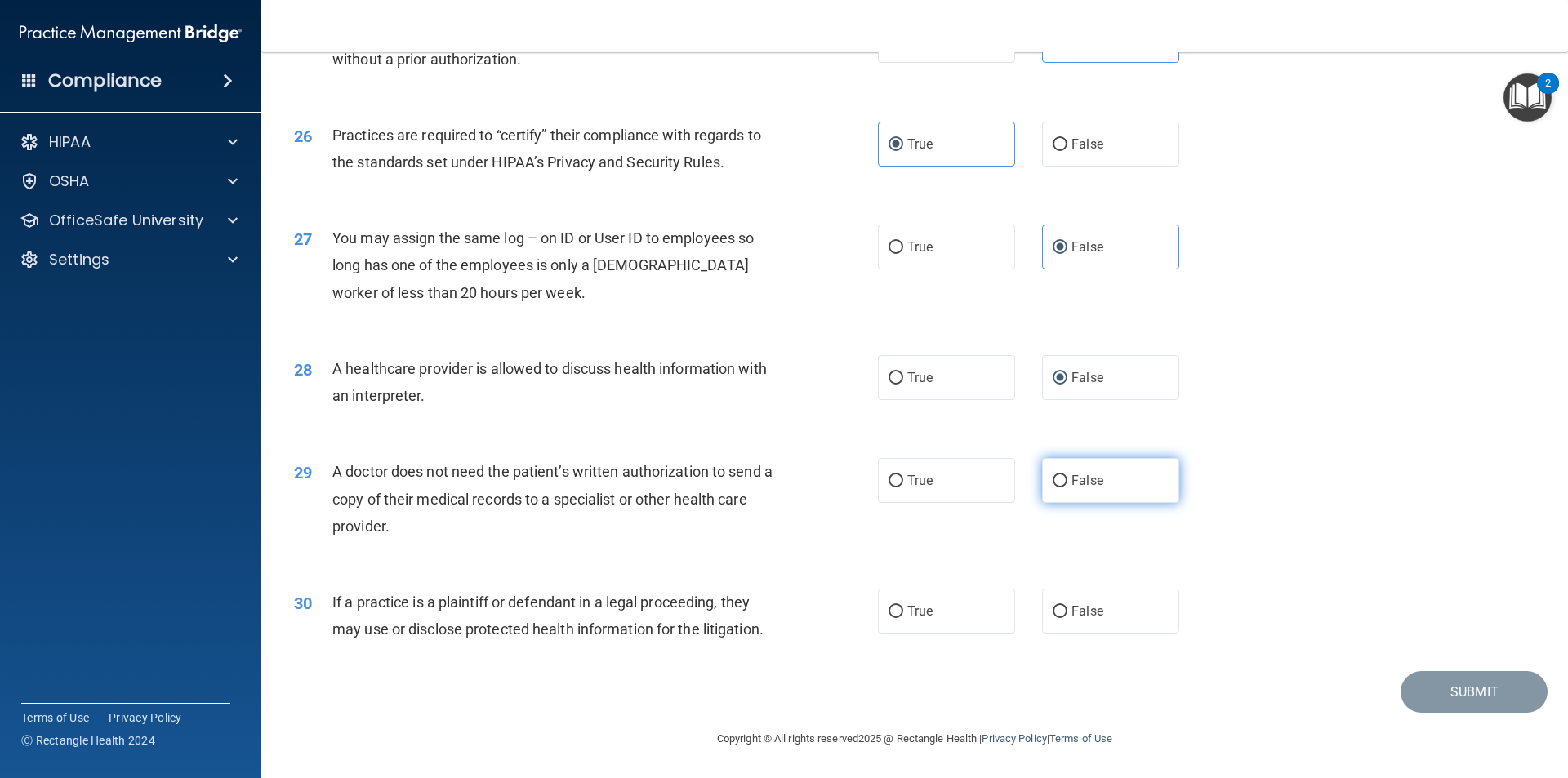
click at [1096, 490] on label "False" at bounding box center [1110, 480] width 137 height 45
click at [1068, 488] on input "False" at bounding box center [1059, 481] width 14 height 12
click at [938, 600] on label "True" at bounding box center [946, 611] width 137 height 45
click at [903, 606] on input "True" at bounding box center [895, 611] width 14 height 12
click at [1434, 693] on button "Submit" at bounding box center [1474, 693] width 147 height 42
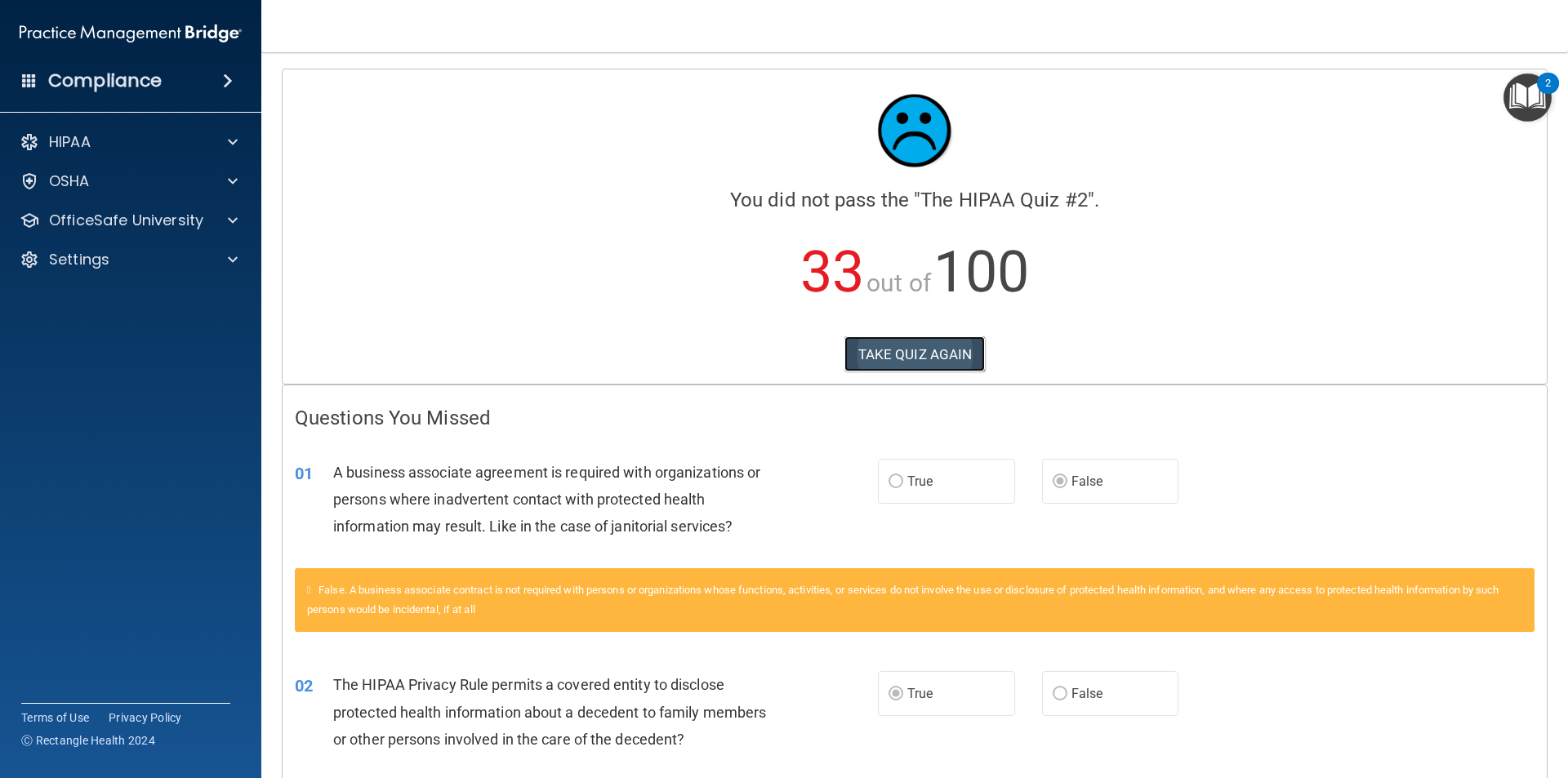
click at [912, 341] on button "TAKE QUIZ AGAIN" at bounding box center [916, 355] width 142 height 36
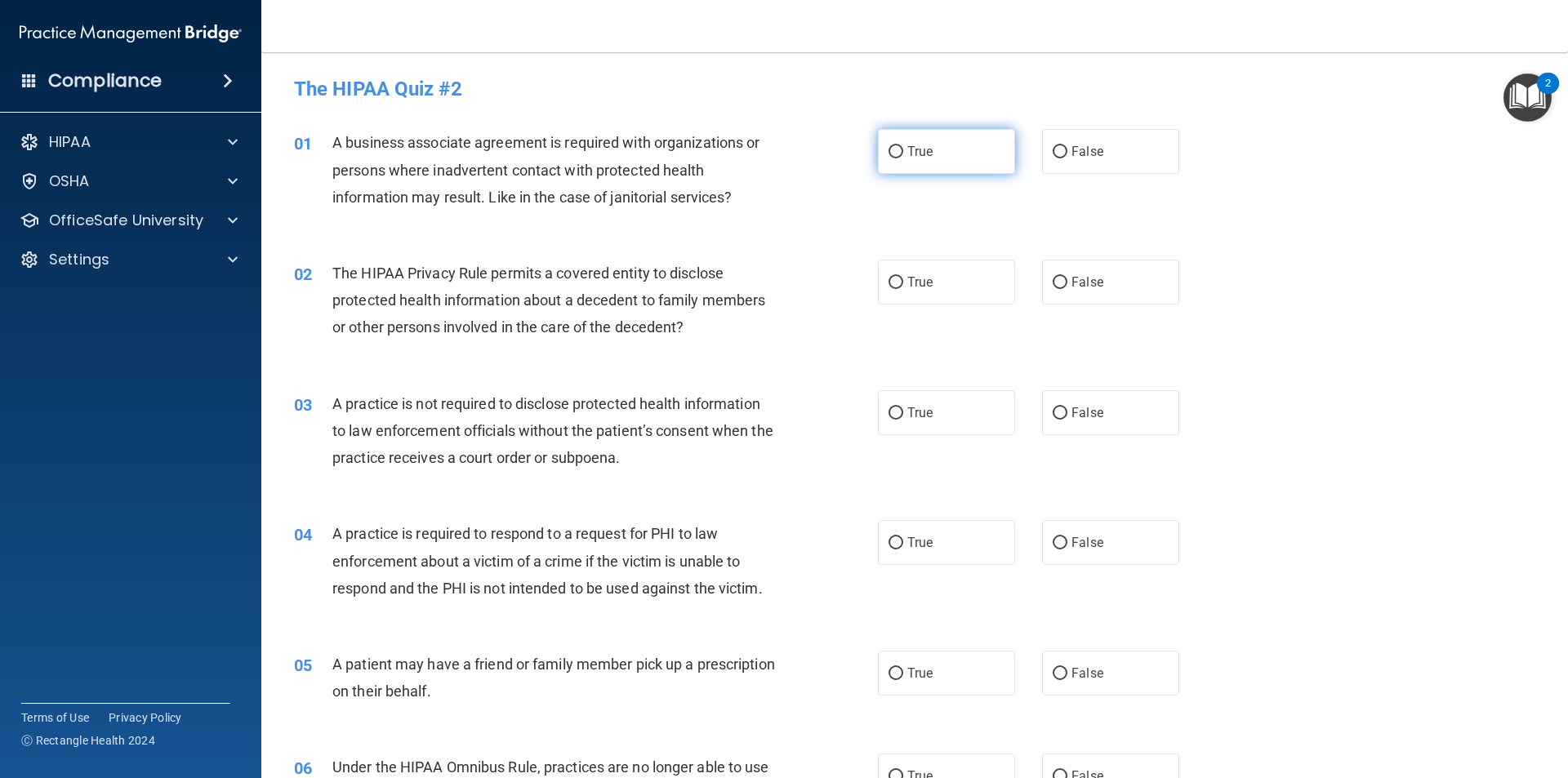
click at [918, 159] on span "True" at bounding box center [919, 151] width 25 height 15
click at [903, 159] on input "True" at bounding box center [895, 152] width 14 height 12
click at [1090, 278] on span "False" at bounding box center [1087, 282] width 32 height 15
click at [1068, 278] on input "False" at bounding box center [1059, 282] width 14 height 12
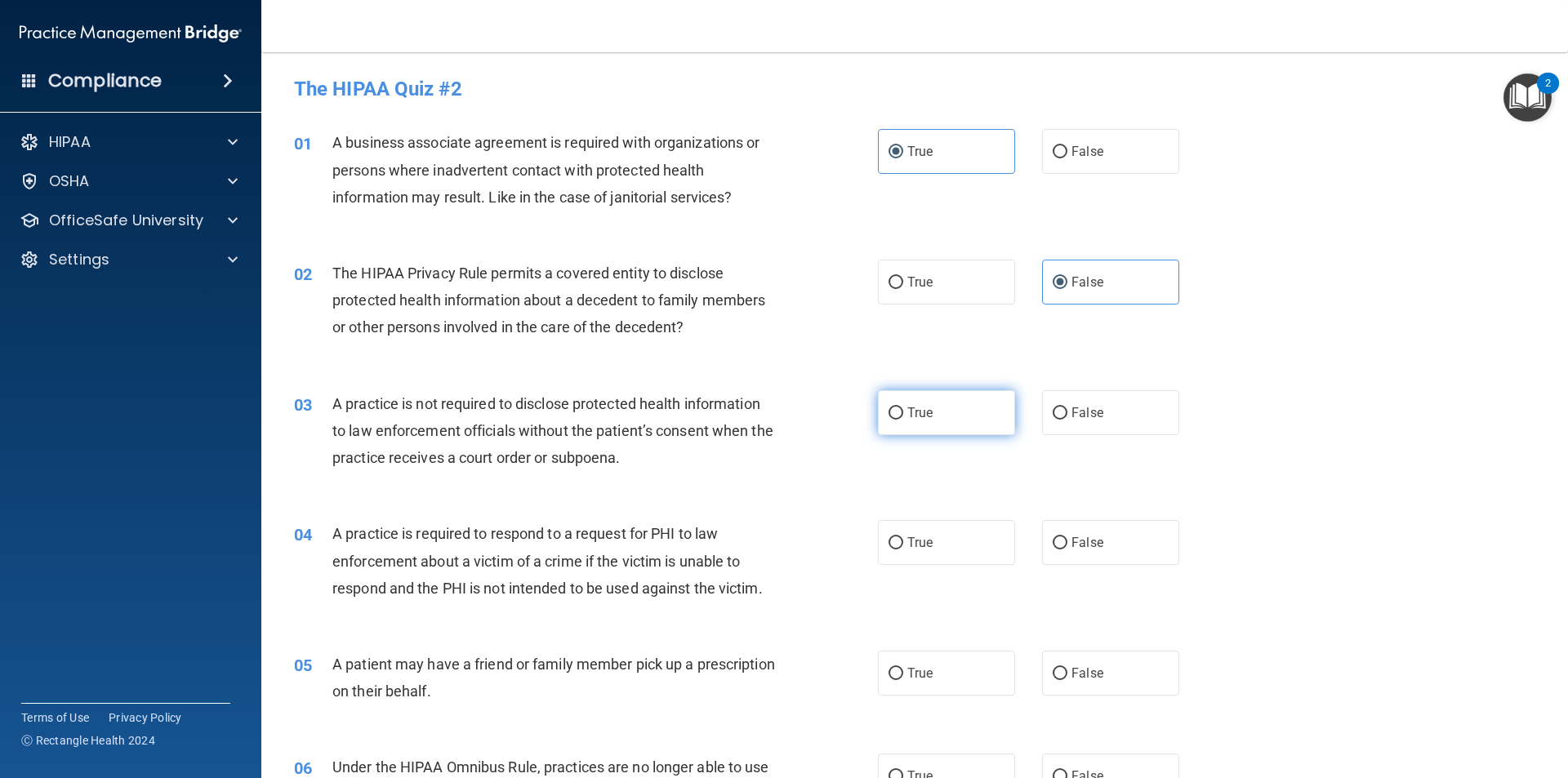
click at [983, 407] on label "True" at bounding box center [946, 412] width 137 height 45
click at [903, 408] on input "True" at bounding box center [895, 413] width 14 height 12
click at [975, 536] on label "True" at bounding box center [946, 543] width 137 height 45
click at [903, 538] on input "True" at bounding box center [895, 544] width 14 height 12
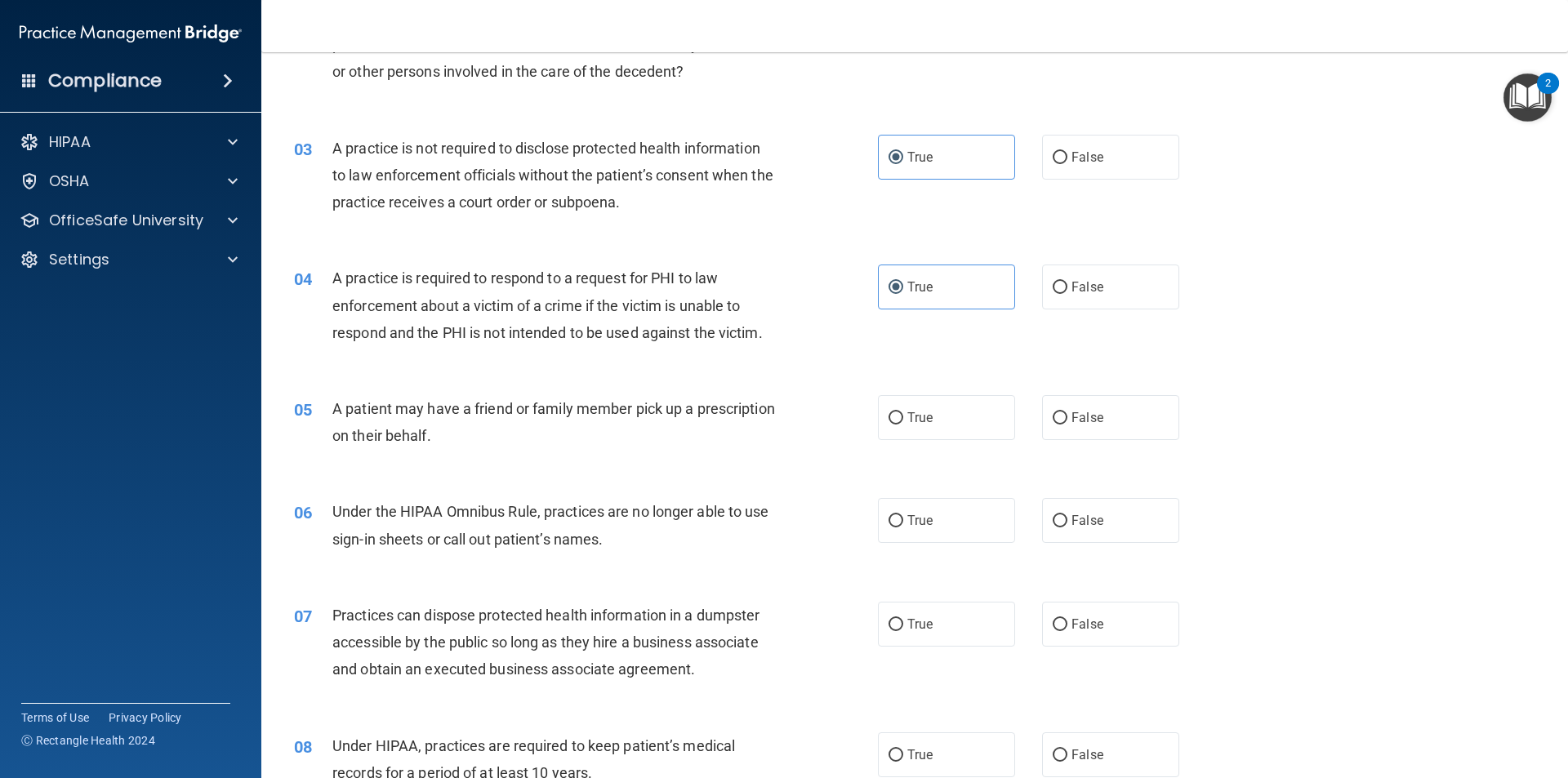
scroll to position [326, 0]
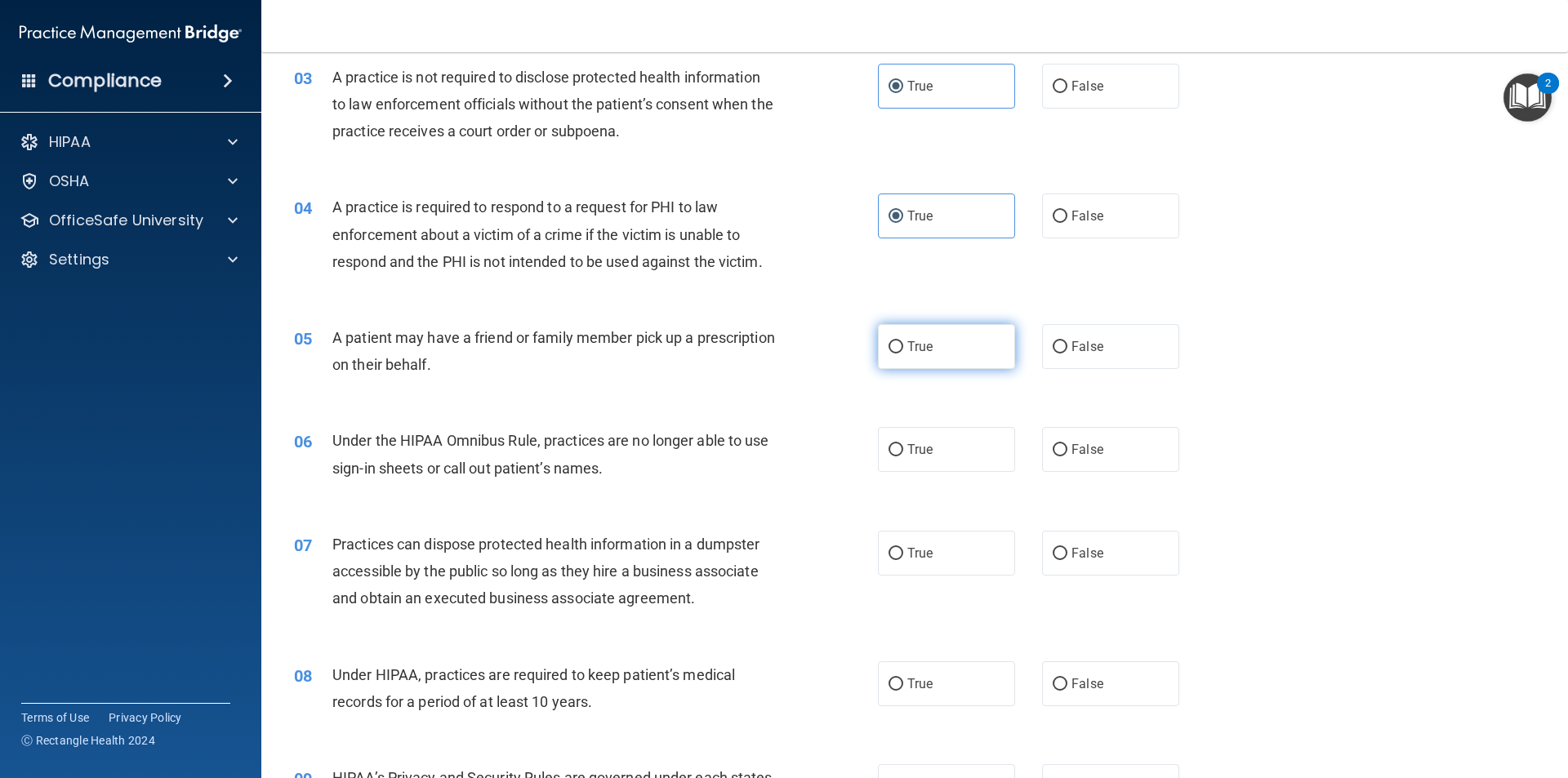
click at [973, 347] on label "True" at bounding box center [946, 346] width 137 height 45
click at [903, 347] on input "True" at bounding box center [895, 347] width 14 height 12
click at [1072, 458] on label "False" at bounding box center [1110, 449] width 137 height 45
click at [1068, 456] on input "False" at bounding box center [1059, 450] width 14 height 12
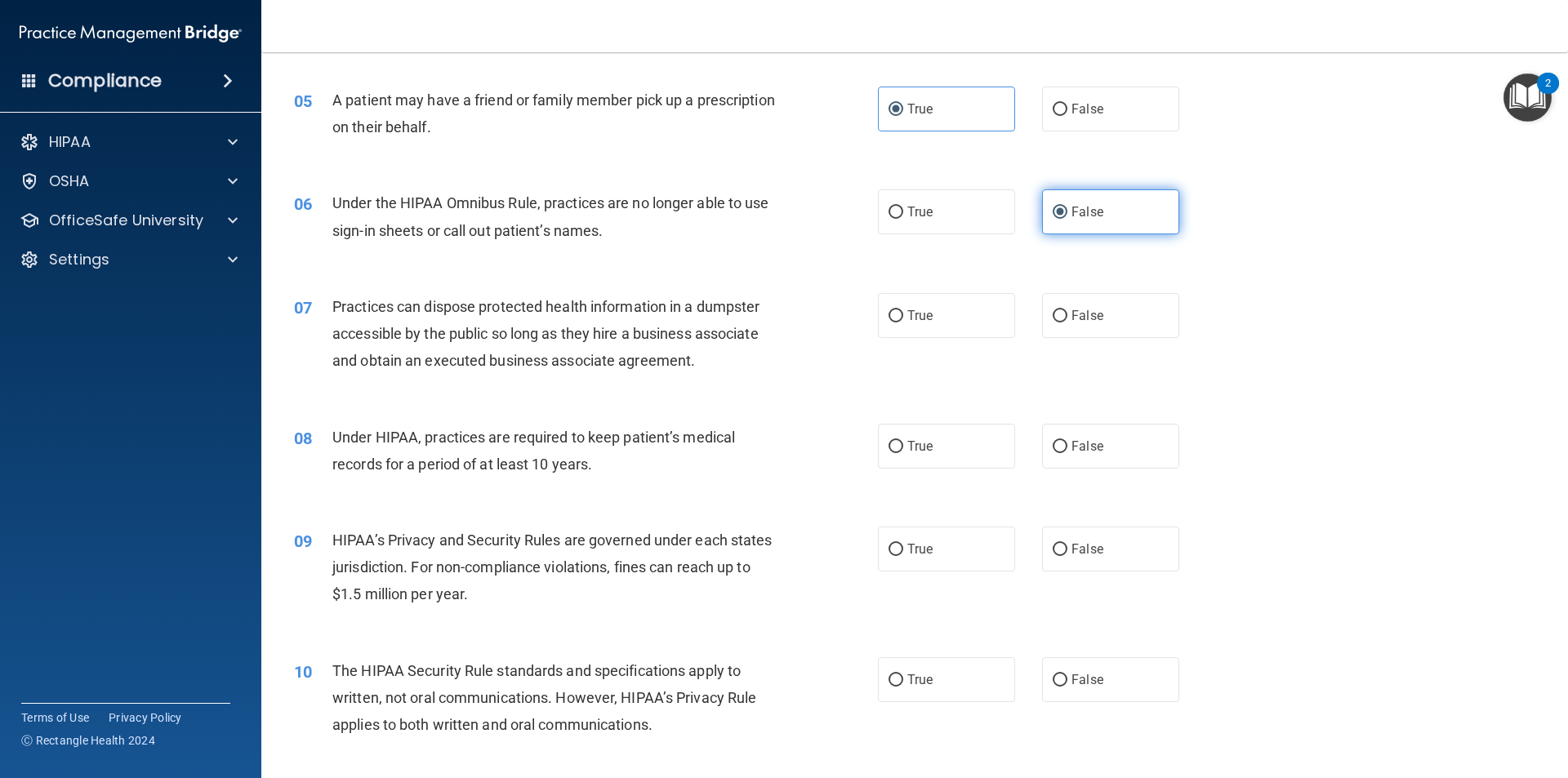
scroll to position [571, 0]
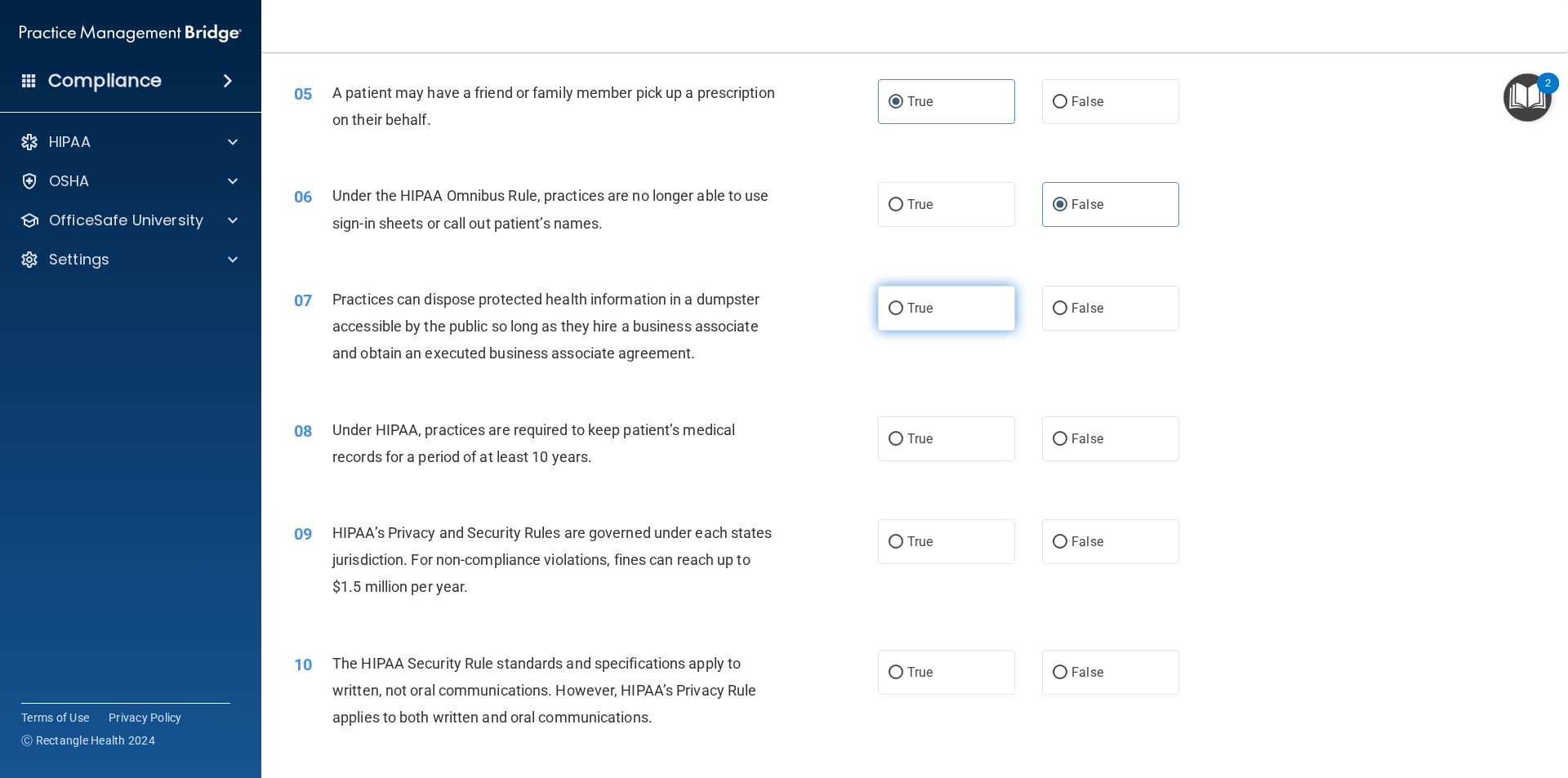
click at [958, 304] on label "True" at bounding box center [946, 308] width 137 height 45
click at [903, 304] on input "True" at bounding box center [895, 309] width 14 height 12
click at [970, 449] on label "True" at bounding box center [946, 438] width 137 height 45
click at [903, 446] on input "True" at bounding box center [895, 439] width 14 height 12
click at [982, 546] on label "True" at bounding box center [946, 542] width 137 height 45
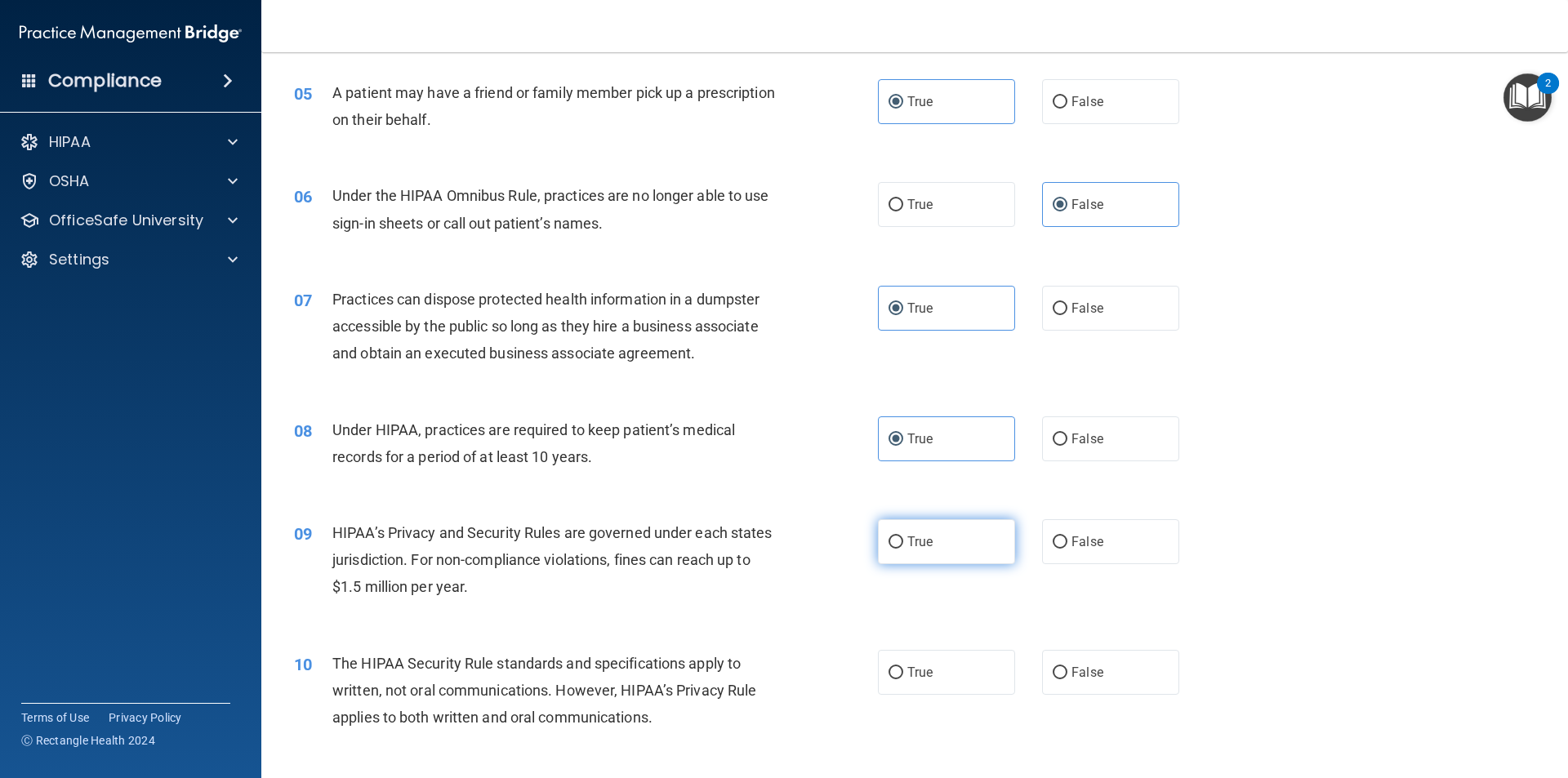
click at [903, 546] on input "True" at bounding box center [895, 543] width 14 height 12
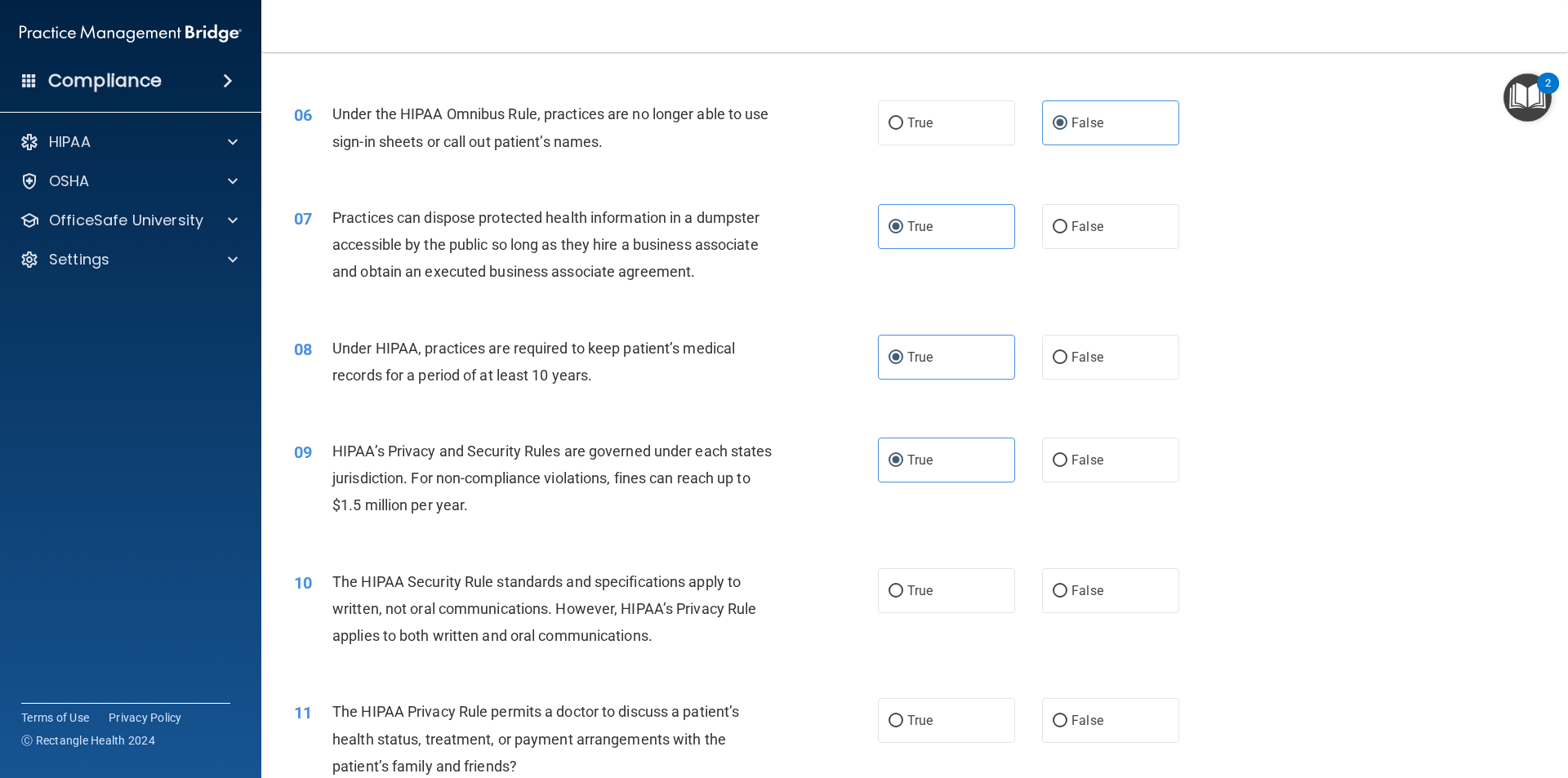
scroll to position [735, 0]
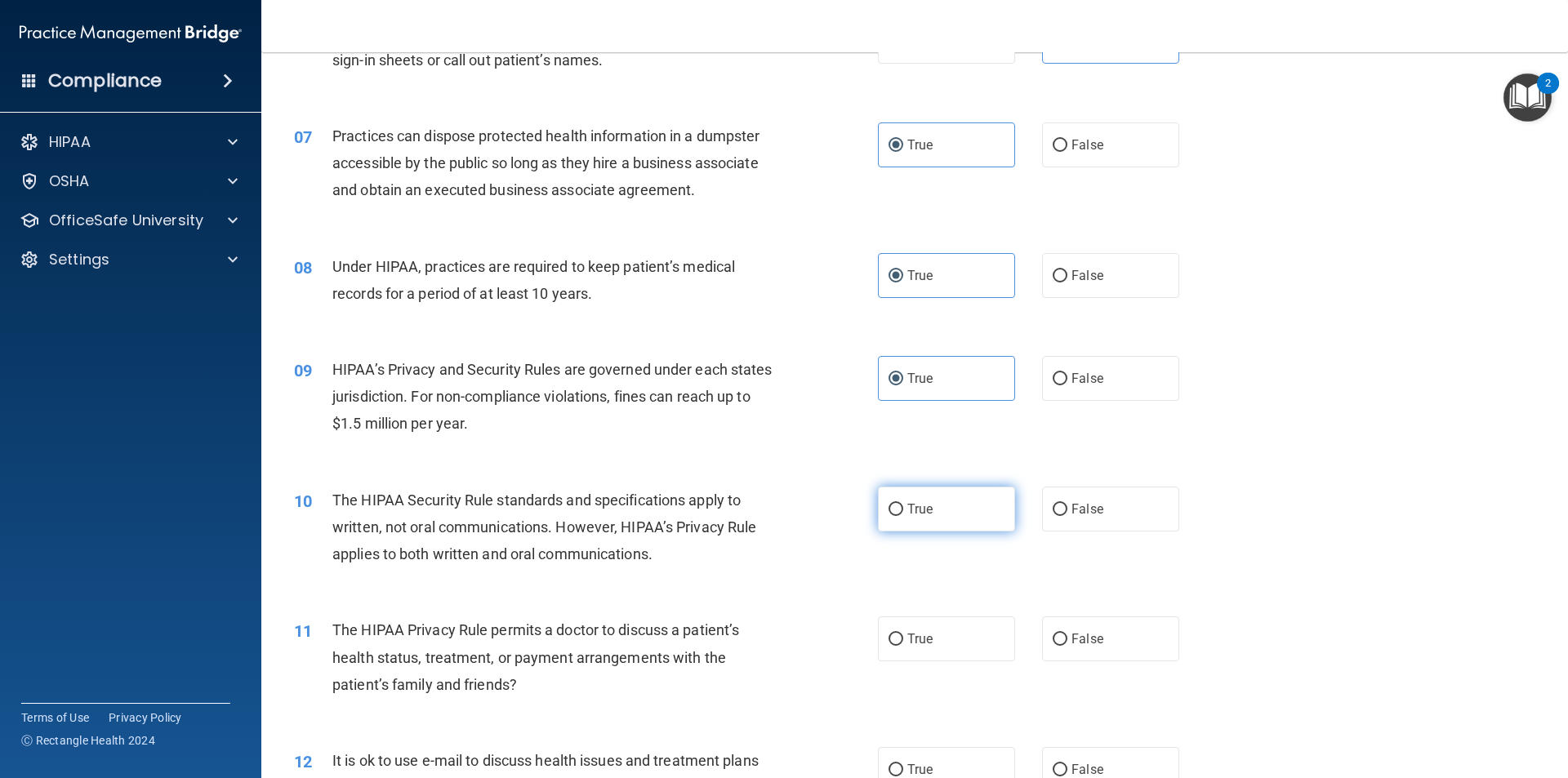
click at [980, 522] on label "True" at bounding box center [946, 509] width 137 height 45
click at [903, 516] on input "True" at bounding box center [895, 510] width 14 height 12
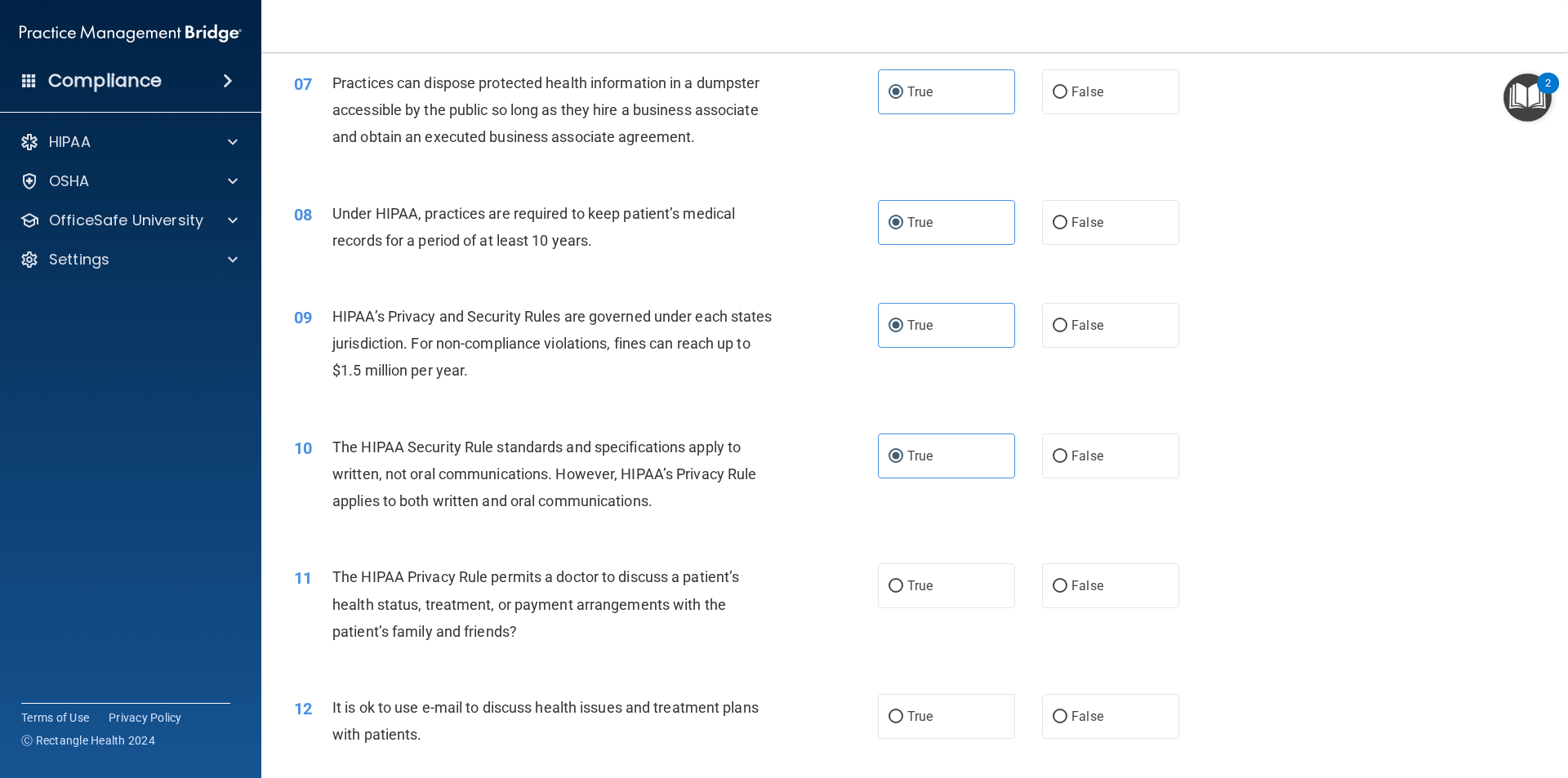
scroll to position [817, 0]
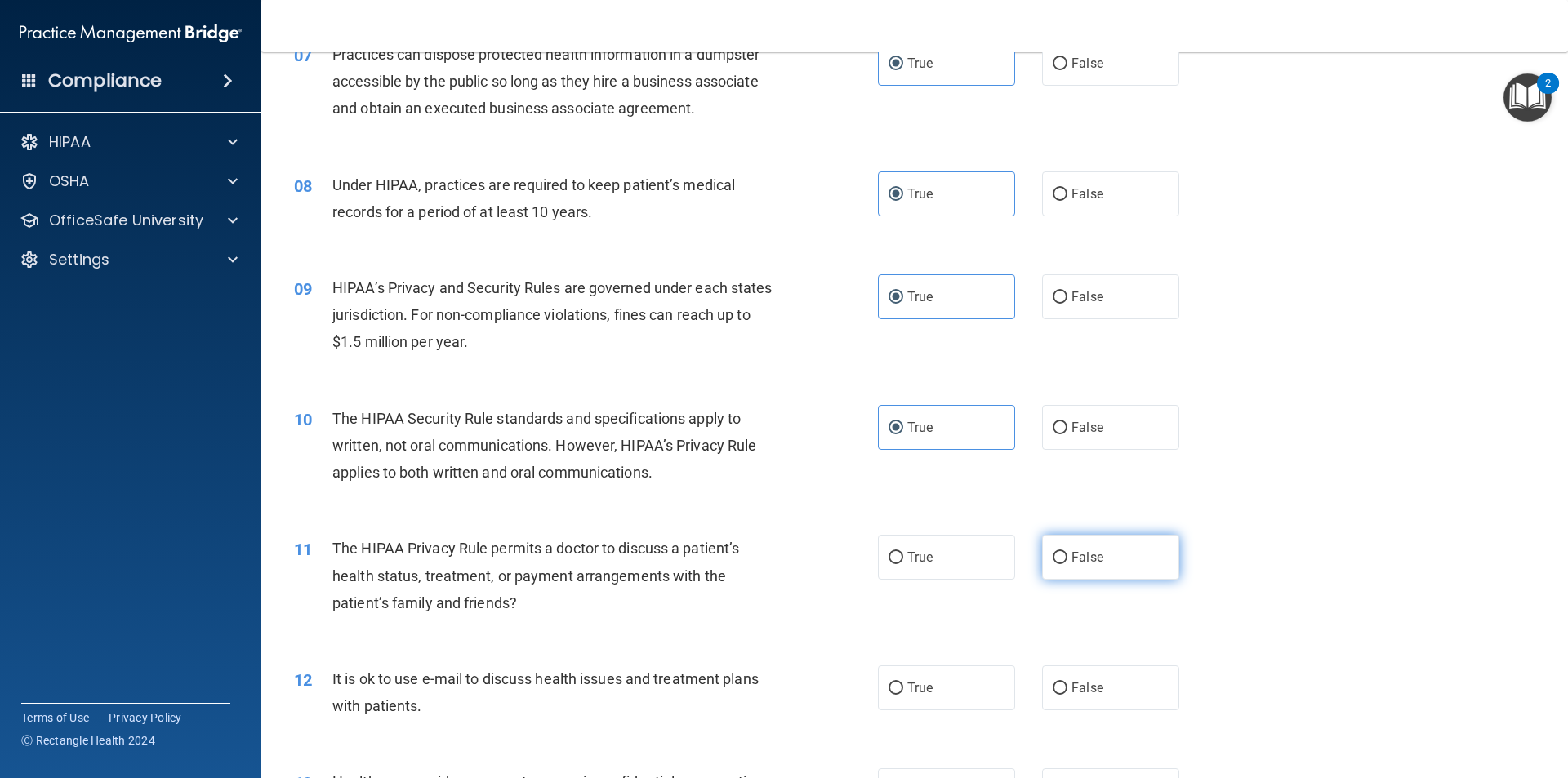
click at [1071, 554] on span "False" at bounding box center [1087, 557] width 32 height 15
click at [1068, 554] on input "False" at bounding box center [1059, 558] width 14 height 12
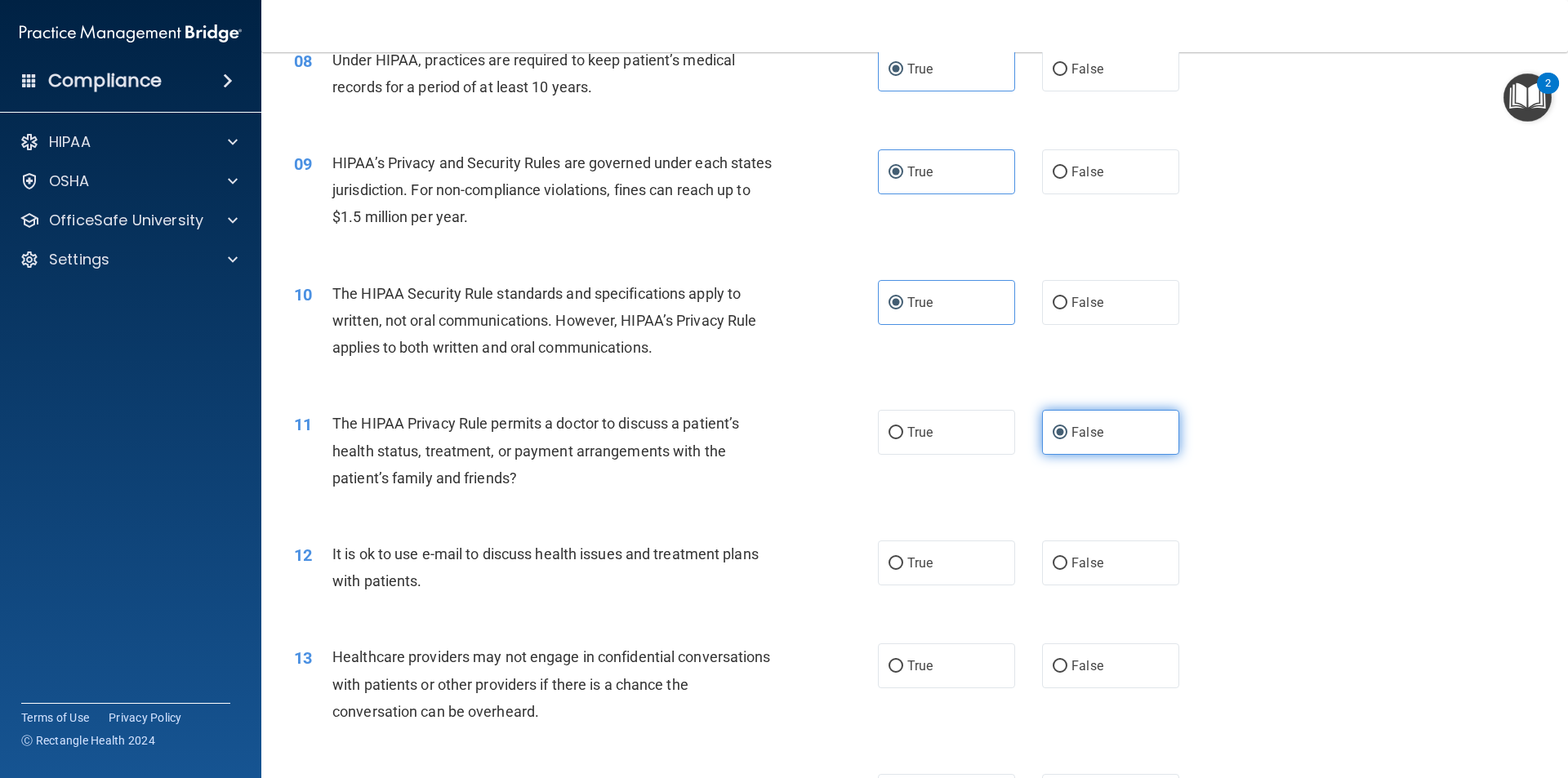
scroll to position [980, 0]
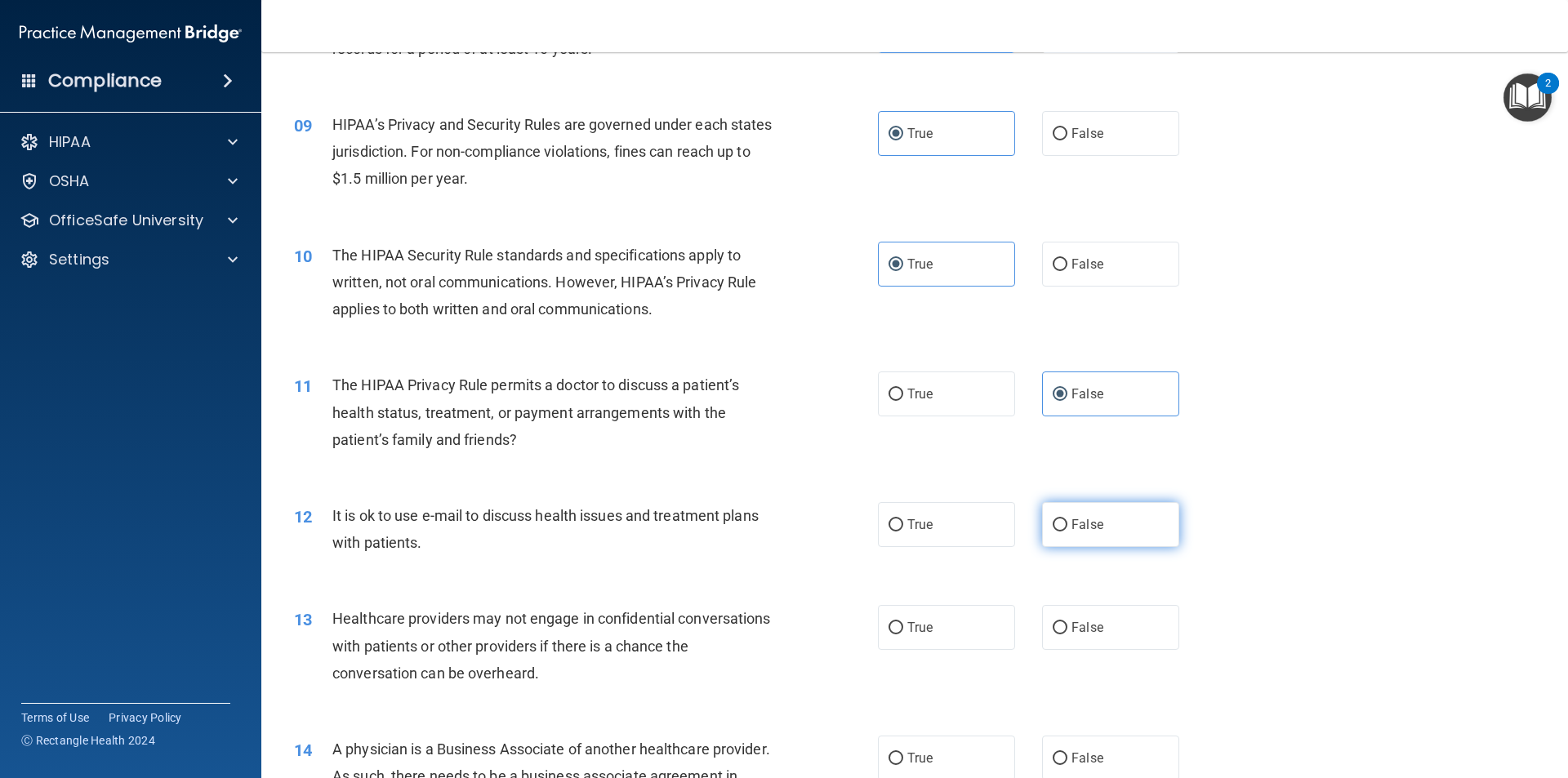
click at [1069, 542] on label "False" at bounding box center [1110, 524] width 137 height 45
click at [1068, 532] on input "False" at bounding box center [1059, 525] width 14 height 12
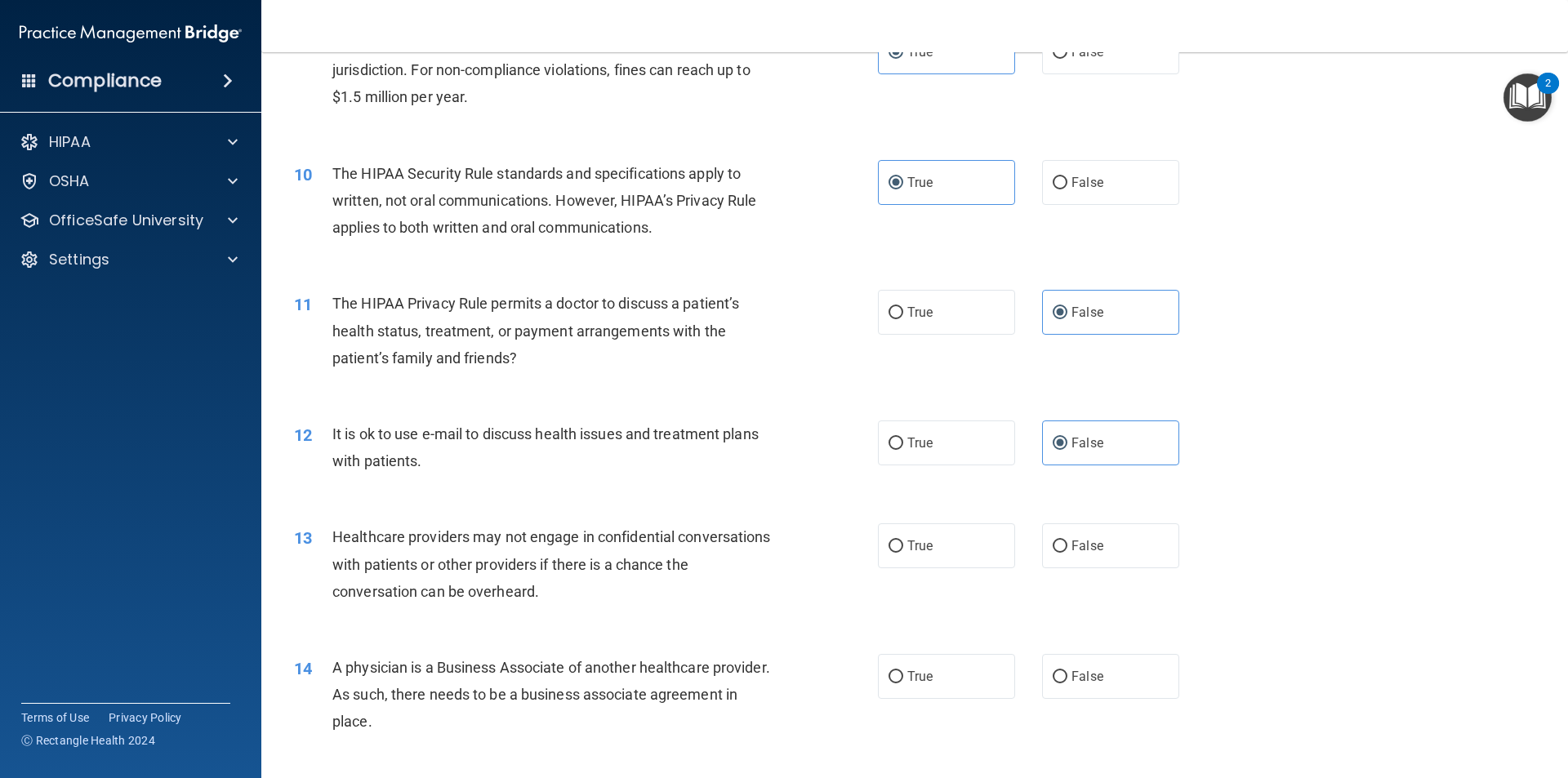
scroll to position [1144, 0]
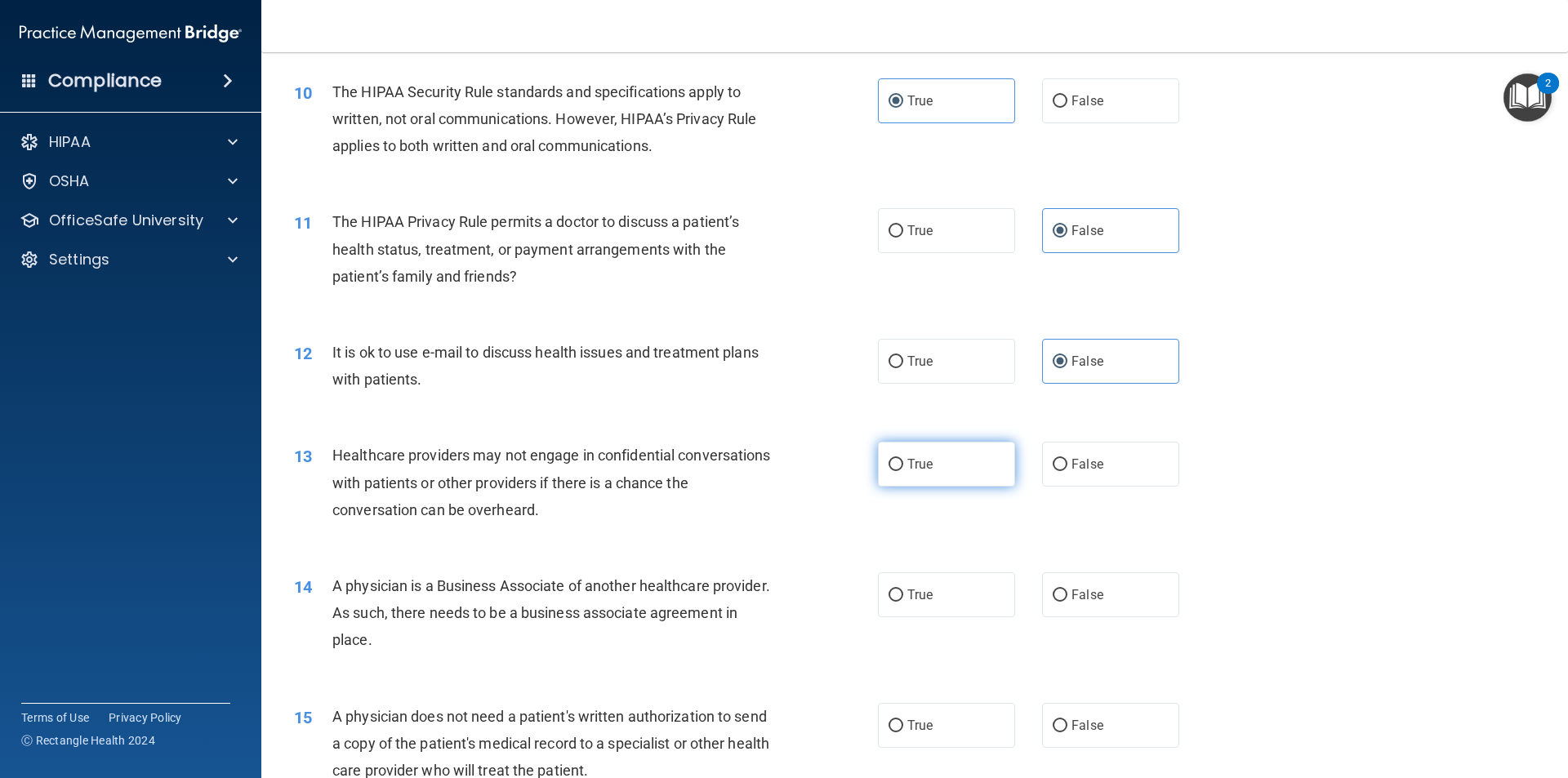
click at [986, 479] on label "True" at bounding box center [946, 464] width 137 height 45
click at [903, 471] on input "True" at bounding box center [895, 465] width 14 height 12
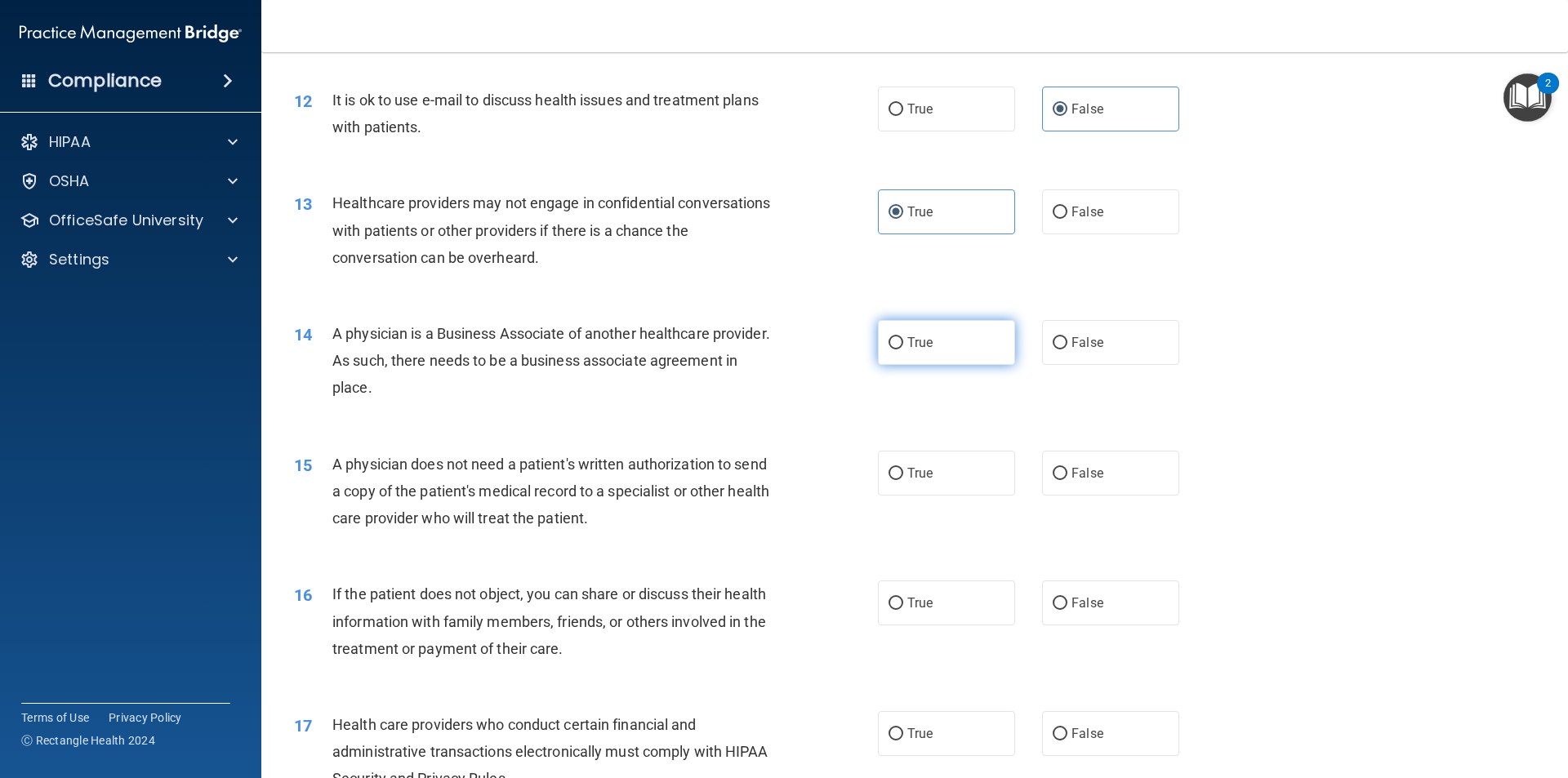
scroll to position [1470, 0]
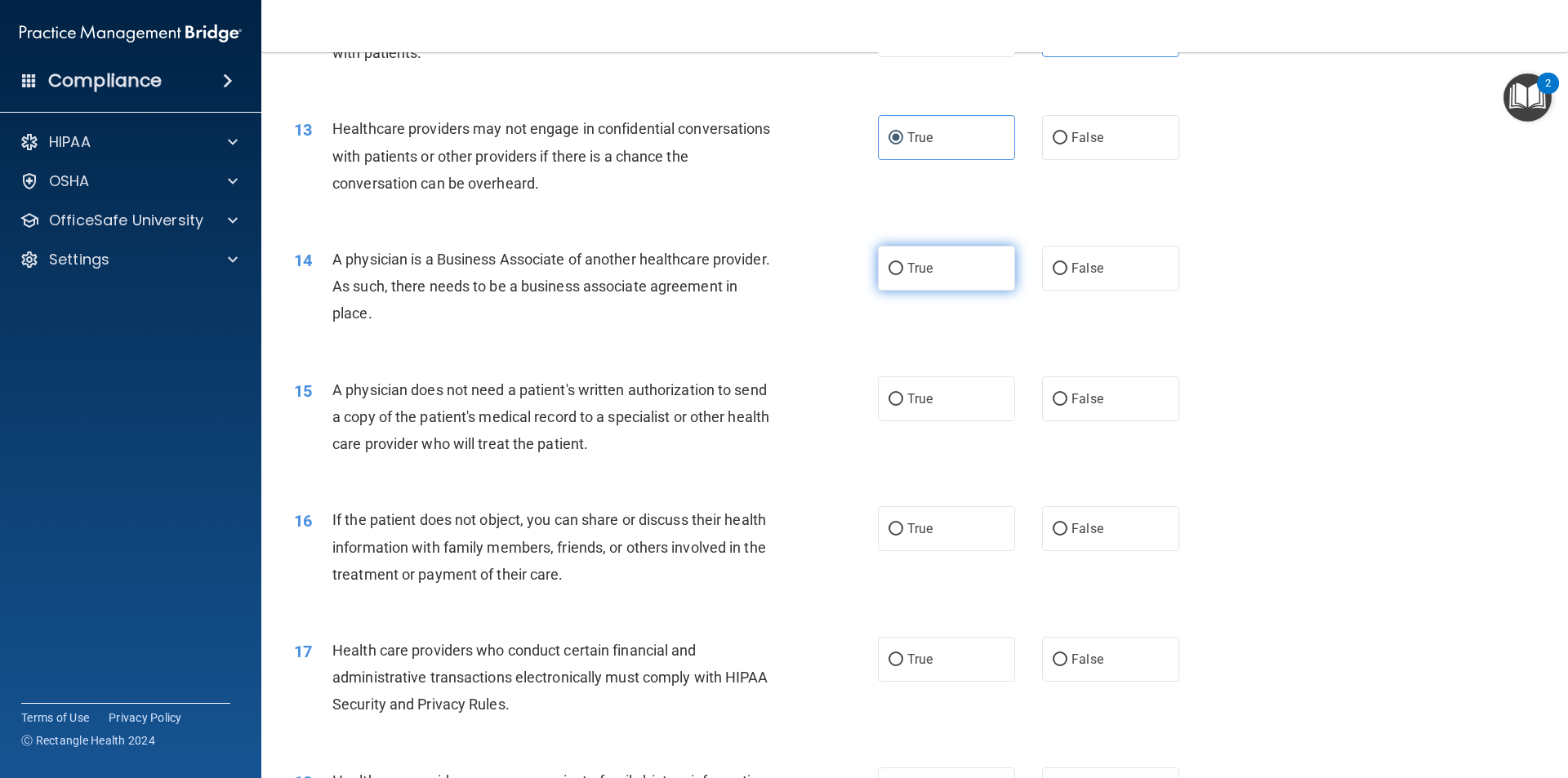
click at [939, 286] on label "True" at bounding box center [946, 268] width 137 height 45
click at [903, 276] on input "True" at bounding box center [895, 269] width 14 height 12
click at [939, 273] on label "True" at bounding box center [946, 268] width 137 height 45
click at [903, 273] on input "True" at bounding box center [895, 269] width 14 height 12
click at [939, 254] on label "True" at bounding box center [946, 268] width 137 height 45
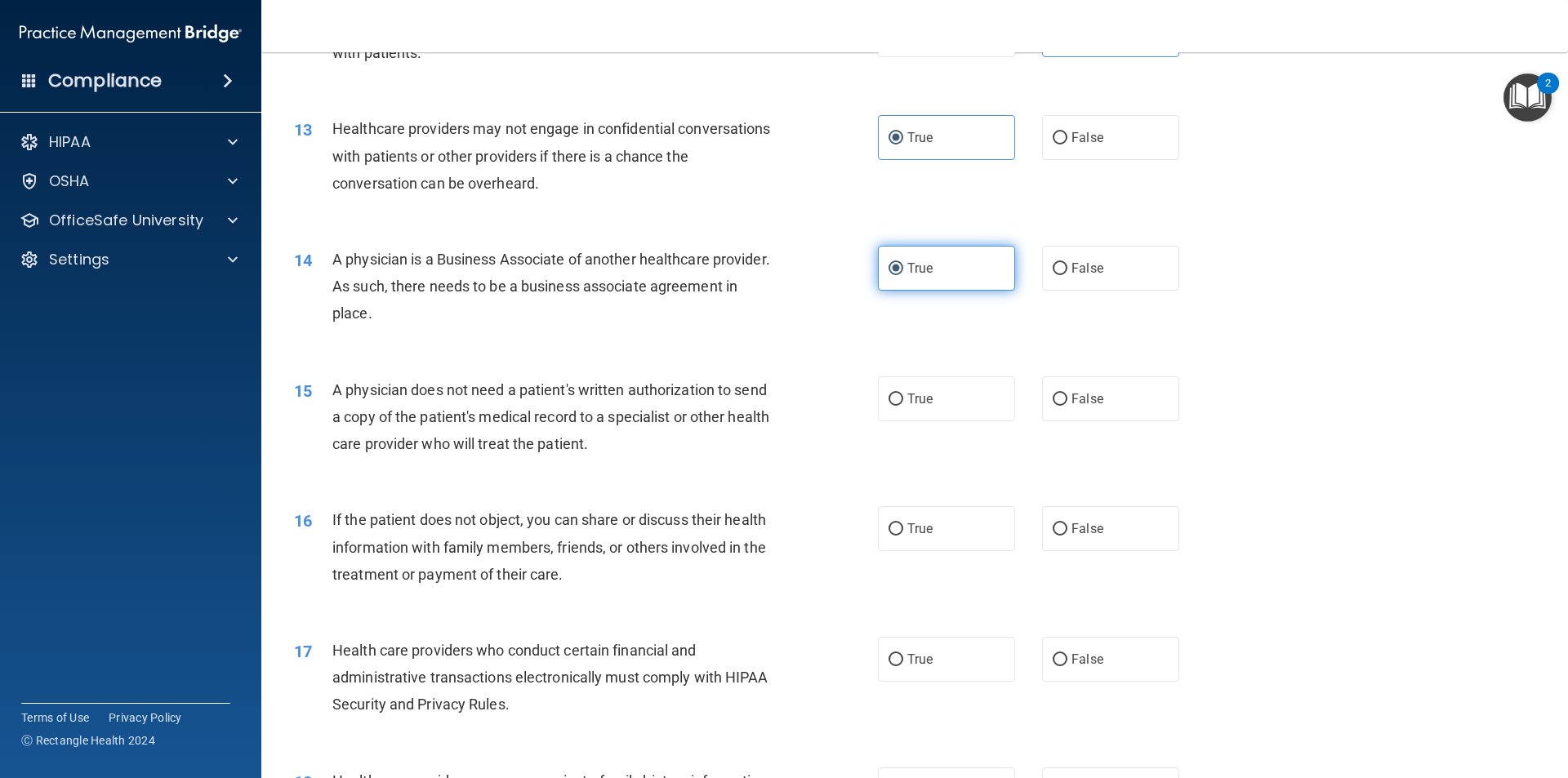
click at [903, 263] on input "True" at bounding box center [895, 269] width 14 height 12
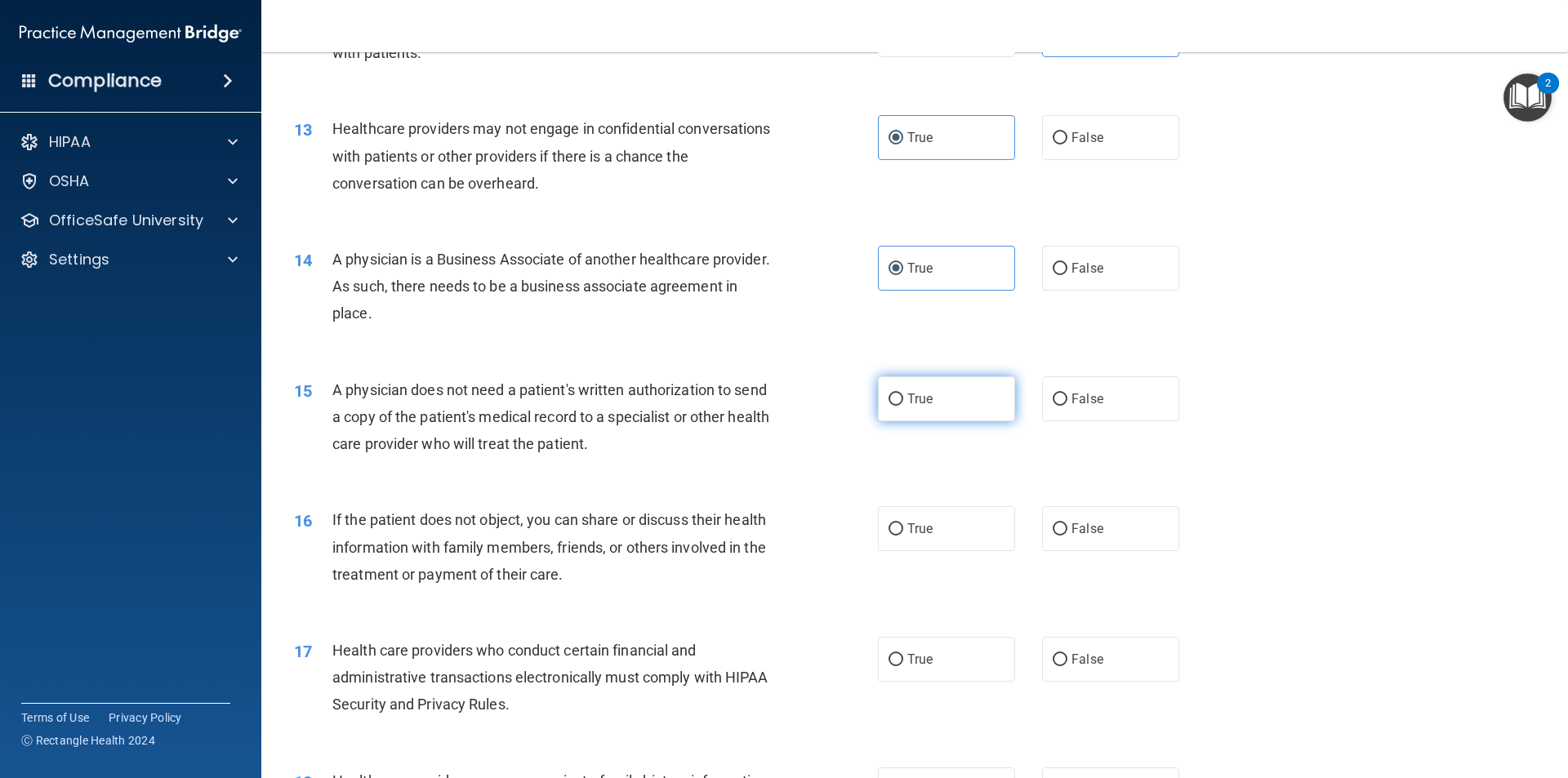
click at [969, 411] on label "True" at bounding box center [946, 398] width 137 height 45
click at [903, 406] on input "True" at bounding box center [895, 399] width 14 height 12
click at [969, 508] on label "True" at bounding box center [946, 528] width 137 height 45
click at [903, 523] on input "True" at bounding box center [895, 529] width 14 height 12
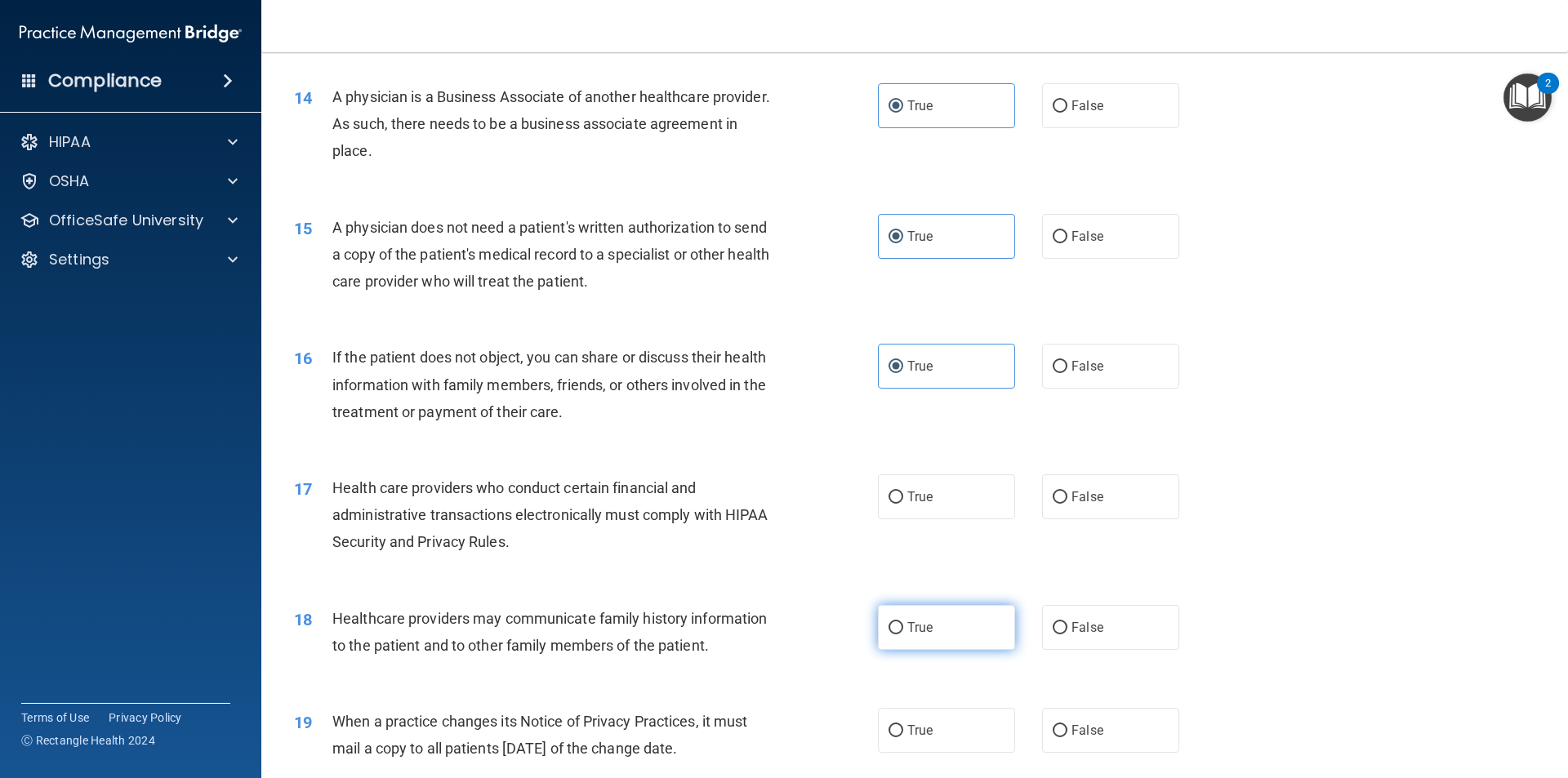
scroll to position [1634, 0]
click at [977, 511] on label "True" at bounding box center [946, 496] width 137 height 45
click at [903, 503] on input "True" at bounding box center [895, 497] width 14 height 12
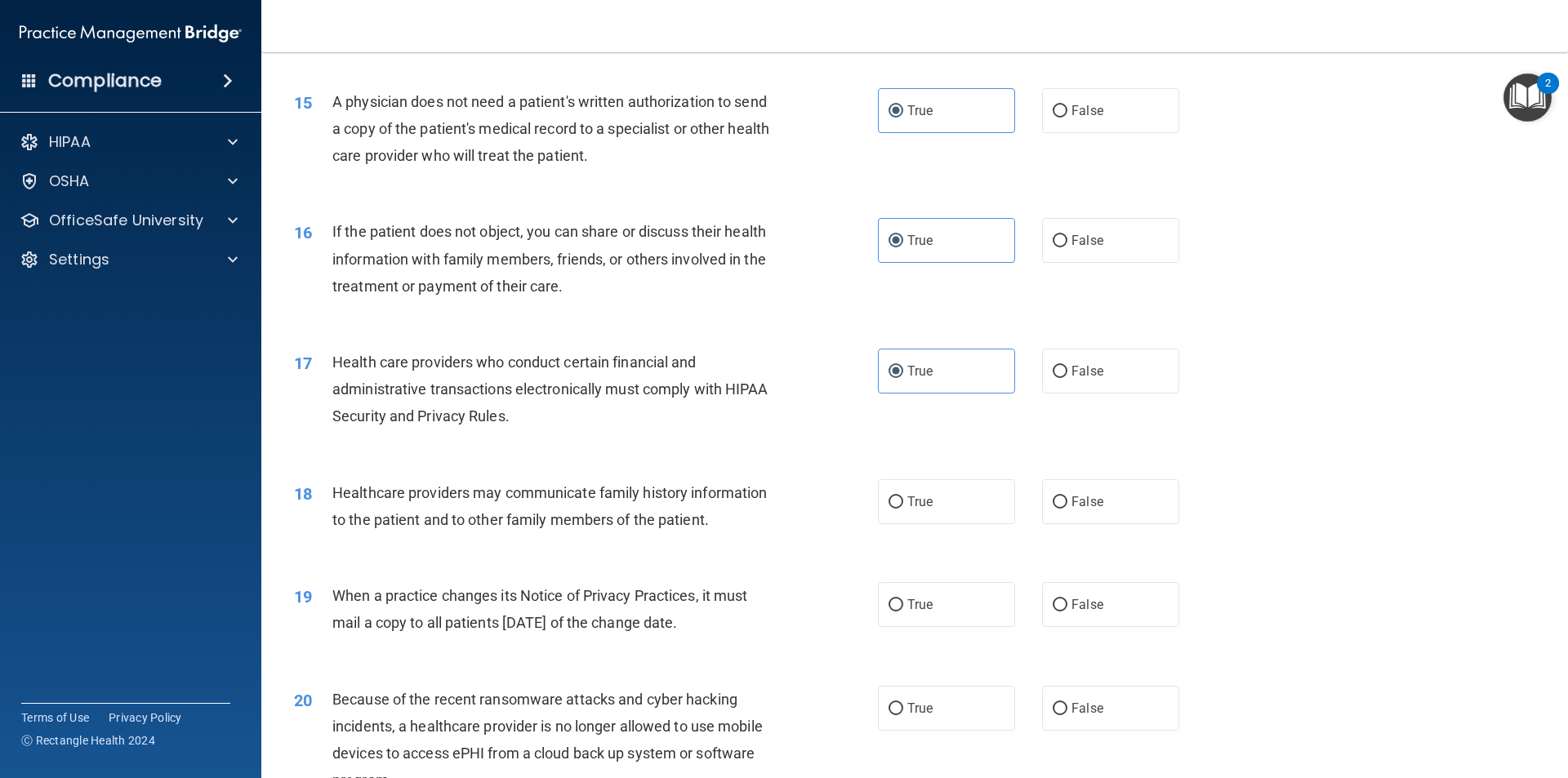
scroll to position [1797, 0]
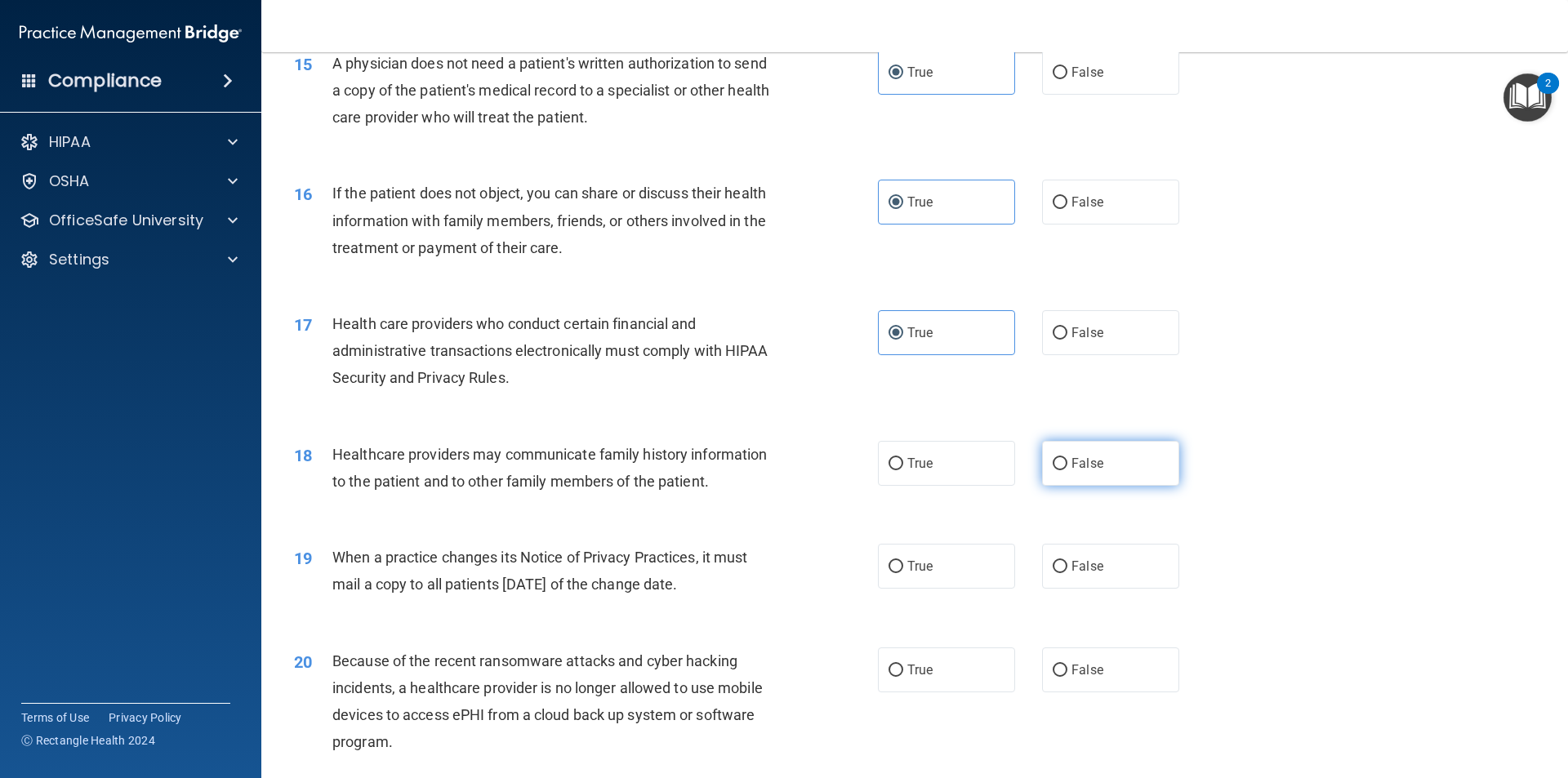
click at [1055, 464] on input "False" at bounding box center [1059, 464] width 14 height 12
click at [928, 545] on label "True" at bounding box center [946, 566] width 137 height 45
click at [903, 561] on input "True" at bounding box center [895, 567] width 14 height 12
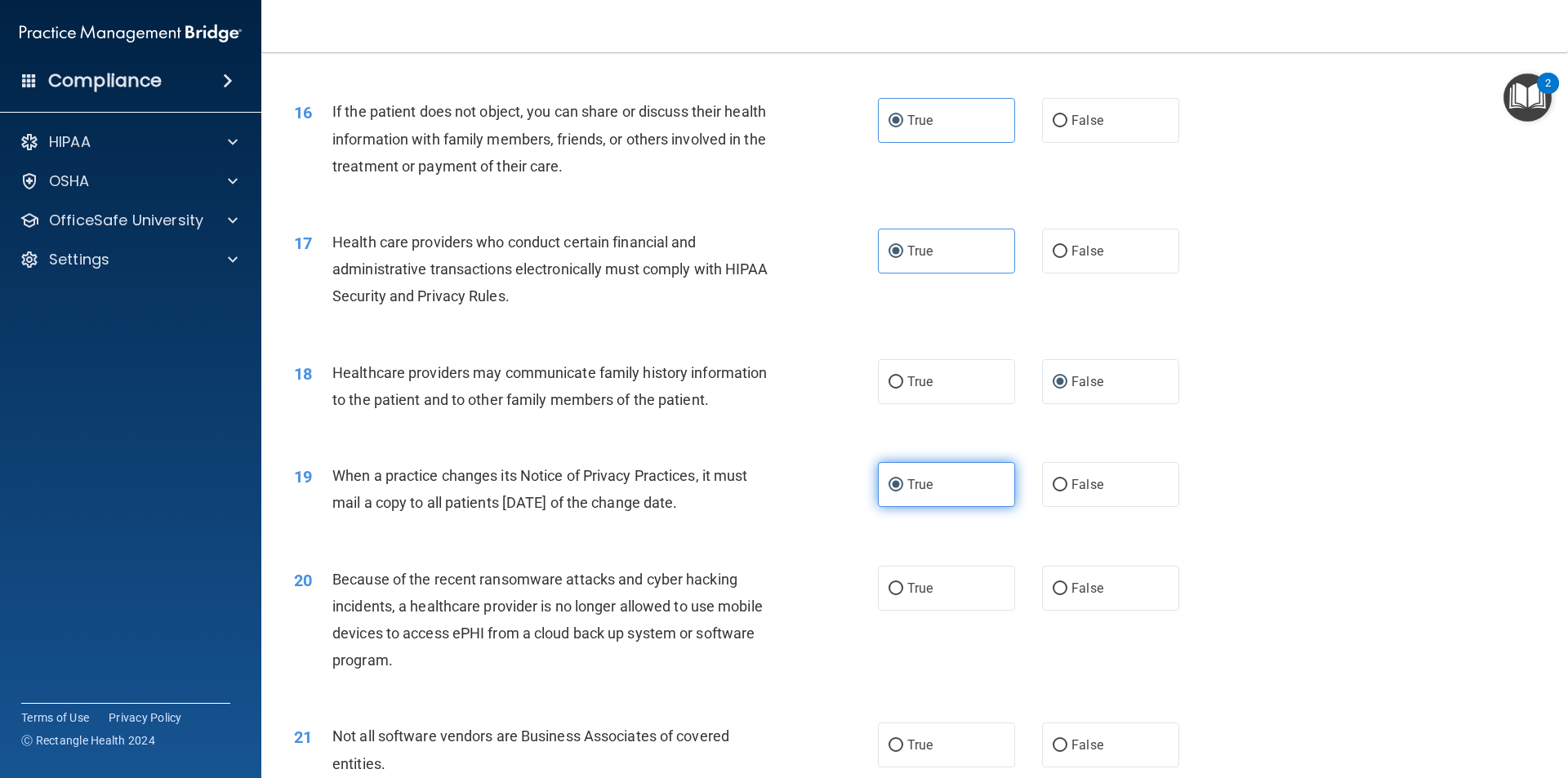
scroll to position [1960, 0]
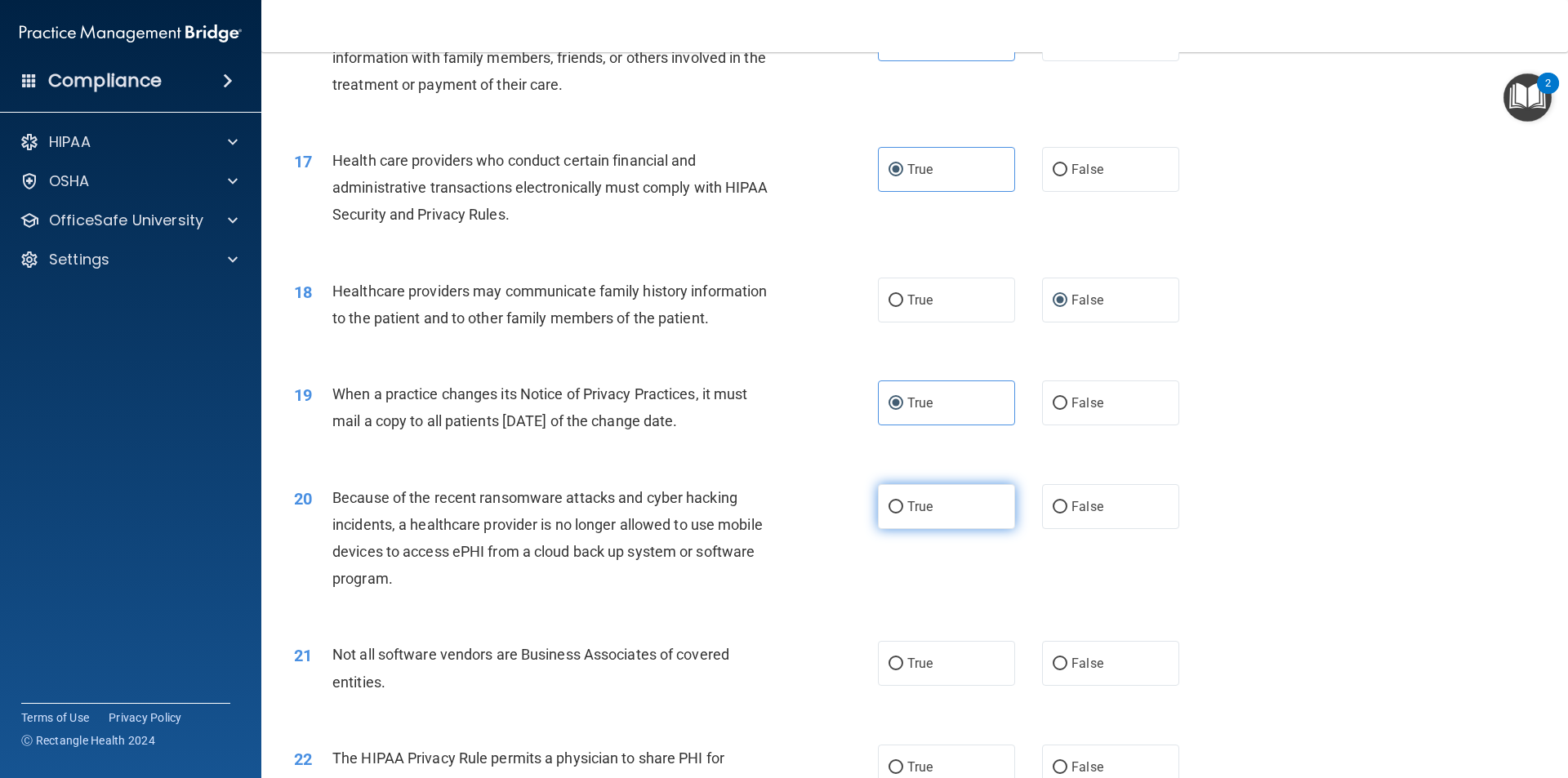
click at [923, 519] on label "True" at bounding box center [946, 506] width 137 height 45
click at [903, 514] on input "True" at bounding box center [895, 507] width 14 height 12
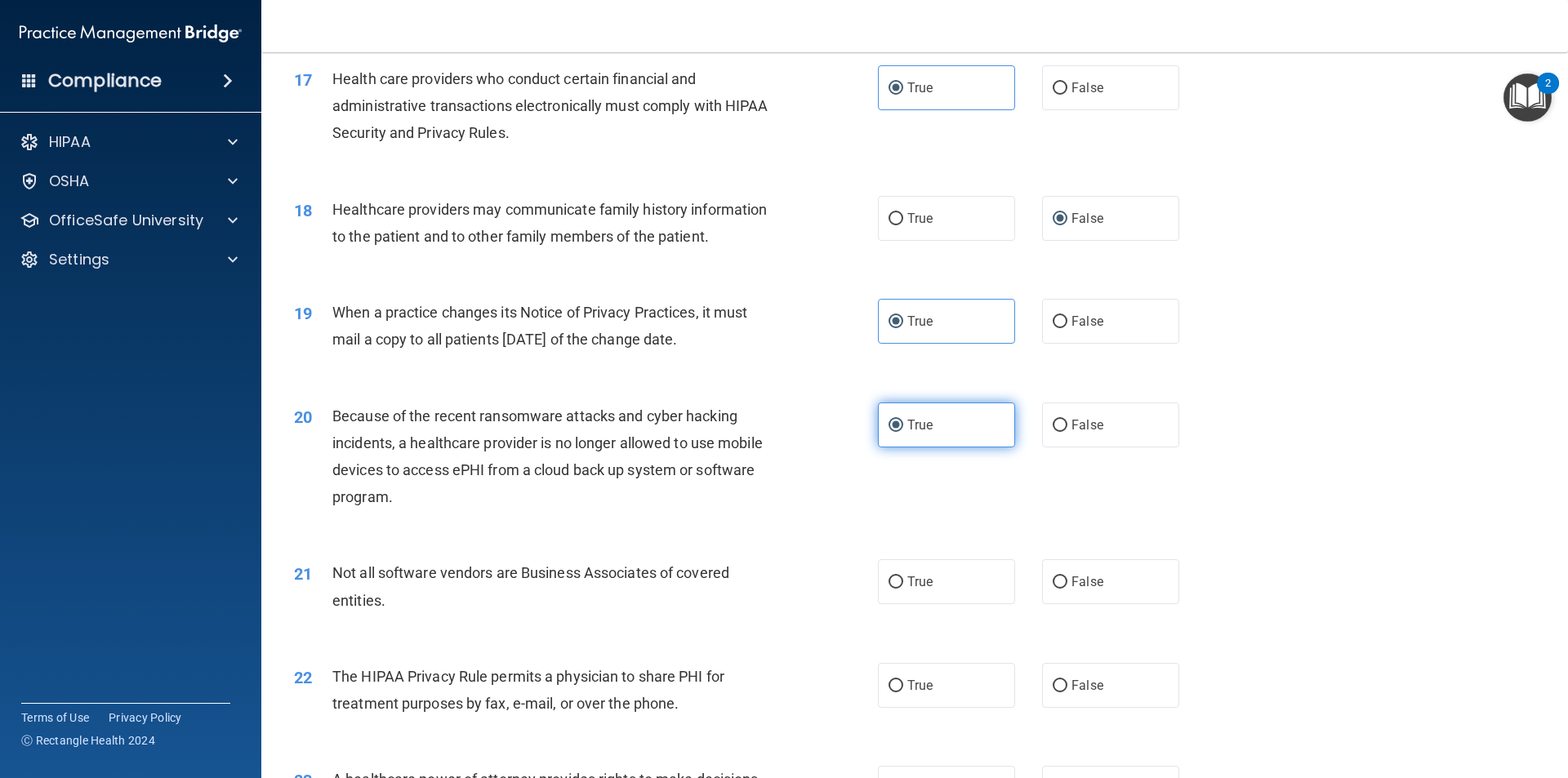
scroll to position [2123, 0]
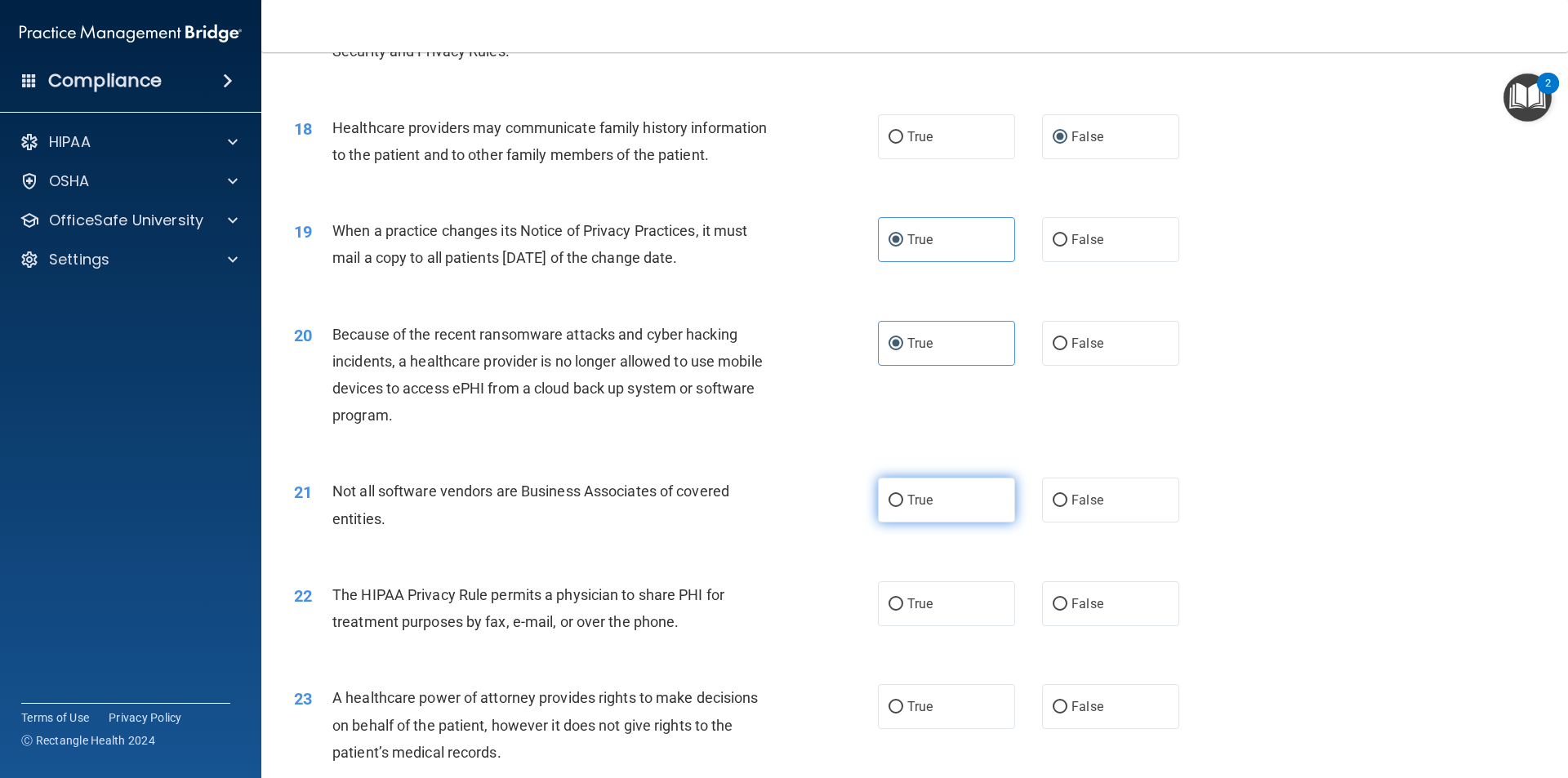
click at [925, 509] on label "True" at bounding box center [946, 500] width 137 height 45
click at [903, 507] on input "True" at bounding box center [895, 500] width 14 height 12
click at [1078, 599] on span "False" at bounding box center [1087, 604] width 32 height 15
click at [1068, 599] on input "False" at bounding box center [1059, 605] width 14 height 12
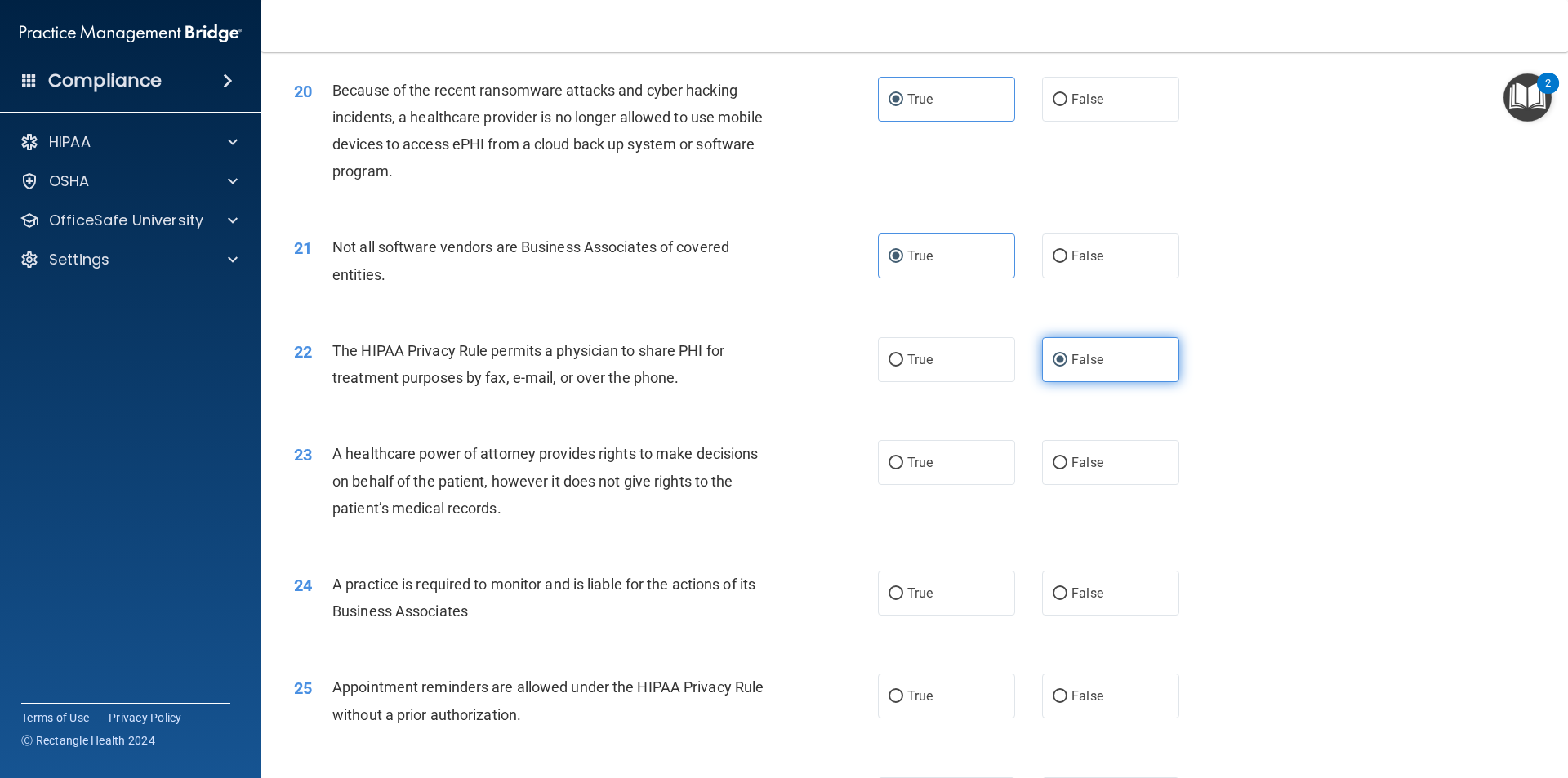
scroll to position [2368, 0]
click at [965, 478] on label "True" at bounding box center [946, 461] width 137 height 45
click at [903, 469] on input "True" at bounding box center [895, 462] width 14 height 12
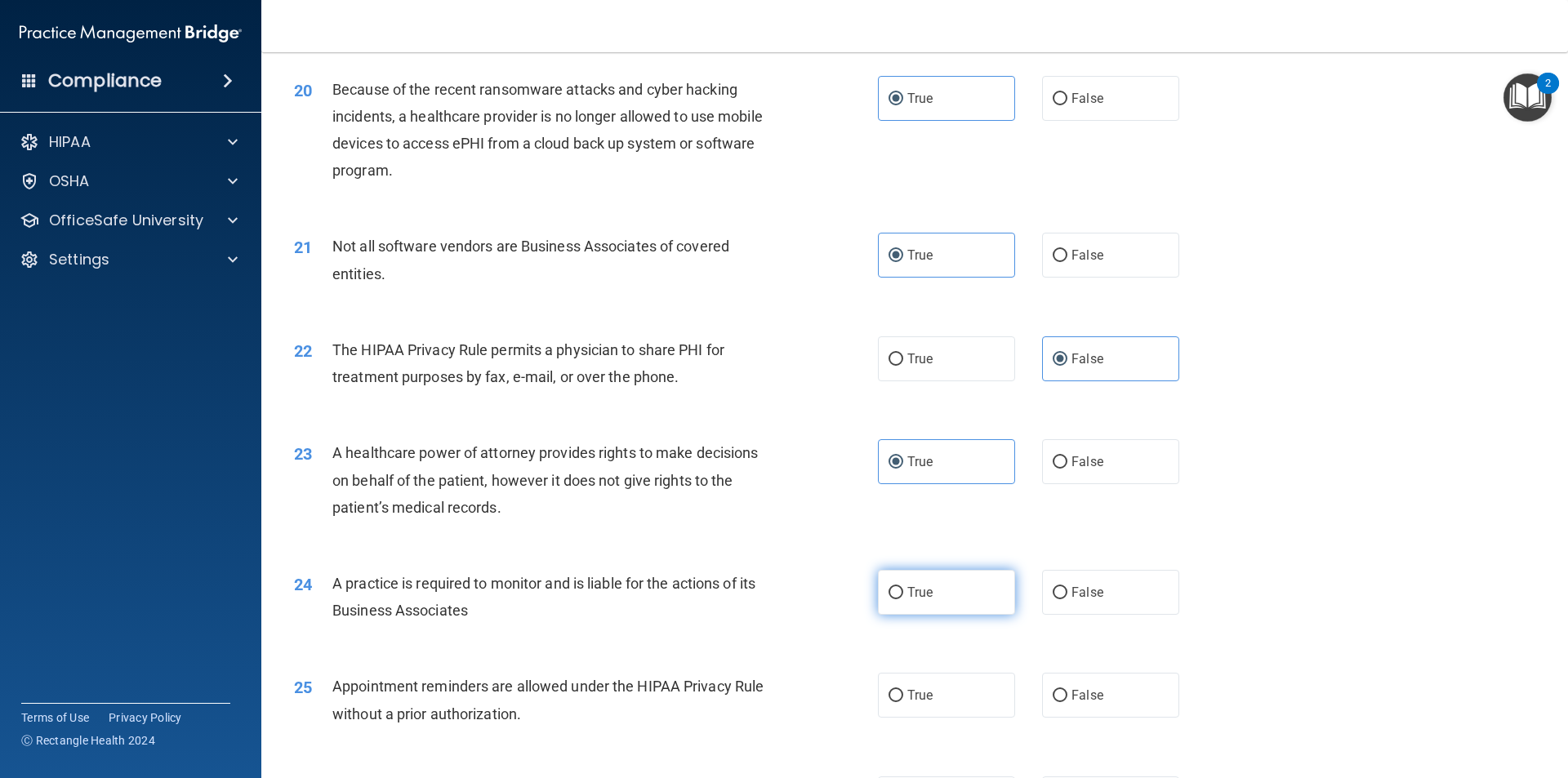
click at [939, 593] on label "True" at bounding box center [946, 592] width 137 height 45
click at [903, 593] on input "True" at bounding box center [895, 593] width 14 height 12
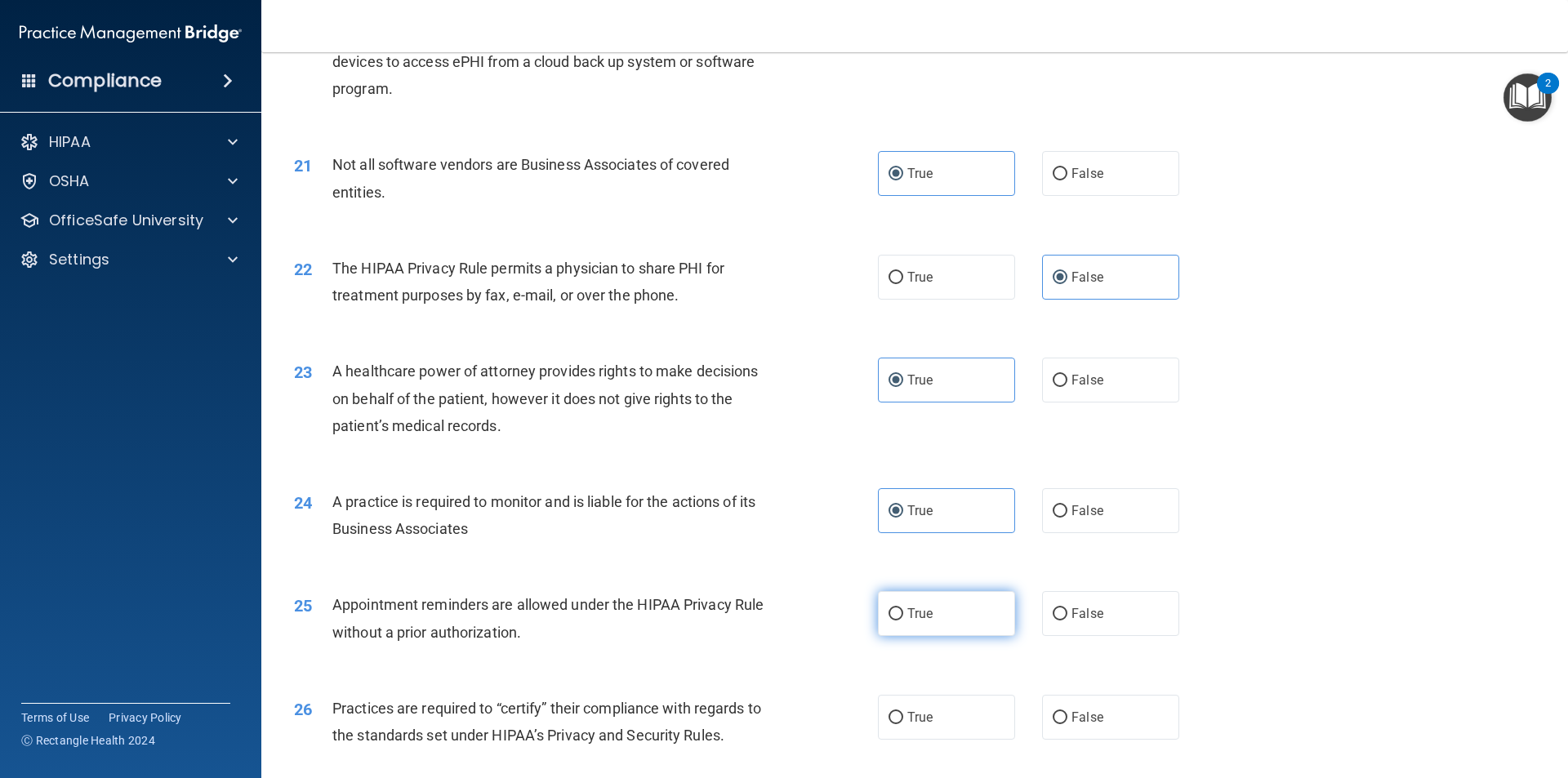
click at [942, 602] on label "True" at bounding box center [946, 613] width 137 height 45
click at [903, 609] on input "True" at bounding box center [895, 614] width 14 height 12
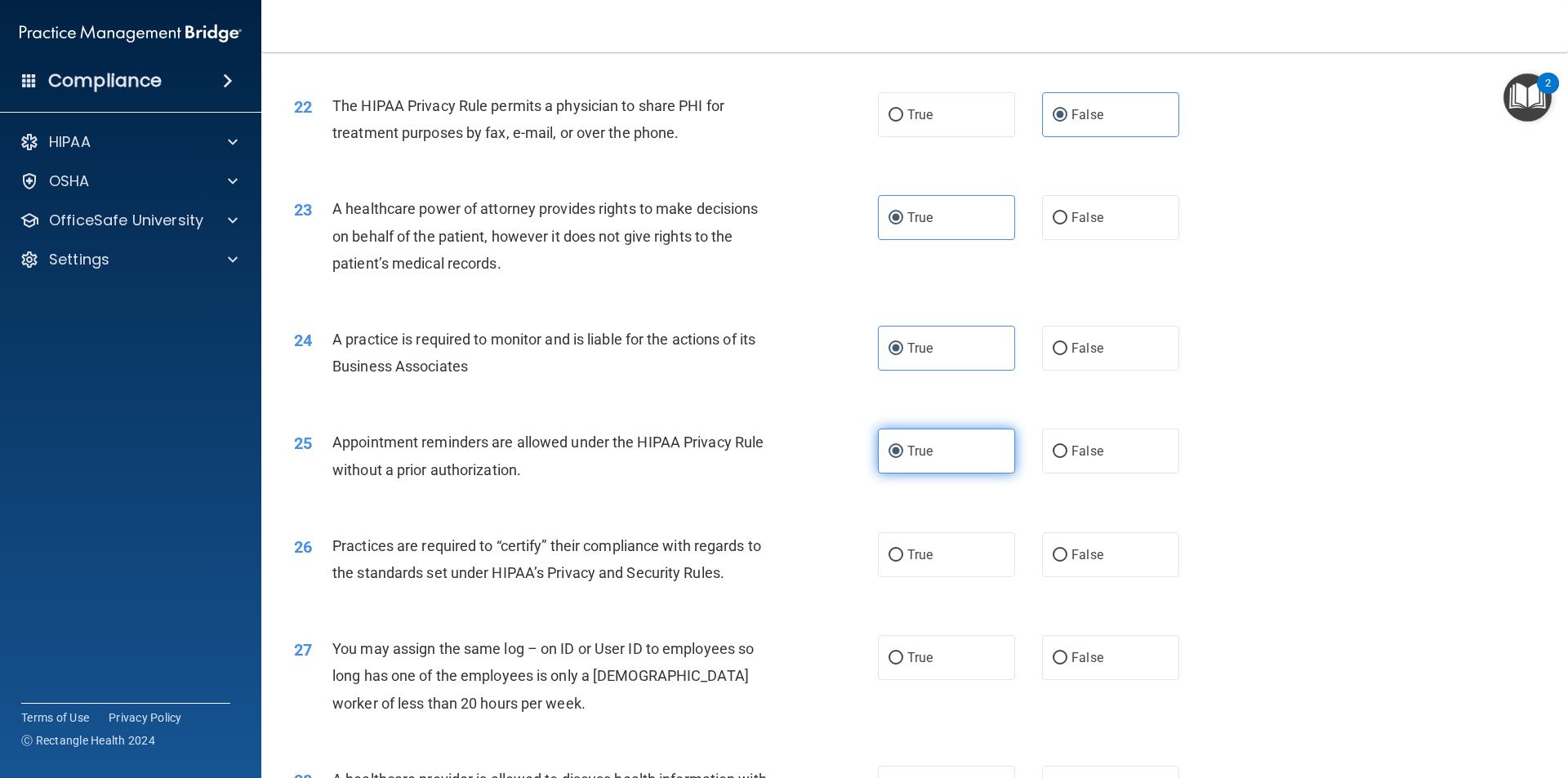
scroll to position [2613, 0]
click at [955, 561] on label "True" at bounding box center [946, 554] width 137 height 45
click at [903, 561] on input "True" at bounding box center [895, 555] width 14 height 12
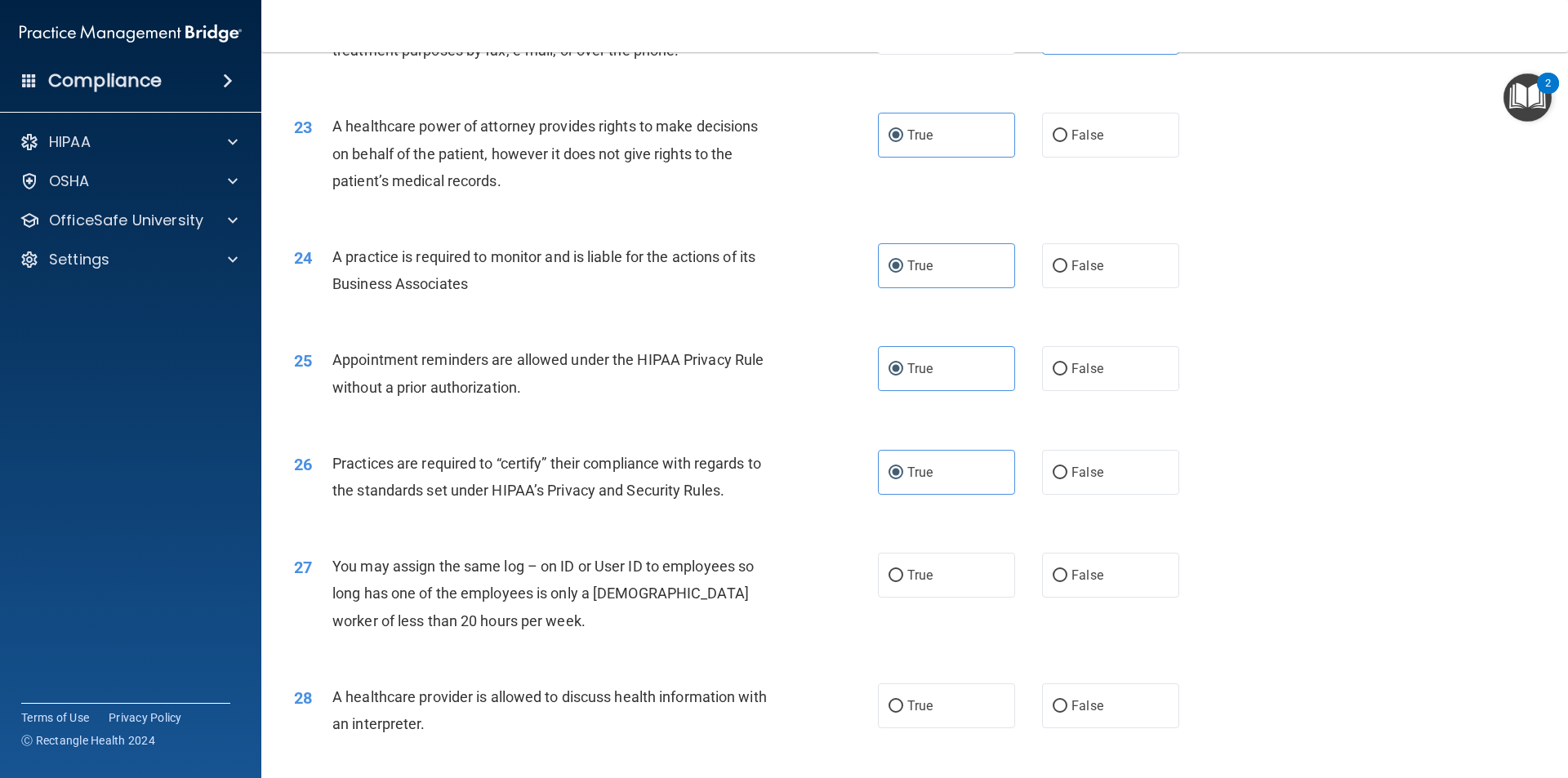
click at [962, 588] on label "True" at bounding box center [946, 575] width 137 height 45
click at [903, 583] on input "True" at bounding box center [895, 576] width 14 height 12
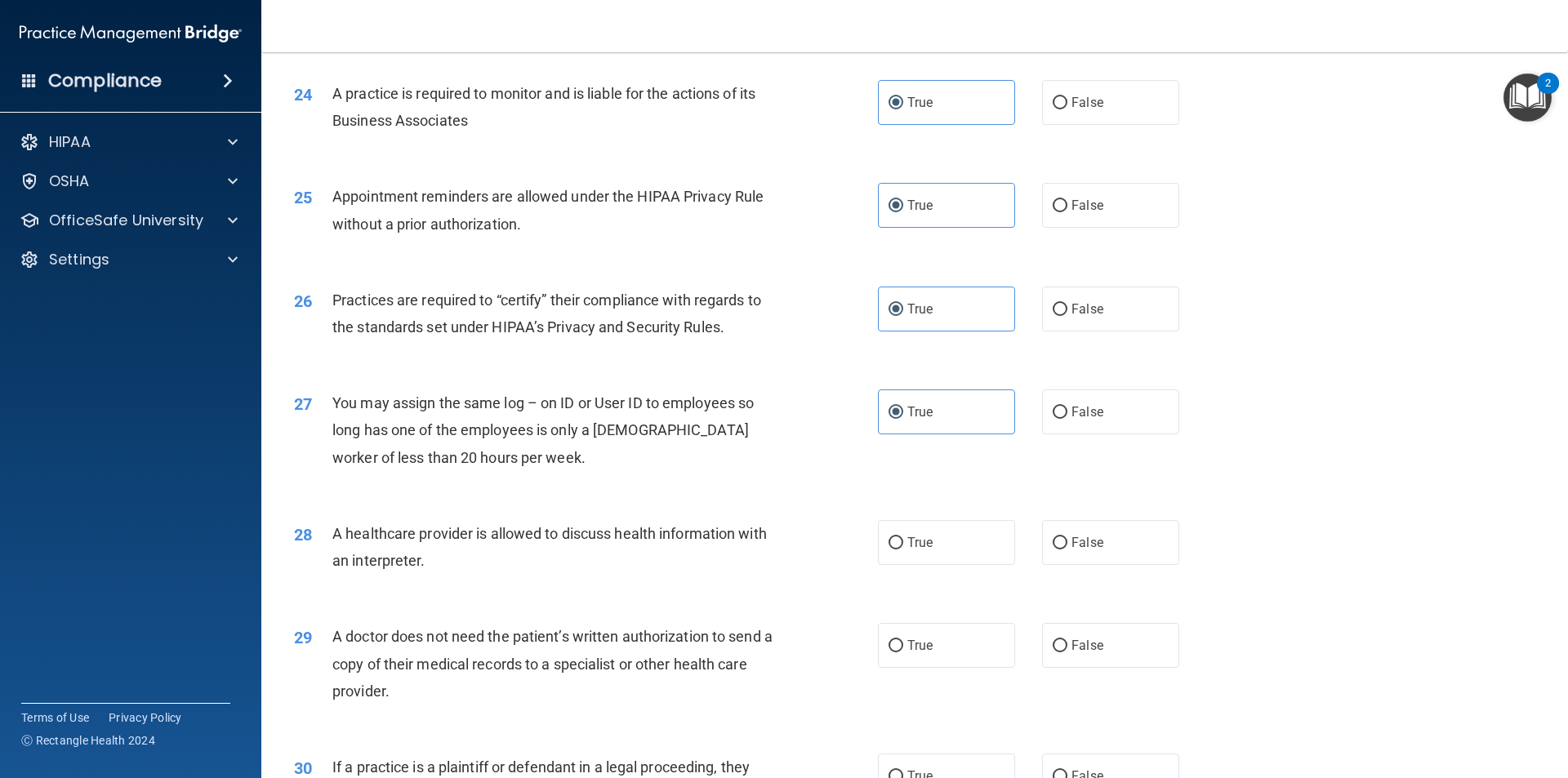
scroll to position [2941, 0]
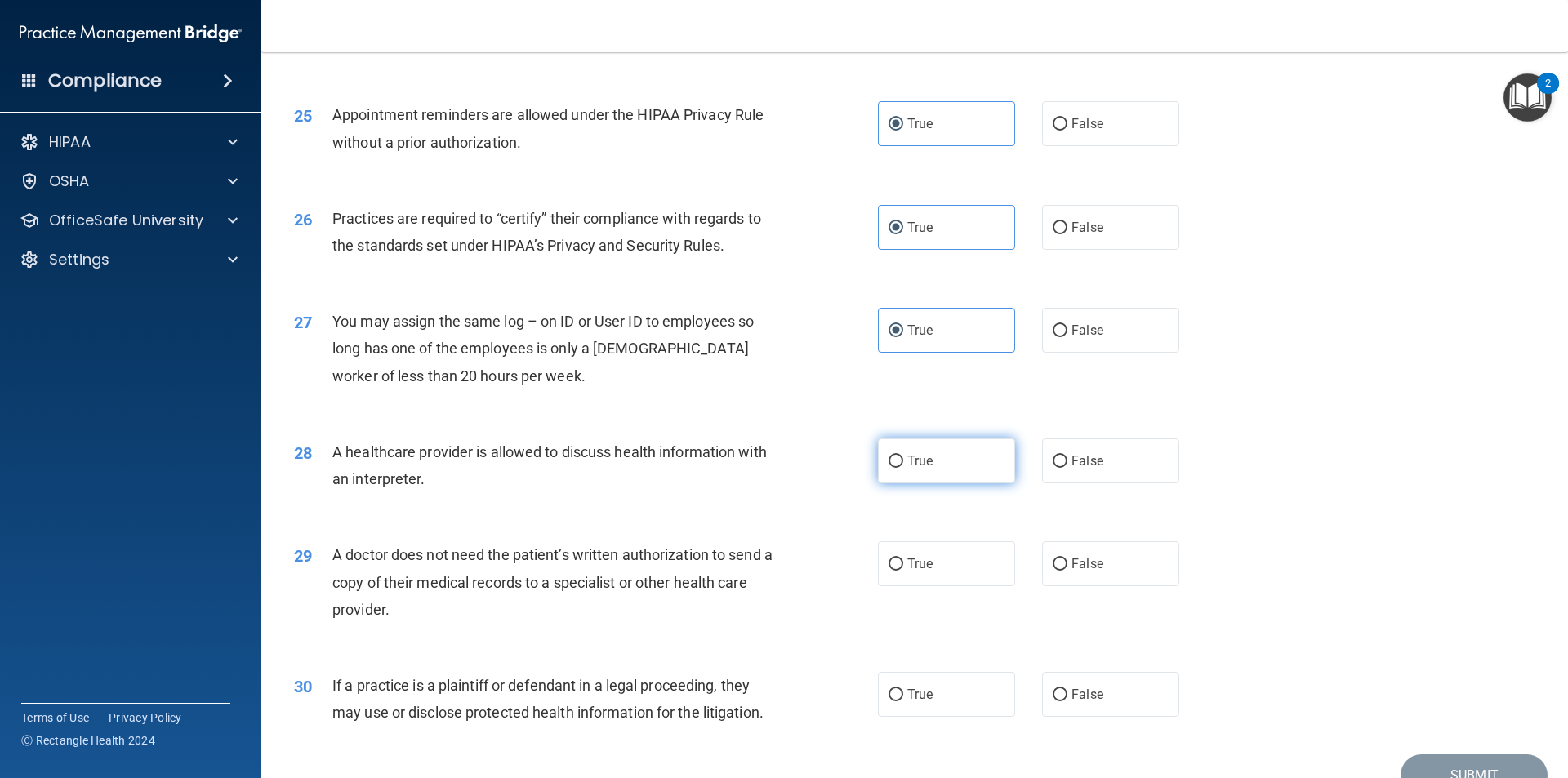
click at [986, 467] on label "True" at bounding box center [946, 460] width 137 height 45
click at [903, 467] on input "True" at bounding box center [895, 461] width 14 height 12
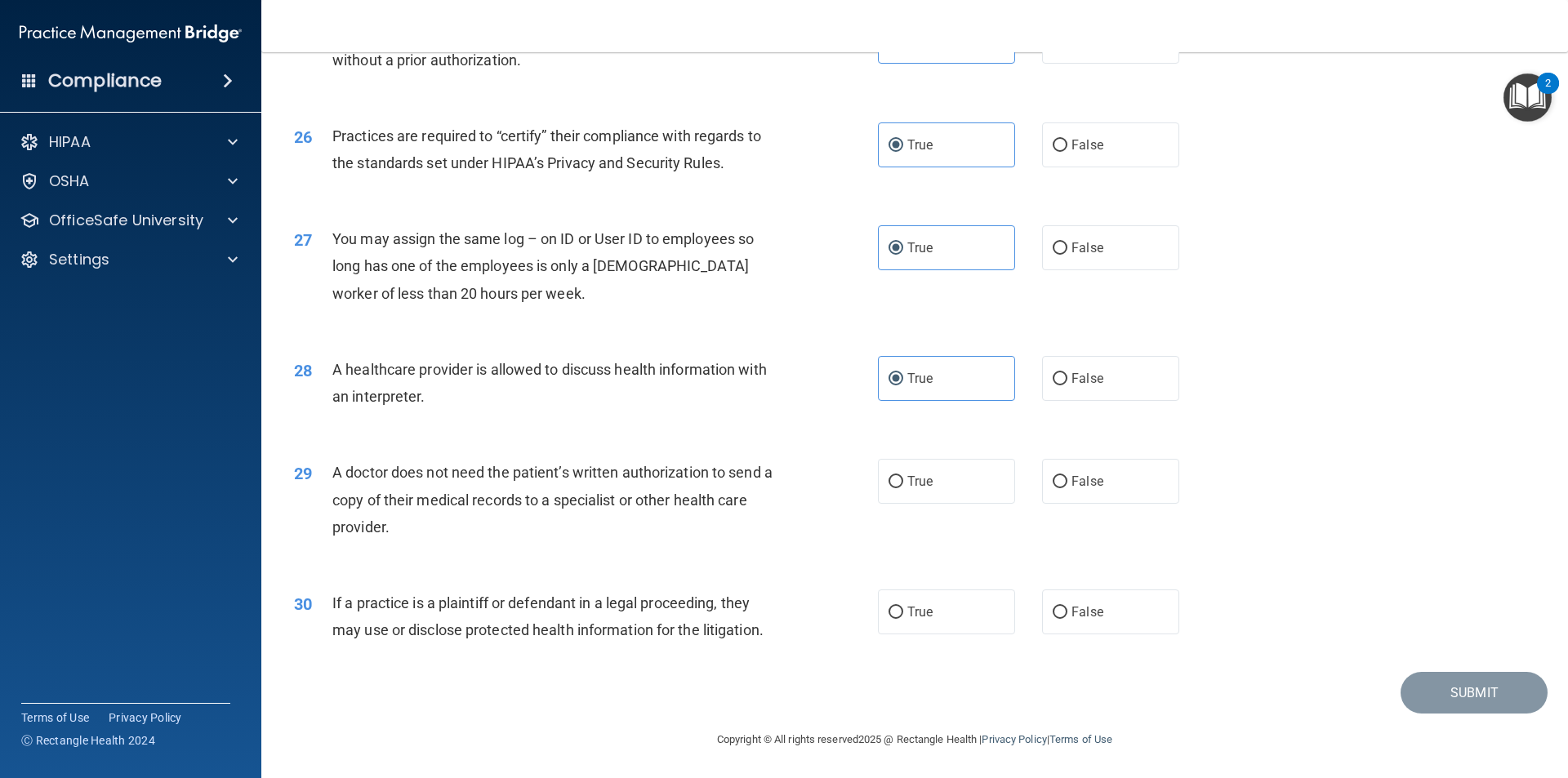
scroll to position [3024, 0]
click at [955, 492] on label "True" at bounding box center [946, 480] width 137 height 45
click at [903, 488] on input "True" at bounding box center [895, 481] width 14 height 12
click at [909, 610] on span "True" at bounding box center [919, 611] width 25 height 15
click at [903, 610] on input "True" at bounding box center [895, 611] width 14 height 12
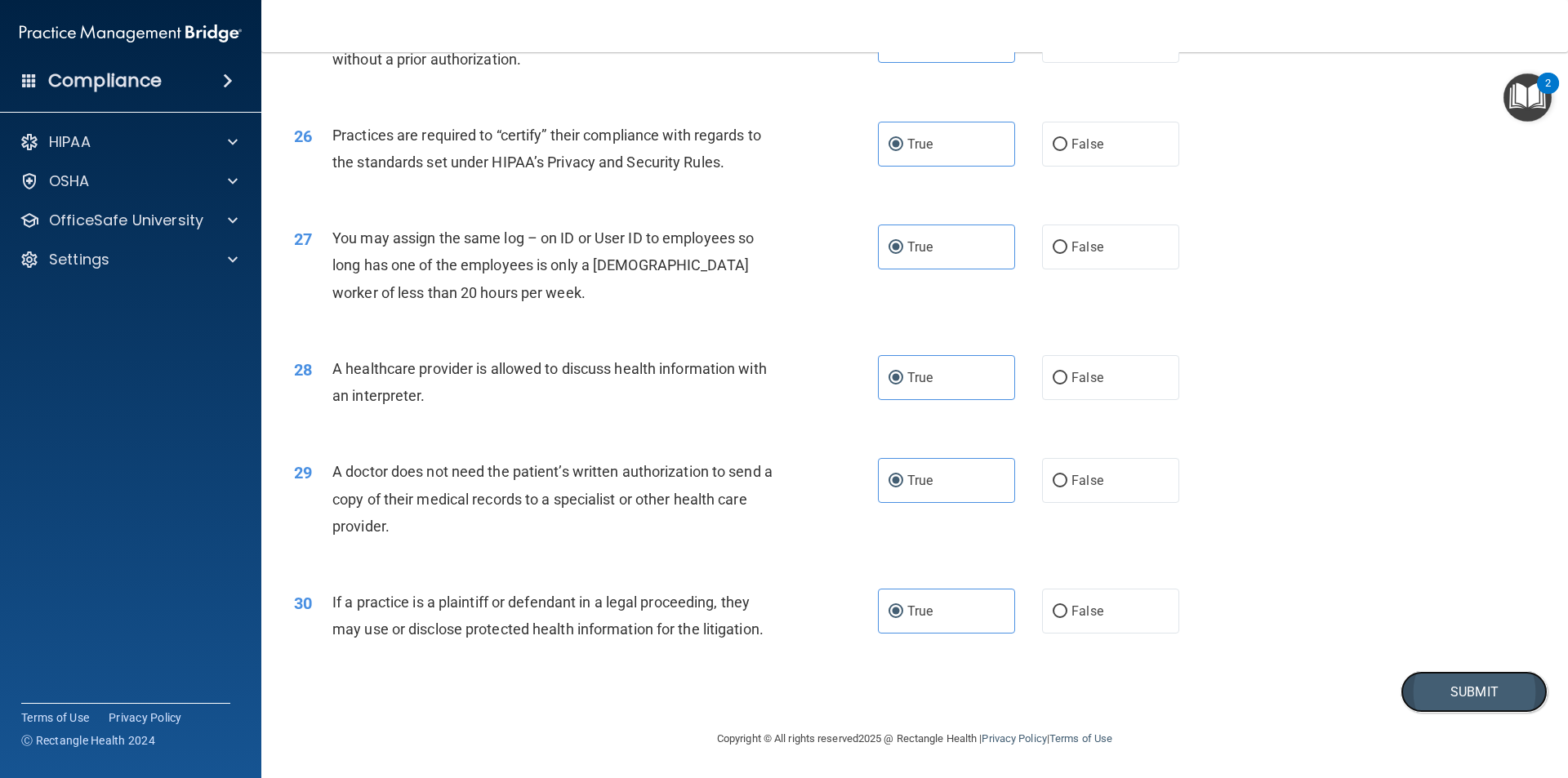
click at [1435, 689] on button "Submit" at bounding box center [1474, 693] width 147 height 42
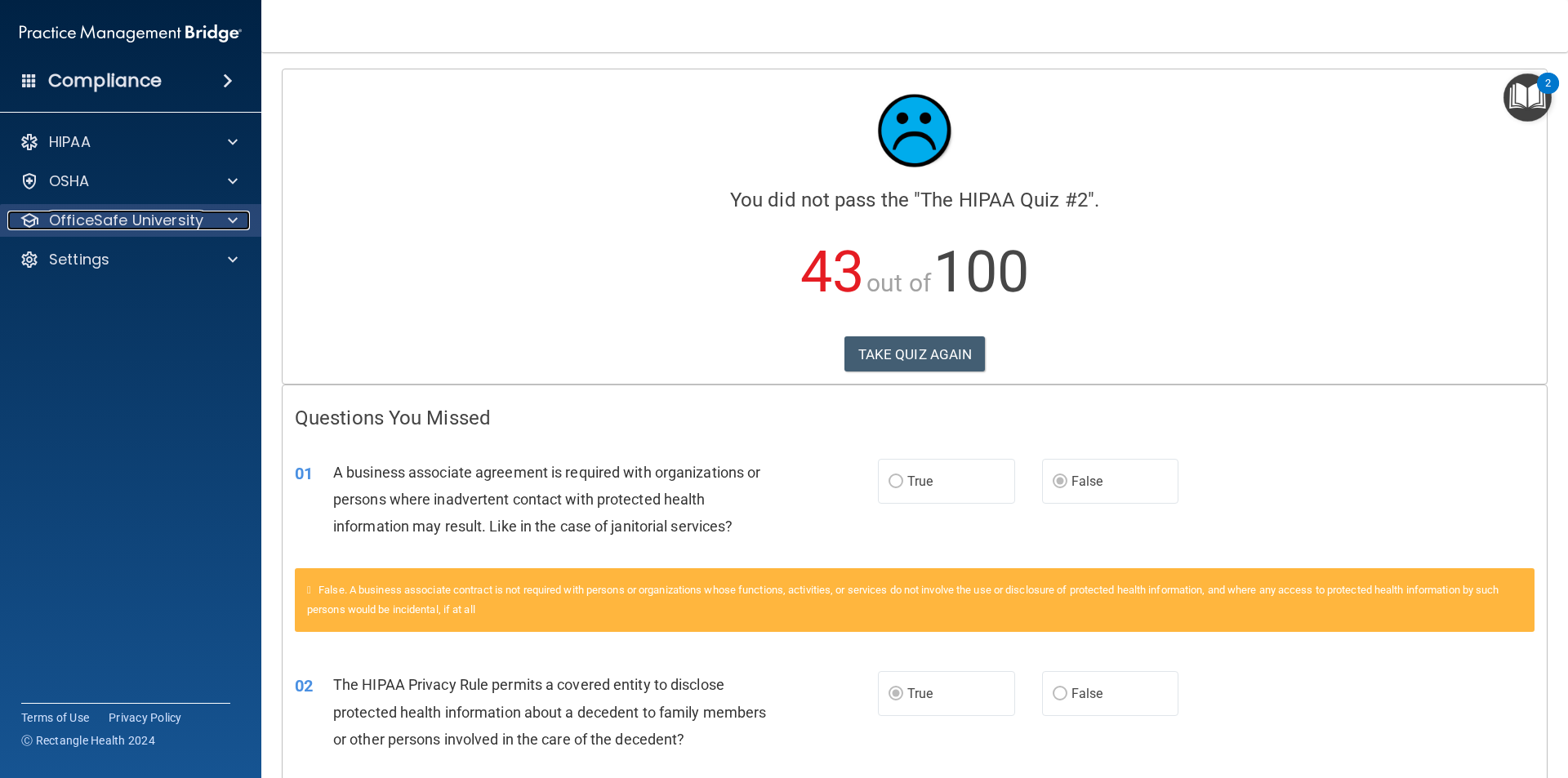
click at [210, 230] on div at bounding box center [230, 220] width 41 height 19
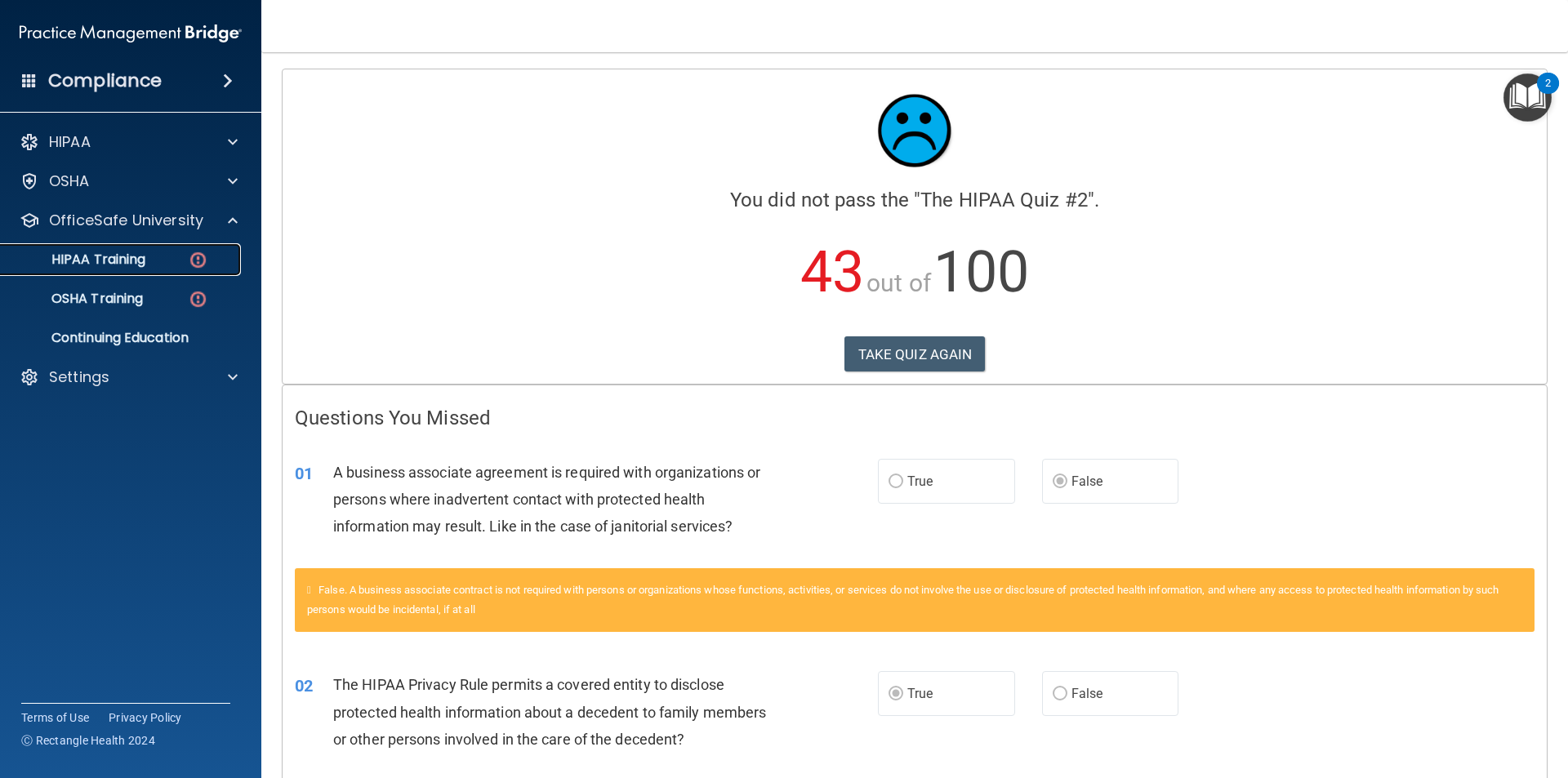
drag, startPoint x: 180, startPoint y: 262, endPoint x: 198, endPoint y: 273, distance: 21.1
click at [179, 262] on div "HIPAA Training" at bounding box center [121, 259] width 223 height 16
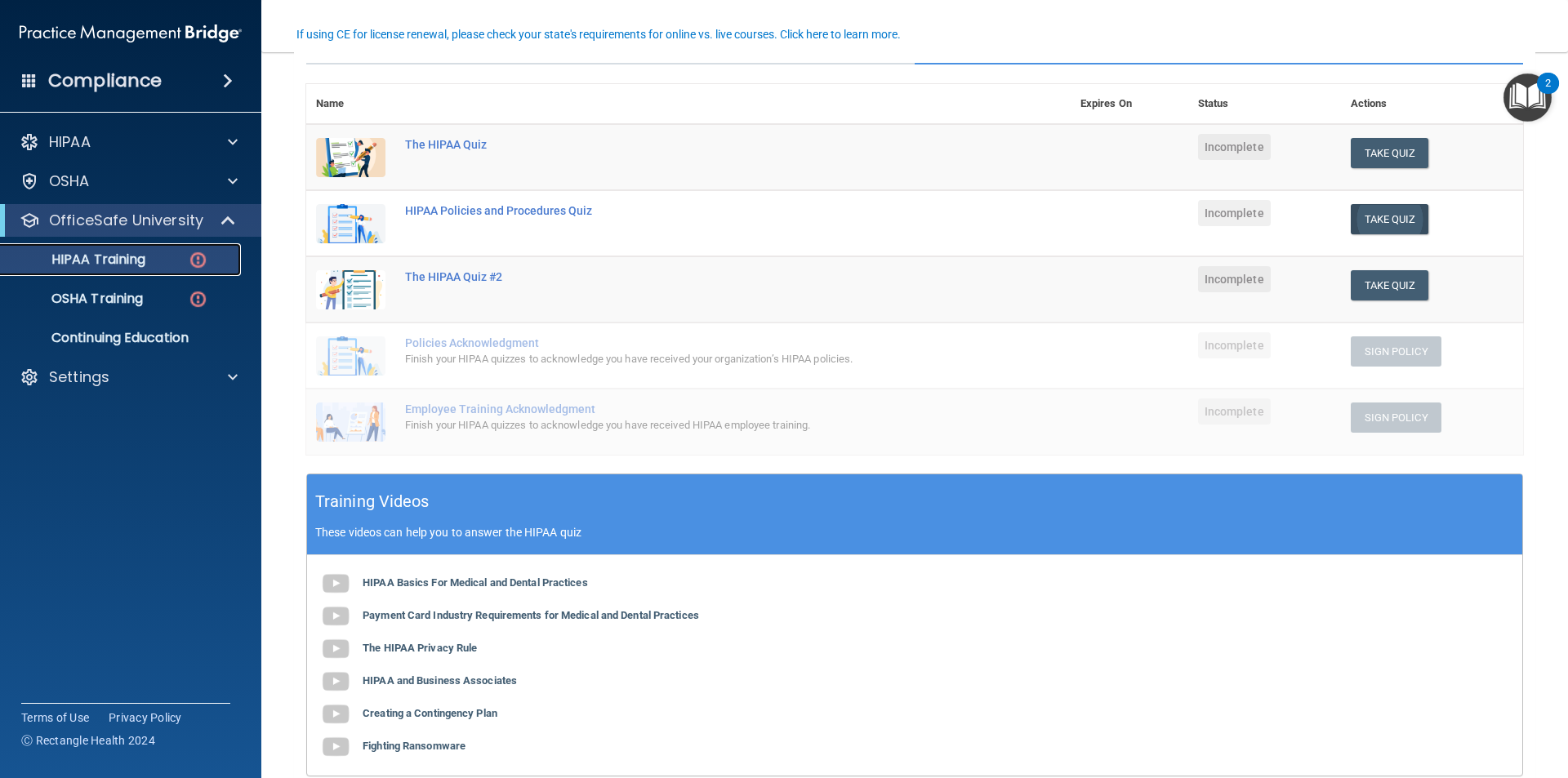
scroll to position [81, 0]
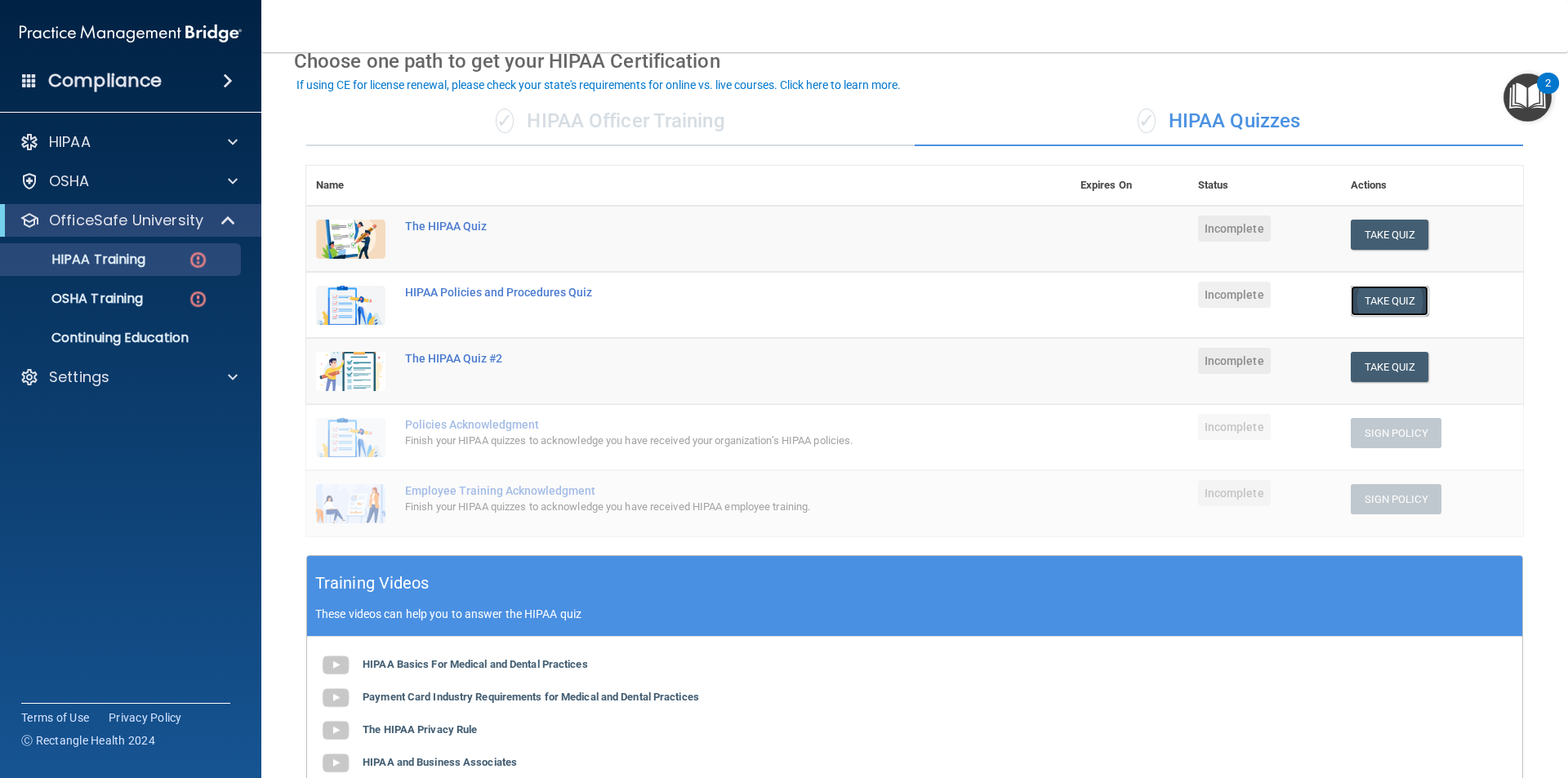
click at [1400, 308] on button "Take Quiz" at bounding box center [1390, 301] width 78 height 31
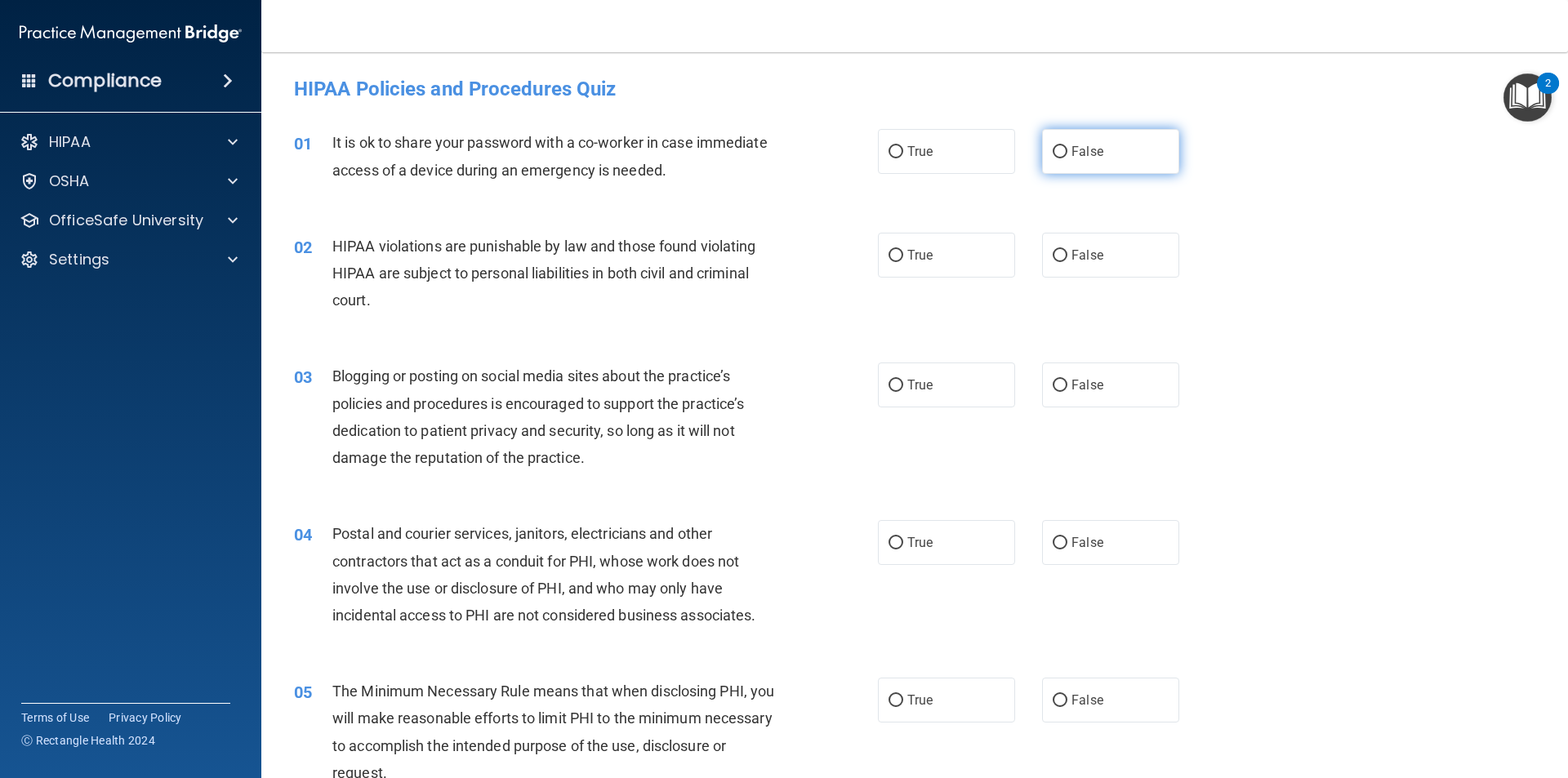
click at [1081, 153] on span "False" at bounding box center [1087, 151] width 32 height 15
click at [1068, 153] on input "False" at bounding box center [1059, 152] width 14 height 12
click at [947, 264] on label "True" at bounding box center [946, 255] width 137 height 45
click at [903, 262] on input "True" at bounding box center [895, 256] width 14 height 12
click at [1071, 380] on span "False" at bounding box center [1087, 385] width 32 height 15
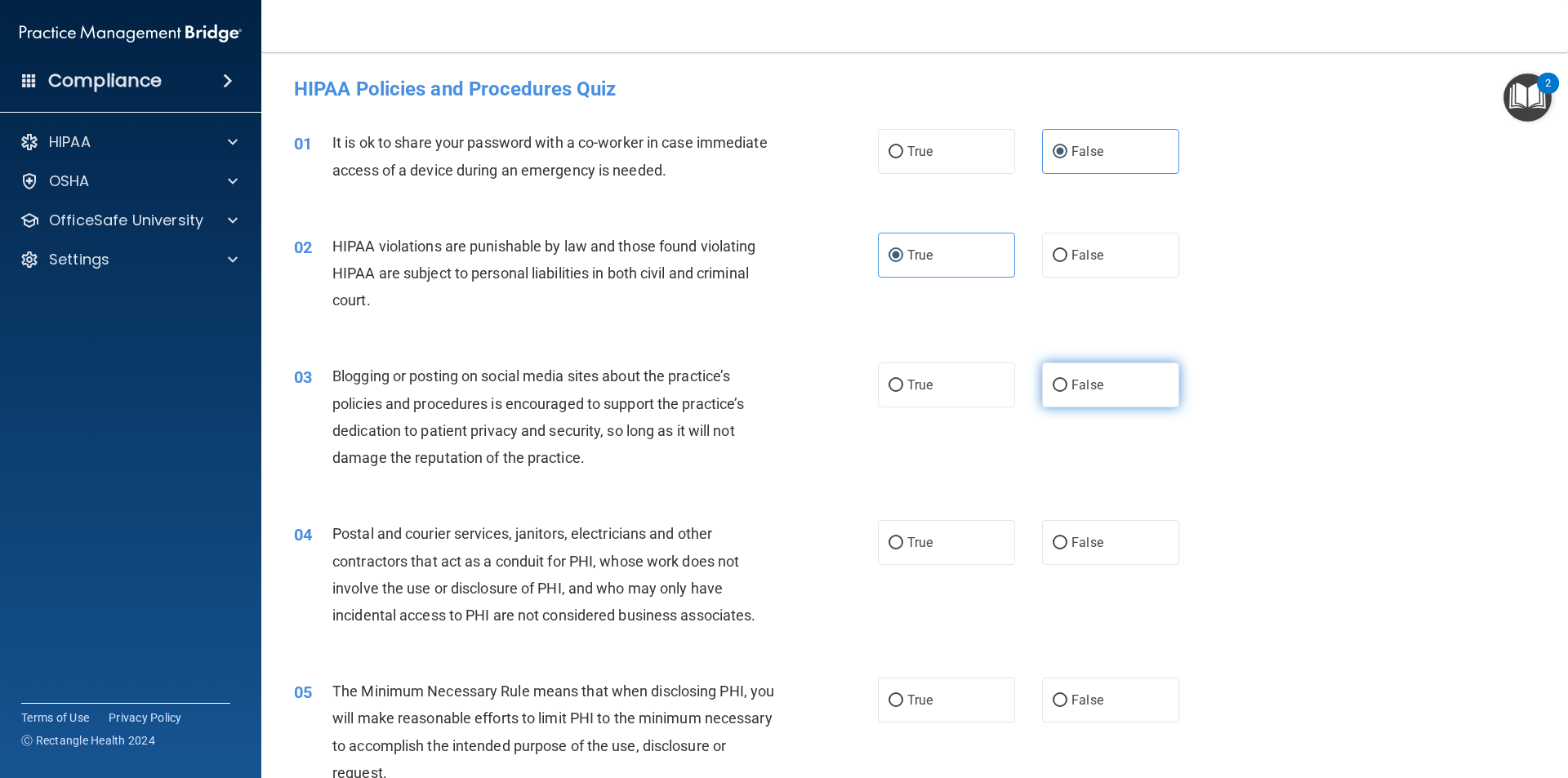
click at [1068, 380] on input "False" at bounding box center [1059, 386] width 14 height 12
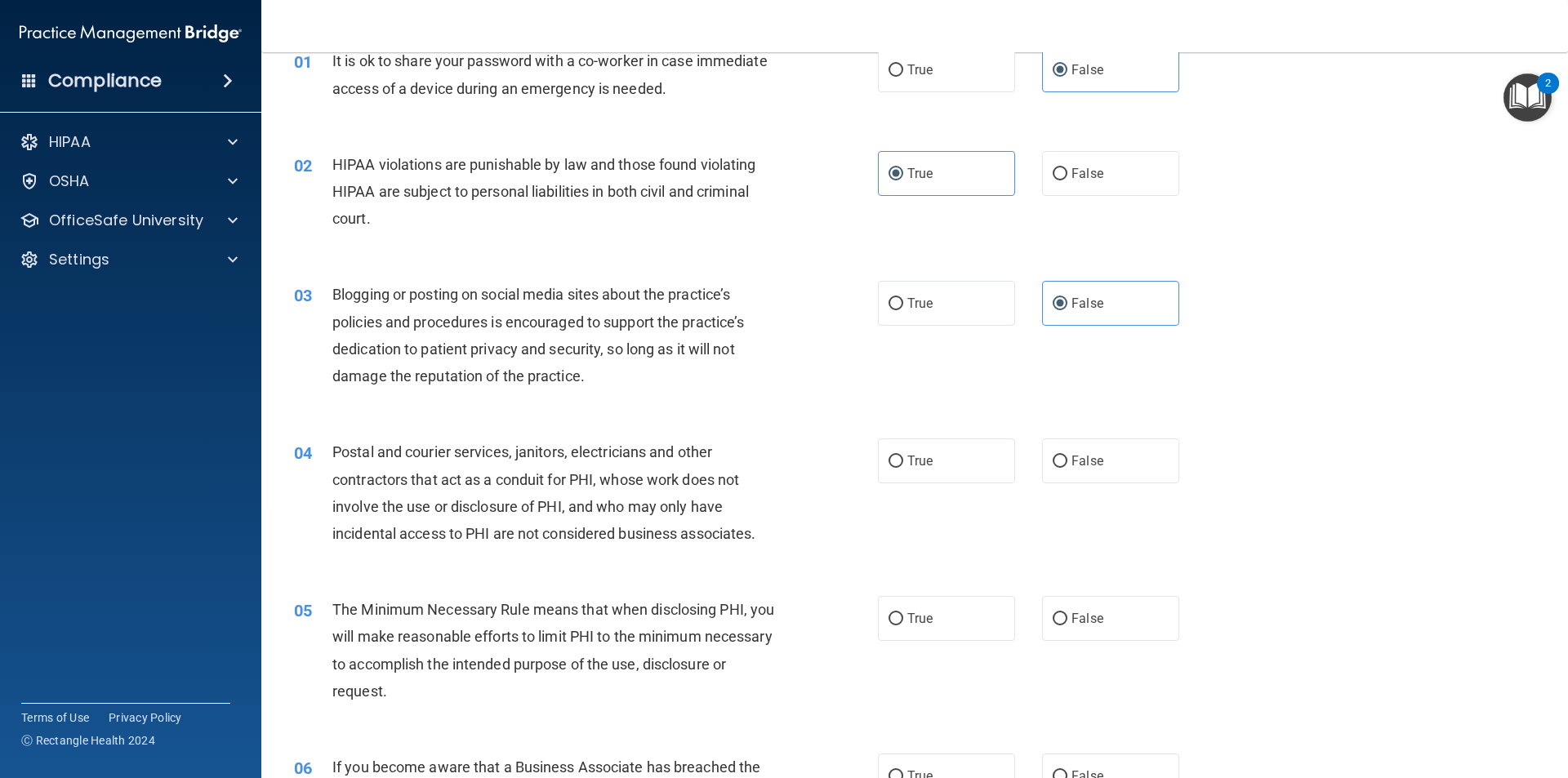
scroll to position [164, 0]
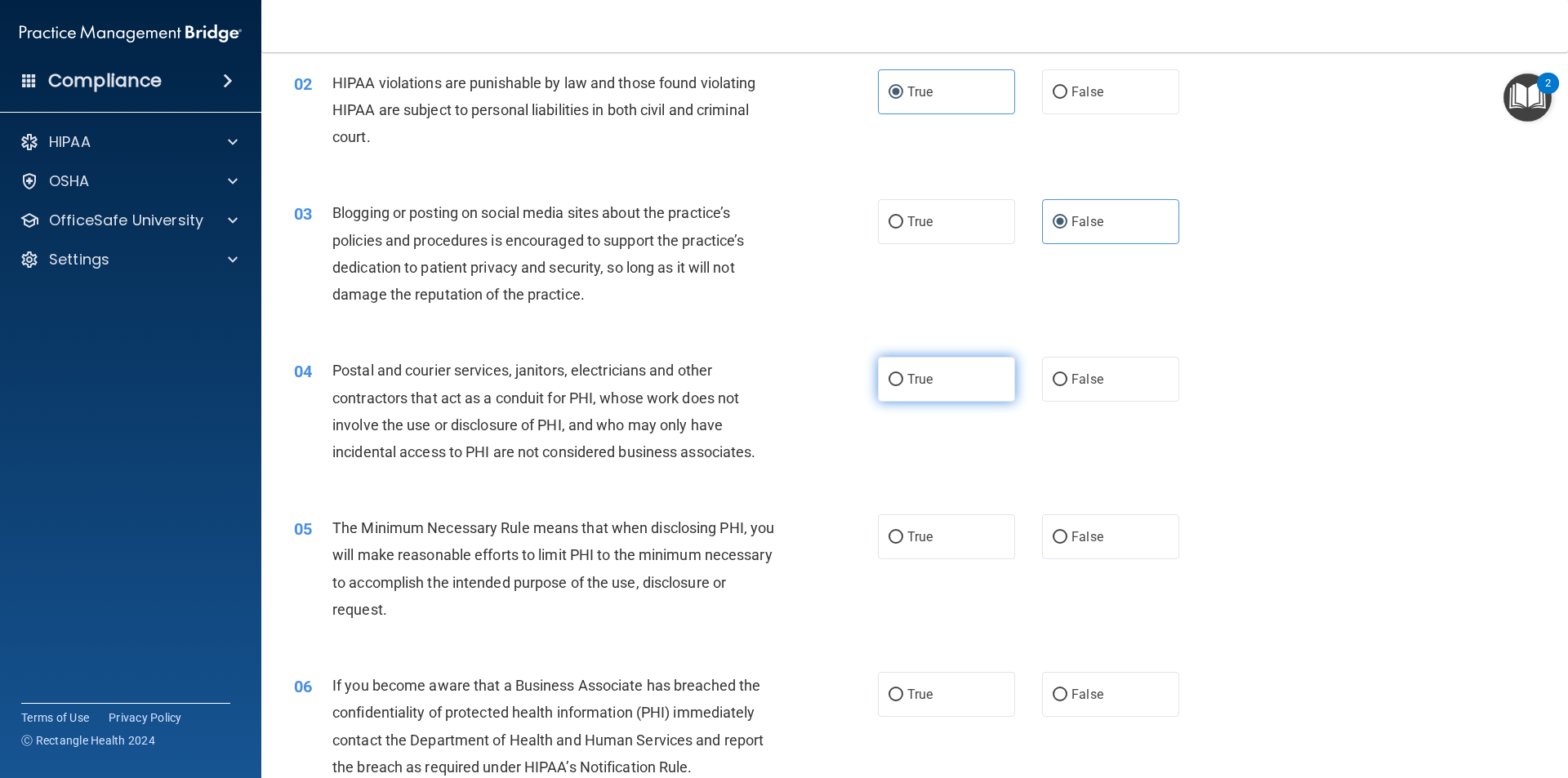
click at [972, 376] on label "True" at bounding box center [946, 379] width 137 height 45
click at [903, 376] on input "True" at bounding box center [895, 380] width 14 height 12
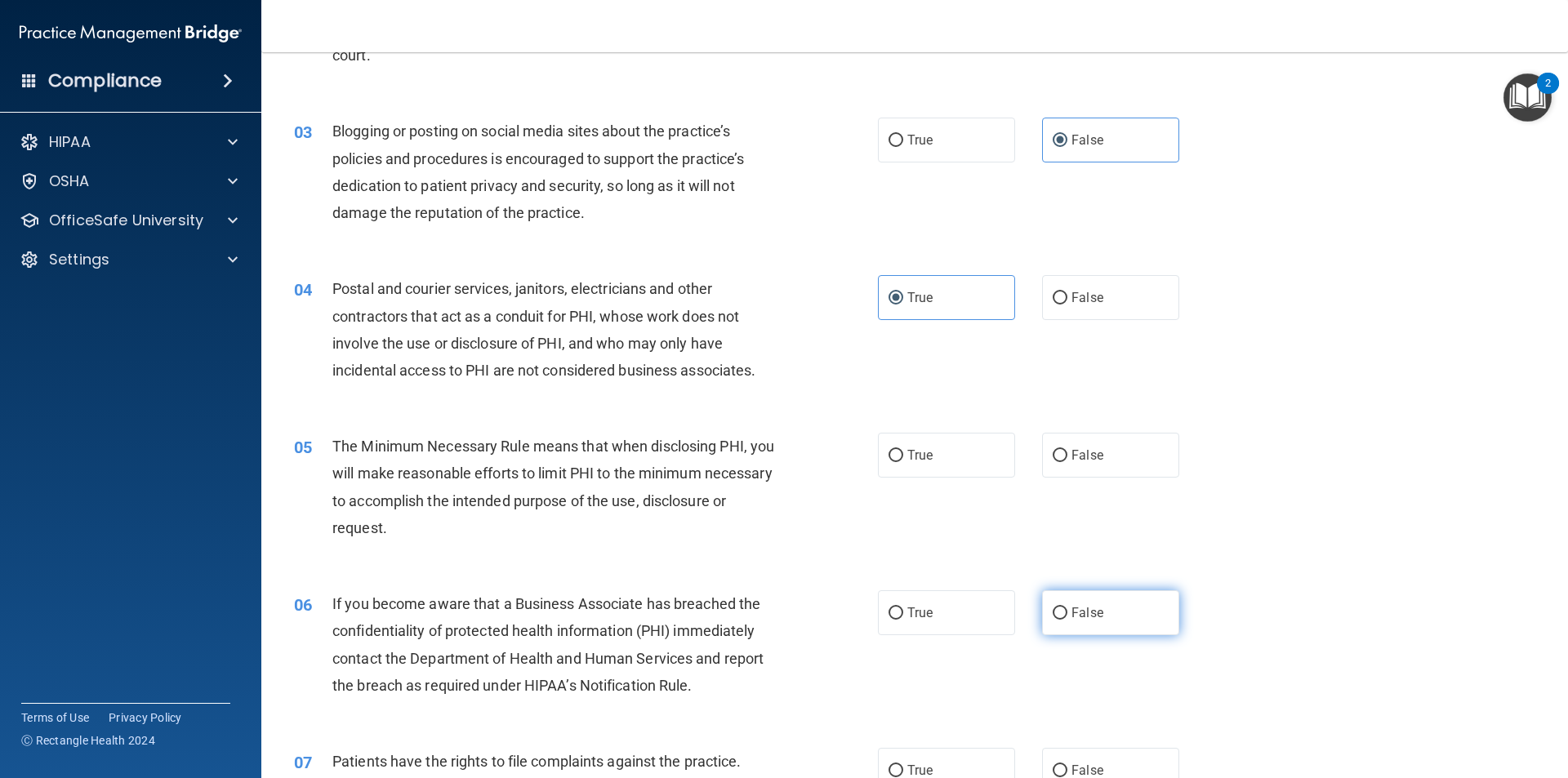
click at [1054, 594] on label "False" at bounding box center [1110, 612] width 137 height 45
click at [1054, 608] on input "False" at bounding box center [1059, 613] width 14 height 12
click at [955, 463] on label "True" at bounding box center [946, 455] width 137 height 45
click at [903, 462] on input "True" at bounding box center [895, 456] width 14 height 12
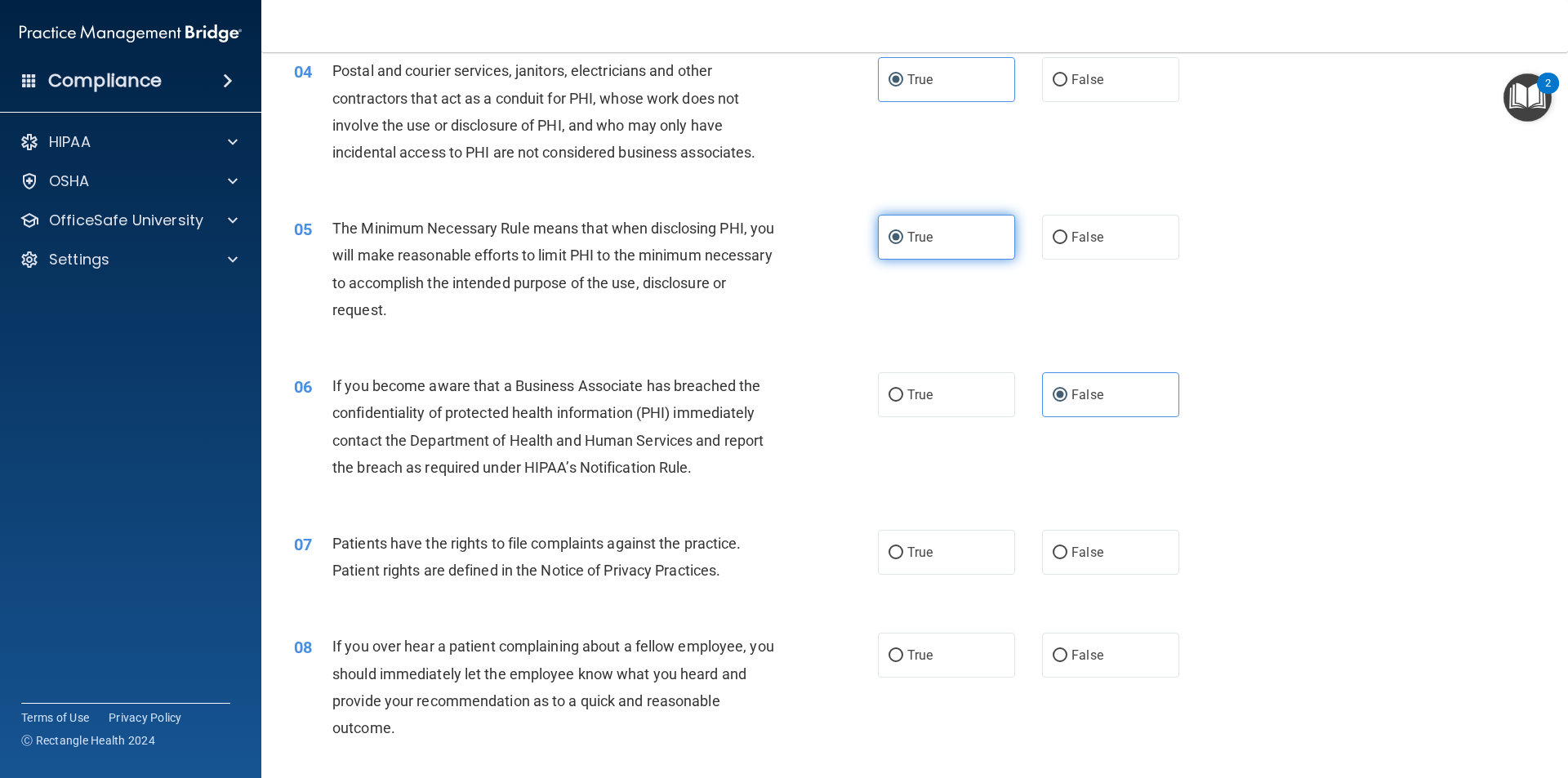
scroll to position [654, 0]
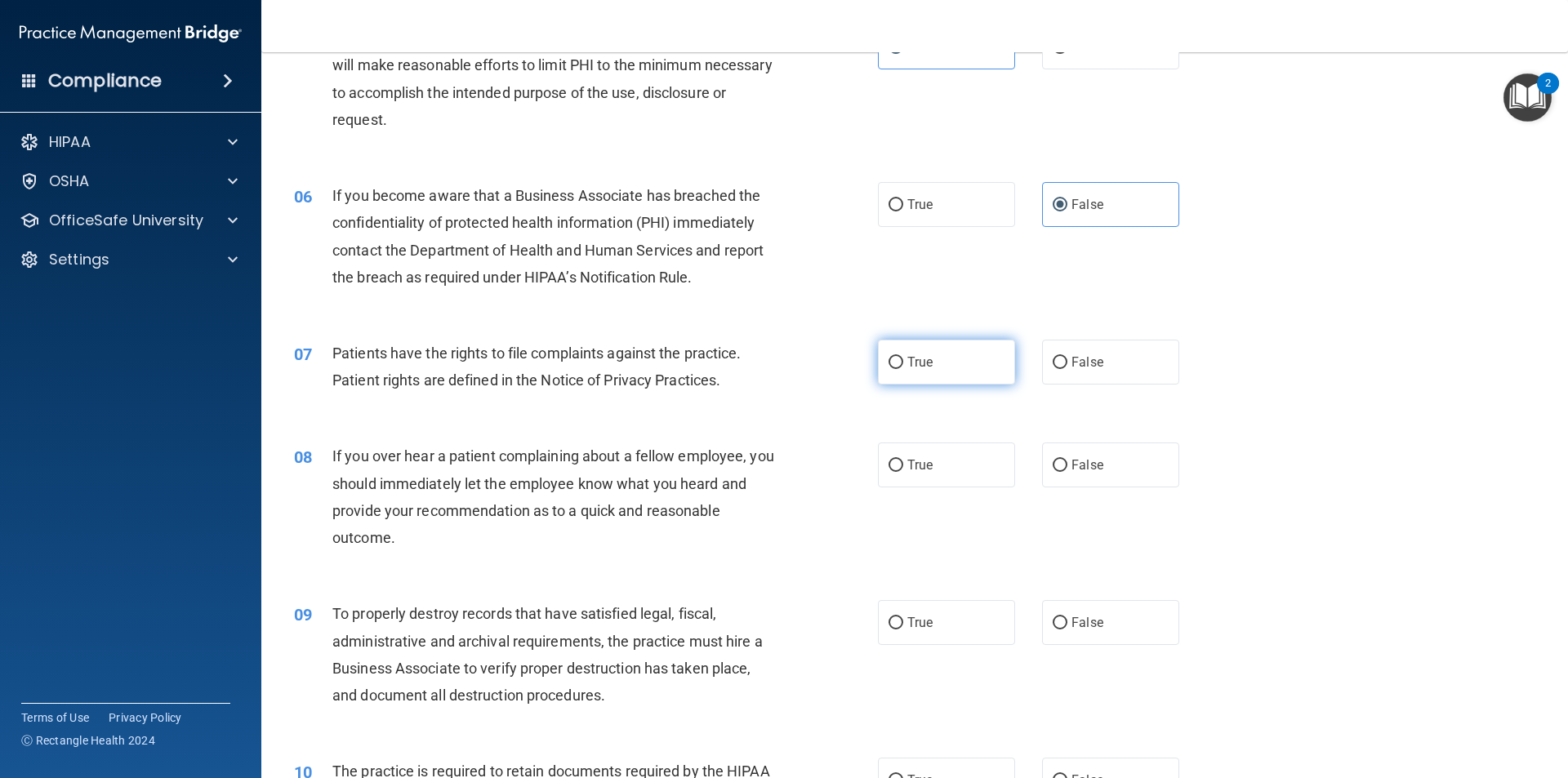
click at [939, 376] on label "True" at bounding box center [946, 362] width 137 height 45
click at [903, 369] on input "True" at bounding box center [895, 363] width 14 height 12
click at [1079, 473] on label "False" at bounding box center [1110, 465] width 137 height 45
click at [1068, 472] on input "False" at bounding box center [1059, 466] width 14 height 12
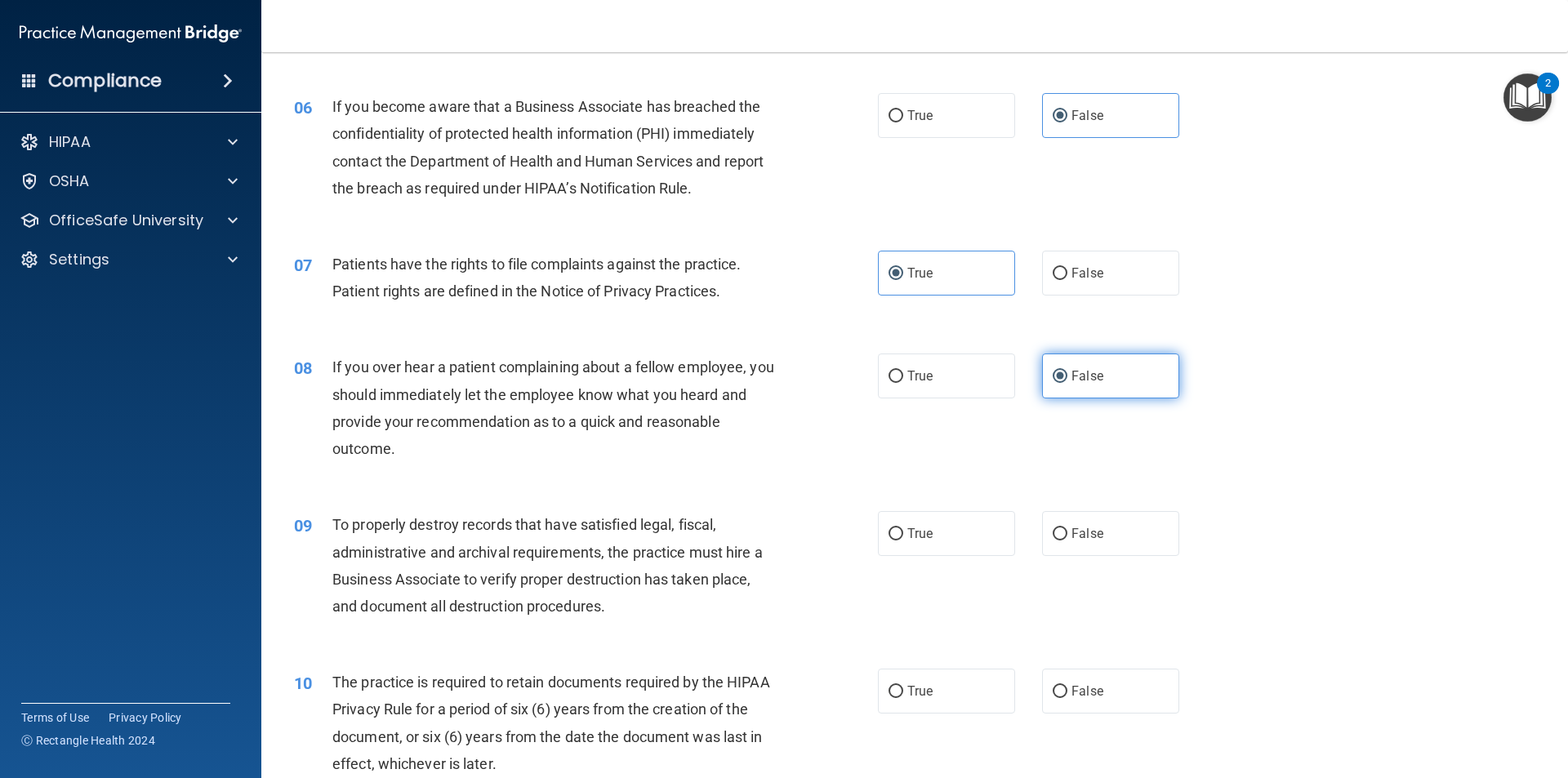
scroll to position [817, 0]
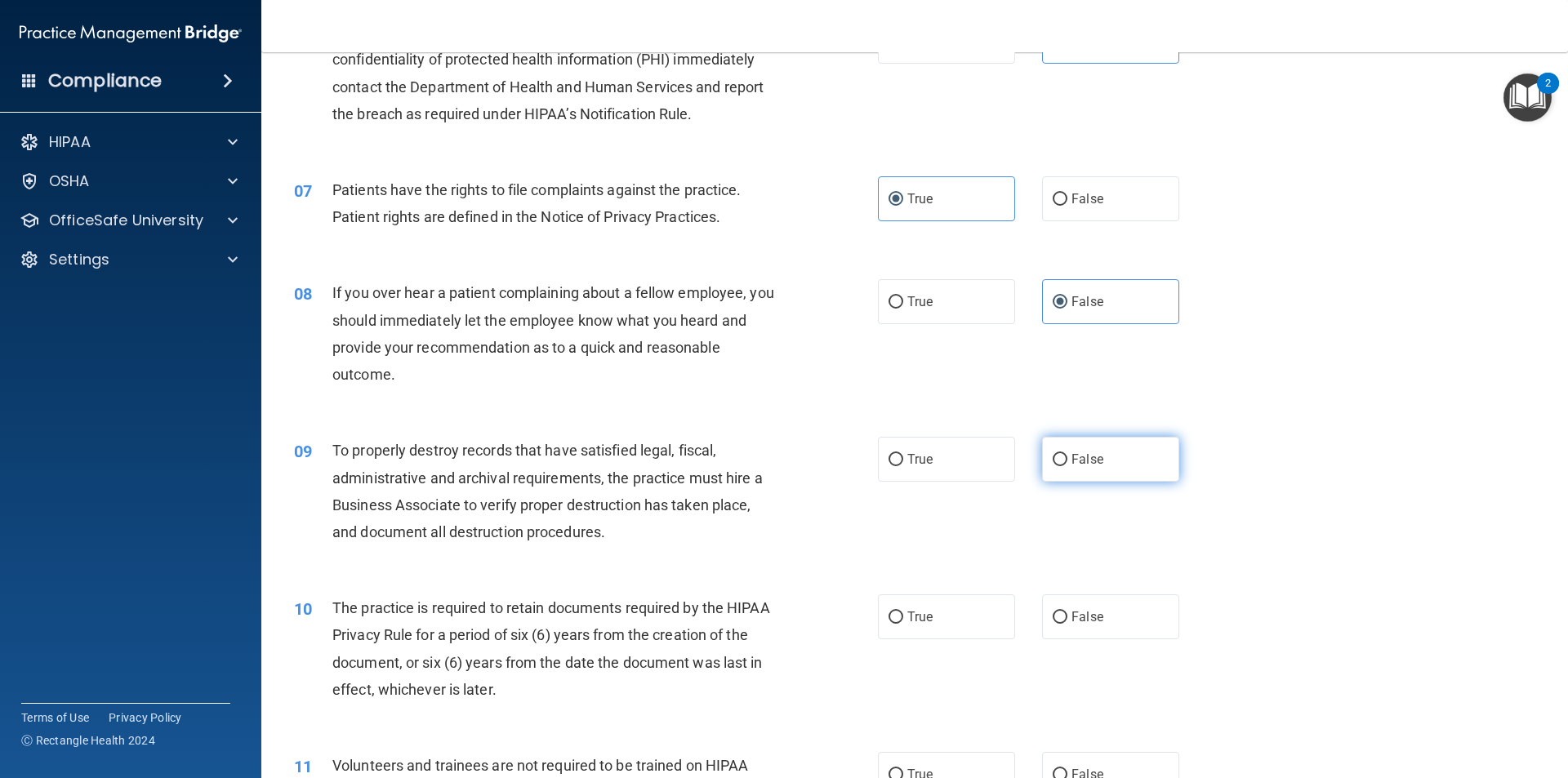
click at [1078, 468] on label "False" at bounding box center [1110, 459] width 137 height 45
click at [1068, 466] on input "False" at bounding box center [1059, 460] width 14 height 12
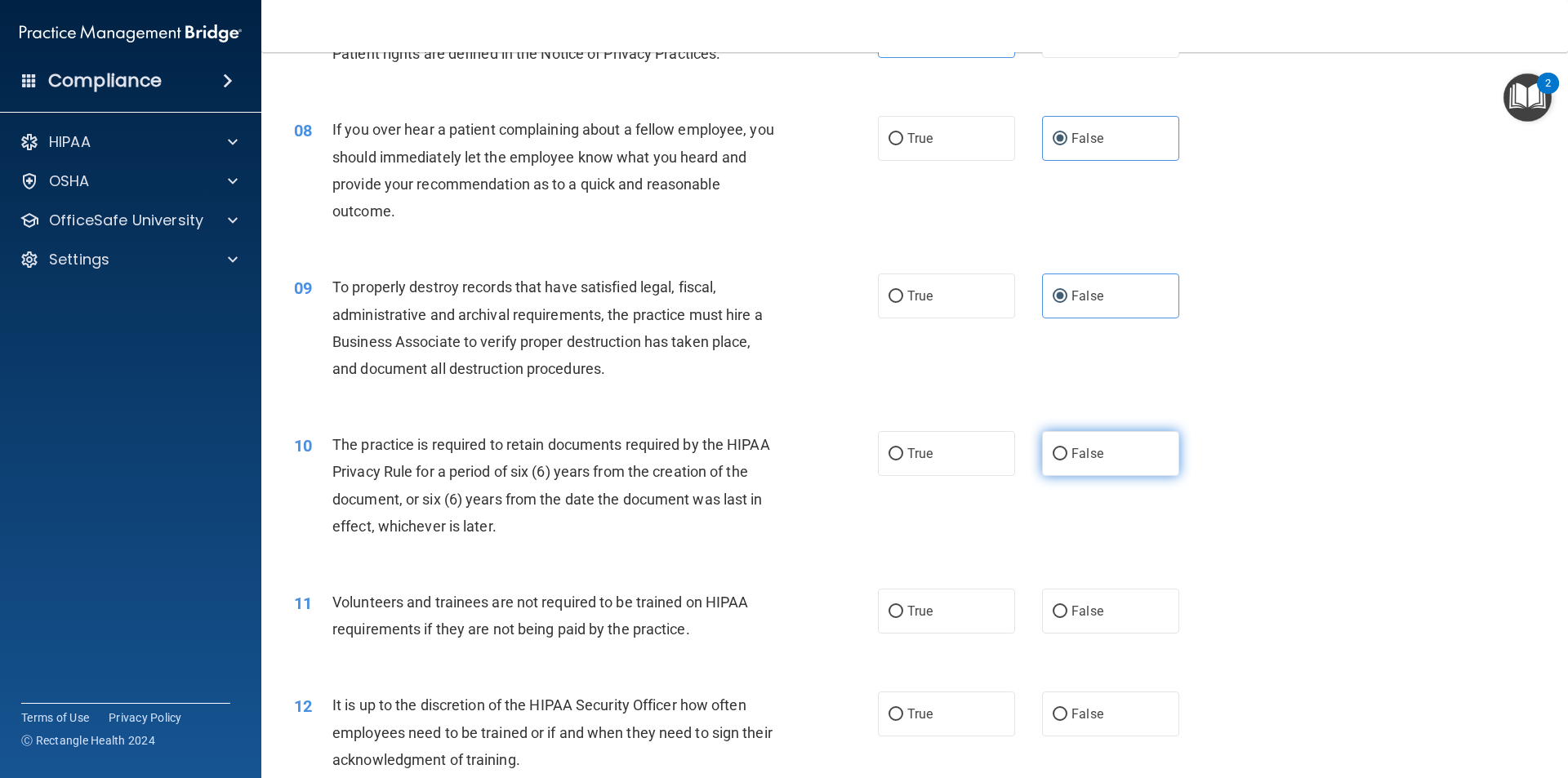
scroll to position [1062, 0]
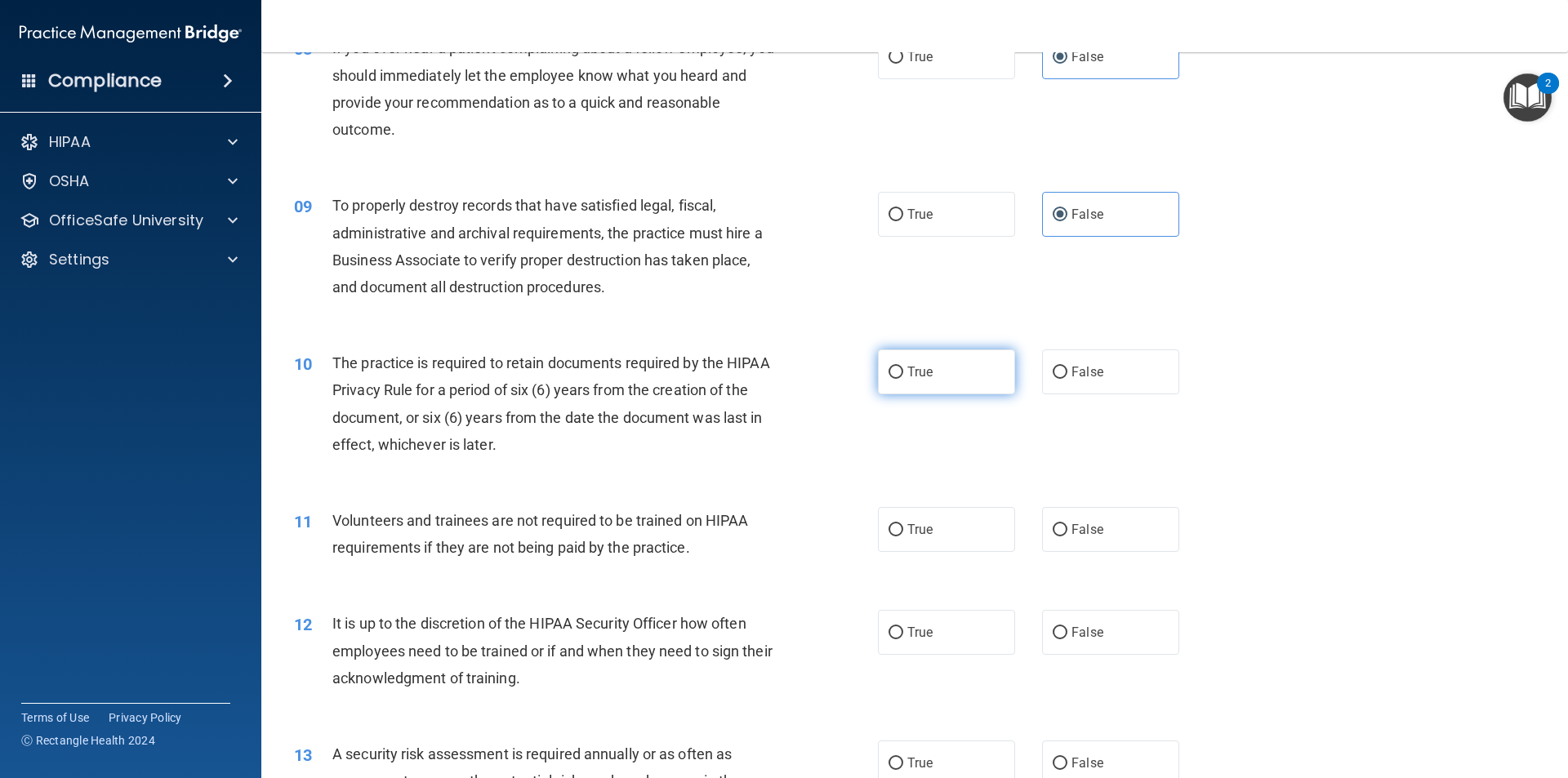
click at [920, 375] on span "True" at bounding box center [919, 372] width 25 height 15
click at [903, 375] on input "True" at bounding box center [895, 372] width 14 height 12
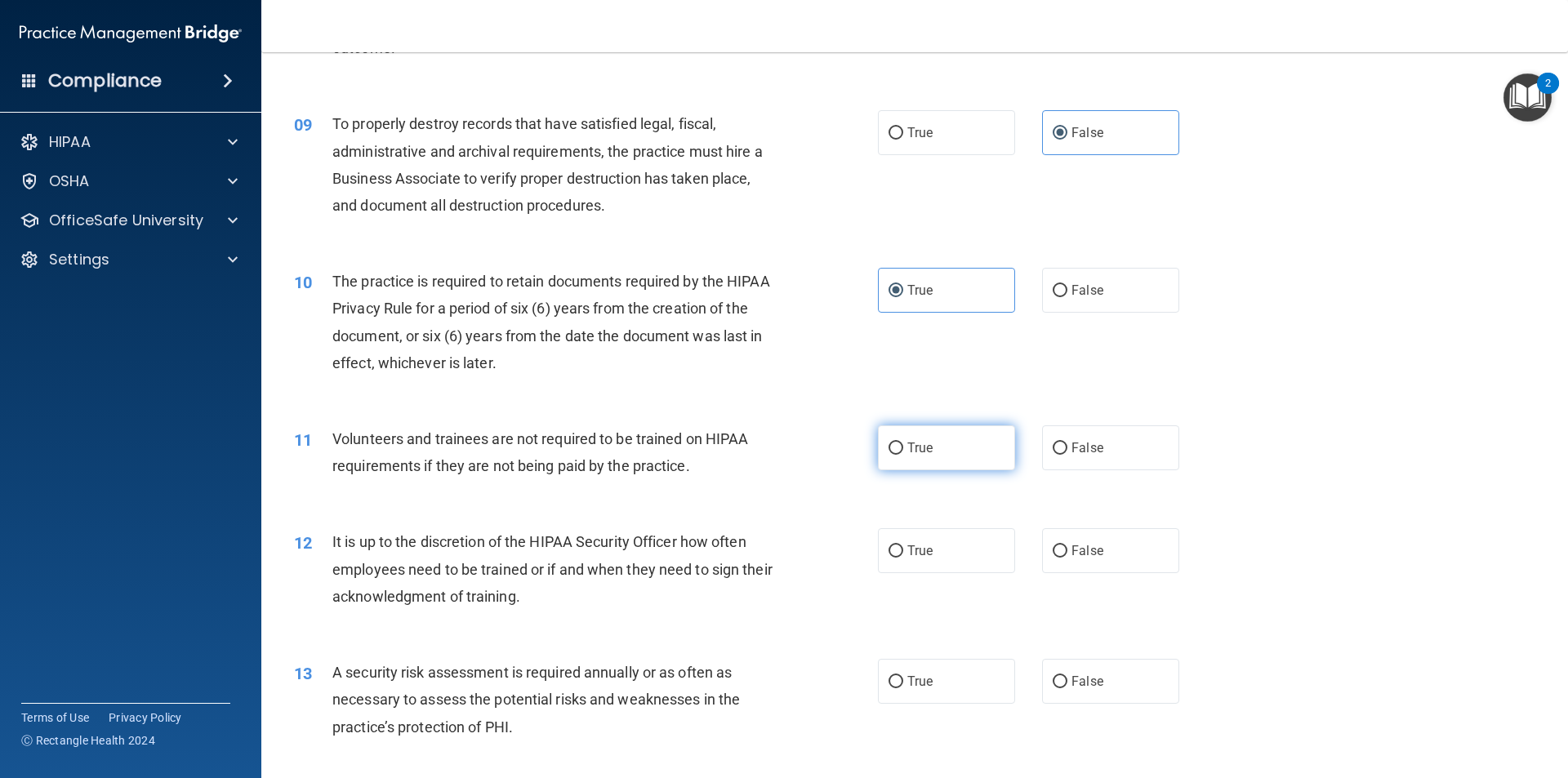
click at [994, 466] on label "True" at bounding box center [946, 448] width 137 height 45
click at [903, 455] on input "True" at bounding box center [895, 449] width 14 height 12
click at [974, 544] on label "True" at bounding box center [946, 550] width 137 height 45
click at [903, 545] on input "True" at bounding box center [895, 551] width 14 height 12
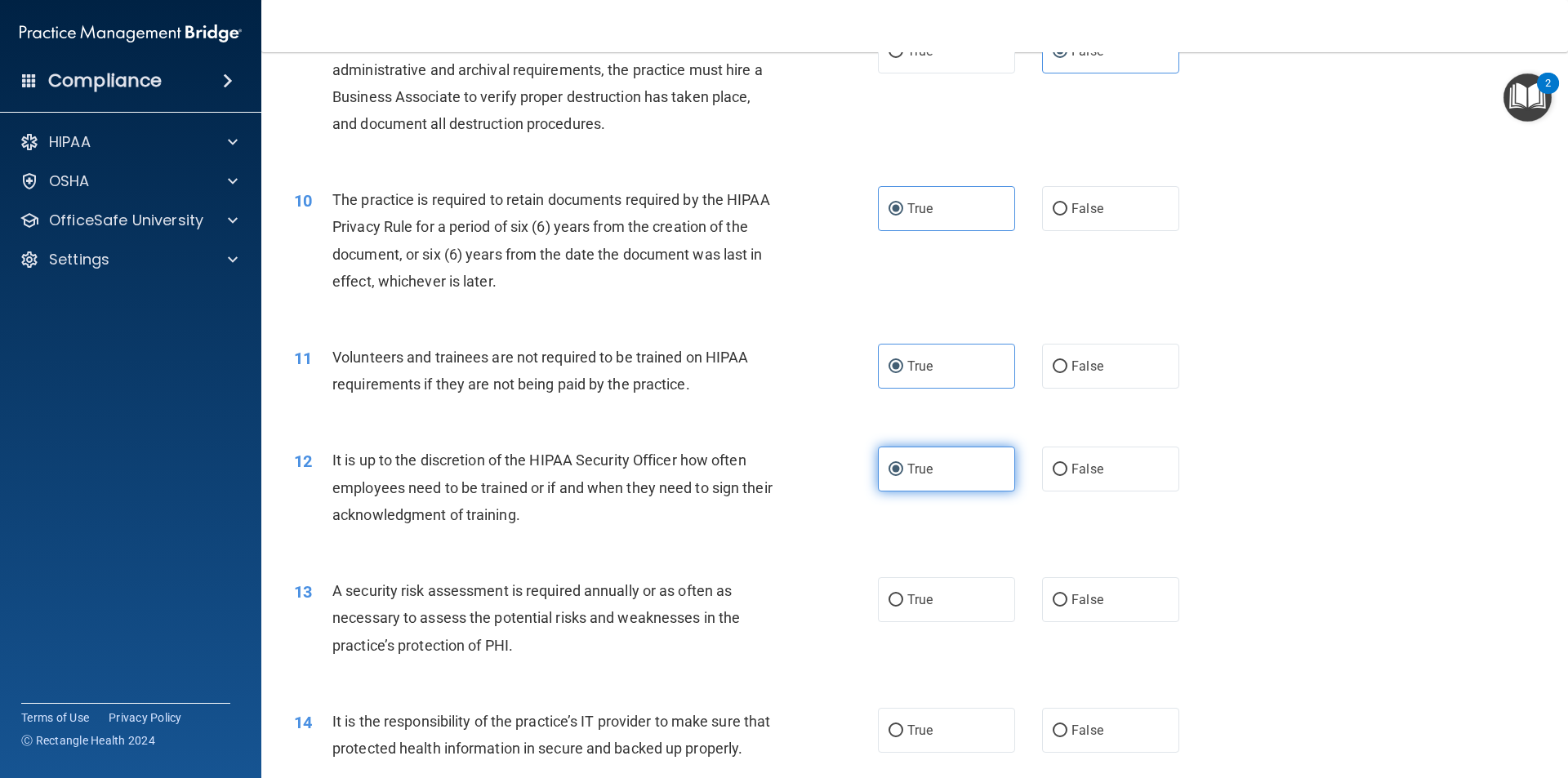
scroll to position [1307, 0]
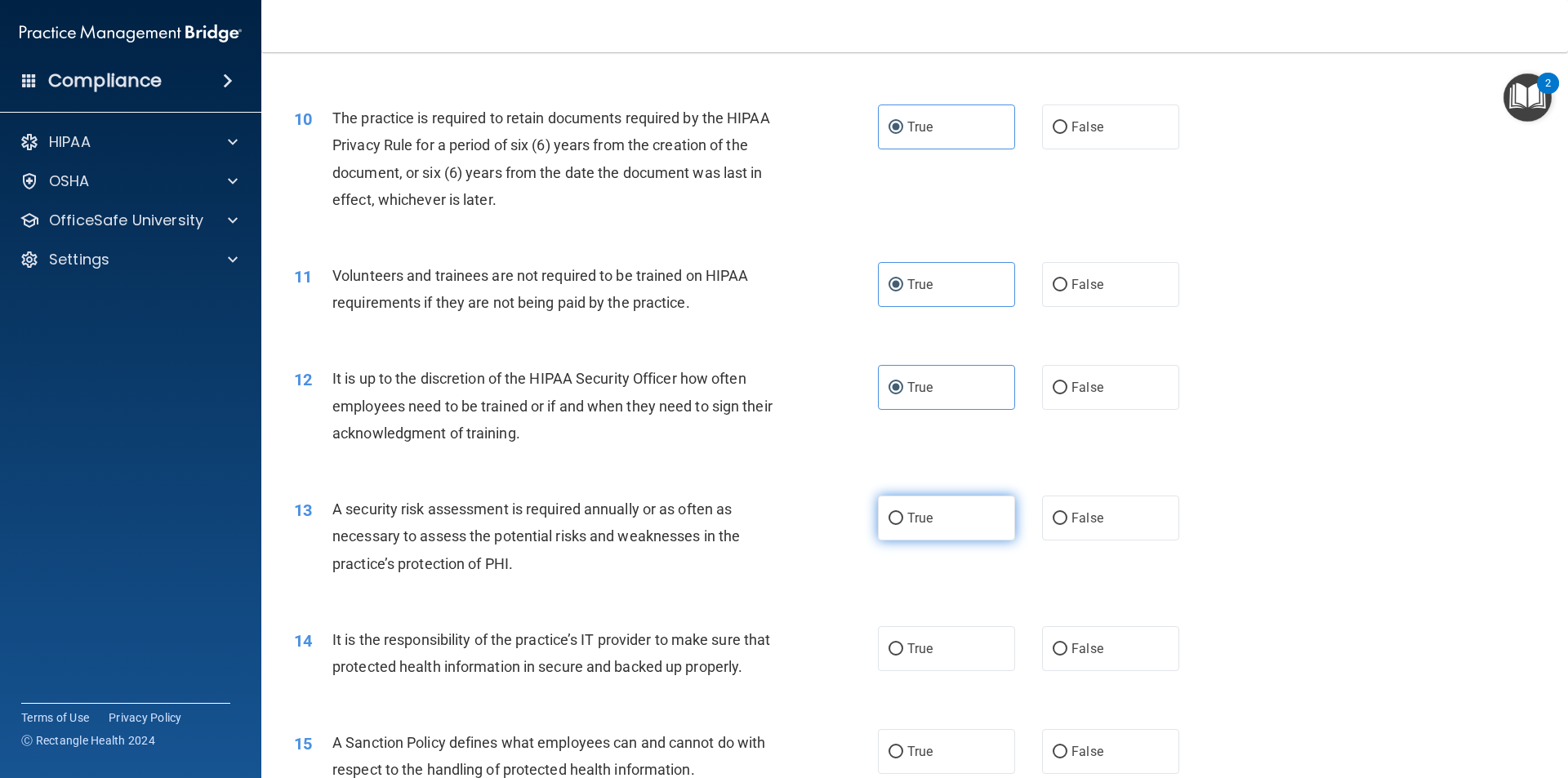
click at [958, 526] on label "True" at bounding box center [946, 518] width 137 height 45
click at [903, 525] on input "True" at bounding box center [895, 519] width 14 height 12
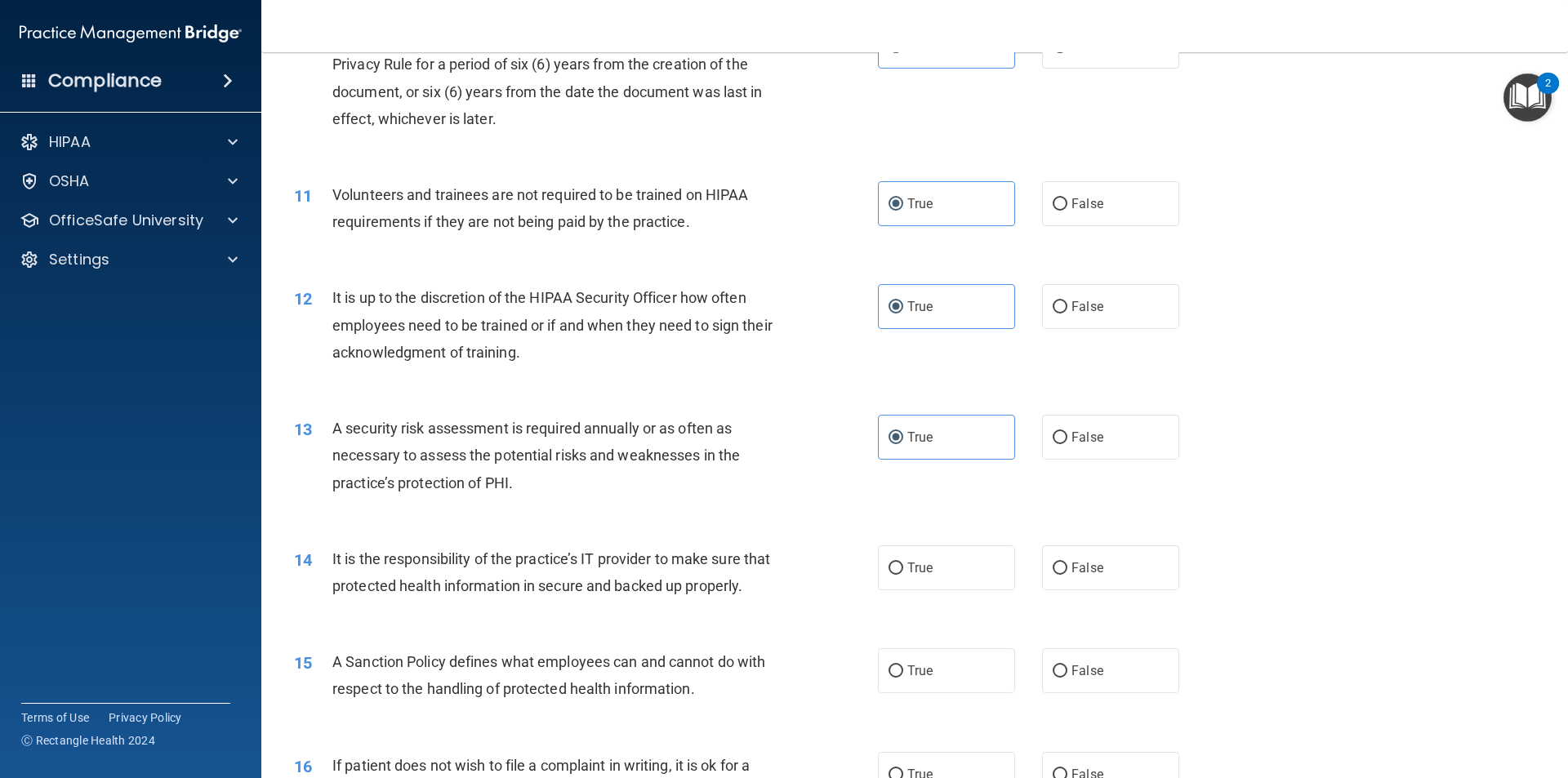
scroll to position [1389, 0]
click at [957, 571] on label "True" at bounding box center [946, 567] width 137 height 45
click at [903, 571] on input "True" at bounding box center [895, 567] width 14 height 12
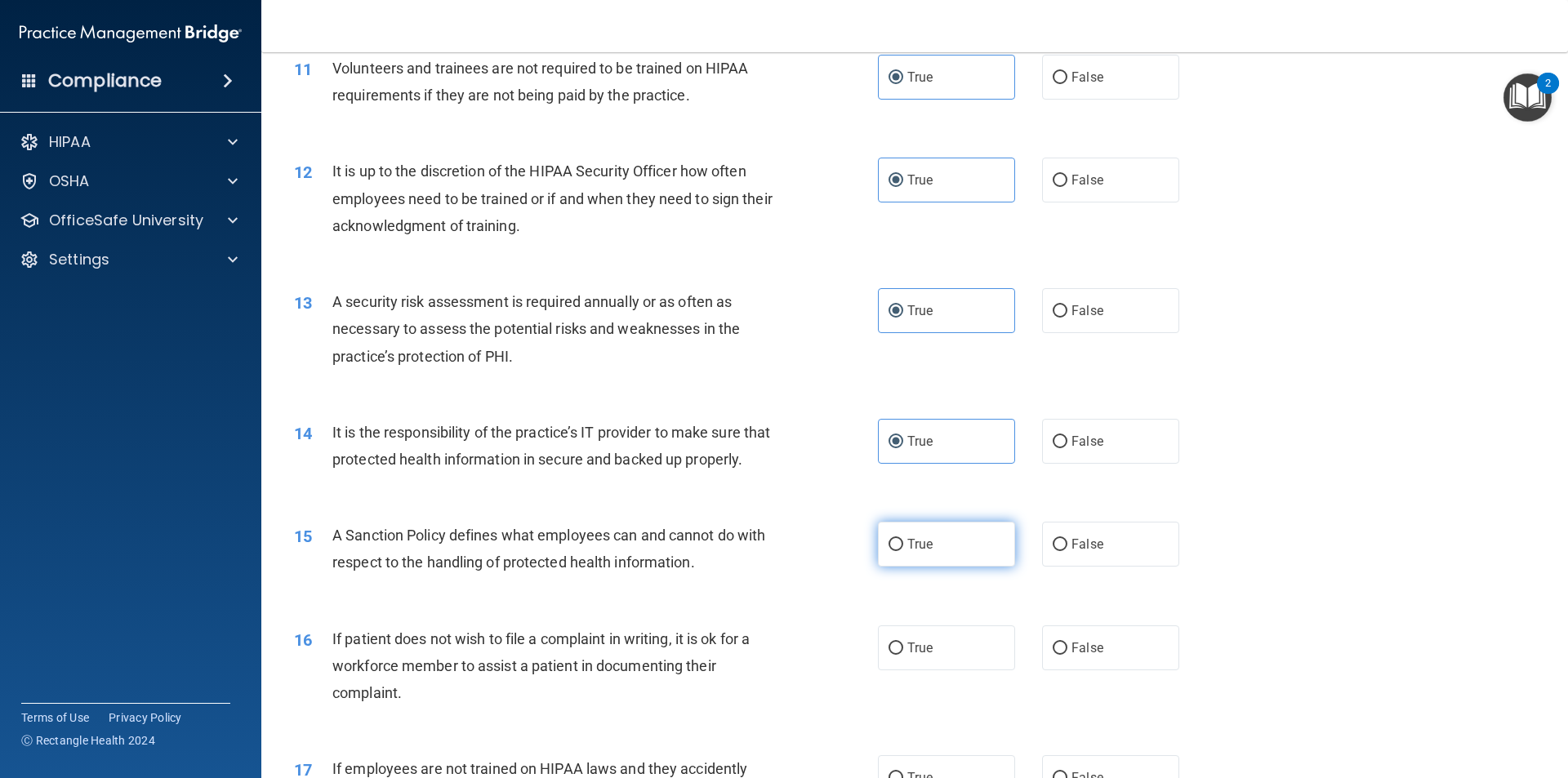
scroll to position [1552, 0]
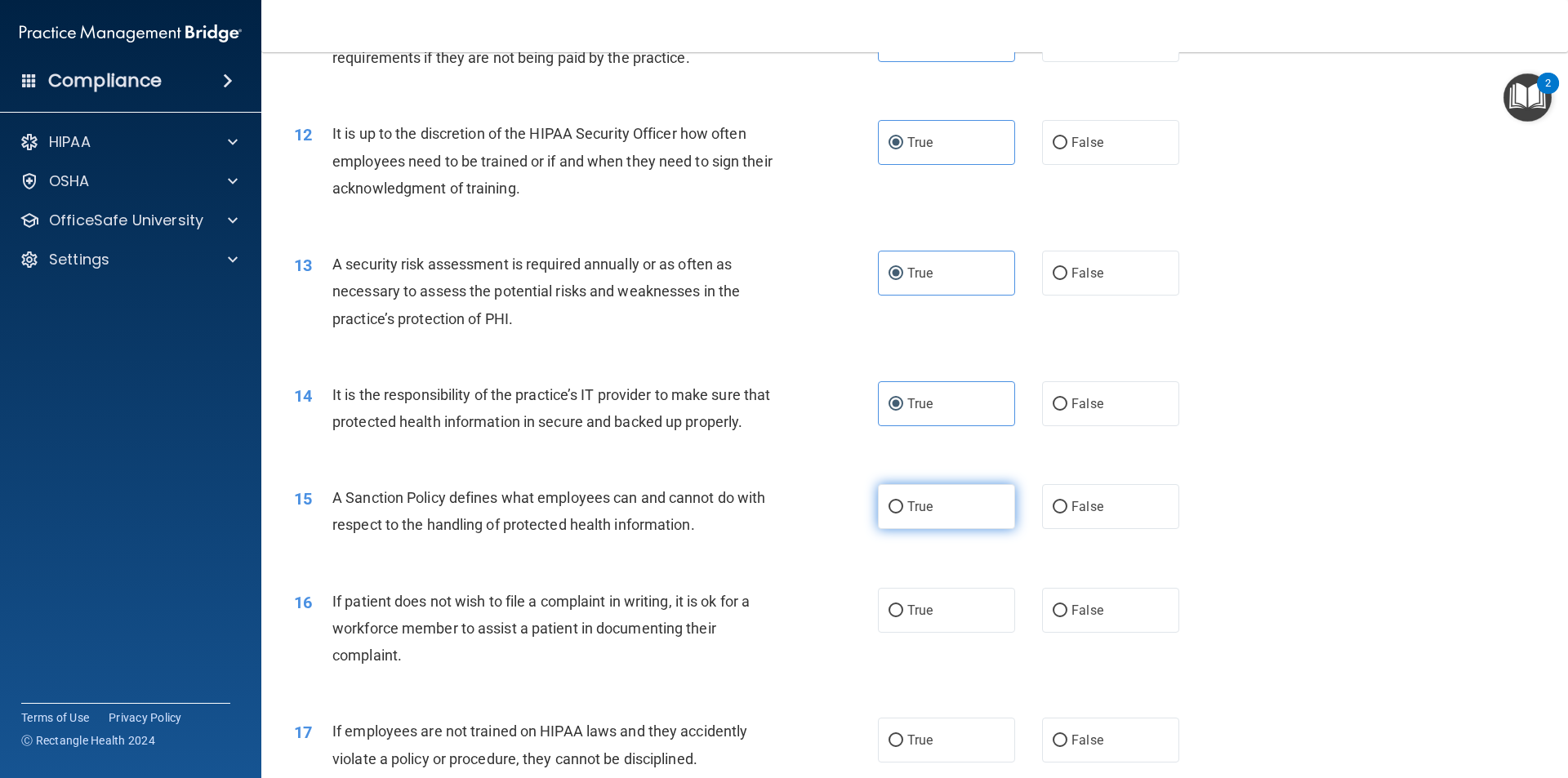
click at [942, 529] on label "True" at bounding box center [946, 506] width 137 height 45
click at [903, 514] on input "True" at bounding box center [895, 507] width 14 height 12
click at [926, 618] on span "True" at bounding box center [919, 611] width 25 height 15
click at [903, 617] on input "True" at bounding box center [895, 611] width 14 height 12
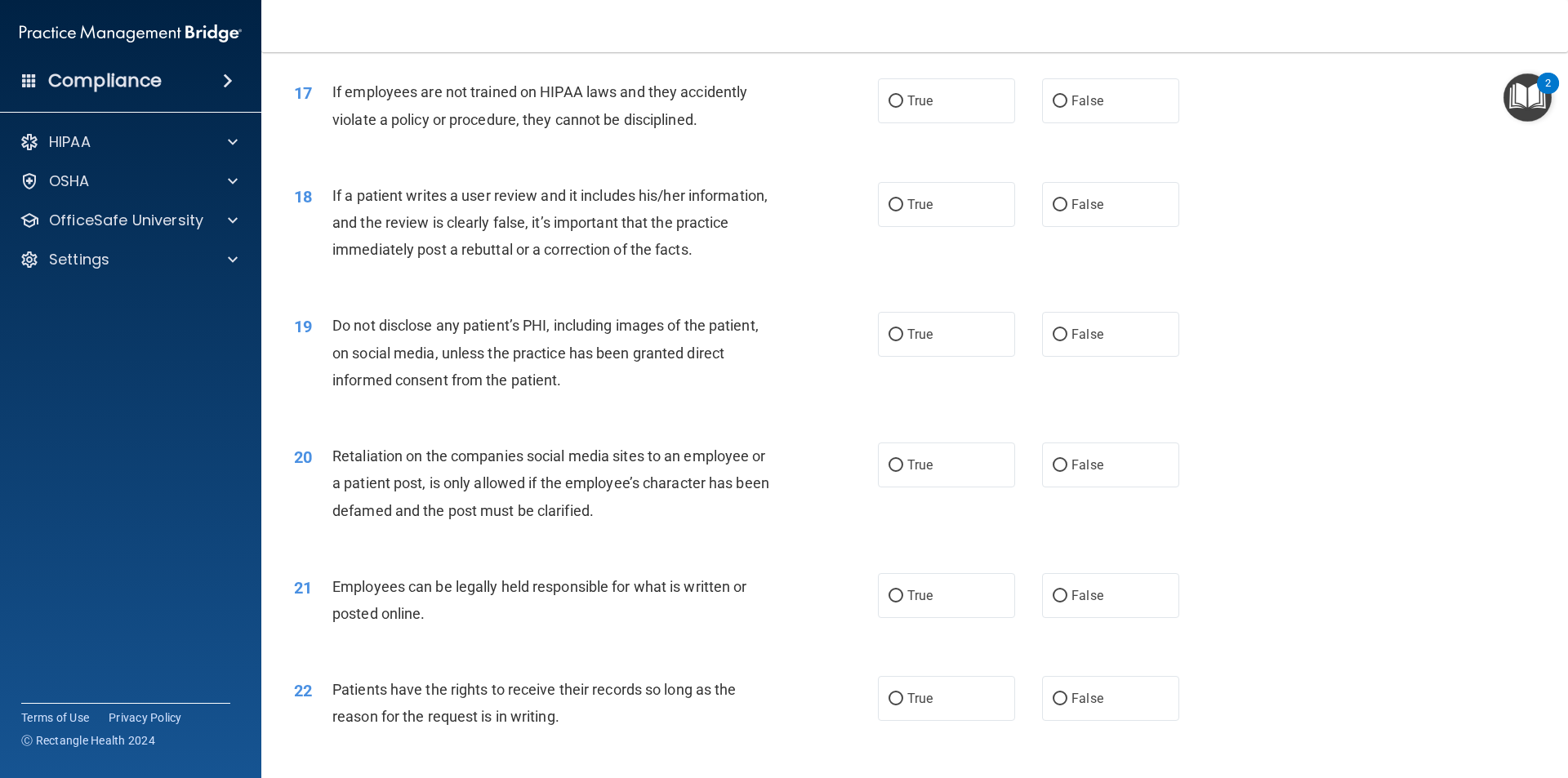
scroll to position [2206, 0]
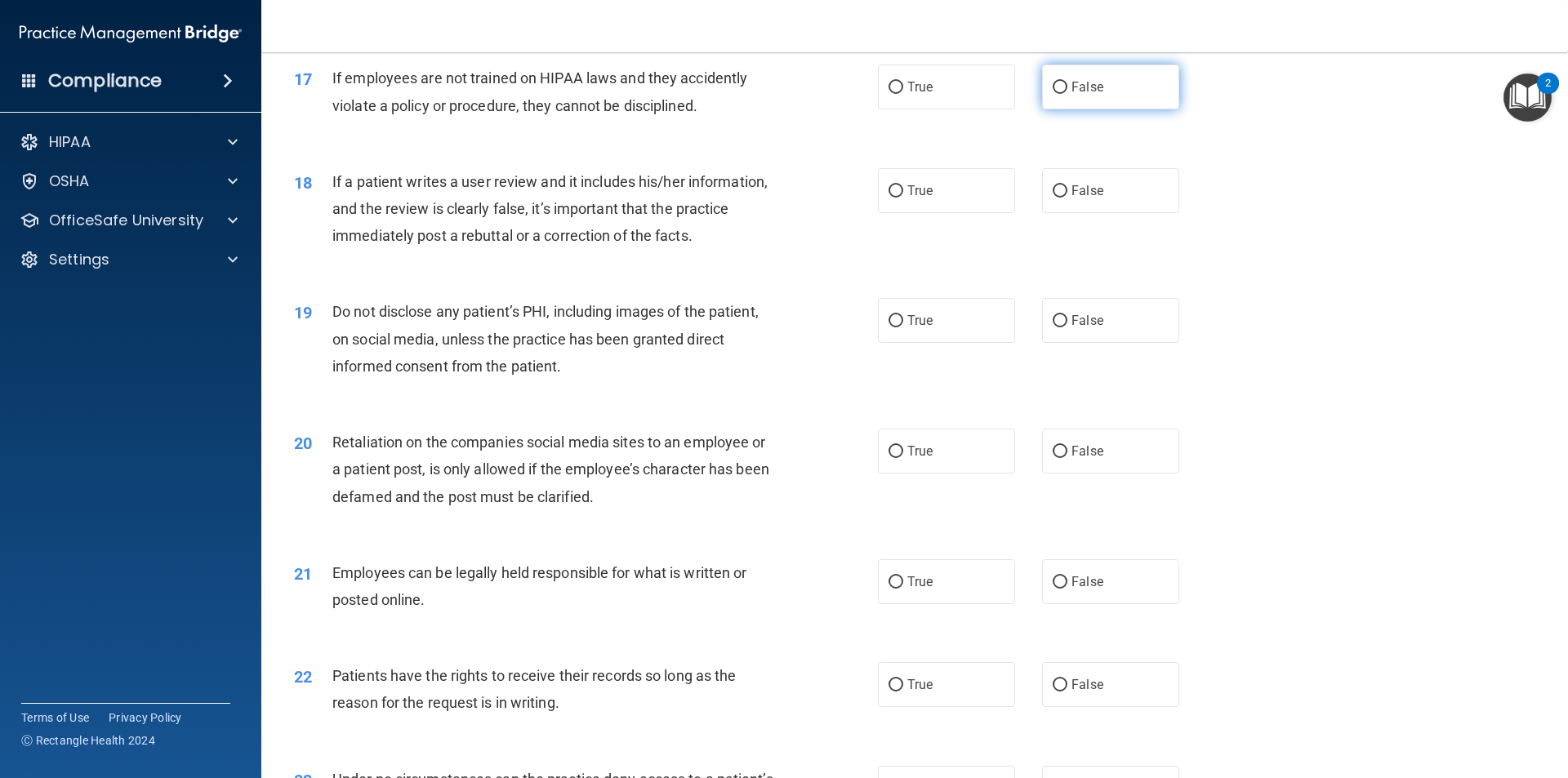
click at [1070, 109] on label "False" at bounding box center [1110, 86] width 137 height 45
click at [1068, 94] on input "False" at bounding box center [1059, 87] width 14 height 12
click at [992, 213] on label "True" at bounding box center [946, 190] width 137 height 45
click at [903, 198] on input "True" at bounding box center [895, 191] width 14 height 12
click at [922, 328] on span "True" at bounding box center [919, 321] width 25 height 15
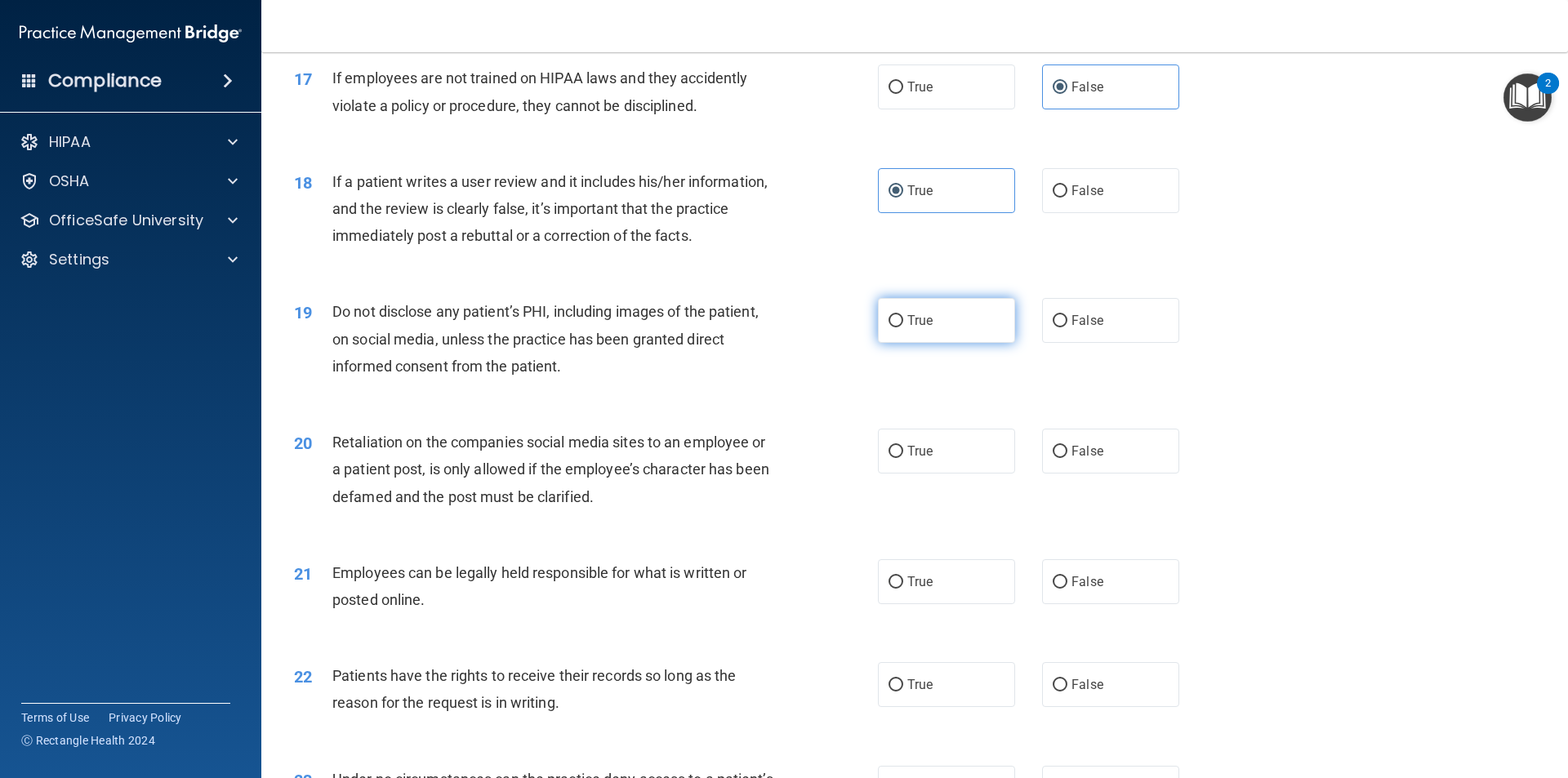
click at [903, 327] on input "True" at bounding box center [895, 321] width 14 height 12
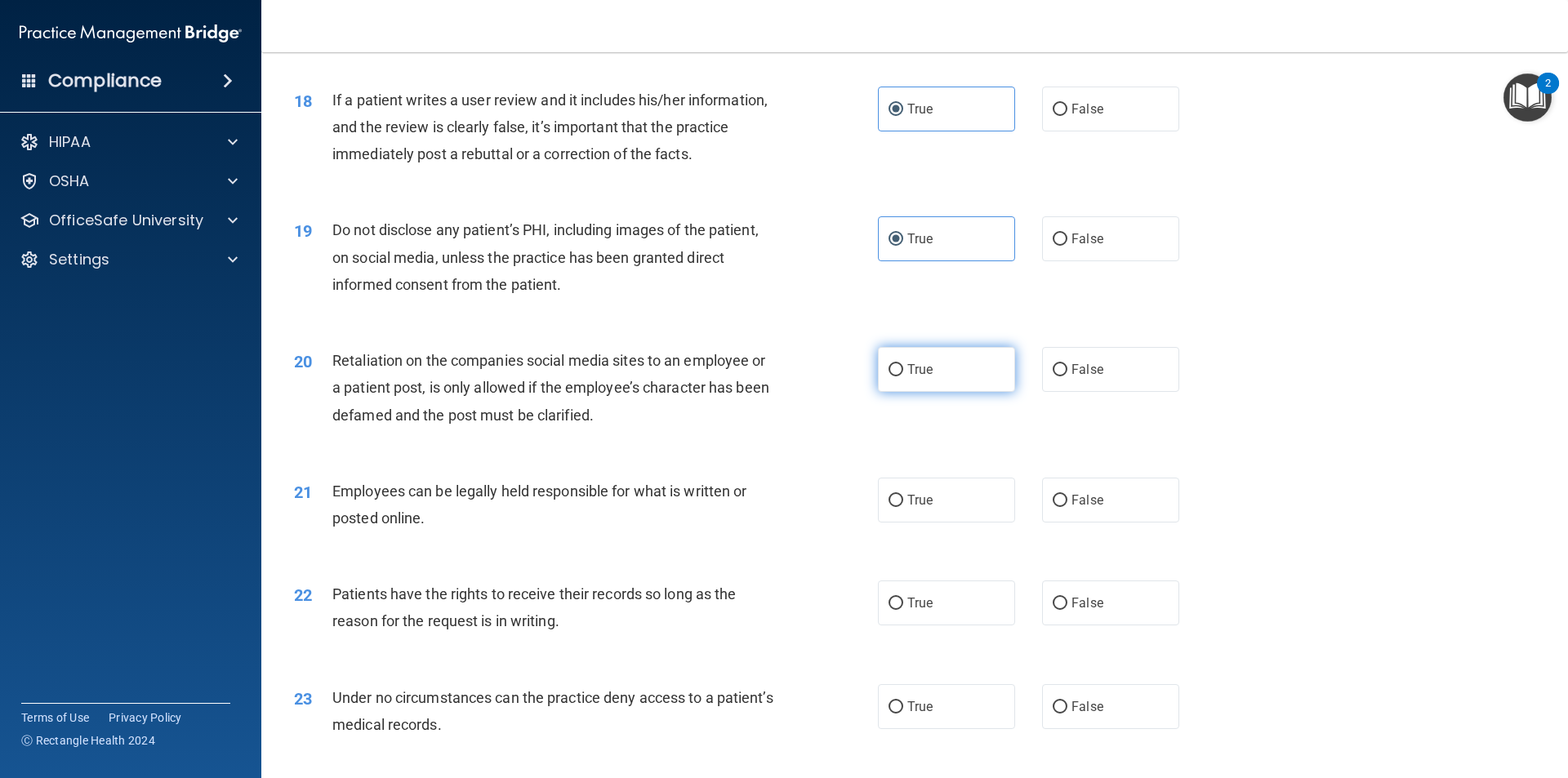
click at [917, 380] on label "True" at bounding box center [946, 369] width 137 height 45
click at [903, 376] on input "True" at bounding box center [895, 370] width 14 height 12
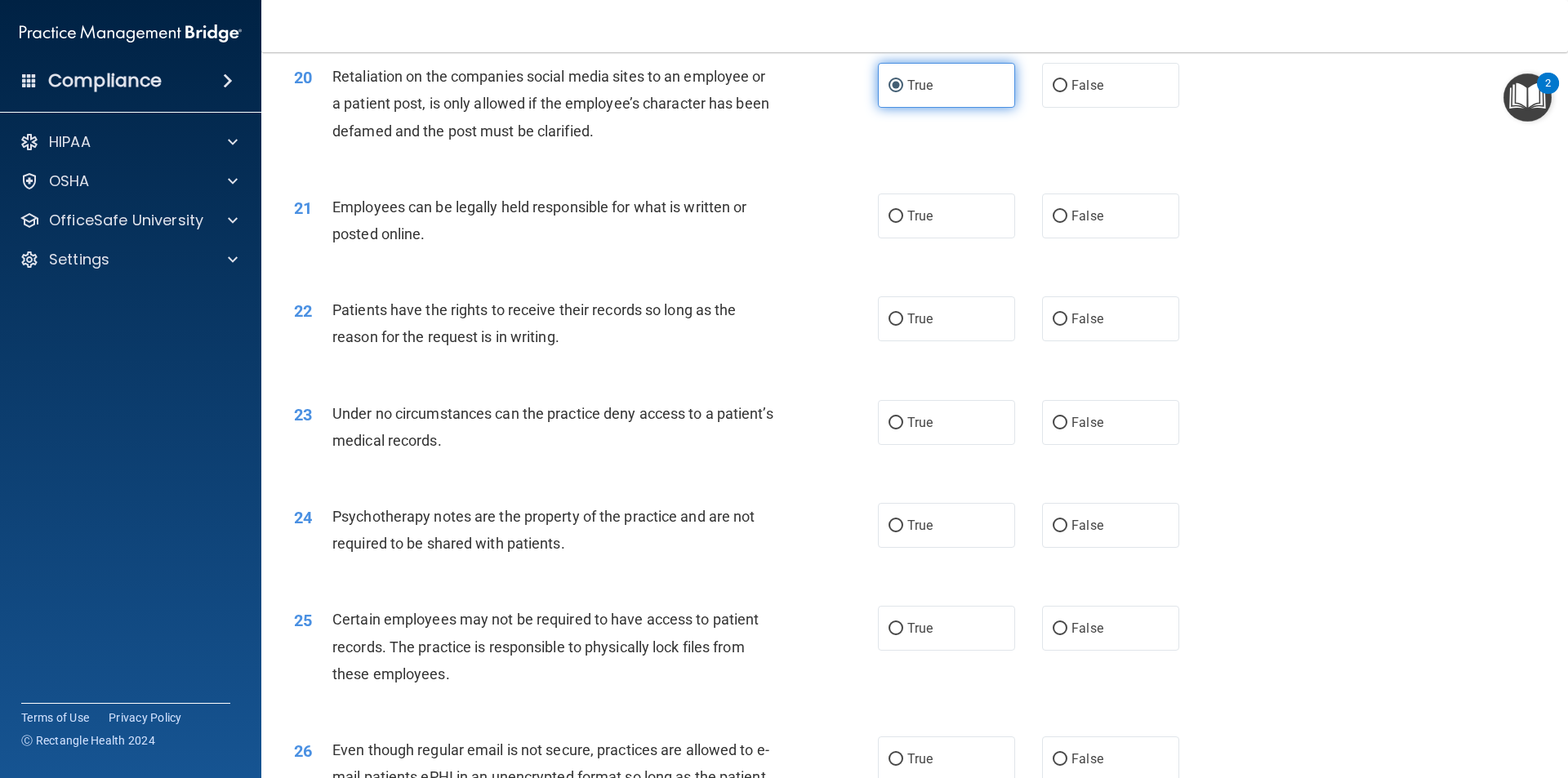
scroll to position [2613, 0]
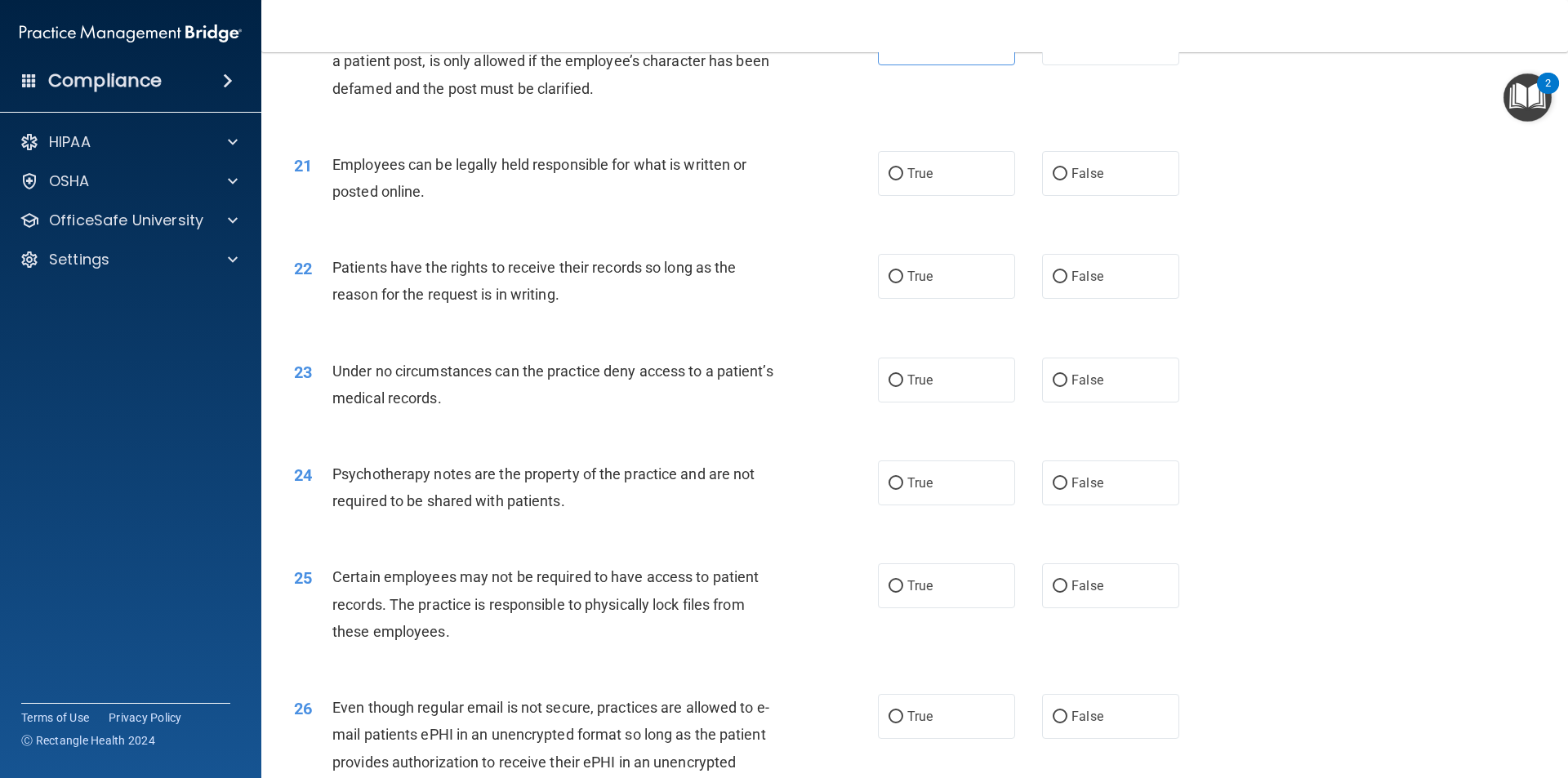
click at [928, 233] on div "21 Employees can be legally held responsible for what is written or posted onli…" at bounding box center [914, 183] width 1266 height 103
click at [928, 196] on label "True" at bounding box center [946, 173] width 137 height 45
click at [903, 181] on input "True" at bounding box center [895, 174] width 14 height 12
click at [972, 299] on label "True" at bounding box center [946, 276] width 137 height 45
click at [903, 283] on input "True" at bounding box center [895, 277] width 14 height 12
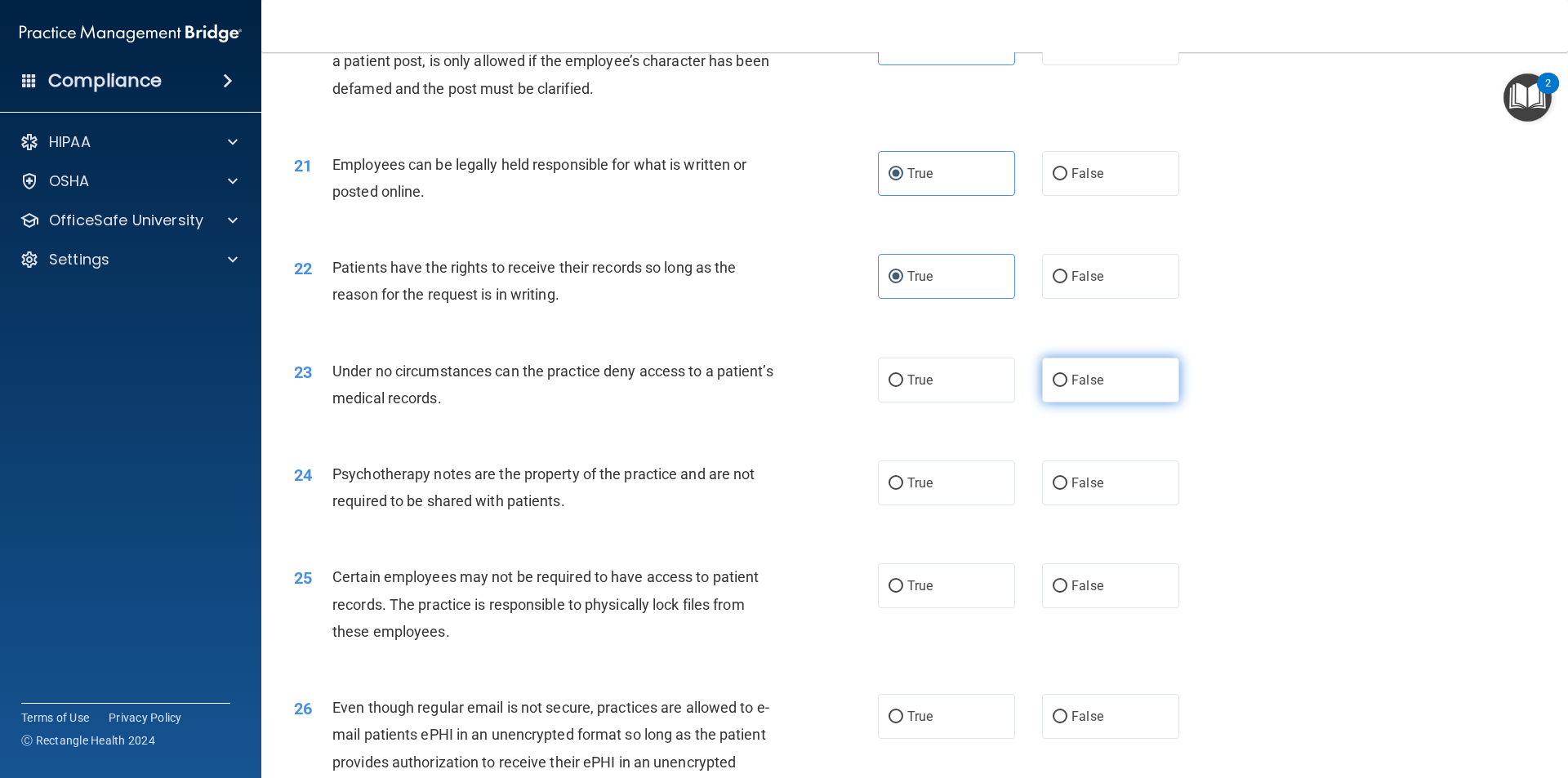
click at [1071, 388] on span "False" at bounding box center [1087, 380] width 32 height 15
click at [1065, 388] on input "False" at bounding box center [1059, 381] width 14 height 12
click at [985, 403] on label "True" at bounding box center [946, 380] width 137 height 45
click at [903, 388] on input "True" at bounding box center [895, 381] width 14 height 12
click at [951, 505] on label "True" at bounding box center [946, 482] width 137 height 45
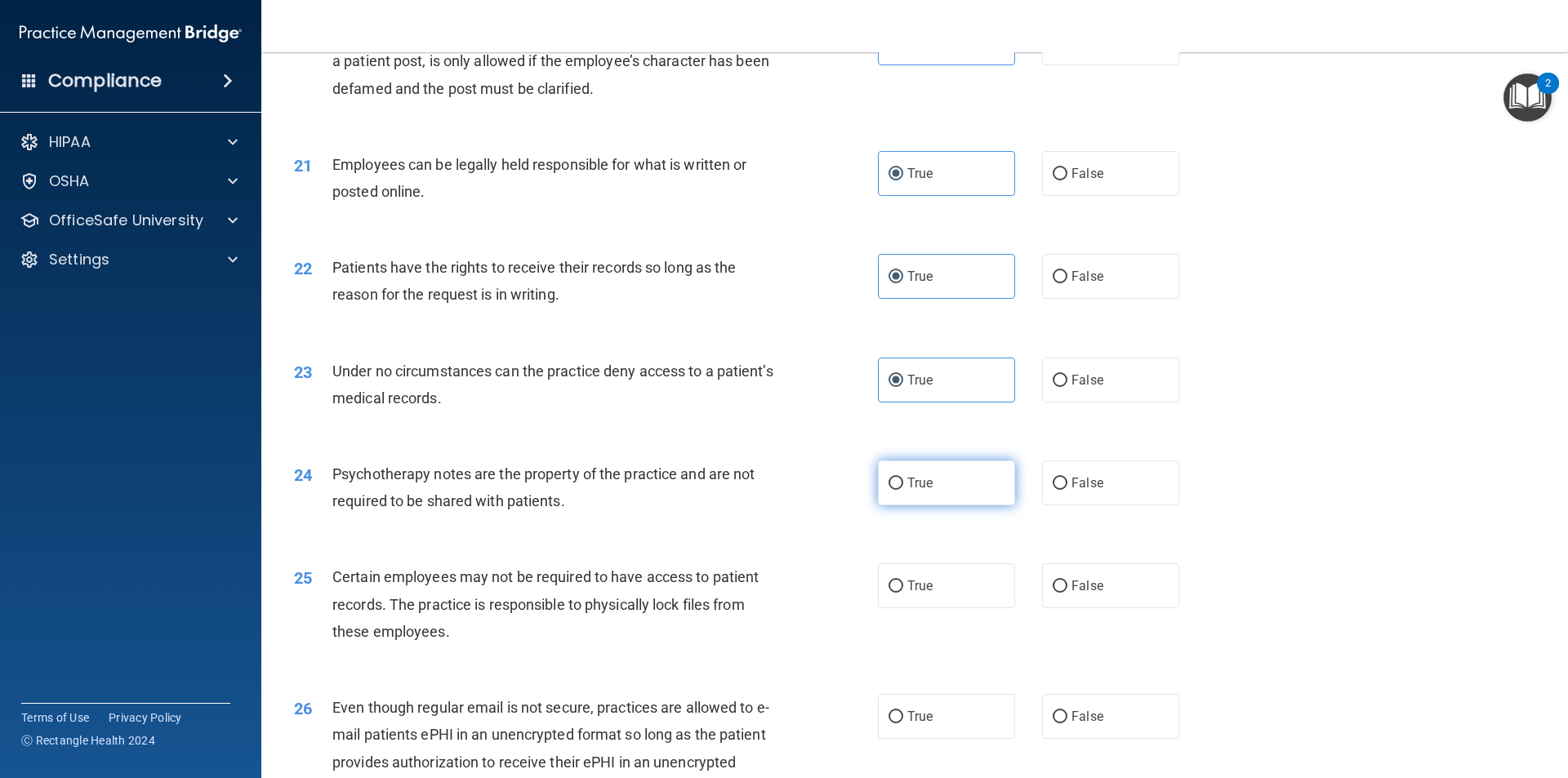
click at [903, 490] on input "True" at bounding box center [895, 483] width 14 height 12
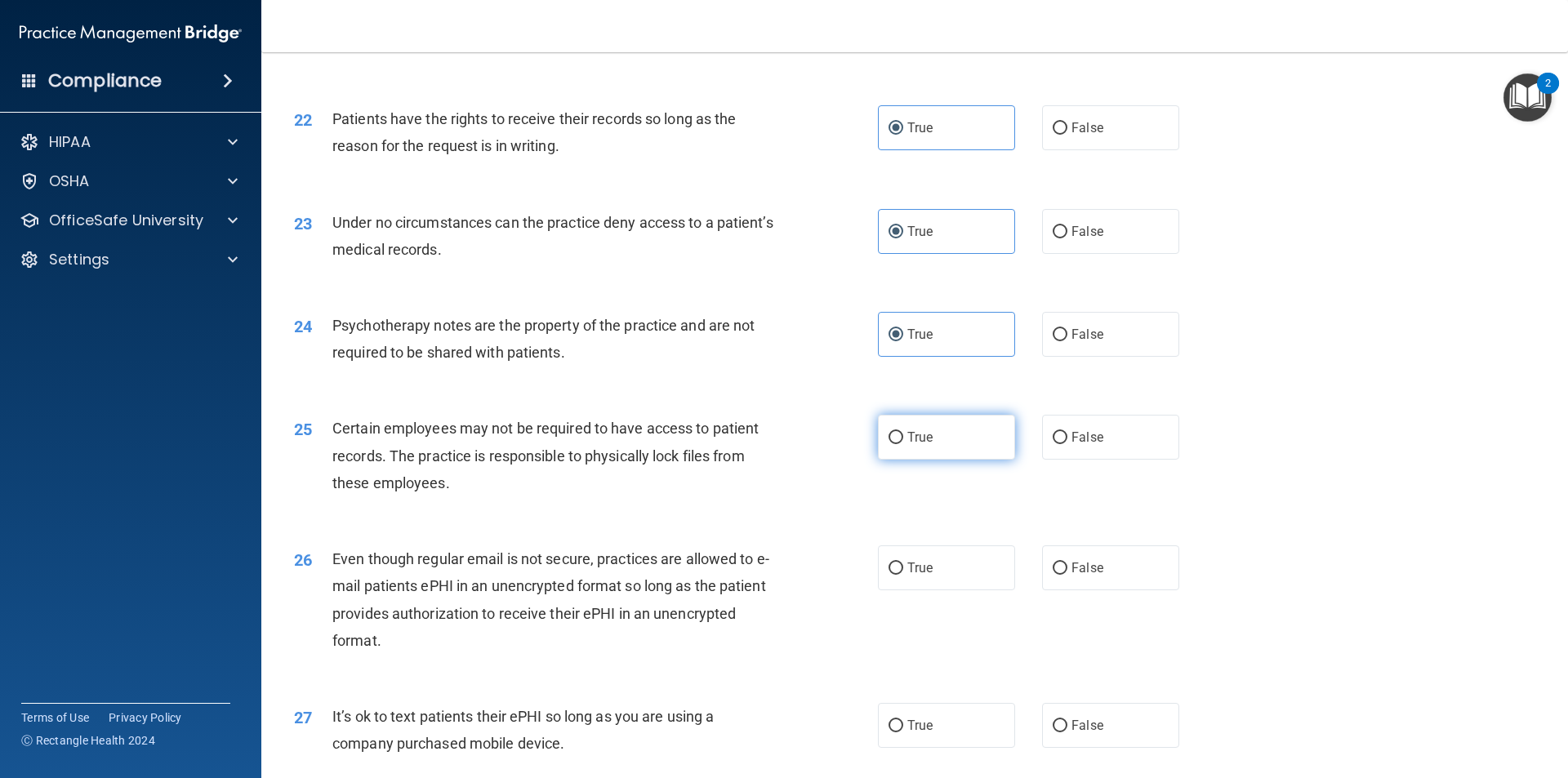
scroll to position [2777, 0]
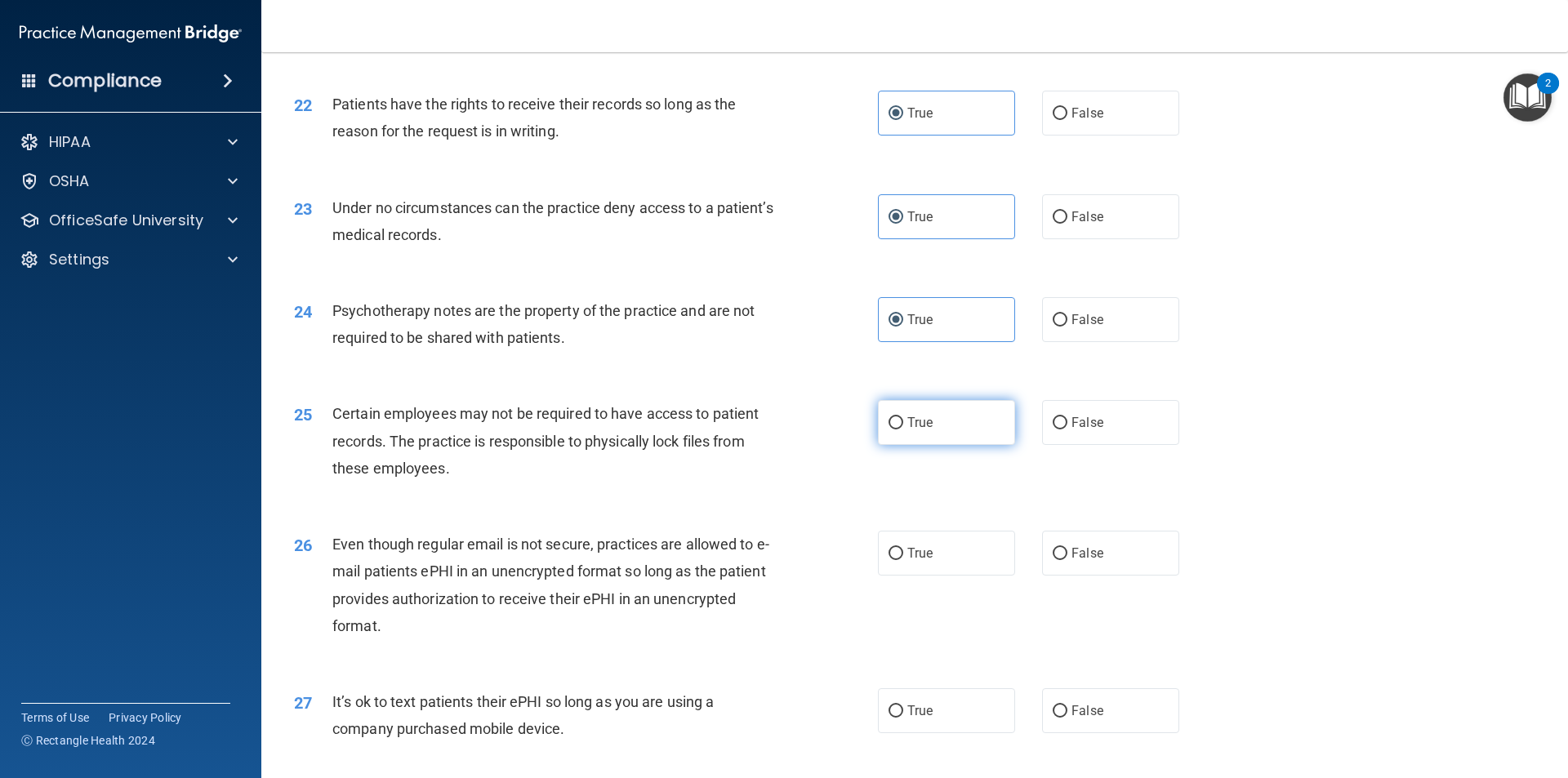
click at [924, 440] on label "True" at bounding box center [946, 422] width 137 height 45
click at [903, 430] on input "True" at bounding box center [895, 423] width 14 height 12
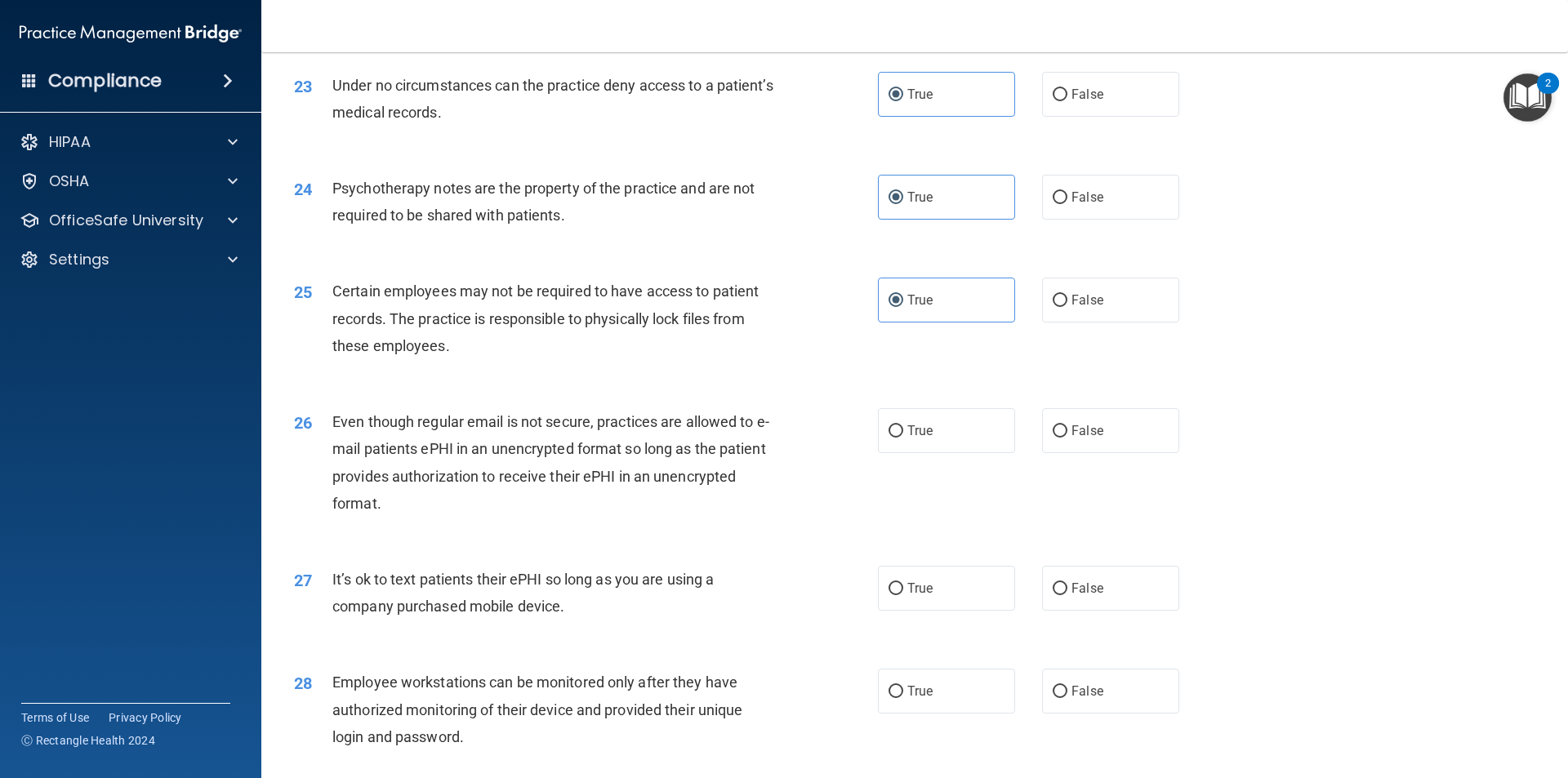
scroll to position [2941, 0]
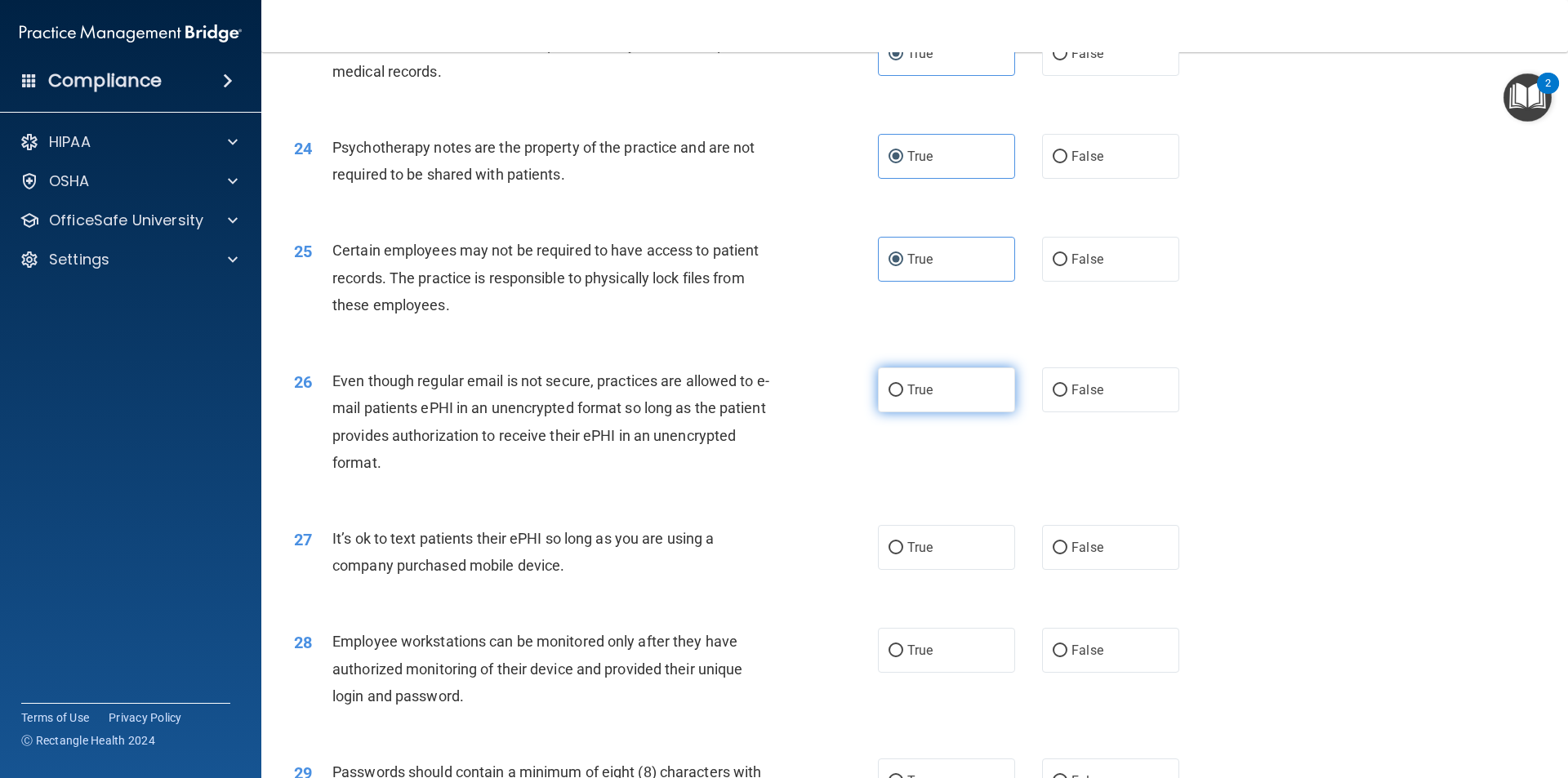
click at [937, 412] on label "True" at bounding box center [946, 389] width 137 height 45
click at [903, 397] on input "True" at bounding box center [895, 390] width 14 height 12
click at [1056, 563] on label "False" at bounding box center [1110, 547] width 137 height 45
click at [1056, 555] on input "False" at bounding box center [1059, 548] width 14 height 12
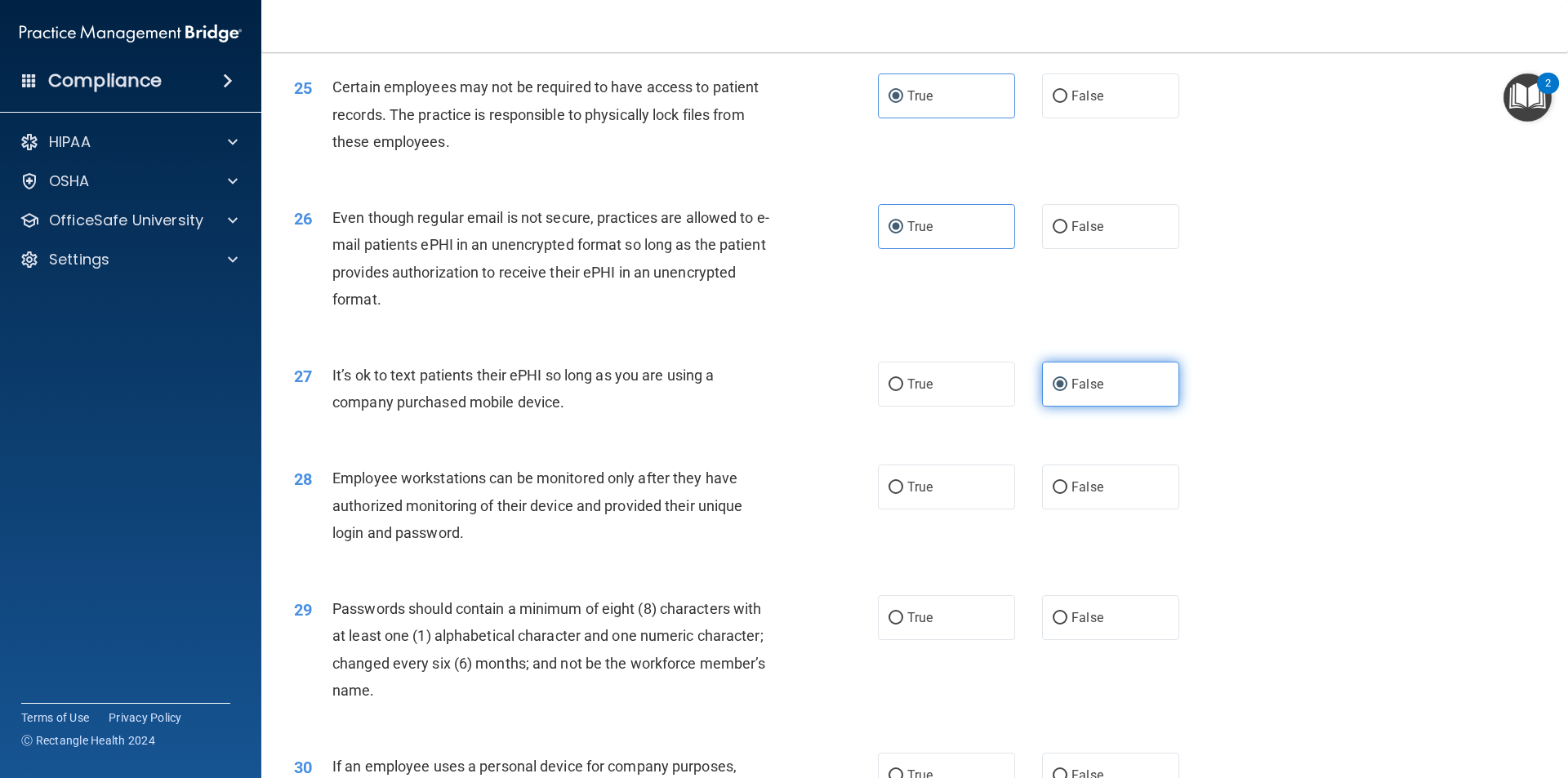
scroll to position [3186, 0]
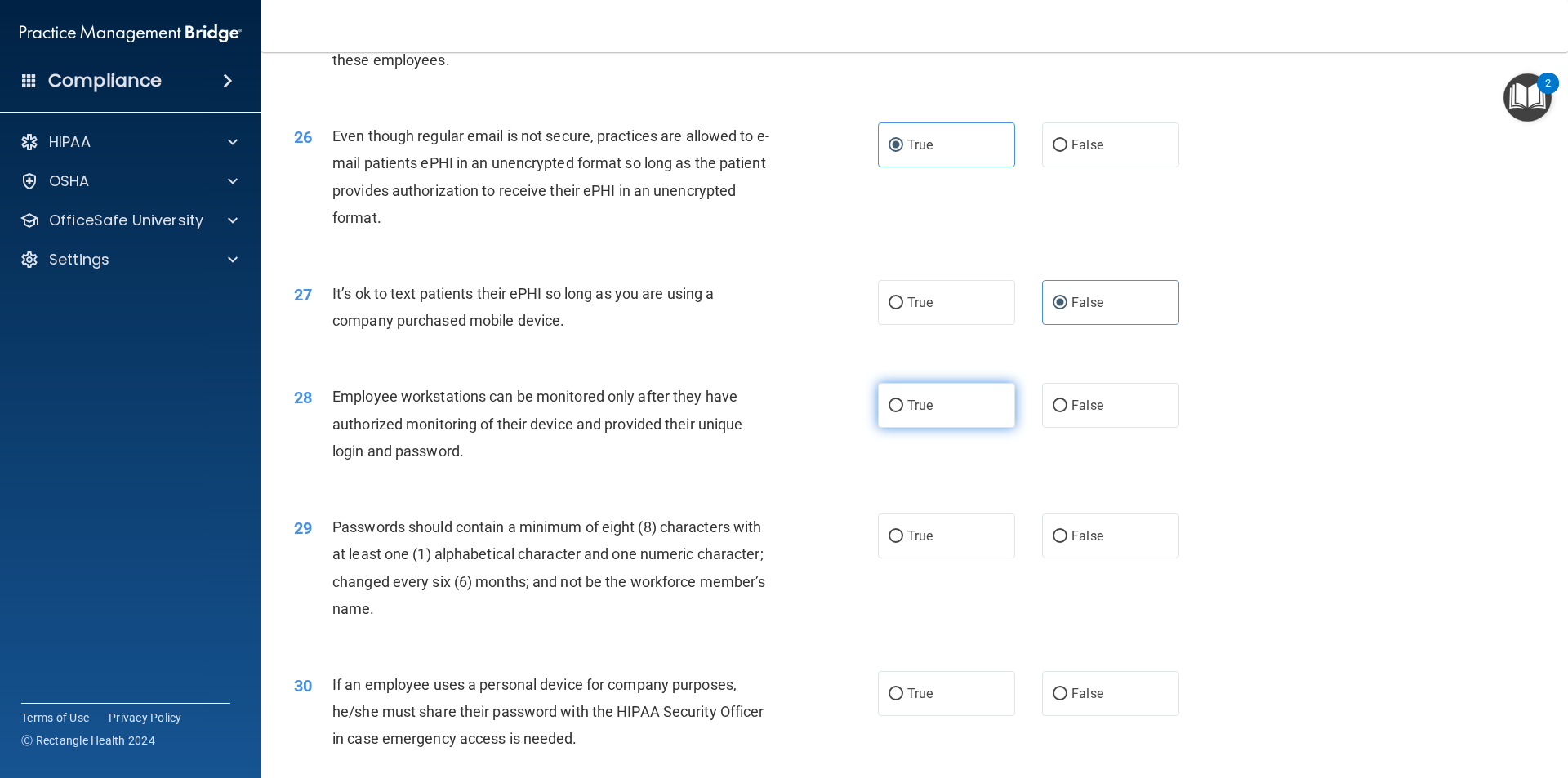
click at [896, 428] on label "True" at bounding box center [946, 405] width 137 height 45
click at [896, 412] on input "True" at bounding box center [895, 406] width 14 height 12
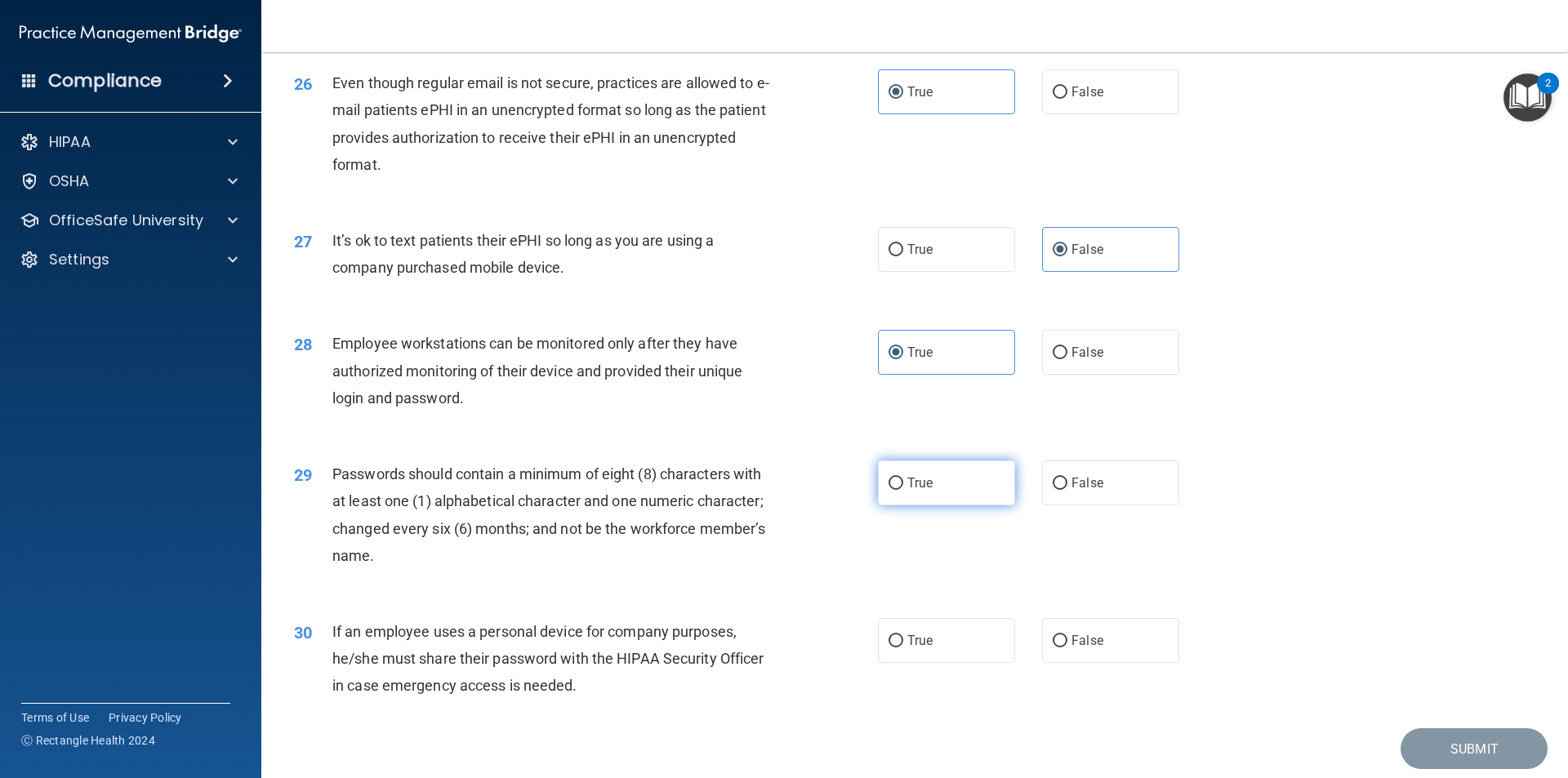
scroll to position [3267, 0]
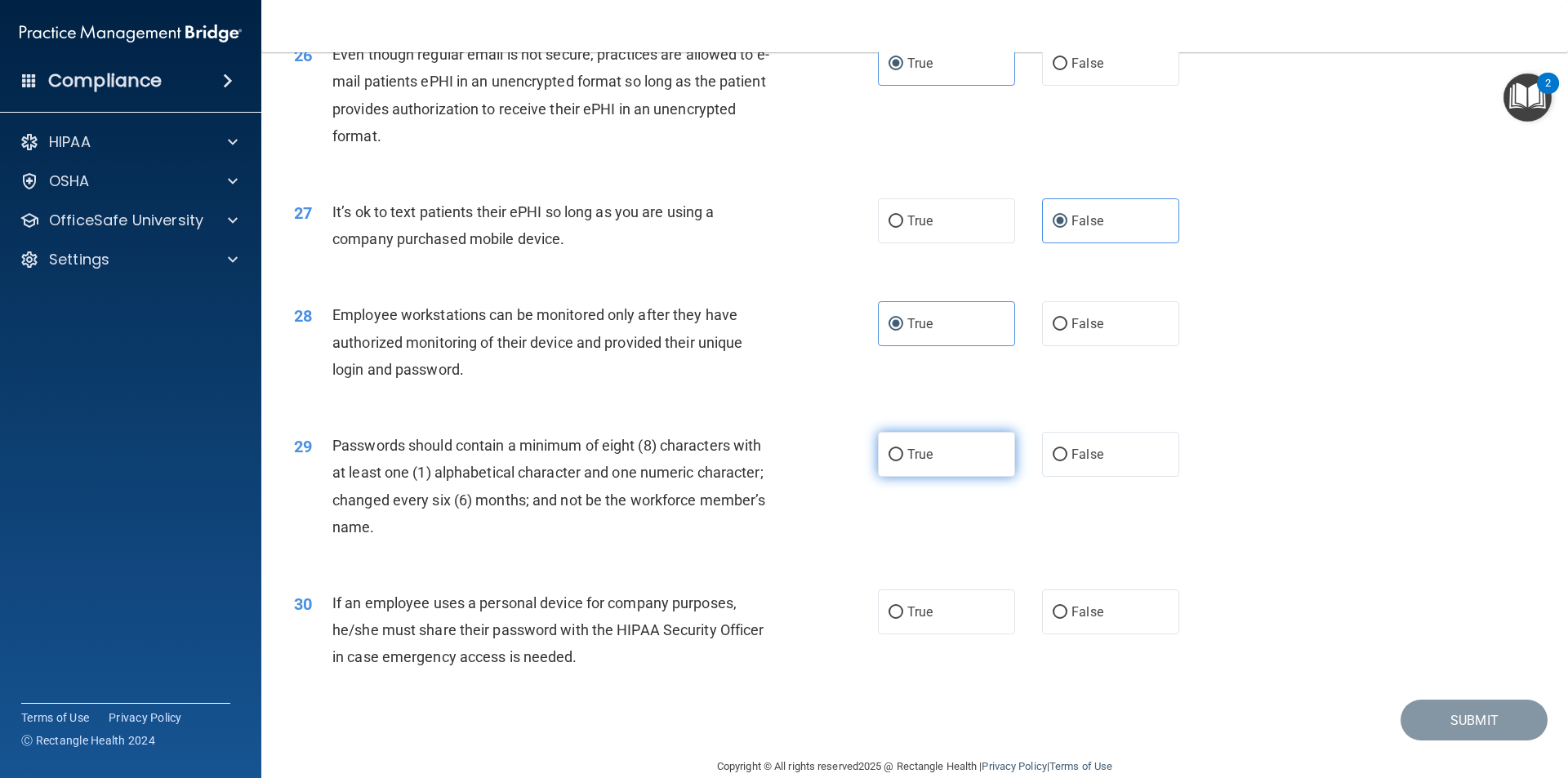
click at [961, 477] on label "True" at bounding box center [946, 455] width 137 height 45
click at [903, 461] on input "True" at bounding box center [895, 455] width 14 height 12
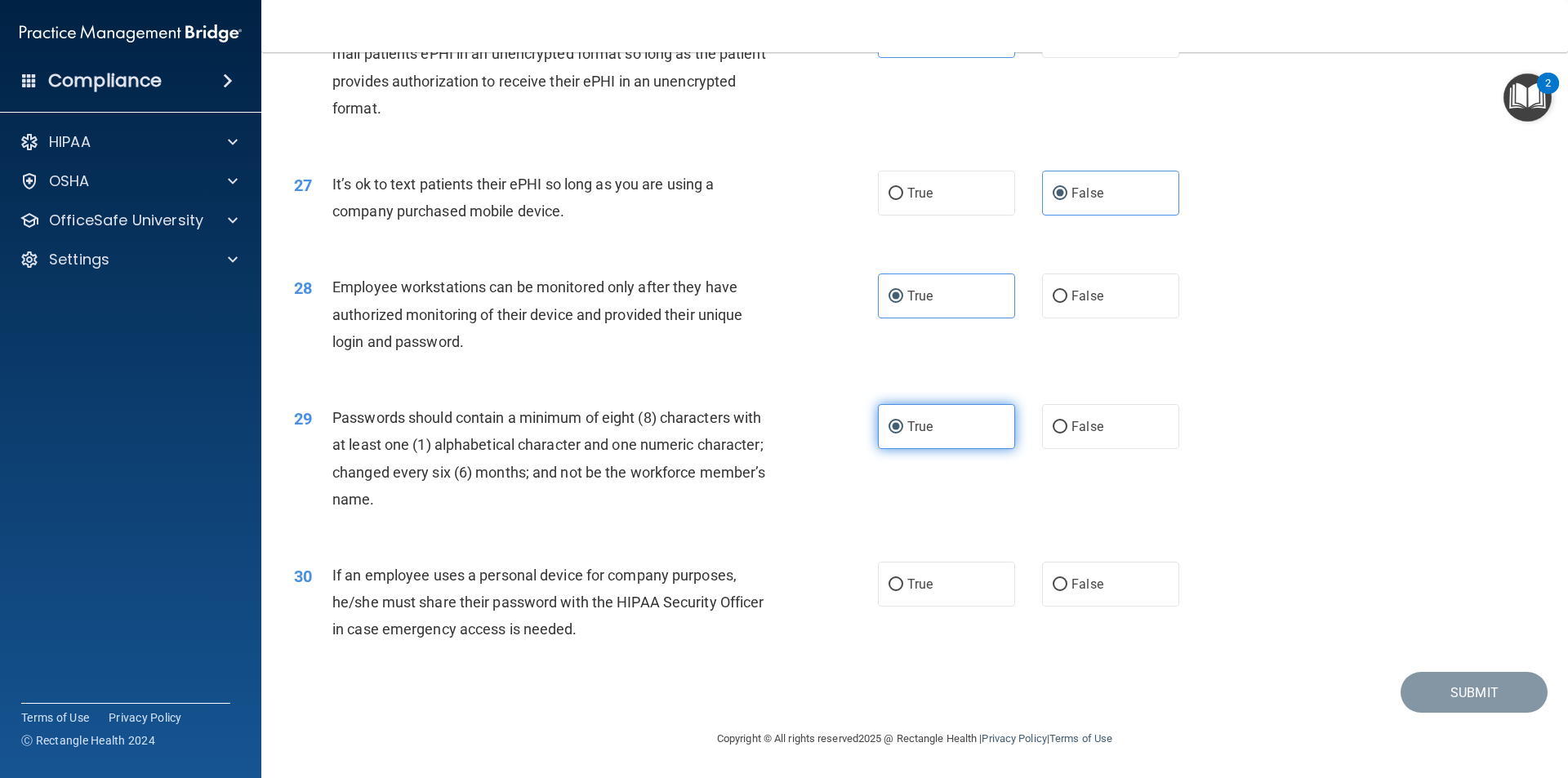
scroll to position [3322, 0]
click at [1069, 595] on label "False" at bounding box center [1110, 584] width 137 height 45
click at [1068, 591] on input "False" at bounding box center [1059, 585] width 14 height 12
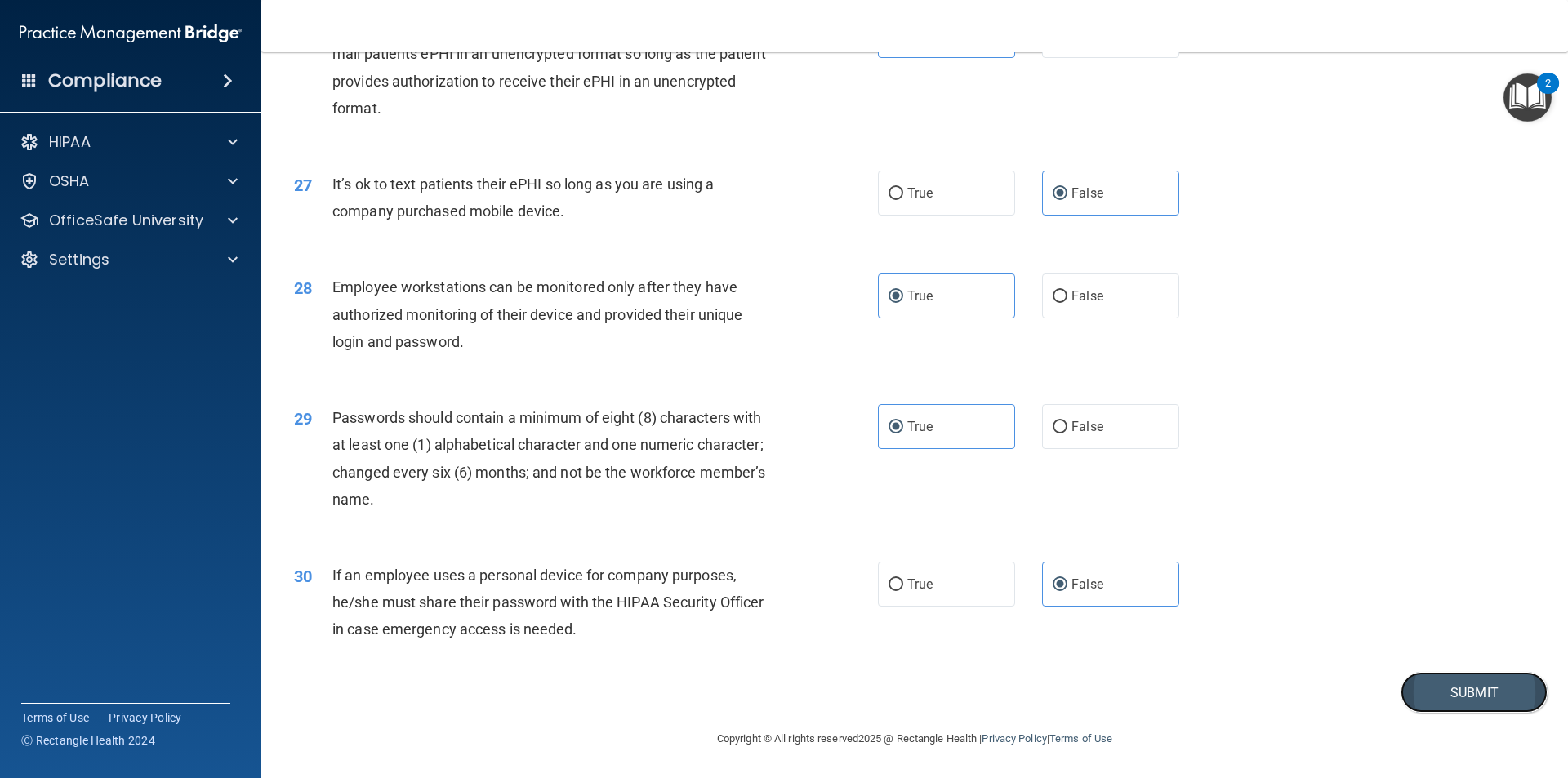
click at [1442, 698] on button "Submit" at bounding box center [1474, 693] width 147 height 42
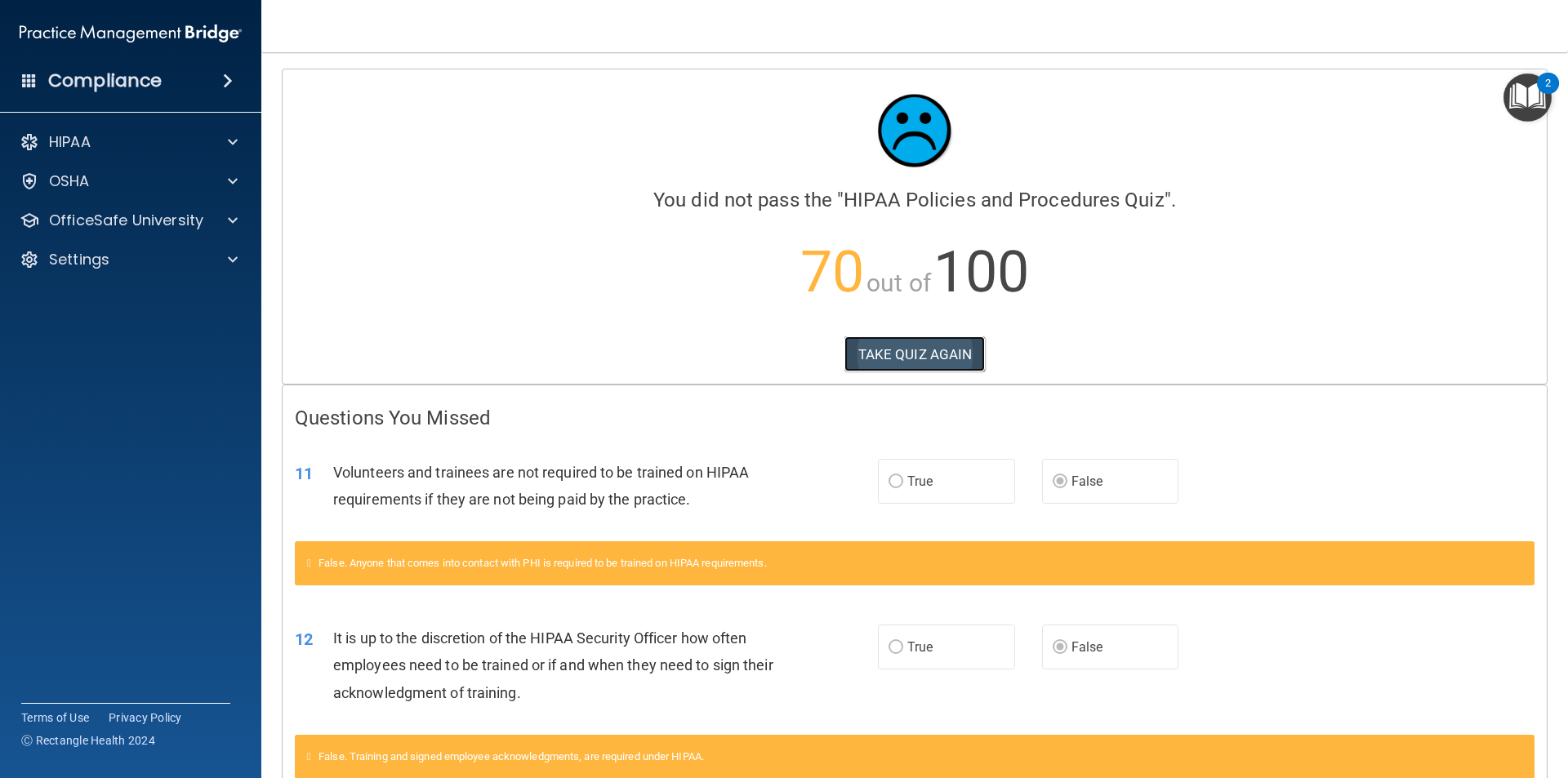
click at [912, 350] on button "TAKE QUIZ AGAIN" at bounding box center [916, 355] width 142 height 36
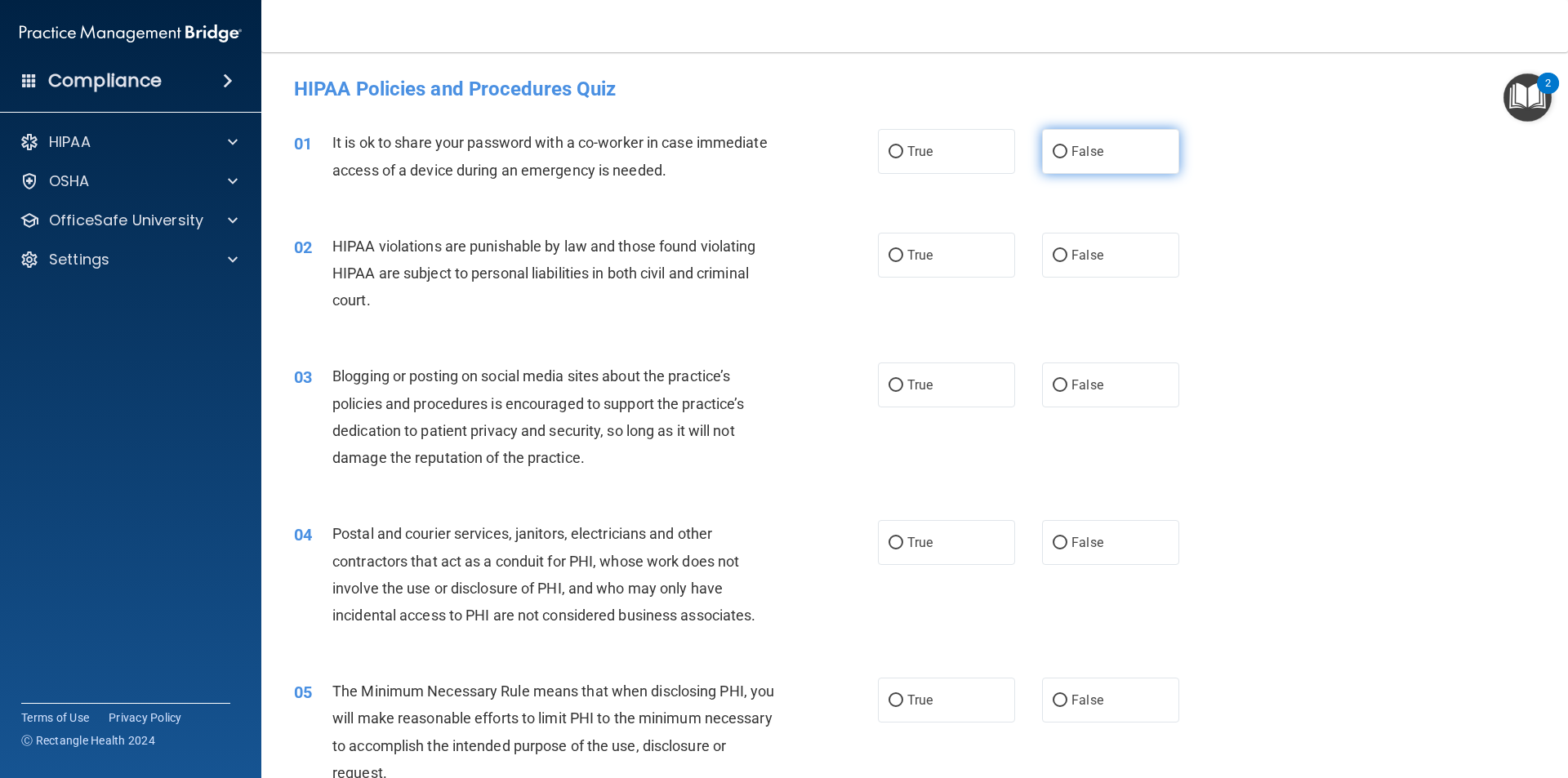
click at [1062, 161] on label "False" at bounding box center [1110, 151] width 137 height 45
click at [1062, 159] on input "False" at bounding box center [1059, 152] width 14 height 12
click at [973, 249] on label "True" at bounding box center [946, 255] width 137 height 45
click at [903, 250] on input "True" at bounding box center [895, 256] width 14 height 12
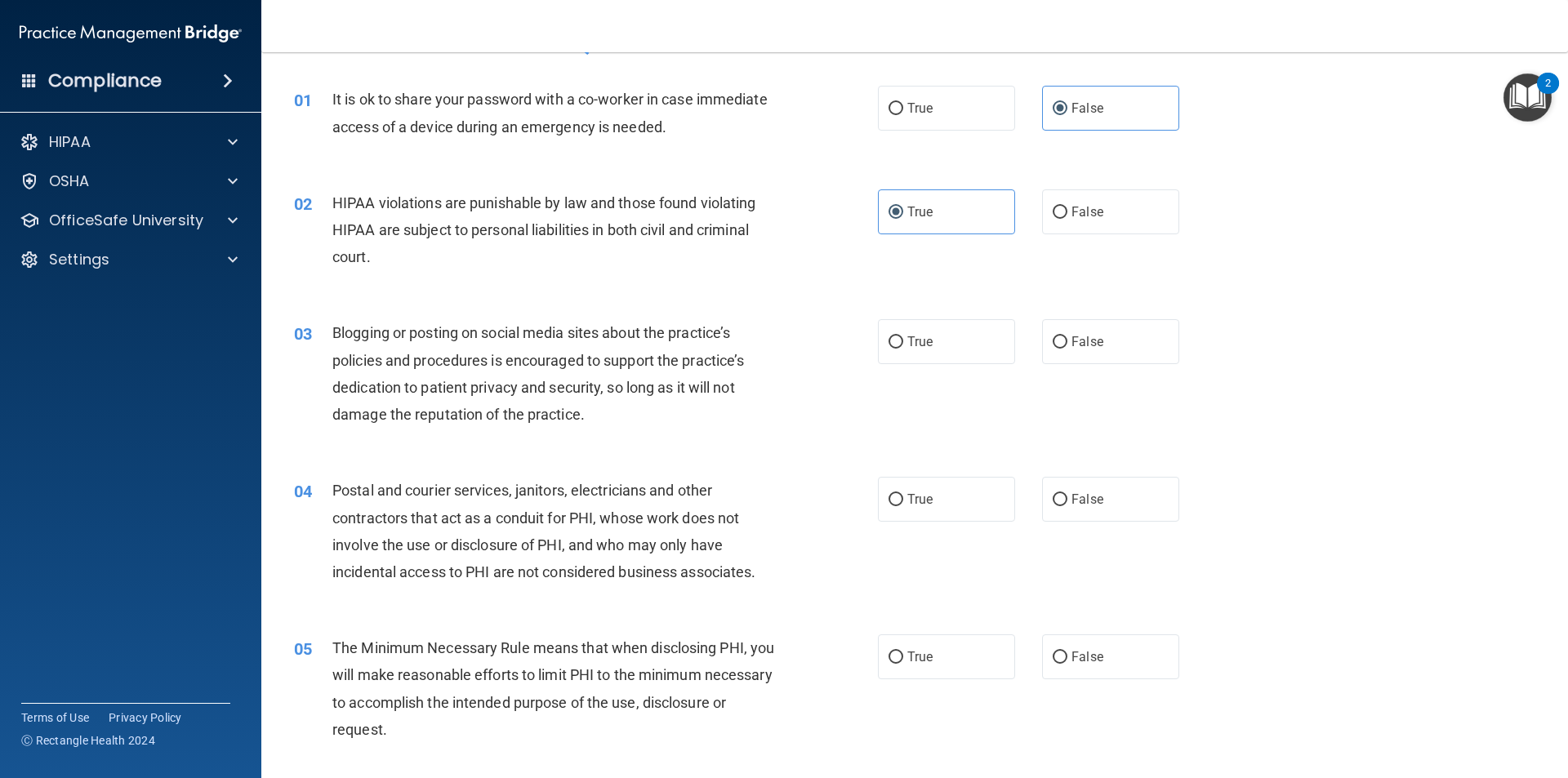
scroll to position [81, 0]
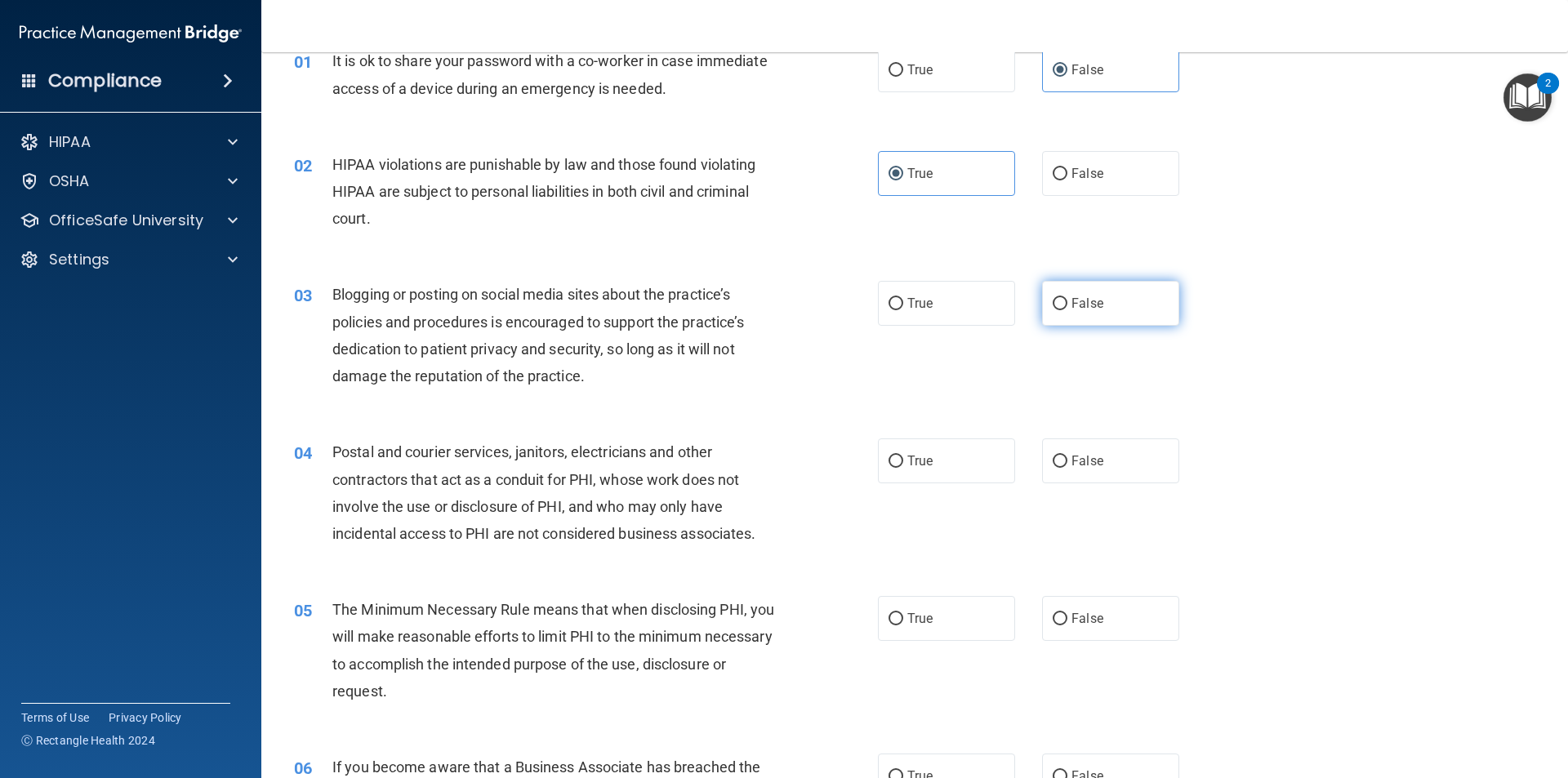
click at [1078, 308] on span "False" at bounding box center [1087, 303] width 32 height 15
click at [1068, 308] on input "False" at bounding box center [1059, 304] width 14 height 12
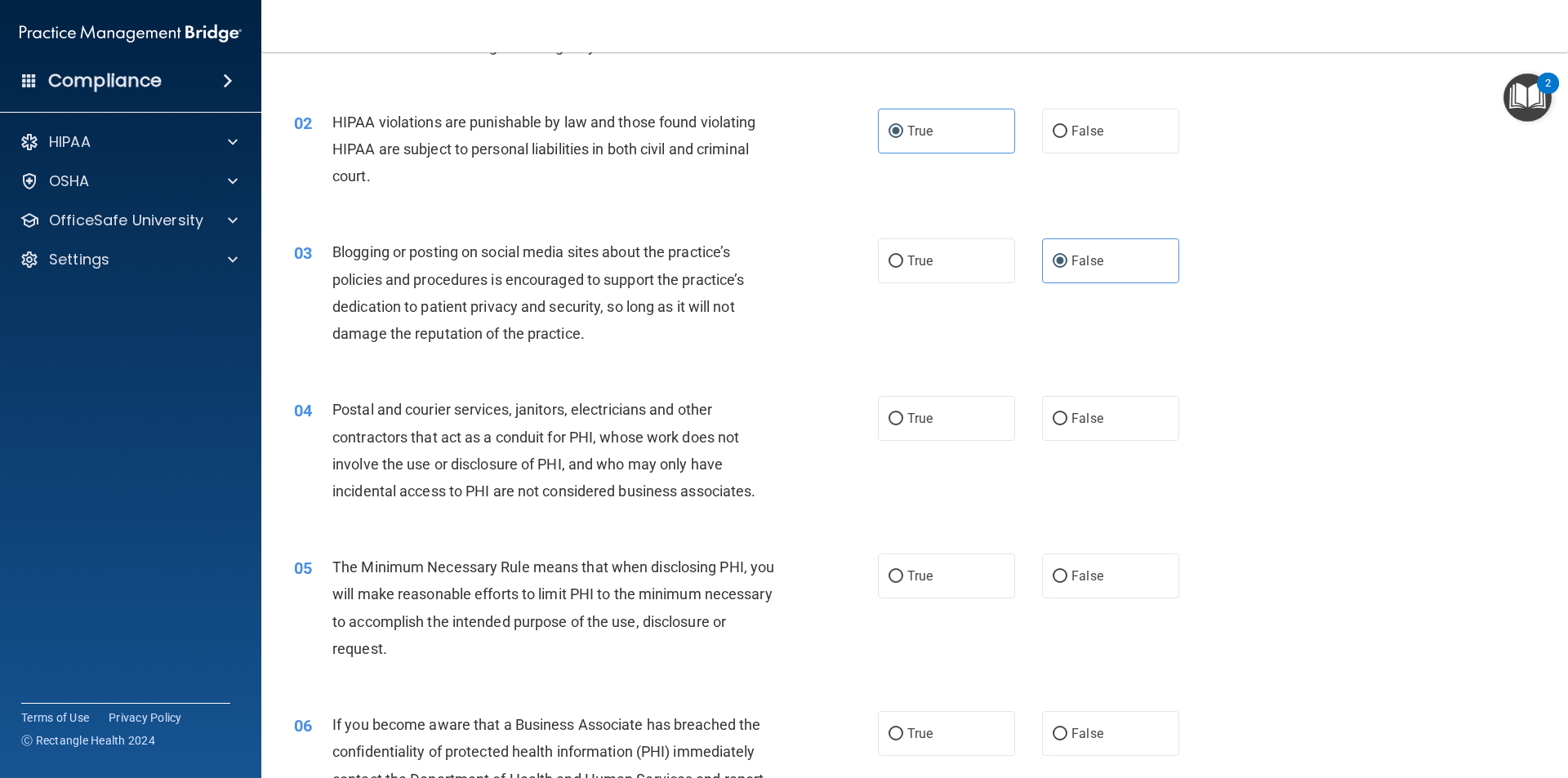
scroll to position [164, 0]
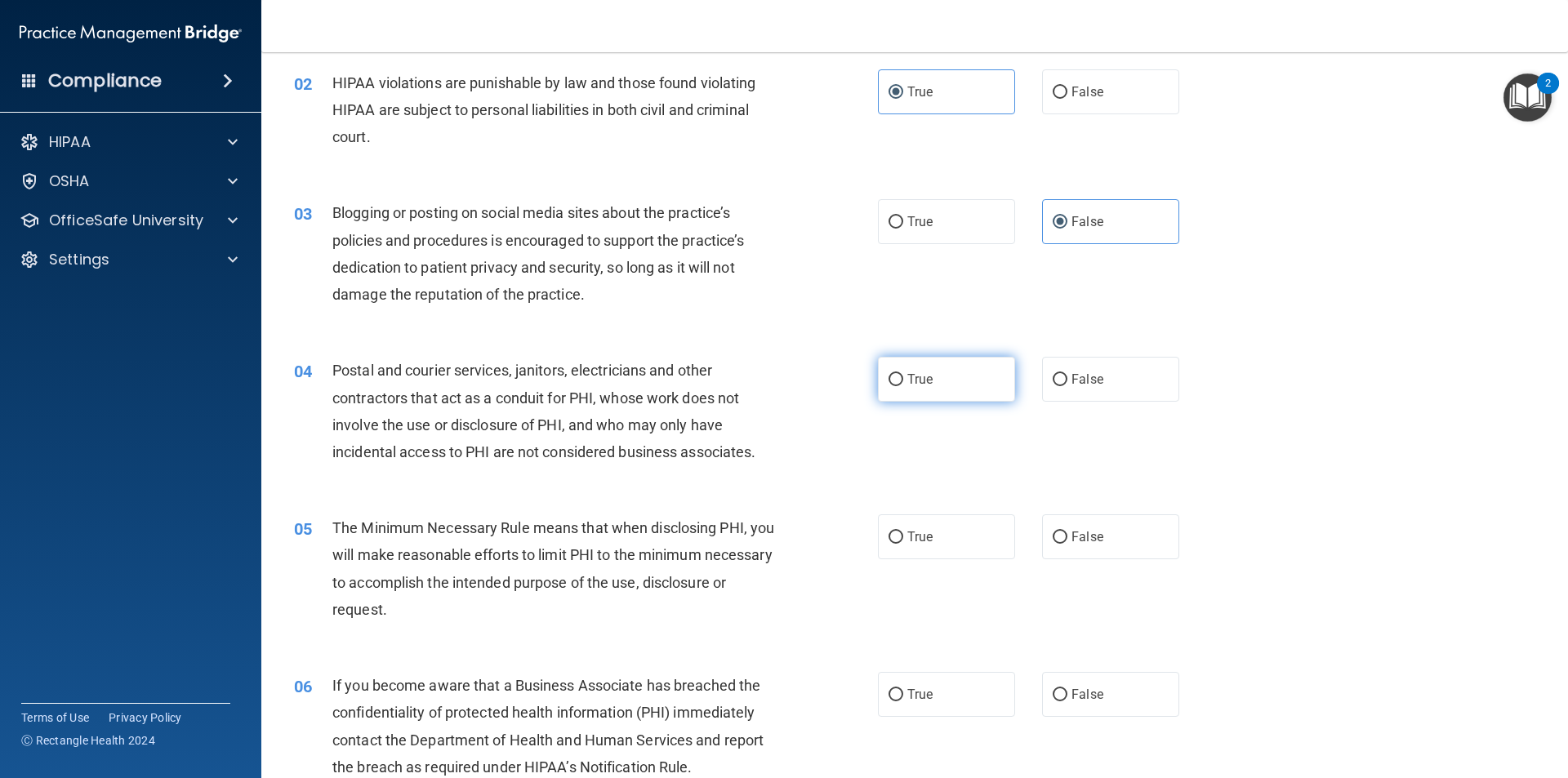
drag, startPoint x: 914, startPoint y: 384, endPoint x: 922, endPoint y: 389, distance: 9.4
click at [917, 388] on label "True" at bounding box center [946, 379] width 137 height 45
click at [929, 377] on label "True" at bounding box center [946, 379] width 137 height 45
click at [903, 377] on input "True" at bounding box center [895, 380] width 14 height 12
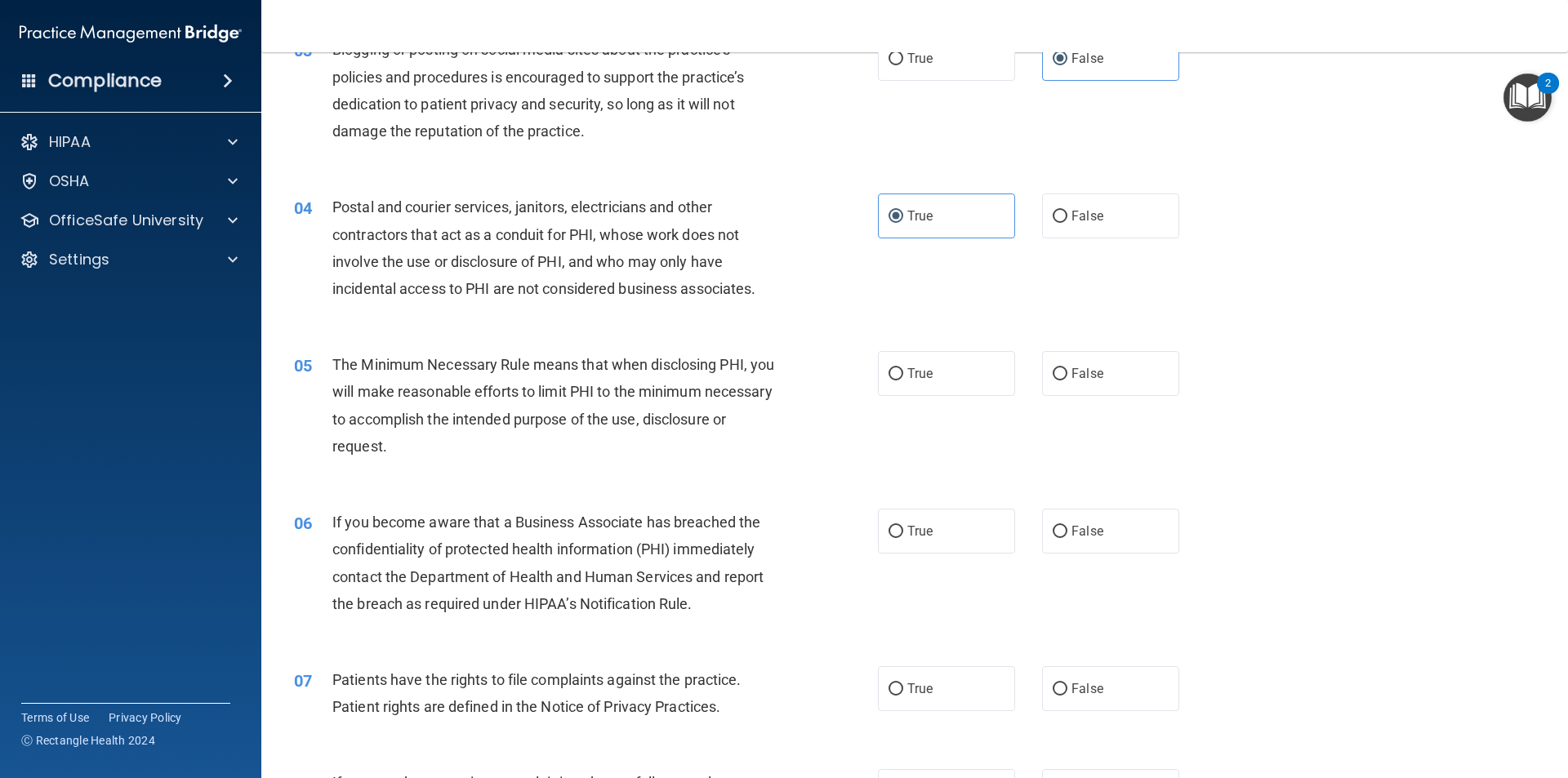
scroll to position [409, 0]
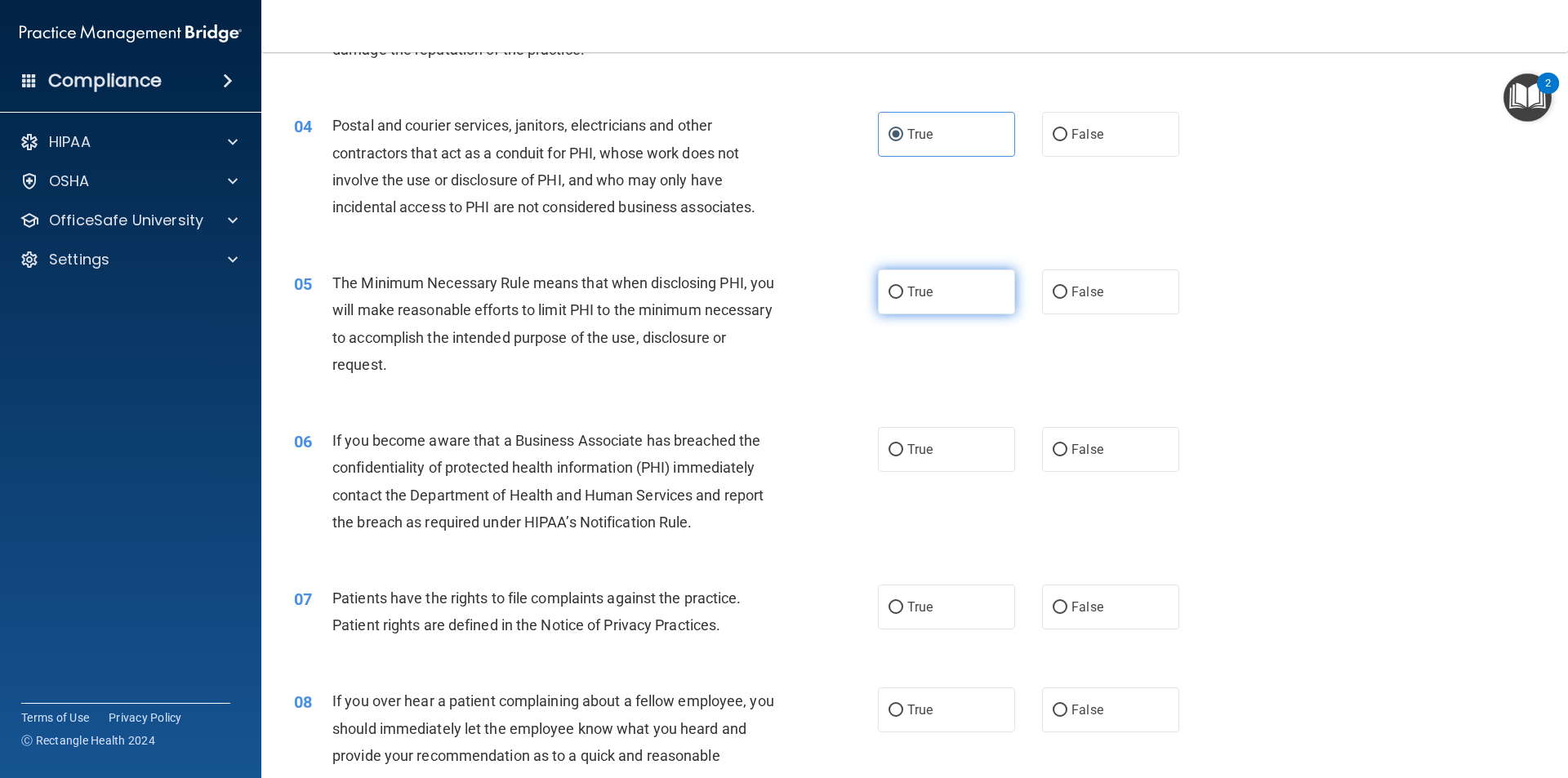
click at [901, 283] on label "True" at bounding box center [946, 292] width 137 height 45
click at [901, 287] on input "True" at bounding box center [895, 293] width 14 height 12
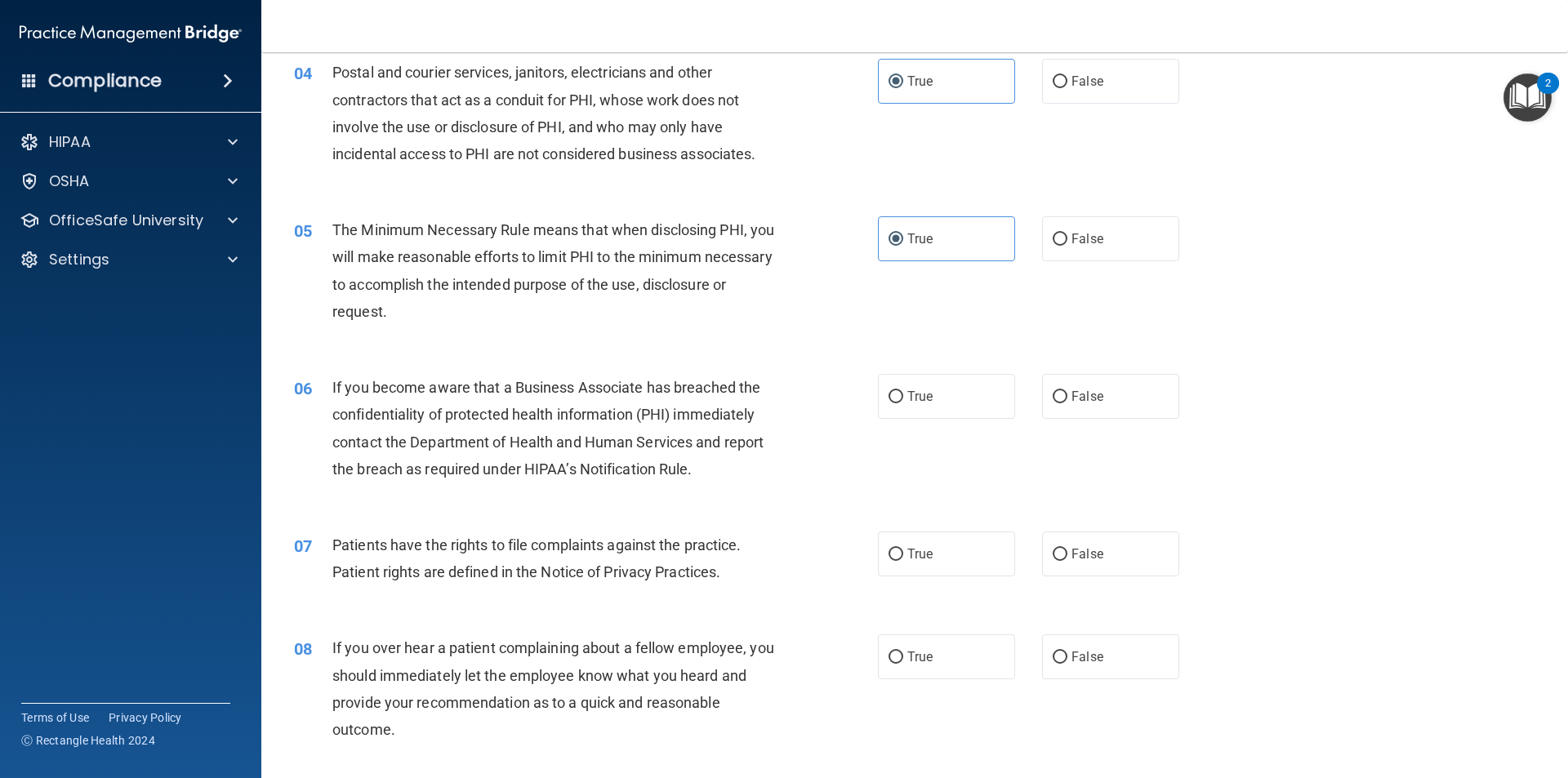
scroll to position [490, 0]
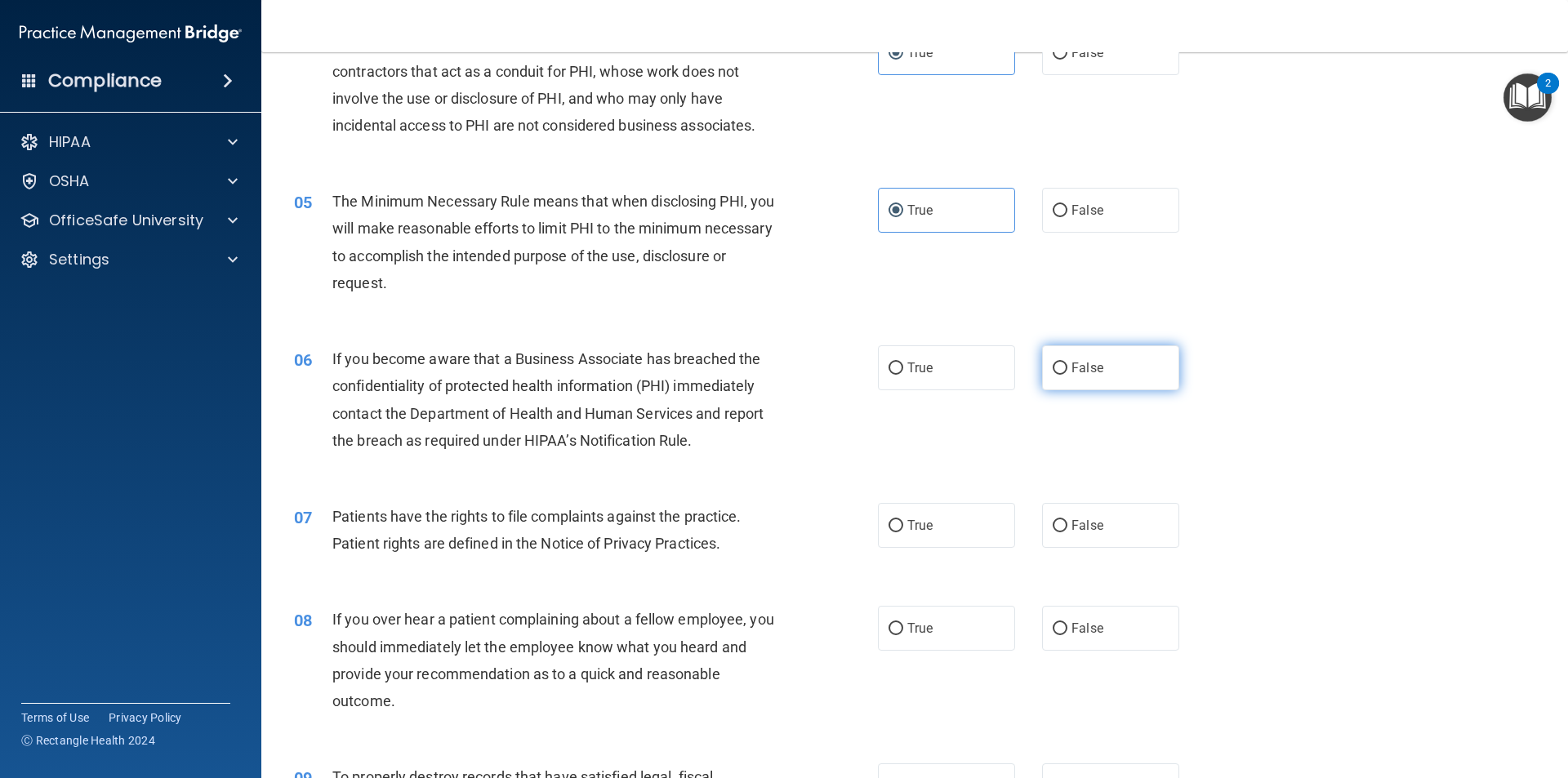
click at [1122, 361] on label "False" at bounding box center [1110, 367] width 137 height 45
click at [1068, 363] on input "False" at bounding box center [1059, 368] width 14 height 12
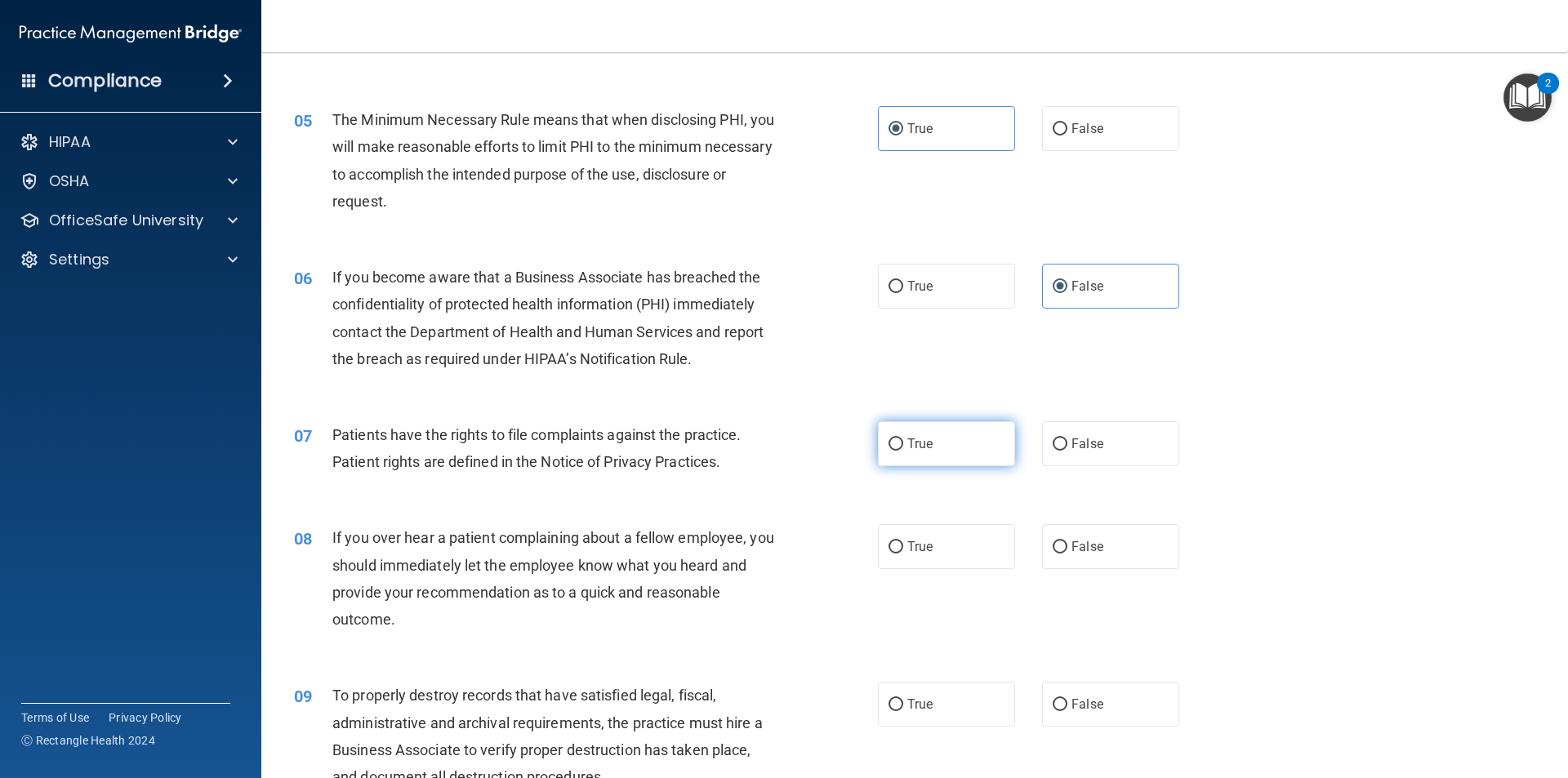
click at [979, 436] on label "True" at bounding box center [946, 443] width 137 height 45
click at [903, 438] on input "True" at bounding box center [895, 444] width 14 height 12
click at [1092, 549] on span "False" at bounding box center [1087, 546] width 32 height 15
click at [1068, 549] on input "False" at bounding box center [1059, 547] width 14 height 12
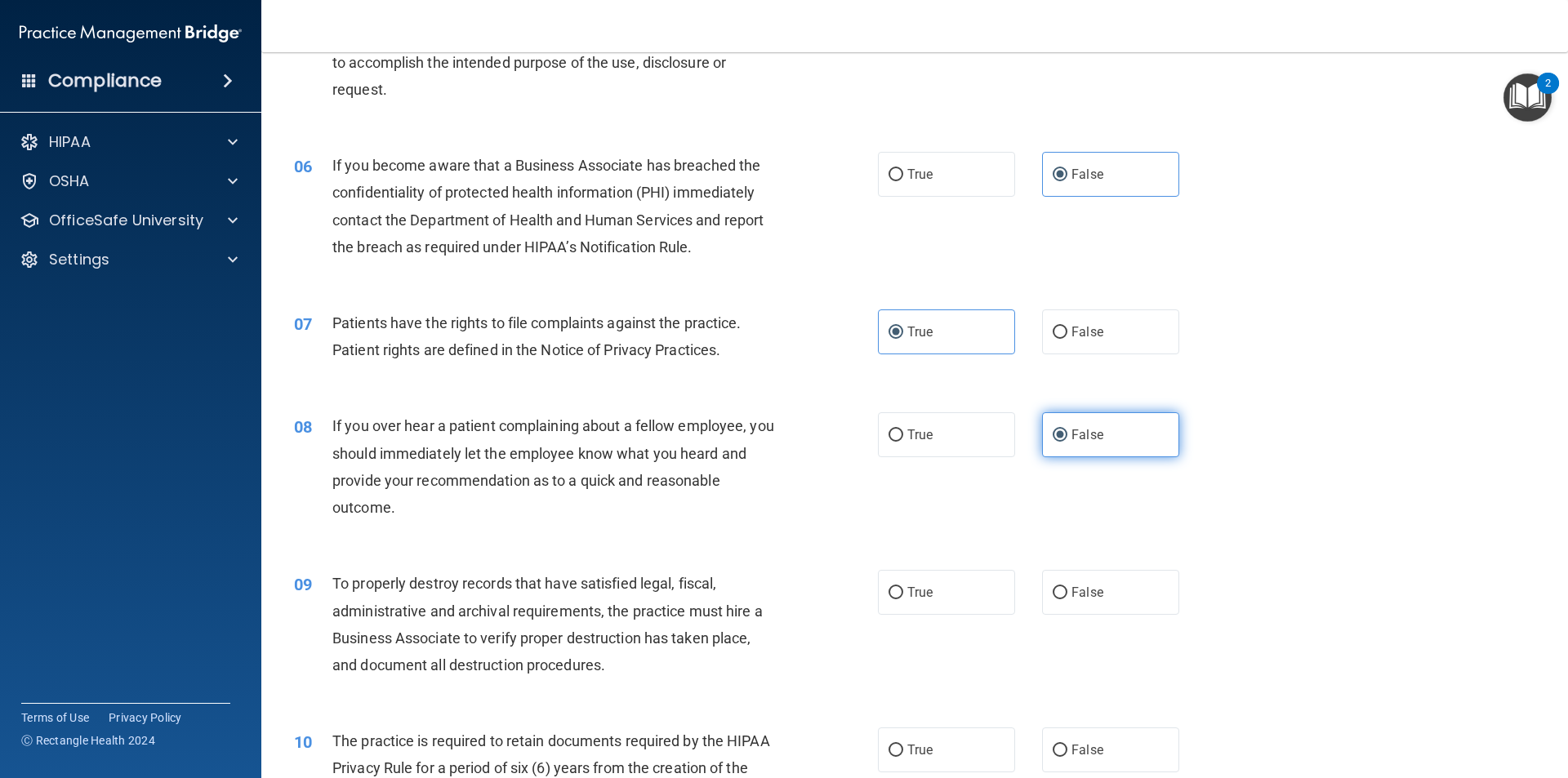
scroll to position [817, 0]
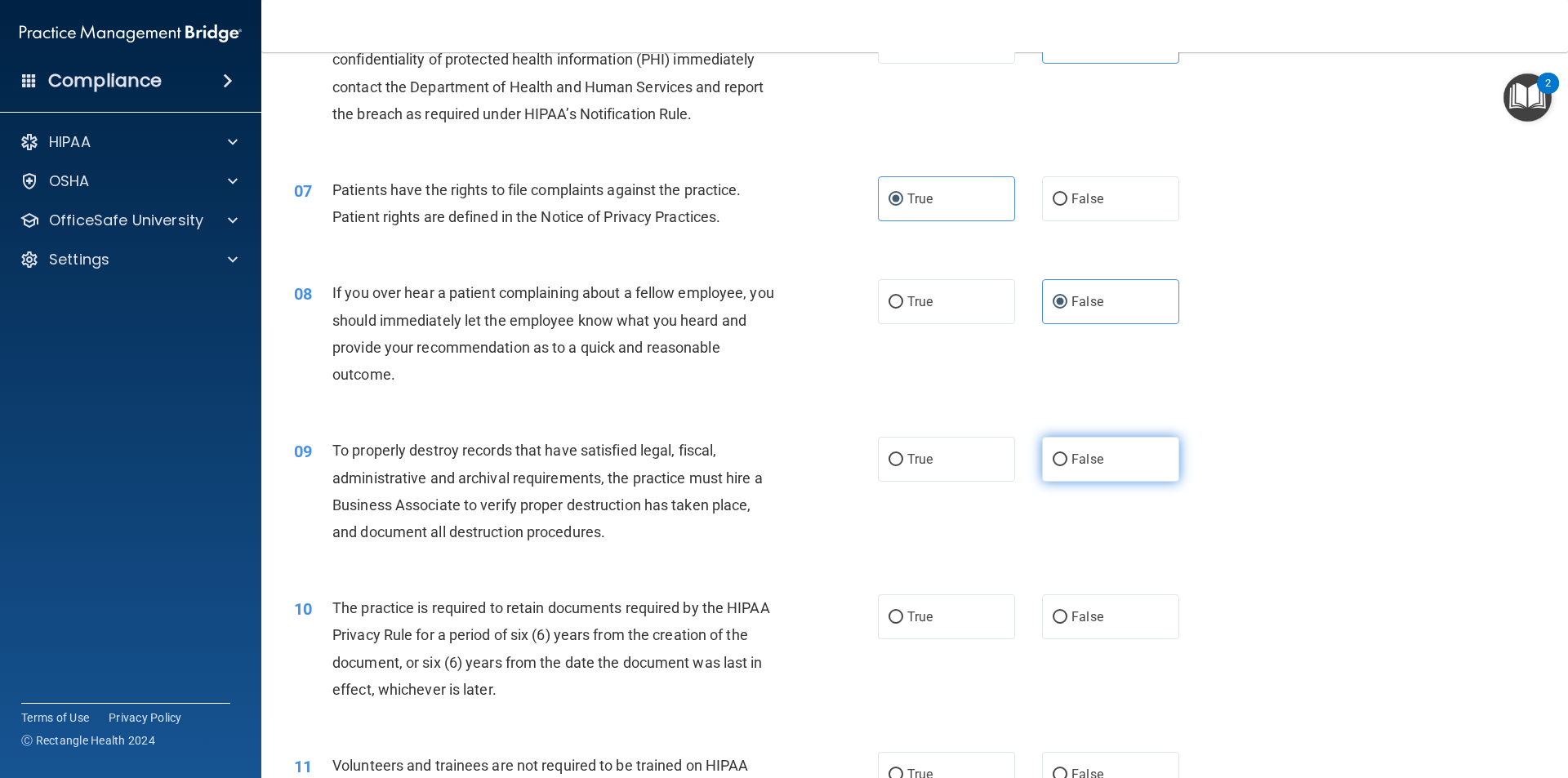
click at [1051, 475] on label "False" at bounding box center [1110, 459] width 137 height 45
click at [1052, 466] on input "False" at bounding box center [1059, 460] width 14 height 12
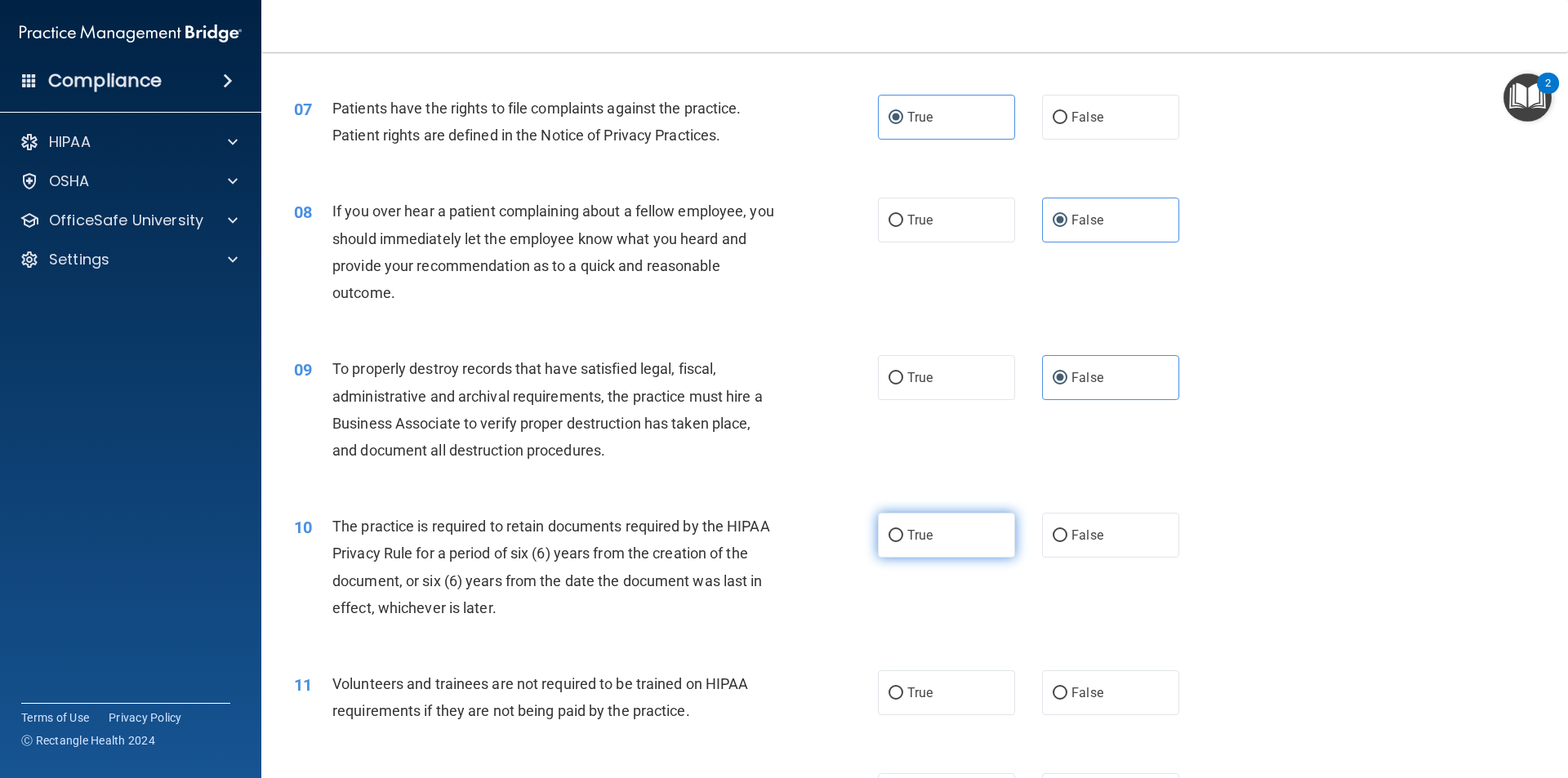
click at [973, 516] on label "True" at bounding box center [946, 535] width 137 height 45
click at [903, 530] on input "True" at bounding box center [895, 536] width 14 height 12
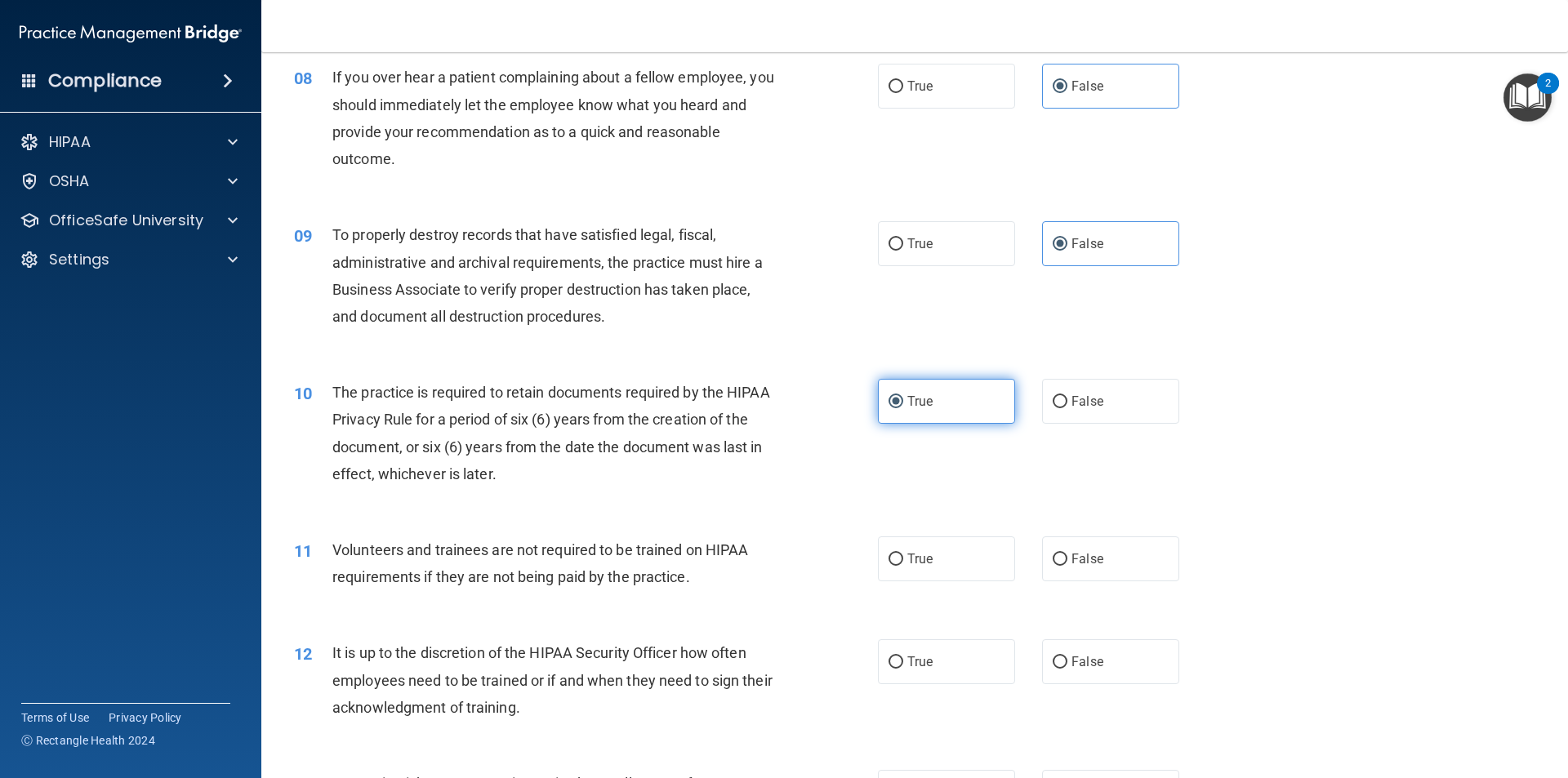
scroll to position [1062, 0]
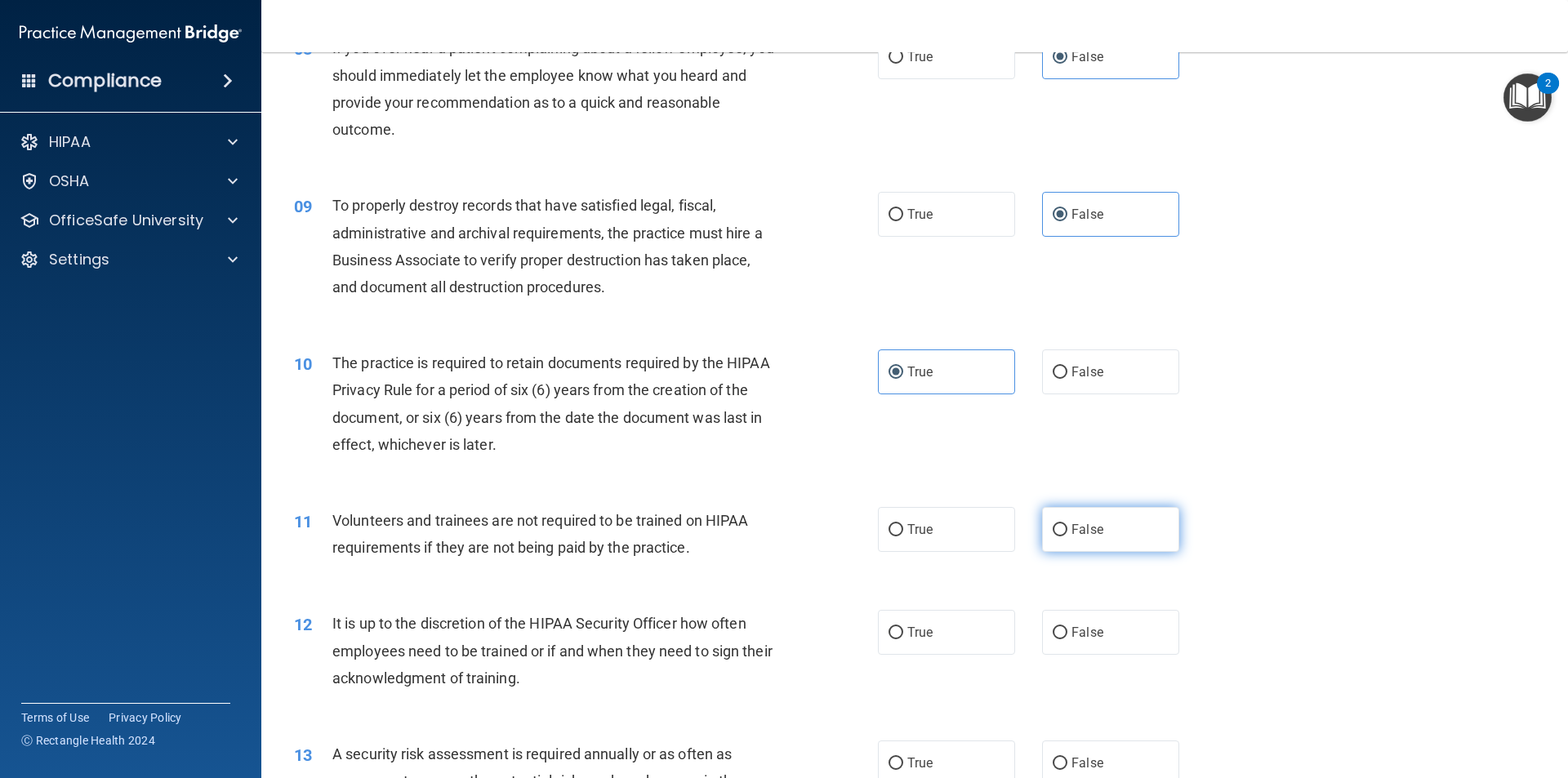
click at [1088, 518] on label "False" at bounding box center [1110, 529] width 137 height 45
click at [1068, 524] on input "False" at bounding box center [1059, 530] width 14 height 12
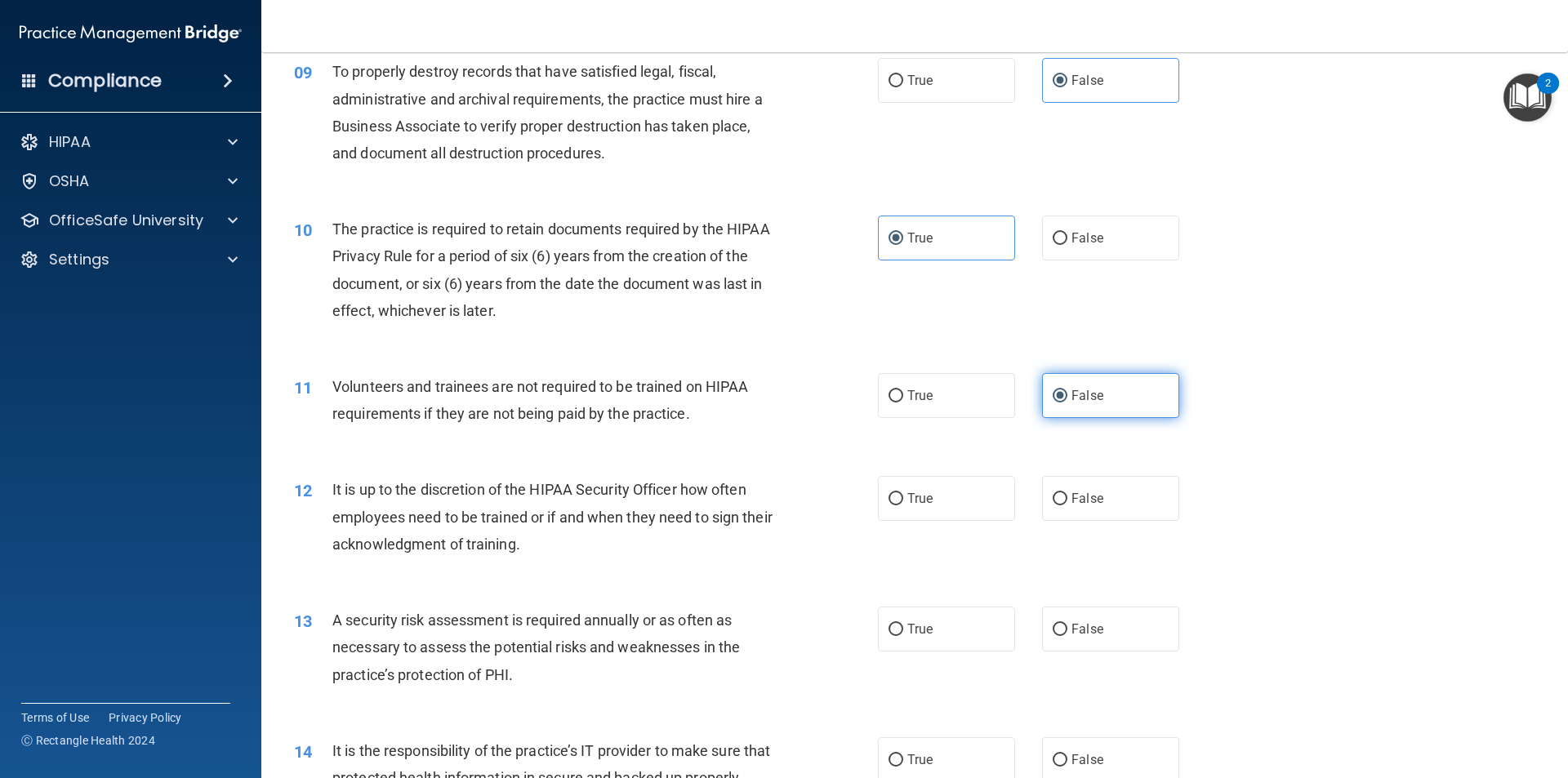
scroll to position [1225, 0]
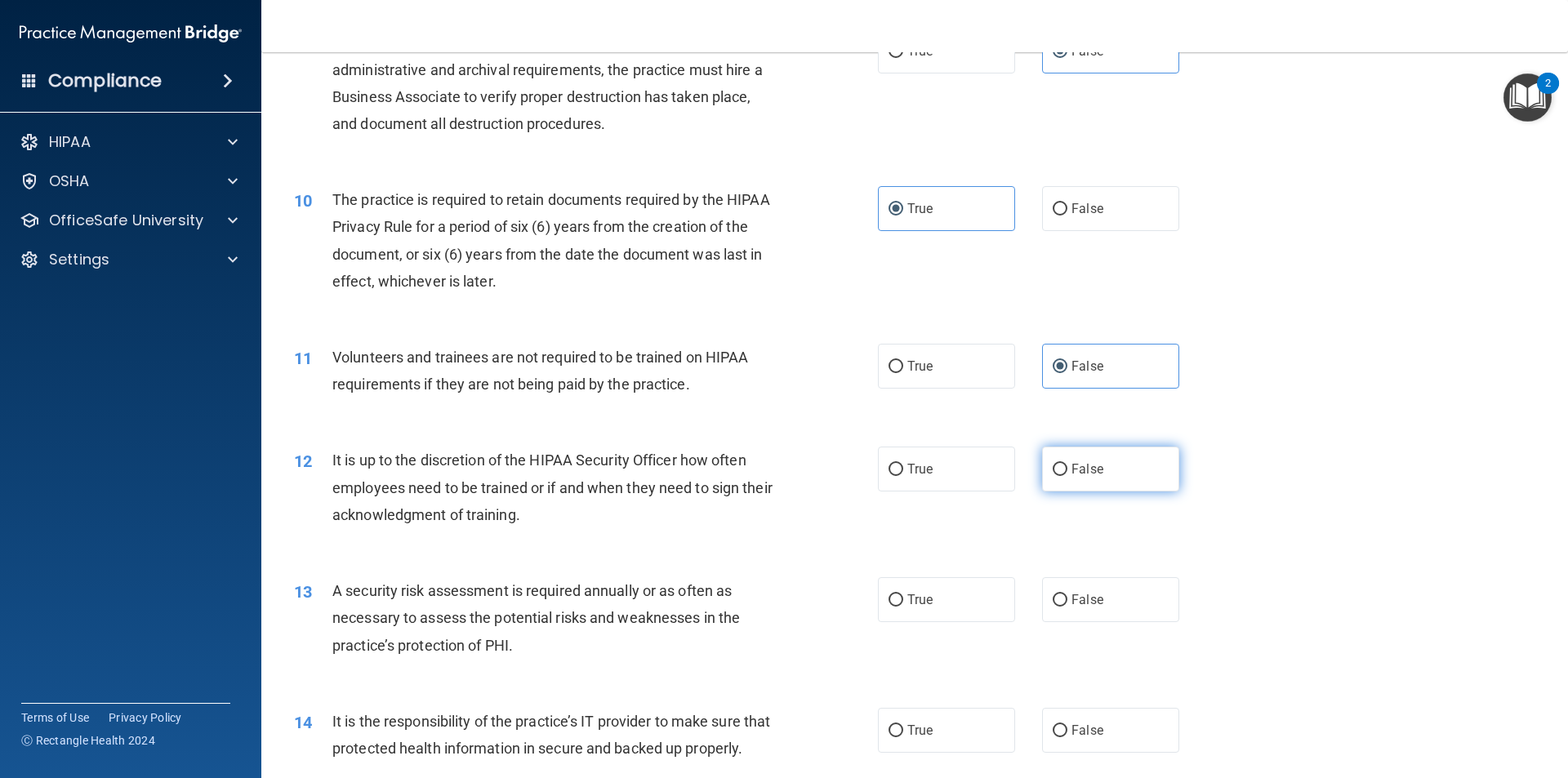
click at [1052, 466] on input "False" at bounding box center [1059, 470] width 14 height 12
click at [942, 580] on label "True" at bounding box center [946, 599] width 137 height 45
click at [903, 594] on input "True" at bounding box center [895, 600] width 14 height 12
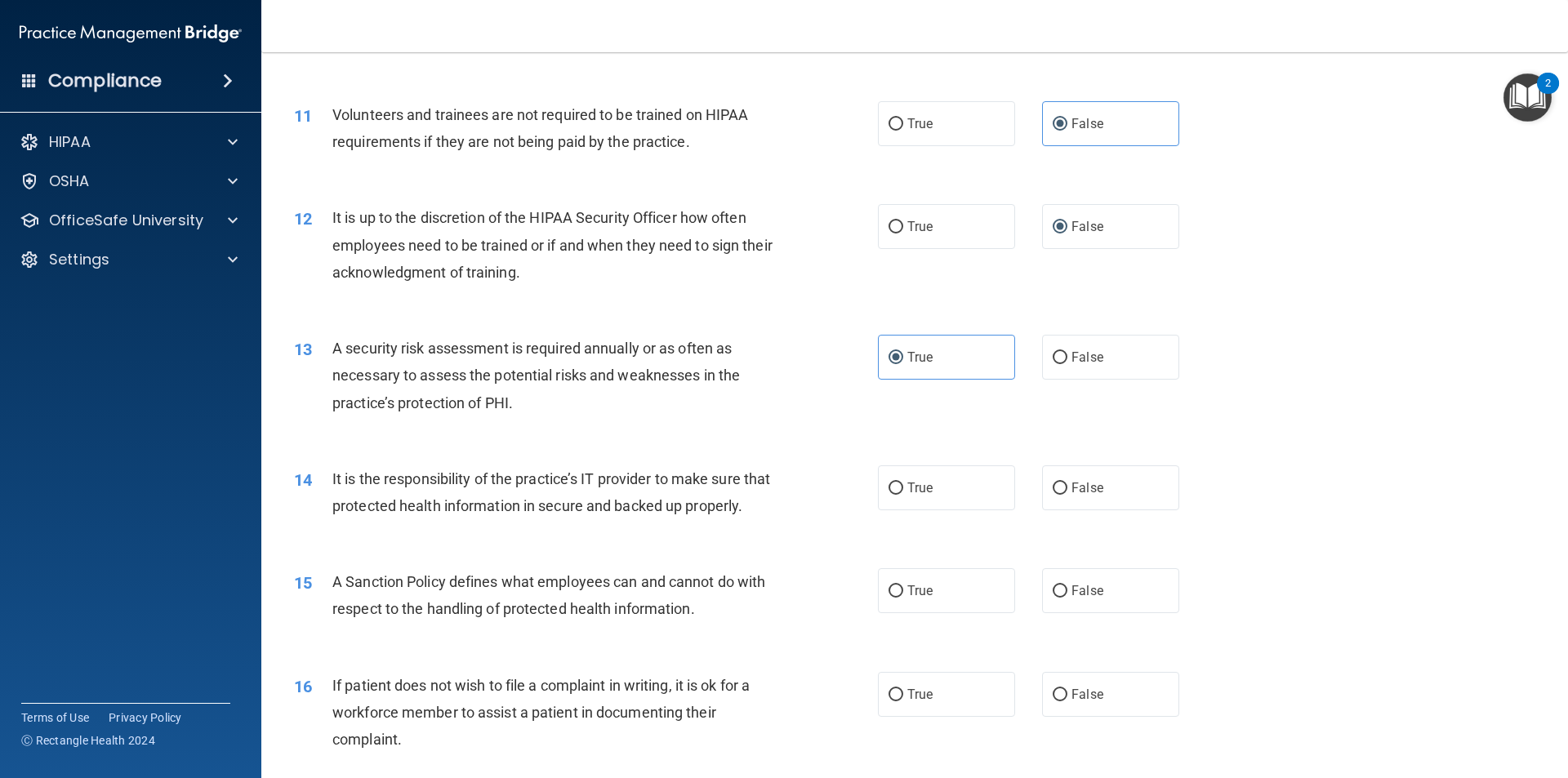
scroll to position [1470, 0]
click at [932, 488] on label "True" at bounding box center [946, 485] width 137 height 45
click at [903, 488] on input "True" at bounding box center [895, 486] width 14 height 12
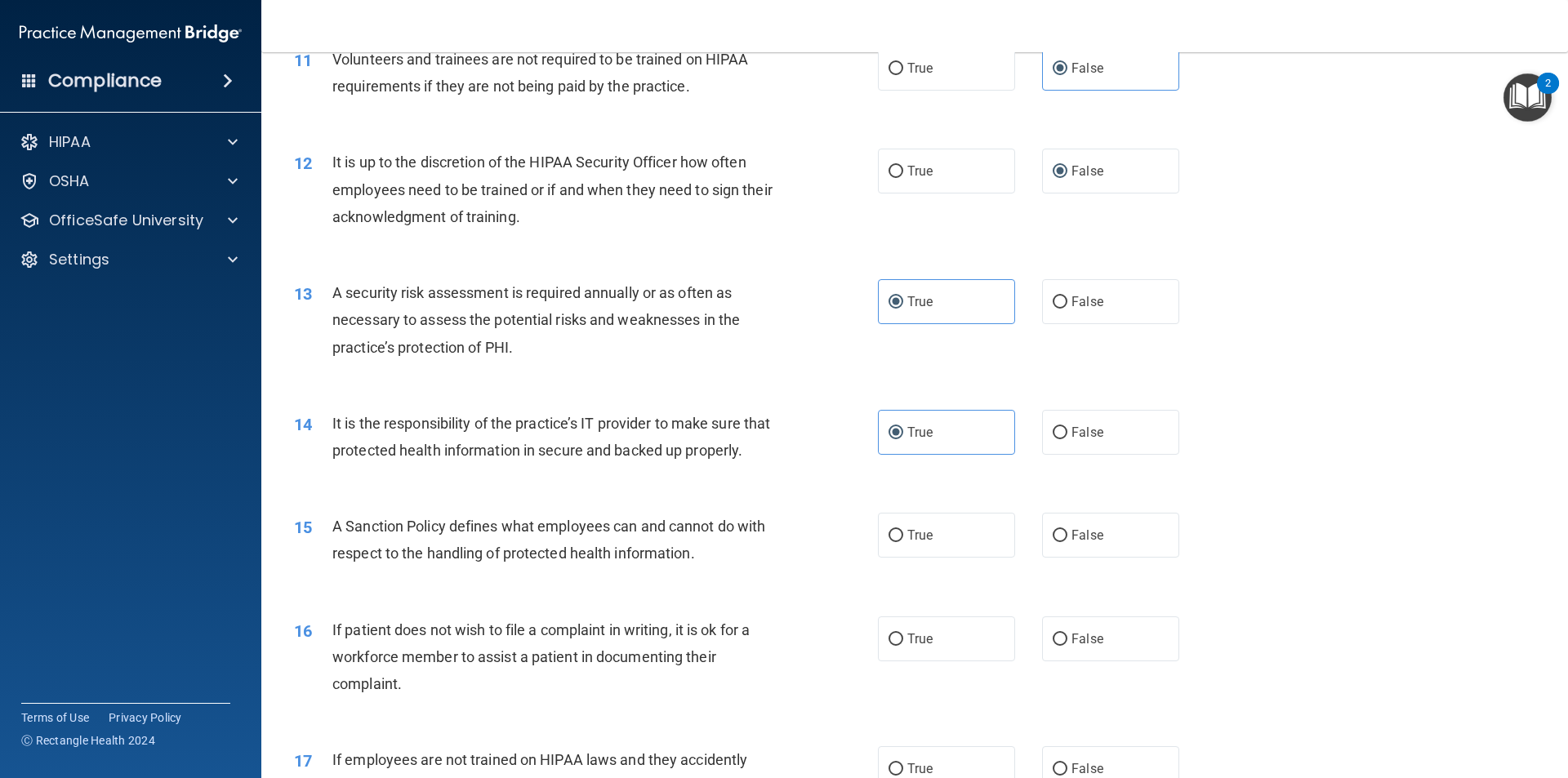
scroll to position [1552, 0]
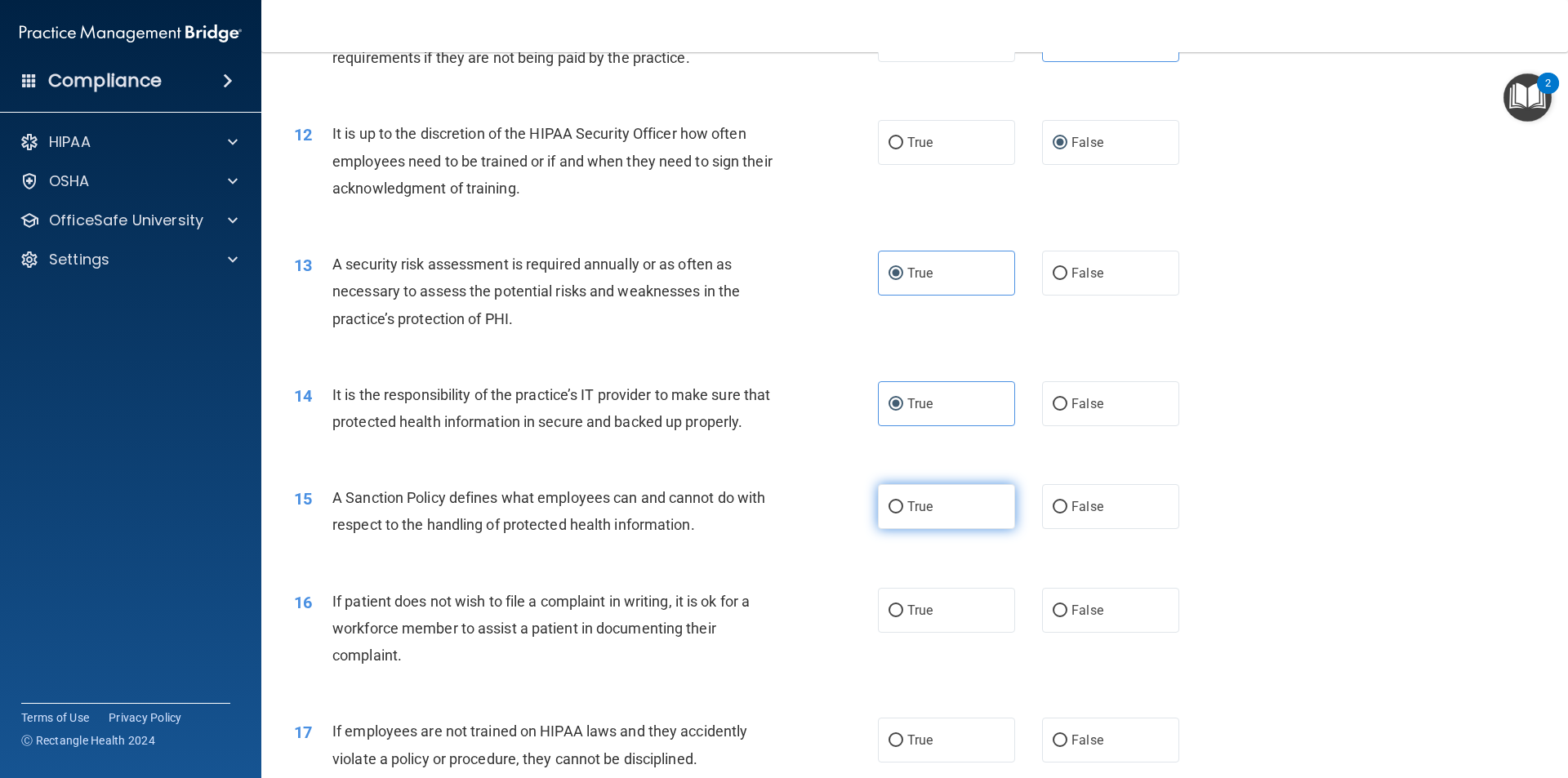
click at [951, 529] on label "True" at bounding box center [946, 506] width 137 height 45
click at [903, 514] on input "True" at bounding box center [895, 507] width 14 height 12
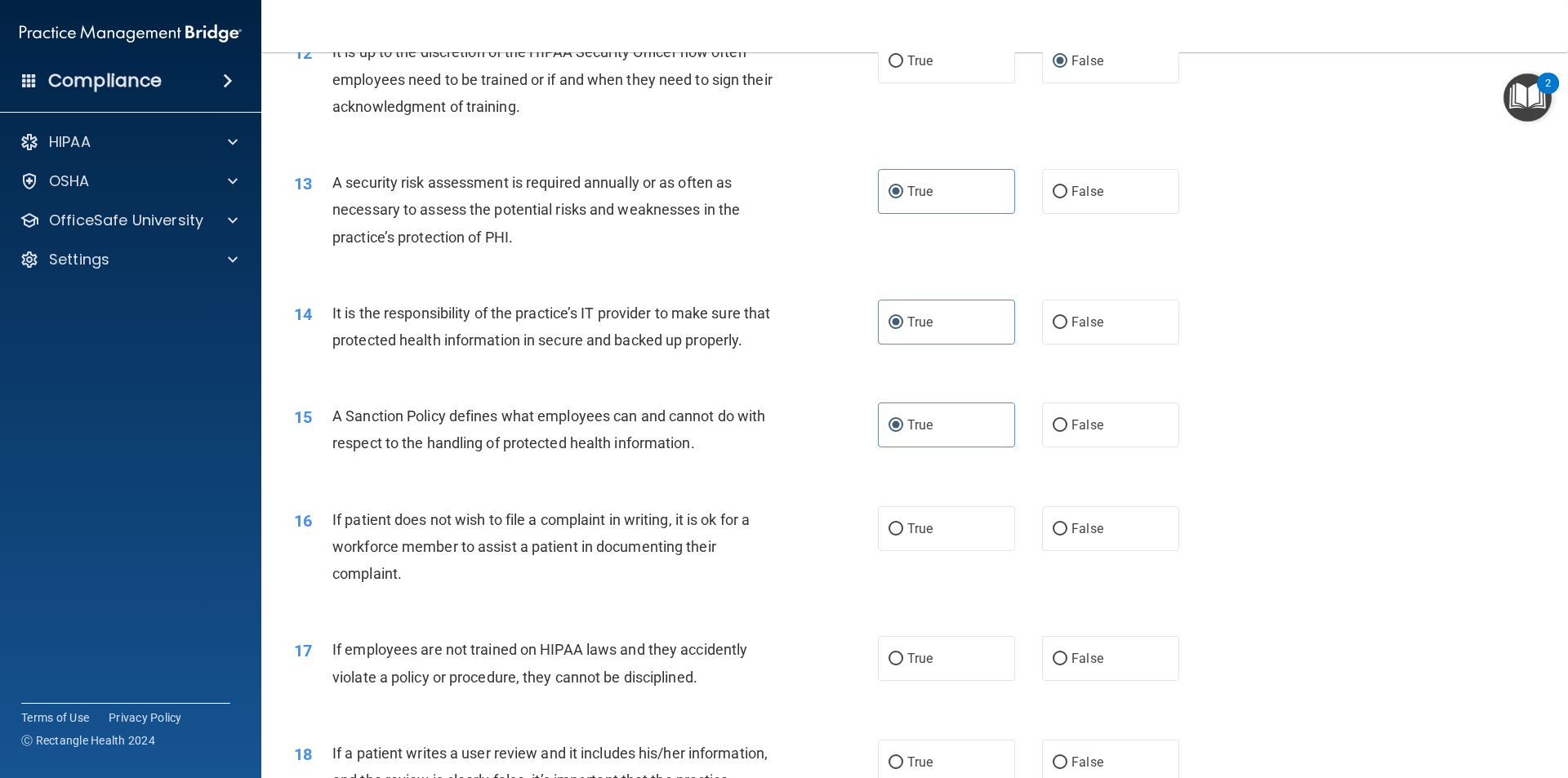
click at [1119, 529] on div "16 If patient does not wish to file a complaint in writing, it is ok for a work…" at bounding box center [914, 551] width 1266 height 131
click at [1105, 551] on label "False" at bounding box center [1110, 528] width 137 height 45
click at [1068, 536] on input "False" at bounding box center [1059, 529] width 14 height 12
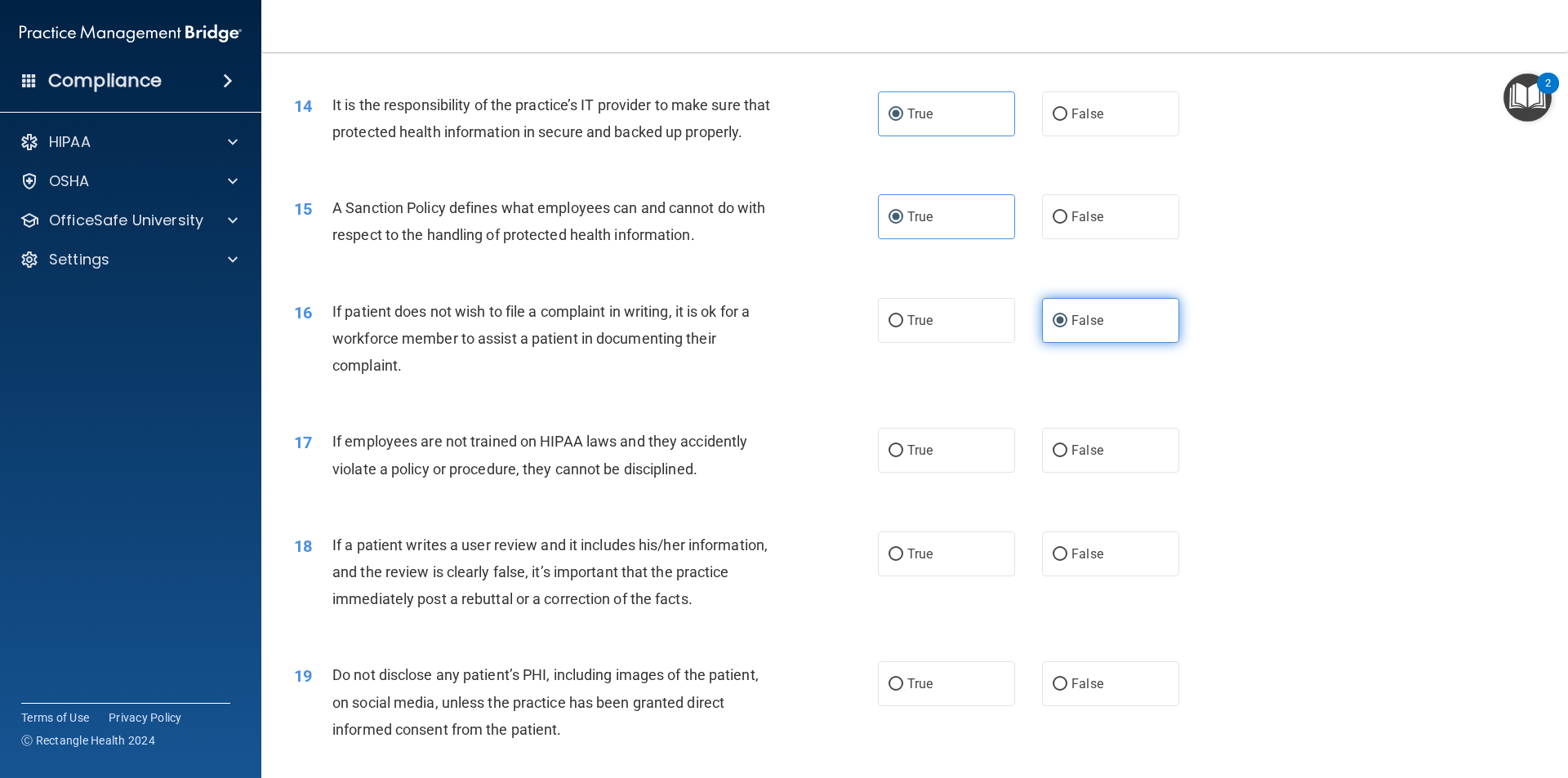
scroll to position [1878, 0]
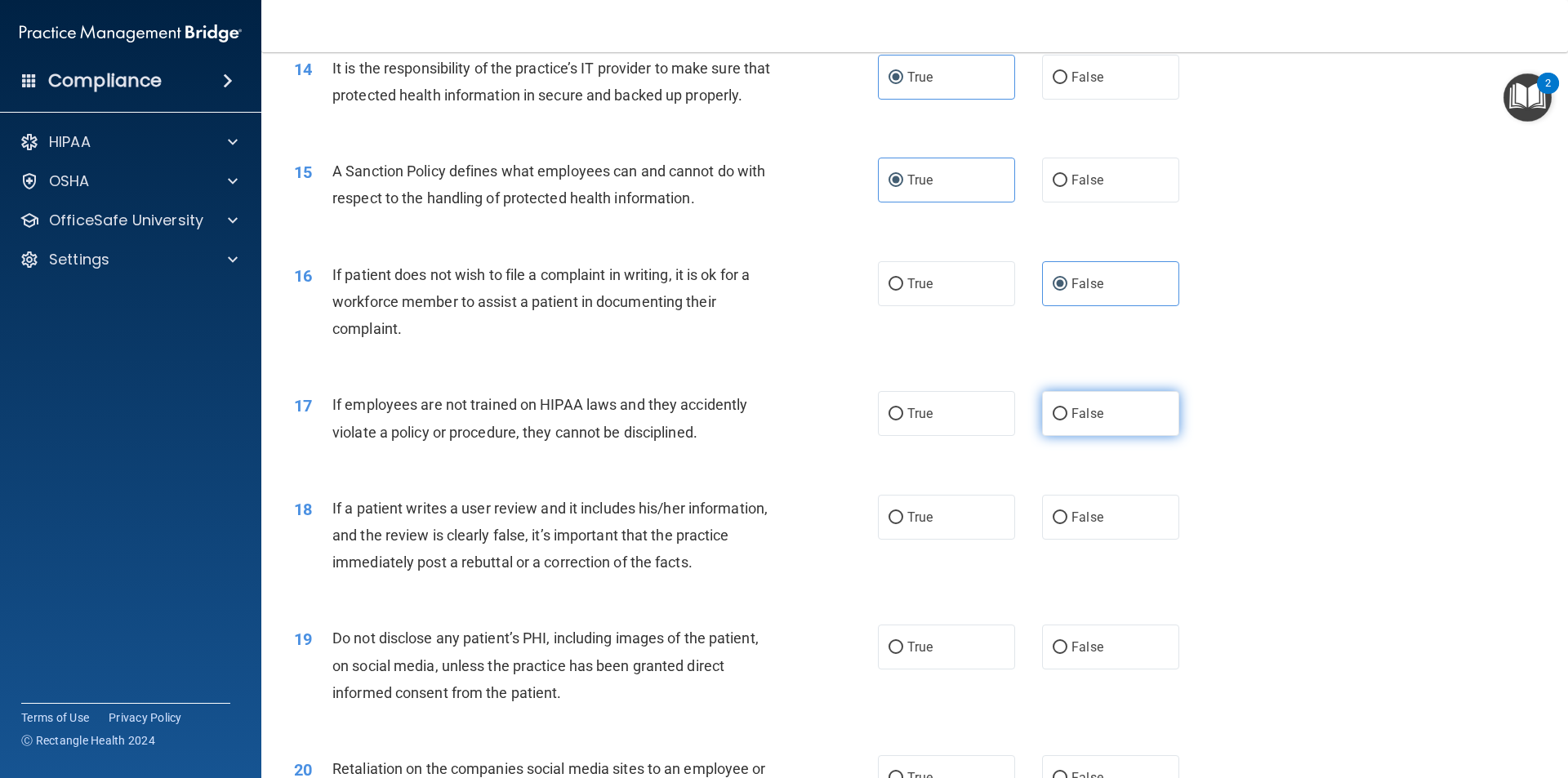
click at [1071, 421] on span "False" at bounding box center [1087, 413] width 32 height 15
click at [1067, 421] on input "False" at bounding box center [1059, 414] width 14 height 12
click at [975, 526] on label "True" at bounding box center [946, 517] width 137 height 45
click at [903, 524] on input "True" at bounding box center [895, 518] width 14 height 12
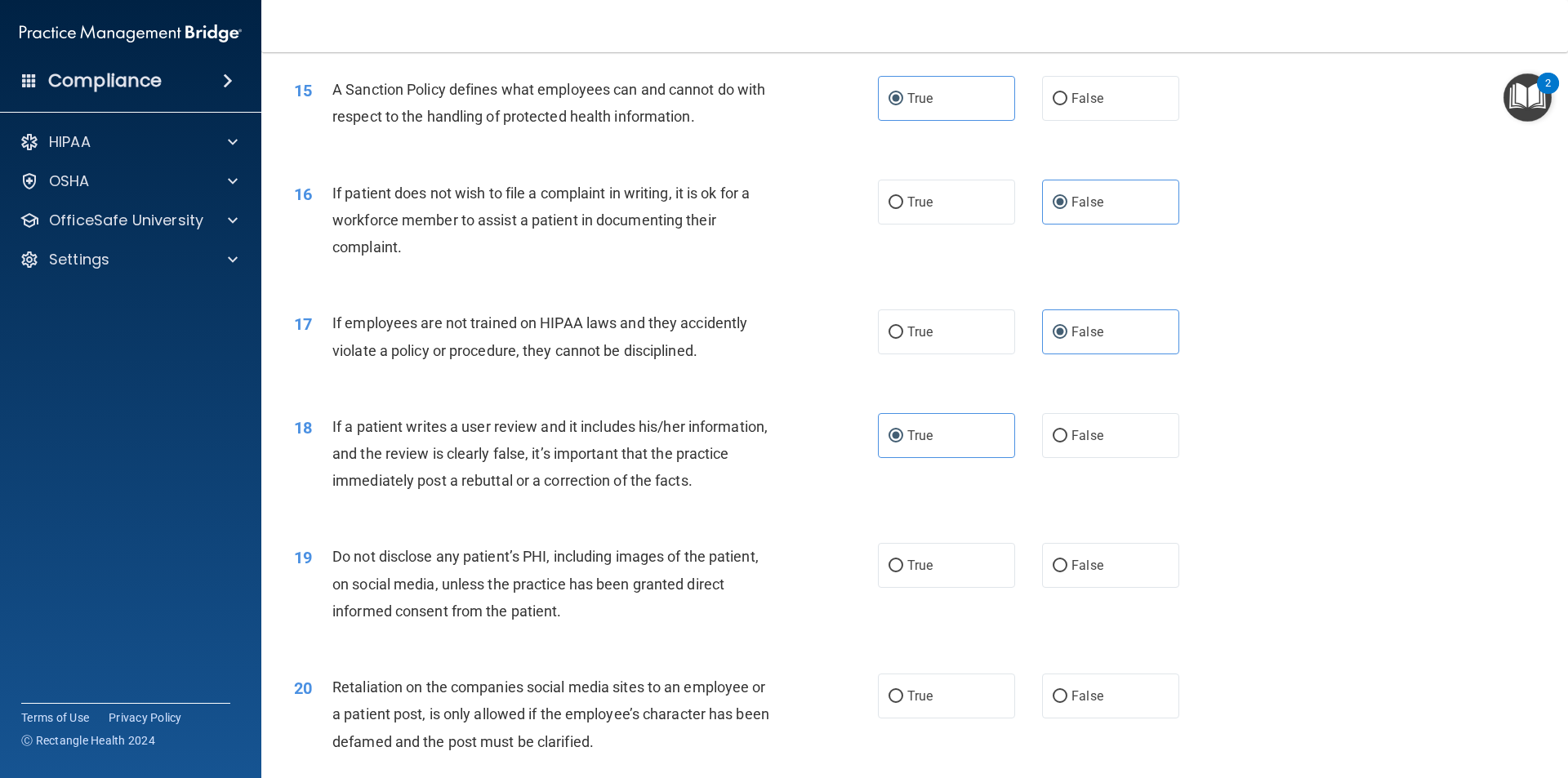
scroll to position [2042, 0]
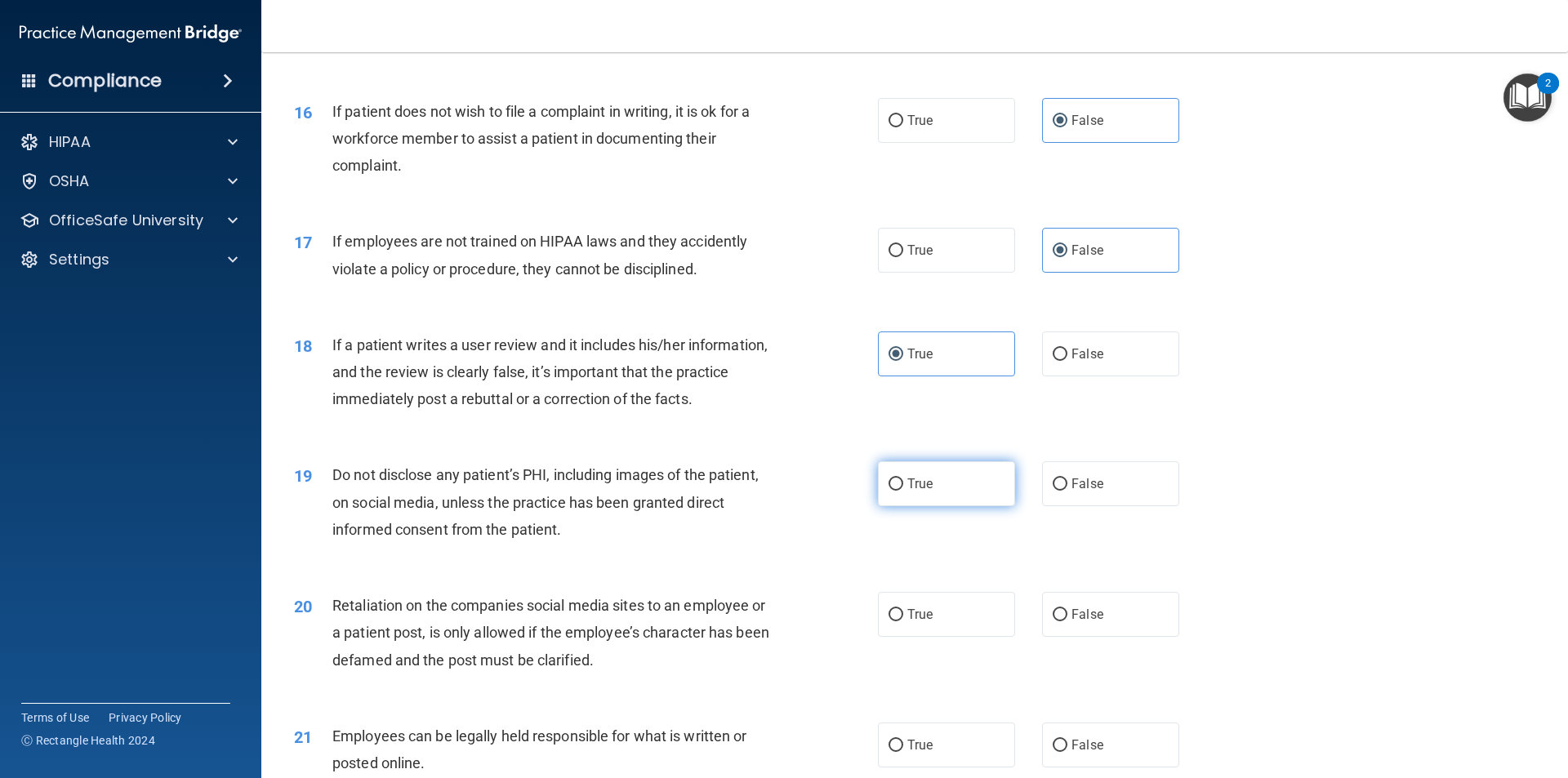
click at [941, 506] on label "True" at bounding box center [946, 483] width 137 height 45
click at [903, 491] on input "True" at bounding box center [895, 484] width 14 height 12
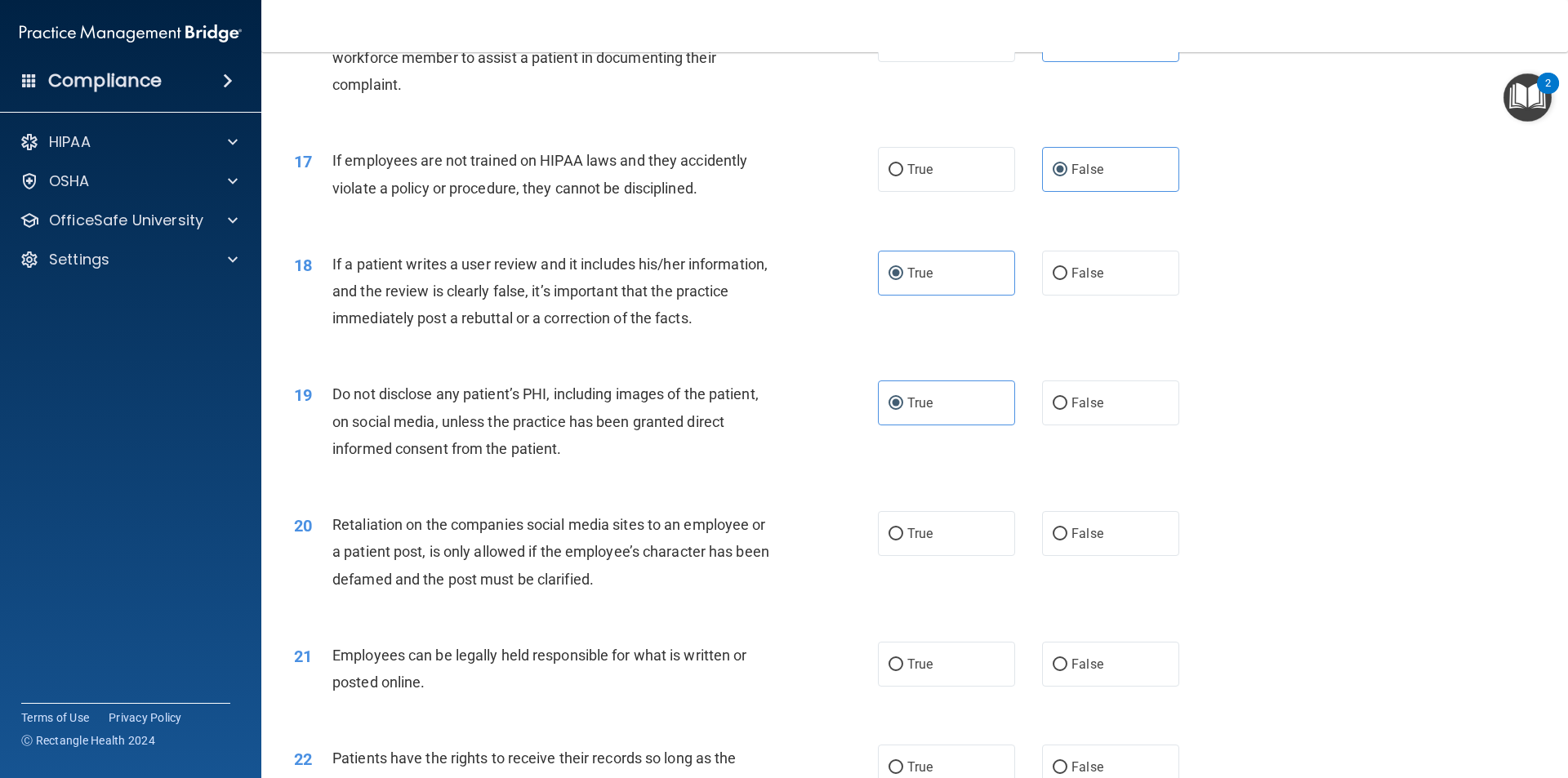
scroll to position [2123, 0]
click at [969, 555] on label "True" at bounding box center [946, 532] width 137 height 45
click at [903, 540] on input "True" at bounding box center [895, 533] width 14 height 12
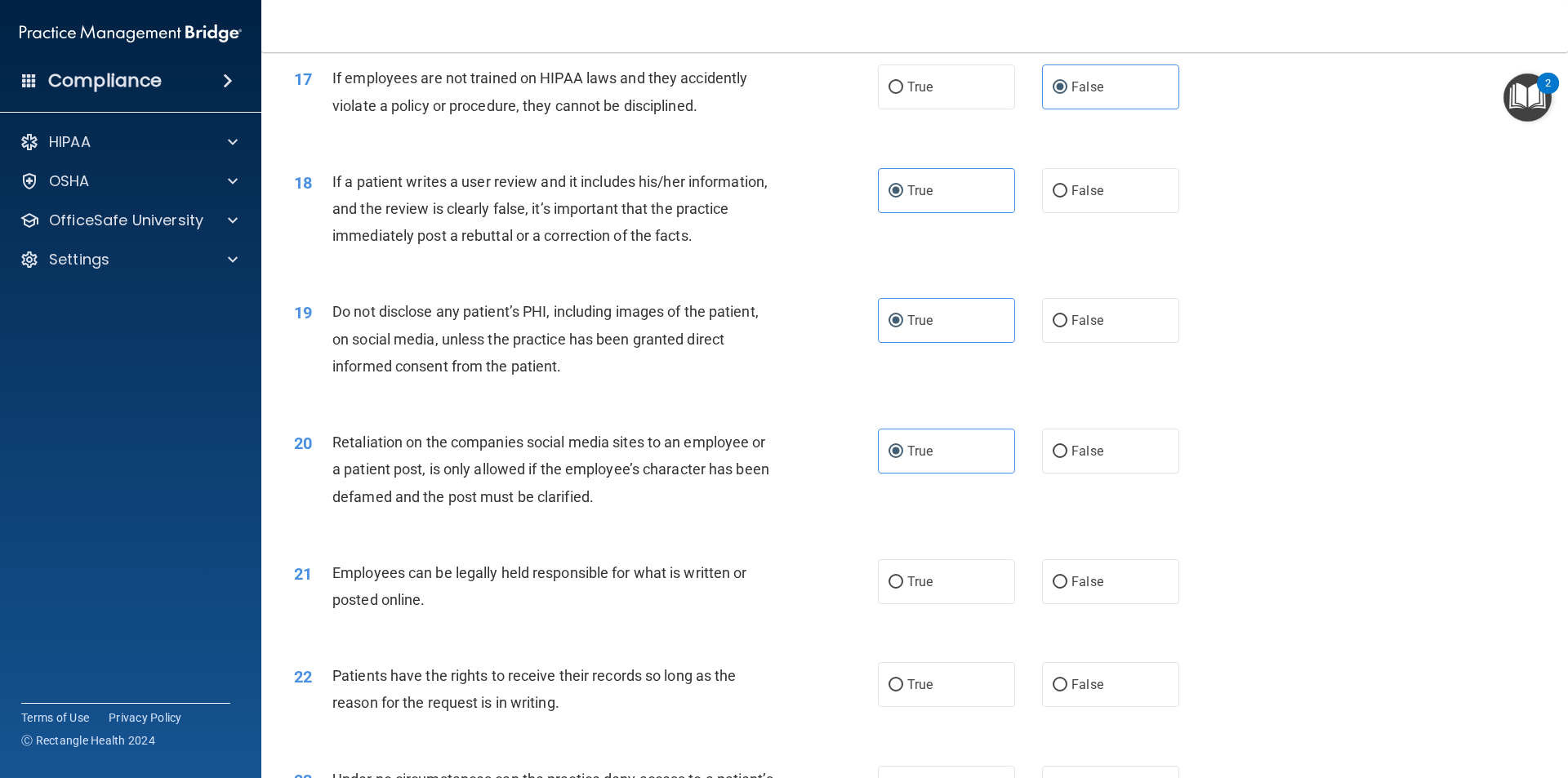
scroll to position [2287, 0]
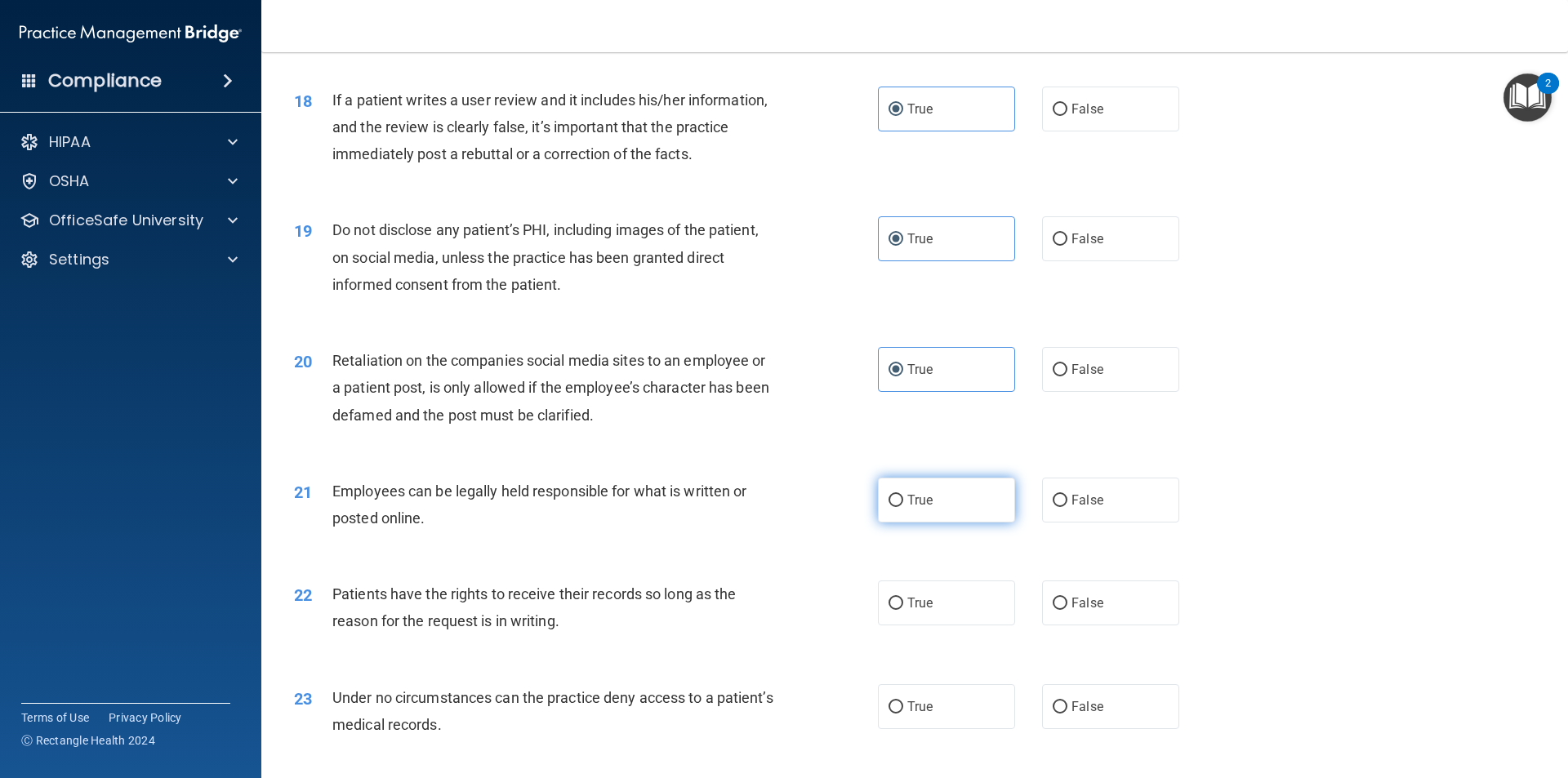
click at [953, 522] on label "True" at bounding box center [946, 500] width 137 height 45
click at [903, 507] on input "True" at bounding box center [895, 500] width 14 height 12
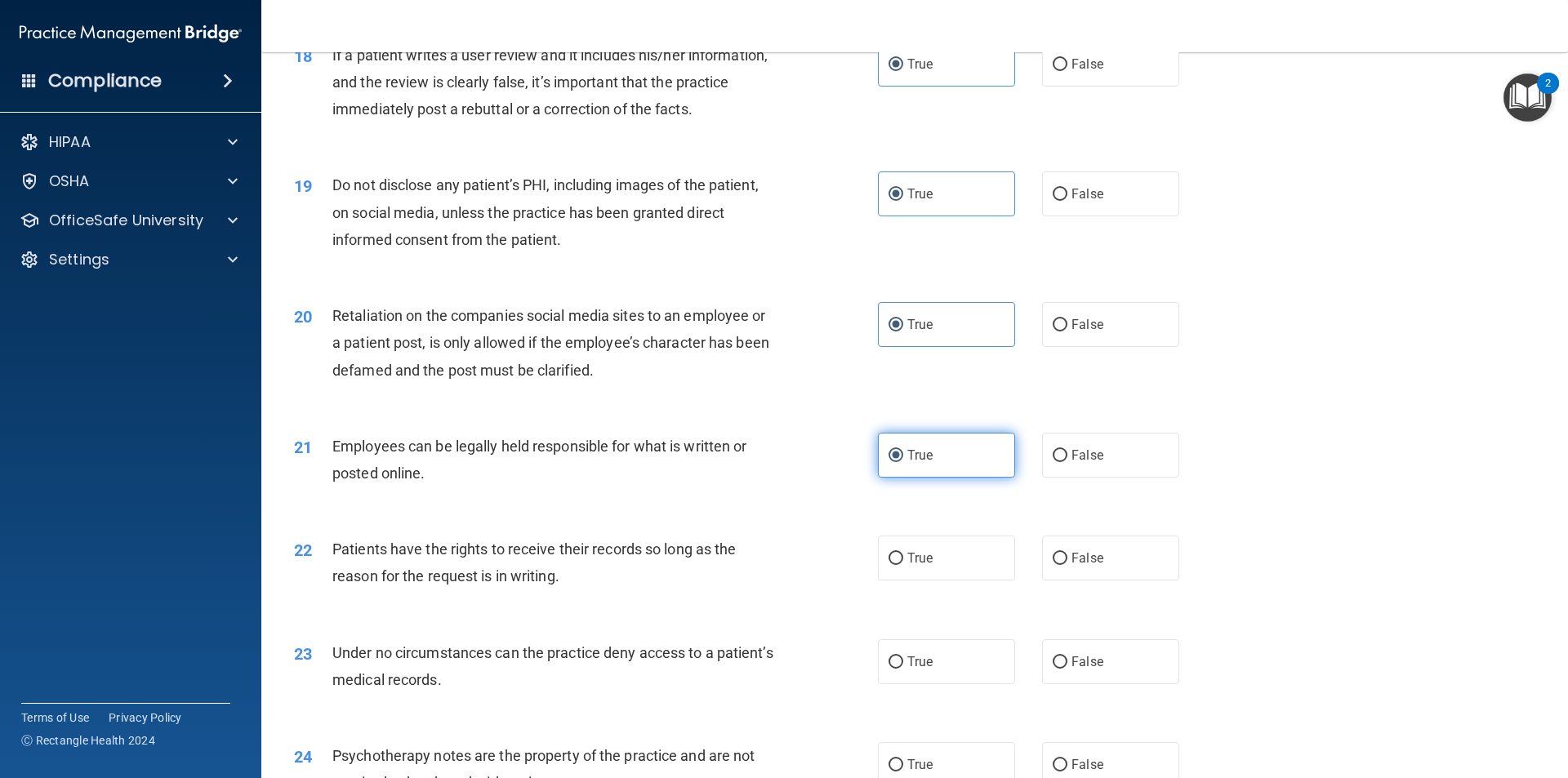
scroll to position [2368, 0]
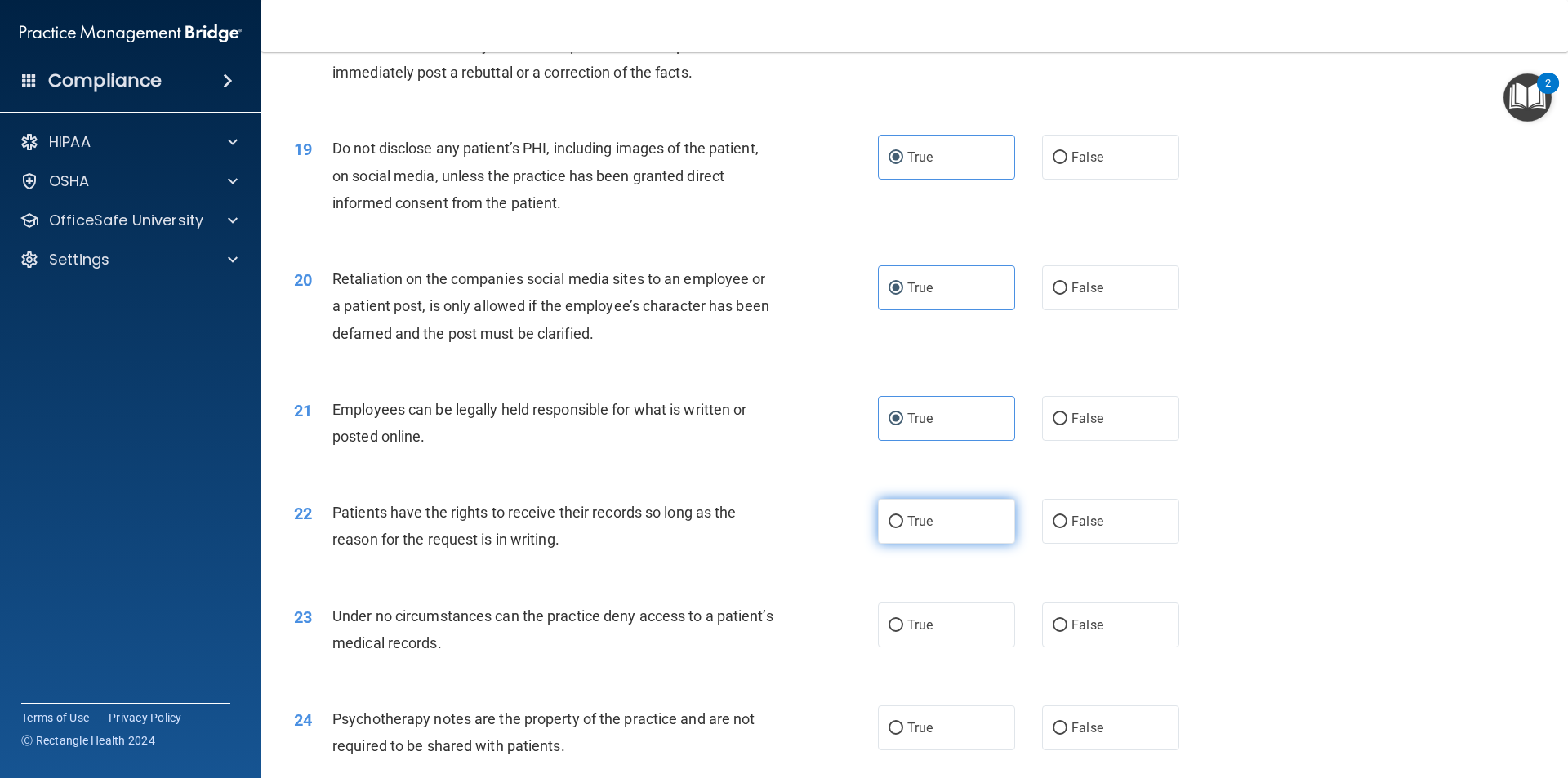
click at [953, 542] on label "True" at bounding box center [946, 522] width 137 height 45
click at [903, 528] on input "True" at bounding box center [895, 522] width 14 height 12
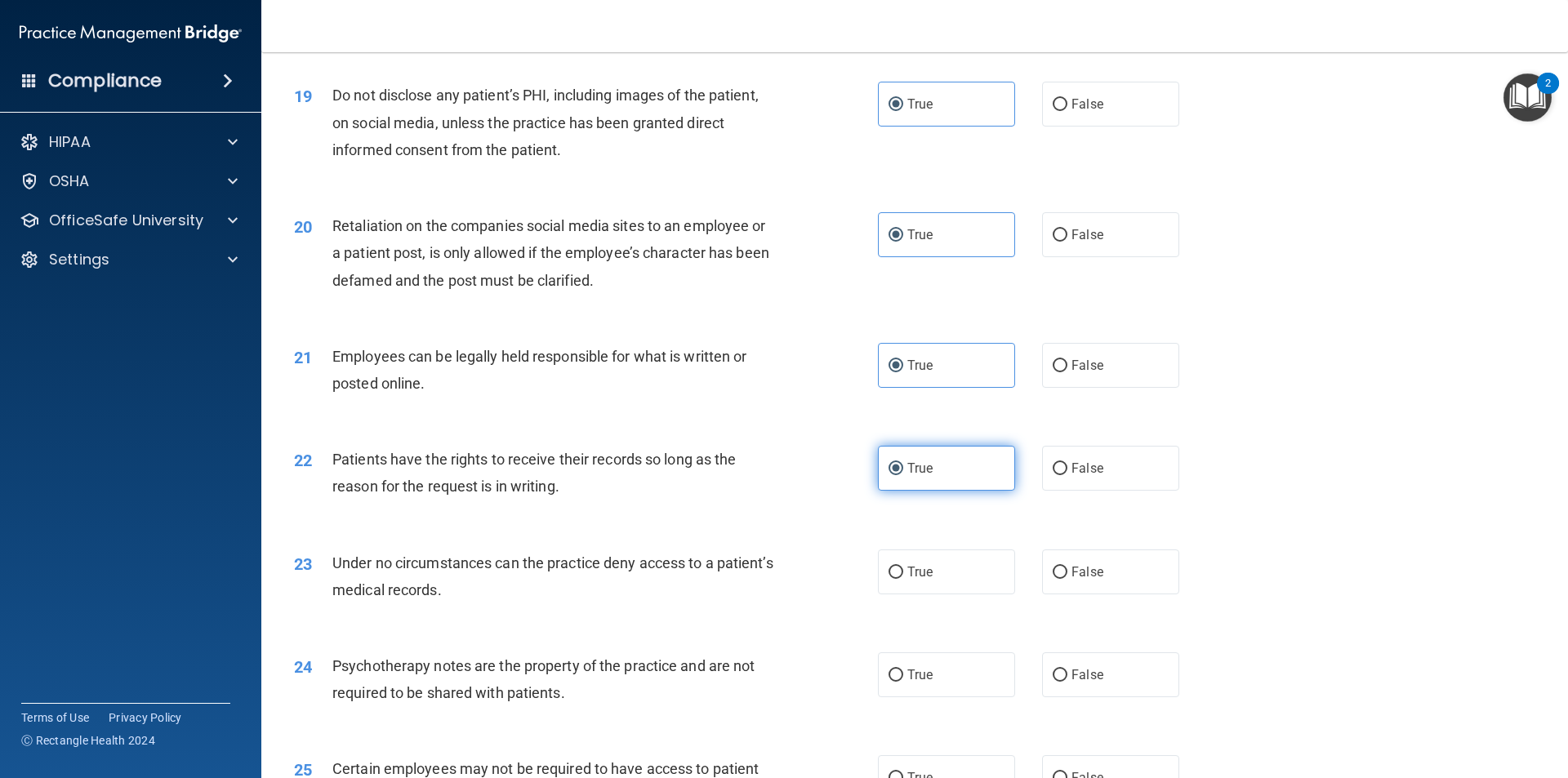
scroll to position [2451, 0]
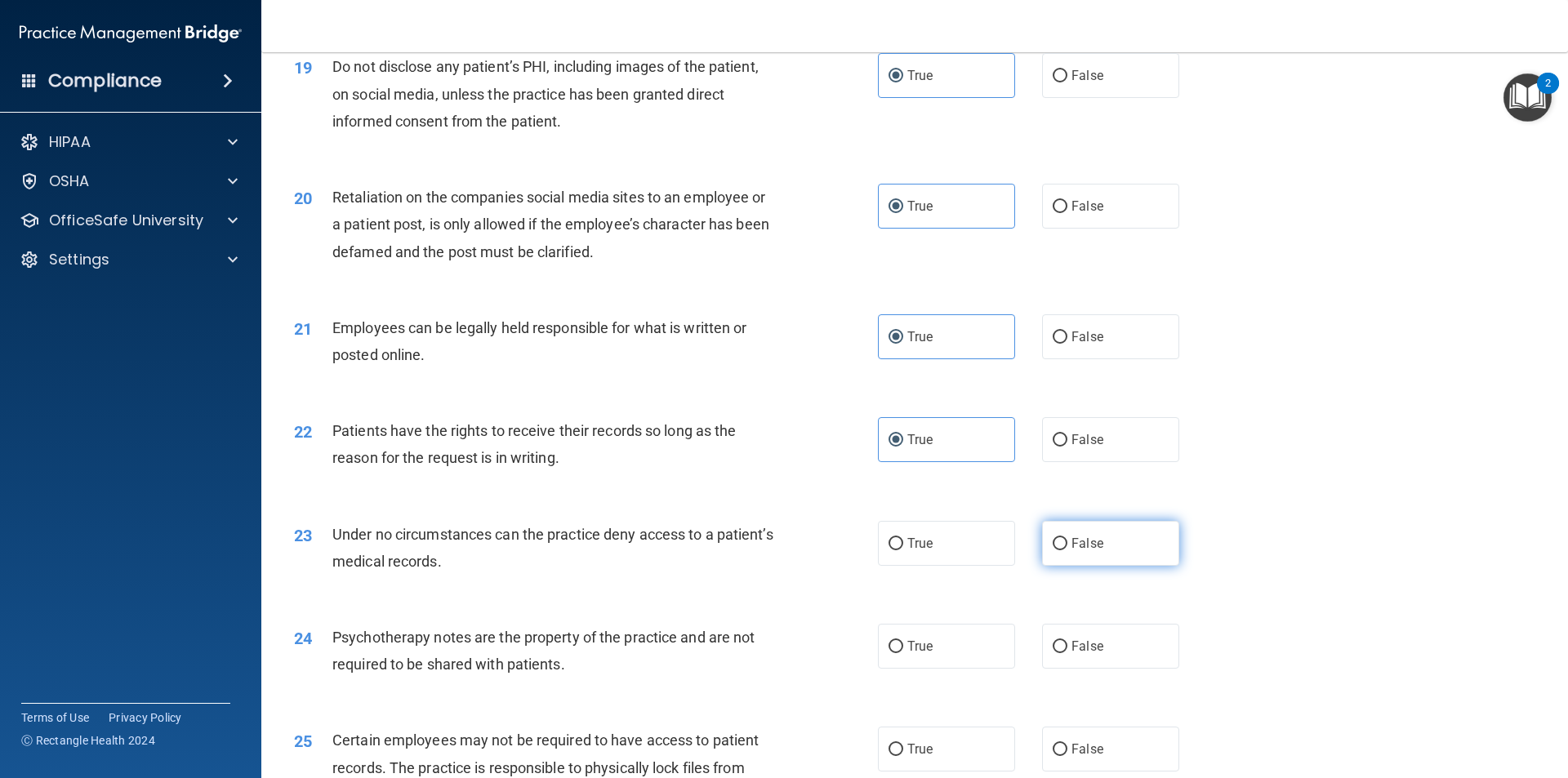
click at [1094, 551] on span "False" at bounding box center [1087, 544] width 32 height 15
click at [1068, 550] on input "False" at bounding box center [1059, 544] width 14 height 12
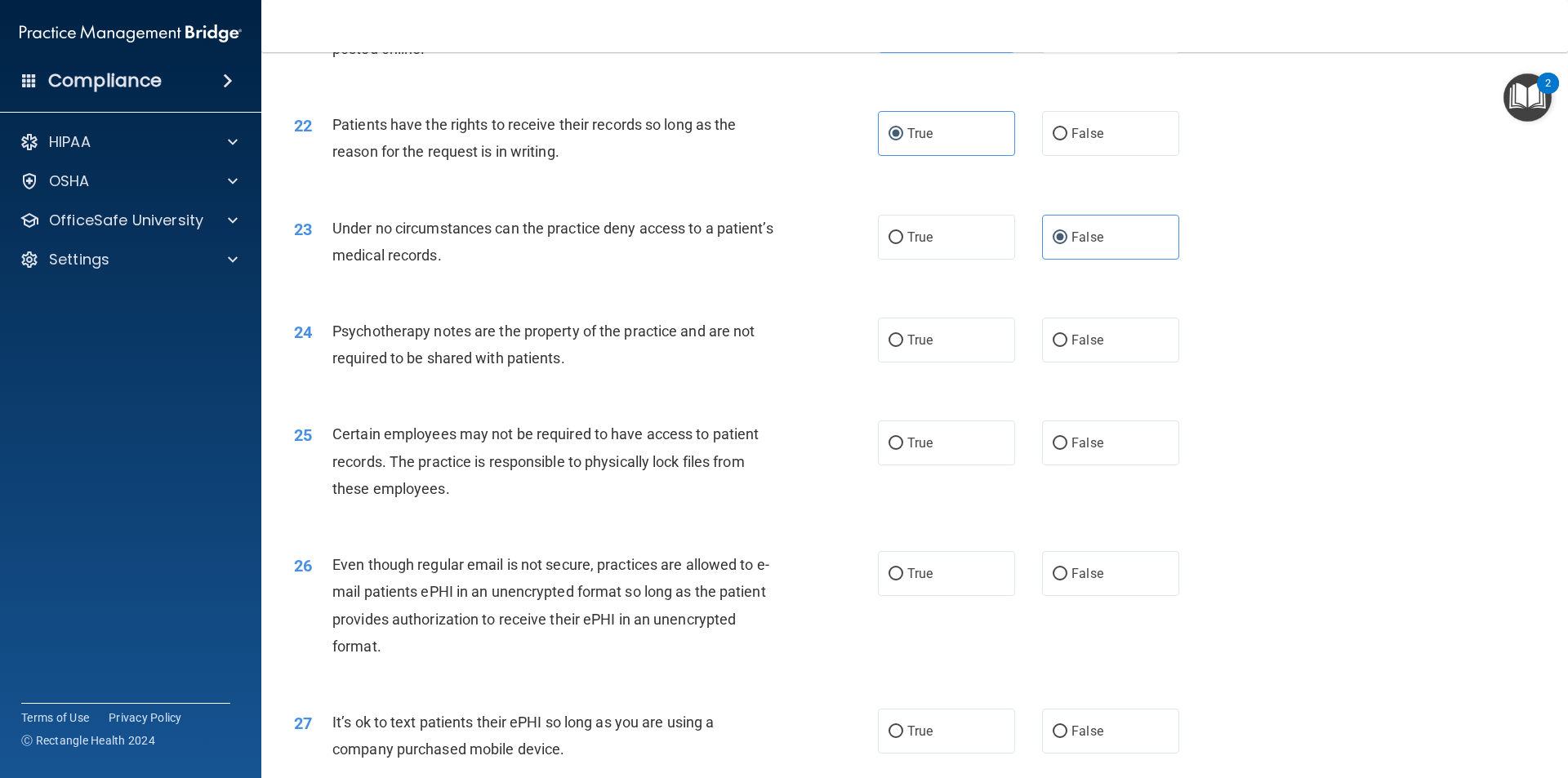
scroll to position [2777, 0]
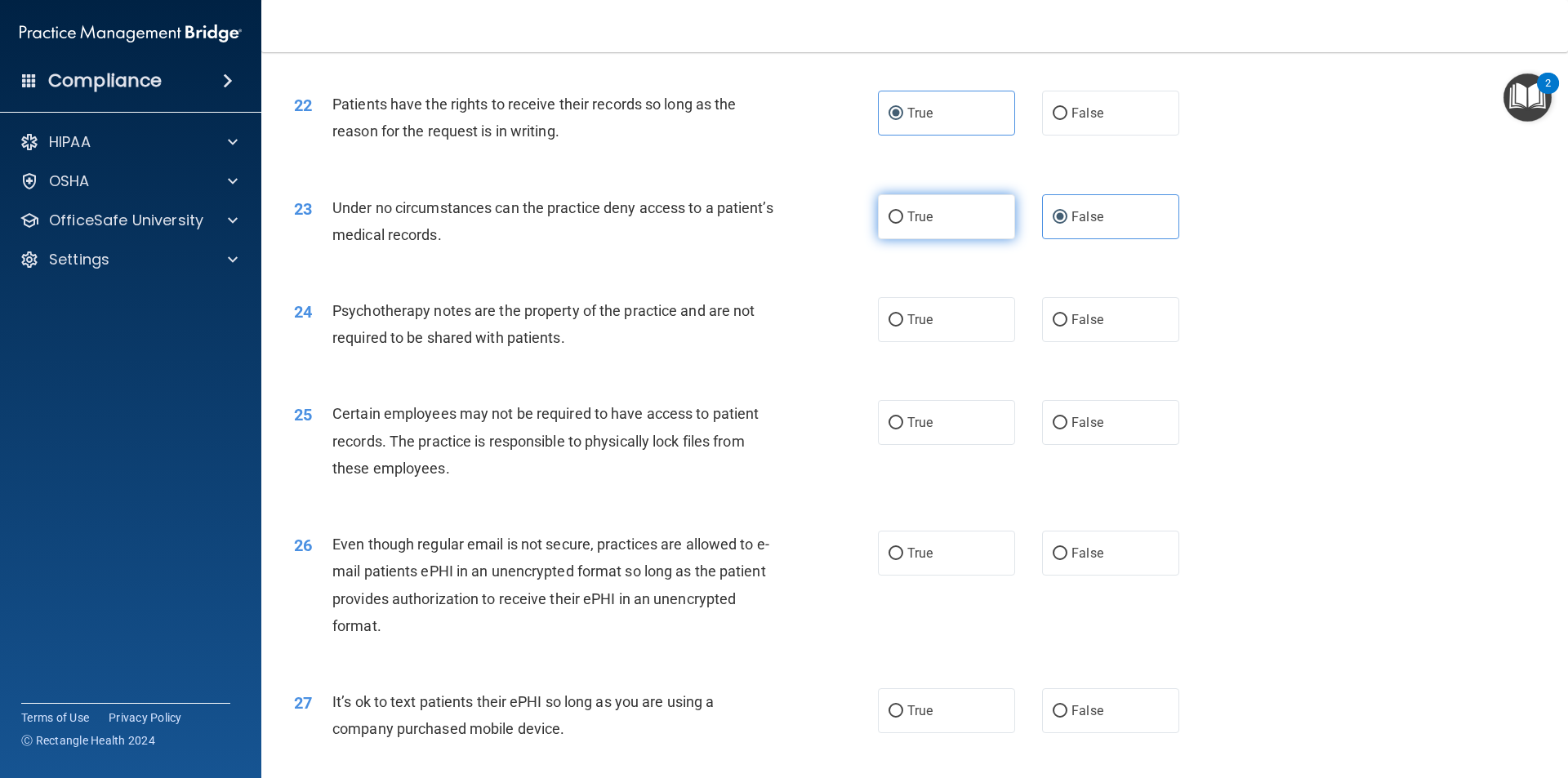
click at [934, 239] on label "True" at bounding box center [946, 216] width 137 height 45
click at [903, 224] on input "True" at bounding box center [895, 217] width 14 height 12
click at [1071, 327] on span "False" at bounding box center [1087, 320] width 32 height 15
click at [1068, 326] on input "False" at bounding box center [1059, 321] width 14 height 12
click at [942, 343] on label "True" at bounding box center [946, 320] width 137 height 45
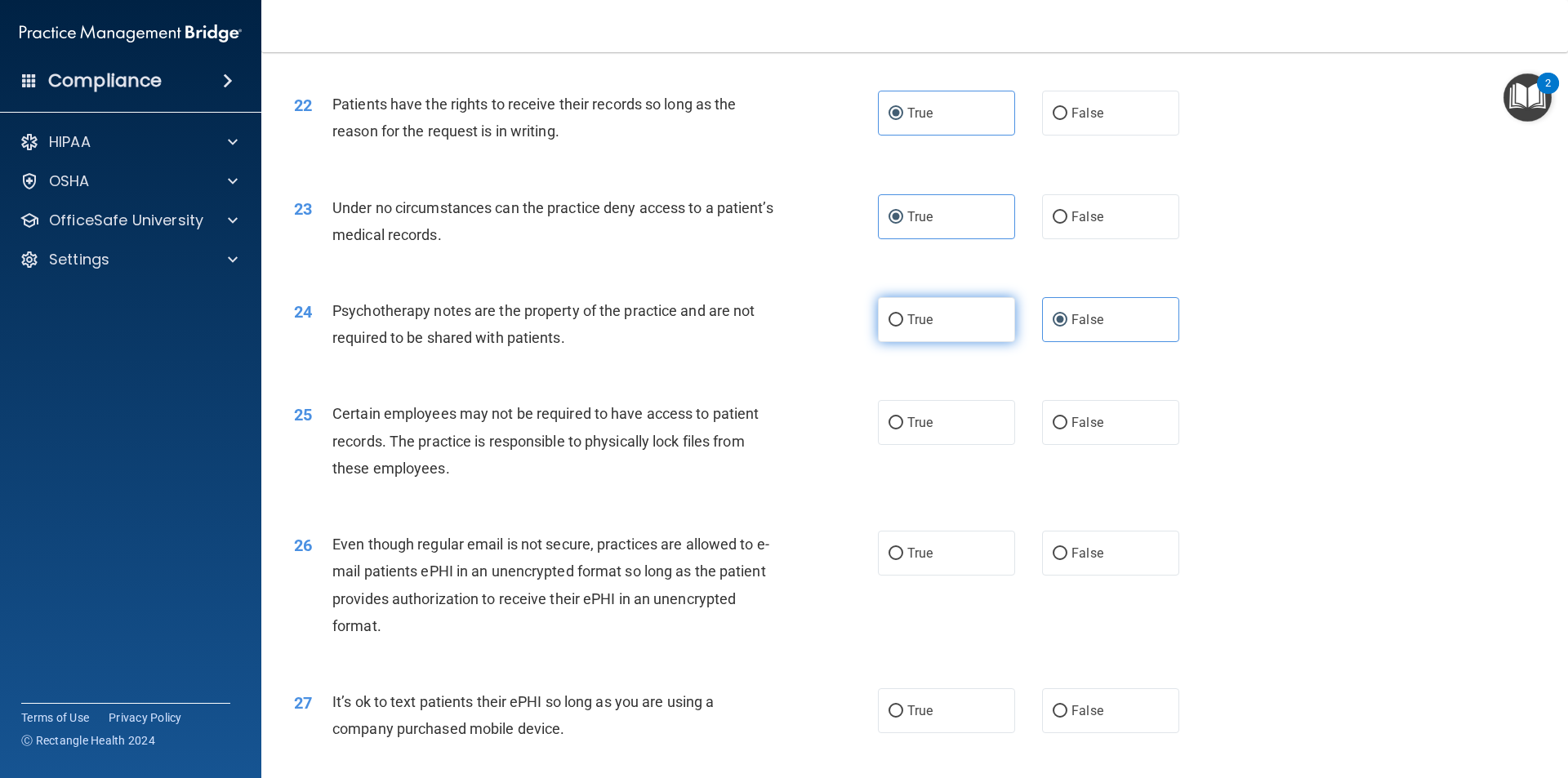
click at [903, 326] on input "True" at bounding box center [895, 321] width 14 height 12
click at [914, 445] on label "True" at bounding box center [946, 422] width 137 height 45
click at [903, 430] on input "True" at bounding box center [895, 423] width 14 height 12
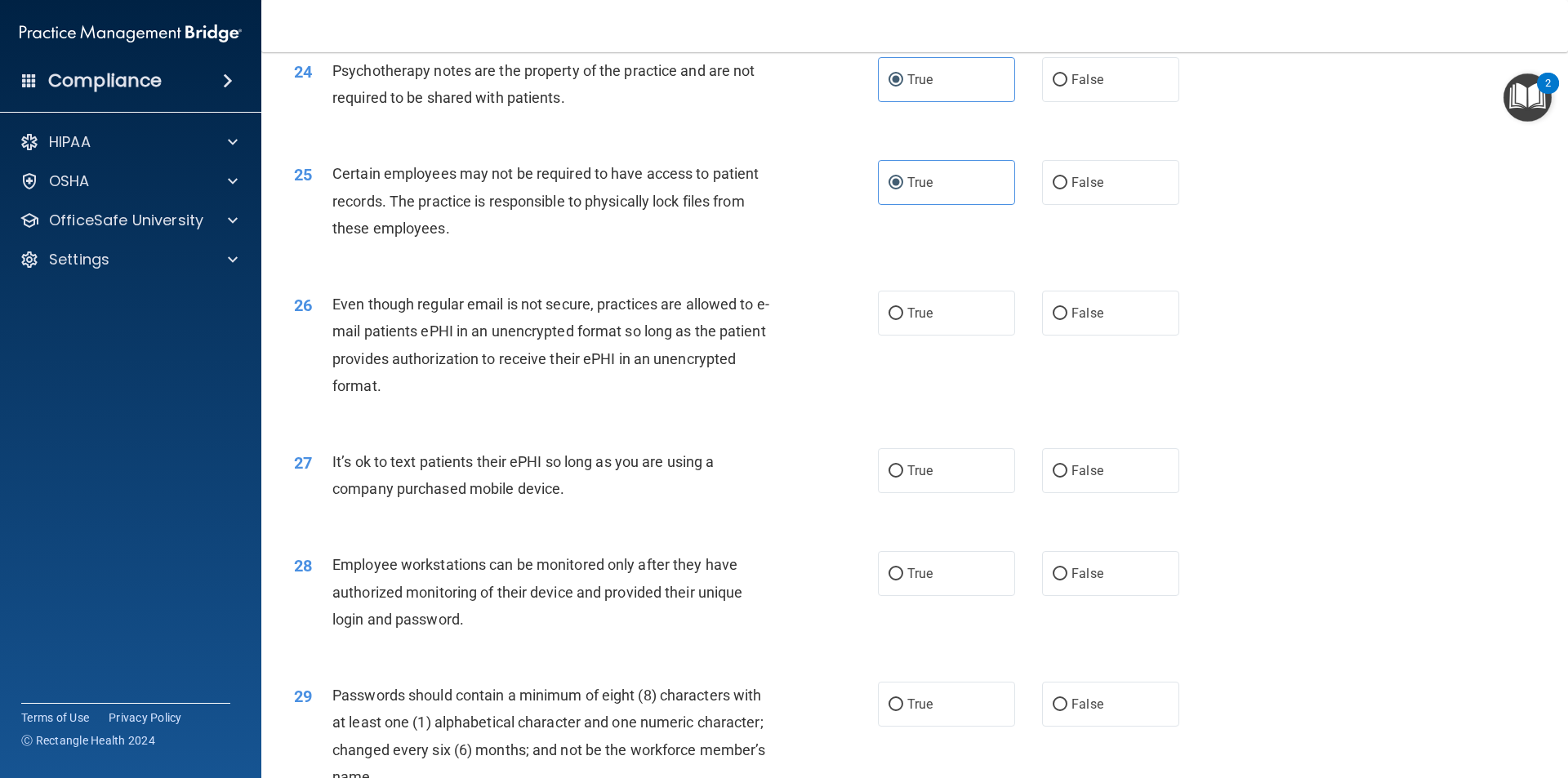
scroll to position [3022, 0]
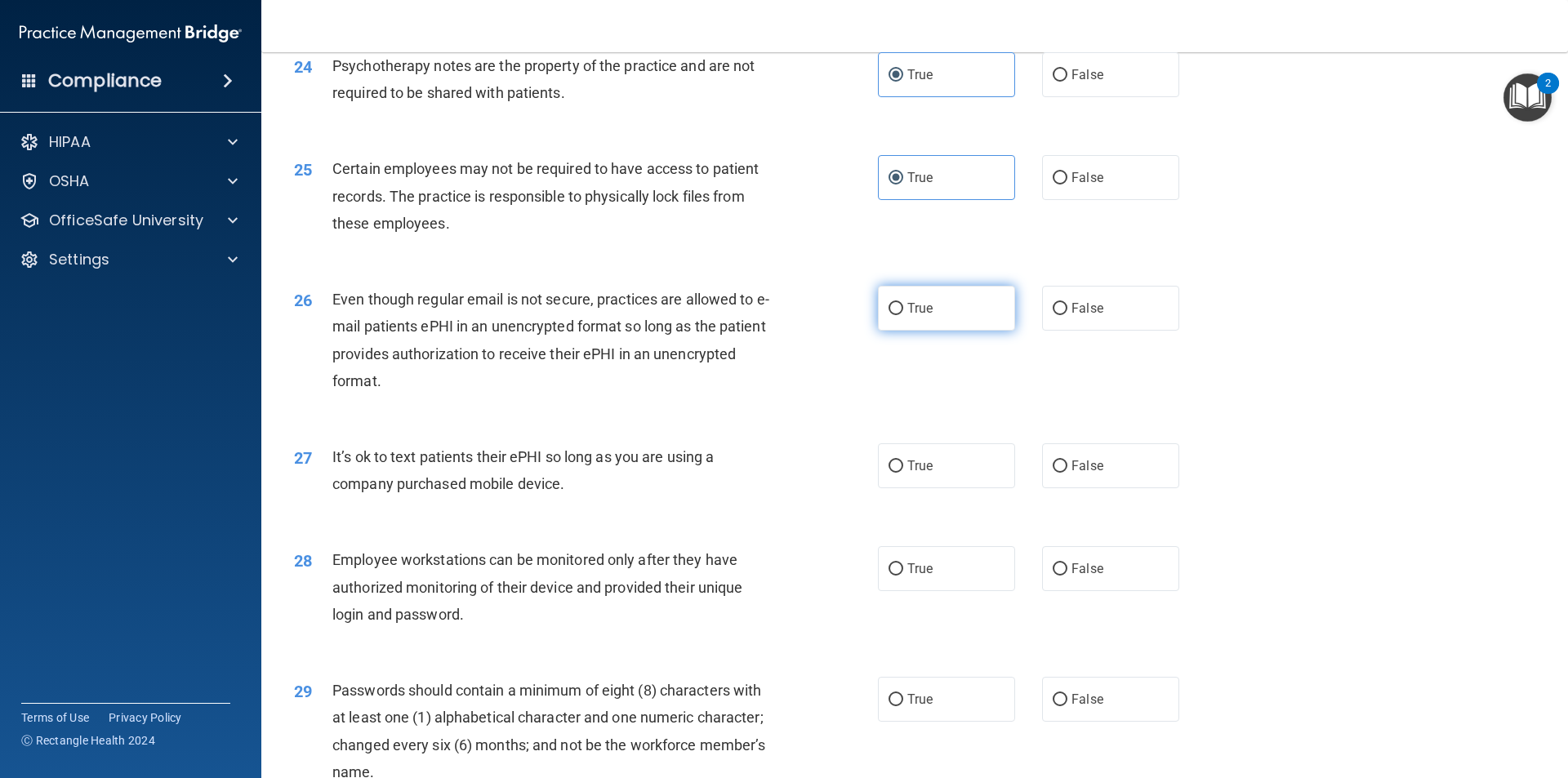
click at [924, 331] on label "True" at bounding box center [946, 308] width 137 height 45
click at [903, 315] on input "True" at bounding box center [895, 309] width 14 height 12
click at [1079, 488] on label "False" at bounding box center [1110, 465] width 137 height 45
click at [1068, 473] on input "False" at bounding box center [1059, 466] width 14 height 12
click at [980, 589] on label "True" at bounding box center [946, 568] width 137 height 45
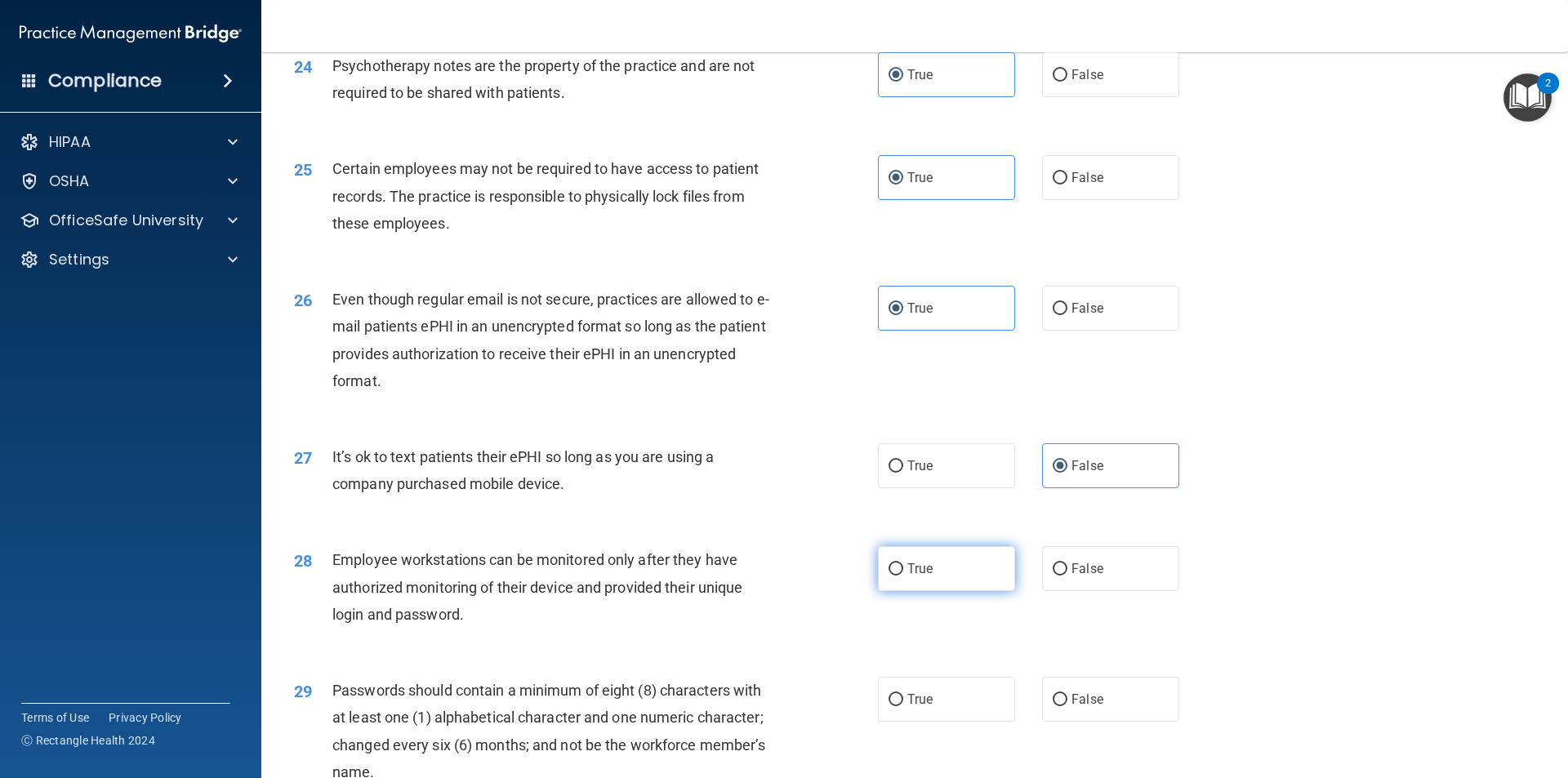
click at [903, 576] on input "True" at bounding box center [895, 569] width 14 height 12
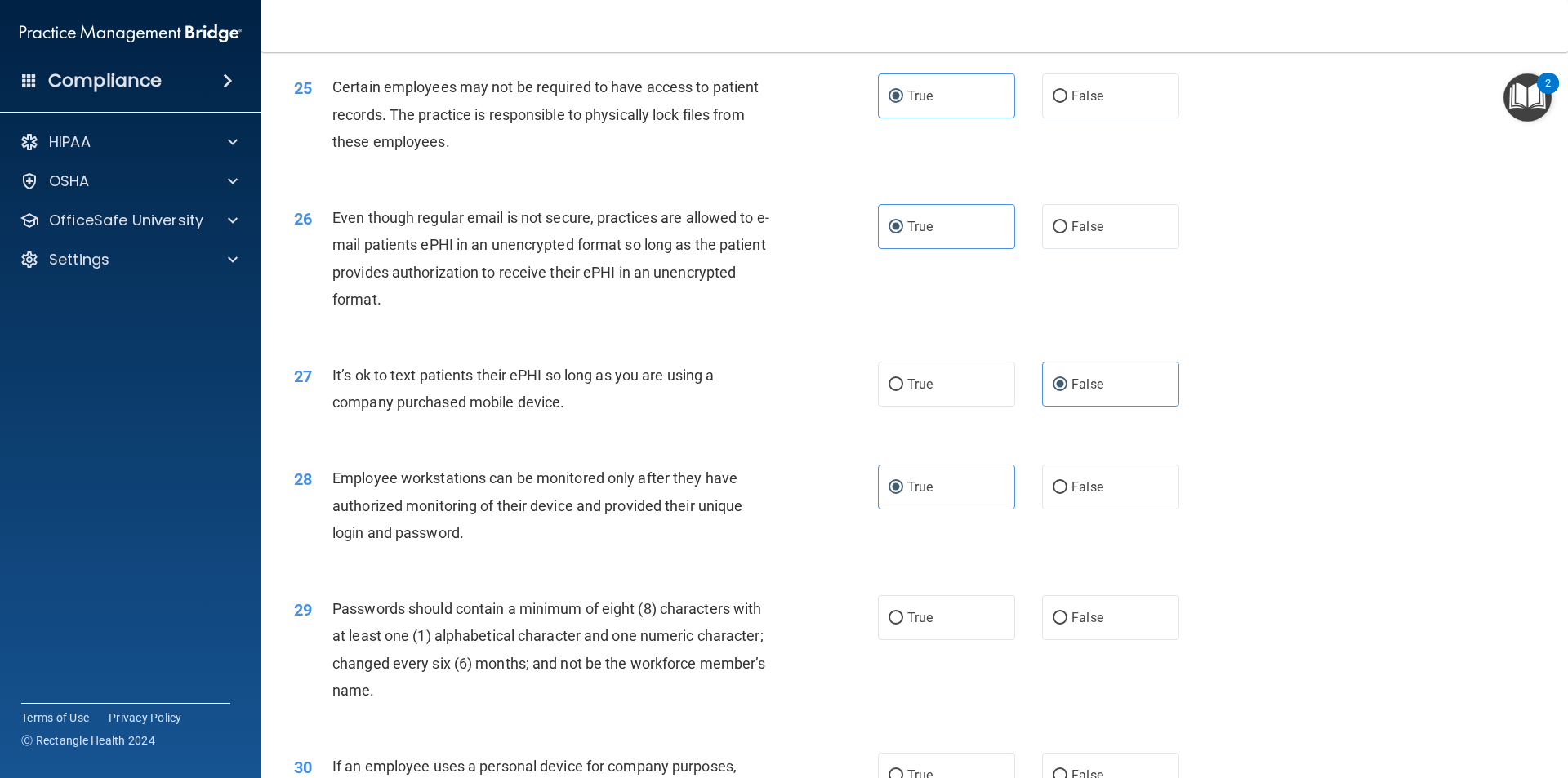
scroll to position [3186, 0]
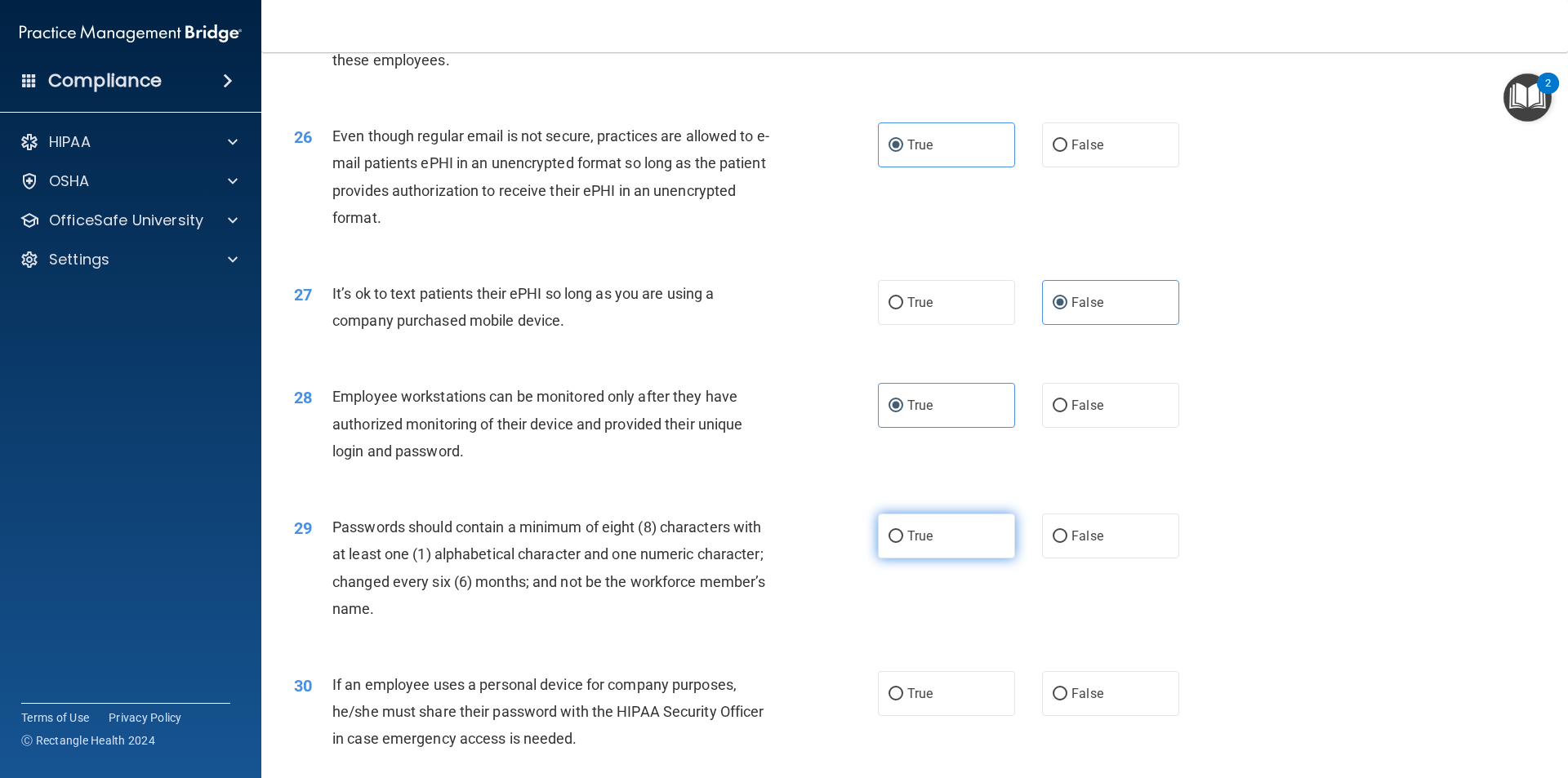
click at [968, 559] on label "True" at bounding box center [946, 536] width 137 height 45
click at [903, 544] on input "True" at bounding box center [895, 537] width 14 height 12
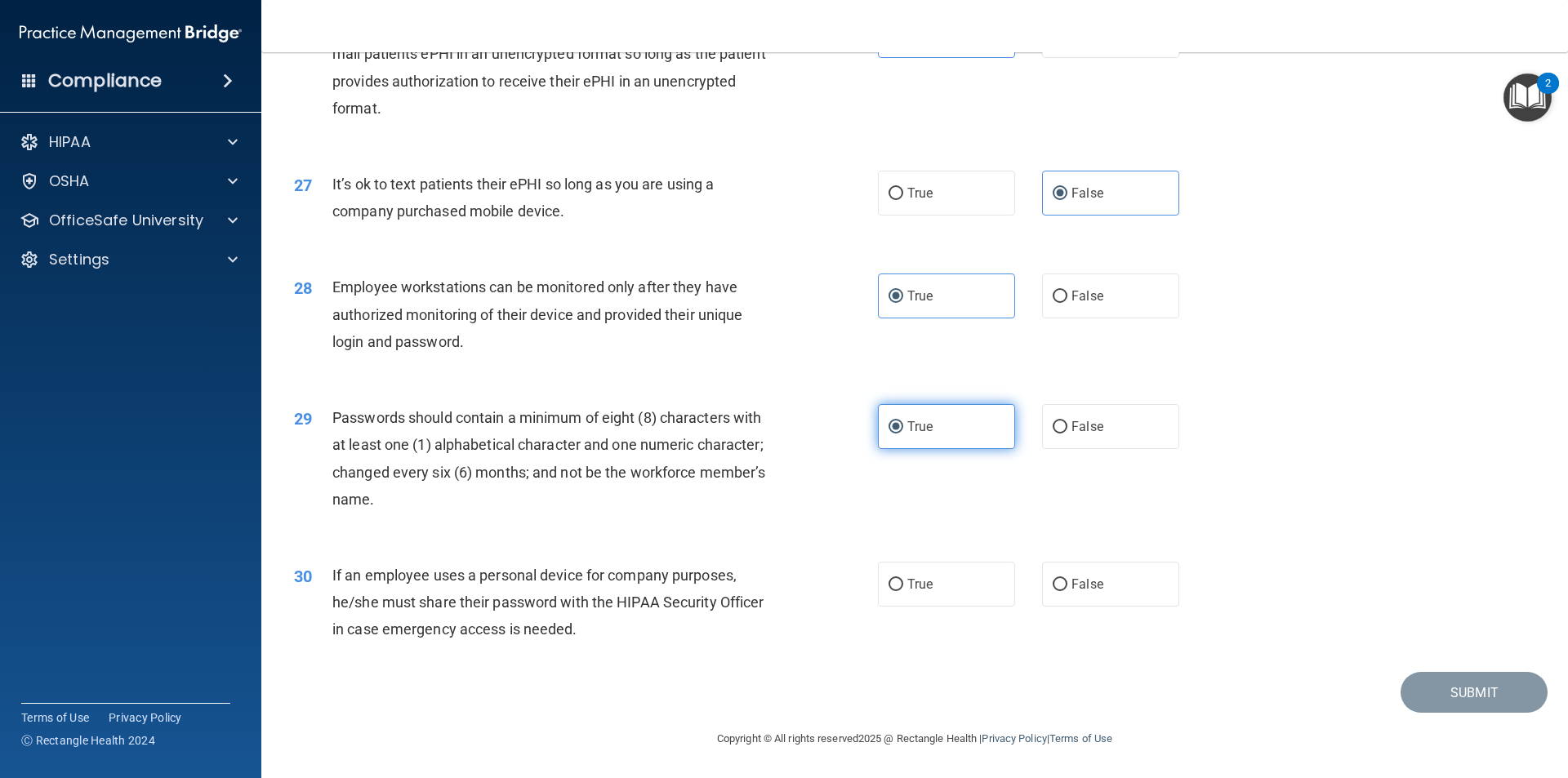
scroll to position [3322, 0]
click at [1071, 577] on span "False" at bounding box center [1087, 585] width 32 height 15
click at [1068, 579] on input "False" at bounding box center [1059, 585] width 14 height 12
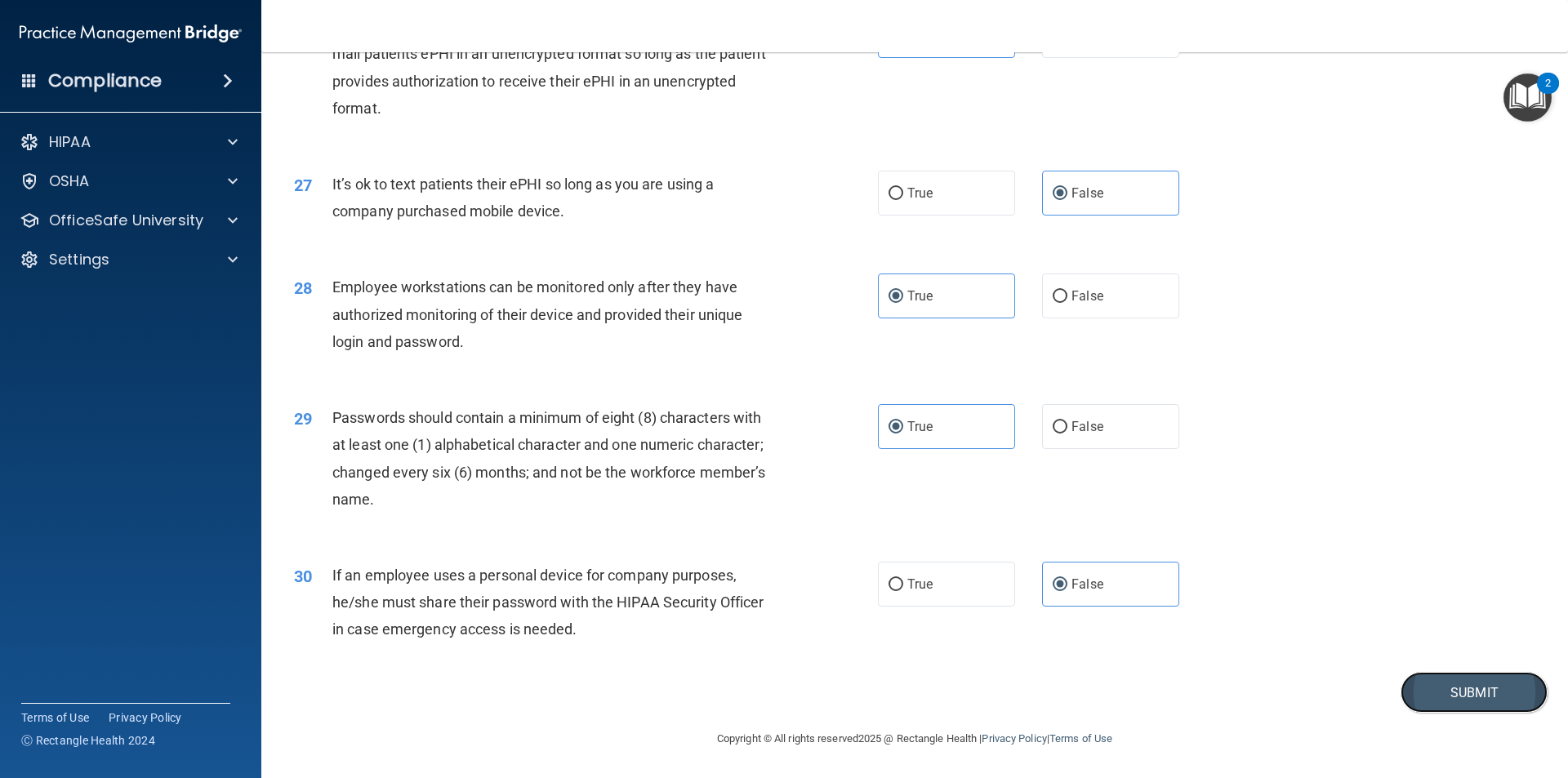
click at [1450, 687] on button "Submit" at bounding box center [1474, 693] width 147 height 42
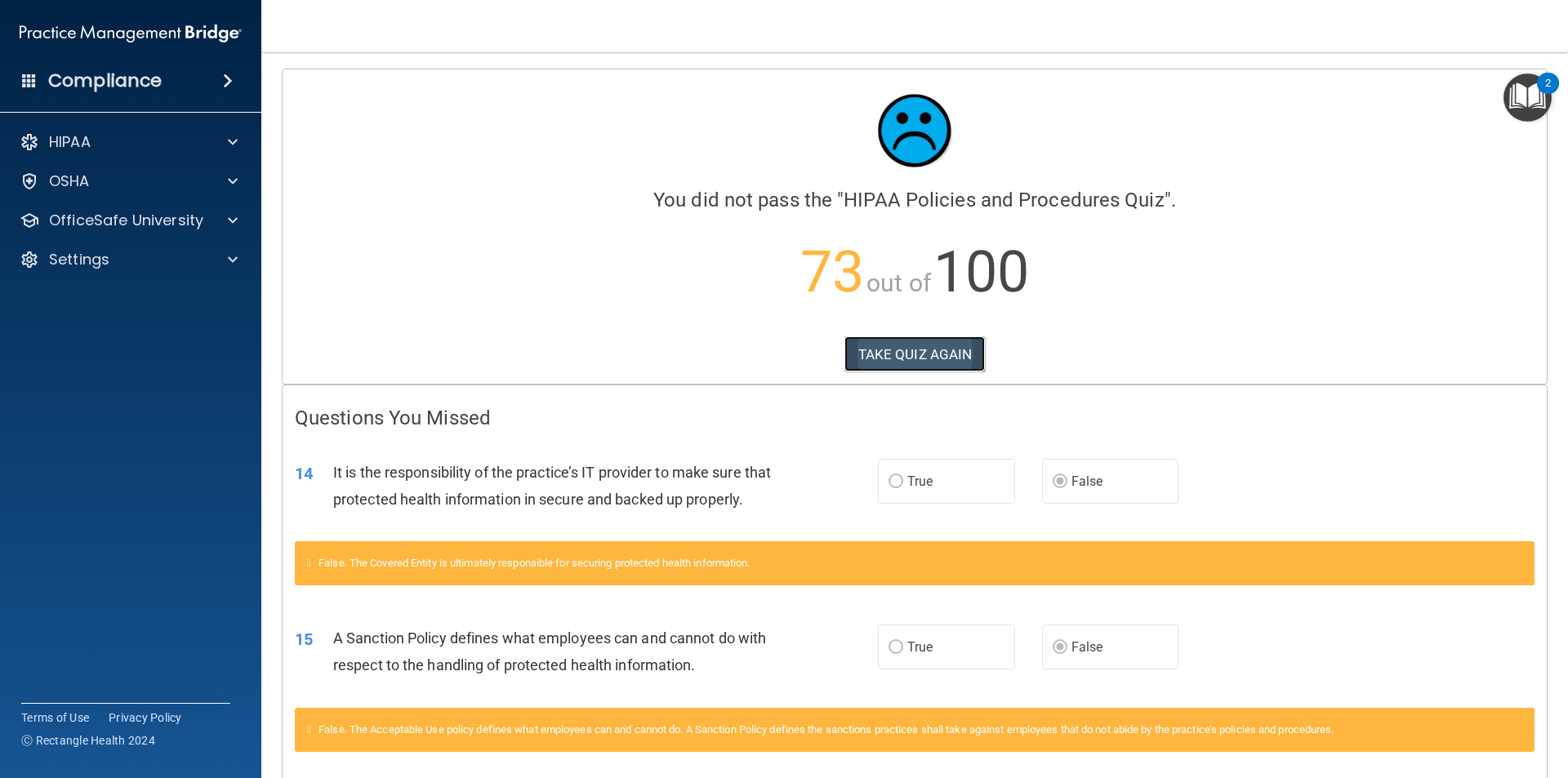
click at [916, 343] on button "TAKE QUIZ AGAIN" at bounding box center [916, 355] width 142 height 36
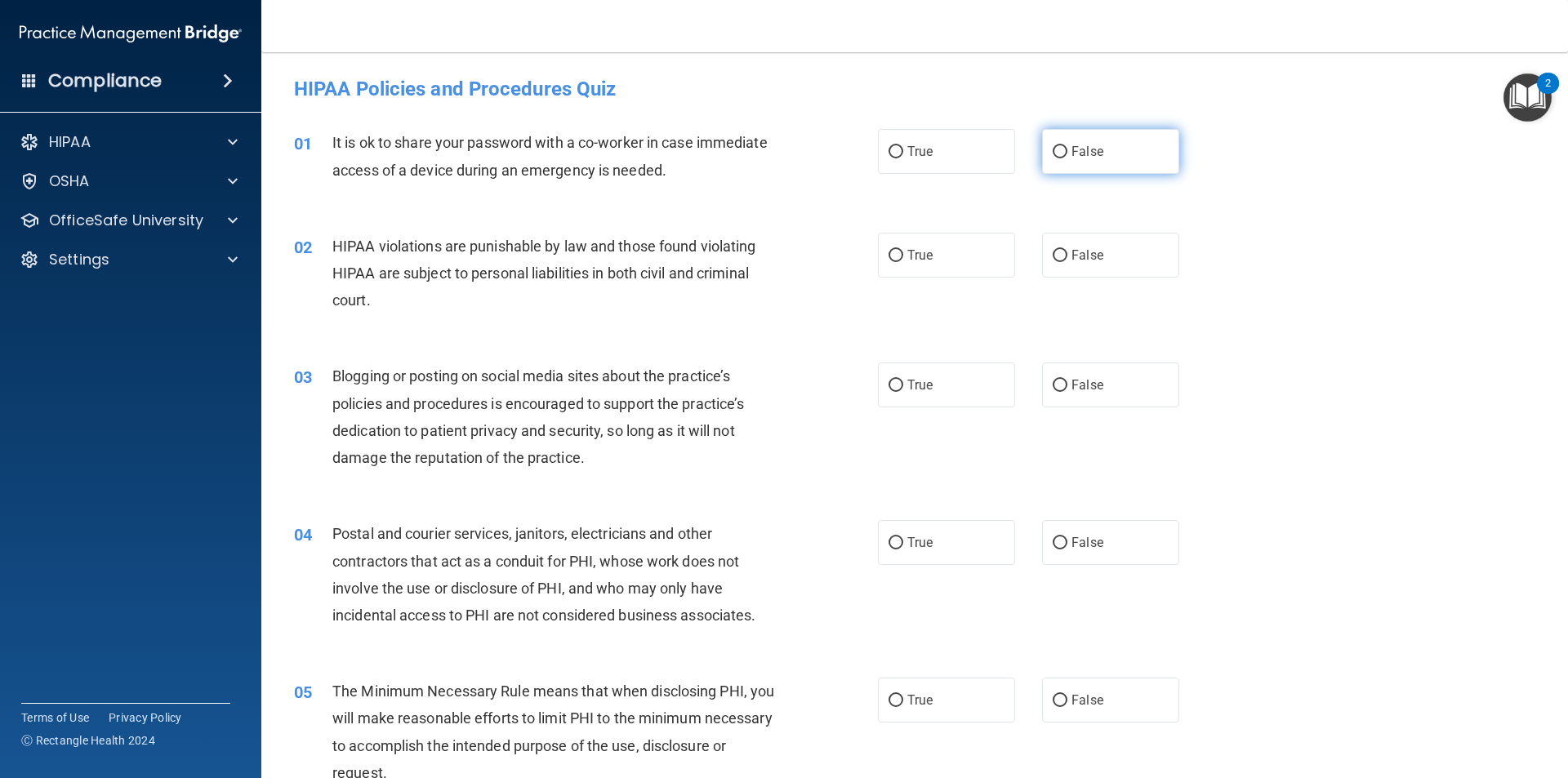
click at [1058, 153] on input "False" at bounding box center [1059, 152] width 14 height 12
click at [917, 253] on span "True" at bounding box center [919, 256] width 25 height 15
click at [903, 253] on input "True" at bounding box center [895, 256] width 14 height 12
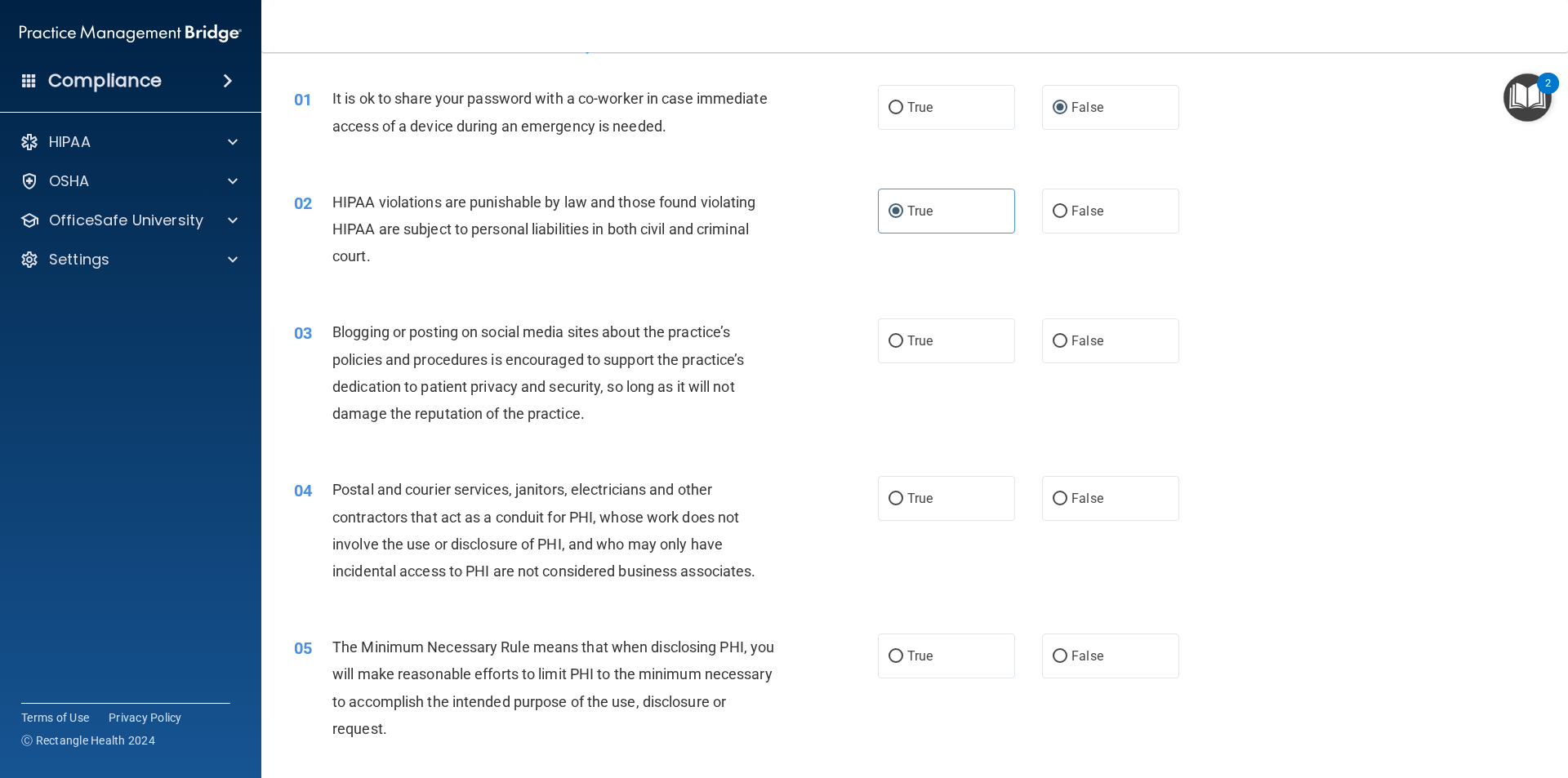
scroll to position [81, 0]
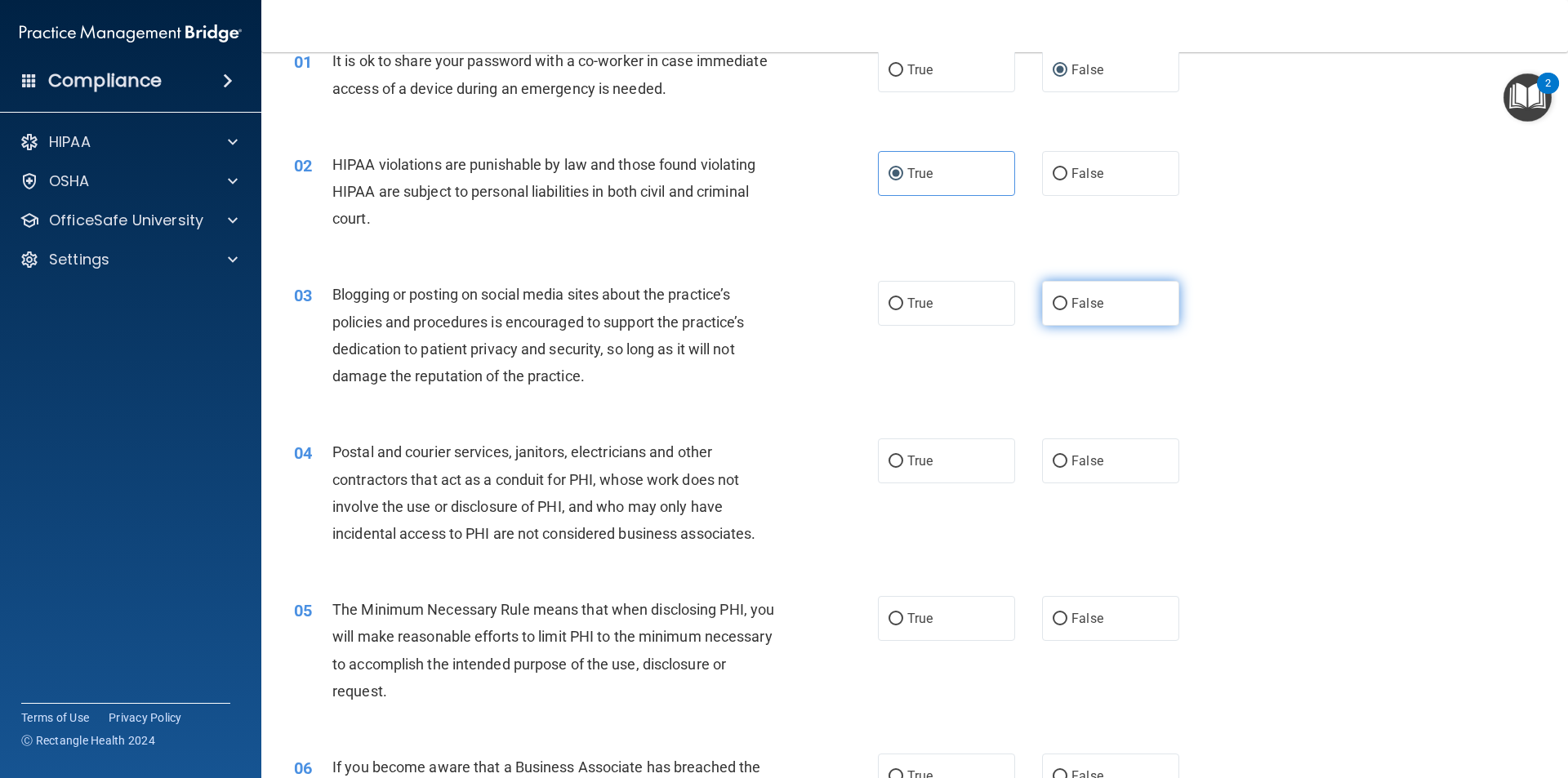
click at [1052, 302] on input "False" at bounding box center [1059, 304] width 14 height 12
click at [989, 307] on label "True" at bounding box center [946, 303] width 137 height 45
click at [903, 307] on input "True" at bounding box center [895, 304] width 14 height 12
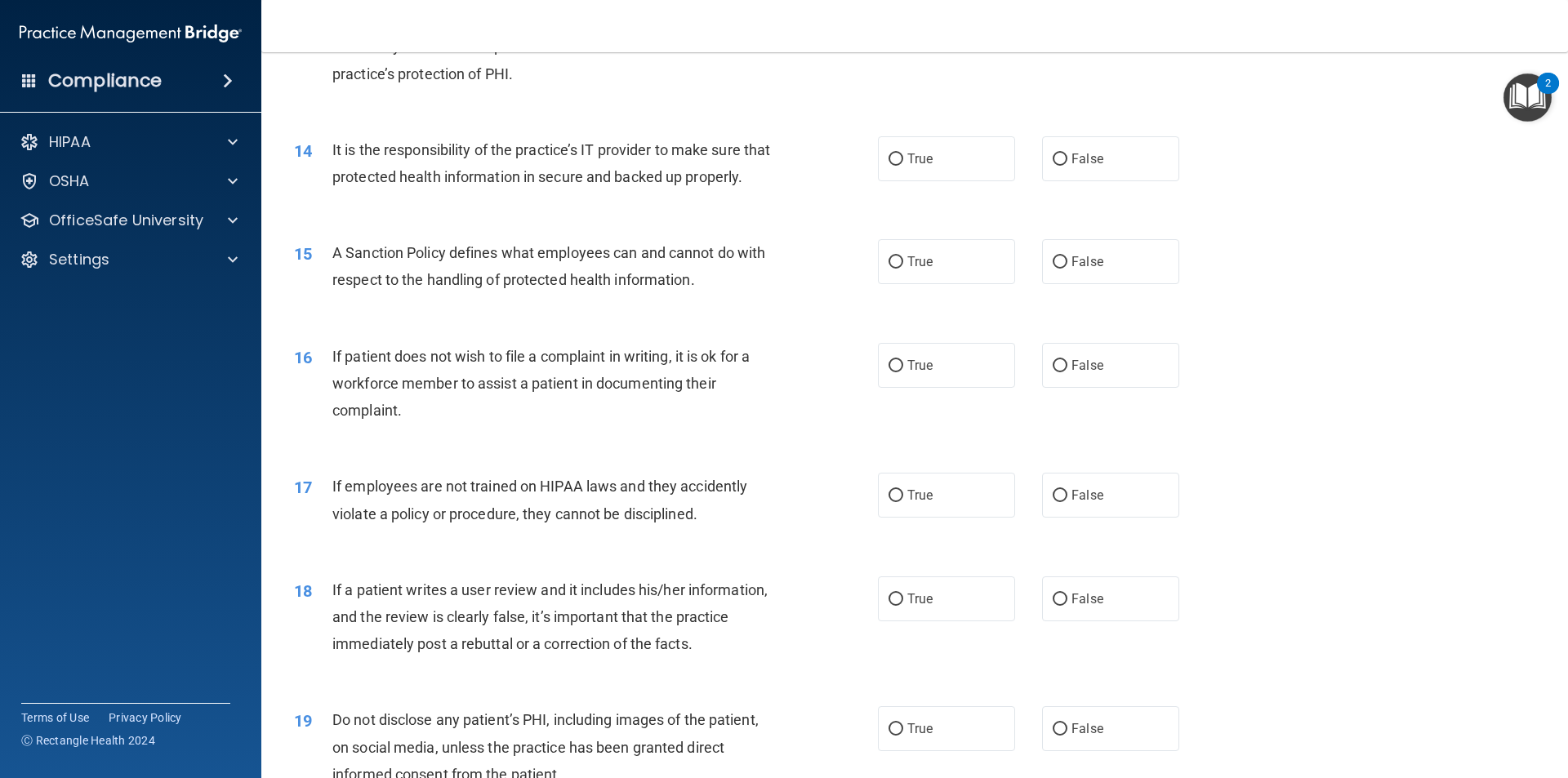
scroll to position [1715, 0]
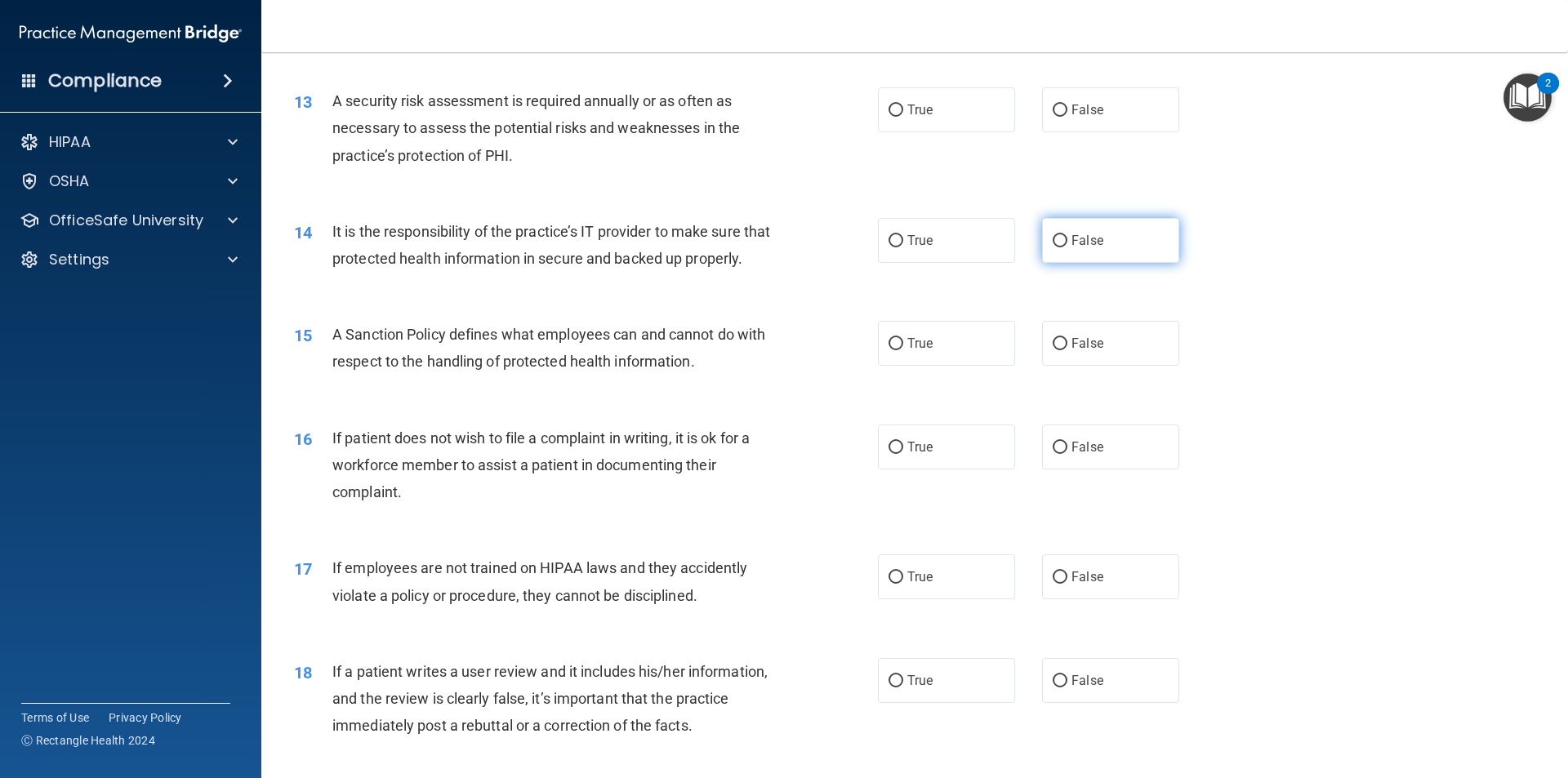
click at [1073, 241] on span "False" at bounding box center [1087, 240] width 32 height 15
click at [1068, 241] on input "False" at bounding box center [1059, 241] width 14 height 12
click at [1077, 351] on span "False" at bounding box center [1087, 344] width 32 height 15
click at [1068, 350] on input "False" at bounding box center [1059, 344] width 14 height 12
click at [976, 470] on label "True" at bounding box center [946, 447] width 137 height 45
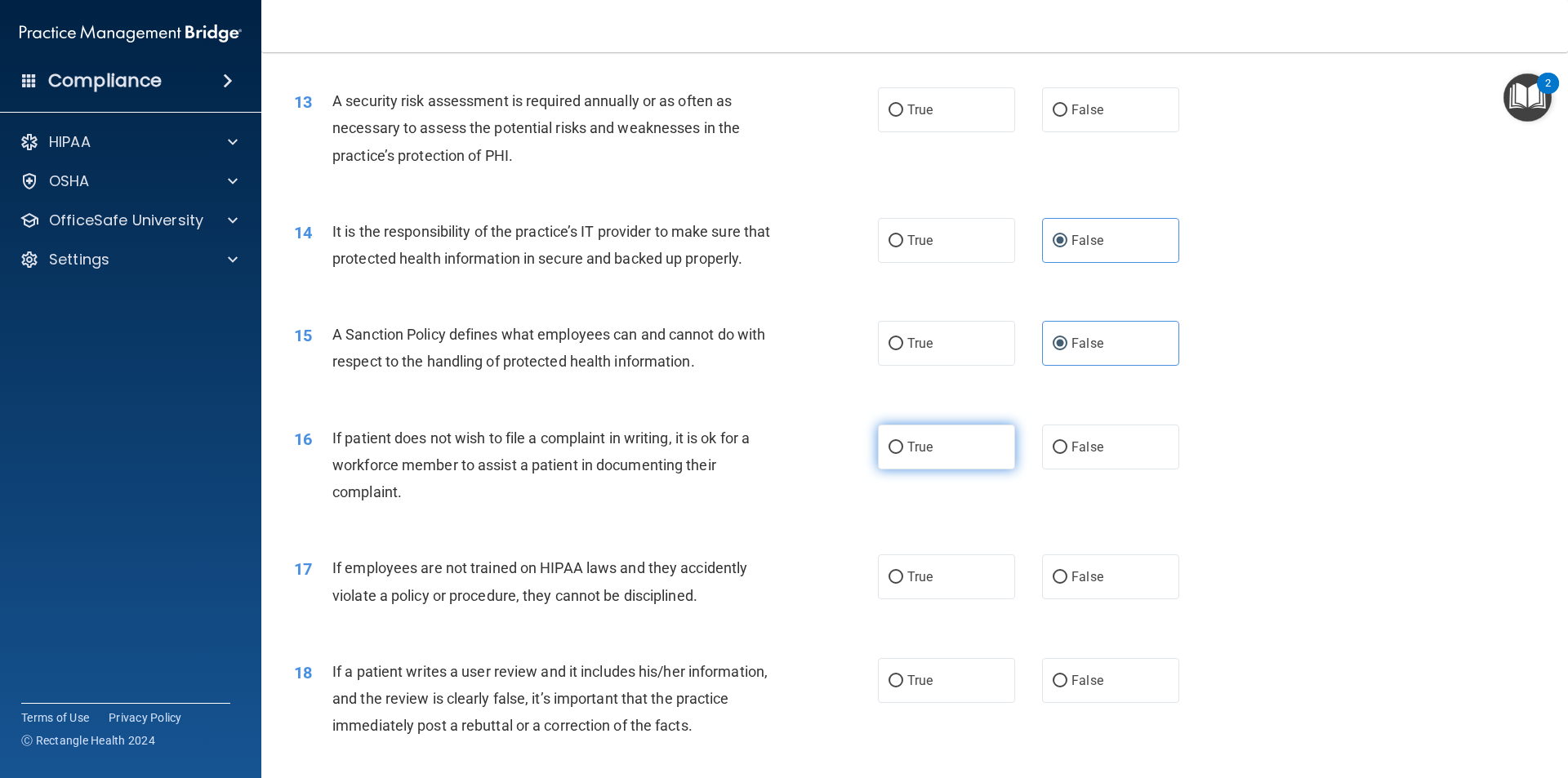
click at [903, 455] on input "True" at bounding box center [895, 448] width 14 height 12
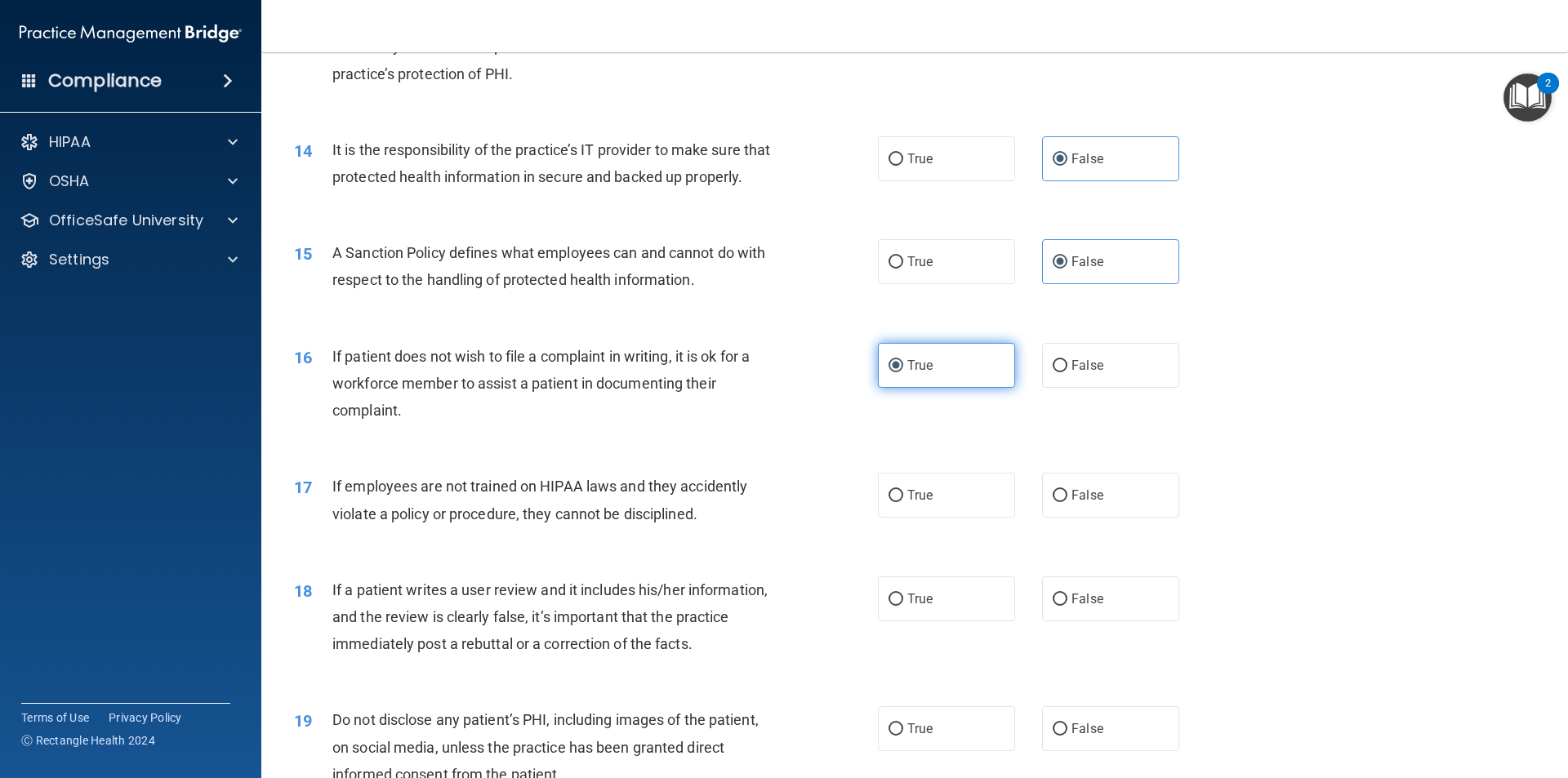
scroll to position [1878, 0]
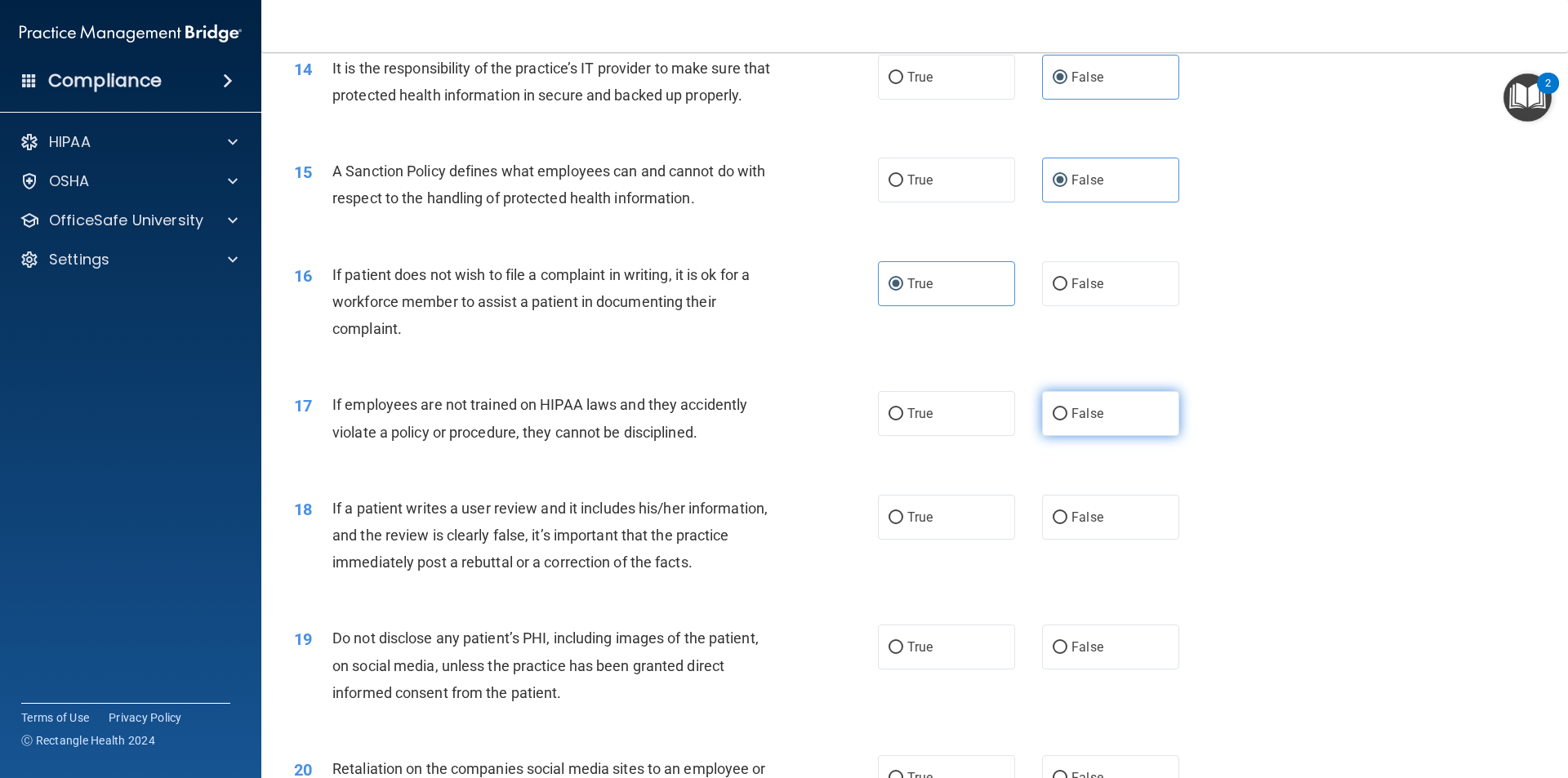
click at [1076, 421] on span "False" at bounding box center [1087, 413] width 32 height 15
click at [1068, 421] on input "False" at bounding box center [1059, 414] width 14 height 12
click at [1107, 540] on label "False" at bounding box center [1110, 517] width 137 height 45
click at [1068, 524] on input "False" at bounding box center [1059, 518] width 14 height 12
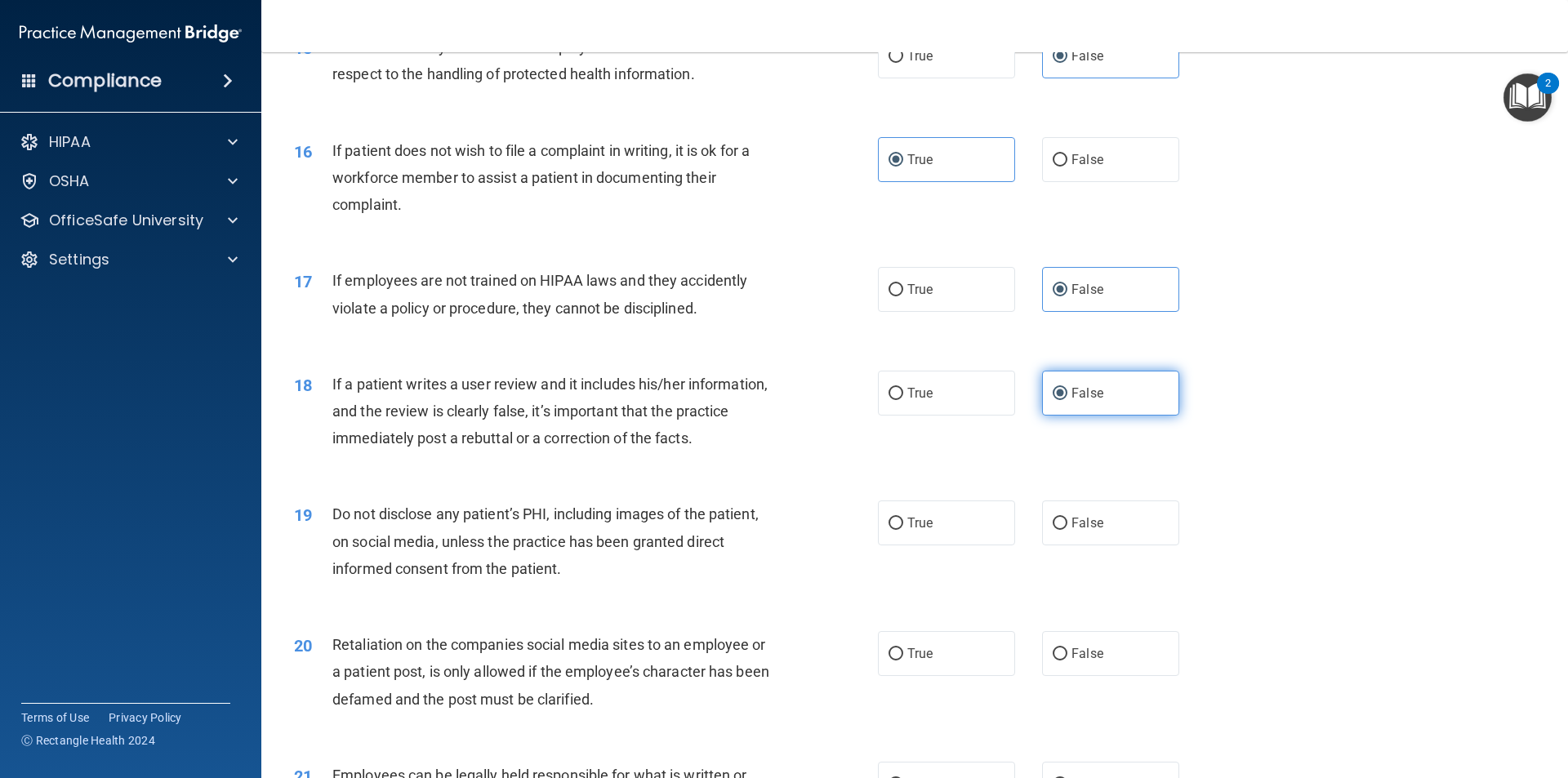
scroll to position [2042, 0]
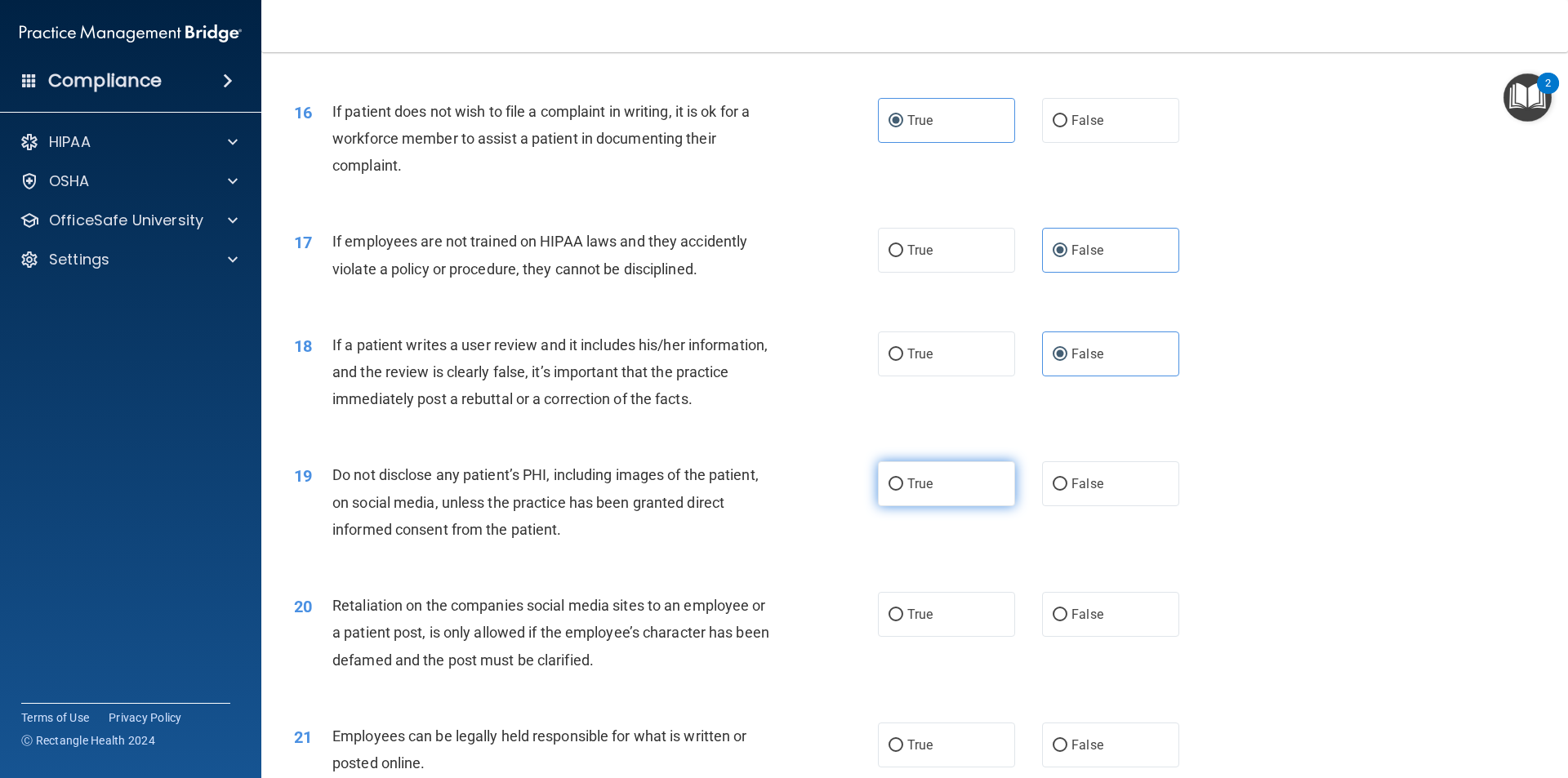
click at [910, 500] on label "True" at bounding box center [946, 483] width 137 height 45
click at [903, 491] on input "True" at bounding box center [895, 484] width 14 height 12
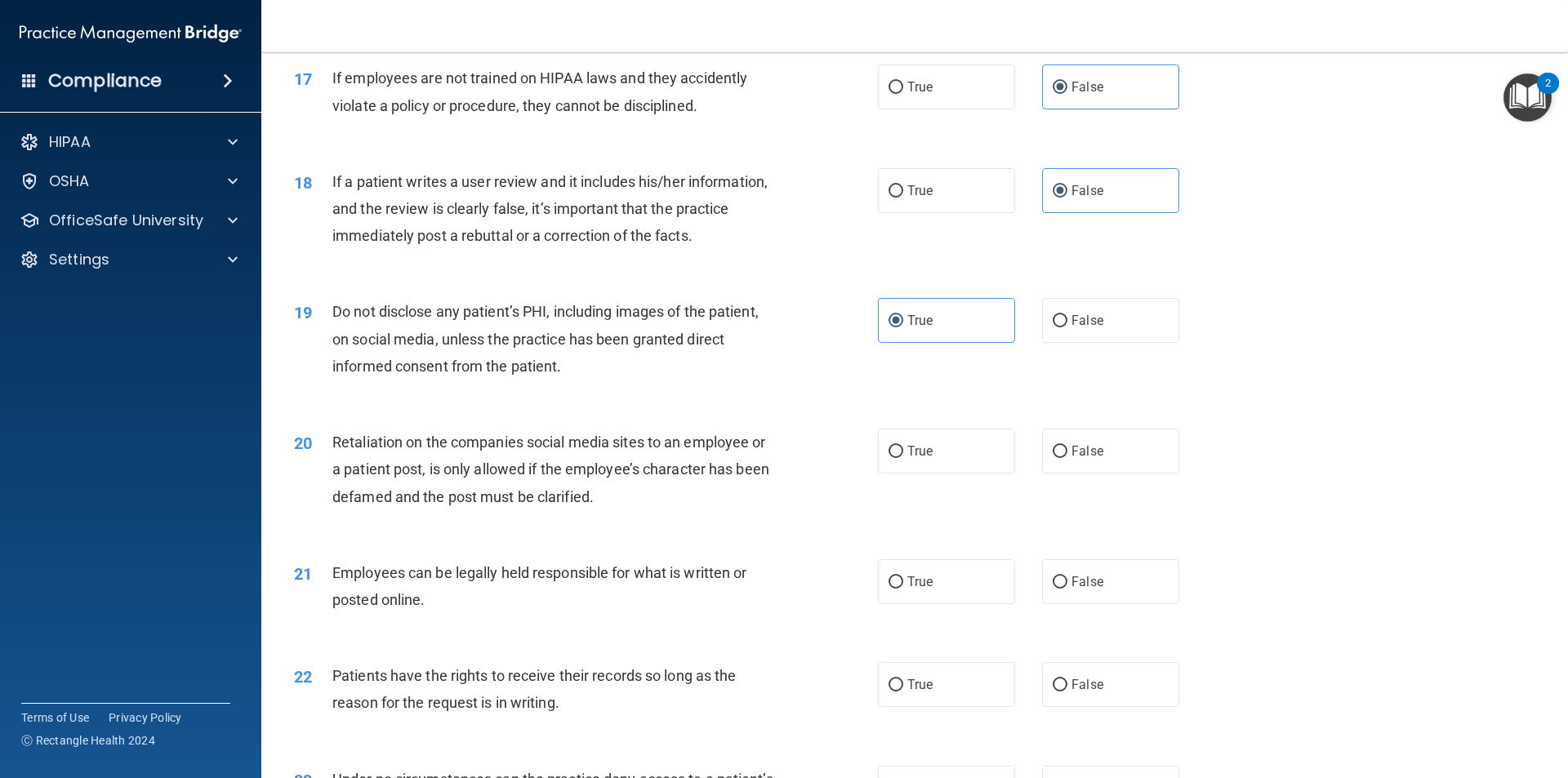
scroll to position [2287, 0]
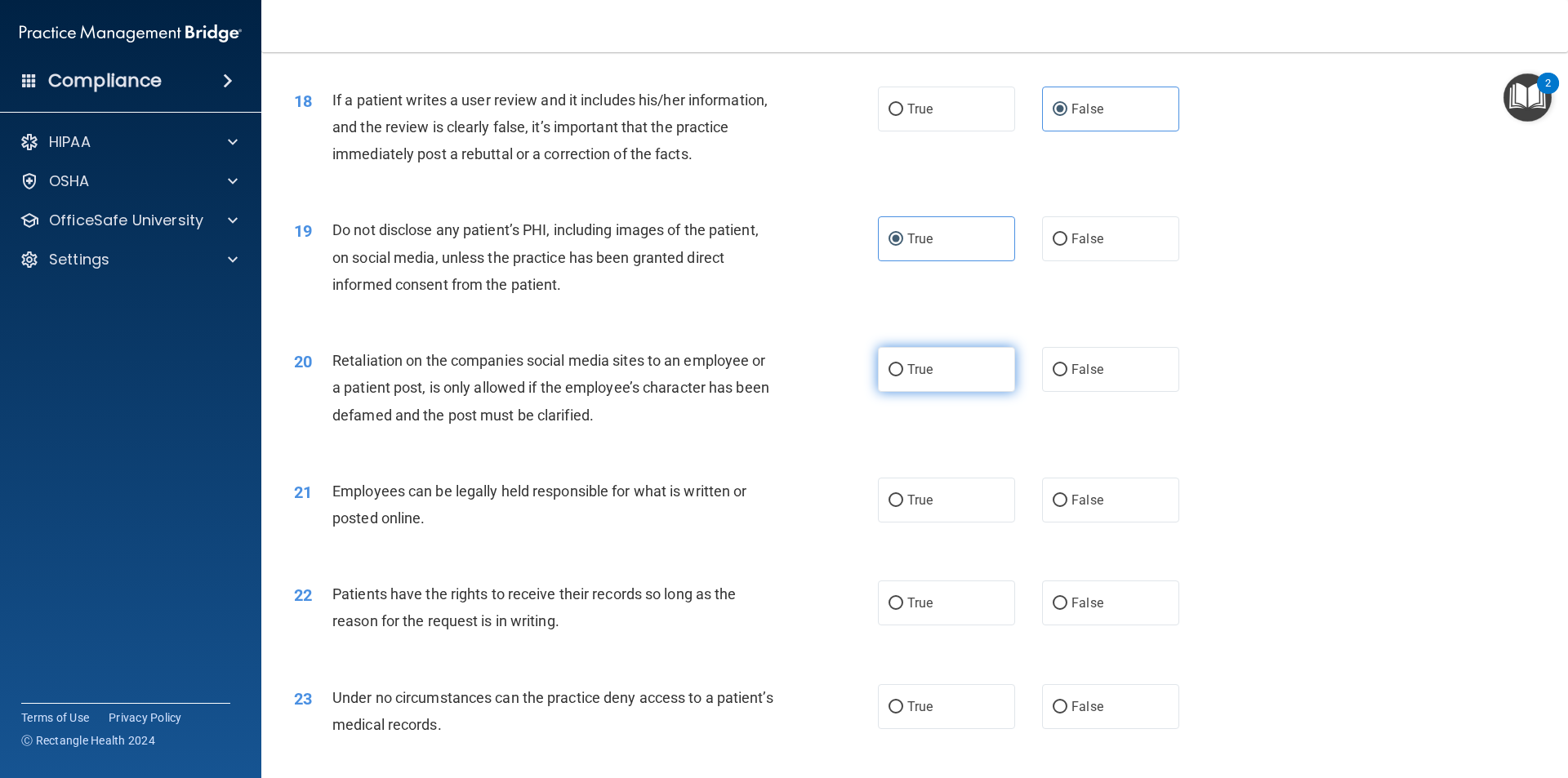
click at [934, 392] on label "True" at bounding box center [946, 369] width 137 height 45
click at [903, 376] on input "True" at bounding box center [895, 370] width 14 height 12
click at [1092, 377] on span "False" at bounding box center [1087, 369] width 32 height 15
click at [1068, 376] on input "False" at bounding box center [1059, 370] width 14 height 12
click at [1067, 620] on label "False" at bounding box center [1110, 603] width 137 height 45
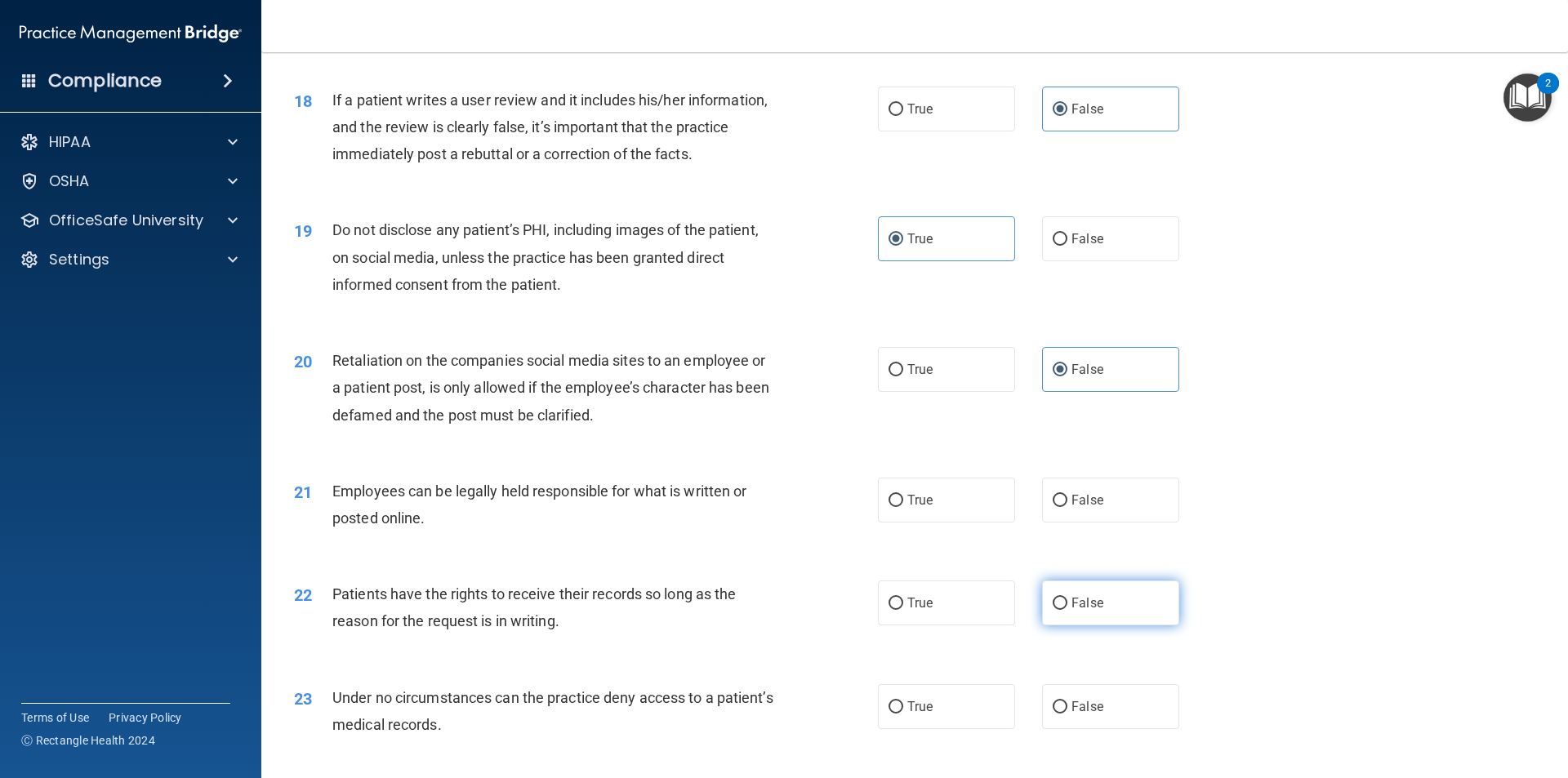
click at [1067, 611] on input "False" at bounding box center [1059, 604] width 14 height 12
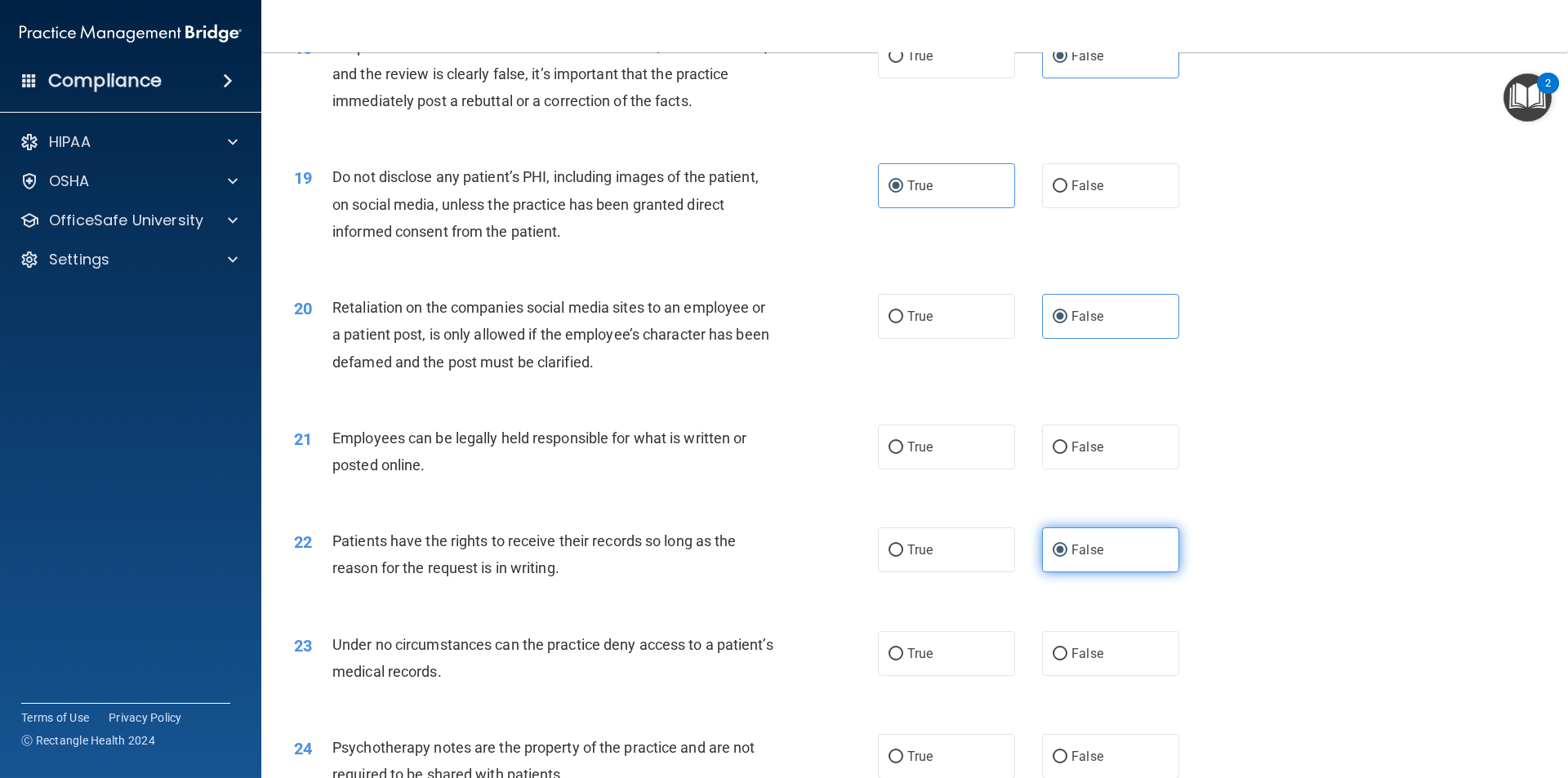
scroll to position [2368, 0]
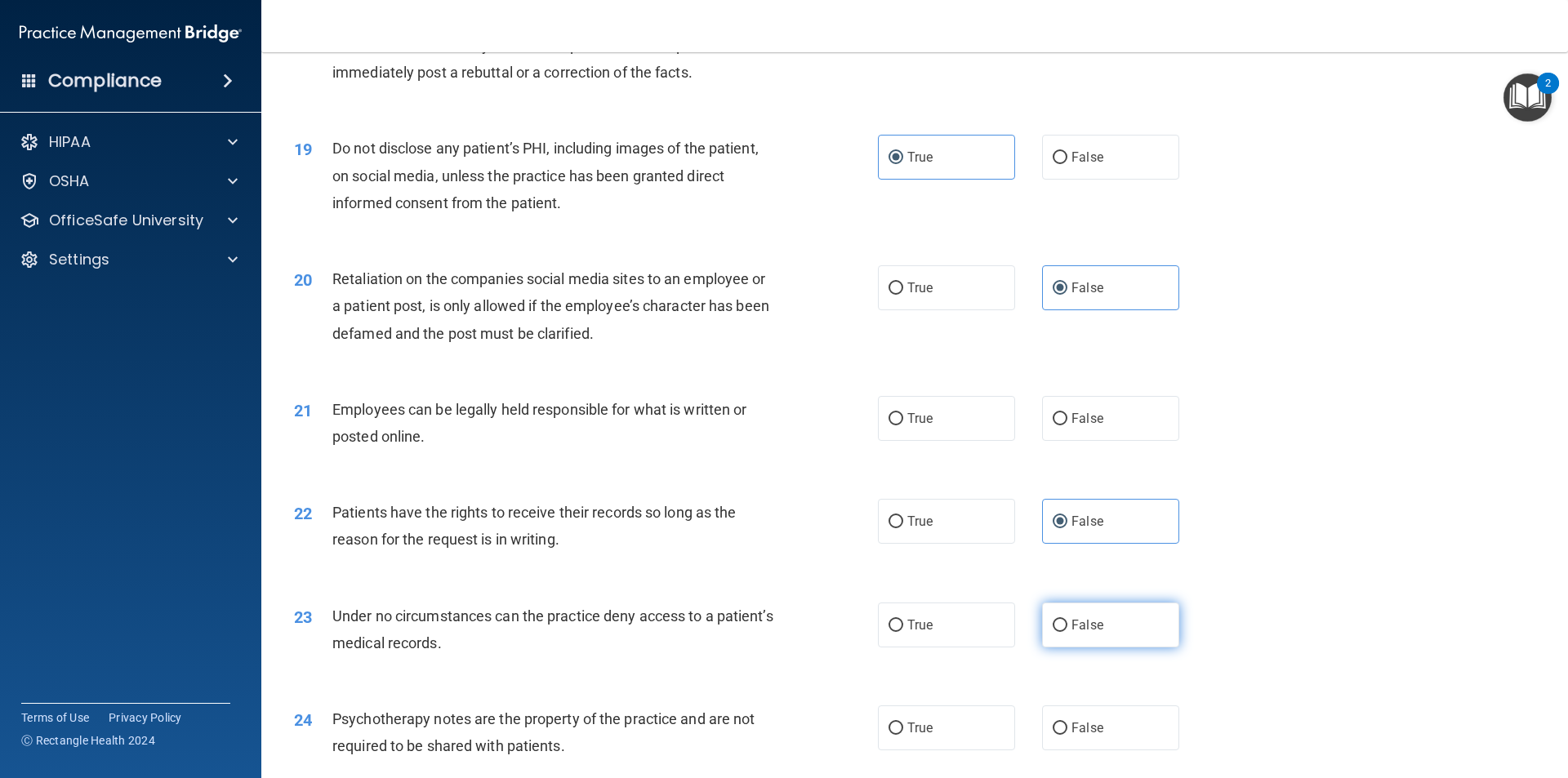
click at [1072, 638] on label "False" at bounding box center [1110, 625] width 137 height 45
click at [1068, 633] on input "False" at bounding box center [1059, 626] width 14 height 12
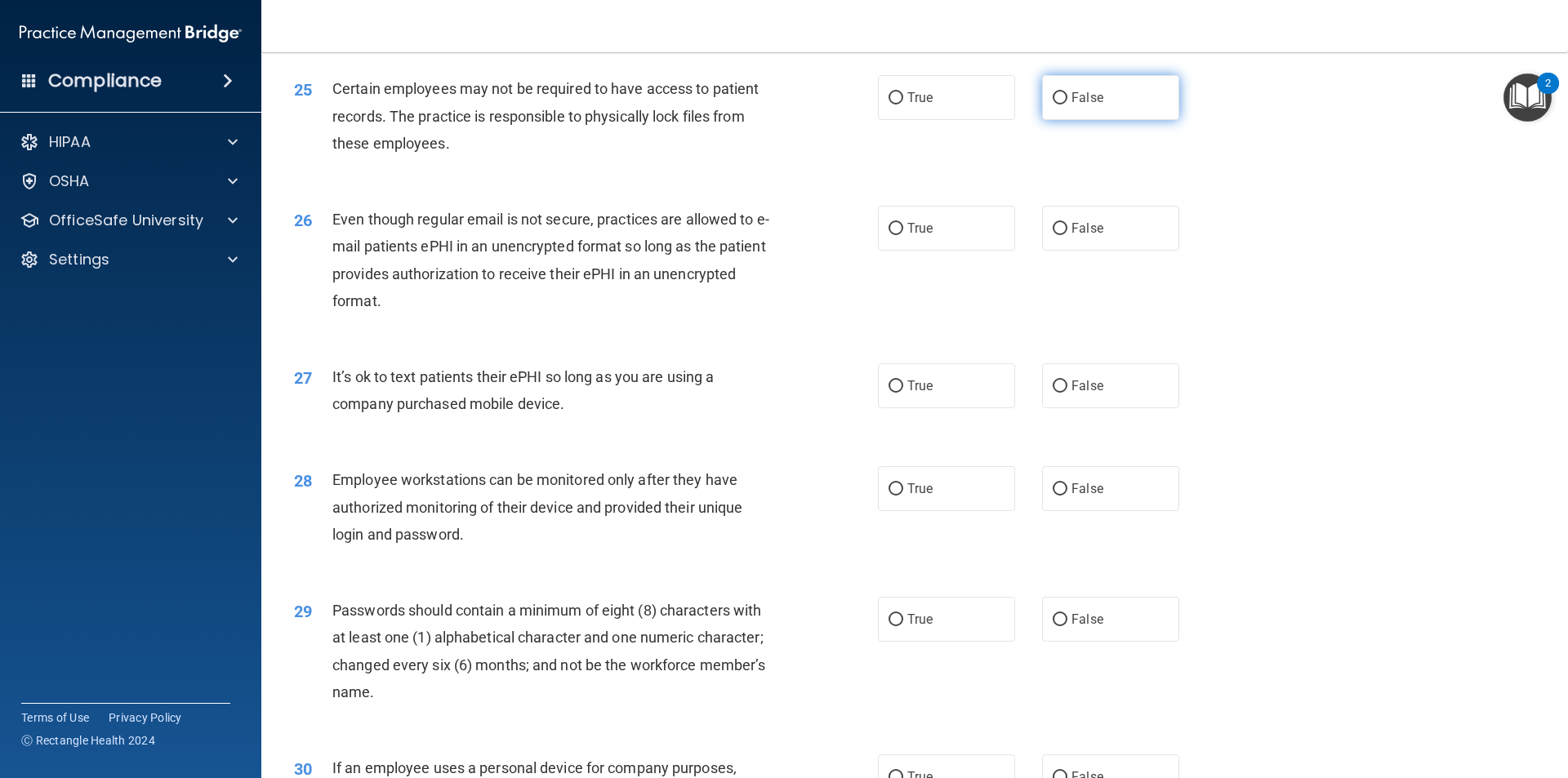
scroll to position [3103, 0]
click at [1079, 495] on span "False" at bounding box center [1087, 487] width 32 height 15
click at [1068, 494] on input "False" at bounding box center [1059, 488] width 14 height 12
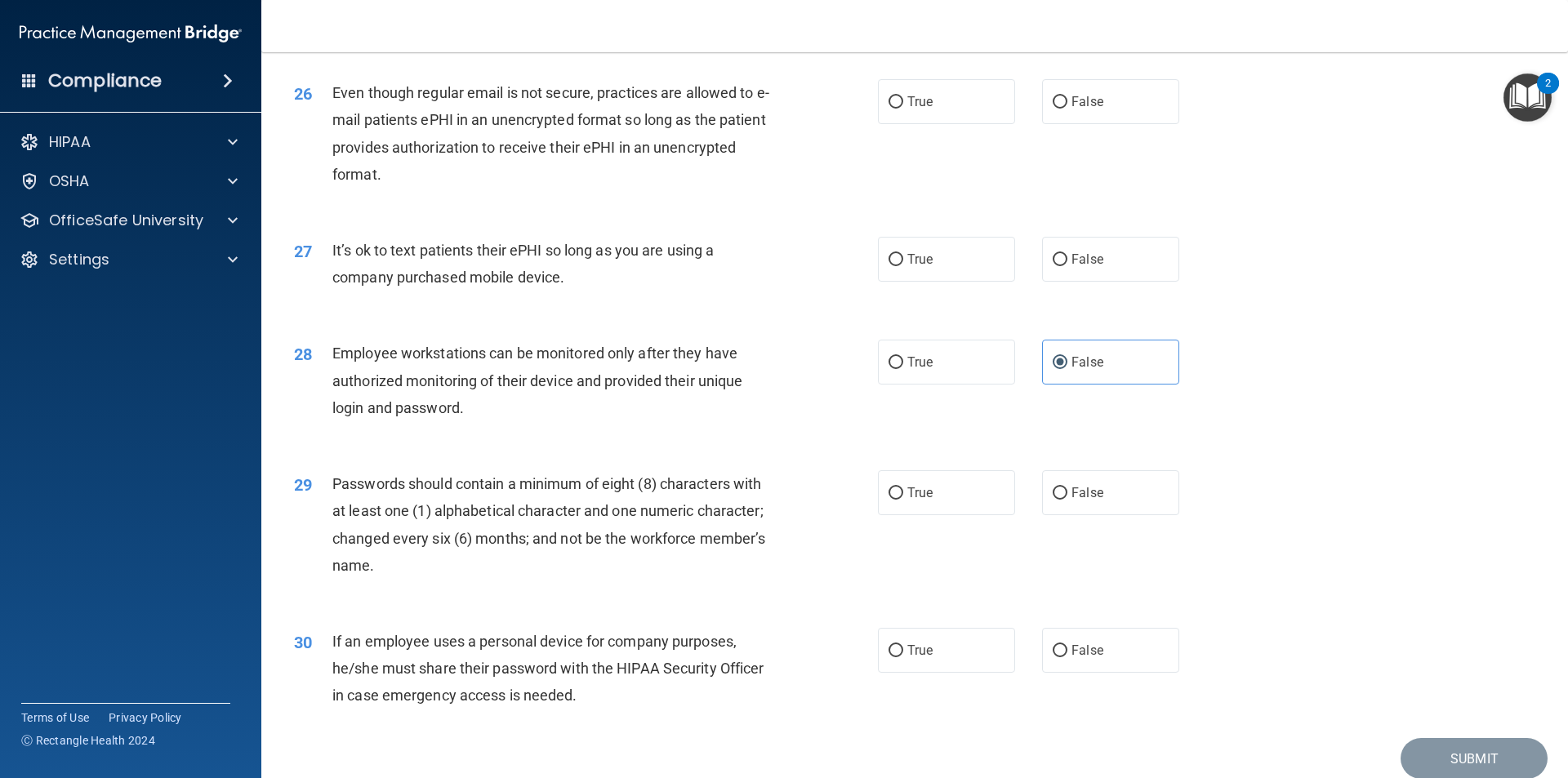
scroll to position [3267, 0]
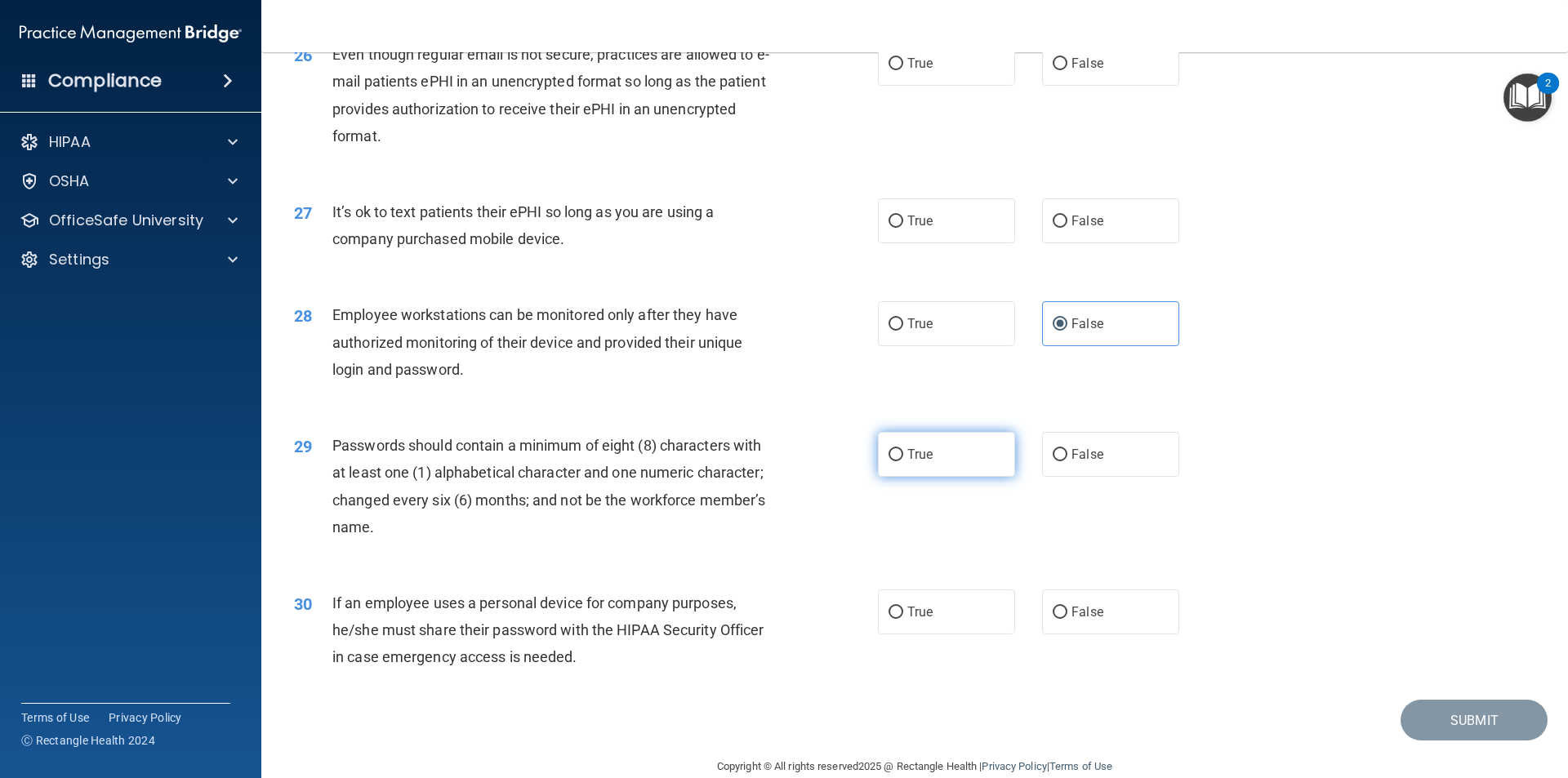
click at [942, 477] on label "True" at bounding box center [946, 455] width 137 height 45
click at [903, 461] on input "True" at bounding box center [895, 455] width 14 height 12
click at [1059, 619] on input "False" at bounding box center [1059, 612] width 14 height 12
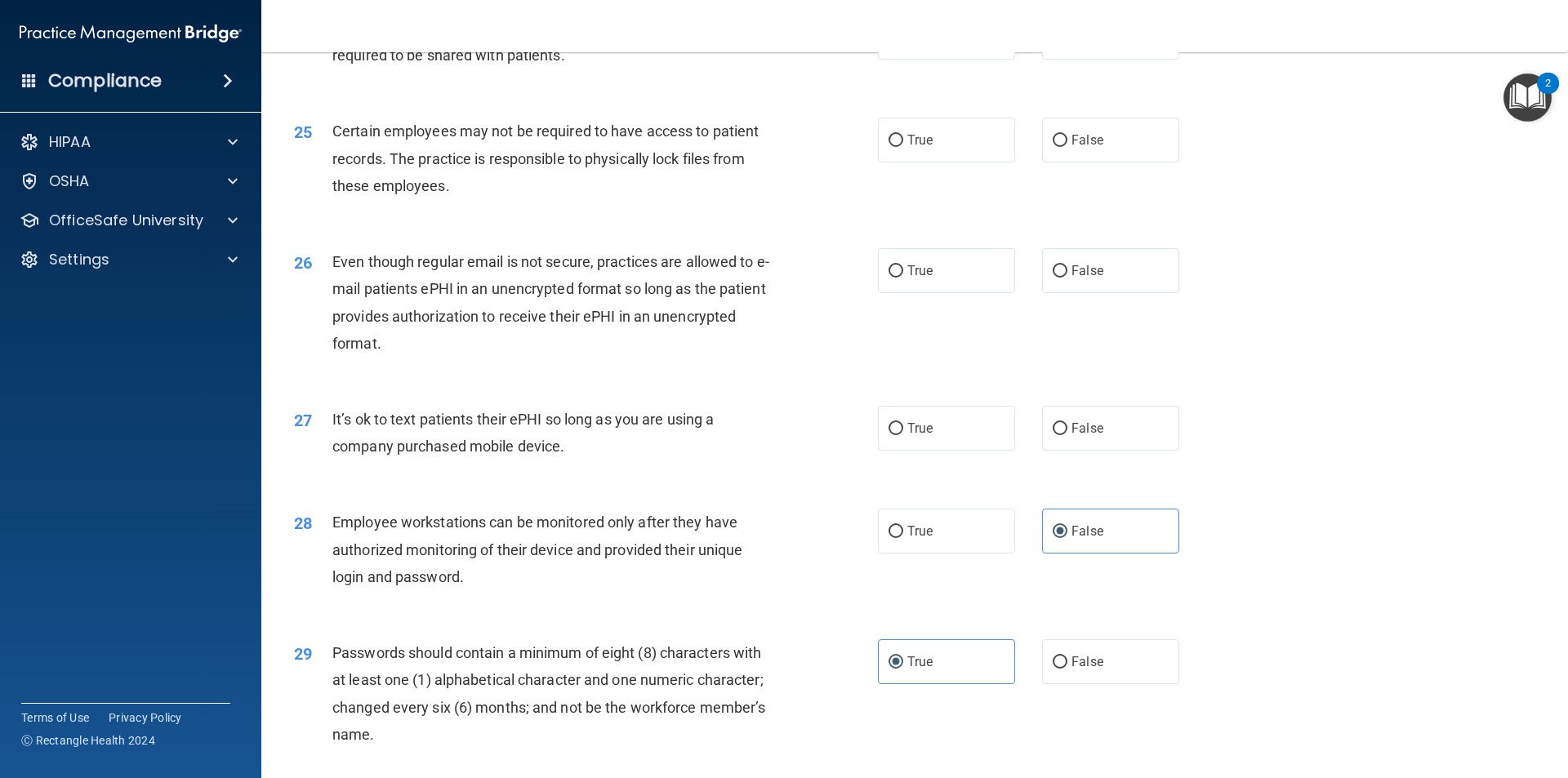
scroll to position [3022, 0]
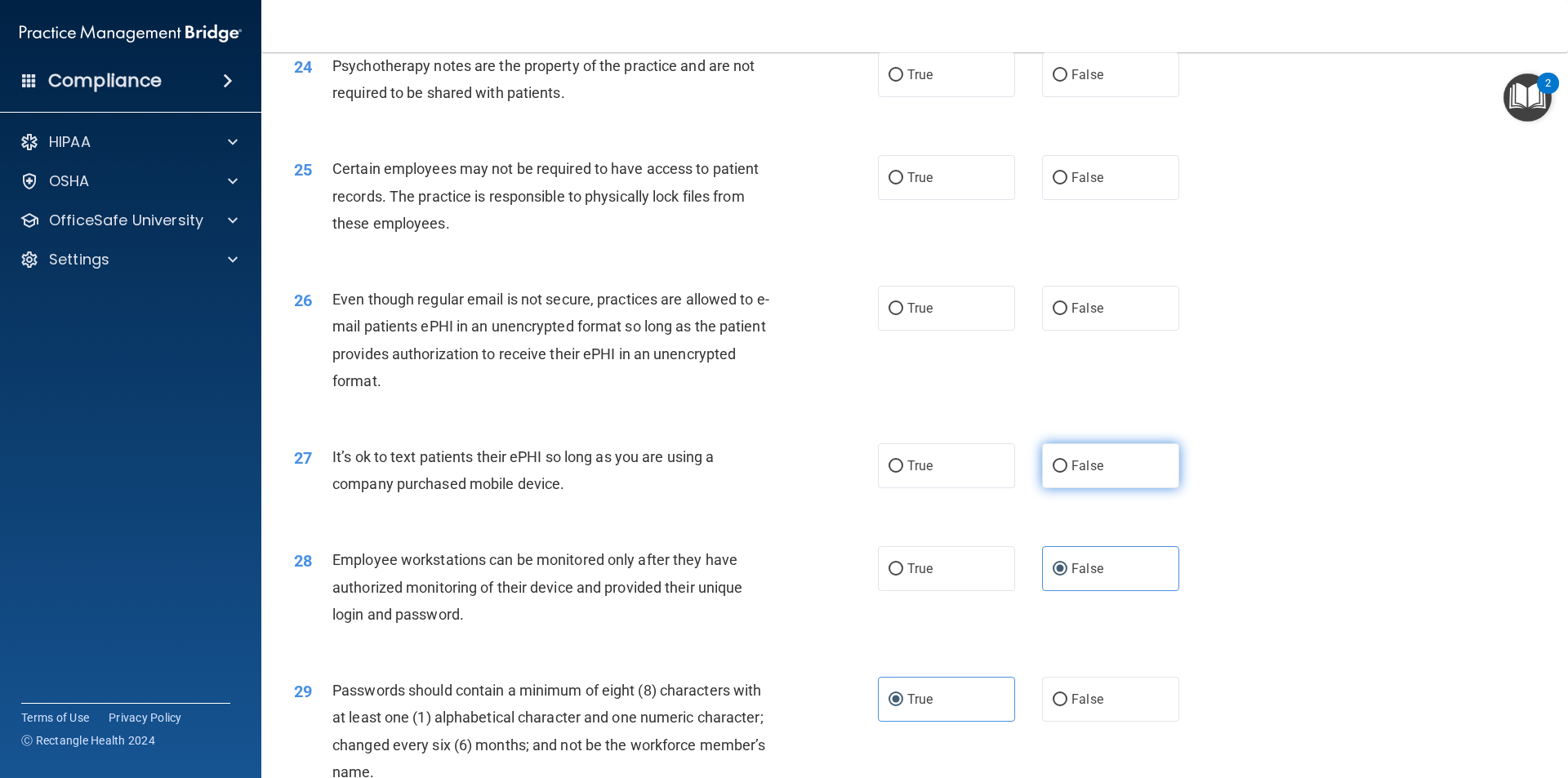
click at [1093, 474] on span "False" at bounding box center [1087, 466] width 32 height 15
click at [1068, 473] on input "False" at bounding box center [1059, 466] width 14 height 12
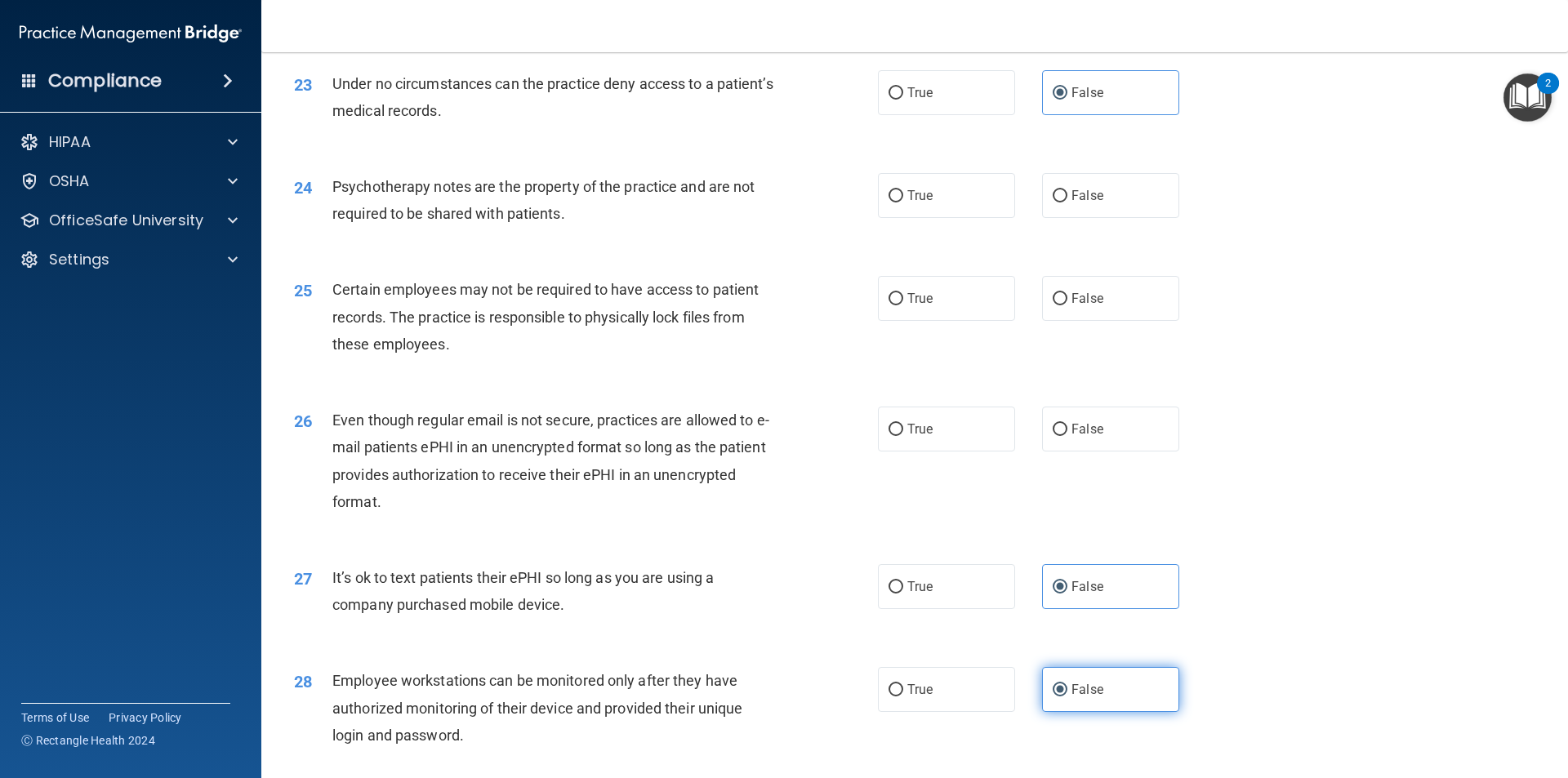
scroll to position [2858, 0]
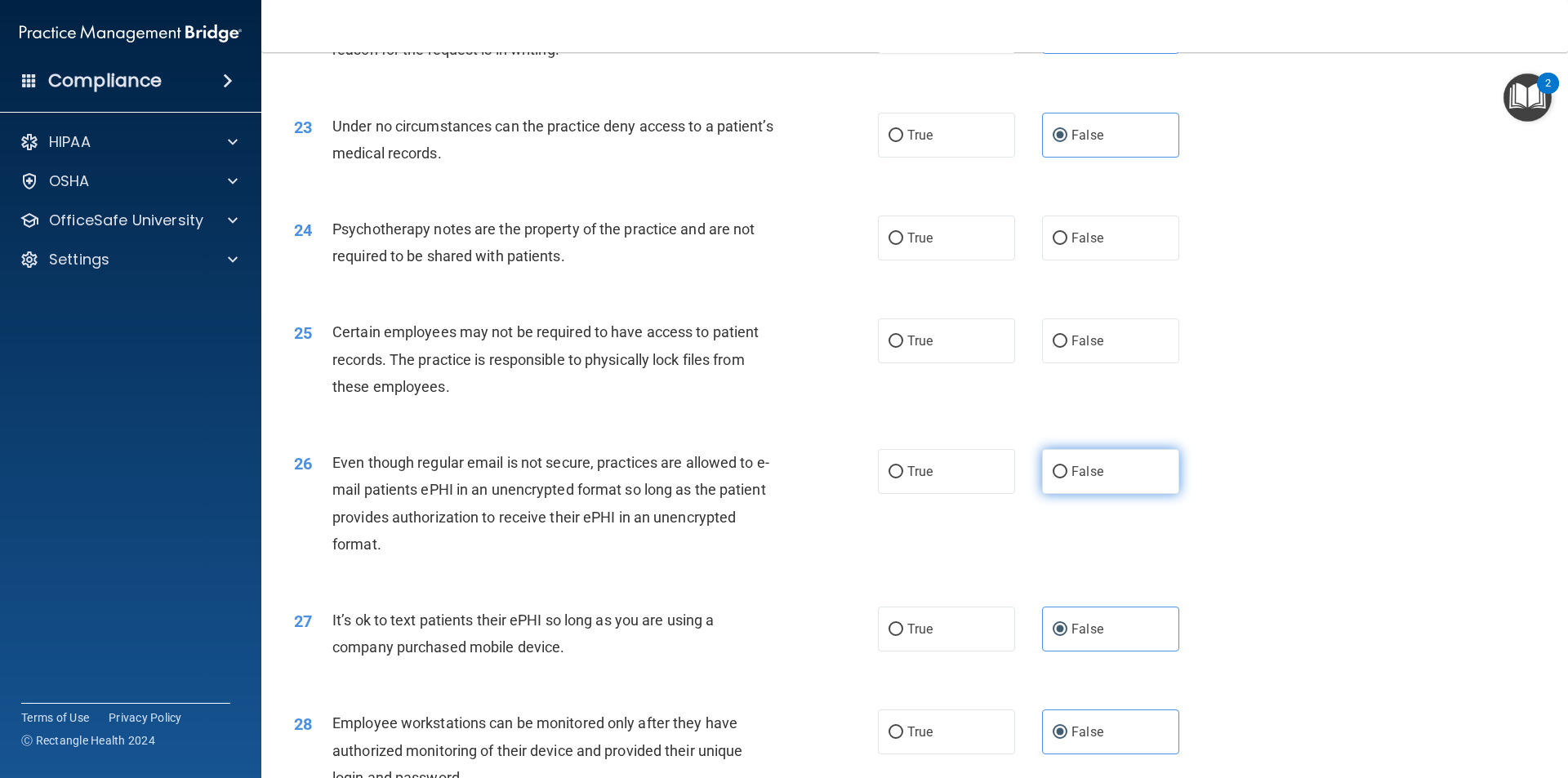
click at [1072, 494] on label "False" at bounding box center [1110, 471] width 137 height 45
click at [1068, 478] on input "False" at bounding box center [1059, 472] width 14 height 12
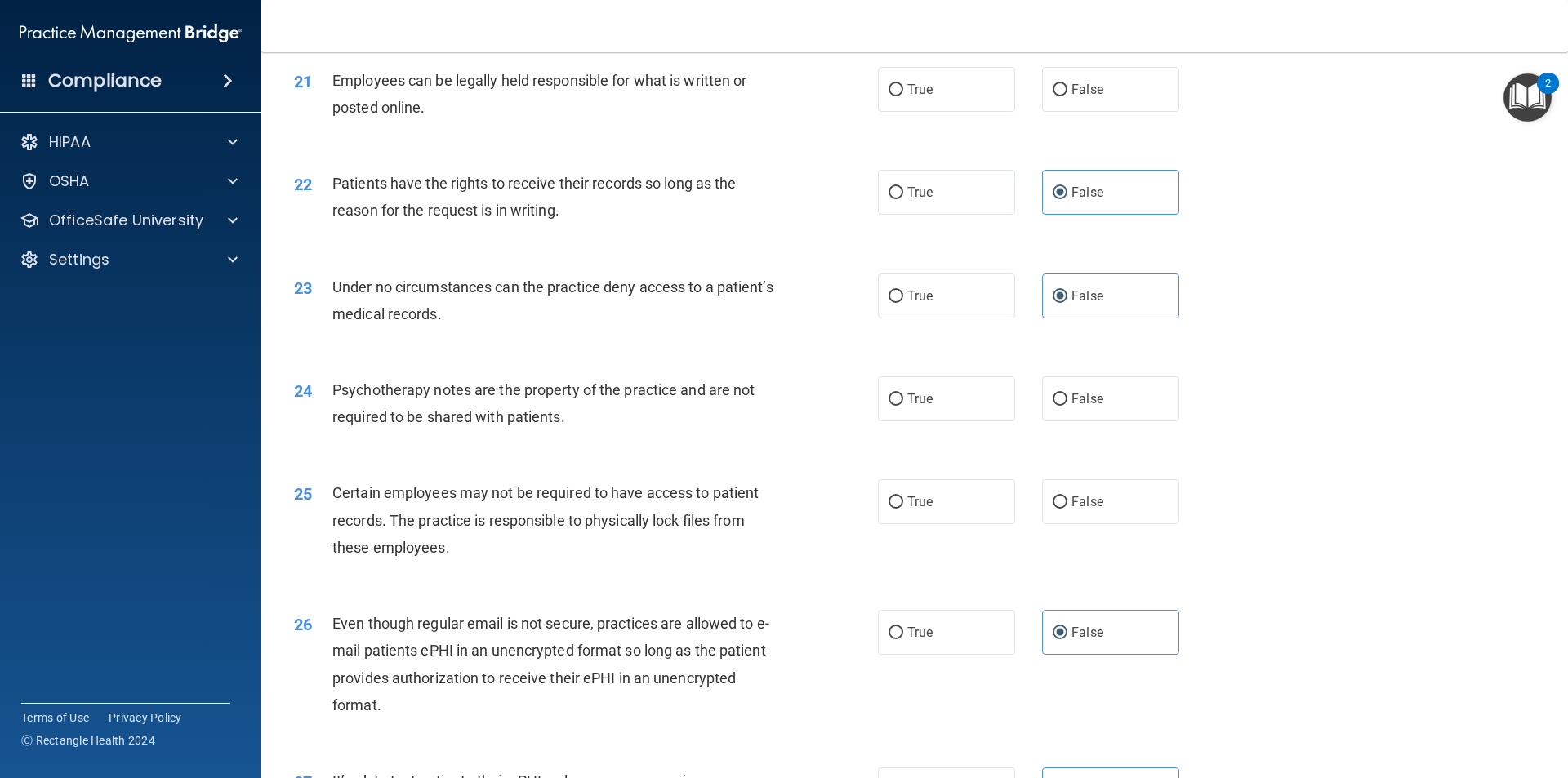
scroll to position [2696, 0]
click at [928, 527] on label "True" at bounding box center [946, 504] width 137 height 45
click at [903, 511] on input "True" at bounding box center [895, 505] width 14 height 12
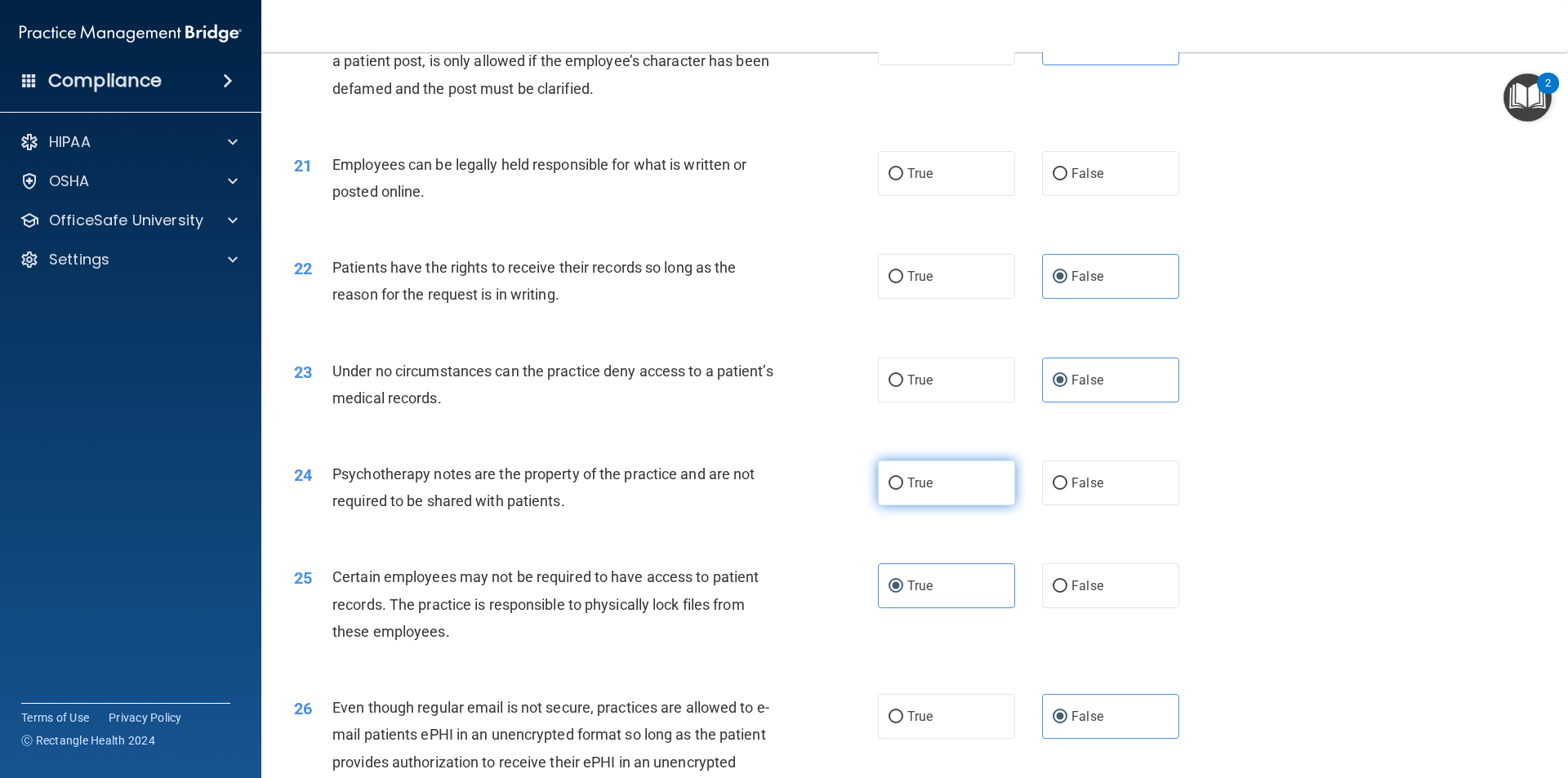
click at [935, 505] on label "True" at bounding box center [946, 482] width 137 height 45
click at [903, 490] on input "True" at bounding box center [895, 483] width 14 height 12
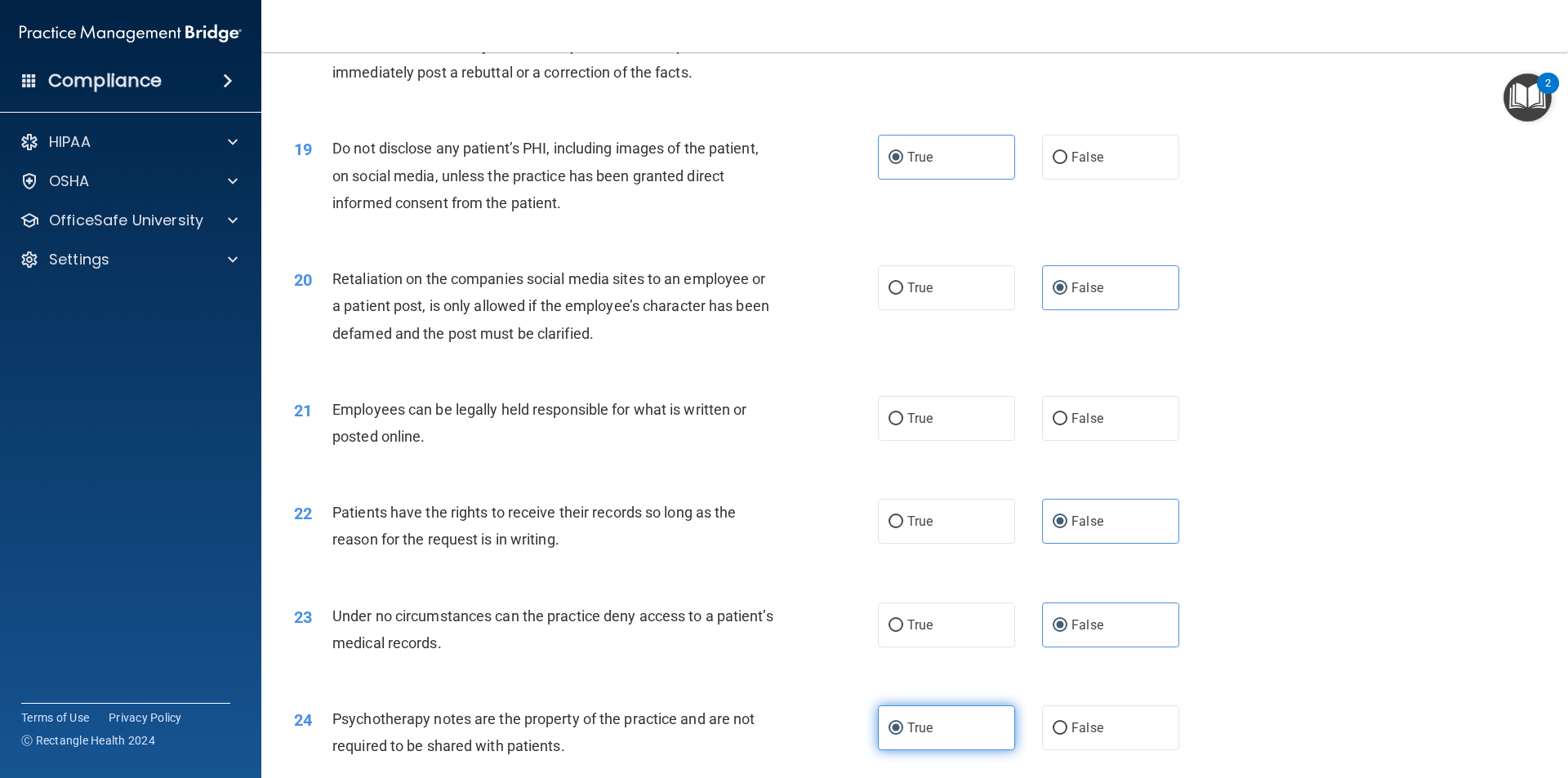
scroll to position [2287, 0]
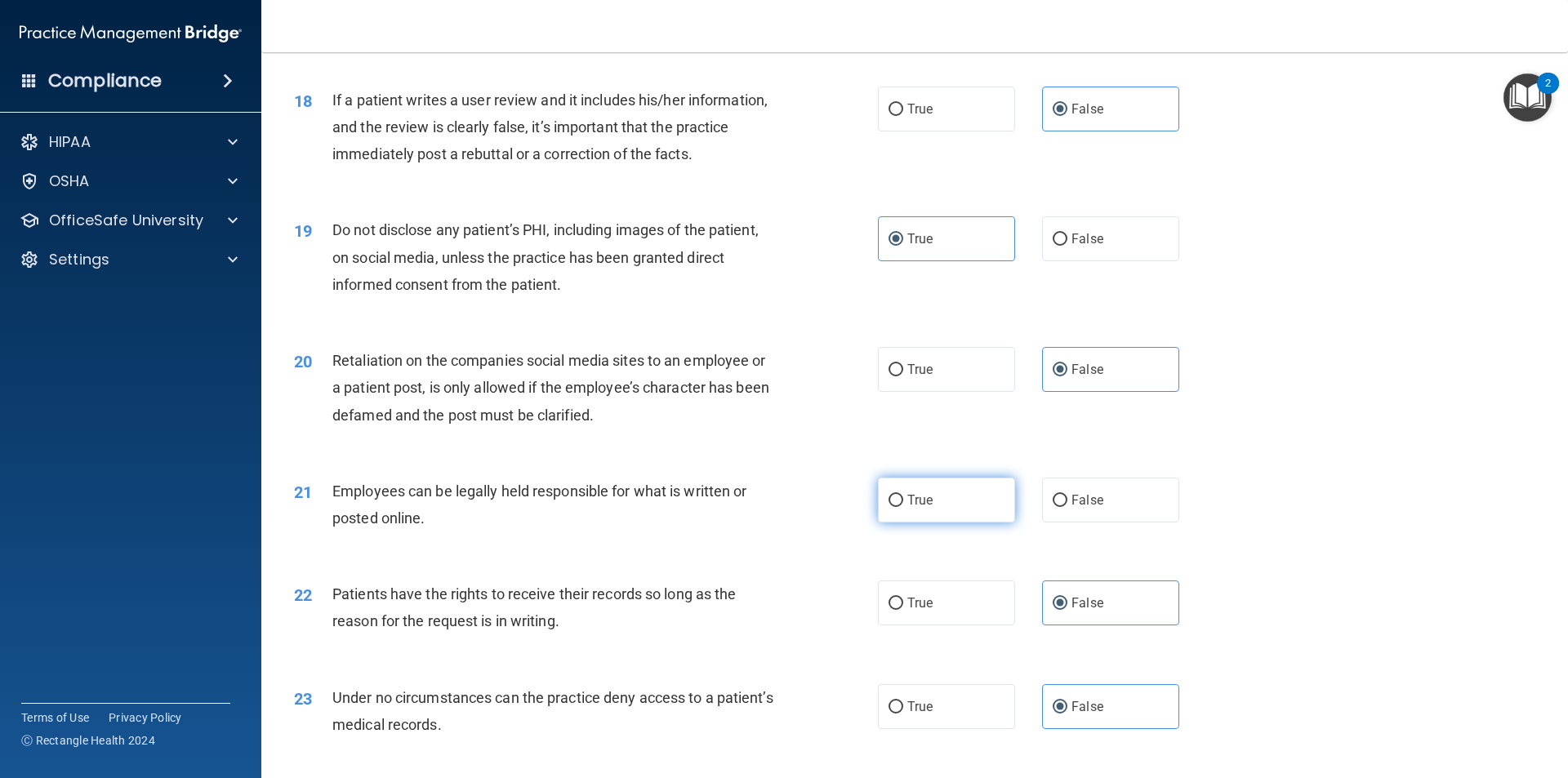
click at [947, 522] on label "True" at bounding box center [946, 500] width 137 height 45
click at [903, 507] on input "True" at bounding box center [895, 500] width 14 height 12
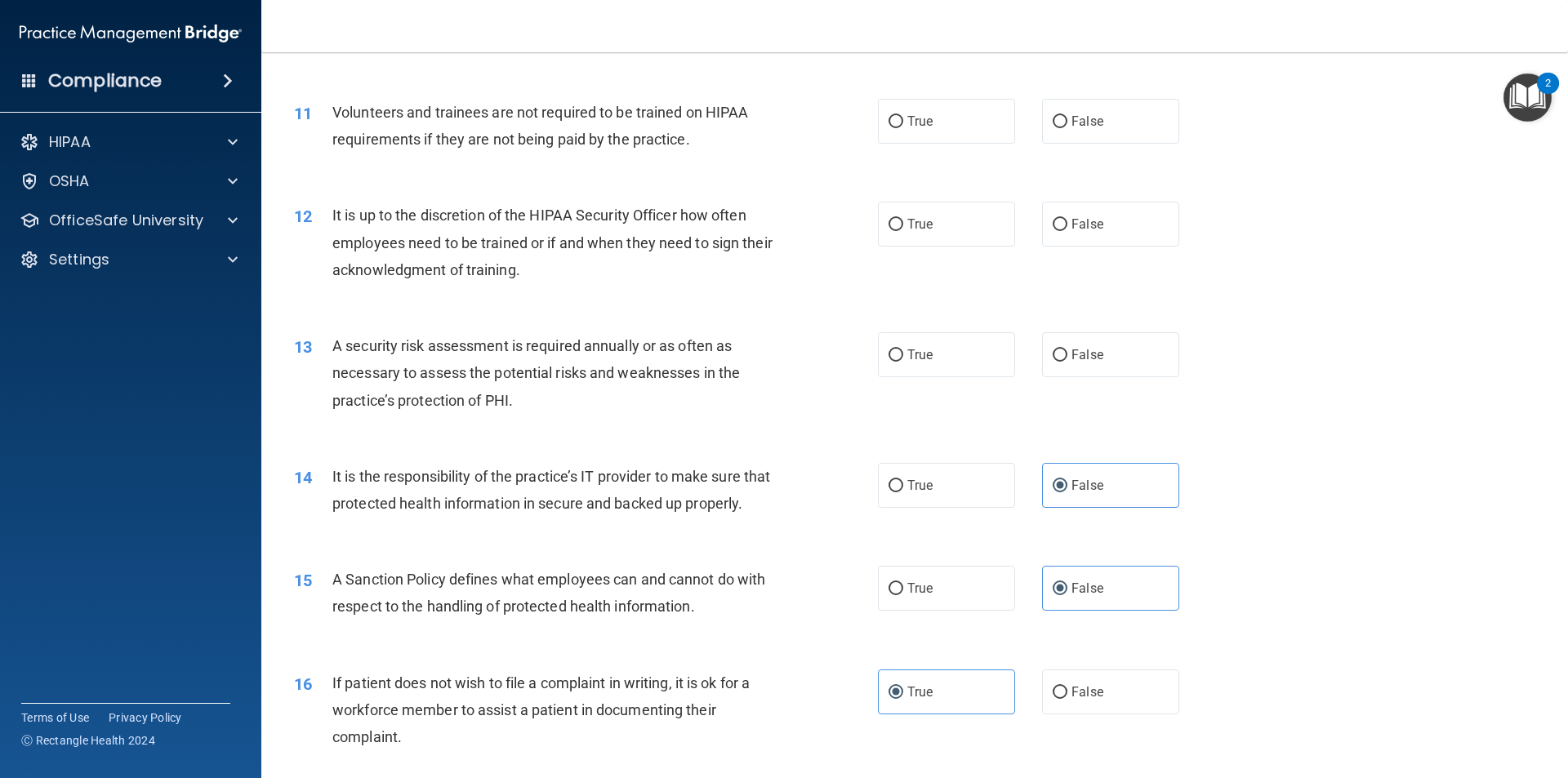
scroll to position [1389, 0]
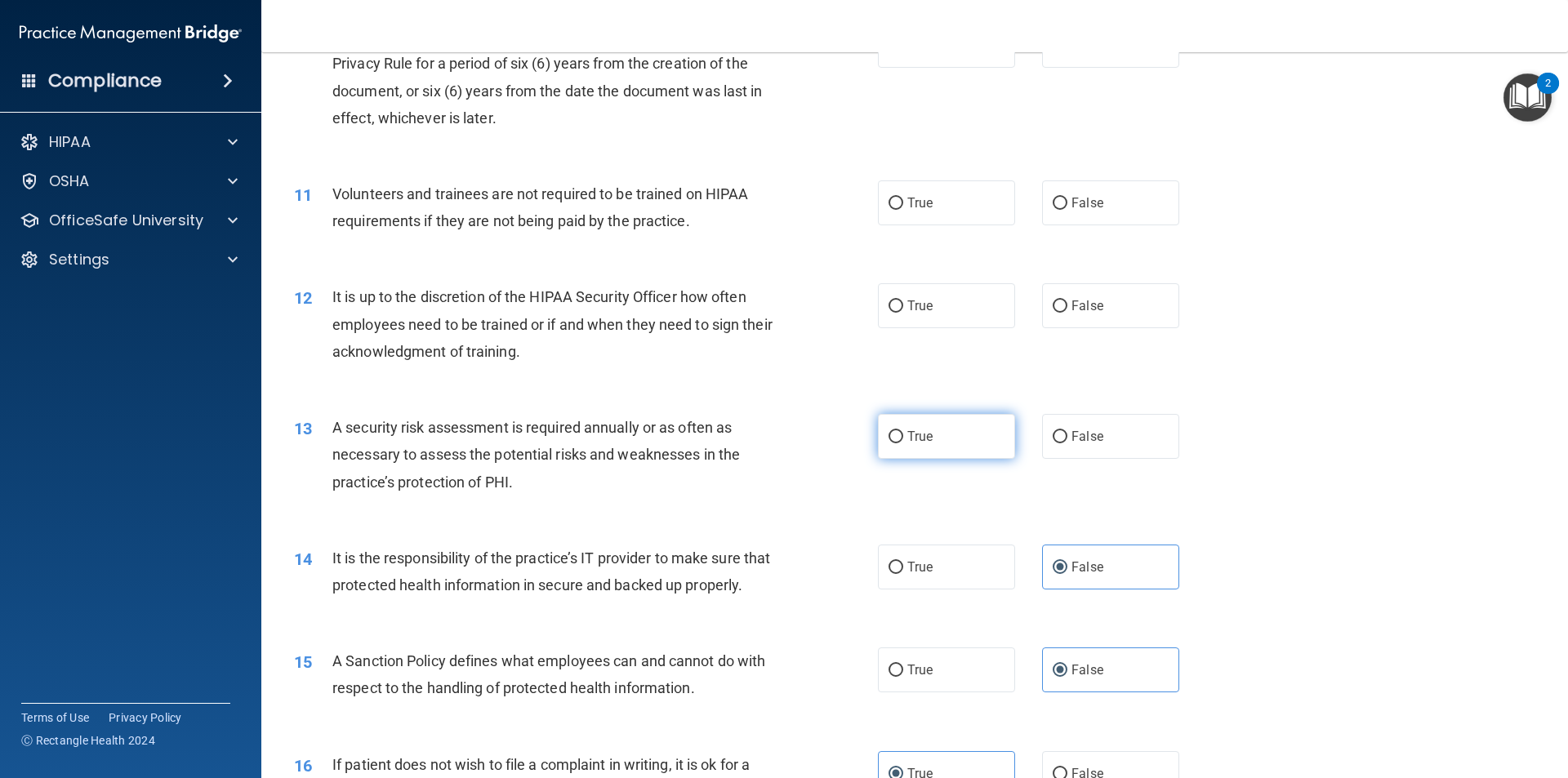
click at [967, 437] on label "True" at bounding box center [946, 436] width 137 height 45
click at [903, 437] on input "True" at bounding box center [895, 437] width 14 height 12
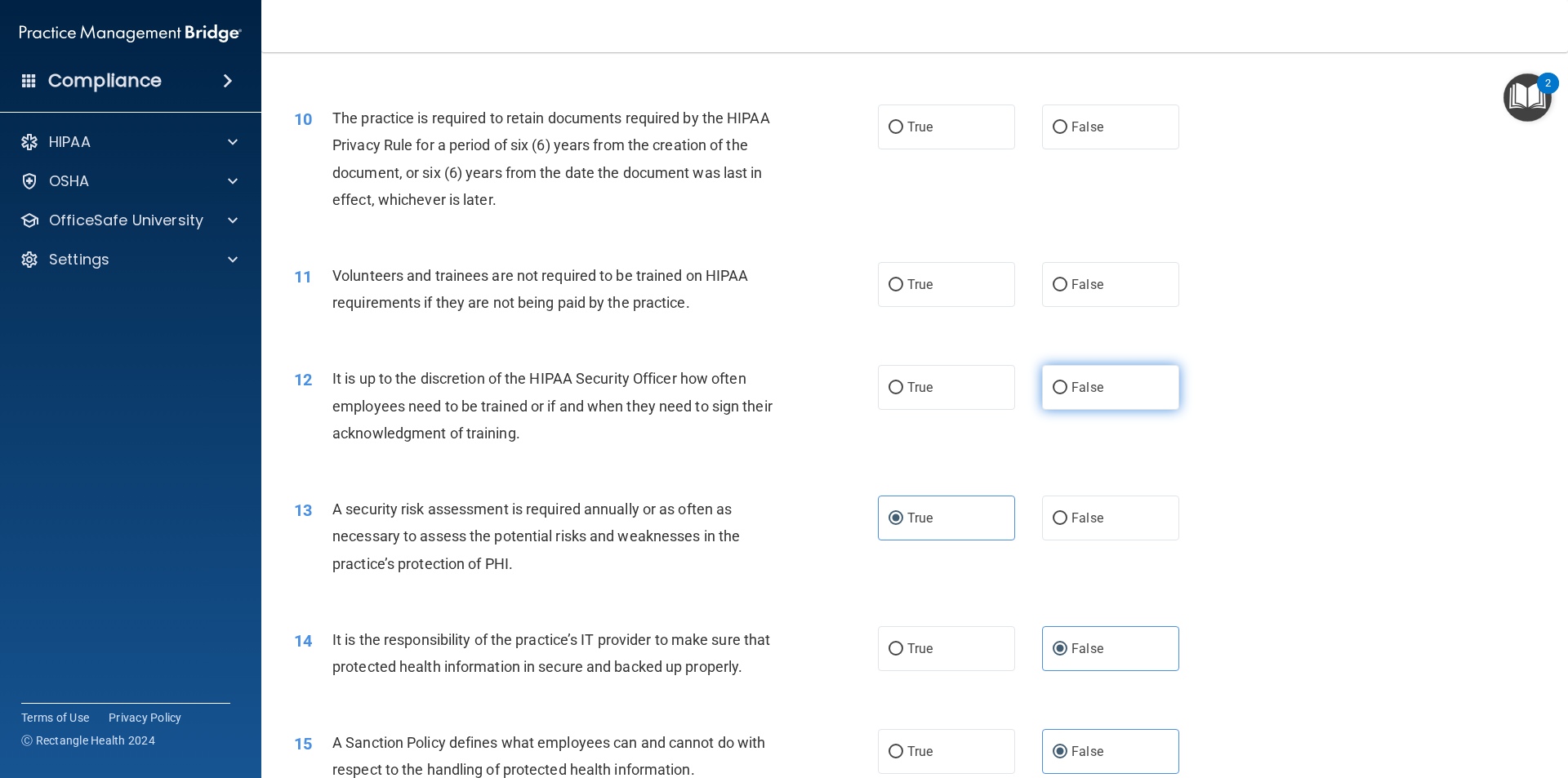
click at [1082, 394] on span "False" at bounding box center [1087, 388] width 32 height 15
click at [1068, 394] on input "False" at bounding box center [1059, 388] width 14 height 12
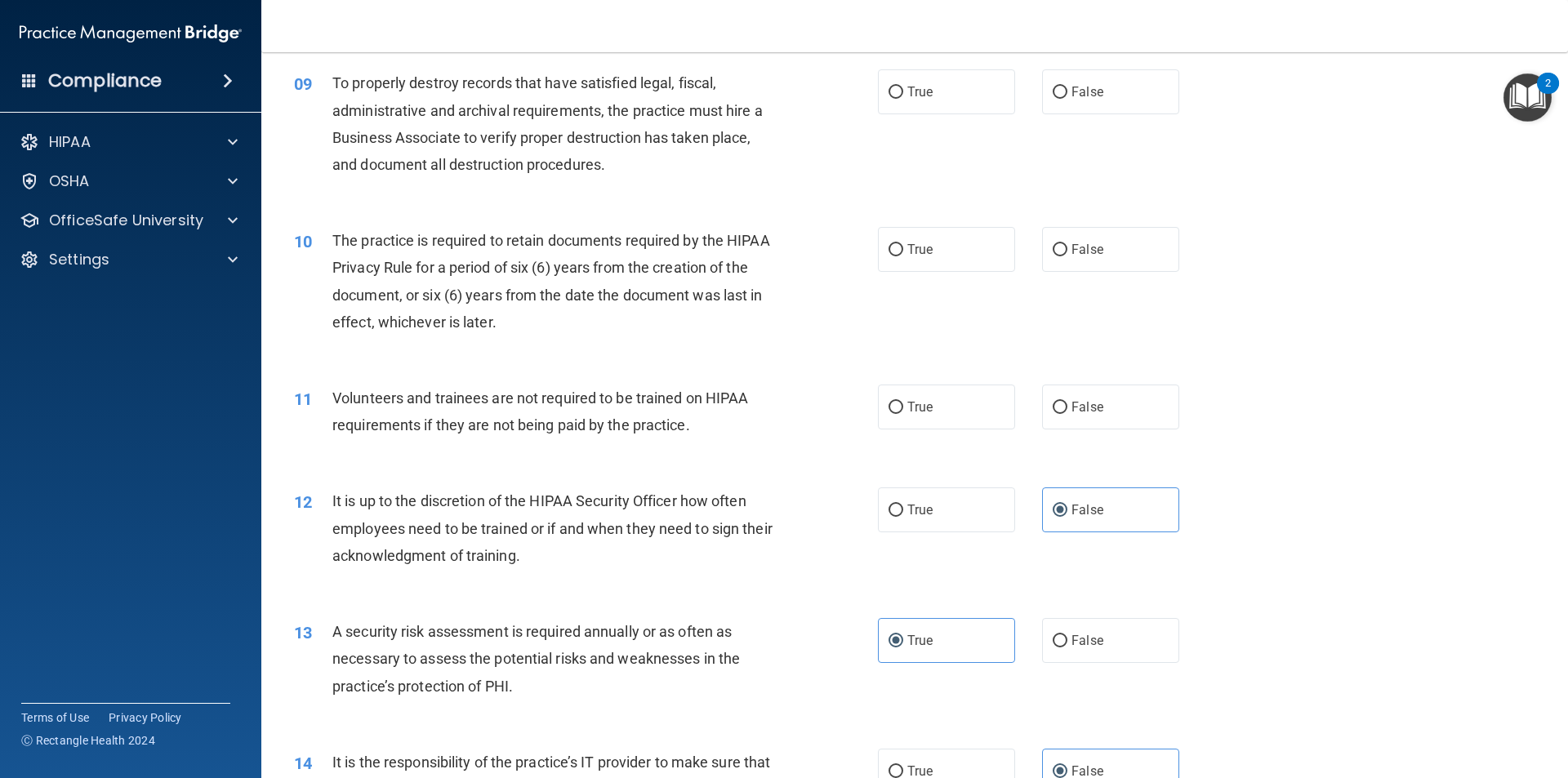
scroll to position [1144, 0]
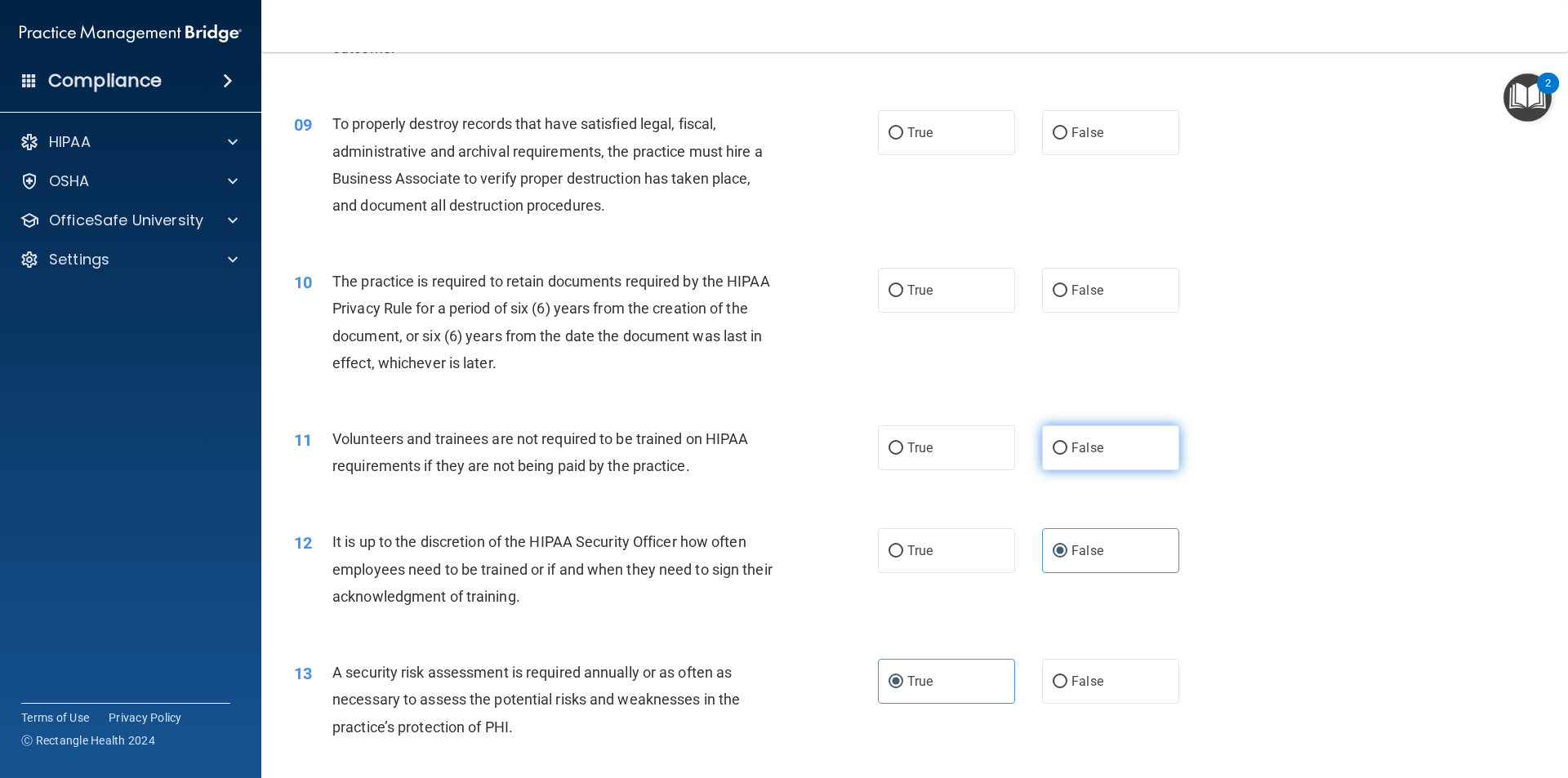
click at [1070, 467] on label "False" at bounding box center [1110, 448] width 137 height 45
click at [1068, 455] on input "False" at bounding box center [1059, 449] width 14 height 12
click at [944, 303] on label "True" at bounding box center [946, 290] width 137 height 45
click at [903, 298] on input "True" at bounding box center [895, 291] width 14 height 12
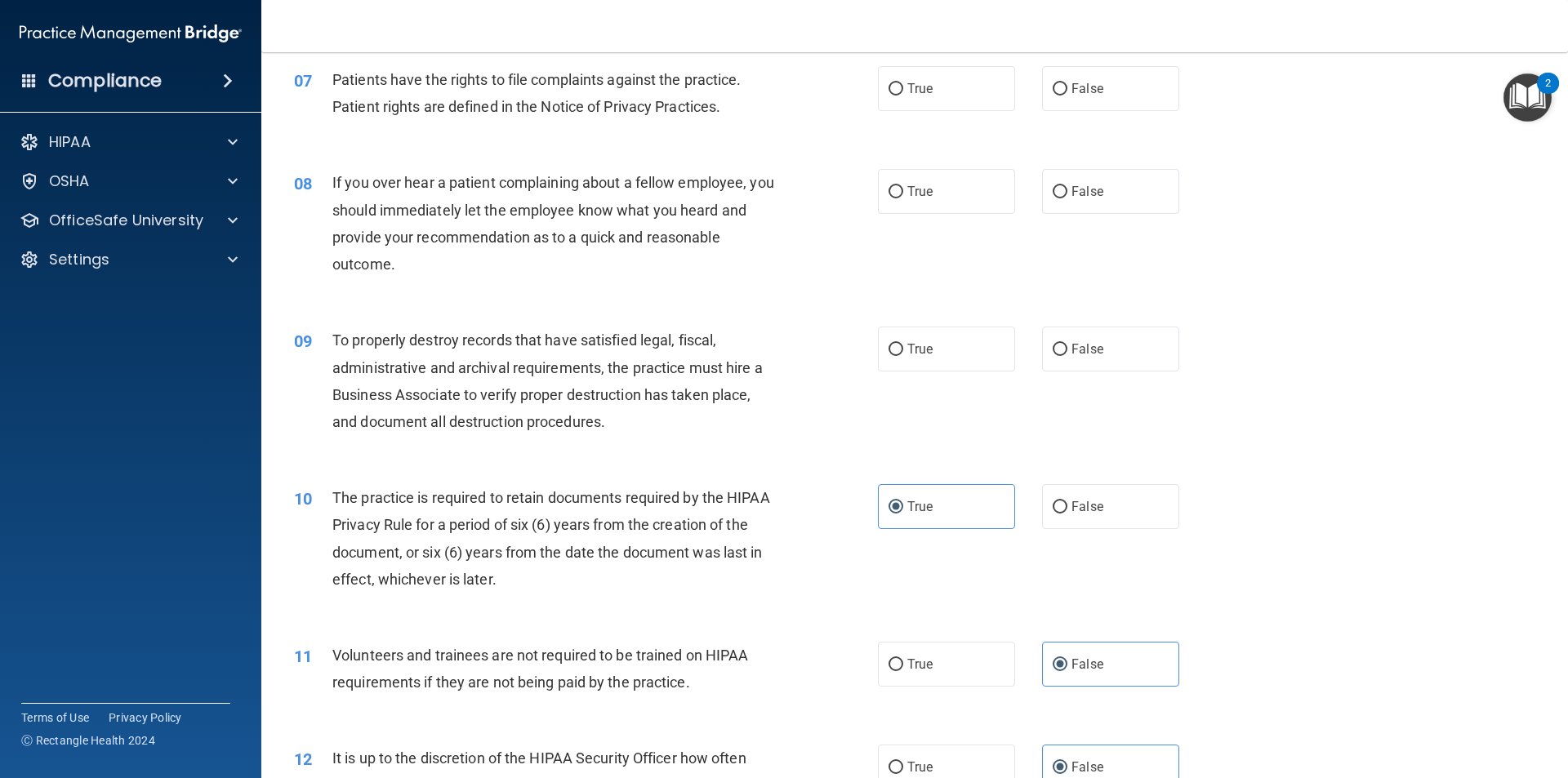
scroll to position [899, 0]
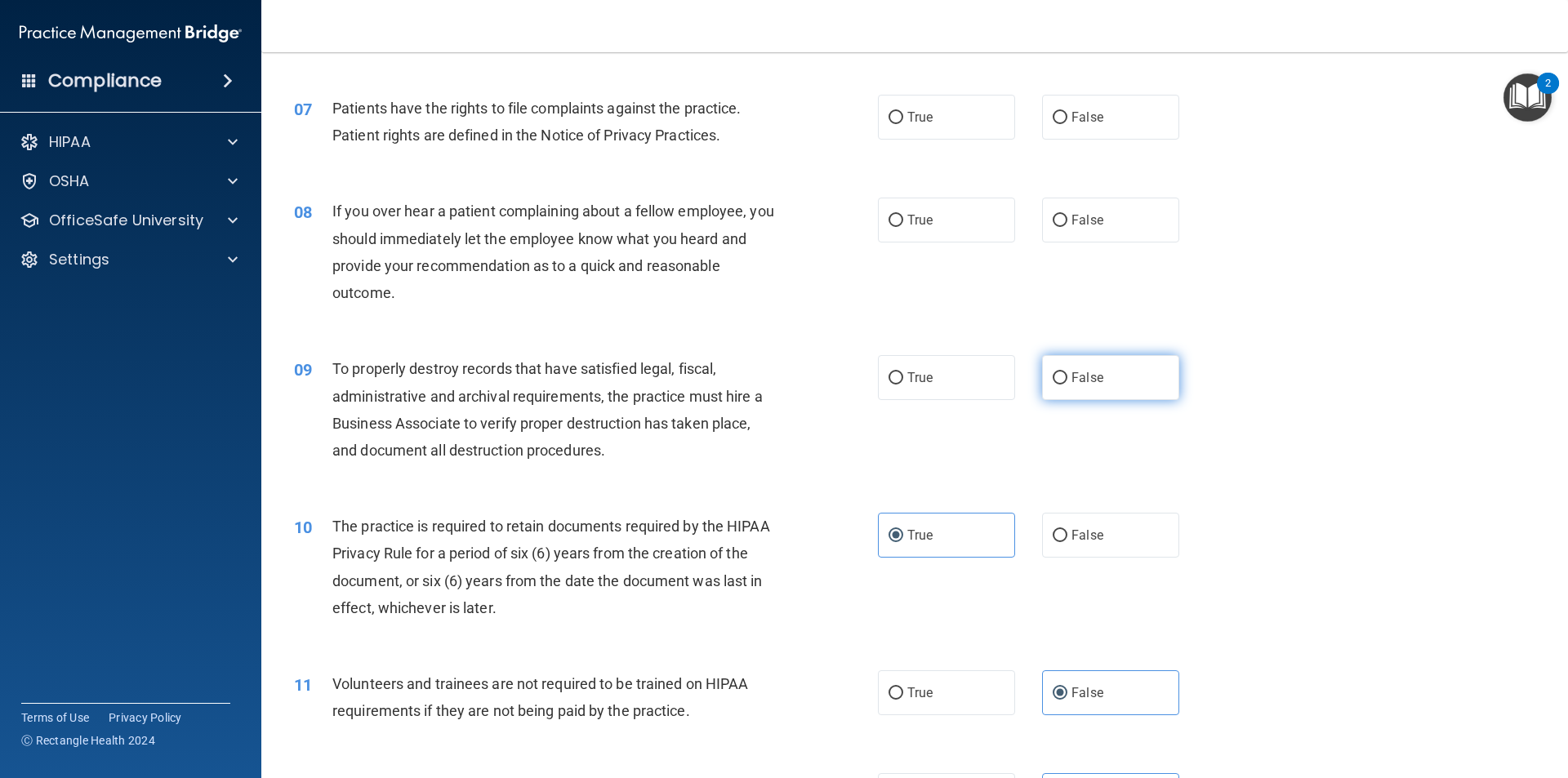
click at [1096, 376] on label "False" at bounding box center [1110, 377] width 137 height 45
click at [1068, 376] on input "False" at bounding box center [1059, 378] width 14 height 12
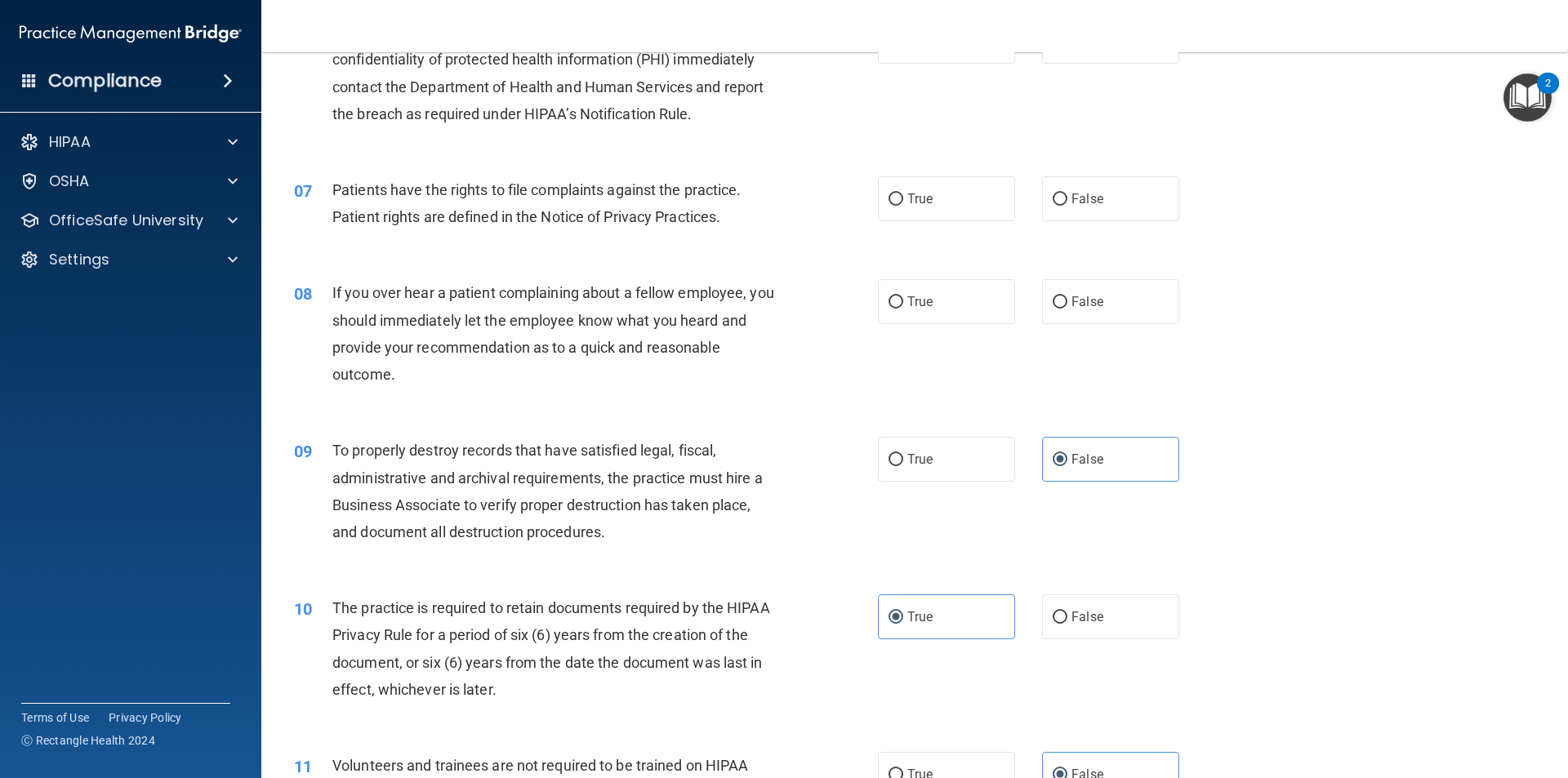
scroll to position [735, 0]
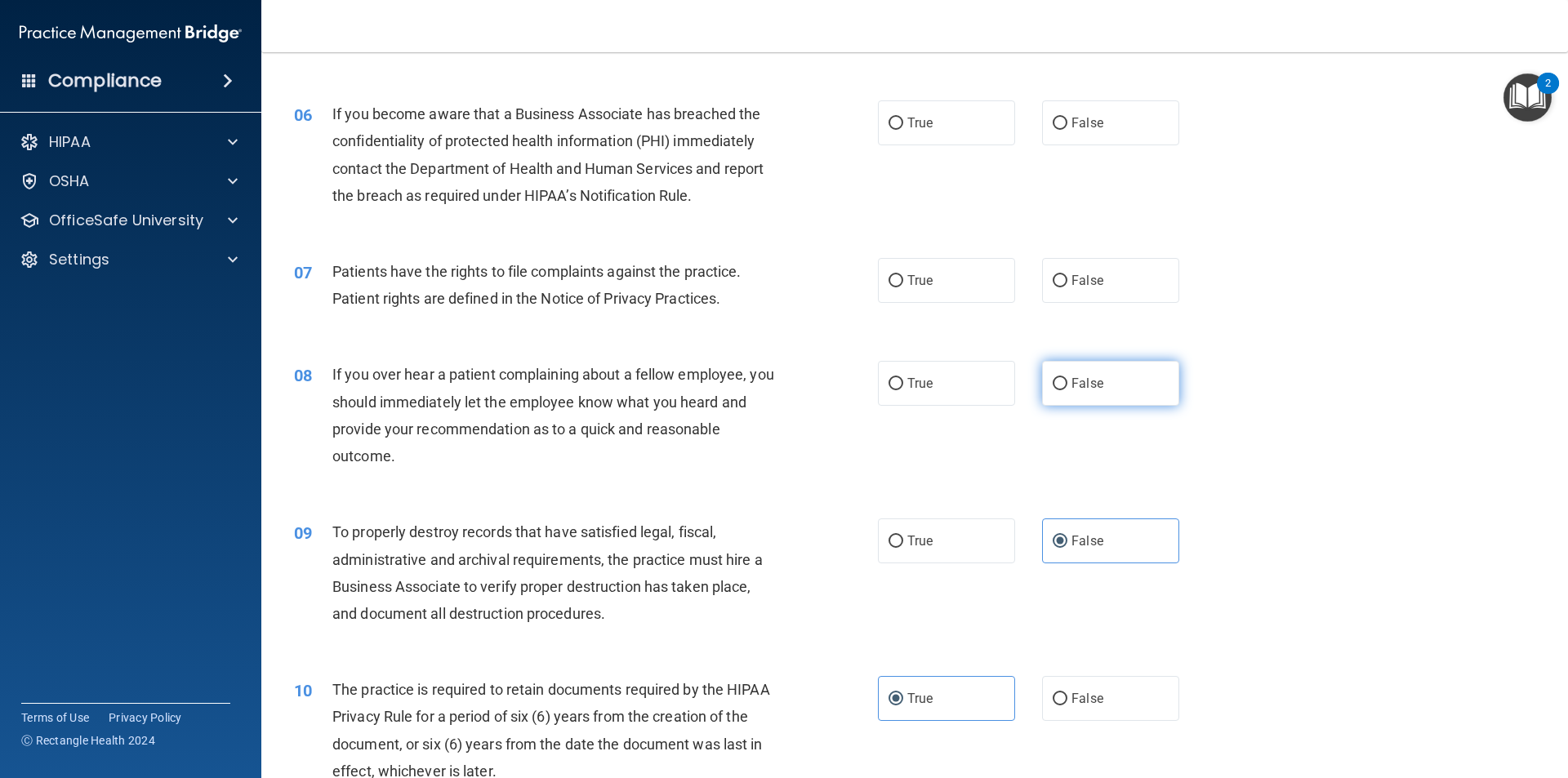
click at [1096, 404] on label "False" at bounding box center [1110, 383] width 137 height 45
click at [1068, 390] on input "False" at bounding box center [1059, 384] width 14 height 12
click at [996, 278] on label "True" at bounding box center [946, 280] width 137 height 45
click at [903, 278] on input "True" at bounding box center [895, 281] width 14 height 12
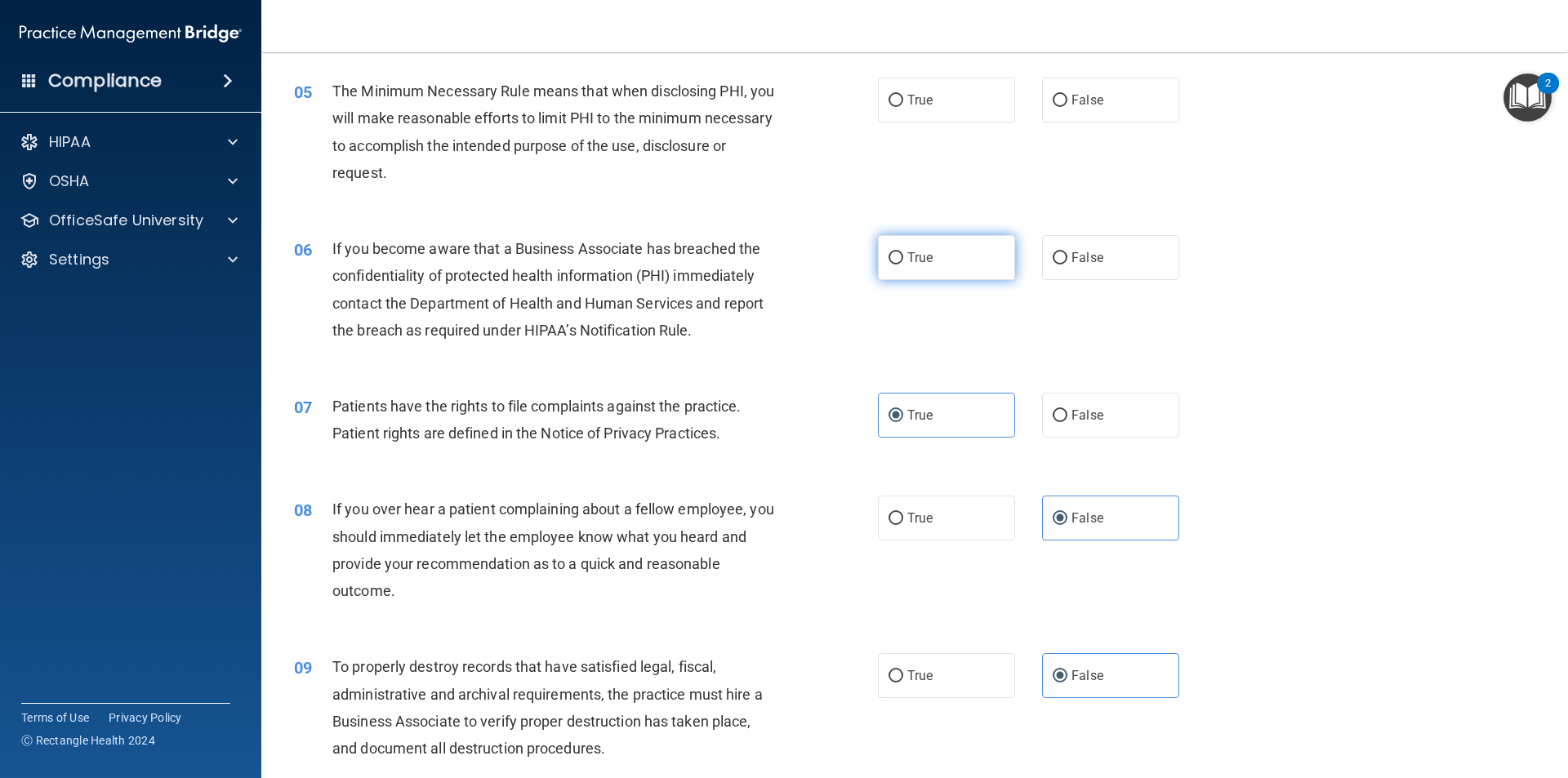
scroll to position [571, 0]
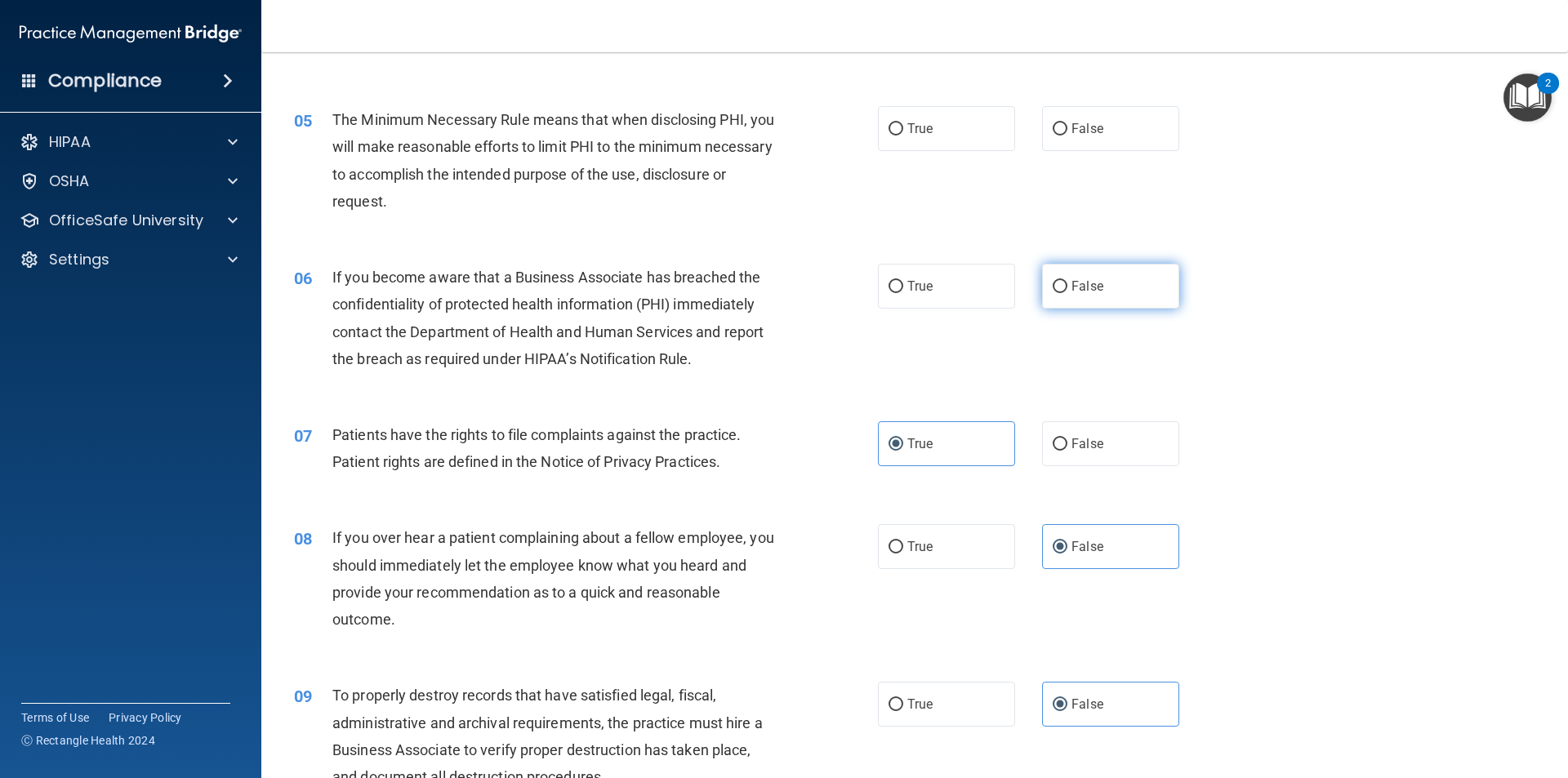
drag, startPoint x: 1002, startPoint y: 276, endPoint x: 1094, endPoint y: 268, distance: 92.3
click at [1094, 268] on label "False" at bounding box center [1110, 286] width 137 height 45
click at [1068, 281] on input "False" at bounding box center [1059, 287] width 14 height 12
click at [1094, 268] on label "False" at bounding box center [1110, 286] width 137 height 45
click at [1068, 281] on input "False" at bounding box center [1059, 287] width 14 height 12
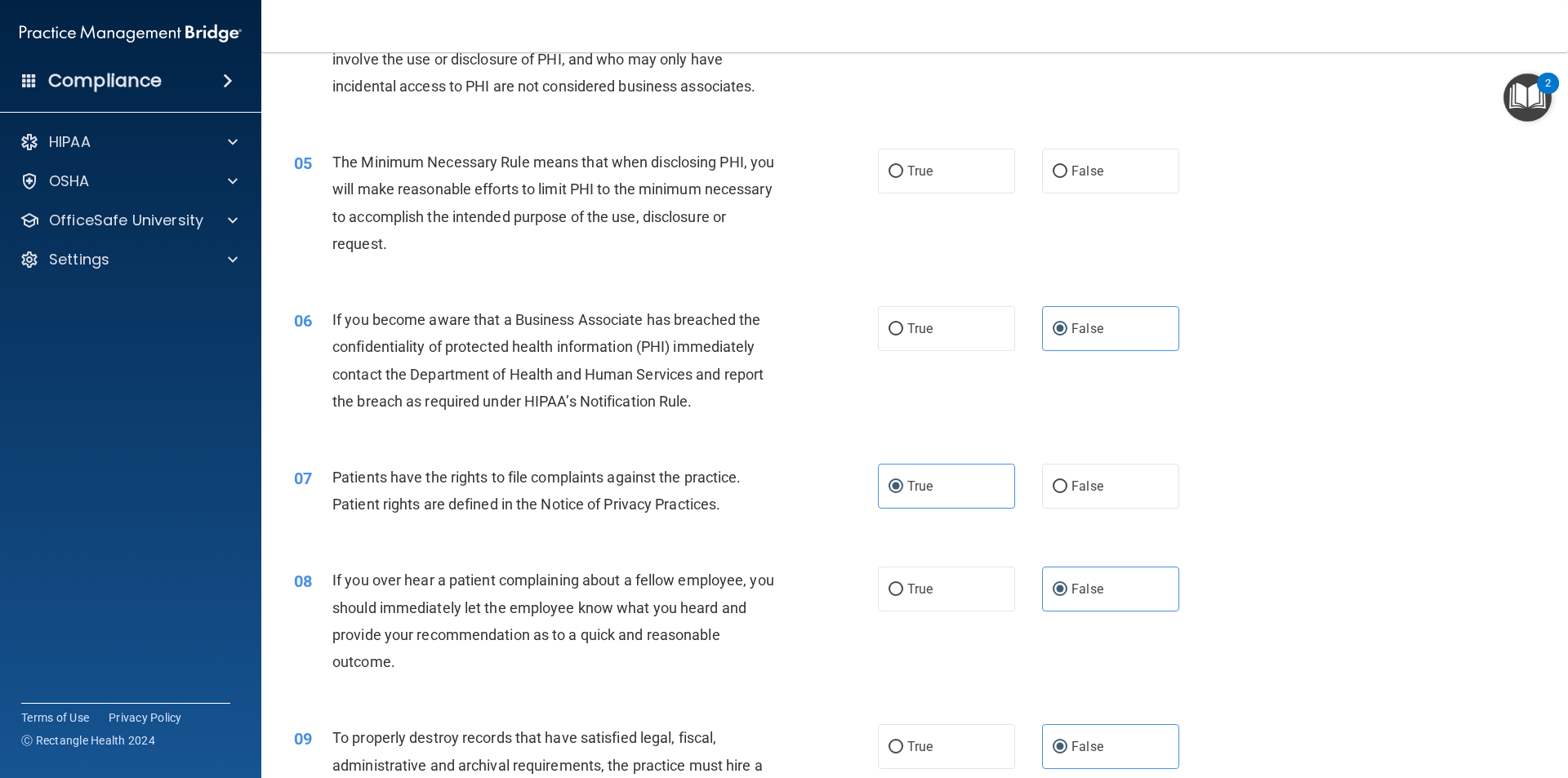
scroll to position [490, 0]
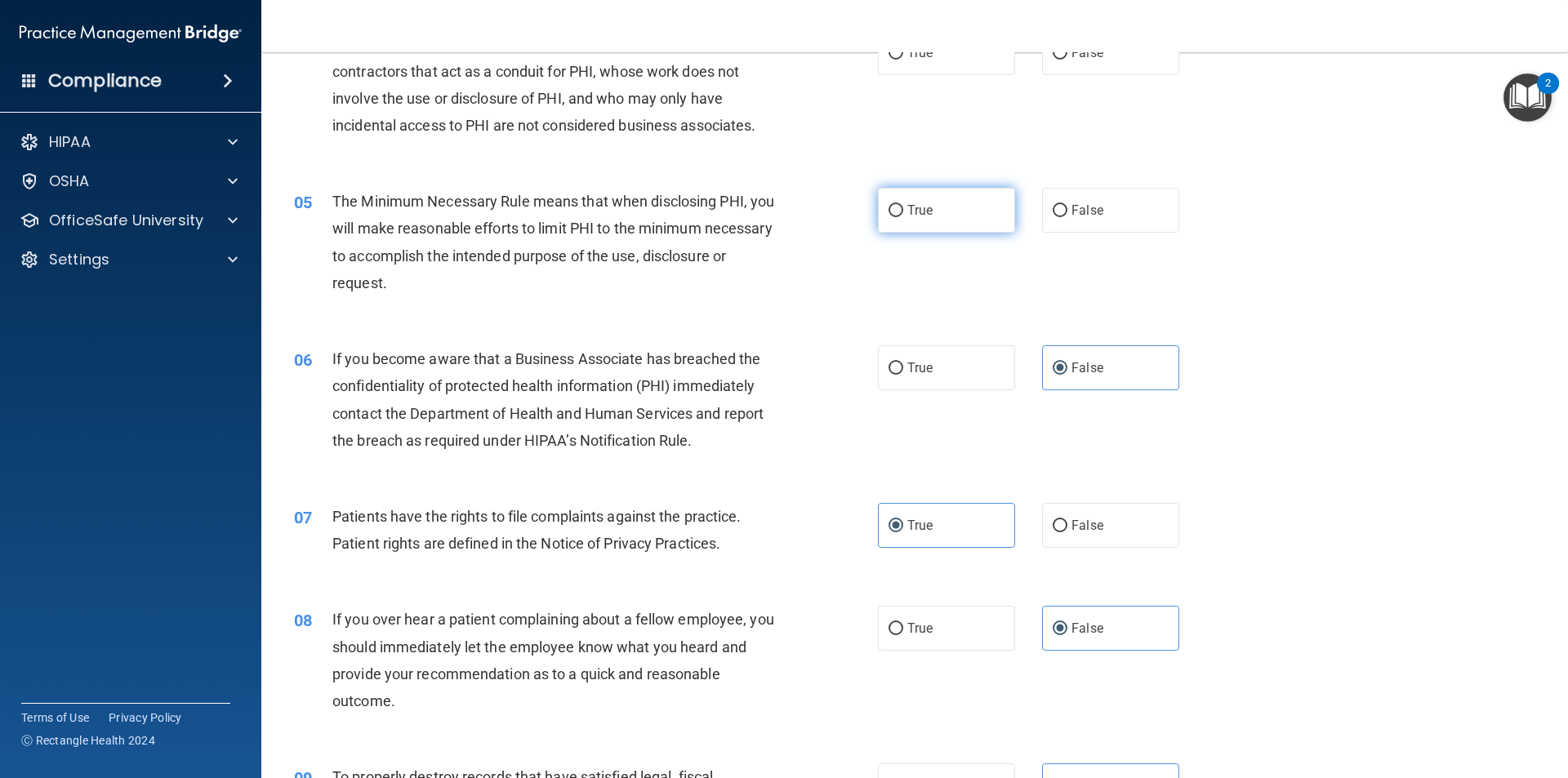
click at [912, 225] on label "True" at bounding box center [946, 210] width 137 height 45
click at [903, 217] on input "True" at bounding box center [895, 211] width 14 height 12
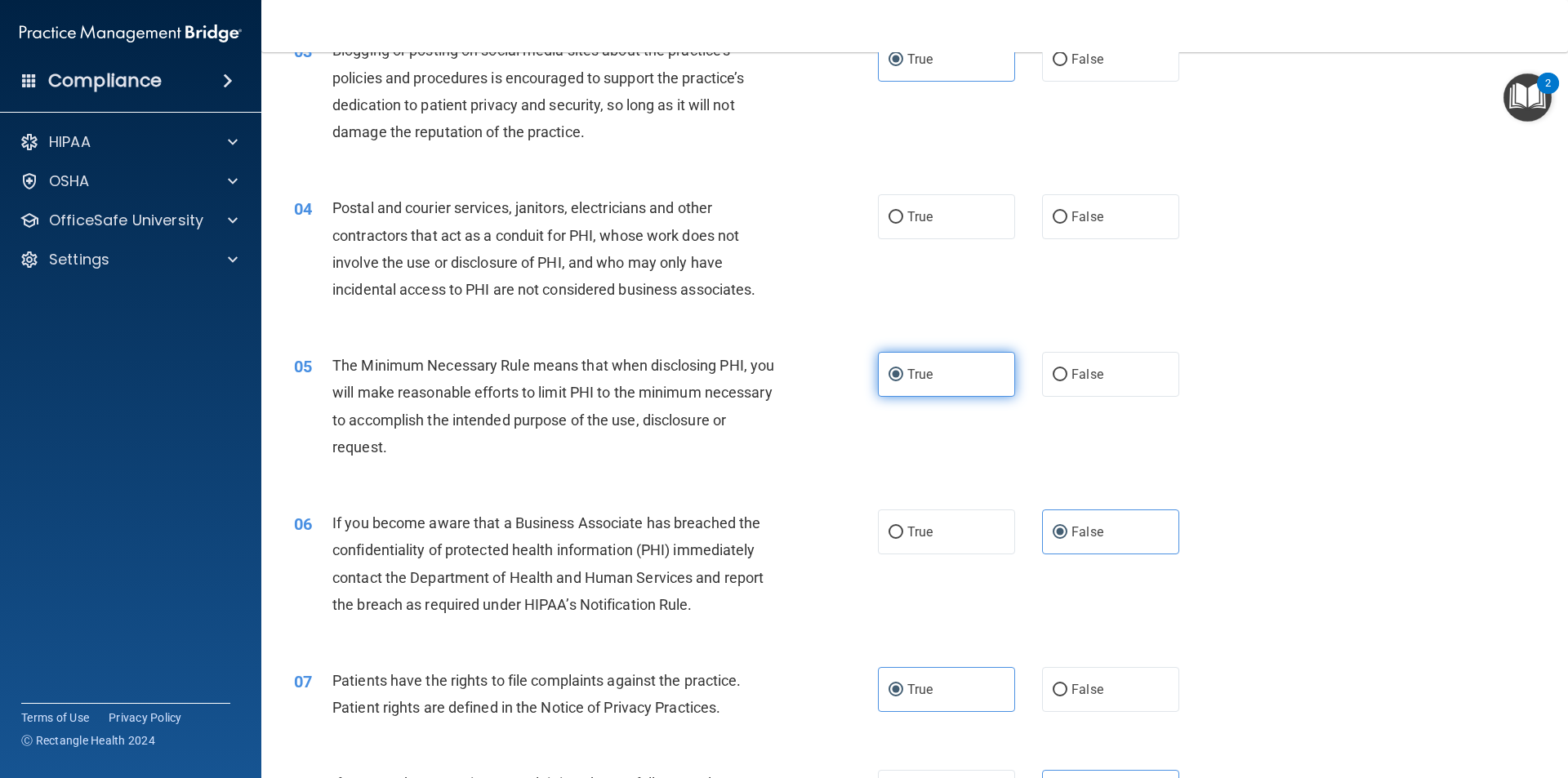
scroll to position [245, 0]
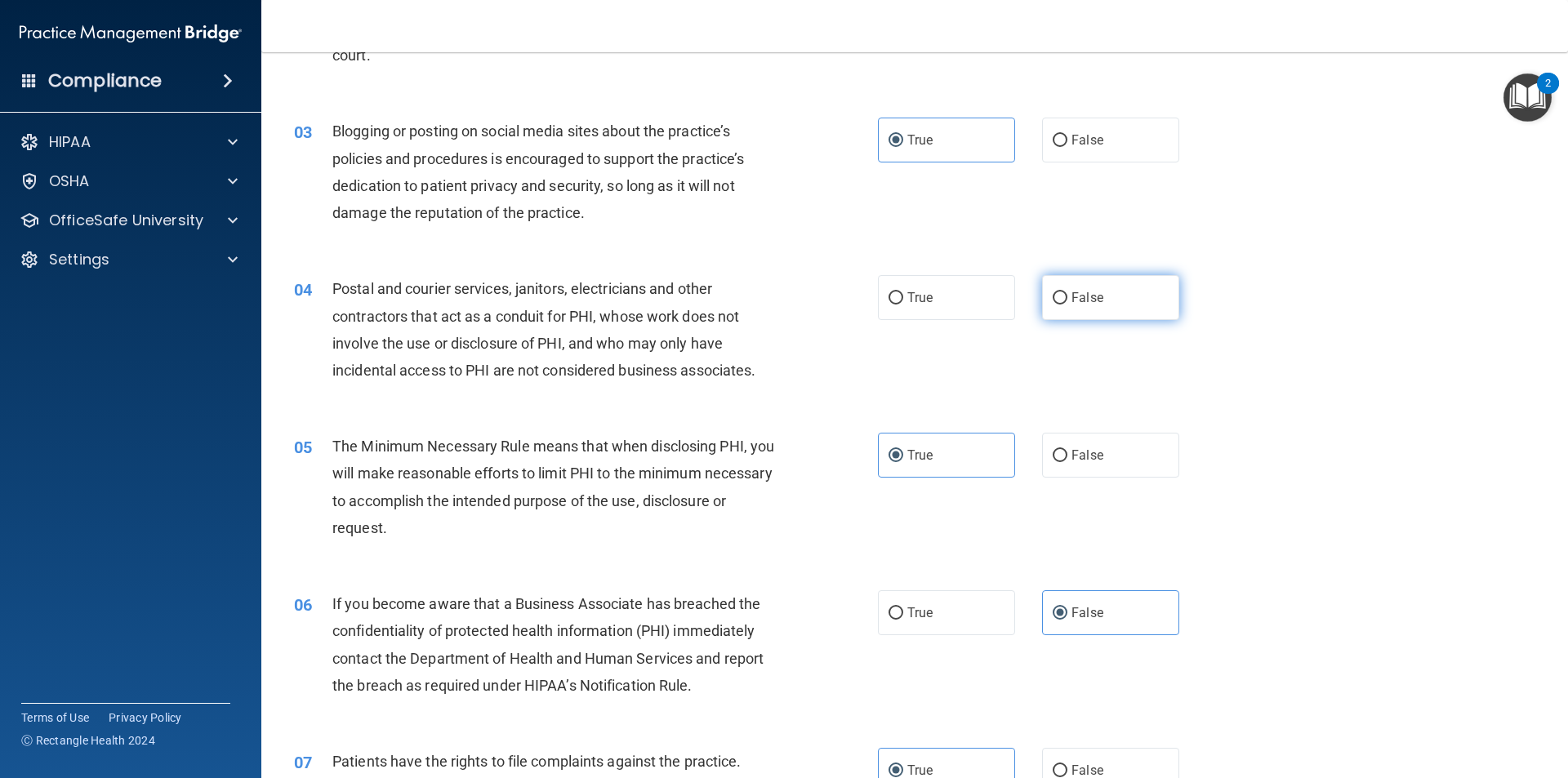
click at [1084, 309] on label "False" at bounding box center [1110, 298] width 137 height 45
click at [1068, 304] on input "False" at bounding box center [1059, 299] width 14 height 12
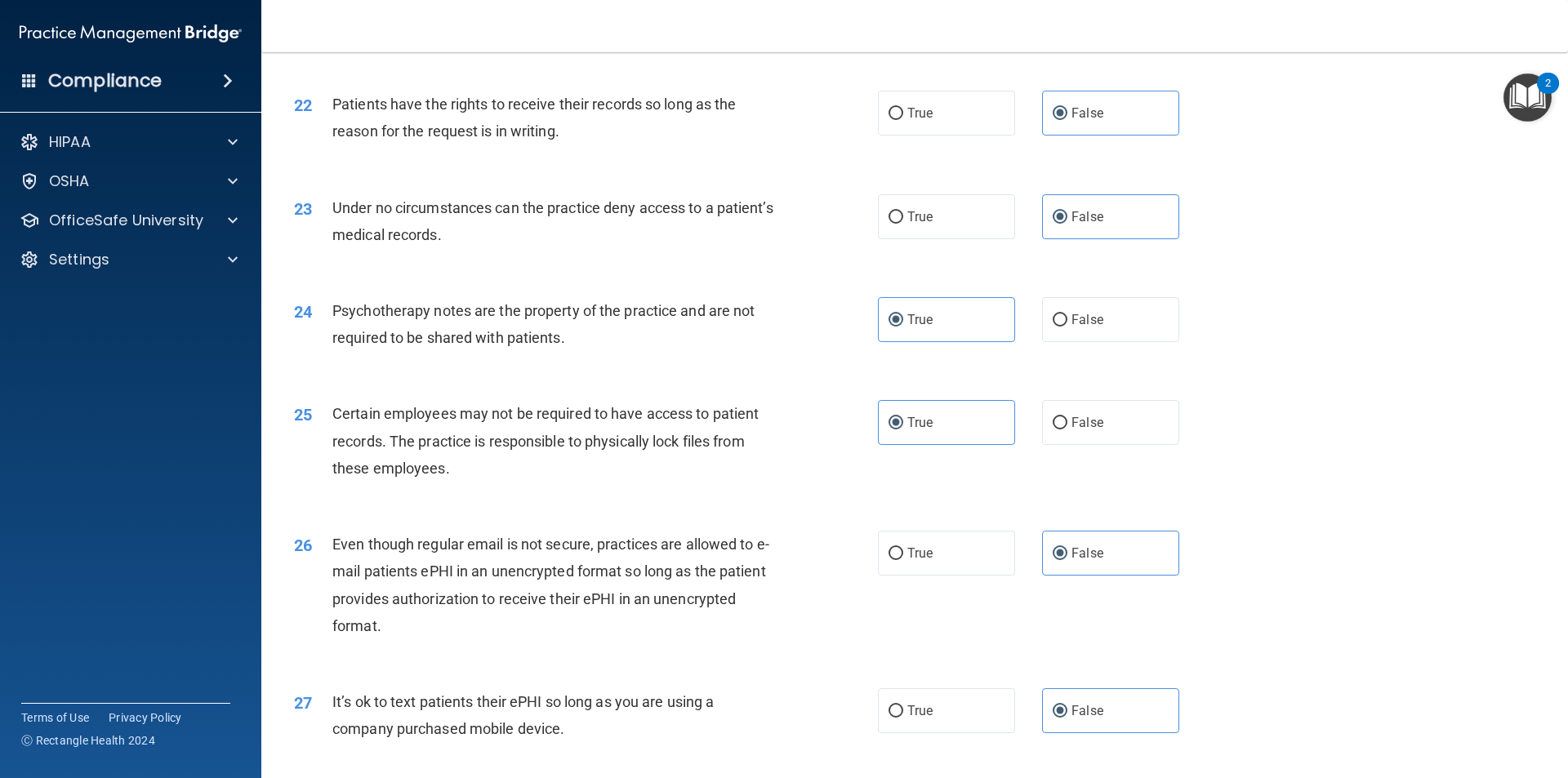
scroll to position [3322, 0]
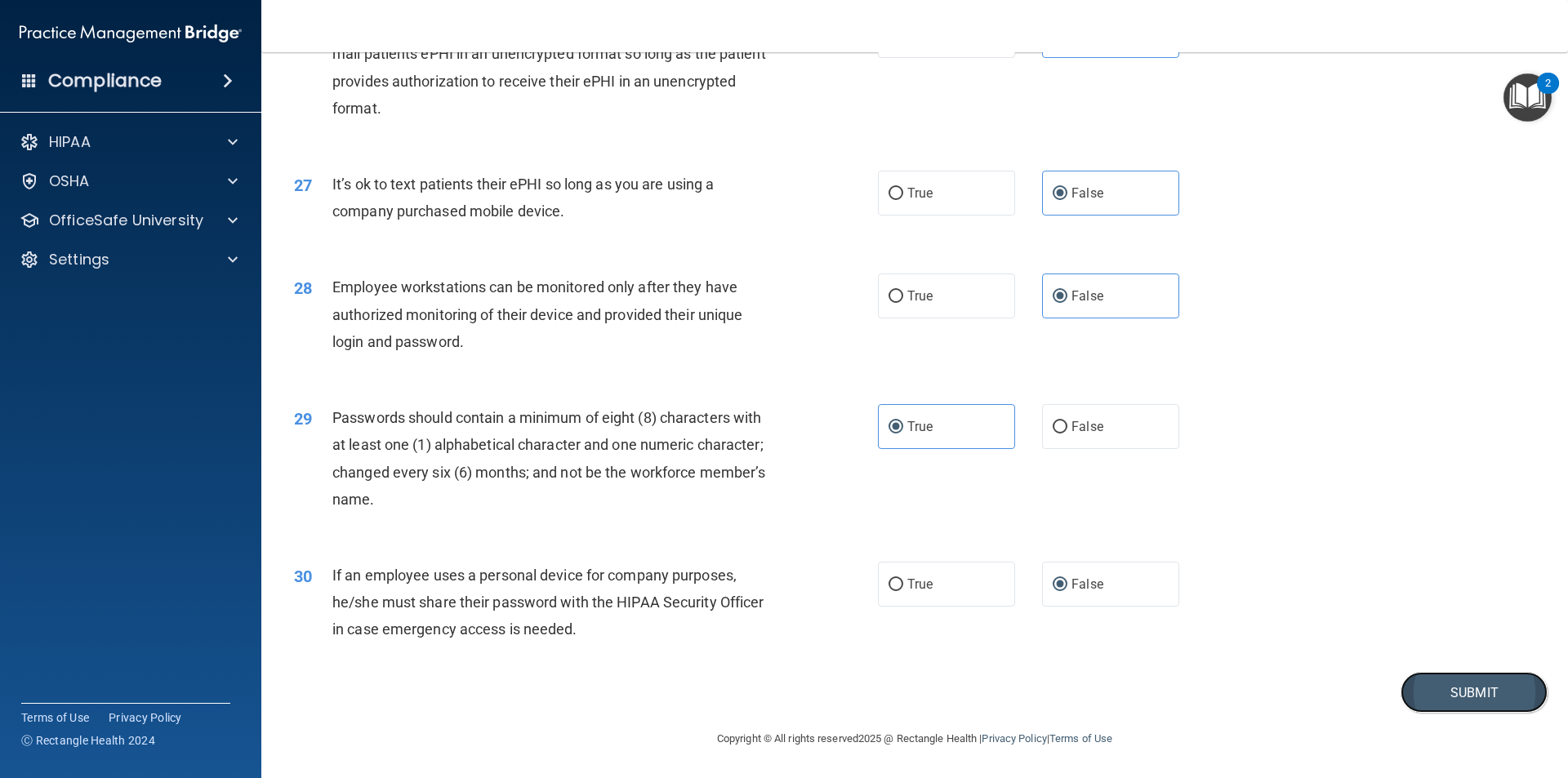
click at [1424, 684] on button "Submit" at bounding box center [1474, 693] width 147 height 42
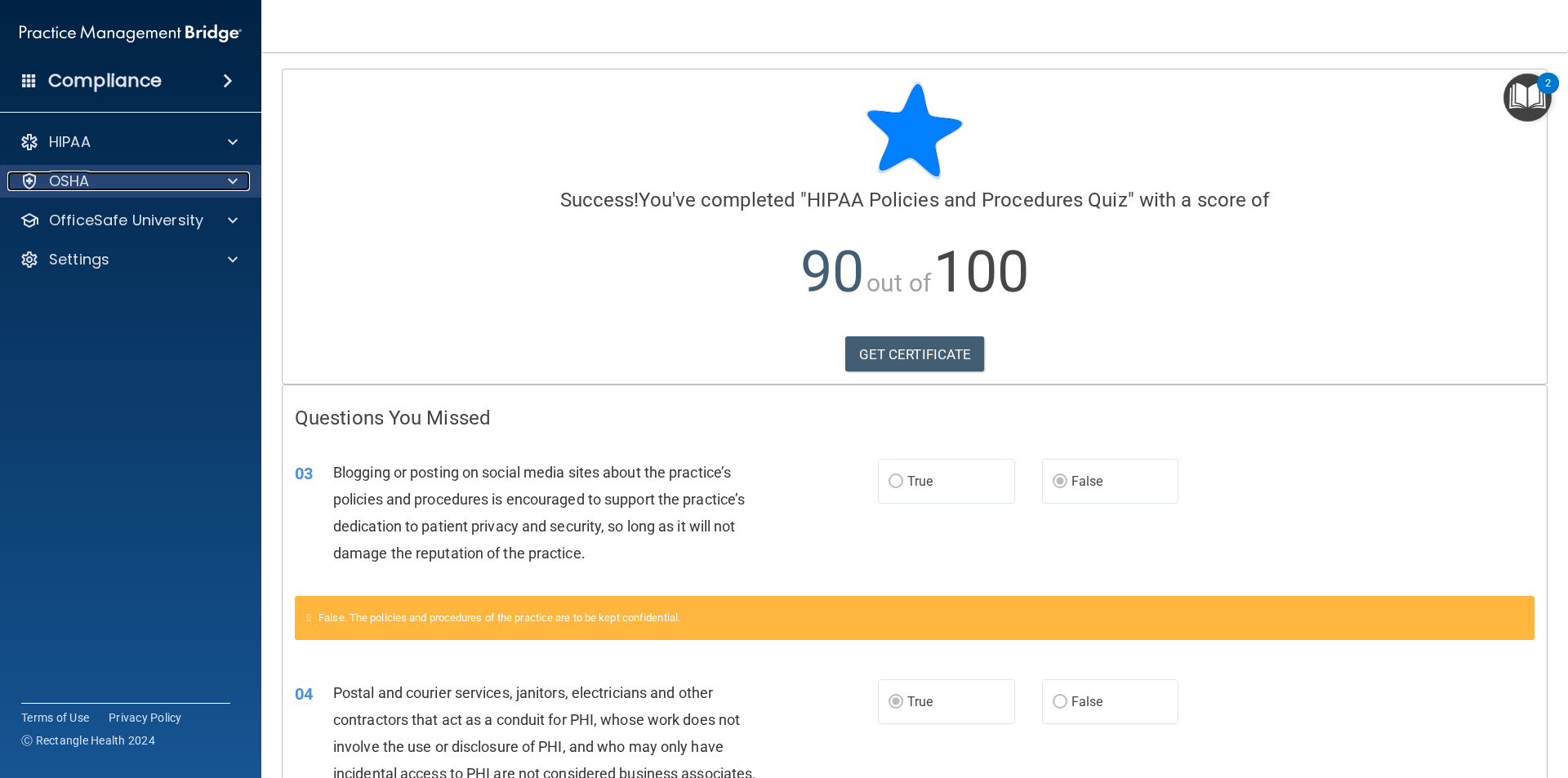
click at [114, 181] on div "OSHA" at bounding box center [109, 181] width 203 height 19
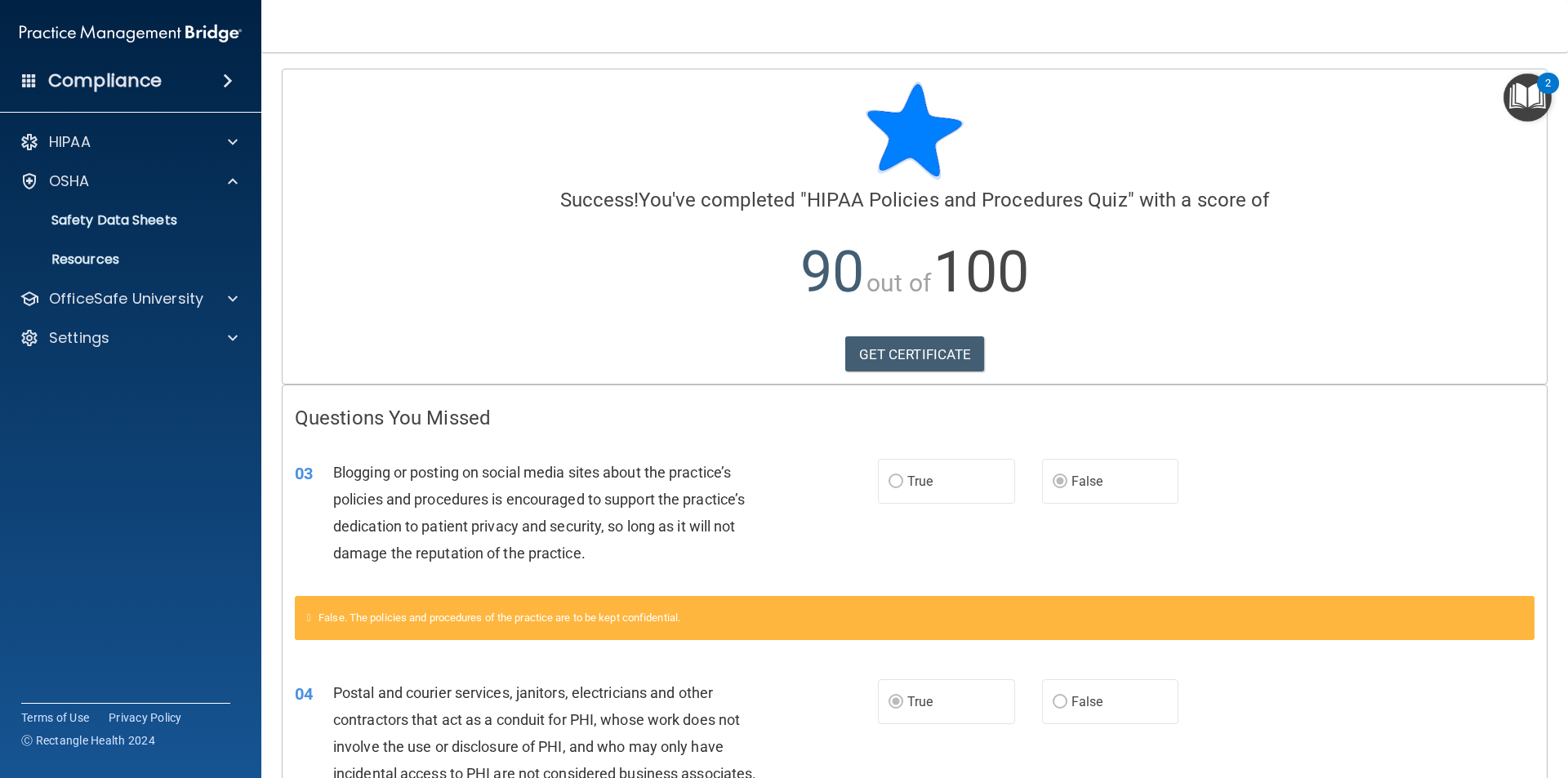
click at [117, 278] on div "HIPAA Documents and Policies Report an Incident Business Associates Emergency P…" at bounding box center [131, 243] width 262 height 248
click at [122, 300] on p "OfficeSafe University" at bounding box center [125, 299] width 154 height 19
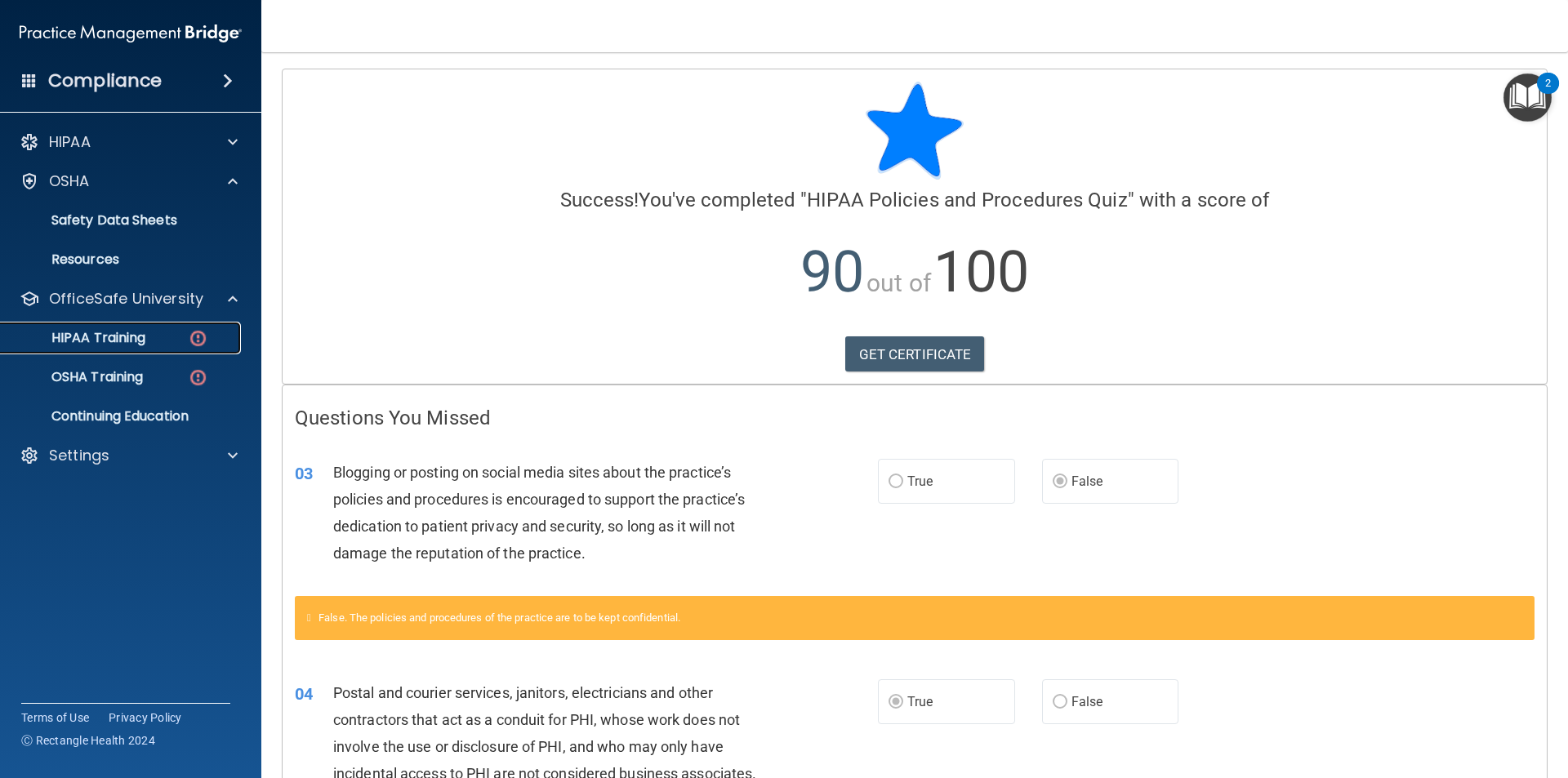
click at [131, 337] on p "HIPAA Training" at bounding box center [77, 338] width 135 height 16
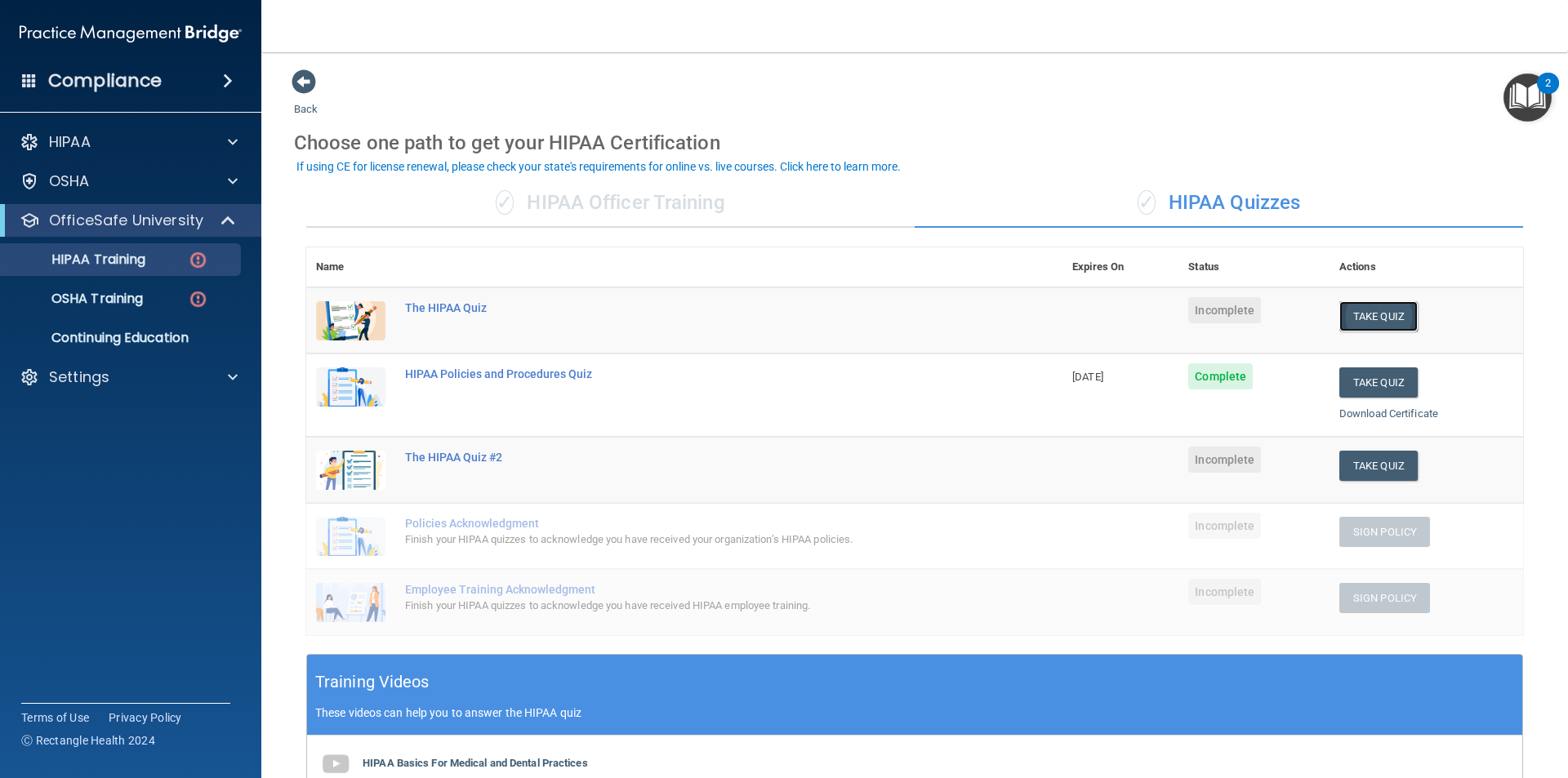
click at [1379, 323] on button "Take Quiz" at bounding box center [1379, 317] width 78 height 31
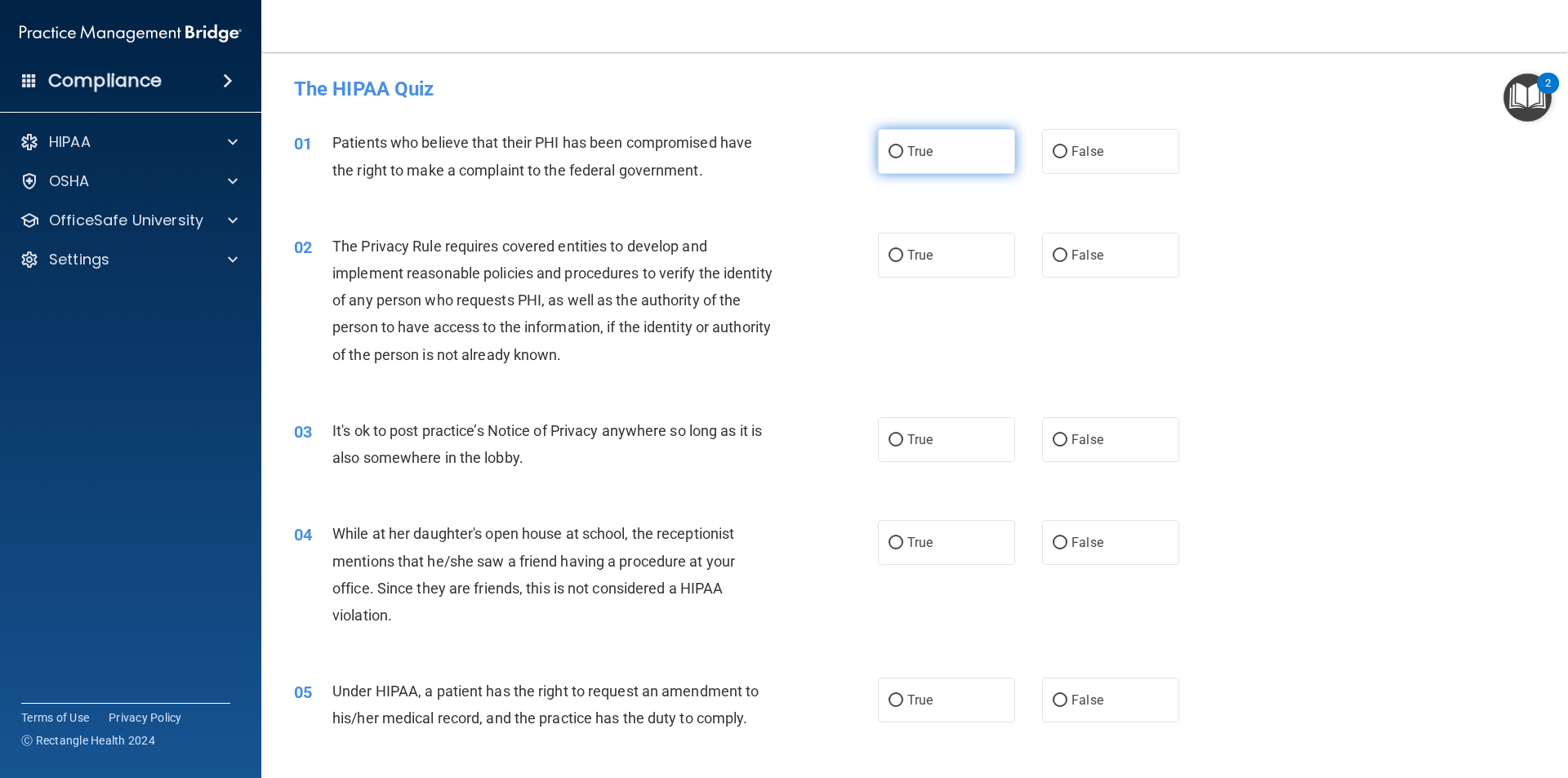
click at [961, 165] on label "True" at bounding box center [946, 151] width 137 height 45
click at [903, 159] on input "True" at bounding box center [895, 152] width 14 height 12
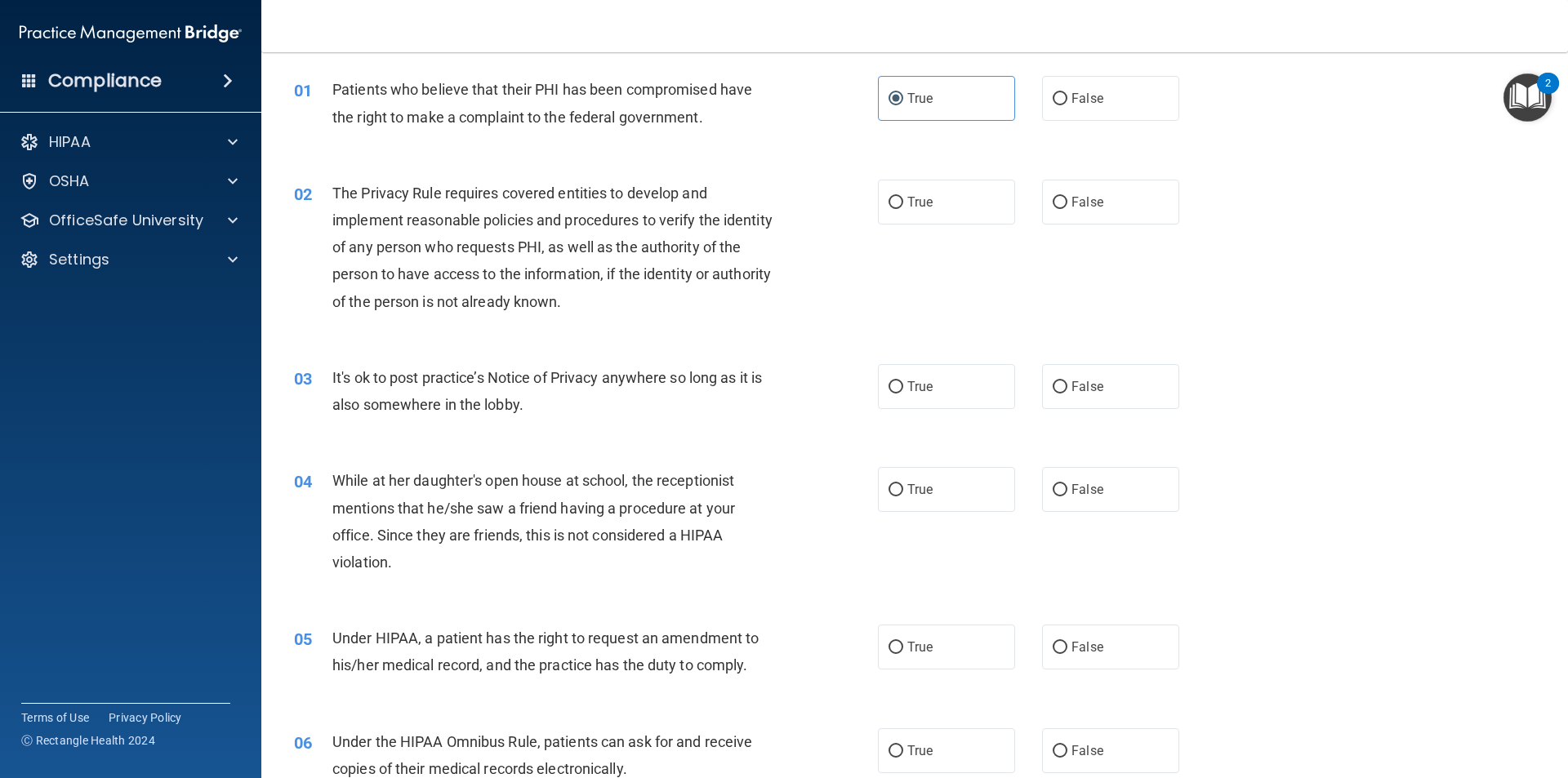
scroll to position [81, 0]
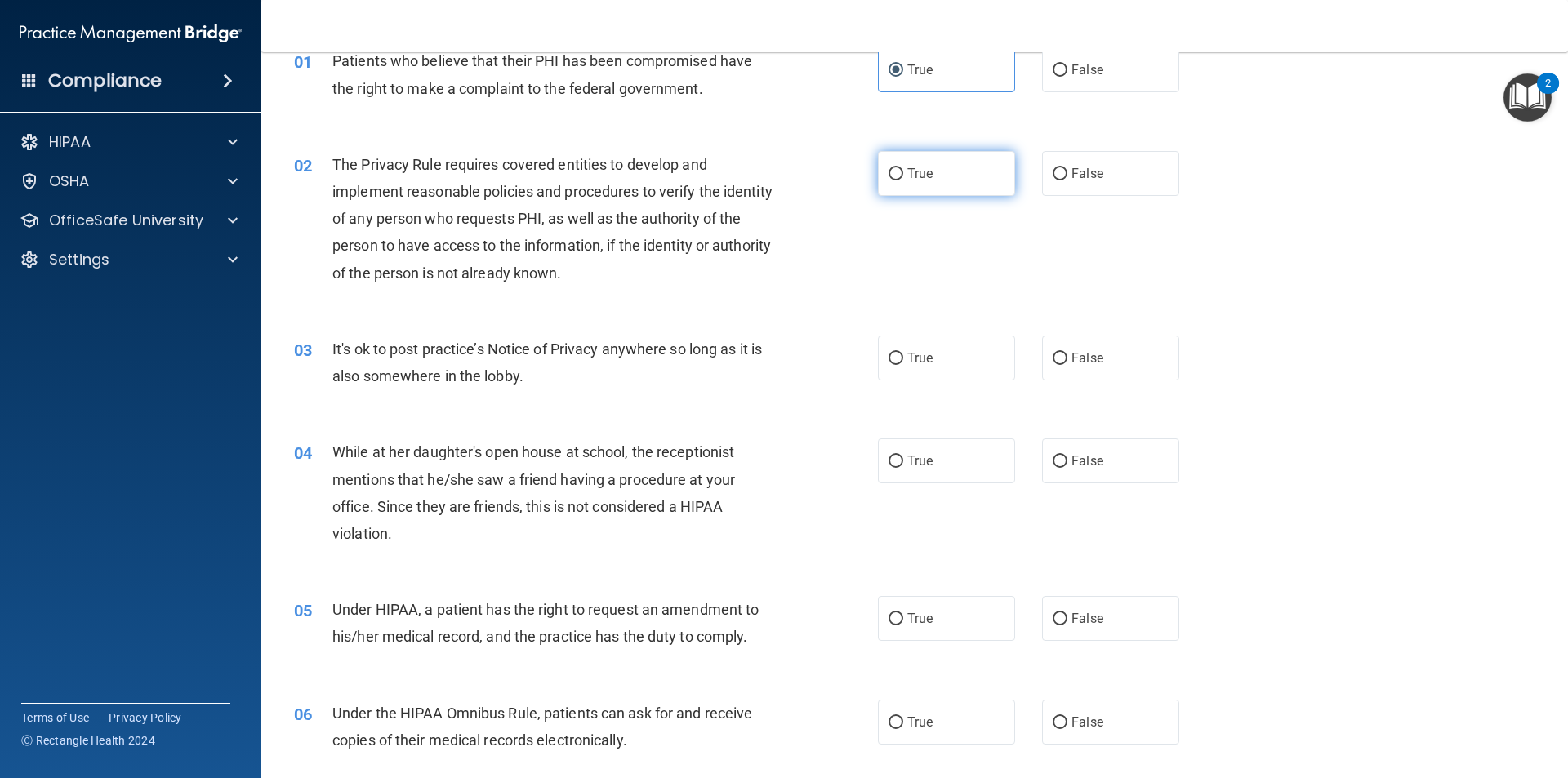
click at [900, 175] on label "True" at bounding box center [946, 173] width 137 height 45
click at [900, 175] on input "True" at bounding box center [895, 174] width 14 height 12
click at [1114, 363] on label "False" at bounding box center [1110, 358] width 137 height 45
click at [1068, 363] on input "False" at bounding box center [1059, 359] width 14 height 12
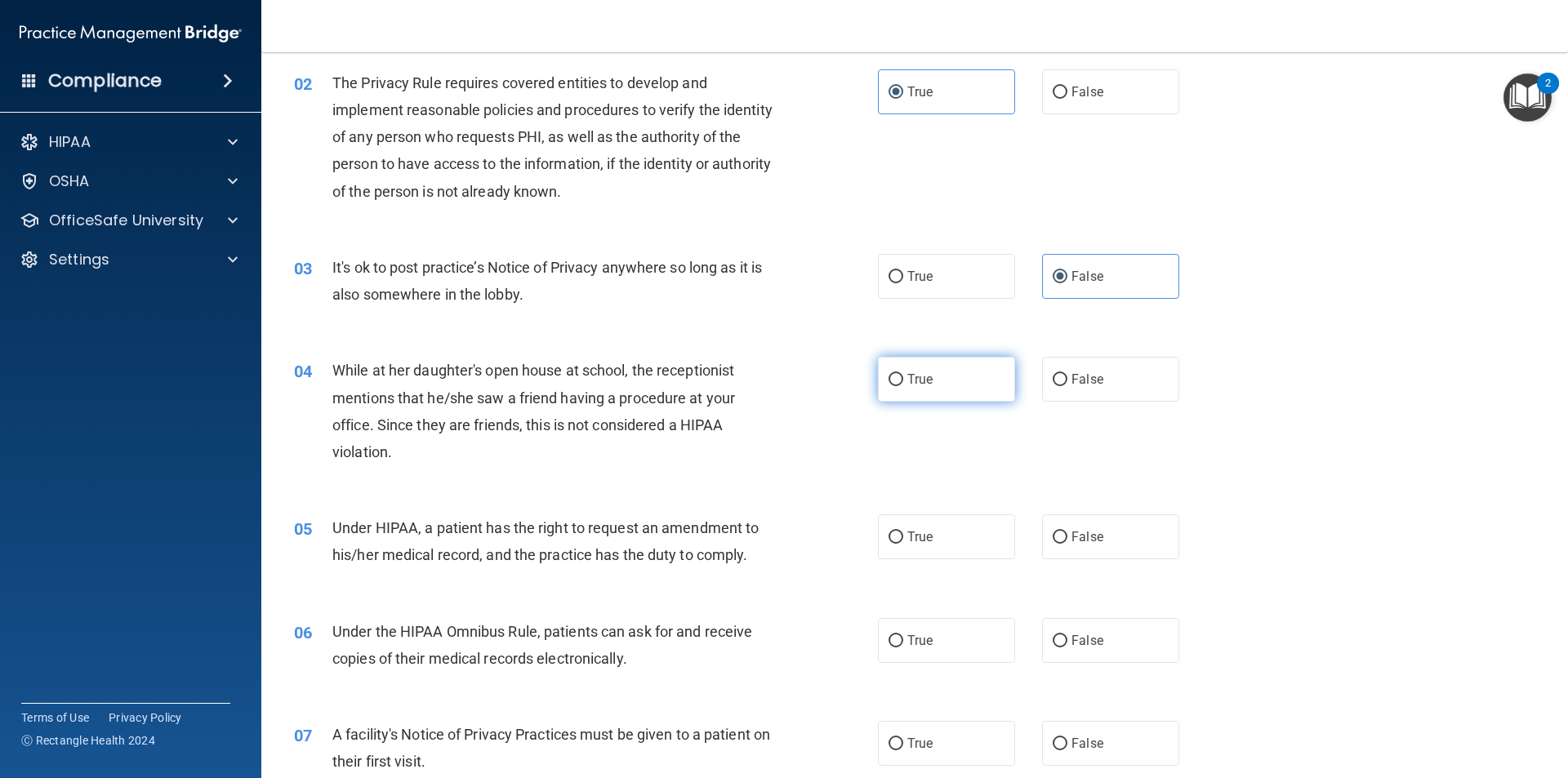
scroll to position [245, 0]
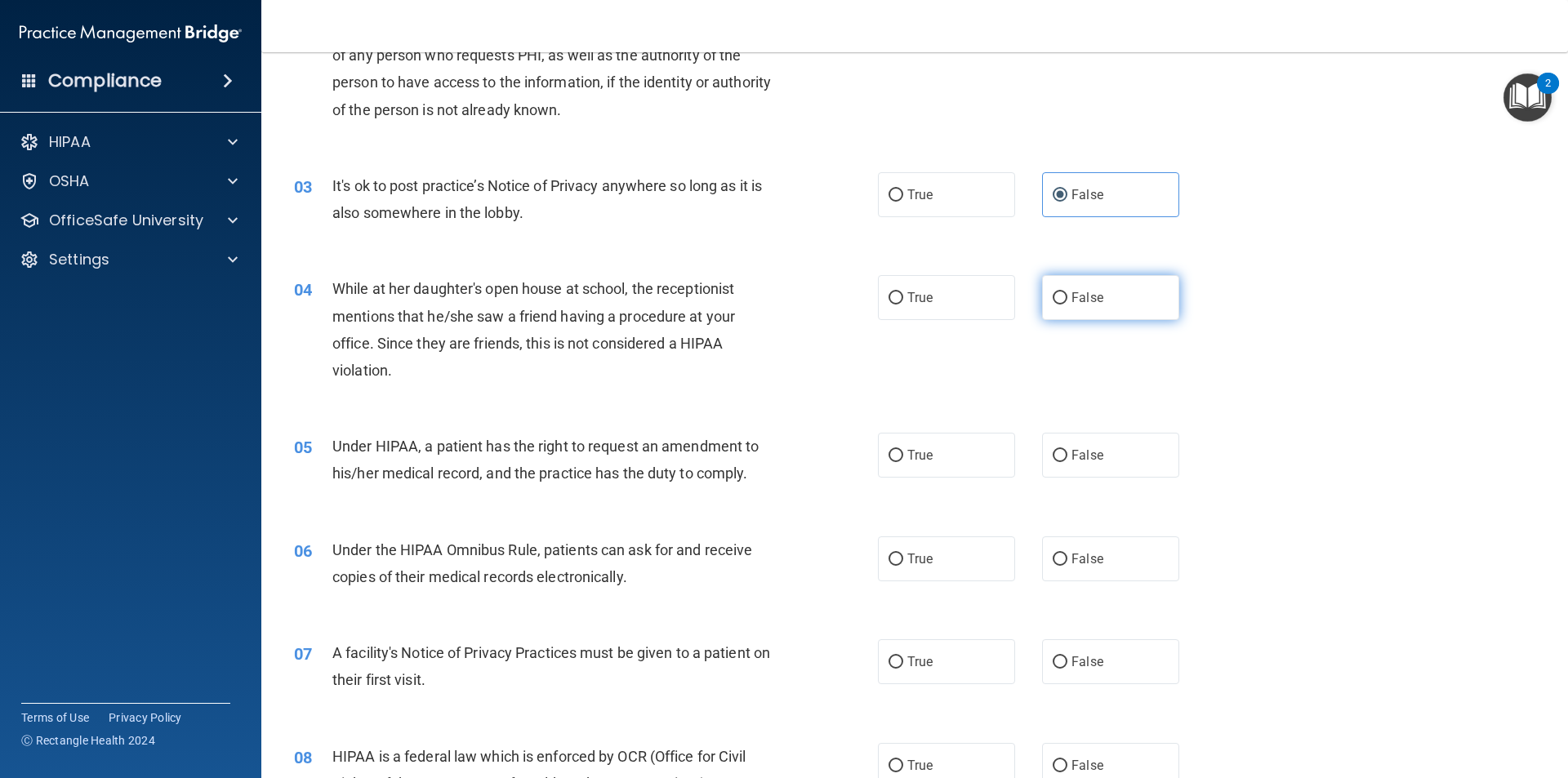
click at [1099, 299] on label "False" at bounding box center [1110, 298] width 137 height 45
click at [1068, 299] on input "False" at bounding box center [1059, 299] width 14 height 12
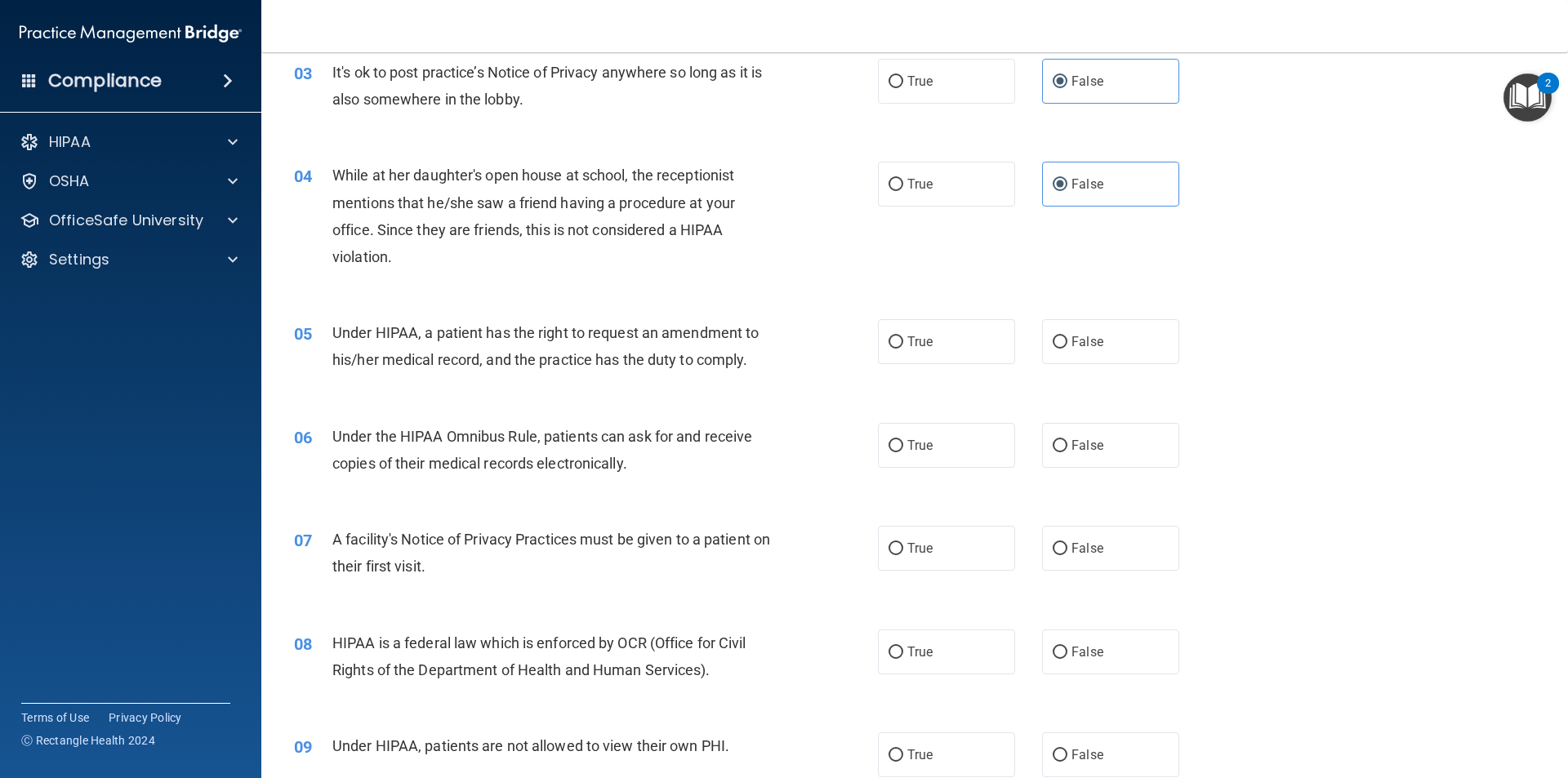
scroll to position [409, 0]
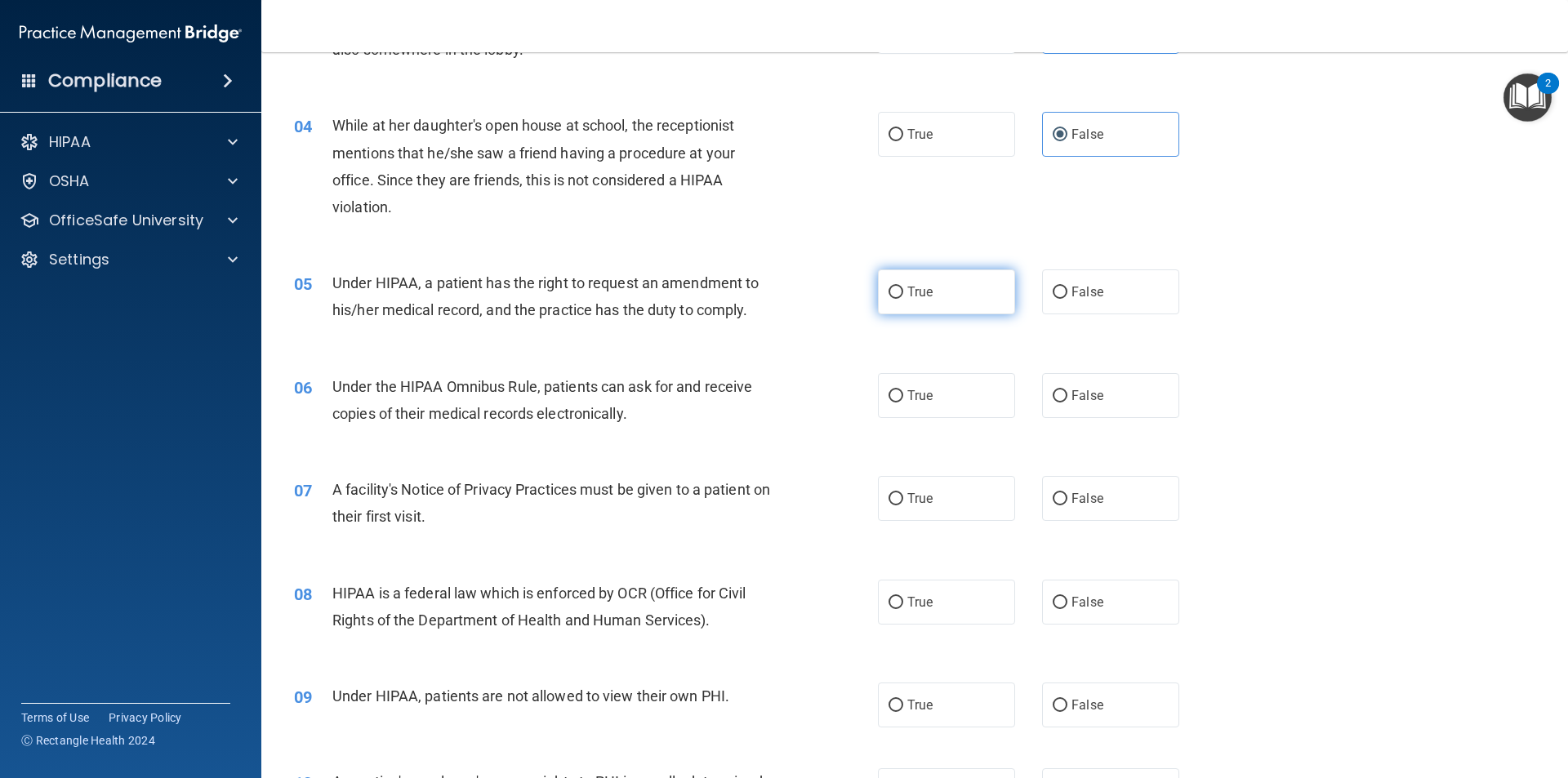
click at [923, 296] on span "True" at bounding box center [919, 292] width 25 height 15
click at [903, 296] on input "True" at bounding box center [895, 293] width 14 height 12
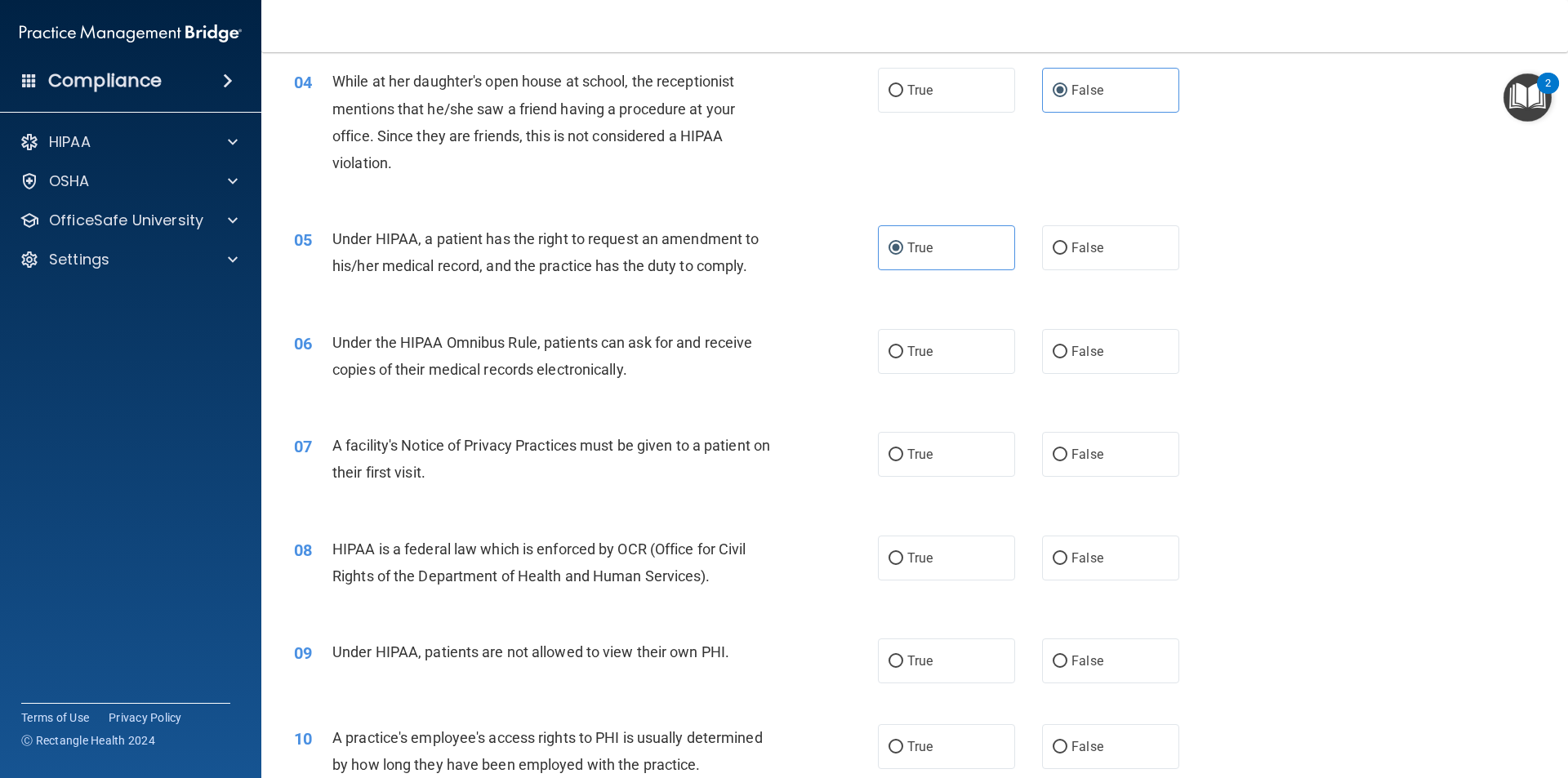
scroll to position [490, 0]
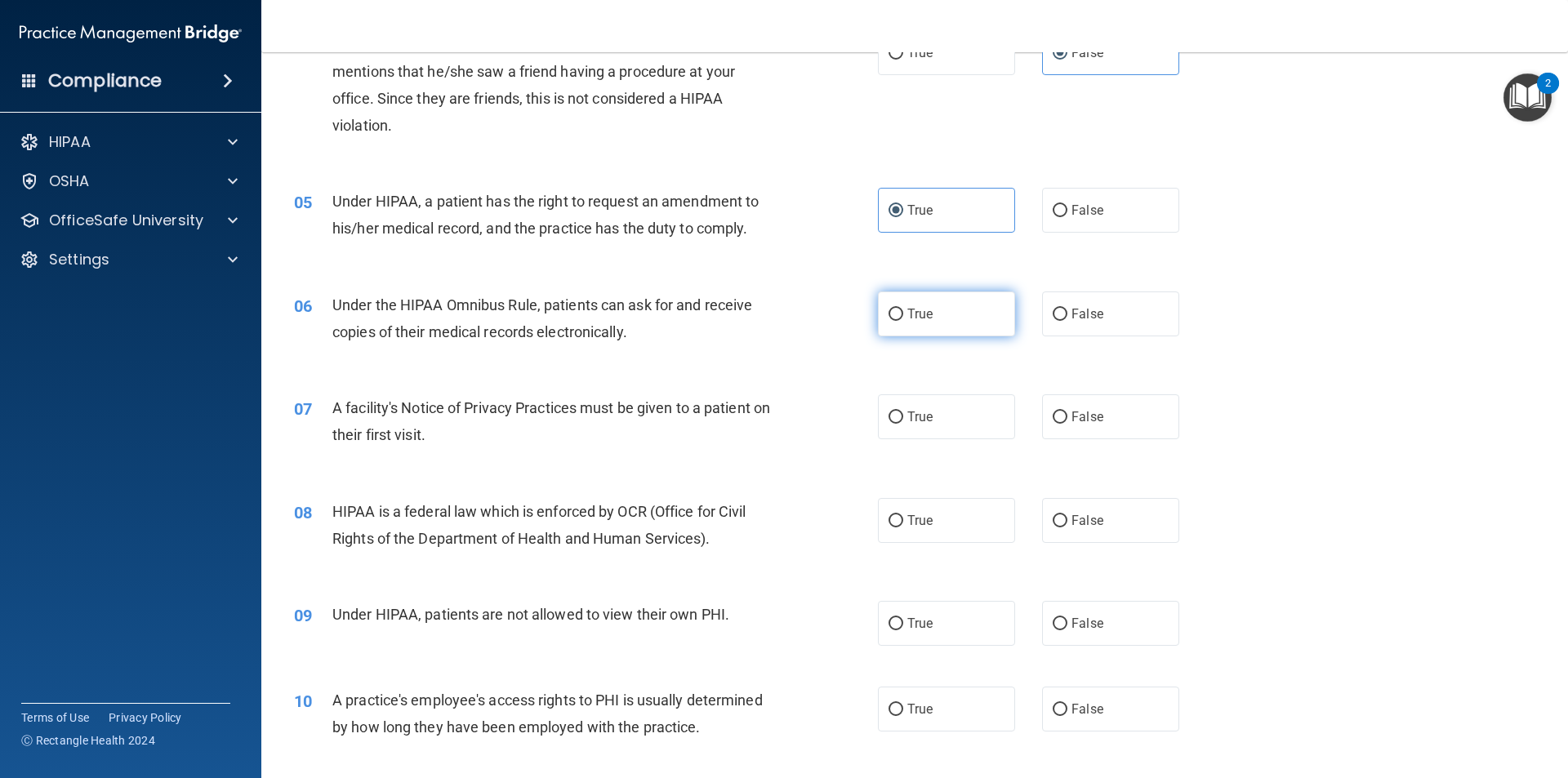
click at [920, 321] on span "True" at bounding box center [919, 314] width 25 height 15
click at [903, 321] on input "True" at bounding box center [895, 315] width 14 height 12
click at [1069, 326] on label "False" at bounding box center [1110, 314] width 137 height 45
click at [1068, 321] on input "False" at bounding box center [1059, 315] width 14 height 12
click at [921, 411] on span "True" at bounding box center [919, 417] width 25 height 15
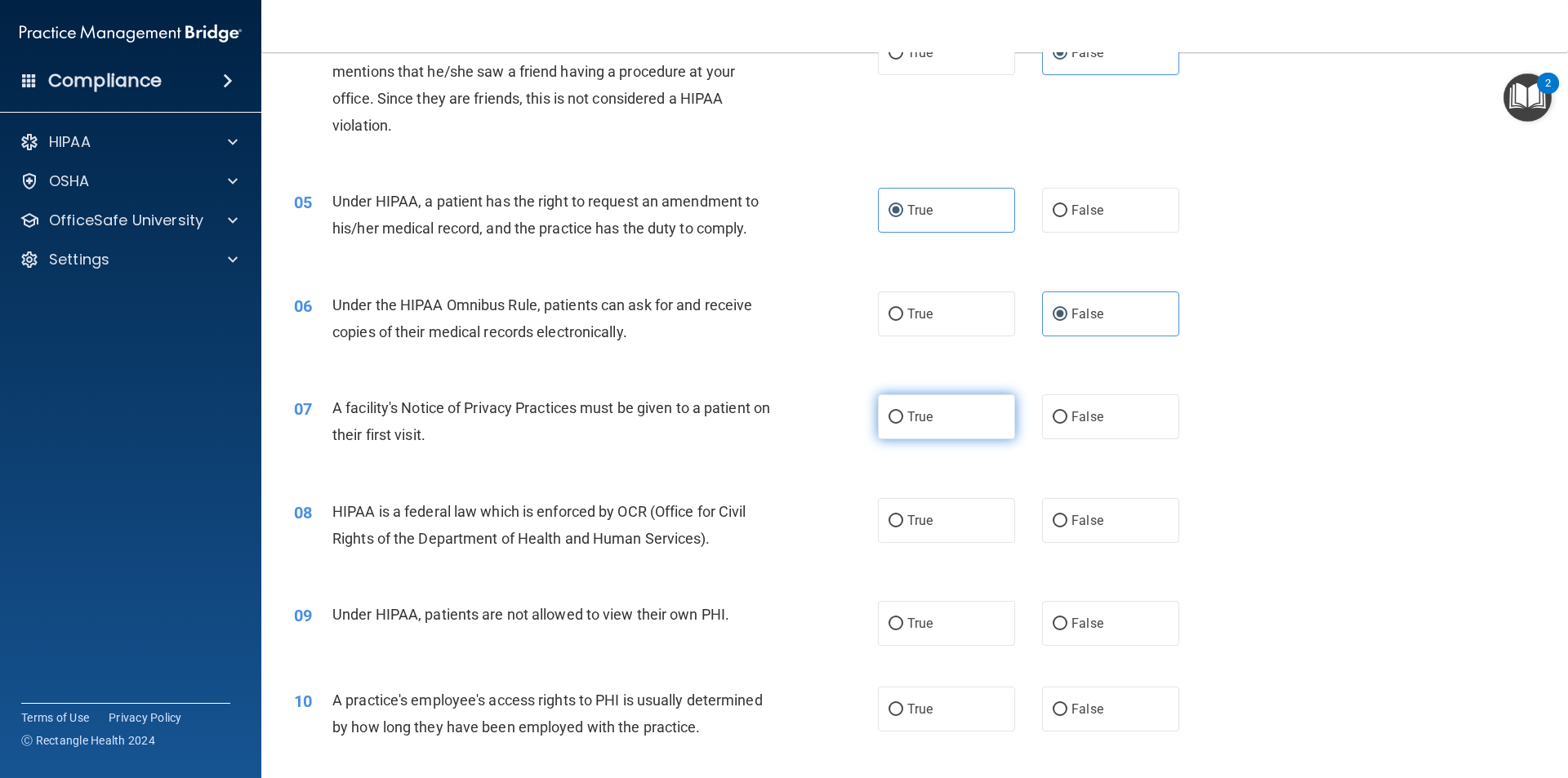
click at [903, 411] on input "True" at bounding box center [895, 417] width 14 height 12
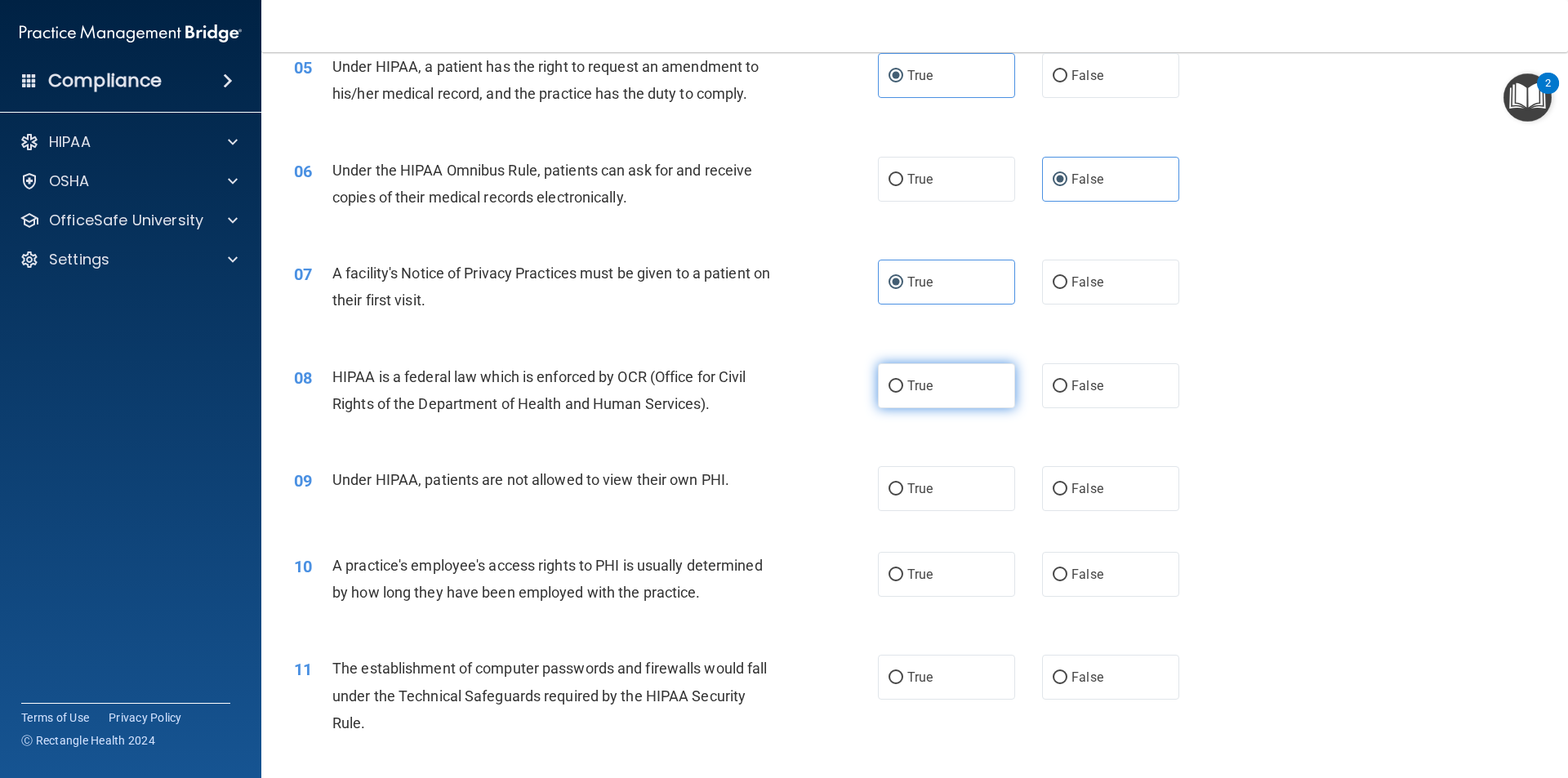
scroll to position [654, 0]
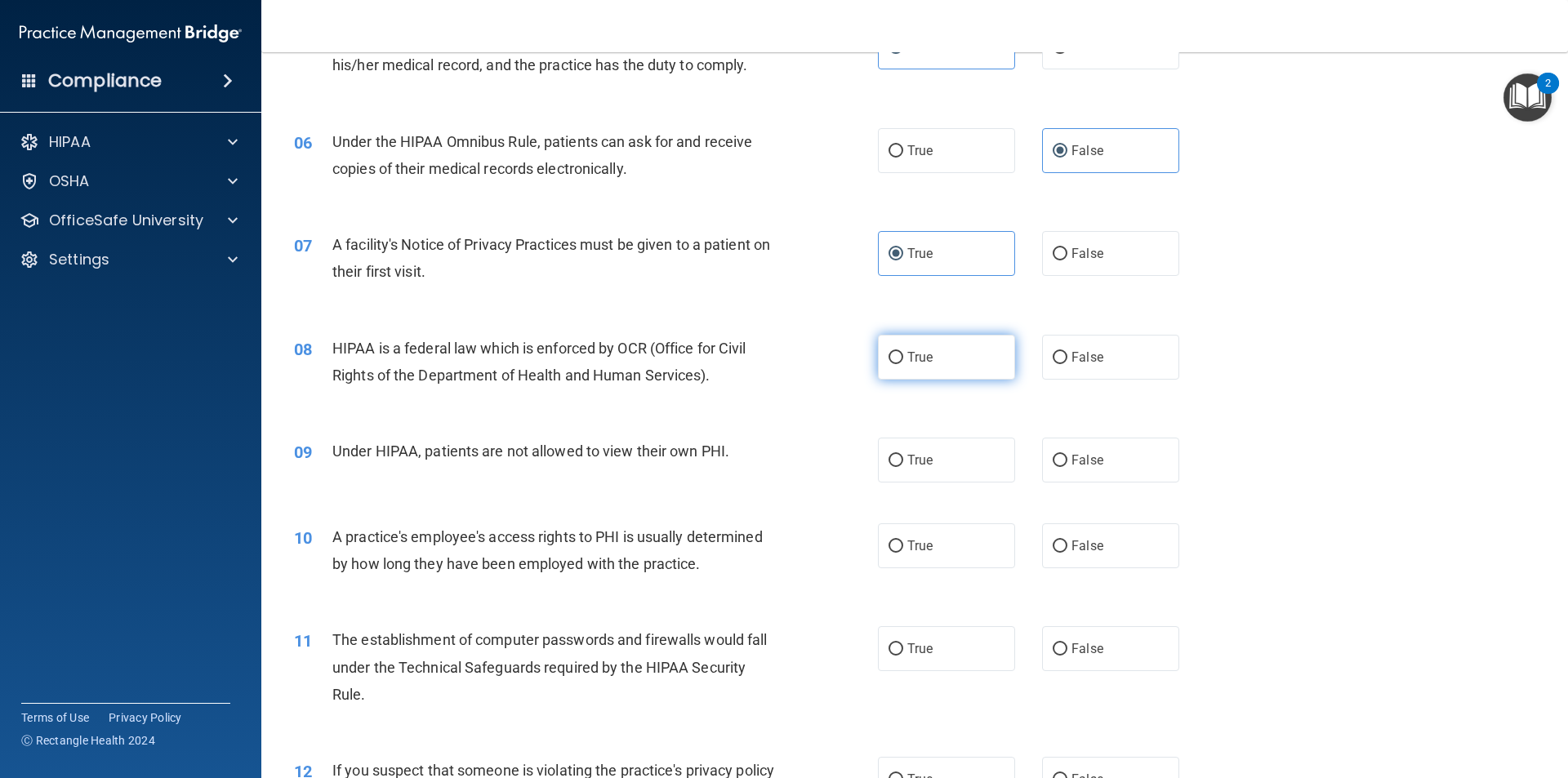
click at [889, 359] on input "True" at bounding box center [895, 358] width 14 height 12
click at [917, 477] on label "True" at bounding box center [946, 459] width 137 height 45
click at [903, 467] on input "True" at bounding box center [895, 460] width 14 height 12
click at [961, 547] on label "True" at bounding box center [946, 545] width 137 height 45
click at [903, 547] on input "True" at bounding box center [895, 546] width 14 height 12
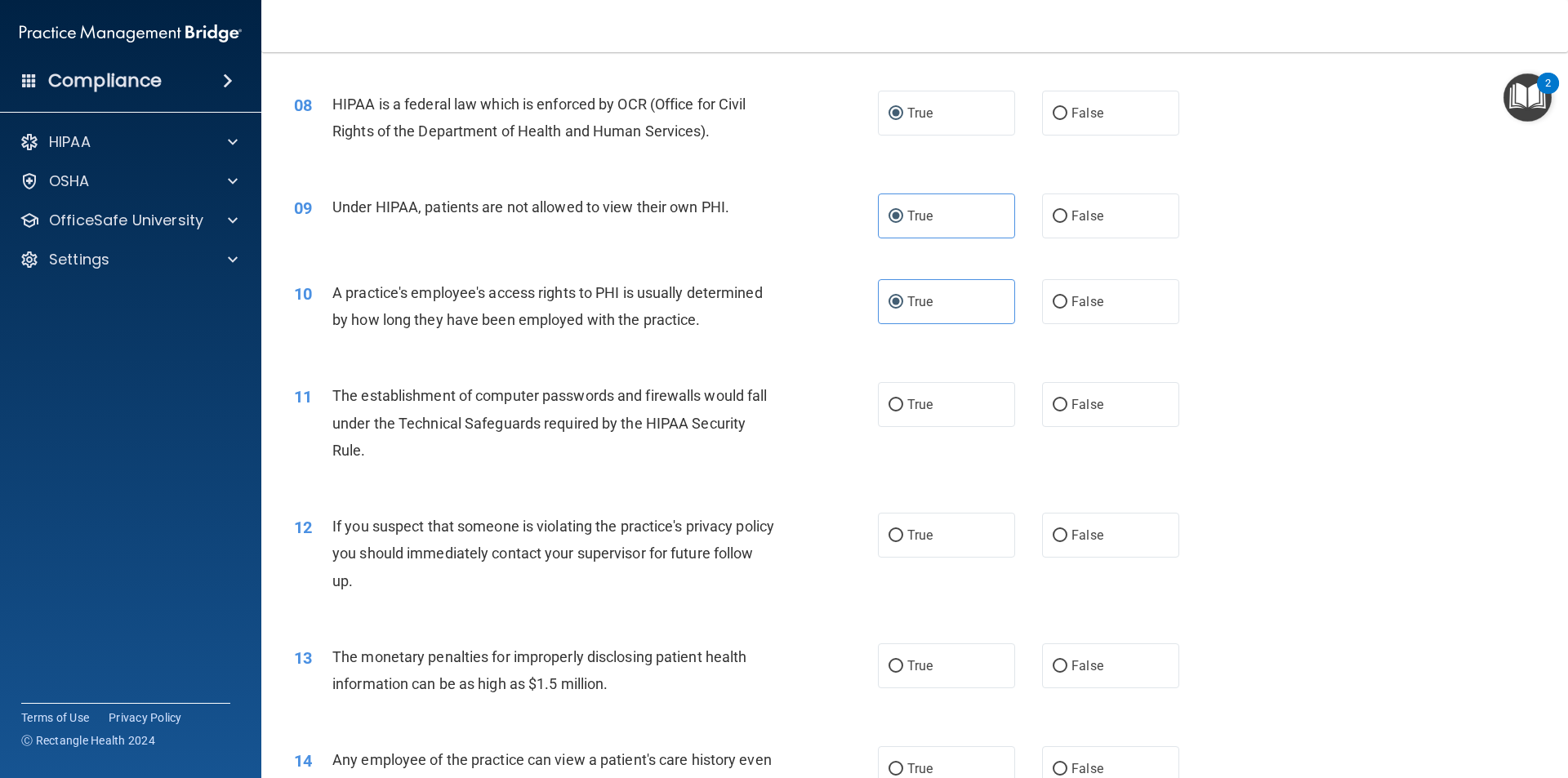
scroll to position [899, 0]
click at [1052, 296] on input "False" at bounding box center [1059, 301] width 14 height 12
click at [934, 540] on label "True" at bounding box center [946, 534] width 137 height 45
click at [903, 540] on input "True" at bounding box center [895, 535] width 14 height 12
click at [926, 417] on label "True" at bounding box center [946, 404] width 137 height 45
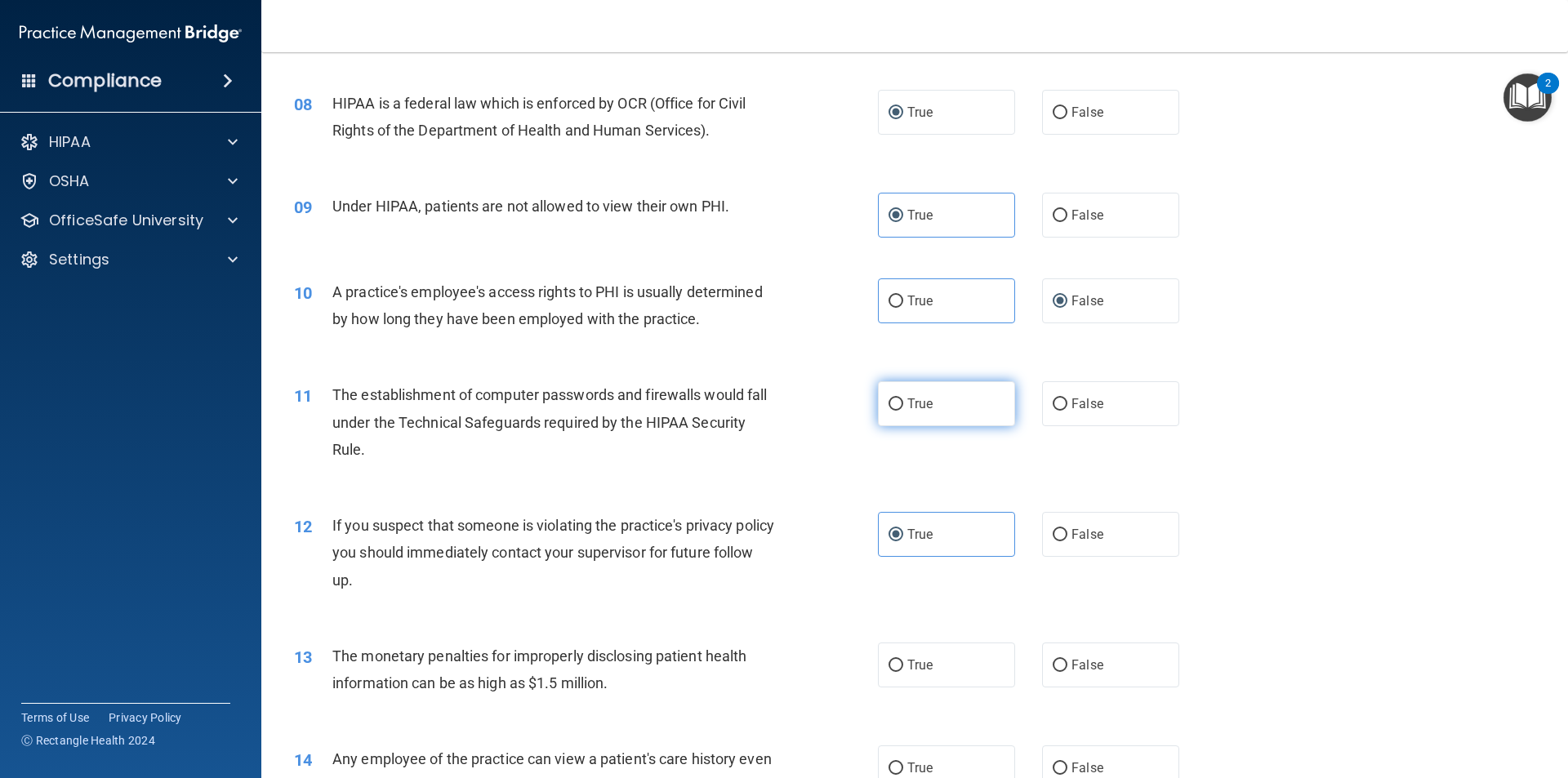
click at [903, 411] on input "True" at bounding box center [895, 405] width 14 height 12
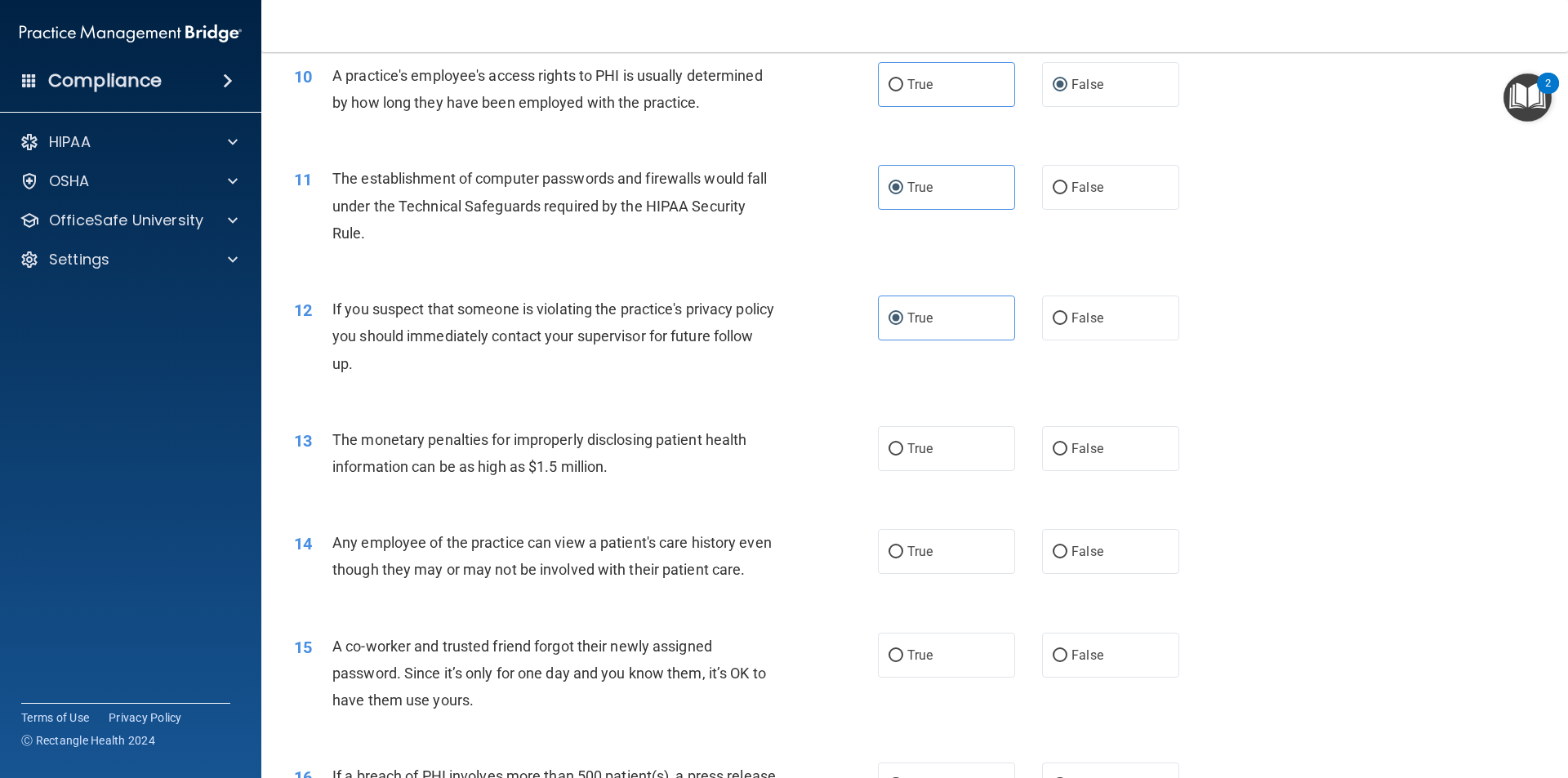
scroll to position [1144, 0]
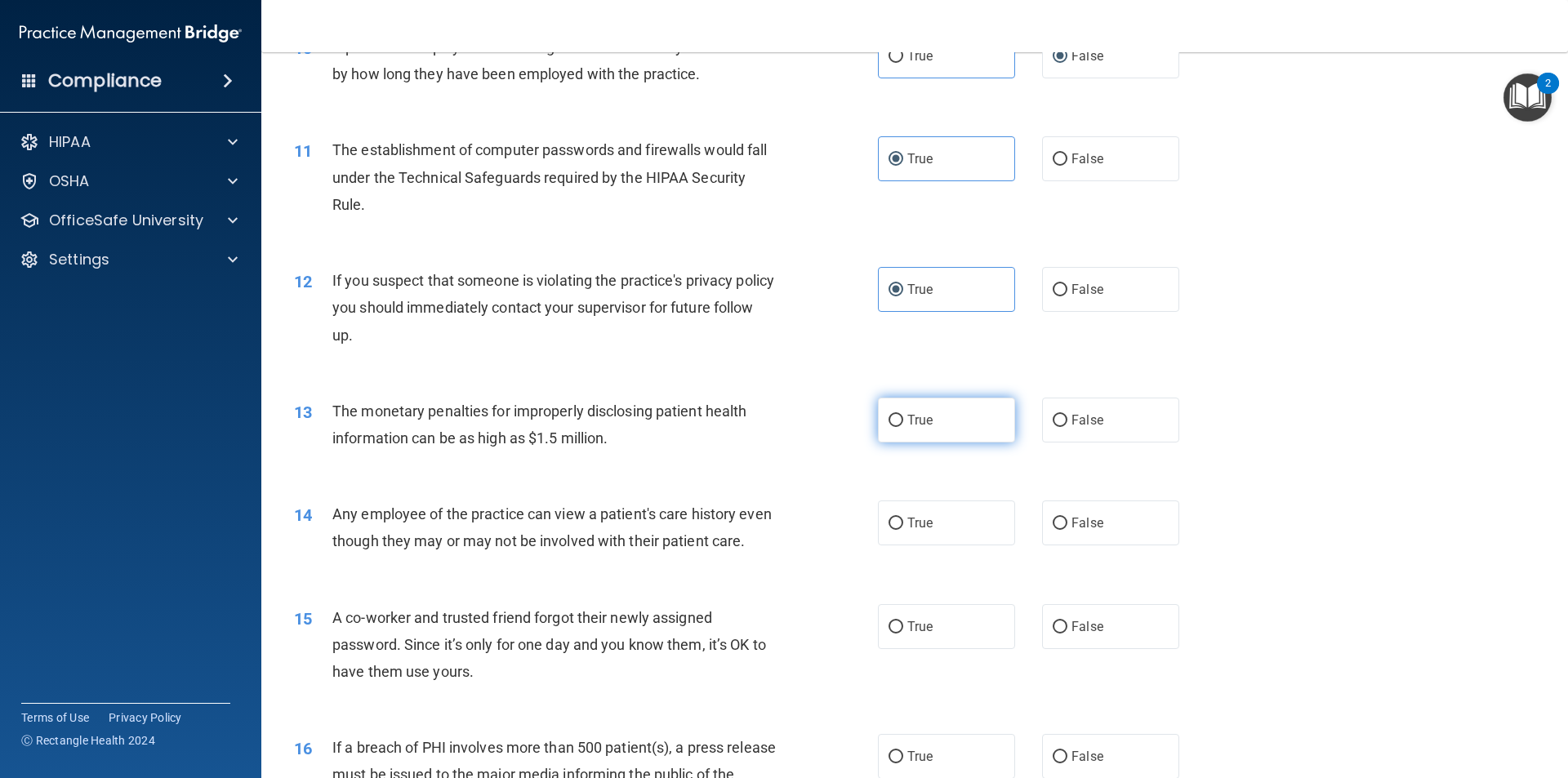
click at [942, 421] on label "True" at bounding box center [946, 420] width 137 height 45
click at [903, 421] on input "True" at bounding box center [895, 421] width 14 height 12
click at [1042, 525] on label "False" at bounding box center [1110, 522] width 137 height 45
click at [1052, 525] on input "False" at bounding box center [1059, 523] width 14 height 12
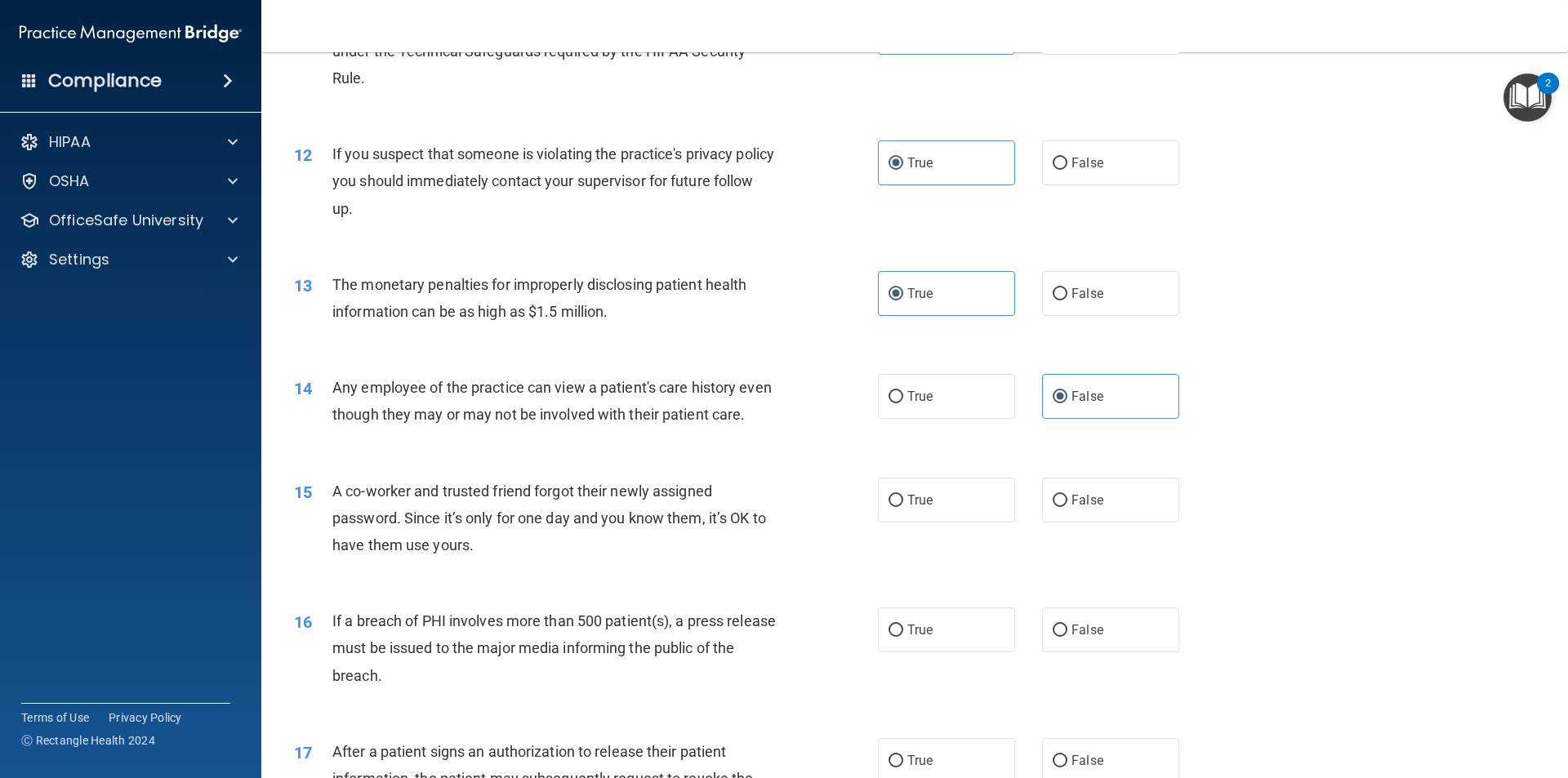
scroll to position [1307, 0]
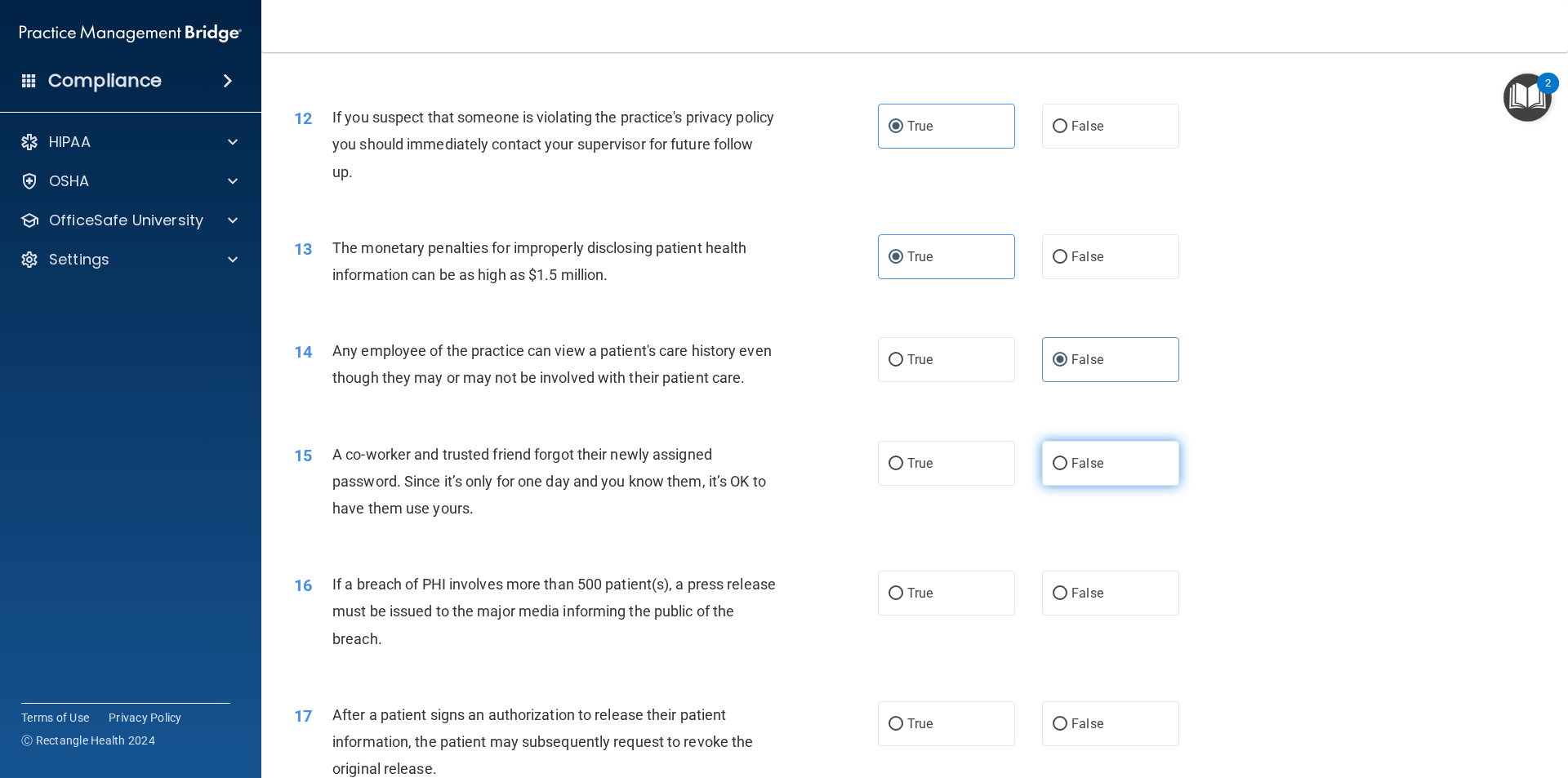
click at [1056, 471] on input "False" at bounding box center [1059, 464] width 14 height 12
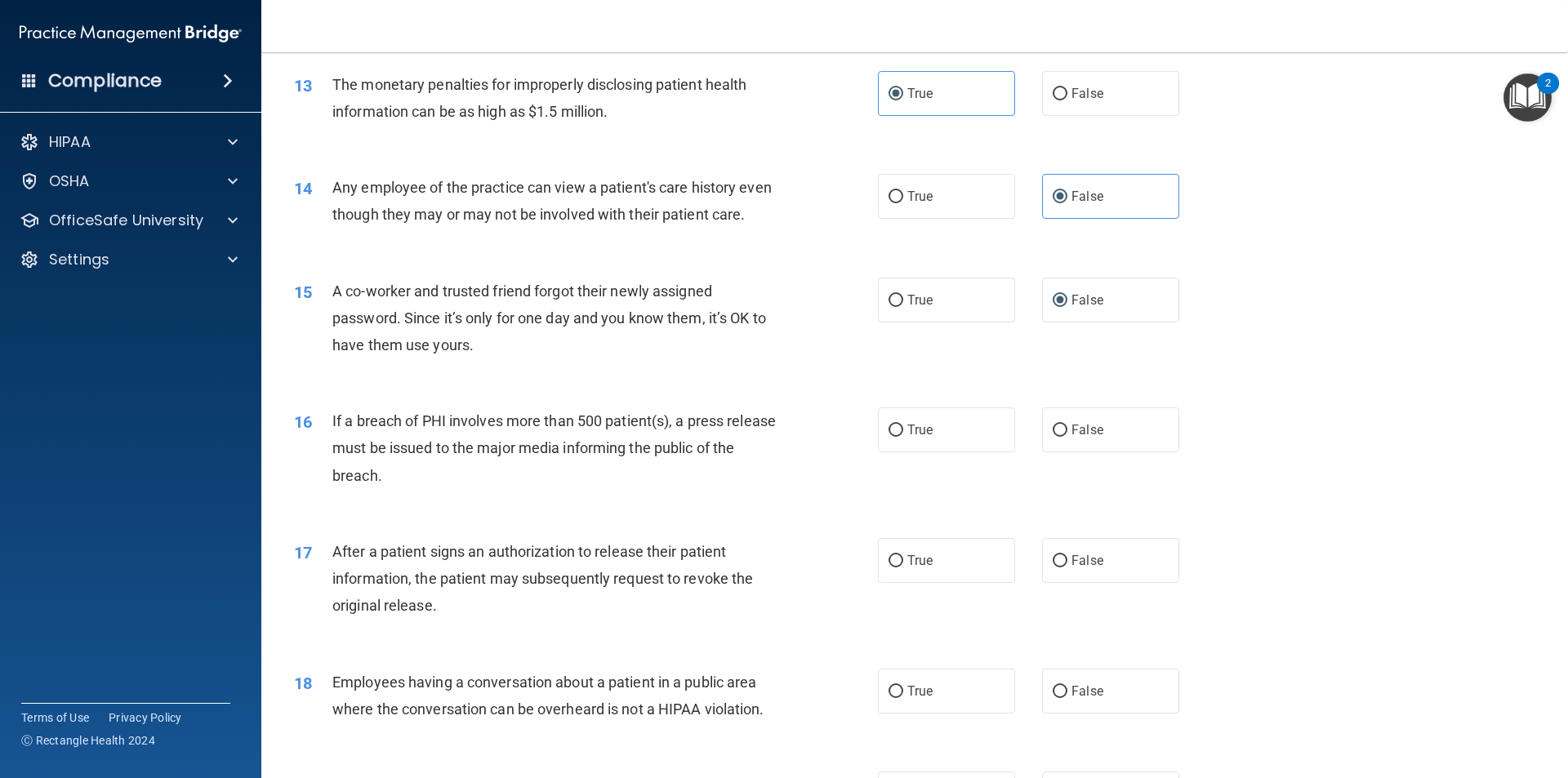
scroll to position [1552, 0]
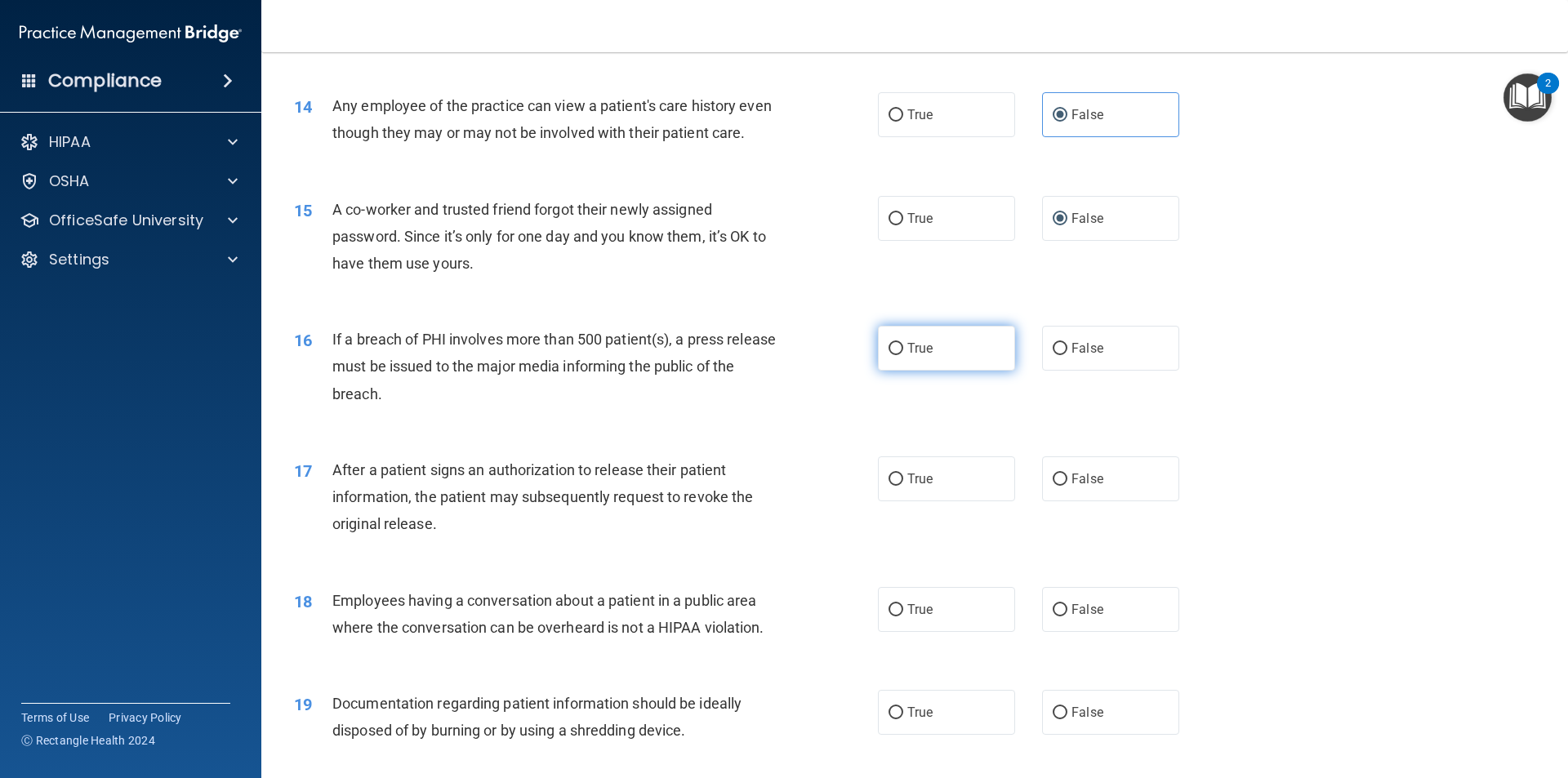
click at [879, 371] on label "True" at bounding box center [946, 348] width 137 height 45
click at [889, 355] on input "True" at bounding box center [895, 348] width 14 height 12
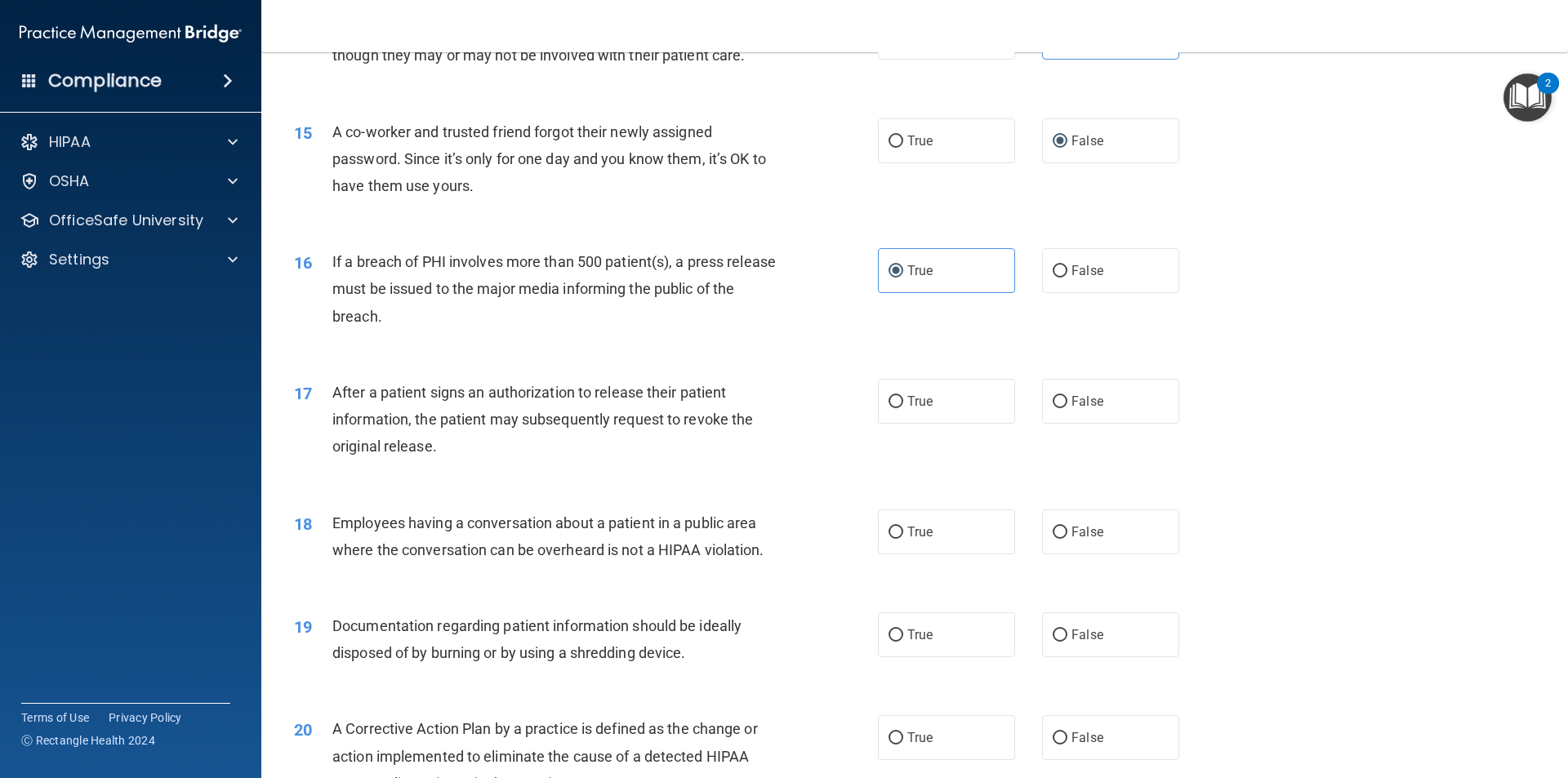
scroll to position [1634, 0]
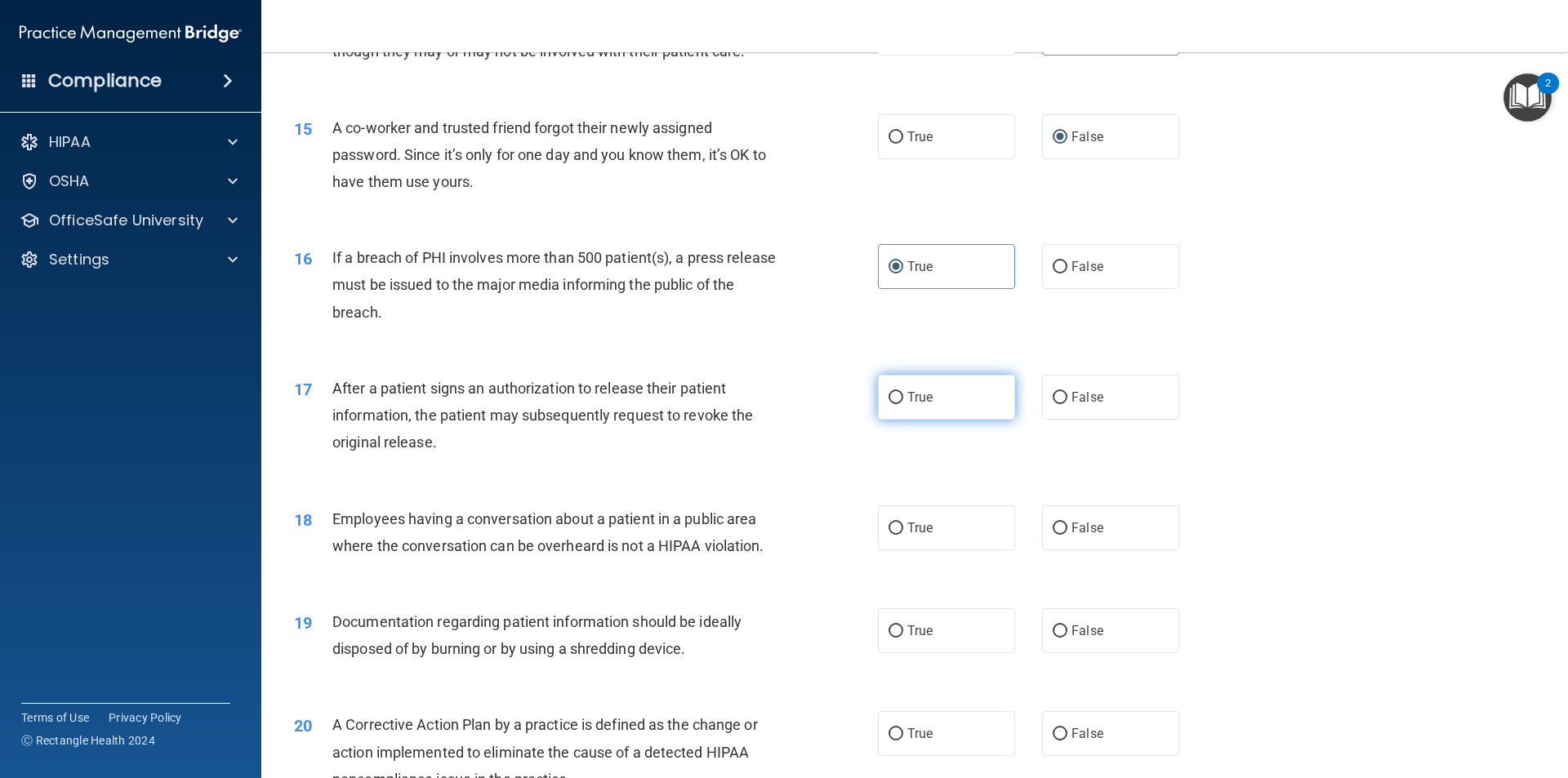
click at [923, 405] on span "True" at bounding box center [919, 397] width 25 height 15
click at [903, 404] on input "True" at bounding box center [895, 398] width 14 height 12
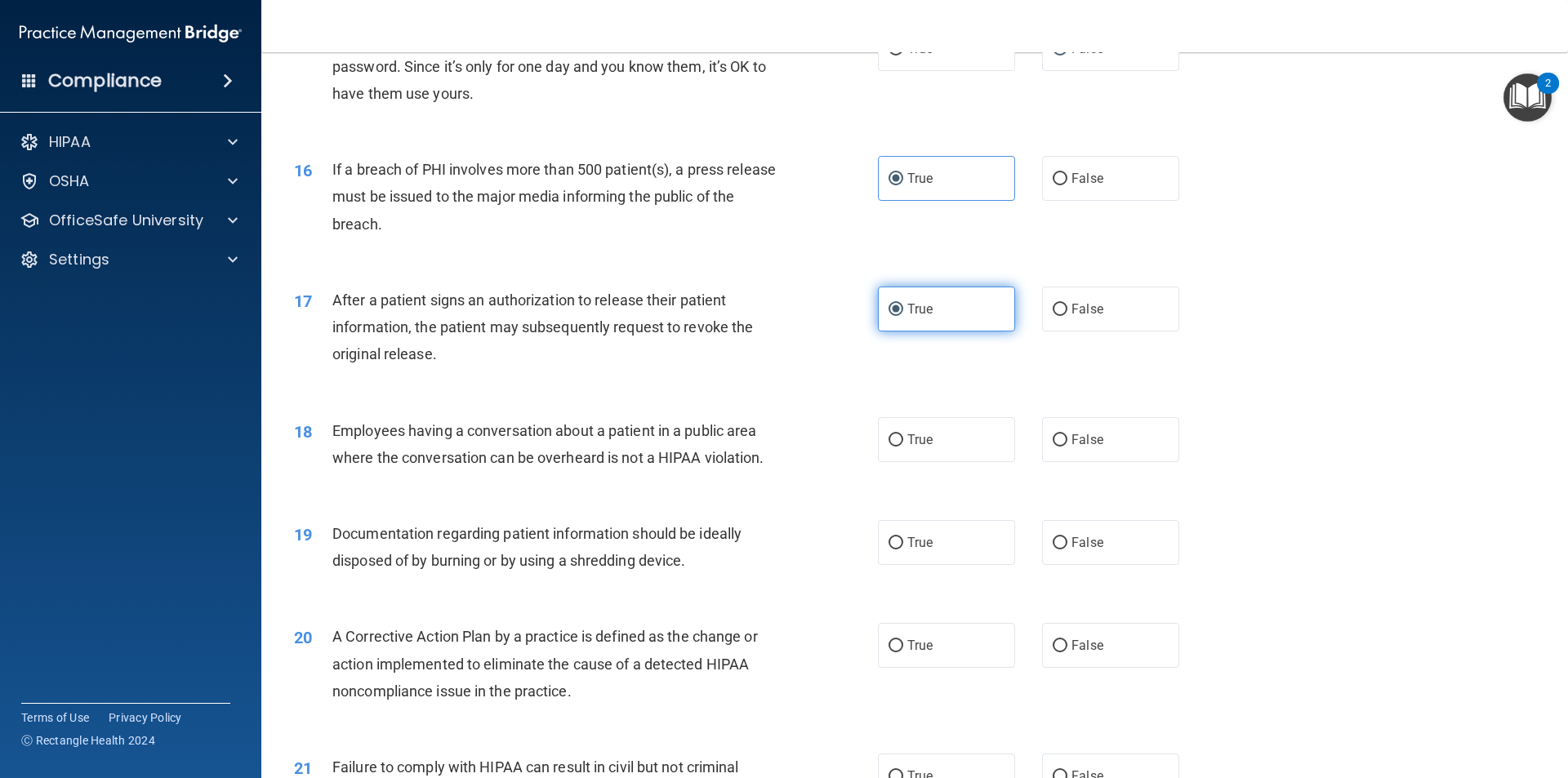
scroll to position [1797, 0]
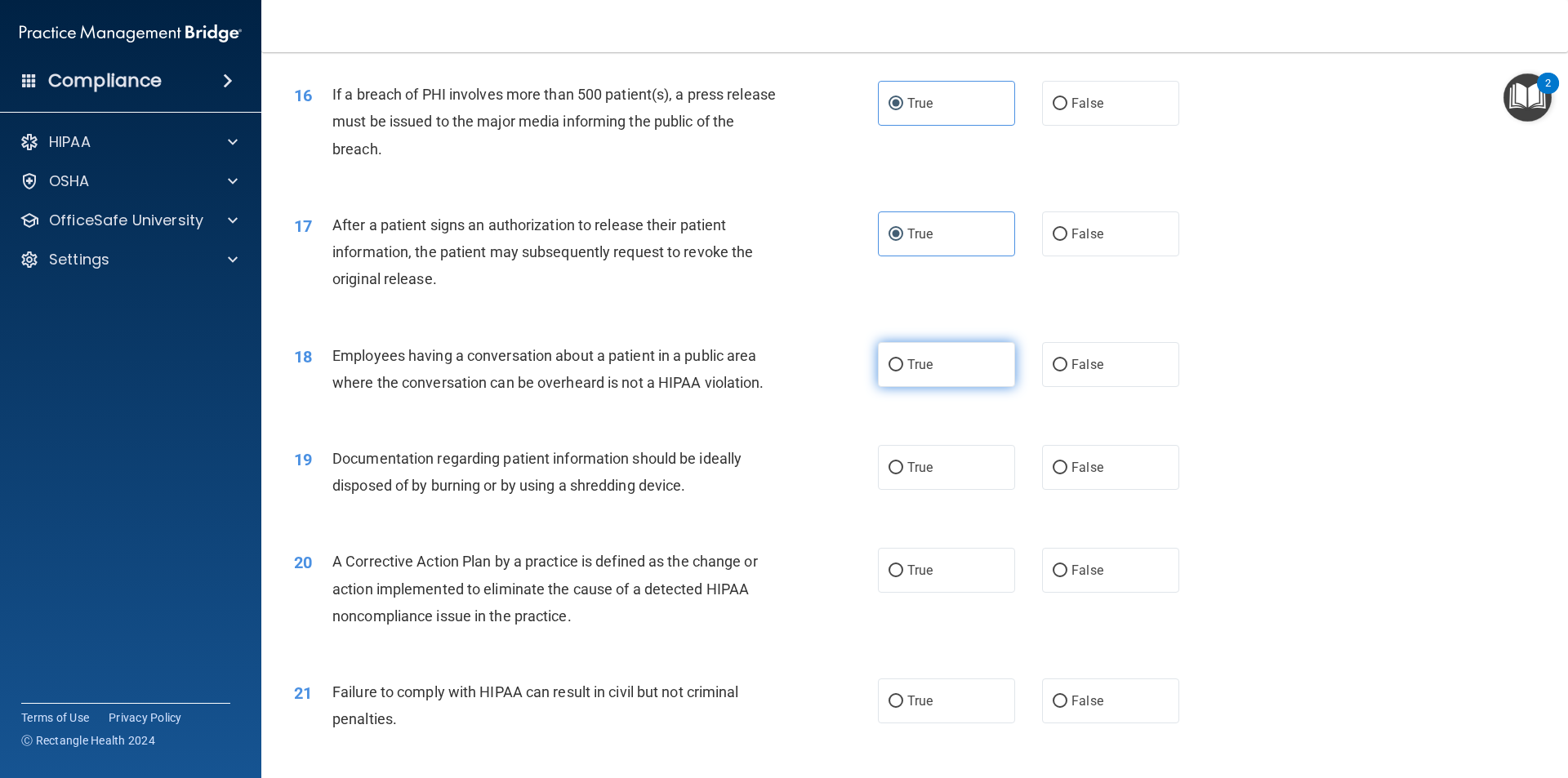
click at [949, 388] on label "True" at bounding box center [946, 365] width 137 height 45
click at [903, 371] on input "True" at bounding box center [895, 366] width 14 height 12
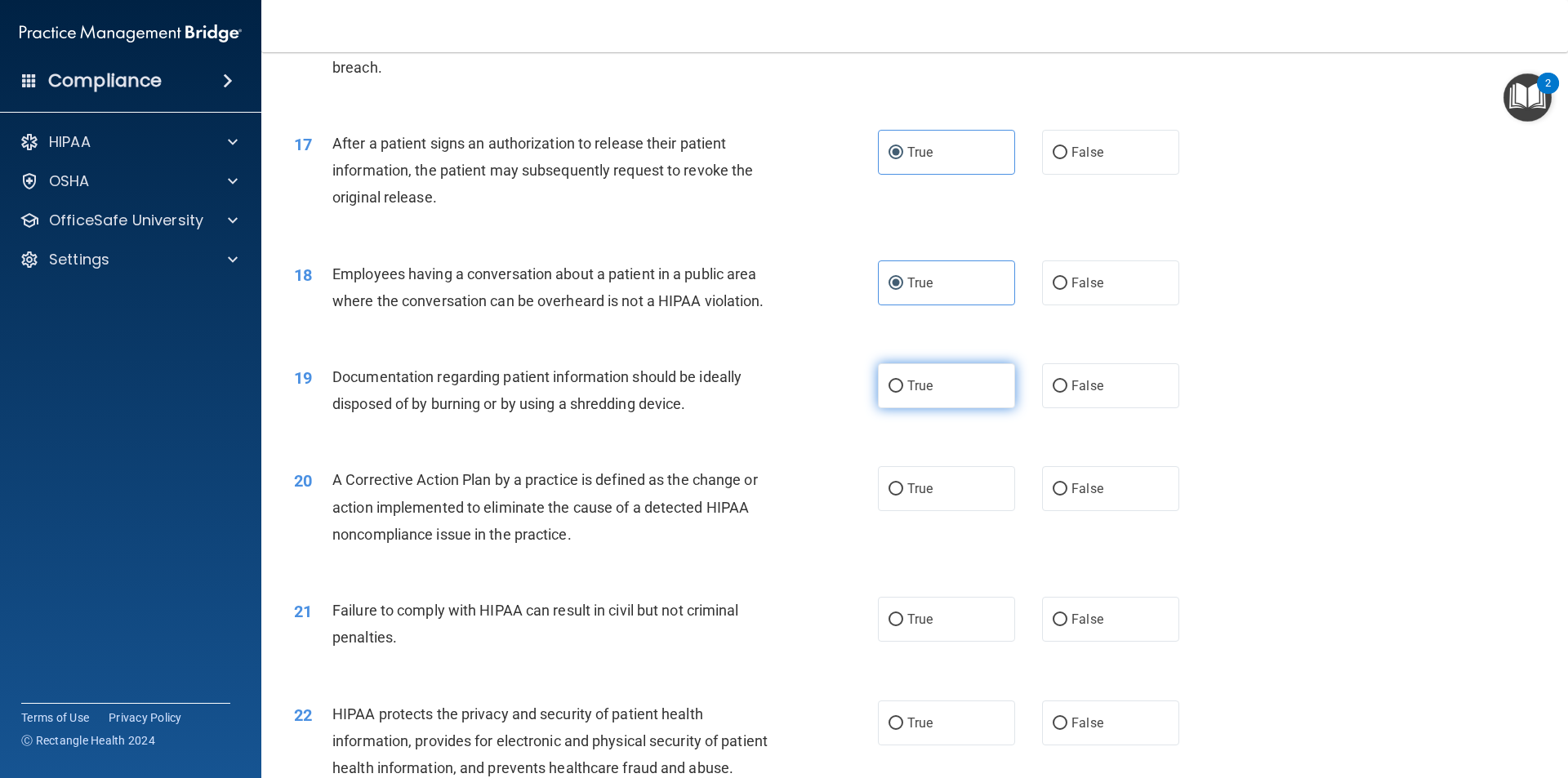
click at [979, 409] on label "True" at bounding box center [946, 386] width 137 height 45
click at [903, 393] on input "True" at bounding box center [895, 387] width 14 height 12
click at [956, 511] on label "True" at bounding box center [946, 488] width 137 height 45
click at [903, 496] on input "True" at bounding box center [895, 489] width 14 height 12
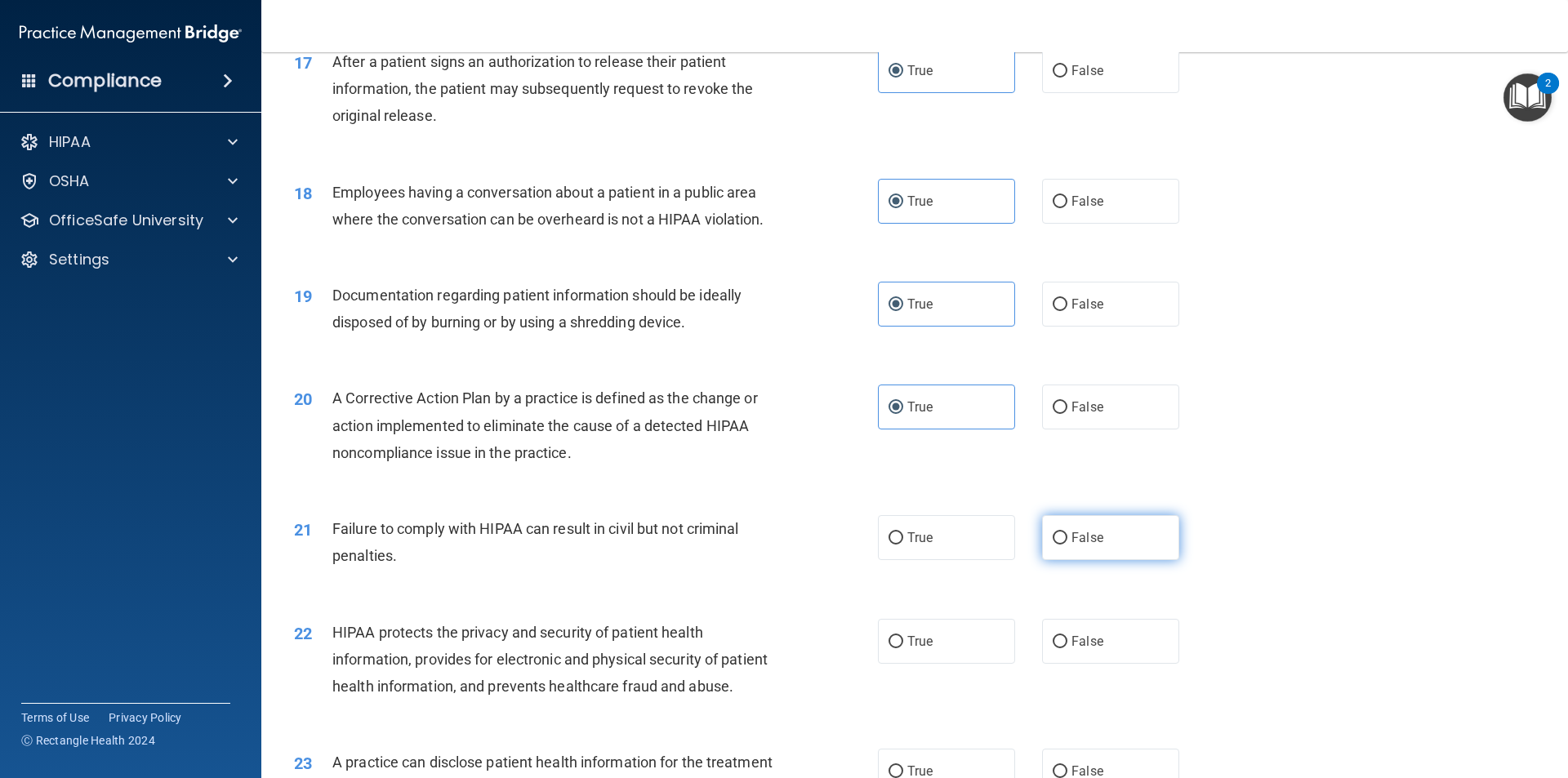
click at [1101, 561] on label "False" at bounding box center [1110, 538] width 137 height 45
click at [1068, 545] on input "False" at bounding box center [1059, 538] width 14 height 12
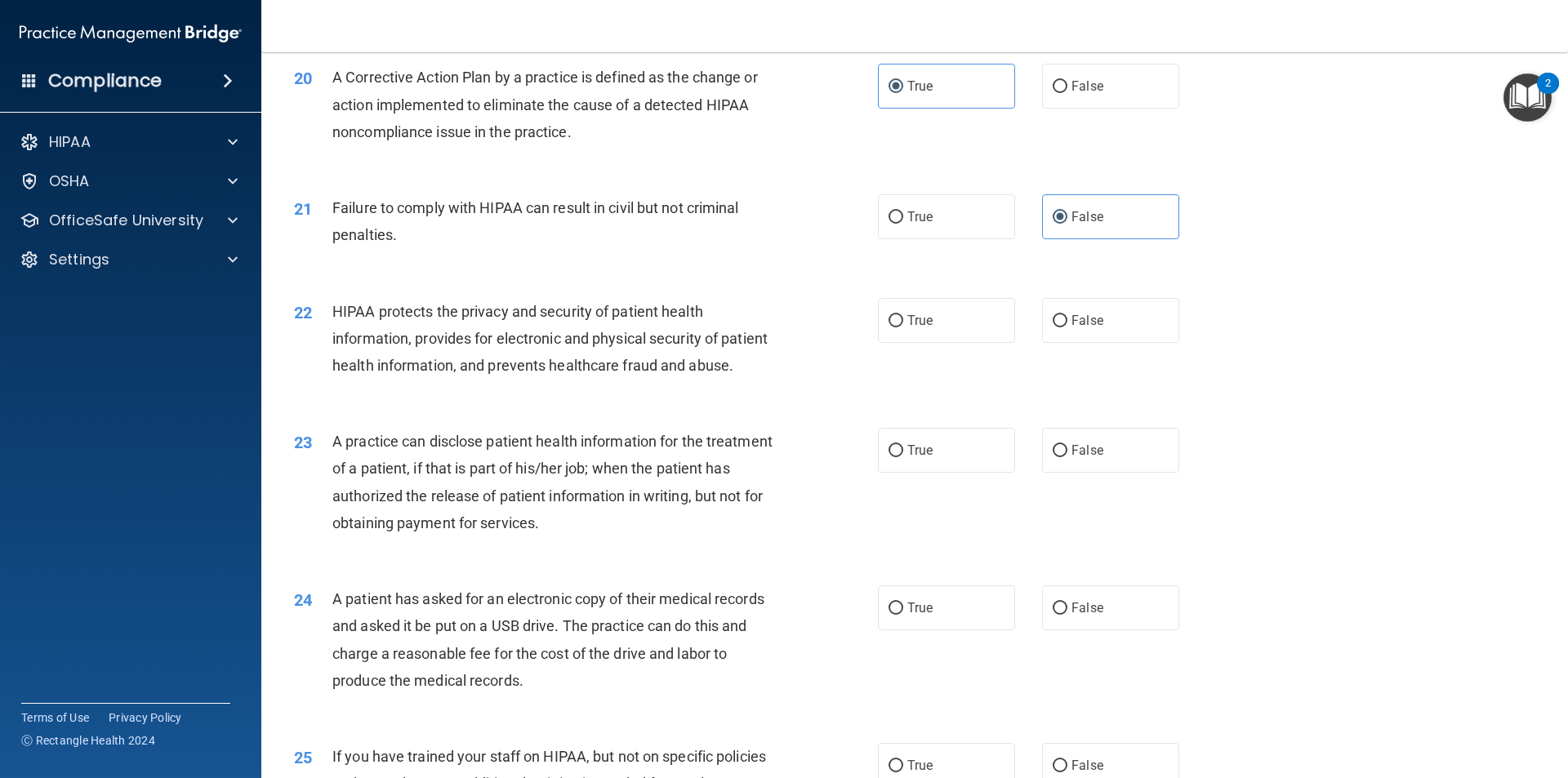
scroll to position [2287, 0]
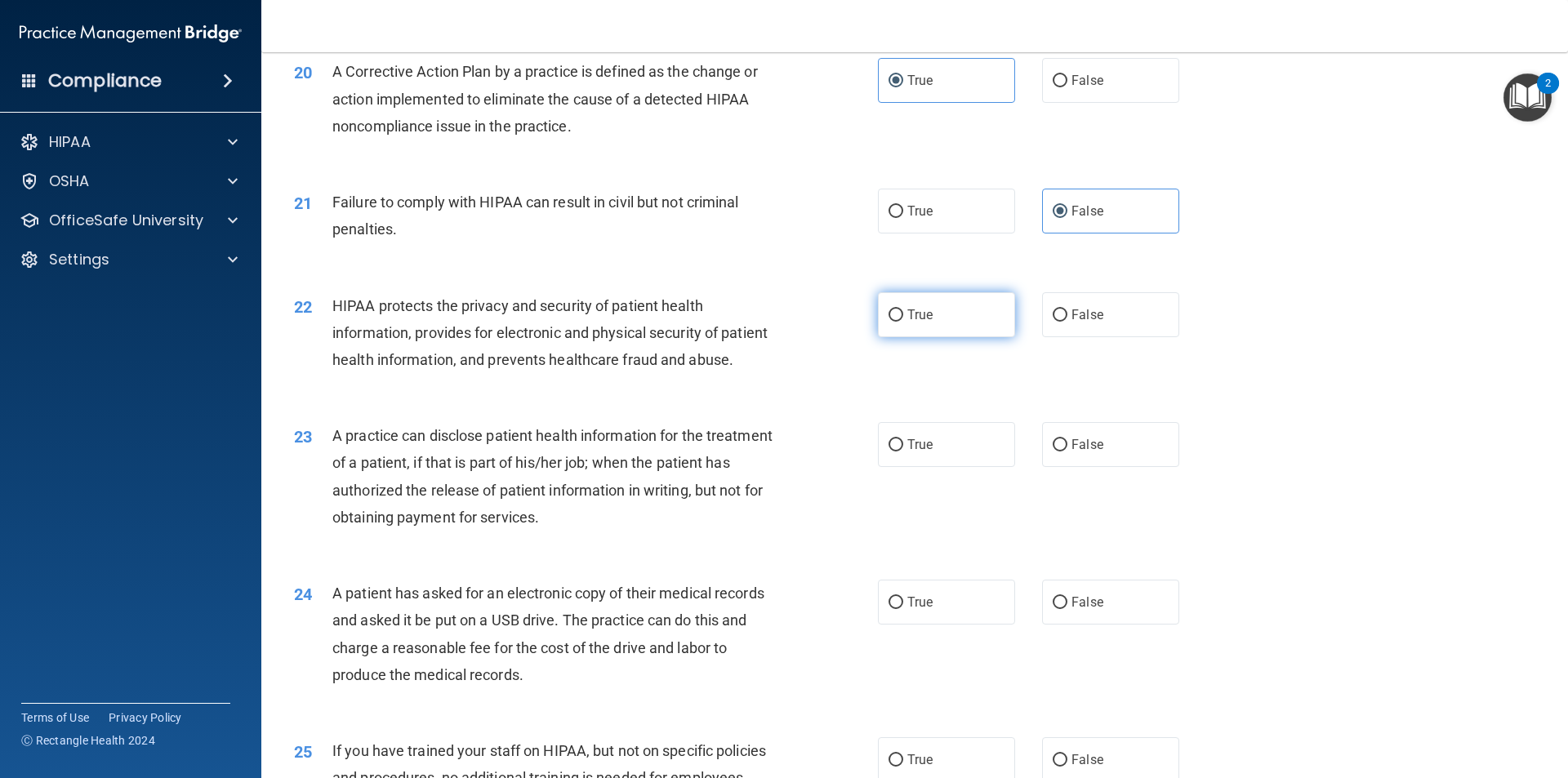
click at [929, 338] on label "True" at bounding box center [946, 315] width 137 height 45
click at [903, 322] on input "True" at bounding box center [895, 315] width 14 height 12
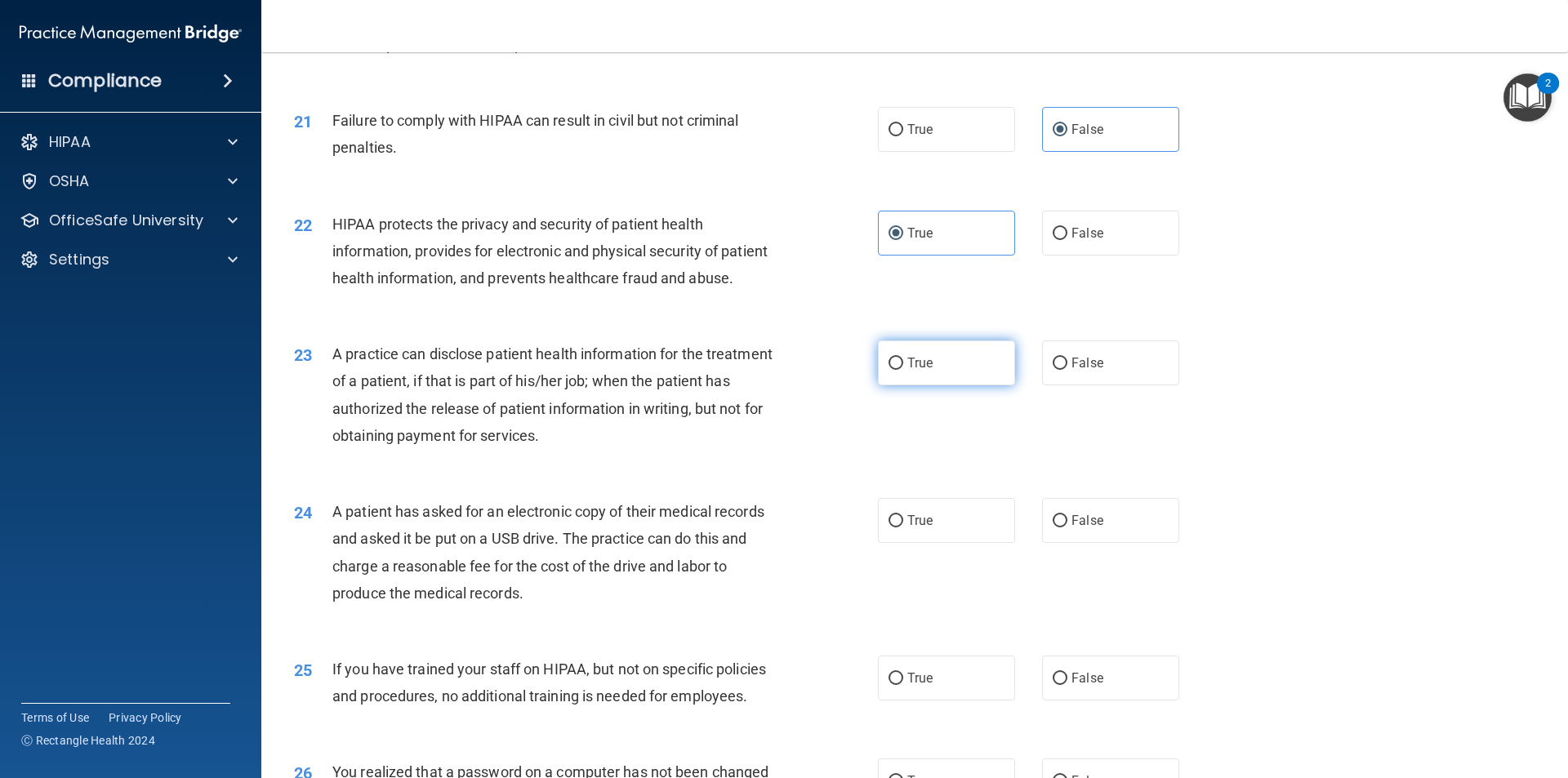
click at [903, 386] on label "True" at bounding box center [946, 363] width 137 height 45
click at [903, 370] on input "True" at bounding box center [895, 364] width 14 height 12
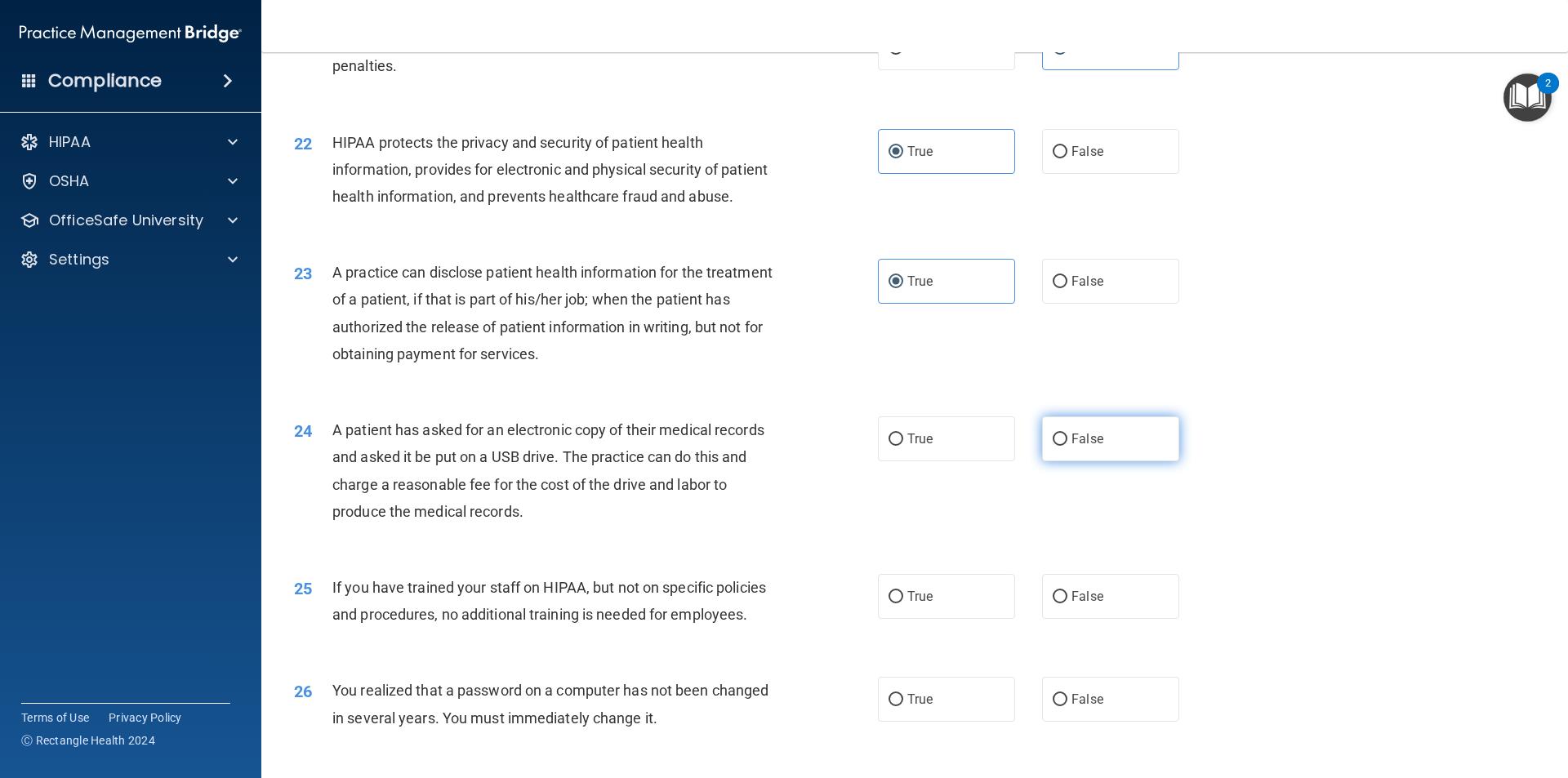
click at [1108, 461] on label "False" at bounding box center [1110, 438] width 137 height 45
click at [1068, 446] on input "False" at bounding box center [1059, 439] width 14 height 12
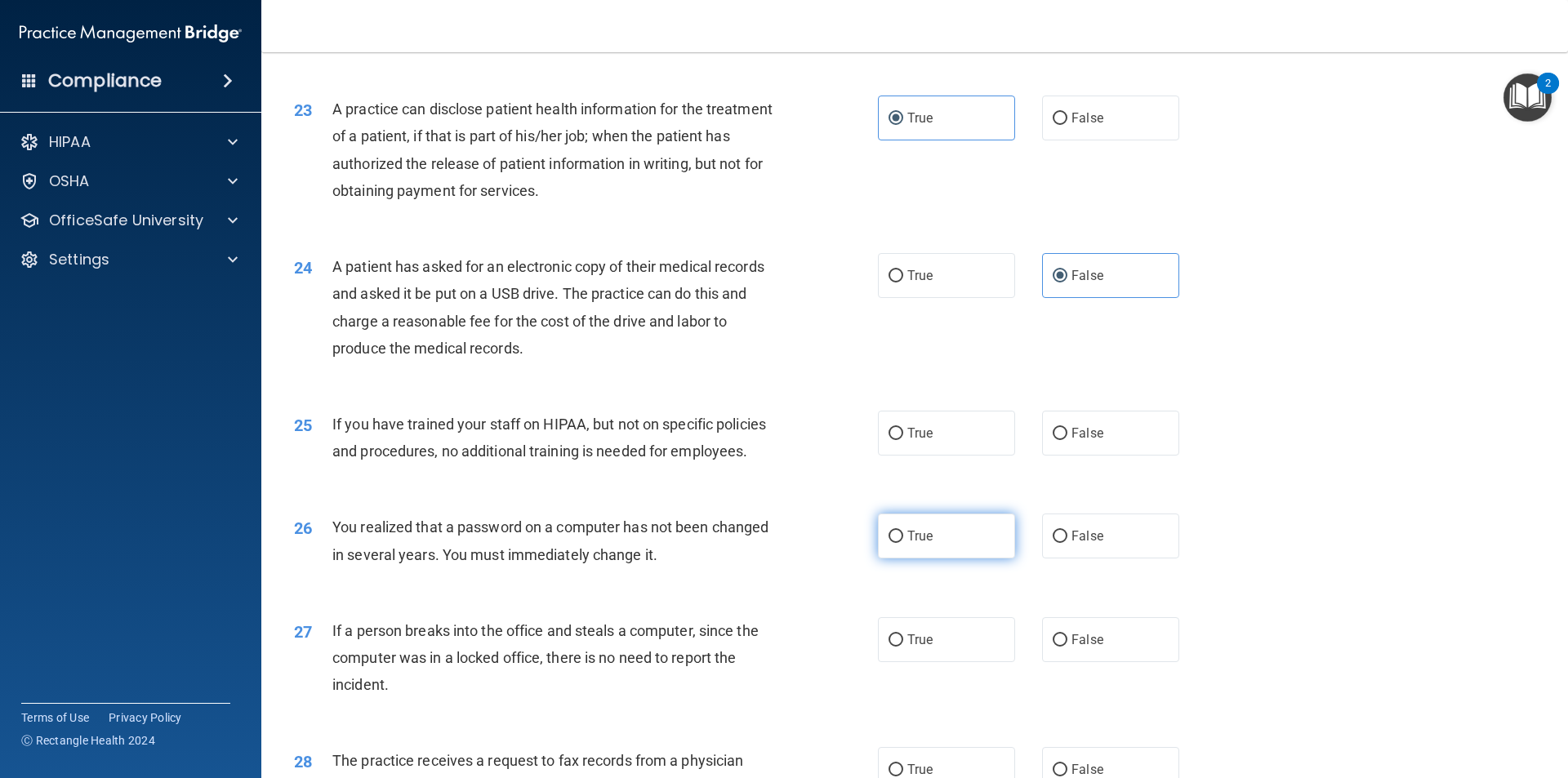
scroll to position [2696, 0]
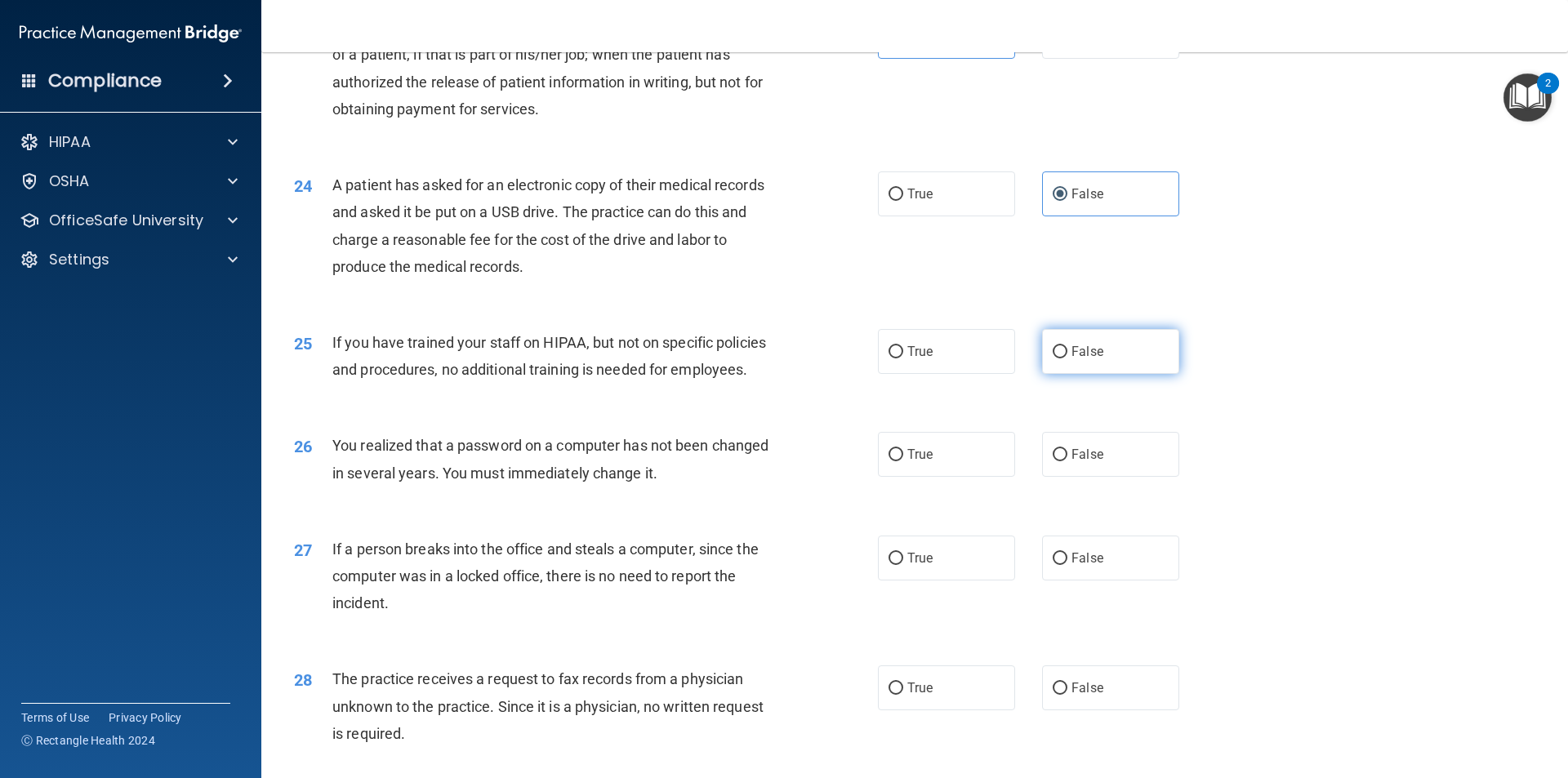
click at [1117, 374] on label "False" at bounding box center [1110, 351] width 137 height 45
click at [1068, 359] on input "False" at bounding box center [1059, 352] width 14 height 12
click at [907, 462] on span "True" at bounding box center [919, 455] width 25 height 15
click at [903, 461] on input "True" at bounding box center [895, 455] width 14 height 12
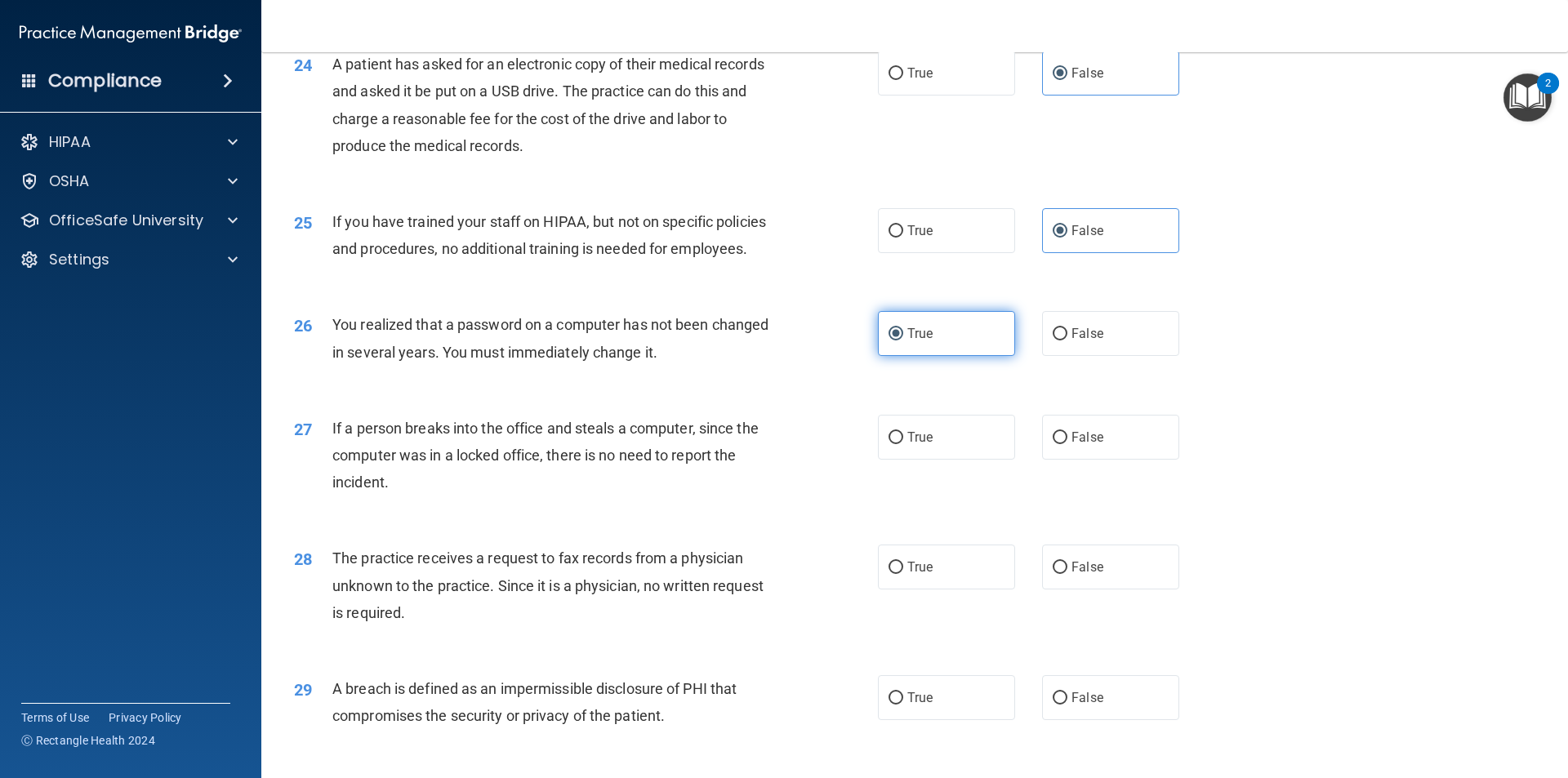
scroll to position [2858, 0]
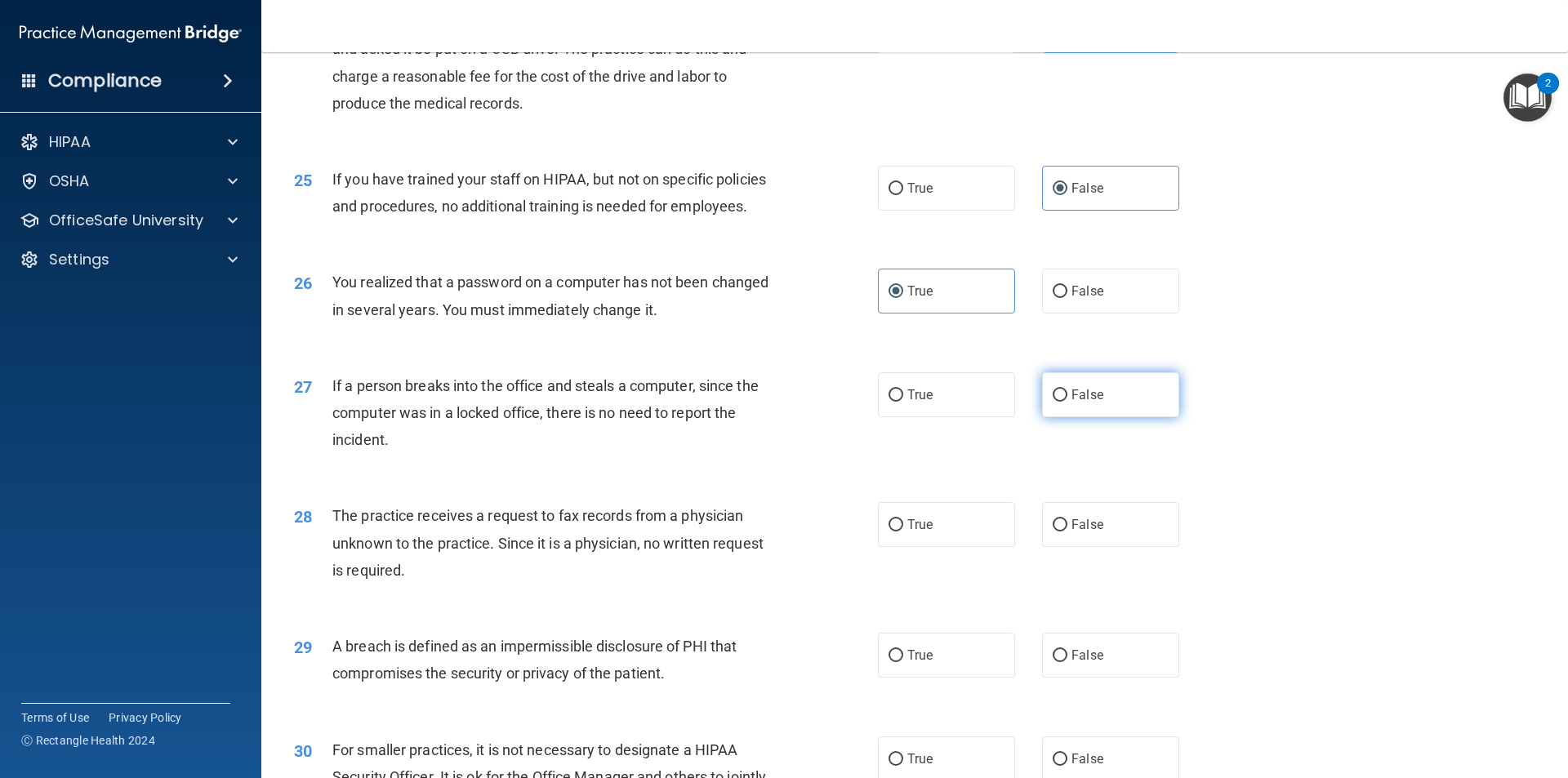
click at [1077, 403] on span "False" at bounding box center [1087, 395] width 32 height 15
click at [1068, 402] on input "False" at bounding box center [1059, 395] width 14 height 12
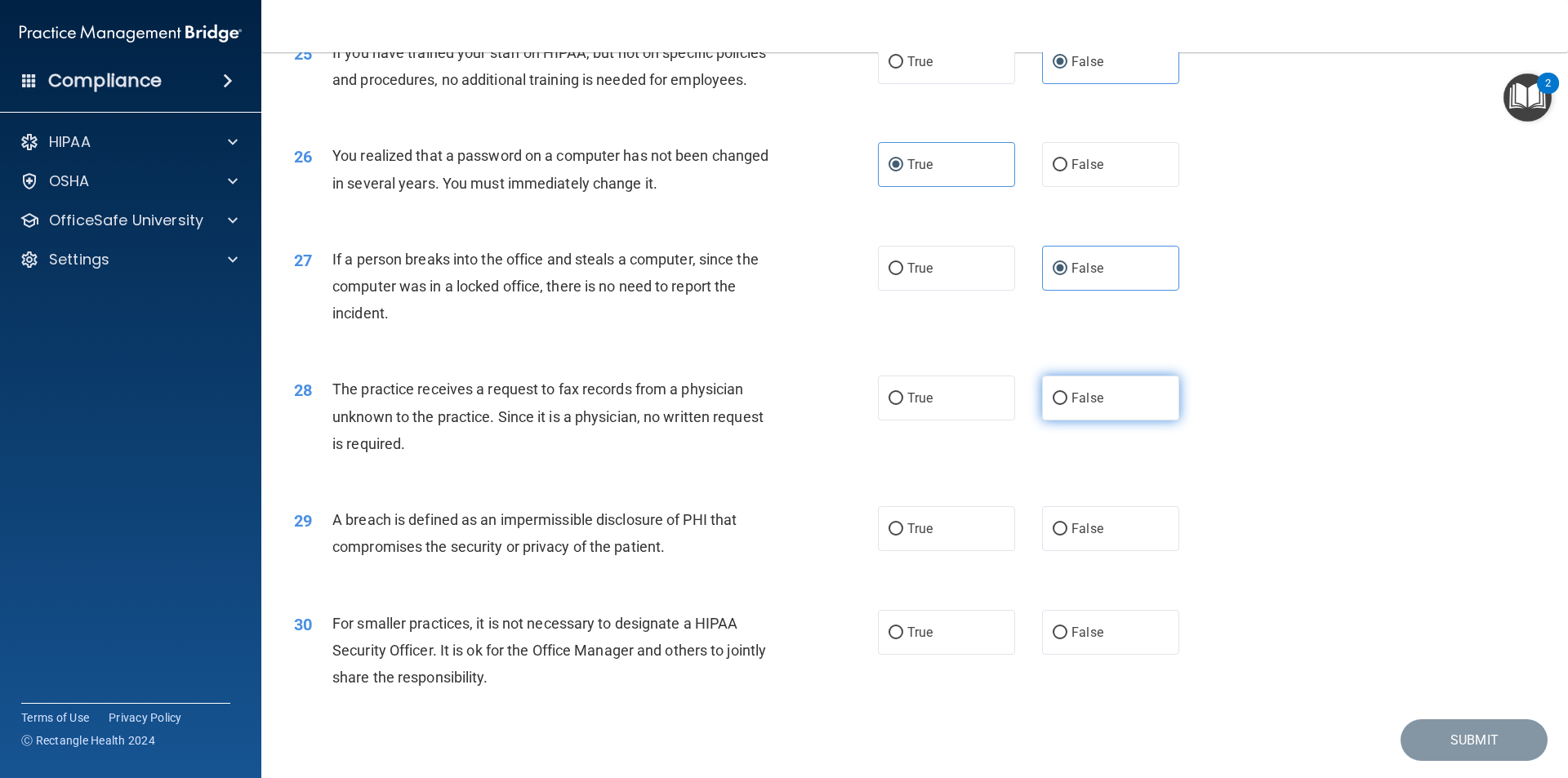
scroll to position [3022, 0]
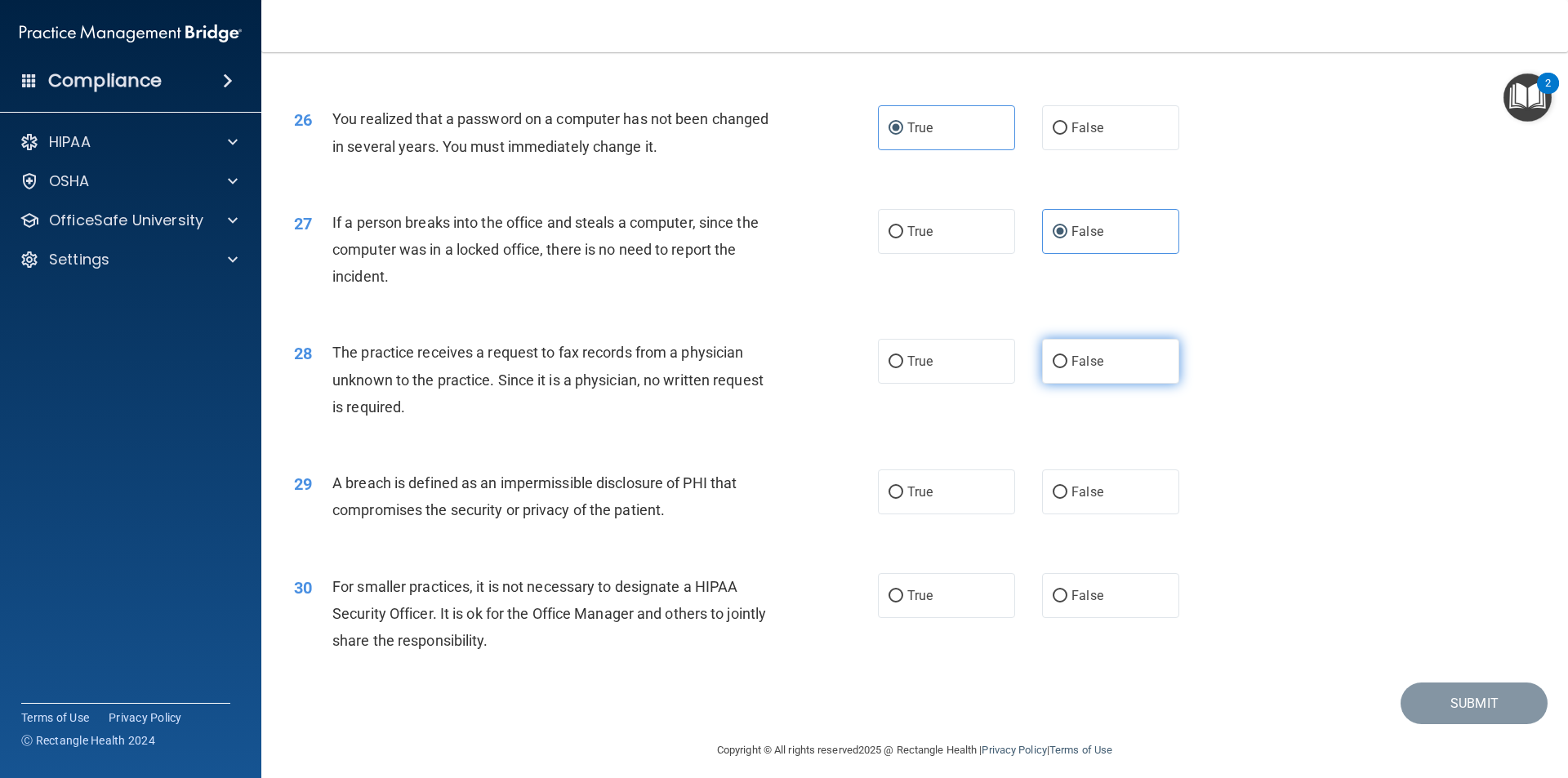
click at [1084, 384] on label "False" at bounding box center [1110, 361] width 137 height 45
click at [1068, 368] on input "False" at bounding box center [1059, 362] width 14 height 12
click at [912, 515] on label "True" at bounding box center [946, 492] width 137 height 45
click at [903, 500] on input "True" at bounding box center [895, 493] width 14 height 12
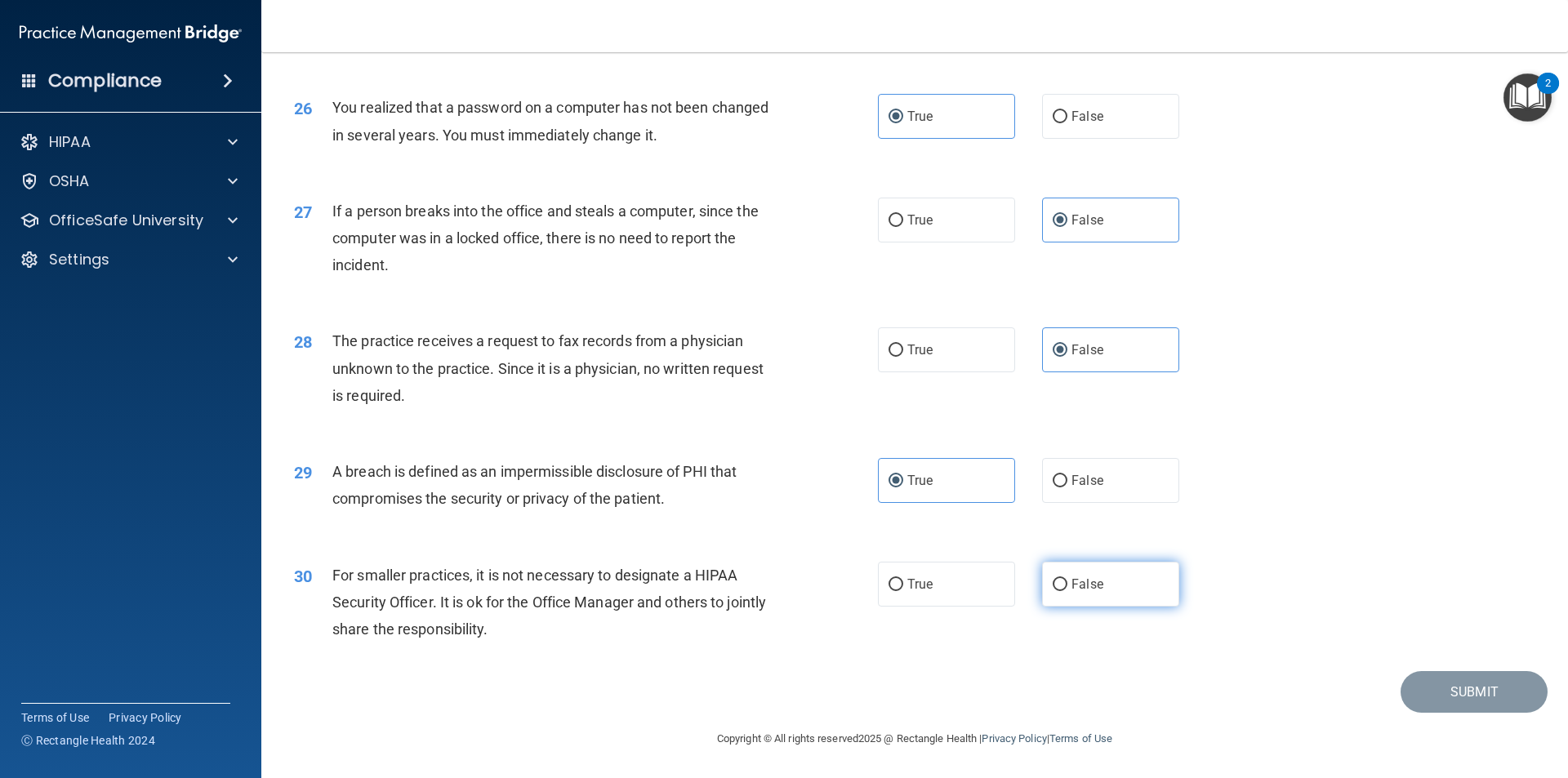
click at [1079, 590] on span "False" at bounding box center [1087, 585] width 32 height 15
click at [1068, 590] on input "False" at bounding box center [1059, 585] width 14 height 12
click at [1424, 678] on button "Submit" at bounding box center [1474, 693] width 147 height 42
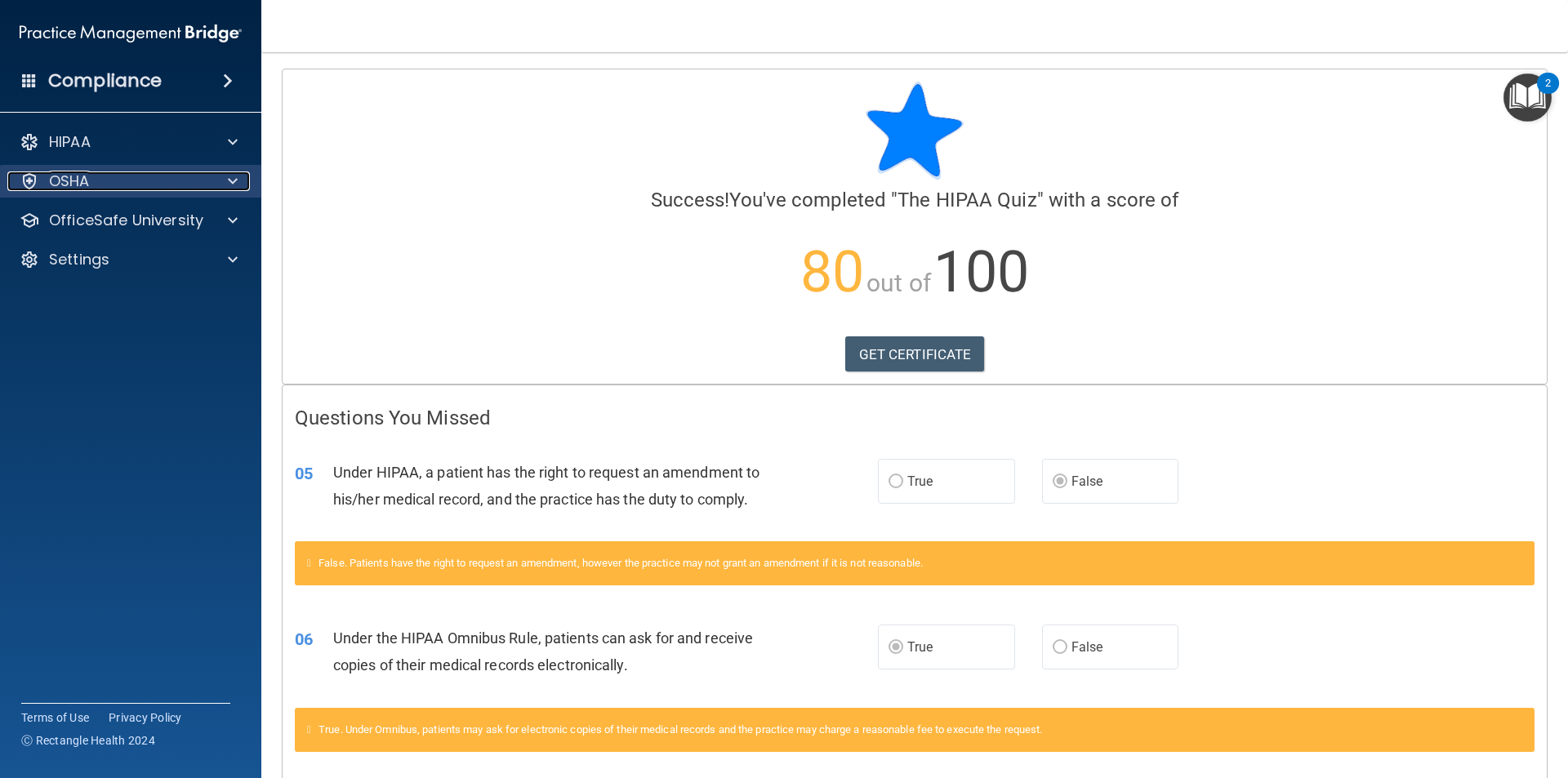
click at [142, 186] on div "OSHA" at bounding box center [109, 181] width 203 height 19
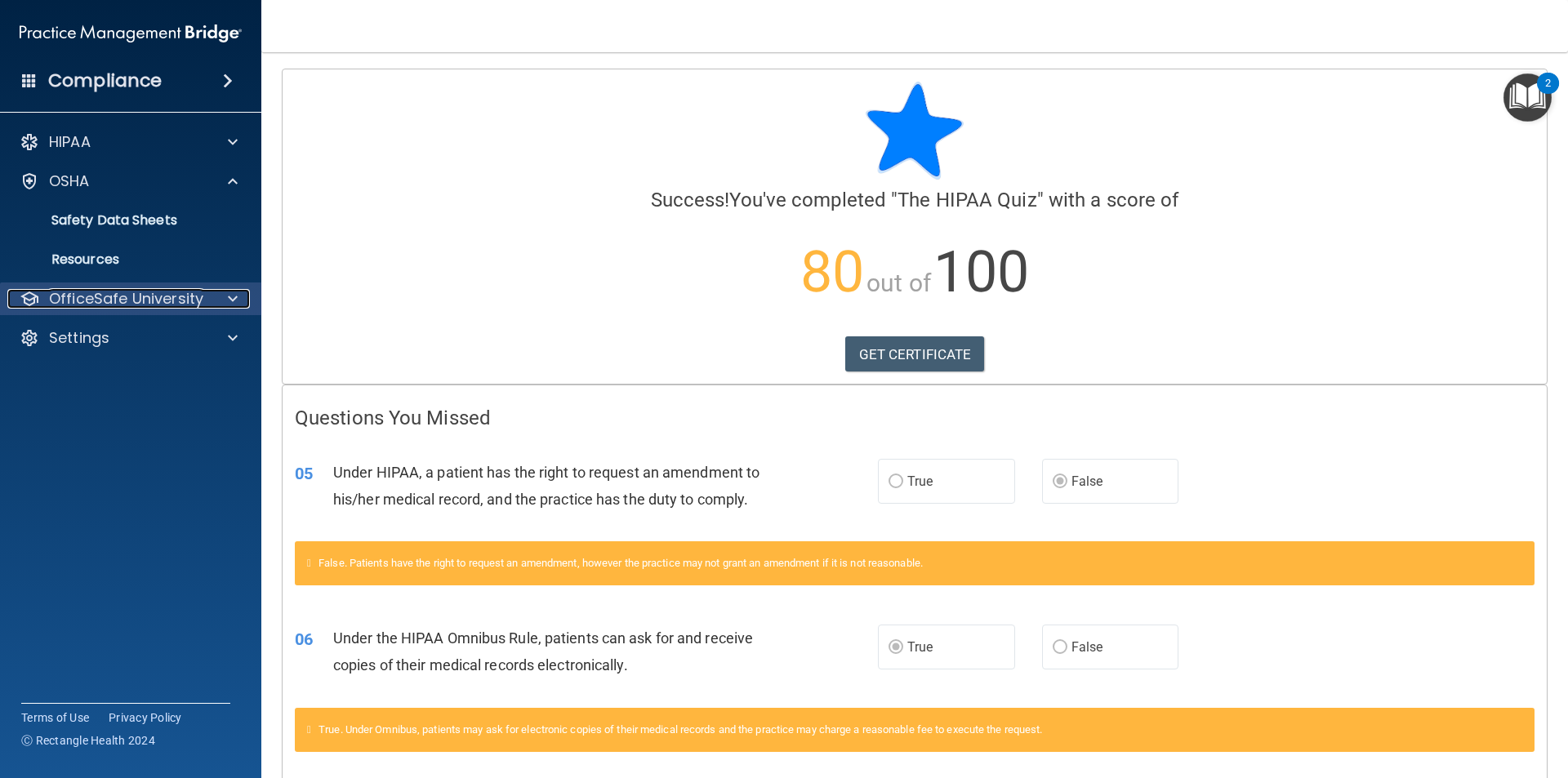
click at [142, 293] on p "OfficeSafe University" at bounding box center [125, 299] width 154 height 19
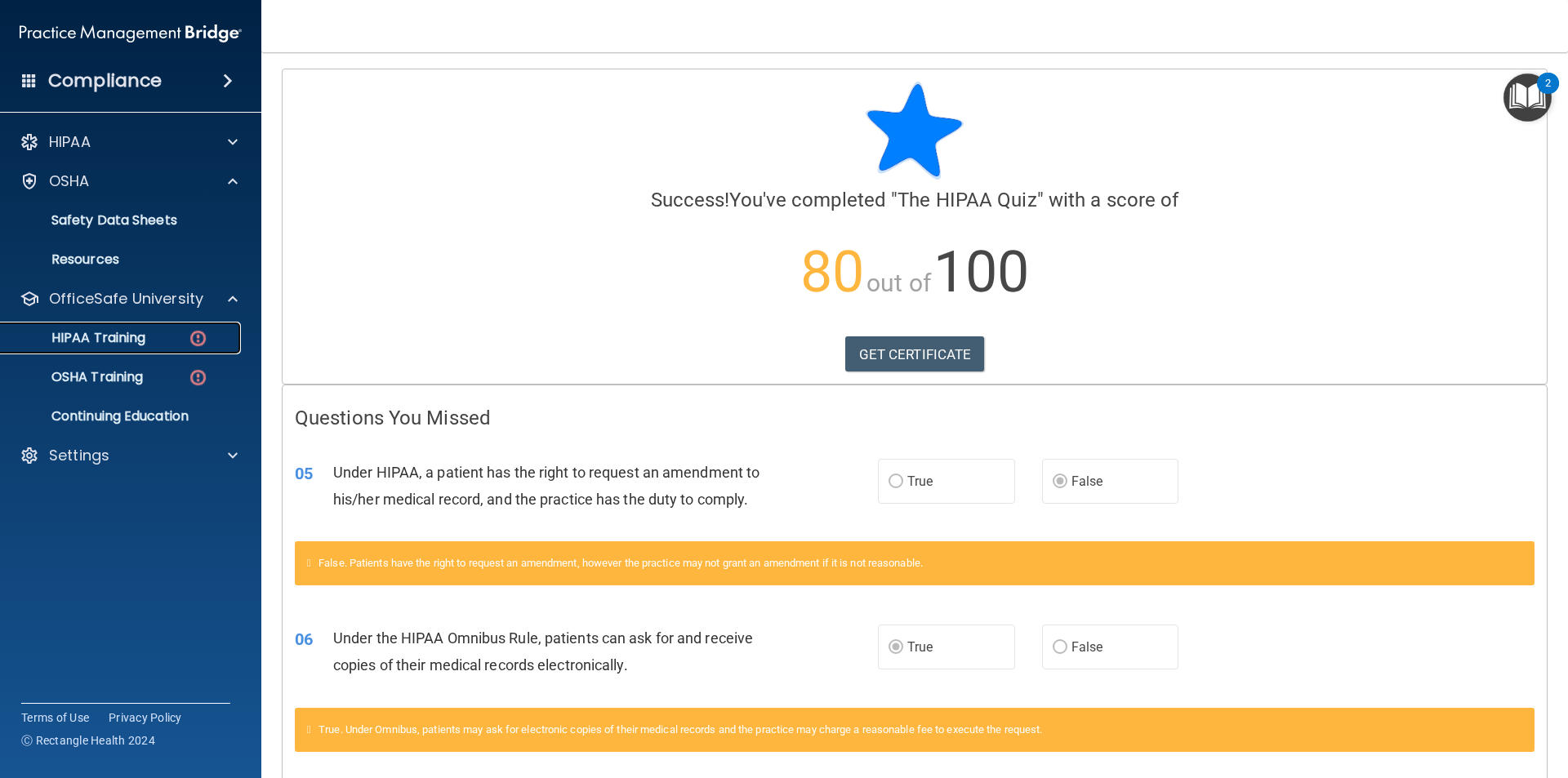
click at [132, 342] on p "HIPAA Training" at bounding box center [77, 338] width 135 height 16
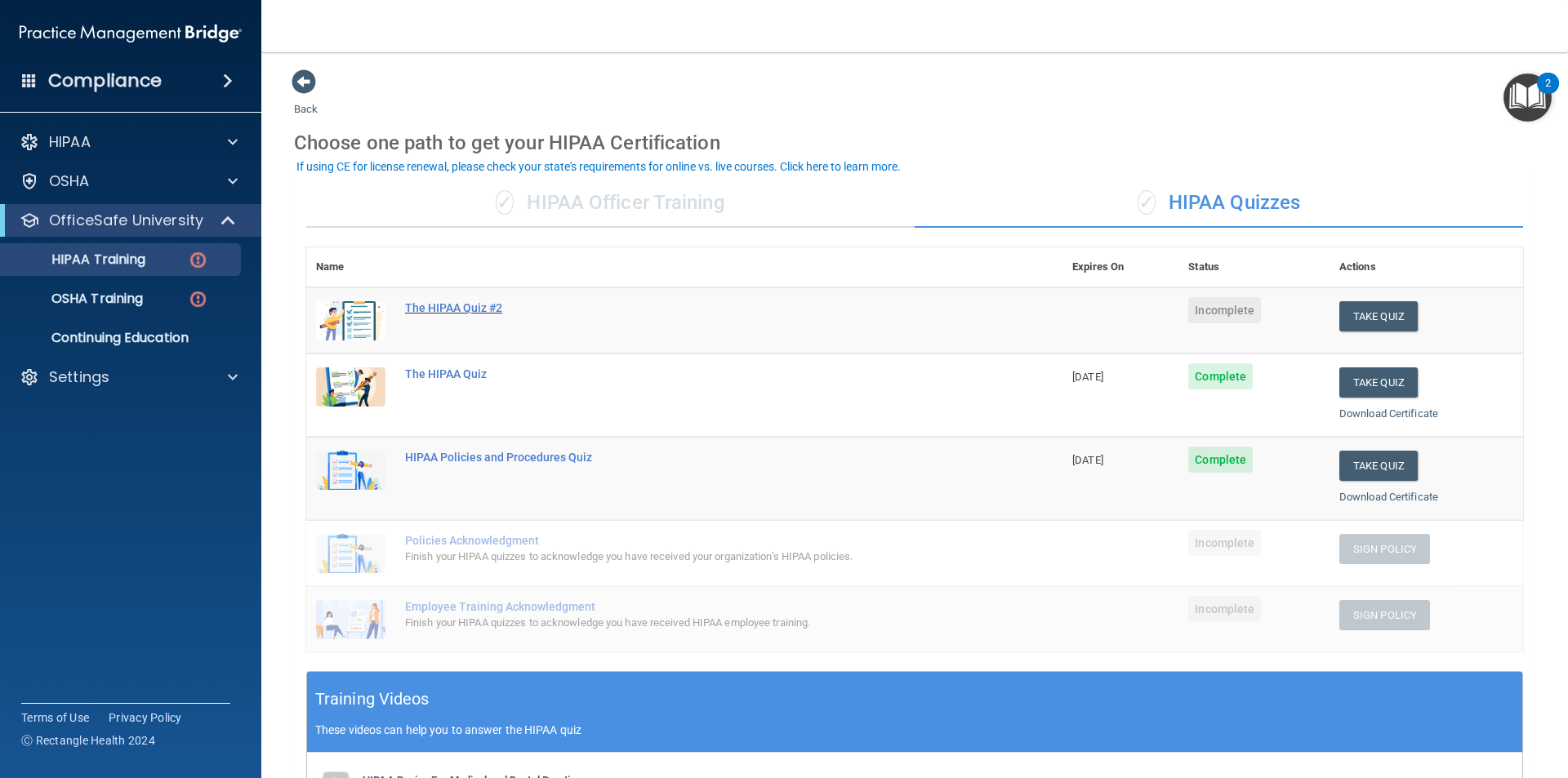
click at [484, 304] on div "The HIPAA Quiz #2" at bounding box center [693, 308] width 576 height 13
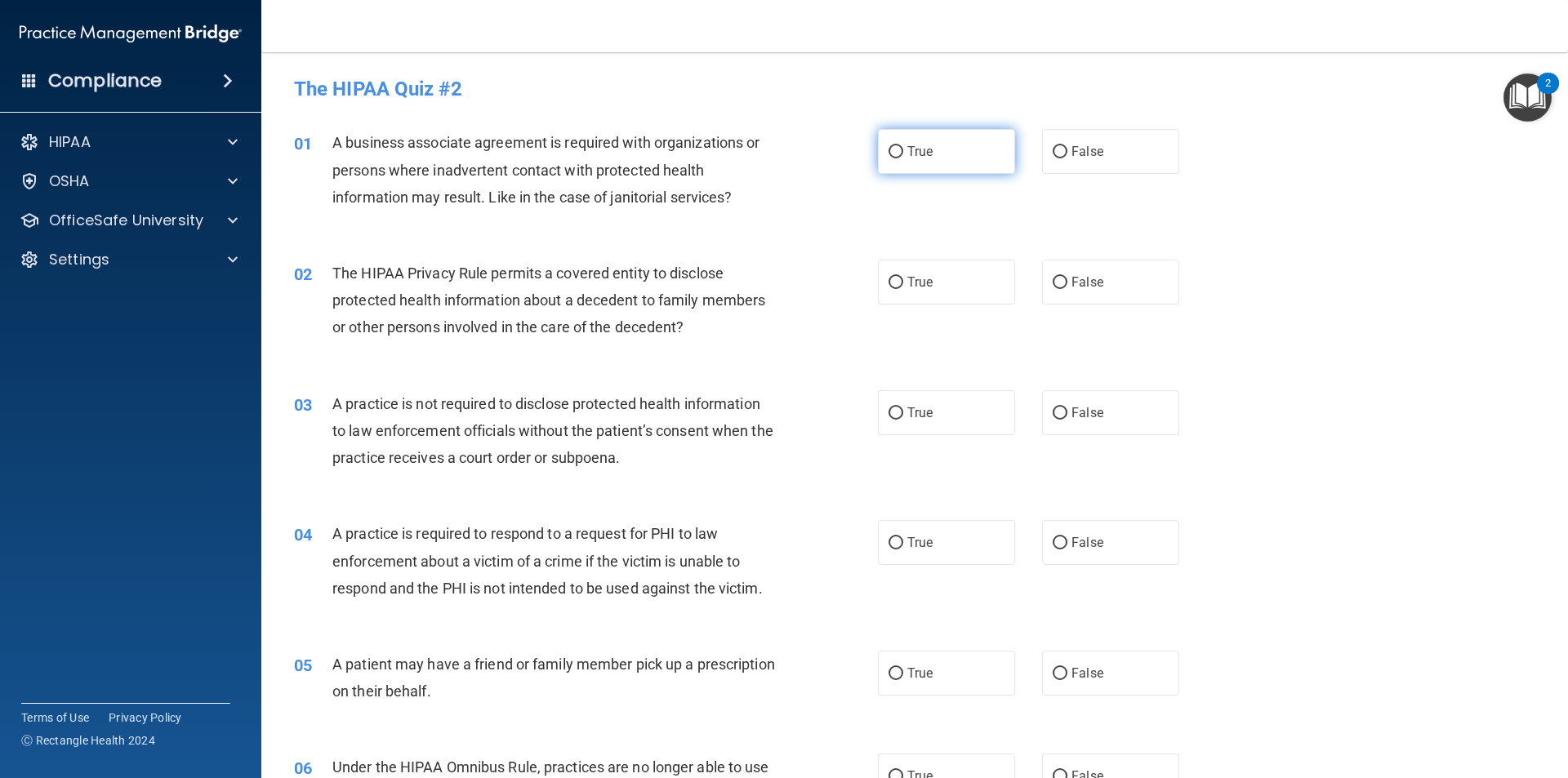
click at [954, 169] on label "True" at bounding box center [946, 151] width 137 height 45
click at [903, 159] on input "True" at bounding box center [895, 152] width 14 height 12
click at [943, 300] on label "True" at bounding box center [946, 281] width 137 height 45
click at [903, 289] on input "True" at bounding box center [895, 282] width 14 height 12
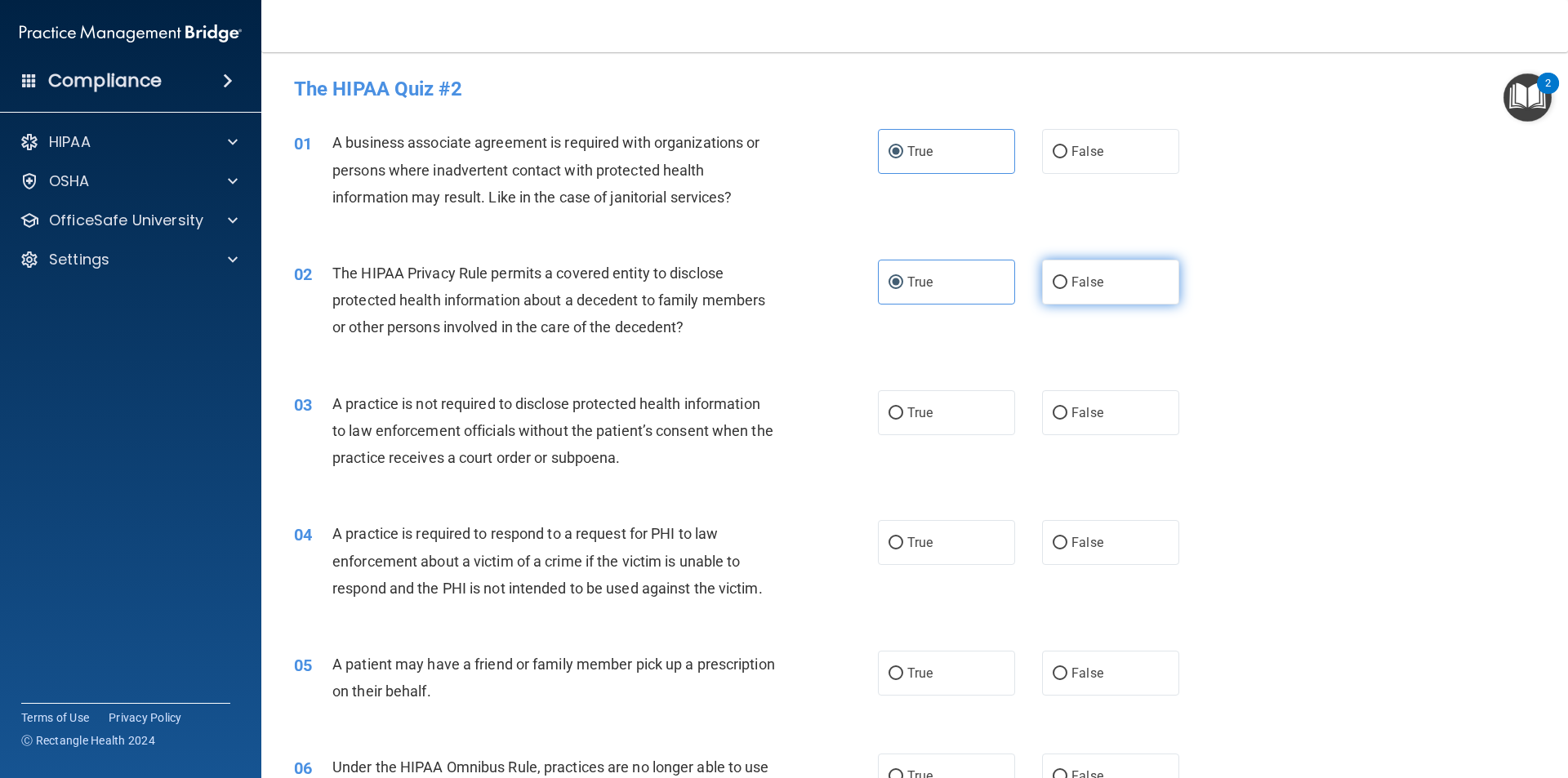
click at [1064, 285] on label "False" at bounding box center [1110, 281] width 137 height 45
click at [1064, 285] on input "False" at bounding box center [1059, 282] width 14 height 12
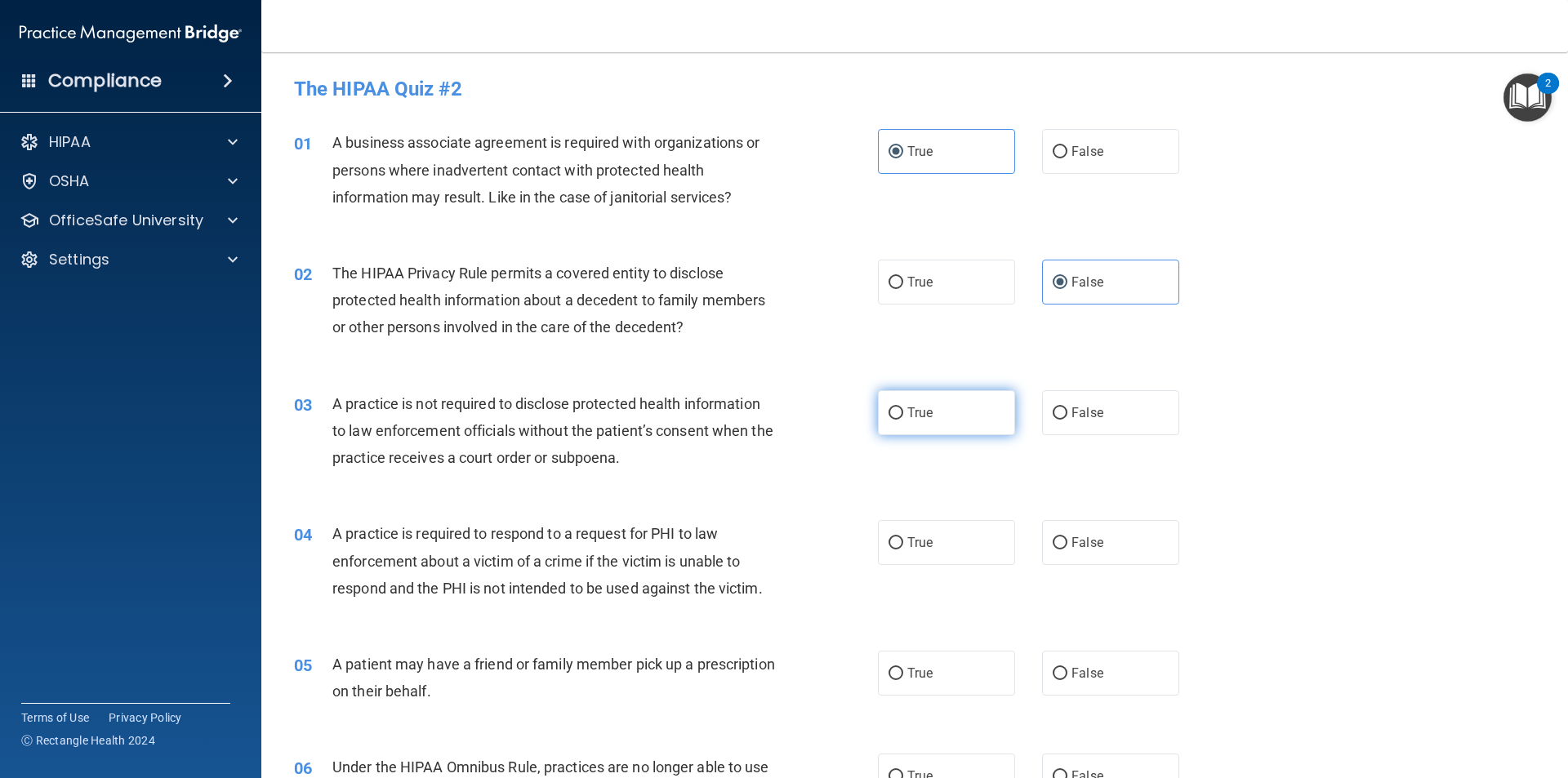
click at [912, 423] on label "True" at bounding box center [946, 412] width 137 height 45
click at [903, 420] on input "True" at bounding box center [895, 413] width 14 height 12
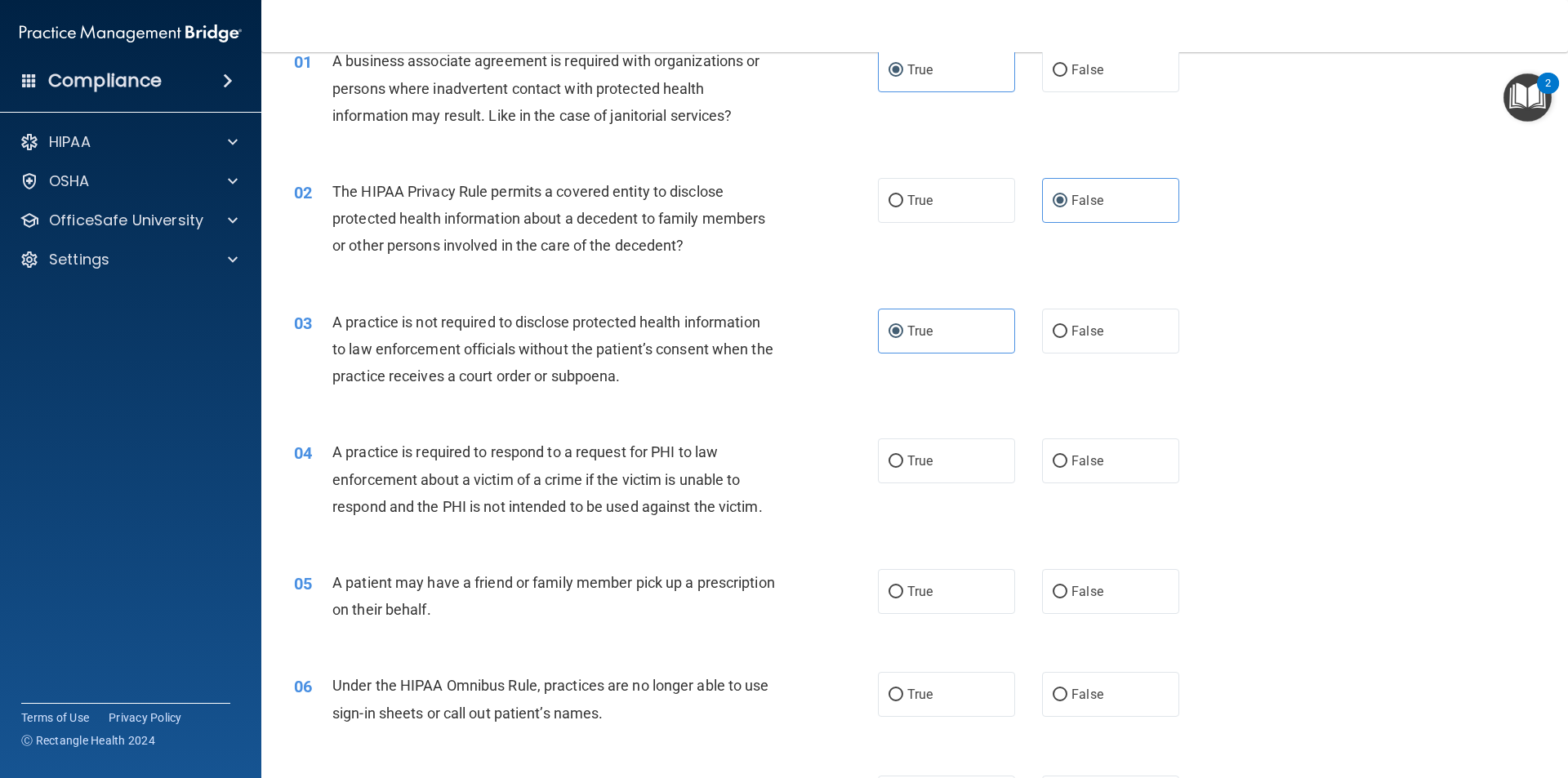
scroll to position [164, 0]
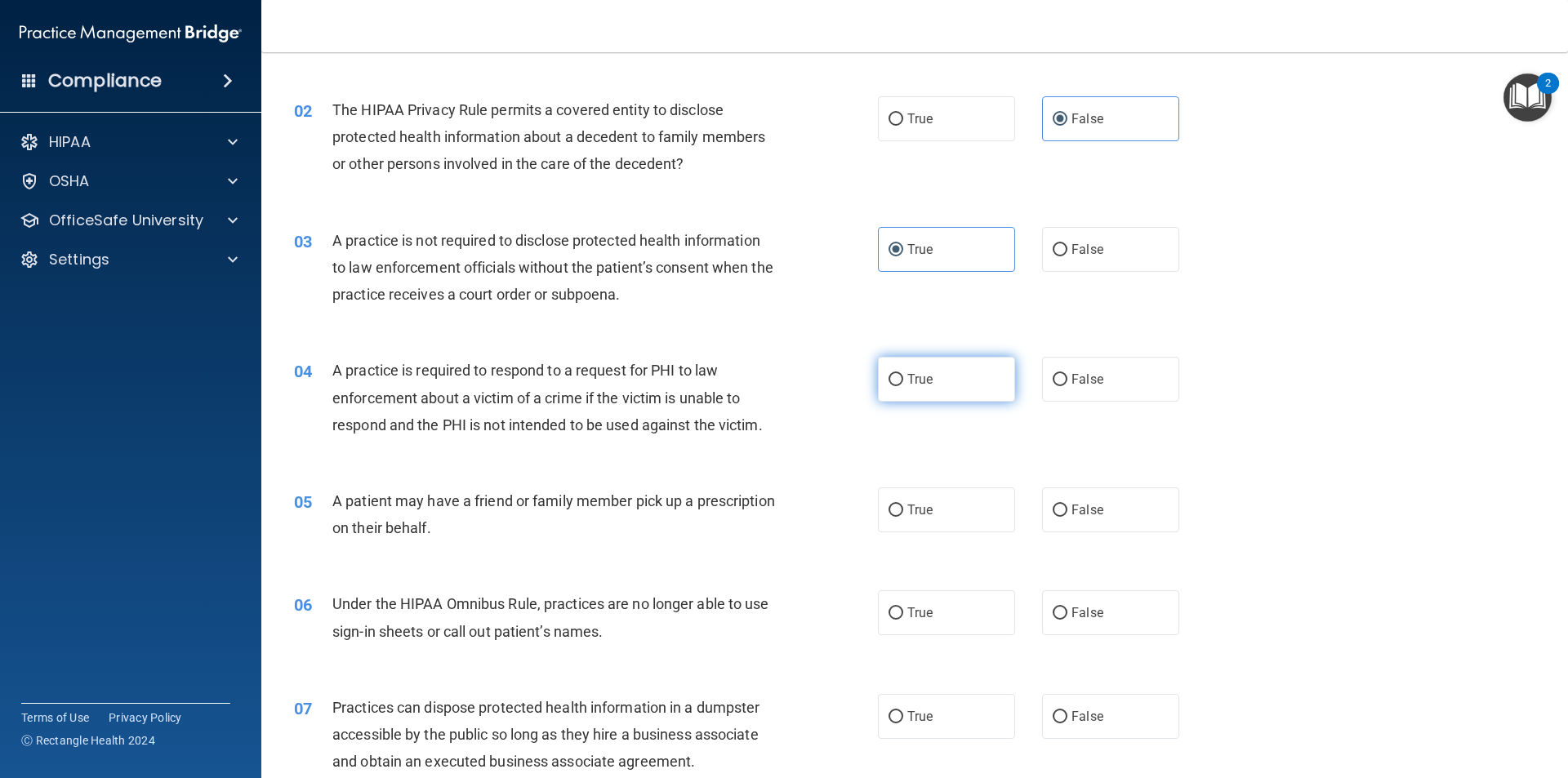
click at [961, 379] on label "True" at bounding box center [946, 379] width 137 height 45
click at [903, 379] on input "True" at bounding box center [895, 380] width 14 height 12
click at [976, 522] on label "True" at bounding box center [946, 510] width 137 height 45
click at [903, 517] on input "True" at bounding box center [895, 510] width 14 height 12
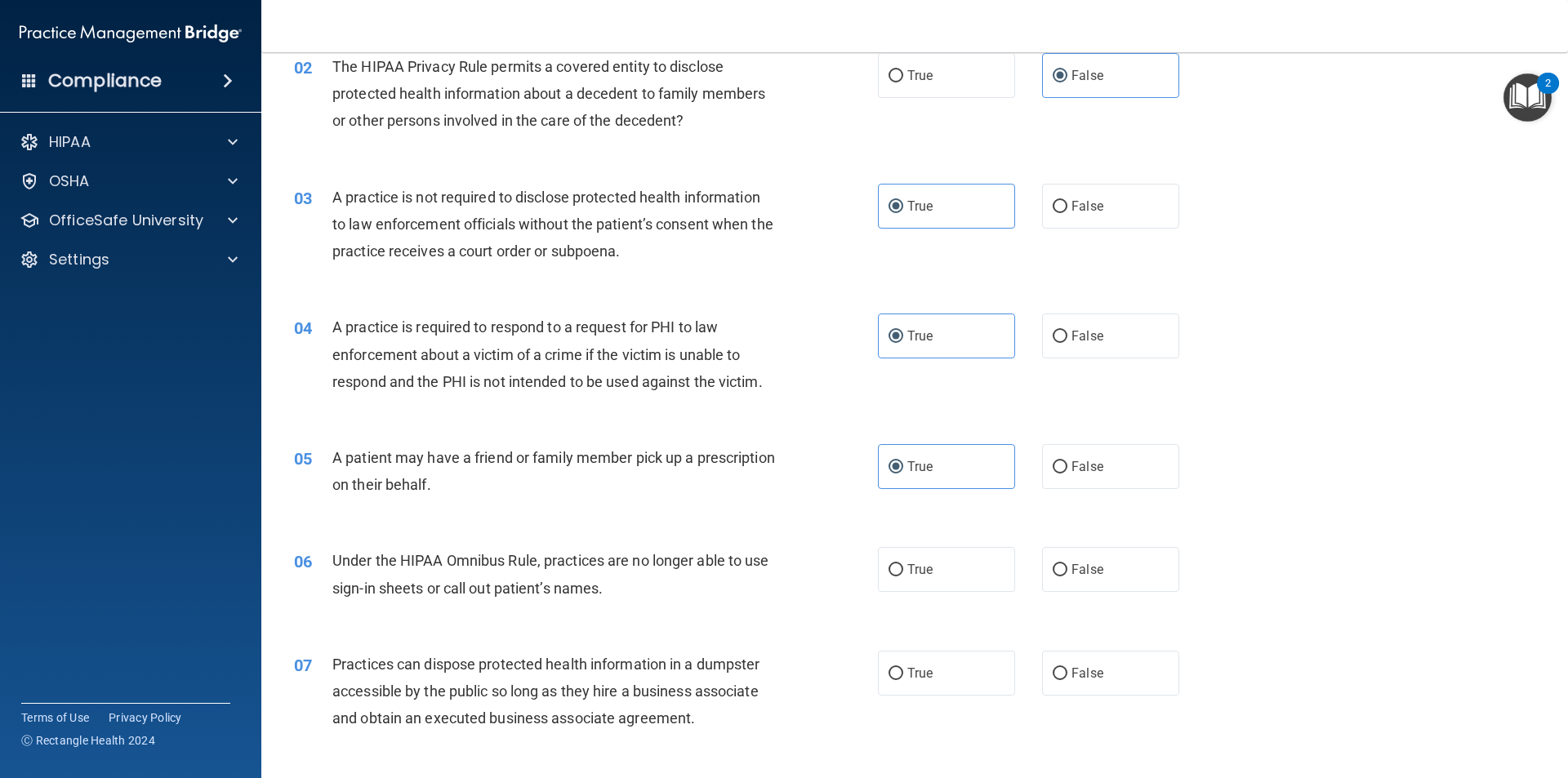
scroll to position [245, 0]
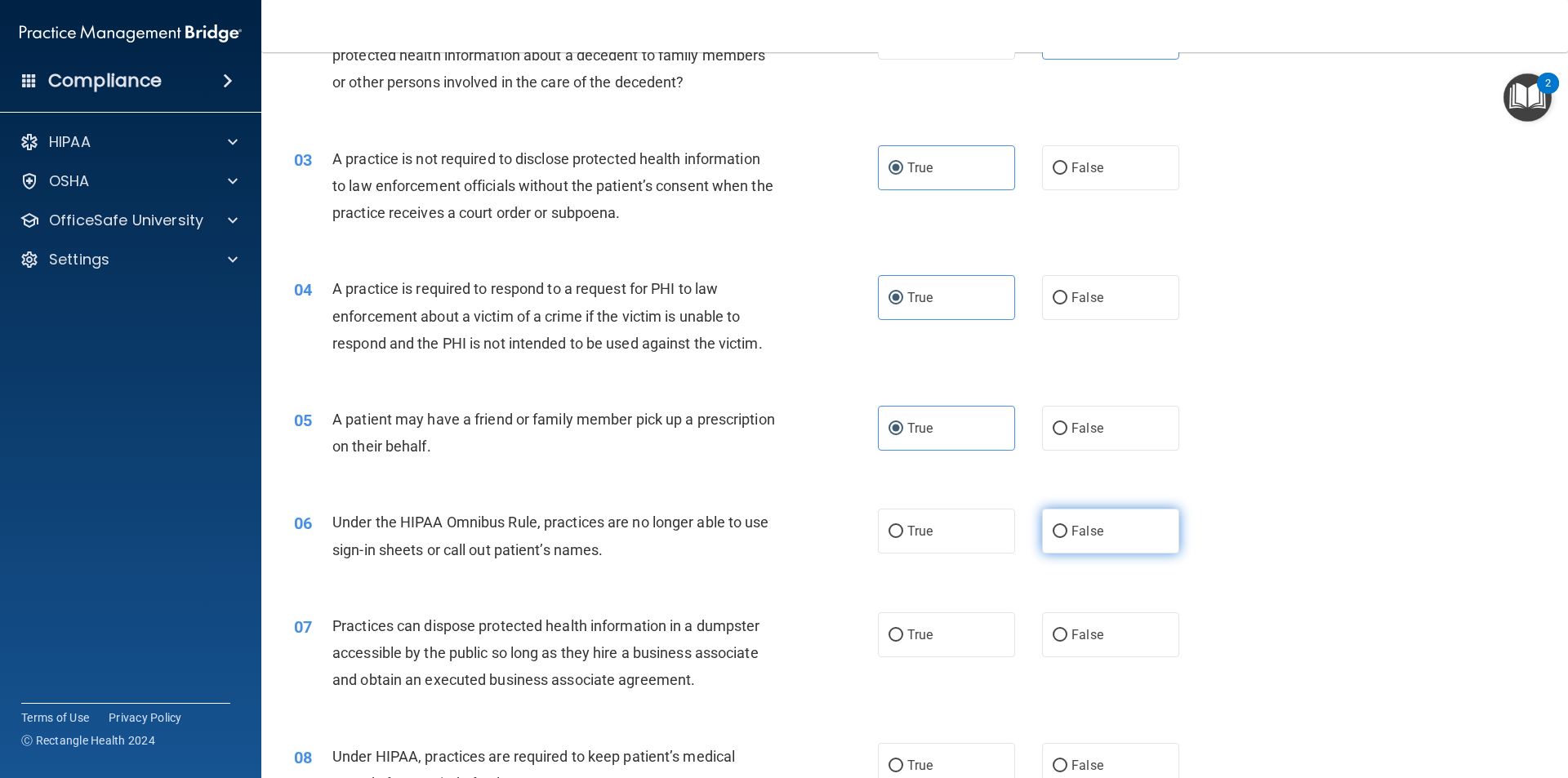
click at [1059, 533] on input "False" at bounding box center [1059, 532] width 14 height 12
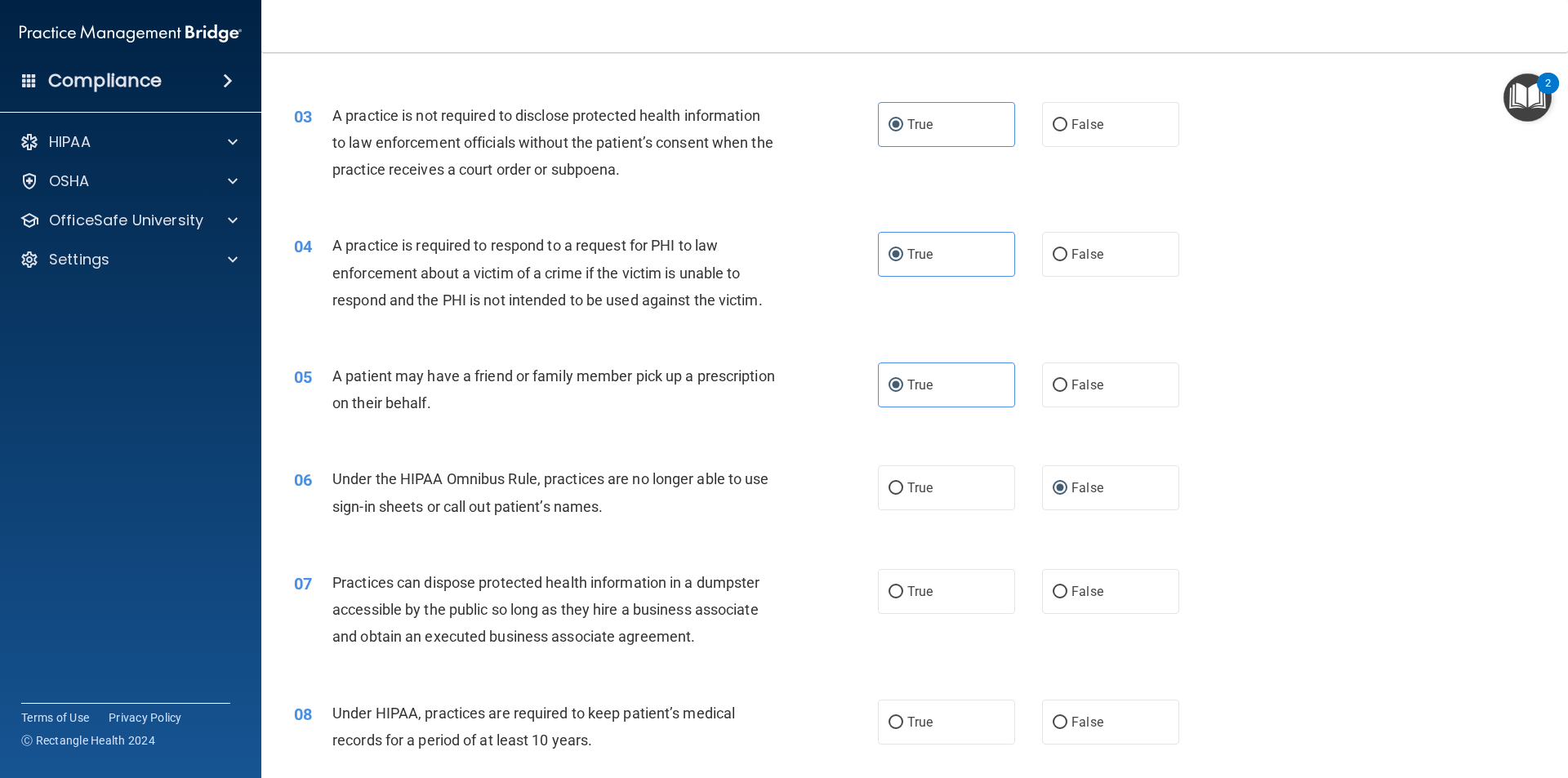
scroll to position [409, 0]
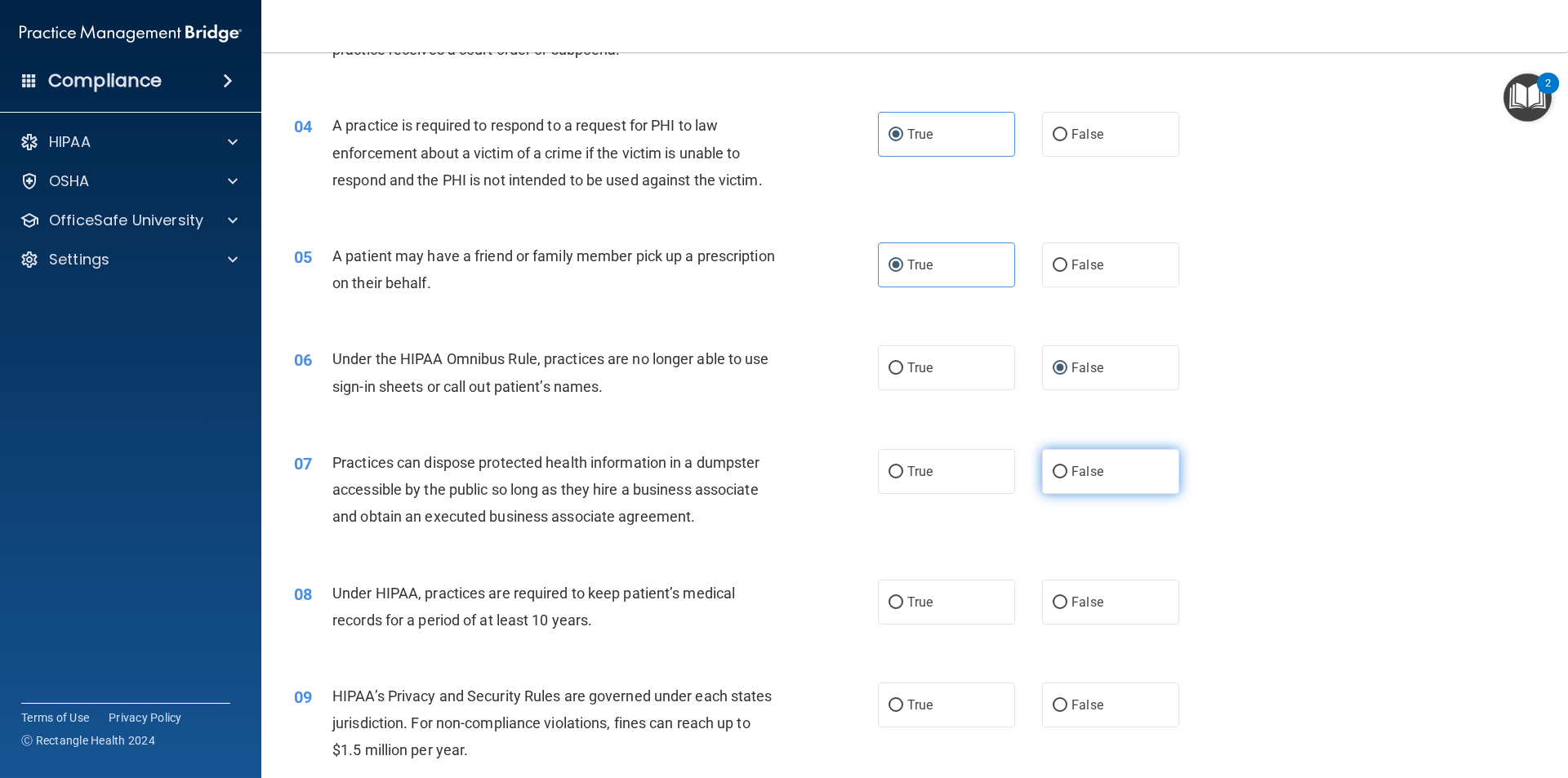
click at [1073, 469] on span "False" at bounding box center [1087, 472] width 32 height 15
click at [1068, 469] on input "False" at bounding box center [1059, 472] width 14 height 12
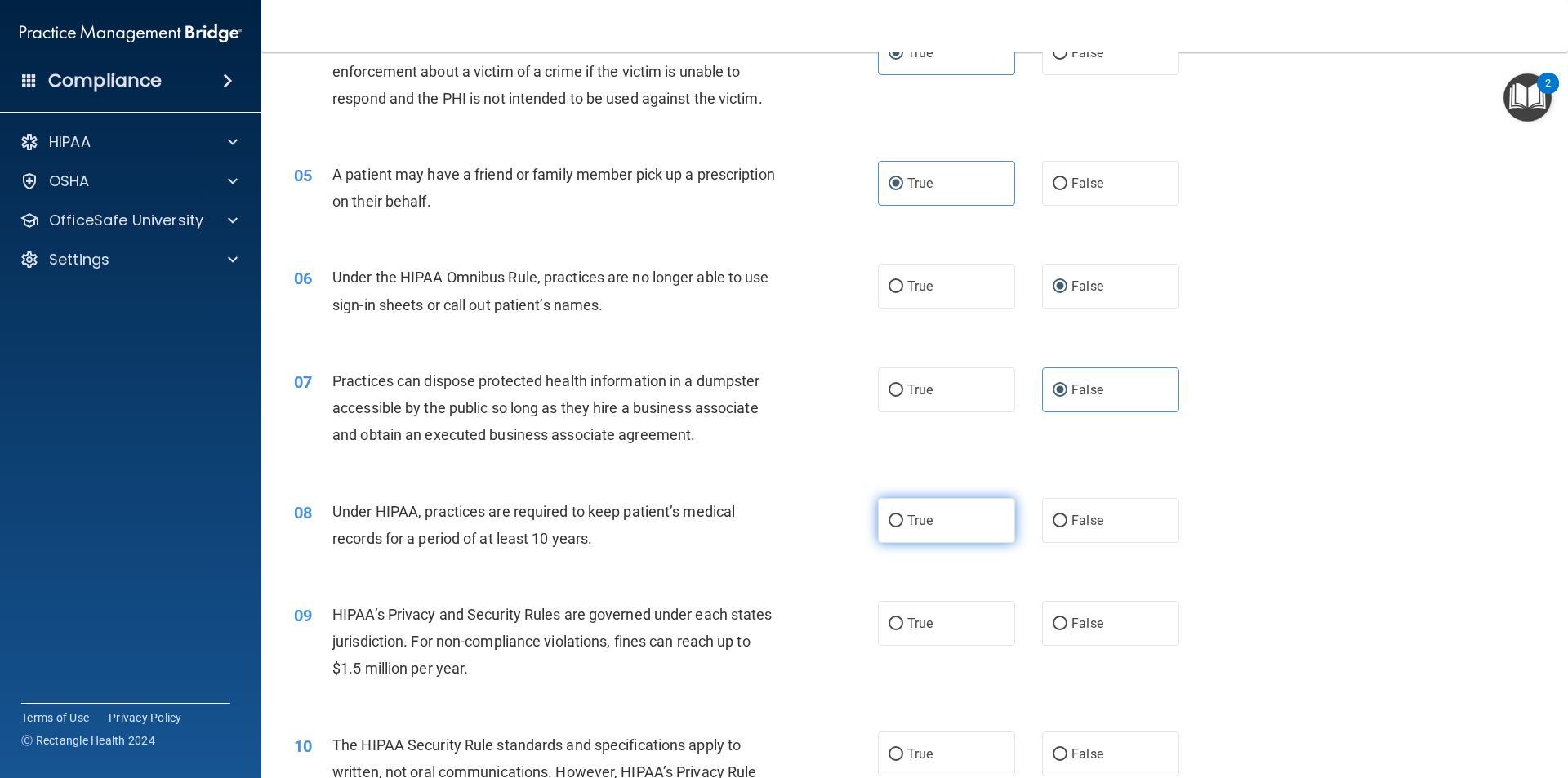
click at [894, 505] on label "True" at bounding box center [946, 521] width 137 height 45
click at [894, 516] on input "True" at bounding box center [895, 522] width 14 height 12
click at [929, 616] on label "True" at bounding box center [946, 623] width 137 height 45
click at [903, 618] on input "True" at bounding box center [895, 624] width 14 height 12
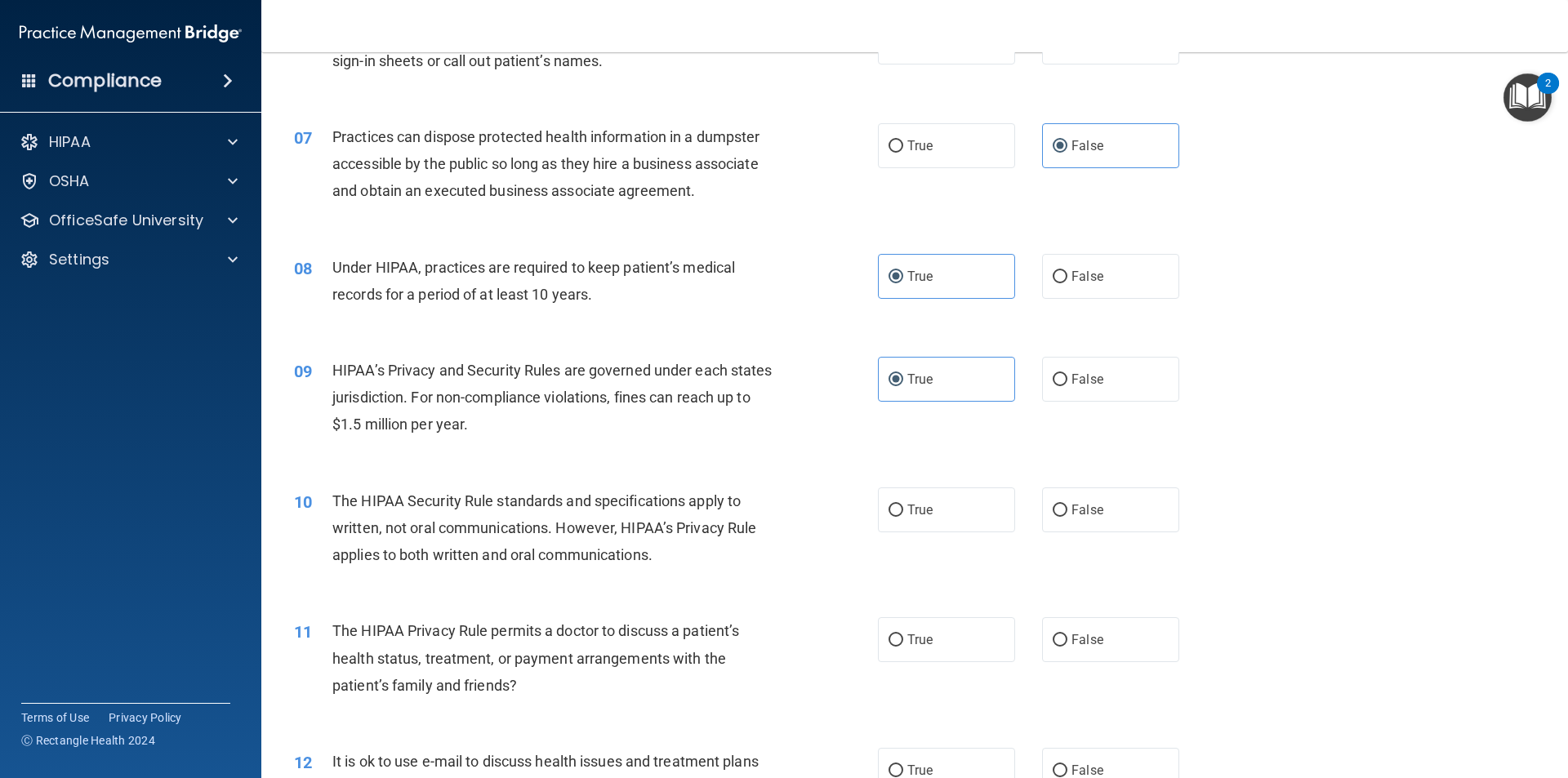
scroll to position [735, 0]
click at [926, 501] on span "True" at bounding box center [919, 509] width 25 height 15
click at [903, 504] on input "True" at bounding box center [895, 510] width 14 height 12
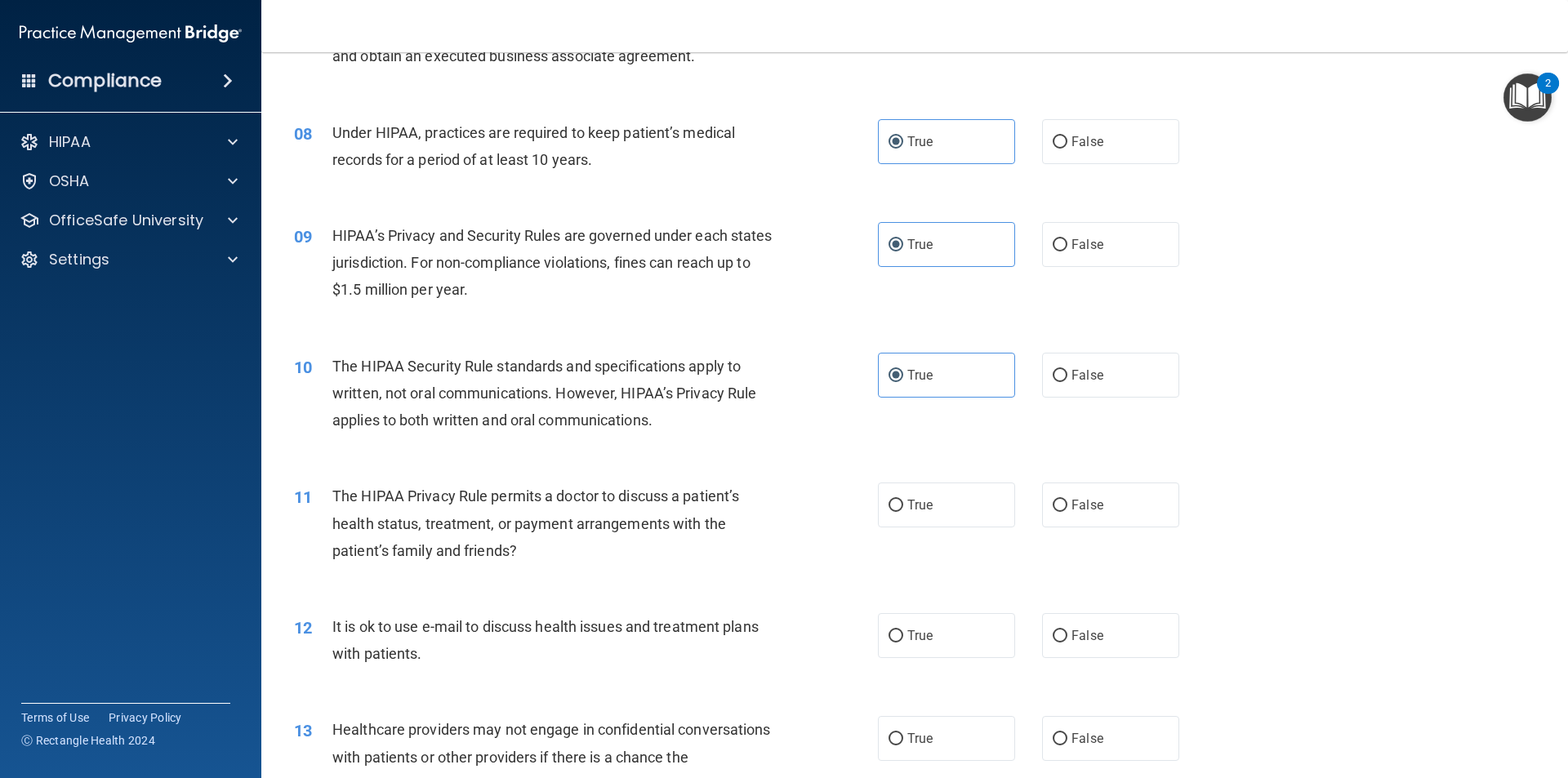
scroll to position [899, 0]
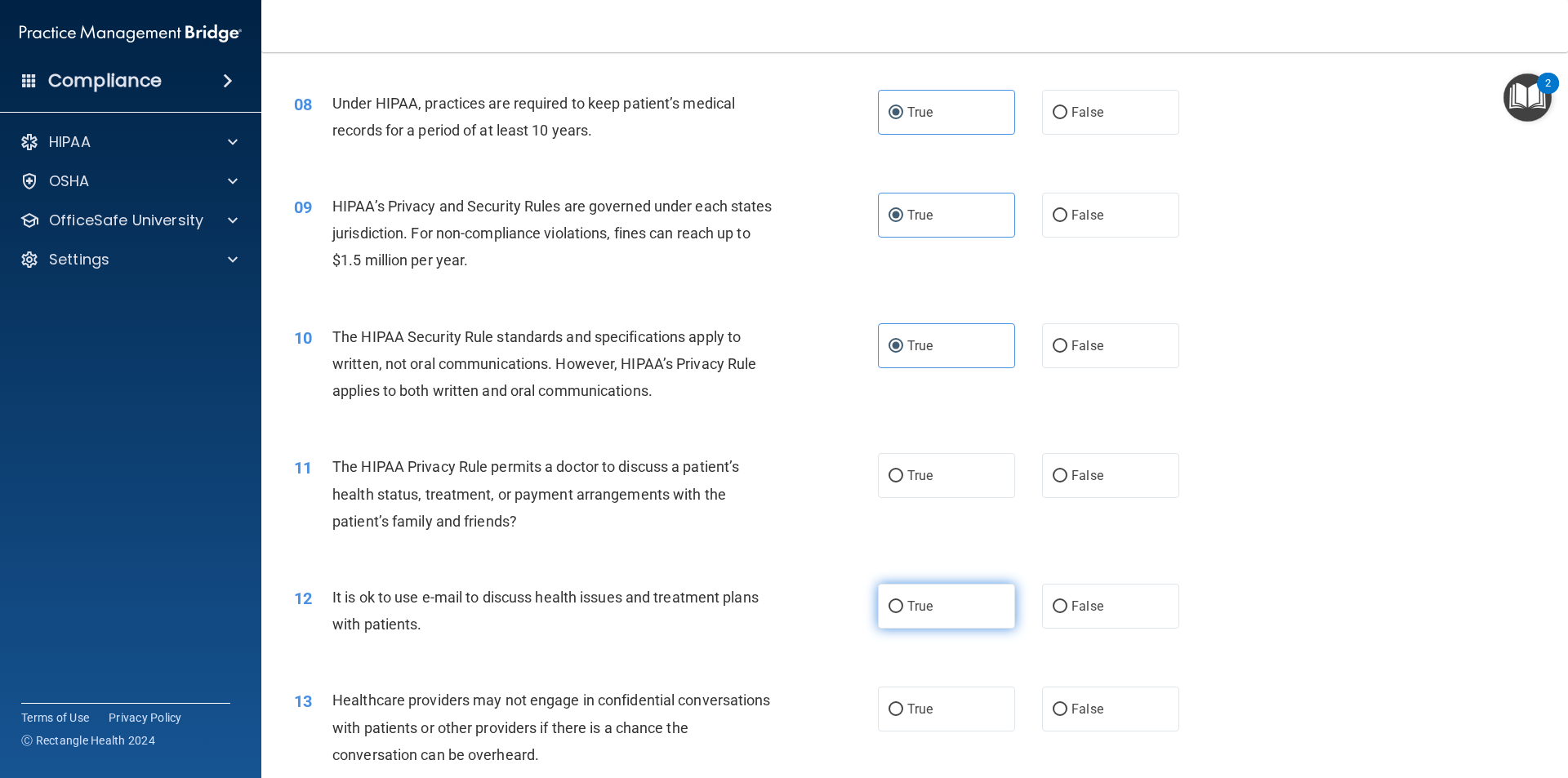
click at [892, 615] on label "True" at bounding box center [946, 606] width 137 height 45
click at [892, 613] on input "True" at bounding box center [895, 607] width 14 height 12
click at [1100, 608] on label "False" at bounding box center [1110, 606] width 137 height 45
click at [1068, 608] on input "False" at bounding box center [1059, 607] width 14 height 12
click at [1099, 483] on label "False" at bounding box center [1110, 476] width 137 height 45
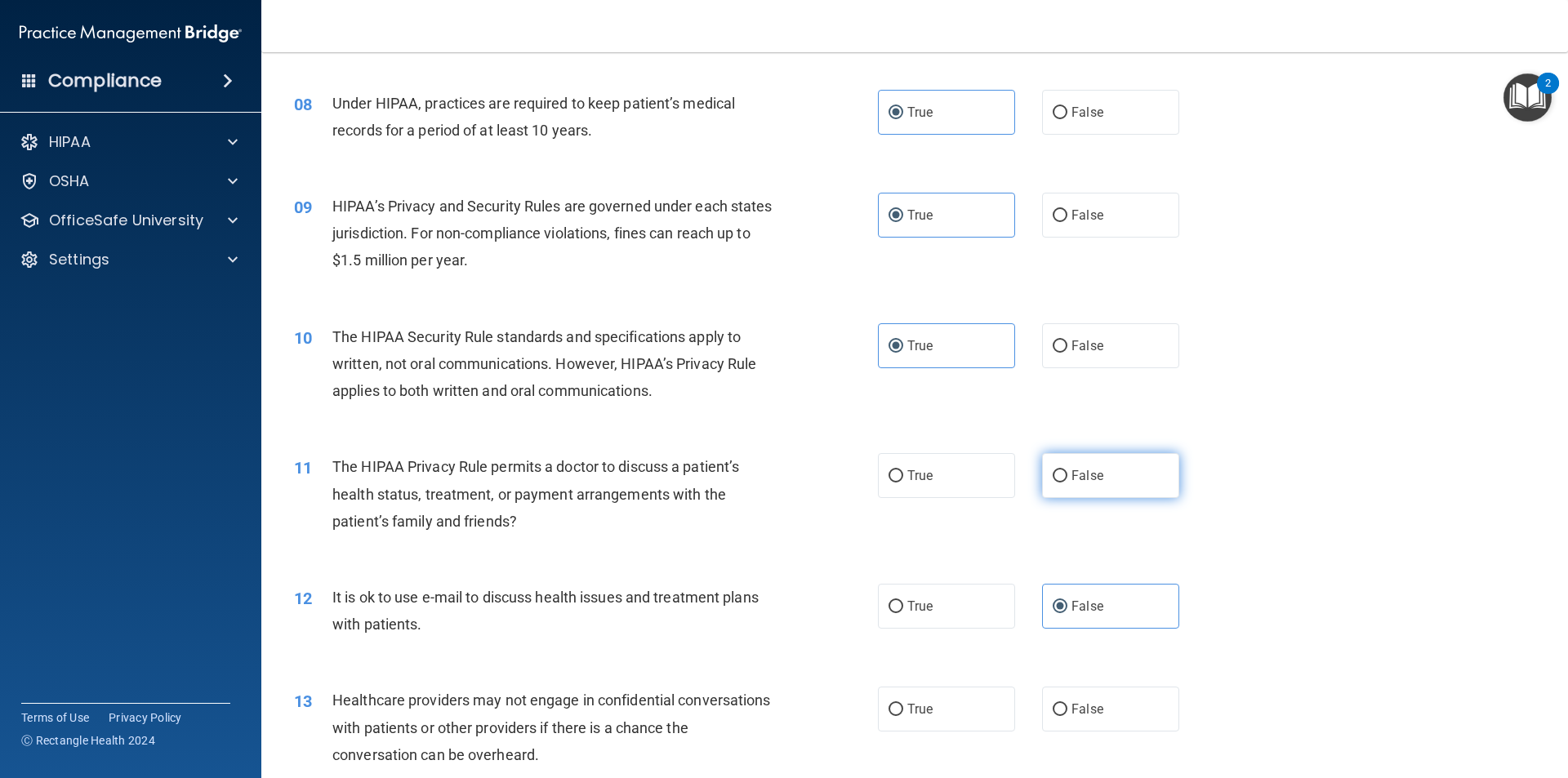
click at [1068, 482] on input "False" at bounding box center [1059, 477] width 14 height 12
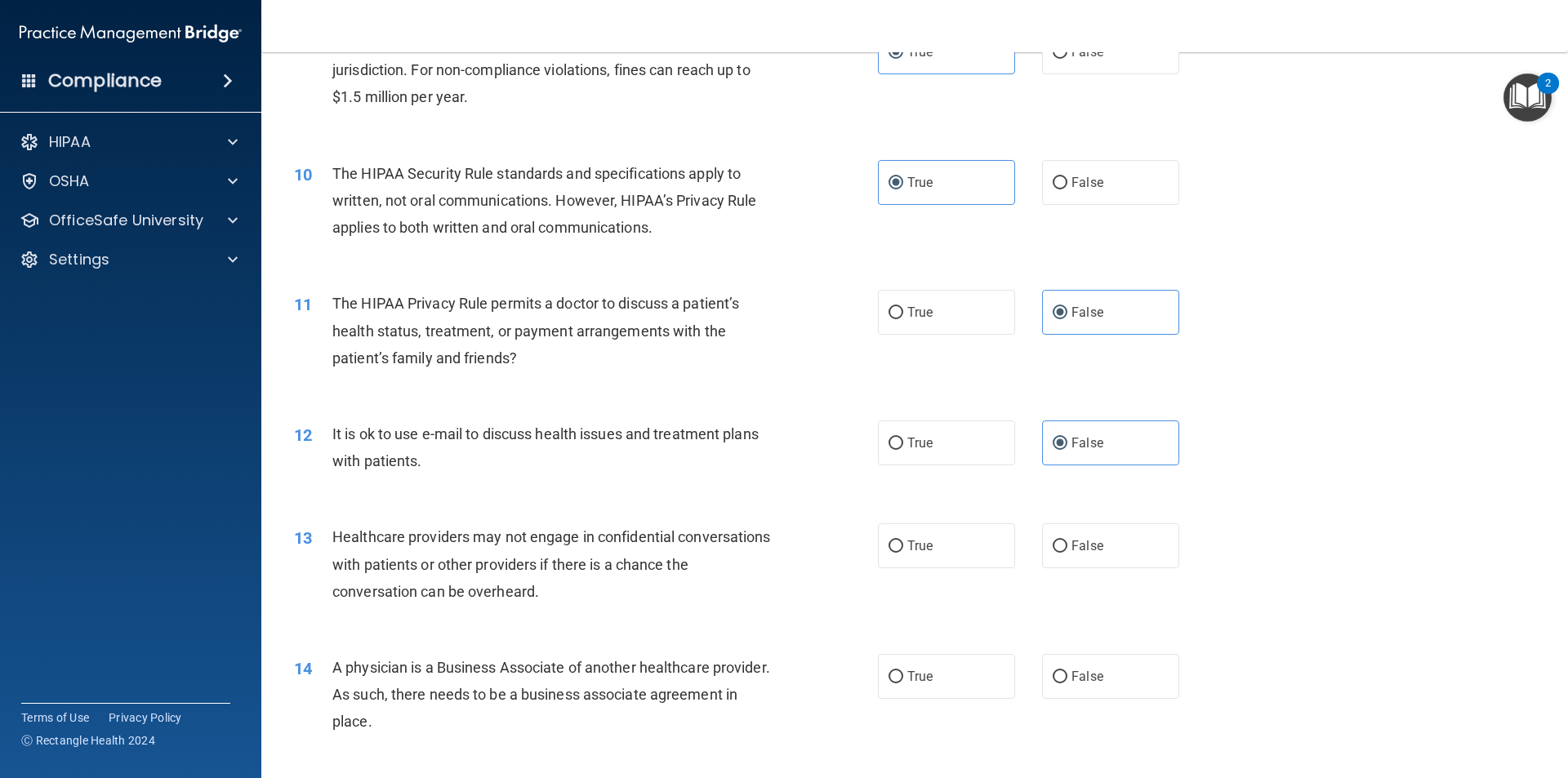
scroll to position [1144, 0]
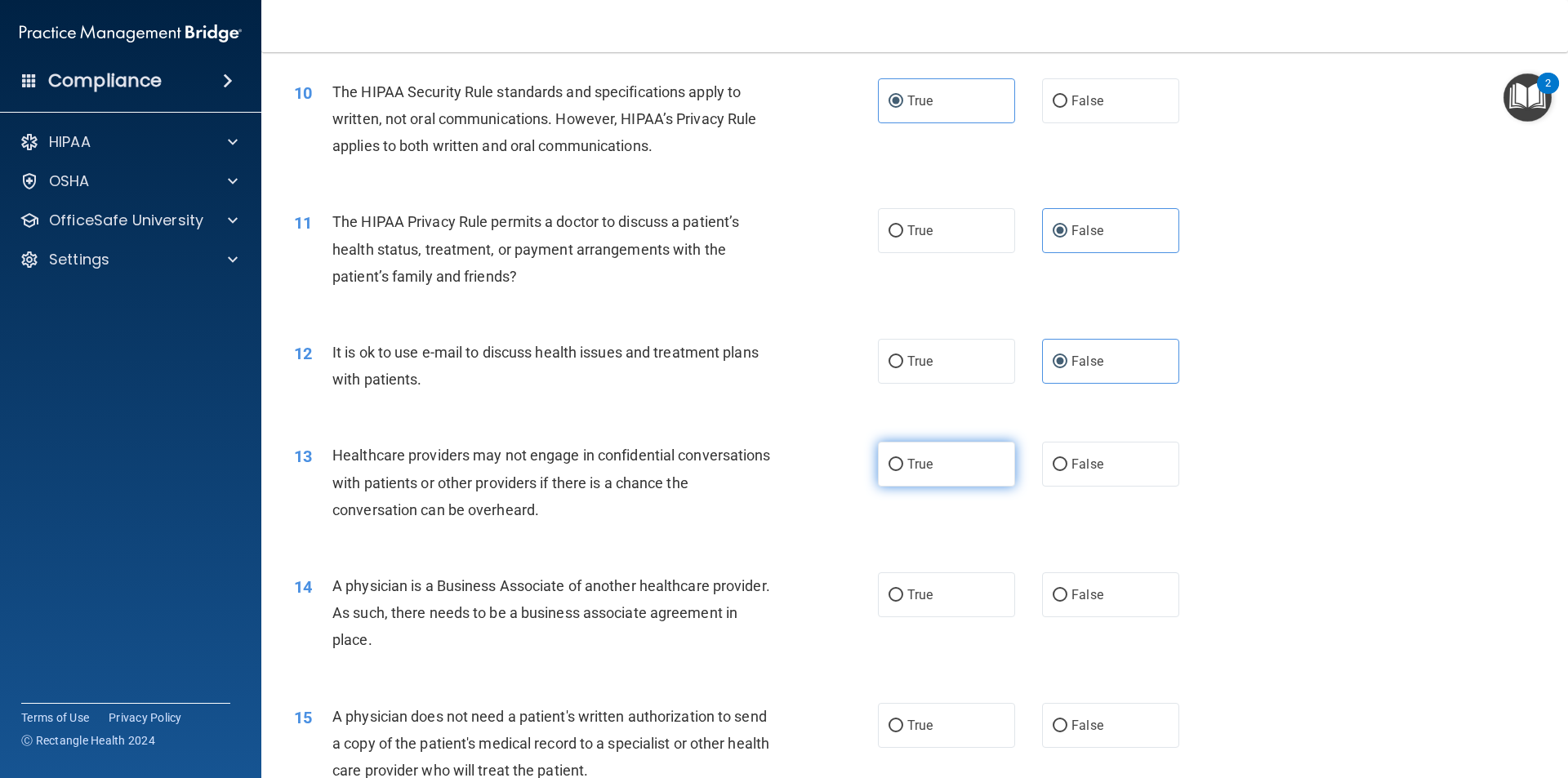
click at [945, 471] on label "True" at bounding box center [946, 464] width 137 height 45
click at [903, 471] on input "True" at bounding box center [895, 465] width 14 height 12
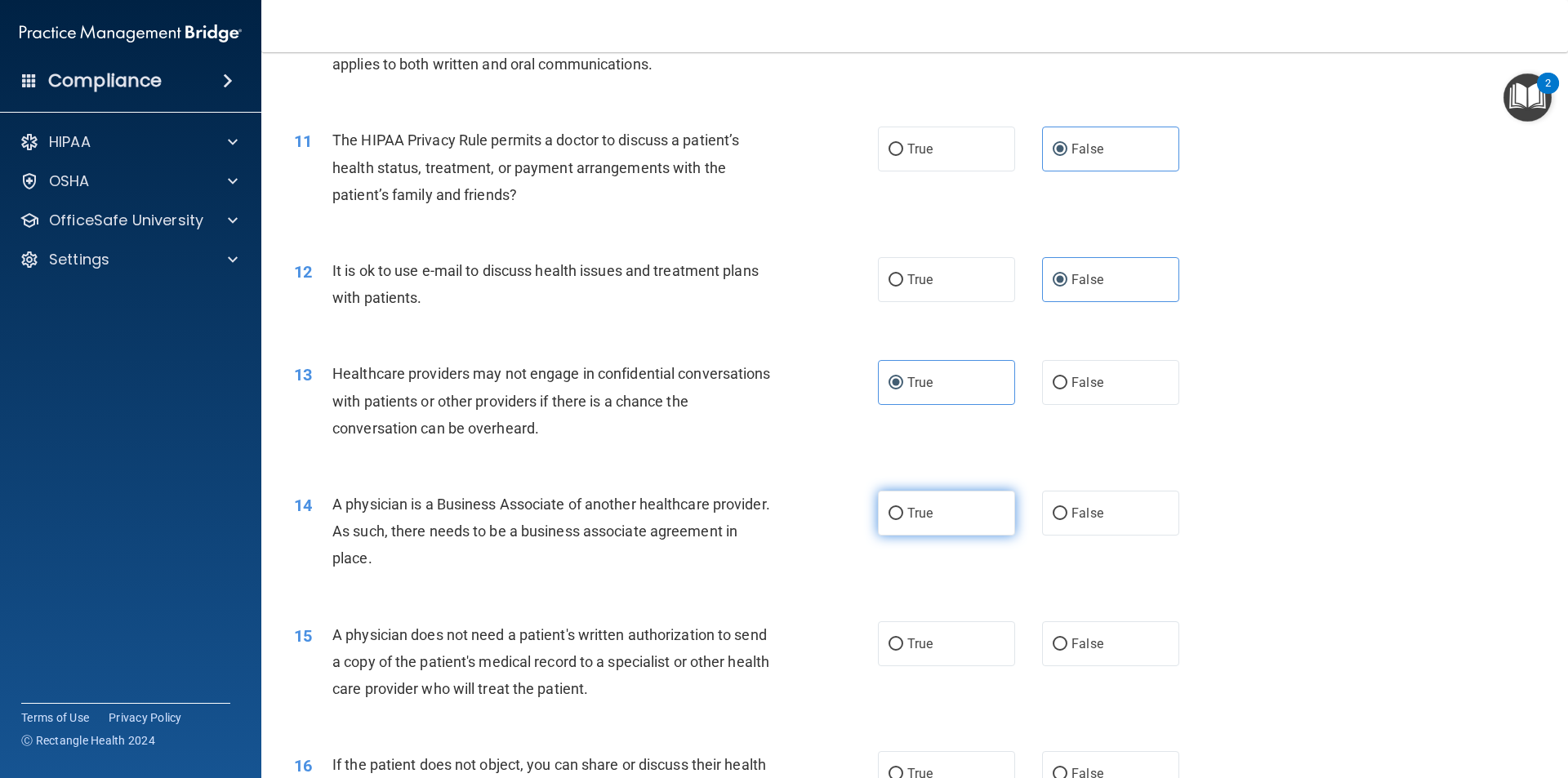
click at [960, 513] on label "True" at bounding box center [946, 513] width 137 height 45
click at [903, 513] on input "True" at bounding box center [895, 514] width 14 height 12
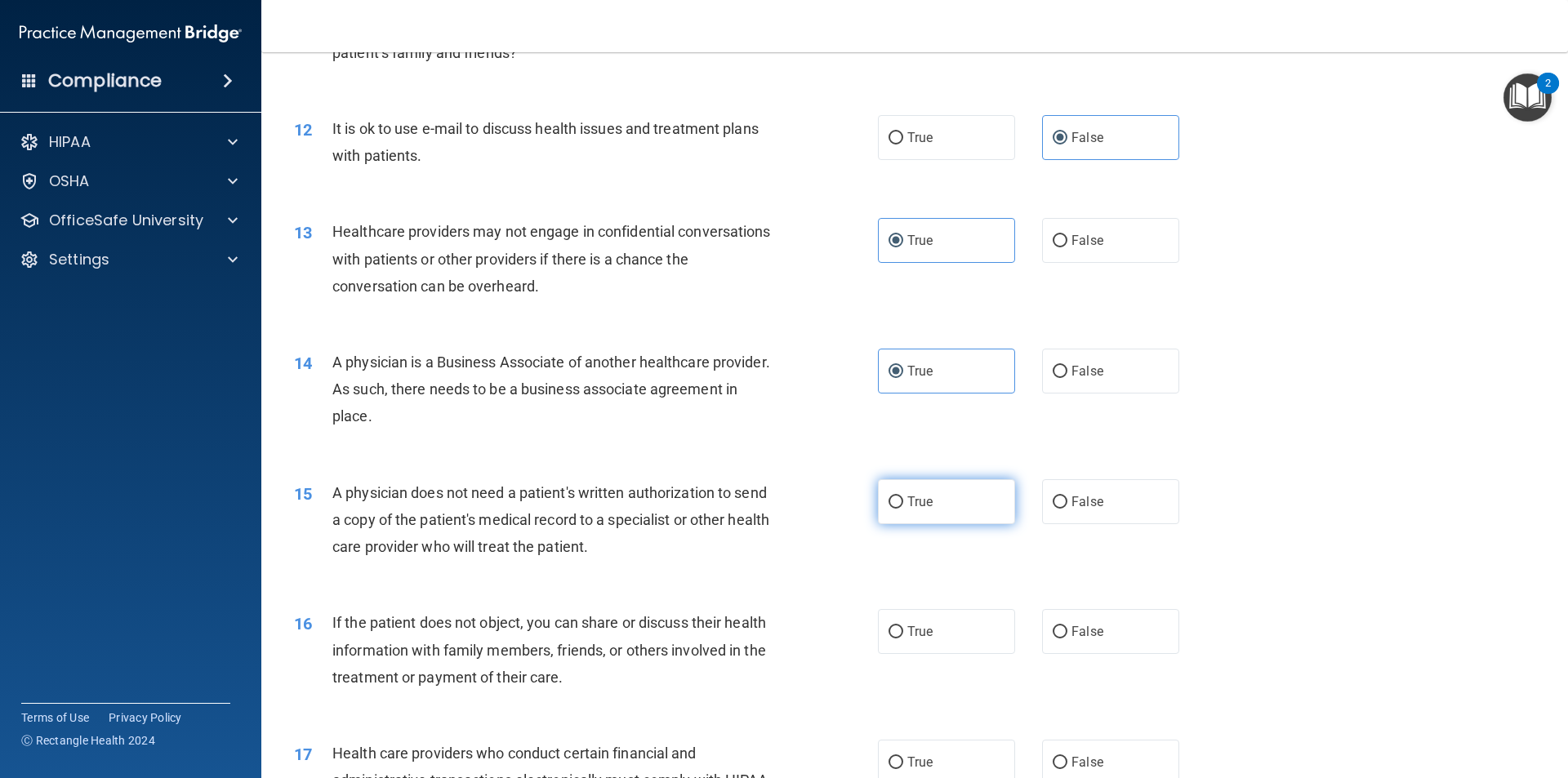
scroll to position [1389, 0]
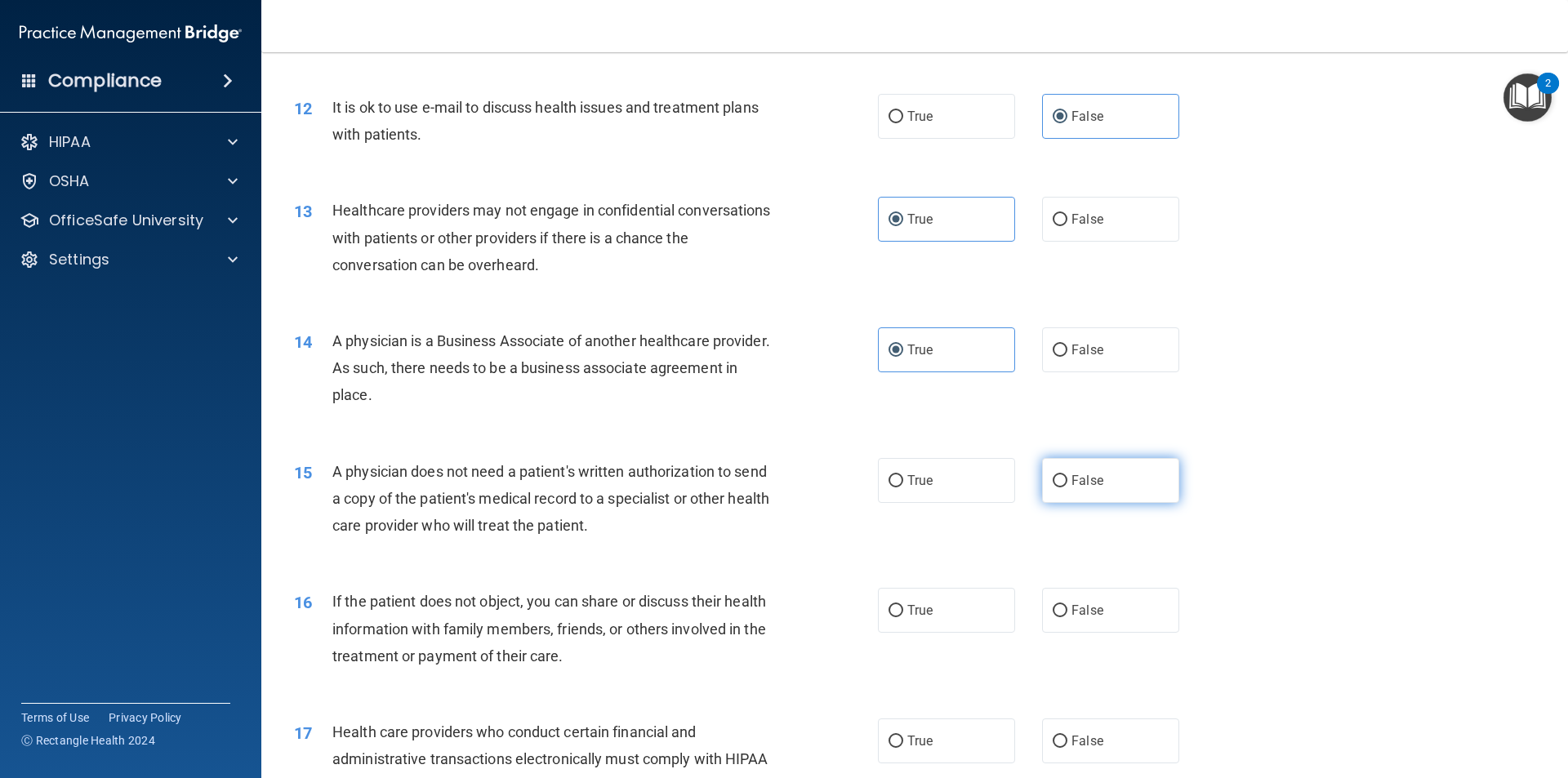
click at [1088, 489] on label "False" at bounding box center [1110, 480] width 137 height 45
click at [1068, 488] on input "False" at bounding box center [1059, 481] width 14 height 12
click at [1099, 612] on label "False" at bounding box center [1110, 611] width 137 height 45
click at [1068, 612] on input "False" at bounding box center [1059, 611] width 14 height 12
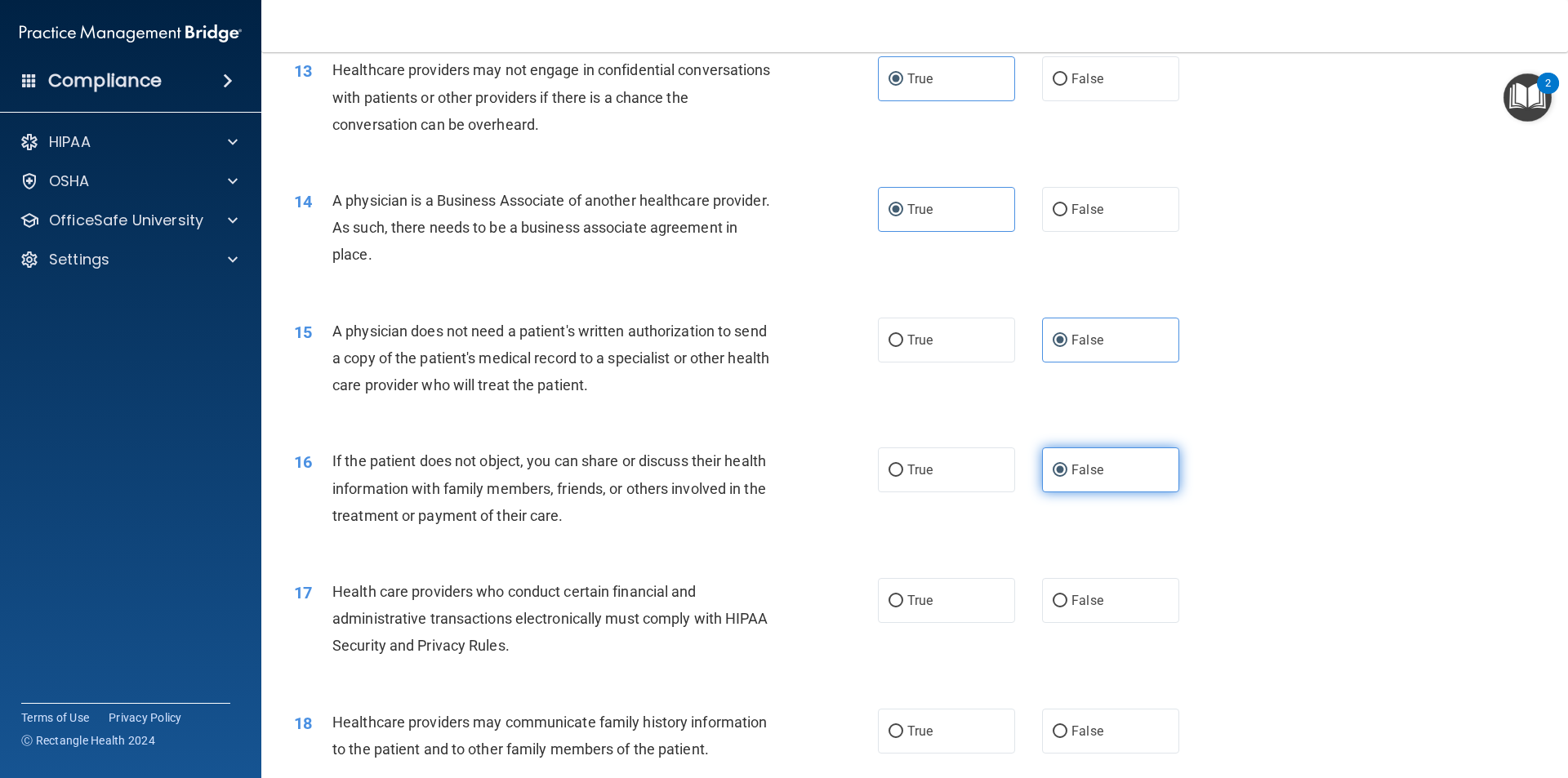
scroll to position [1552, 0]
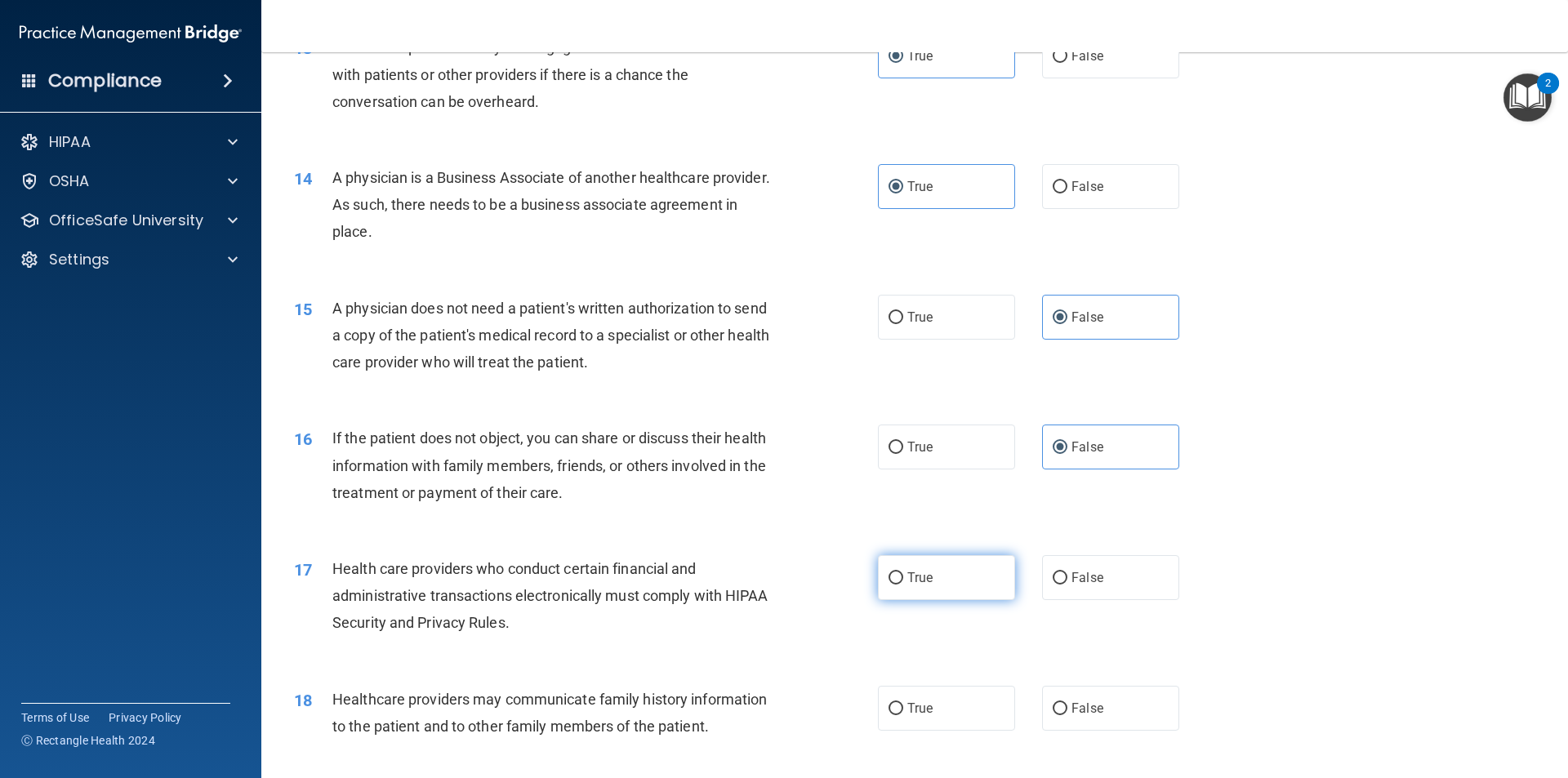
click at [917, 576] on span "True" at bounding box center [919, 578] width 25 height 15
click at [903, 576] on input "True" at bounding box center [895, 578] width 14 height 12
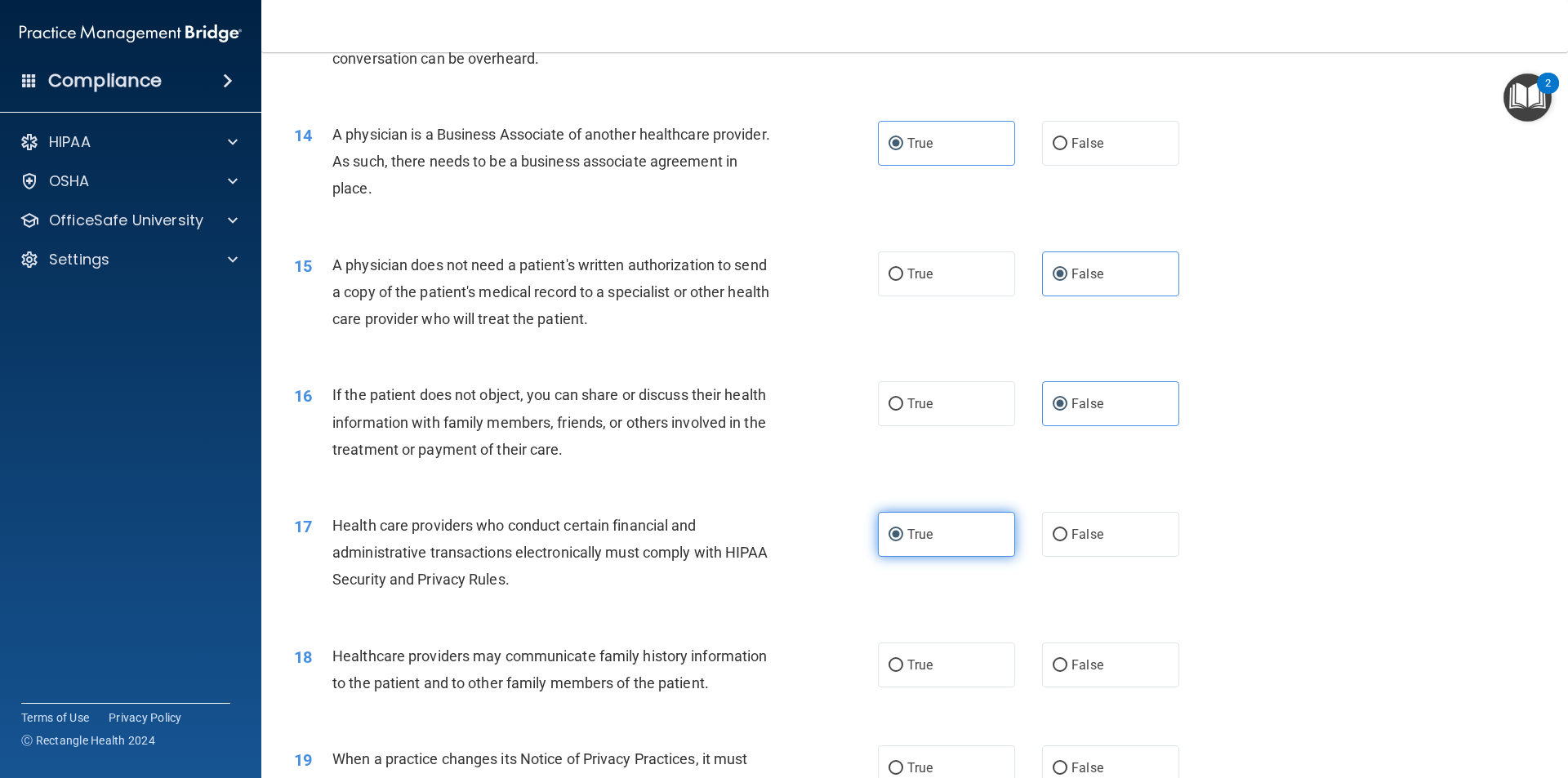
scroll to position [1634, 0]
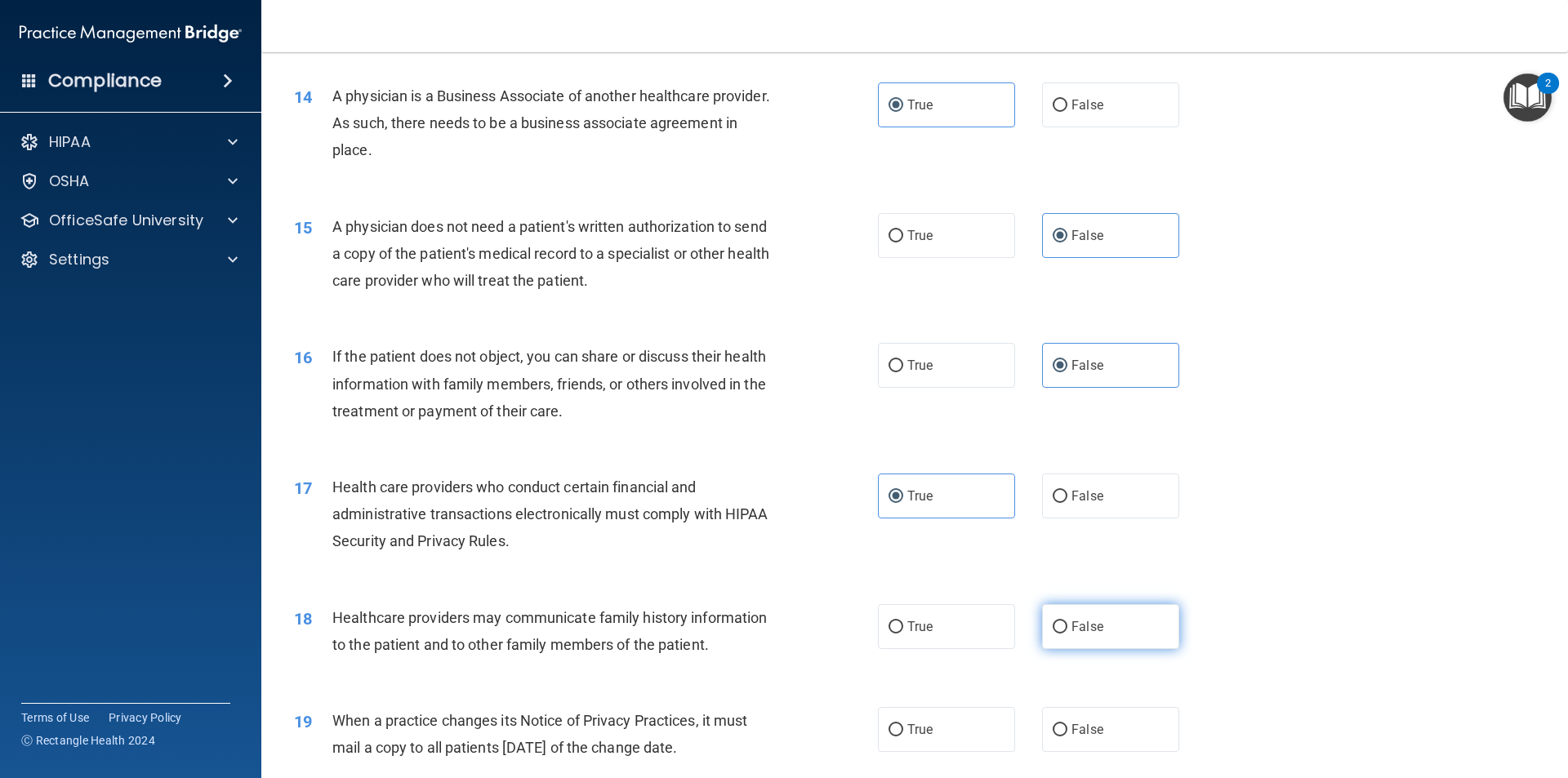
click at [1118, 622] on label "False" at bounding box center [1110, 627] width 137 height 45
click at [1068, 622] on input "False" at bounding box center [1059, 628] width 14 height 12
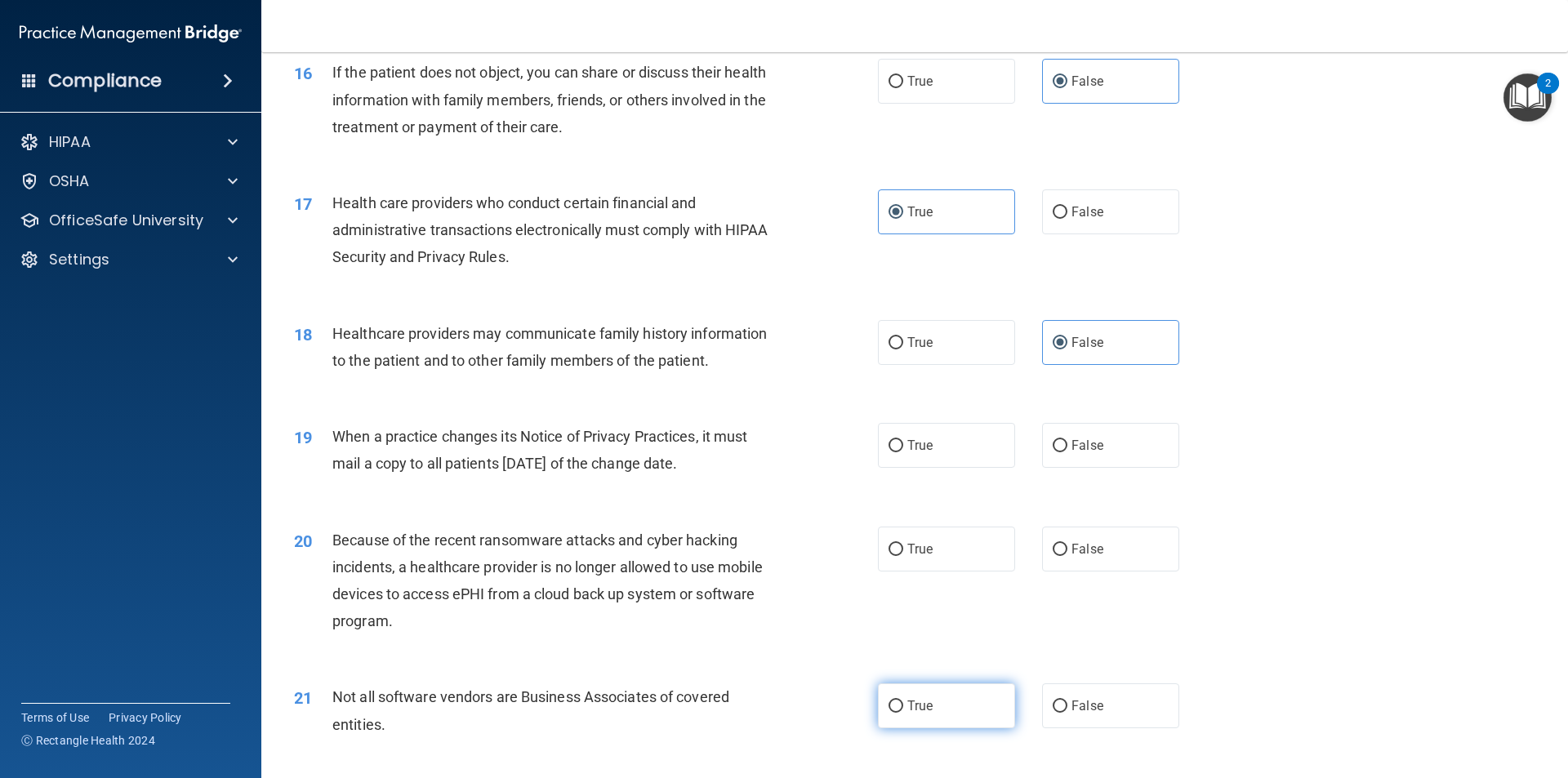
scroll to position [1960, 0]
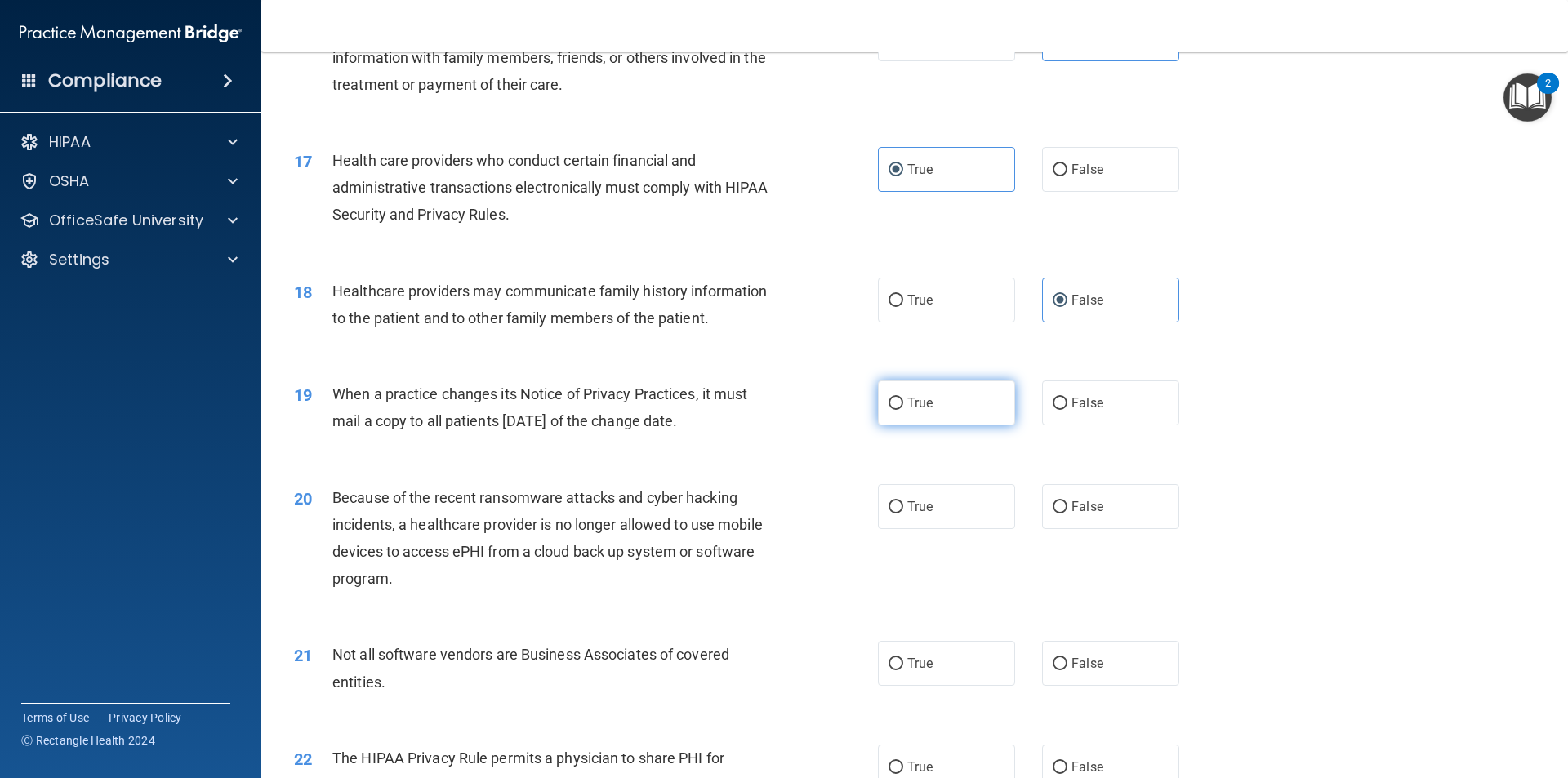
click at [994, 397] on label "True" at bounding box center [946, 403] width 137 height 45
click at [903, 398] on input "True" at bounding box center [895, 404] width 14 height 12
click at [973, 512] on label "True" at bounding box center [946, 506] width 137 height 45
click at [903, 512] on input "True" at bounding box center [895, 507] width 14 height 12
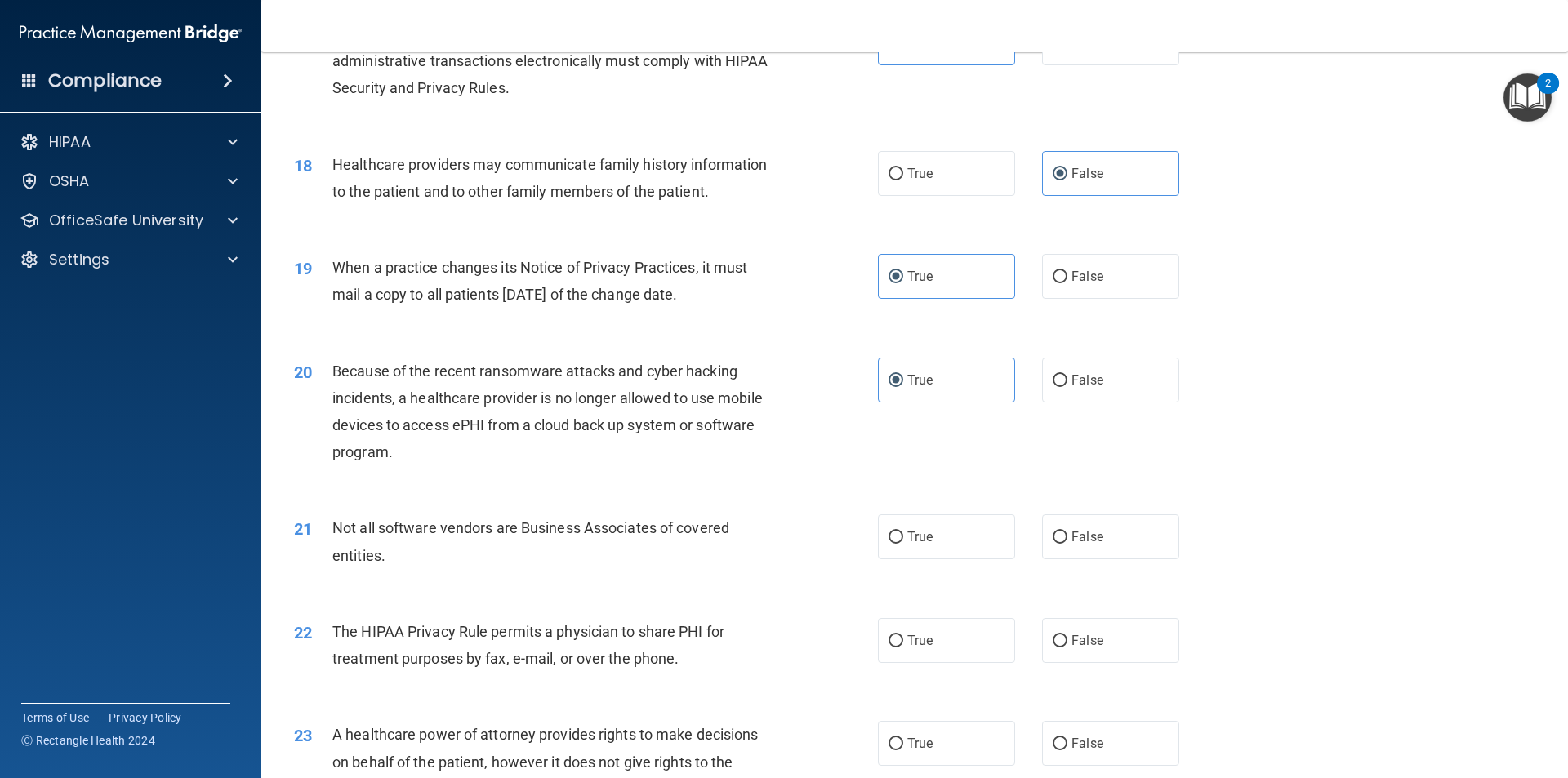
scroll to position [2123, 0]
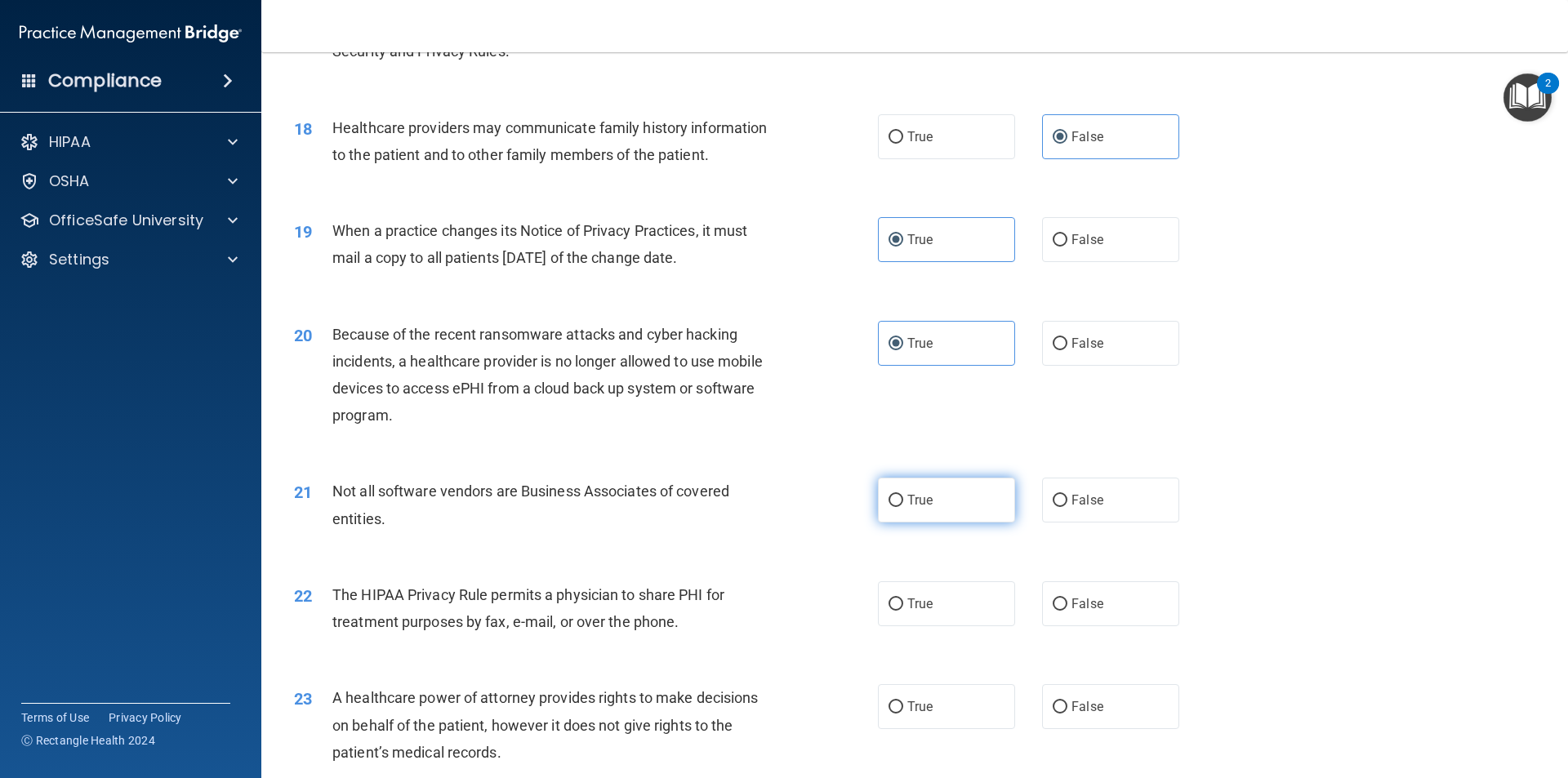
click at [956, 510] on label "True" at bounding box center [946, 500] width 137 height 45
click at [903, 507] on input "True" at bounding box center [895, 500] width 14 height 12
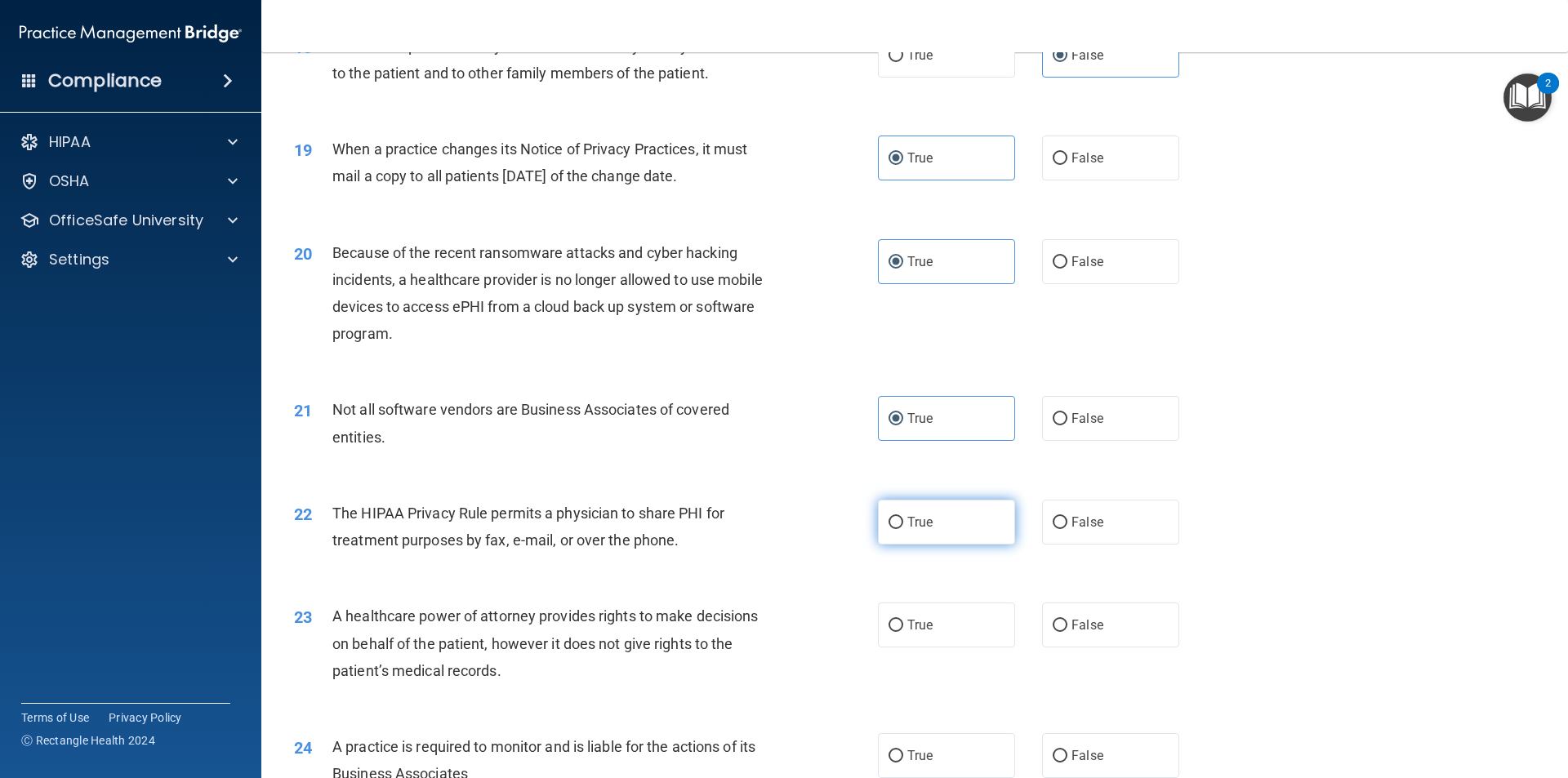
click at [925, 524] on span "True" at bounding box center [919, 522] width 25 height 15
click at [903, 524] on input "True" at bounding box center [895, 522] width 14 height 12
click at [939, 631] on label "True" at bounding box center [946, 625] width 137 height 45
click at [903, 631] on input "True" at bounding box center [895, 626] width 14 height 12
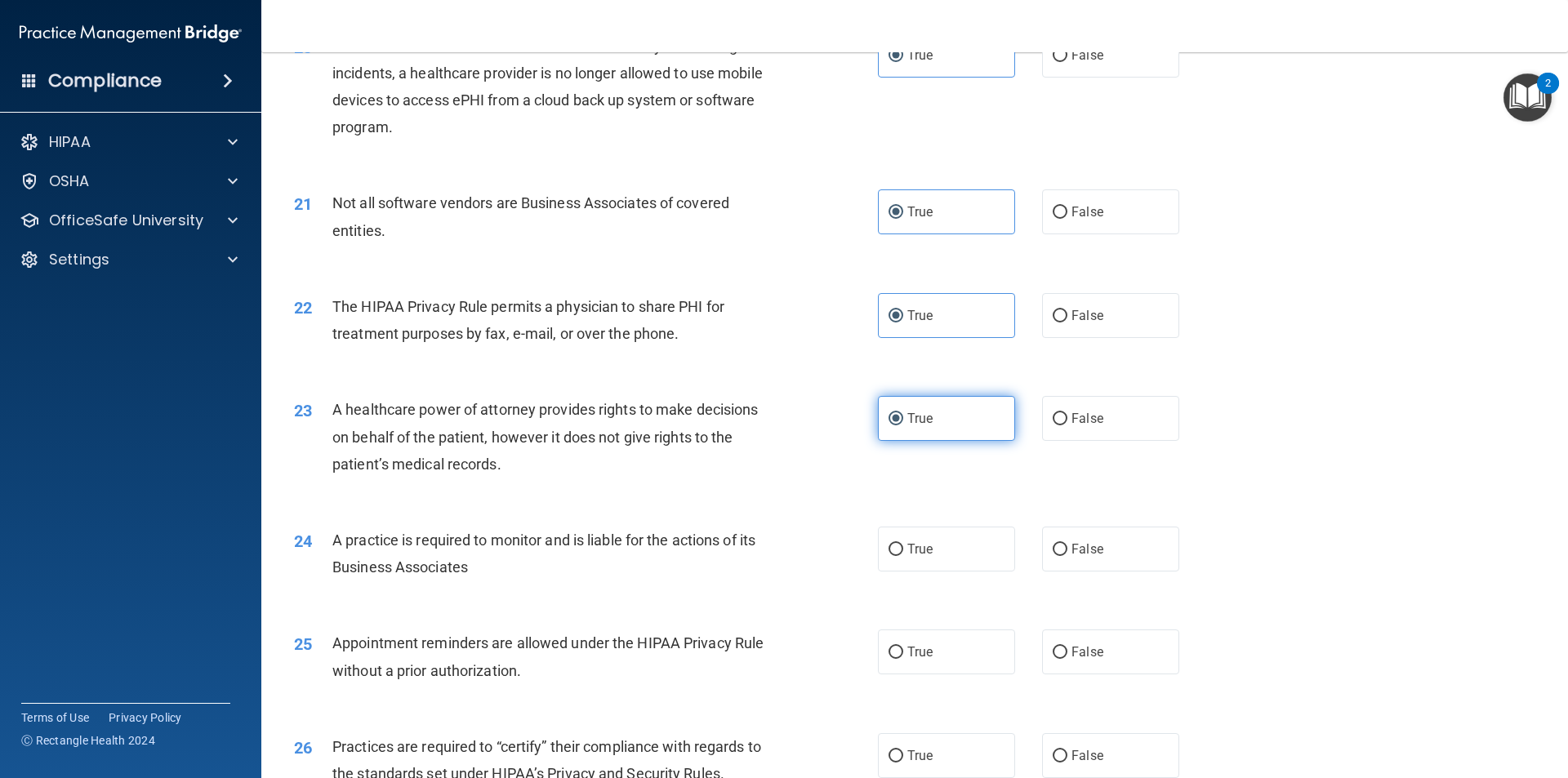
scroll to position [2451, 0]
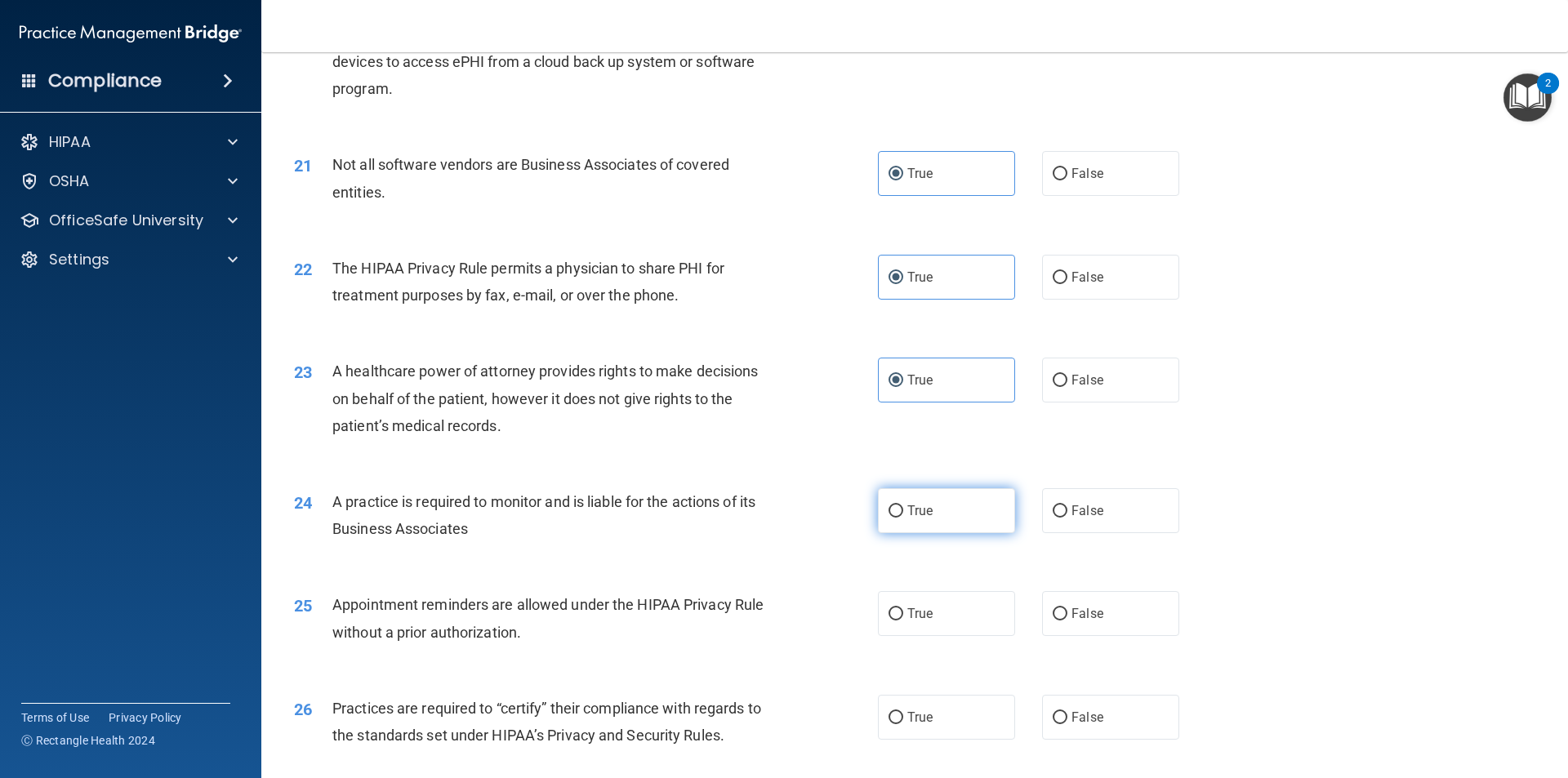
click at [953, 527] on label "True" at bounding box center [946, 510] width 137 height 45
click at [903, 518] on input "True" at bounding box center [895, 511] width 14 height 12
click at [922, 614] on span "True" at bounding box center [919, 613] width 25 height 15
click at [903, 614] on input "True" at bounding box center [895, 614] width 14 height 12
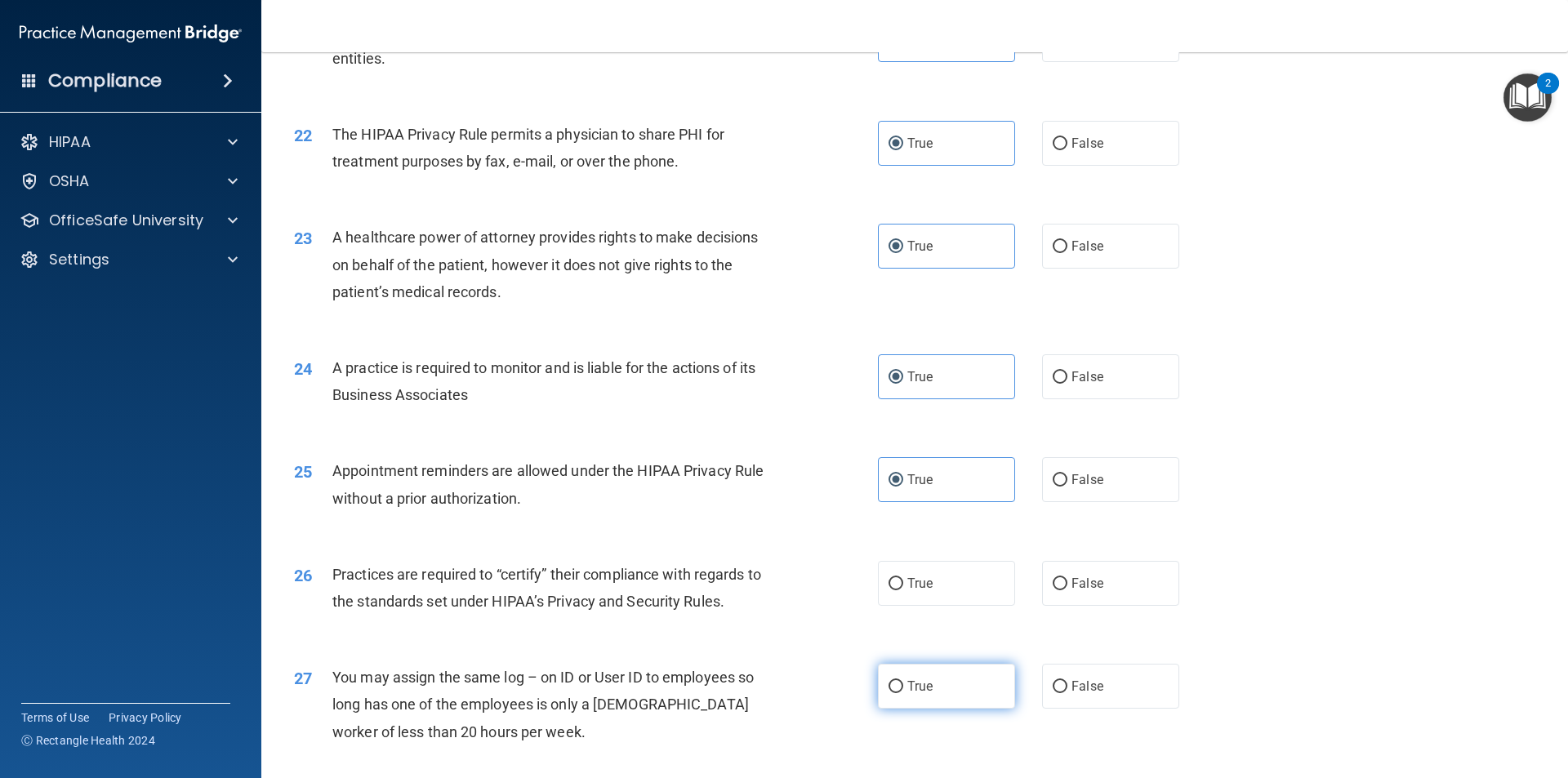
scroll to position [2613, 0]
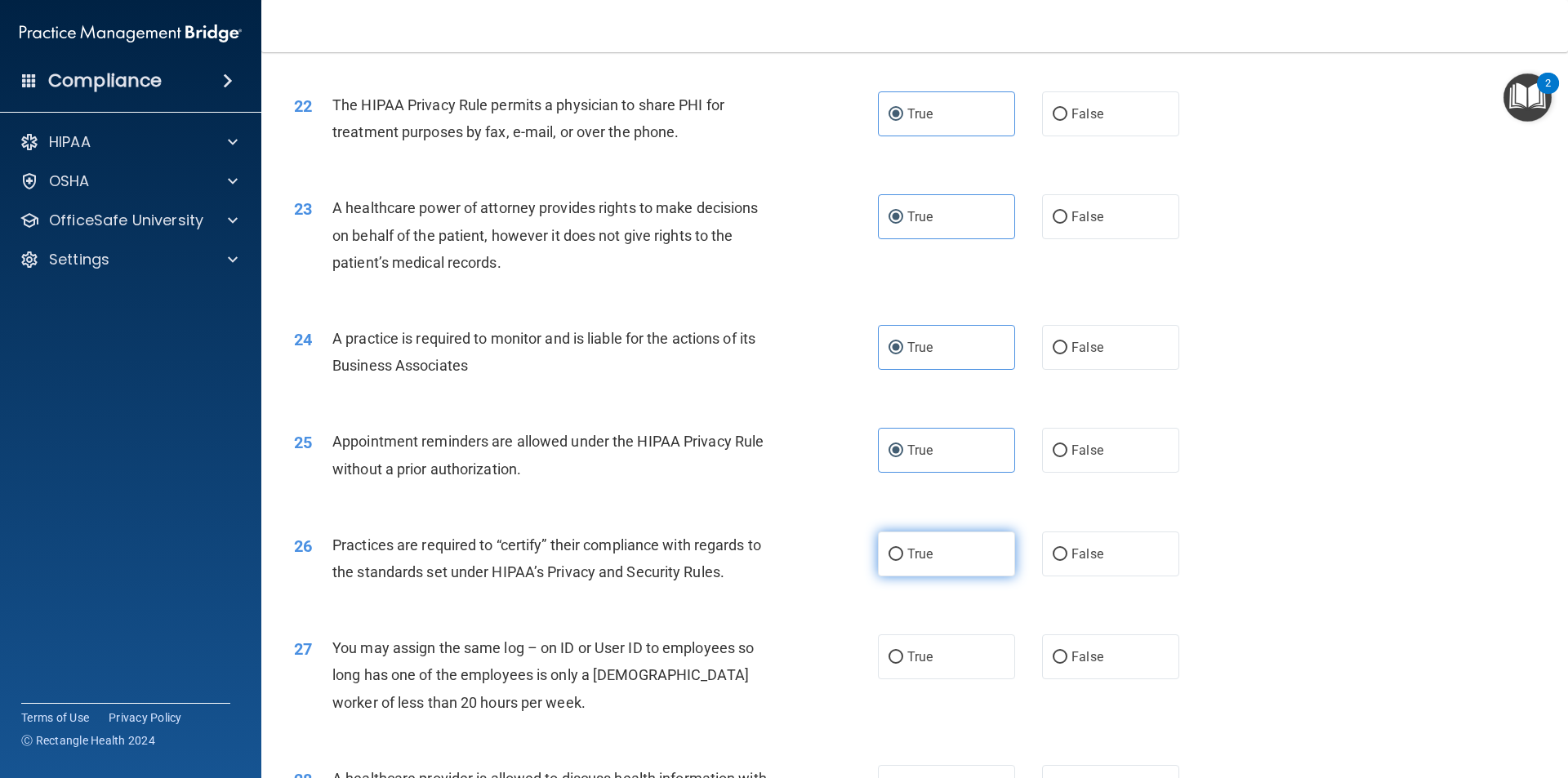
click at [930, 551] on label "True" at bounding box center [946, 554] width 137 height 45
click at [903, 551] on input "True" at bounding box center [895, 555] width 14 height 12
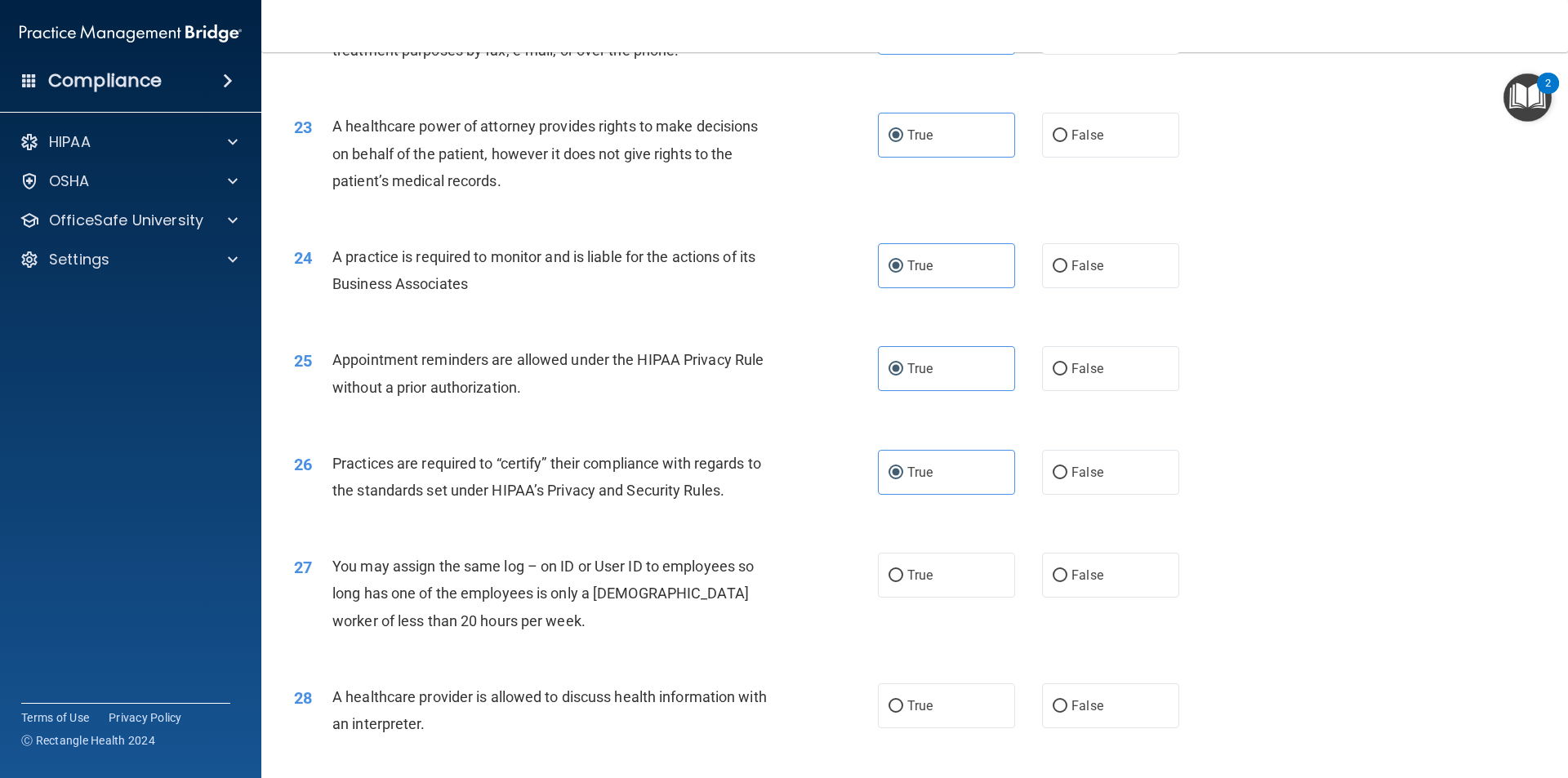
scroll to position [2777, 0]
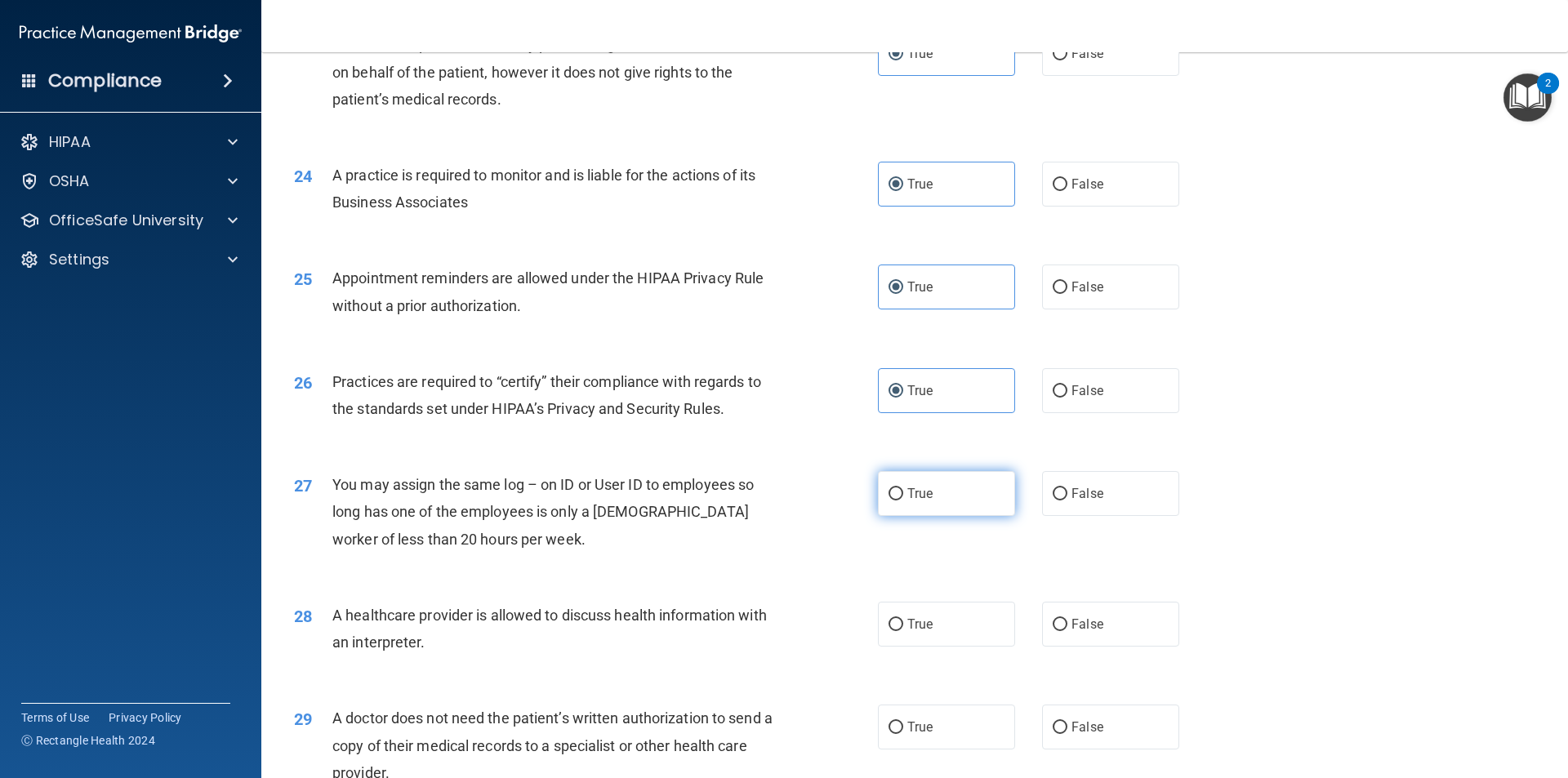
click at [922, 503] on label "True" at bounding box center [946, 493] width 137 height 45
click at [903, 500] on input "True" at bounding box center [895, 494] width 14 height 12
click at [917, 628] on span "True" at bounding box center [919, 624] width 25 height 15
click at [903, 628] on input "True" at bounding box center [895, 625] width 14 height 12
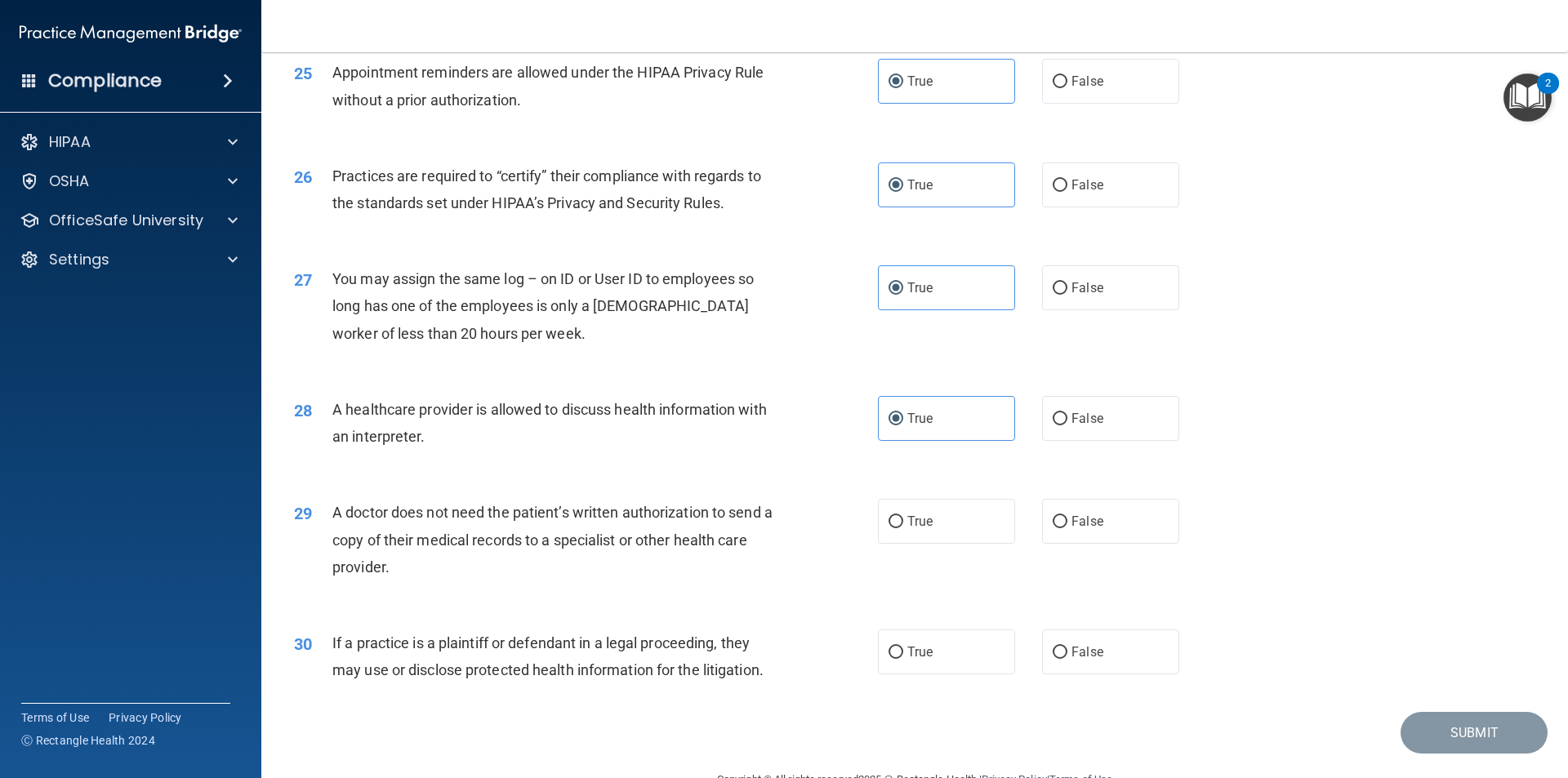
scroll to position [3022, 0]
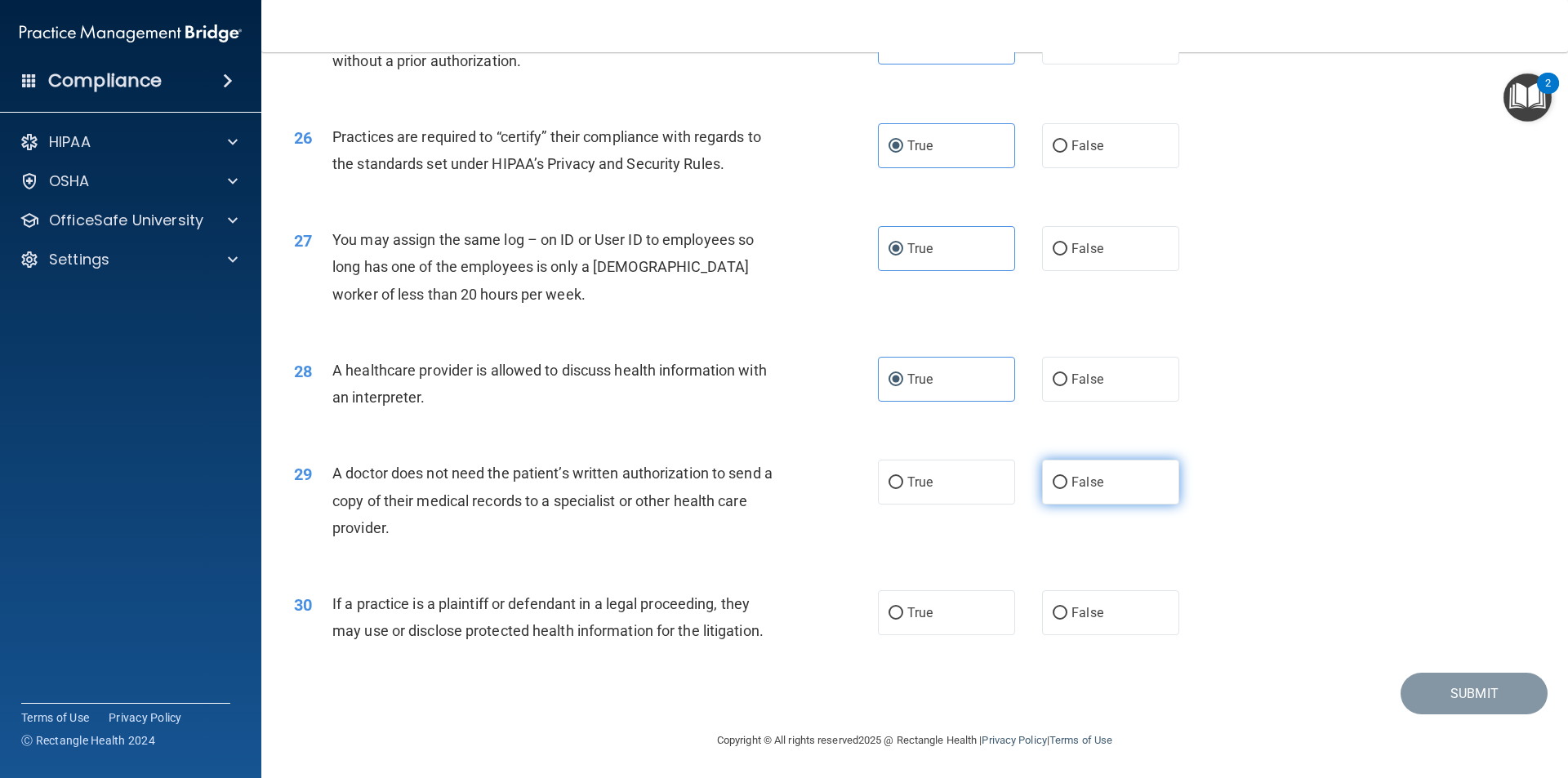
click at [1091, 492] on label "False" at bounding box center [1110, 482] width 137 height 45
click at [1068, 489] on input "False" at bounding box center [1059, 482] width 14 height 12
click at [929, 619] on label "True" at bounding box center [946, 611] width 137 height 45
click at [903, 618] on input "True" at bounding box center [895, 611] width 14 height 12
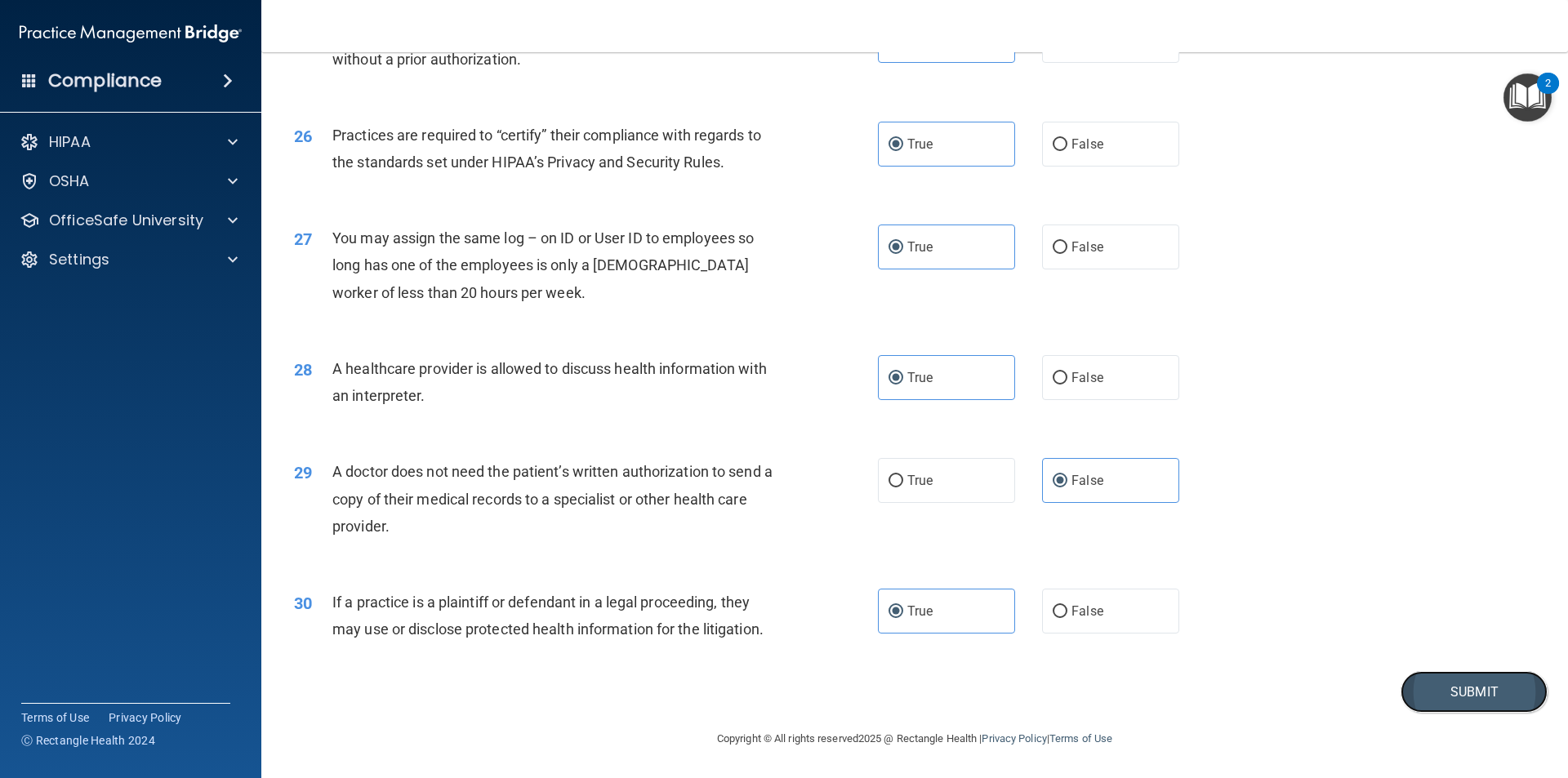
click at [1424, 689] on button "Submit" at bounding box center [1474, 693] width 147 height 42
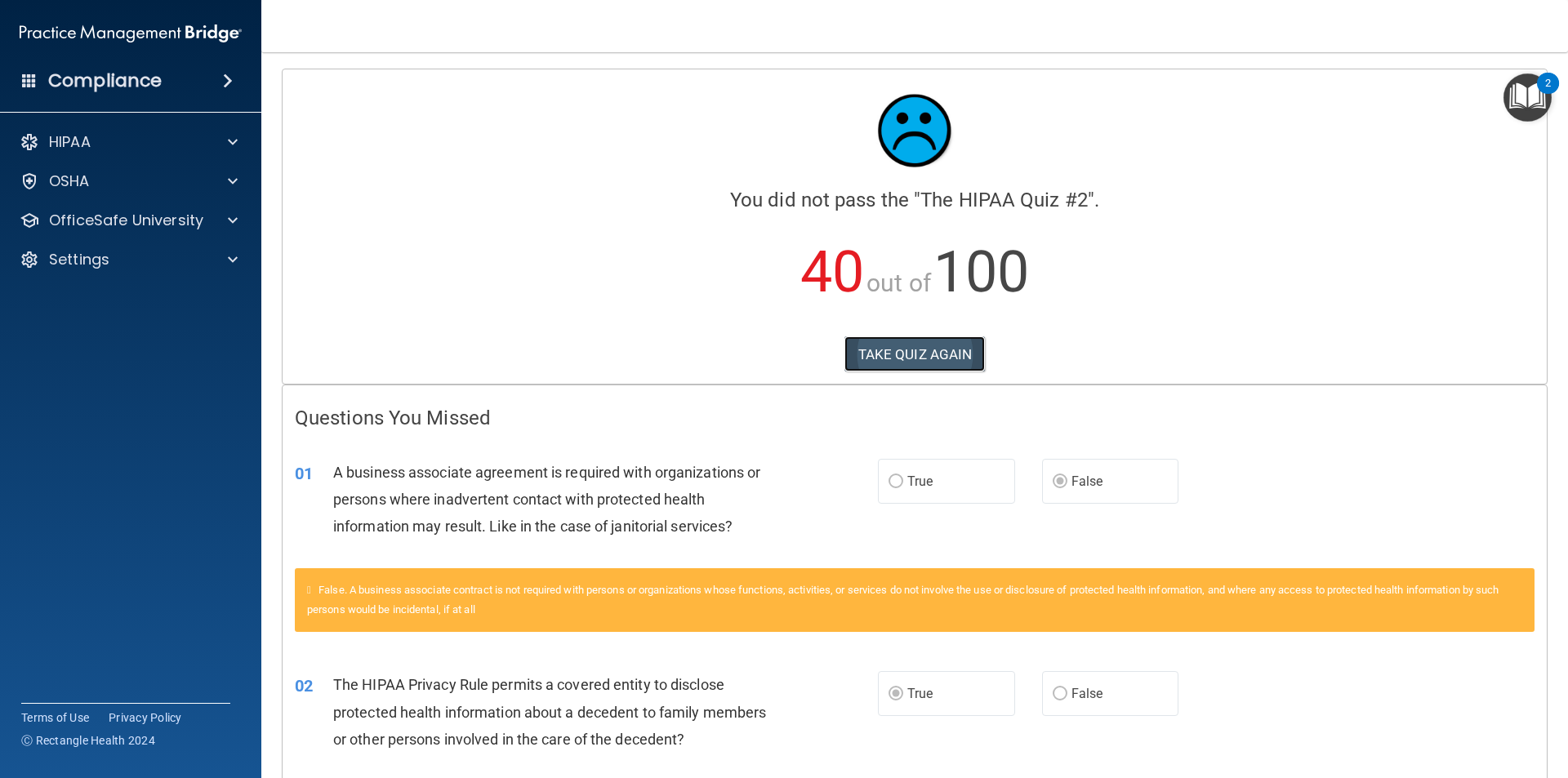
click at [954, 342] on button "TAKE QUIZ AGAIN" at bounding box center [916, 355] width 142 height 36
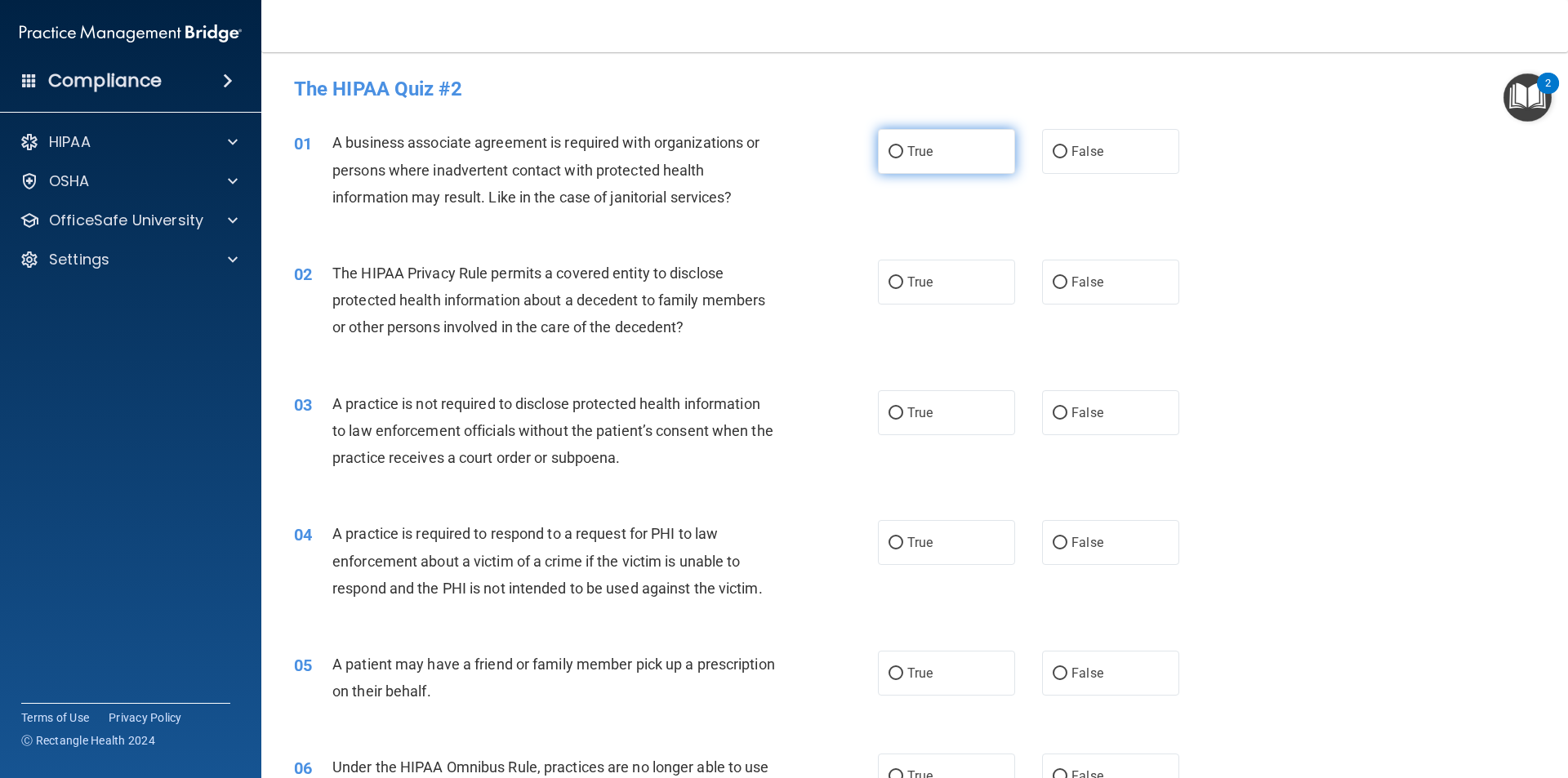
click at [924, 170] on label "True" at bounding box center [946, 151] width 137 height 45
click at [903, 159] on input "True" at bounding box center [895, 152] width 14 height 12
click at [1071, 280] on span "False" at bounding box center [1087, 282] width 32 height 15
click at [1064, 280] on input "False" at bounding box center [1059, 282] width 14 height 12
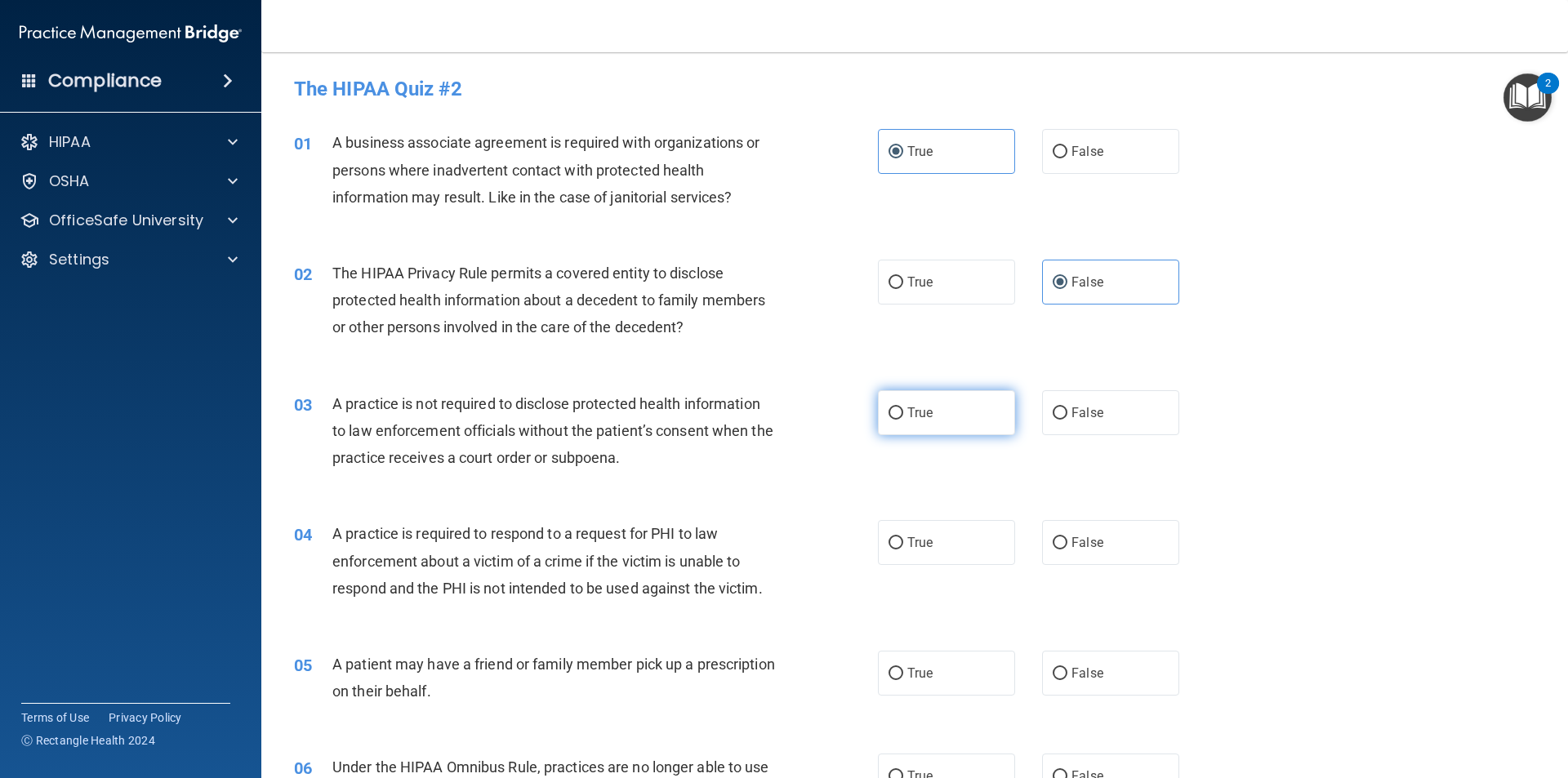
click at [945, 408] on label "True" at bounding box center [946, 412] width 137 height 45
click at [903, 408] on input "True" at bounding box center [895, 413] width 14 height 12
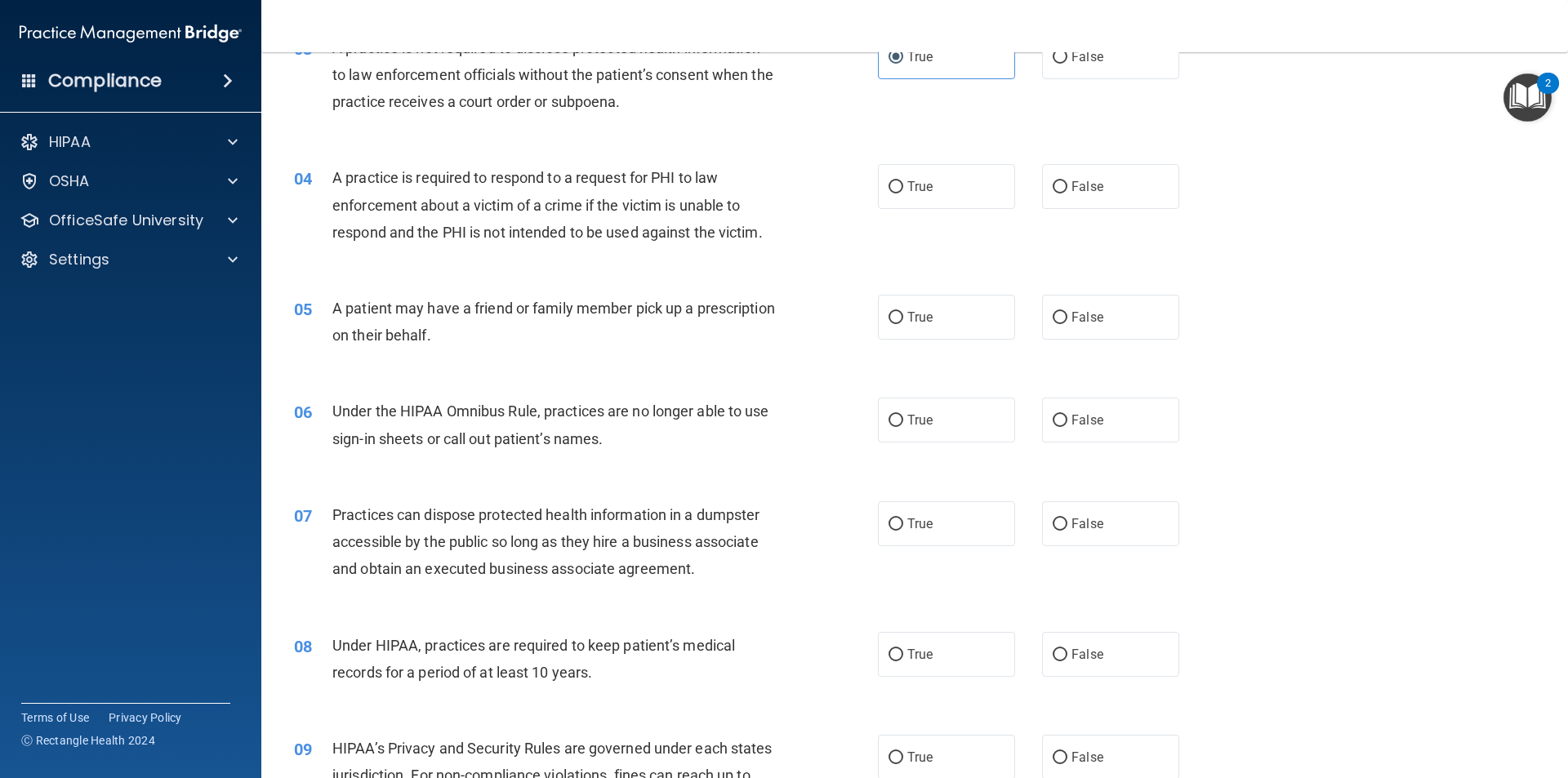
scroll to position [409, 0]
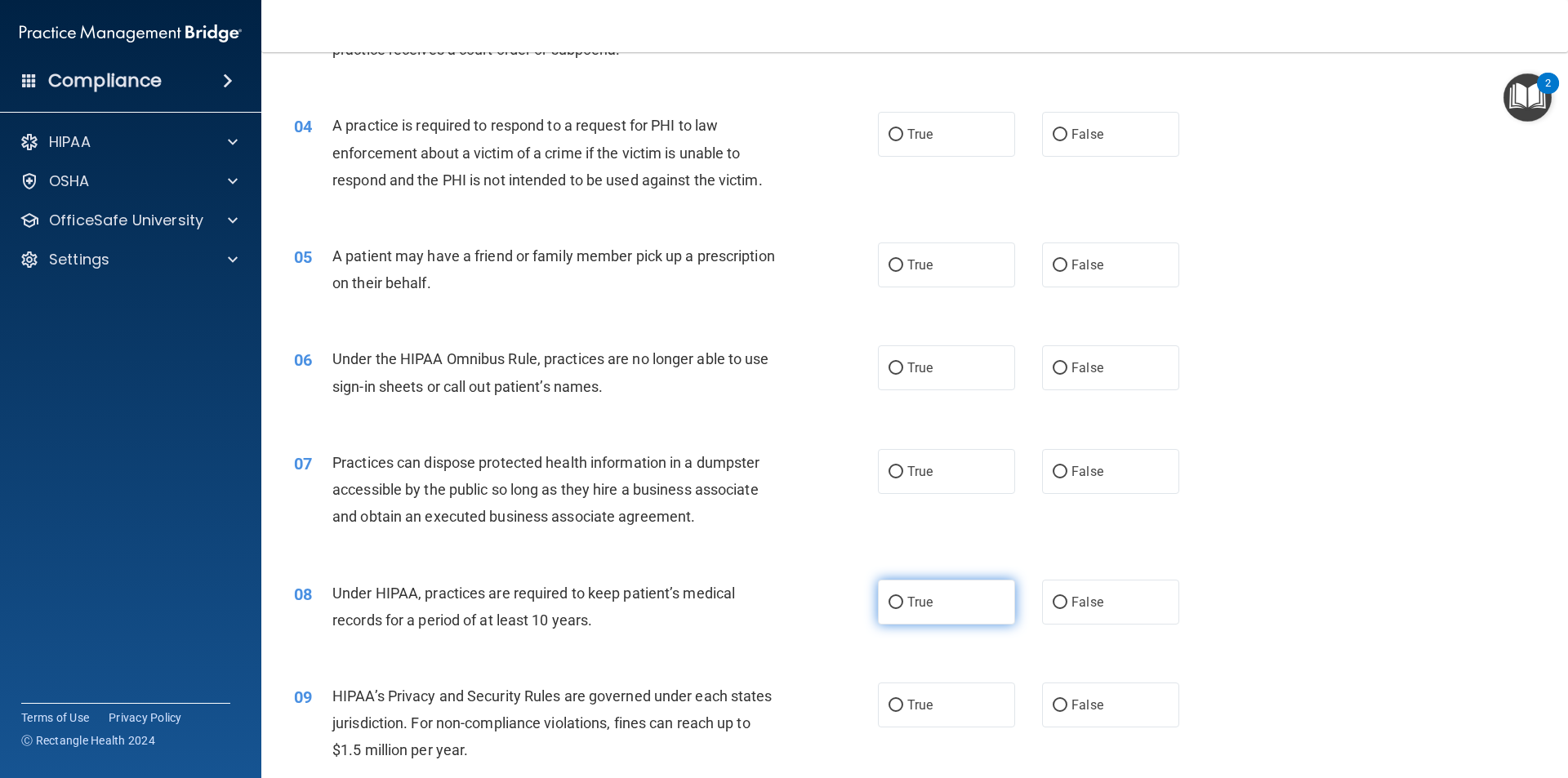
click at [925, 603] on span "True" at bounding box center [919, 602] width 25 height 15
click at [903, 603] on input "True" at bounding box center [895, 603] width 14 height 12
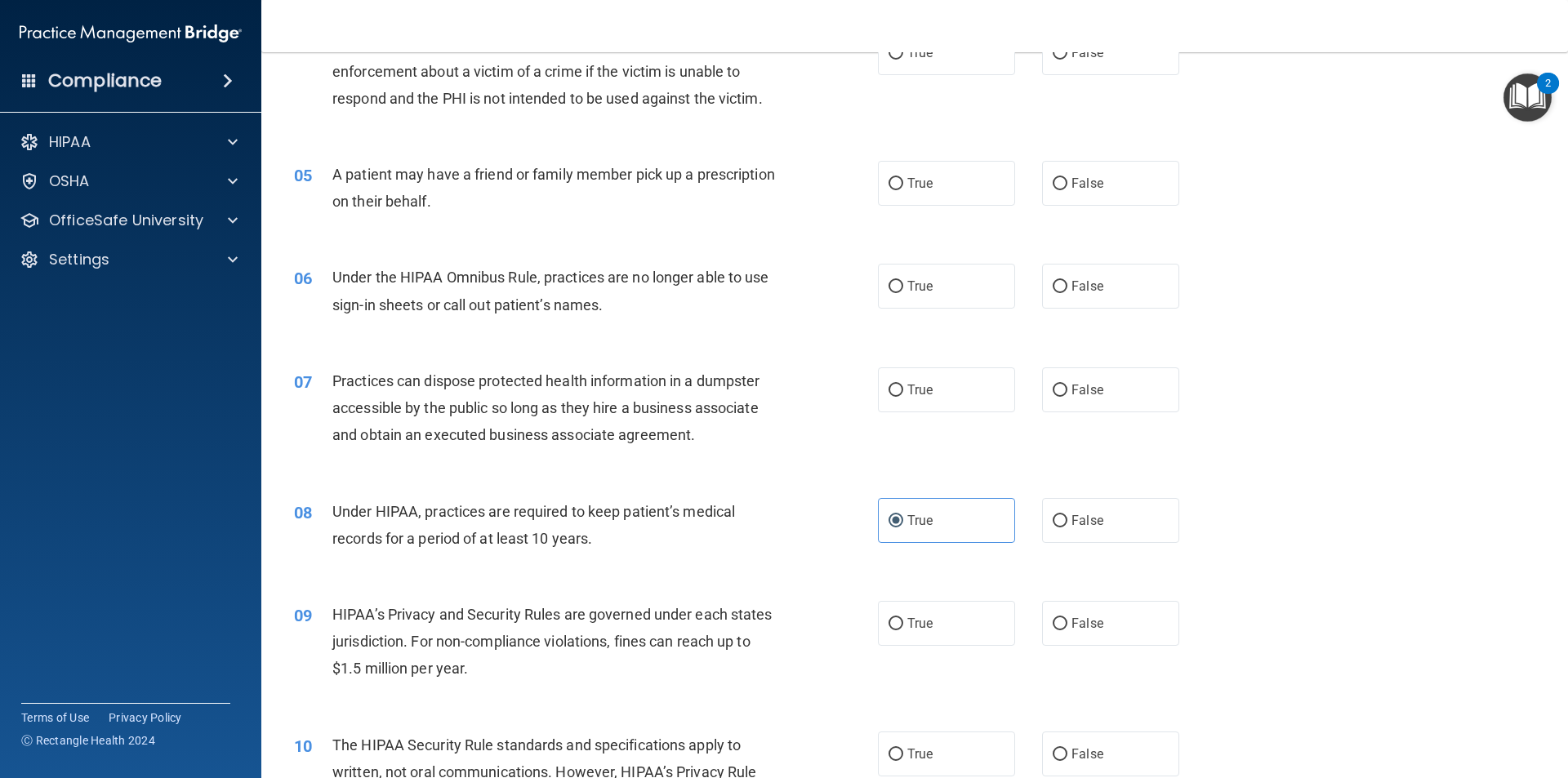
scroll to position [571, 0]
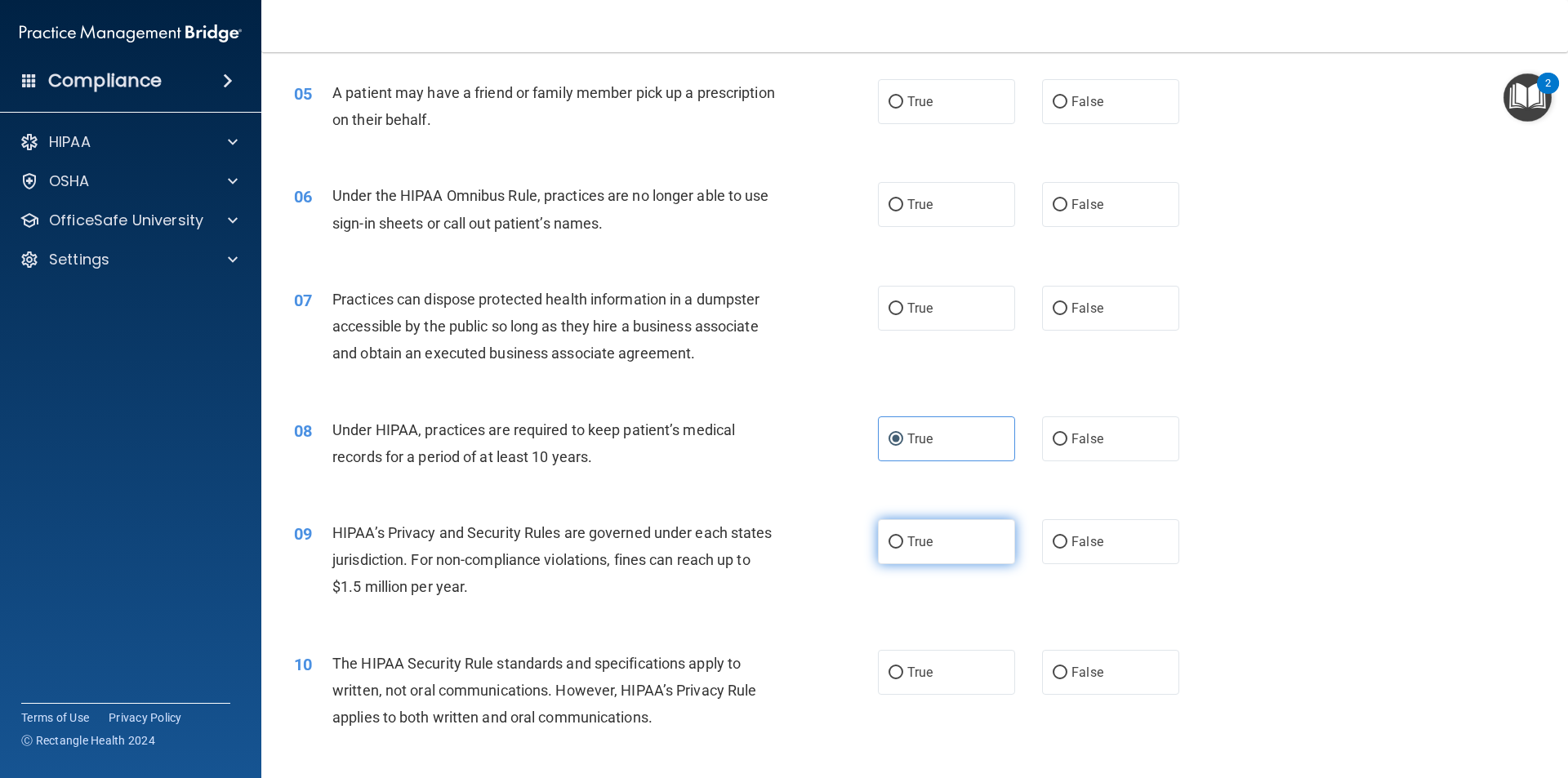
click at [945, 558] on label "True" at bounding box center [946, 542] width 137 height 45
click at [903, 549] on input "True" at bounding box center [895, 543] width 14 height 12
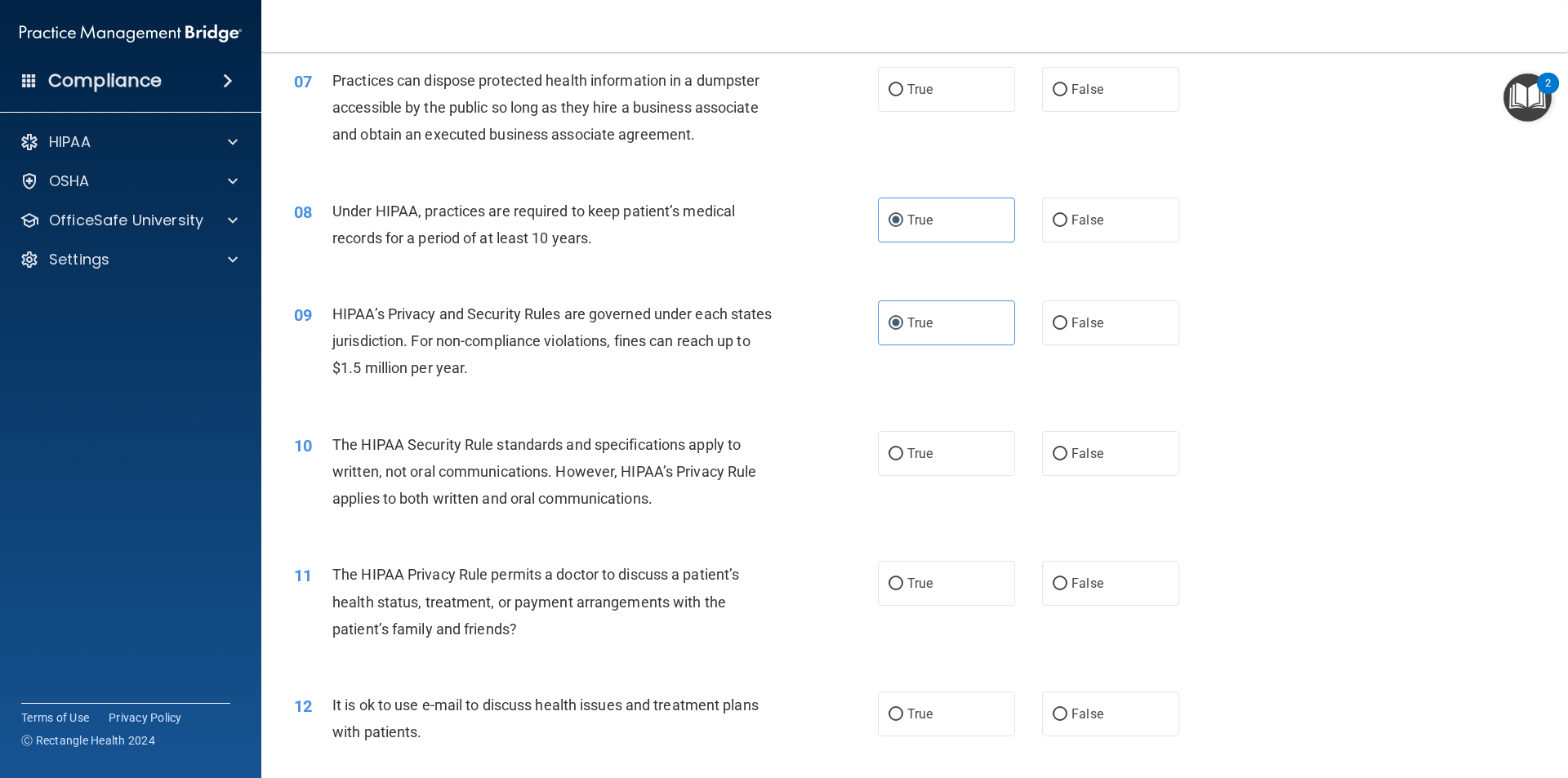
scroll to position [817, 0]
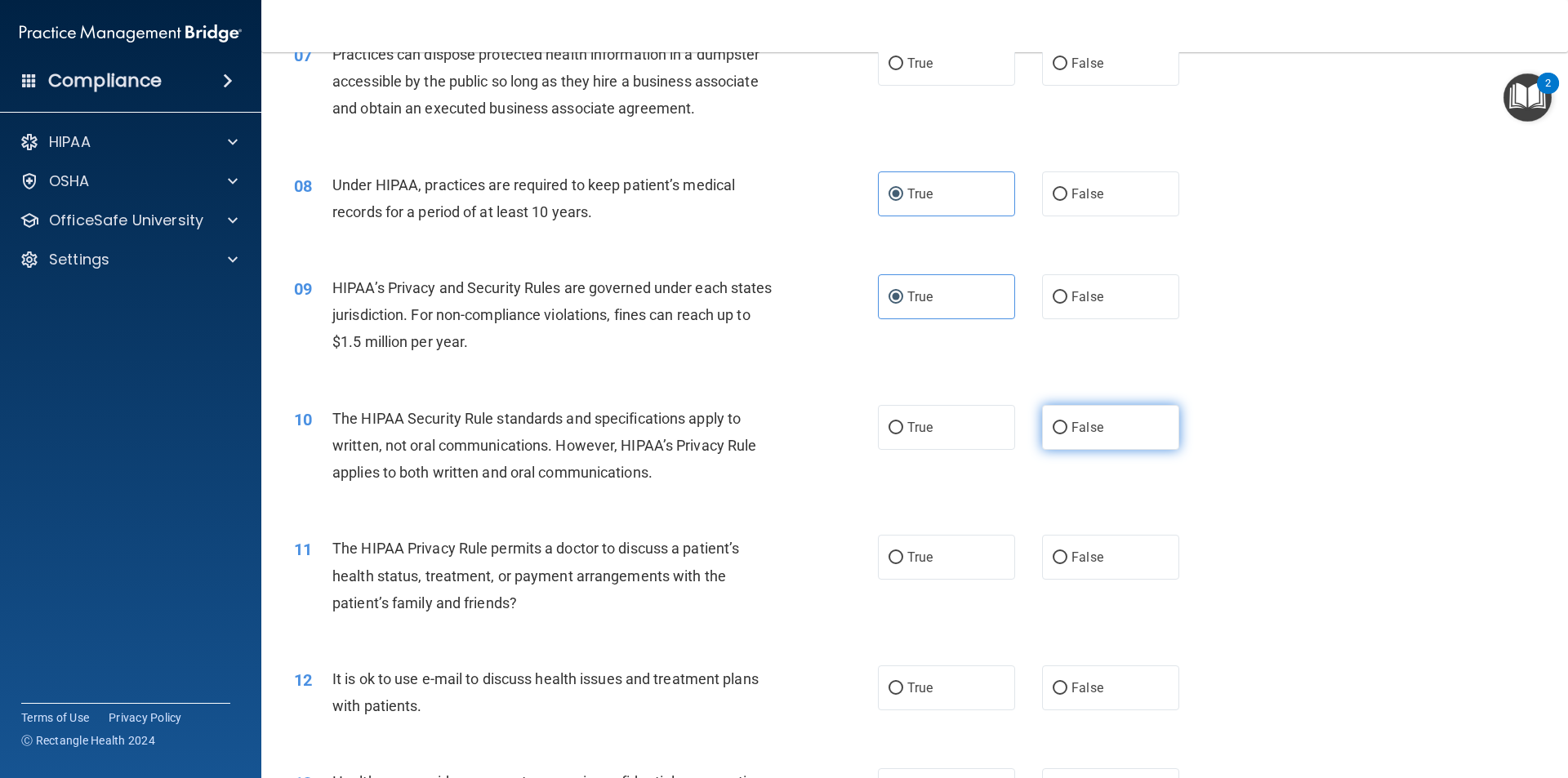
click at [1083, 432] on span "False" at bounding box center [1087, 428] width 32 height 15
click at [1068, 432] on input "False" at bounding box center [1059, 428] width 14 height 12
click at [1083, 436] on label "False" at bounding box center [1110, 427] width 137 height 45
click at [1068, 434] on input "False" at bounding box center [1059, 428] width 14 height 12
click at [1070, 571] on label "False" at bounding box center [1110, 557] width 137 height 45
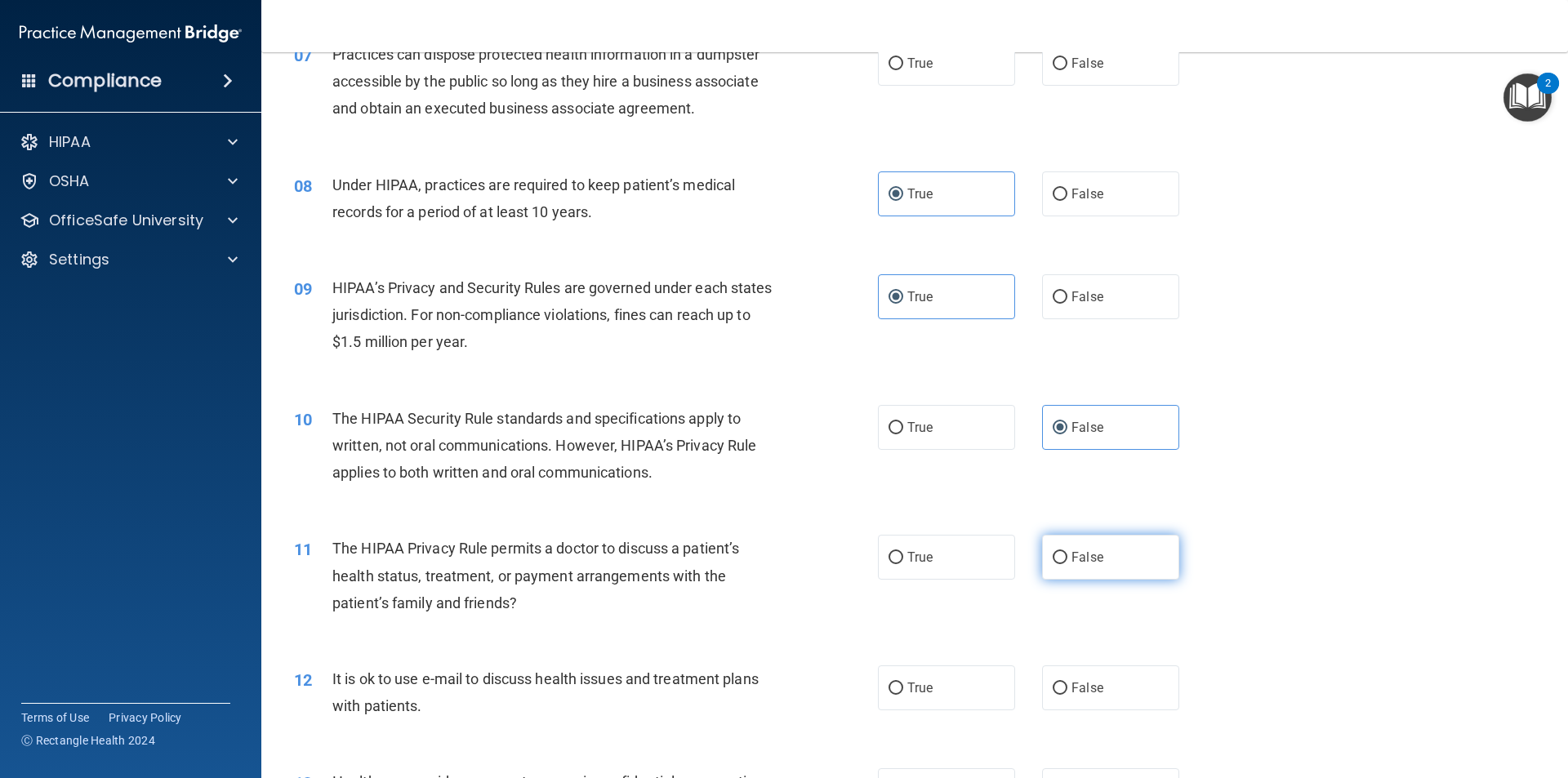
click at [1068, 565] on input "False" at bounding box center [1059, 558] width 14 height 12
click at [932, 422] on label "True" at bounding box center [946, 427] width 137 height 45
click at [903, 422] on input "True" at bounding box center [895, 428] width 14 height 12
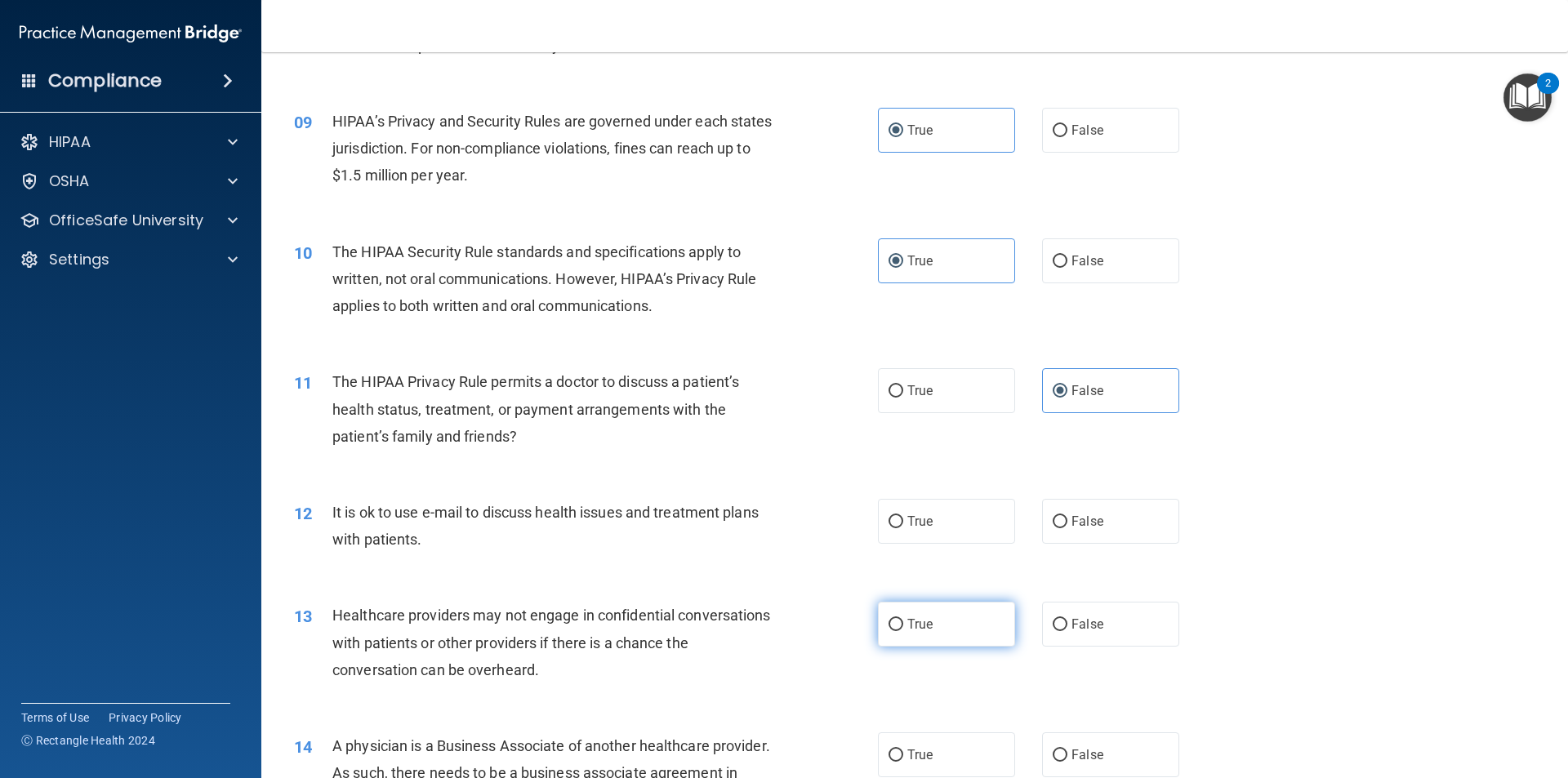
scroll to position [1062, 0]
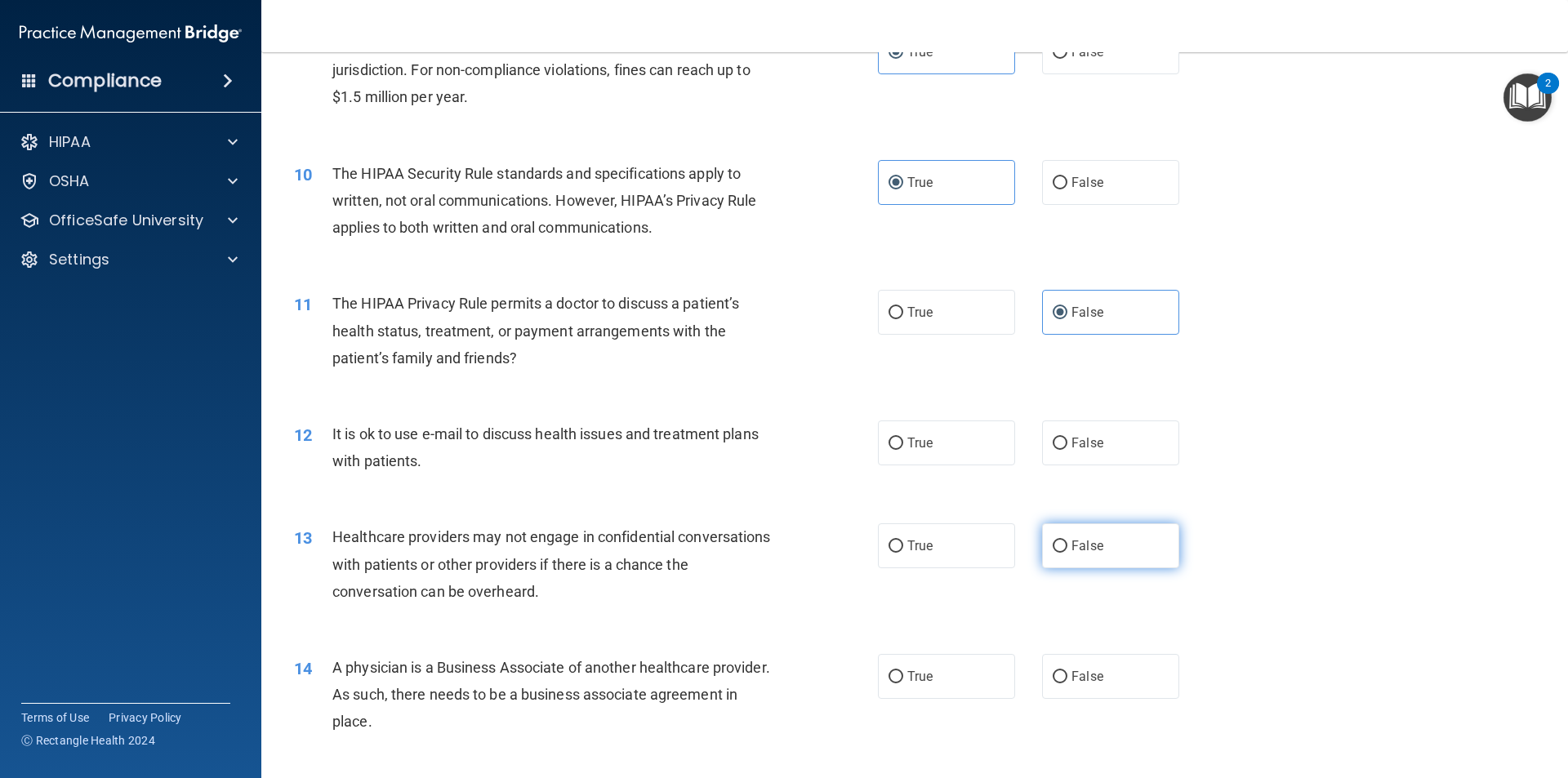
click at [1091, 543] on span "False" at bounding box center [1087, 545] width 32 height 15
click at [1068, 543] on input "False" at bounding box center [1059, 546] width 14 height 12
click at [1092, 469] on div "12 It is ok to use e-mail to discuss health issues and treatment plans with pat…" at bounding box center [914, 452] width 1266 height 103
click at [1093, 454] on label "False" at bounding box center [1110, 443] width 137 height 45
click at [1068, 450] on input "False" at bounding box center [1059, 443] width 14 height 12
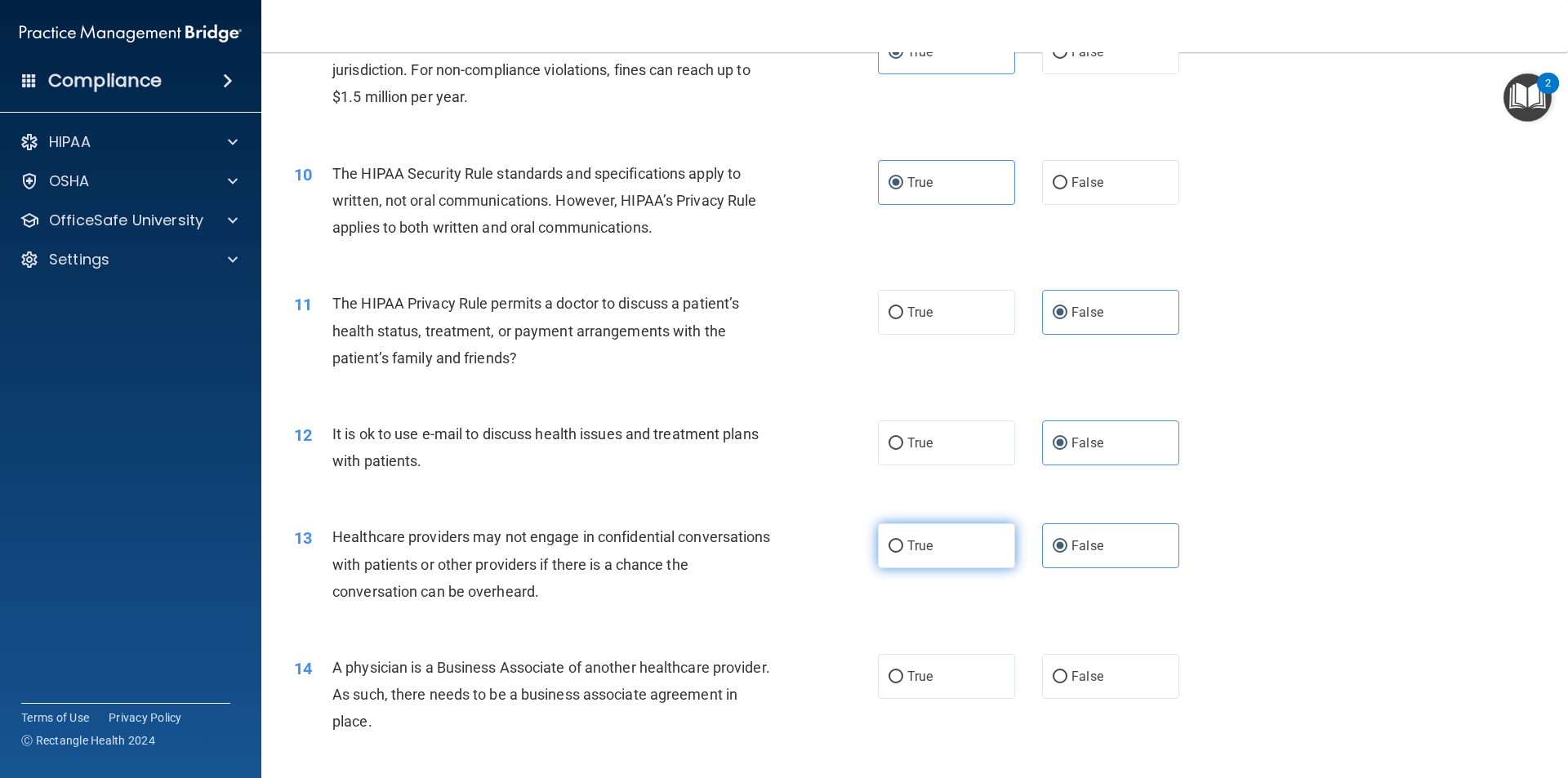
click at [977, 533] on label "True" at bounding box center [946, 545] width 137 height 45
click at [903, 541] on input "True" at bounding box center [895, 546] width 14 height 12
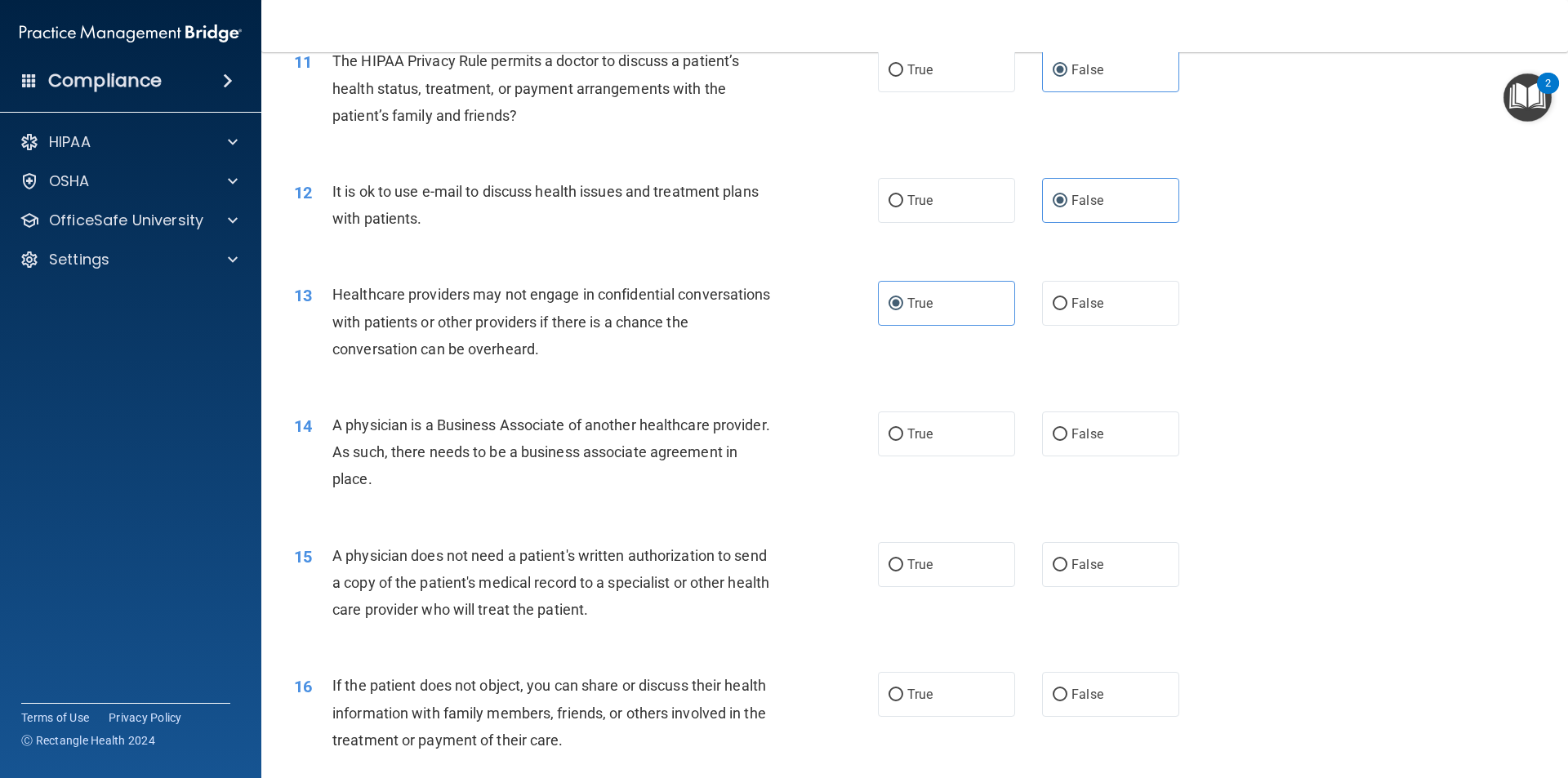
scroll to position [1307, 0]
click at [944, 448] on label "True" at bounding box center [946, 432] width 137 height 45
click at [903, 438] on input "True" at bounding box center [895, 433] width 14 height 12
click at [1080, 566] on span "False" at bounding box center [1087, 563] width 32 height 15
click at [1068, 566] on input "False" at bounding box center [1059, 563] width 14 height 12
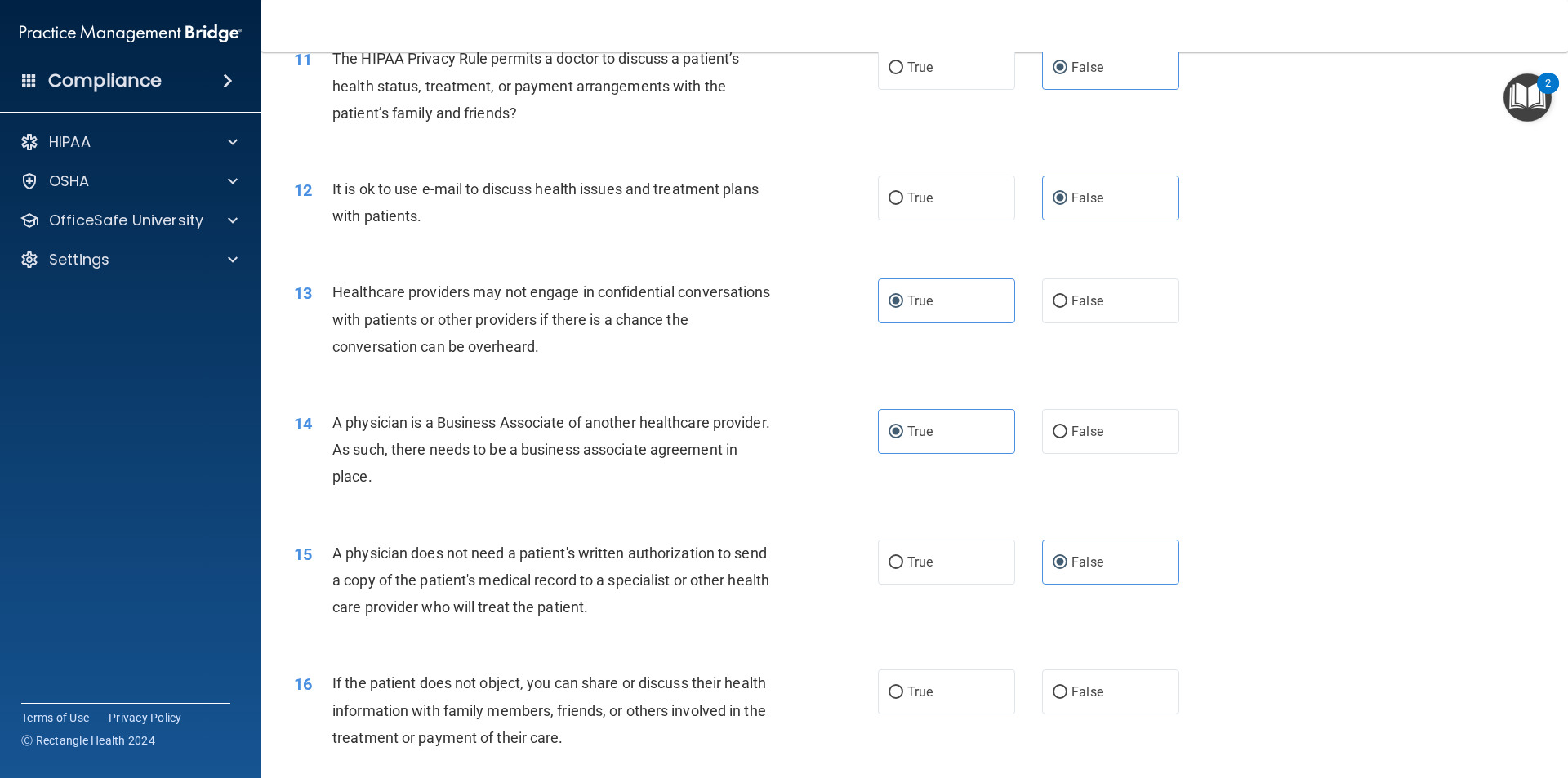
scroll to position [1389, 0]
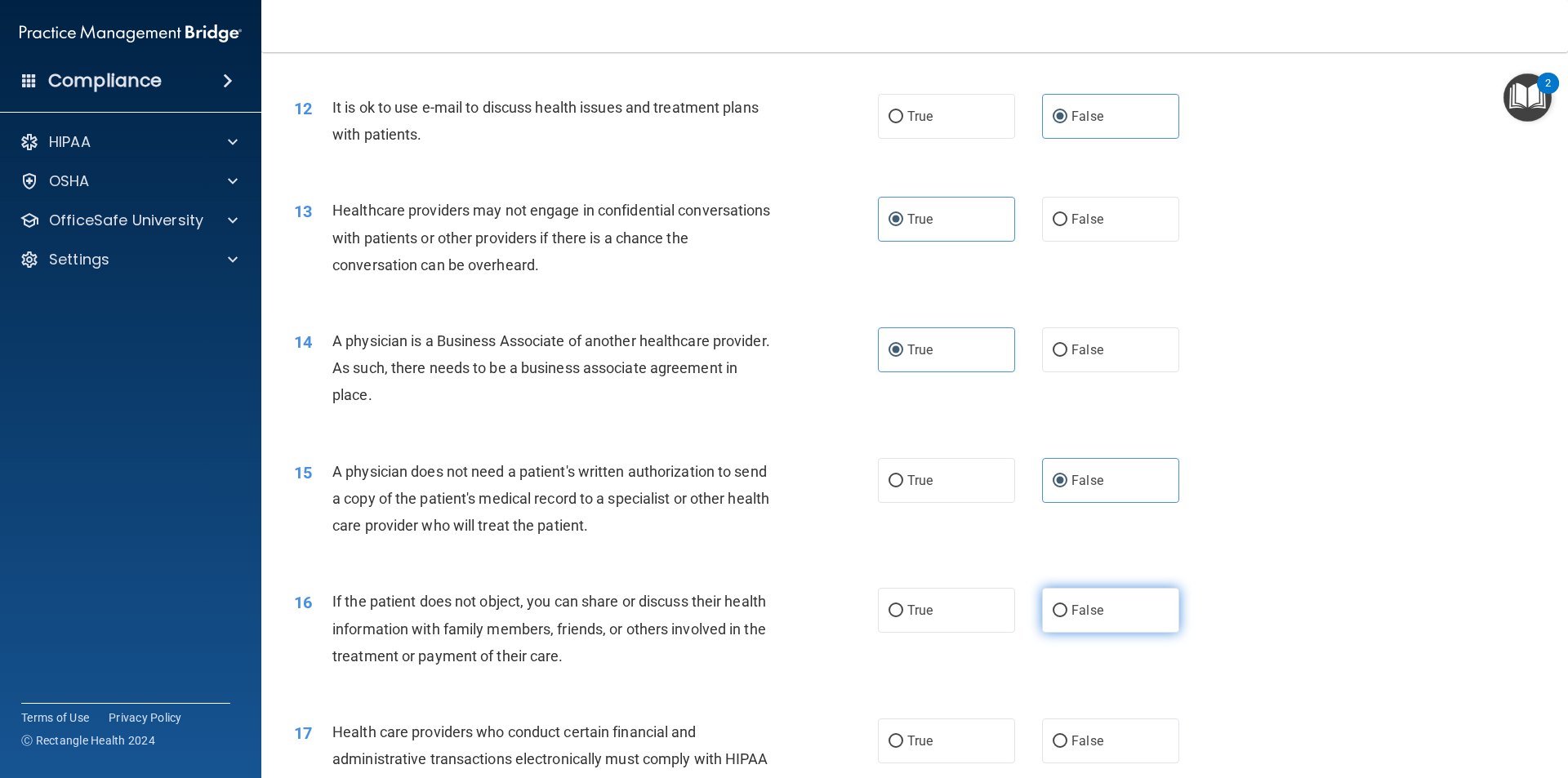
click at [1081, 607] on span "False" at bounding box center [1087, 611] width 32 height 15
click at [1068, 607] on input "False" at bounding box center [1059, 611] width 14 height 12
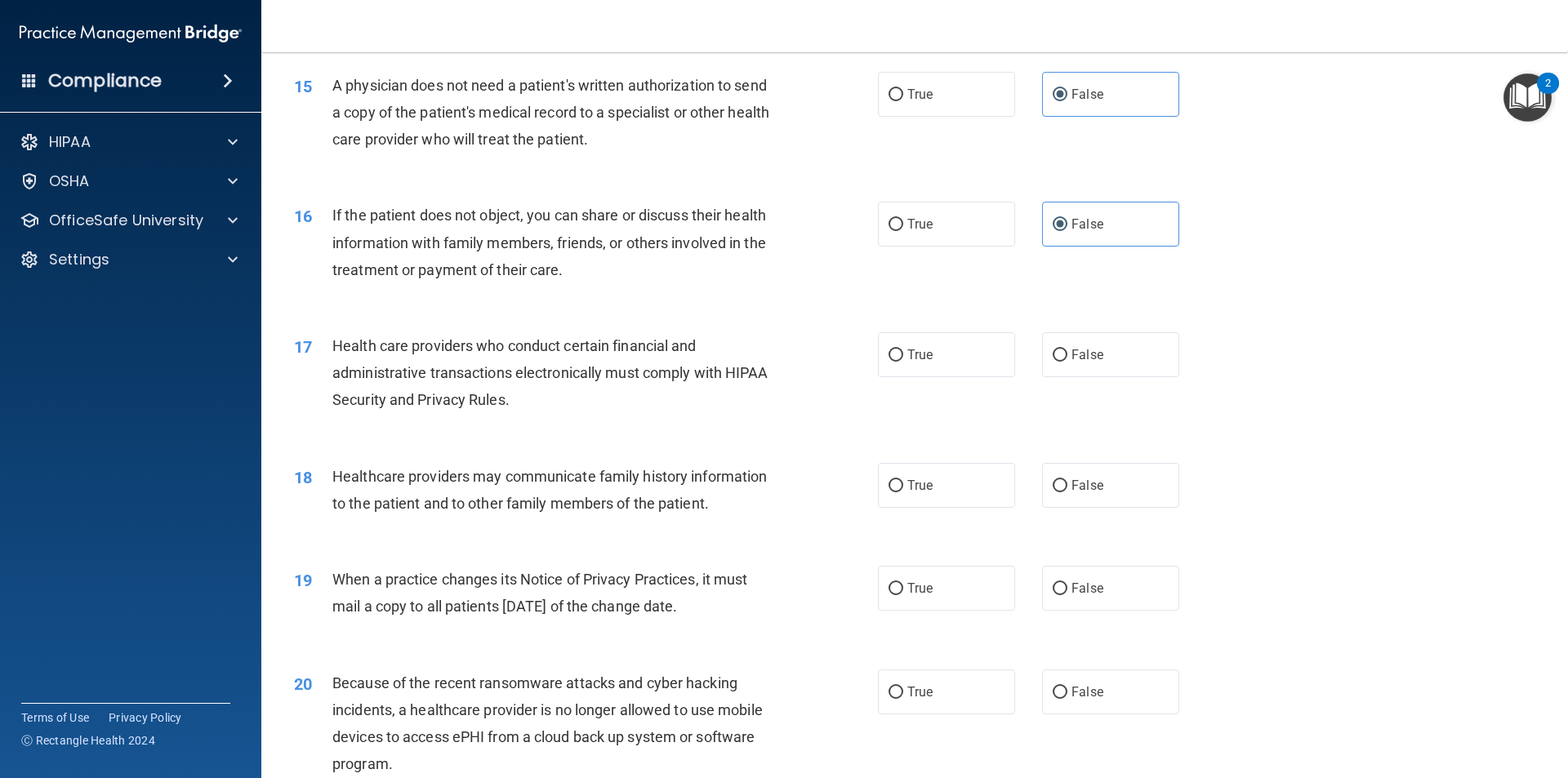
scroll to position [1878, 0]
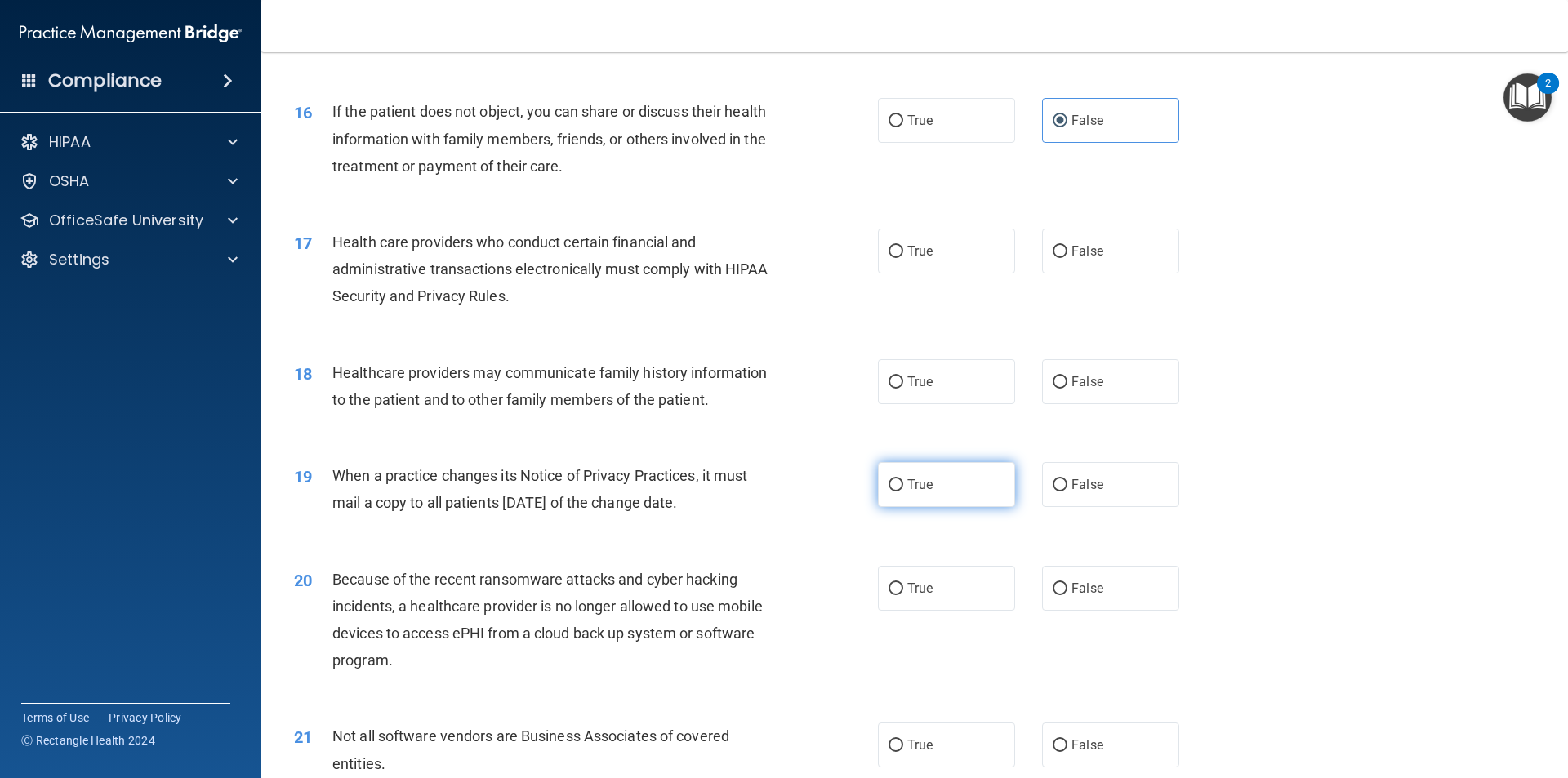
click at [946, 493] on label "True" at bounding box center [946, 484] width 137 height 45
click at [903, 492] on input "True" at bounding box center [895, 485] width 14 height 12
click at [943, 590] on label "True" at bounding box center [946, 588] width 137 height 45
click at [903, 590] on input "True" at bounding box center [895, 589] width 14 height 12
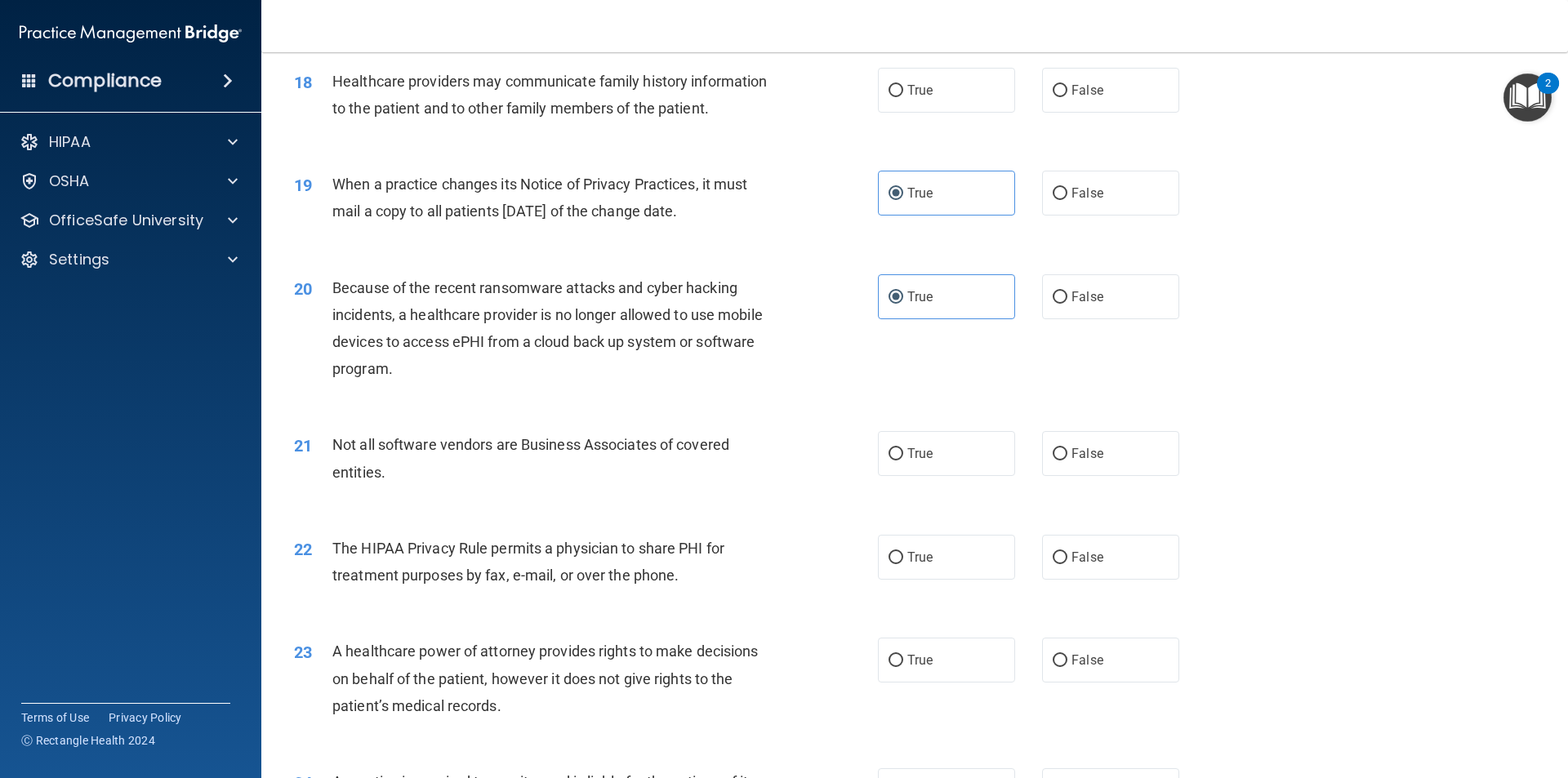
scroll to position [2287, 0]
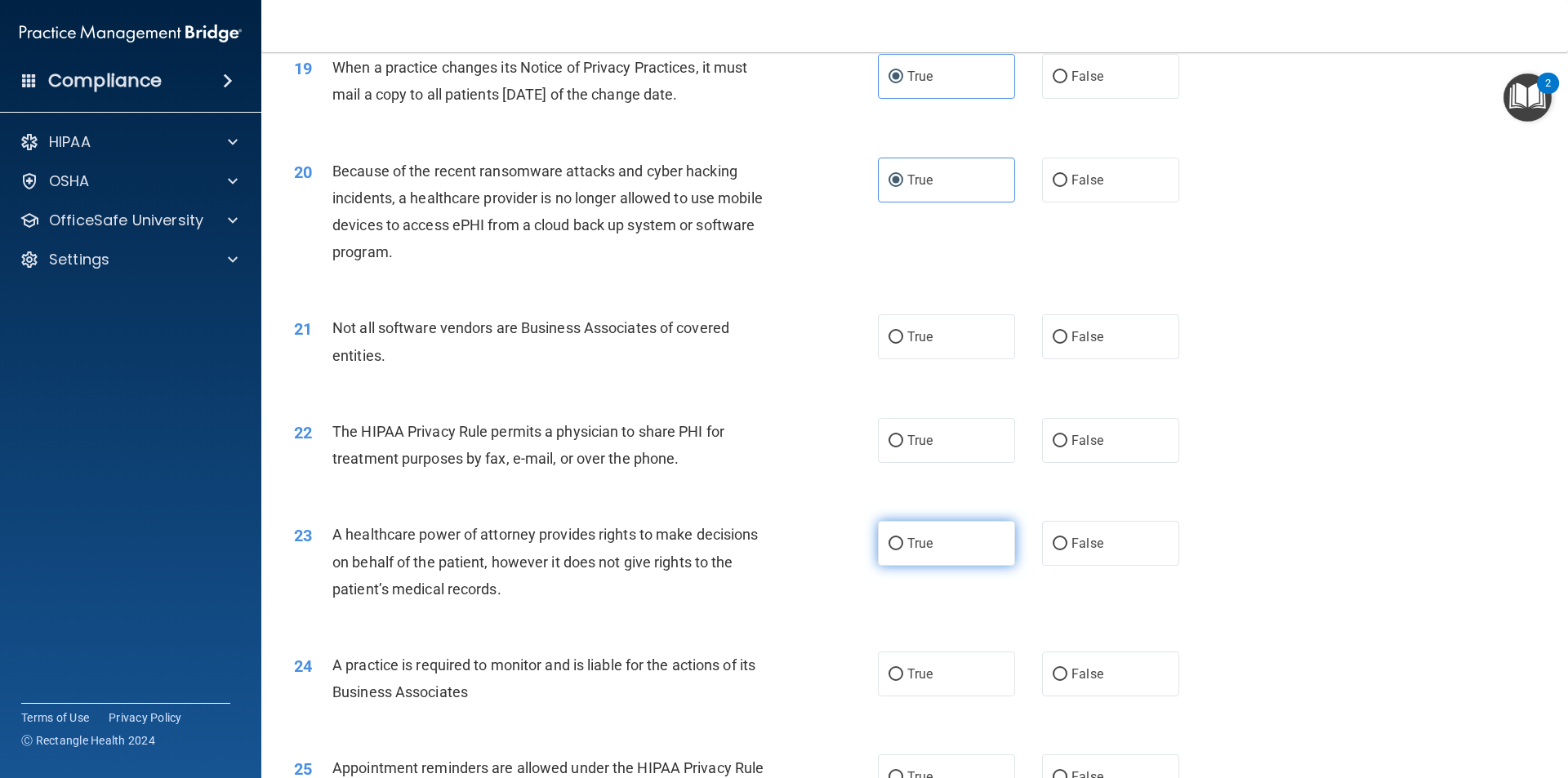
click at [951, 566] on label "True" at bounding box center [946, 544] width 137 height 45
click at [903, 550] on input "True" at bounding box center [895, 544] width 14 height 12
click at [949, 671] on label "True" at bounding box center [946, 674] width 137 height 45
click at [903, 671] on input "True" at bounding box center [895, 675] width 14 height 12
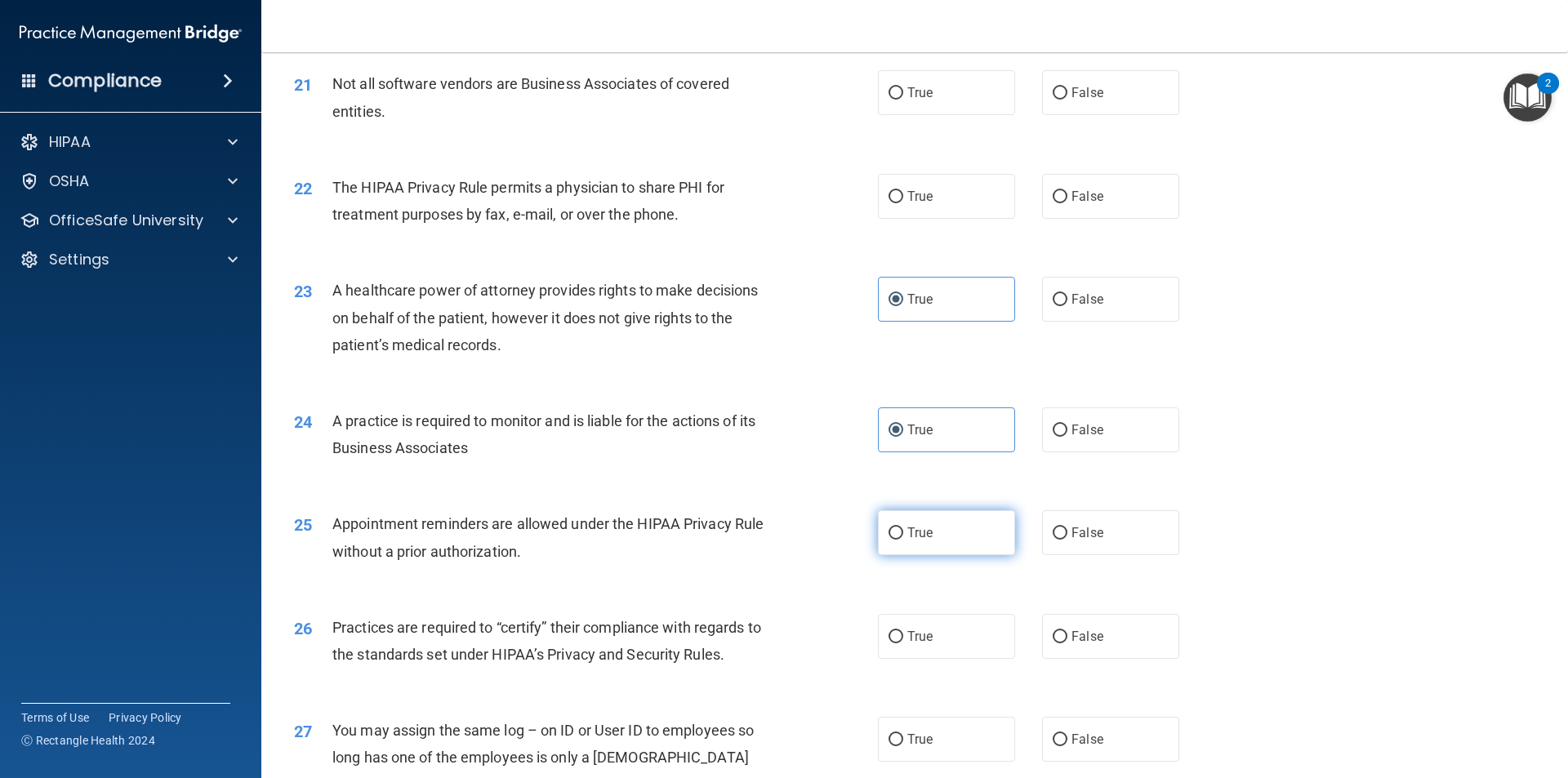
scroll to position [2532, 0]
click at [932, 646] on label "True" at bounding box center [946, 635] width 137 height 45
click at [903, 643] on input "True" at bounding box center [895, 636] width 14 height 12
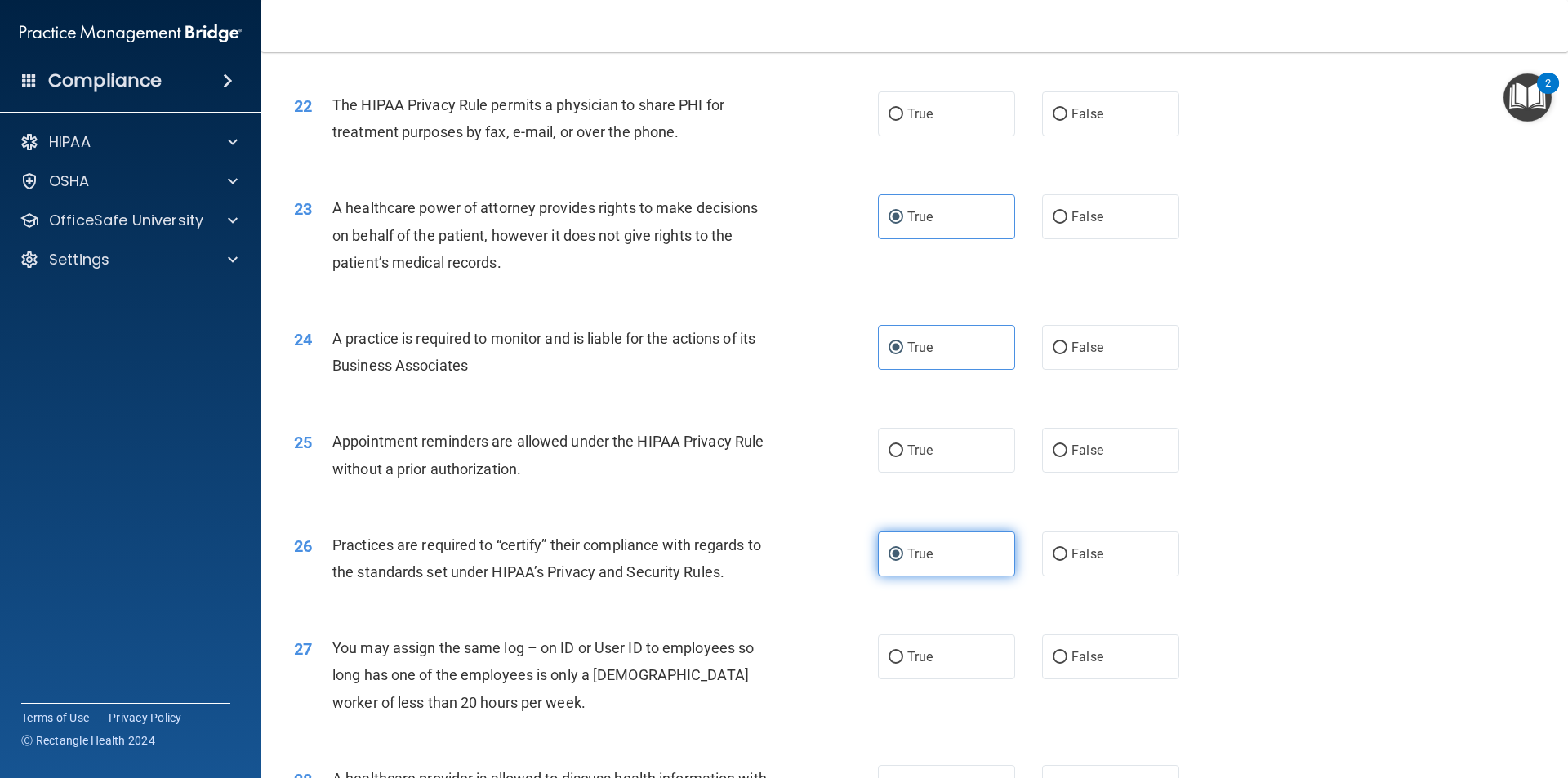
scroll to position [2696, 0]
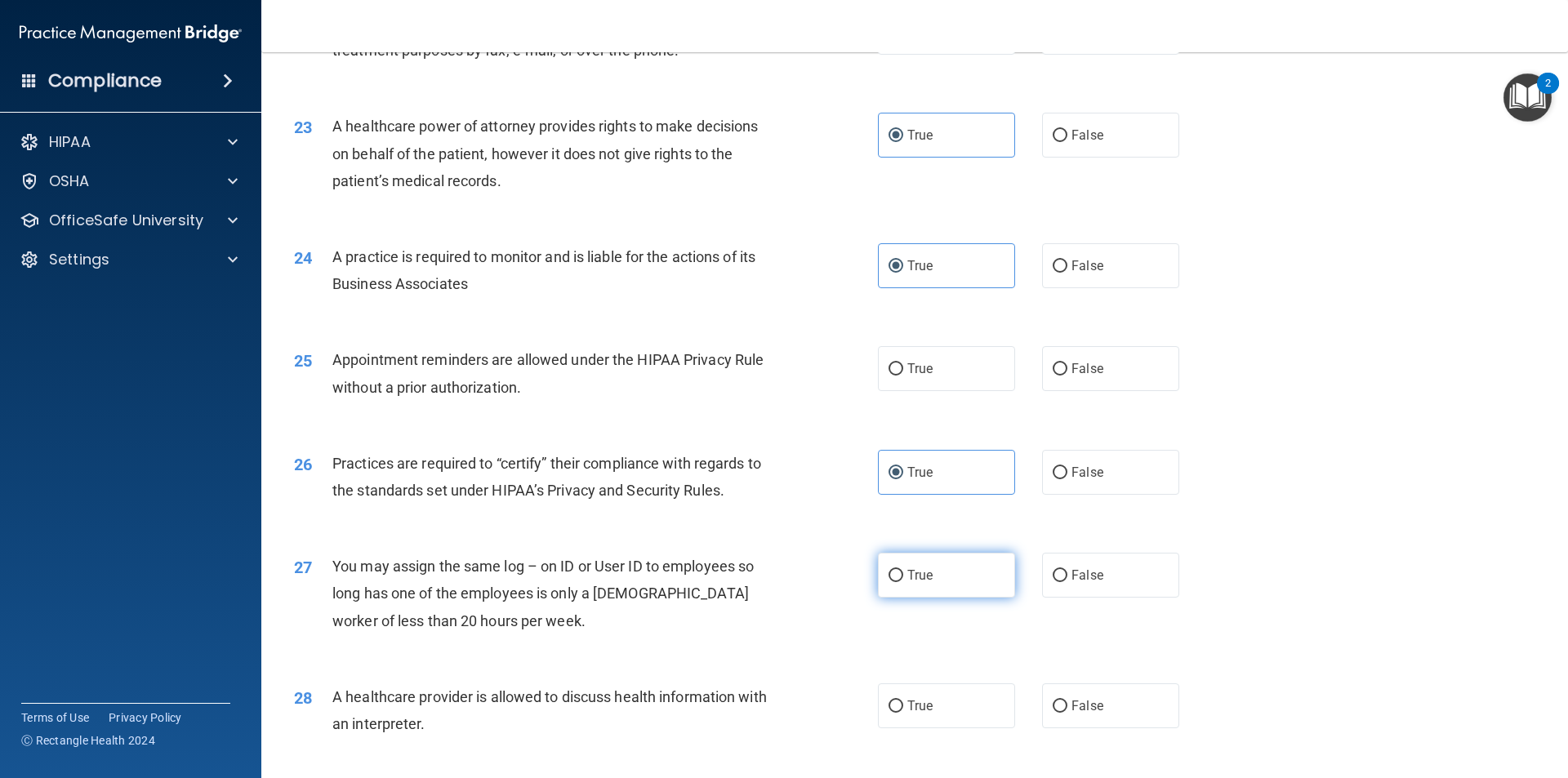
click at [932, 577] on label "True" at bounding box center [946, 575] width 137 height 45
click at [903, 577] on input "True" at bounding box center [895, 576] width 14 height 12
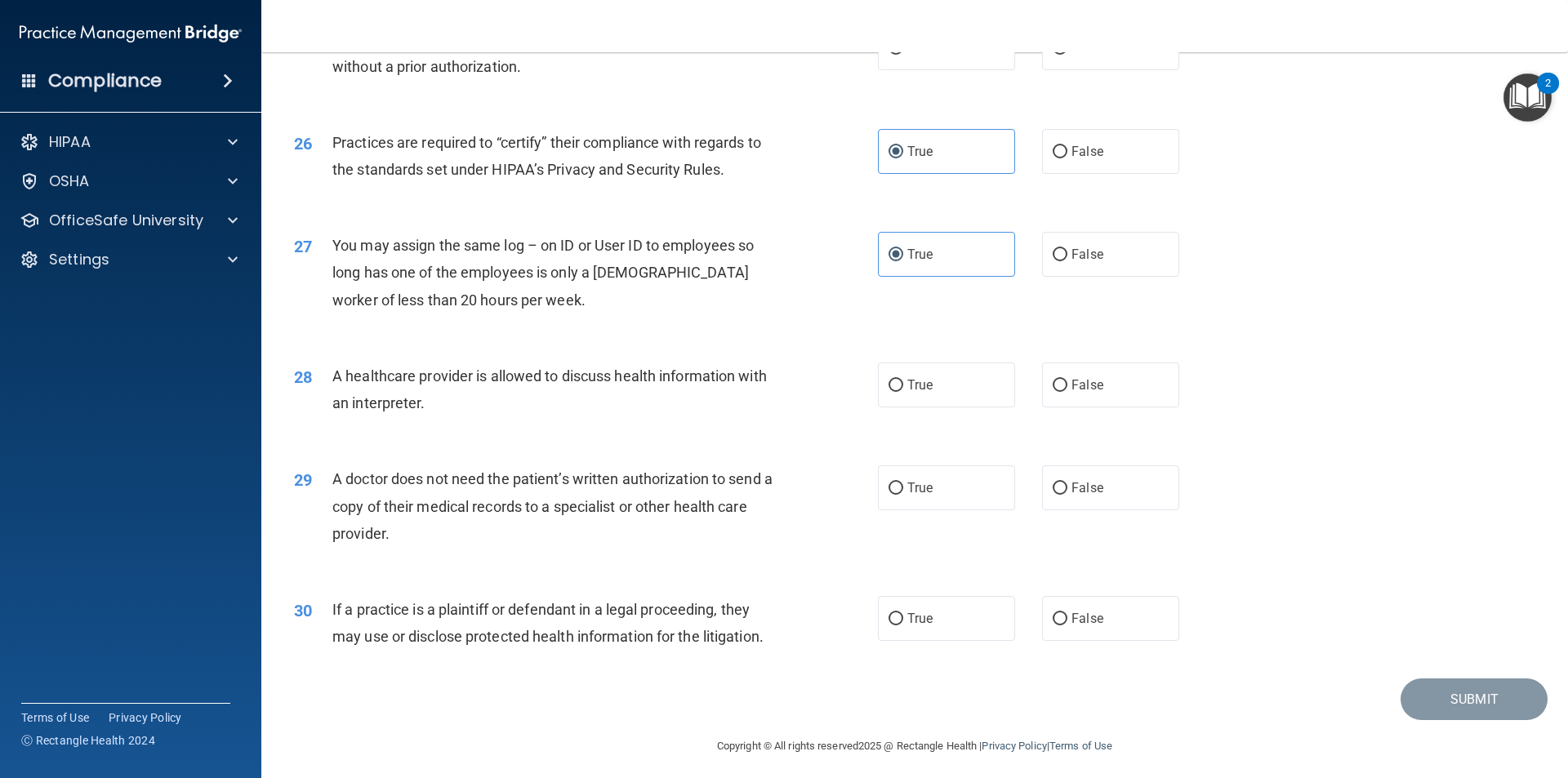
scroll to position [3022, 0]
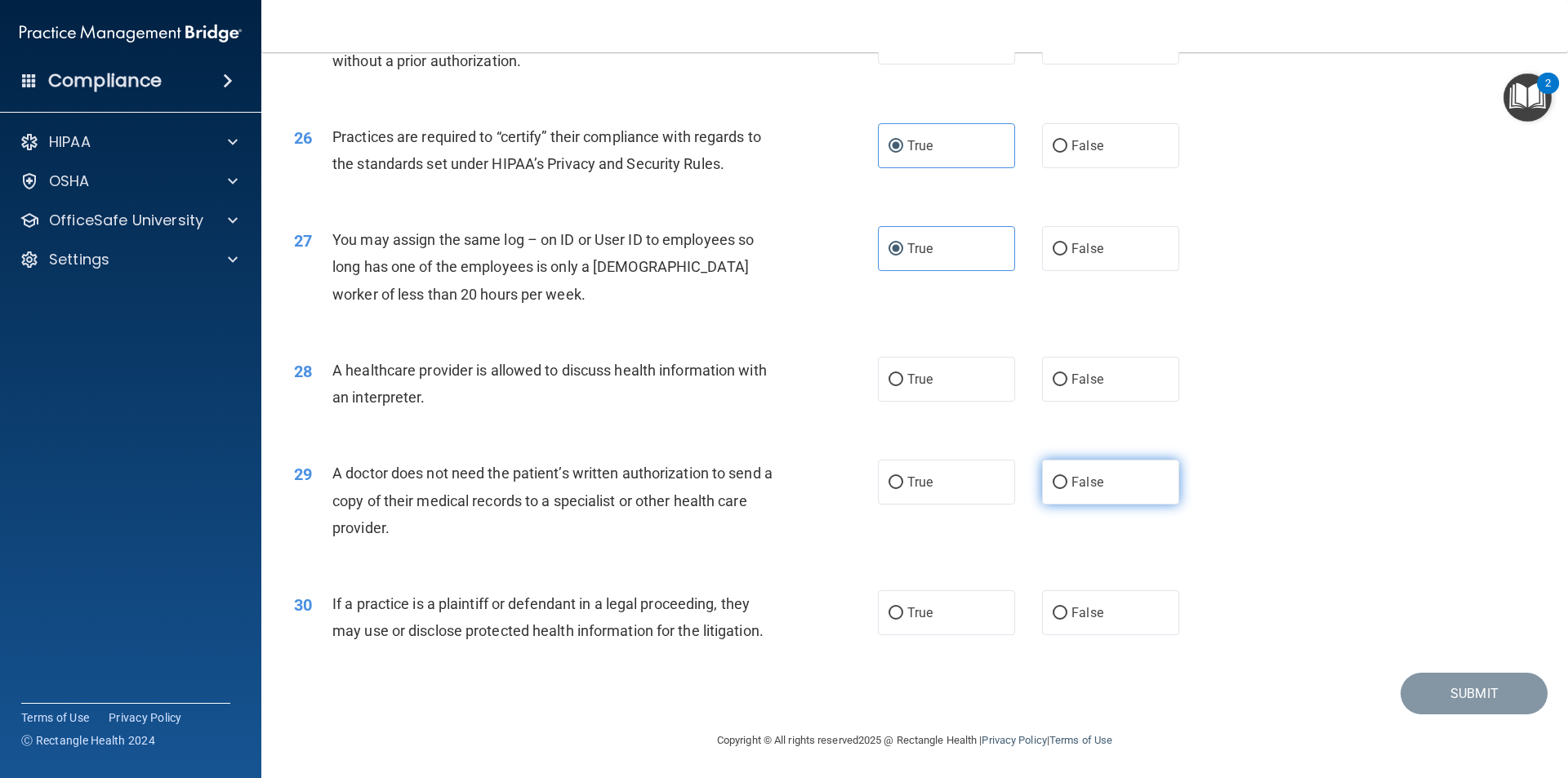
click at [1072, 500] on label "False" at bounding box center [1110, 482] width 137 height 45
click at [1068, 489] on input "False" at bounding box center [1059, 482] width 14 height 12
click at [973, 615] on label "True" at bounding box center [946, 612] width 137 height 45
click at [903, 615] on input "True" at bounding box center [895, 613] width 14 height 12
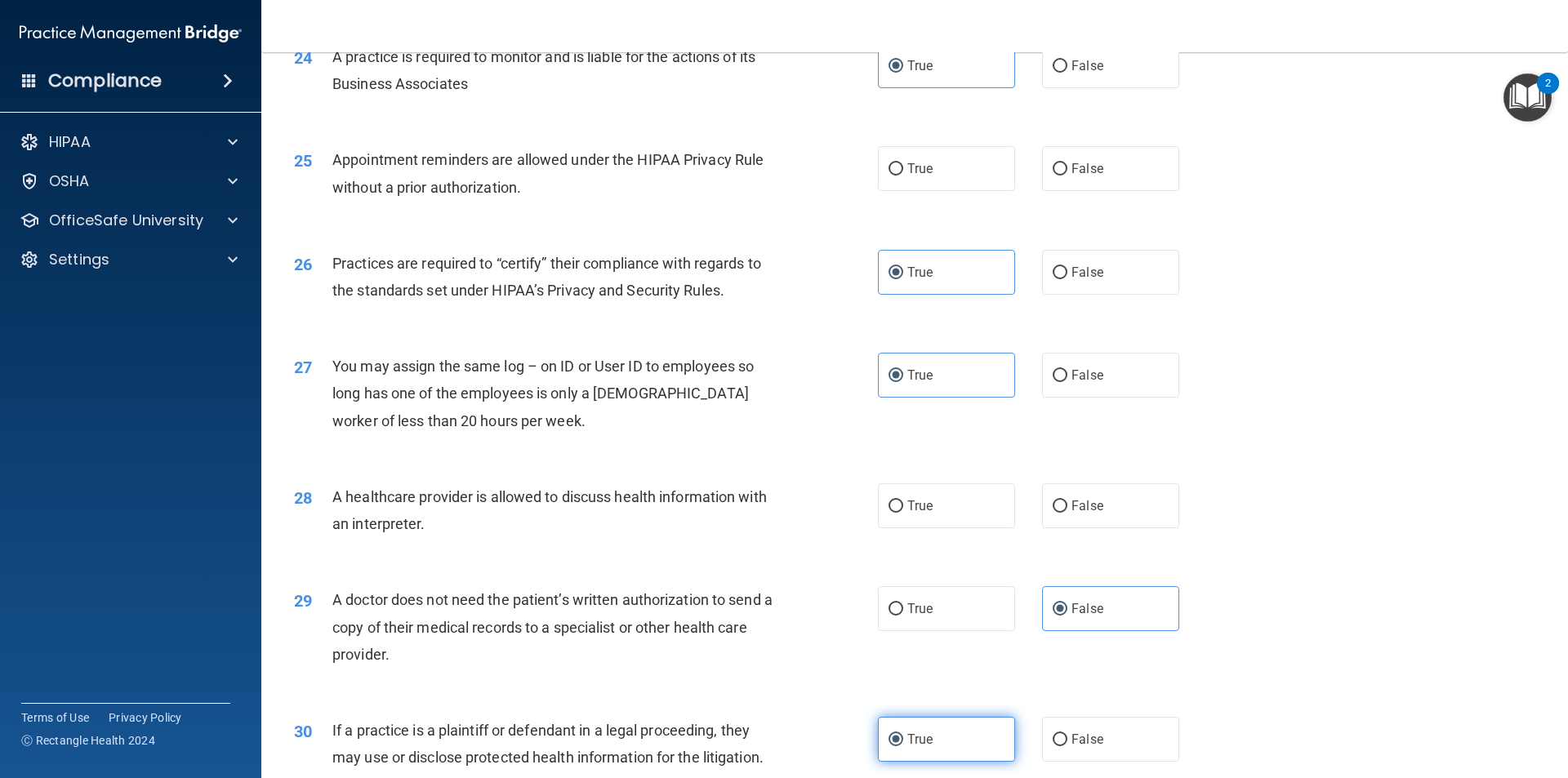
scroll to position [2858, 0]
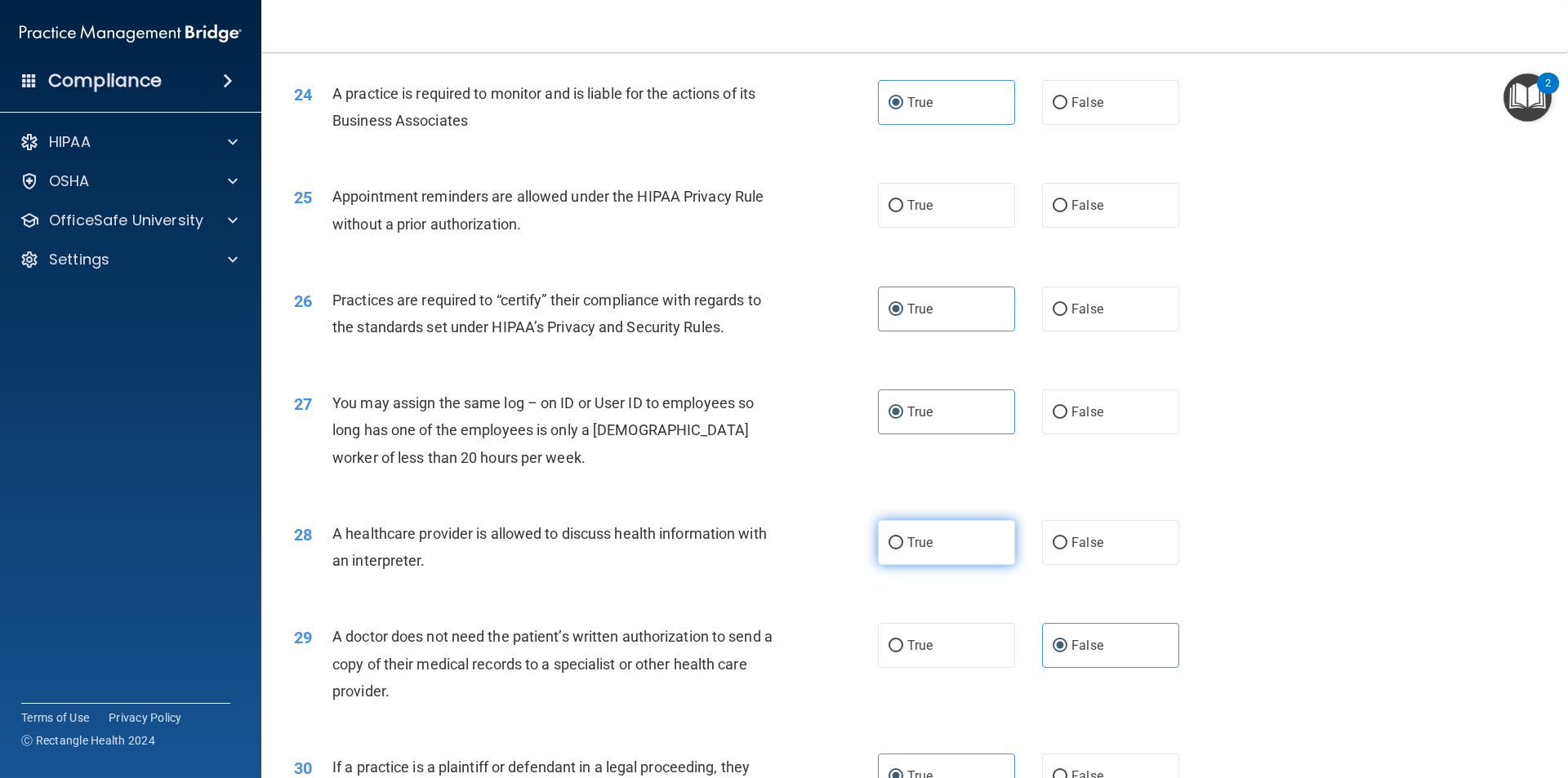
click at [985, 555] on label "True" at bounding box center [946, 543] width 137 height 45
click at [903, 549] on input "True" at bounding box center [895, 544] width 14 height 12
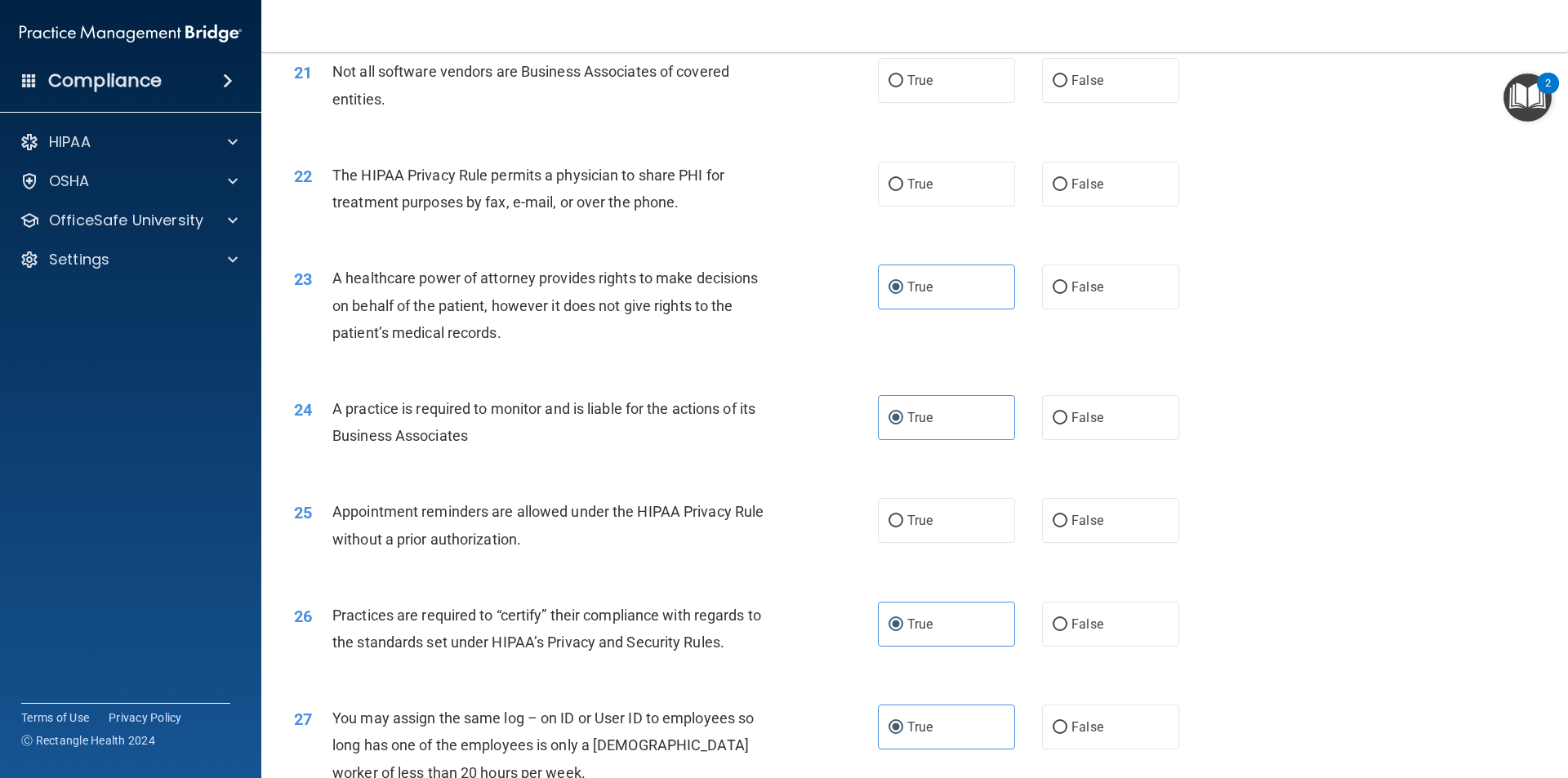
scroll to position [2532, 0]
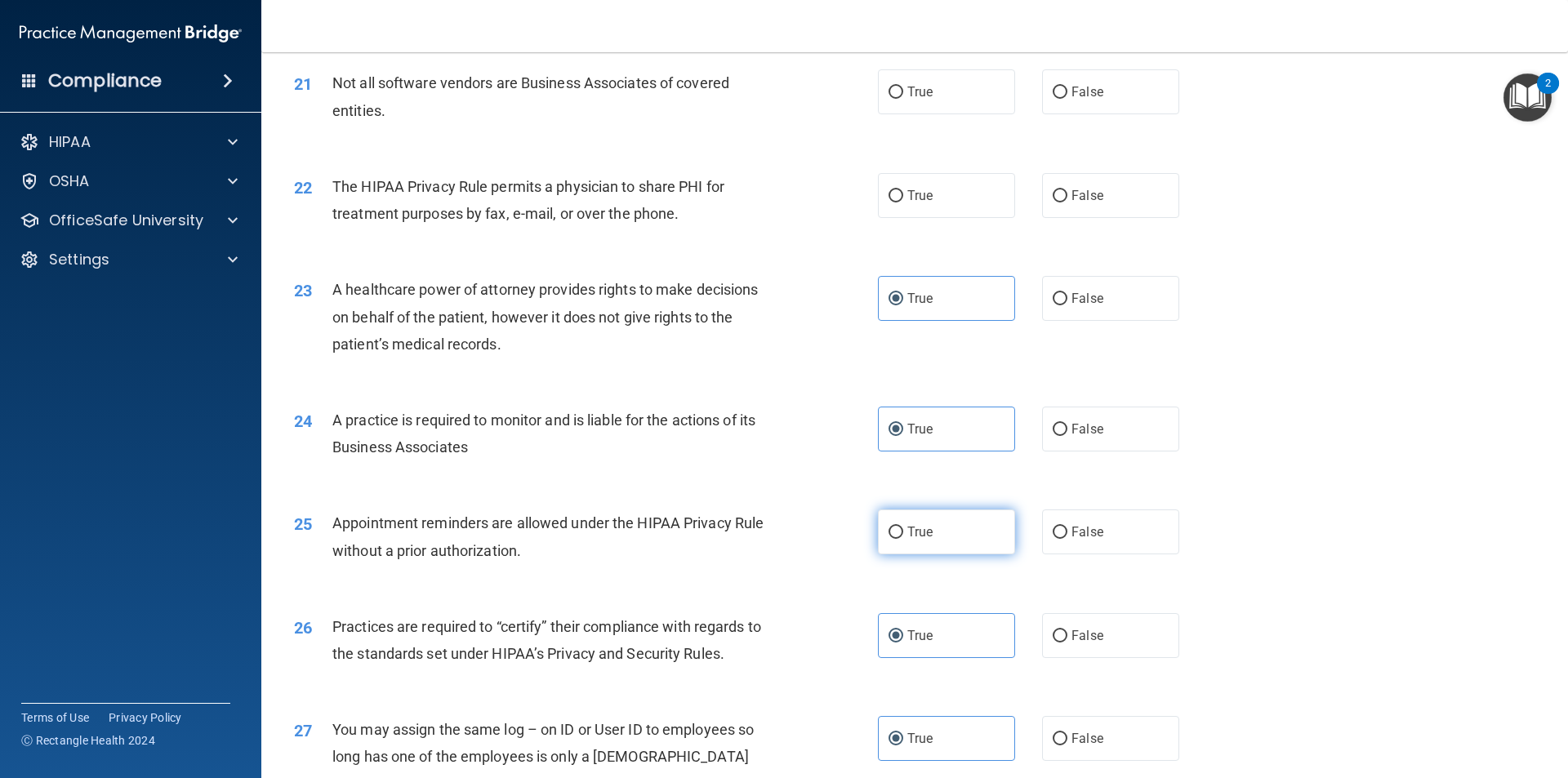
click at [971, 530] on label "True" at bounding box center [946, 532] width 137 height 45
click at [903, 530] on input "True" at bounding box center [895, 533] width 14 height 12
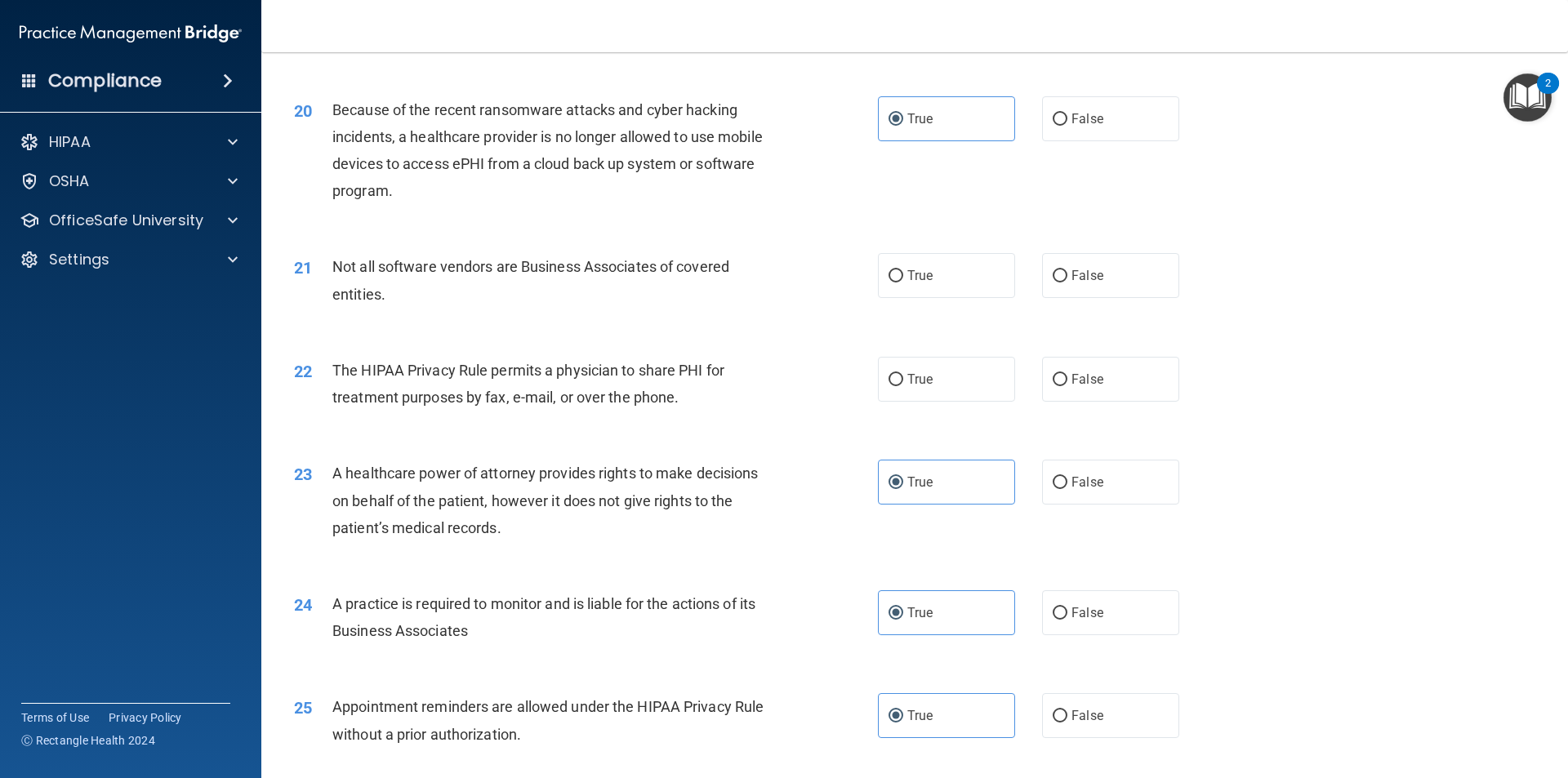
scroll to position [2287, 0]
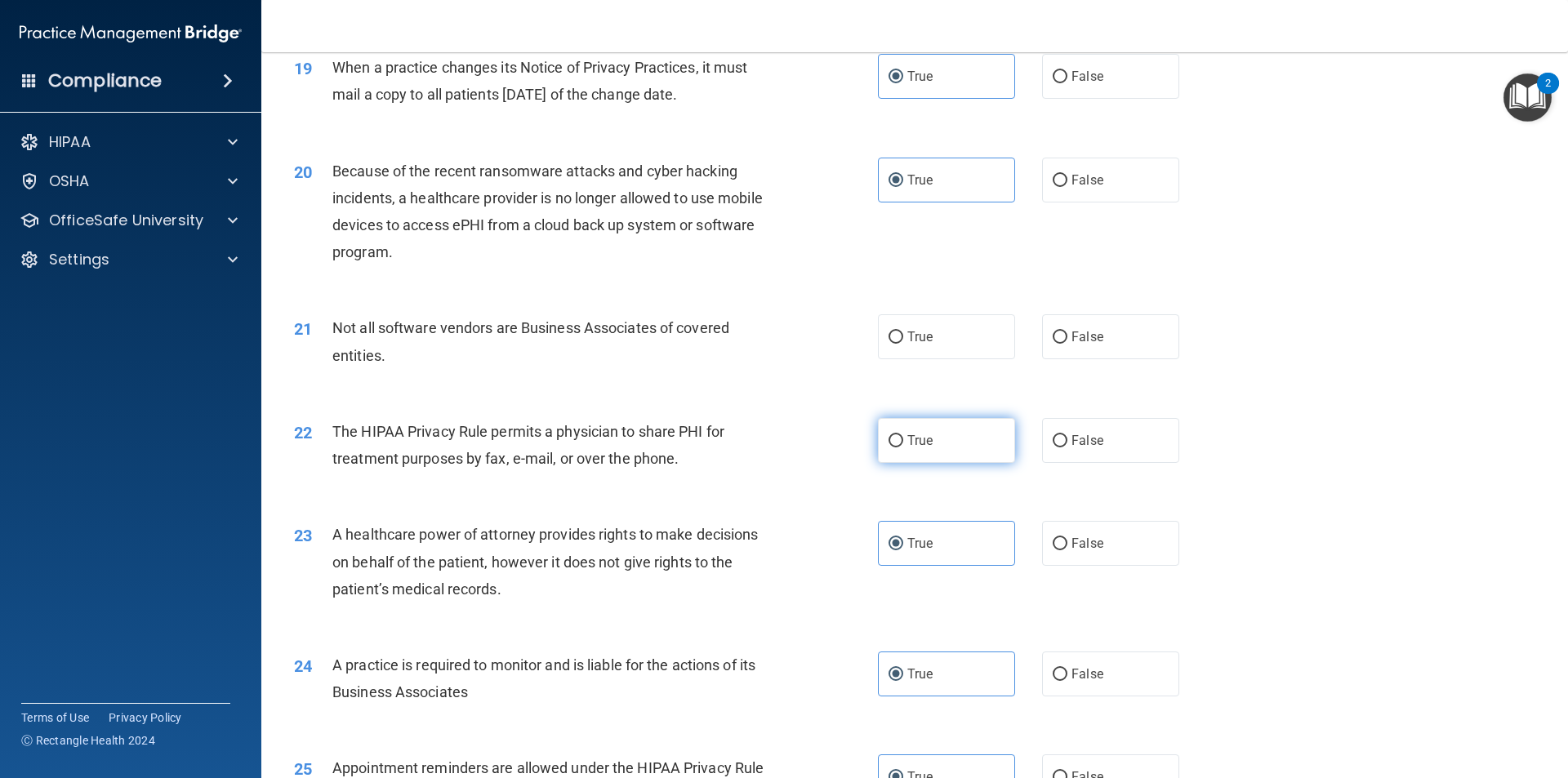
click at [949, 447] on label "True" at bounding box center [946, 440] width 137 height 45
click at [903, 447] on input "True" at bounding box center [895, 441] width 14 height 12
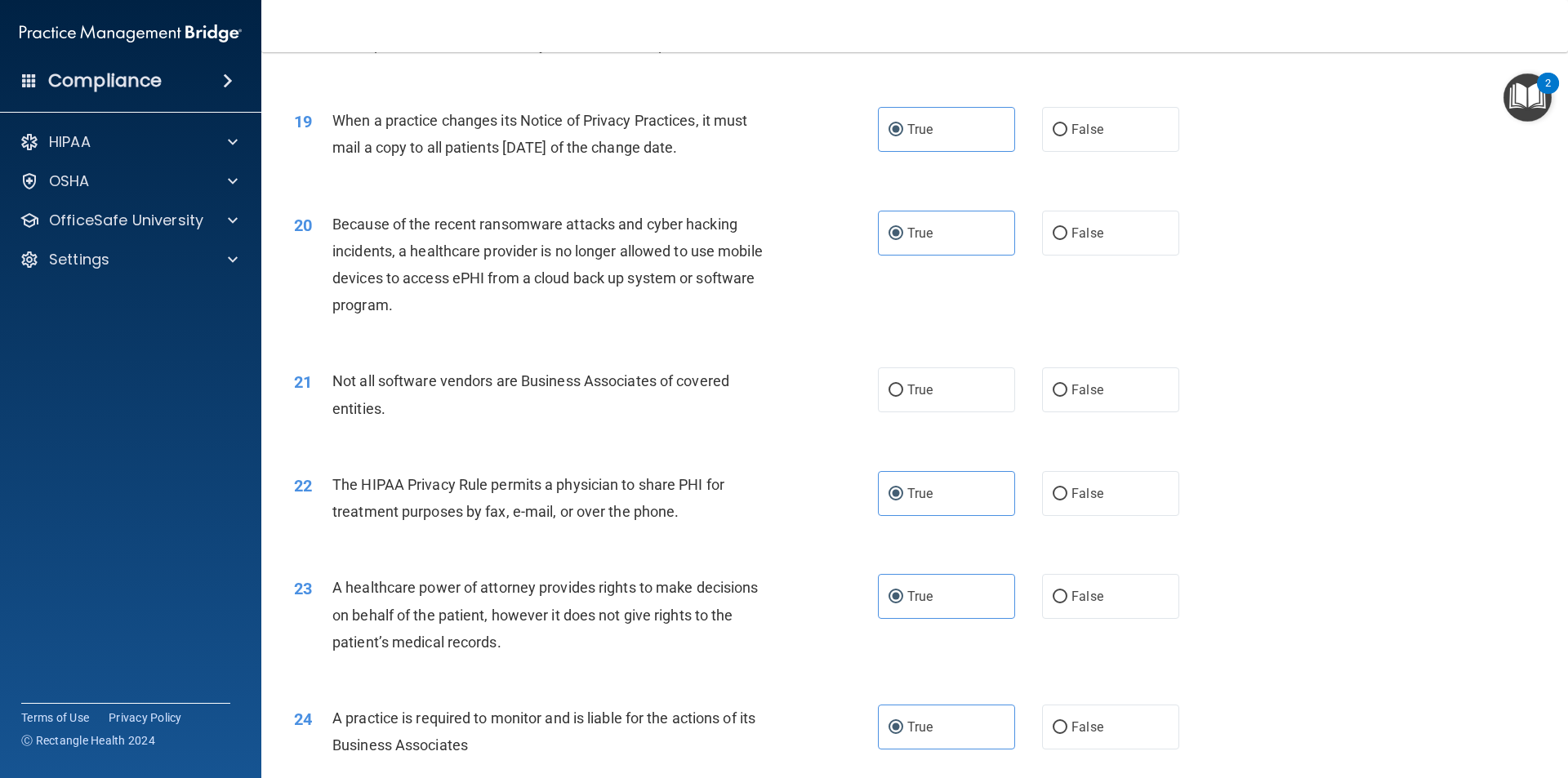
scroll to position [2206, 0]
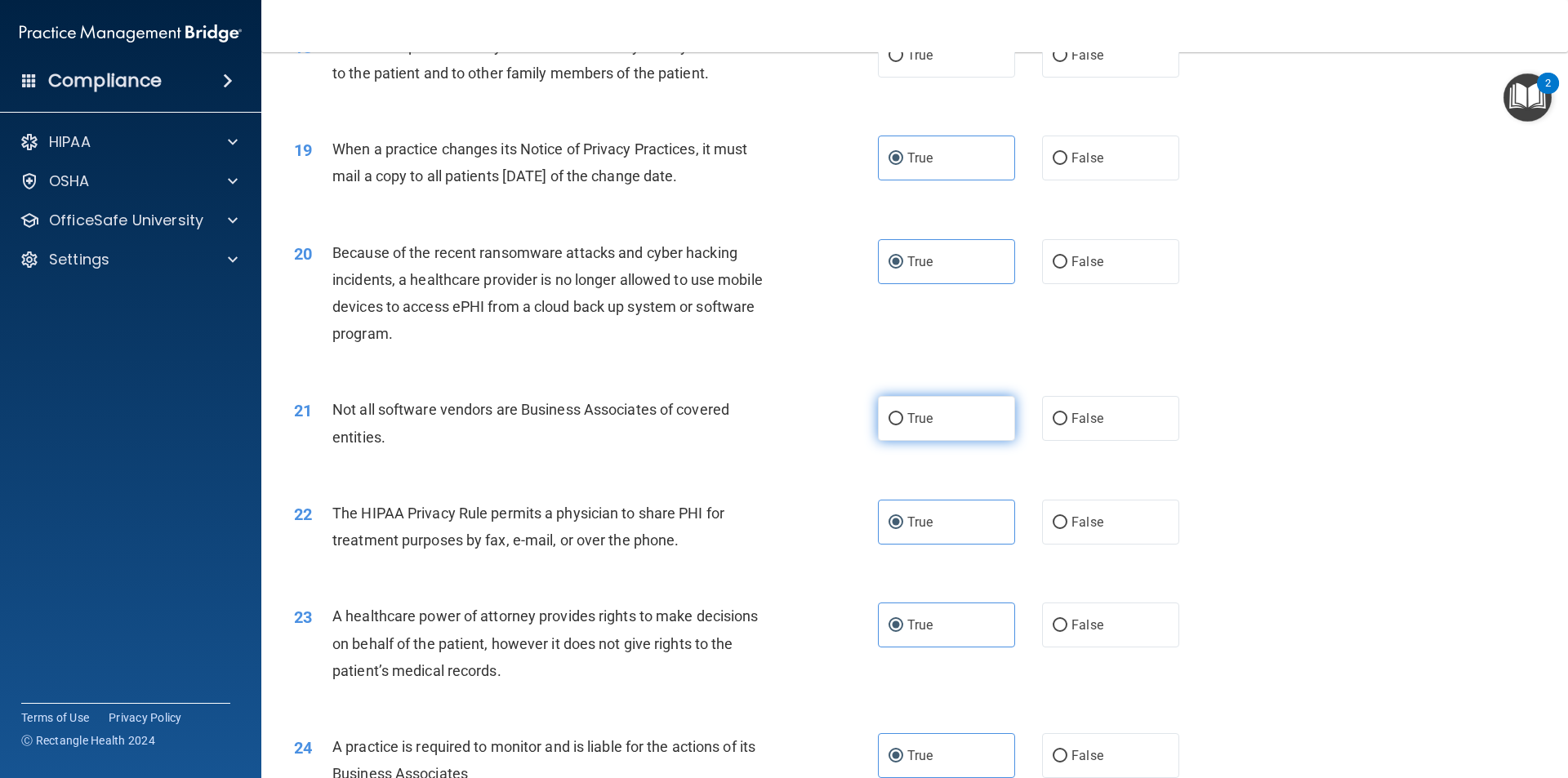
click at [959, 423] on label "True" at bounding box center [946, 418] width 137 height 45
click at [903, 423] on input "True" at bounding box center [895, 419] width 14 height 12
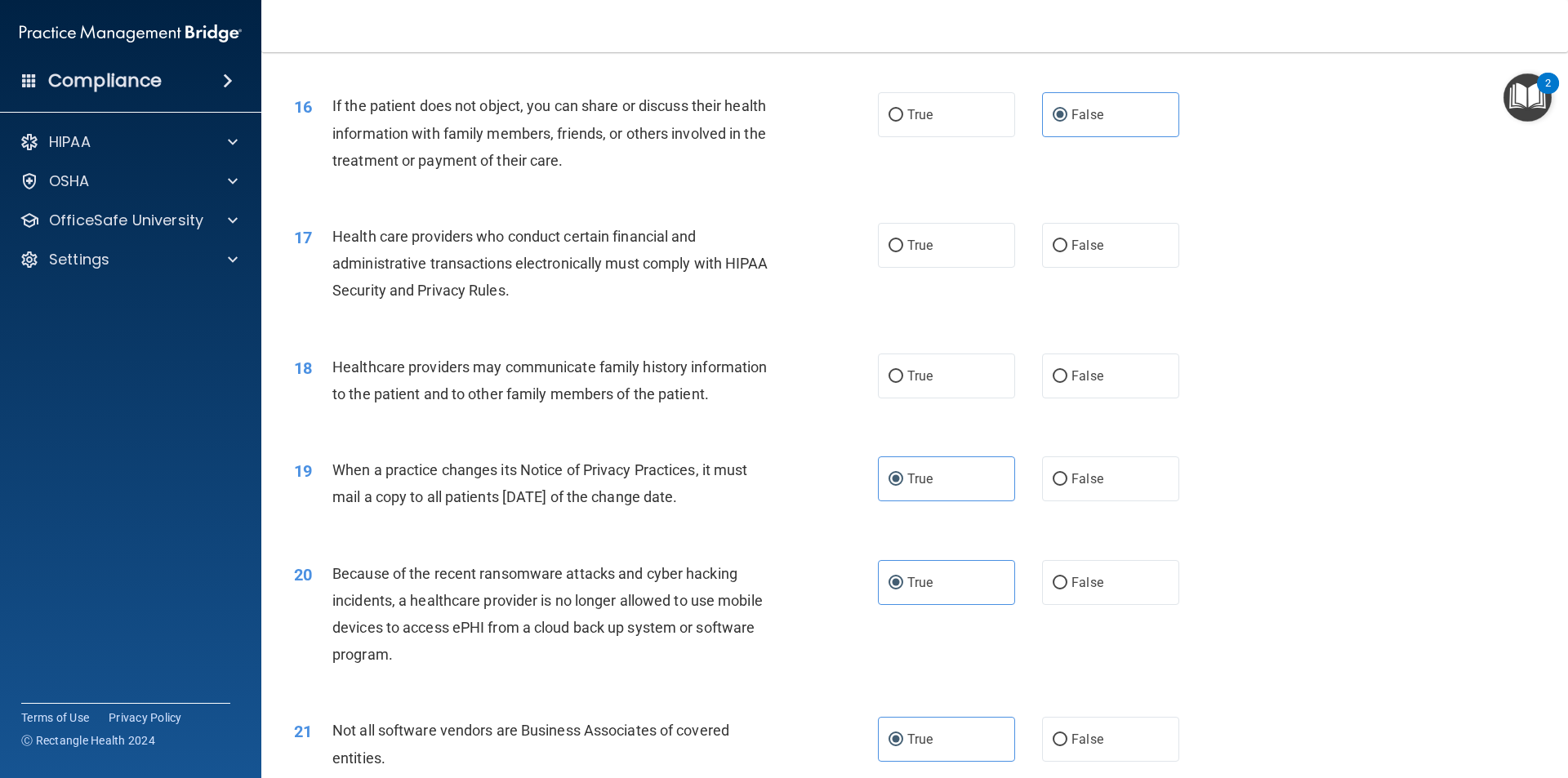
scroll to position [1878, 0]
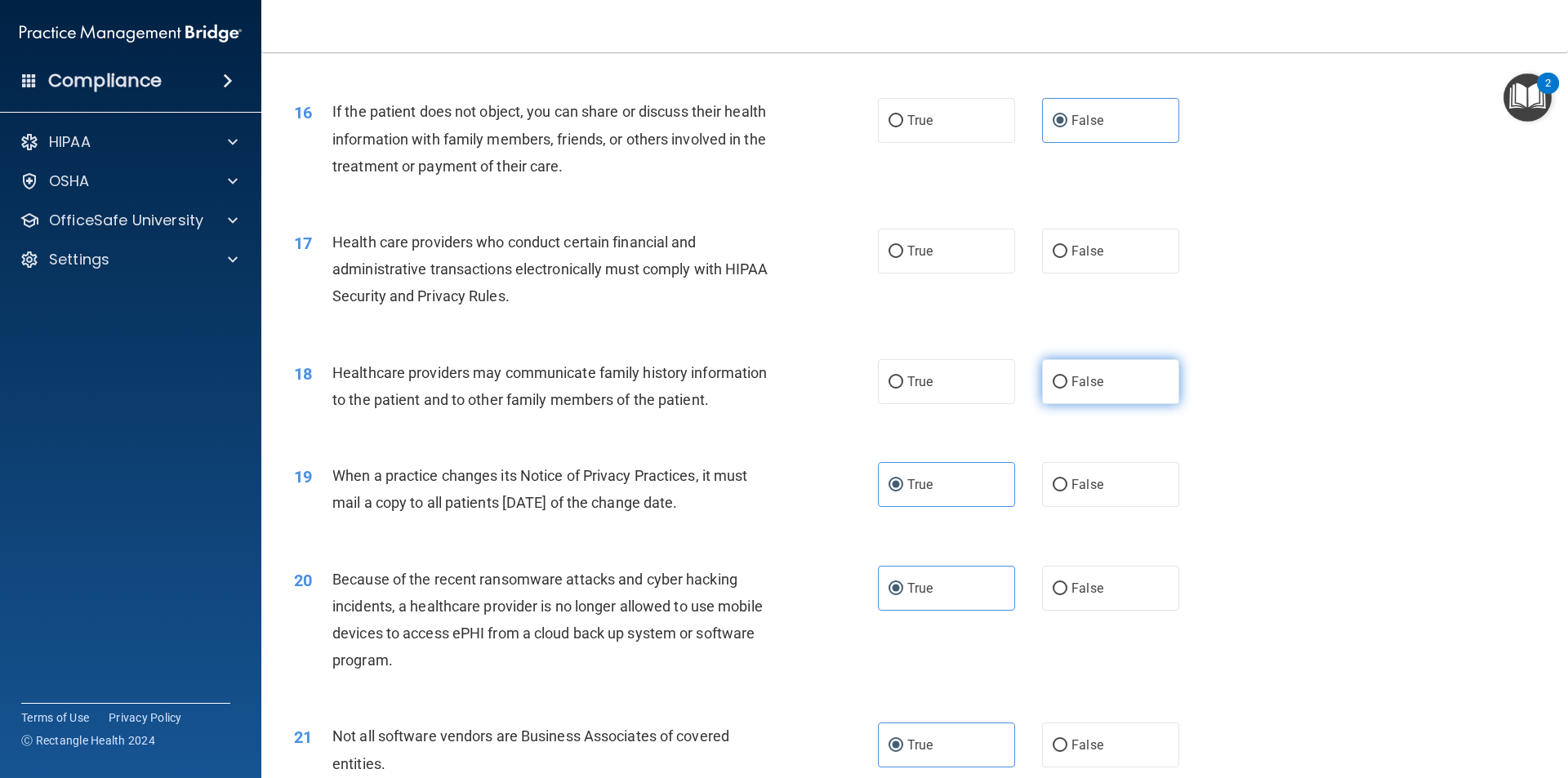
click at [1052, 386] on input "False" at bounding box center [1059, 382] width 14 height 12
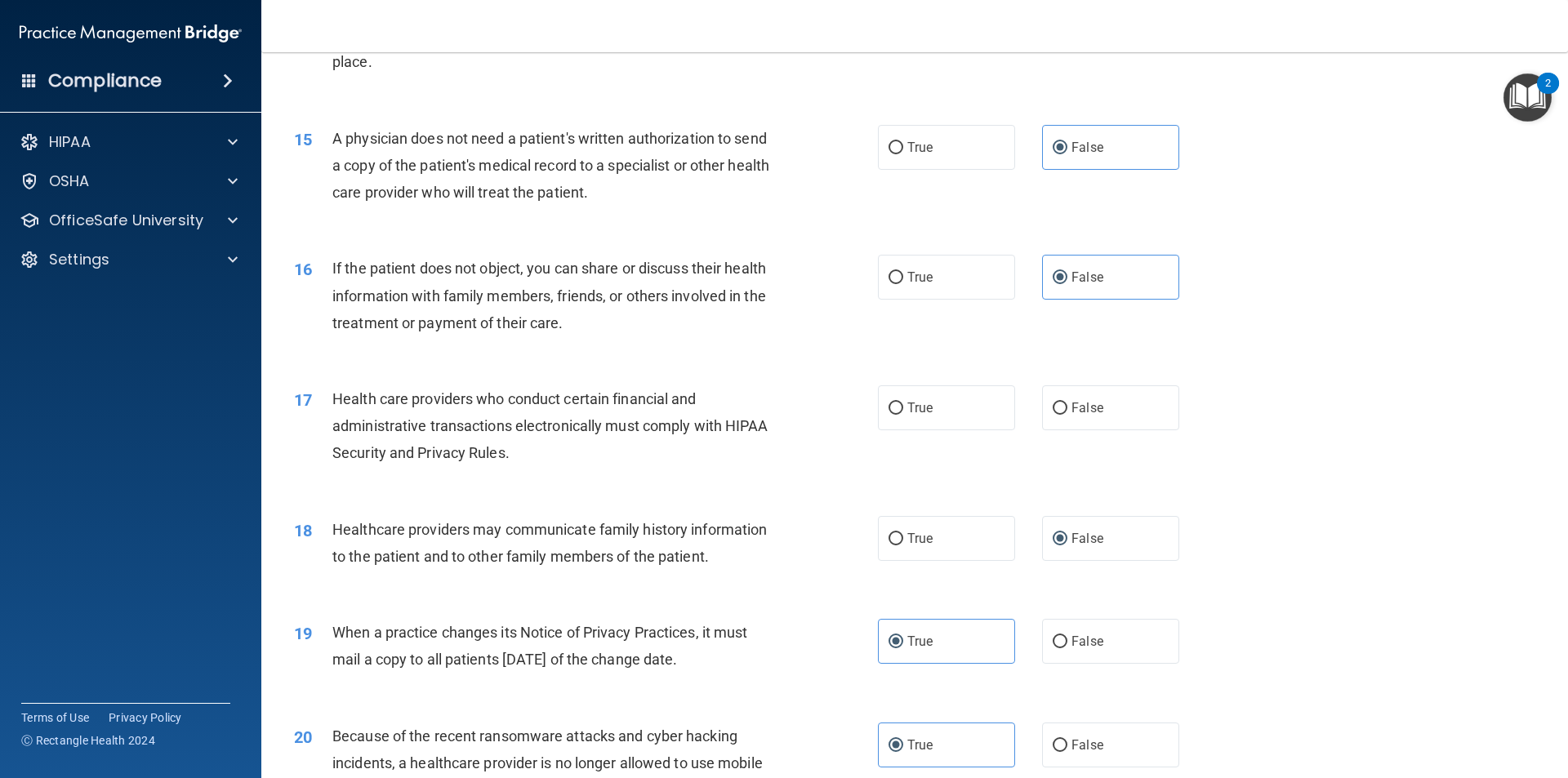
scroll to position [1715, 0]
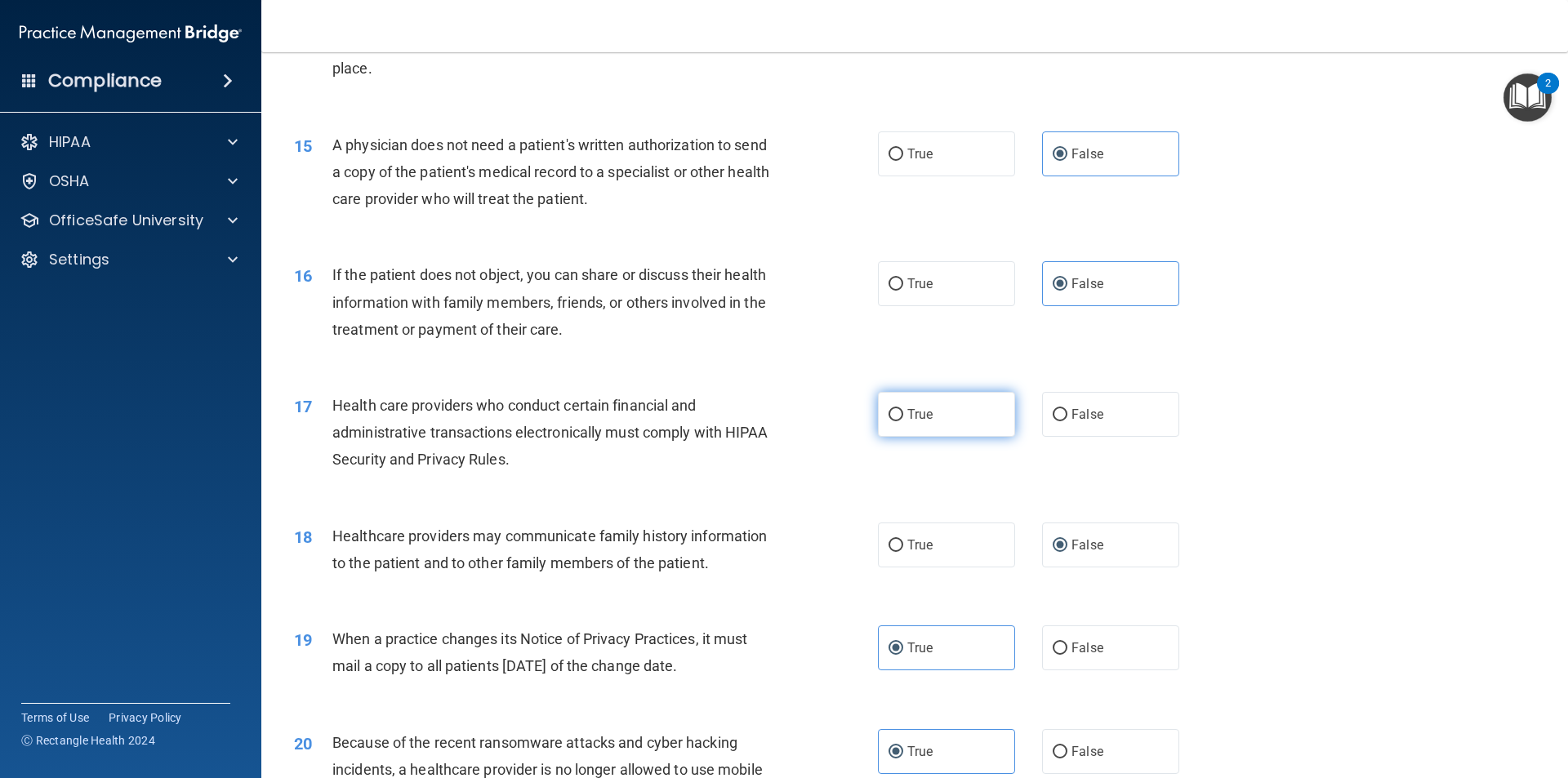
click at [917, 404] on label "True" at bounding box center [946, 414] width 137 height 45
click at [903, 410] on input "True" at bounding box center [895, 415] width 14 height 12
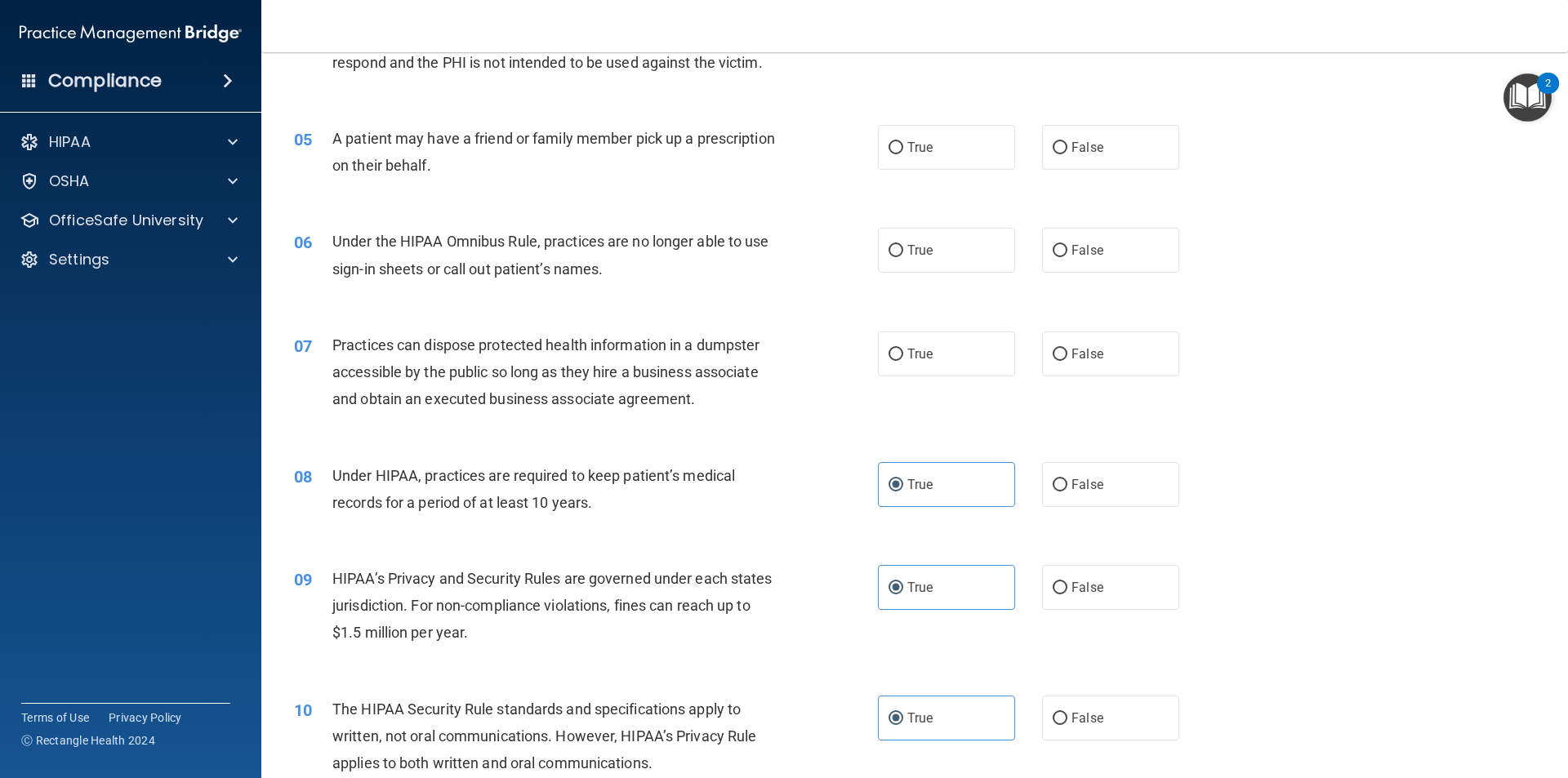
scroll to position [490, 0]
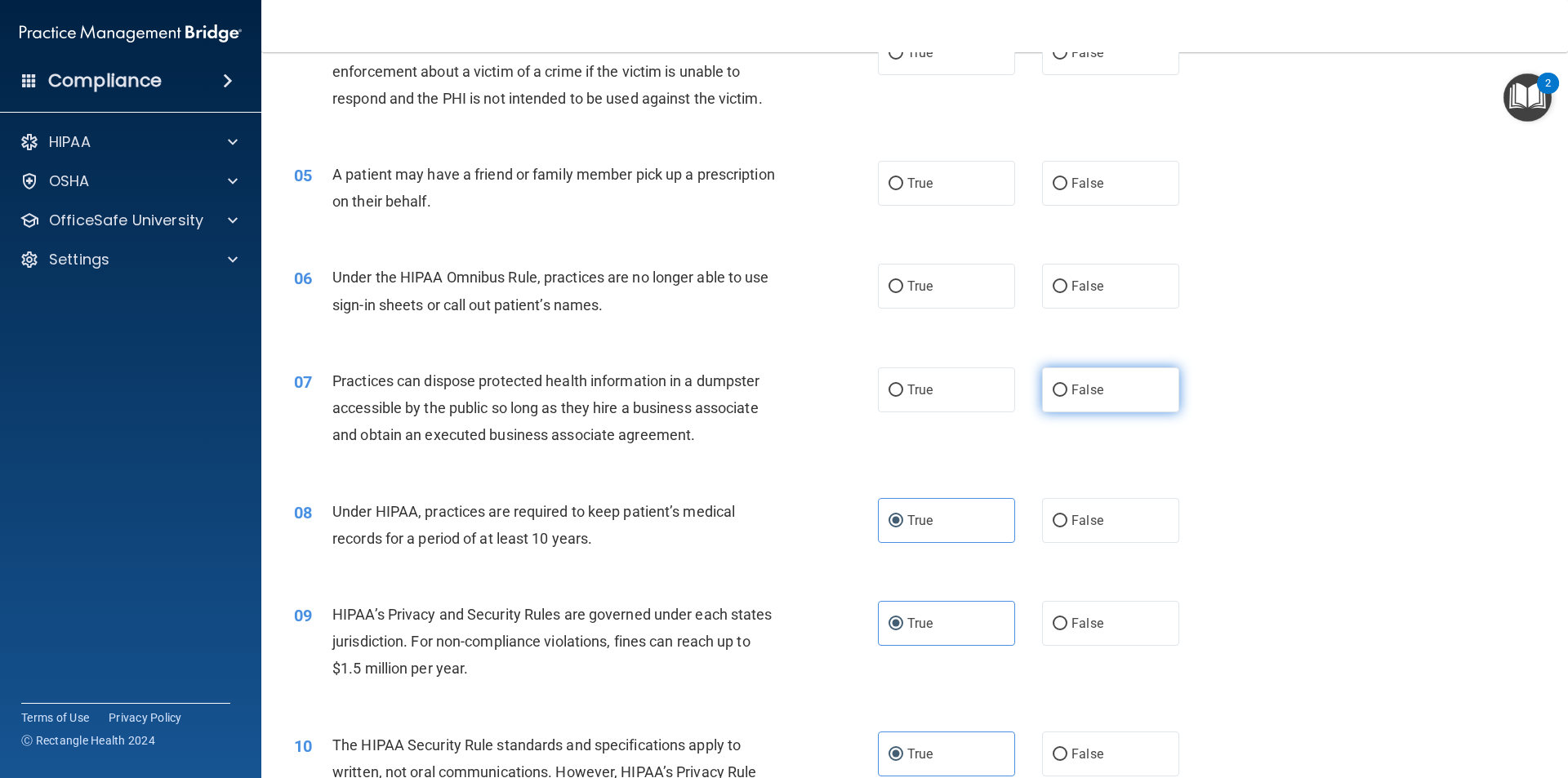
click at [1093, 398] on label "False" at bounding box center [1110, 389] width 137 height 45
click at [1068, 397] on input "False" at bounding box center [1059, 390] width 14 height 12
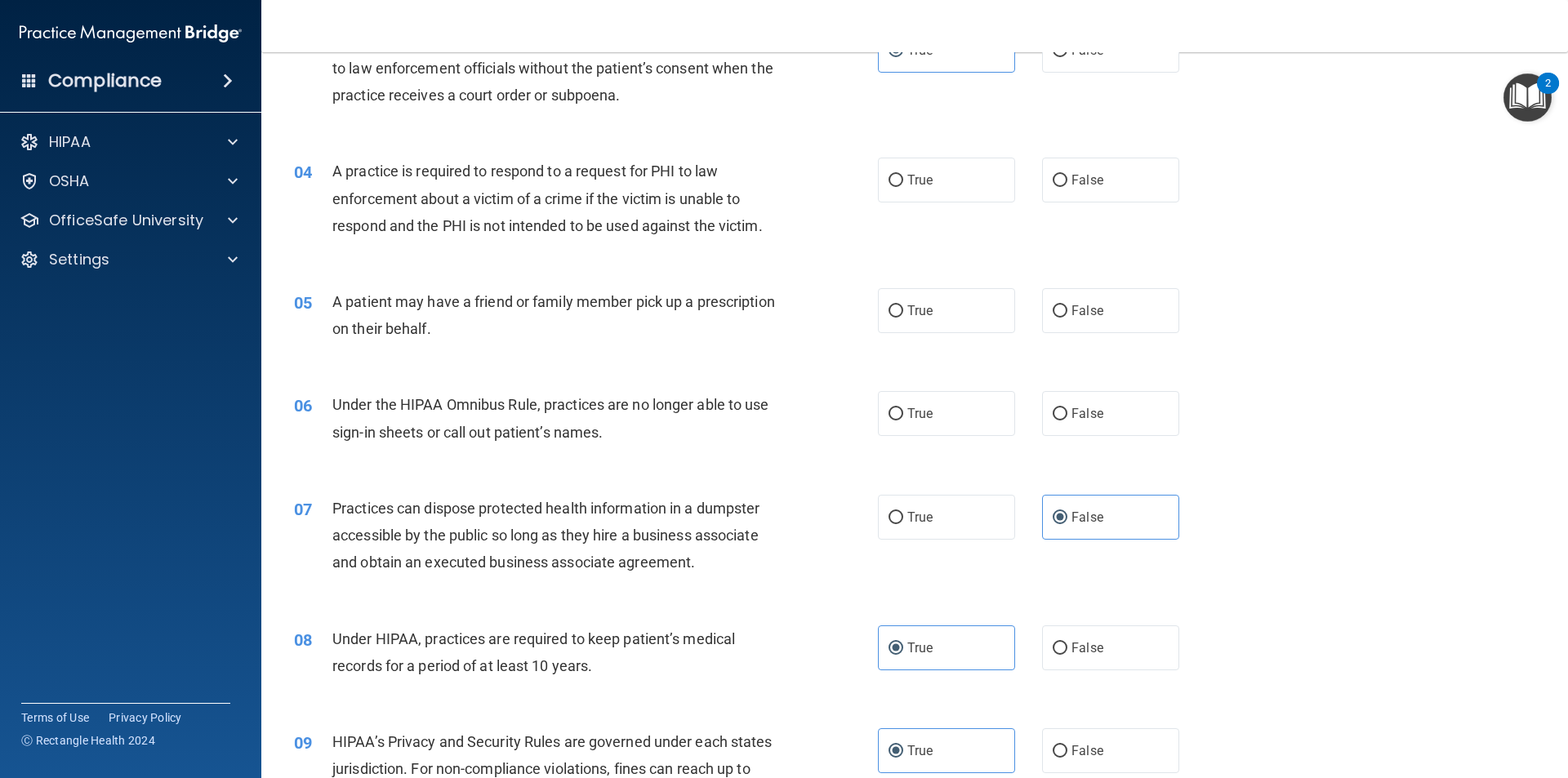
scroll to position [326, 0]
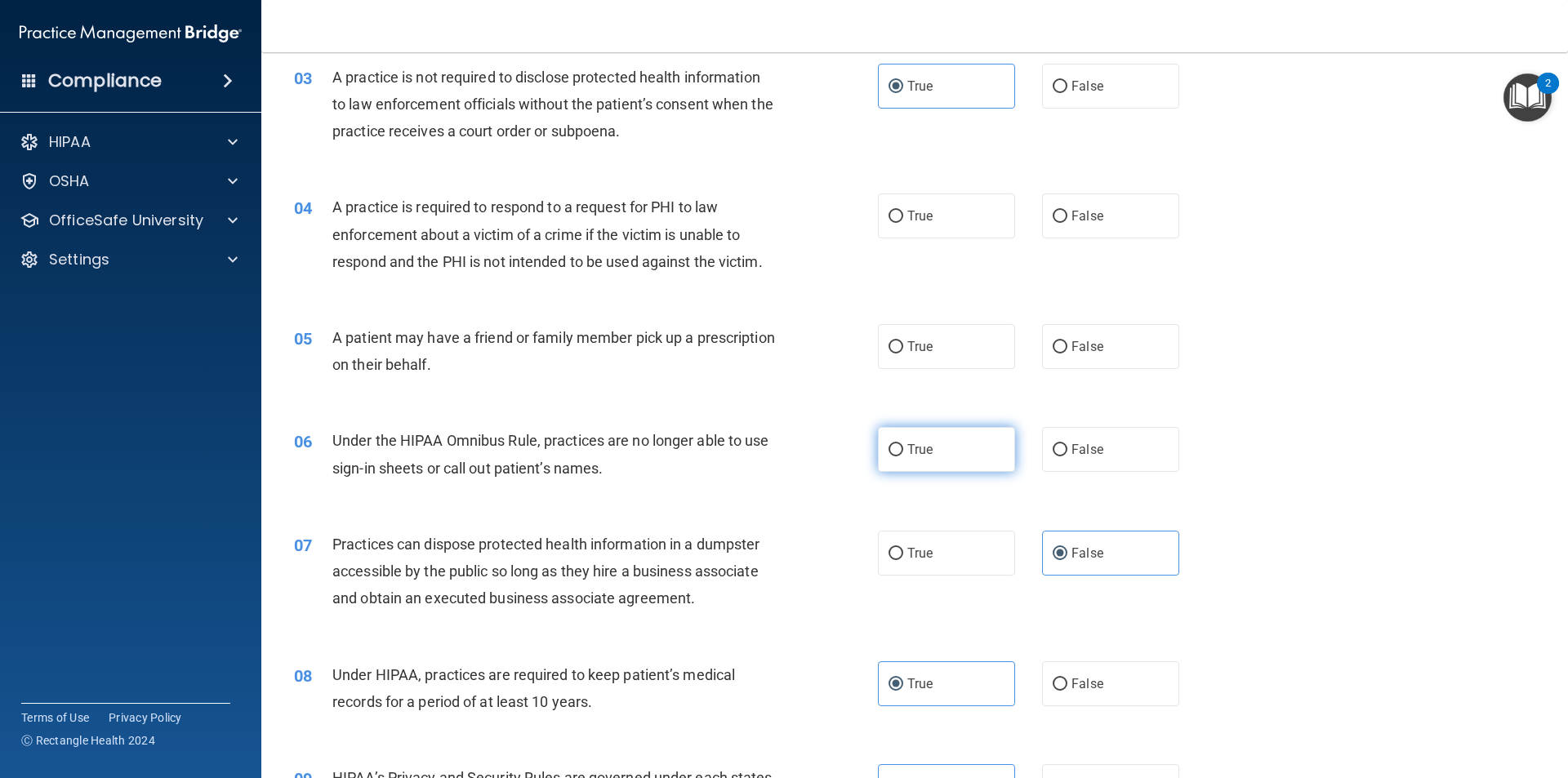
click at [965, 445] on label "True" at bounding box center [946, 449] width 137 height 45
click at [903, 445] on input "True" at bounding box center [895, 450] width 14 height 12
click at [1061, 443] on label "False" at bounding box center [1110, 449] width 137 height 45
click at [1061, 444] on input "False" at bounding box center [1059, 450] width 14 height 12
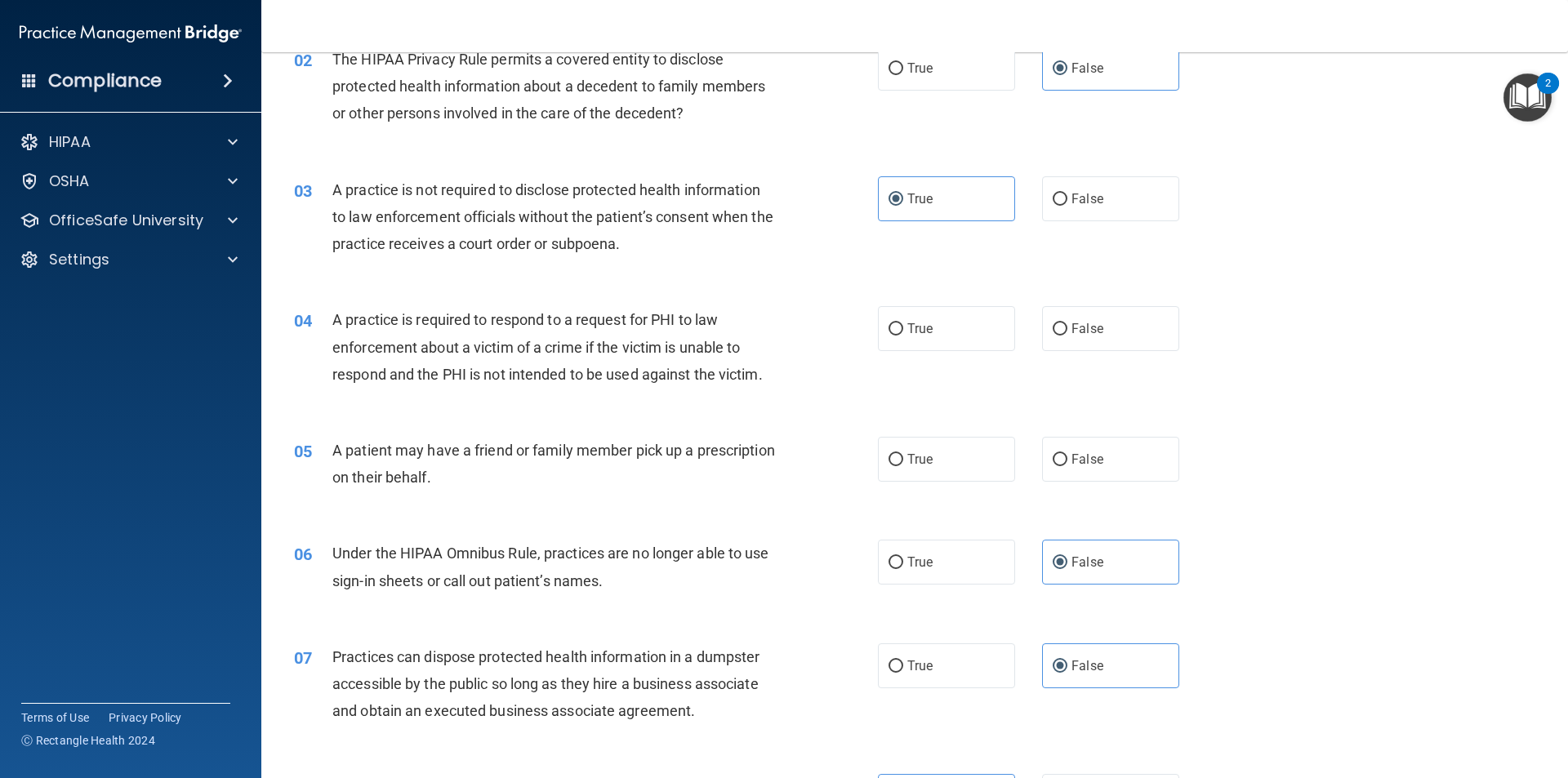
scroll to position [164, 0]
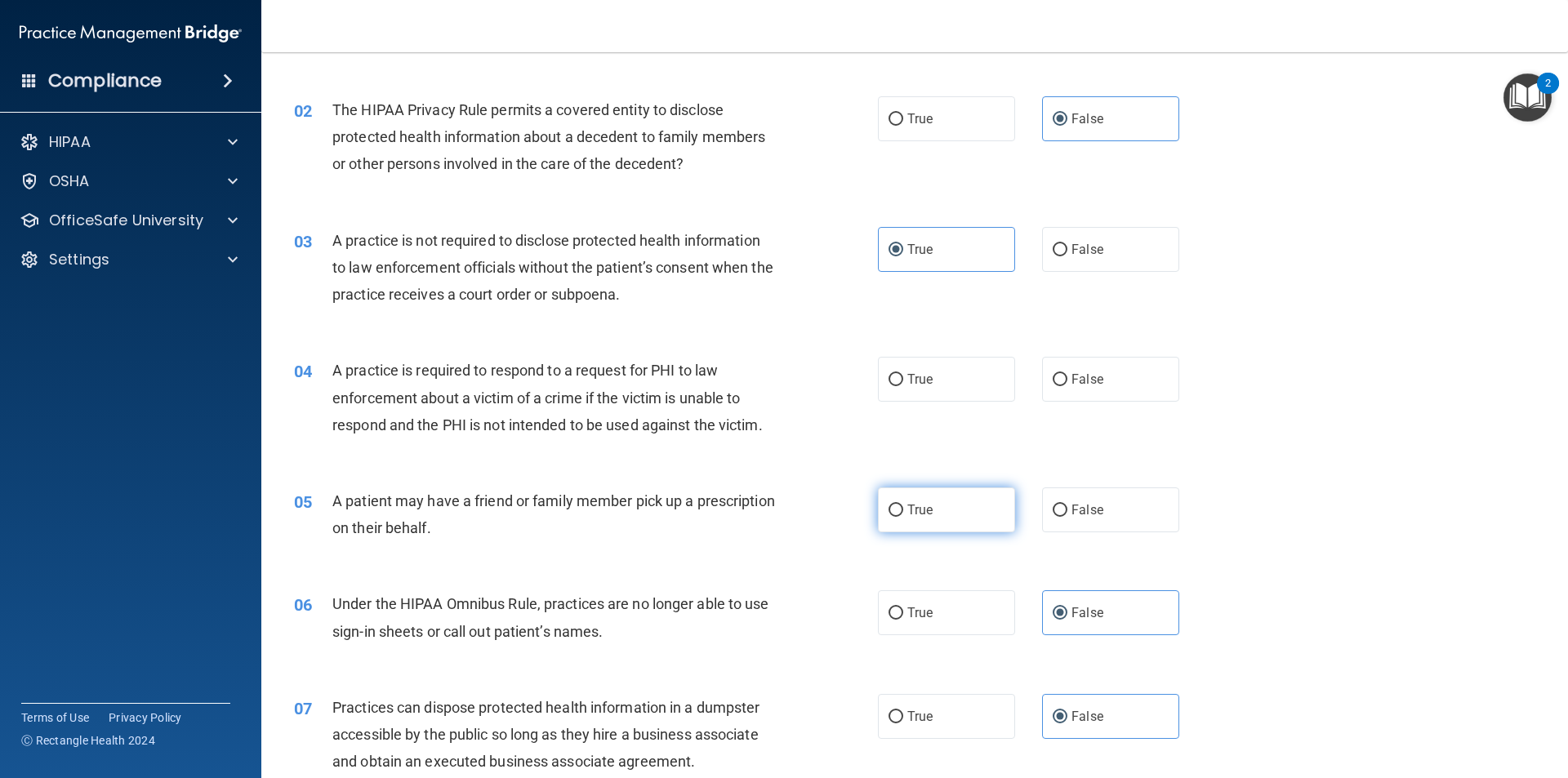
click at [931, 516] on label "True" at bounding box center [946, 510] width 137 height 45
click at [903, 516] on input "True" at bounding box center [895, 510] width 14 height 12
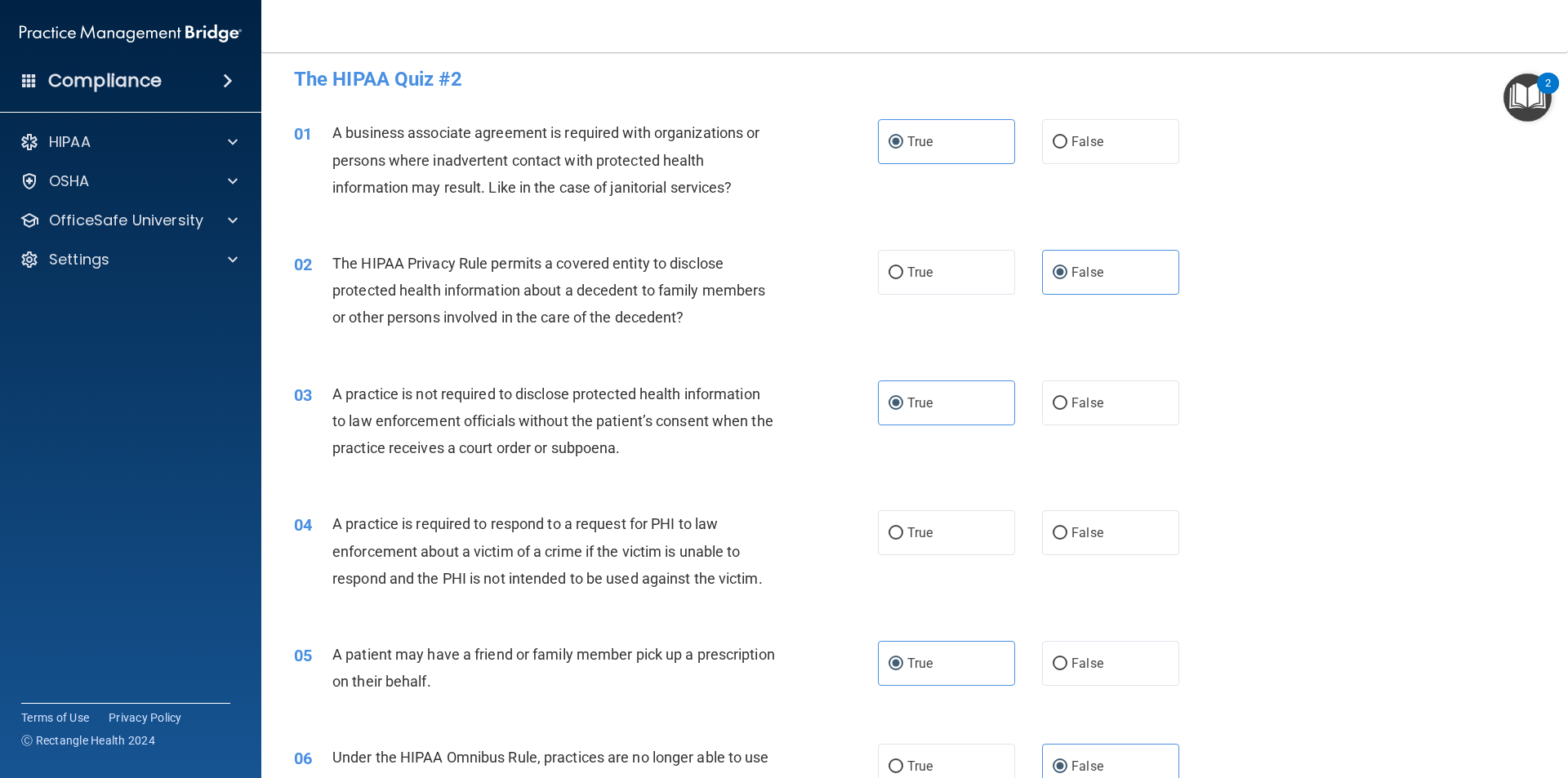
scroll to position [0, 0]
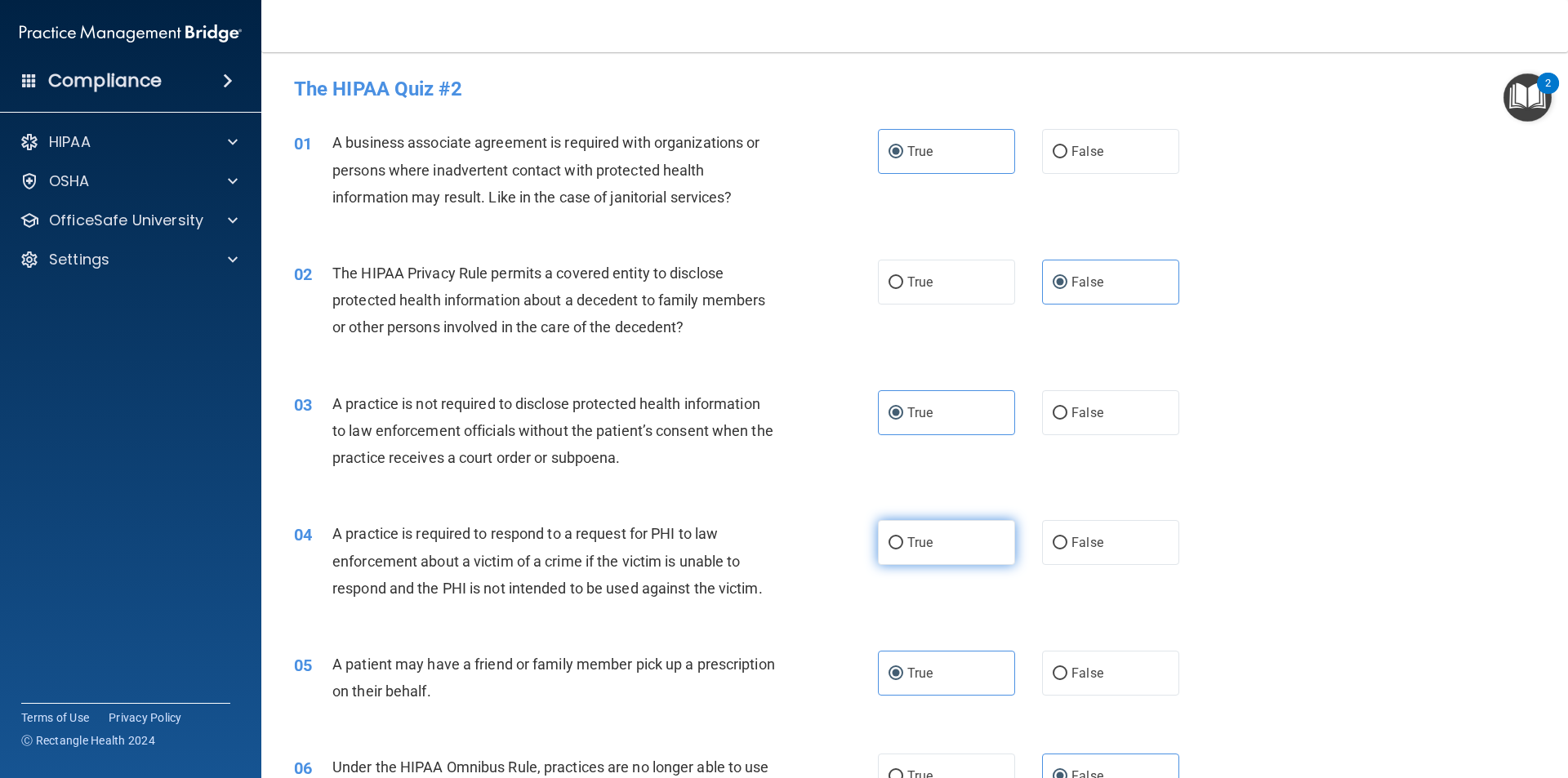
click at [934, 553] on label "True" at bounding box center [946, 543] width 137 height 45
click at [903, 549] on input "True" at bounding box center [895, 544] width 14 height 12
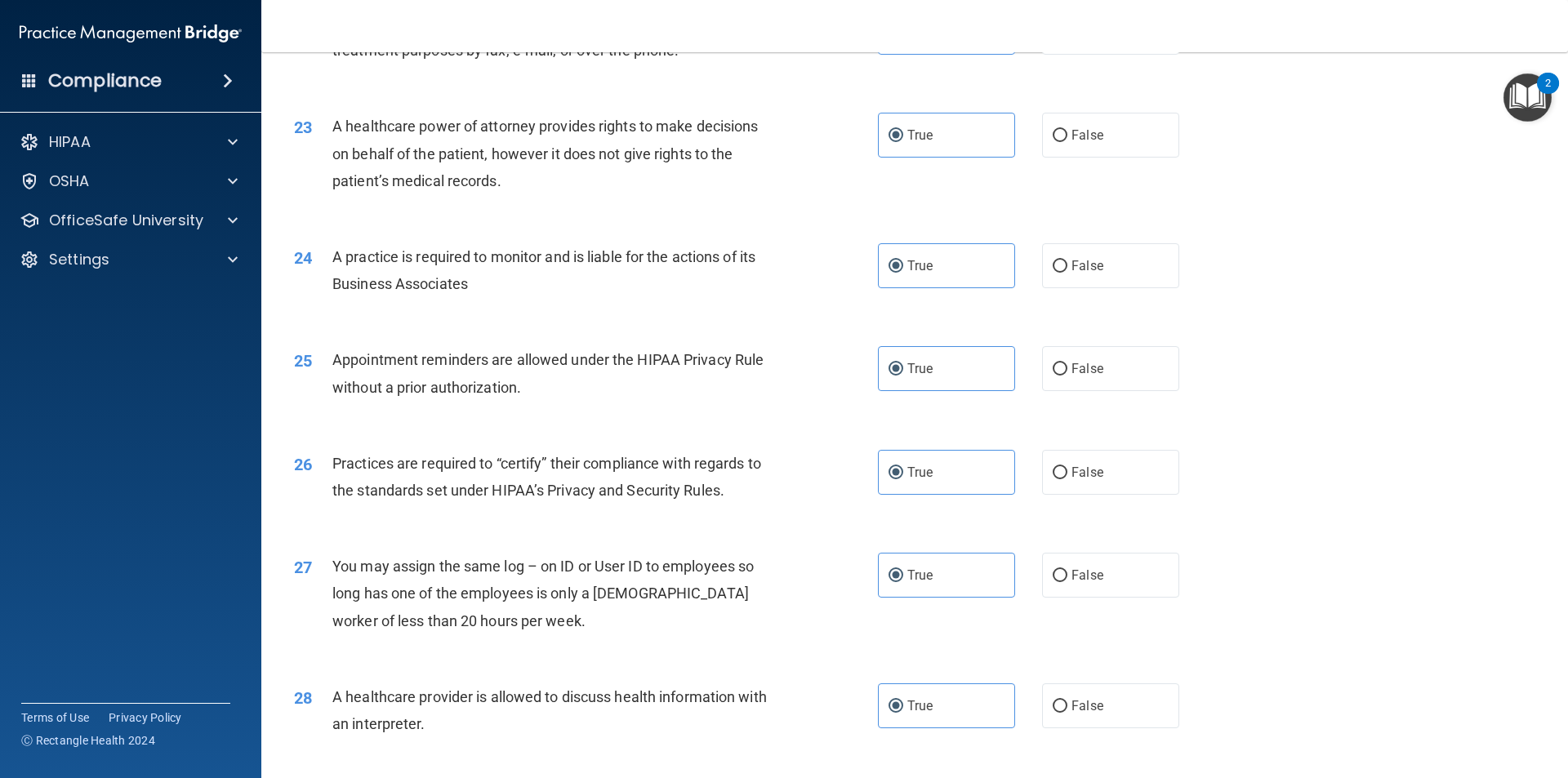
scroll to position [3024, 0]
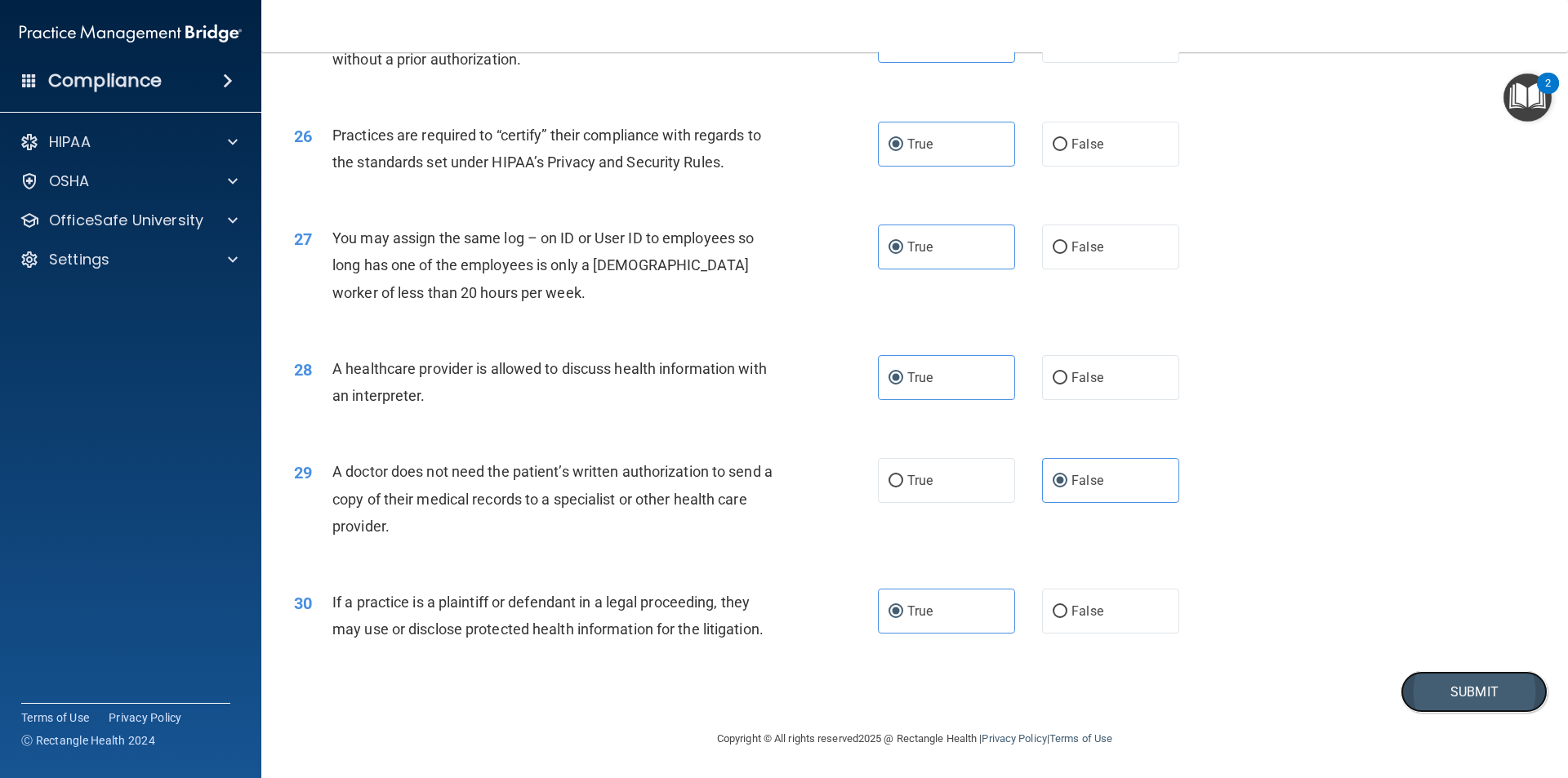
click at [1416, 687] on button "Submit" at bounding box center [1474, 693] width 147 height 42
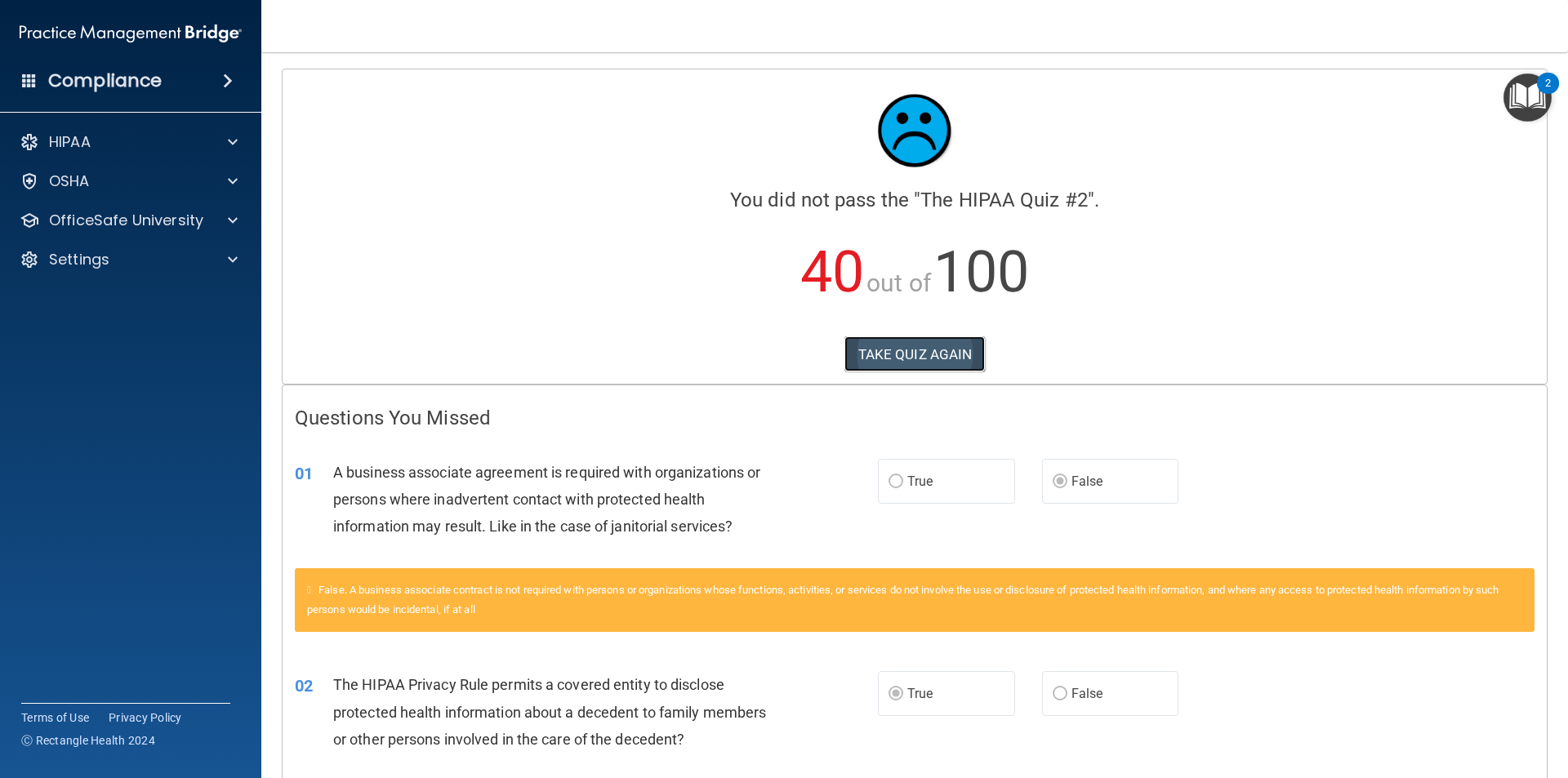
click at [908, 357] on button "TAKE QUIZ AGAIN" at bounding box center [916, 355] width 142 height 36
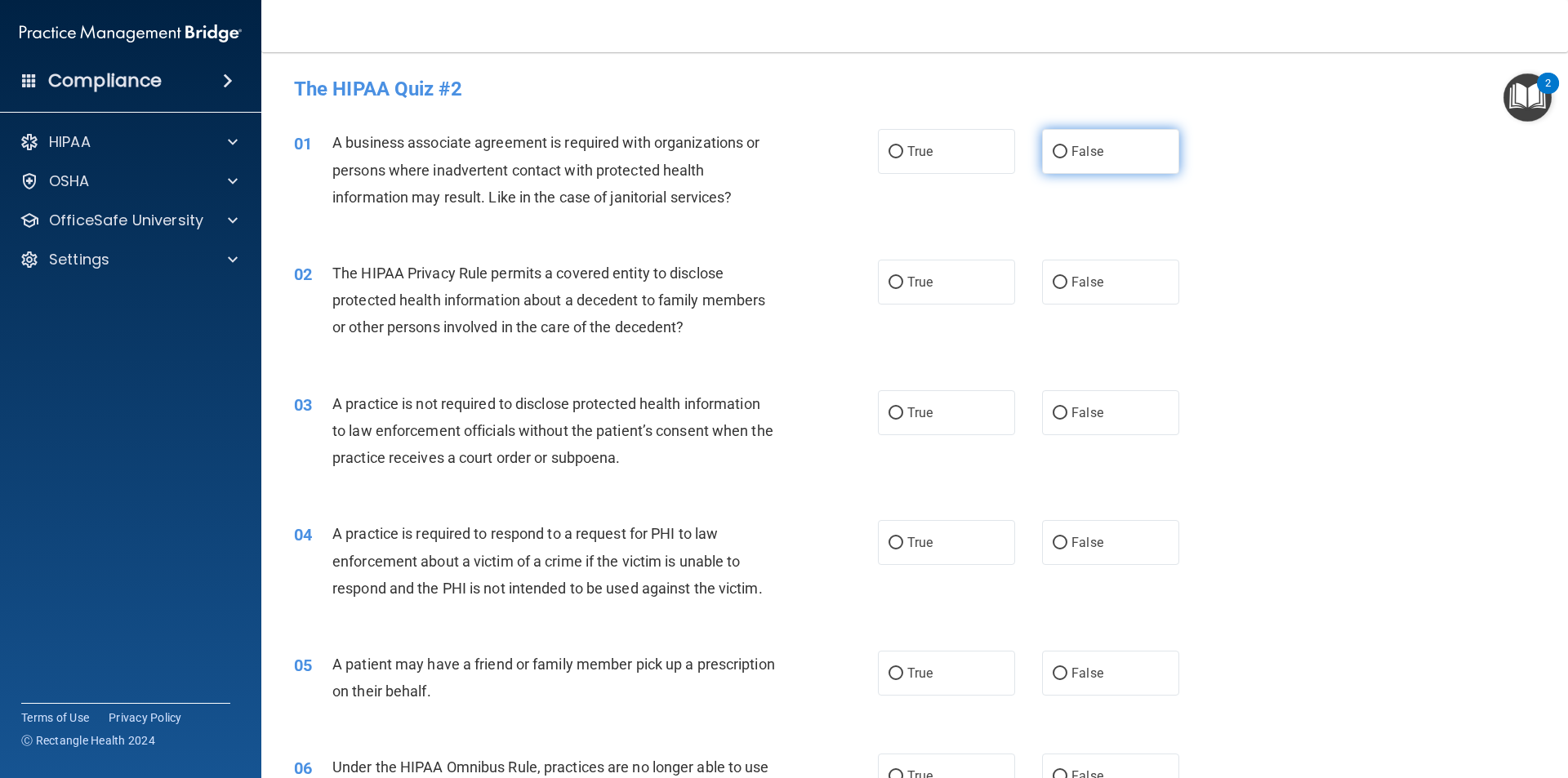
click at [1071, 147] on span "False" at bounding box center [1087, 151] width 32 height 15
click at [1065, 147] on input "False" at bounding box center [1059, 152] width 14 height 12
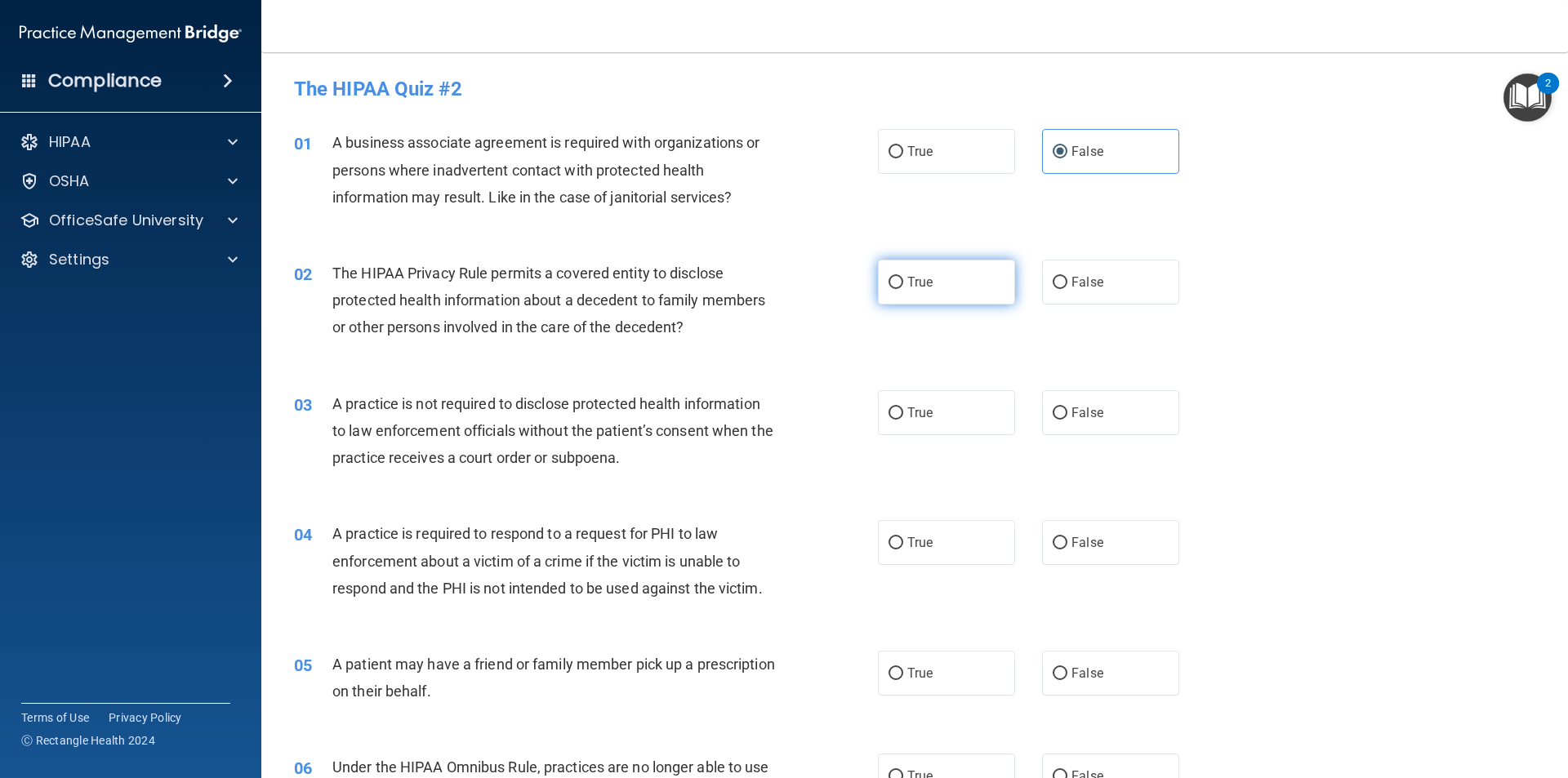
click at [955, 275] on label "True" at bounding box center [946, 281] width 137 height 45
click at [903, 277] on input "True" at bounding box center [895, 282] width 14 height 12
click at [1056, 403] on label "False" at bounding box center [1110, 412] width 137 height 45
click at [1056, 408] on input "False" at bounding box center [1059, 413] width 14 height 12
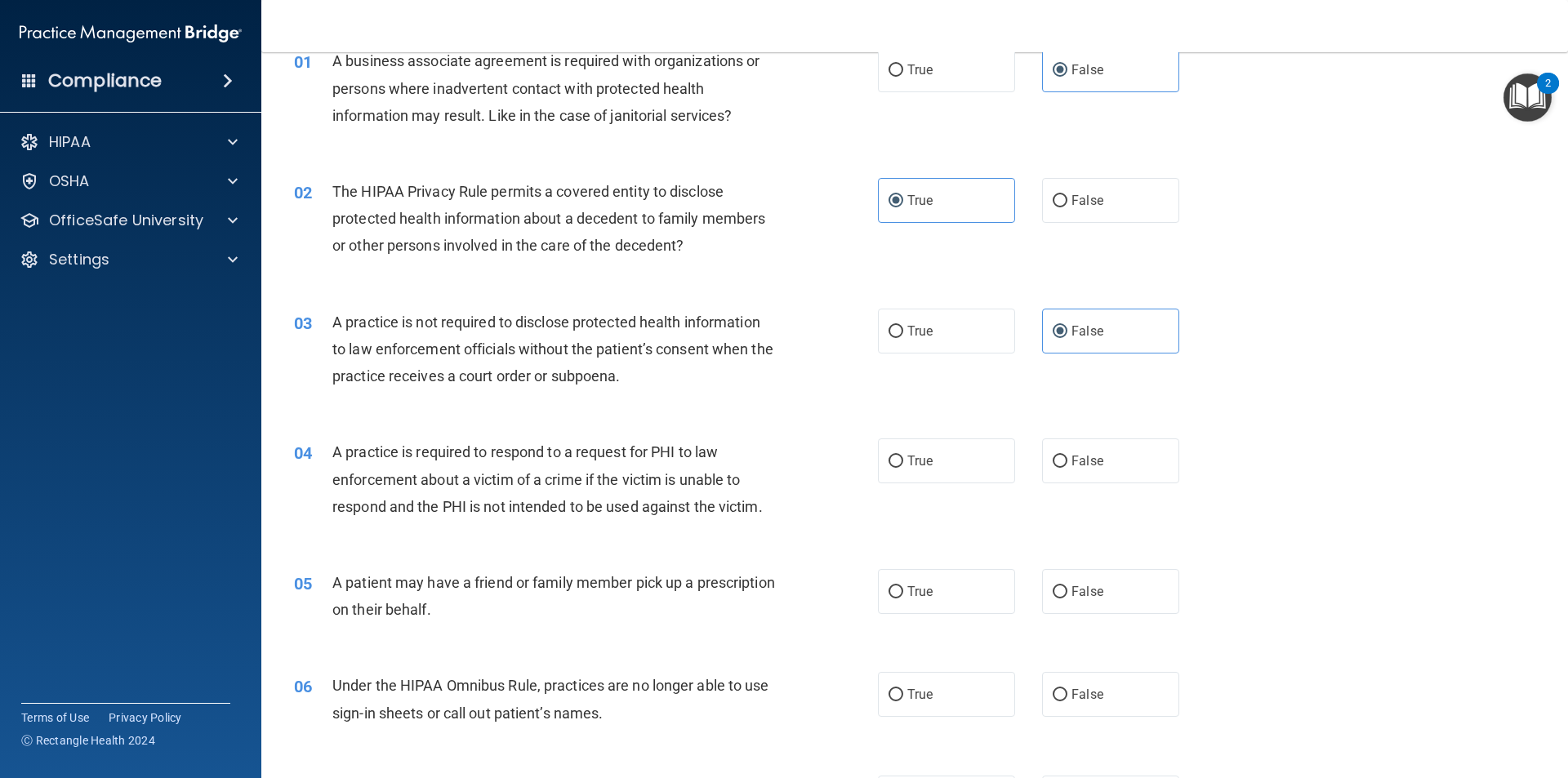
scroll to position [164, 0]
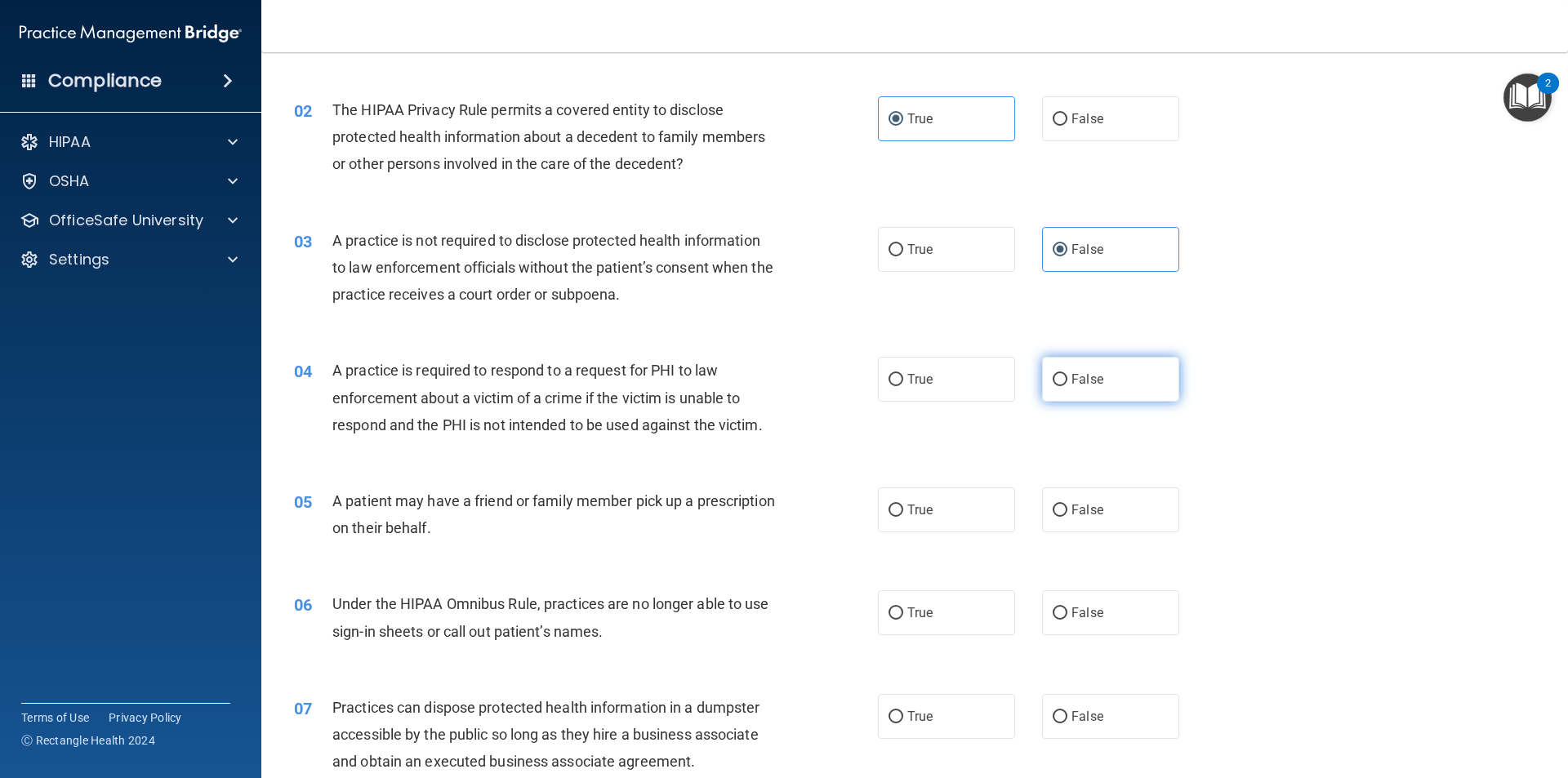
click at [1078, 379] on span "False" at bounding box center [1087, 379] width 32 height 15
click at [1068, 379] on input "False" at bounding box center [1059, 380] width 14 height 12
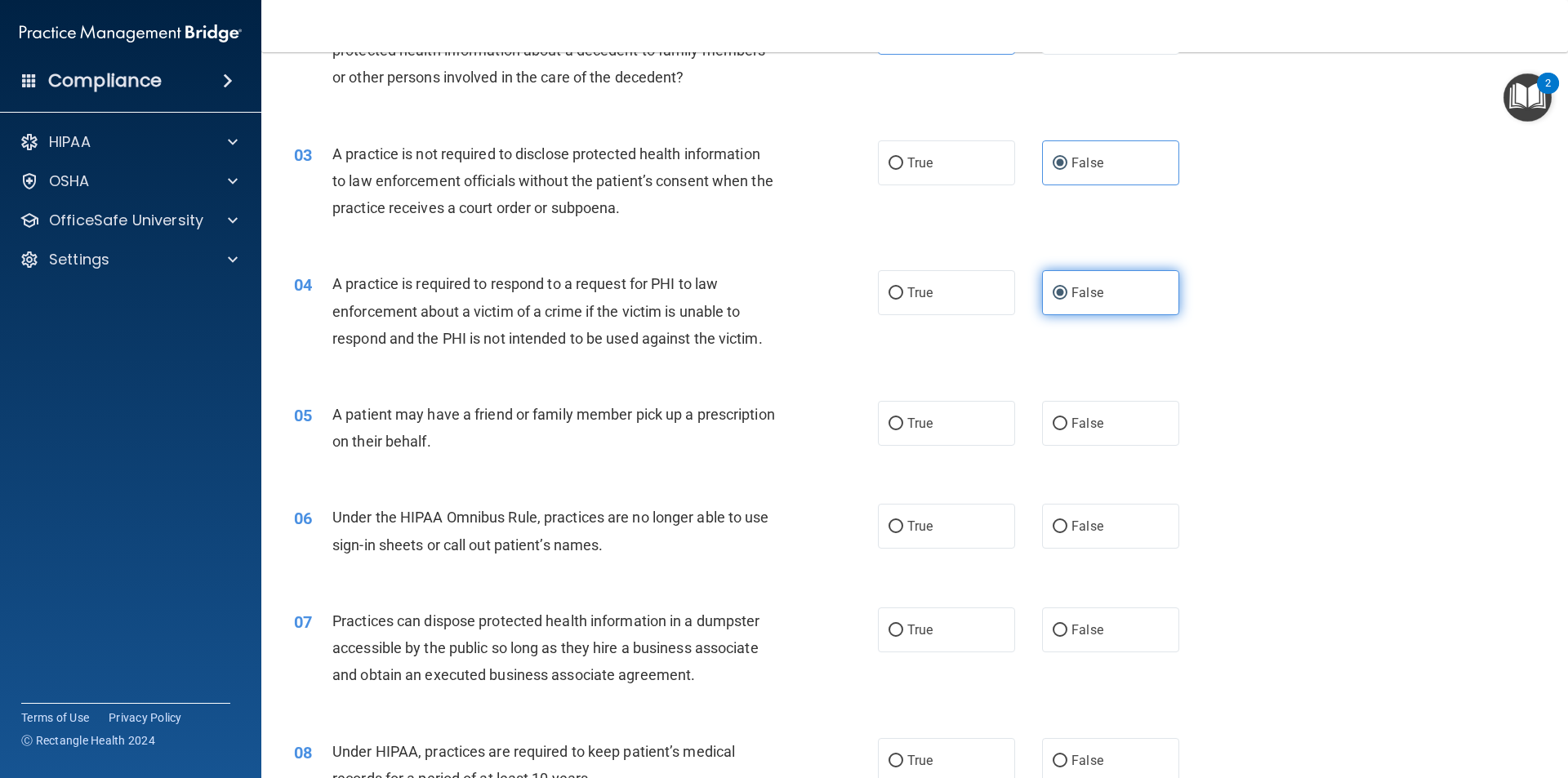
scroll to position [326, 0]
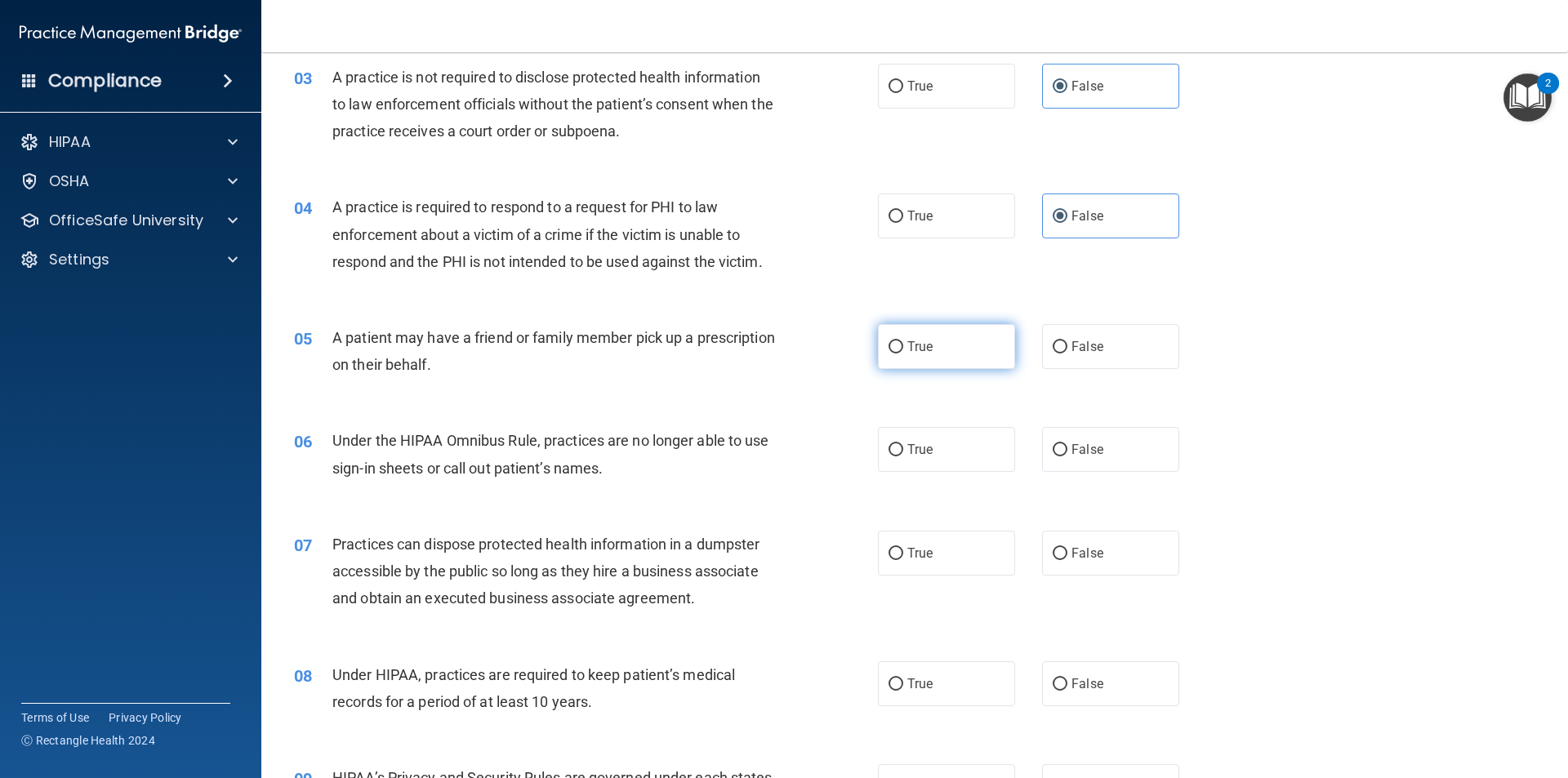
click at [920, 354] on label "True" at bounding box center [946, 346] width 137 height 45
click at [903, 354] on input "True" at bounding box center [895, 347] width 14 height 12
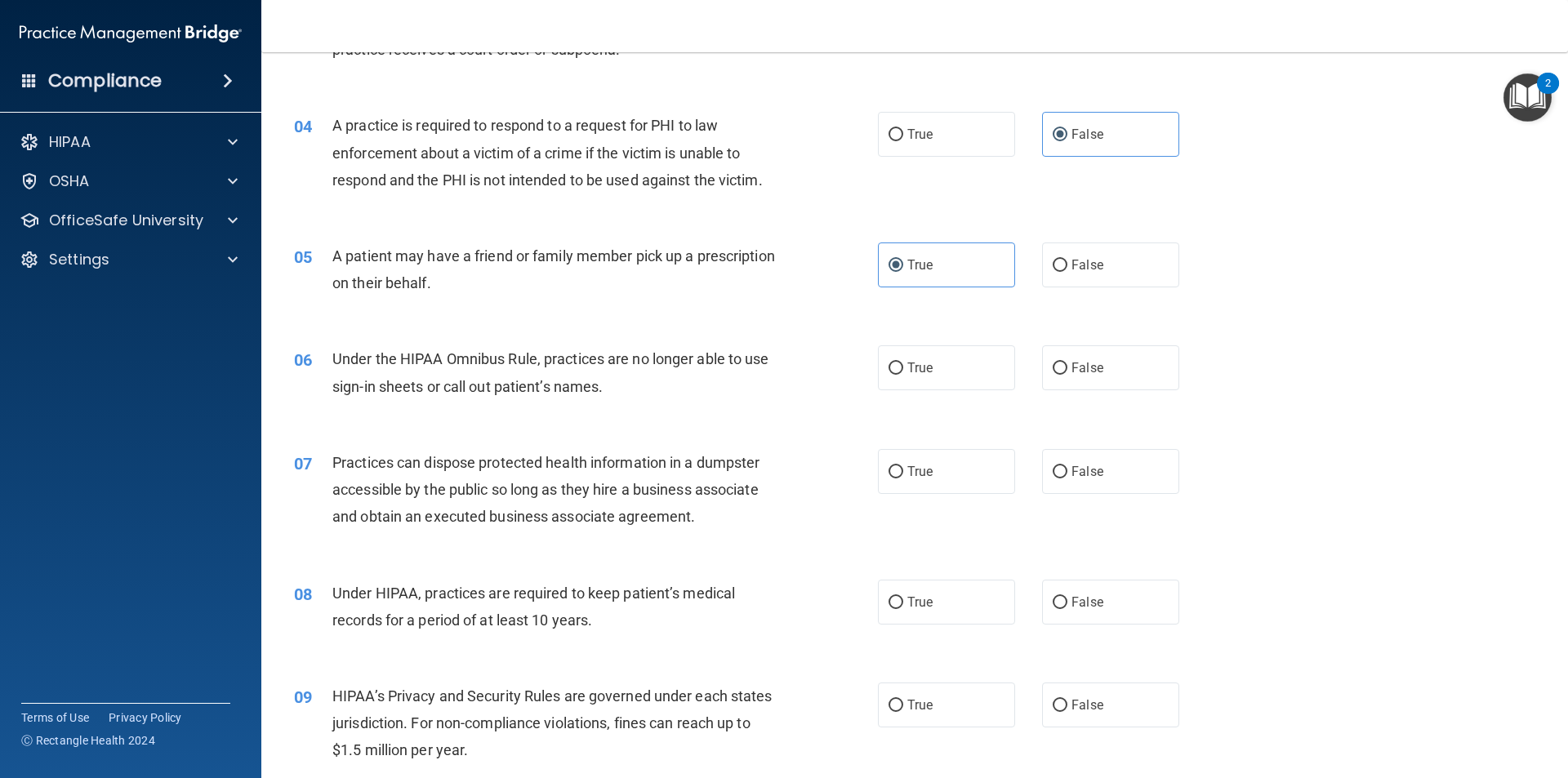
scroll to position [490, 0]
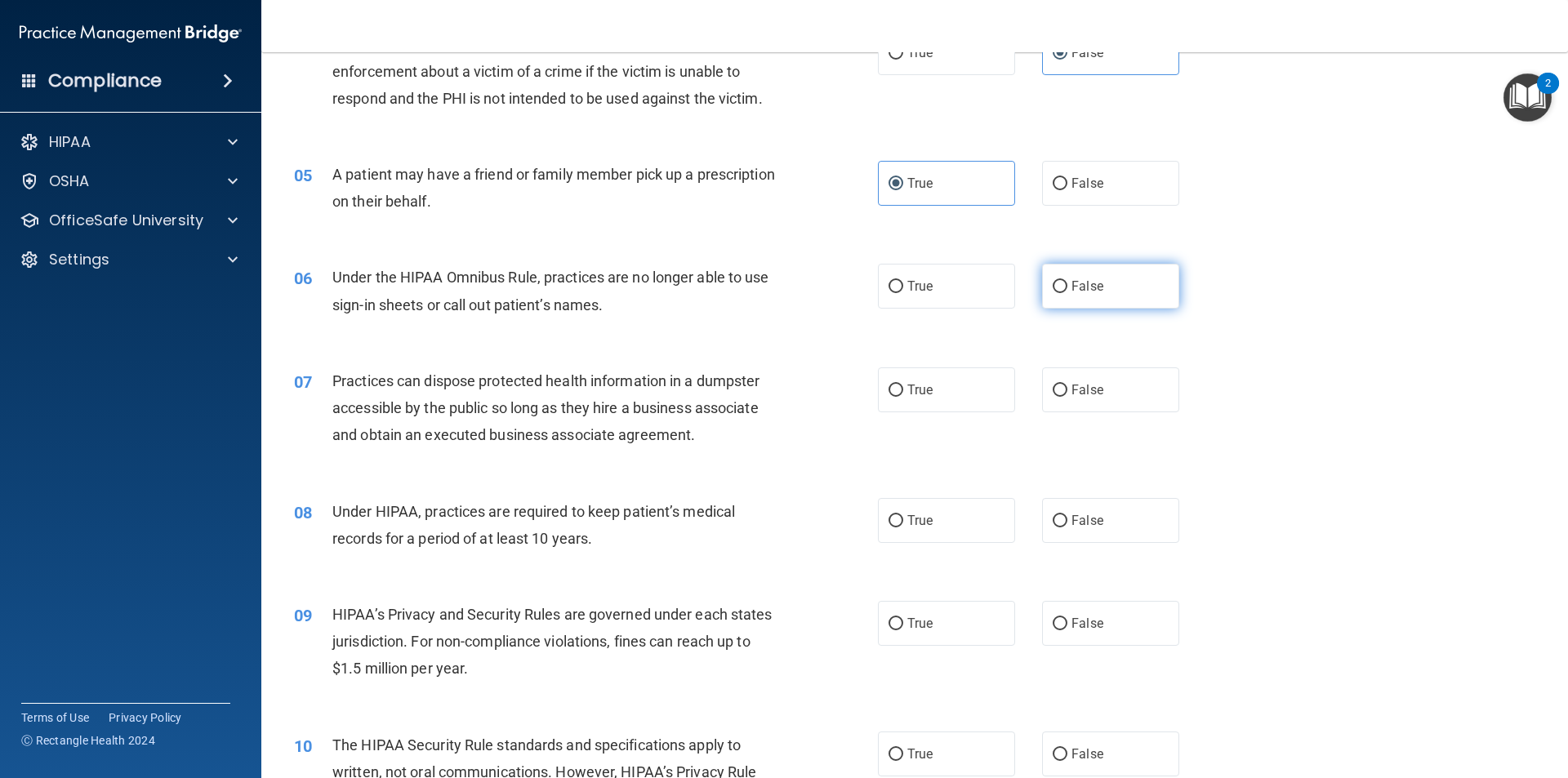
click at [1050, 296] on label "False" at bounding box center [1110, 286] width 137 height 45
click at [1052, 293] on input "False" at bounding box center [1059, 287] width 14 height 12
click at [1071, 393] on span "False" at bounding box center [1087, 389] width 32 height 15
click at [1068, 393] on input "False" at bounding box center [1059, 390] width 14 height 12
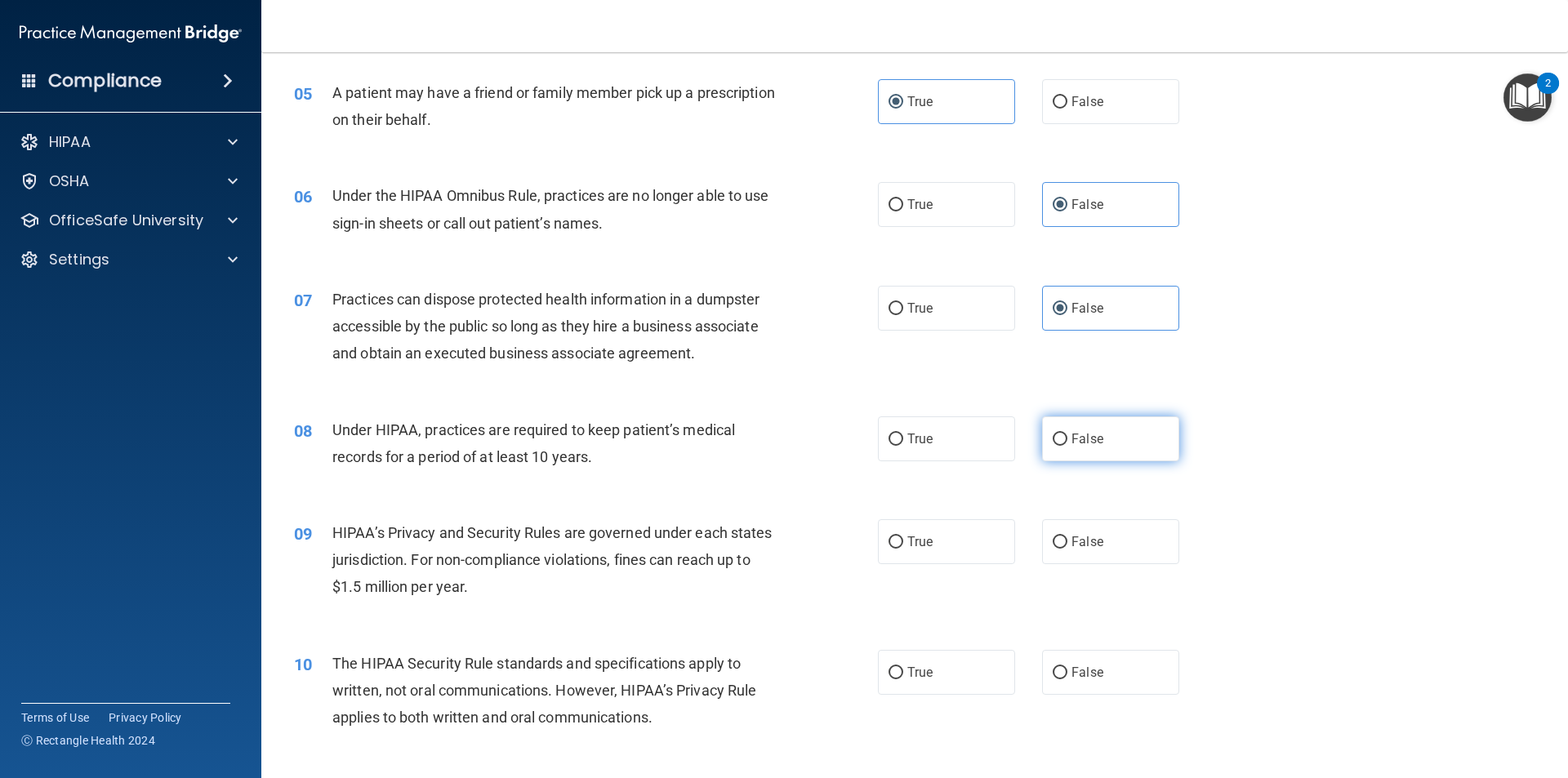
click at [1101, 443] on label "False" at bounding box center [1110, 438] width 137 height 45
click at [1068, 443] on input "False" at bounding box center [1059, 439] width 14 height 12
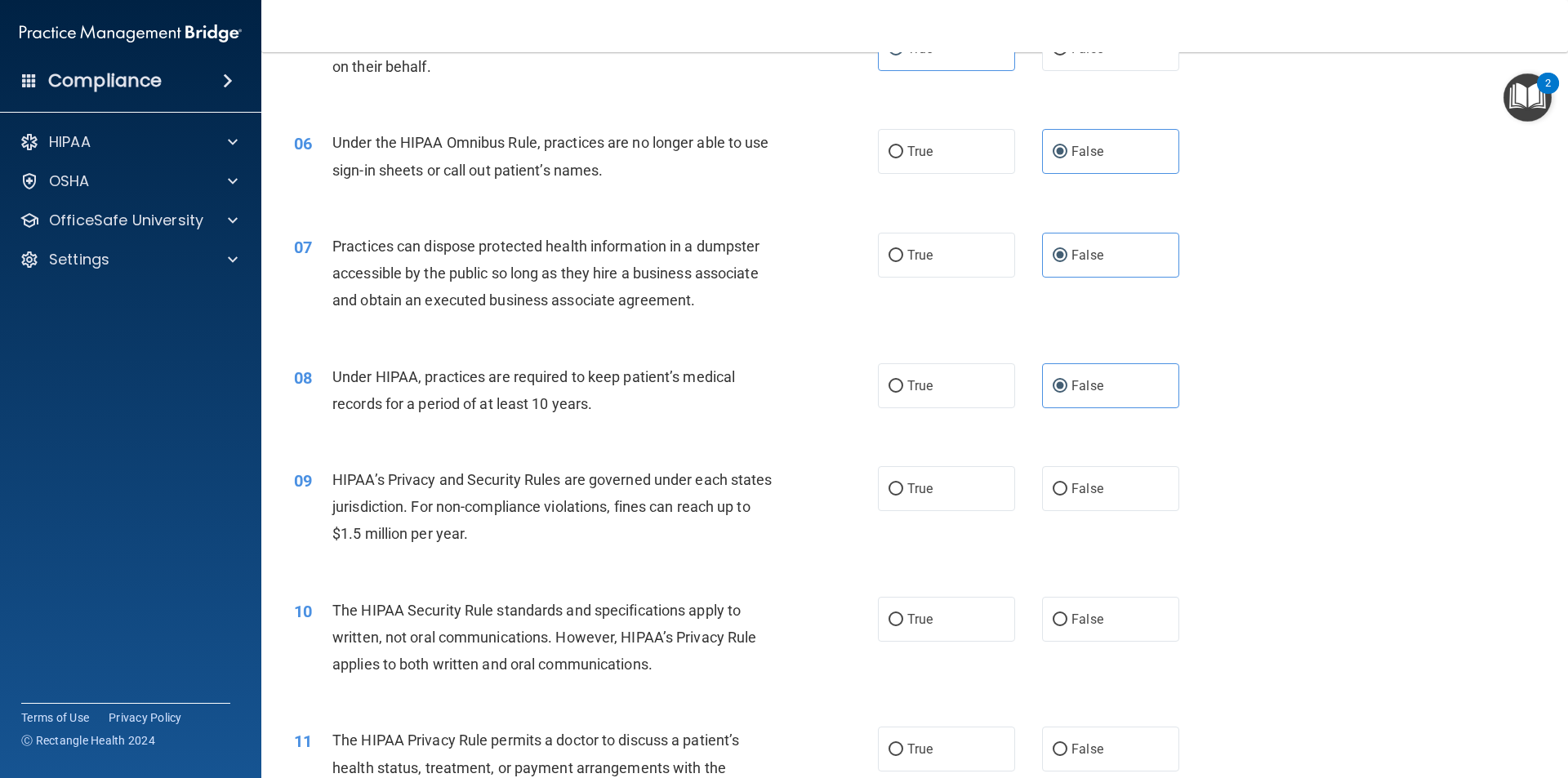
scroll to position [654, 0]
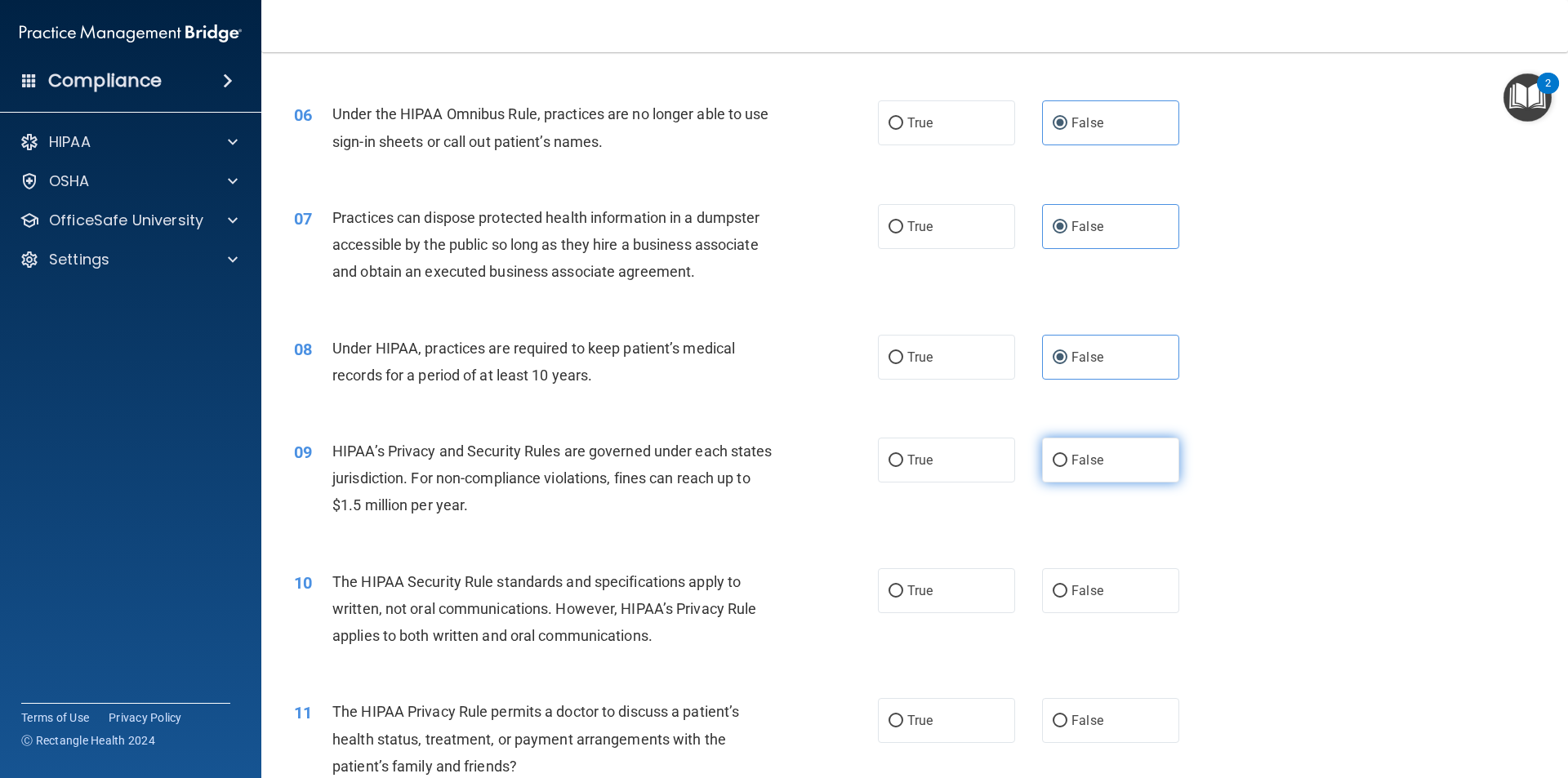
click at [1076, 464] on span "False" at bounding box center [1087, 460] width 32 height 15
click at [1068, 464] on input "False" at bounding box center [1059, 460] width 14 height 12
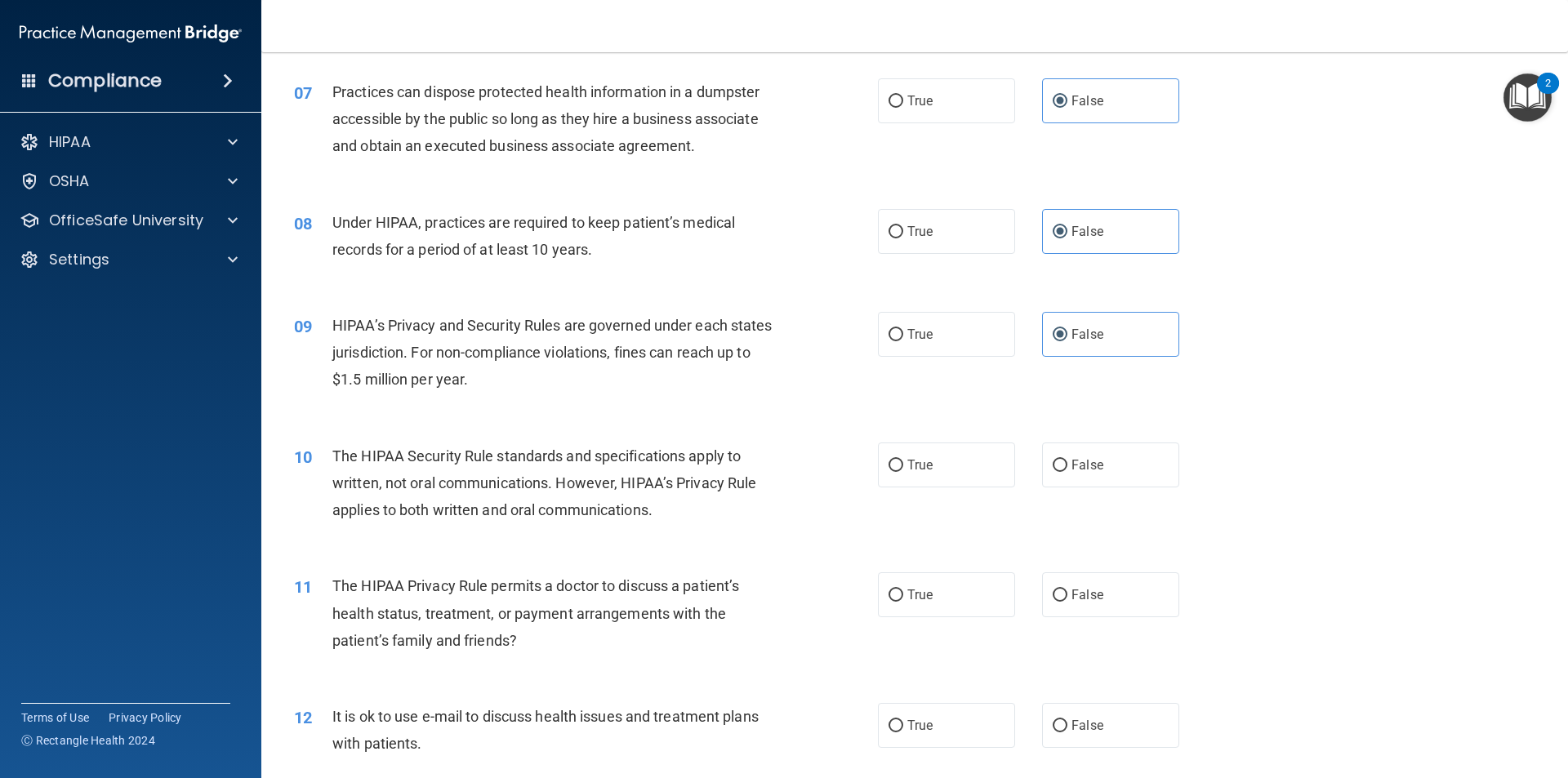
scroll to position [817, 0]
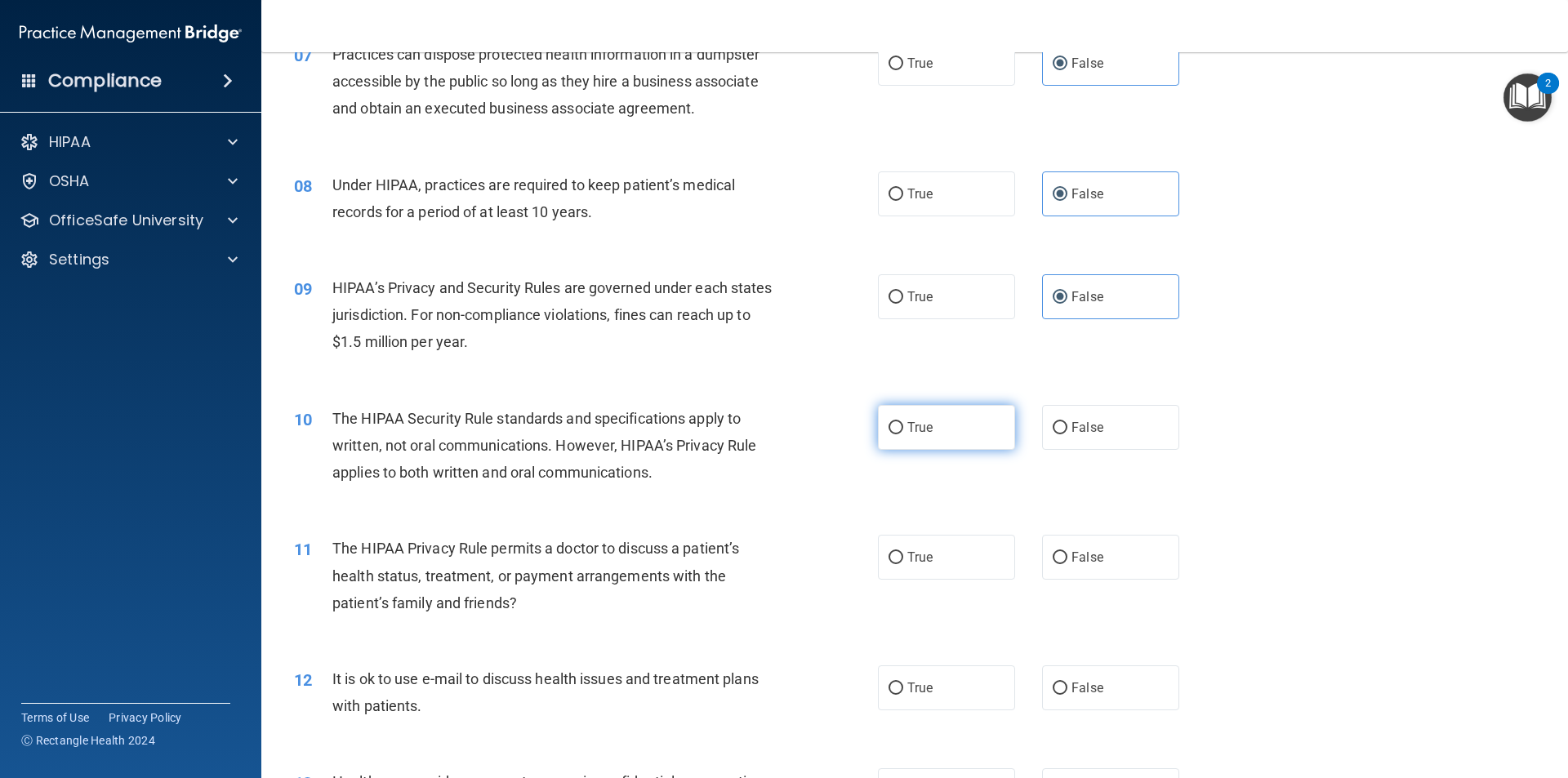
click at [939, 441] on label "True" at bounding box center [946, 427] width 137 height 45
click at [903, 434] on input "True" at bounding box center [895, 428] width 14 height 12
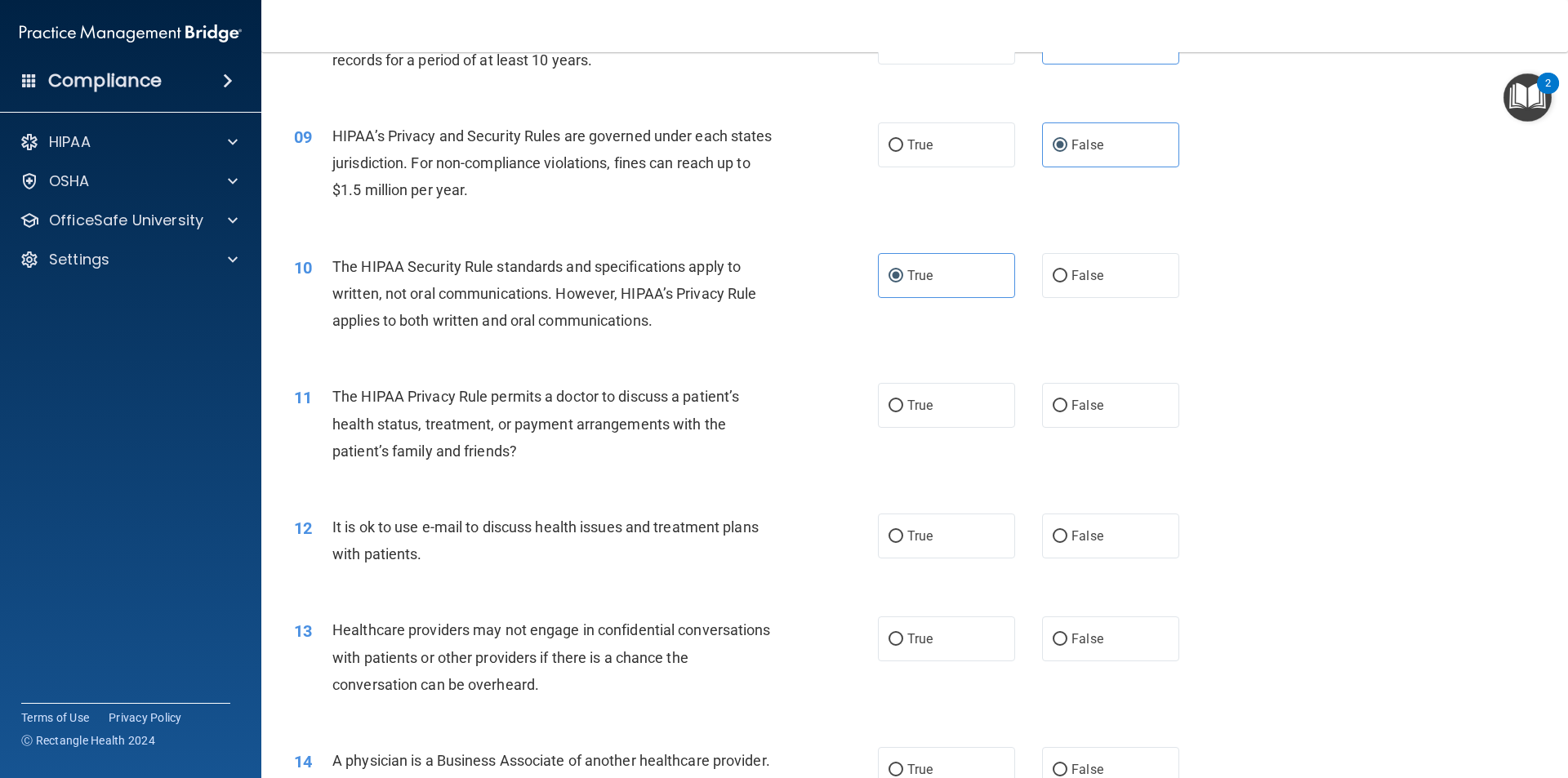
scroll to position [980, 0]
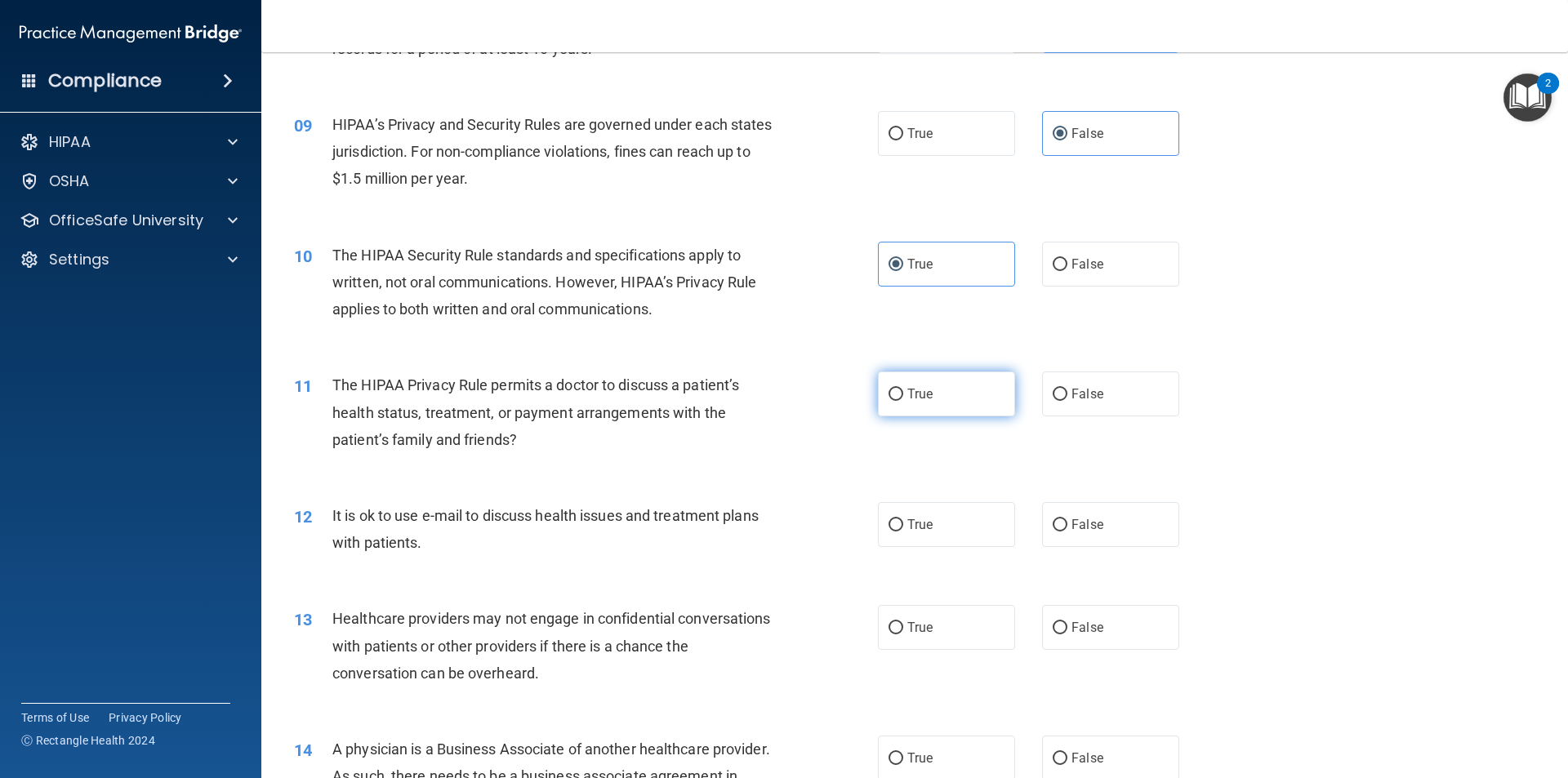
click at [908, 395] on span "True" at bounding box center [919, 394] width 25 height 15
click at [903, 395] on input "True" at bounding box center [895, 394] width 14 height 12
click at [907, 522] on span "True" at bounding box center [919, 524] width 25 height 15
click at [903, 522] on input "True" at bounding box center [895, 525] width 14 height 12
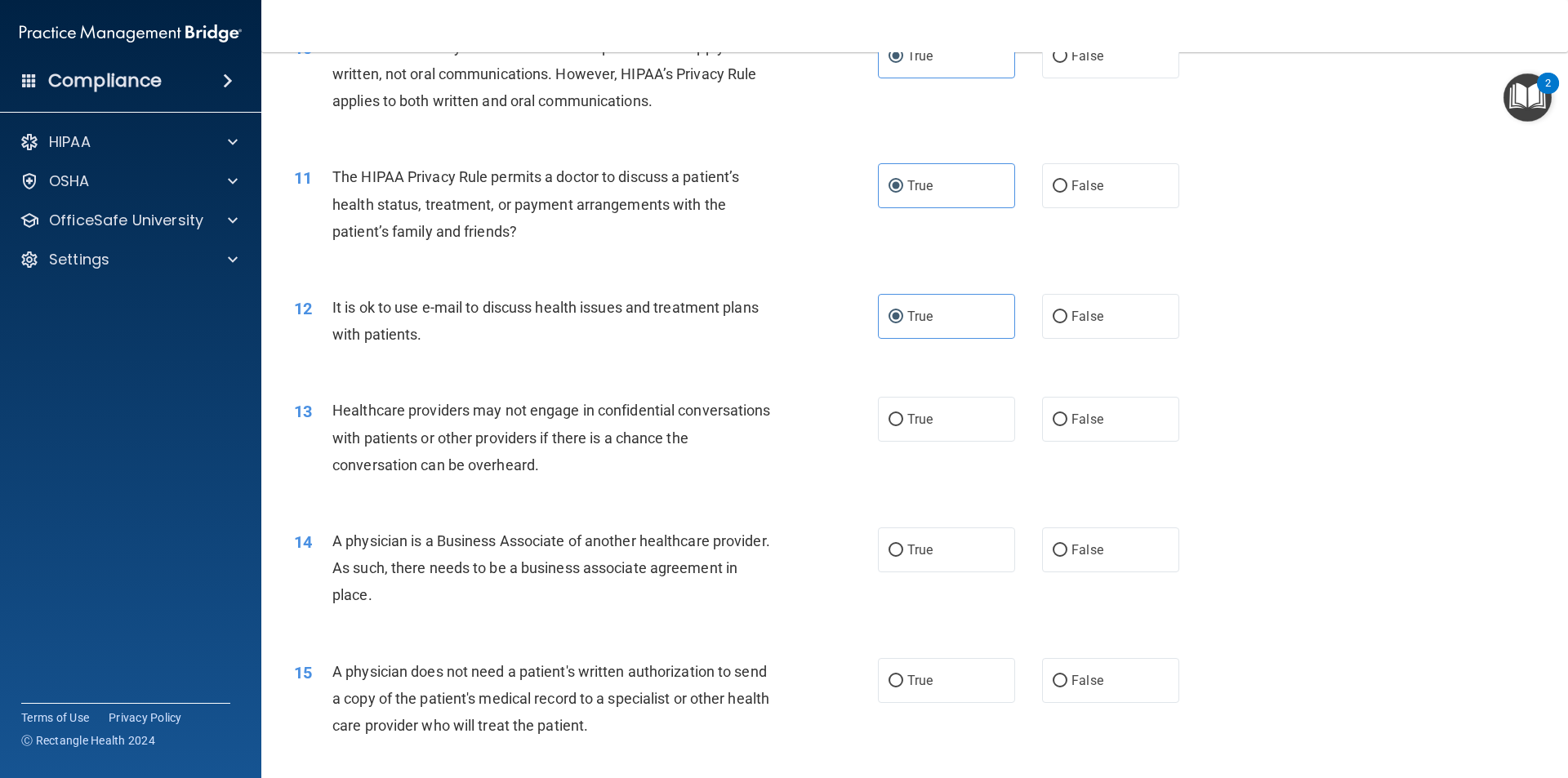
scroll to position [1225, 0]
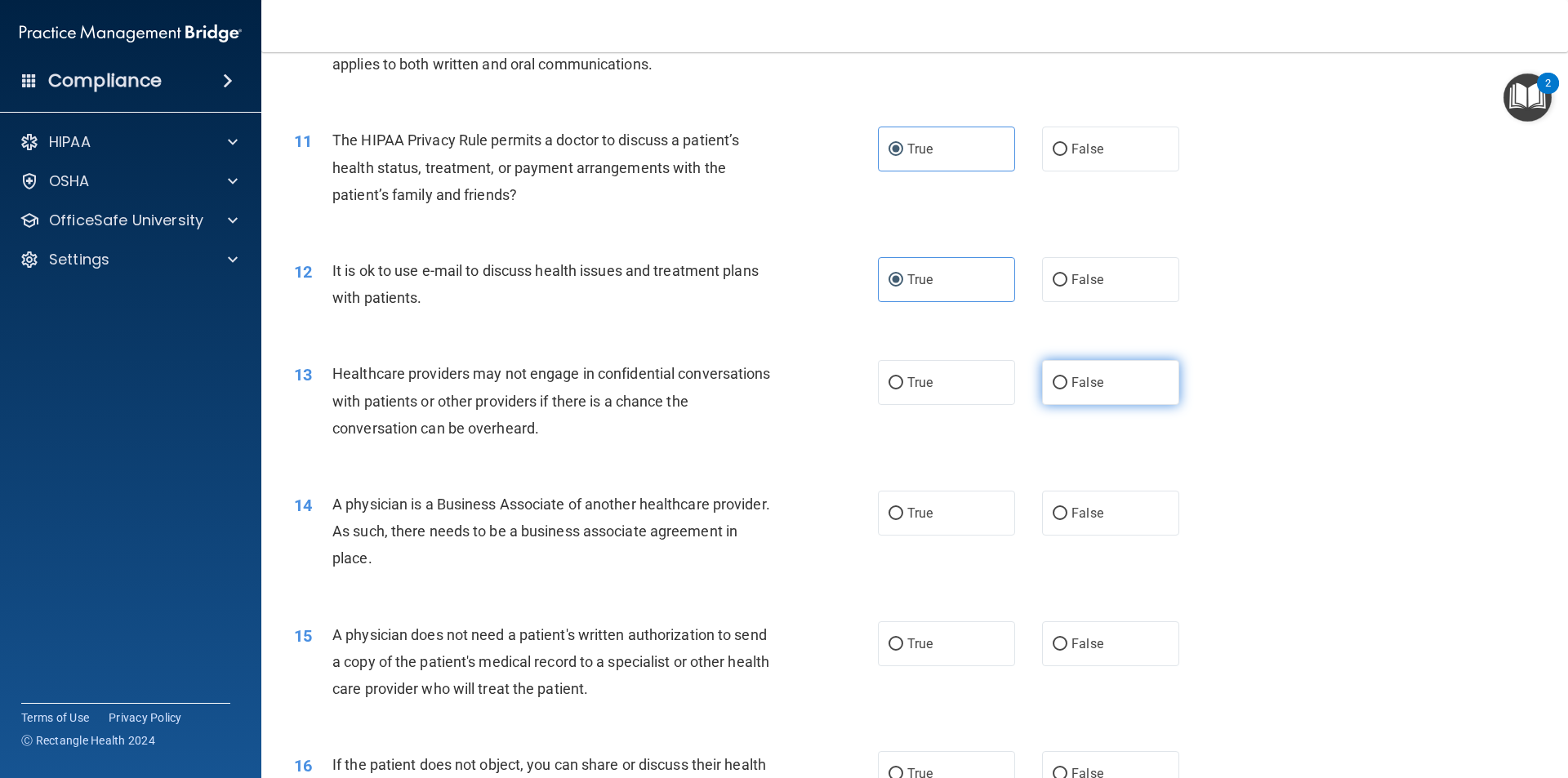
click at [1101, 382] on label "False" at bounding box center [1110, 382] width 137 height 45
click at [1068, 382] on input "False" at bounding box center [1059, 383] width 14 height 12
click at [1086, 510] on span "False" at bounding box center [1087, 513] width 32 height 15
click at [1068, 510] on input "False" at bounding box center [1059, 514] width 14 height 12
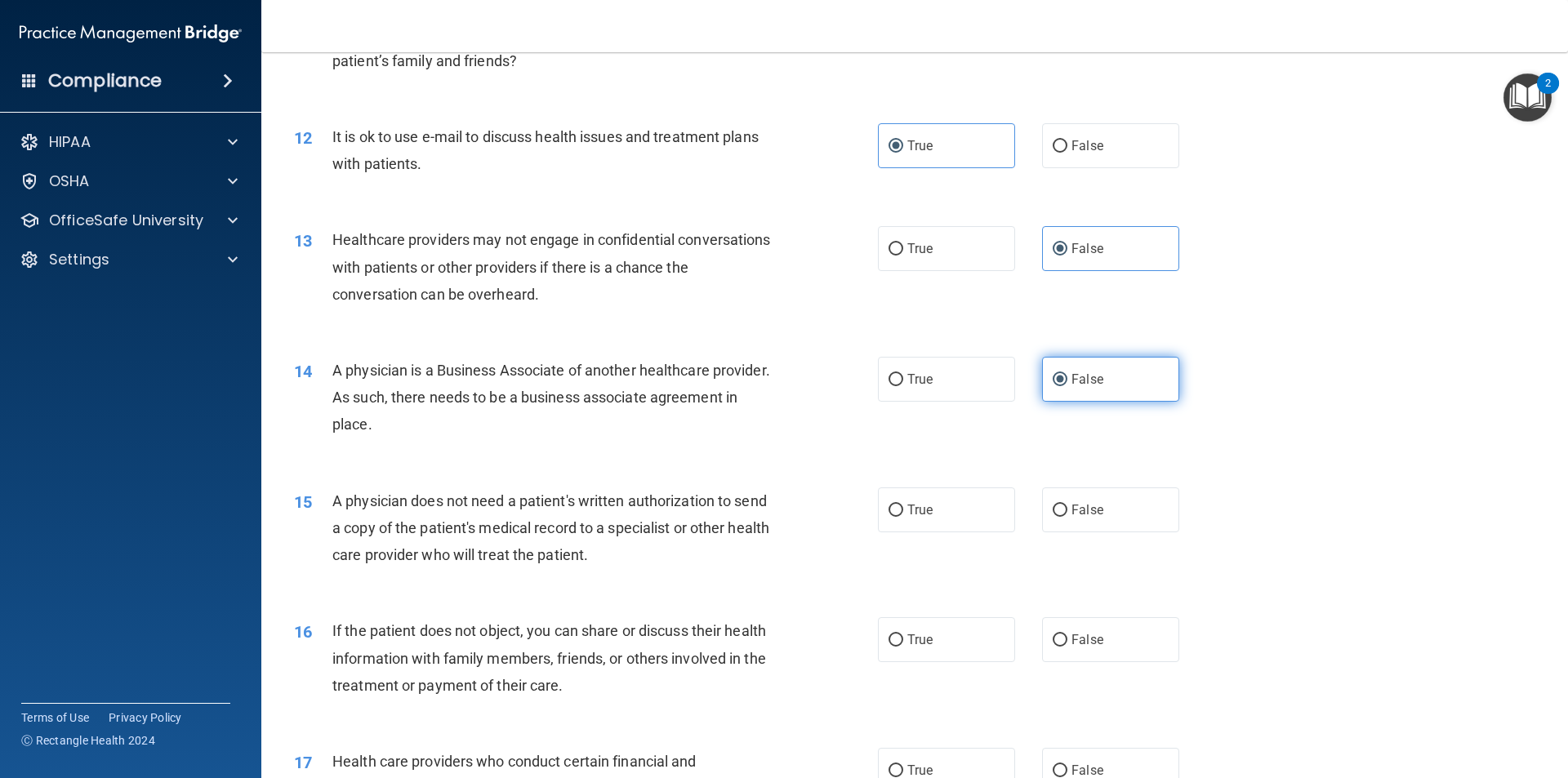
scroll to position [1389, 0]
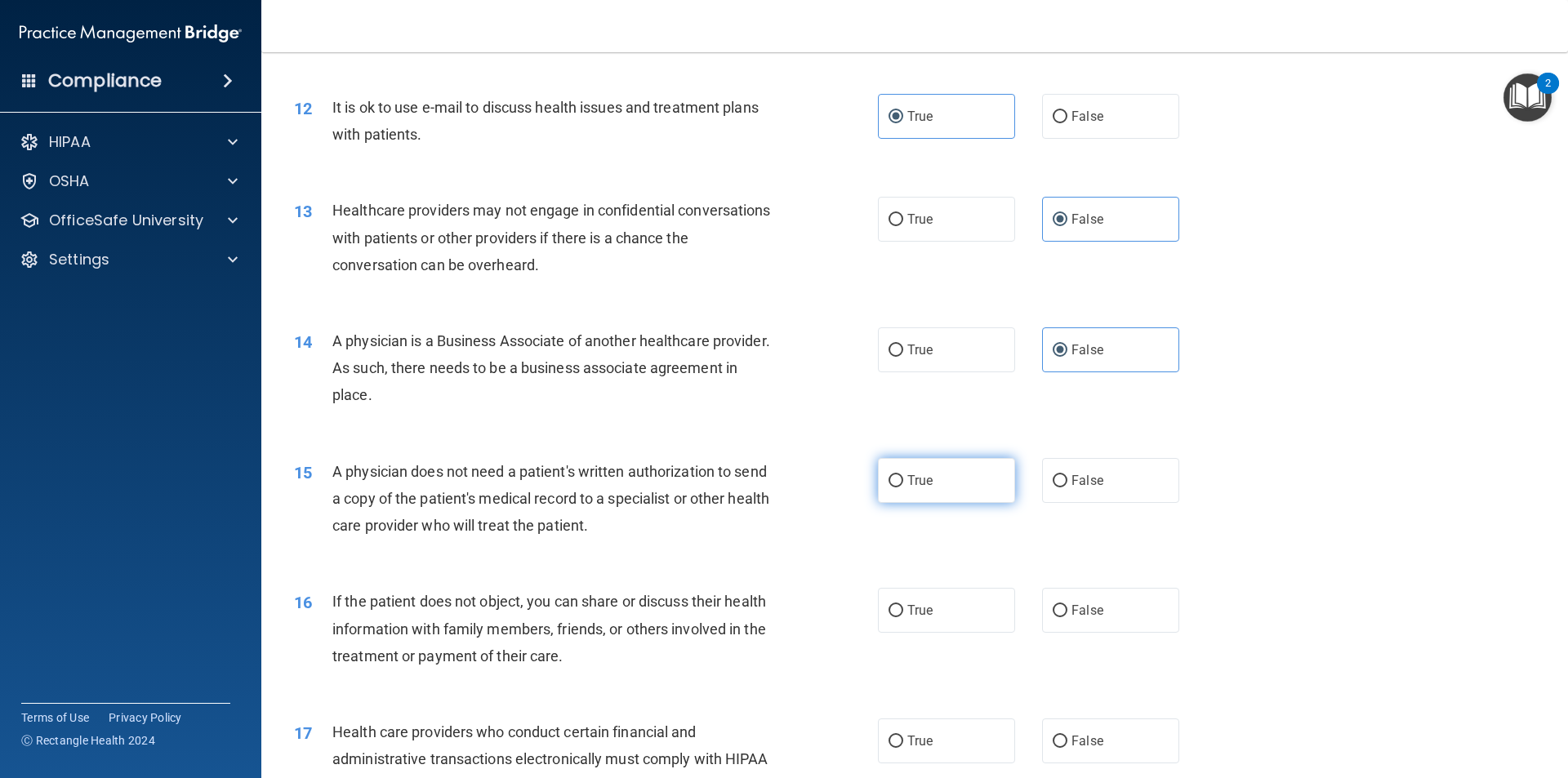
click at [959, 482] on label "True" at bounding box center [946, 480] width 137 height 45
click at [903, 482] on input "True" at bounding box center [895, 481] width 14 height 12
click at [927, 597] on label "True" at bounding box center [946, 611] width 137 height 45
click at [903, 605] on input "True" at bounding box center [895, 611] width 14 height 12
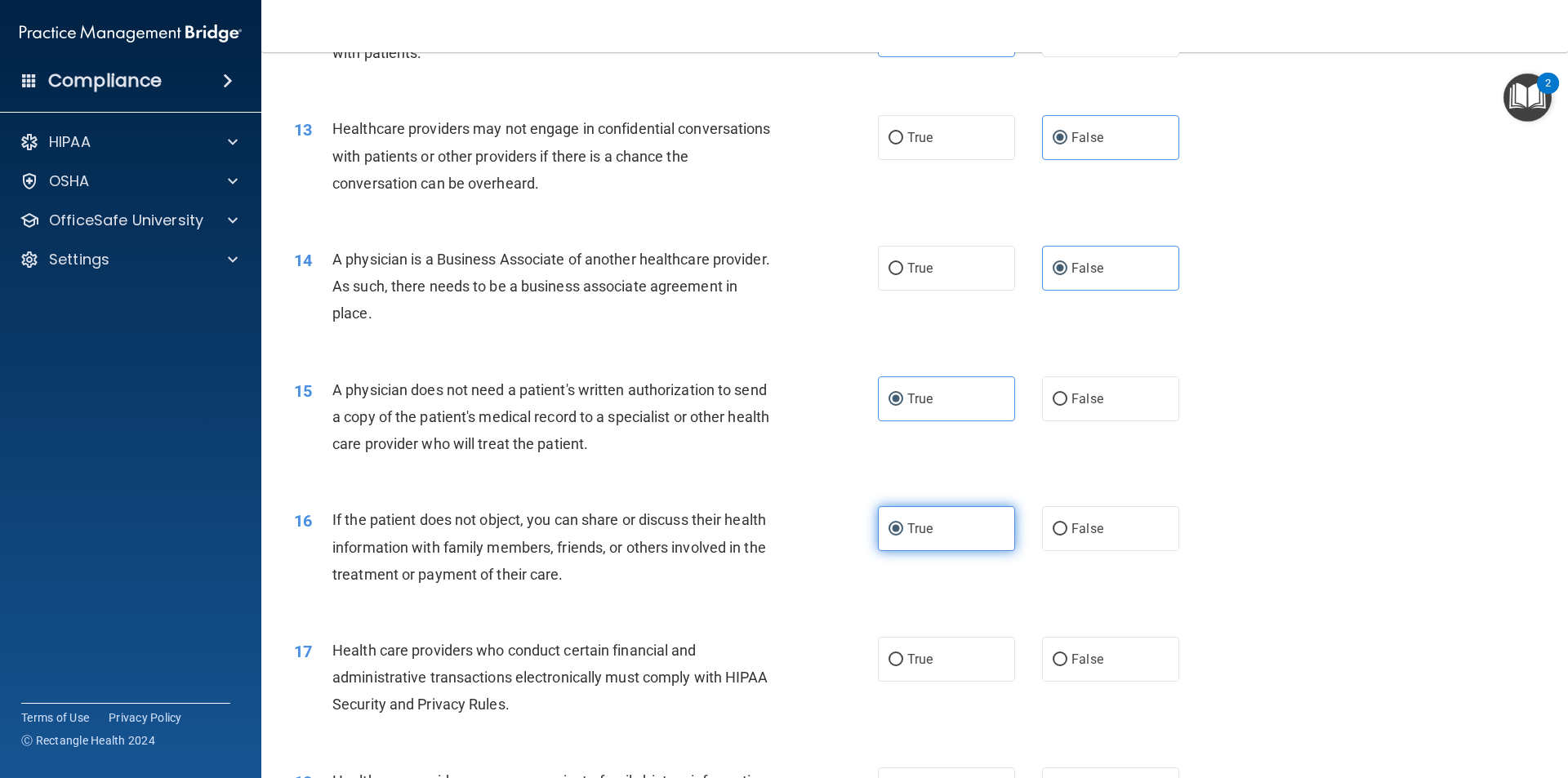
scroll to position [1552, 0]
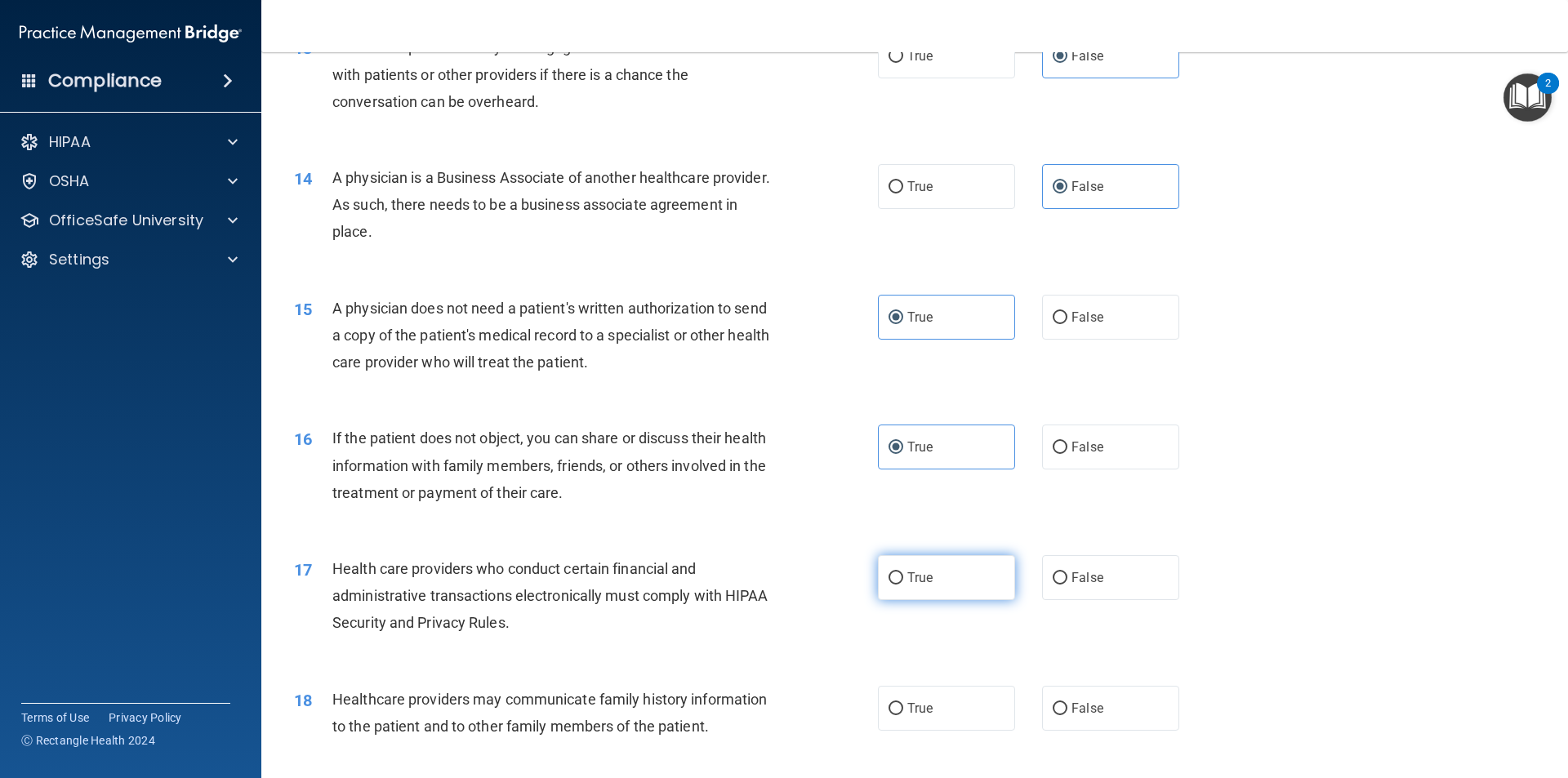
click at [947, 582] on label "True" at bounding box center [946, 577] width 137 height 45
click at [903, 582] on input "True" at bounding box center [895, 578] width 14 height 12
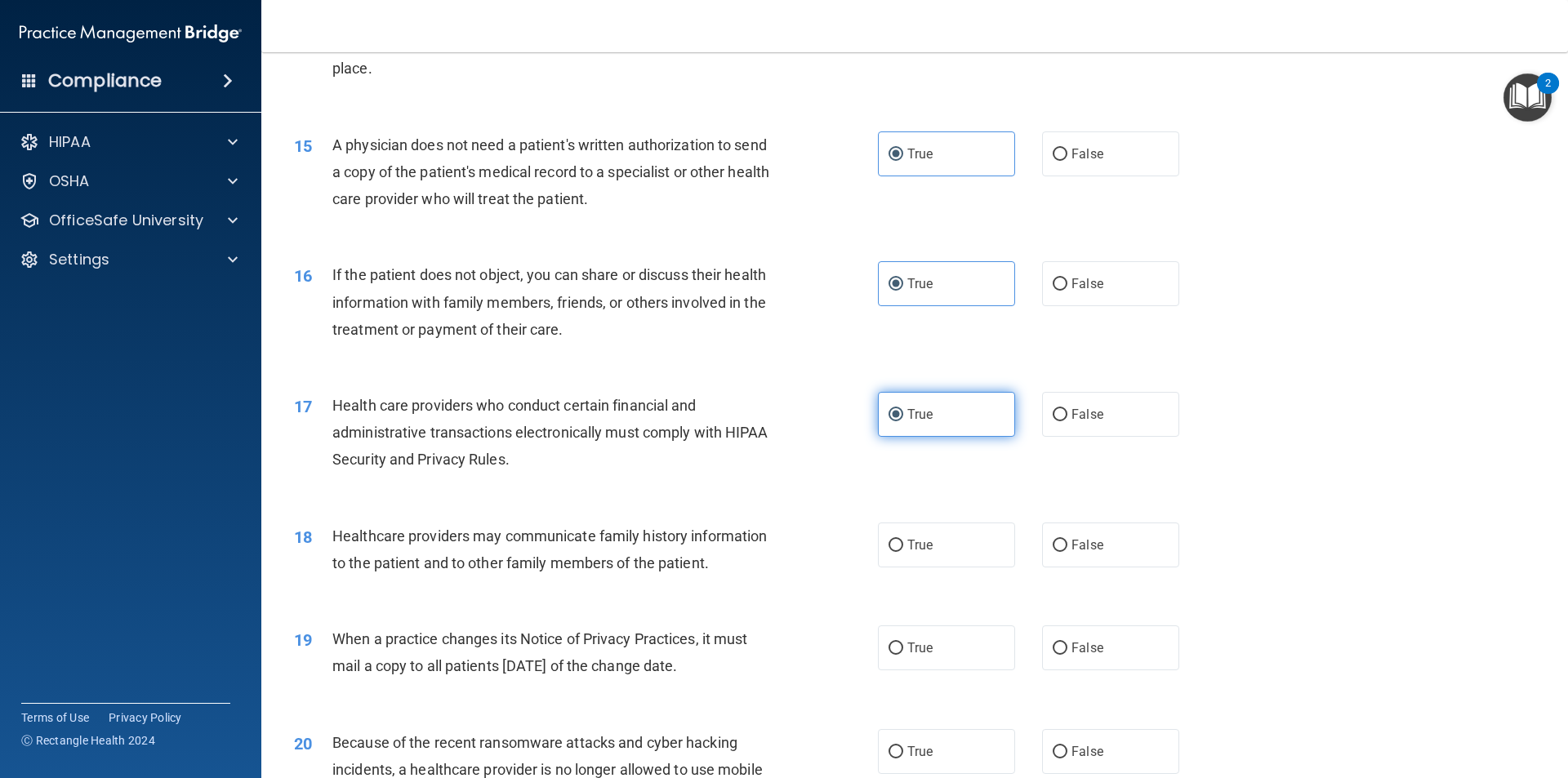
scroll to position [1797, 0]
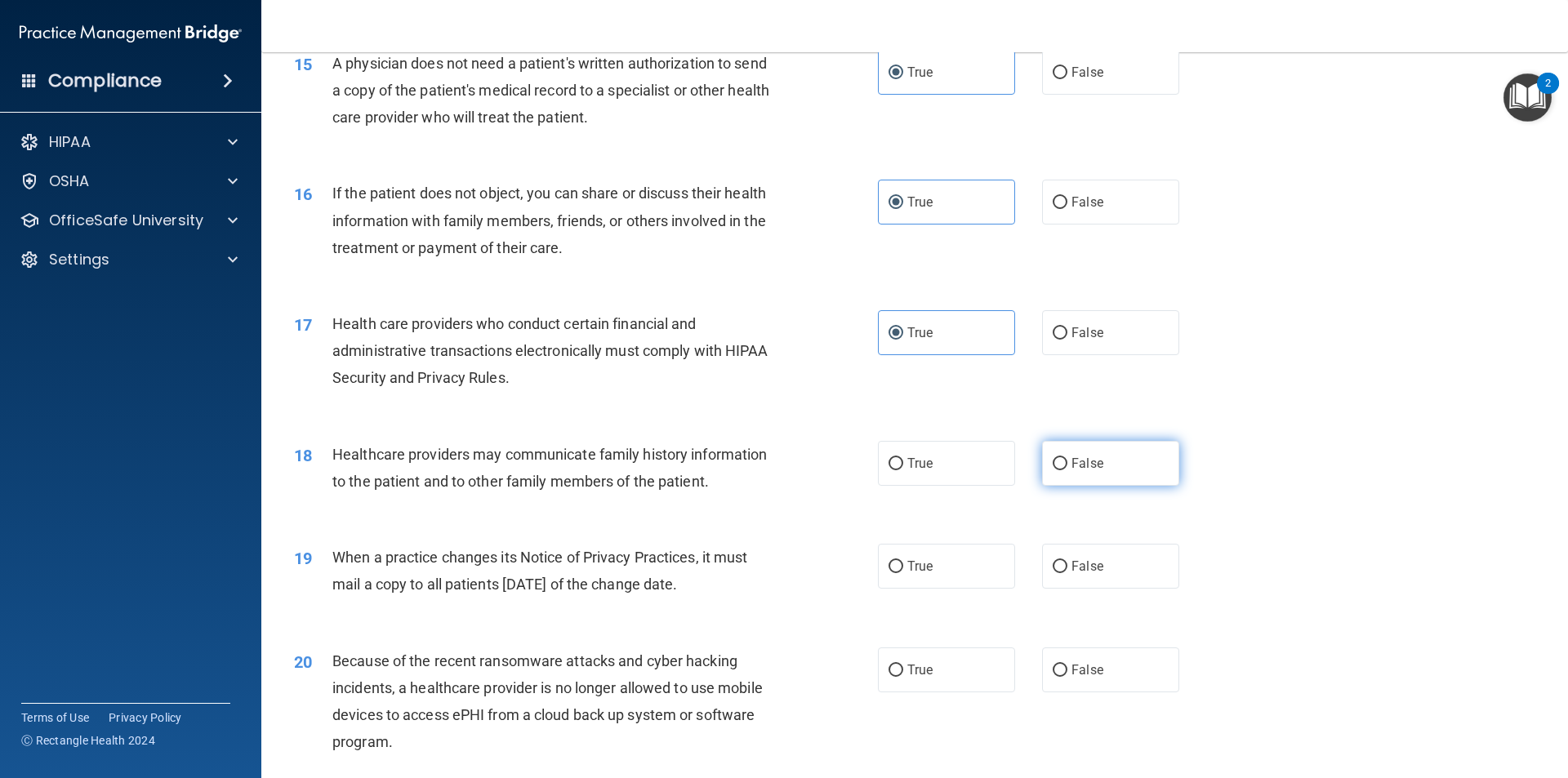
click at [1096, 456] on label "False" at bounding box center [1110, 463] width 137 height 45
click at [1068, 458] on input "False" at bounding box center [1059, 464] width 14 height 12
click at [1089, 577] on label "False" at bounding box center [1110, 566] width 137 height 45
click at [1068, 573] on input "False" at bounding box center [1059, 567] width 14 height 12
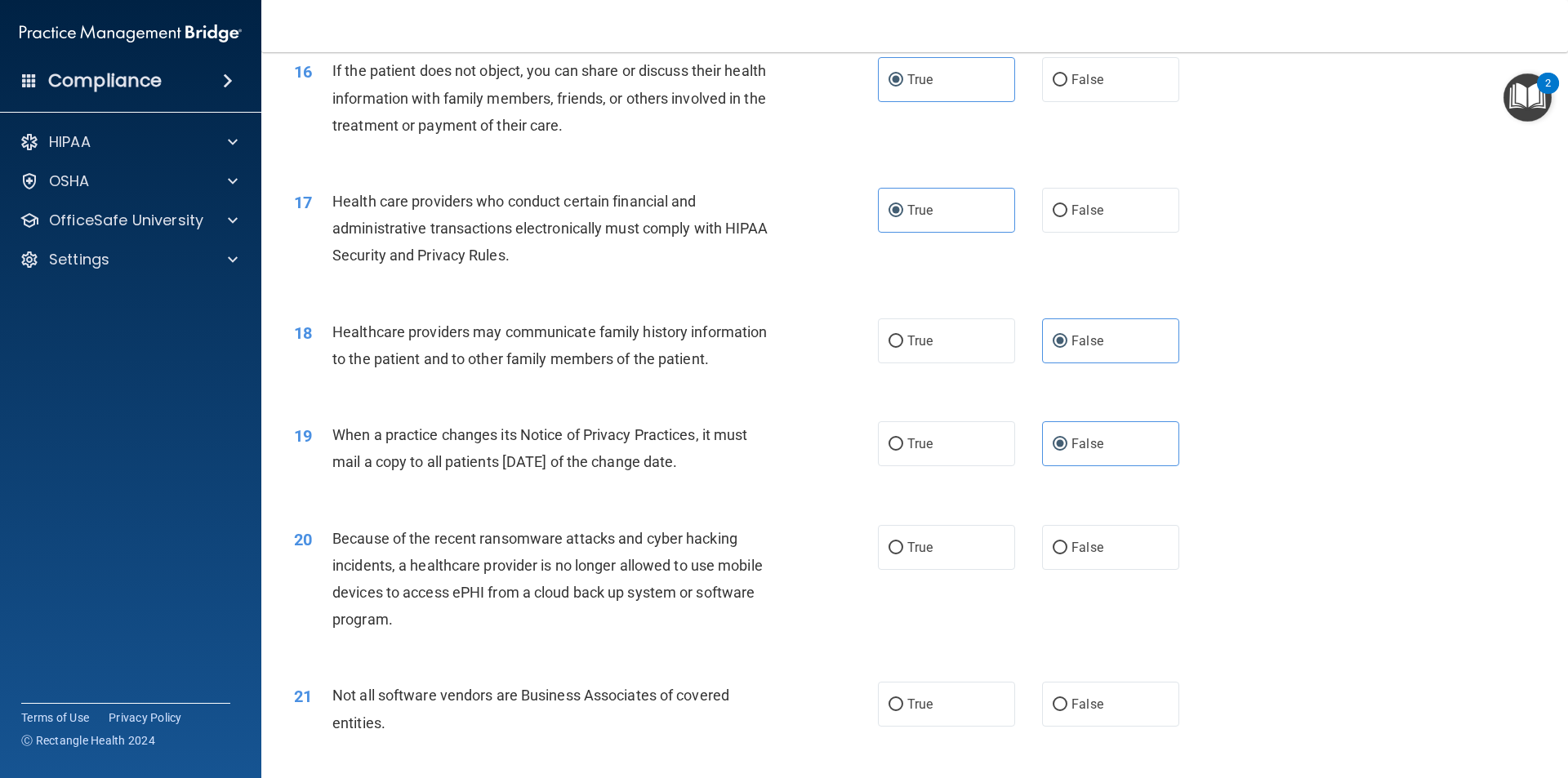
scroll to position [1960, 0]
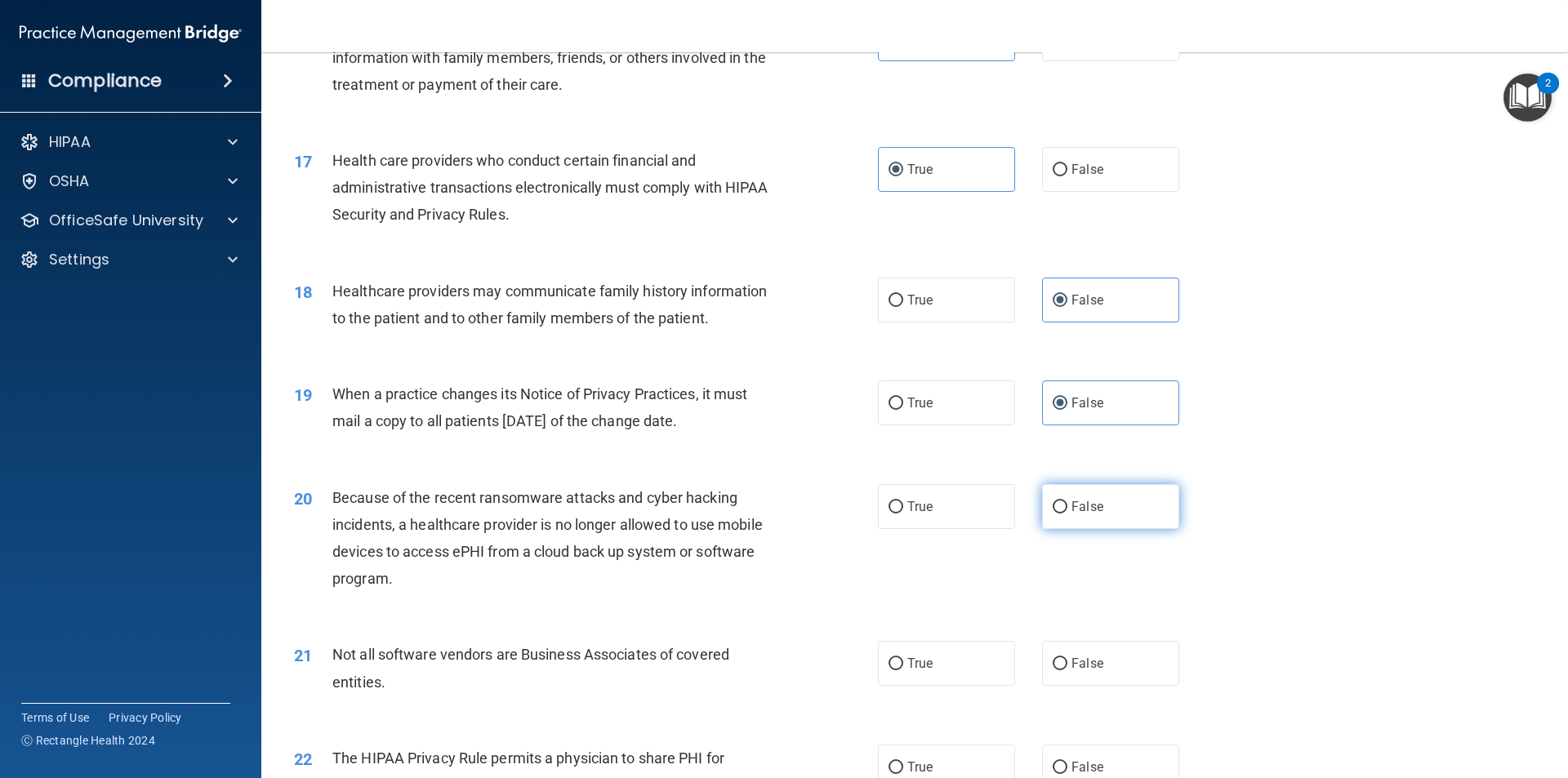
click at [1095, 497] on label "False" at bounding box center [1110, 506] width 137 height 45
click at [1068, 501] on input "False" at bounding box center [1059, 507] width 14 height 12
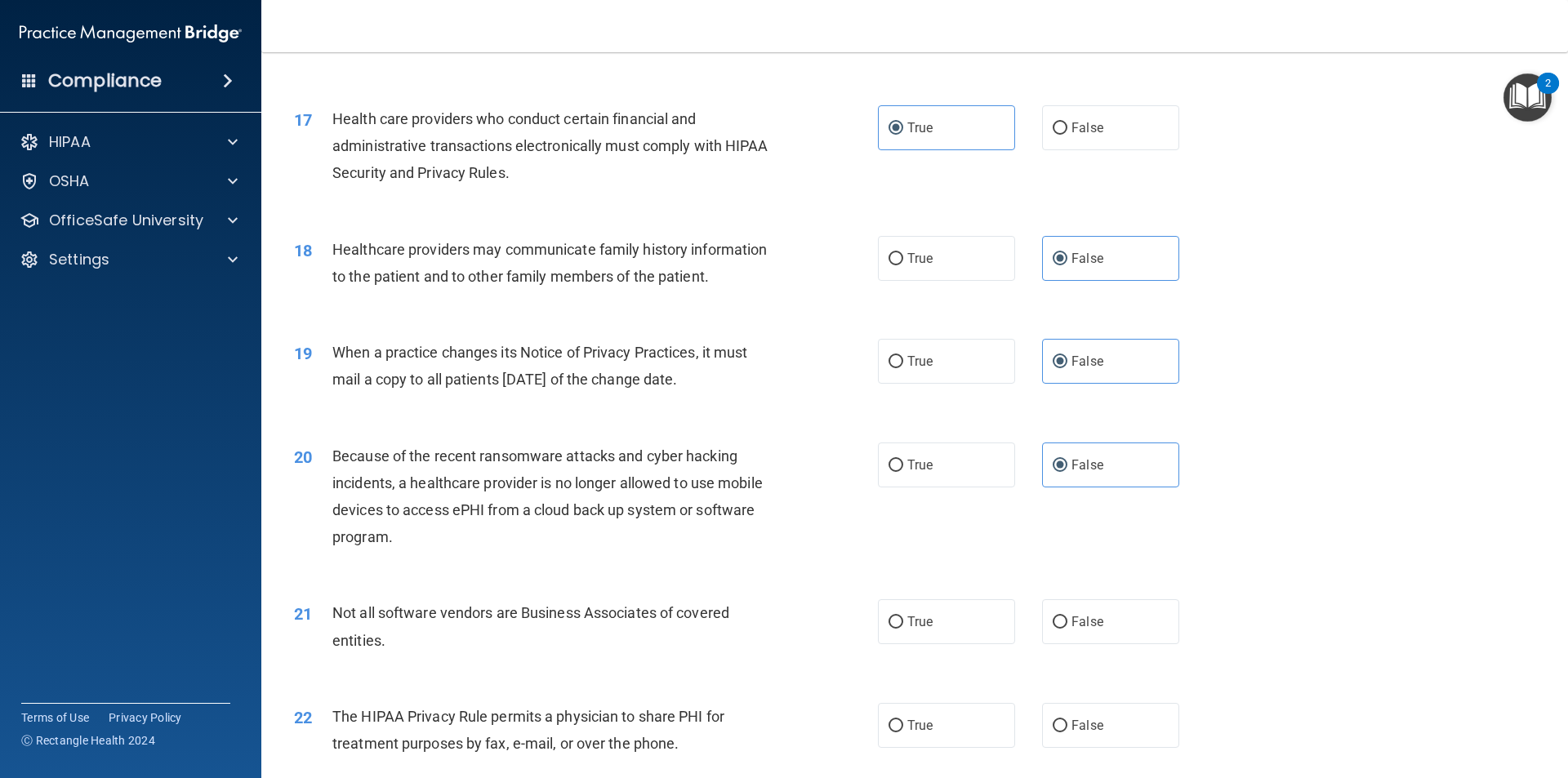
scroll to position [2042, 0]
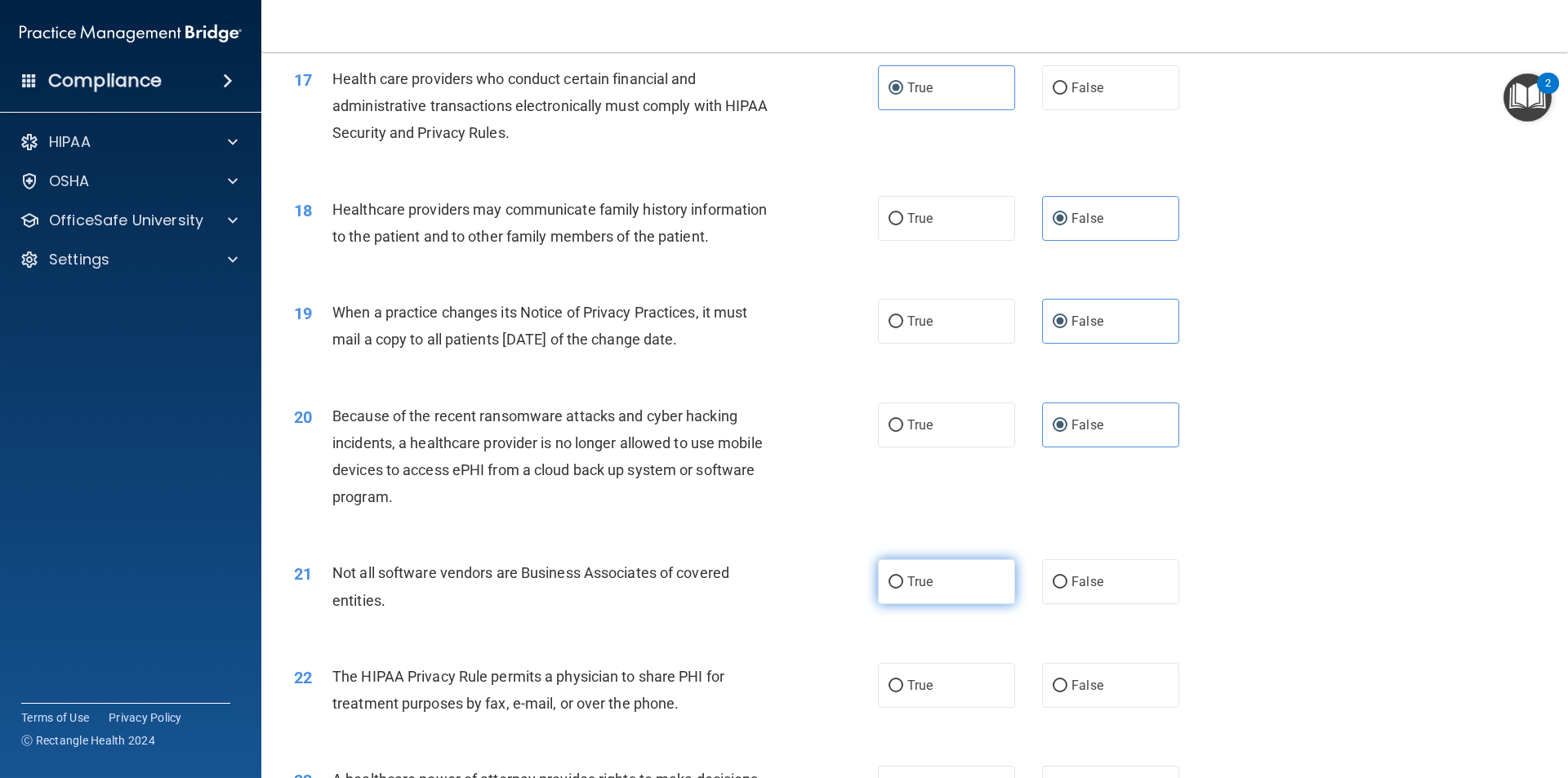
click at [955, 588] on label "True" at bounding box center [946, 582] width 137 height 45
click at [903, 588] on input "True" at bounding box center [895, 583] width 14 height 12
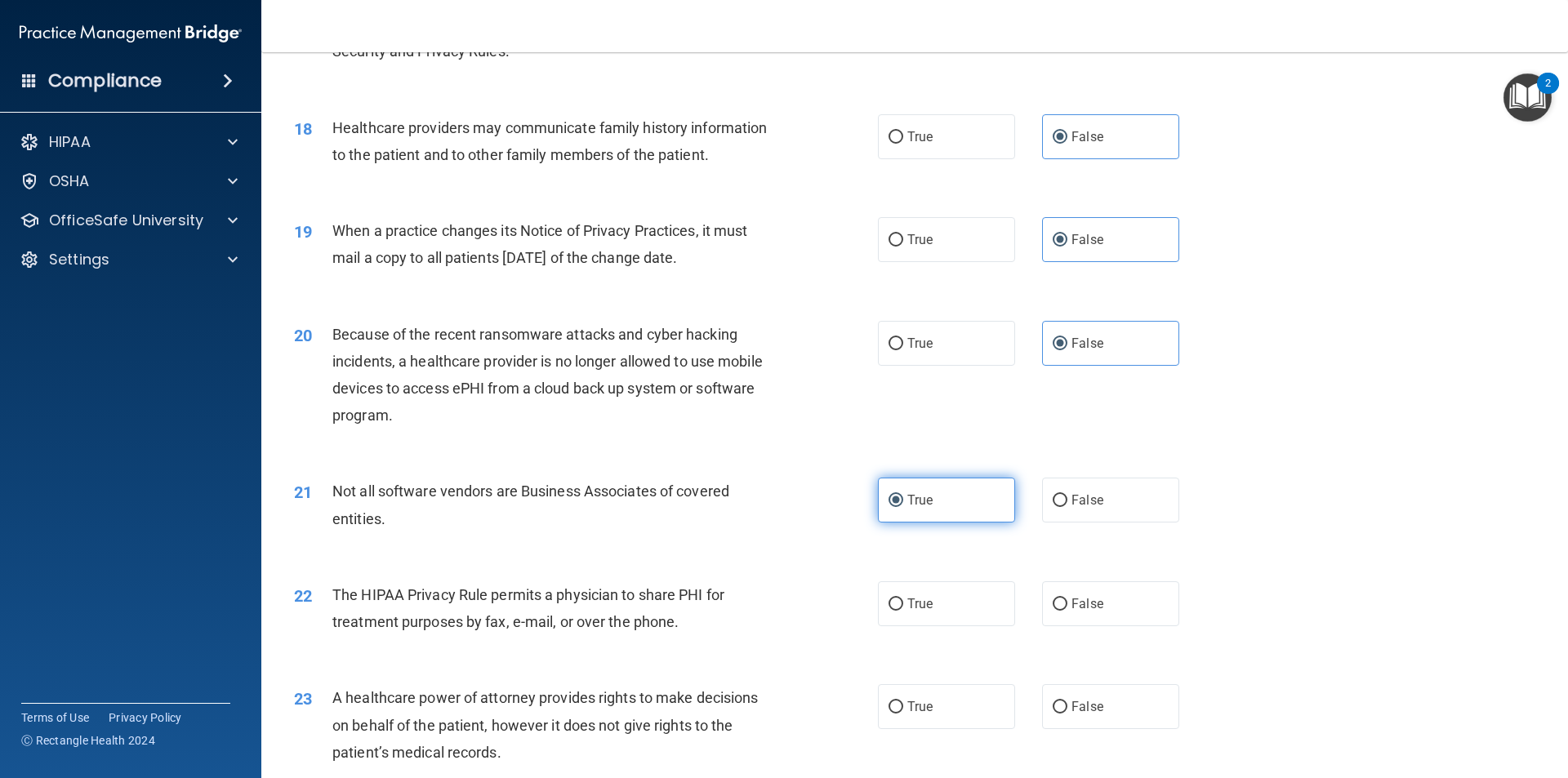
scroll to position [2206, 0]
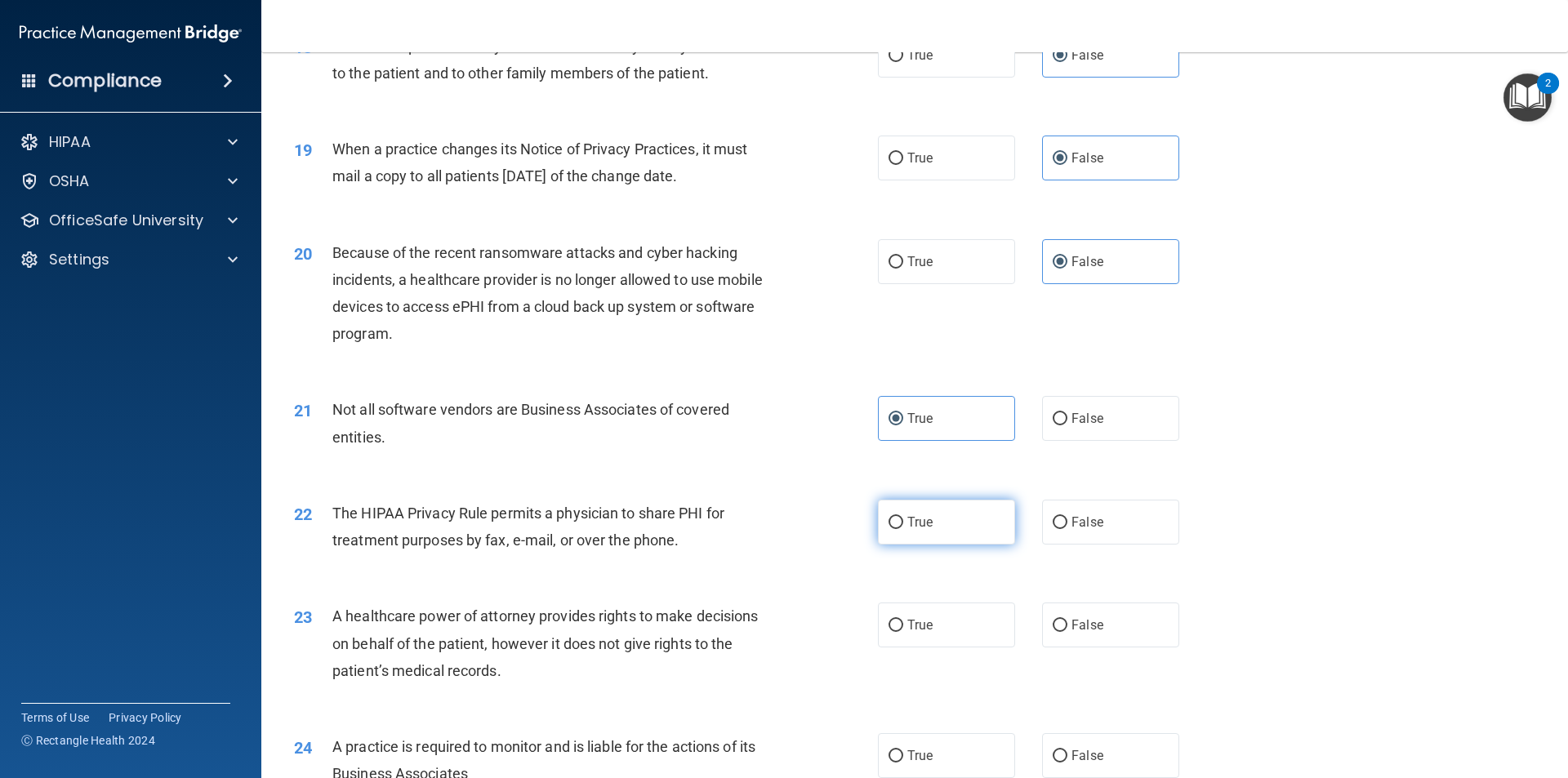
click at [956, 535] on label "True" at bounding box center [946, 522] width 137 height 45
click at [903, 529] on input "True" at bounding box center [895, 522] width 14 height 12
click at [1084, 511] on label "False" at bounding box center [1110, 522] width 137 height 45
click at [1068, 517] on input "False" at bounding box center [1059, 522] width 14 height 12
click at [1063, 634] on label "False" at bounding box center [1110, 625] width 137 height 45
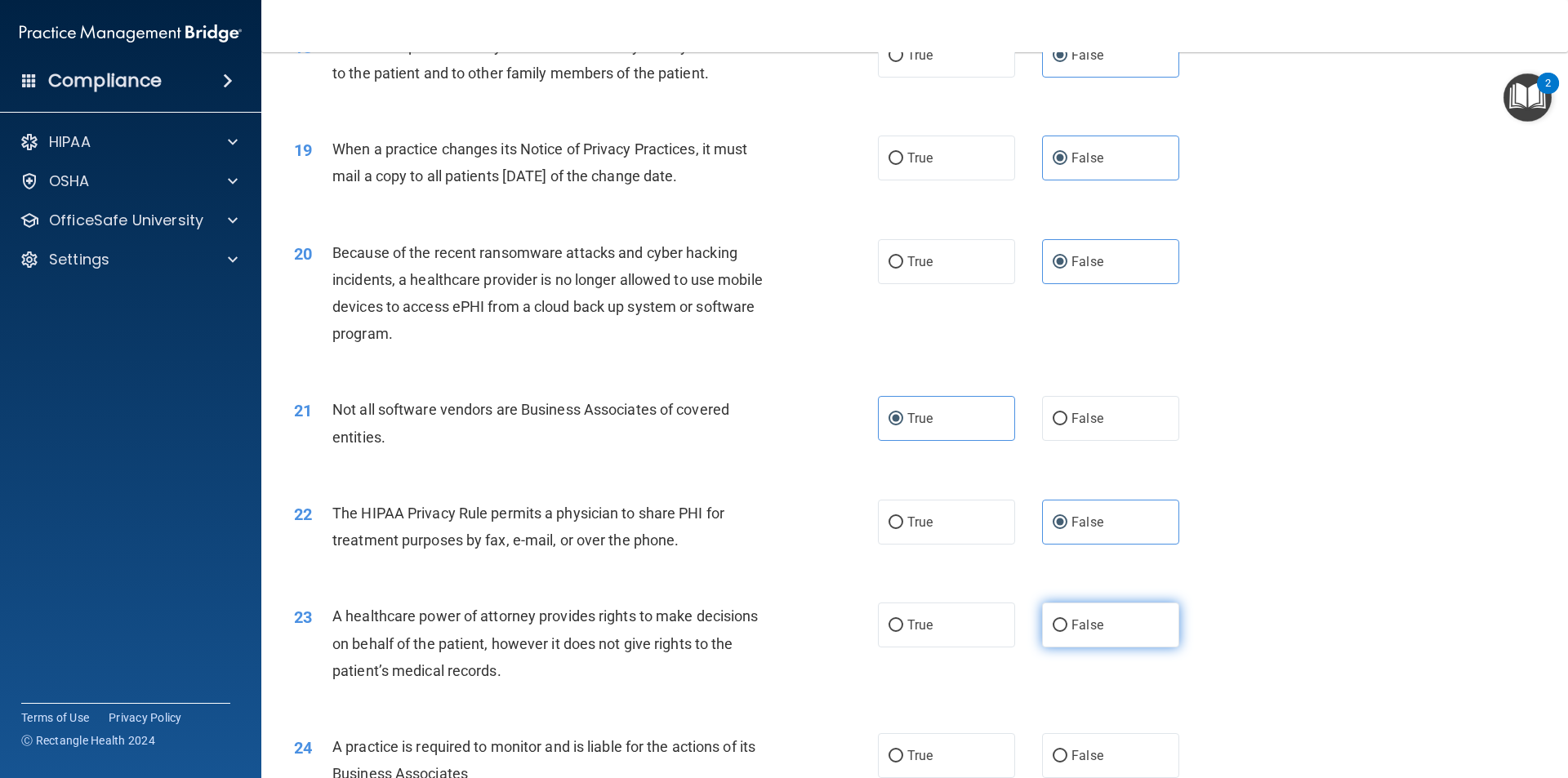
click at [1063, 633] on input "False" at bounding box center [1059, 626] width 14 height 12
click at [1077, 741] on label "False" at bounding box center [1110, 755] width 137 height 45
click at [1068, 750] on input "False" at bounding box center [1059, 756] width 14 height 12
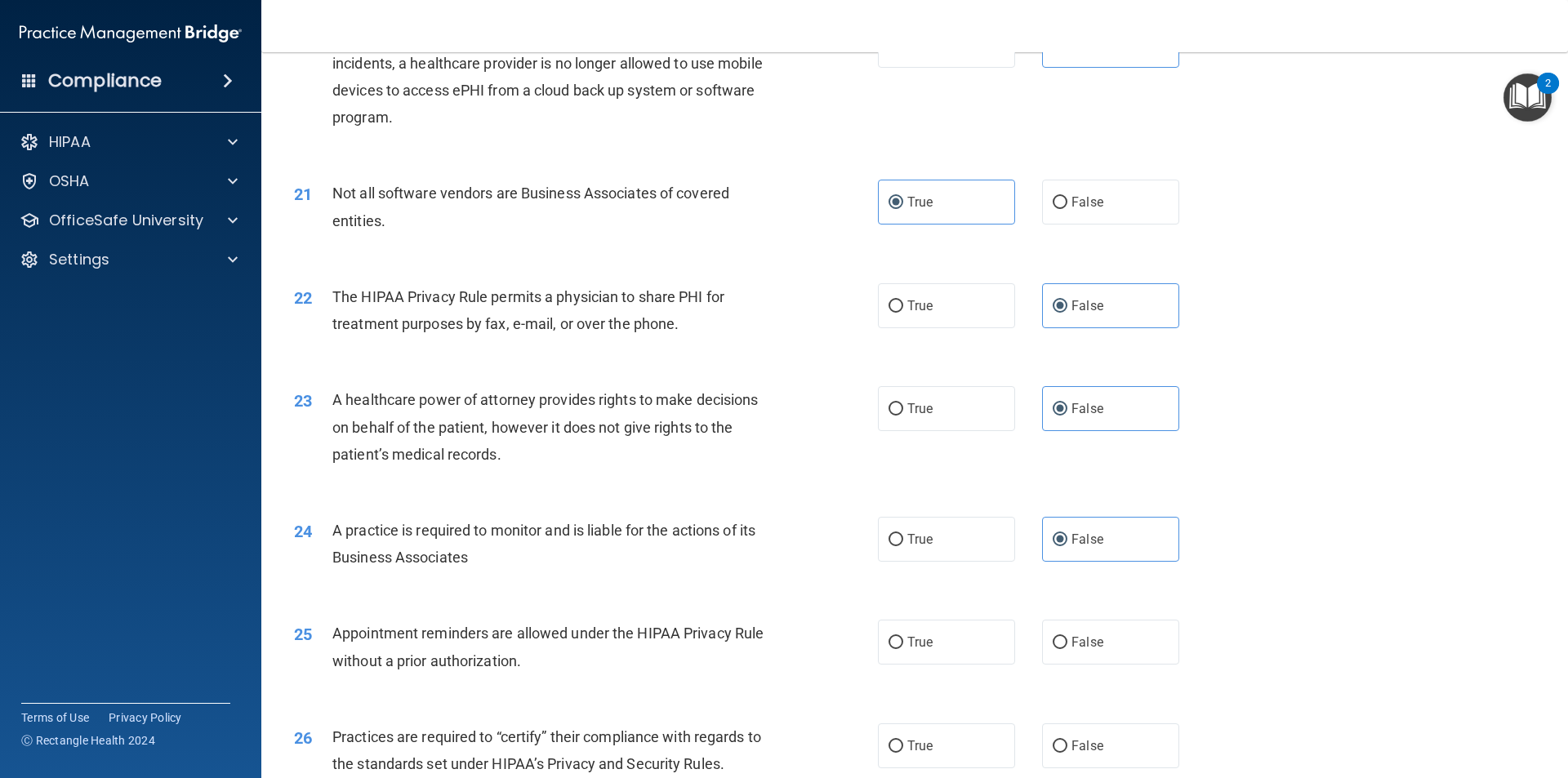
scroll to position [2451, 0]
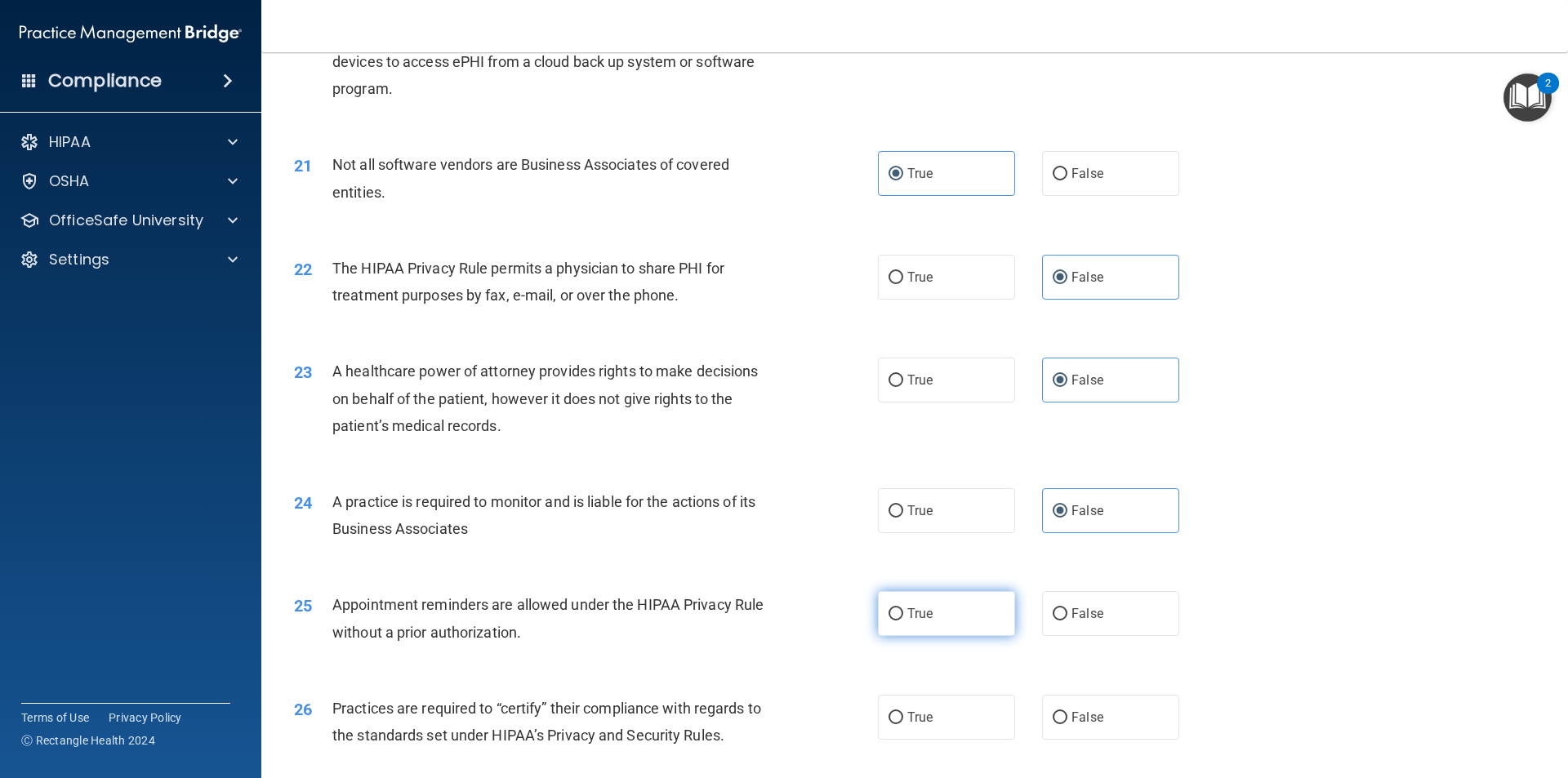
click at [927, 604] on label "True" at bounding box center [946, 613] width 137 height 45
click at [903, 609] on input "True" at bounding box center [895, 614] width 14 height 12
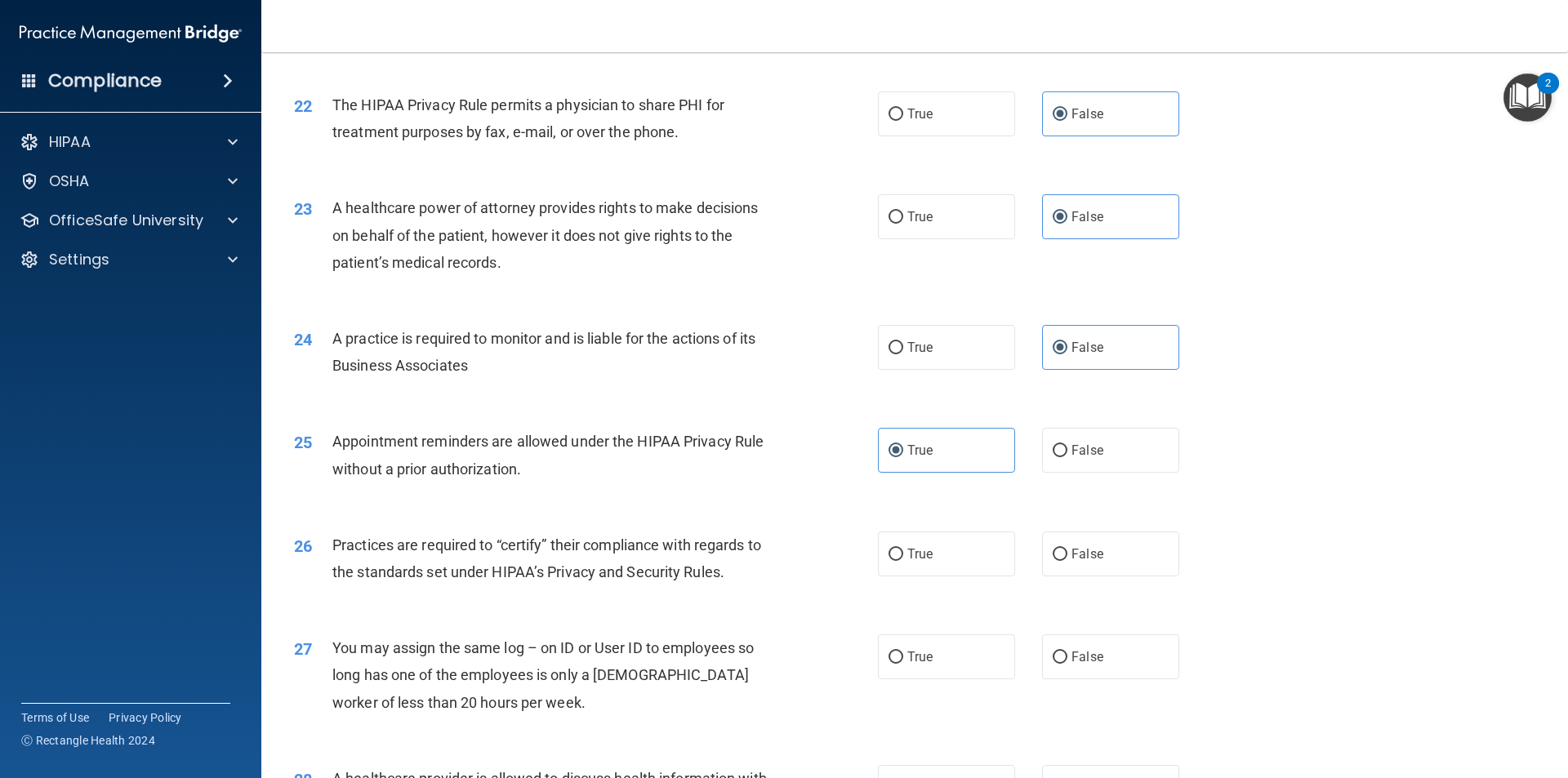
scroll to position [2777, 0]
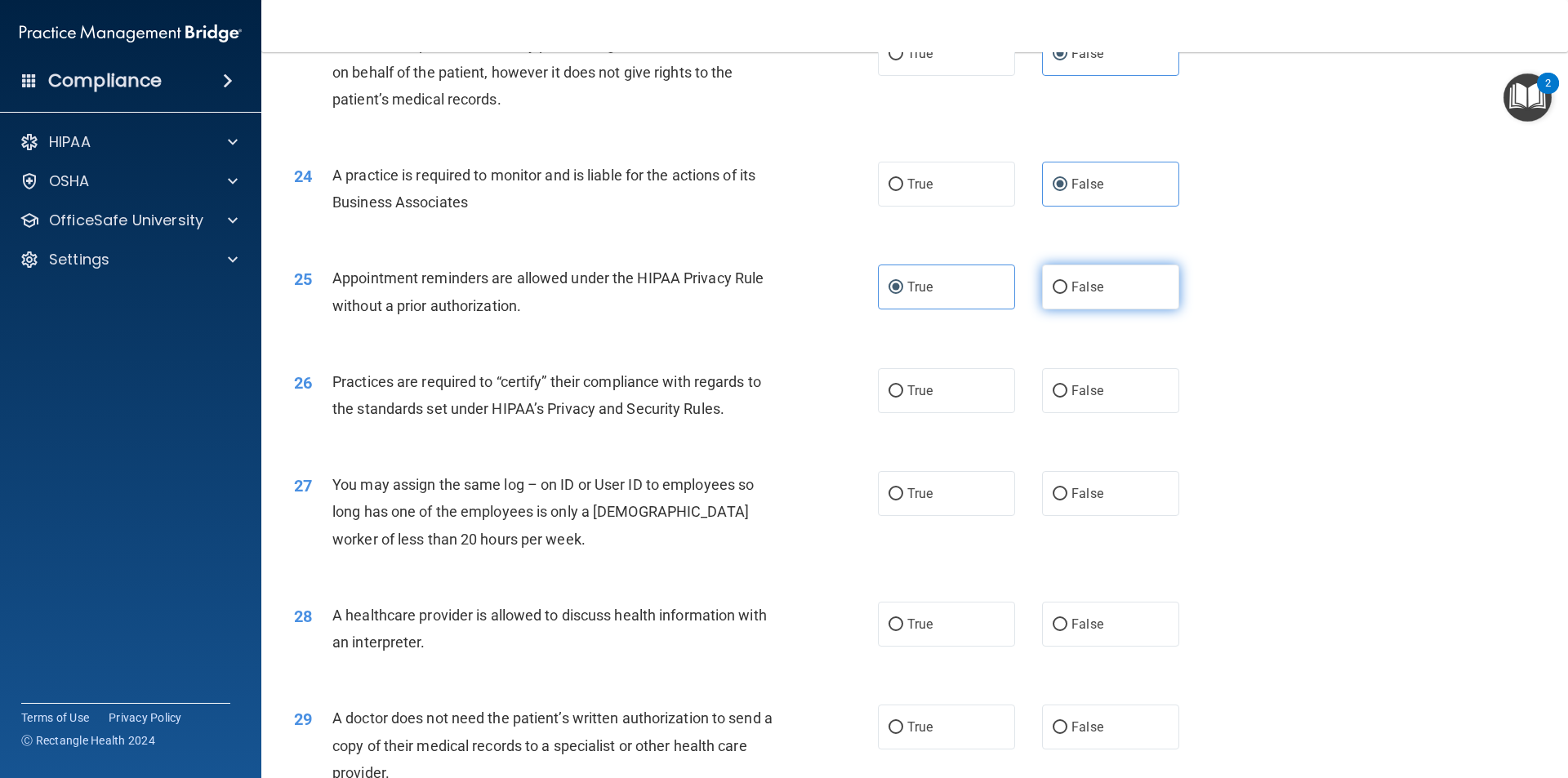
click at [1095, 308] on label "False" at bounding box center [1110, 287] width 137 height 45
click at [1068, 294] on input "False" at bounding box center [1059, 287] width 14 height 12
click at [1092, 293] on span "False" at bounding box center [1087, 287] width 32 height 15
click at [1068, 293] on input "False" at bounding box center [1059, 287] width 14 height 12
click at [902, 382] on label "True" at bounding box center [946, 390] width 137 height 45
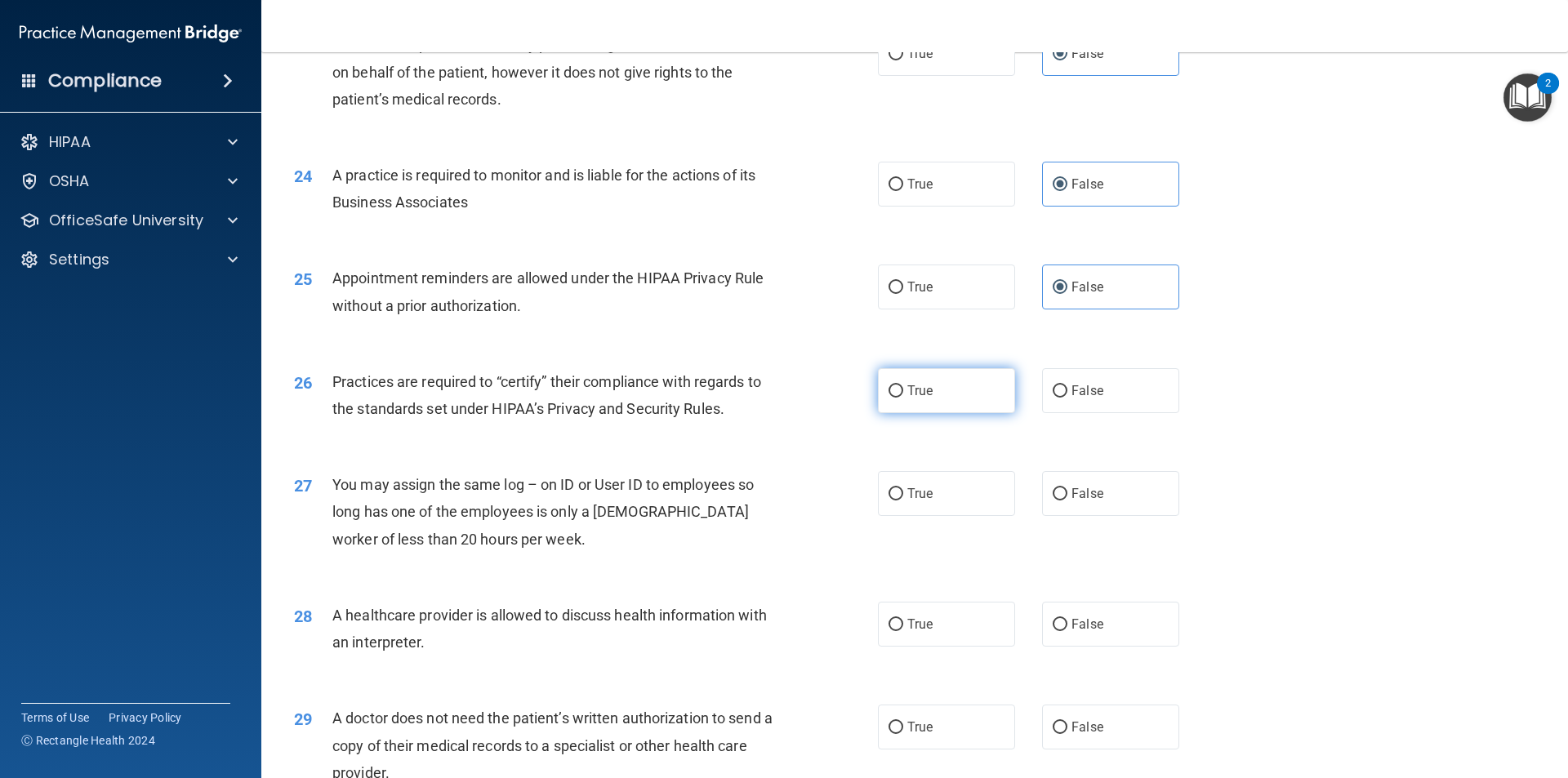
click at [902, 386] on input "True" at bounding box center [895, 391] width 14 height 12
click at [1052, 389] on input "False" at bounding box center [1059, 391] width 14 height 12
click at [1090, 477] on label "False" at bounding box center [1110, 493] width 137 height 45
click at [1068, 488] on input "False" at bounding box center [1059, 494] width 14 height 12
click at [929, 710] on label "True" at bounding box center [946, 727] width 137 height 45
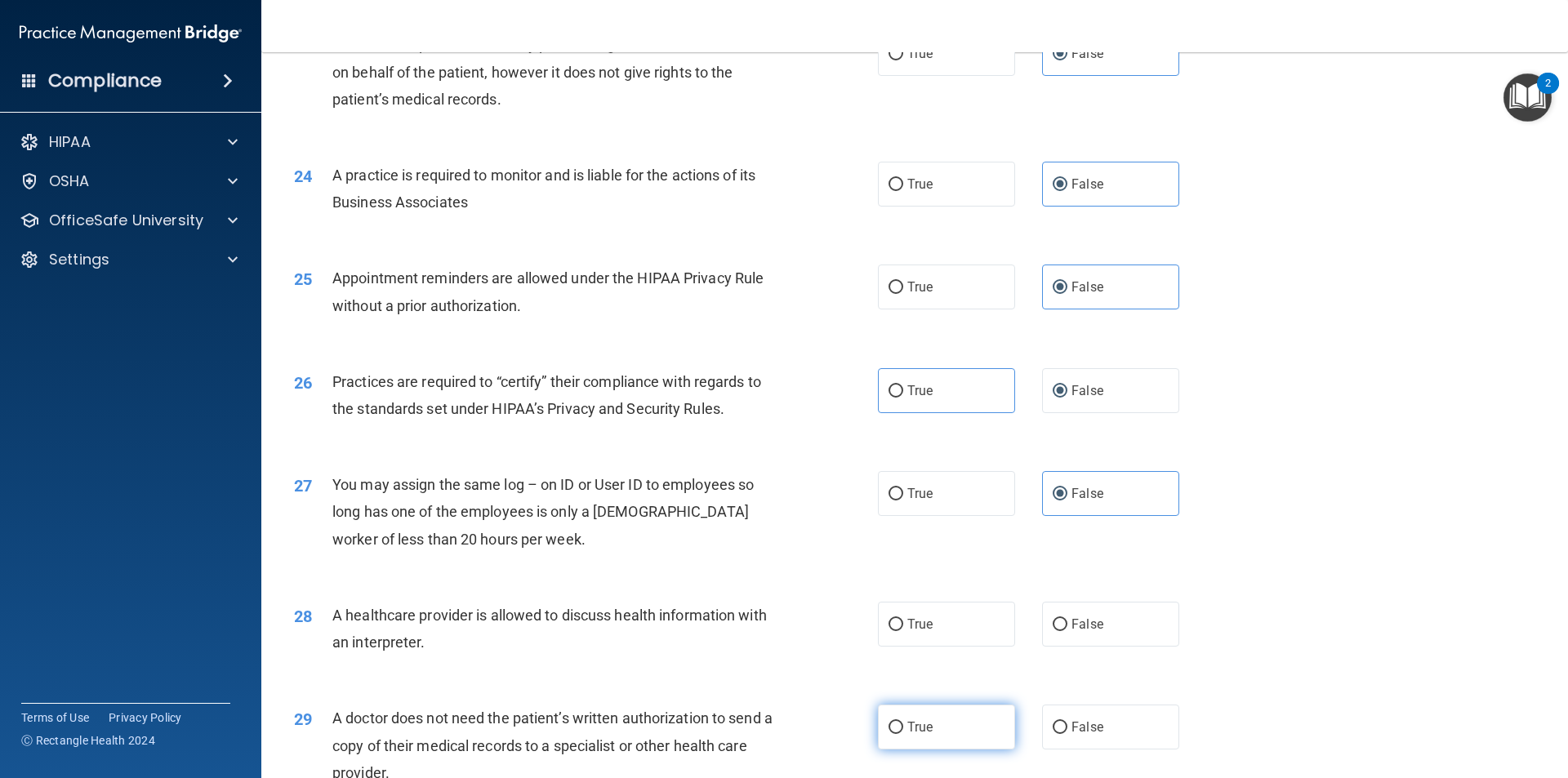
click at [903, 722] on input "True" at bounding box center [895, 728] width 14 height 12
click at [1111, 620] on label "False" at bounding box center [1110, 624] width 137 height 45
click at [1068, 620] on input "False" at bounding box center [1059, 625] width 14 height 12
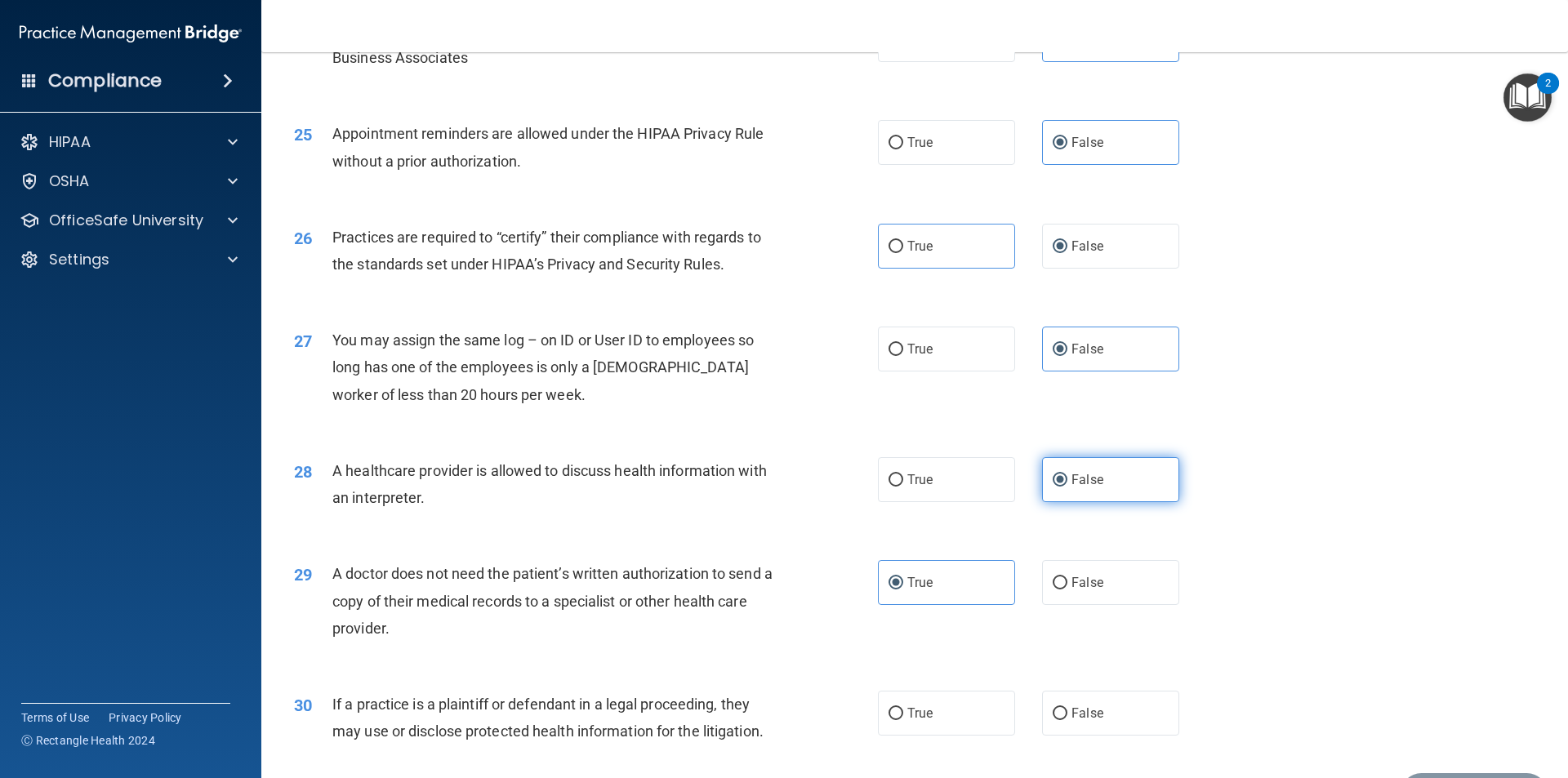
scroll to position [3024, 0]
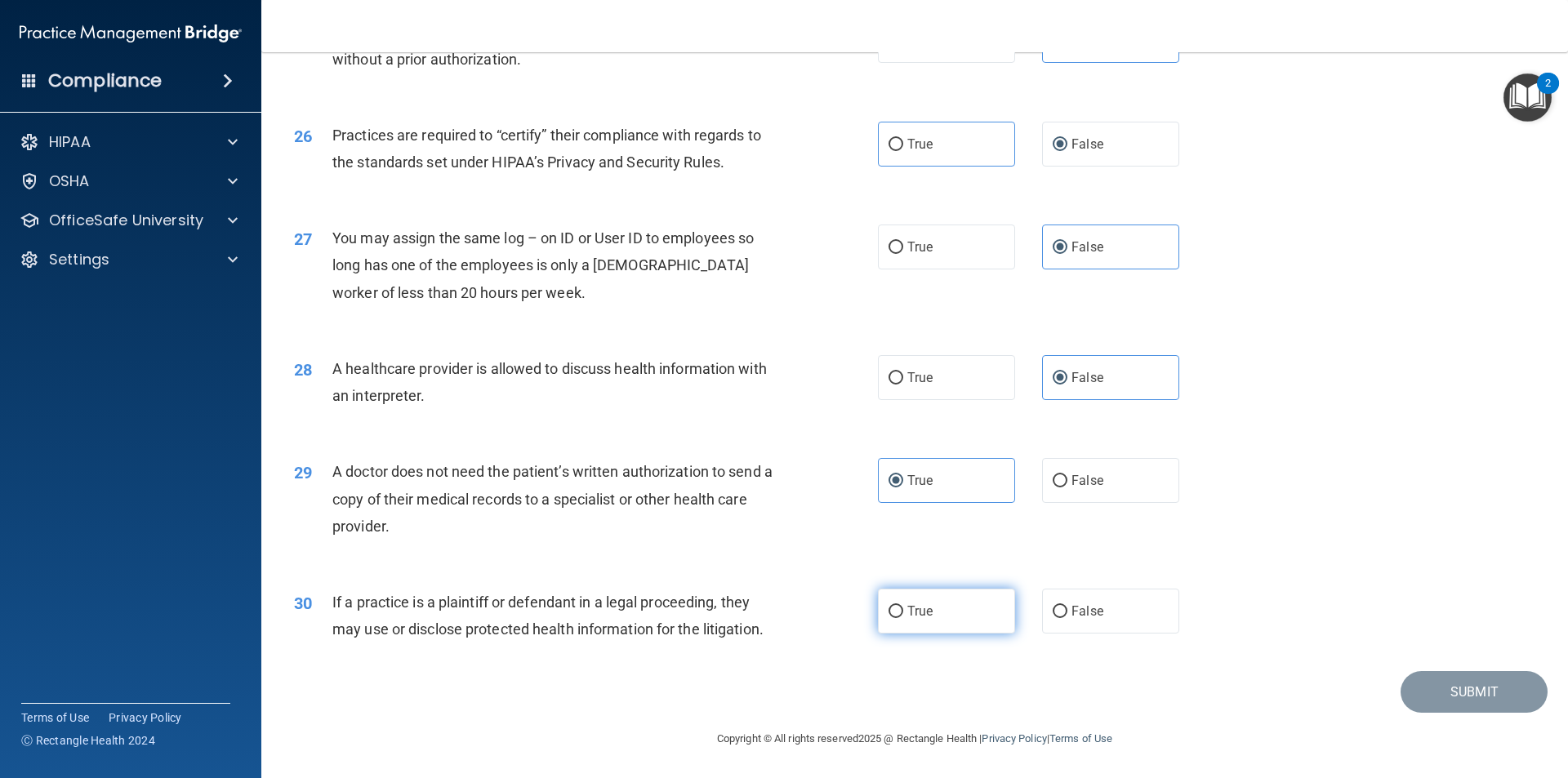
click at [939, 619] on label "True" at bounding box center [946, 611] width 137 height 45
click at [903, 618] on input "True" at bounding box center [895, 611] width 14 height 12
click at [1438, 692] on button "Submit" at bounding box center [1474, 693] width 147 height 42
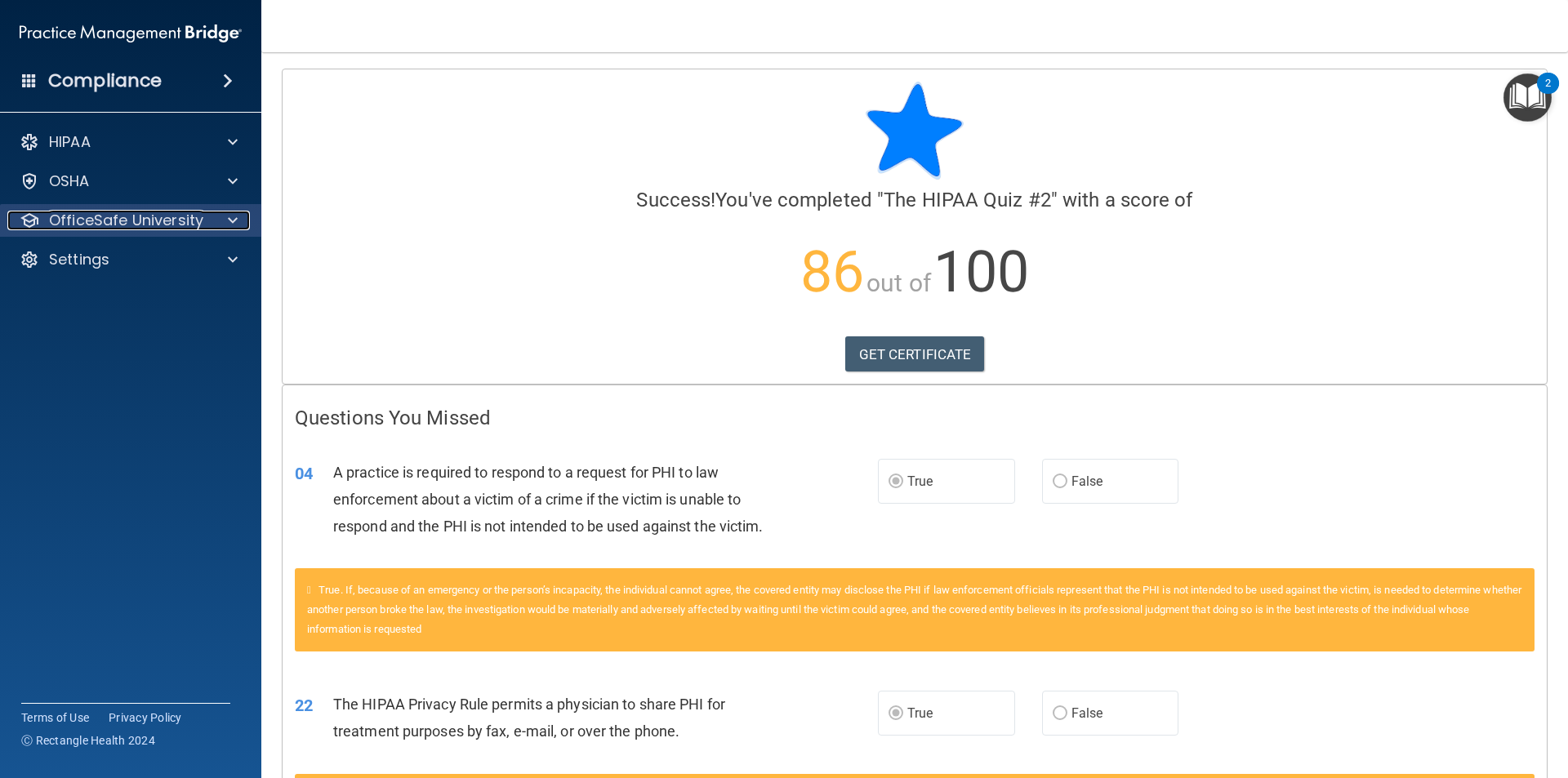
click at [89, 222] on p "OfficeSafe University" at bounding box center [125, 220] width 154 height 19
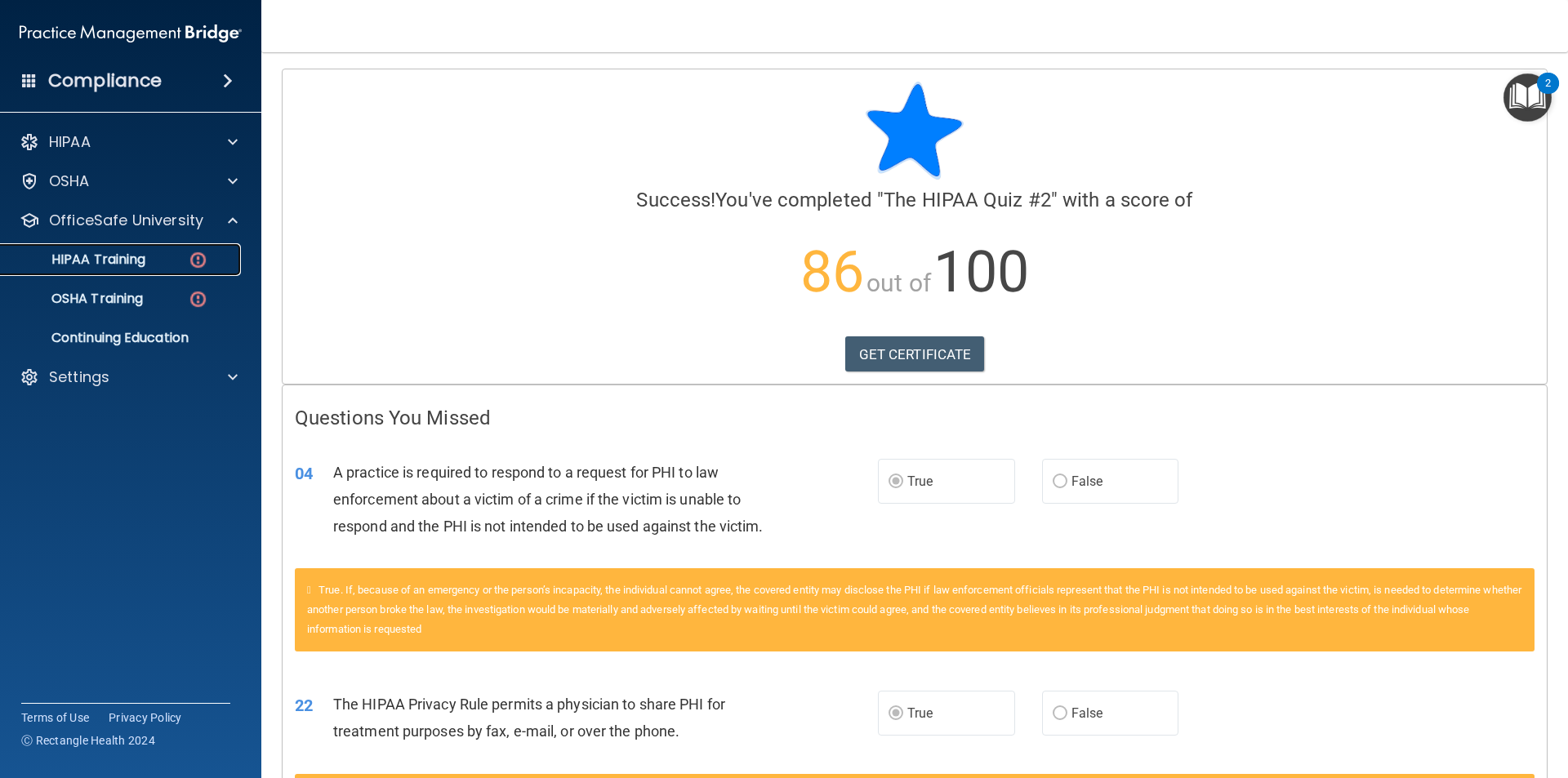
click at [99, 261] on p "HIPAA Training" at bounding box center [77, 259] width 135 height 16
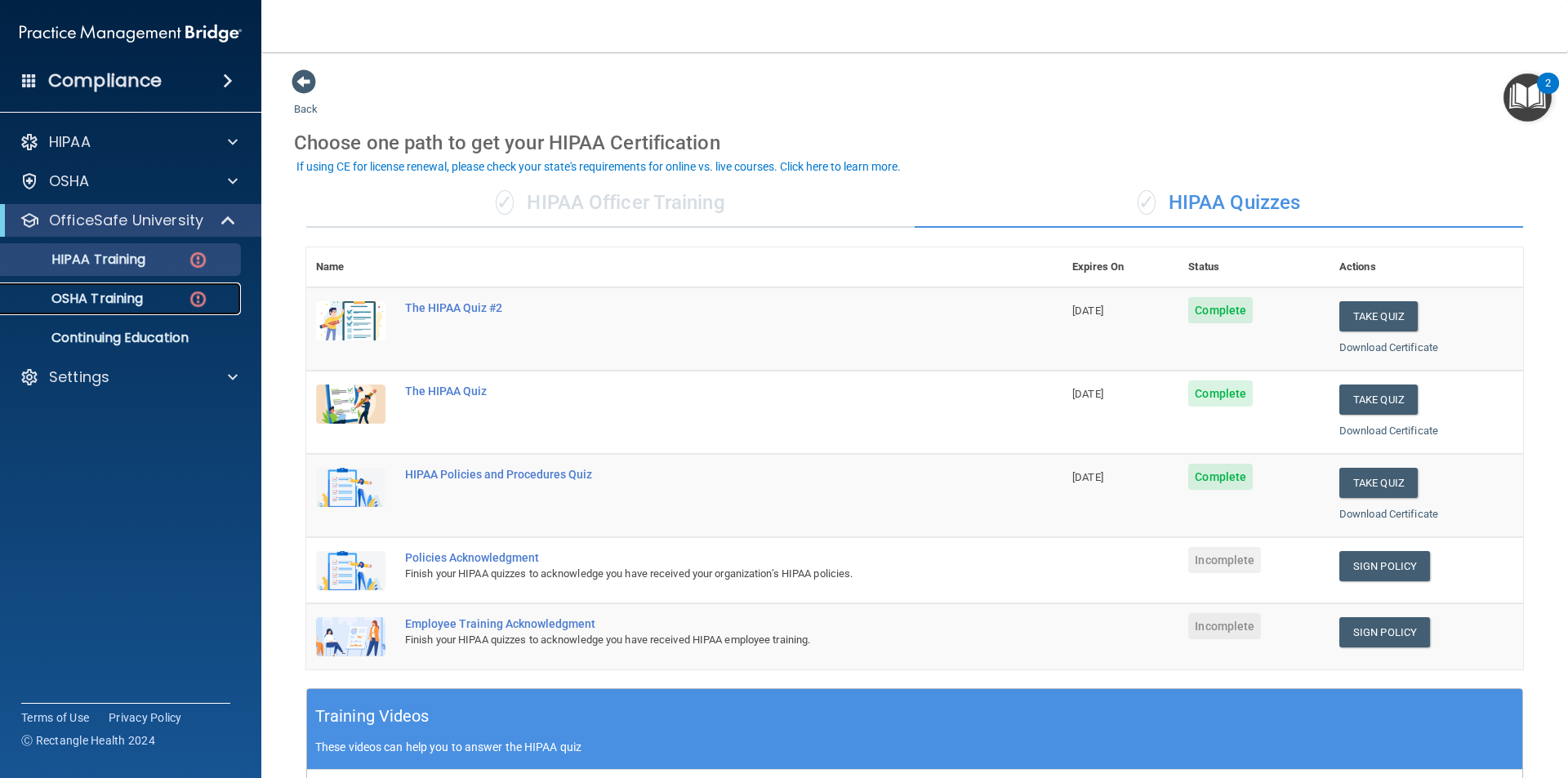
click at [134, 291] on p "OSHA Training" at bounding box center [77, 299] width 132 height 16
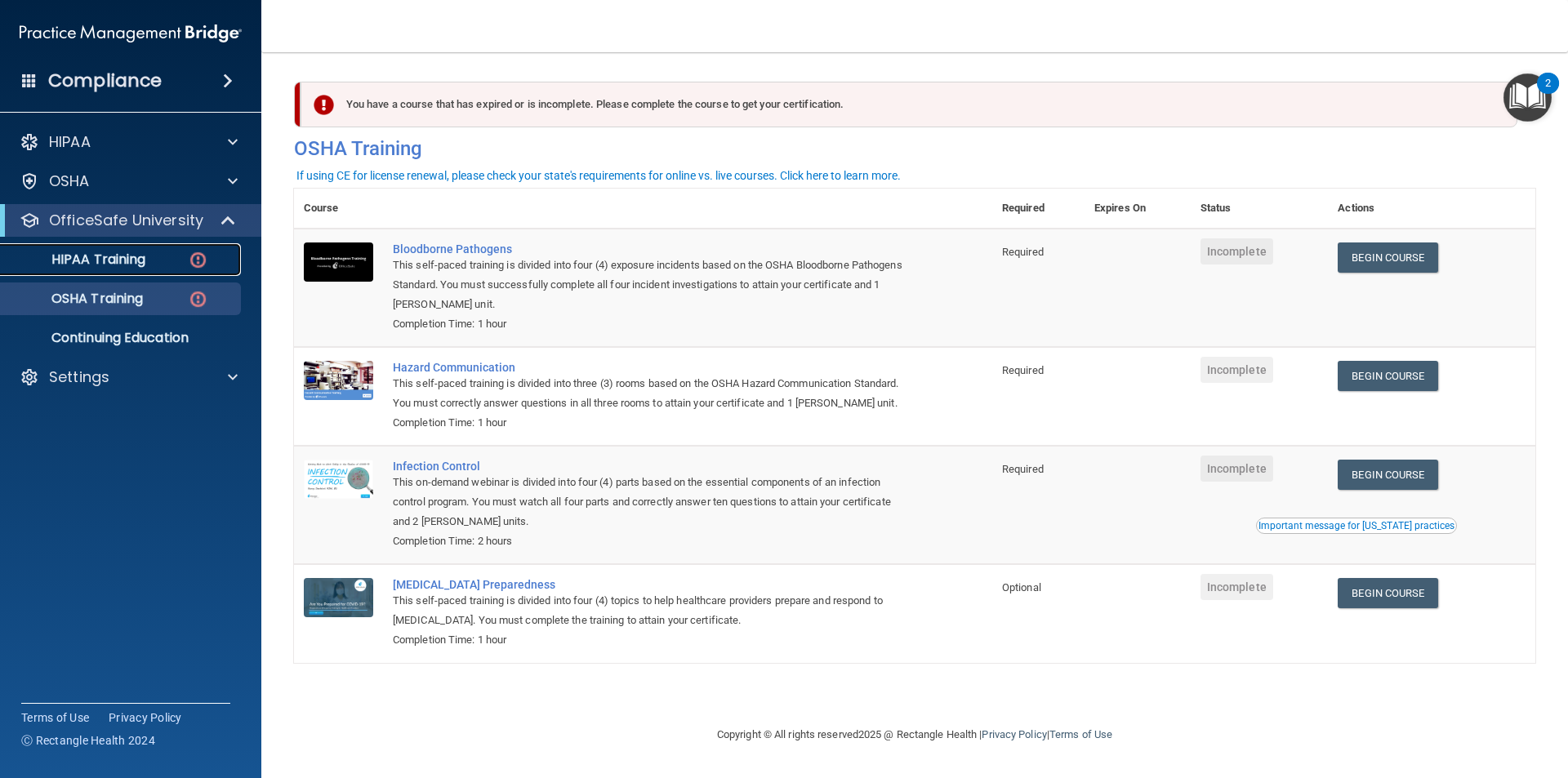
click at [137, 270] on link "HIPAA Training" at bounding box center [112, 259] width 257 height 33
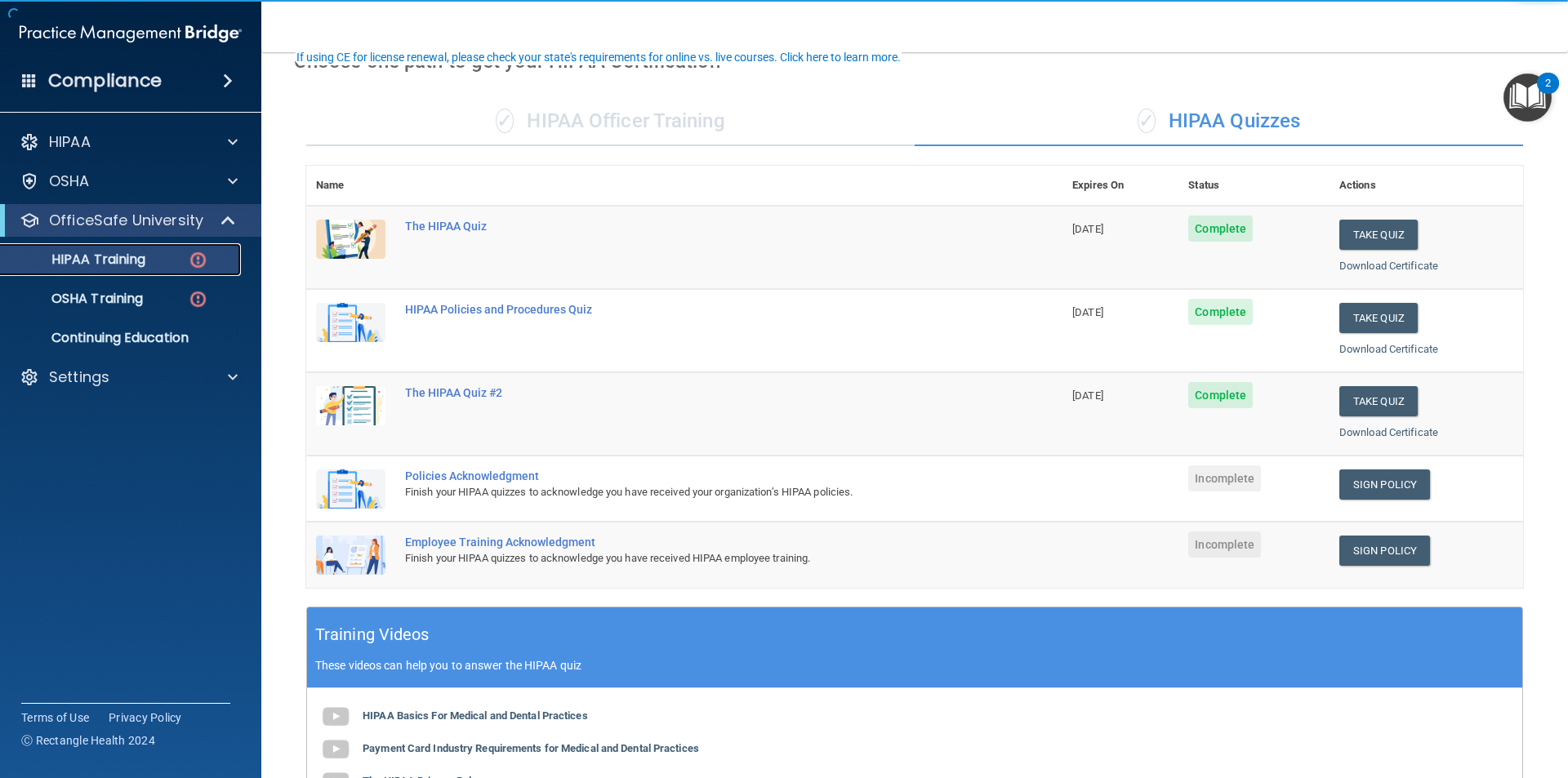
scroll to position [164, 0]
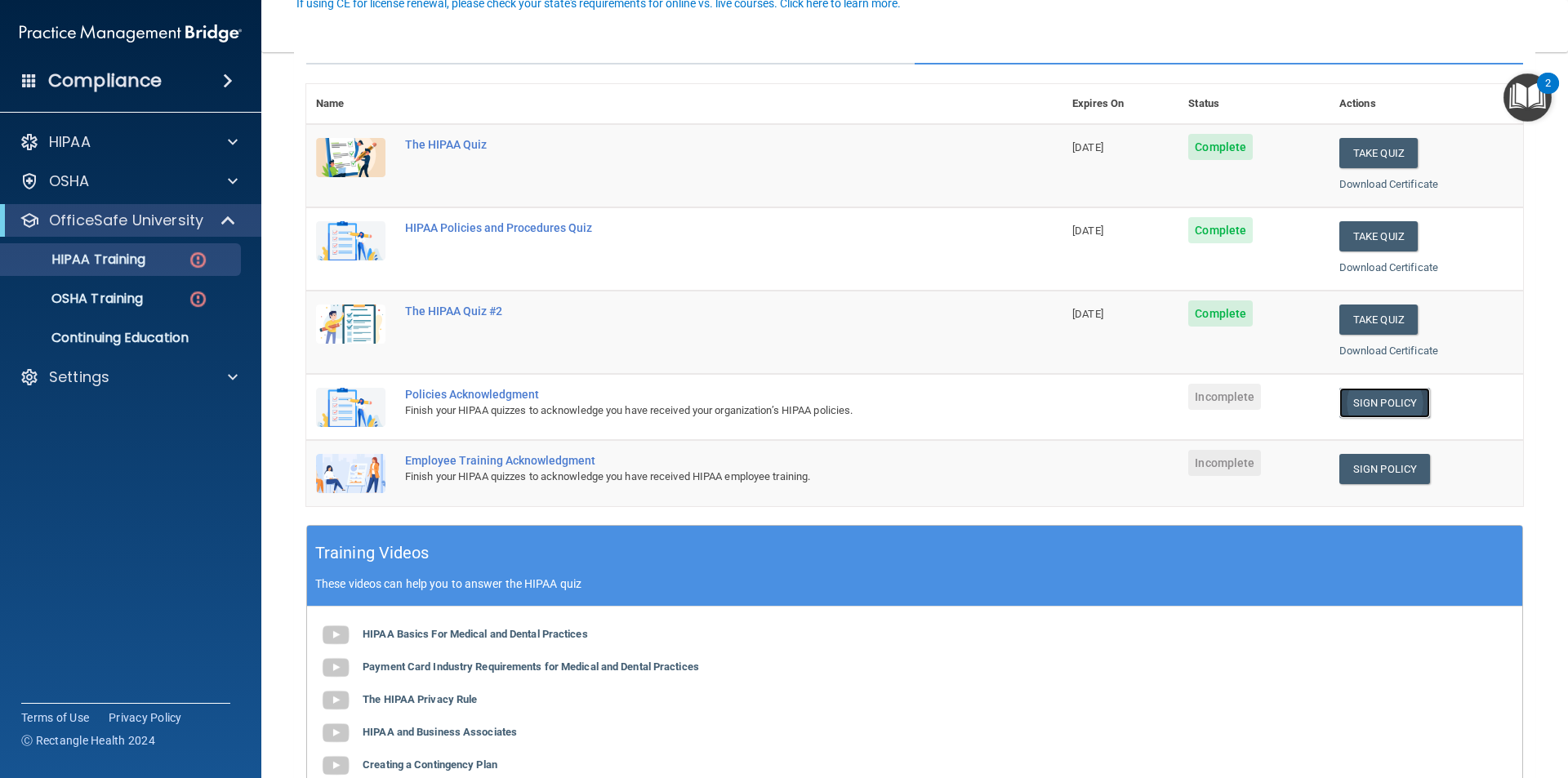
click at [1365, 407] on link "Sign Policy" at bounding box center [1384, 403] width 91 height 31
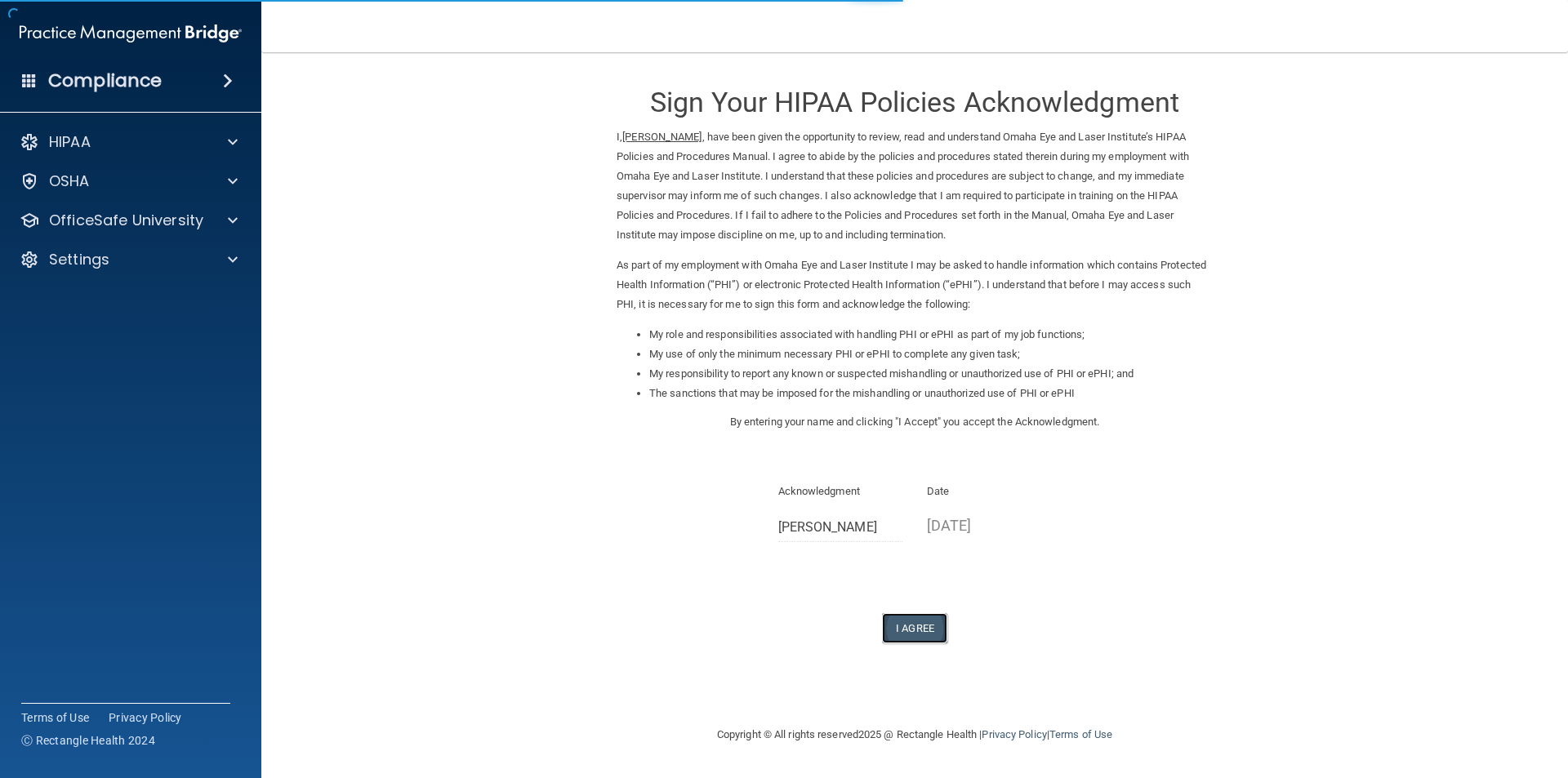
click at [932, 626] on button "I Agree" at bounding box center [915, 629] width 65 height 31
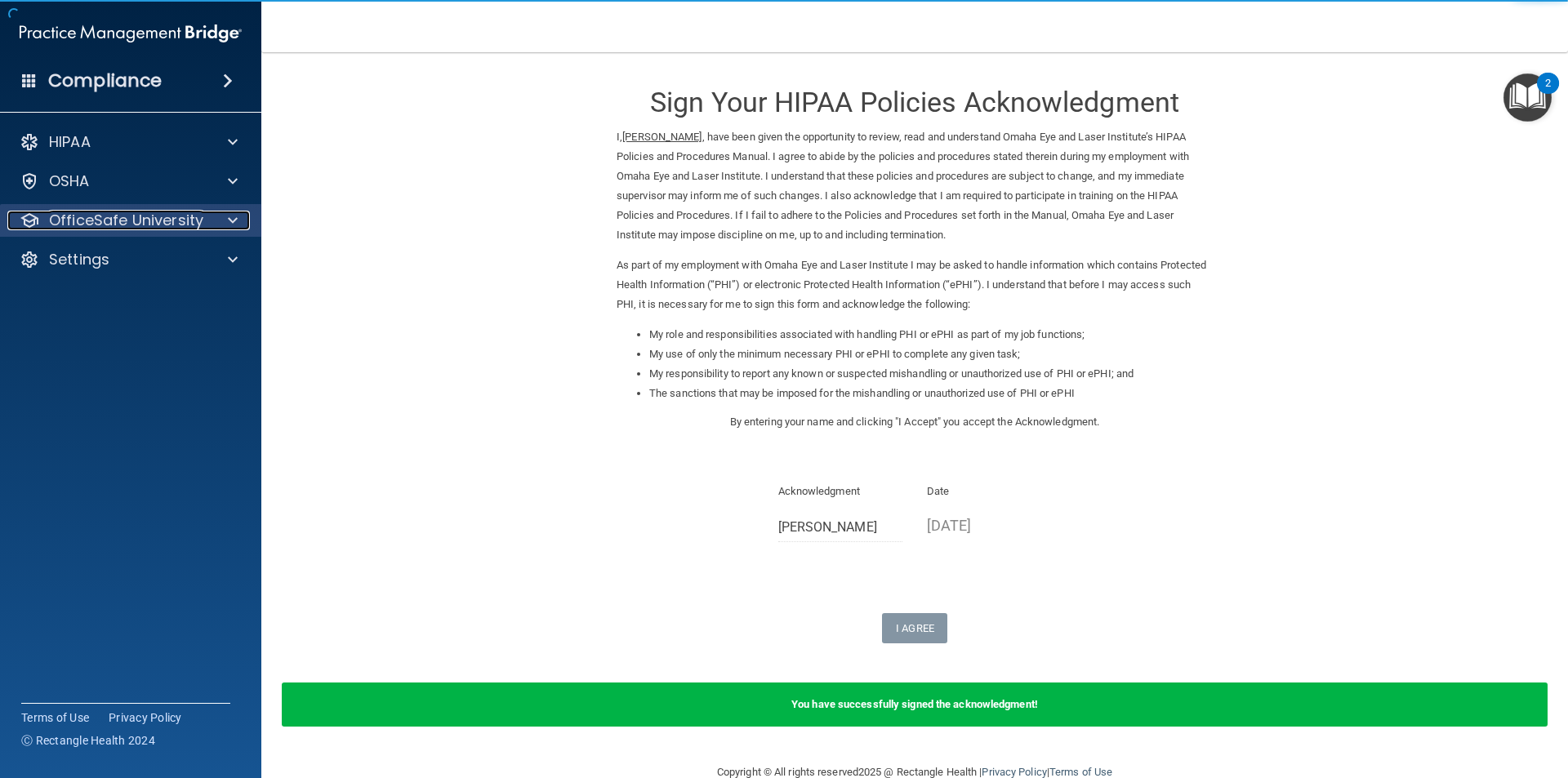
click at [144, 216] on p "OfficeSafe University" at bounding box center [125, 220] width 154 height 19
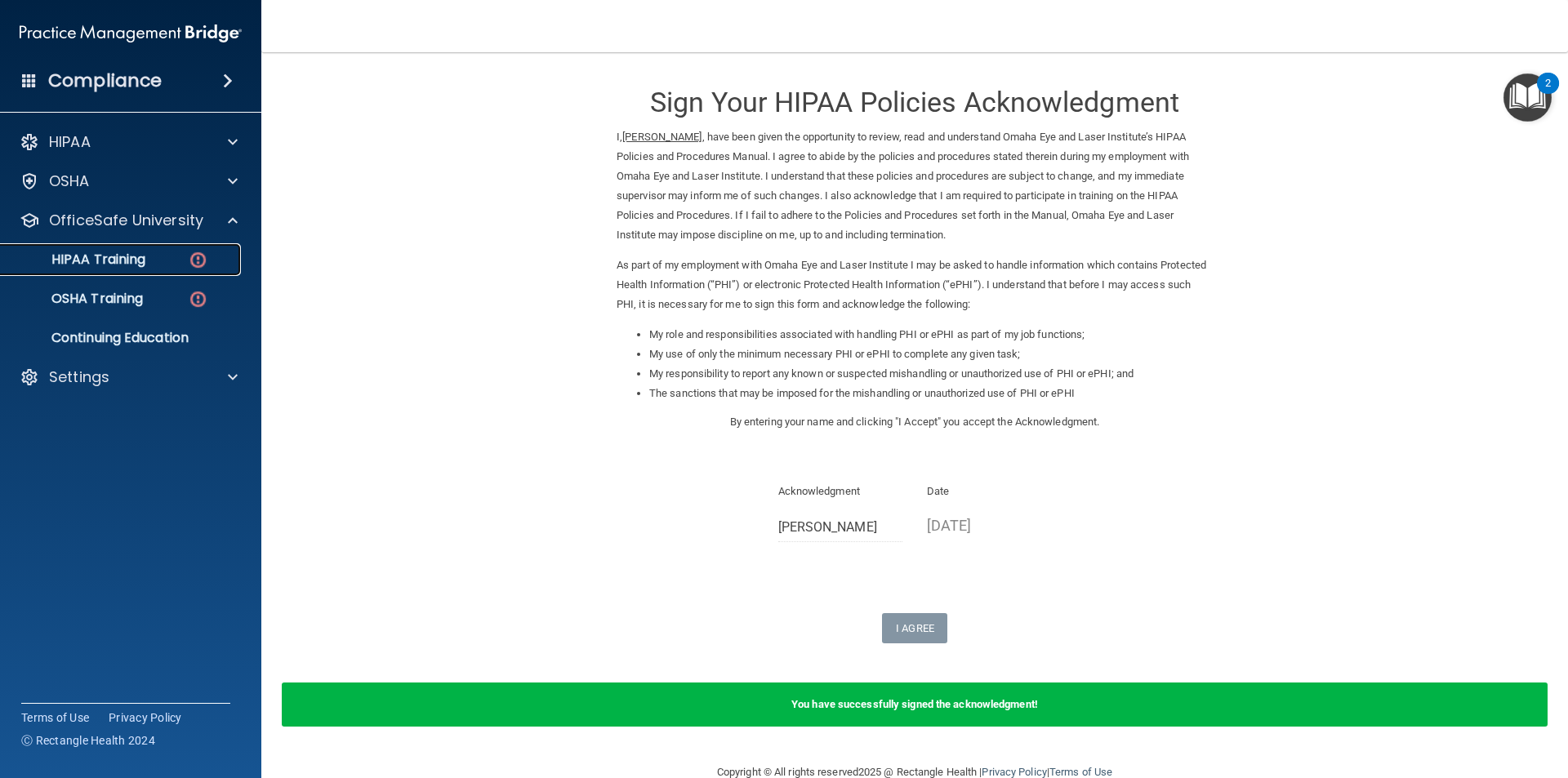
click at [154, 267] on div "HIPAA Training" at bounding box center [121, 259] width 223 height 16
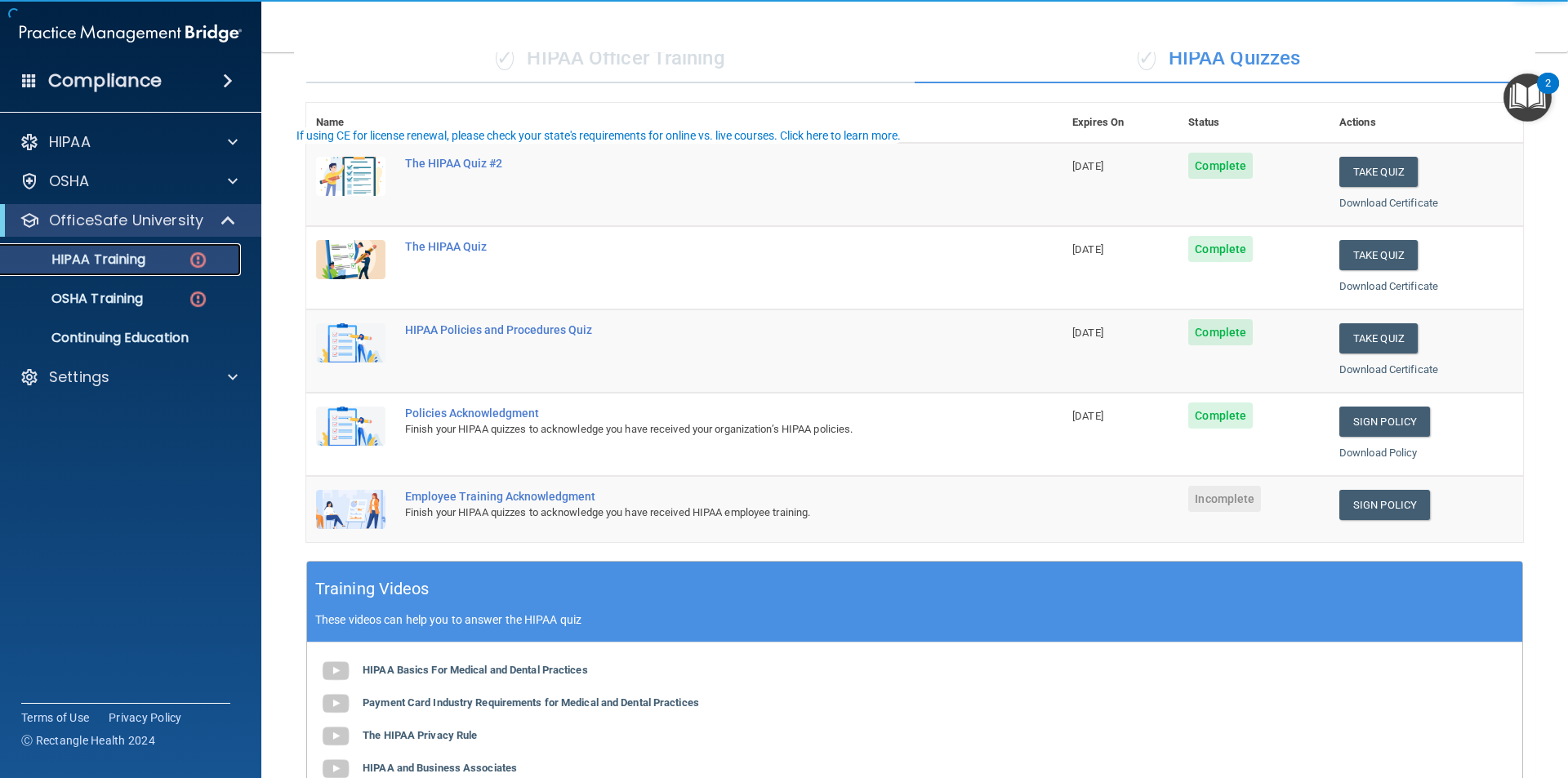
scroll to position [164, 0]
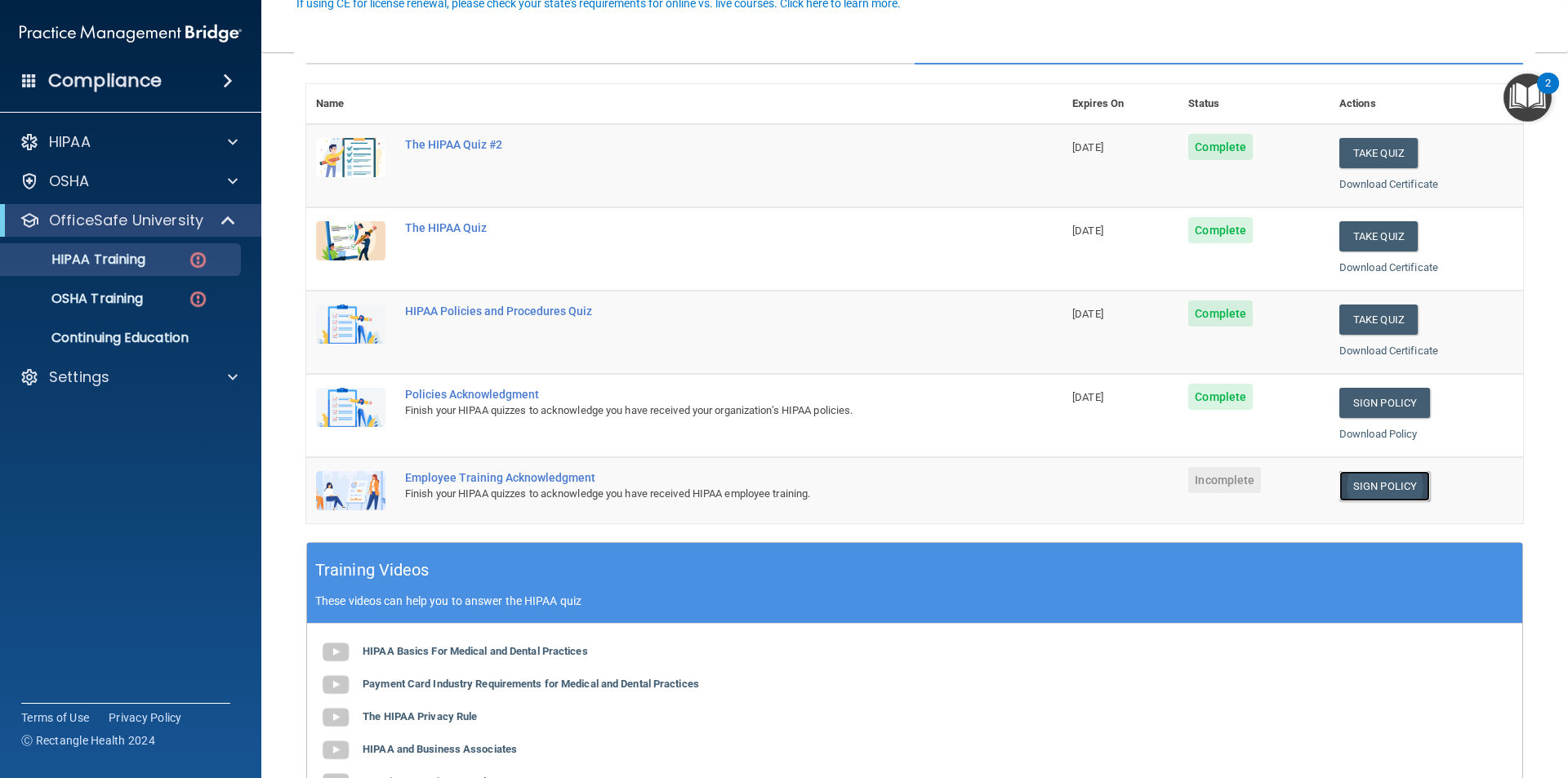
click at [1403, 486] on link "Sign Policy" at bounding box center [1384, 486] width 91 height 31
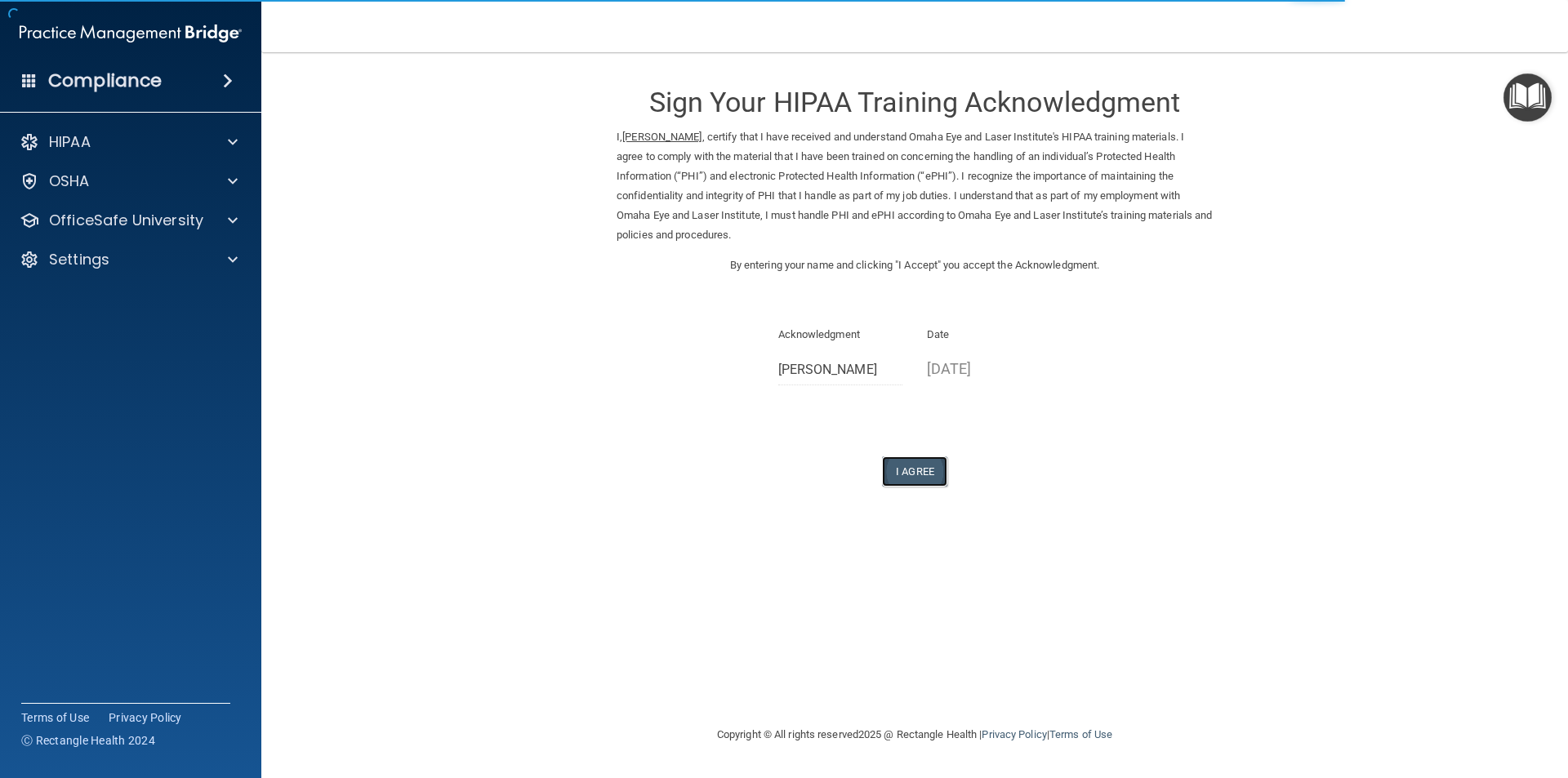
click at [924, 471] on button "I Agree" at bounding box center [915, 472] width 65 height 31
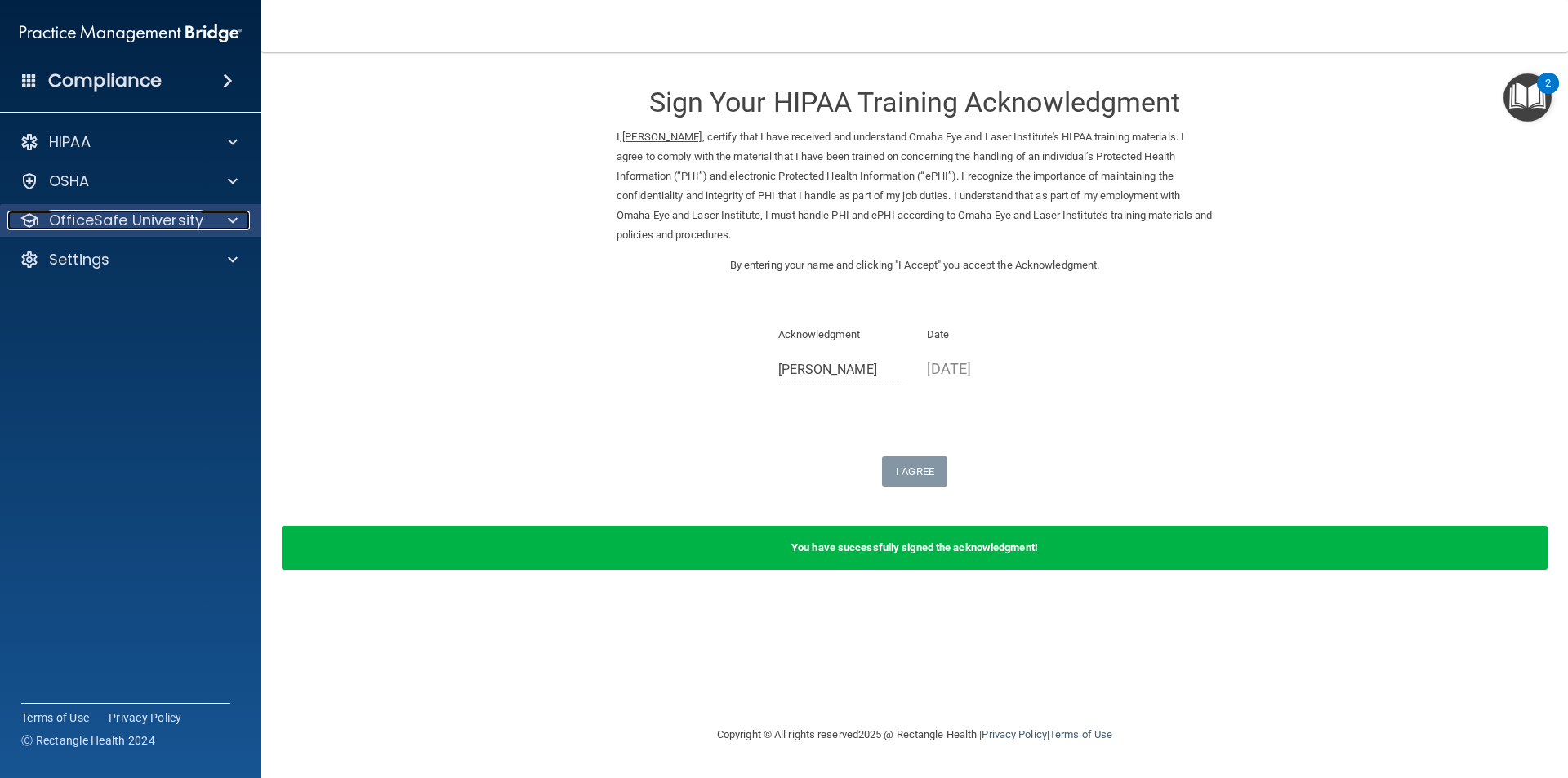
click at [129, 213] on p "OfficeSafe University" at bounding box center [125, 220] width 154 height 19
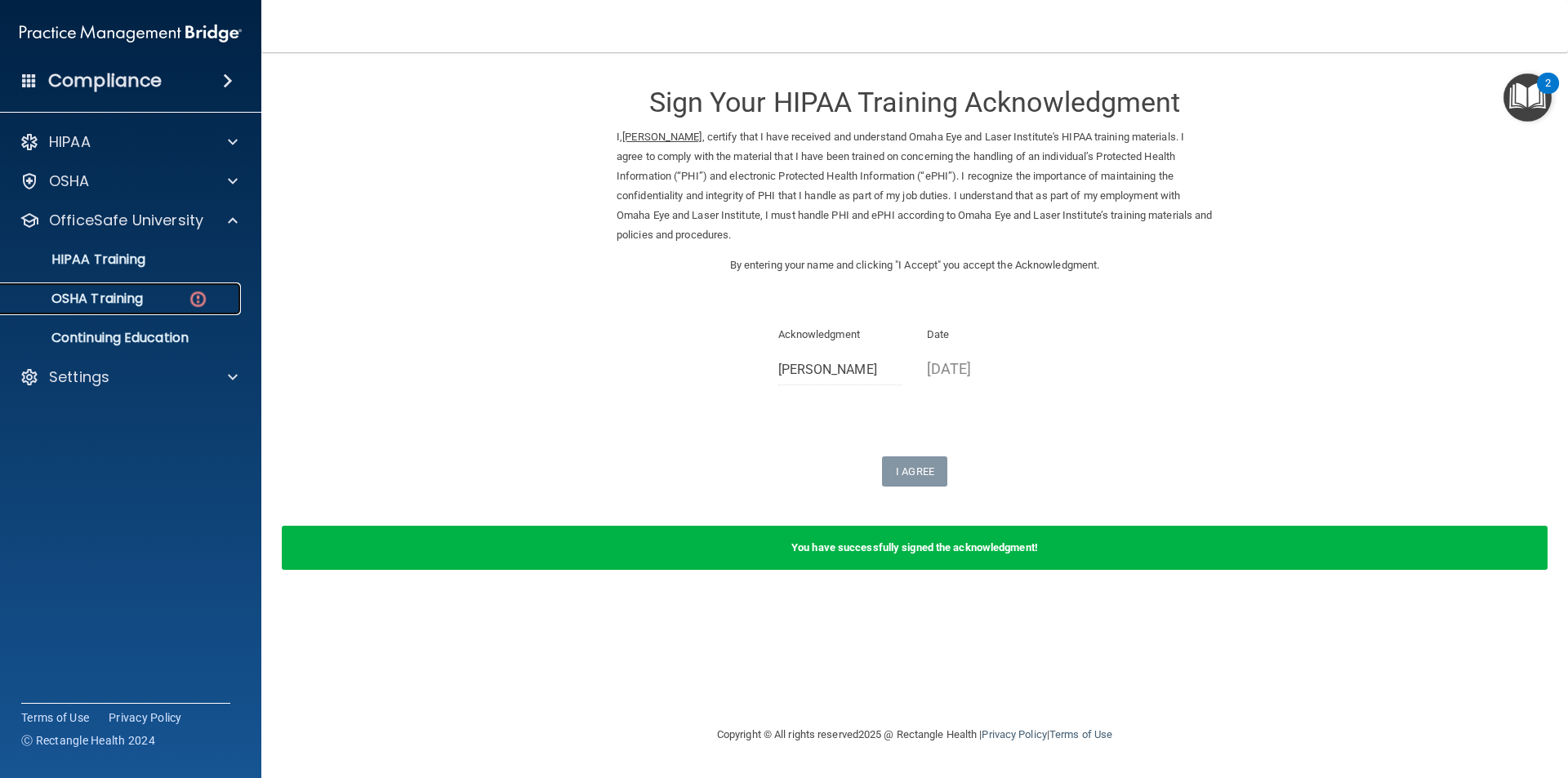
click at [143, 303] on p "OSHA Training" at bounding box center [77, 299] width 132 height 16
